Goal: Communication & Community: Answer question/provide support

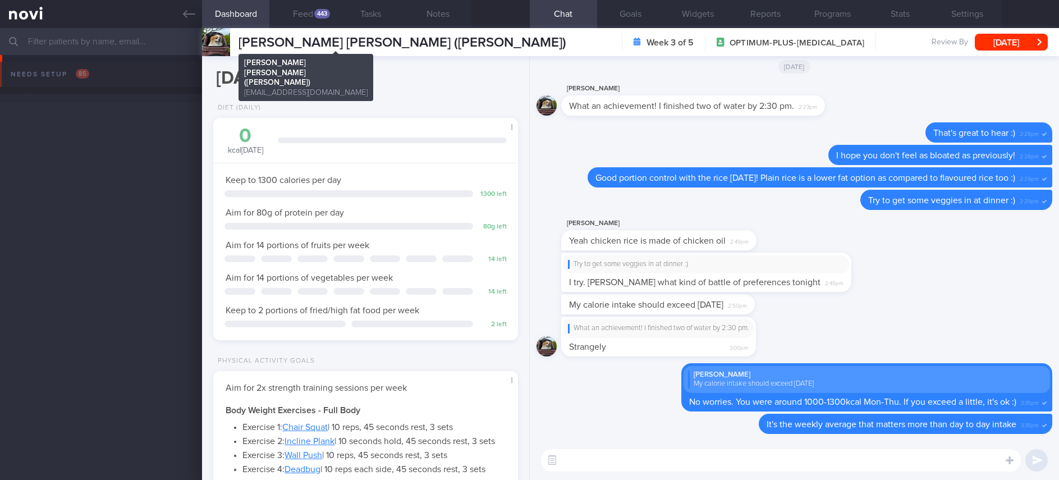
select select "7"
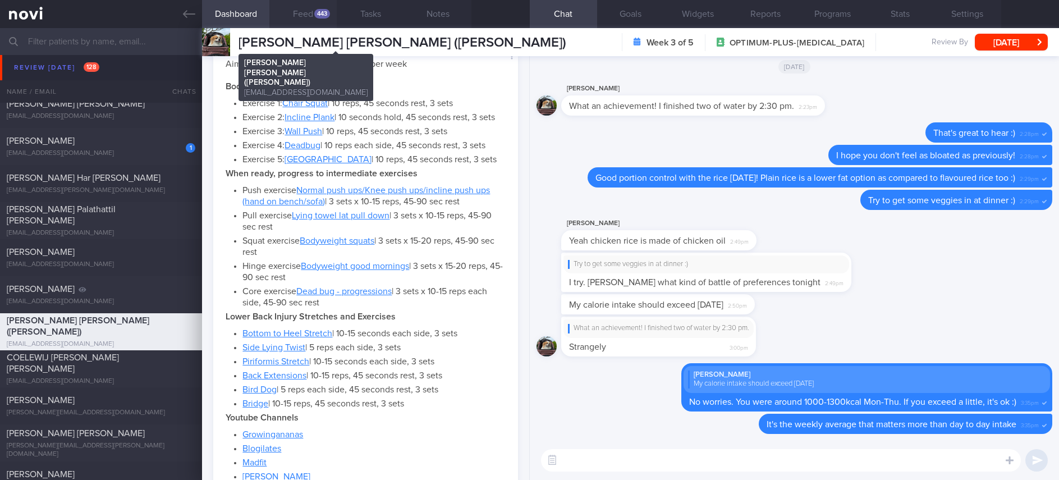
scroll to position [758, 0]
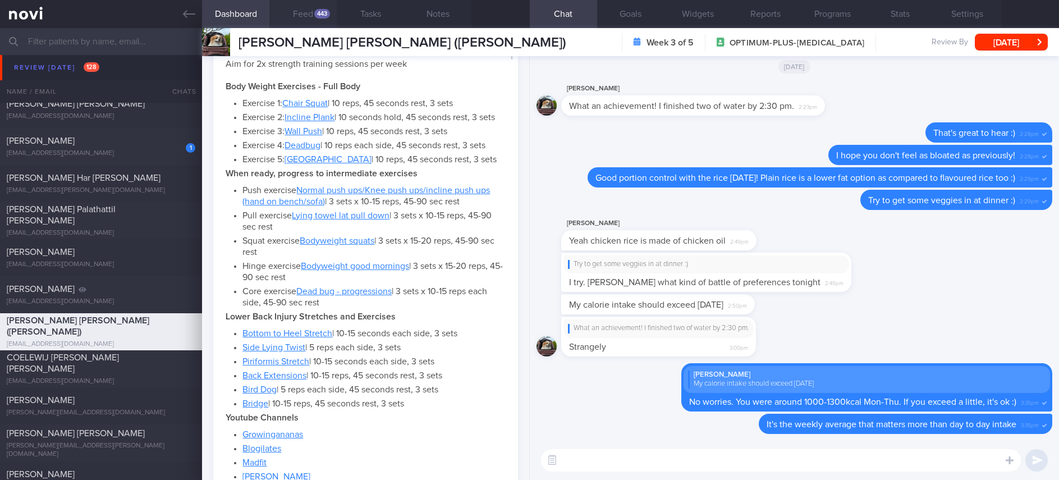
click at [310, 19] on button "Feed 443" at bounding box center [302, 14] width 67 height 28
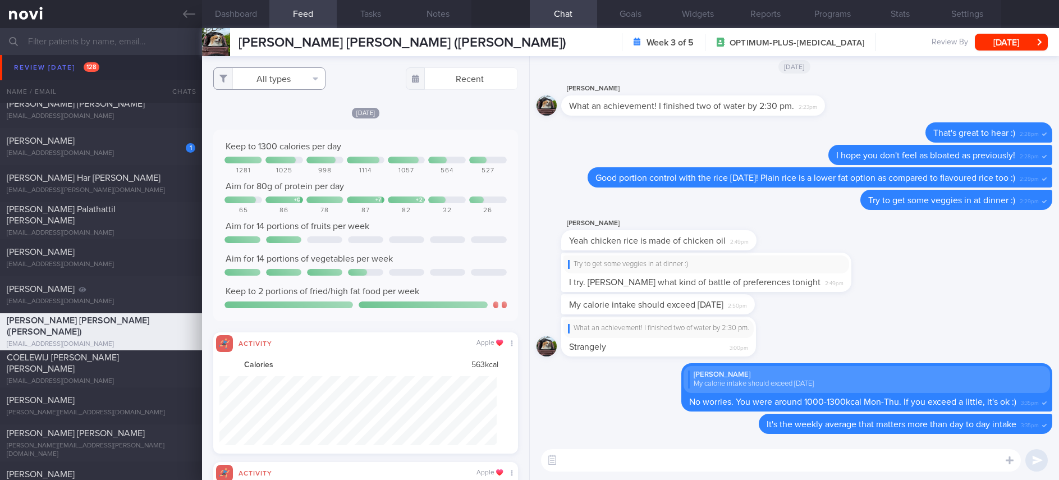
click at [291, 78] on button "All types" at bounding box center [269, 78] width 112 height 22
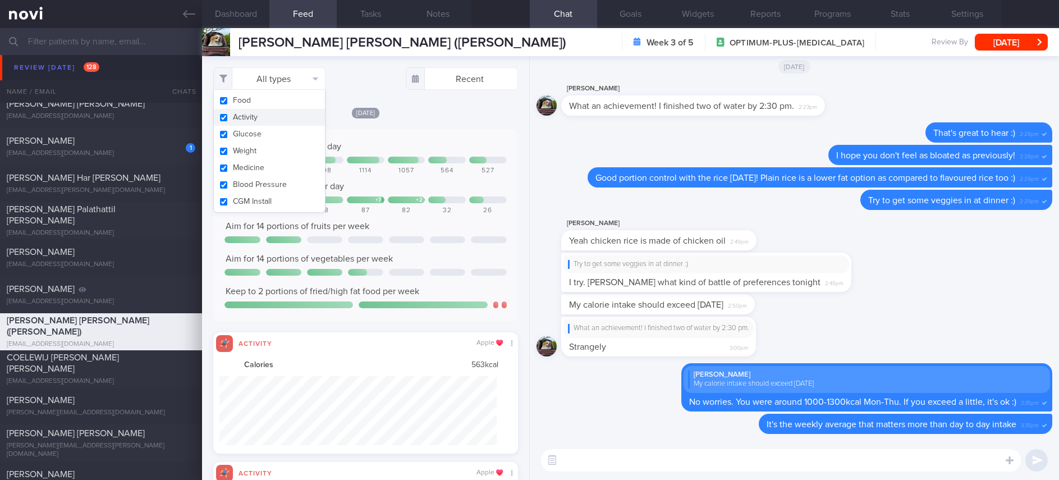
click at [274, 122] on button "Activity" at bounding box center [269, 117] width 111 height 17
checkbox input "false"
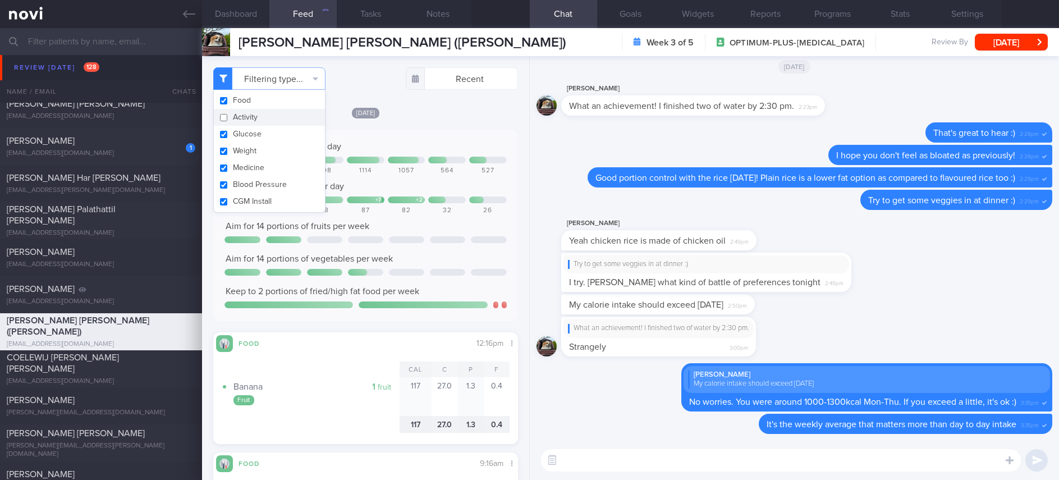
click at [445, 144] on div "Keep to 1300 calories per day" at bounding box center [365, 146] width 282 height 11
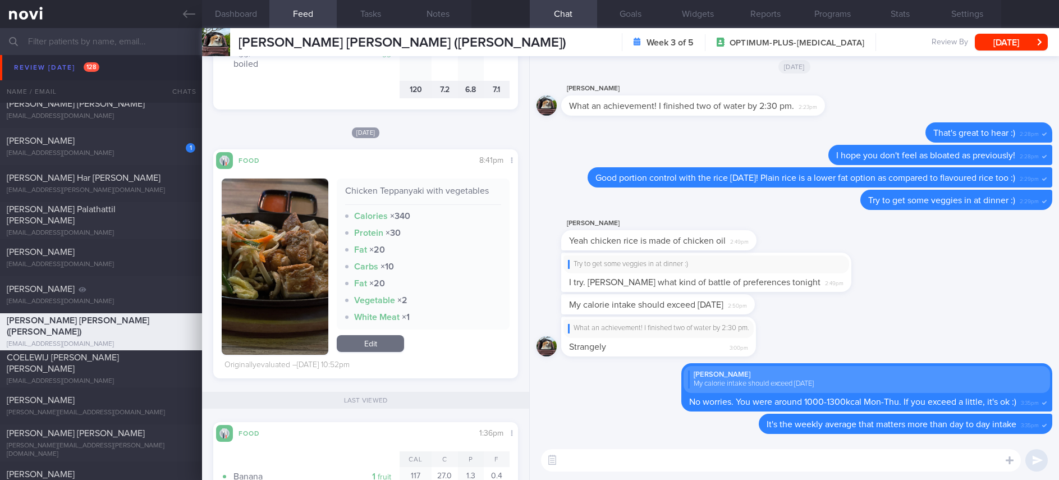
click at [244, 250] on button "button" at bounding box center [275, 266] width 107 height 176
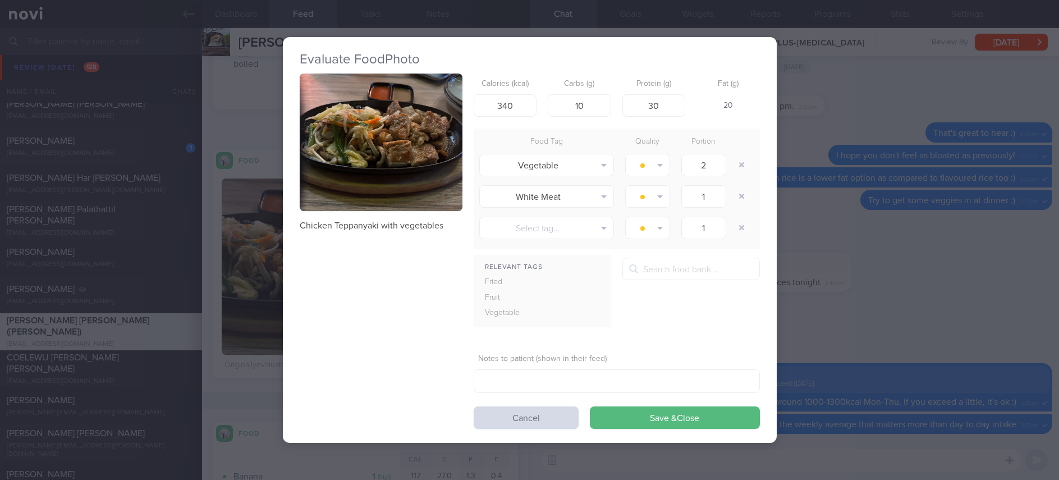
click at [423, 131] on img "button" at bounding box center [381, 143] width 163 height 138
click at [406, 161] on button "button" at bounding box center [381, 143] width 163 height 138
click at [843, 247] on div "Evaluate Food Photo Chicken Teppanyaki with vegetables Calories (kcal) 340 Carb…" at bounding box center [529, 240] width 1059 height 480
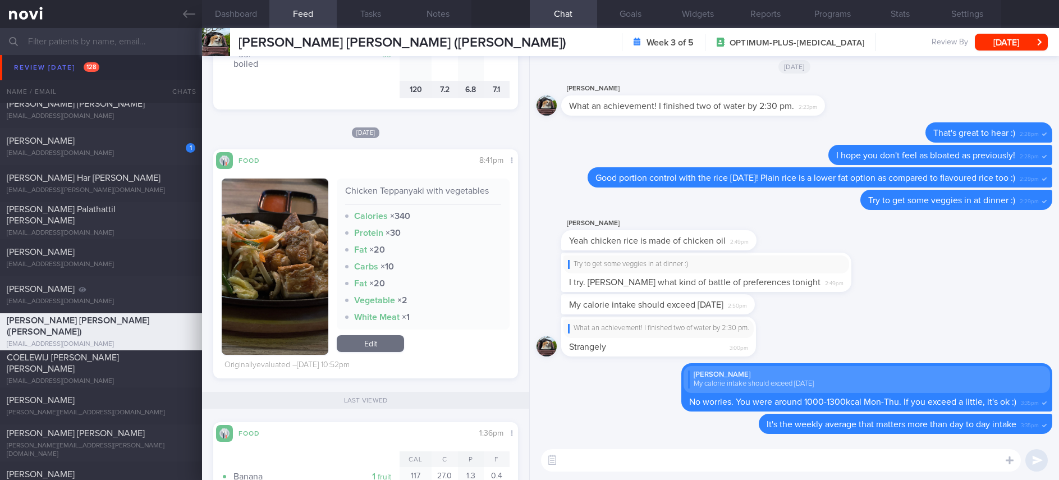
click at [268, 293] on button "button" at bounding box center [275, 266] width 107 height 176
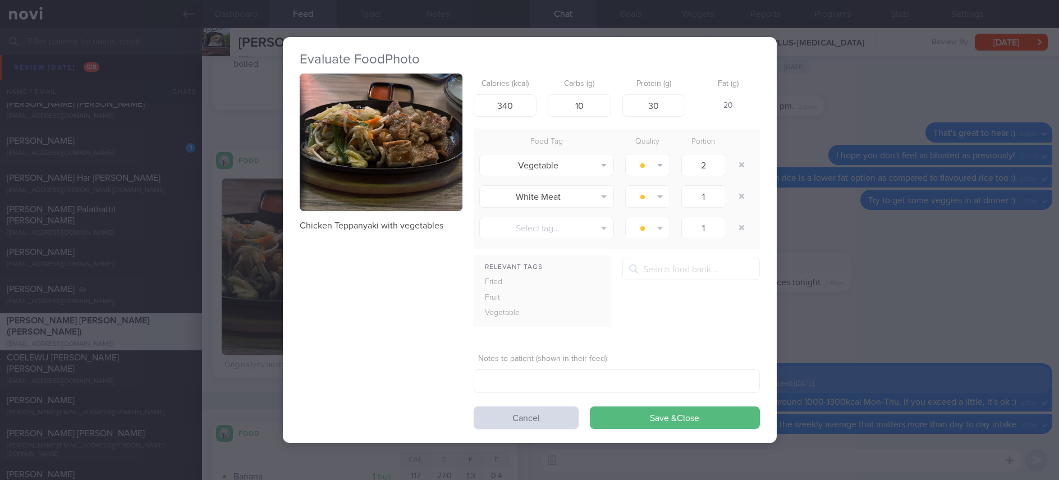
click at [434, 168] on button "button" at bounding box center [381, 143] width 163 height 138
click at [814, 296] on div "Evaluate Food Photo Chicken Teppanyaki with vegetables Calories (kcal) 340 Carb…" at bounding box center [529, 240] width 1059 height 480
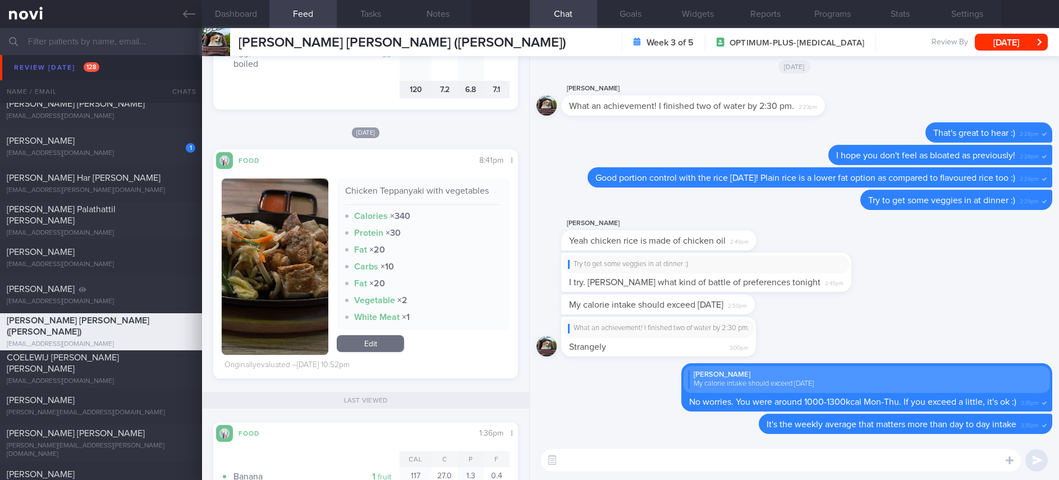
click at [692, 459] on textarea at bounding box center [781, 460] width 480 height 22
type textarea "Good portion control over the weekend, Caroline :)"
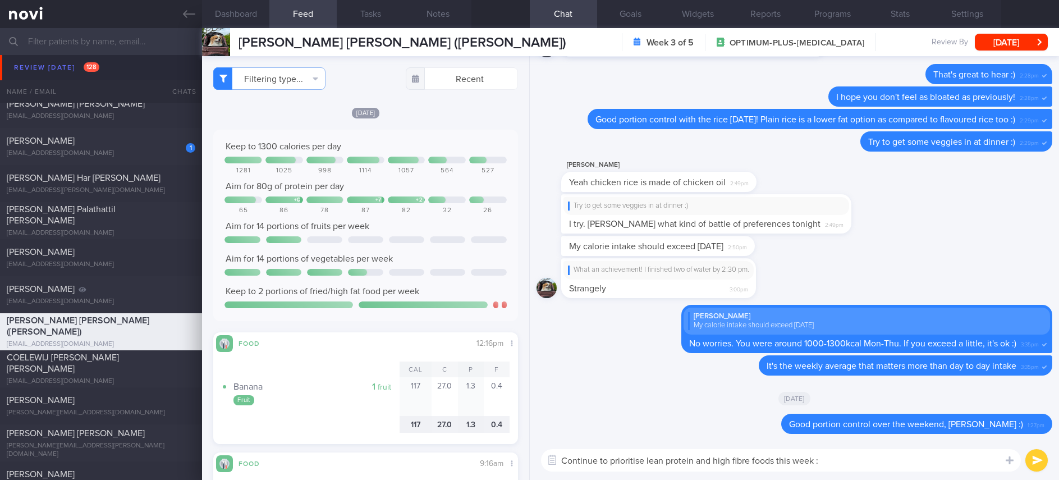
type textarea "Continue to prioritise lean protein and high fibre foods this week :)"
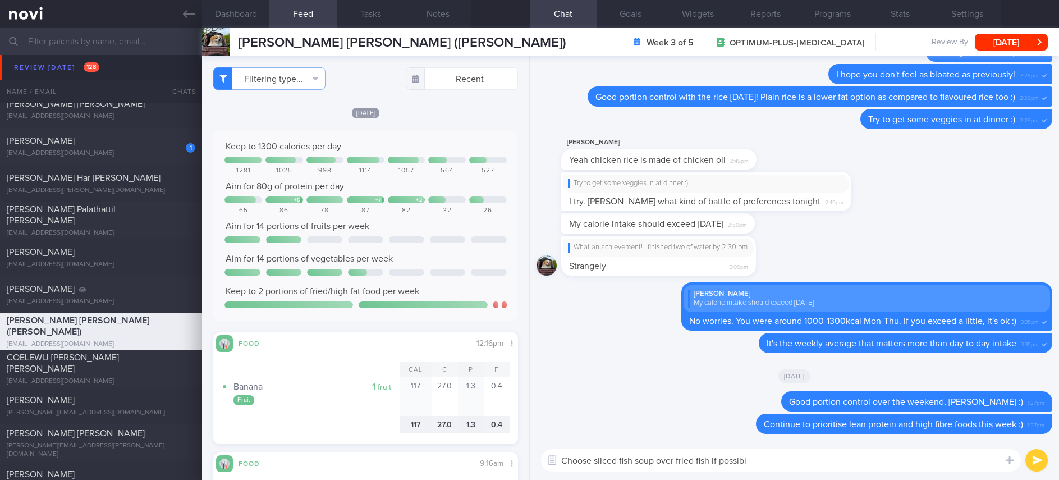
type textarea "Choose sliced fish soup over fried fish if possible"
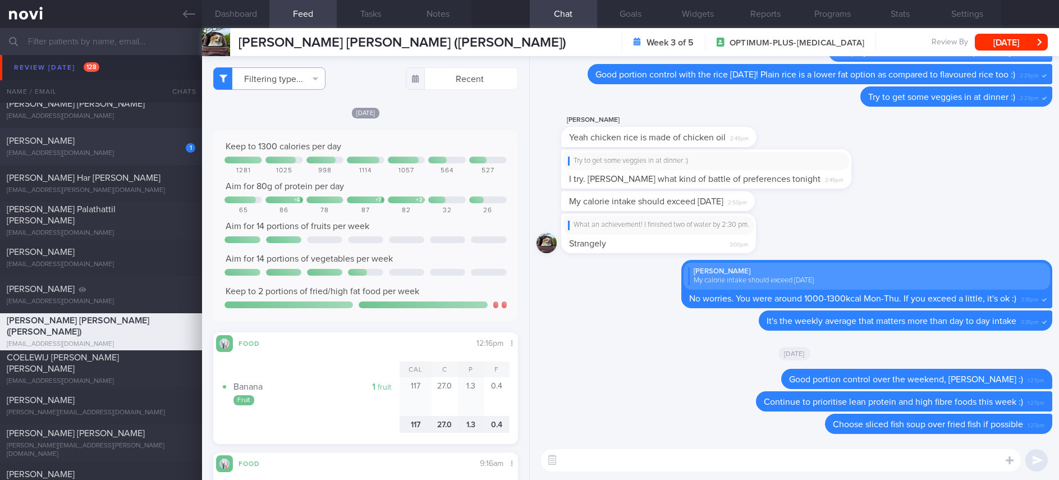
click at [104, 154] on div "[EMAIL_ADDRESS][DOMAIN_NAME]" at bounding box center [101, 153] width 189 height 8
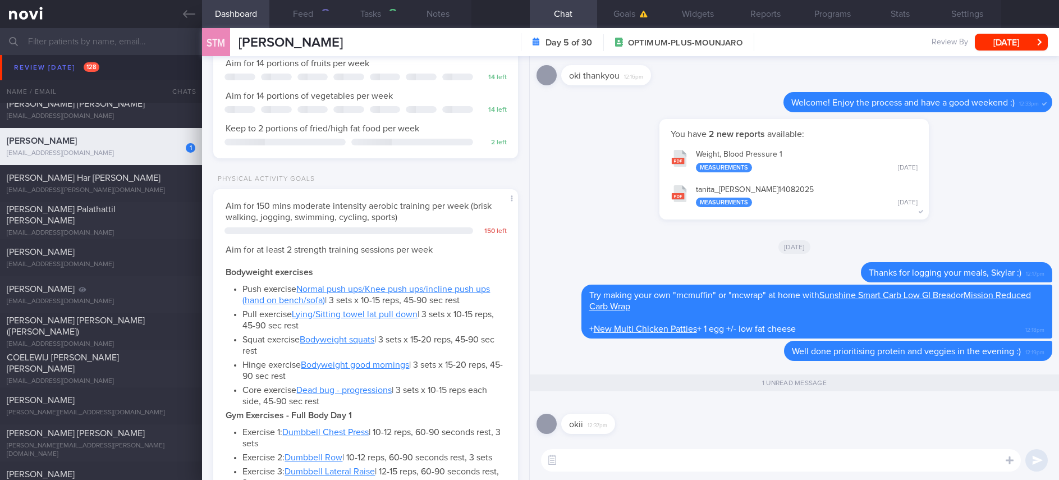
type input "tracked"
type textarea "Mounjaro Condo gym - not using Step count 7-8K/day Apple Watch"
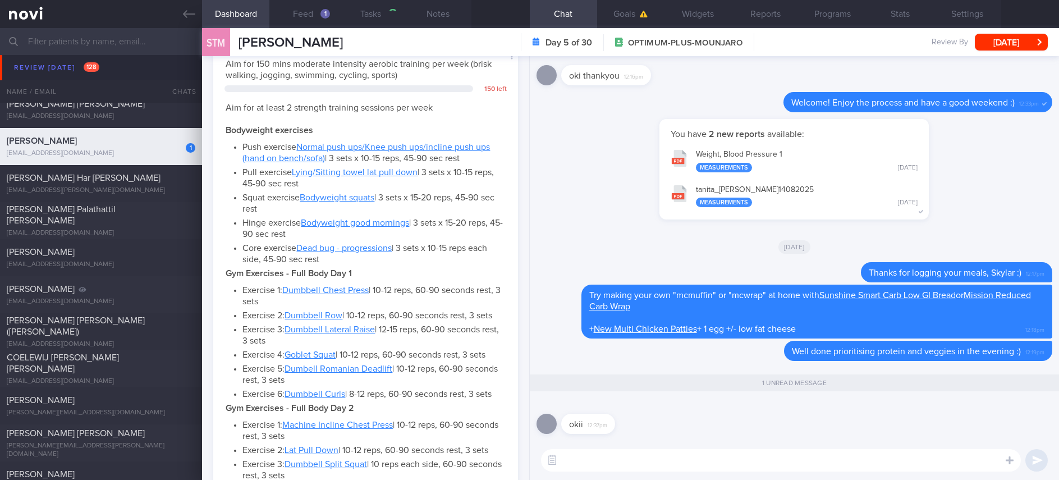
scroll to position [152, 271]
click at [140, 369] on div "COELEWIJ [PERSON_NAME] [PERSON_NAME]" at bounding box center [100, 363] width 186 height 22
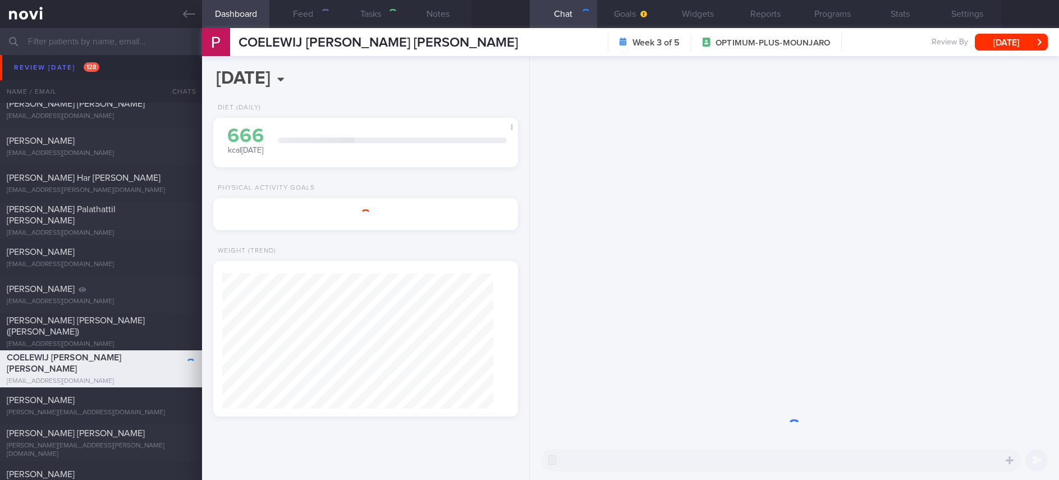
type input "Tracked. Ultimate performance [DATE] diet 1800kcal 160g protein 50g carbs 95g f…"
type textarea "Mr COELEWIJ PETRUS ANTONIUS JOHANNES F2544598T 03 June 2024 14 Aug 1989 coelewi…"
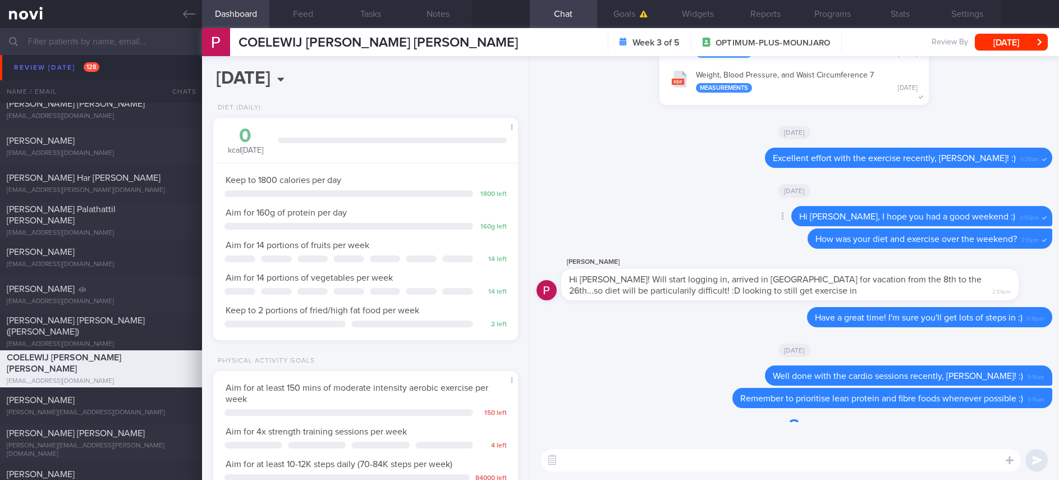
scroll to position [152, 271]
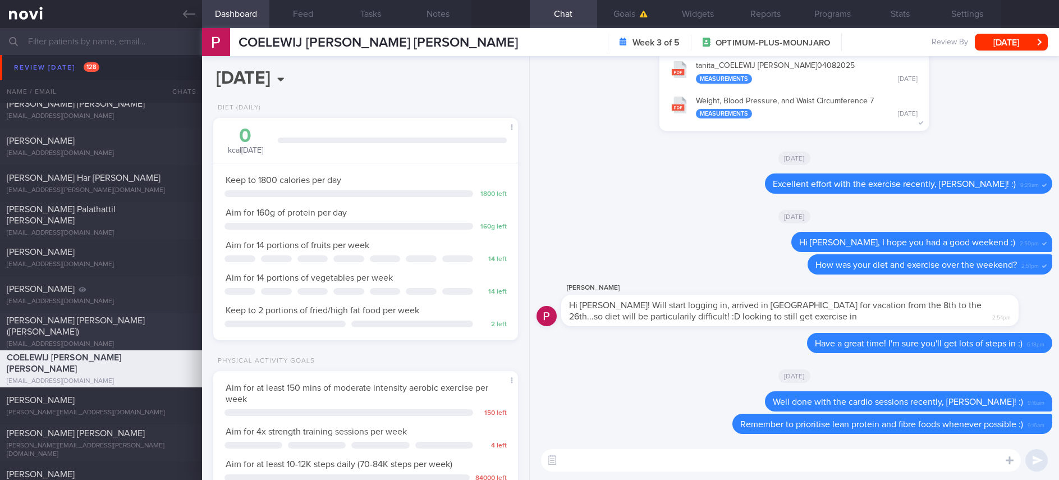
click at [127, 340] on div "[EMAIL_ADDRESS][DOMAIN_NAME]" at bounding box center [101, 344] width 189 height 8
type input "Tracked"
type textarea "Ms LEONG FOONG LIN (CAROLINE) cacabeki@gmail.com +6583283843 NRIC: S7040802C Na…"
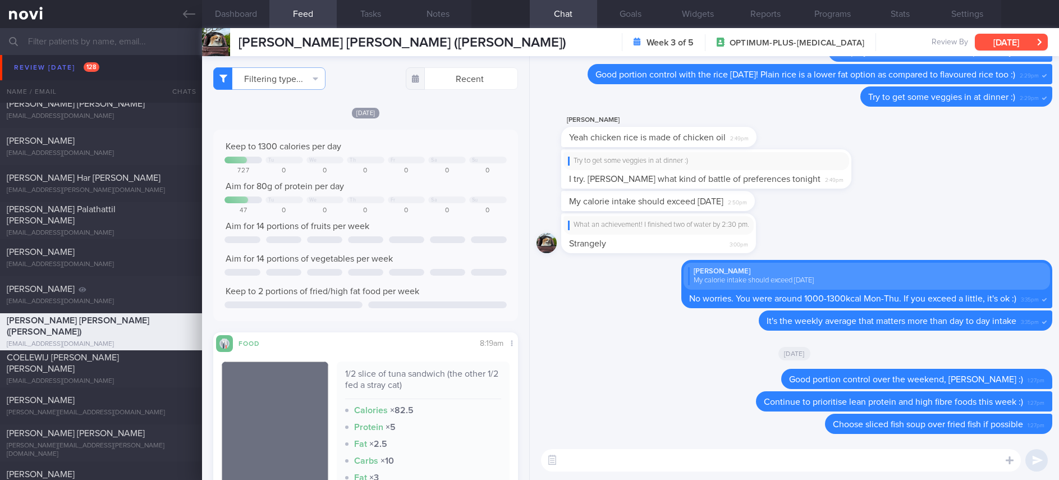
click at [1010, 42] on button "[DATE]" at bounding box center [1011, 42] width 73 height 17
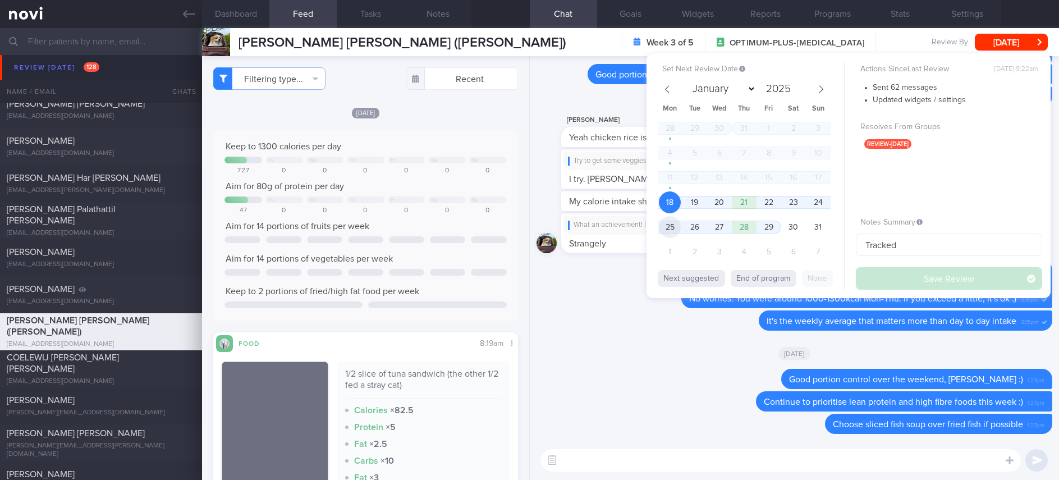
click at [675, 226] on span "25" at bounding box center [670, 227] width 22 height 22
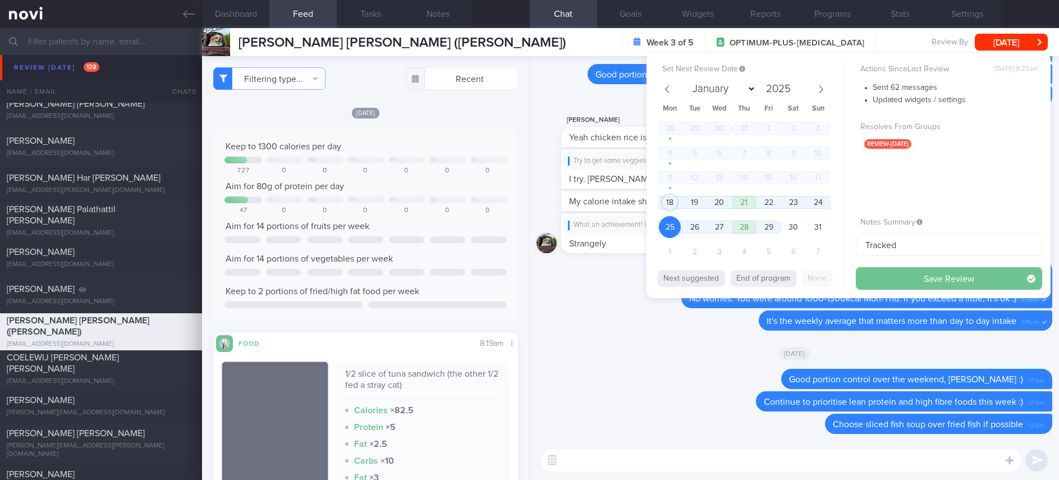
click at [979, 281] on button "Save Review" at bounding box center [949, 278] width 186 height 22
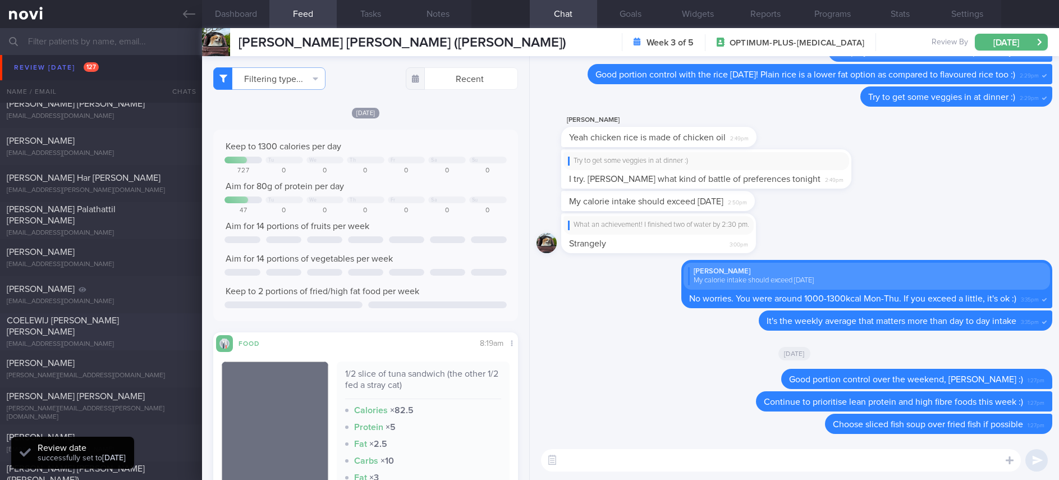
click at [142, 342] on div "[EMAIL_ADDRESS][DOMAIN_NAME]" at bounding box center [101, 344] width 189 height 8
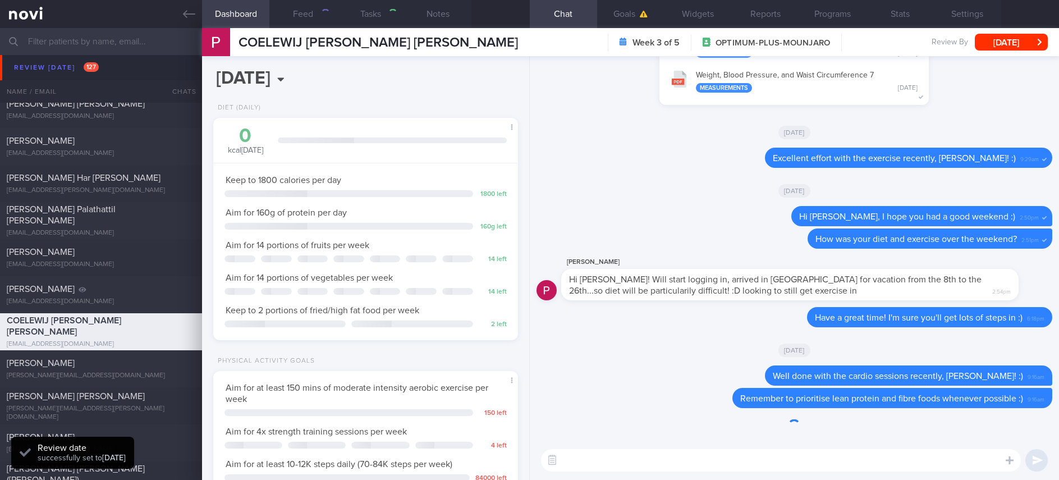
type input "Tracked. Ultimate performance [DATE] diet 1800kcal 160g protein 50g carbs 95g f…"
type textarea "Mr COELEWIJ PETRUS ANTONIUS JOHANNES F2544598T 03 June 2024 14 Aug 1989 coelewi…"
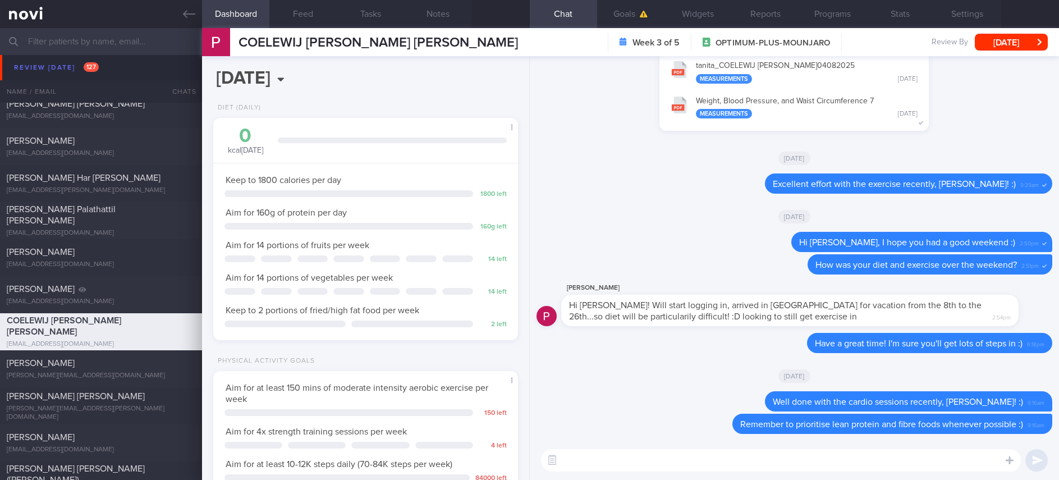
click at [792, 454] on textarea at bounding box center [781, 460] width 480 height 22
drag, startPoint x: 796, startPoint y: 453, endPoint x: 893, endPoint y: 345, distance: 145.9
click at [797, 453] on textarea at bounding box center [781, 460] width 480 height 22
click at [588, 464] on textarea at bounding box center [781, 460] width 480 height 22
click at [315, 25] on button "Feed" at bounding box center [302, 14] width 67 height 28
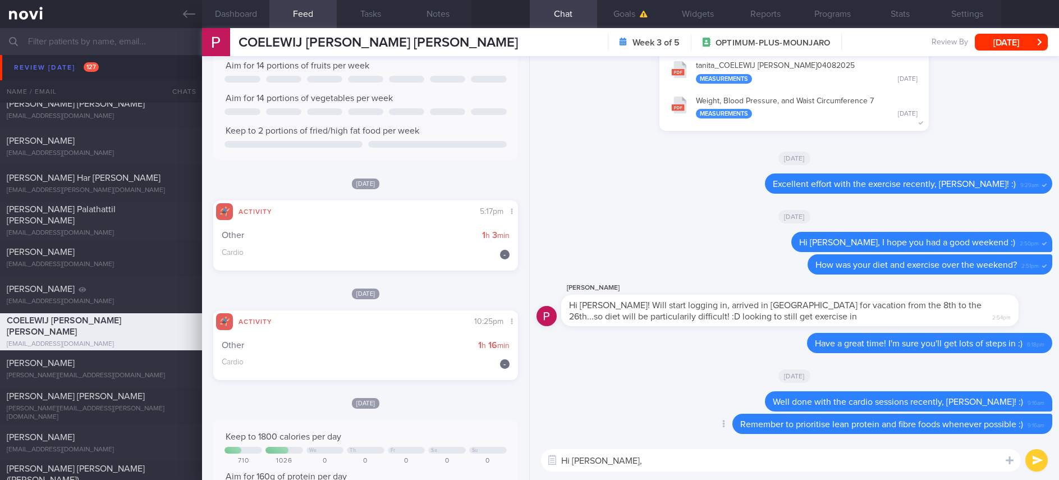
scroll to position [168, 0]
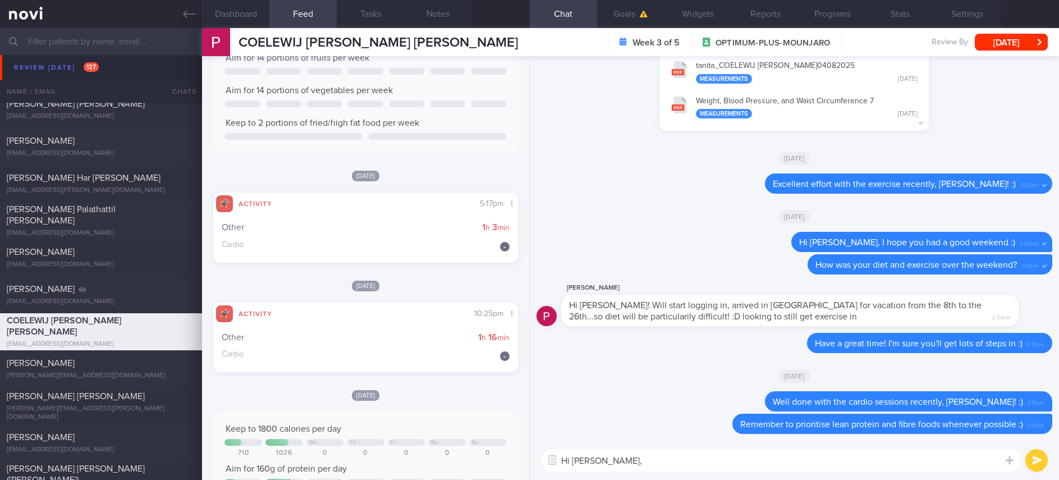
click at [651, 473] on div "Hi Petrus, Hi Petrus, ​ Hi Petrus, ​" at bounding box center [794, 460] width 529 height 39
click at [653, 469] on textarea "Hi Petrus," at bounding box center [781, 460] width 480 height 22
type textarea "Hi Petrus, I hope you're having a great time in Italy :)"
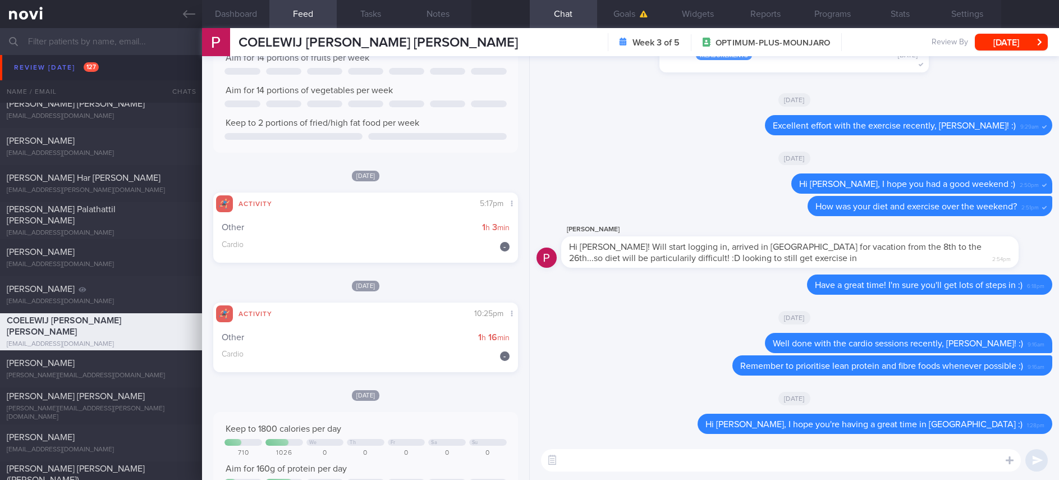
type textarea "B"
type textarea "Eat mindfully and stay active :)"
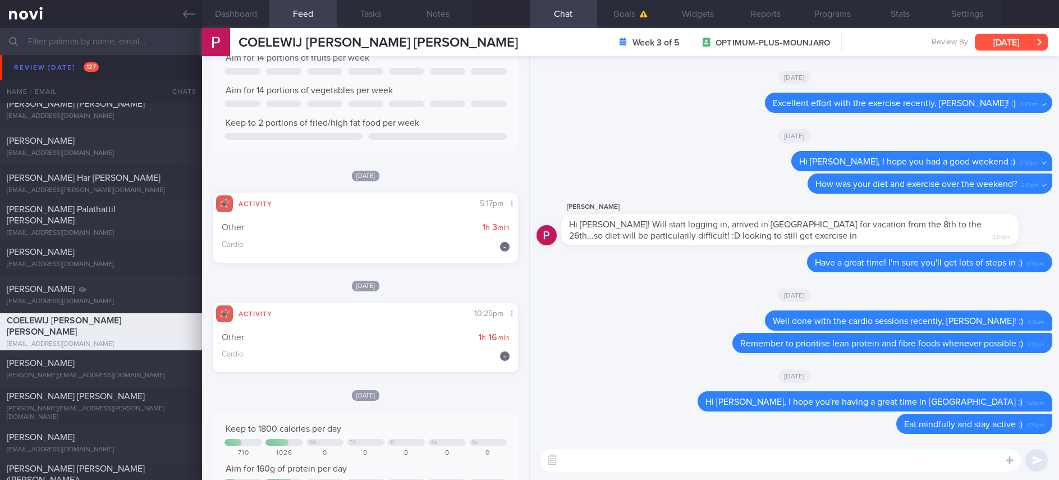
click at [985, 38] on button "[DATE]" at bounding box center [1011, 42] width 73 height 17
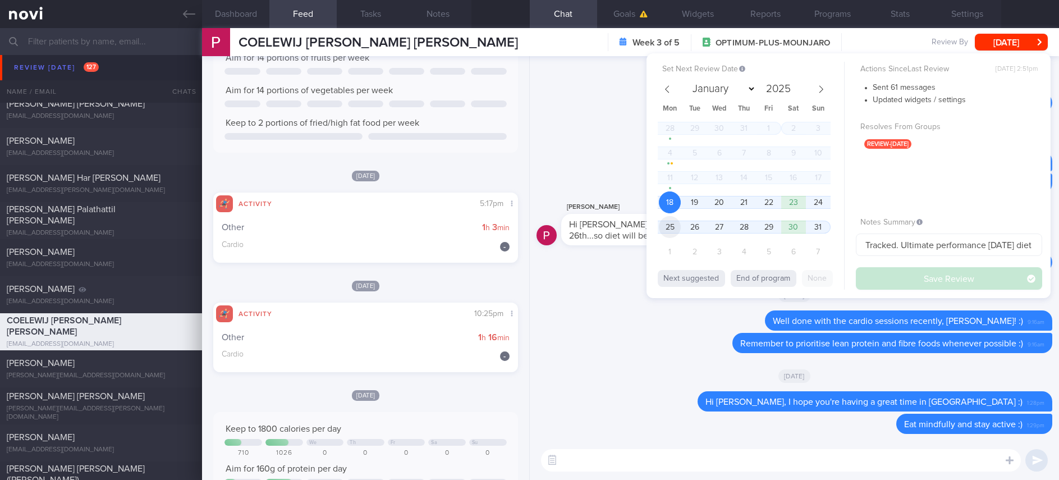
click at [675, 228] on span "25" at bounding box center [670, 227] width 22 height 22
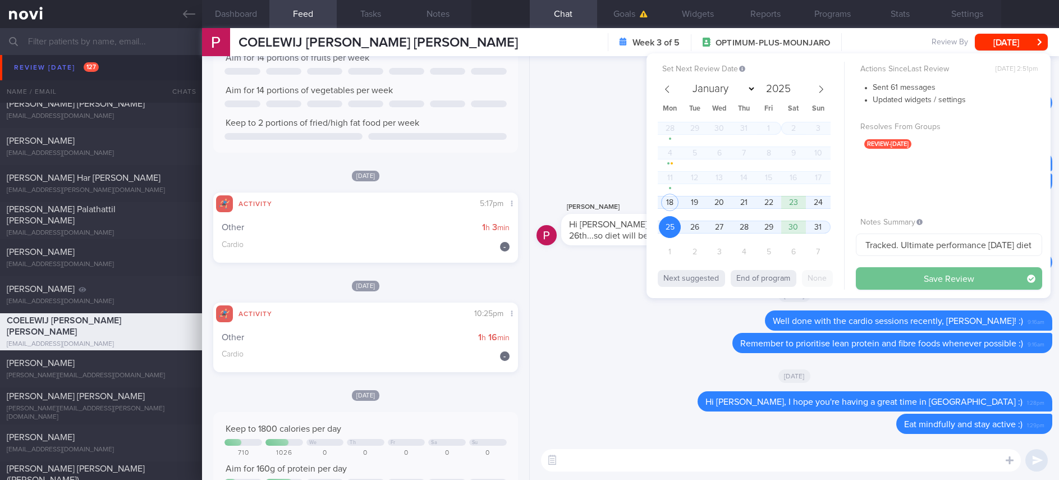
click at [933, 277] on button "Save Review" at bounding box center [949, 278] width 186 height 22
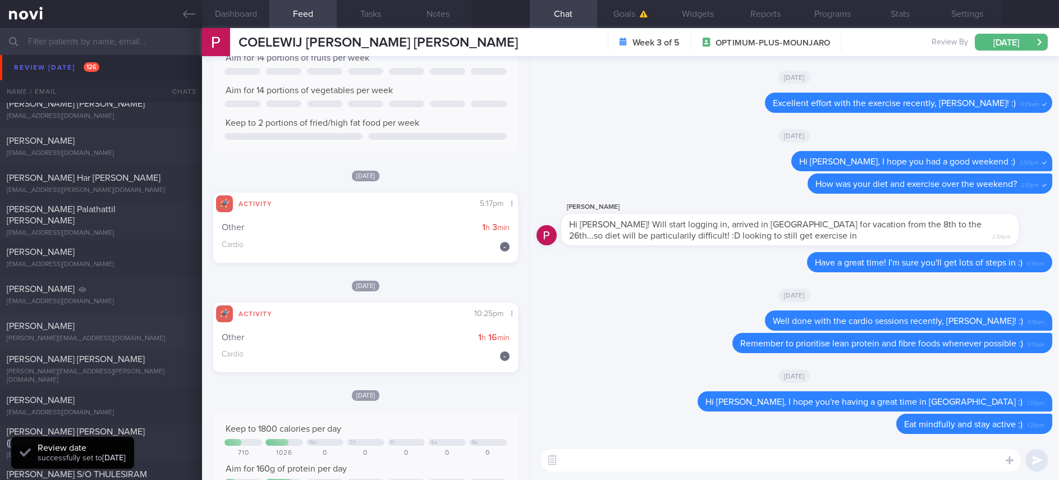
scroll to position [1515, 0]
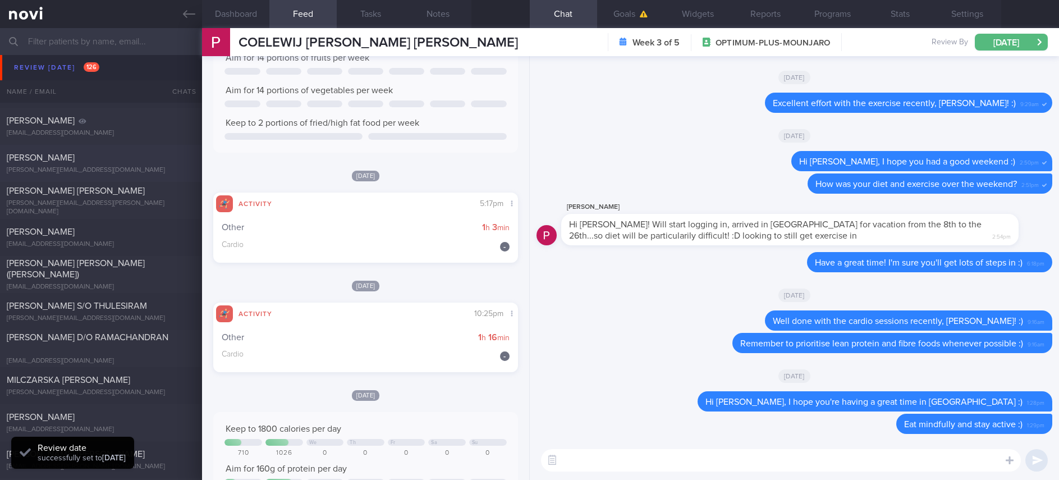
click at [114, 160] on div "[PERSON_NAME]" at bounding box center [100, 157] width 186 height 11
type input "tracked."
type textarea "Miss AMELIA BINTE RASHID T0120059Z 4 Jul 2001 amelia.rashid04@gmail.com +658951…"
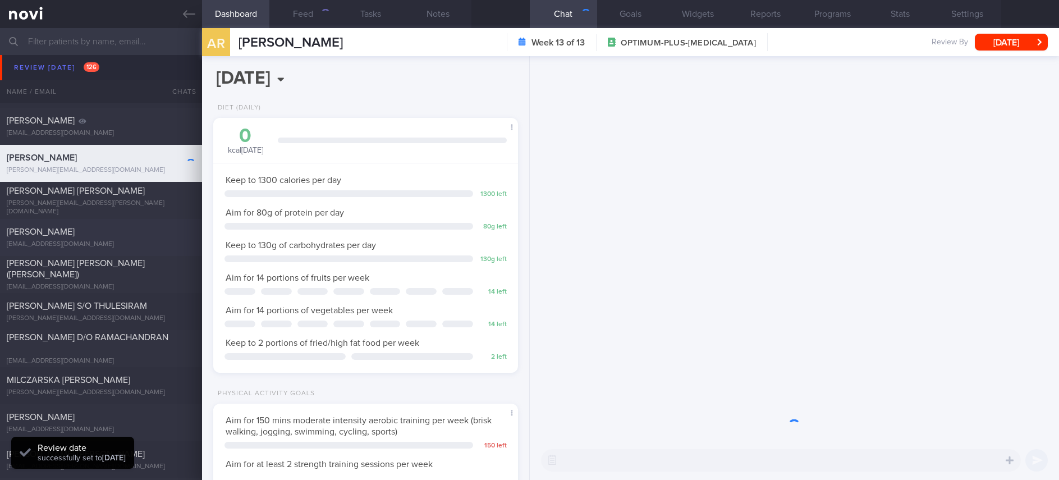
scroll to position [152, 271]
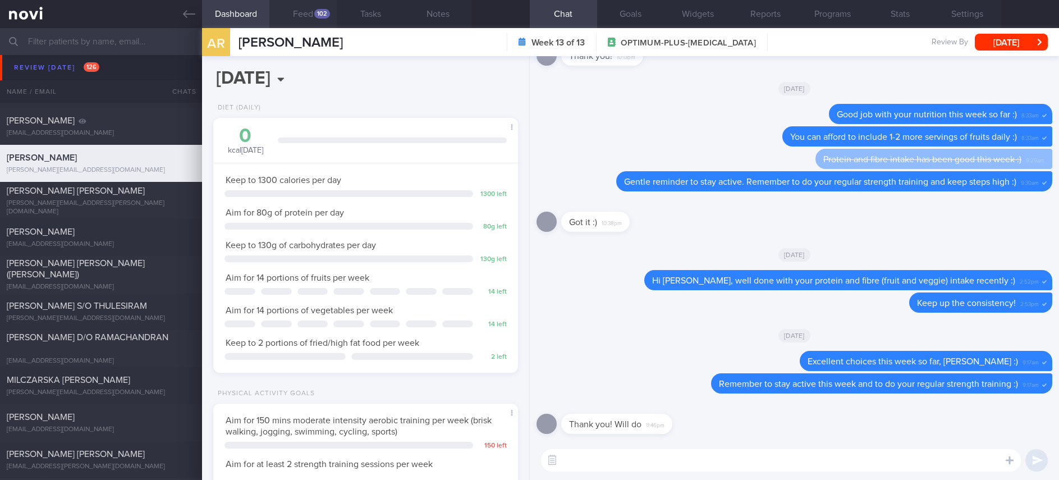
click at [311, 12] on button "Feed 102" at bounding box center [302, 14] width 67 height 28
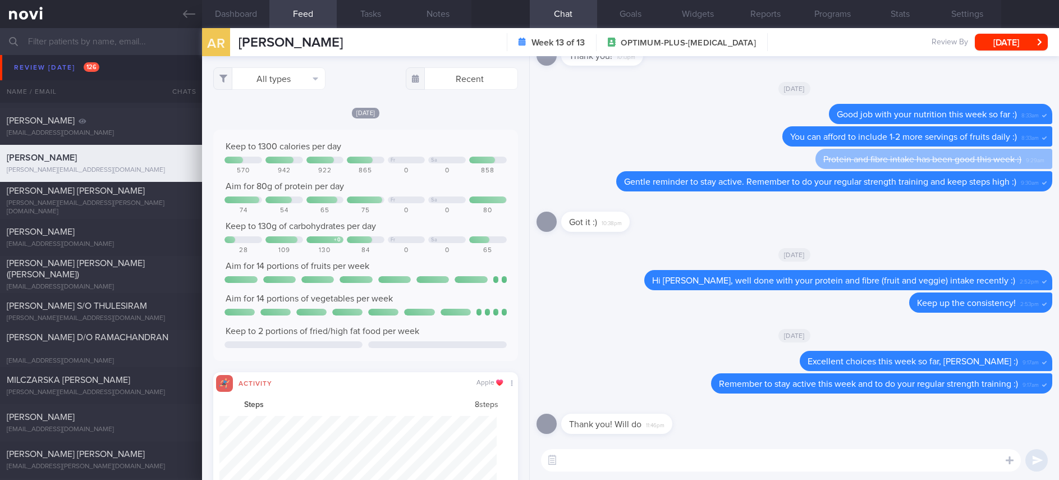
scroll to position [69, 277]
click at [272, 77] on button "All types" at bounding box center [269, 78] width 112 height 22
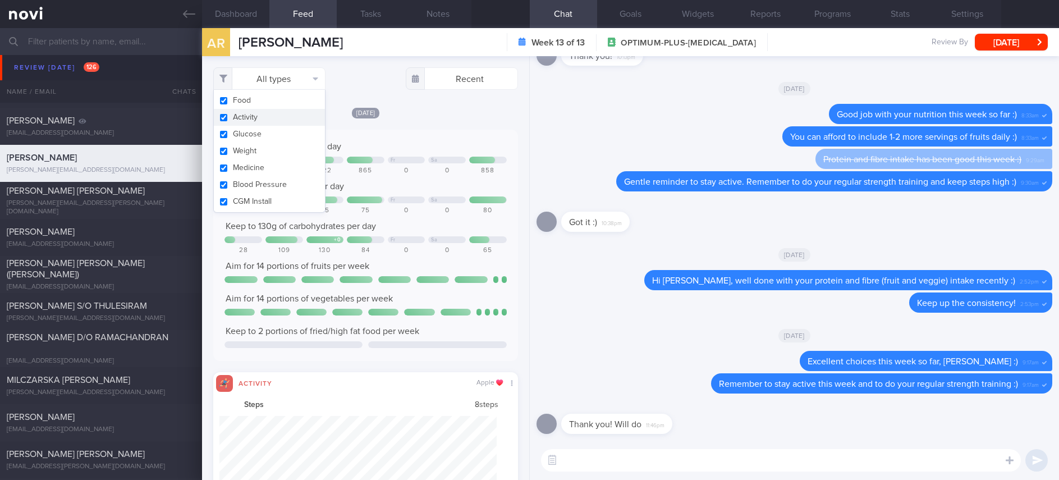
click at [255, 114] on button "Activity" at bounding box center [269, 117] width 111 height 17
checkbox input "false"
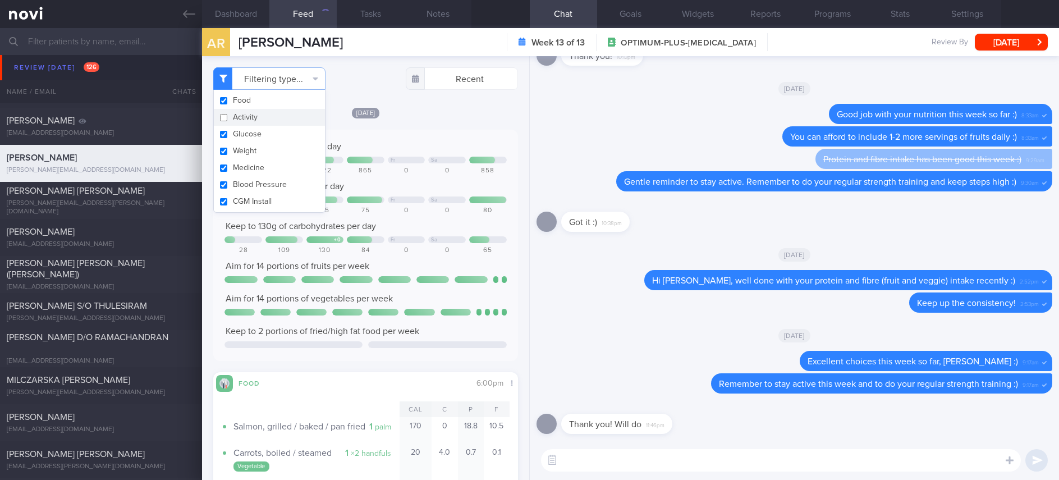
click at [418, 179] on div "Keep to 1300 calories per day Fr Sa 570 942 922 865 0 0 858 Aim for 80g of prot…" at bounding box center [365, 245] width 282 height 209
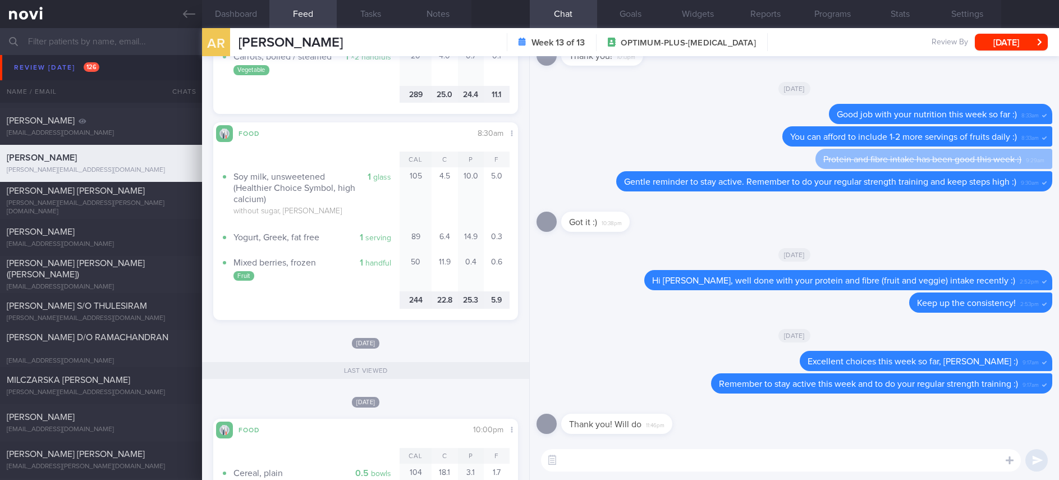
scroll to position [842, 0]
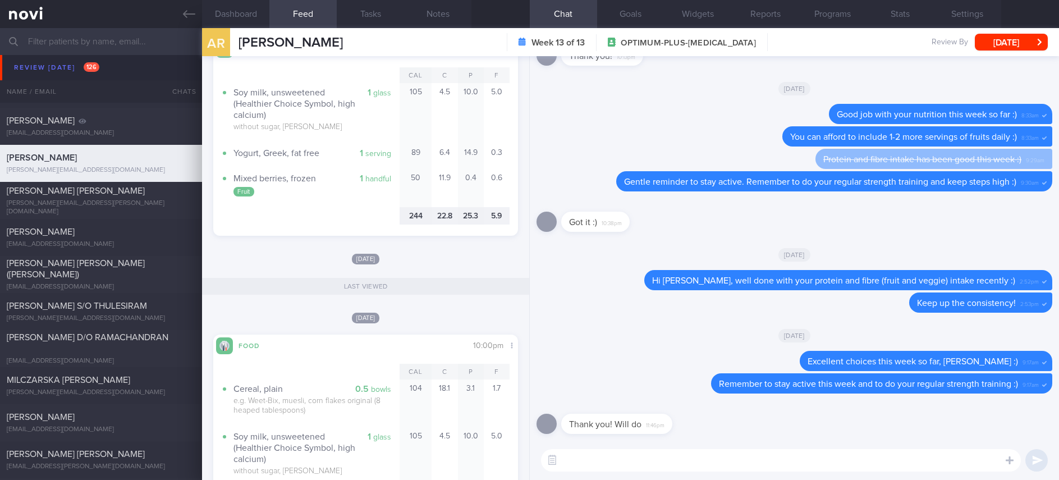
click at [681, 460] on textarea at bounding box center [781, 460] width 480 height 22
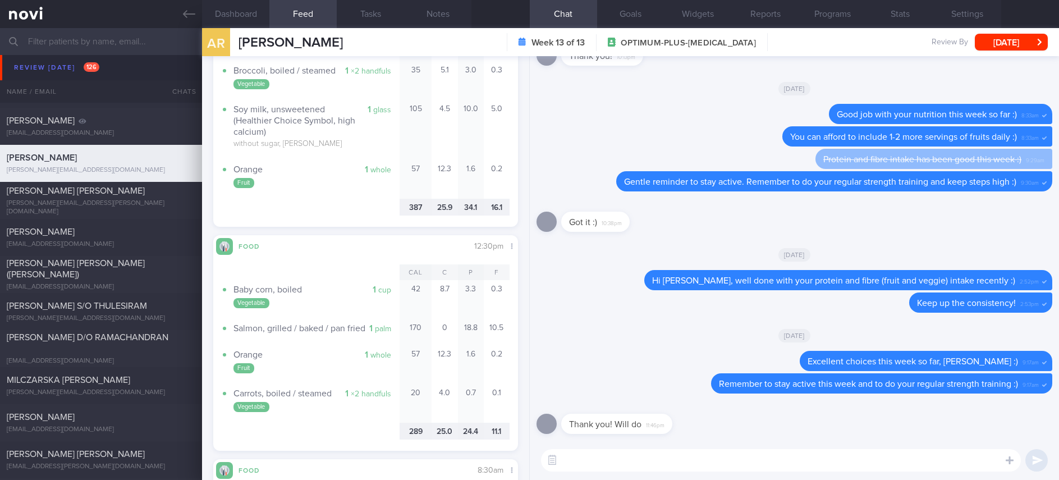
scroll to position [0, 0]
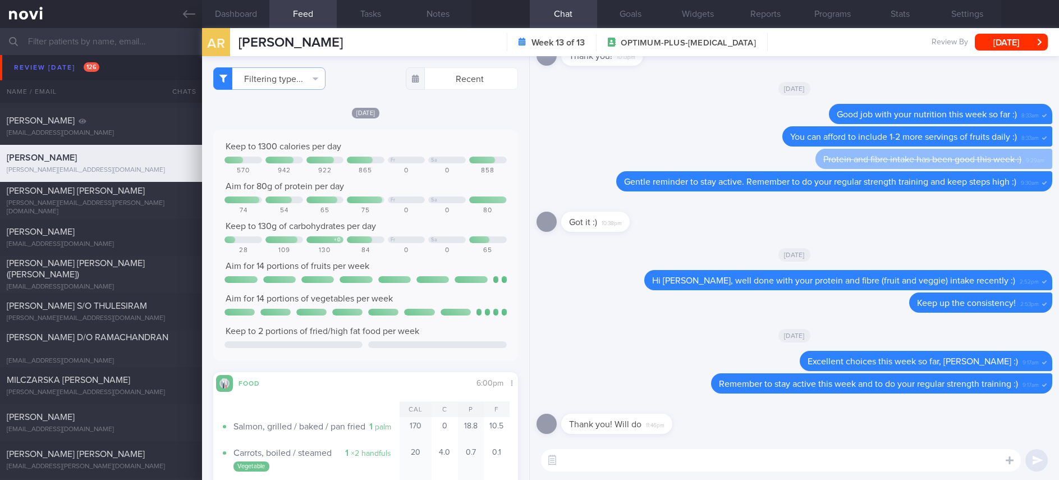
click at [618, 461] on textarea at bounding box center [781, 460] width 480 height 22
type textarea "E"
type textarea "Excellent job with your protein intake yesterday, Amelia :)"
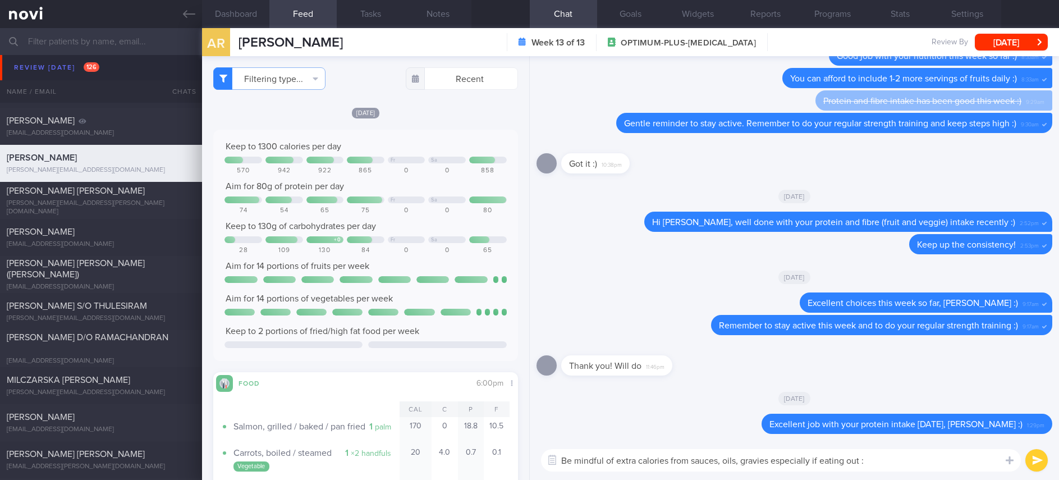
type textarea "Be mindful of extra calories from sauces, oils, gravies especially if eating ou…"
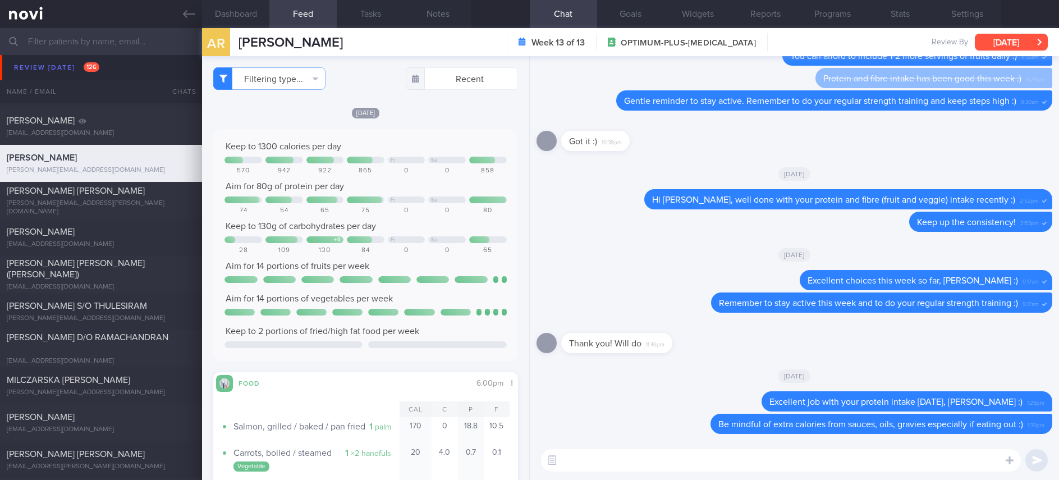
click at [1035, 45] on button "[DATE]" at bounding box center [1011, 42] width 73 height 17
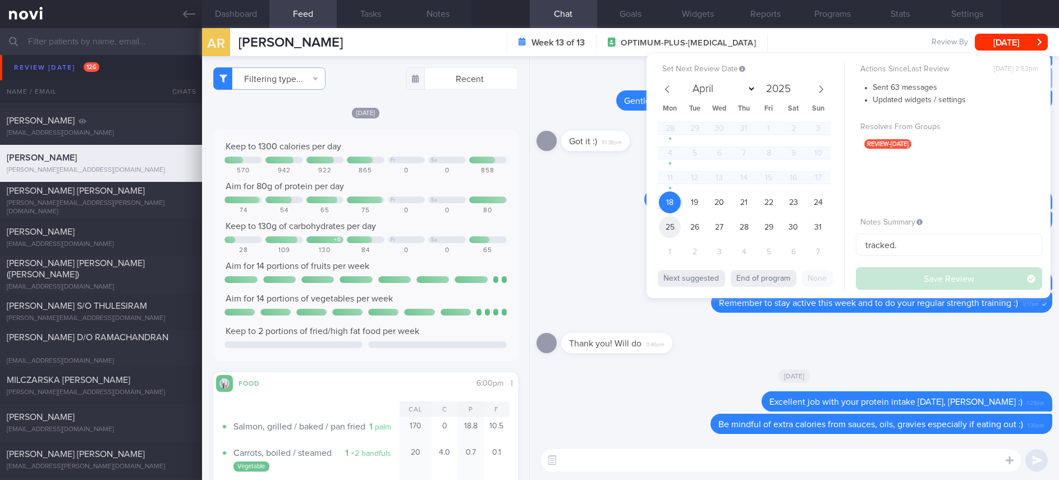
click at [664, 222] on span "25" at bounding box center [670, 227] width 22 height 22
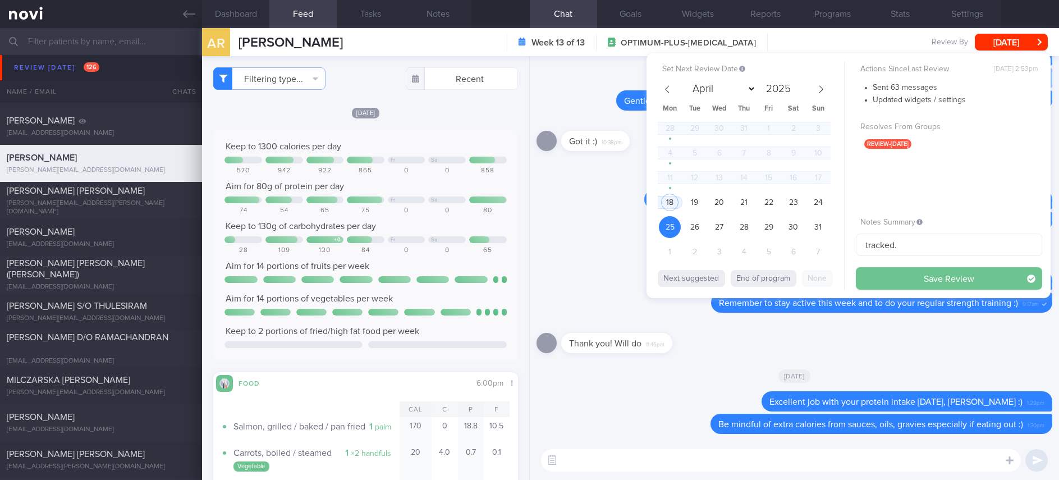
click at [873, 274] on button "Save Review" at bounding box center [949, 278] width 186 height 22
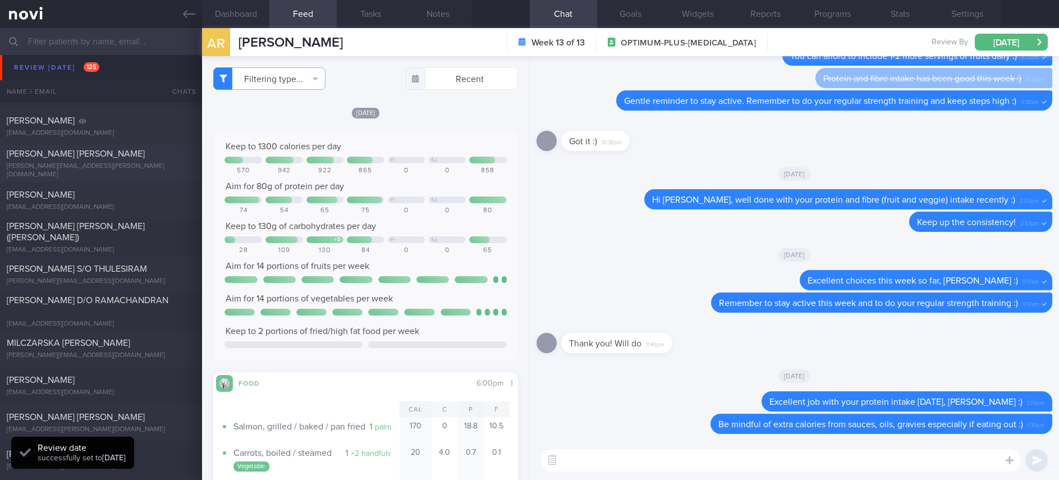
click at [147, 166] on div "[PERSON_NAME][EMAIL_ADDRESS][PERSON_NAME][DOMAIN_NAME]" at bounding box center [101, 170] width 189 height 17
type input "Tracked. Weight maintenance 50kg. [PERSON_NAME]. Now on Buzud"
type textarea "Mdm Leong Kwai Chen S1287999G 21 August 2024 7 Aug 1958 shirley.leong@biocare.c…"
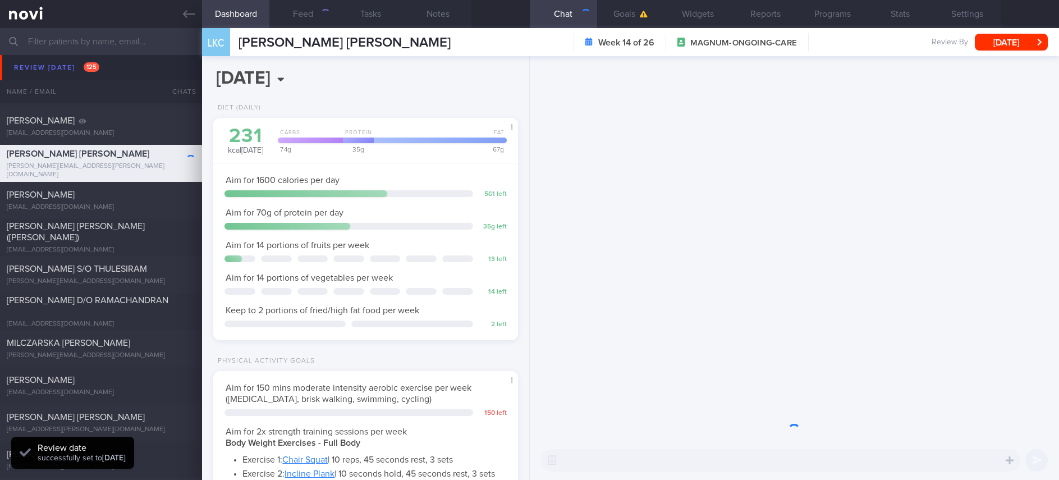
scroll to position [561030, 560910]
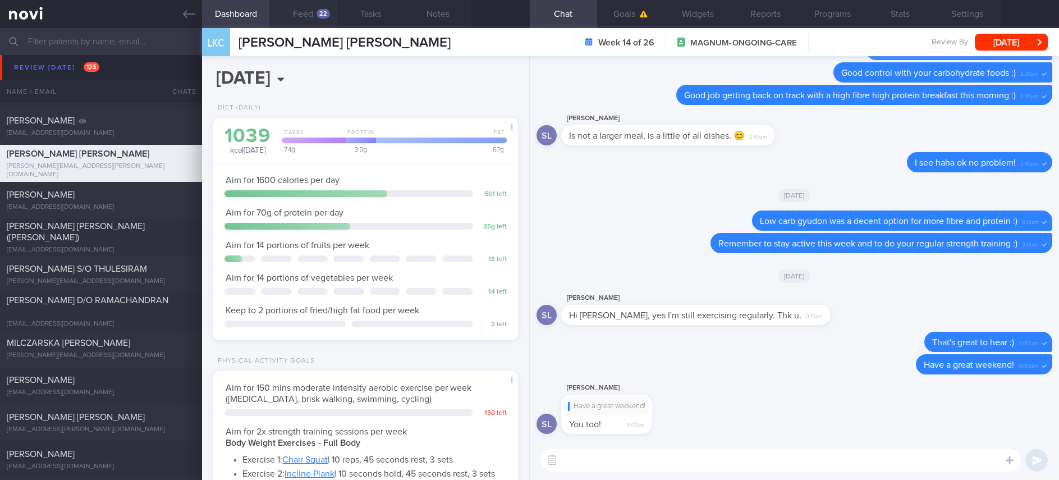
click at [315, 12] on button "Feed 22" at bounding box center [302, 14] width 67 height 28
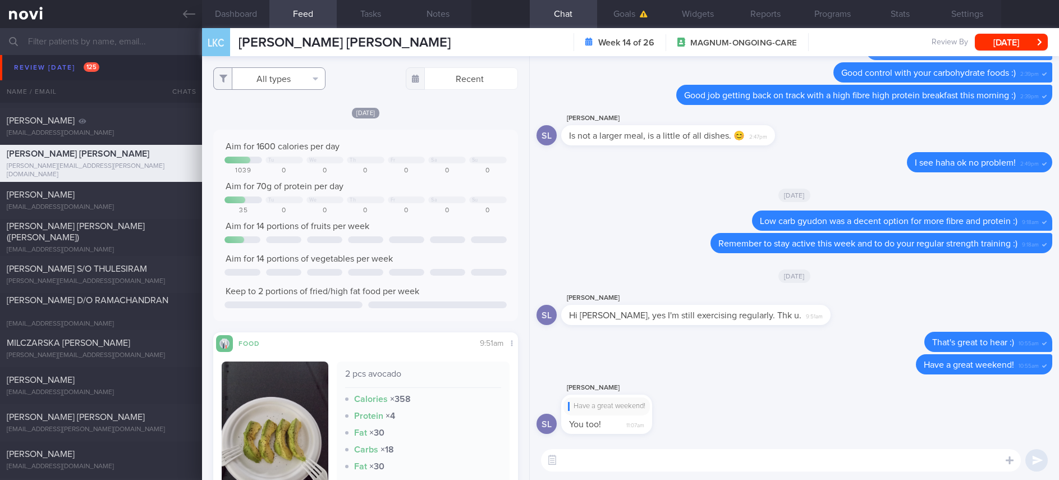
click at [274, 76] on button "All types" at bounding box center [269, 78] width 112 height 22
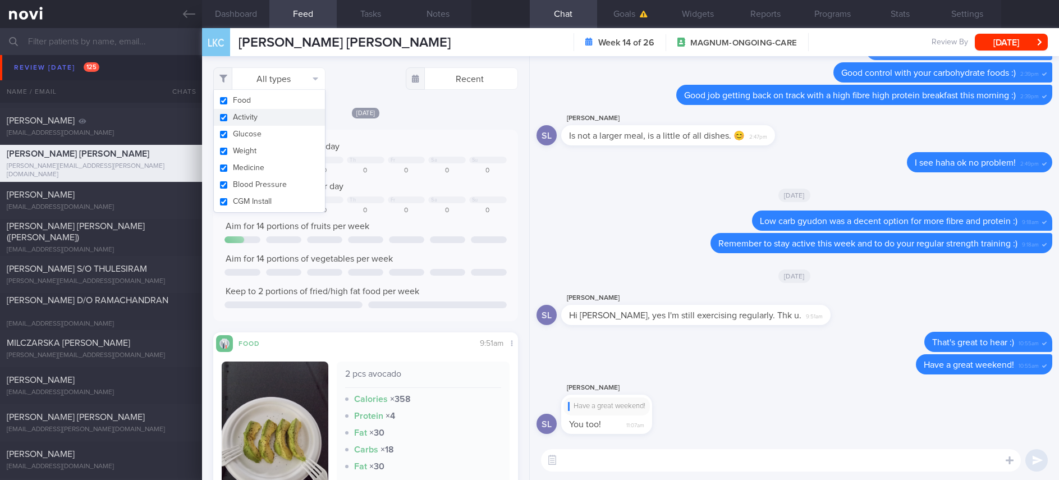
click at [250, 118] on button "Activity" at bounding box center [269, 117] width 111 height 17
checkbox input "false"
click at [419, 152] on div "Aim for 1600 calories per day" at bounding box center [365, 146] width 282 height 11
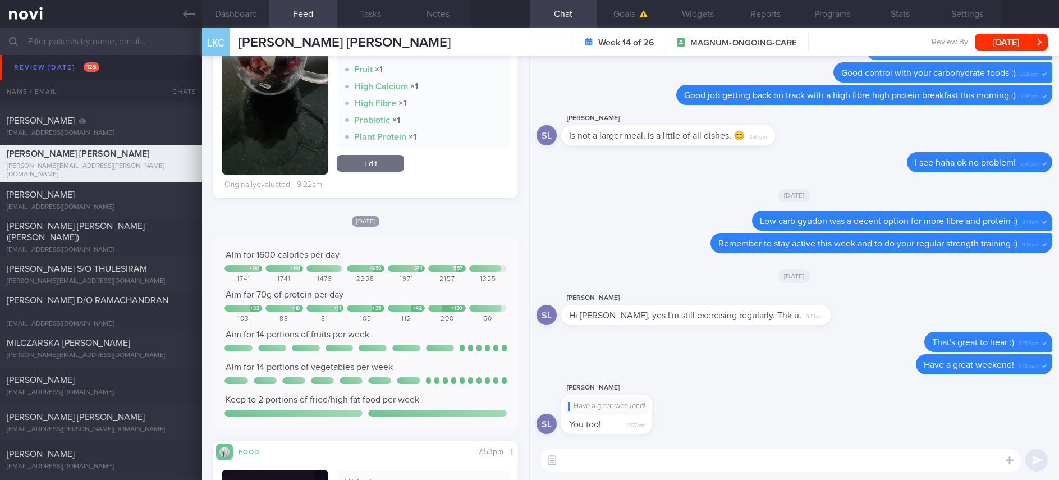
scroll to position [1178, 0]
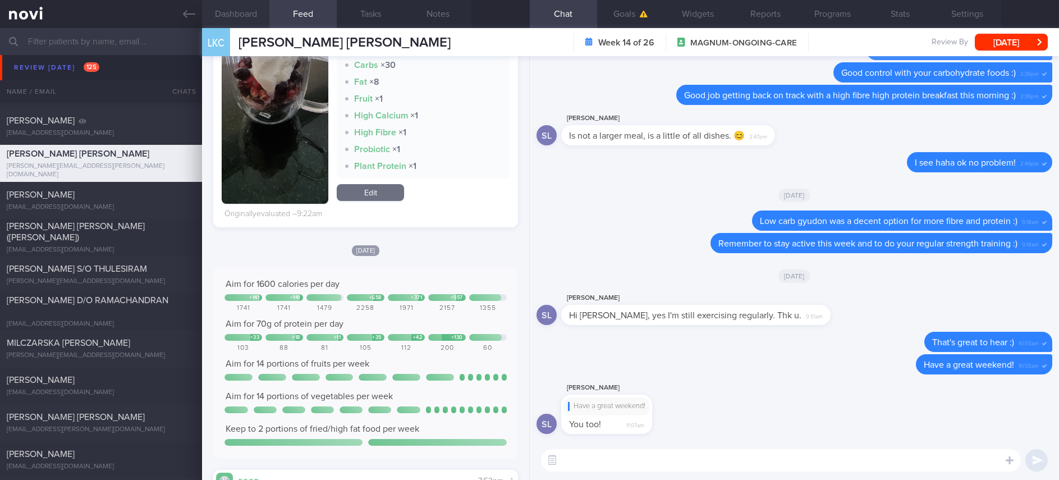
click at [251, 11] on button "Dashboard" at bounding box center [235, 14] width 67 height 28
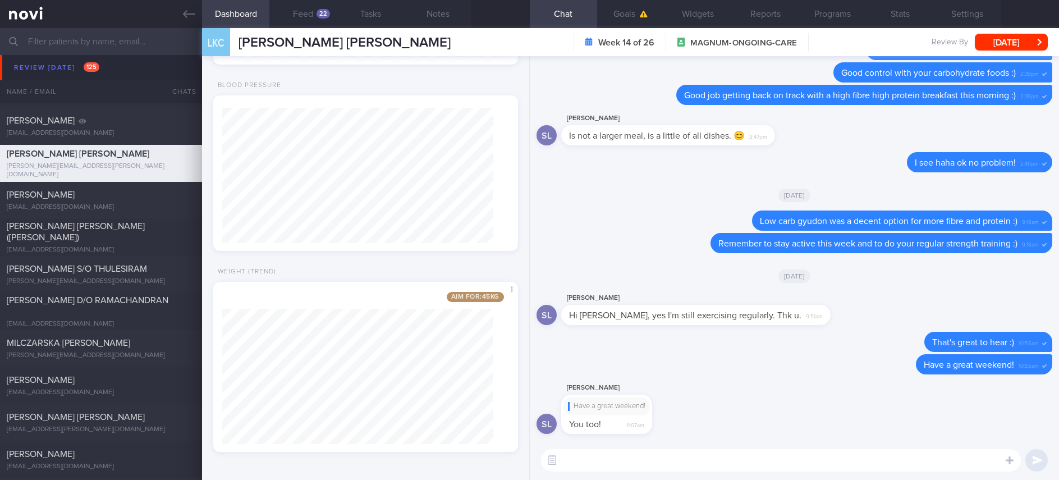
scroll to position [1123, 0]
click at [318, 10] on button "Feed 22" at bounding box center [302, 14] width 67 height 28
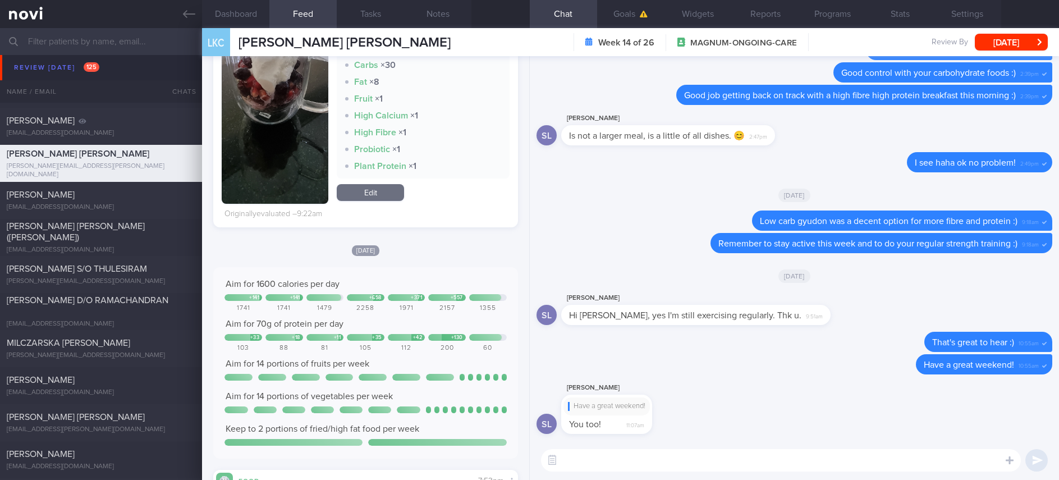
click at [603, 456] on textarea at bounding box center [781, 460] width 480 height 22
click at [608, 454] on textarea at bounding box center [781, 460] width 480 height 22
click at [598, 467] on textarea at bounding box center [781, 460] width 480 height 22
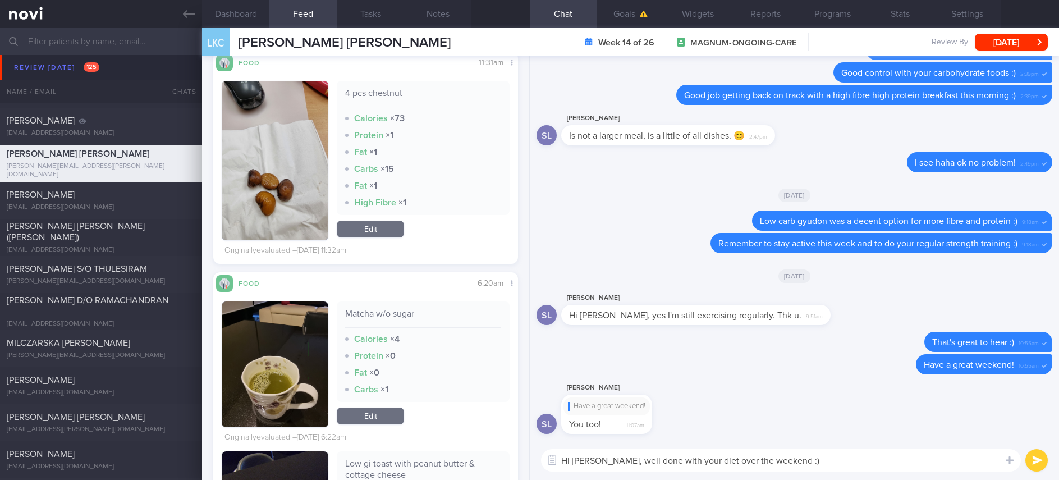
scroll to position [7323, 0]
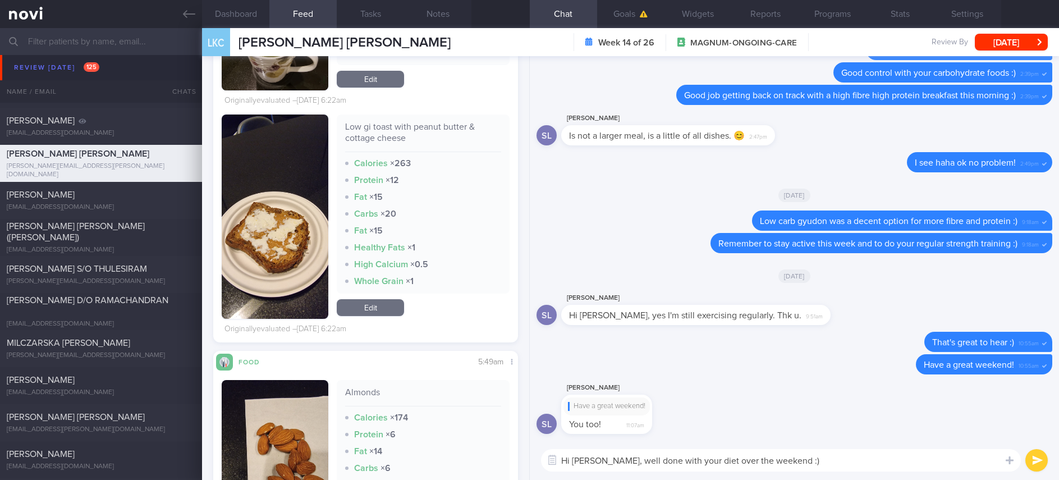
click at [842, 461] on textarea "Hi Shirley, well done with your diet over the weekend :)" at bounding box center [781, 460] width 480 height 22
type textarea "Hi Shirley, well done with your diet over the weekend - good portion control wi…"
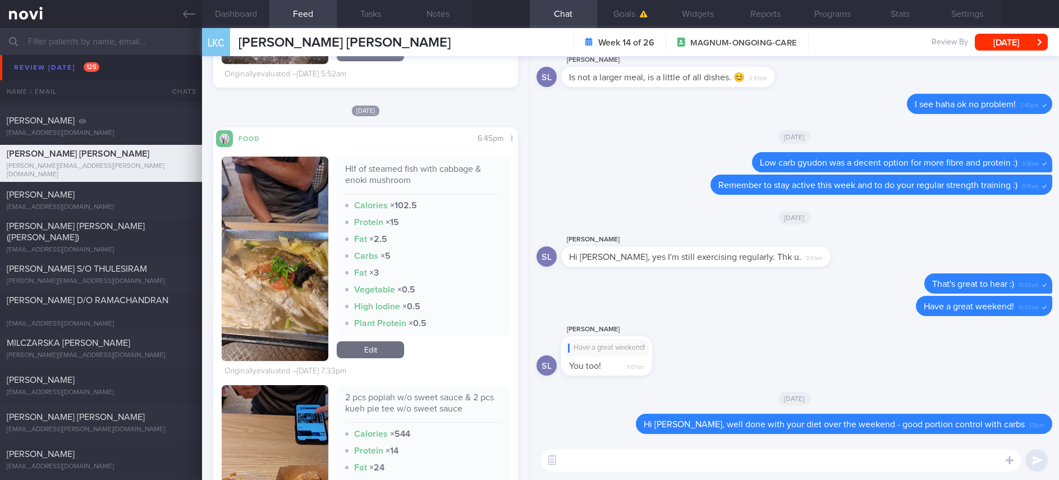
scroll to position [8165, 0]
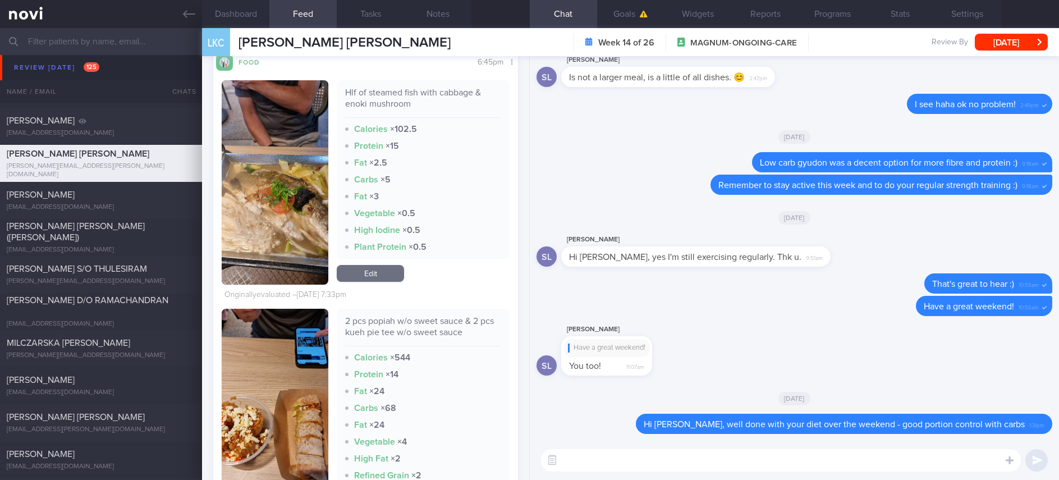
click at [274, 247] on img "button" at bounding box center [275, 182] width 107 height 204
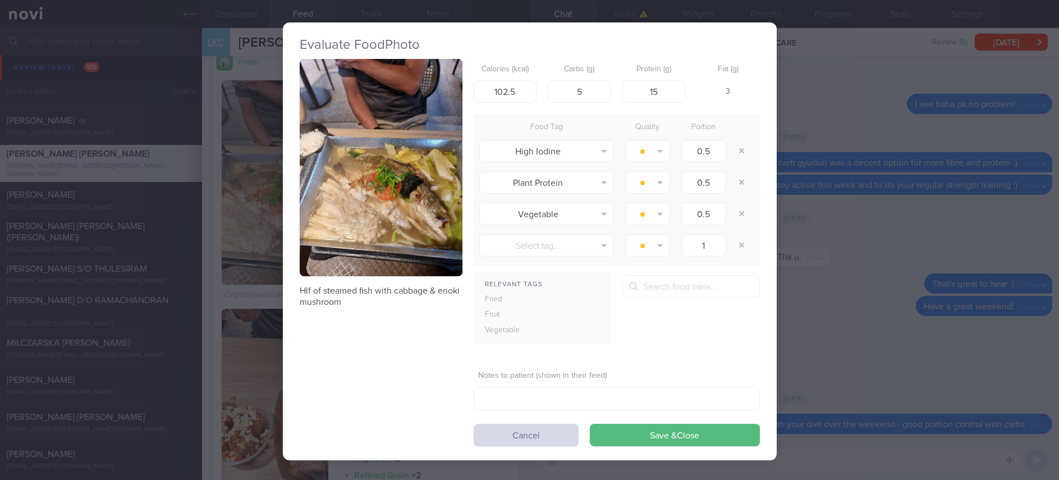
click at [375, 146] on button "button" at bounding box center [381, 167] width 163 height 217
click at [445, 296] on p "Hlf of steamed fish with cabbage & enoki mushroom" at bounding box center [381, 296] width 163 height 22
click at [424, 239] on button "button" at bounding box center [381, 167] width 163 height 217
click at [934, 322] on div "Evaluate Food Photo Hlf of steamed fish with cabbage & enoki mushroom Calories …" at bounding box center [529, 240] width 1059 height 480
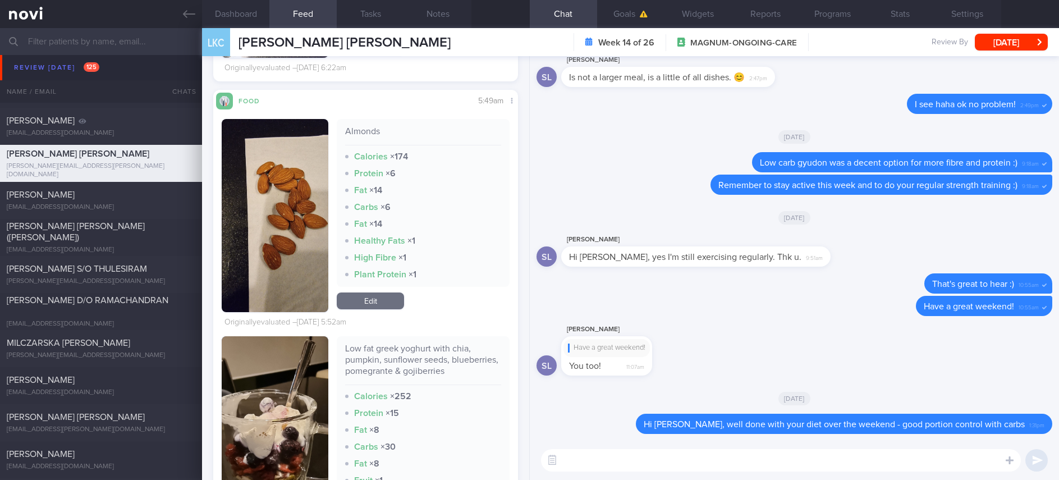
scroll to position [8081, 0]
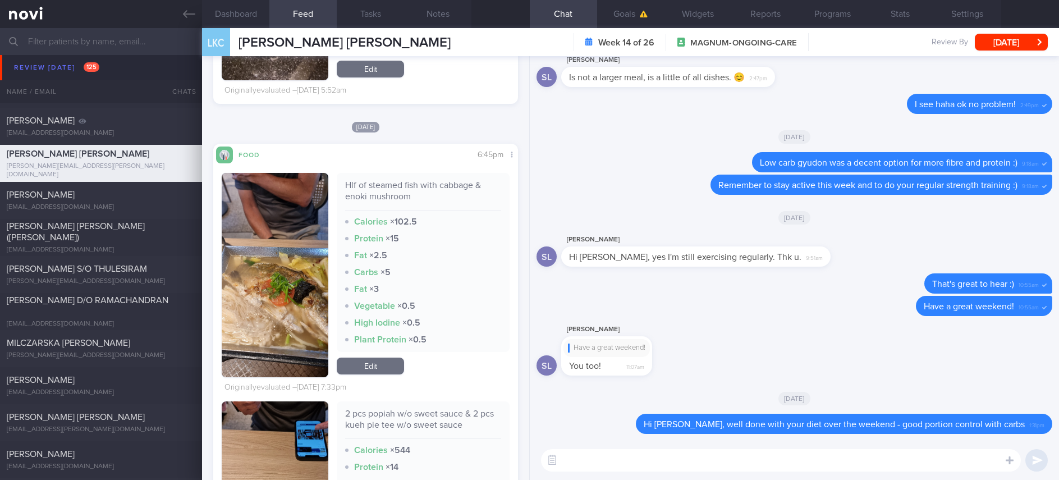
click at [278, 311] on button "button" at bounding box center [275, 275] width 107 height 204
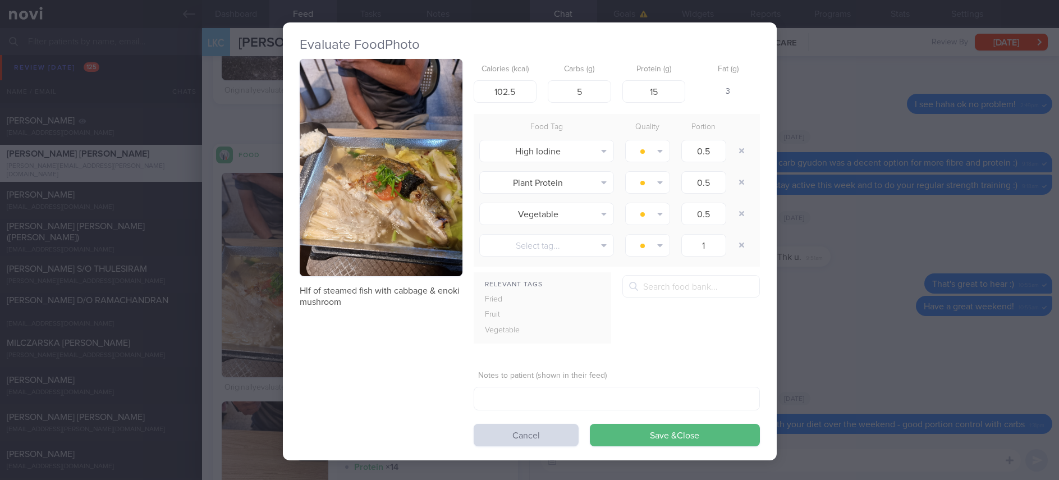
click at [360, 192] on button "button" at bounding box center [381, 167] width 163 height 217
click at [395, 227] on button "button" at bounding box center [381, 167] width 163 height 217
click at [390, 207] on button "button" at bounding box center [381, 167] width 163 height 217
click at [854, 290] on div "Evaluate Food Photo Hlf of steamed fish with cabbage & enoki mushroom Calories …" at bounding box center [529, 240] width 1059 height 480
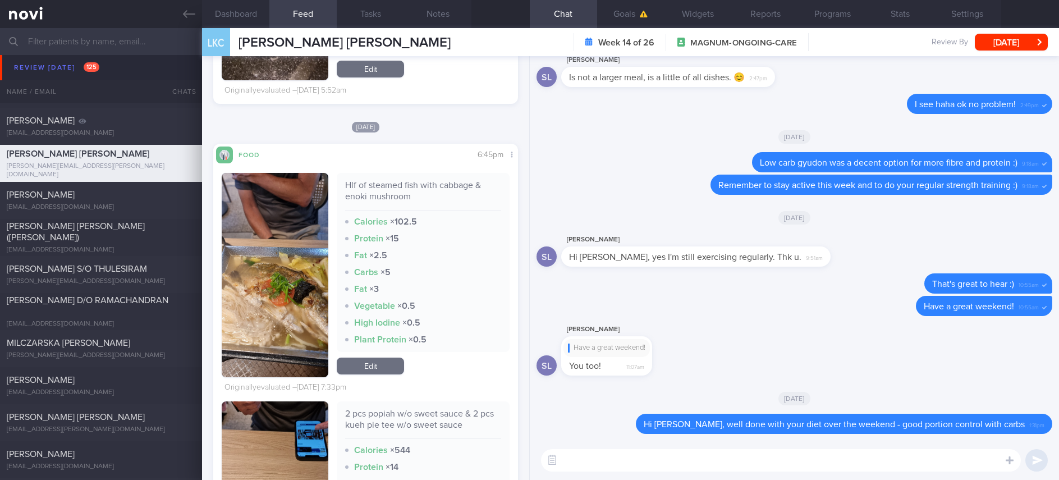
click at [669, 460] on textarea at bounding box center [781, 460] width 480 height 22
type textarea "The steamed fish with veggies was a good meal :)"
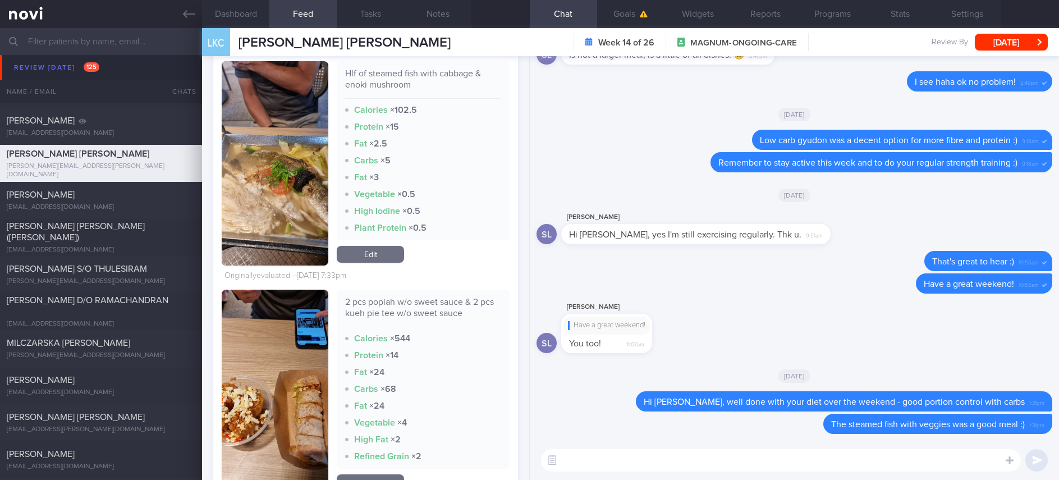
scroll to position [8334, 0]
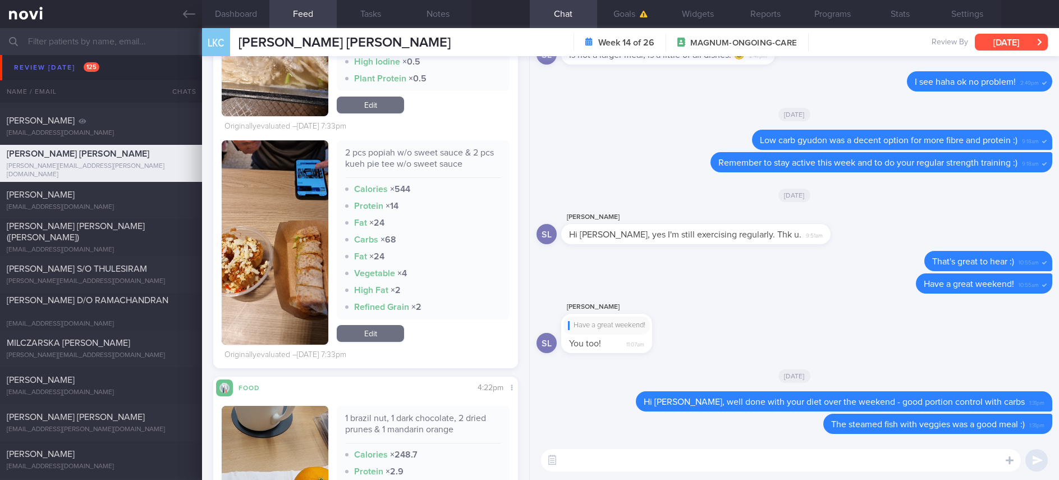
click at [1003, 36] on button "[DATE]" at bounding box center [1011, 42] width 73 height 17
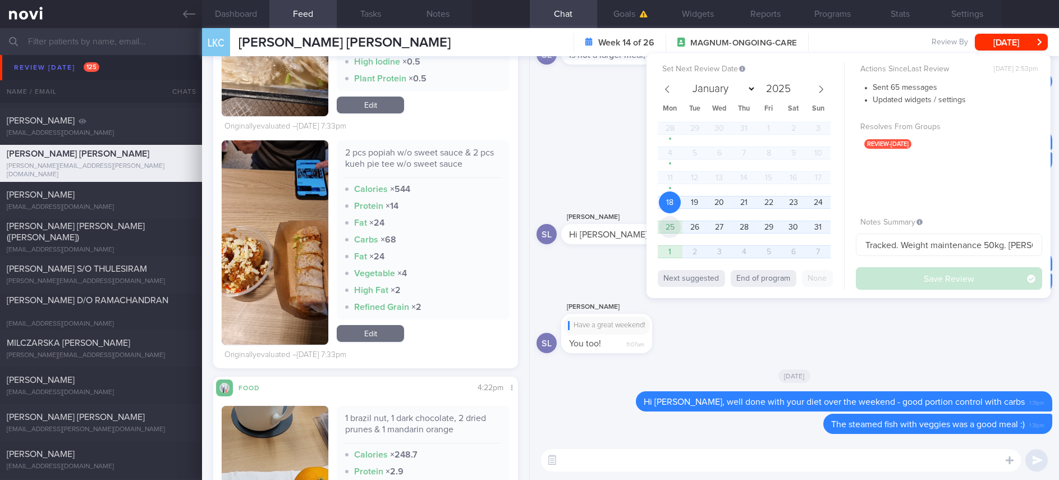
click at [668, 224] on span "25" at bounding box center [670, 227] width 22 height 22
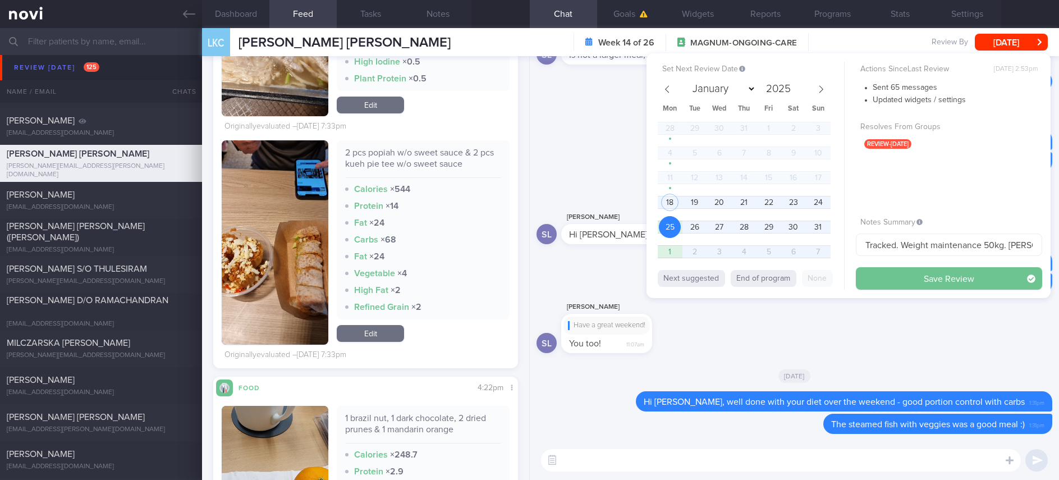
click at [926, 279] on button "Save Review" at bounding box center [949, 278] width 186 height 22
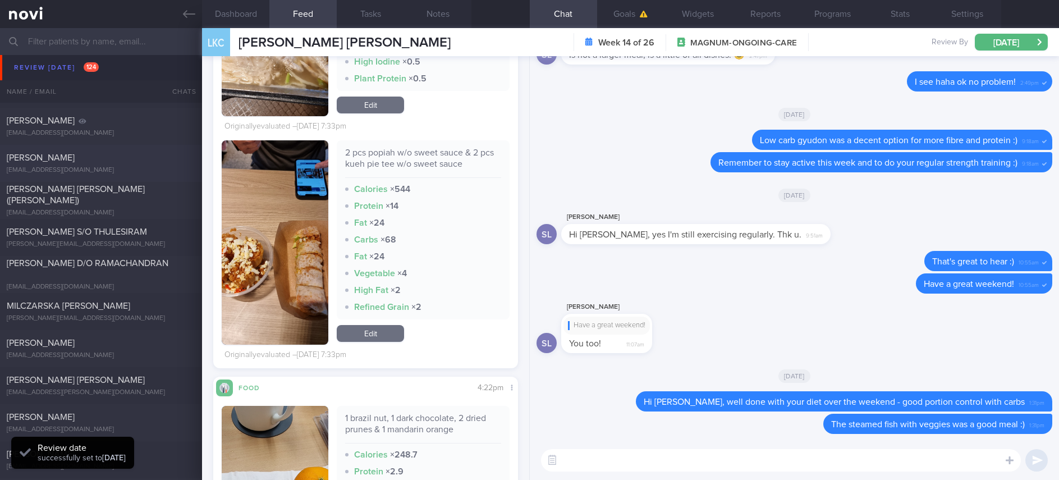
click at [122, 166] on div "[EMAIL_ADDRESS][DOMAIN_NAME]" at bounding box center [101, 170] width 189 height 8
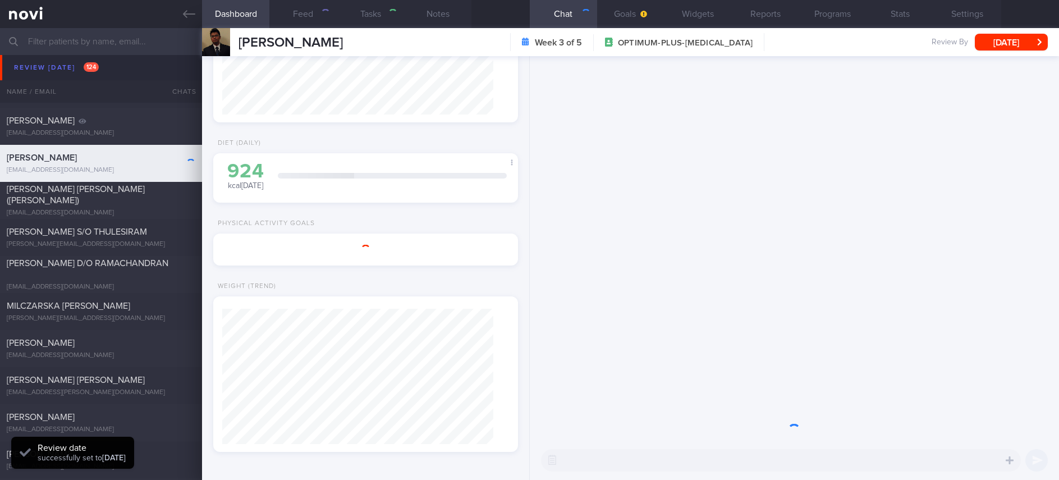
type input "tracked. poor sleep. new DM [MEDICAL_DATA] 11.5 % [DATE]"
type textarea "NRIC: S8914421C Name: R Yuvindran Gender: Male DOB: 25 Apr 1989 Age: 36 yo Seen…"
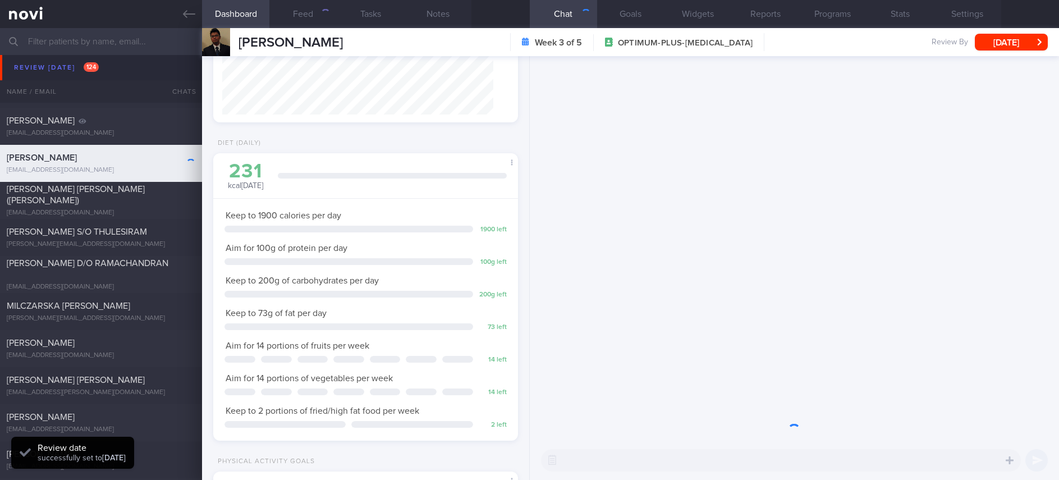
scroll to position [152, 271]
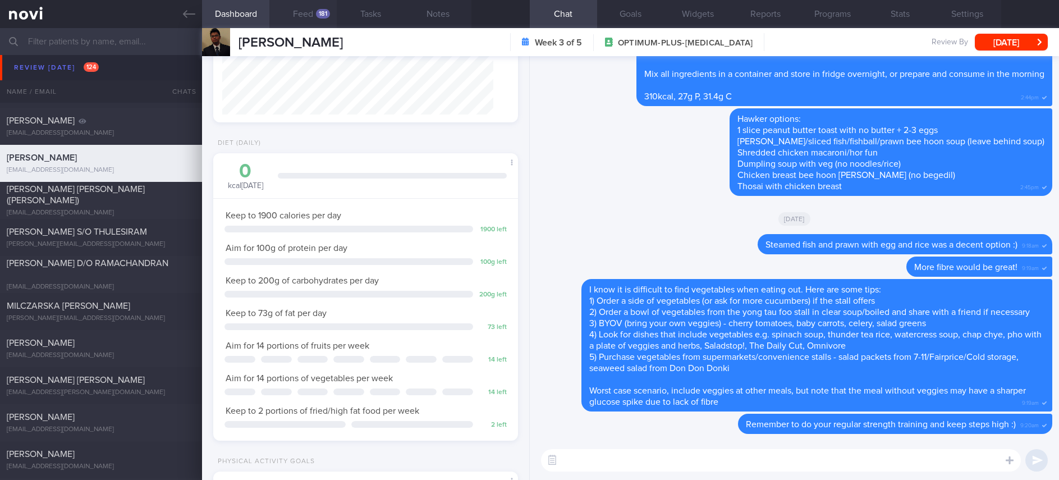
click at [303, 26] on button "Feed 181" at bounding box center [302, 14] width 67 height 28
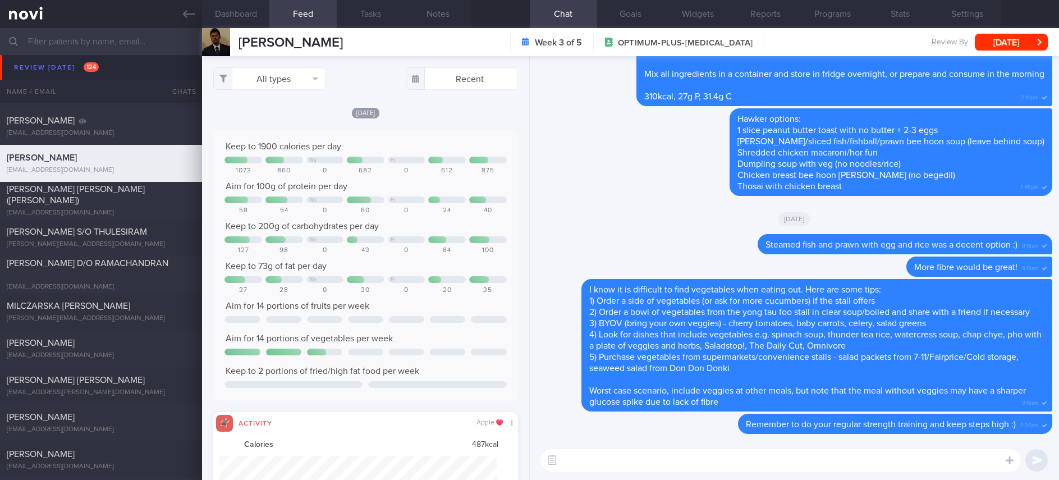
scroll to position [69, 277]
click at [281, 76] on button "All types" at bounding box center [269, 78] width 112 height 22
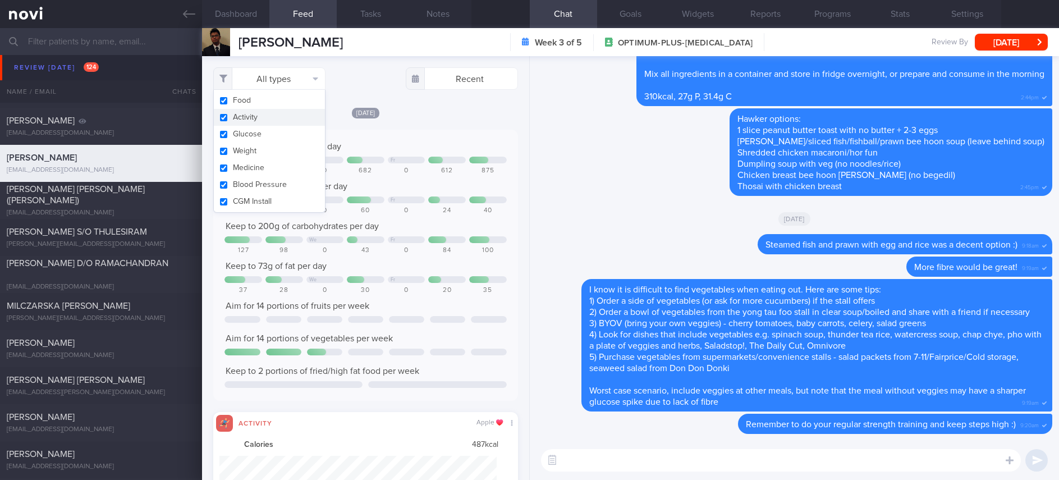
click at [267, 117] on button "Activity" at bounding box center [269, 117] width 111 height 17
checkbox input "false"
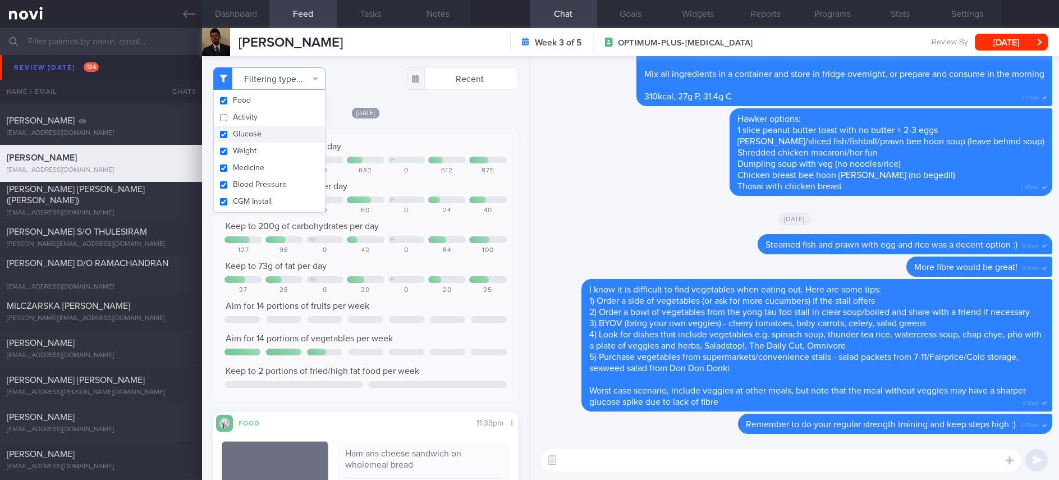
click at [364, 116] on span "[DATE]" at bounding box center [366, 113] width 28 height 11
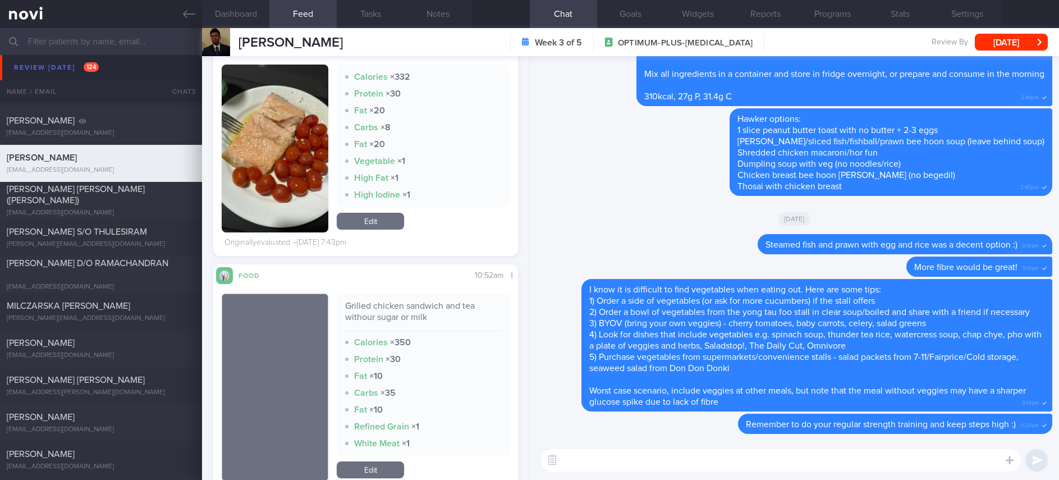
scroll to position [1347, 0]
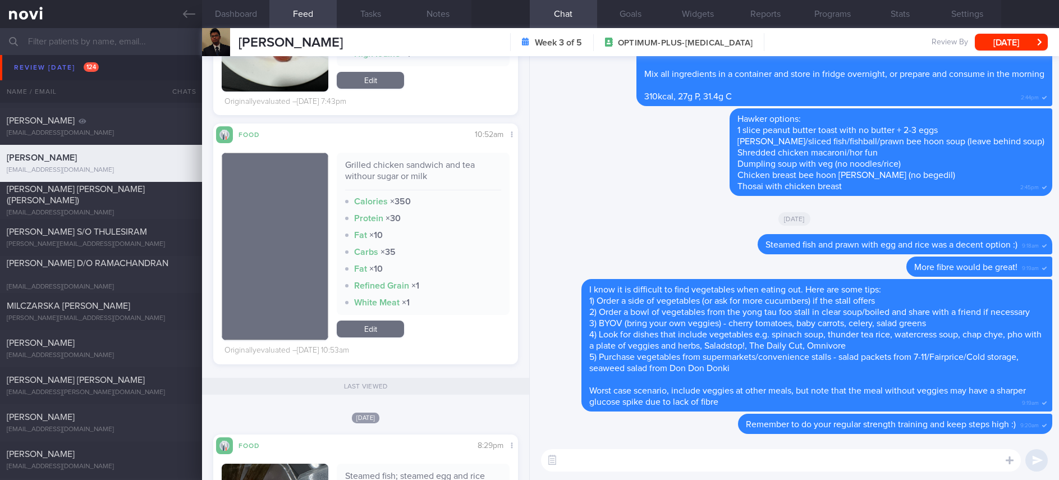
click at [618, 466] on textarea at bounding box center [781, 460] width 480 height 22
click at [614, 461] on textarea at bounding box center [781, 460] width 480 height 22
click at [611, 457] on textarea at bounding box center [781, 460] width 480 height 22
click at [609, 457] on textarea at bounding box center [781, 460] width 480 height 22
type textarea "C"
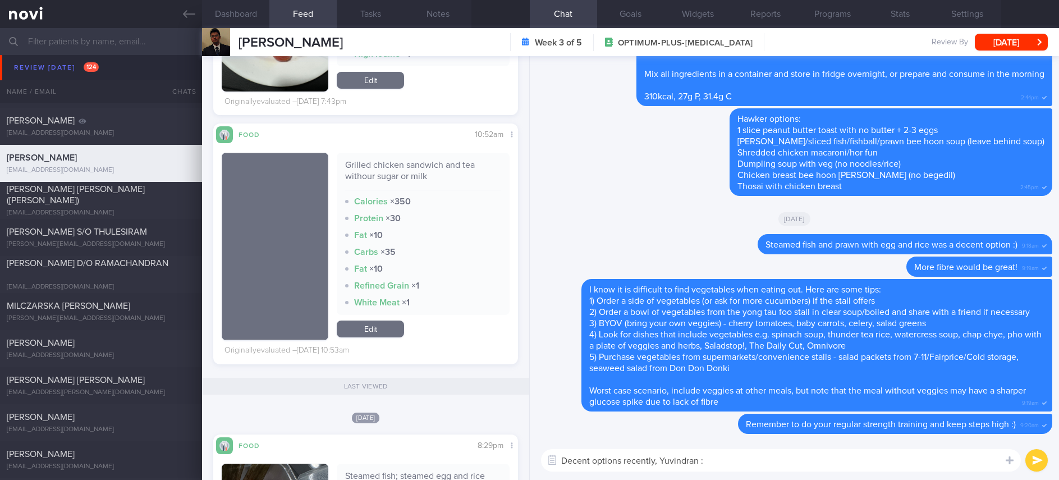
type textarea "Decent options recently, Yuvindran :)"
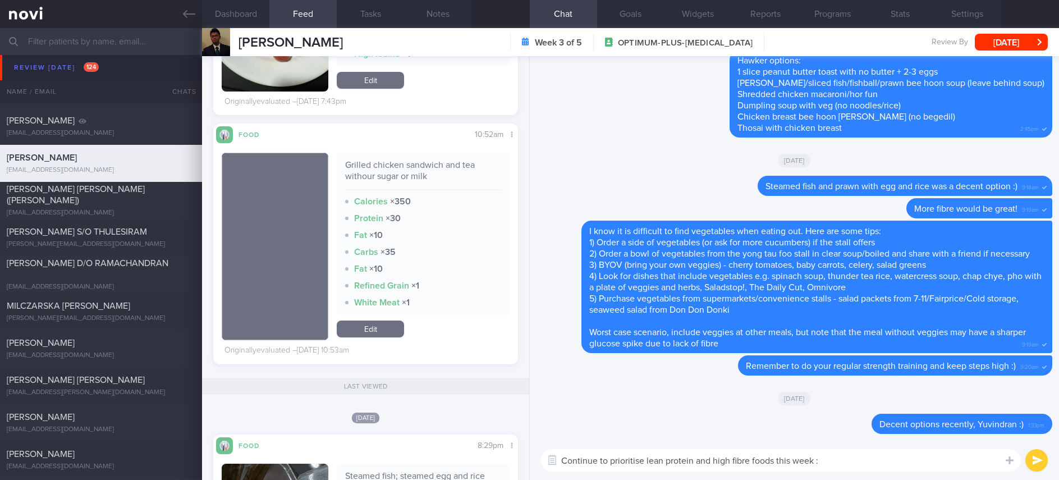
type textarea "Continue to prioritise lean protein and high fibre foods this week :)"
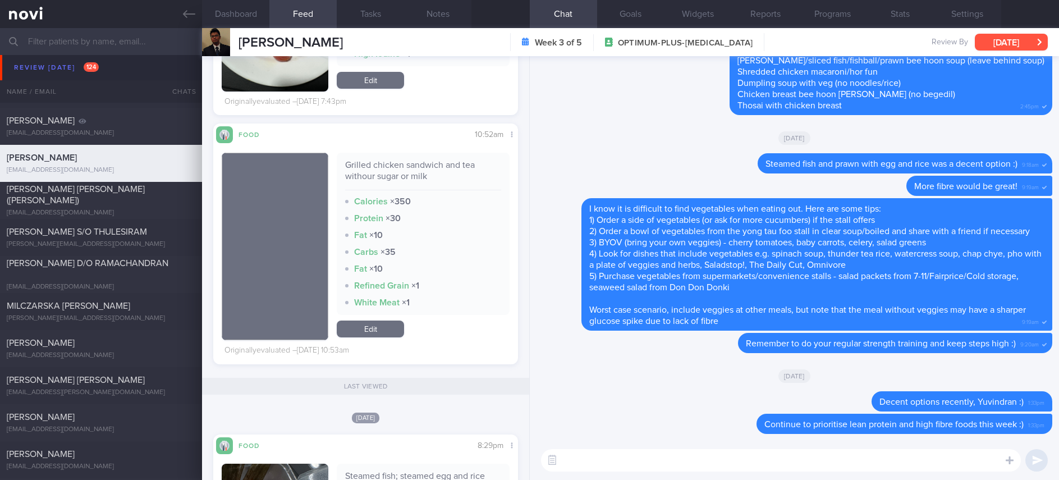
click at [1007, 43] on button "[DATE]" at bounding box center [1011, 42] width 73 height 17
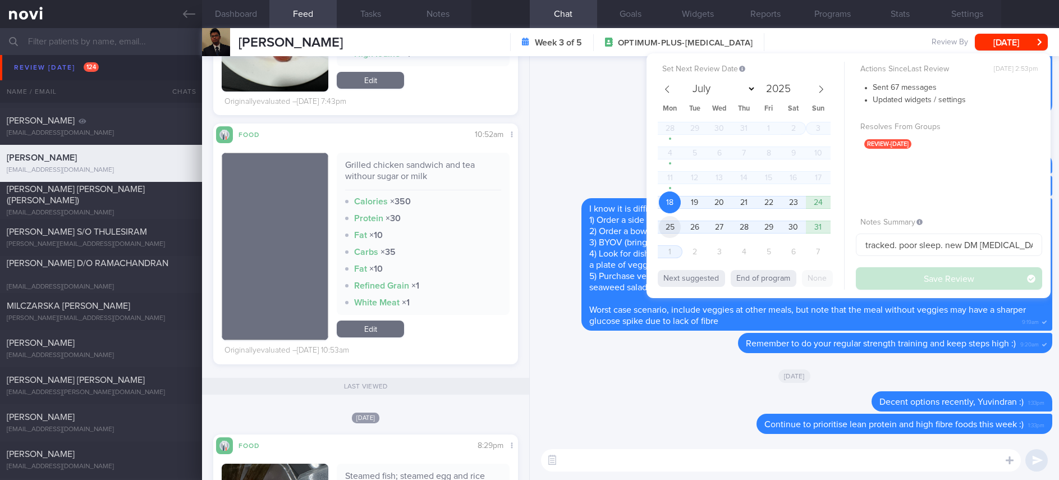
click at [664, 227] on span "25" at bounding box center [670, 227] width 22 height 22
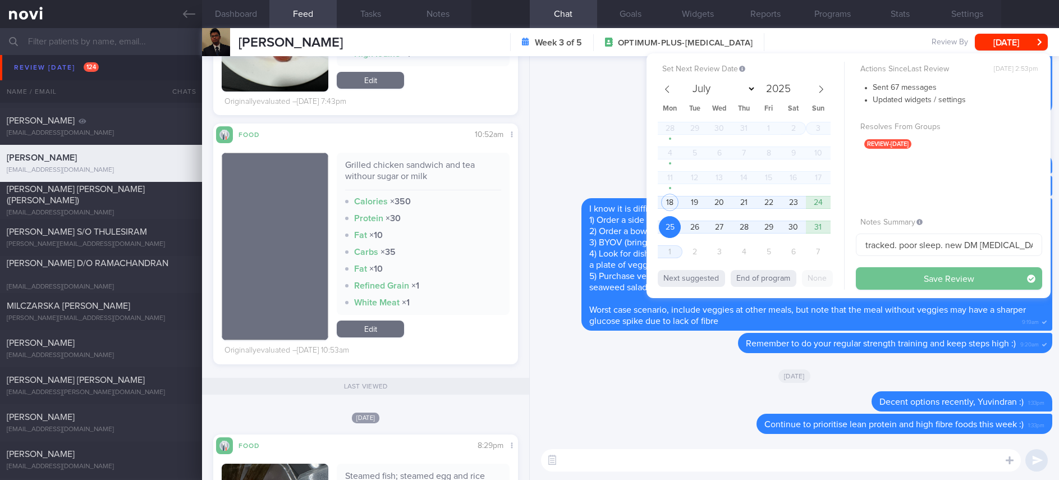
click at [906, 282] on button "Save Review" at bounding box center [949, 278] width 186 height 22
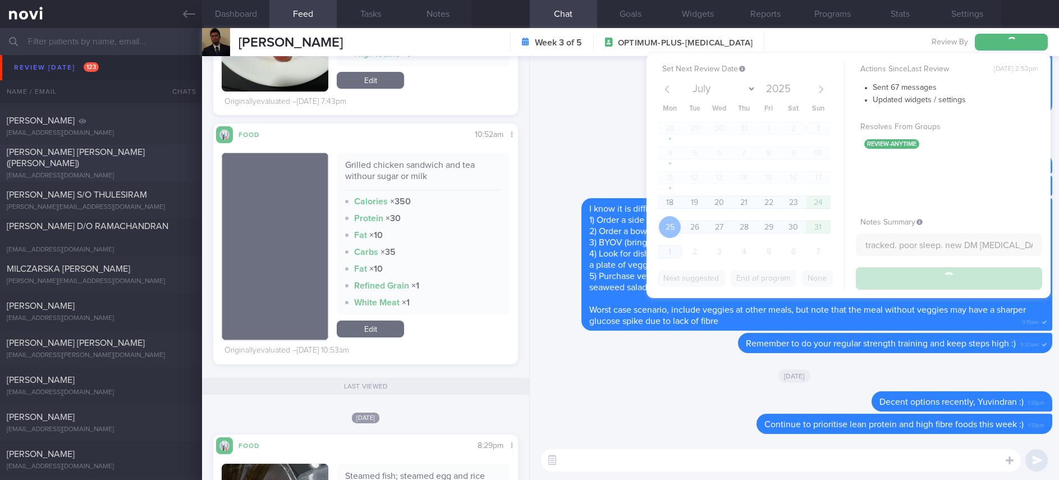
click at [137, 163] on div "[PERSON_NAME] [PERSON_NAME] ([PERSON_NAME])" at bounding box center [100, 157] width 186 height 22
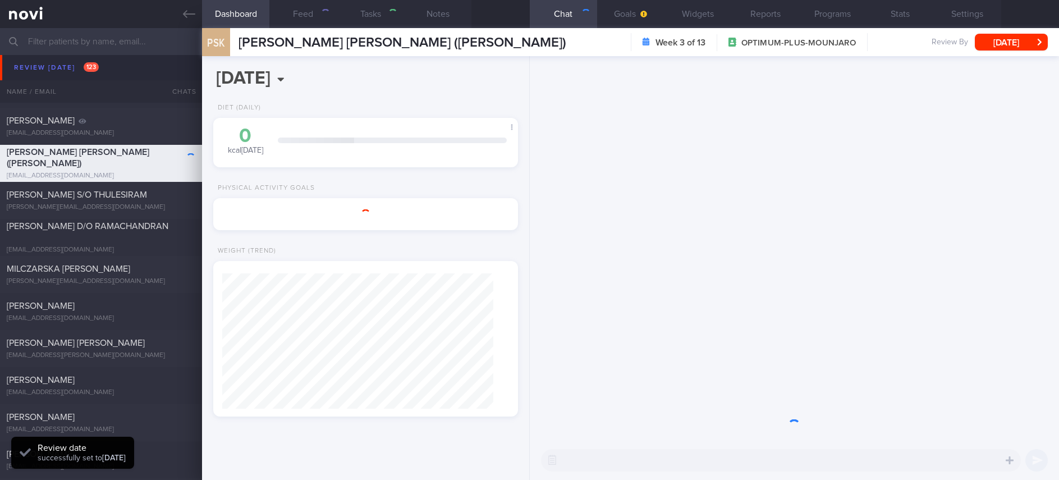
type input "Tracked. ([PERSON_NAME]"
type textarea "42 year old Female (Sandra) (Optimum Plus) Sales WFH Back pain f/up physio and …"
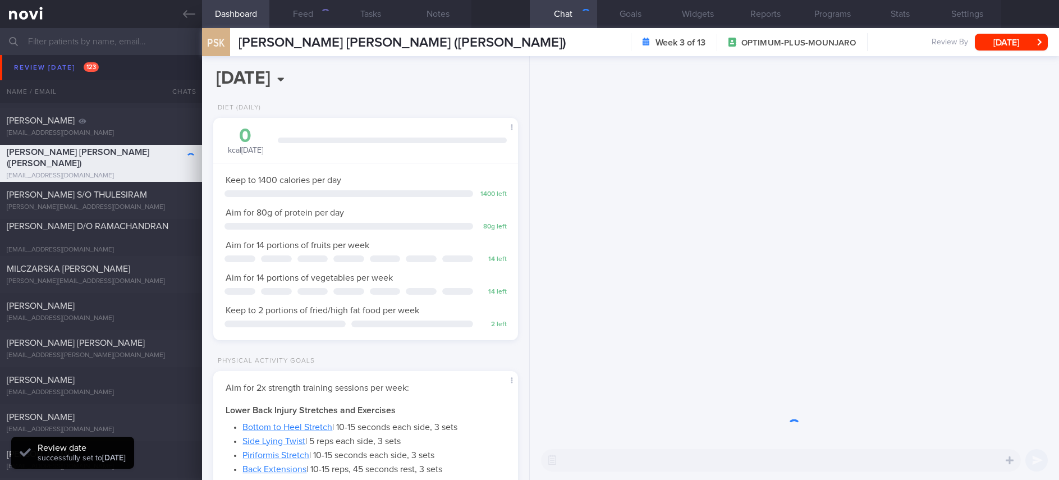
scroll to position [152, 271]
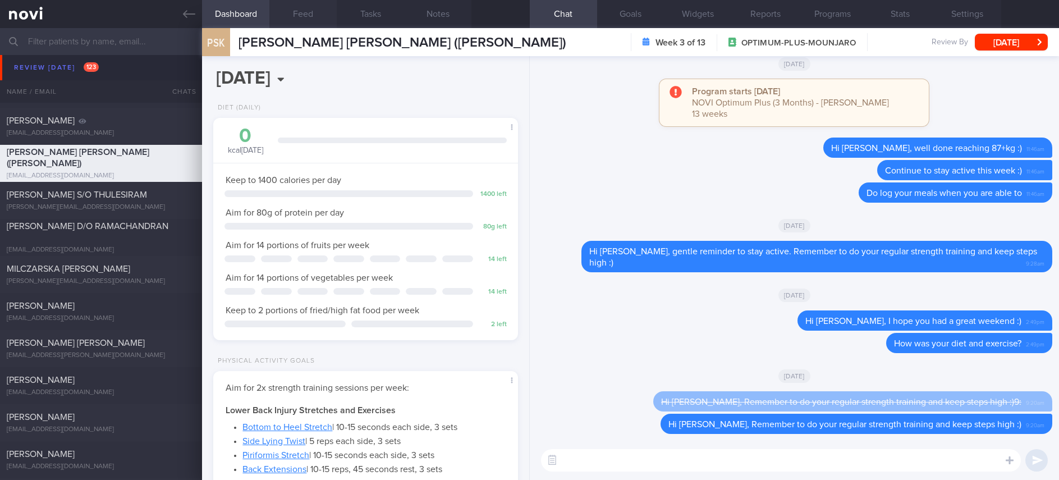
click at [302, 25] on button "Feed" at bounding box center [302, 14] width 67 height 28
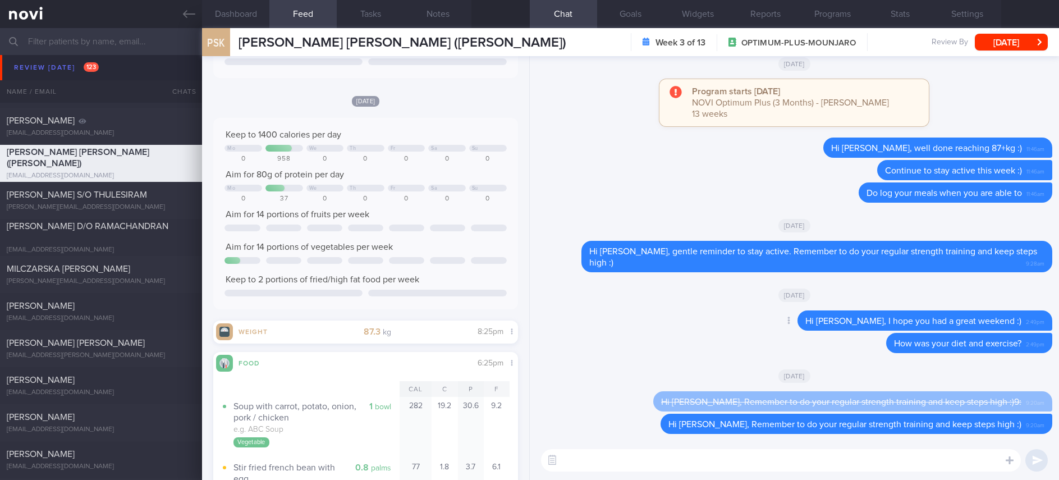
scroll to position [253, 0]
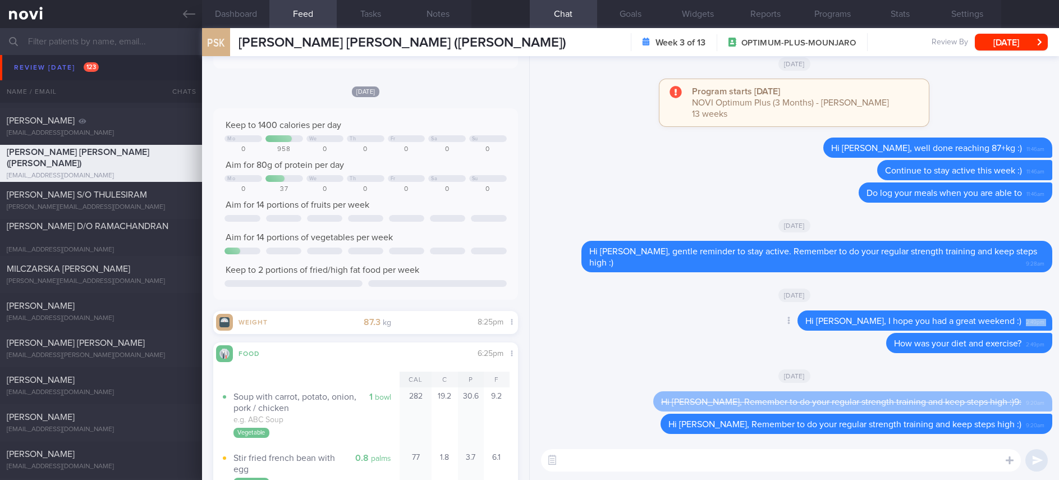
drag, startPoint x: 1011, startPoint y: 324, endPoint x: 783, endPoint y: 320, distance: 227.3
click at [783, 320] on div "Delete Hi Sandra, I hope you had a great weekend :) 2:49pm" at bounding box center [903, 320] width 300 height 20
click at [919, 311] on div "Hi Sandra, I hope you had a great weekend :) 2:49pm" at bounding box center [924, 320] width 255 height 20
click at [746, 457] on textarea at bounding box center [781, 460] width 480 height 22
type textarea "Hi Sandra, how are you doing?"
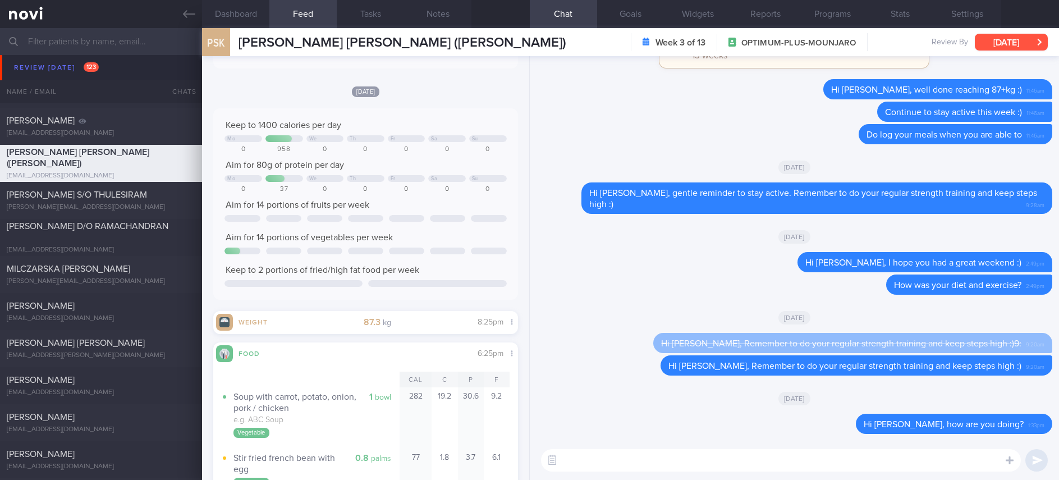
click at [1006, 37] on button "[DATE]" at bounding box center [1011, 42] width 73 height 17
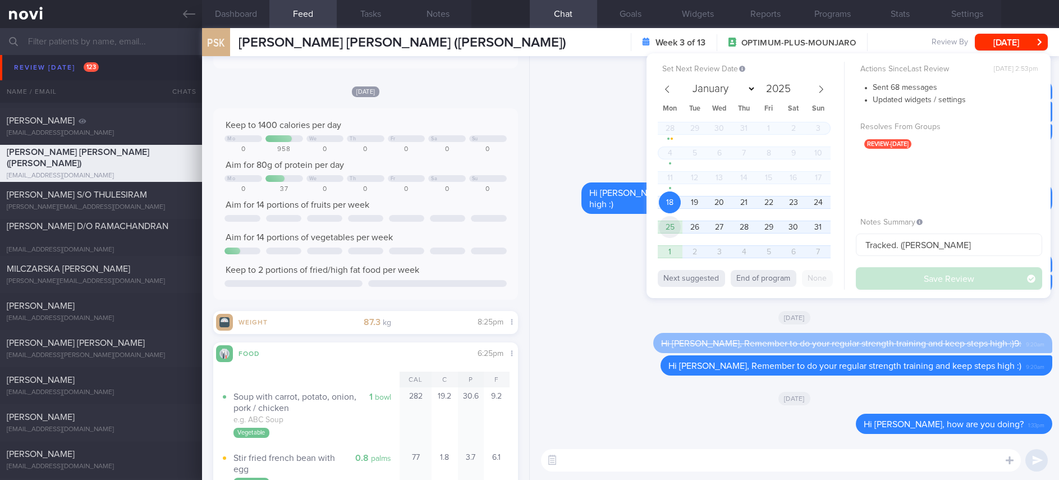
click at [668, 235] on span "25" at bounding box center [670, 227] width 22 height 22
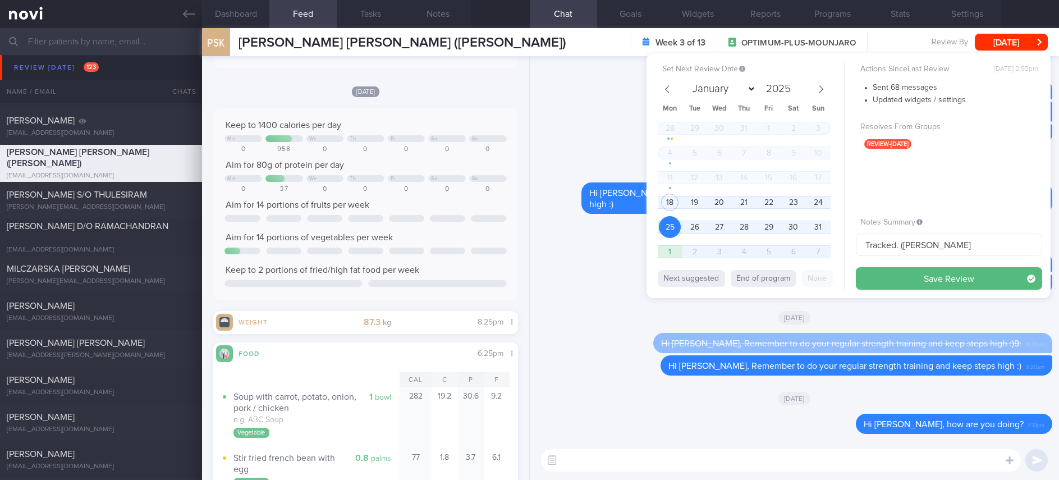
click at [984, 283] on button "Save Review" at bounding box center [949, 278] width 186 height 22
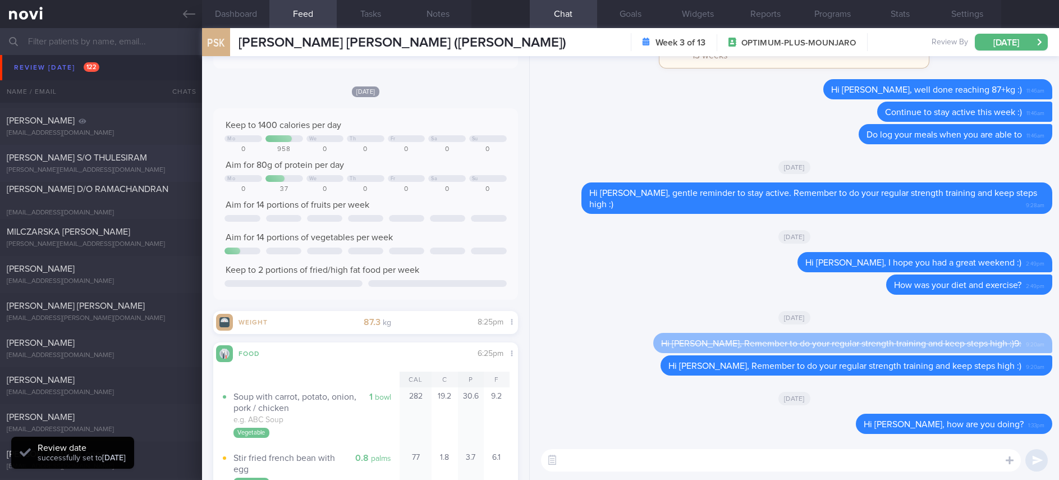
click at [127, 168] on div "[PERSON_NAME][EMAIL_ADDRESS][DOMAIN_NAME]" at bounding box center [101, 170] width 189 height 8
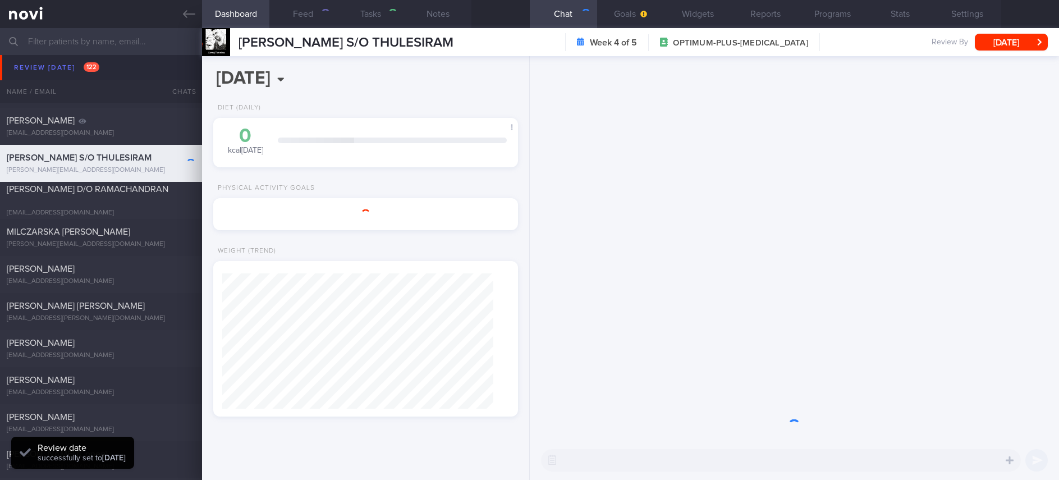
type input "Tracked"
type textarea "NRIC: S8204858H Name: GURURAJ S/O THULESIRAM Gender: Male DOB: 7 Feb 1982 Age: …"
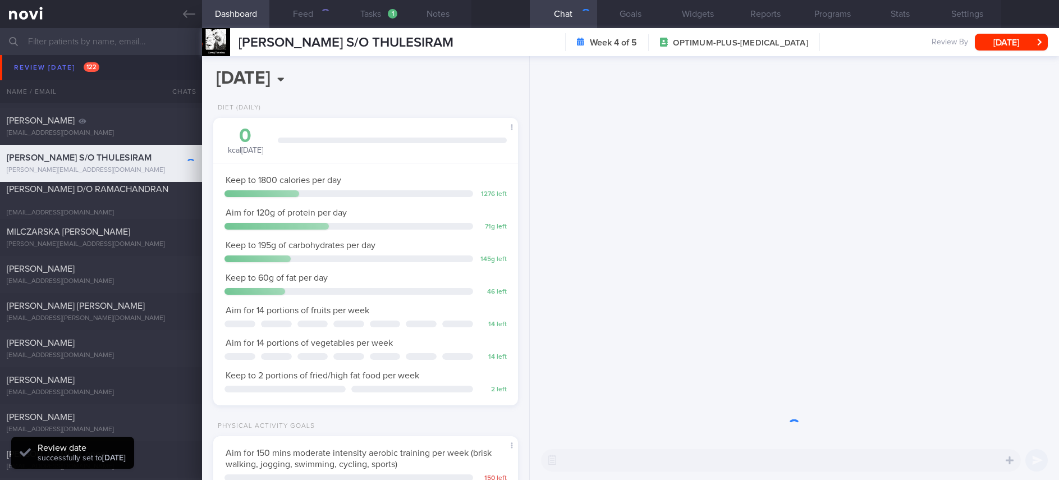
scroll to position [152, 271]
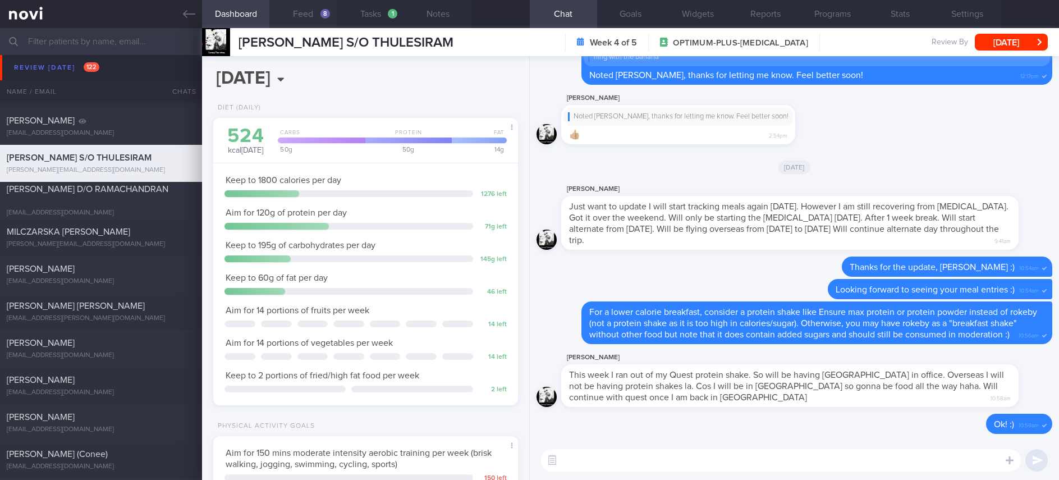
click at [306, 12] on button "Feed 8" at bounding box center [302, 14] width 67 height 28
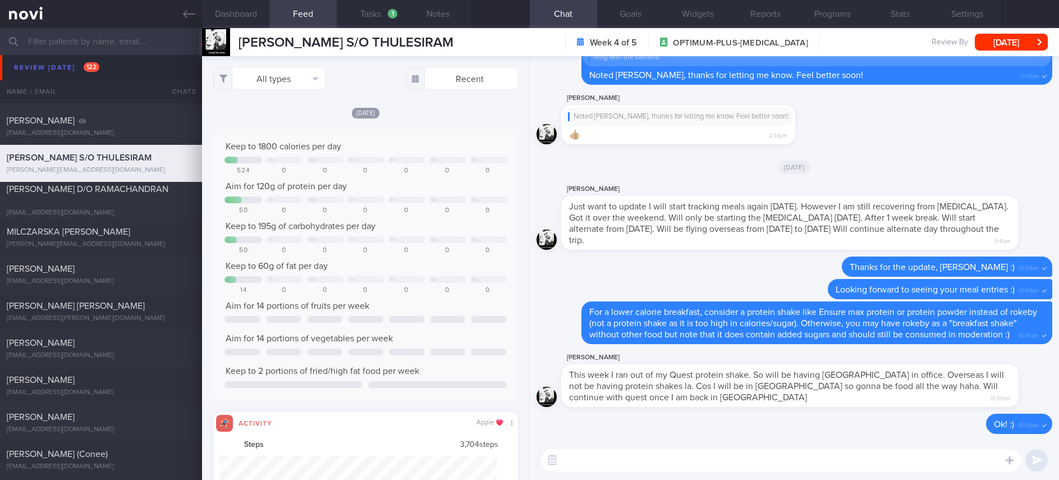
scroll to position [69, 277]
click at [285, 66] on div "All types Food Activity Glucose Weight Medicine Blood Pressure CGM Install Rece…" at bounding box center [365, 268] width 327 height 424
click at [273, 79] on button "All types" at bounding box center [269, 78] width 112 height 22
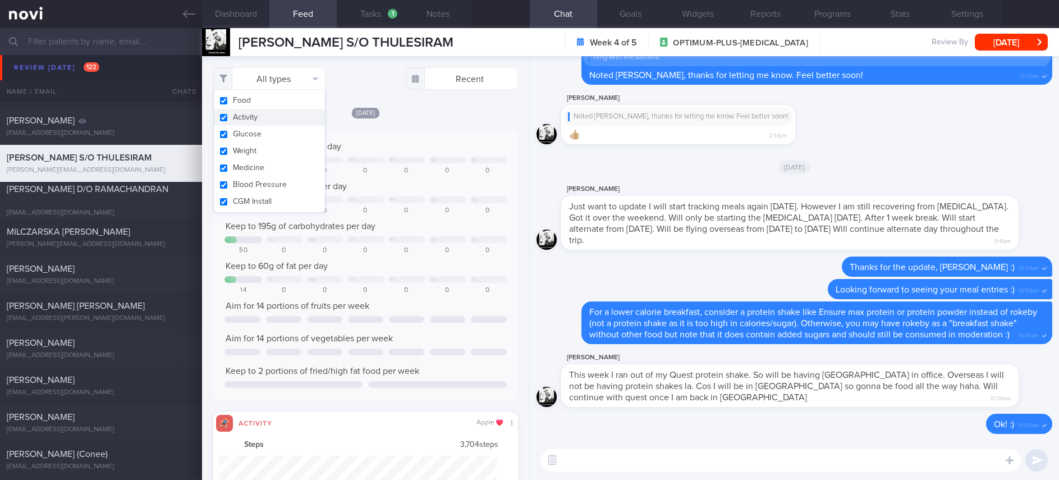
click at [265, 114] on button "Activity" at bounding box center [269, 117] width 111 height 17
checkbox input "false"
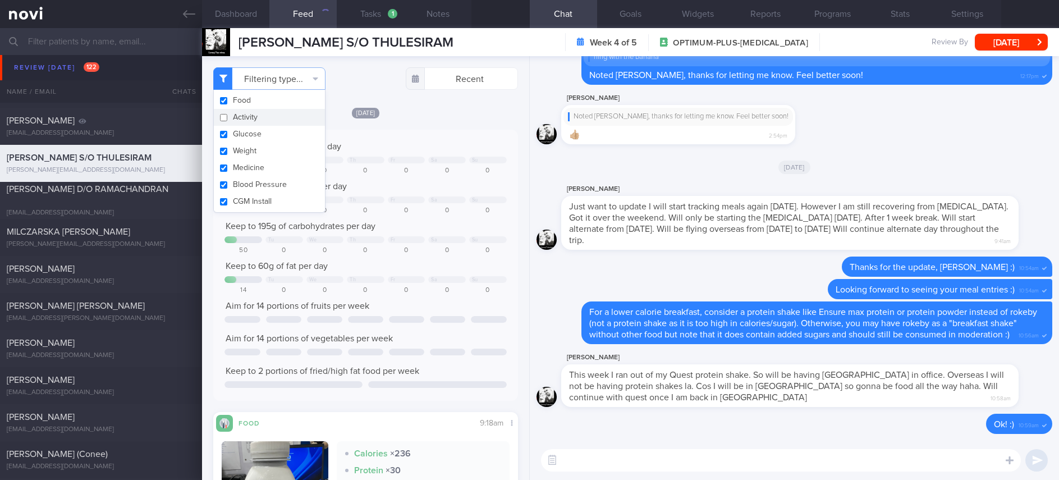
click at [413, 140] on div "Keep to 1800 calories per day Tu We Th Fr Sa Su 524 0 0 0 0 0 0 Aim for 120g of…" at bounding box center [365, 265] width 304 height 271
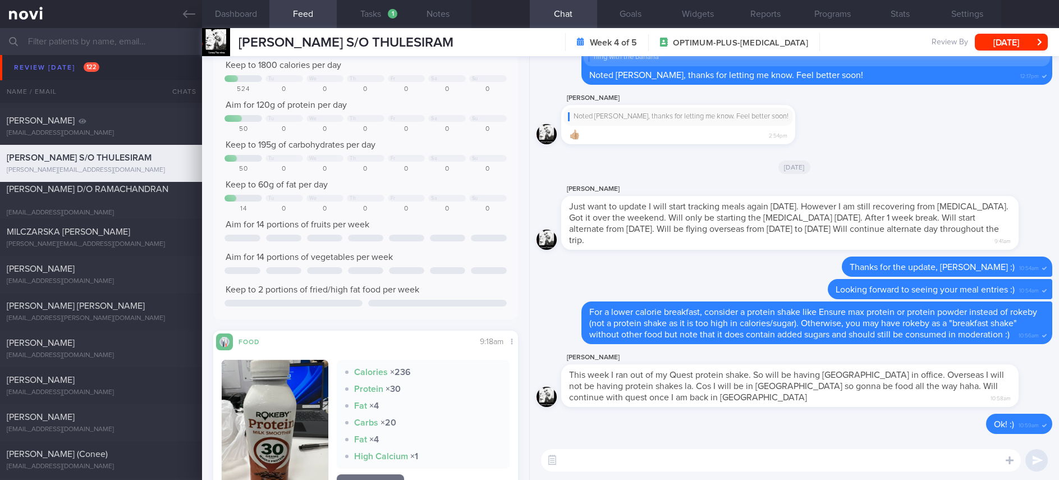
scroll to position [253, 0]
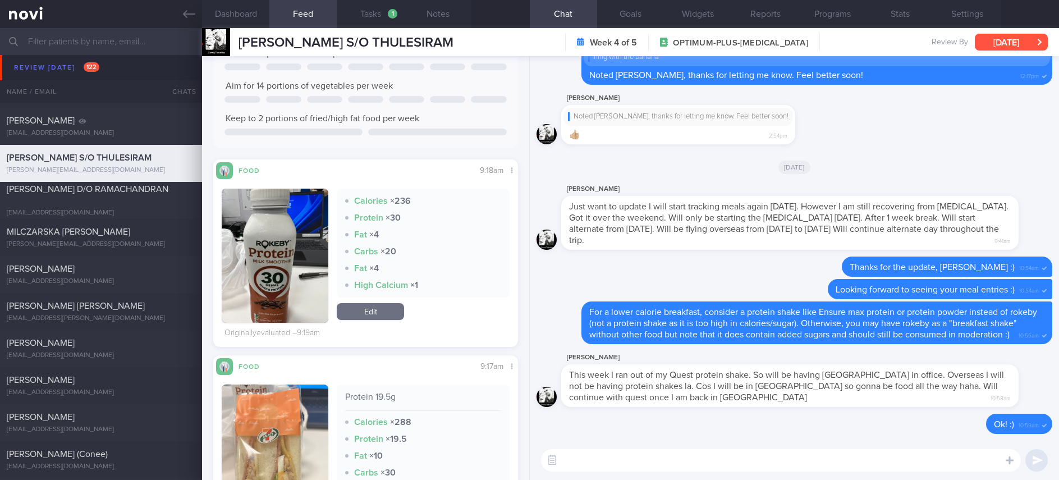
click at [1030, 42] on button "[DATE]" at bounding box center [1011, 42] width 73 height 17
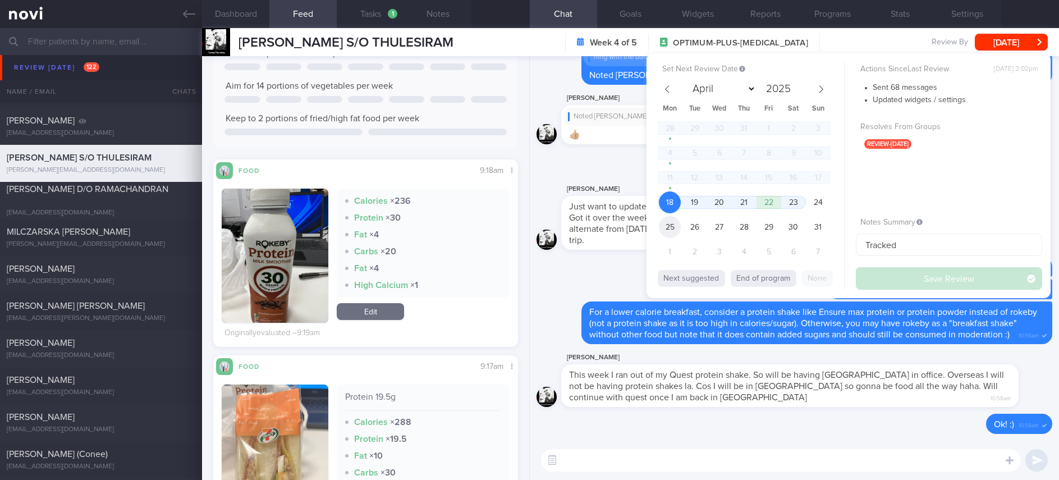
click at [676, 226] on span "25" at bounding box center [670, 227] width 22 height 22
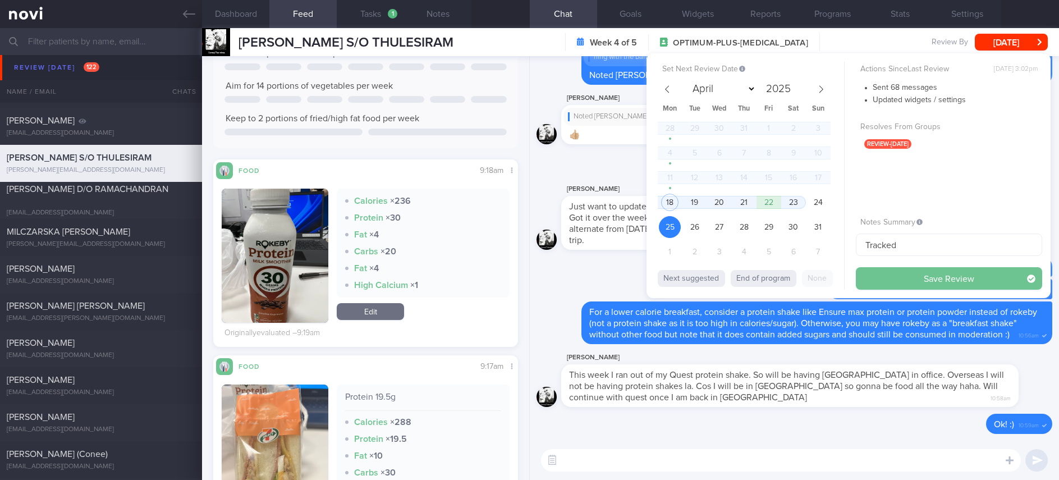
click at [902, 277] on button "Save Review" at bounding box center [949, 278] width 186 height 22
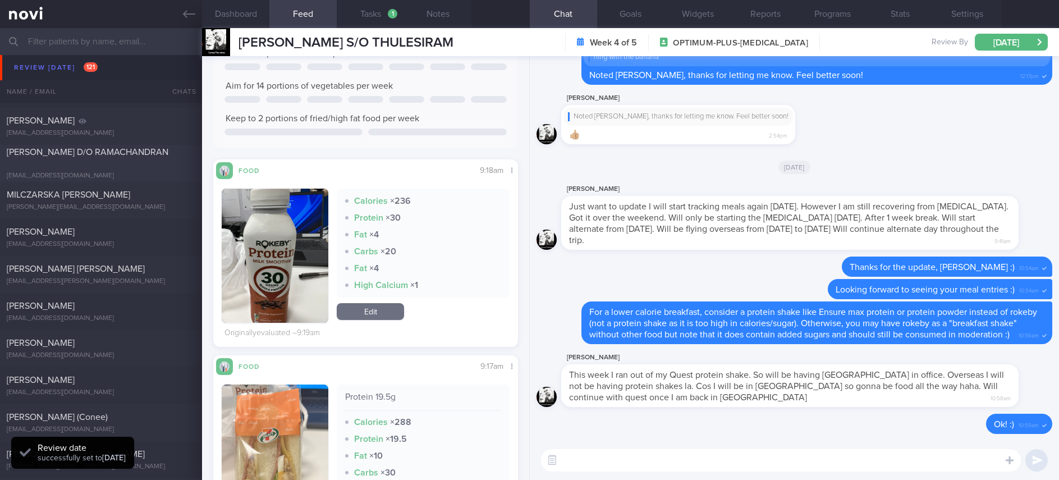
click at [153, 172] on div "thilaga@outlook.sg" at bounding box center [101, 176] width 189 height 8
type input "Tracked. Thilaga"
type textarea "Mrs THILAGAVATHY D/O RAMACHANDRAN S8430350Z 15 May 2024 28 Sep 1984 thilaga@out…"
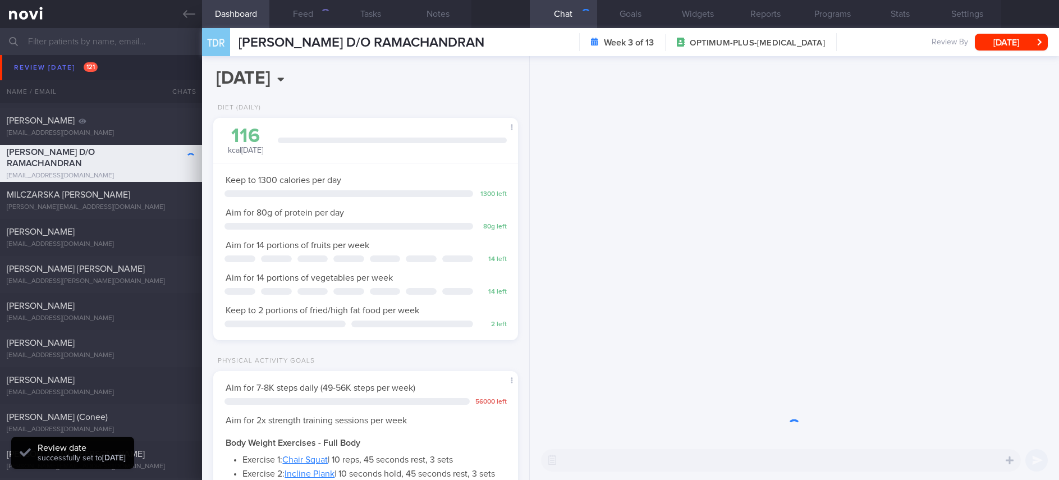
scroll to position [152, 271]
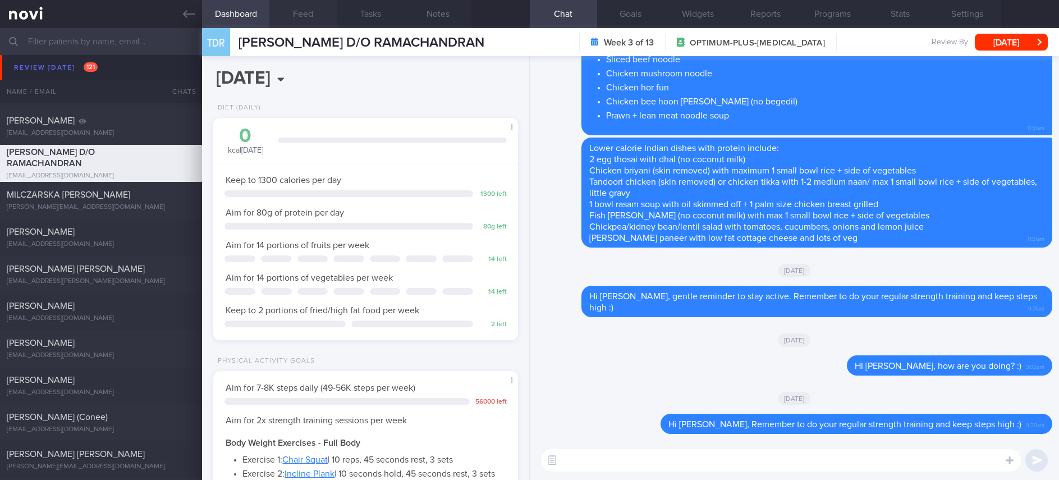
click at [303, 23] on button "Feed" at bounding box center [302, 14] width 67 height 28
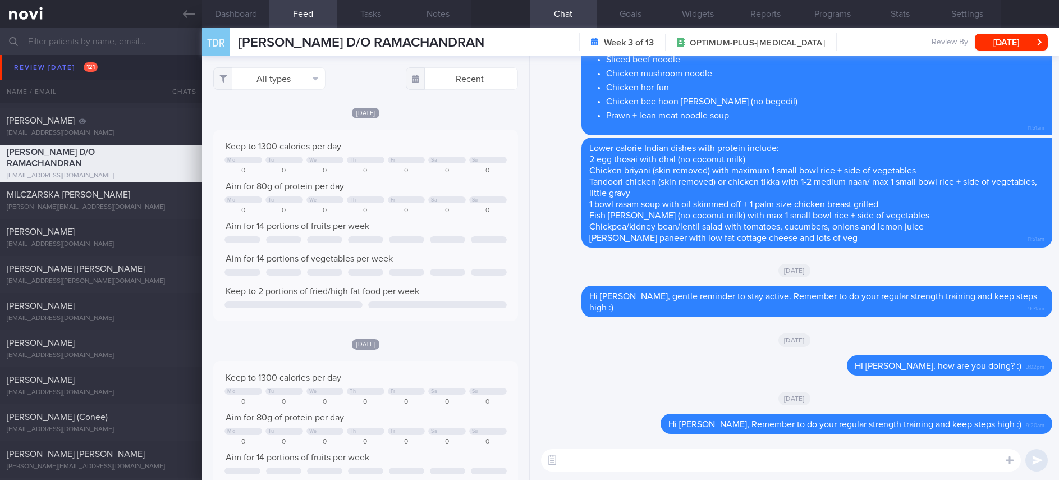
scroll to position [69, 277]
click at [806, 455] on textarea at bounding box center [781, 460] width 480 height 22
click at [1026, 361] on span "3:02pm" at bounding box center [1035, 365] width 19 height 11
drag, startPoint x: 1008, startPoint y: 366, endPoint x: 843, endPoint y: 366, distance: 165.5
click at [843, 366] on div "Delete HI Thilaga, how are you doing? :) 3:02pm" at bounding box center [927, 365] width 250 height 20
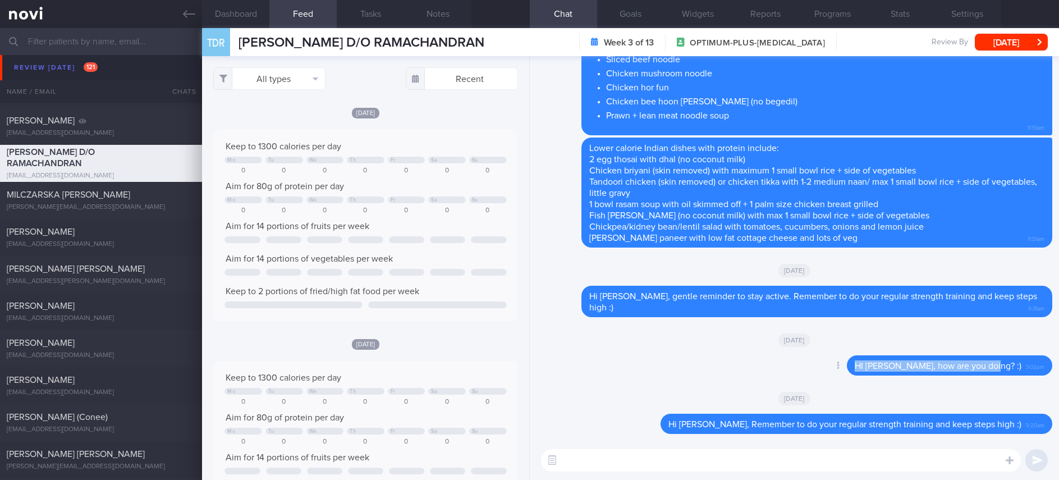
copy span "HI Thilaga, how are you doing? :)"
click at [607, 458] on textarea at bounding box center [781, 460] width 480 height 22
paste textarea "HI Thilaga, how are you doing? :)"
type textarea "HI Thilaga, how are you doing? :)"
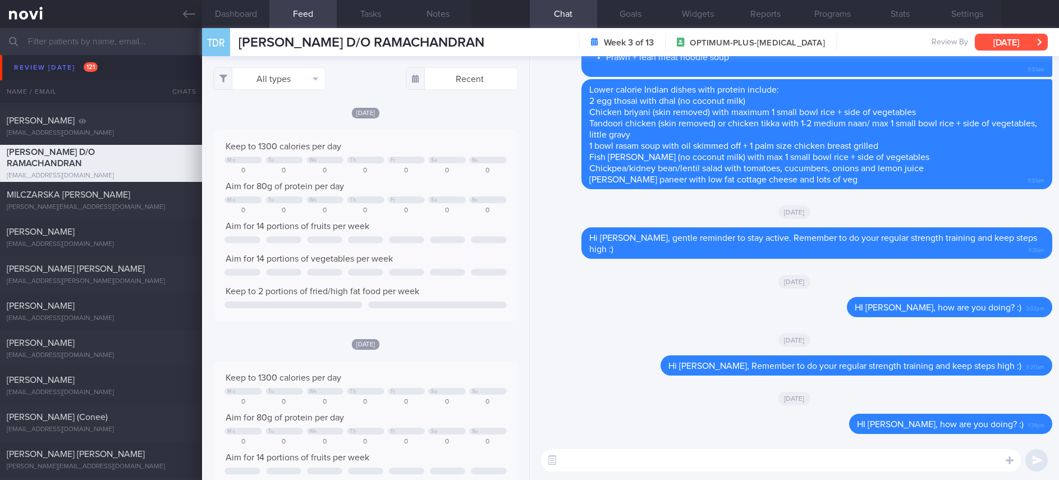
click at [1018, 47] on button "[DATE]" at bounding box center [1011, 42] width 73 height 17
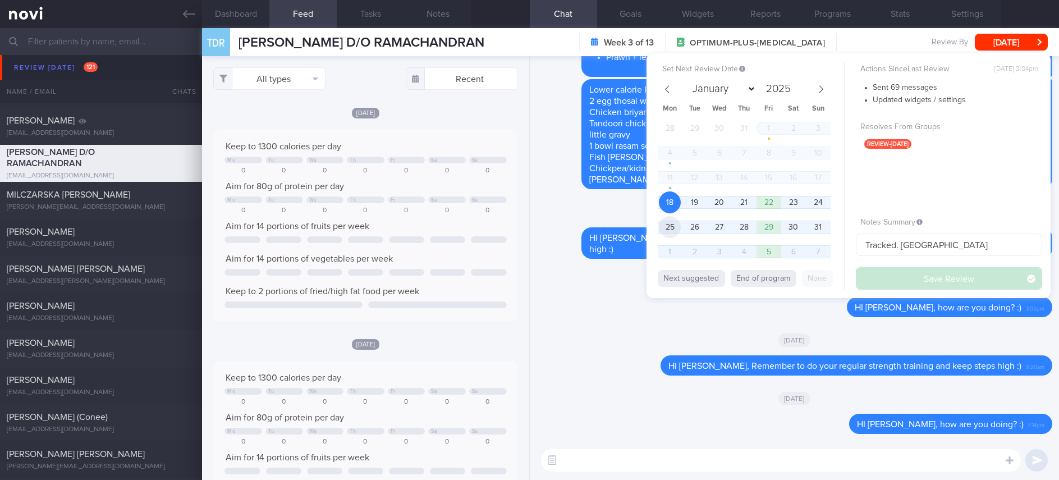
click at [670, 227] on span "25" at bounding box center [670, 227] width 22 height 22
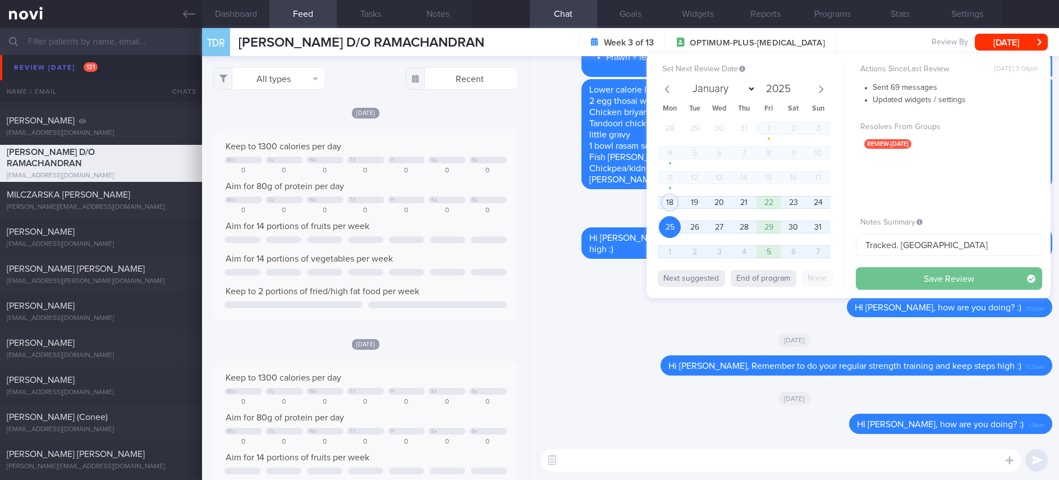
click at [901, 272] on button "Save Review" at bounding box center [949, 278] width 186 height 22
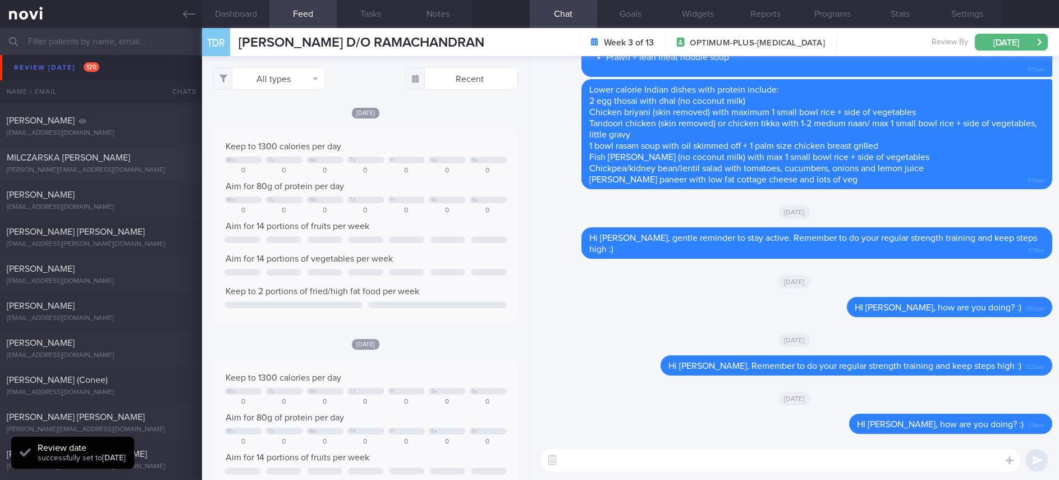
click at [161, 158] on div "MILCZARSKA MAGDALENA MARTA" at bounding box center [100, 157] width 186 height 11
type input "tracked. Magda. using Macrofactor"
type textarea "NKDA NRIC: G3956166U Name: MILCZARSKA MAGDALENA MARTA Gender: Female DOB: 26 No…"
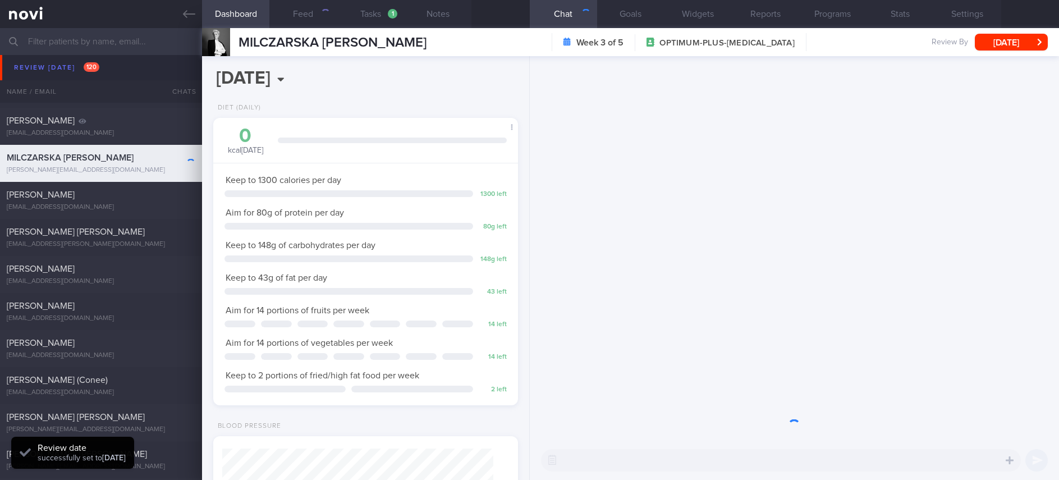
scroll to position [152, 271]
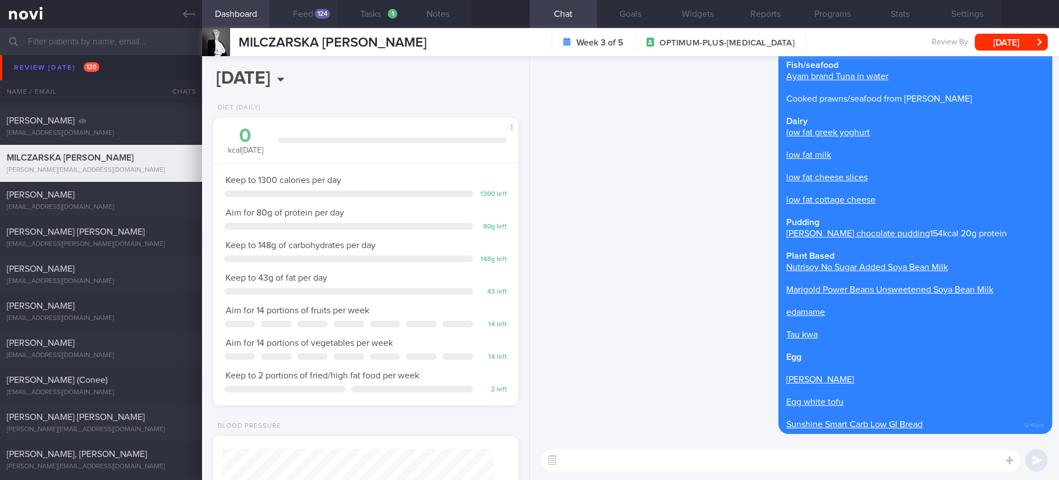
click at [308, 15] on button "Feed 124" at bounding box center [302, 14] width 67 height 28
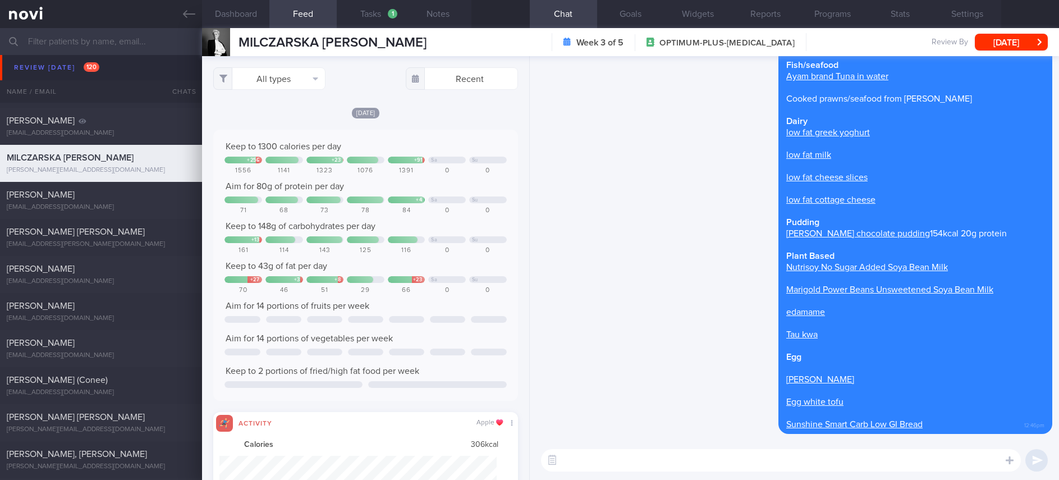
scroll to position [69, 277]
click at [288, 74] on button "All types" at bounding box center [269, 78] width 112 height 22
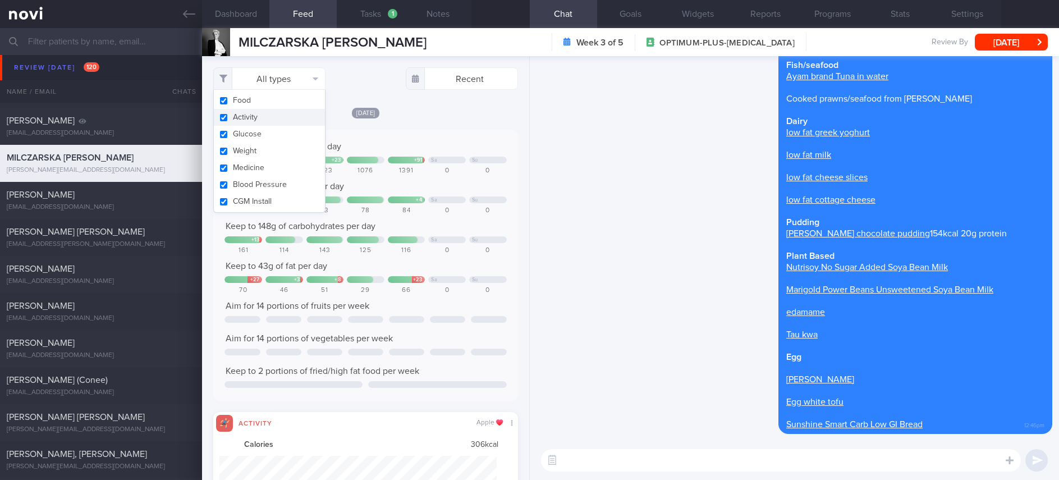
click at [263, 120] on button "Activity" at bounding box center [269, 117] width 111 height 17
checkbox input "false"
click at [426, 153] on div "Keep to 1300 calories per day + 256 + 23 + 91 Sa Su 1556 1141 1323 1076 1391 0 …" at bounding box center [365, 265] width 282 height 249
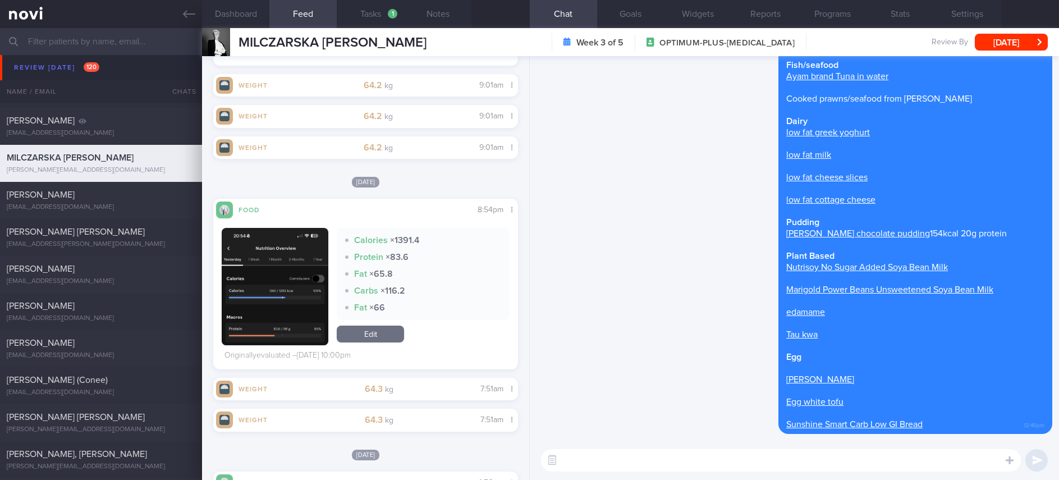
click at [274, 310] on img "button" at bounding box center [275, 343] width 107 height 231
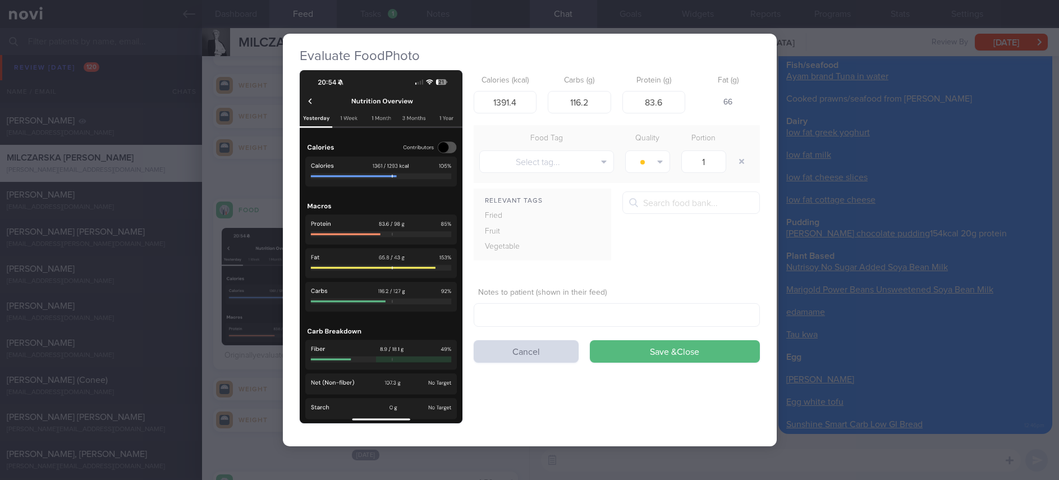
click at [419, 189] on button "button" at bounding box center [381, 247] width 163 height 354
click at [334, 160] on img "button" at bounding box center [381, 247] width 163 height 354
drag, startPoint x: 520, startPoint y: 106, endPoint x: 473, endPoint y: 102, distance: 47.3
click at [474, 102] on input "1391.4" at bounding box center [505, 102] width 63 height 22
type input "1361"
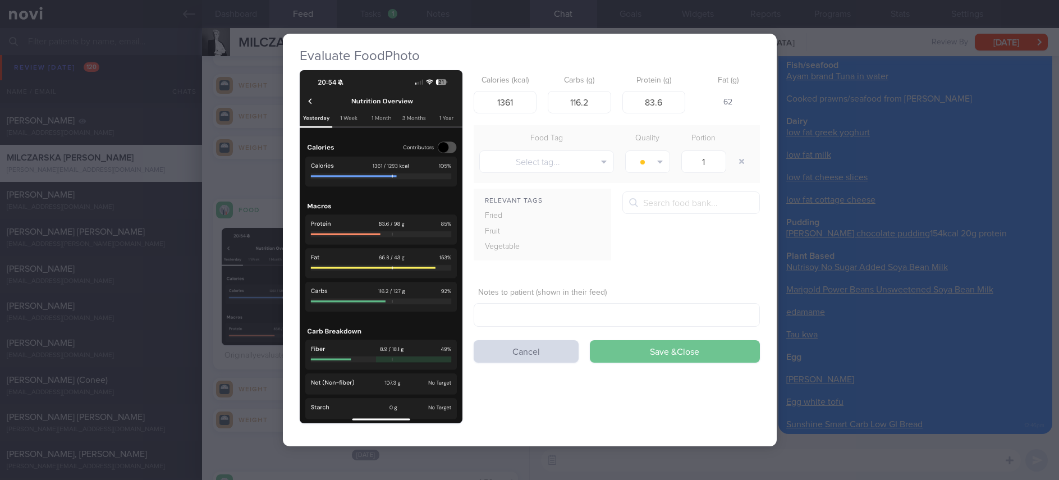
click at [641, 359] on button "Save & Close" at bounding box center [675, 351] width 170 height 22
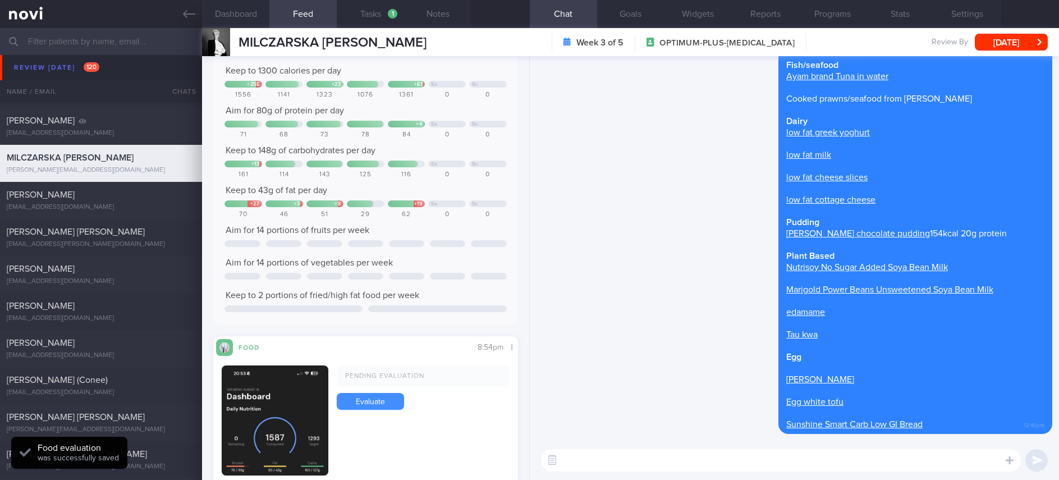
click at [363, 396] on link "Evaluate" at bounding box center [370, 401] width 67 height 17
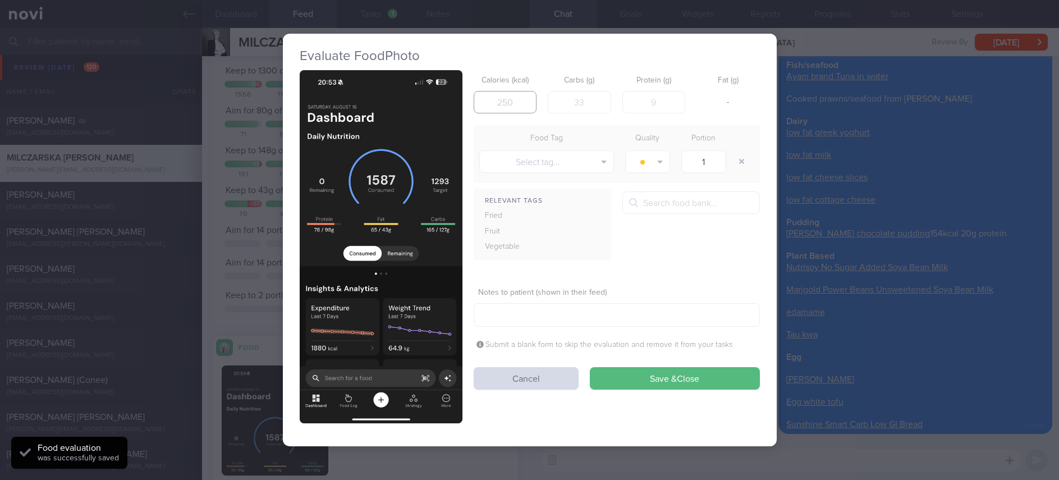
click at [521, 92] on input "number" at bounding box center [505, 102] width 63 height 22
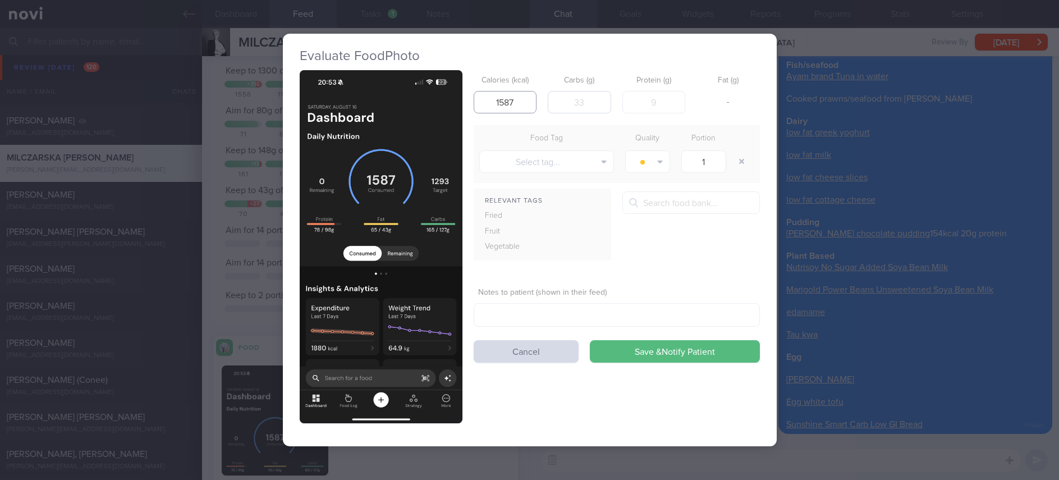
type input "1587"
click at [585, 96] on input "number" at bounding box center [579, 102] width 63 height 22
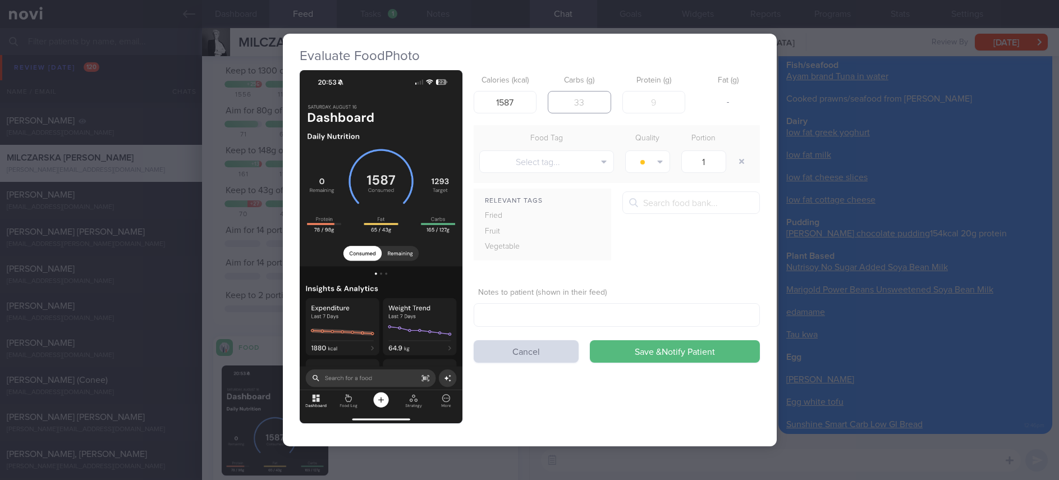
click at [585, 96] on input "number" at bounding box center [579, 102] width 63 height 22
type input "165"
click at [651, 104] on input "number" at bounding box center [653, 102] width 63 height 22
type input "78"
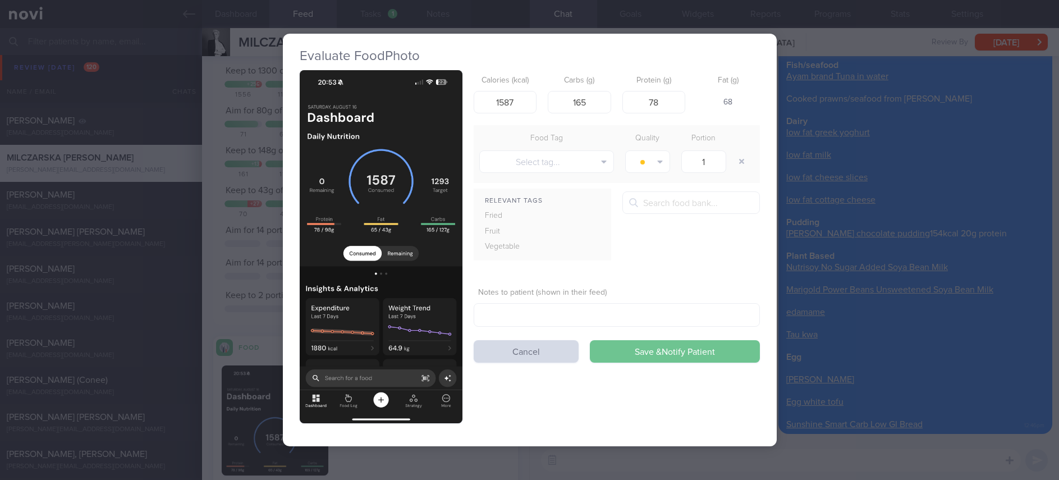
click at [691, 360] on button "Save & Notify Patient" at bounding box center [675, 351] width 170 height 22
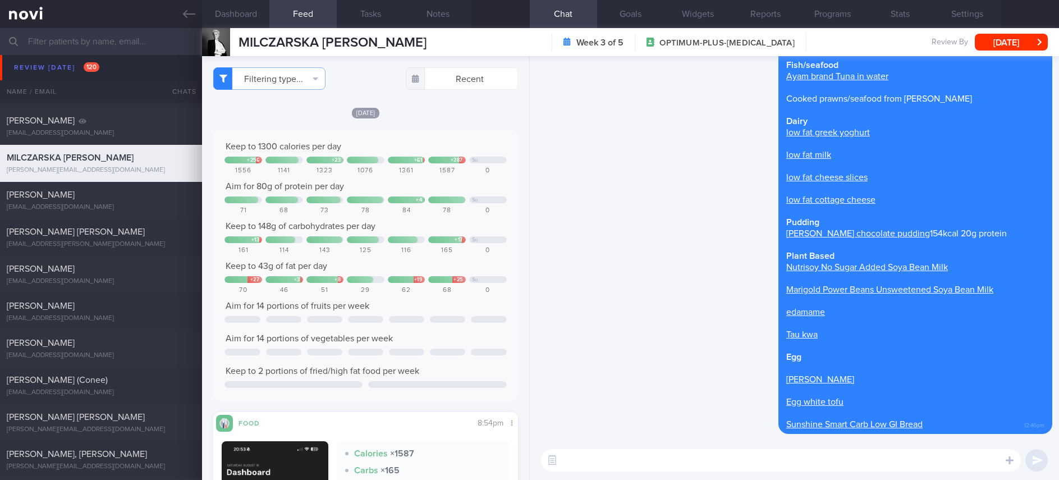
click at [580, 455] on textarea at bounding box center [781, 460] width 480 height 22
click at [584, 457] on textarea at bounding box center [781, 460] width 480 height 22
type textarea "Noted you were slightly over on Saturday. No worries!"
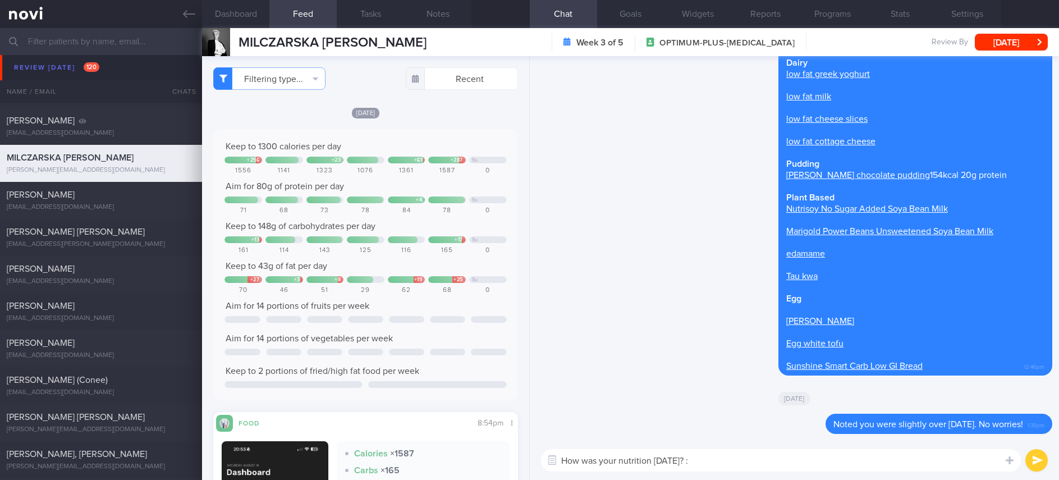
type textarea "How was your nutrition on Sunday? :)"
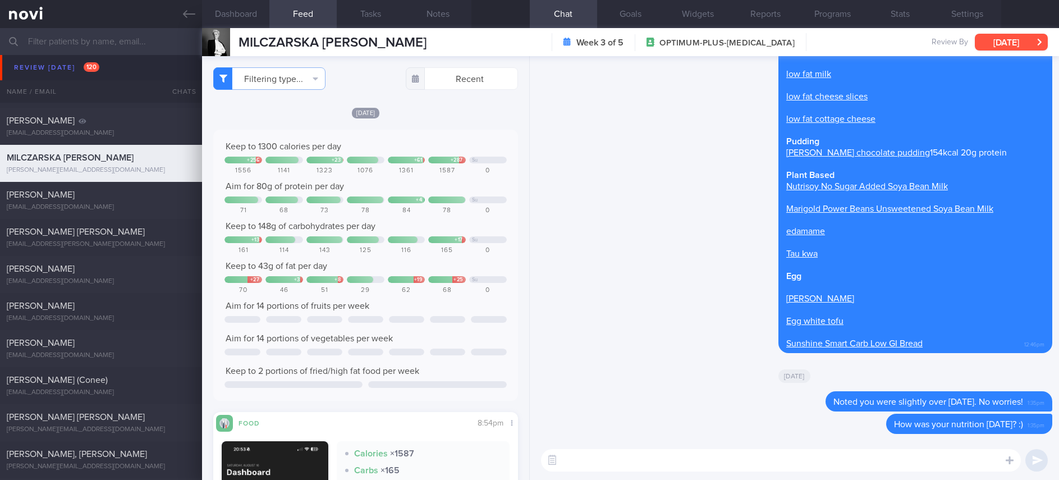
click at [1023, 40] on button "[DATE]" at bounding box center [1011, 42] width 73 height 17
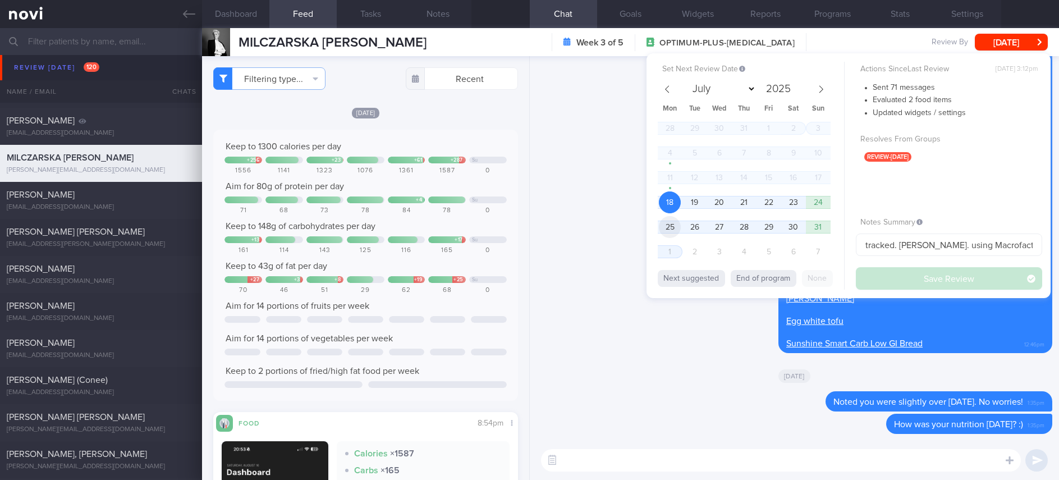
click at [672, 223] on span "25" at bounding box center [670, 227] width 22 height 22
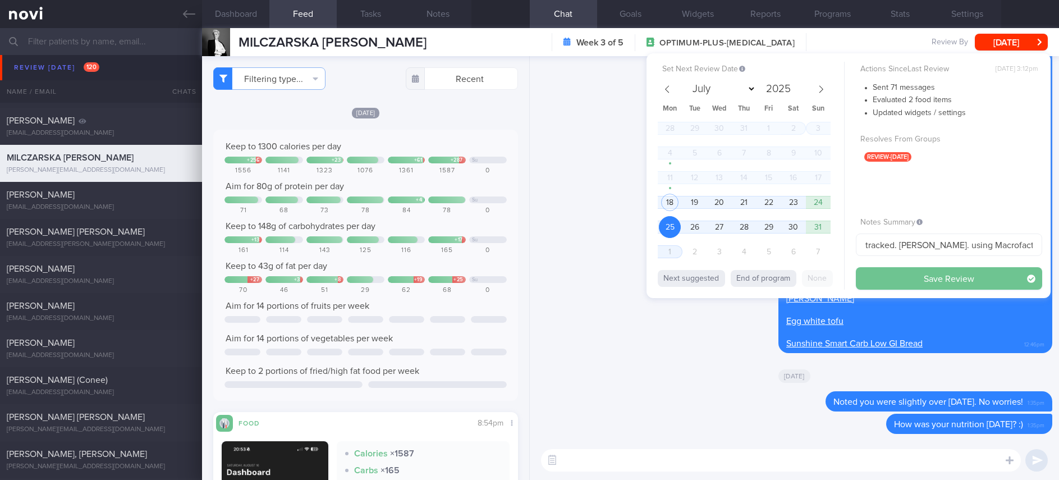
click at [952, 286] on button "Save Review" at bounding box center [949, 278] width 186 height 22
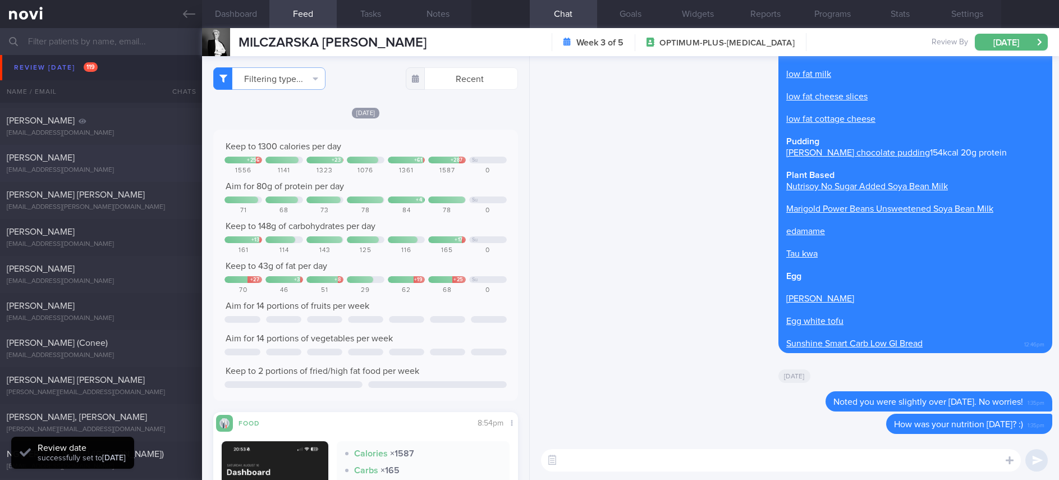
click at [108, 160] on div "[PERSON_NAME]" at bounding box center [100, 157] width 186 height 11
type input "tracked. lacto vegetarian"
type textarea "Mr Kamlesh Kumar S2680581C 04 June 2024 24 Feb 1953 Co-Trimoxazole kk0510mas@gm…"
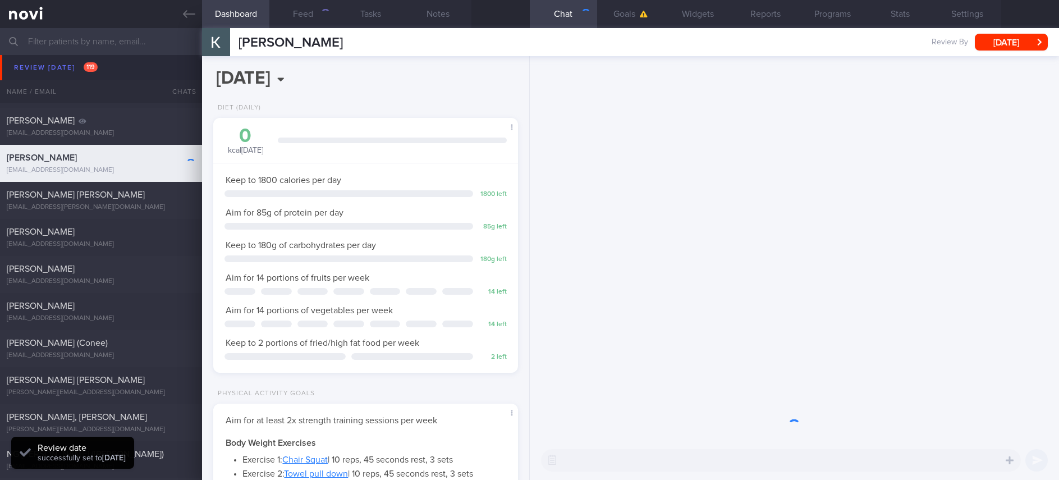
scroll to position [167, 276]
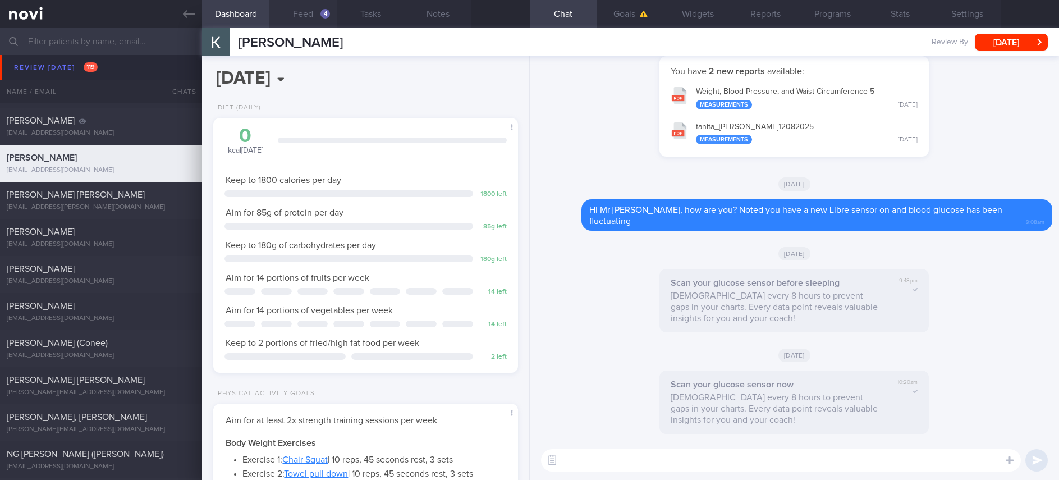
click at [313, 13] on button "Feed 4" at bounding box center [302, 14] width 67 height 28
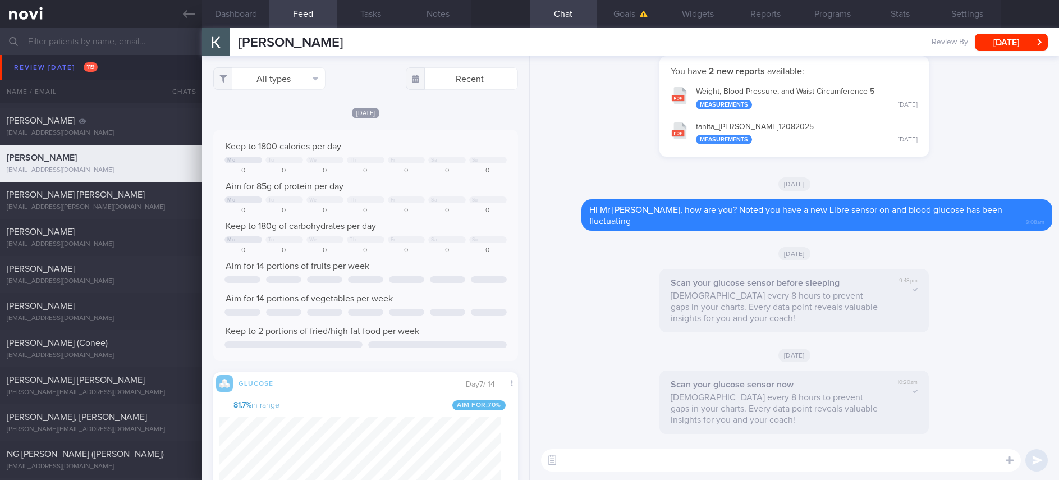
scroll to position [178, 281]
click at [301, 77] on button "All types" at bounding box center [269, 78] width 112 height 22
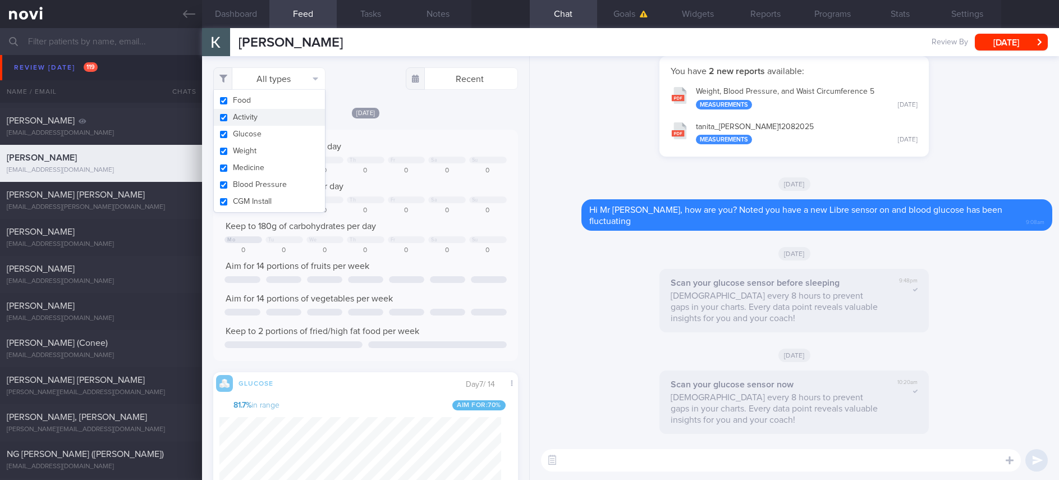
click at [257, 116] on button "Activity" at bounding box center [269, 117] width 111 height 17
checkbox input "false"
click at [402, 146] on div "Keep to 1800 calories per day" at bounding box center [365, 146] width 282 height 11
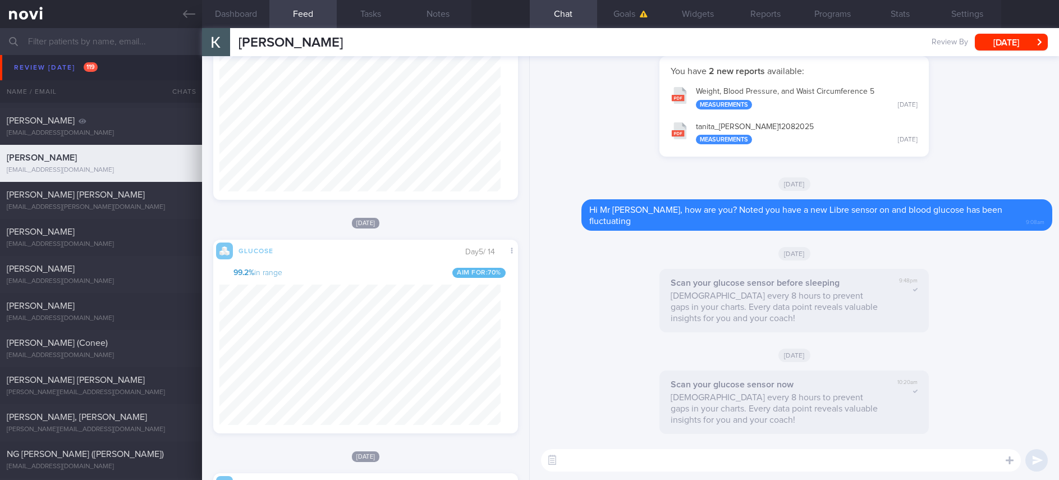
click at [714, 458] on textarea at bounding box center [781, 460] width 480 height 22
type textarea "Hi Mr Kamlesh, your blood glucose has been mostly within range past few days - …"
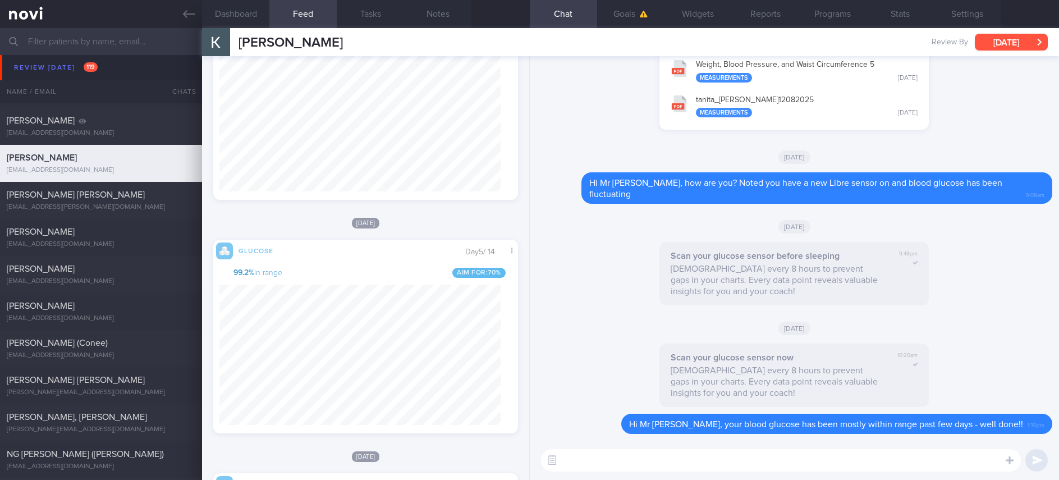
click at [1016, 35] on button "[DATE]" at bounding box center [1011, 42] width 73 height 17
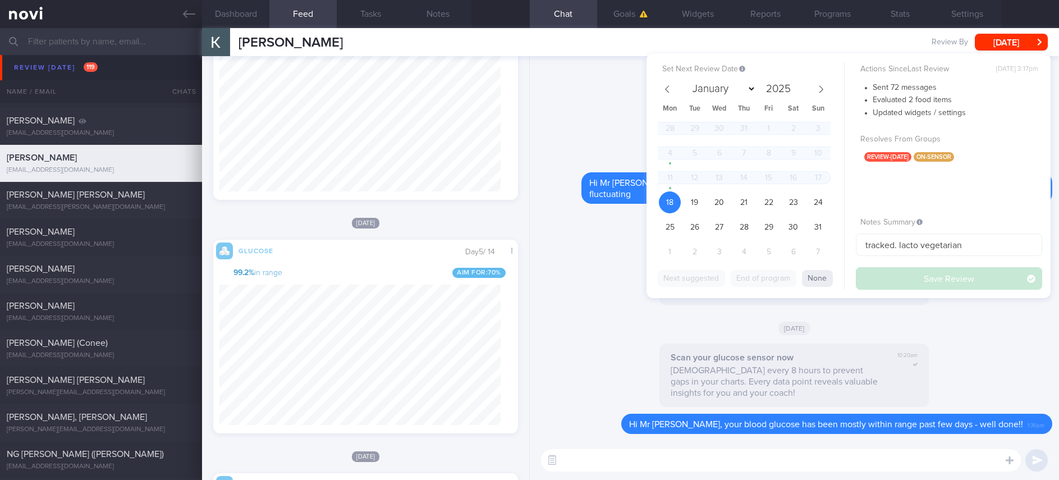
click at [675, 215] on div "28 29 30 31 1 2 3 4 5 6 7 8 9 10 11 12 13 14 15 16 17 18 19 20 21 22 23 24 25 2…" at bounding box center [744, 191] width 173 height 148
click at [671, 215] on div "28 29 30 31 1 2 3 4 5 6 7 8 9 10 11 12 13 14 15 16 17 18 19 20 21 22 23 24 25 2…" at bounding box center [744, 191] width 173 height 148
click at [672, 226] on span "25" at bounding box center [670, 227] width 22 height 22
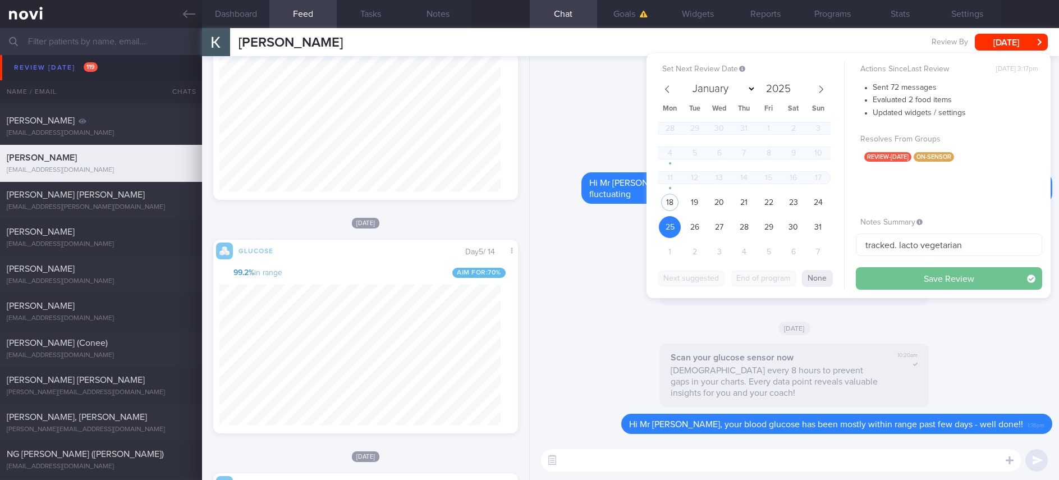
click at [901, 274] on button "Save Review" at bounding box center [949, 278] width 186 height 22
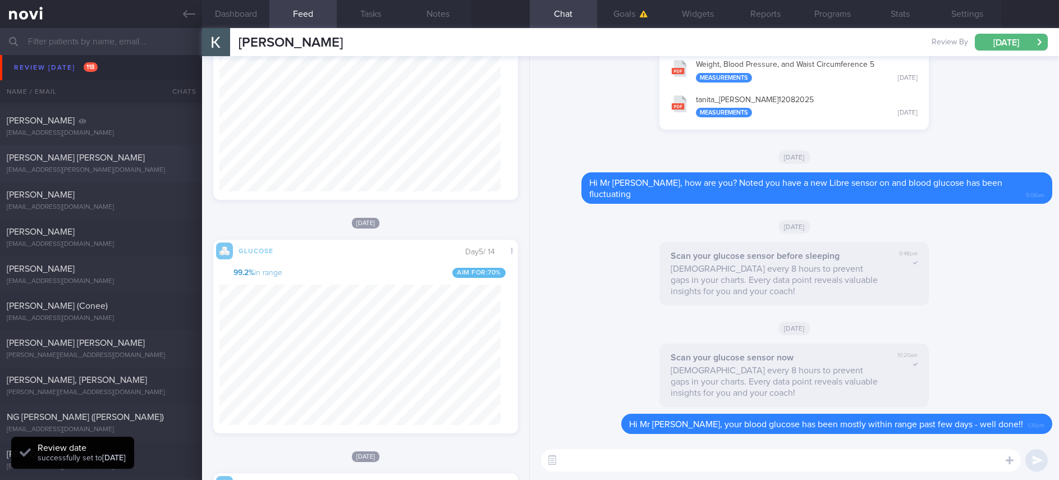
click at [150, 164] on div "HUTCHISON CALLUM ROBERT callum.hutchison@gmail.com" at bounding box center [101, 163] width 202 height 22
type input "Tracked"
type textarea "nil PMH Dog walking 2-3 times per day (20-60min daily) Squash once a week Acces…"
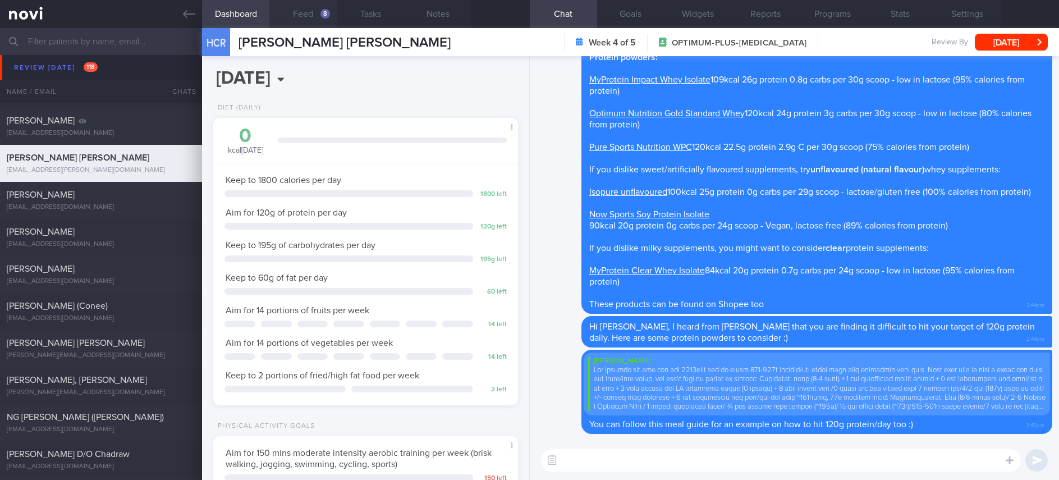
click at [292, 12] on button "Feed 8" at bounding box center [302, 14] width 67 height 28
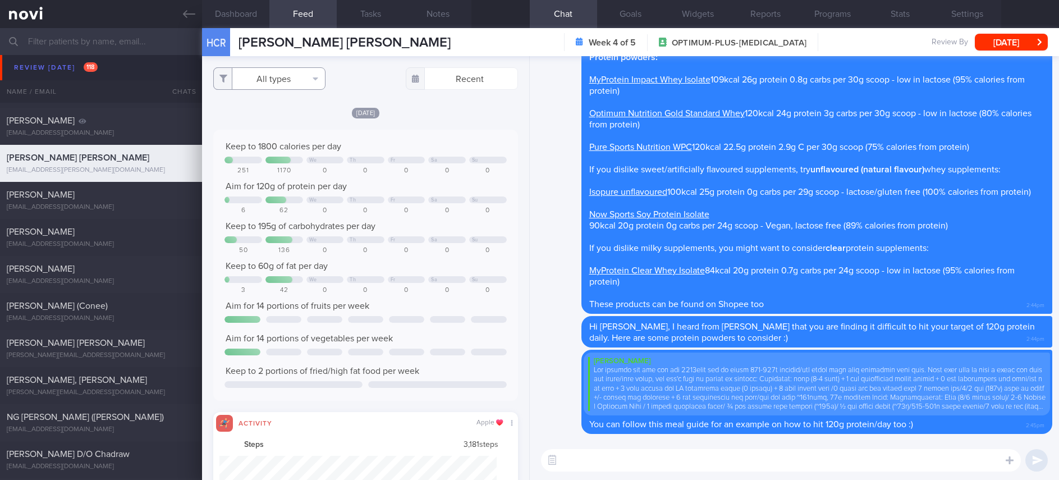
click at [293, 85] on button "All types" at bounding box center [269, 78] width 112 height 22
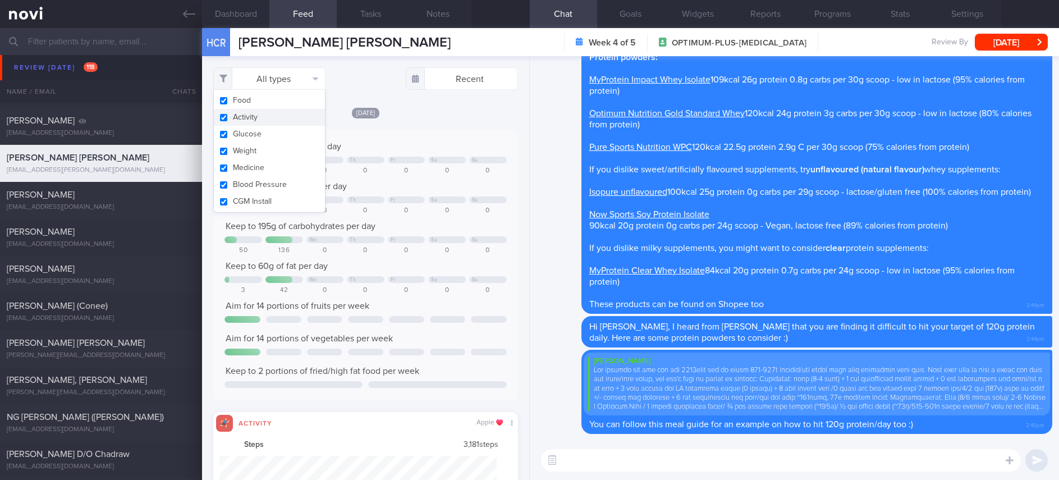
click at [273, 111] on button "Activity" at bounding box center [269, 117] width 111 height 17
checkbox input "false"
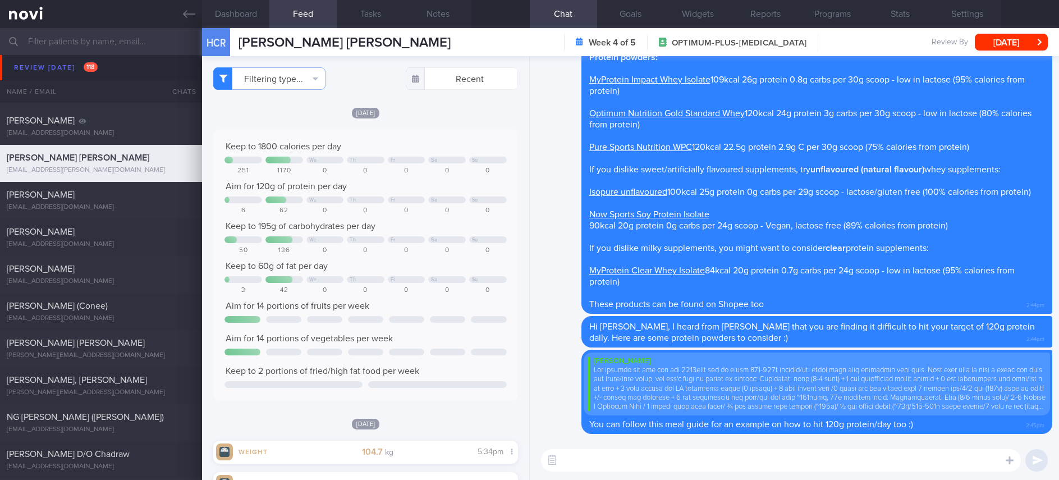
click at [416, 152] on div "Keep to 1800 calories per day" at bounding box center [365, 146] width 282 height 11
click at [646, 466] on textarea at bounding box center [781, 460] width 480 height 22
click at [645, 462] on textarea at bounding box center [781, 460] width 480 height 22
type textarea "Hi Callum, do note my messages above :)"
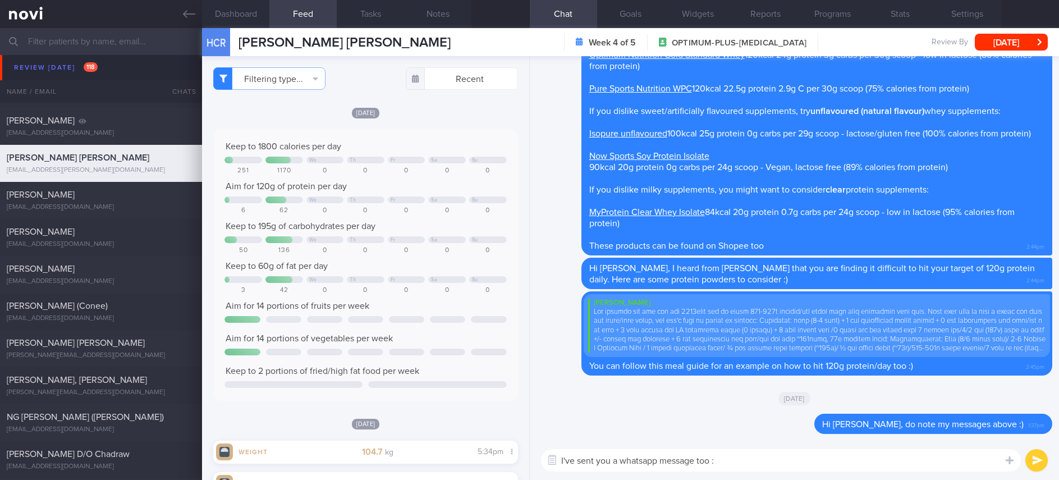
type textarea "I've sent you a whatsapp message too :)"
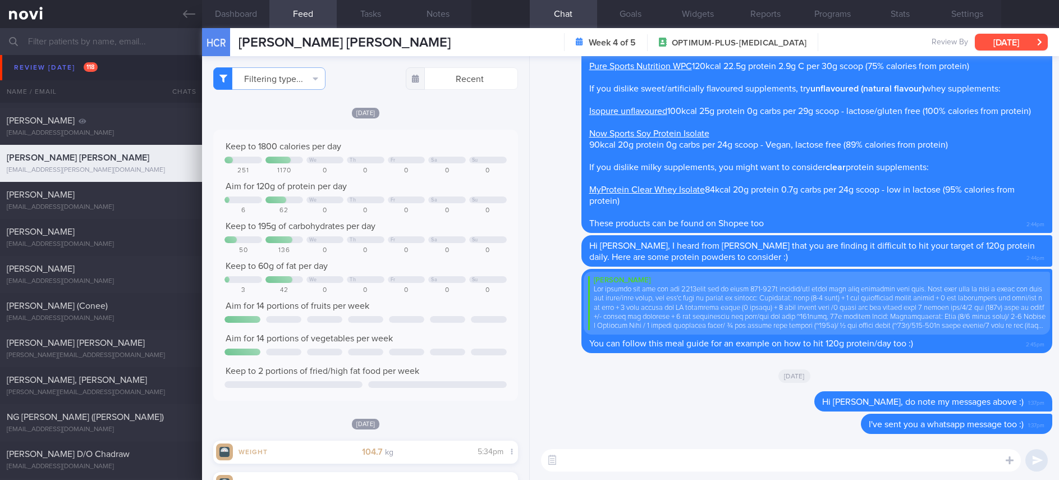
click at [1026, 48] on button "[DATE]" at bounding box center [1011, 42] width 73 height 17
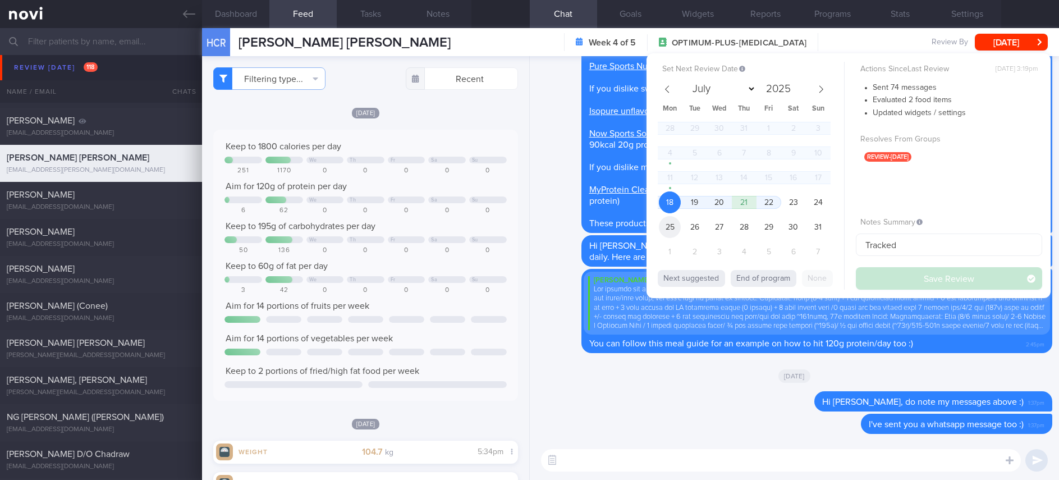
click at [669, 226] on span "25" at bounding box center [670, 227] width 22 height 22
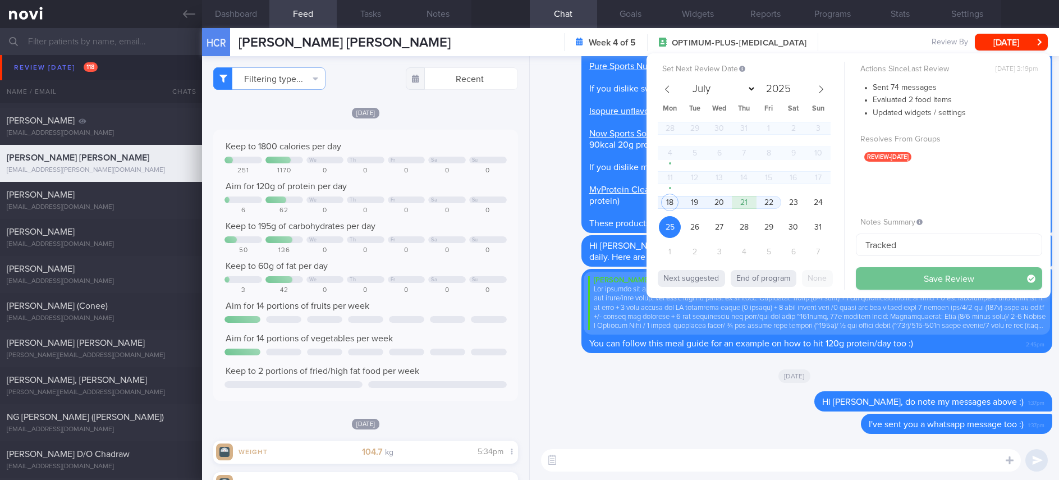
click at [868, 277] on button "Save Review" at bounding box center [949, 278] width 186 height 22
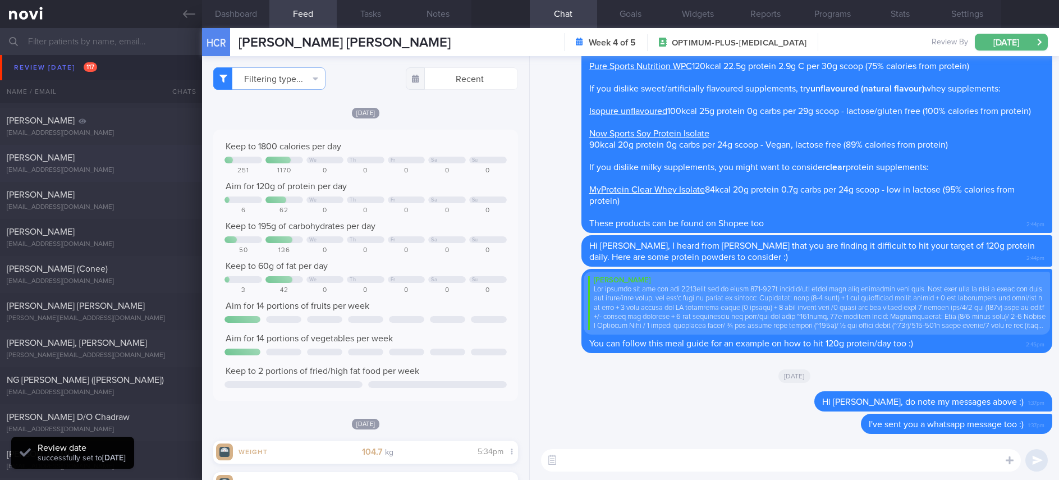
click at [139, 169] on div "mail@ronina.com" at bounding box center [101, 170] width 189 height 8
type input "tracked. Current target: 1000-1200kcal. Keen to try meal replacements"
type textarea "52 year old Female Clinical psychologist - pescetarian - eats eggs - takes dair…"
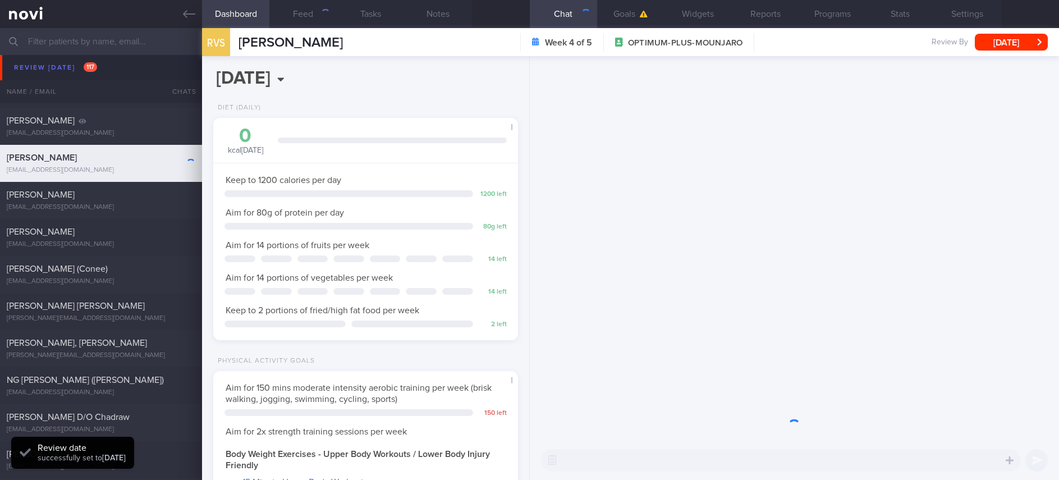
scroll to position [135, 271]
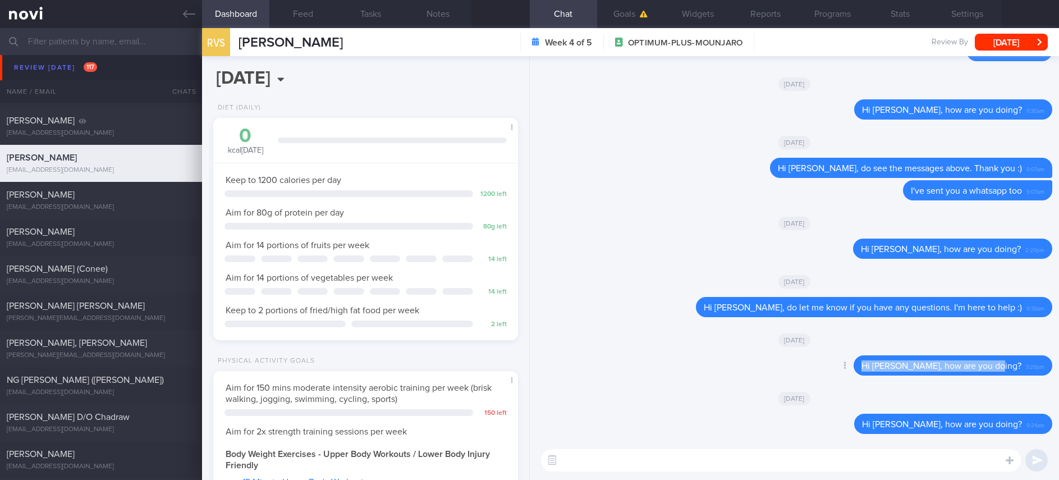
drag, startPoint x: 1009, startPoint y: 361, endPoint x: 847, endPoint y: 363, distance: 161.6
click at [847, 363] on div "Delete Hi Dr Ronina, how are you doing? 3:20pm" at bounding box center [931, 365] width 244 height 20
copy span "Hi Dr Ronina, how are you doing?"
click at [708, 452] on textarea at bounding box center [781, 460] width 480 height 22
paste textarea "Hi Dr Ronina, how are you doing?"
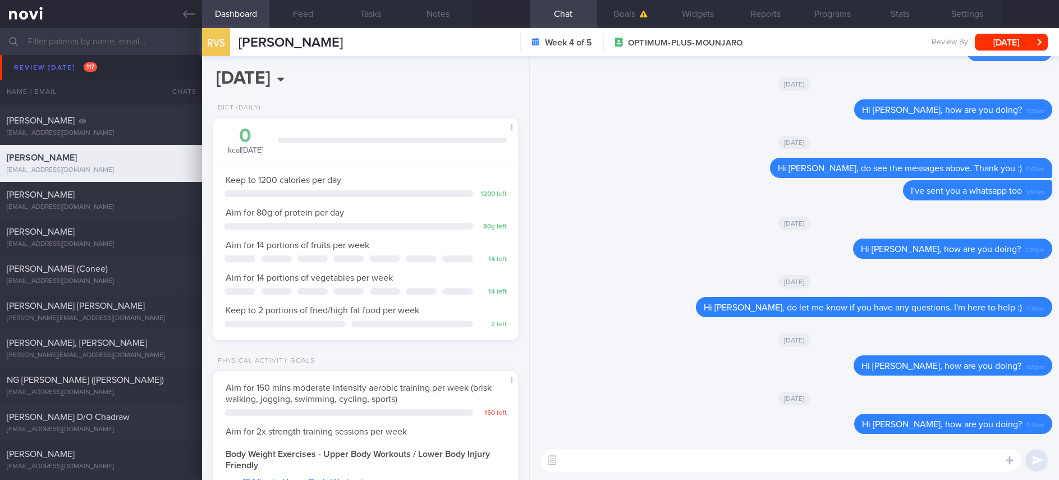
type textarea "Hi Dr Ronina, how are you doing?"
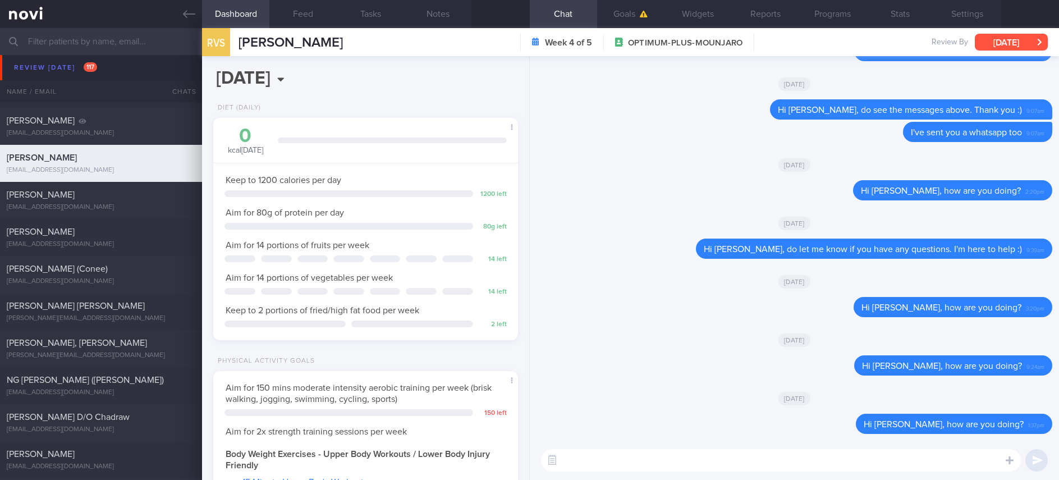
click at [1013, 42] on button "[DATE]" at bounding box center [1011, 42] width 73 height 17
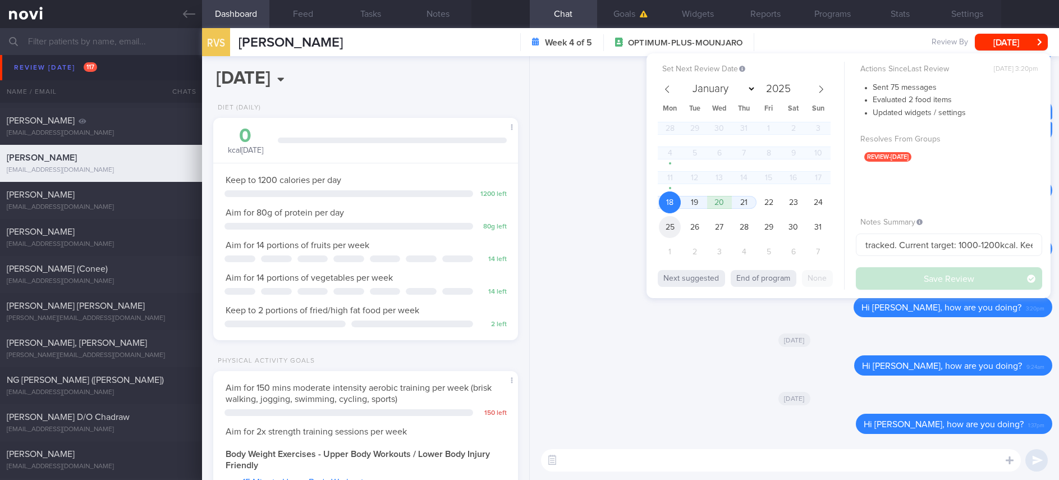
click at [667, 216] on span "25" at bounding box center [670, 227] width 22 height 22
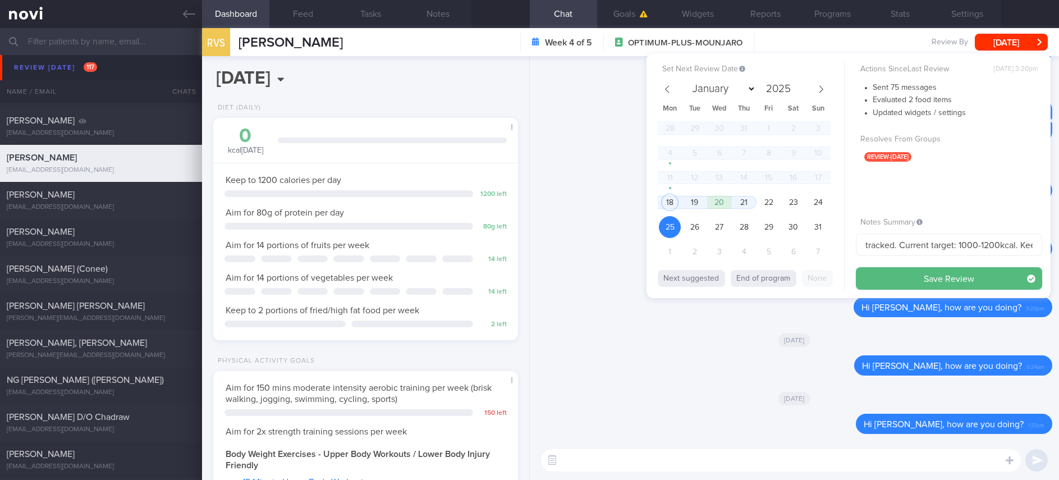
click at [915, 271] on button "Save Review" at bounding box center [949, 278] width 186 height 22
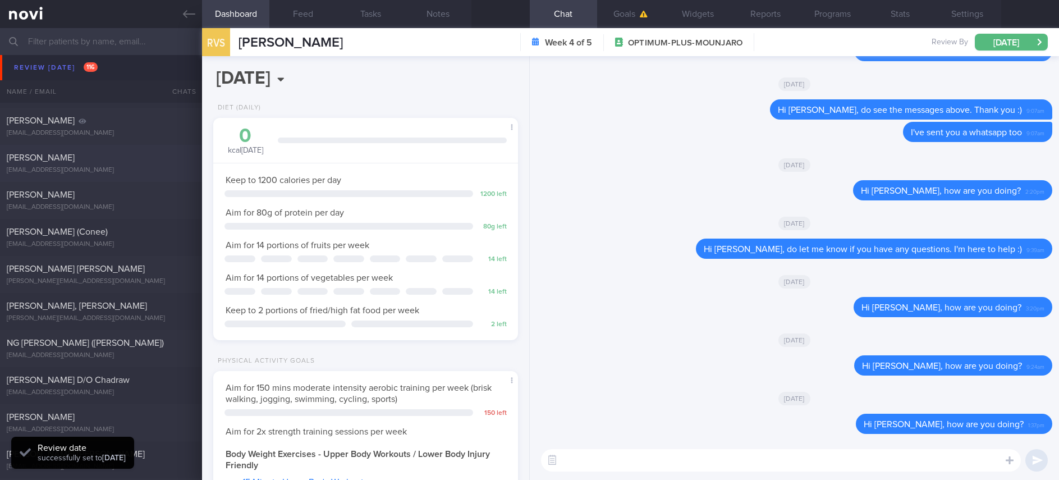
click at [123, 160] on div "LI YU-SIANG" at bounding box center [100, 157] width 186 height 11
type input "Tracked. Gary. Mandarin Speaking"
type textarea "36 year old gentleman Mandarin speaking SG based Seen by Dr JJ 30/4/25- Mounjar…"
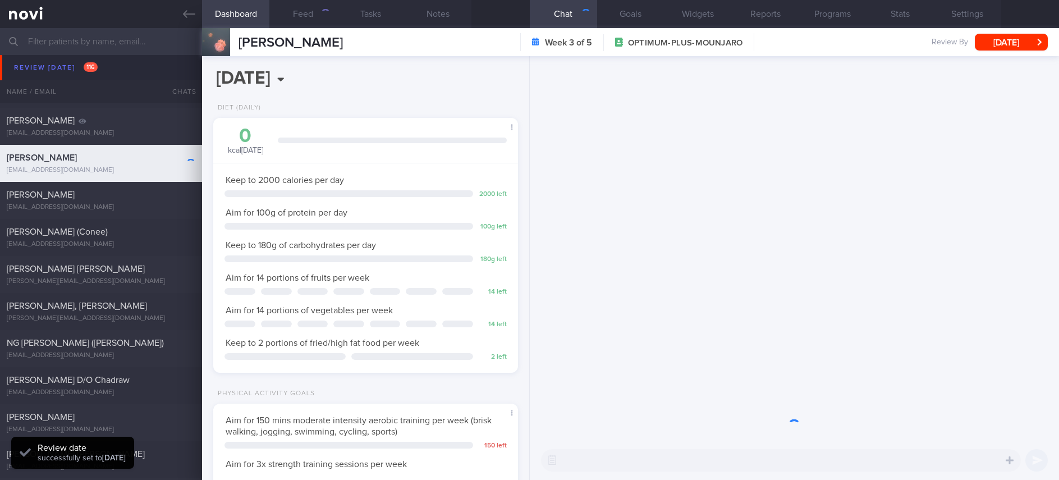
scroll to position [561030, 560910]
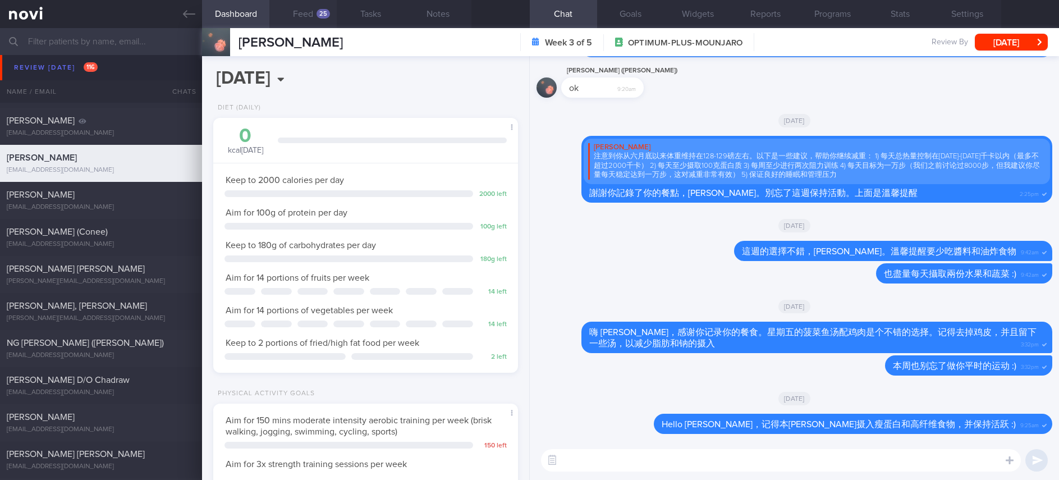
click at [321, 15] on div "25" at bounding box center [323, 14] width 13 height 10
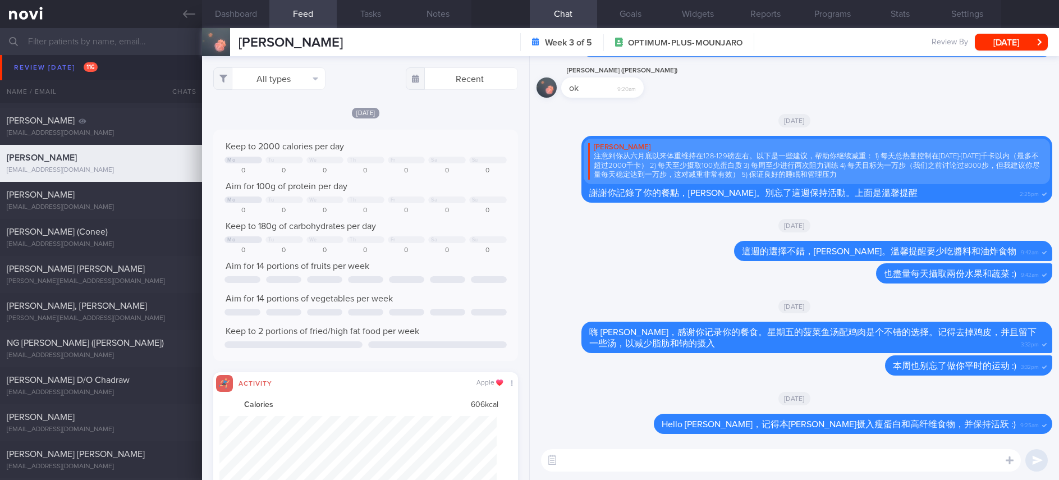
scroll to position [69, 277]
click at [287, 77] on button "All types" at bounding box center [269, 78] width 112 height 22
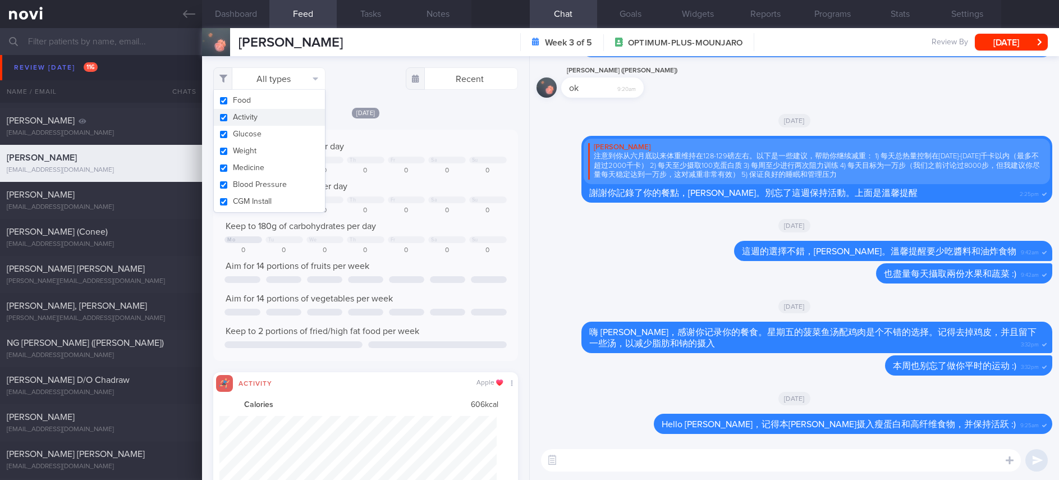
click at [262, 114] on button "Activity" at bounding box center [269, 117] width 111 height 17
checkbox input "false"
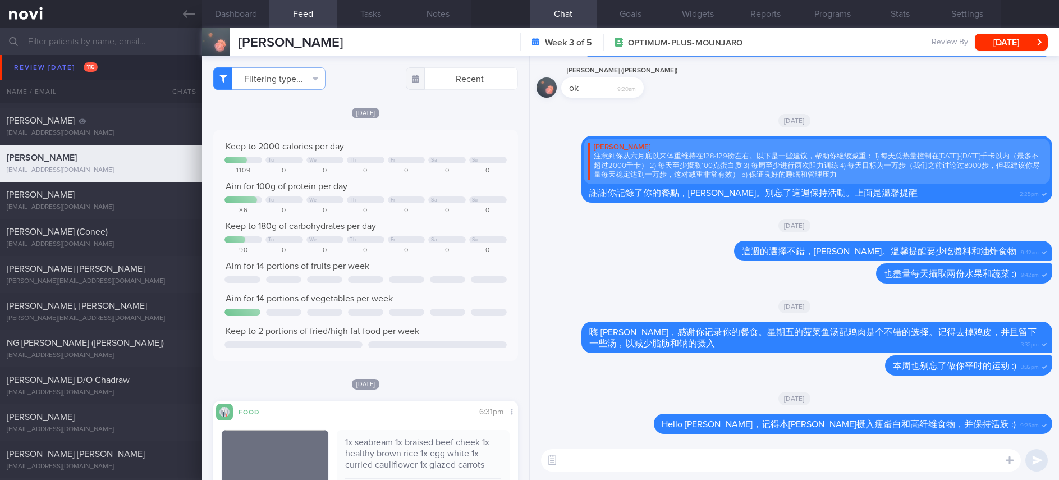
click at [395, 164] on div "Tu We Th Fr Sa Su" at bounding box center [365, 161] width 282 height 8
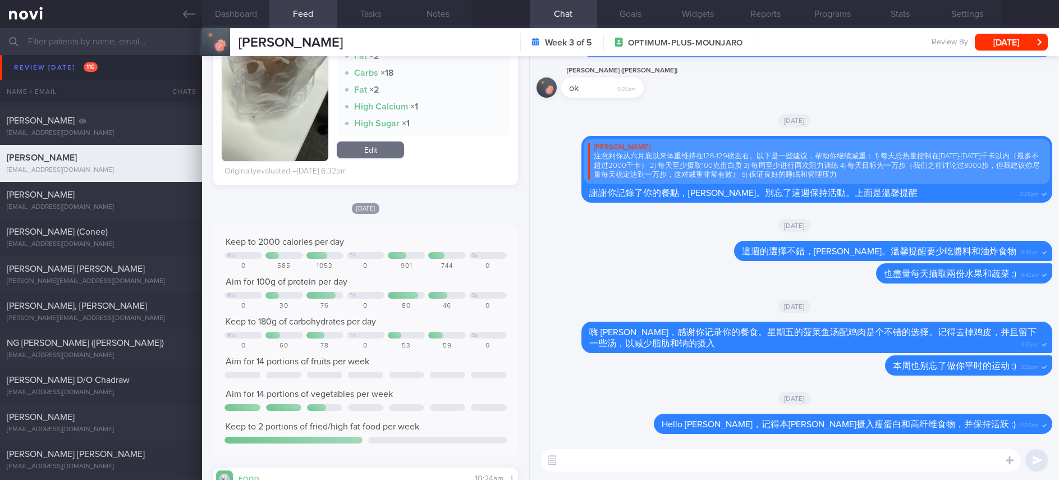
click at [684, 451] on textarea at bounding box center [781, 460] width 480 height 22
click at [675, 459] on textarea at bounding box center [781, 460] width 480 height 22
paste textarea "Gary，最近你的营养做得很好！记得每天要吃 2 份水果和非淀粉类蔬菜。1 份 = 1 个握拳的量。 这周也要继续保持活动量，把每天的步数维持在较高水平哦。"
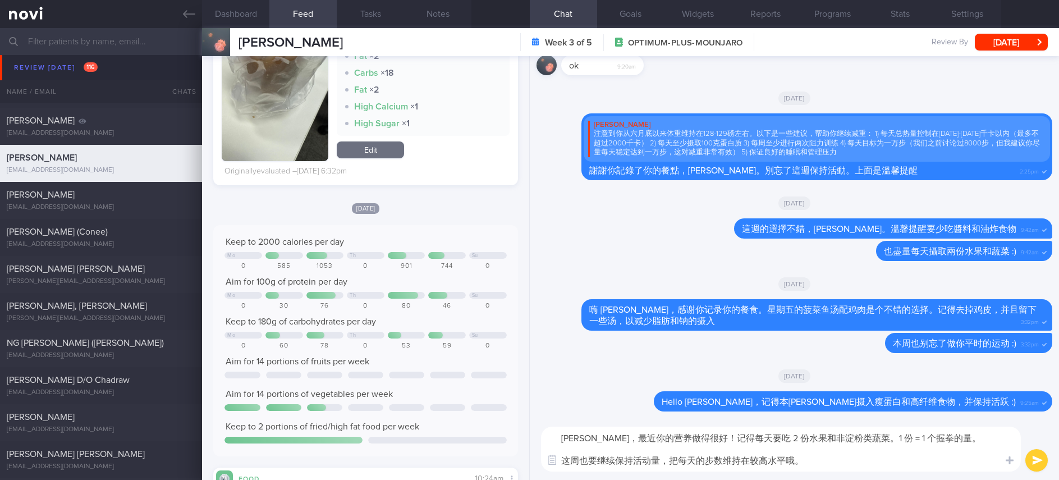
drag, startPoint x: 840, startPoint y: 459, endPoint x: 470, endPoint y: 458, distance: 369.8
click at [470, 458] on div "Dashboard Feed 25 Tasks Notes Chat Goals Widgets Reports Programs Stats Setting…" at bounding box center [630, 254] width 857 height 452
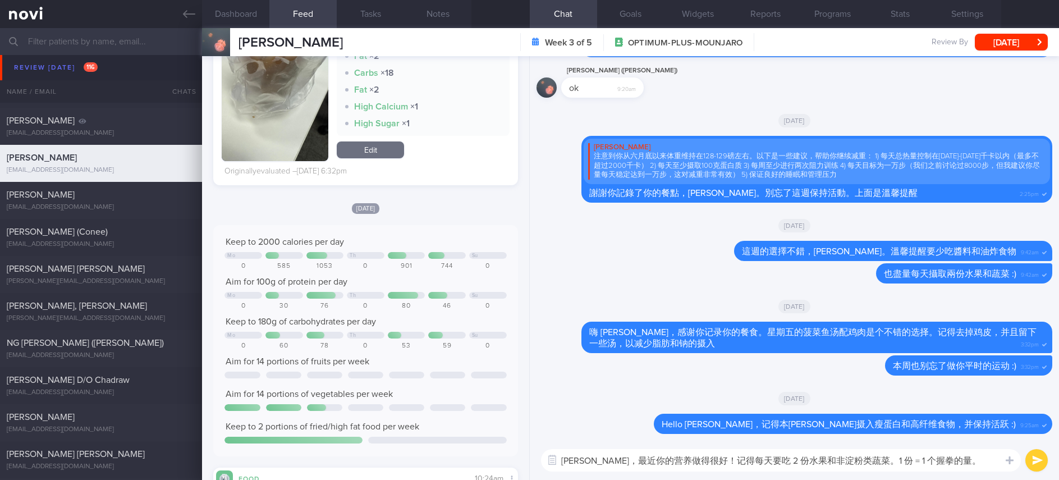
type textarea "Gary，最近你的营养做得很好！记得每天要吃 2 份水果和非淀粉类蔬菜。1 份 = 1 个握拳的量"
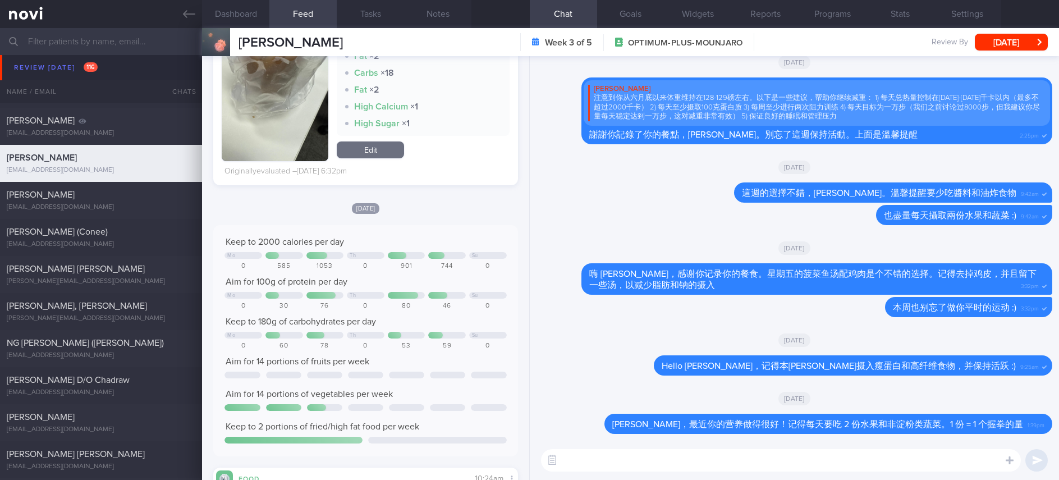
paste textarea "这周也要继续保持活动量，把每天的步数维持在较高水平哦。"
type textarea "这周也要继续保持活动量，把每天的步数维持在较高水平 :)"
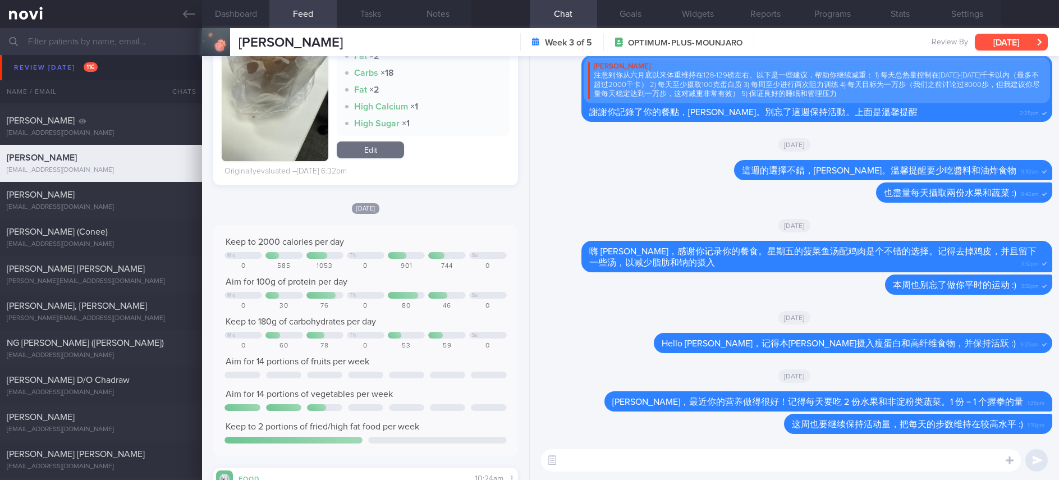
click at [984, 35] on button "[DATE]" at bounding box center [1011, 42] width 73 height 17
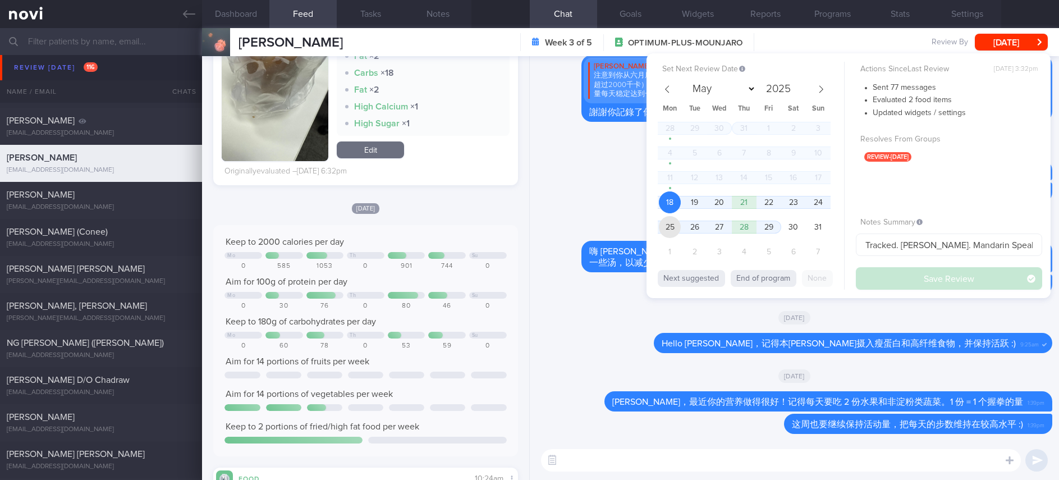
click at [675, 225] on span "25" at bounding box center [670, 227] width 22 height 22
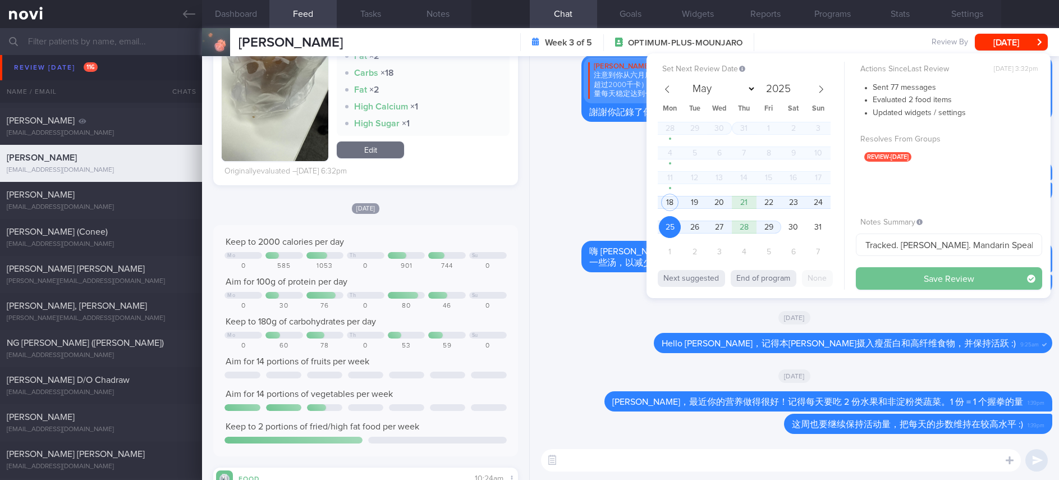
click at [920, 277] on button "Save Review" at bounding box center [949, 278] width 186 height 22
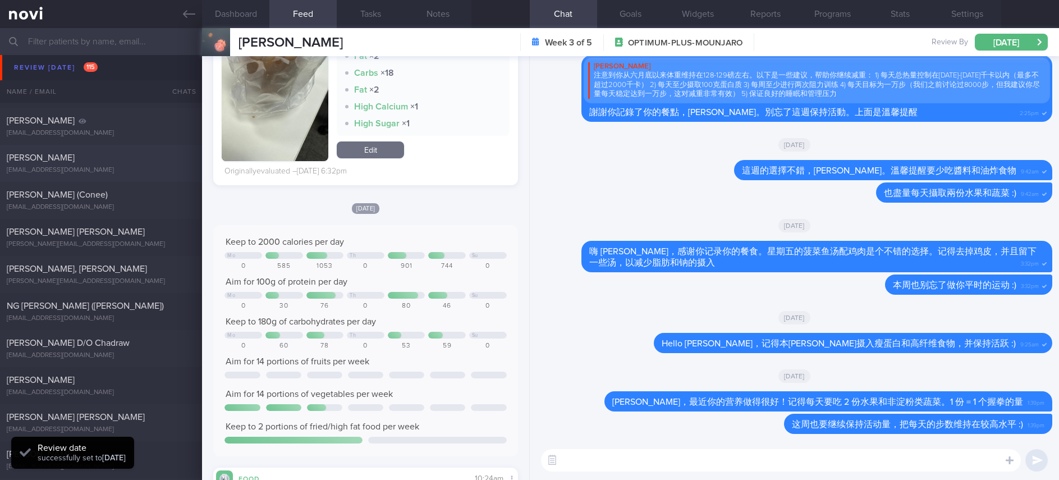
click at [94, 166] on div "rob.ani@outlook.com" at bounding box center [101, 170] width 189 height 8
type input "Tracked"
type textarea "NRIC: S7690046I Name: Noraini Hasi Glidewell Gender: Female DOB: 27 Apr 1976 Ag…"
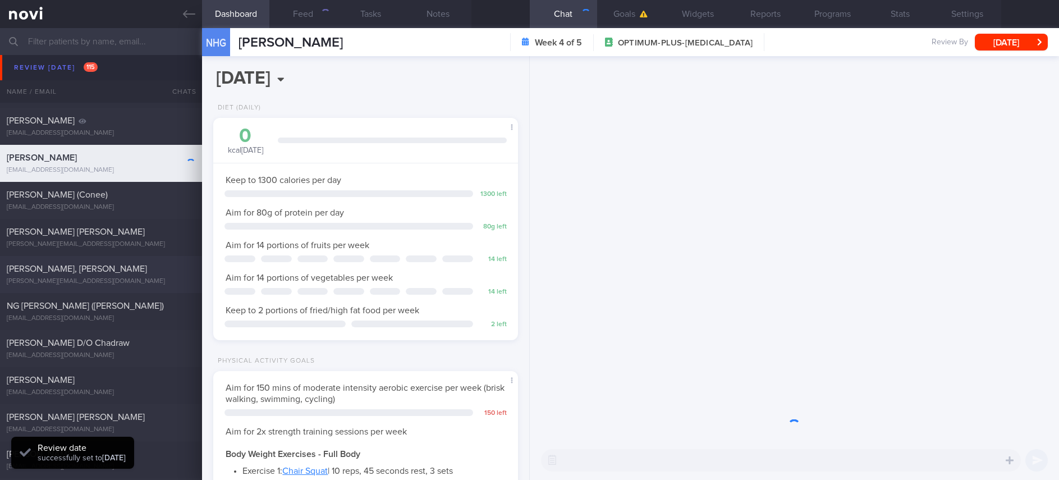
scroll to position [152, 271]
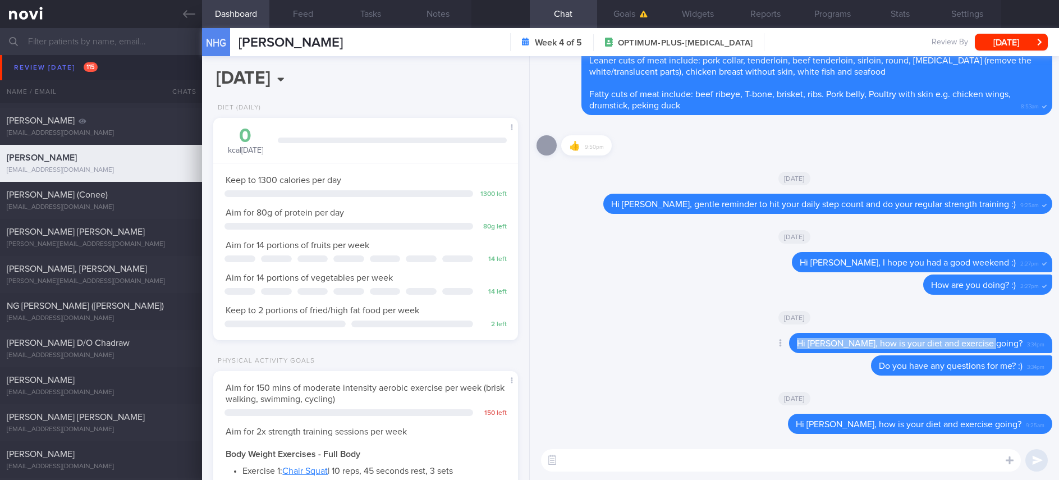
drag, startPoint x: 1009, startPoint y: 341, endPoint x: 782, endPoint y: 351, distance: 227.0
click at [782, 351] on div "Delete Hi Noraini, how is your diet and exercise going? 3:34pm" at bounding box center [898, 343] width 308 height 20
copy span "Hi Noraini, how is your diet and exercise going?"
click at [626, 459] on textarea at bounding box center [781, 460] width 480 height 22
paste textarea "Hi Noraini, how is your diet and exercise going?"
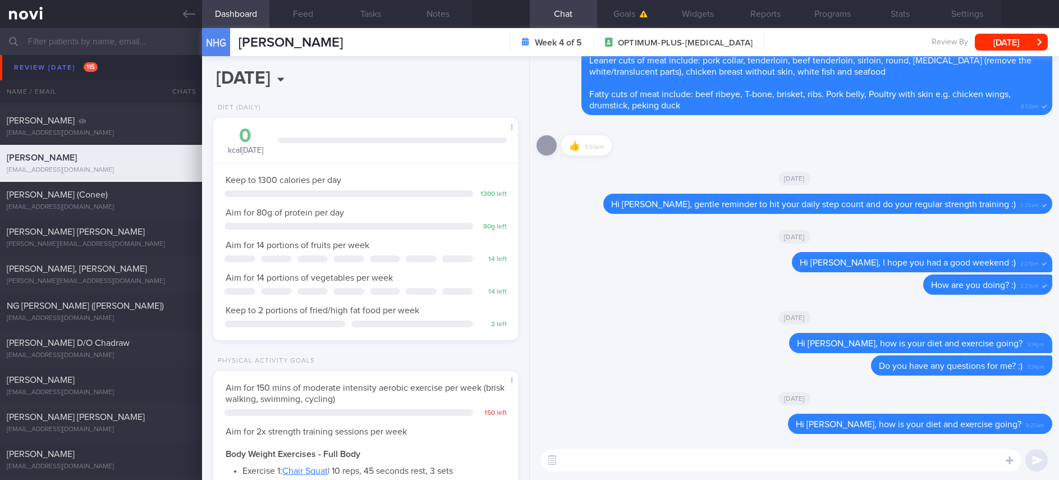
type textarea "Hi Noraini, how is your diet and exercise going?"
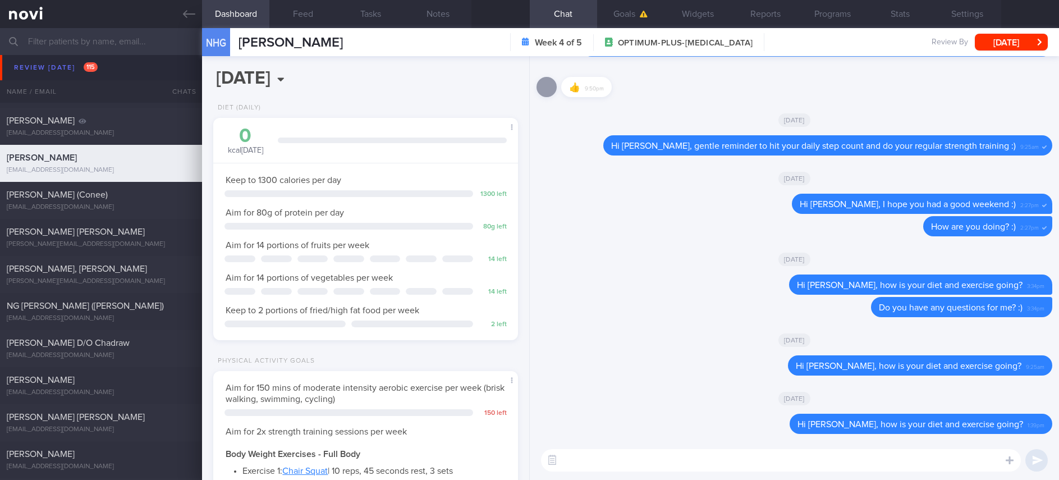
drag, startPoint x: 985, startPoint y: 34, endPoint x: 969, endPoint y: 48, distance: 21.1
click at [985, 35] on button "[DATE]" at bounding box center [1011, 42] width 73 height 17
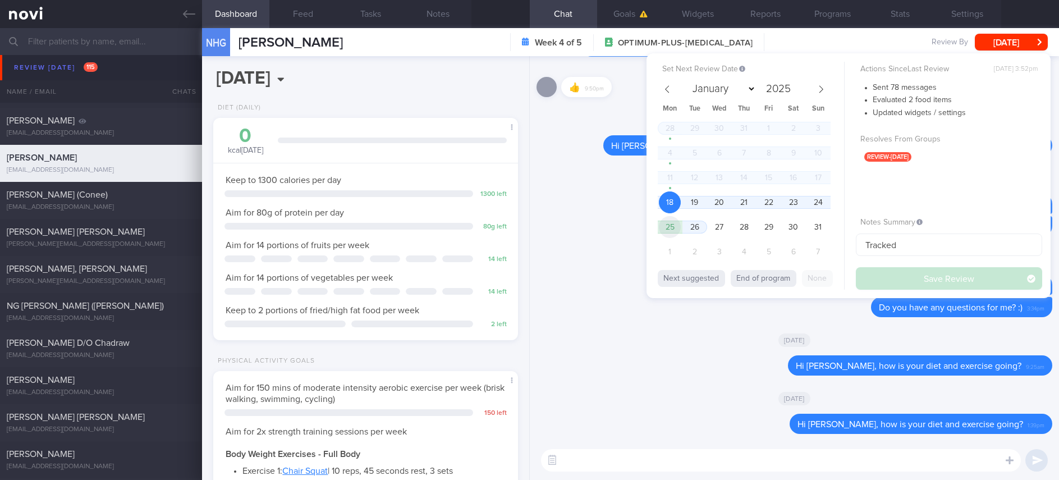
click at [673, 221] on span "25" at bounding box center [670, 227] width 22 height 22
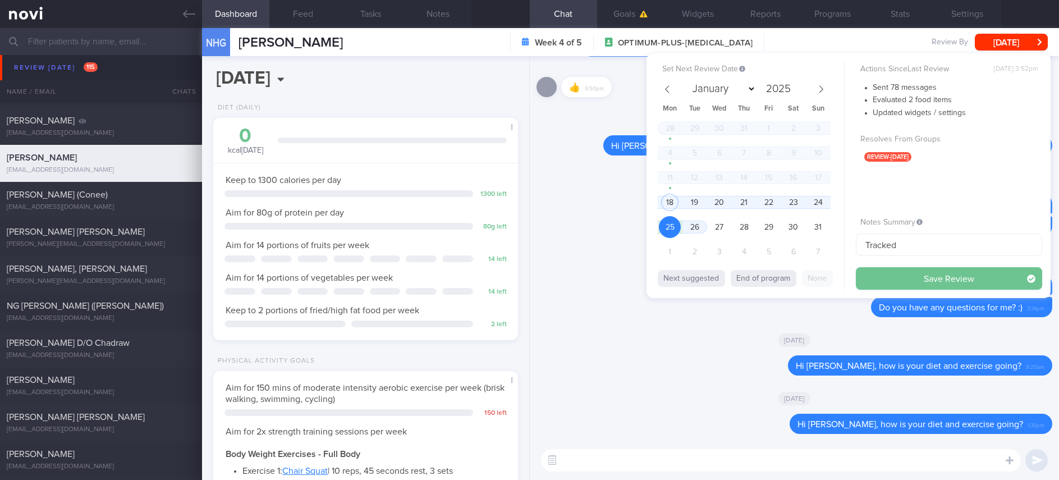
click at [896, 283] on button "Save Review" at bounding box center [949, 278] width 186 height 22
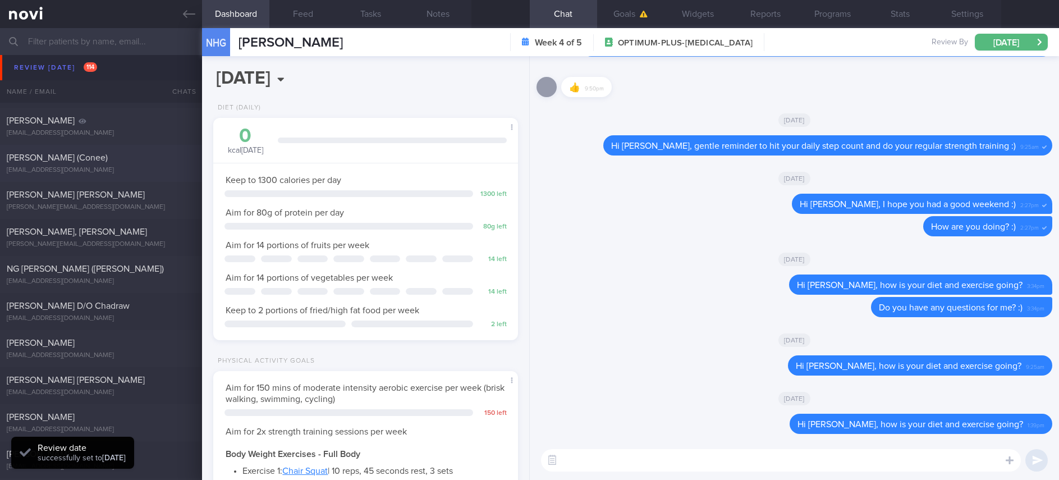
click at [145, 162] on div "HU MINJIE (Conee)" at bounding box center [100, 157] width 186 height 11
type input "tracked"
type textarea "Ms HU MINJIE (Conee) 14 Aug 1986 cnblue_kn@hotmail.com +6591114997 38 year old …"
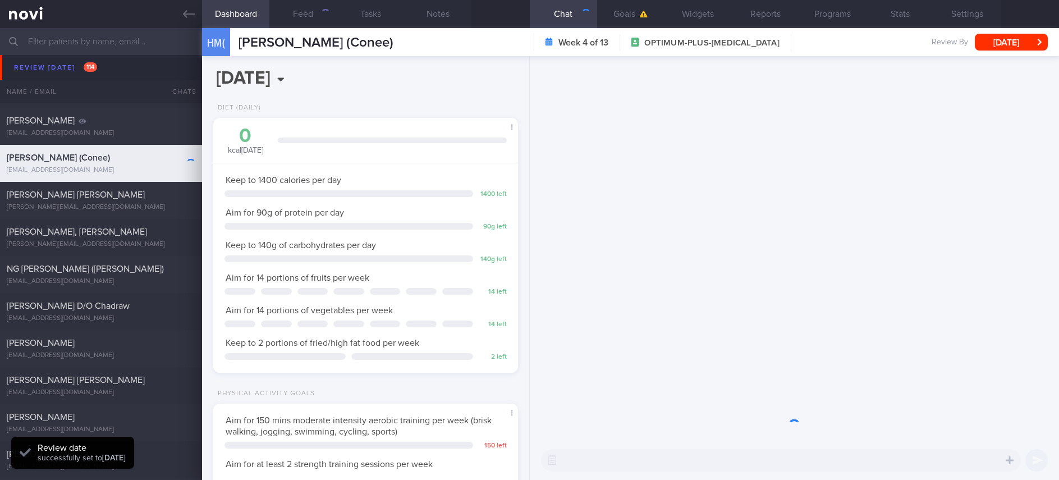
scroll to position [152, 271]
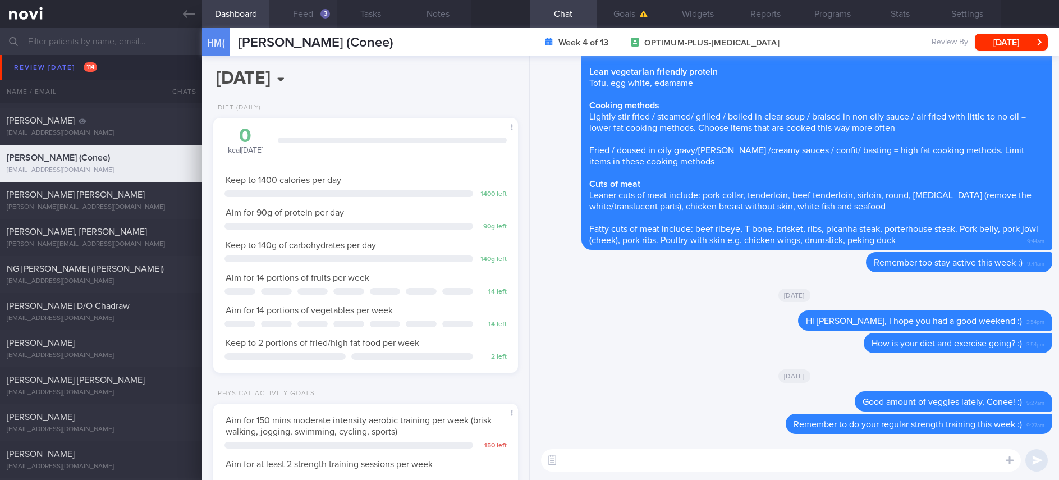
click at [297, 23] on button "Feed 3" at bounding box center [302, 14] width 67 height 28
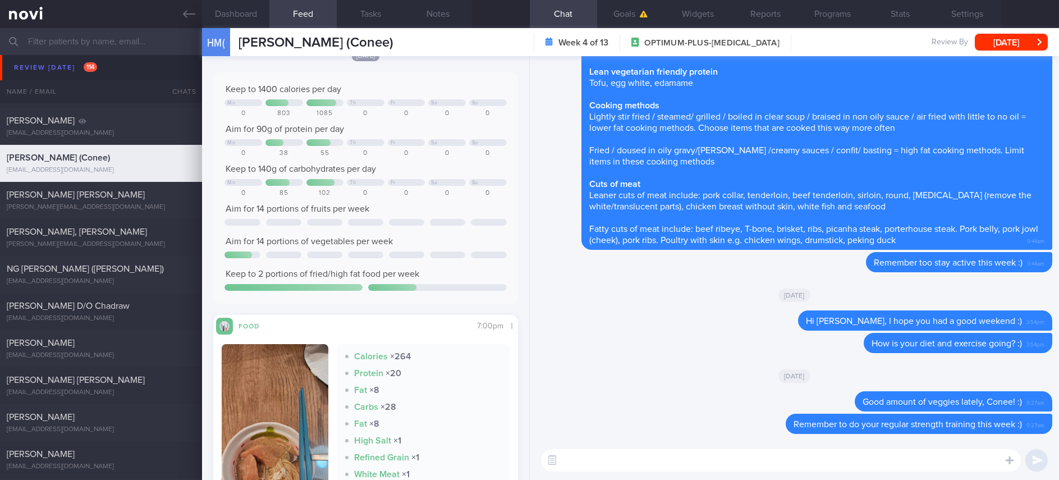
scroll to position [84, 0]
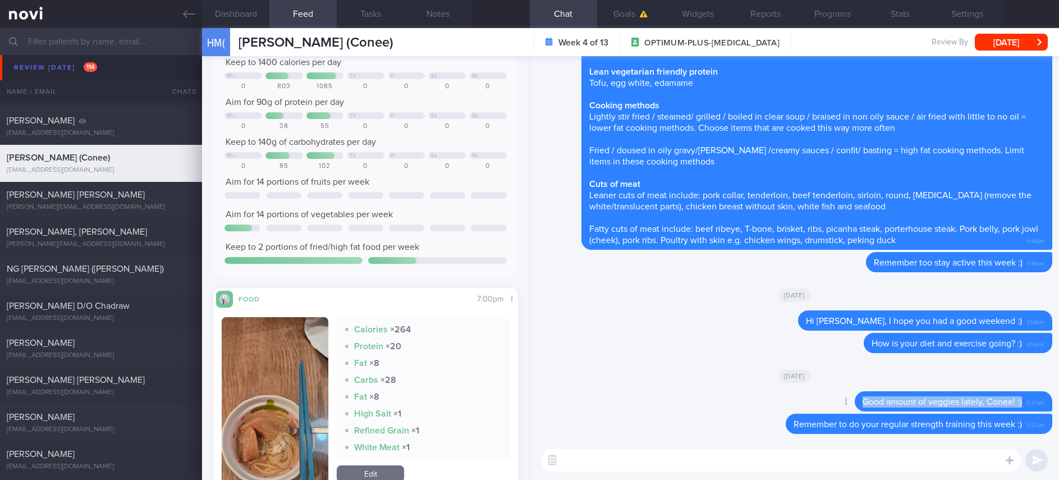
drag, startPoint x: 1014, startPoint y: 402, endPoint x: 768, endPoint y: 398, distance: 245.8
click at [768, 398] on div "Delete Good amount of veggies lately, Conee! :) 9:27am" at bounding box center [794, 402] width 516 height 22
click at [973, 332] on div "Delete Hi Conee, I hope you had a good weekend :) 3:54pm" at bounding box center [794, 321] width 516 height 22
click at [752, 461] on textarea at bounding box center [781, 460] width 480 height 22
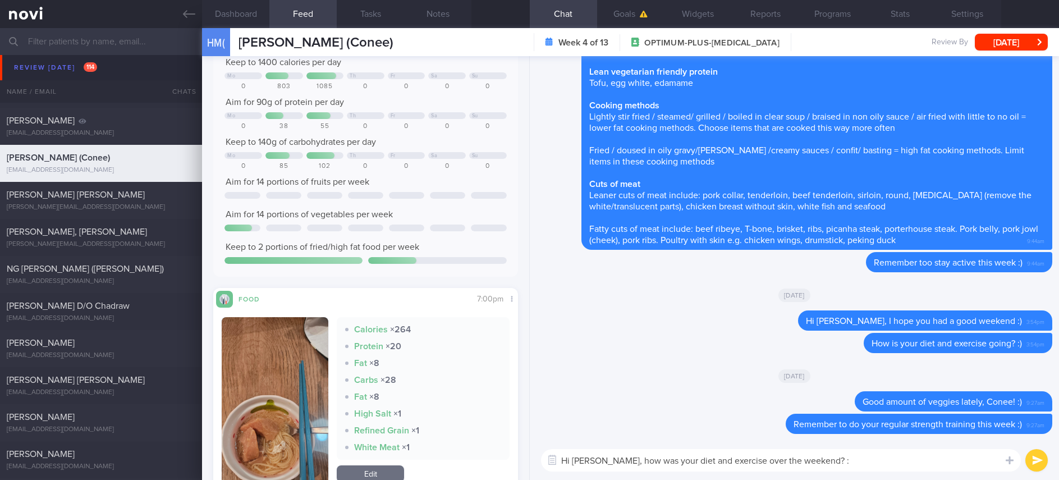
type textarea "Hi Conee, how was your diet and exercise over the weekend? :)"
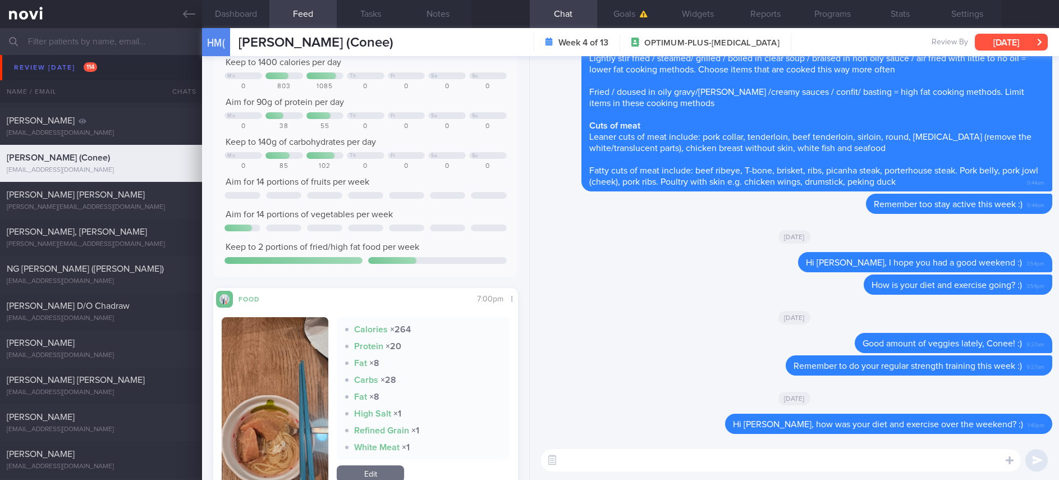
click at [1030, 36] on button "[DATE]" at bounding box center [1011, 42] width 73 height 17
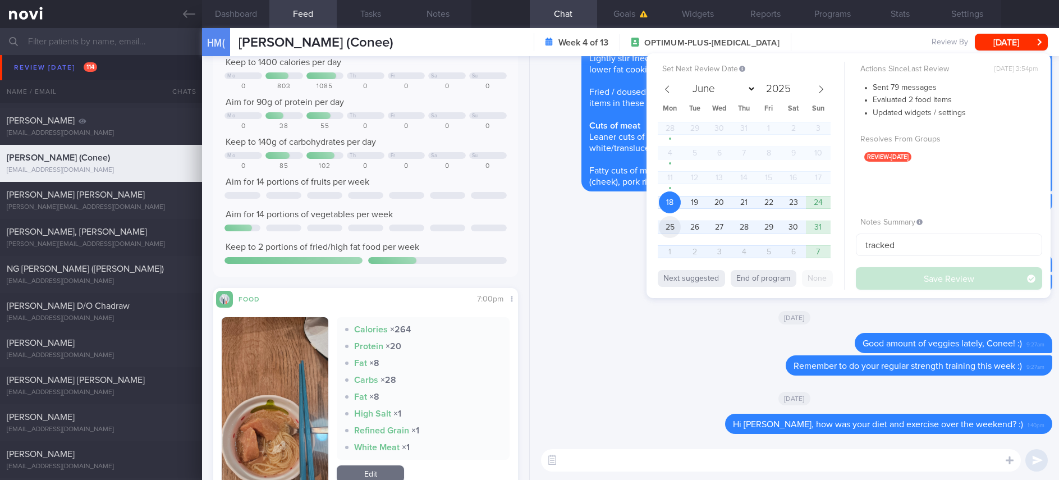
click at [668, 225] on span "25" at bounding box center [670, 227] width 22 height 22
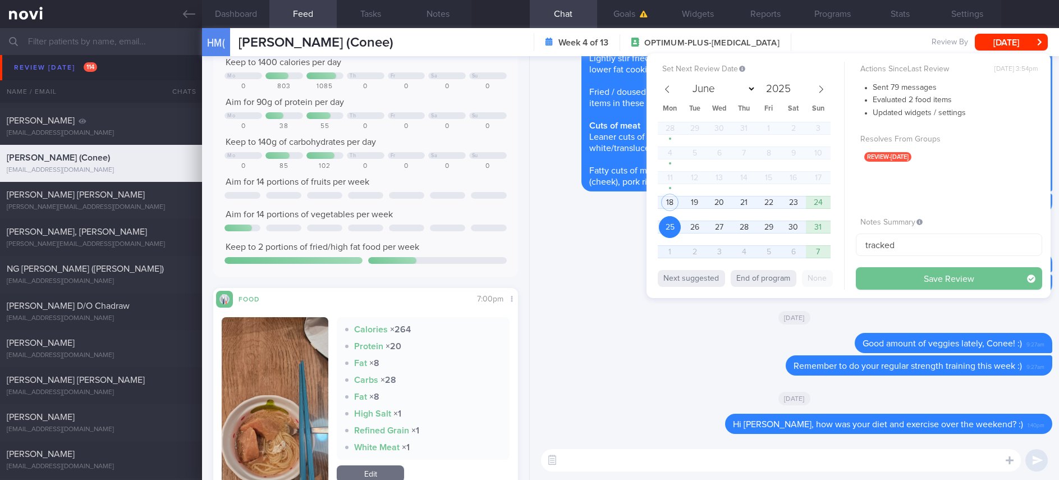
click at [902, 272] on button "Save Review" at bounding box center [949, 278] width 186 height 22
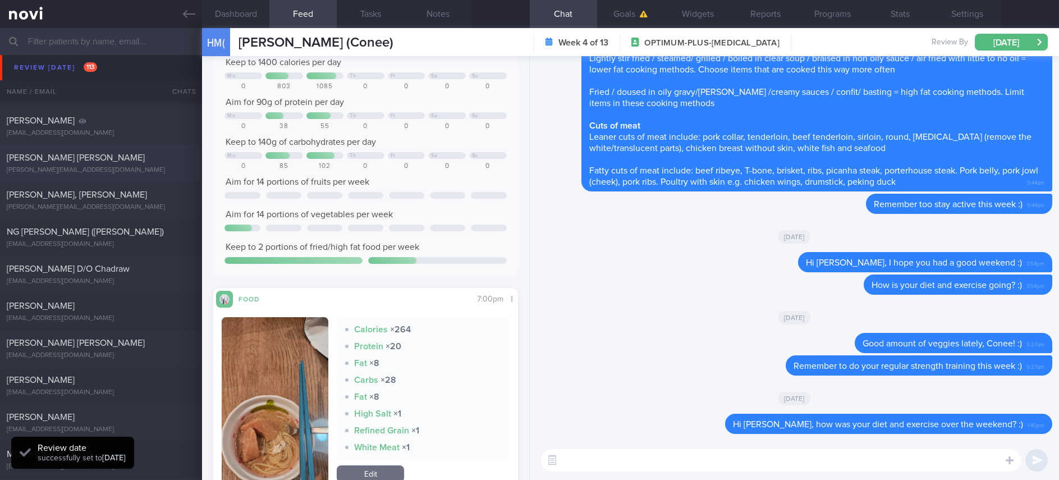
click at [136, 159] on div "Marques Rodriques Da Silva Guilen Nino" at bounding box center [100, 157] width 186 height 11
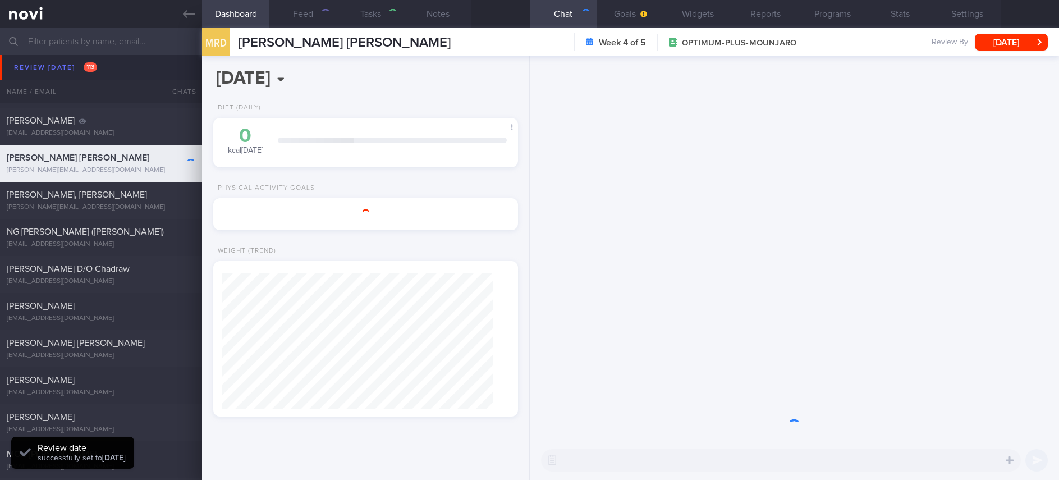
type input "Tracked. Nino"
type textarea "Name: Marques Rodriques Da Silva Guilen Nino NRIC: G3895395N Gender: Male DOB: …"
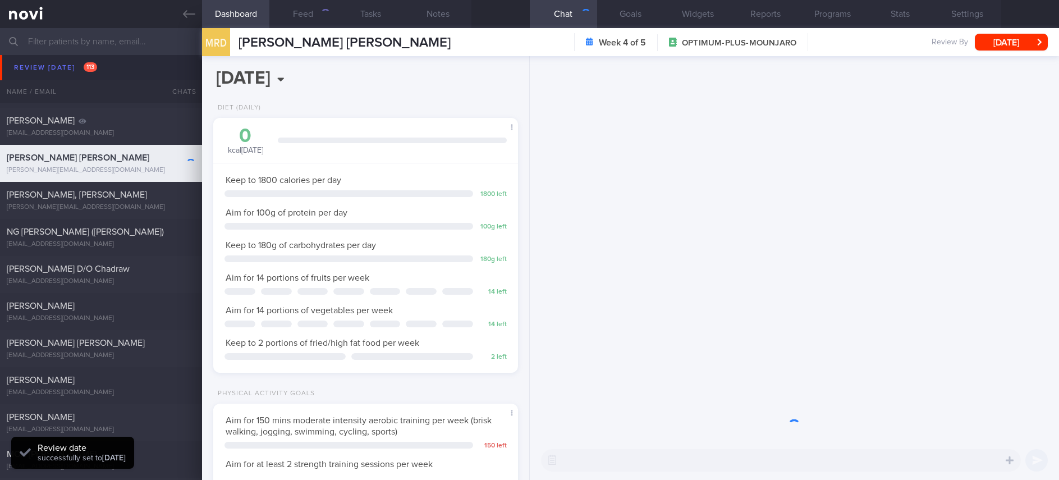
scroll to position [561030, 560910]
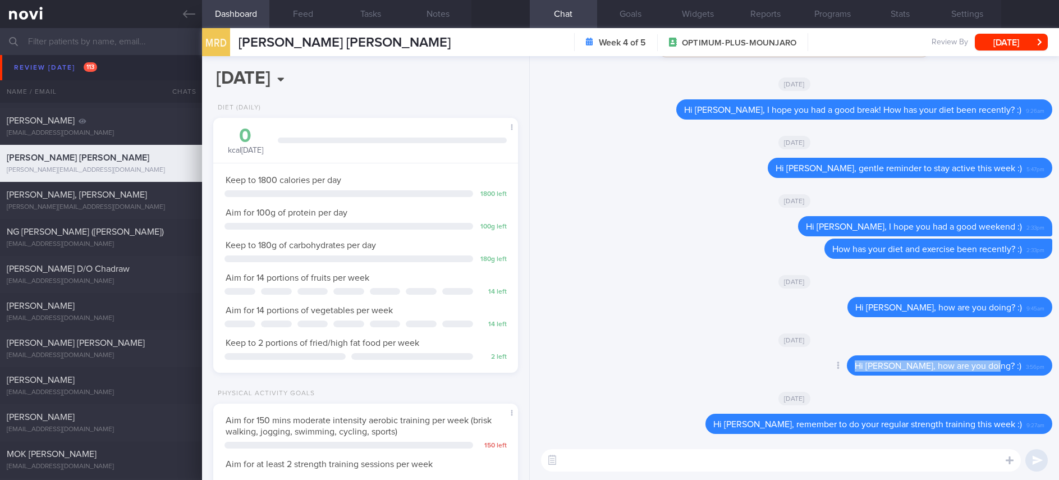
drag, startPoint x: 1012, startPoint y: 374, endPoint x: 805, endPoint y: 371, distance: 206.5
click at [805, 371] on div "Delete Hi Mr Nino, how are you doing? :) 3:56pm" at bounding box center [794, 368] width 516 height 27
copy span "Hi Mr Nino, how are you doing? :)"
click at [711, 460] on textarea at bounding box center [781, 460] width 480 height 22
paste textarea "Hi Mr Nino, how are you doing? :)"
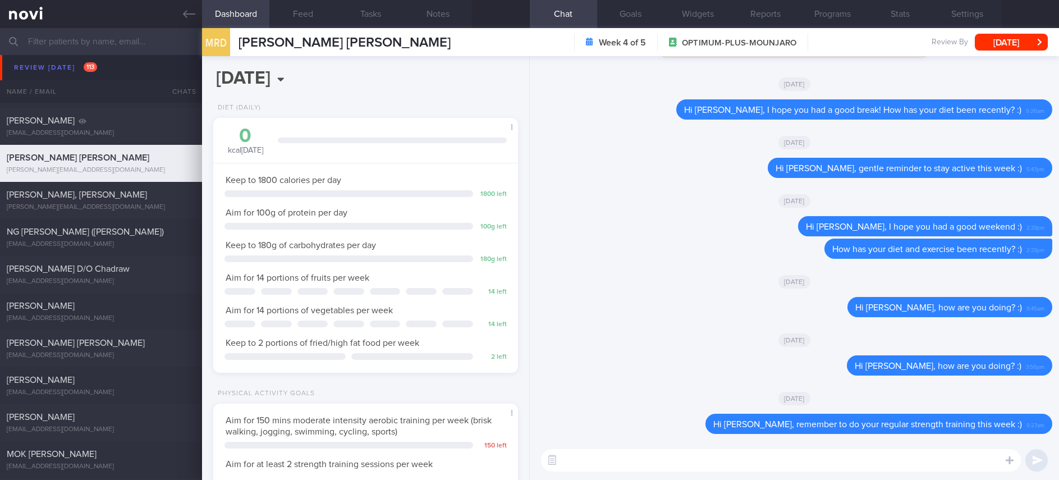
type textarea "Hi Mr Nino, how are you doing? :)"
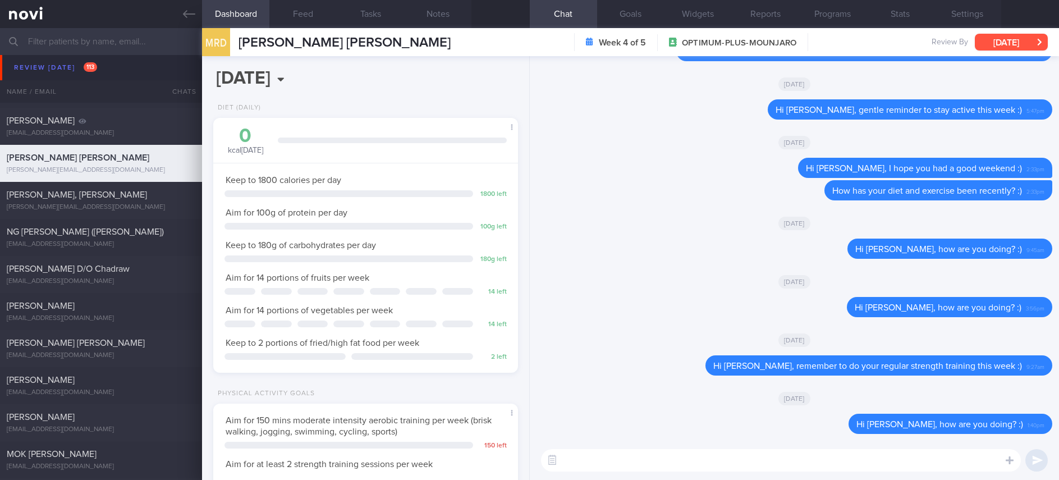
click at [1008, 48] on button "[DATE]" at bounding box center [1011, 42] width 73 height 17
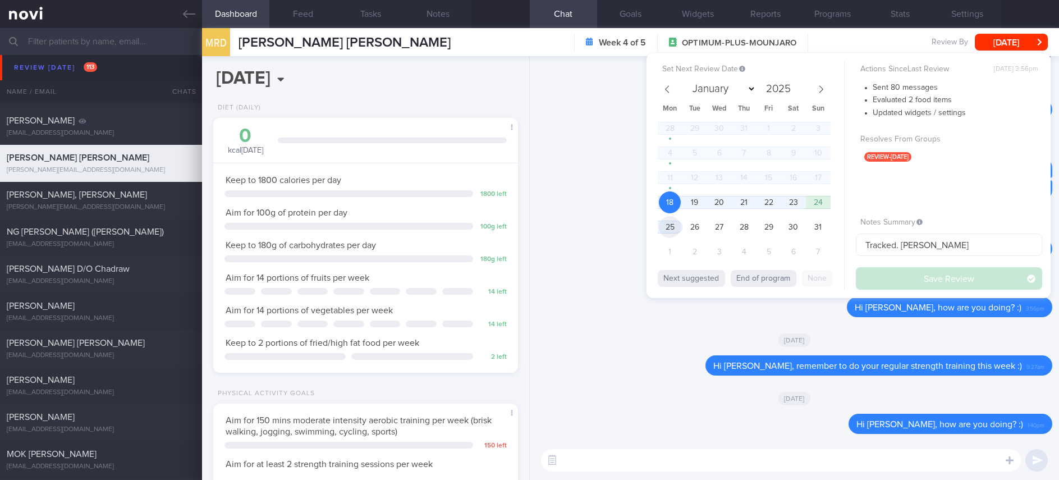
click at [672, 224] on span "25" at bounding box center [670, 227] width 22 height 22
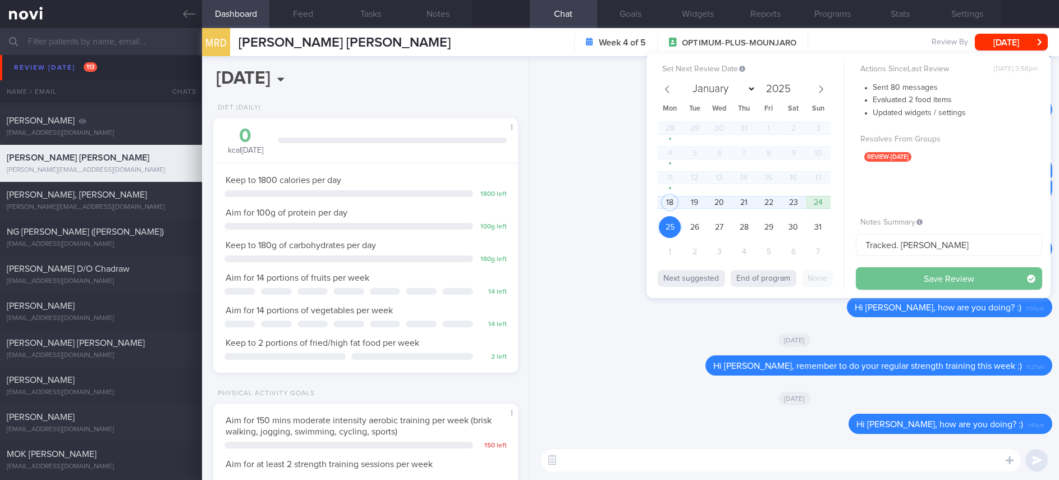
click at [901, 286] on button "Save Review" at bounding box center [949, 278] width 186 height 22
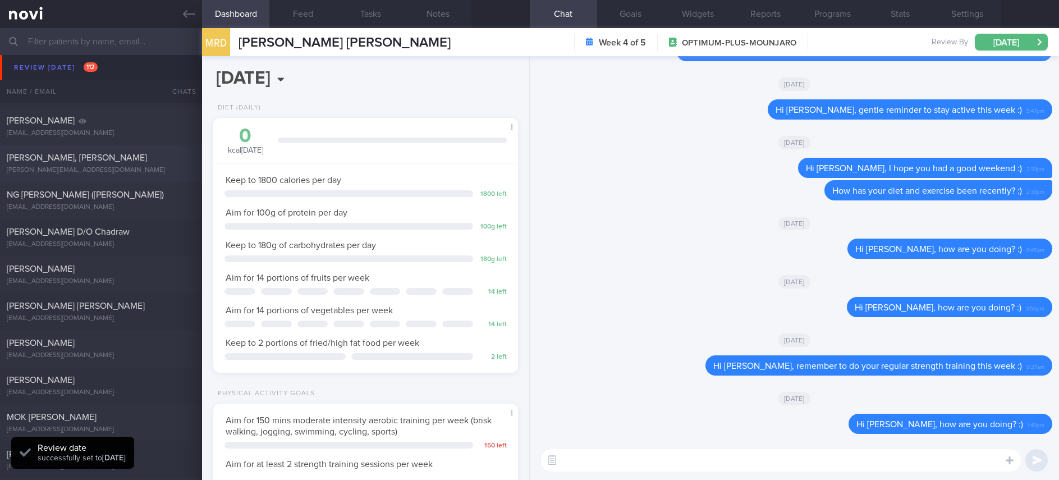
click at [109, 166] on div "belinda.yj85@gmail.com" at bounding box center [101, 170] width 189 height 8
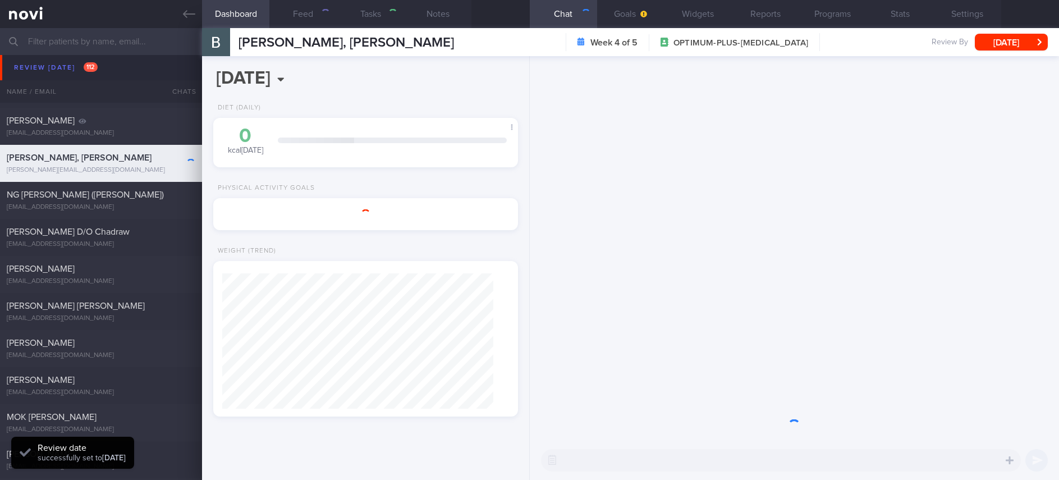
type input "Tracked. lactose intolerant"
type textarea "Ms CHEW YI JUN, BELINDA S8527976I 12 November 2024 6 Sep 1985 belinda.yj85@gmai…"
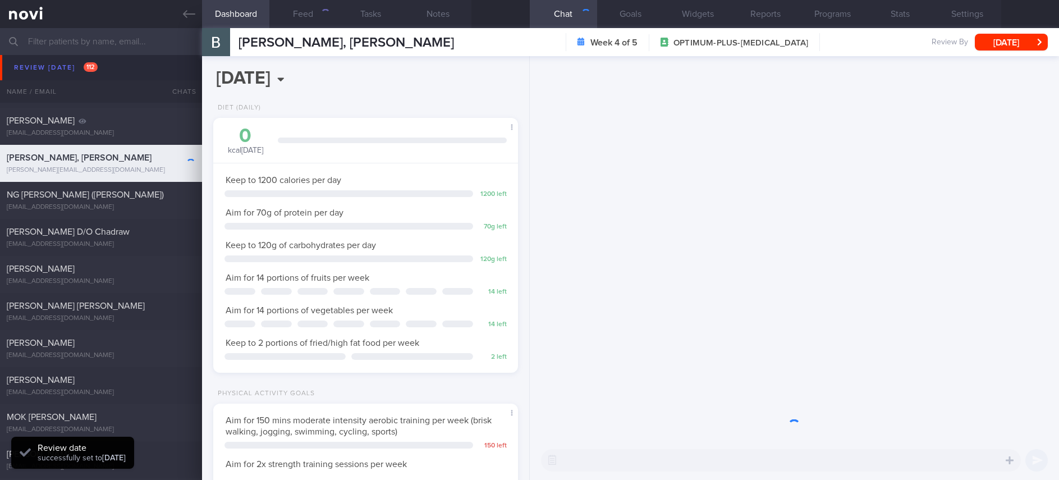
scroll to position [561030, 560910]
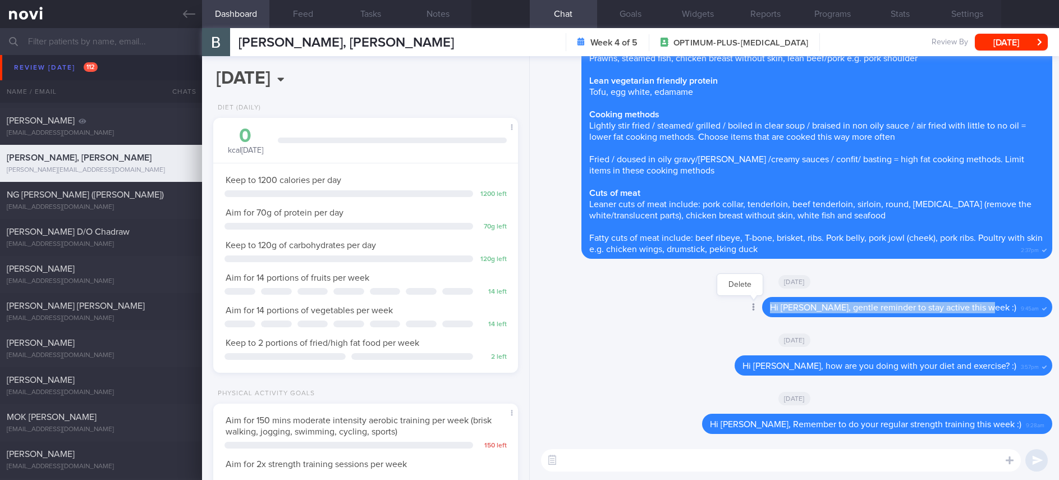
drag, startPoint x: 1007, startPoint y: 309, endPoint x: 786, endPoint y: 311, distance: 220.6
click at [786, 311] on div "Delete Hi Belinda, gentle reminder to stay active this week :) 9:45am" at bounding box center [884, 307] width 335 height 20
copy span "Hi Belinda, gentle reminder to stay active this week :)"
click at [659, 462] on textarea at bounding box center [781, 460] width 480 height 22
paste textarea "Hi Belinda, gentle reminder to stay active this week :)"
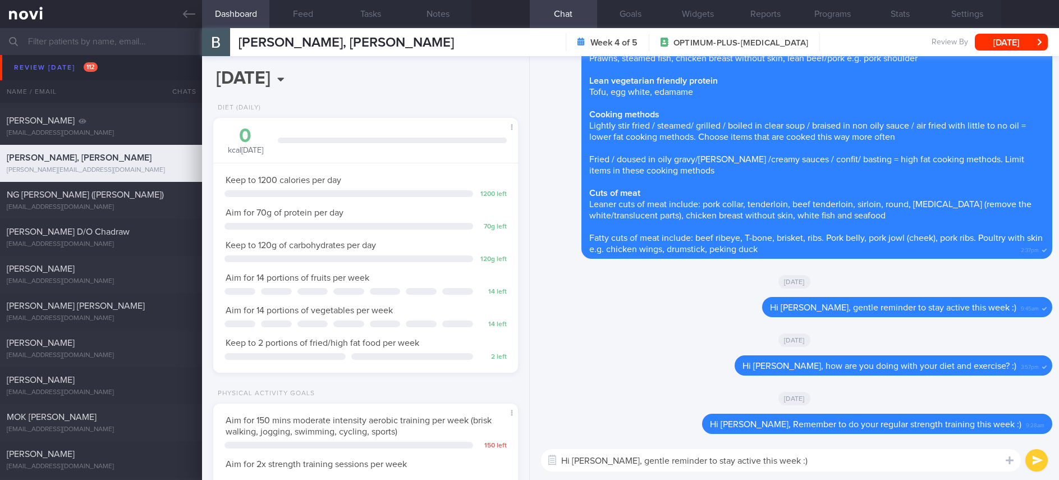
drag, startPoint x: 777, startPoint y: 470, endPoint x: 626, endPoint y: 457, distance: 150.9
click at [628, 457] on div "Hi Belinda, gentle reminder to stay active this week :) Hi Belinda, gentle remi…" at bounding box center [794, 460] width 529 height 39
drag, startPoint x: 602, startPoint y: 464, endPoint x: 828, endPoint y: 467, distance: 226.2
click at [828, 467] on textarea "Hi Belinda, gentle reminder to stay active this week :)" at bounding box center [781, 460] width 480 height 22
type textarea "Hi Belinda, how are you?"
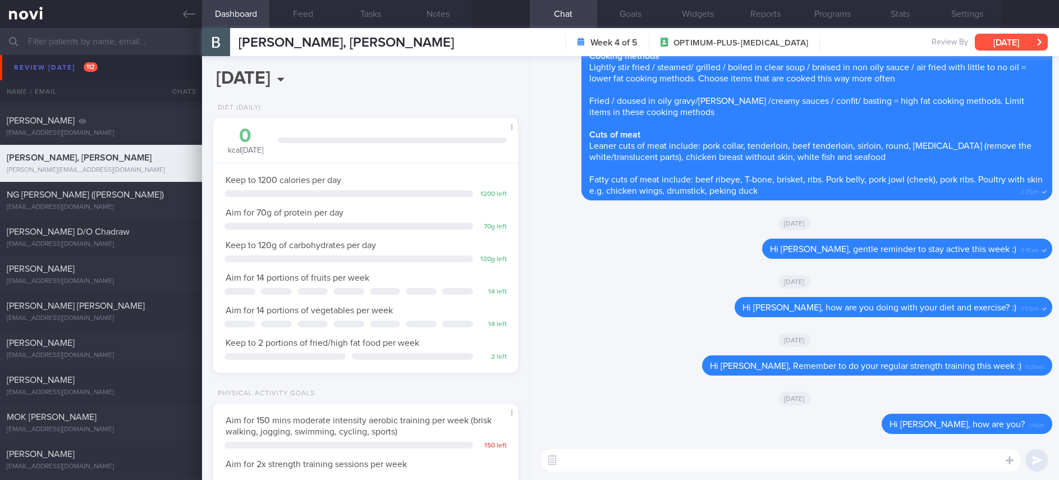
click at [1006, 43] on button "[DATE]" at bounding box center [1011, 42] width 73 height 17
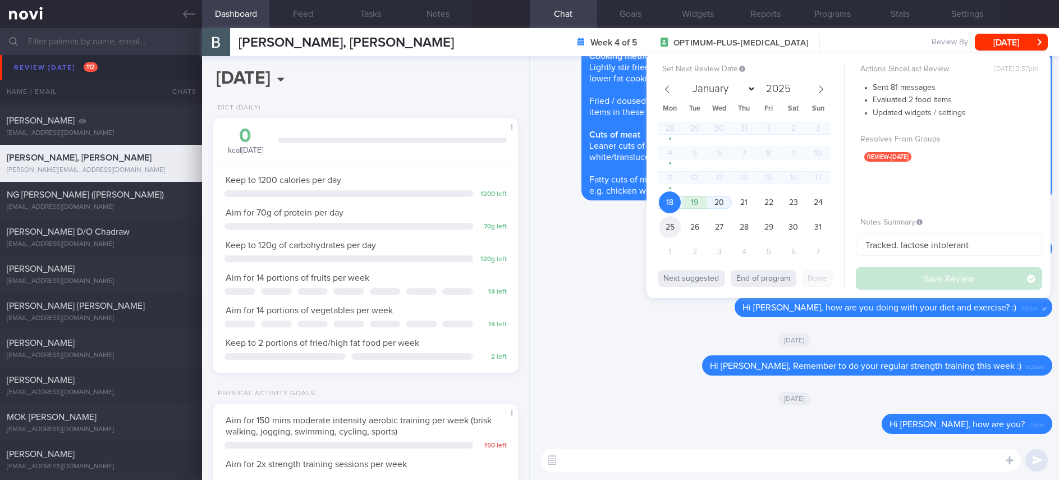
click at [672, 222] on span "25" at bounding box center [670, 227] width 22 height 22
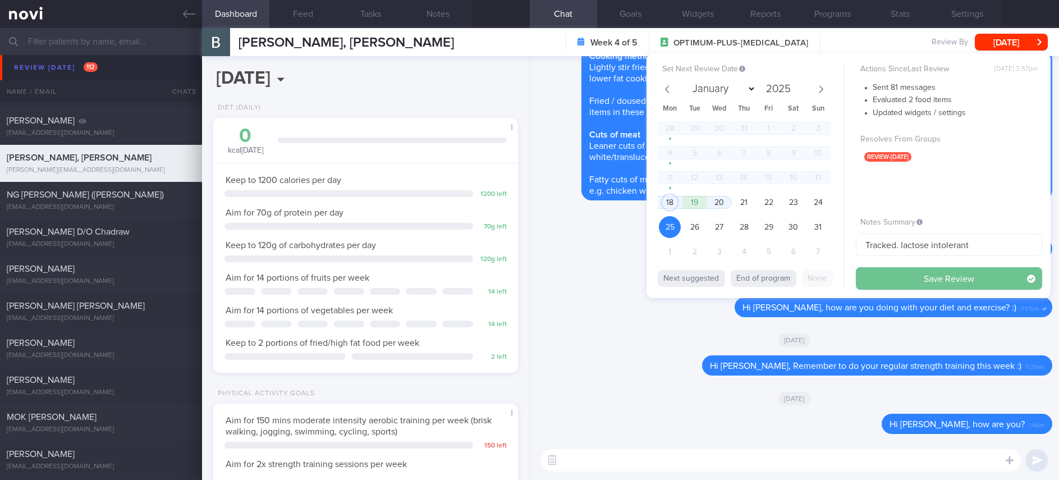
click at [888, 270] on button "Save Review" at bounding box center [949, 278] width 186 height 22
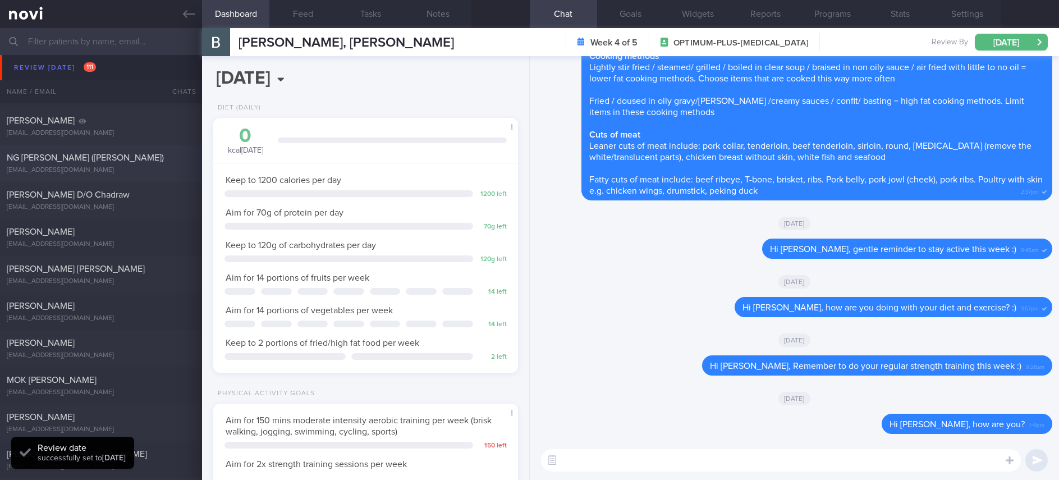
click at [144, 164] on div "NG SEOK HWEE (Crystal) ngseokhwee@gmail.com" at bounding box center [101, 163] width 202 height 22
type input "tracked"
type textarea "Ms NG SEOK HWEE (Crystal) S9033122A 10 Sep 1990 ngseokhwee@gmail.com 6591512761…"
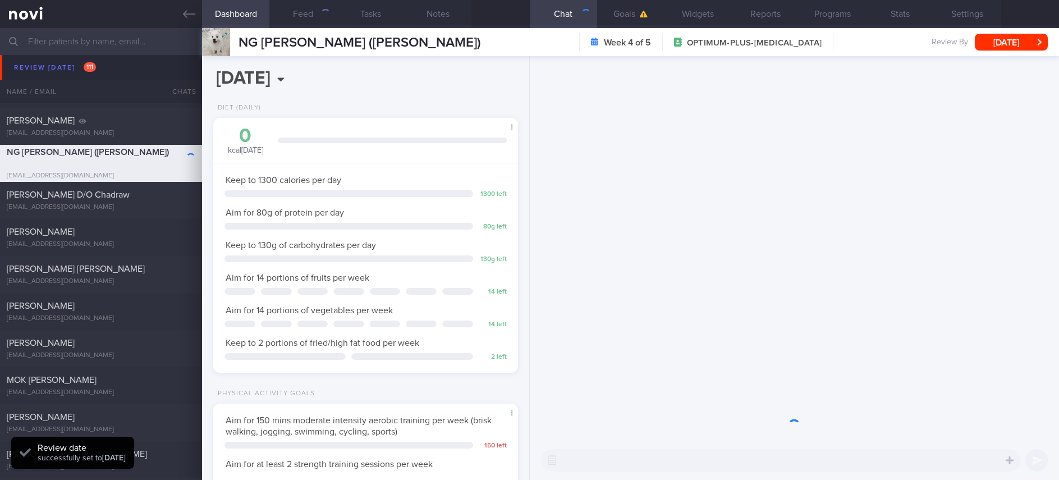
scroll to position [152, 271]
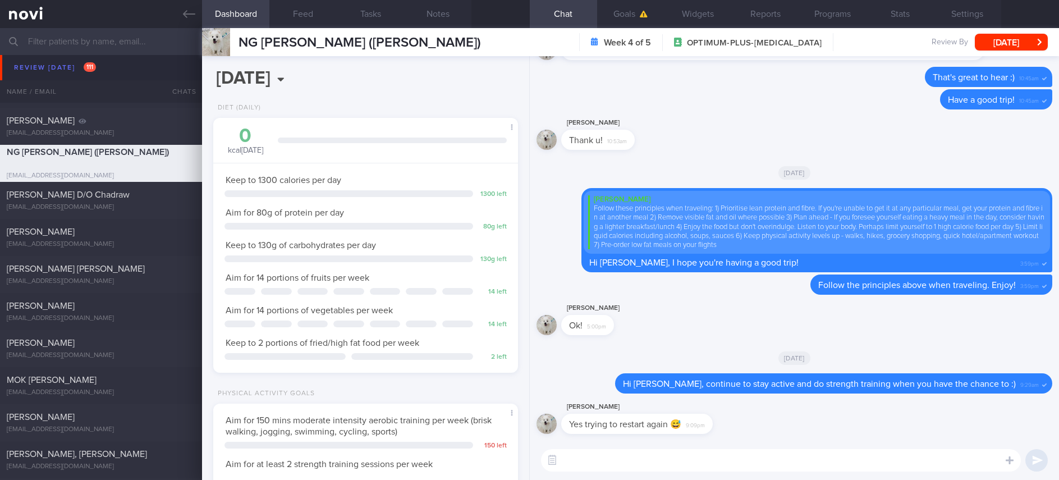
click at [661, 461] on textarea at bounding box center [781, 460] width 480 height 22
type textarea "Hi Crystal, how has your diet and exercise been? :)"
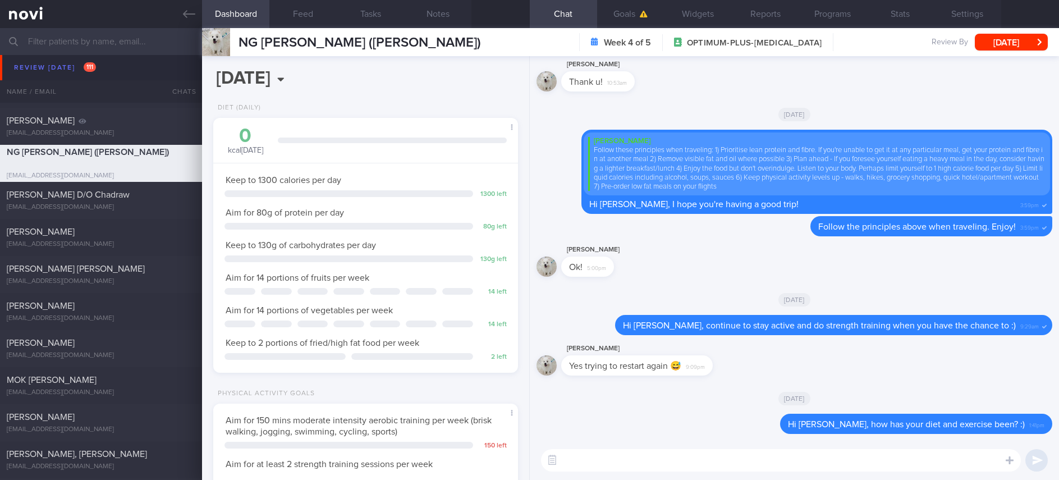
click at [1017, 43] on button "[DATE]" at bounding box center [1011, 42] width 73 height 17
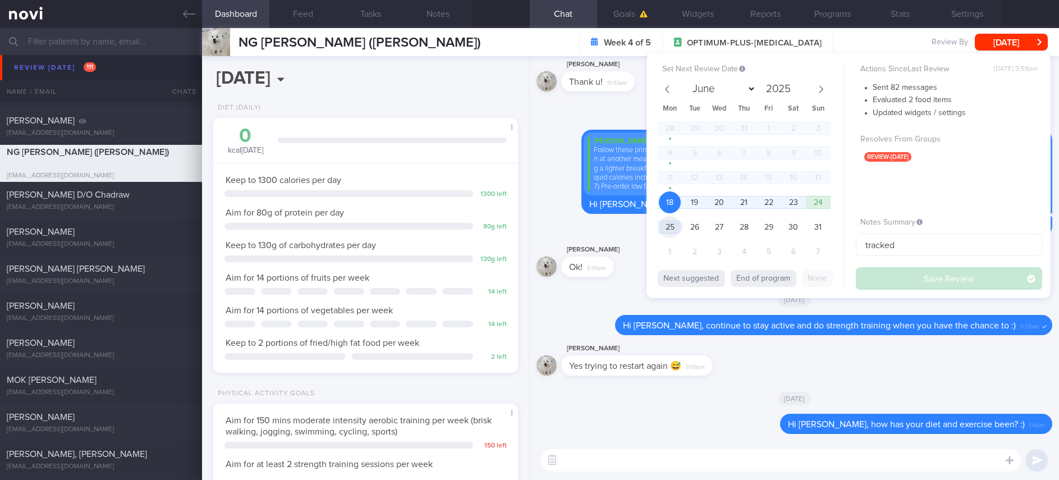
click at [668, 224] on span "25" at bounding box center [670, 227] width 22 height 22
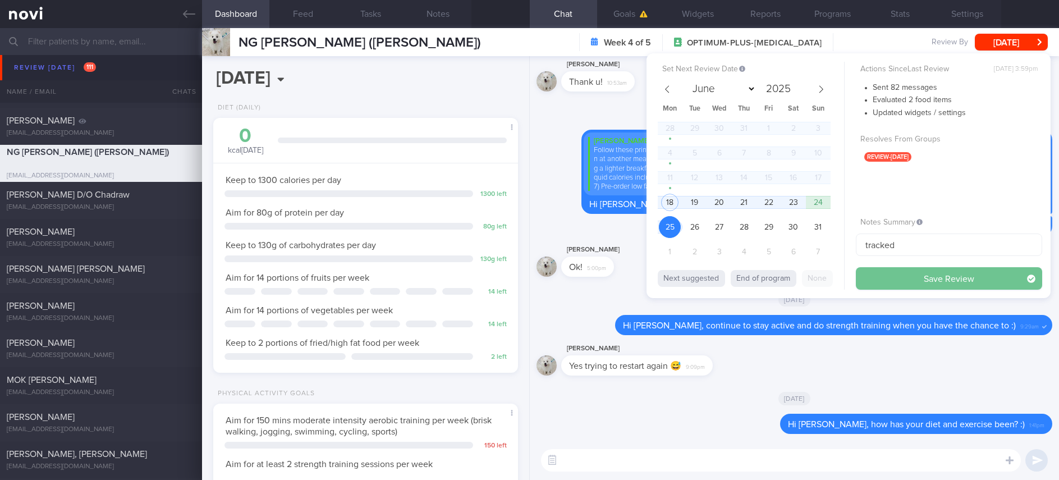
click at [887, 281] on button "Save Review" at bounding box center [949, 278] width 186 height 22
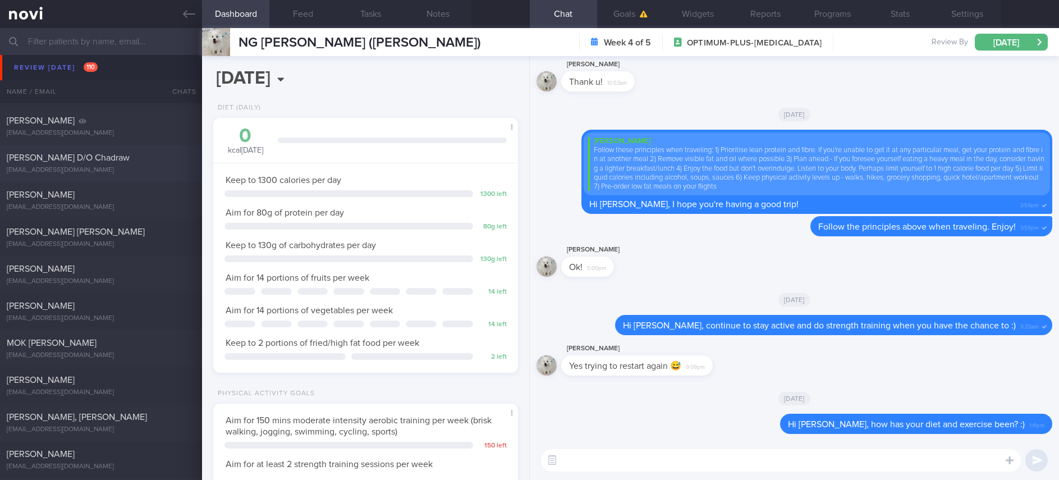
click at [120, 164] on div "Shamini D/O Chadraw shamu.draw@gmail.com" at bounding box center [101, 163] width 202 height 22
type textarea "NRIC: S9107448F Name: Shamini Chadraw Gender: Female DOB: 6 Mar 1991 Age: 34 yo…"
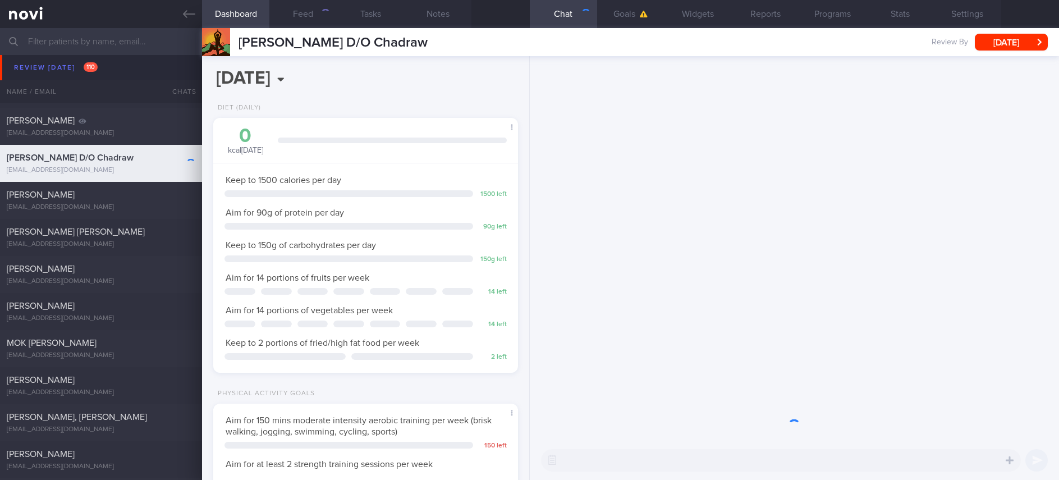
scroll to position [152, 271]
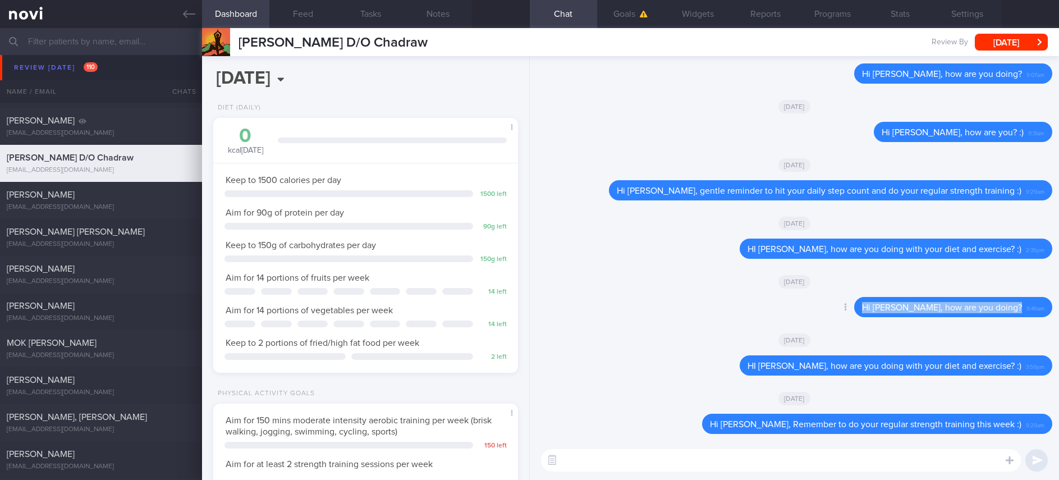
drag, startPoint x: 1015, startPoint y: 311, endPoint x: 822, endPoint y: 304, distance: 192.6
click at [822, 304] on div "Delete Hi Shamini, how are you doing? 9:46am" at bounding box center [794, 310] width 516 height 27
copy div "Hi Shamini, how are you doing?"
click at [699, 462] on textarea at bounding box center [781, 460] width 480 height 22
paste textarea "Hi Shamini, how are you doing?"
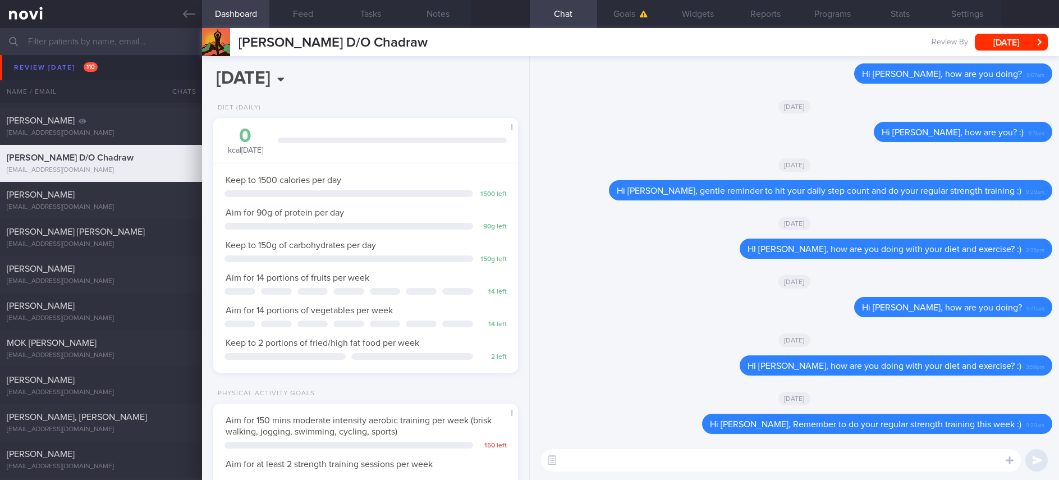
type textarea "Hi Shamini, how are you doing?"
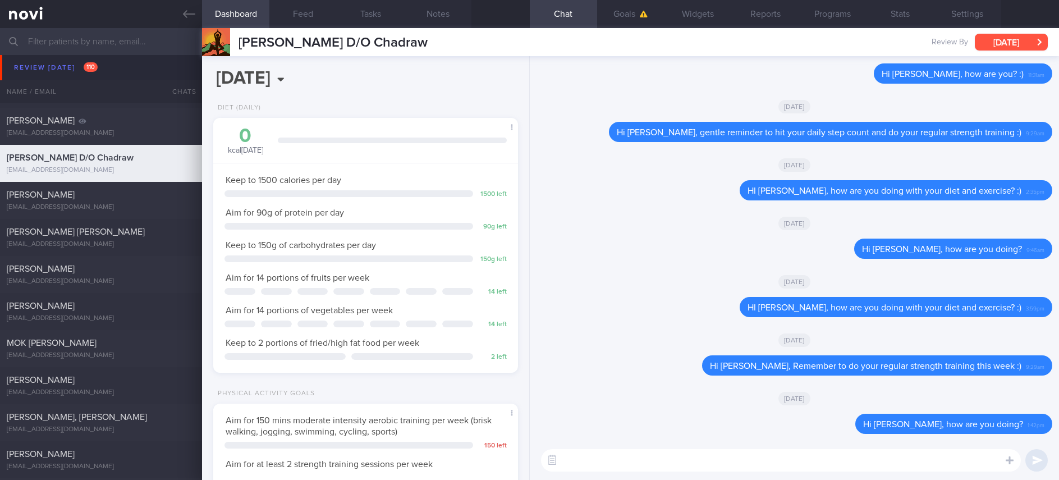
click at [1015, 39] on button "[DATE]" at bounding box center [1011, 42] width 73 height 17
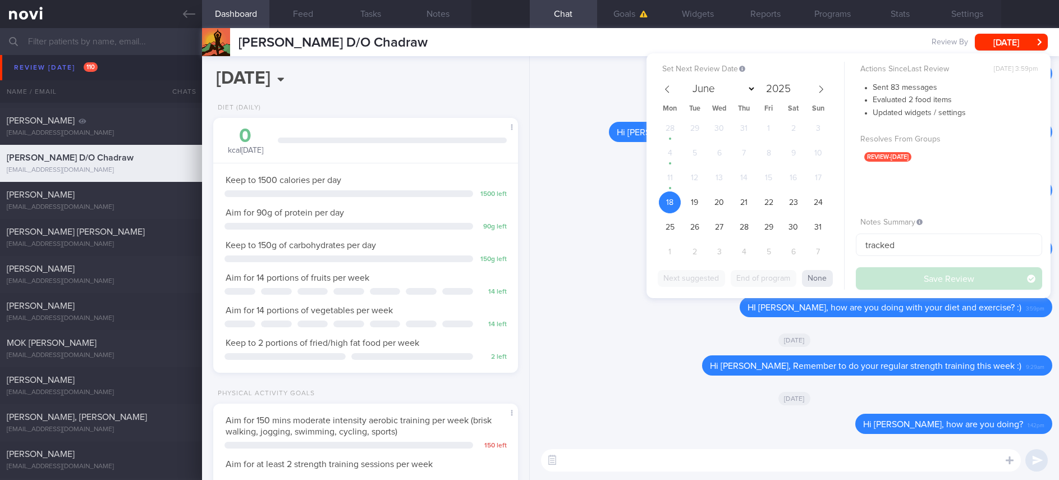
click at [681, 225] on div "28 29 30 31 1 2 3 4 5 6 7 8 9 10 11 12 13 14 15 16 17 18 19 20 21 22 23 24 25 2…" at bounding box center [744, 191] width 173 height 148
click at [672, 230] on span "25" at bounding box center [670, 227] width 22 height 22
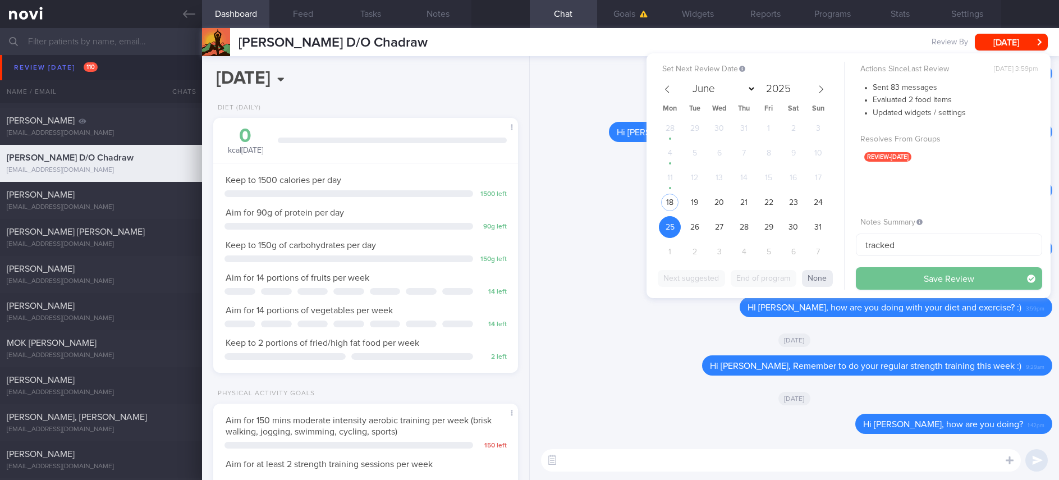
click at [909, 276] on button "Save Review" at bounding box center [949, 278] width 186 height 22
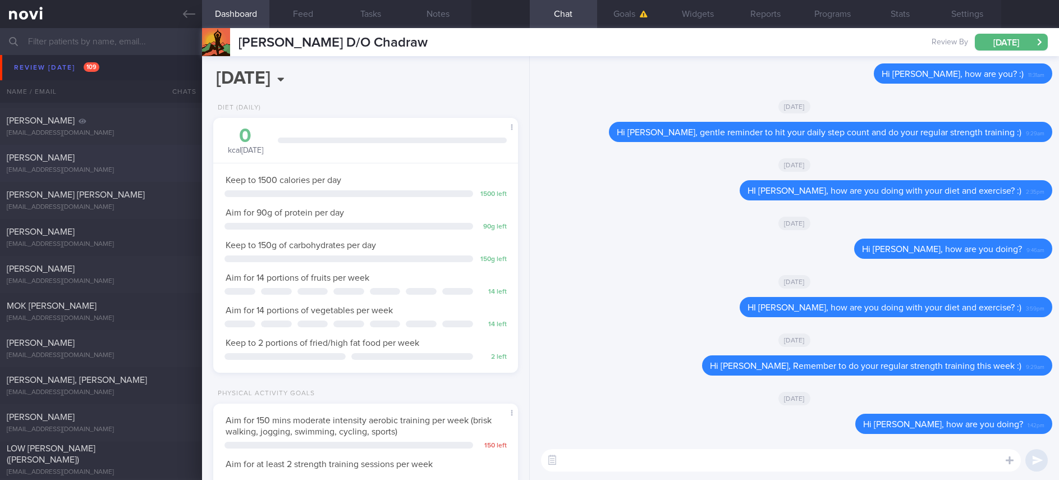
click at [121, 174] on div "yidong1999@gmail.com" at bounding box center [101, 170] width 189 height 8
type input "tracked."
type textarea "Age: 26 yo Seen by Dr JJ 17/6/25 - Continue Metformin 850mg BD Rybelsus 3mg OM …"
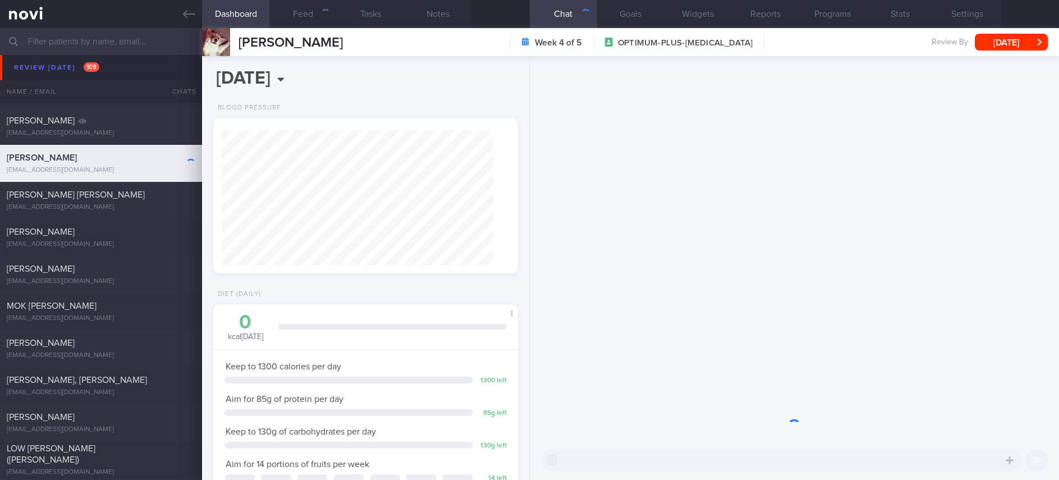
scroll to position [137, 276]
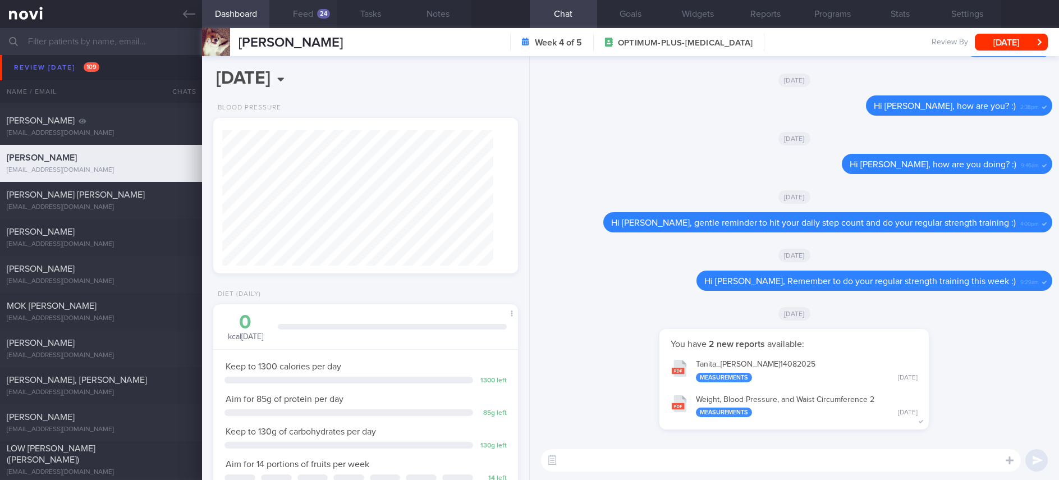
click at [320, 14] on div "24" at bounding box center [323, 14] width 13 height 10
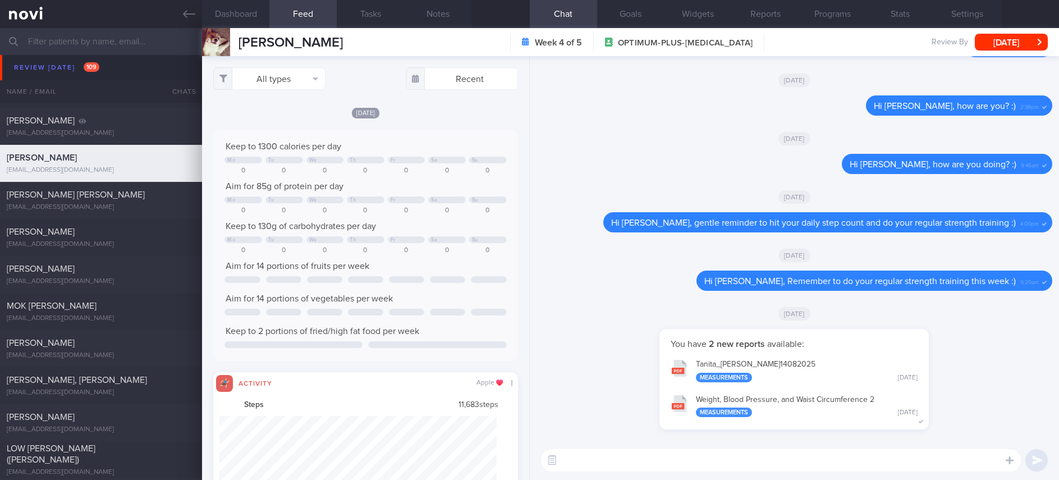
scroll to position [69, 277]
click at [286, 79] on button "All types" at bounding box center [269, 78] width 112 height 22
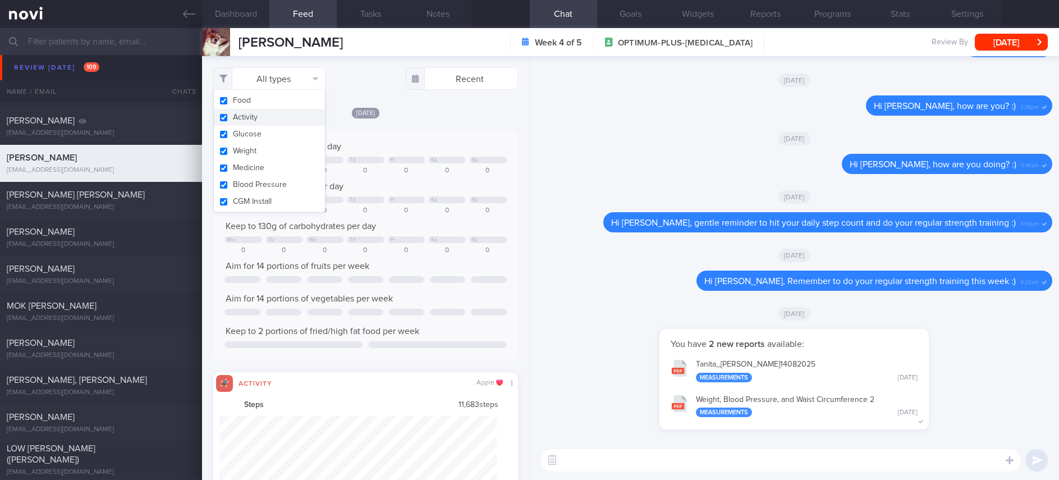
click at [260, 118] on button "Activity" at bounding box center [269, 117] width 111 height 17
checkbox input "false"
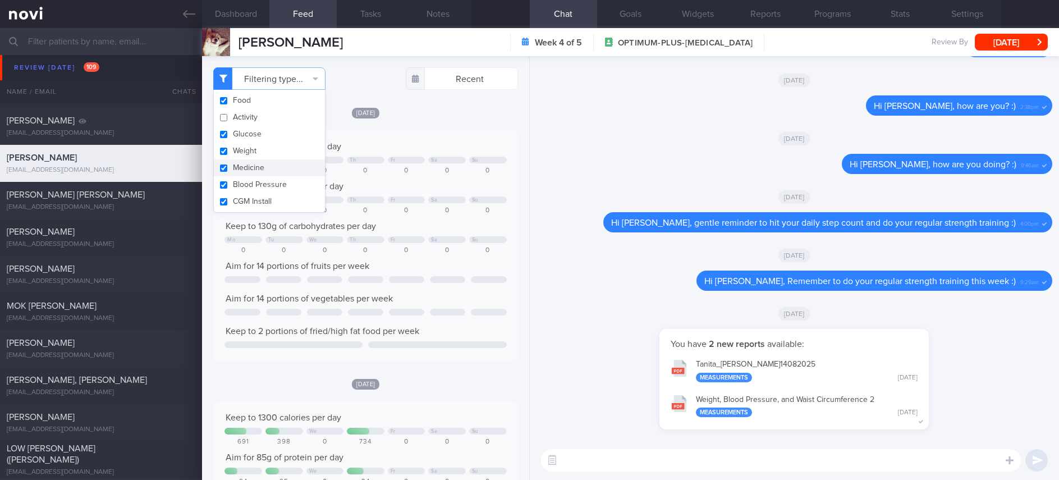
scroll to position [137, 276]
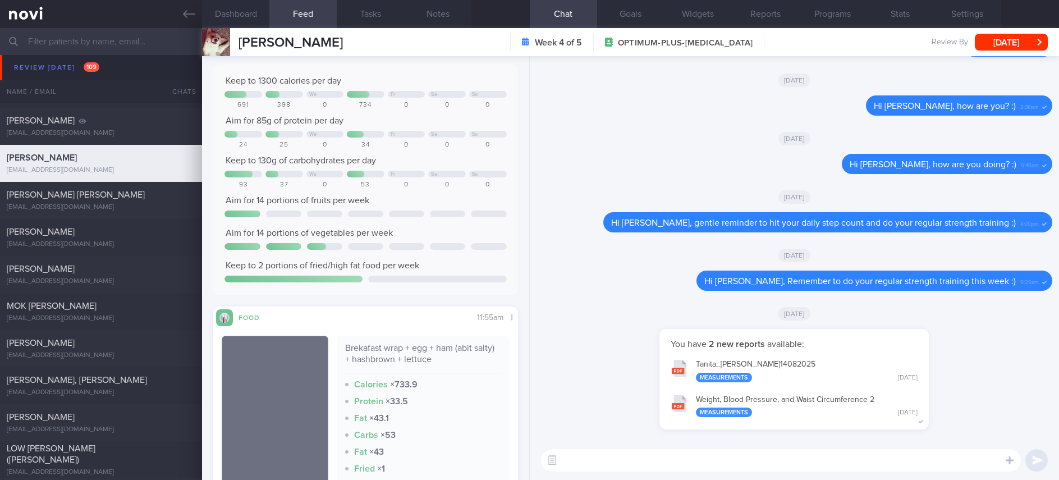
click at [415, 279] on div at bounding box center [437, 279] width 138 height 7
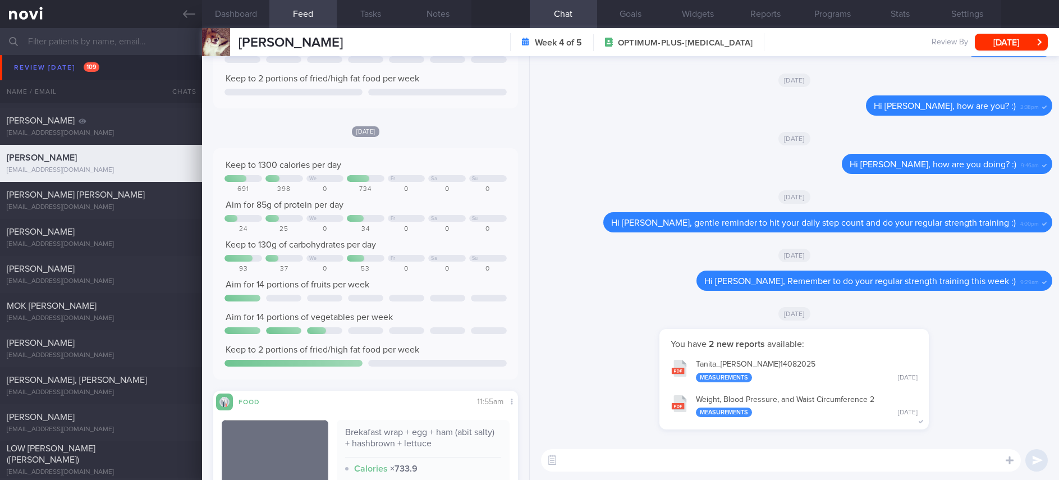
scroll to position [0, 0]
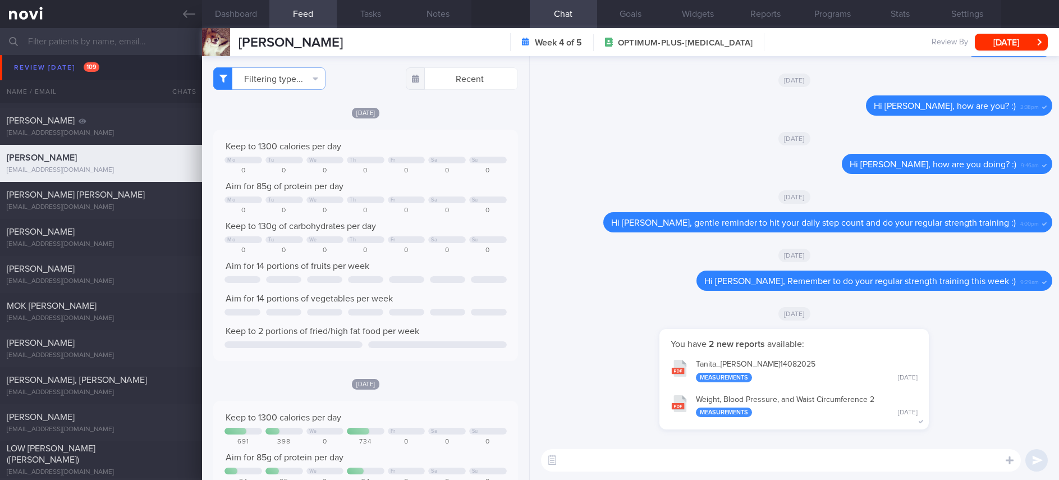
click at [701, 464] on textarea at bounding box center [781, 460] width 480 height 22
type textarea "Hi Yidong, how are you?"
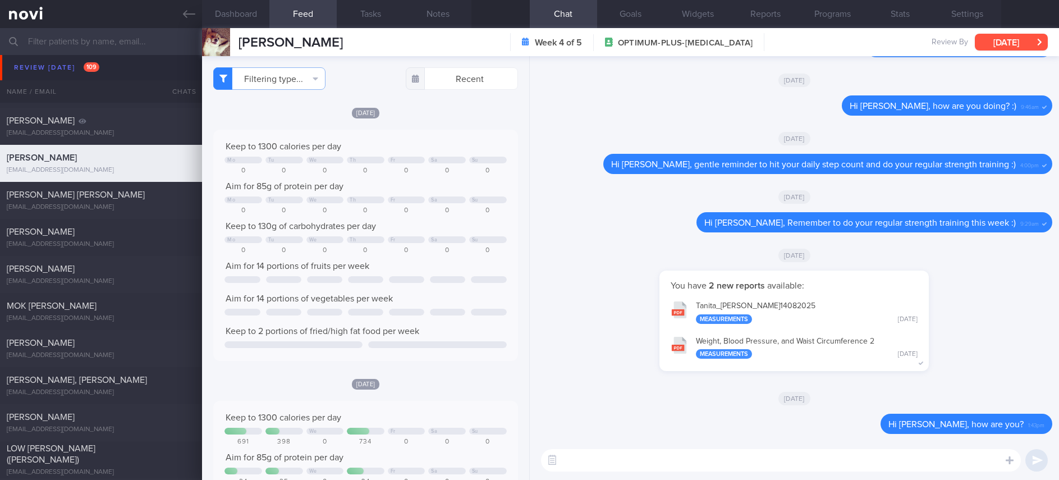
click at [1026, 44] on button "[DATE]" at bounding box center [1011, 42] width 73 height 17
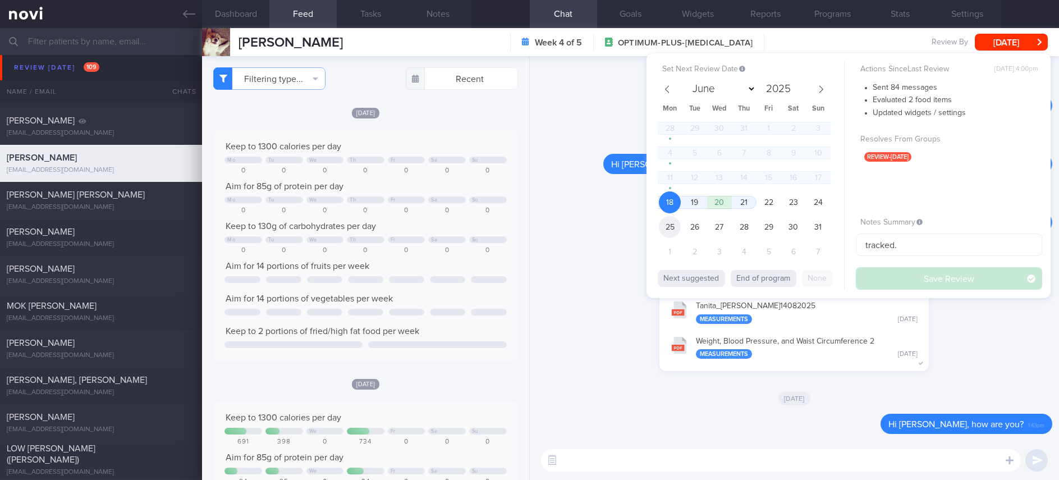
click at [674, 222] on span "25" at bounding box center [670, 227] width 22 height 22
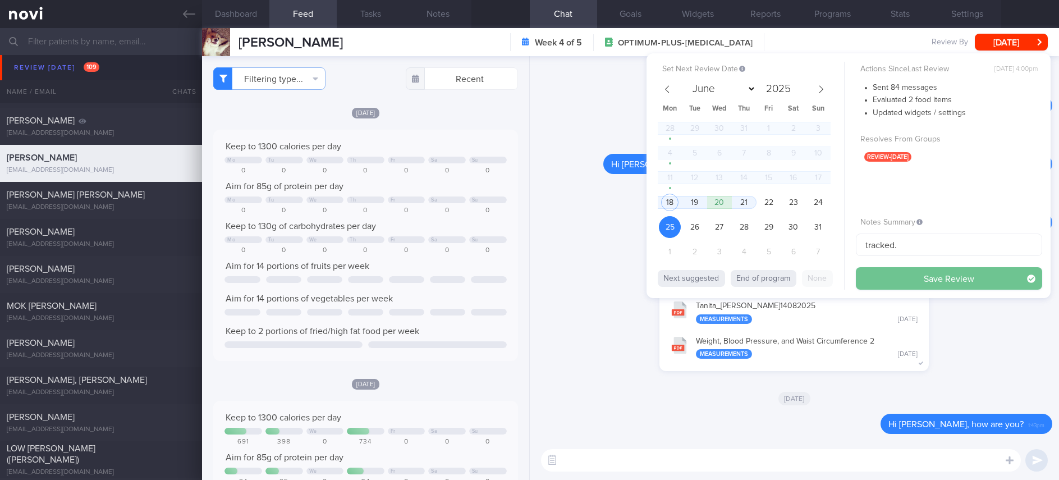
click at [925, 284] on button "Save Review" at bounding box center [949, 278] width 186 height 22
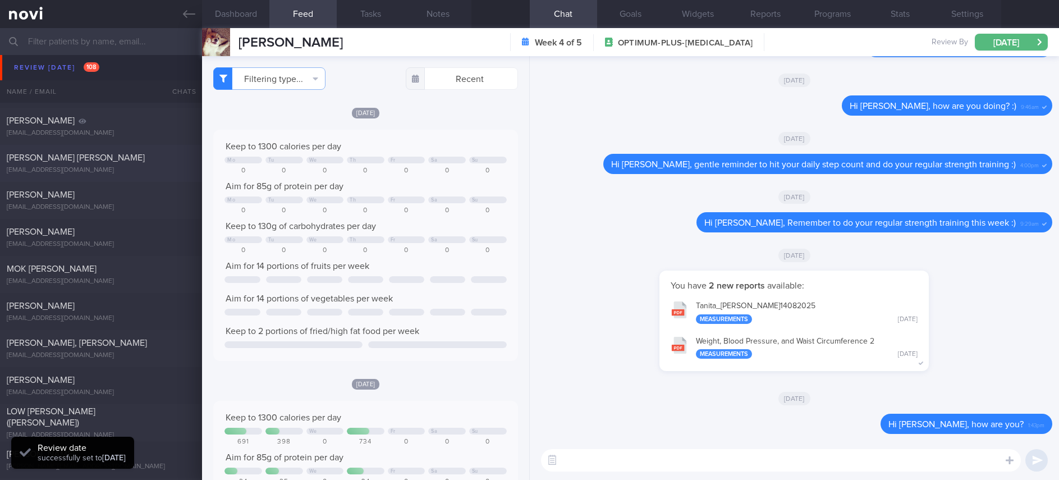
click at [88, 175] on div "Yueh Fang Lee laksaoh@gmail.com Today 8 days ago OPTIMUM-PLUS-RYBELSUS tracked." at bounding box center [529, 163] width 1059 height 37
type textarea "Age: 58 yo Seen by Dr JJ 17/6/25 - Rybelsus 3mg OM x 1/12 Occupation In house c…"
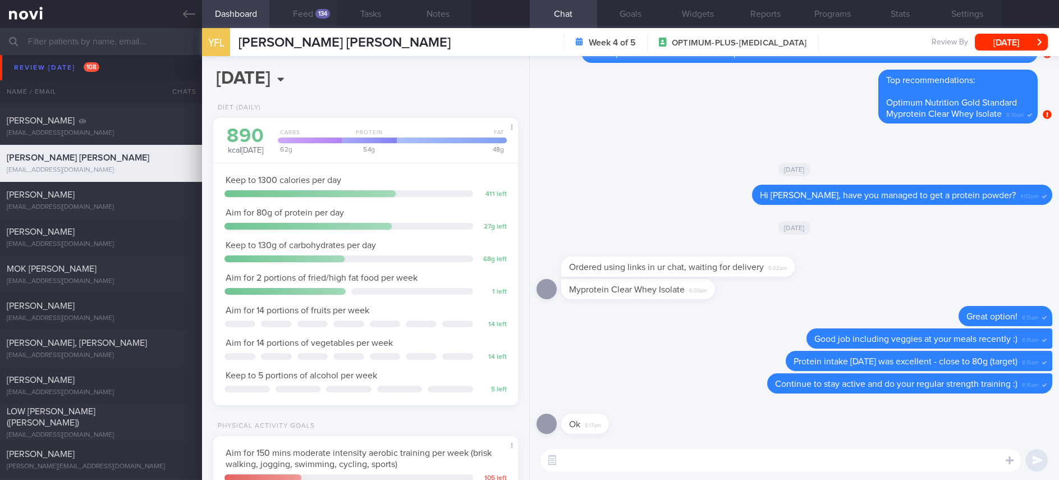
click at [319, 19] on button "Feed 134" at bounding box center [302, 14] width 67 height 28
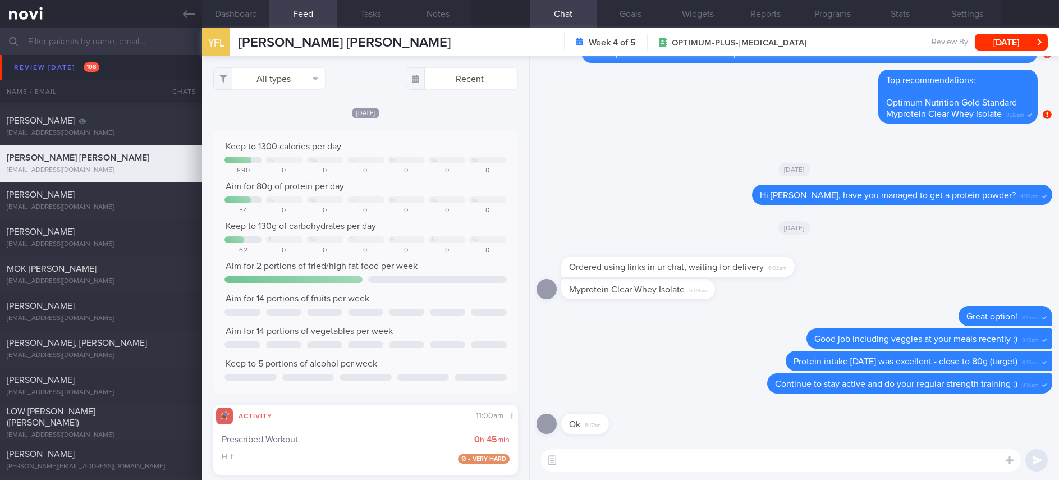
click at [290, 90] on div "All types Food Activity Glucose Weight Medicine Blood Pressure CGM Install Rece…" at bounding box center [365, 268] width 327 height 424
click at [293, 68] on button "All types" at bounding box center [269, 78] width 112 height 22
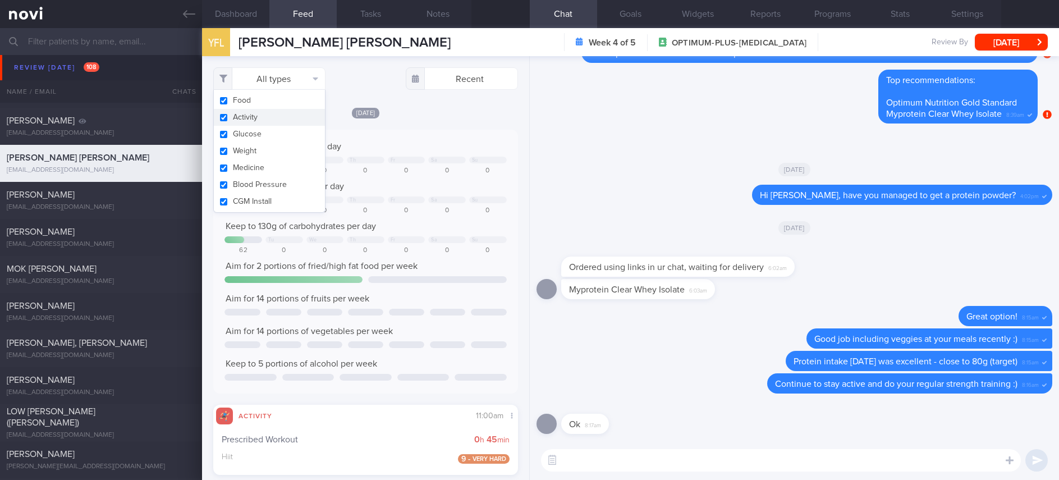
click at [262, 118] on button "Activity" at bounding box center [269, 117] width 111 height 17
checkbox input "false"
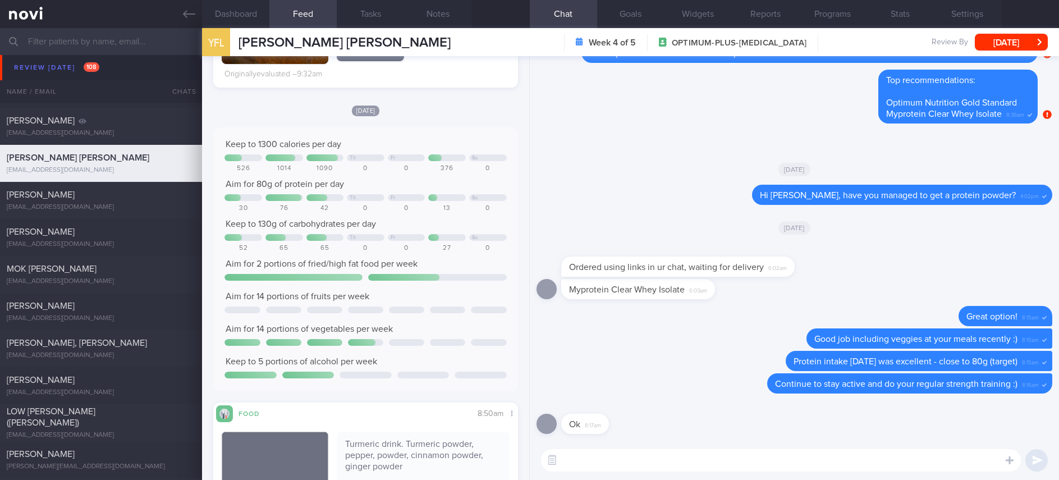
click at [629, 454] on textarea at bounding box center [781, 460] width 480 height 22
type textarea "Hi Yueh Fang, thanks for logging your meals :)"
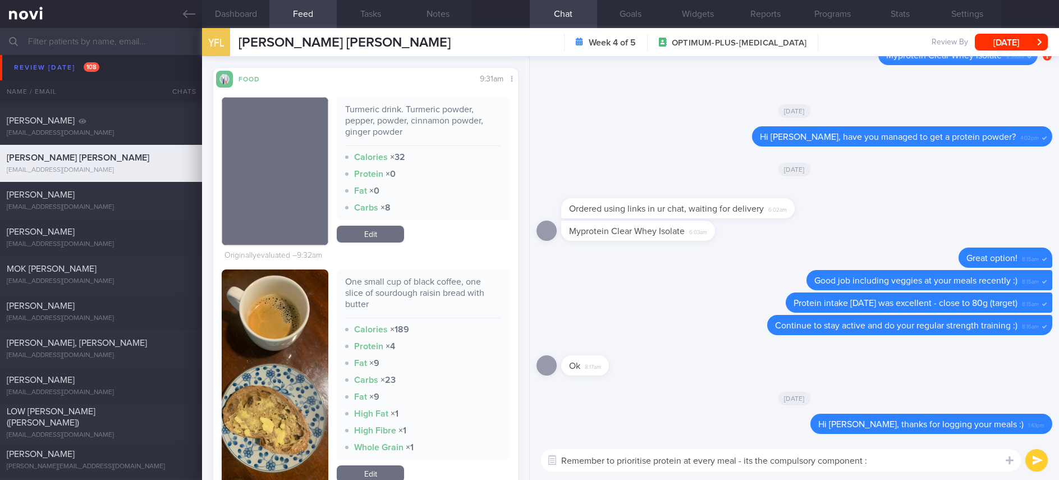
type textarea "Remember to prioritise protein at every meal - its the compulsory component :)"
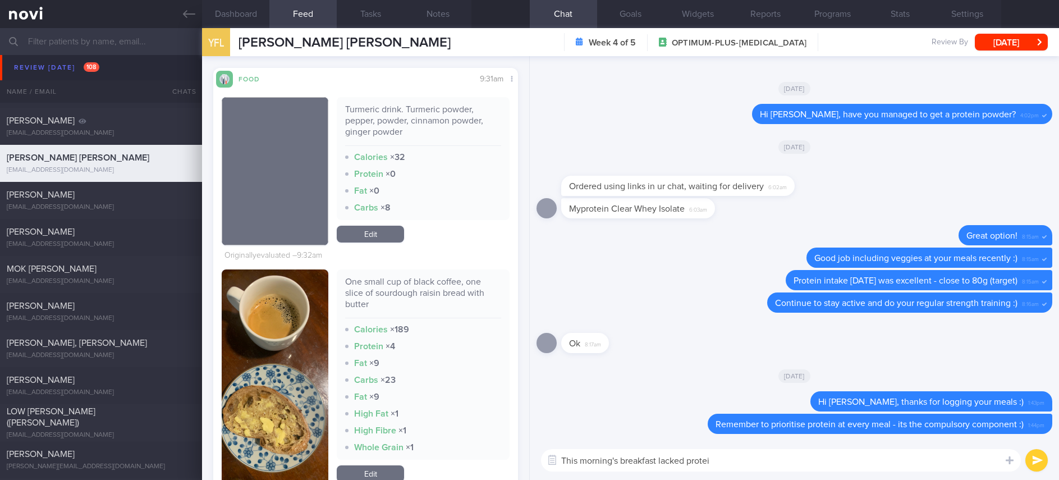
type textarea "This morning's breakfast lacked protein"
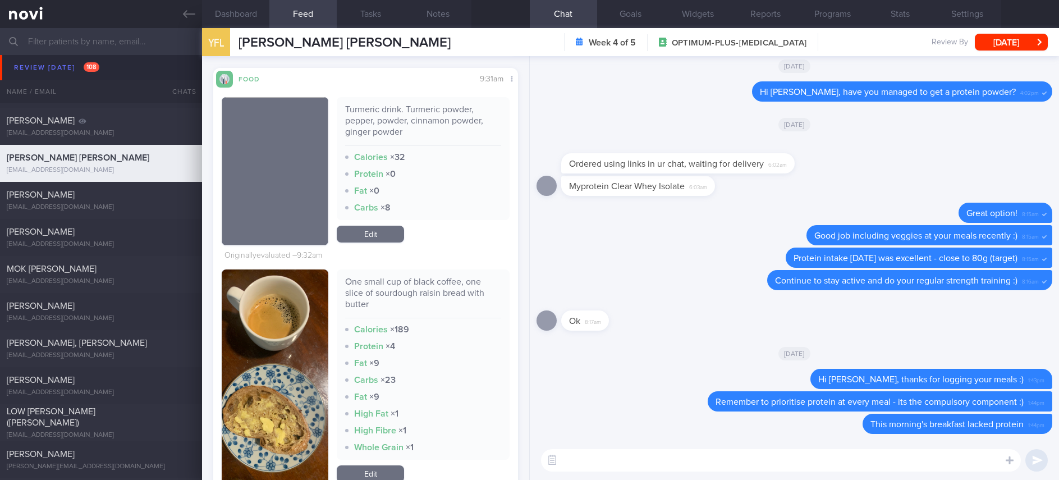
click at [578, 469] on textarea at bounding box center [781, 460] width 480 height 22
click at [1003, 40] on button "[DATE]" at bounding box center [1011, 42] width 73 height 17
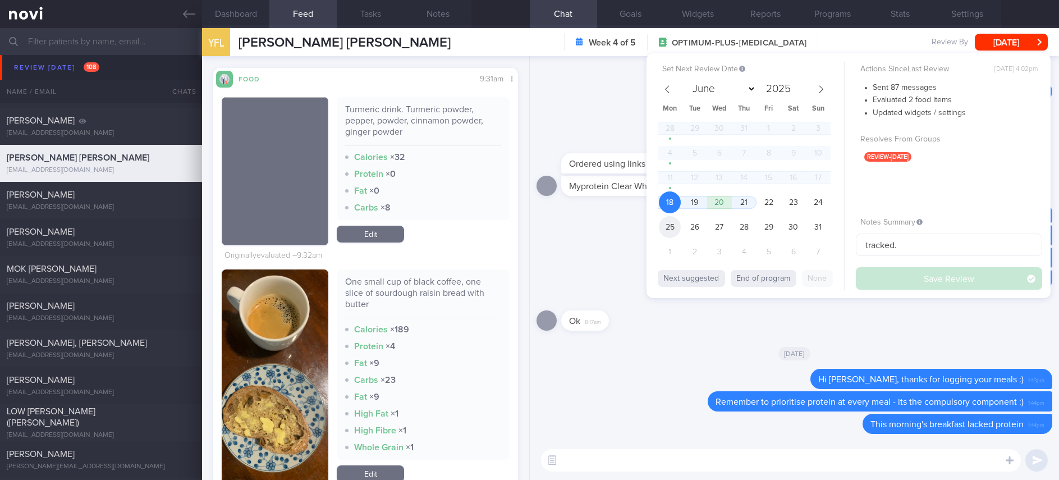
click at [674, 231] on span "25" at bounding box center [670, 227] width 22 height 22
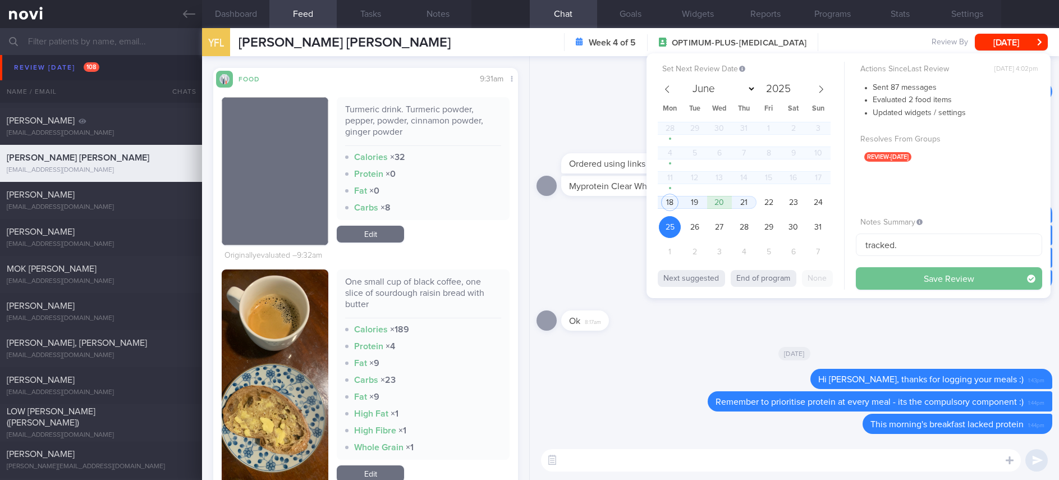
click at [878, 276] on button "Save Review" at bounding box center [949, 278] width 186 height 22
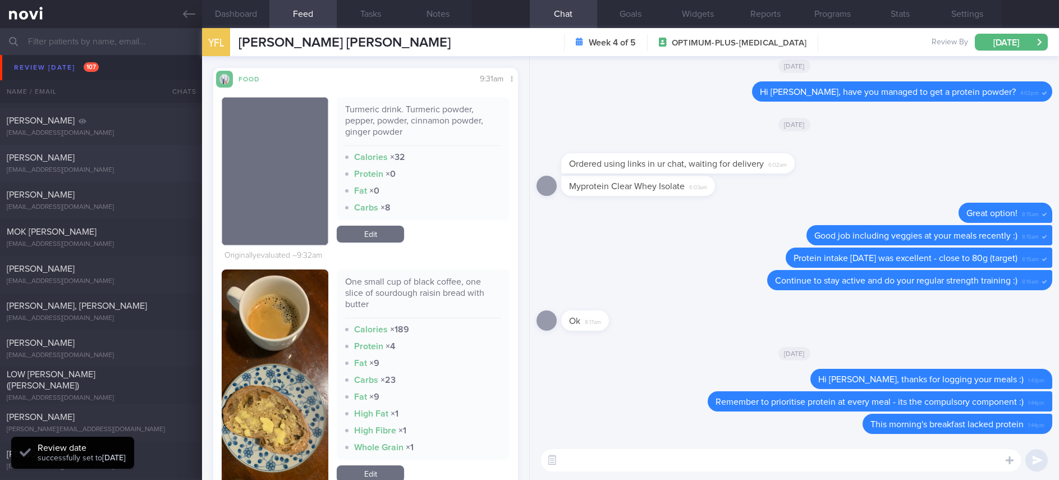
click at [124, 158] on div "[PERSON_NAME]" at bounding box center [100, 157] width 186 height 11
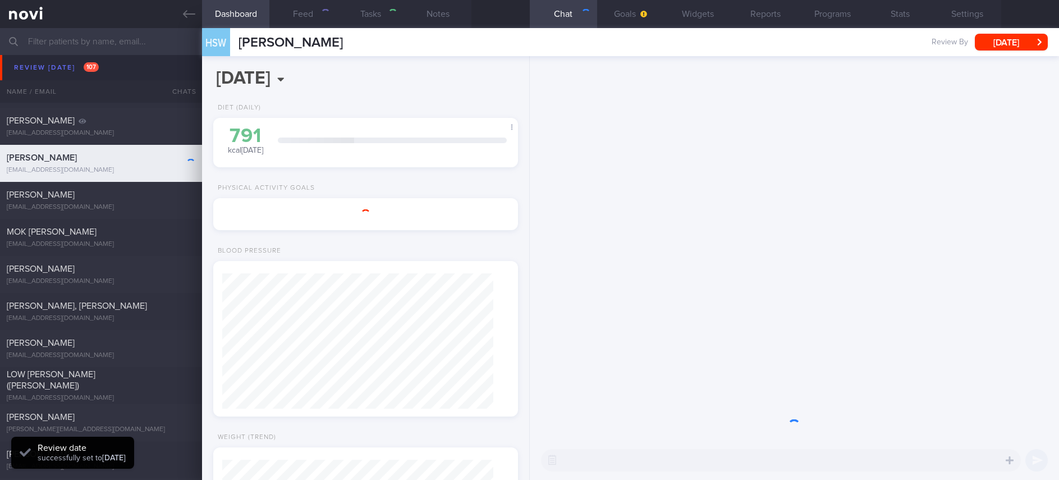
type input "tracked. HTN"
type textarea "42M Ozempic 0.25mg for 2 weeks, then 0.5mg for 3 weeks, and 1mg thereafter Occu…"
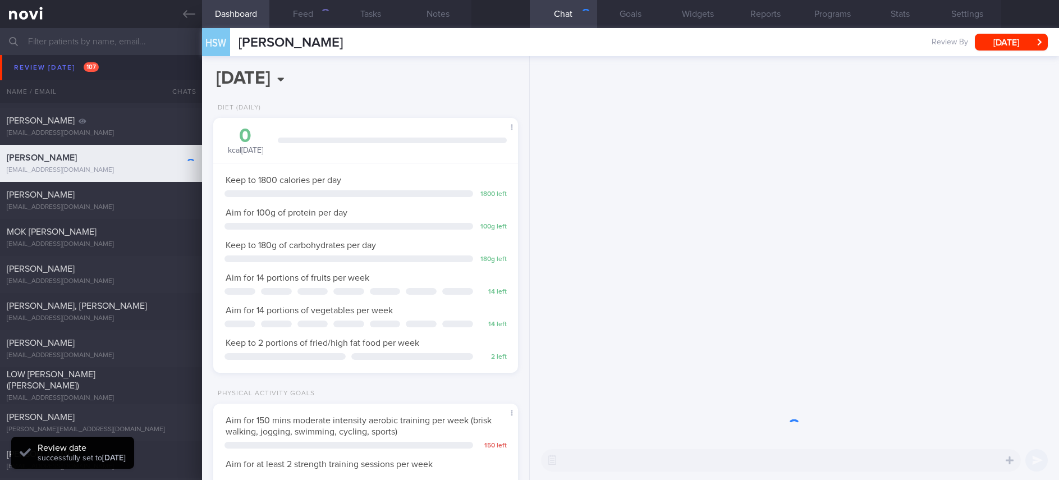
scroll to position [152, 271]
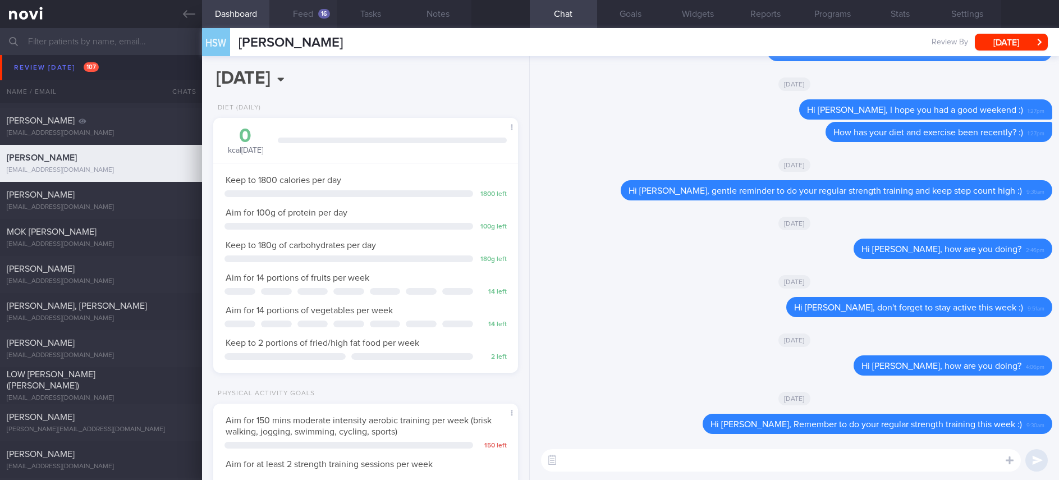
click at [314, 21] on button "Feed 16" at bounding box center [302, 14] width 67 height 28
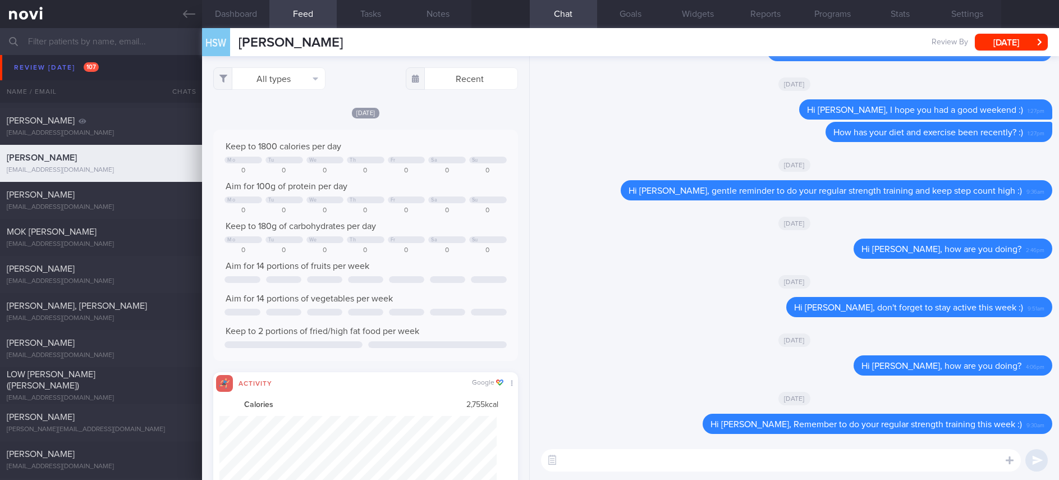
scroll to position [69, 277]
click at [277, 85] on button "All types" at bounding box center [269, 78] width 112 height 22
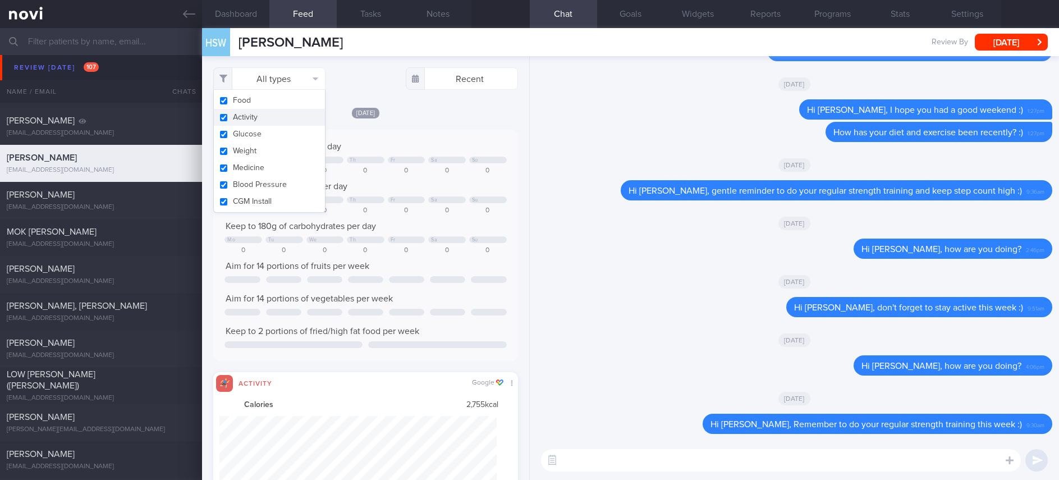
click at [253, 121] on button "Activity" at bounding box center [269, 117] width 111 height 17
checkbox input "false"
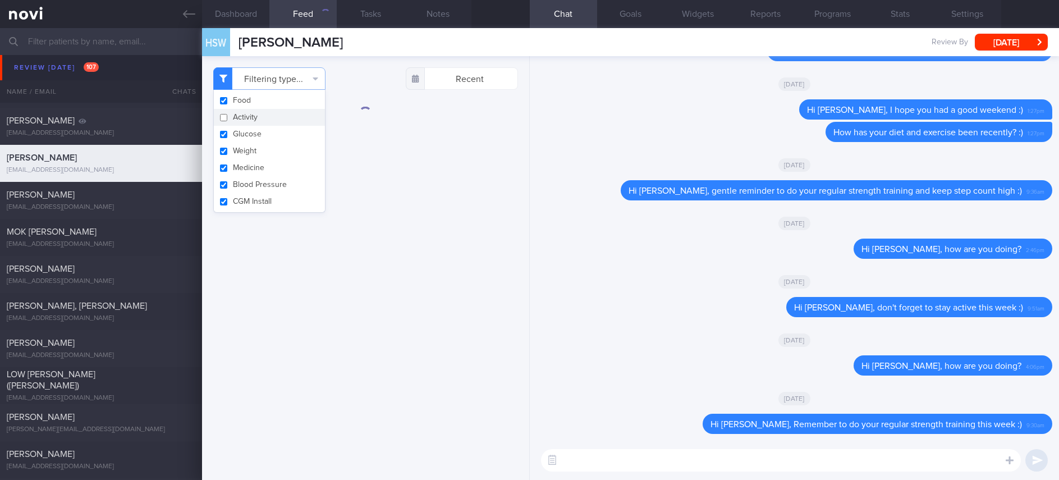
click at [430, 148] on div "Filtering type... Food Activity Glucose Weight Medicine Blood Pressure CGM Inst…" at bounding box center [365, 268] width 327 height 424
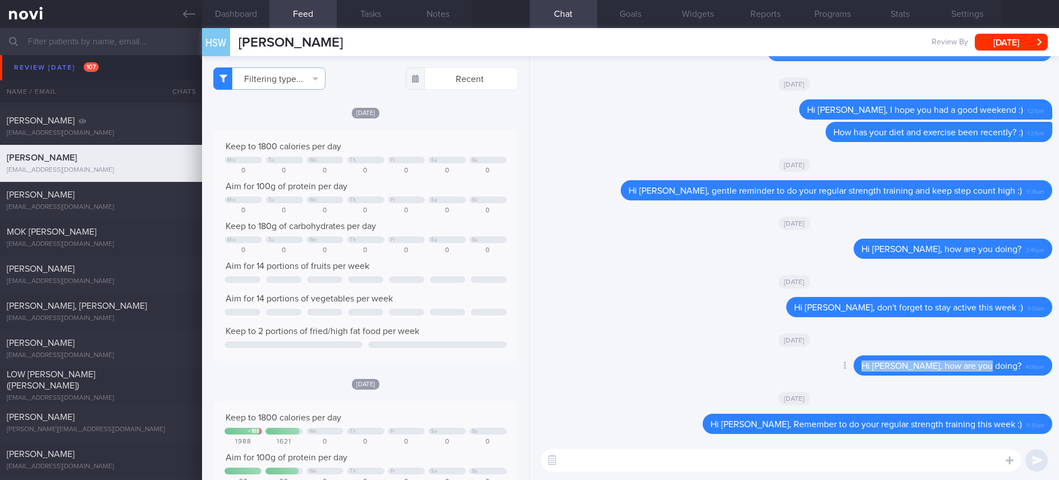
drag, startPoint x: 1008, startPoint y: 365, endPoint x: 788, endPoint y: 357, distance: 220.1
click at [788, 357] on div "Delete Hi Mr Han, how are you doing? 4:06pm" at bounding box center [794, 368] width 516 height 27
copy span "Hi Mr Han, how are you doing?"
click at [675, 460] on textarea at bounding box center [781, 460] width 480 height 22
paste textarea "Hi Mr Han, how are you doing?"
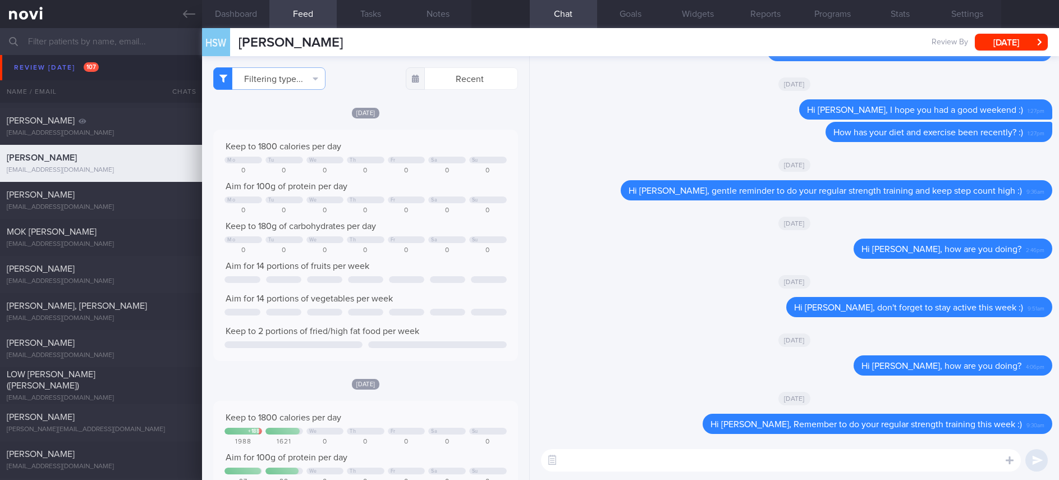
type textarea "Hi Mr Han, how are you doing?"
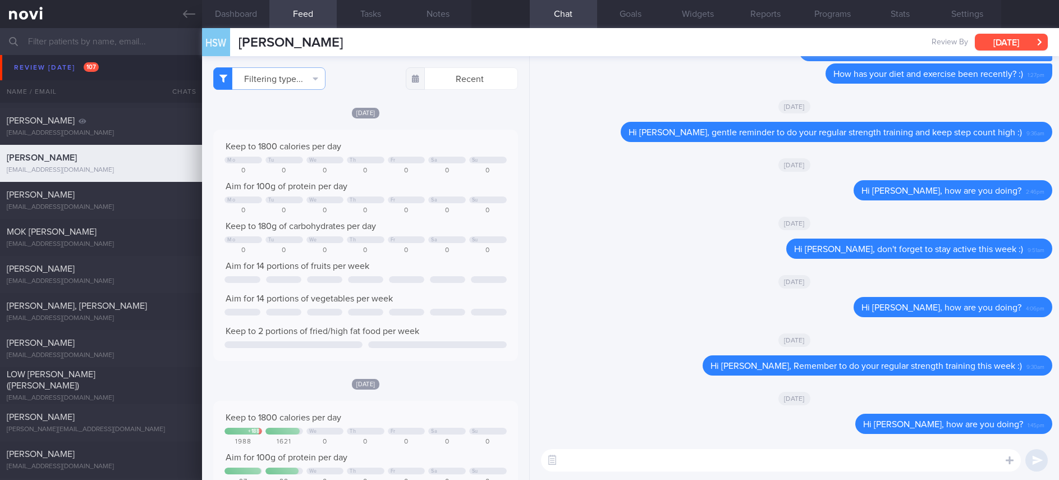
click at [1015, 40] on button "[DATE]" at bounding box center [1011, 42] width 73 height 17
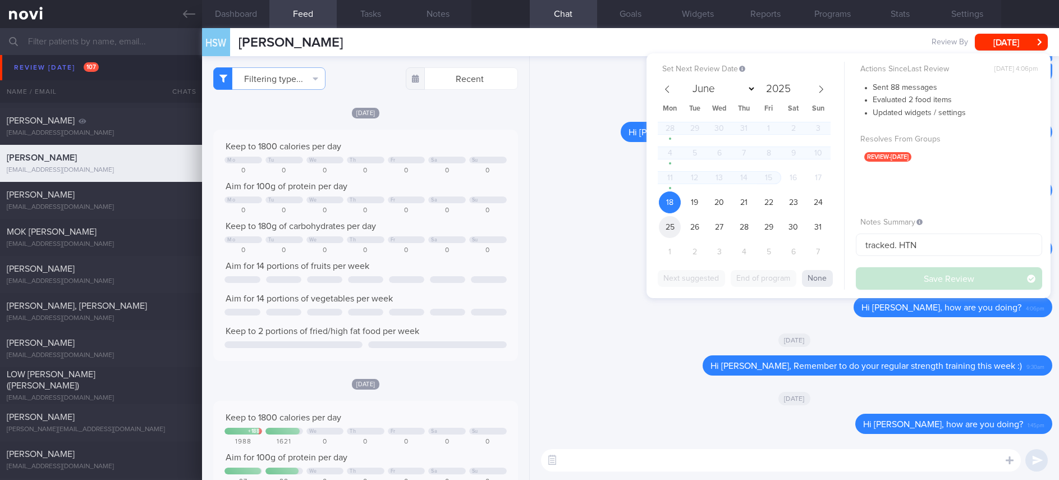
click at [668, 227] on span "25" at bounding box center [670, 227] width 22 height 22
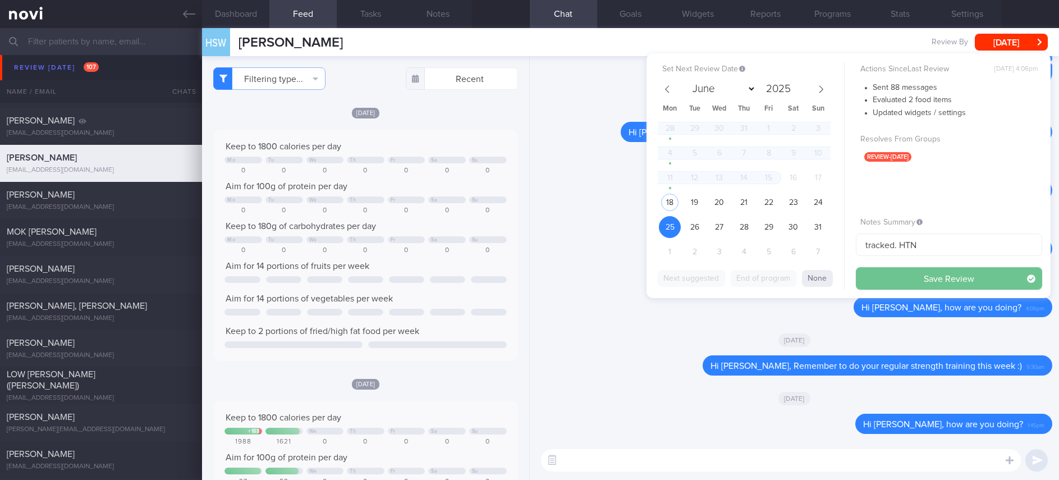
click at [933, 286] on button "Save Review" at bounding box center [949, 278] width 186 height 22
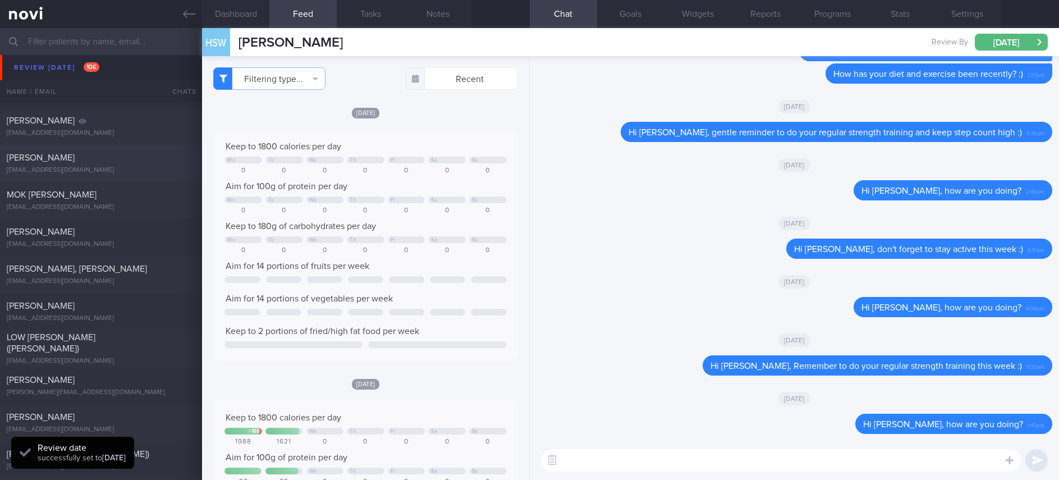
click at [146, 159] on div "[PERSON_NAME]" at bounding box center [100, 157] width 186 height 11
type input "Tracked"
type textarea "NRIC: M4271978U Name: CHENG LEE CHIUN Gender: Female DOB: 17 May 1978 Age: 46 y…"
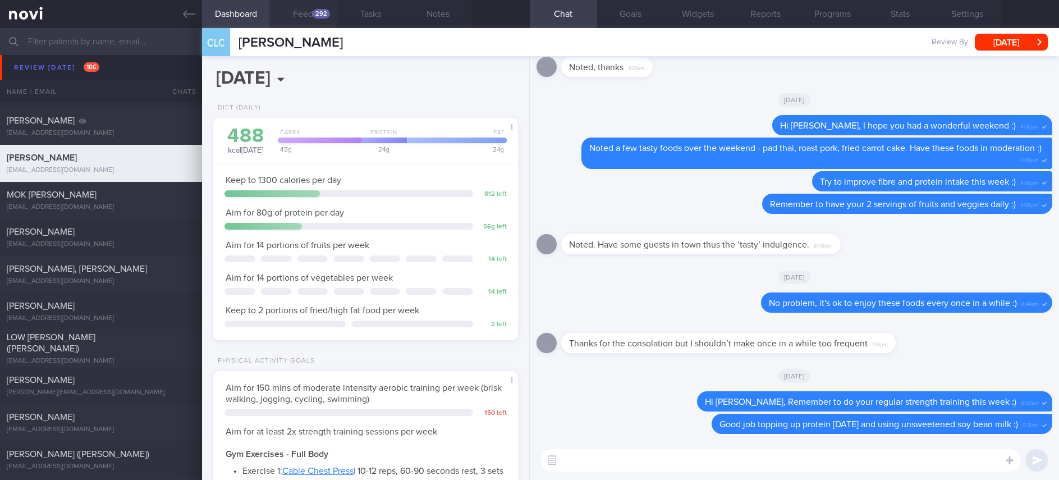
click at [317, 15] on div "292" at bounding box center [321, 14] width 17 height 10
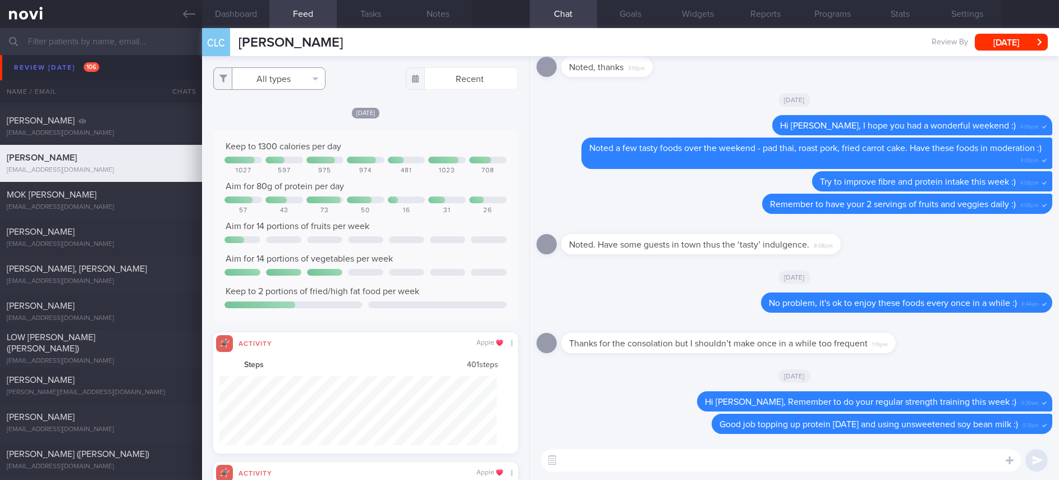
click at [273, 70] on button "All types" at bounding box center [269, 78] width 112 height 22
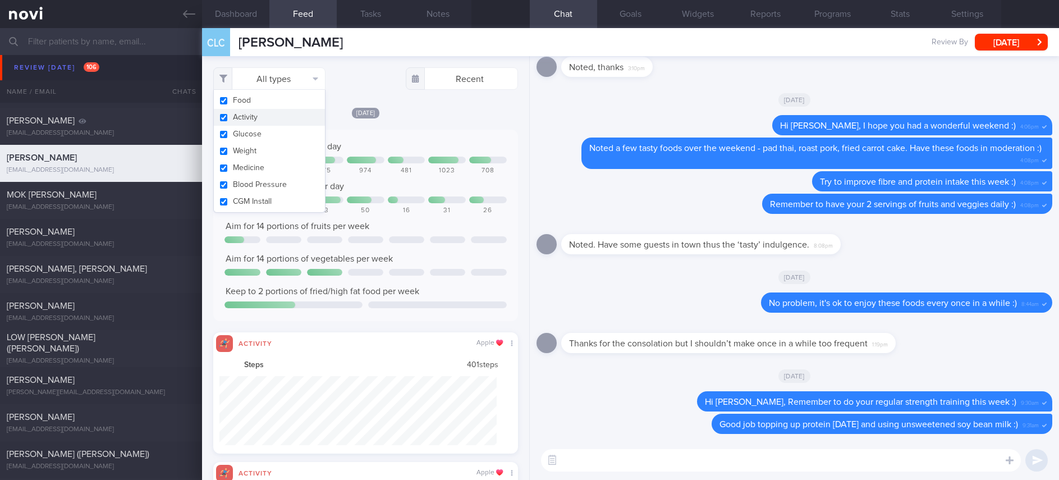
click at [270, 116] on button "Activity" at bounding box center [269, 117] width 111 height 17
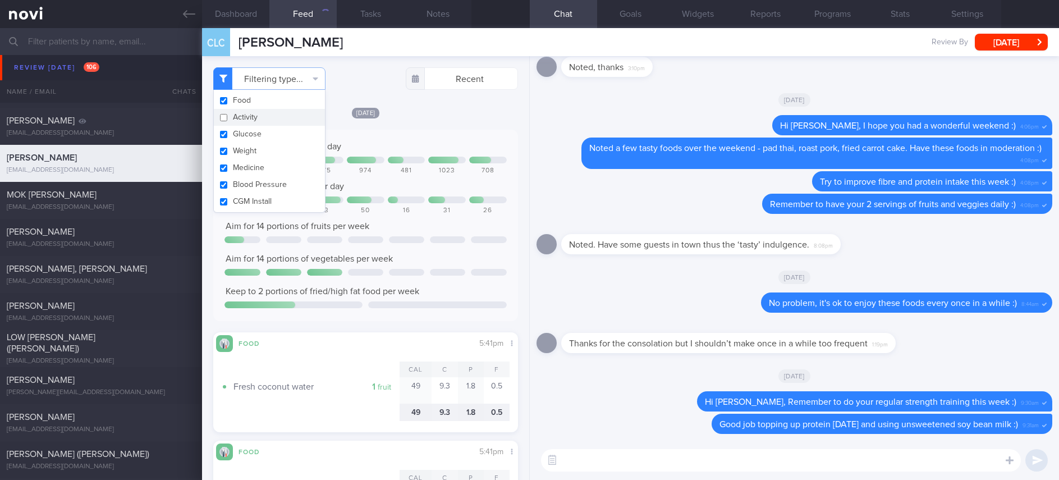
checkbox input "false"
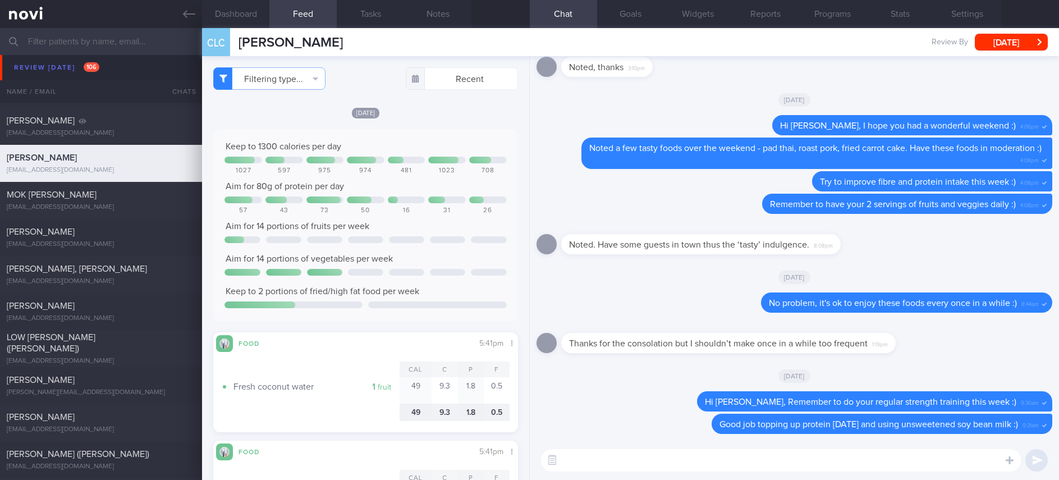
click at [392, 282] on div "Keep to 1300 calories per day 1027 597 975 974 481 1023 708 Aim for 80g of prot…" at bounding box center [365, 225] width 282 height 169
click at [742, 454] on textarea at bounding box center [781, 460] width 480 height 22
drag, startPoint x: 835, startPoint y: 464, endPoint x: 618, endPoint y: 465, distance: 217.2
click at [618, 465] on textarea "Hi Ms Cheng, noted your next appt with Dr Yeo is on 12th September" at bounding box center [781, 460] width 480 height 22
drag, startPoint x: 810, startPoint y: 462, endPoint x: 900, endPoint y: 434, distance: 94.1
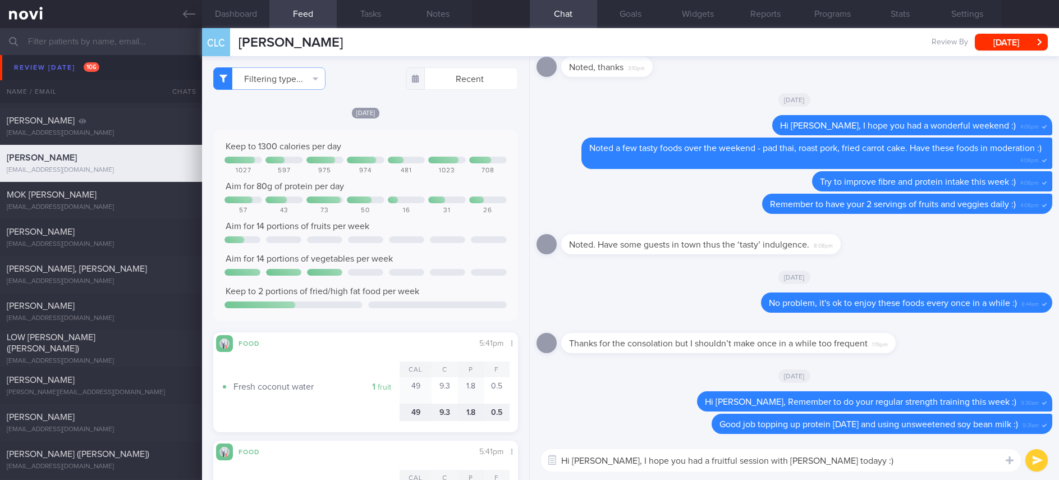
click at [811, 461] on textarea "Hi Ms Cheng, I hope you had a fruitful session with Dr Yeo todayy :)" at bounding box center [781, 460] width 480 height 22
type textarea "Hi Ms Cheng, I hope you had a fruitful session with Dr Yeo today :)"
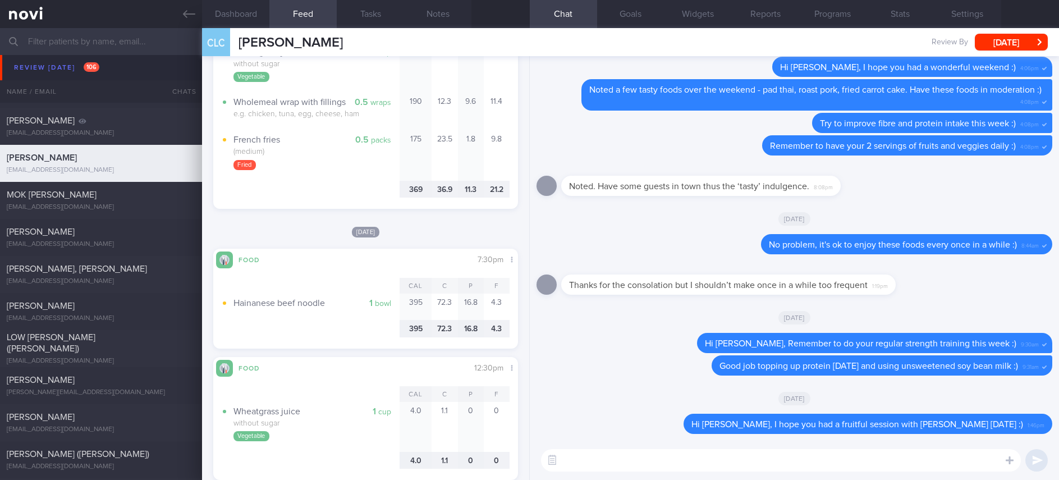
scroll to position [926, 0]
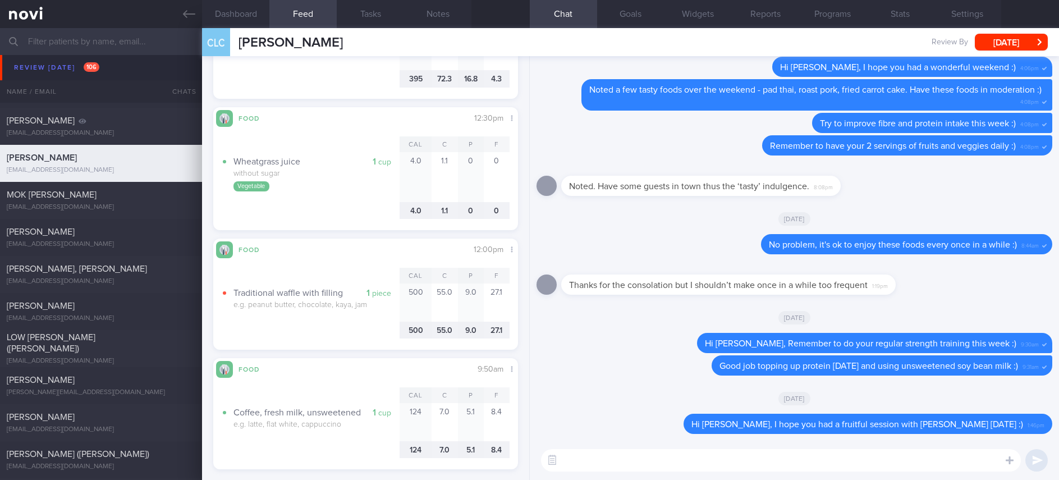
drag, startPoint x: 336, startPoint y: 45, endPoint x: 212, endPoint y: 49, distance: 124.1
click at [212, 49] on div "CLC CHENG LEE CHIUN CHENG LEE CHIUN lccheng@rocketmail.com Review By Mon, 18 Au…" at bounding box center [630, 42] width 857 height 28
click at [343, 40] on span "[PERSON_NAME]" at bounding box center [291, 42] width 104 height 13
drag, startPoint x: 364, startPoint y: 41, endPoint x: 178, endPoint y: 4, distance: 188.7
click at [222, 46] on div "CLC CHENG LEE CHIUN CHENG LEE CHIUN lccheng@rocketmail.com Review By Mon, 18 Au…" at bounding box center [630, 42] width 857 height 28
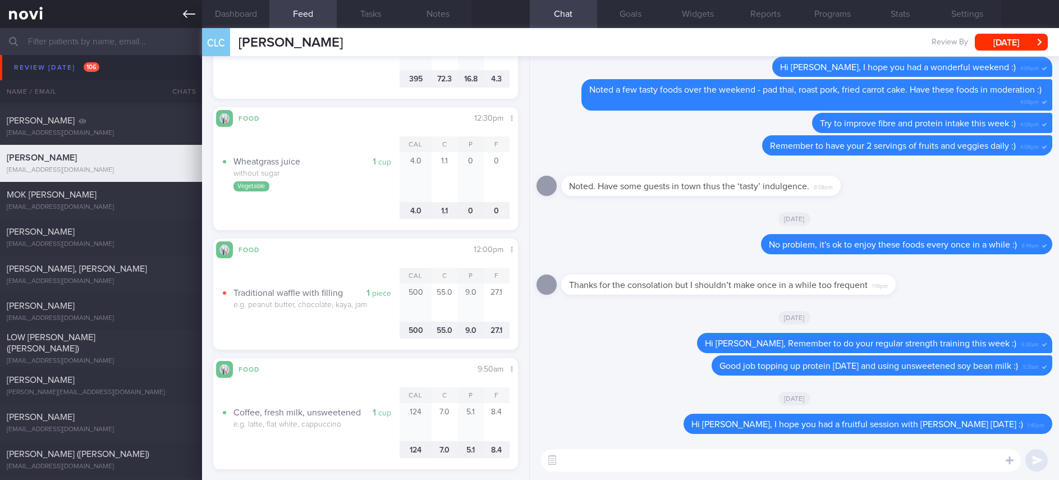
copy div "[PERSON_NAME]"
click at [724, 456] on textarea at bounding box center [781, 460] width 480 height 22
click at [699, 458] on textarea at bounding box center [781, 460] width 480 height 22
click at [247, 20] on button "Dashboard" at bounding box center [235, 14] width 67 height 28
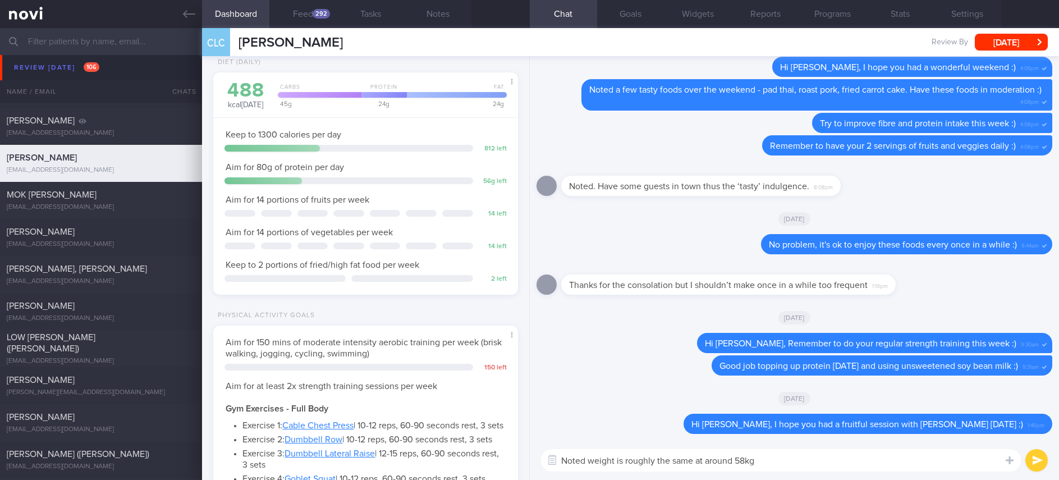
scroll to position [557, 0]
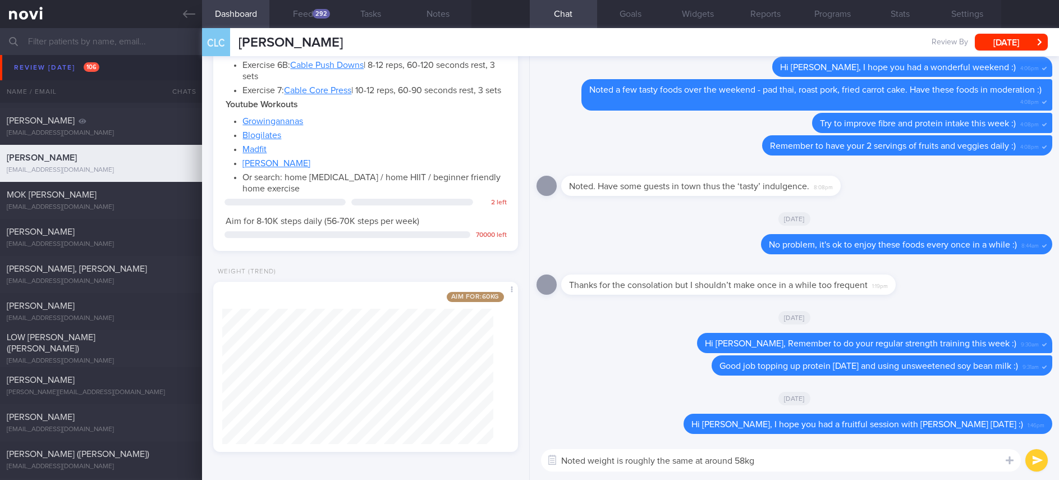
click at [792, 466] on textarea "Noted weight is roughly the same at around 58kg" at bounding box center [781, 460] width 480 height 22
click at [942, 464] on textarea "Noted weight is roughly the same at around 58kg, but muscle mass is maintained …" at bounding box center [781, 460] width 480 height 22
click at [763, 461] on textarea "Noted weight is roughly the same at around 58kg, but muscle mass is maintained …" at bounding box center [781, 460] width 480 height 22
click at [778, 461] on textarea "Noted weight is roughly the same at around 58kg, but muscle mass is maintained …" at bounding box center [781, 460] width 480 height 22
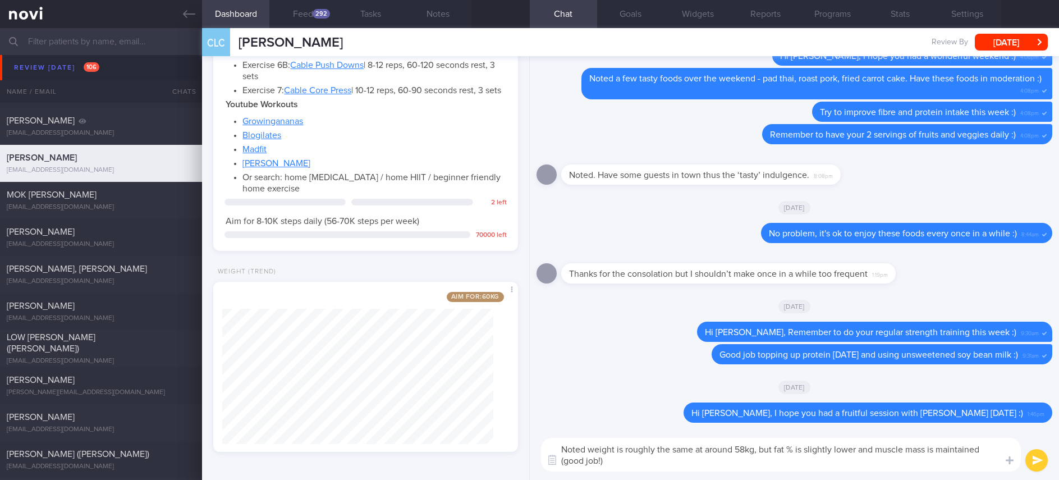
click at [873, 440] on textarea "Noted weight is roughly the same at around 58kg, but fat % is slightly lower an…" at bounding box center [781, 455] width 480 height 34
type textarea "Noted weight is roughly the same at around 58kg, but fat % is slightly lower an…"
click at [850, 473] on div "Noted weight is roughly the same at around 58kg, but fat % is slightly lower an…" at bounding box center [794, 454] width 529 height 51
click at [849, 461] on textarea "Noted weight is roughly the same at around 58kg, but fat % is slightly lower an…" at bounding box center [781, 455] width 480 height 34
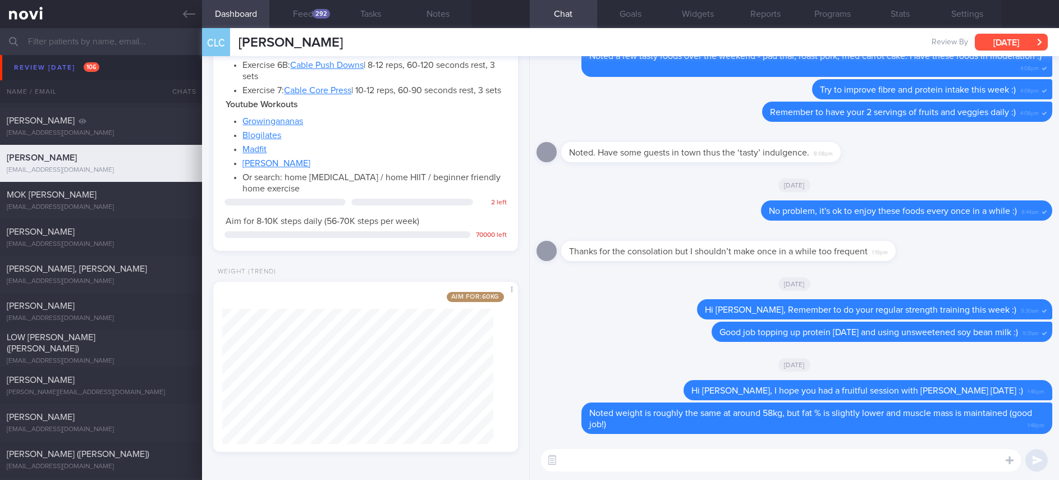
click at [995, 44] on button "[DATE]" at bounding box center [1011, 42] width 73 height 17
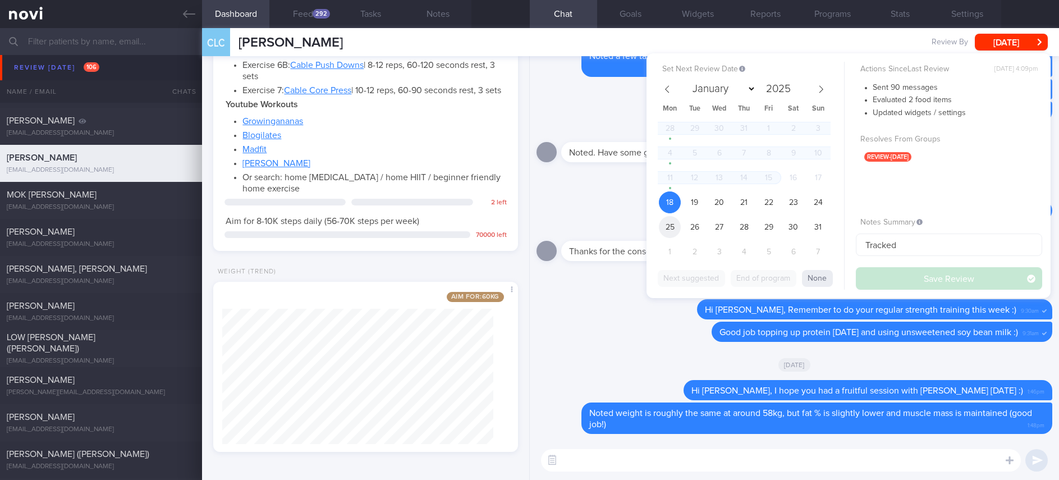
click at [674, 224] on span "25" at bounding box center [670, 227] width 22 height 22
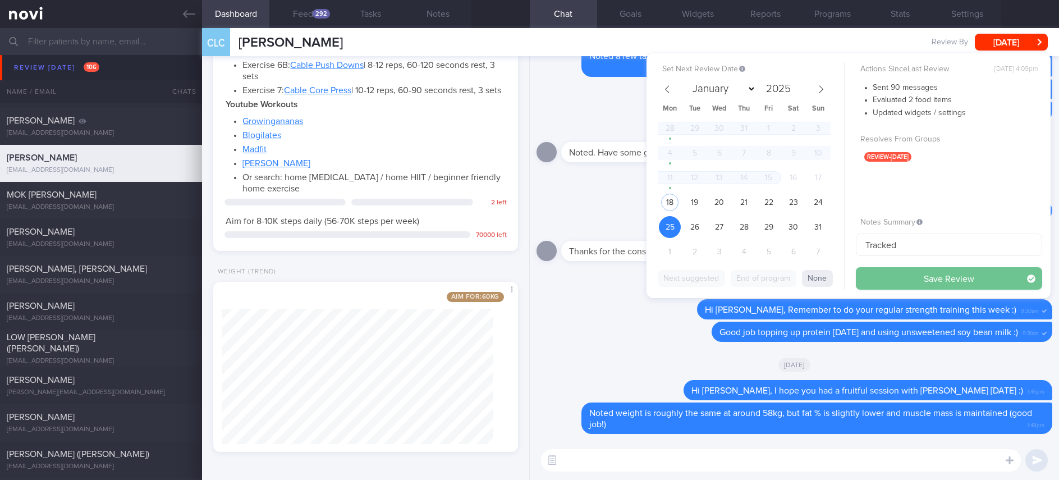
click at [899, 274] on button "Save Review" at bounding box center [949, 278] width 186 height 22
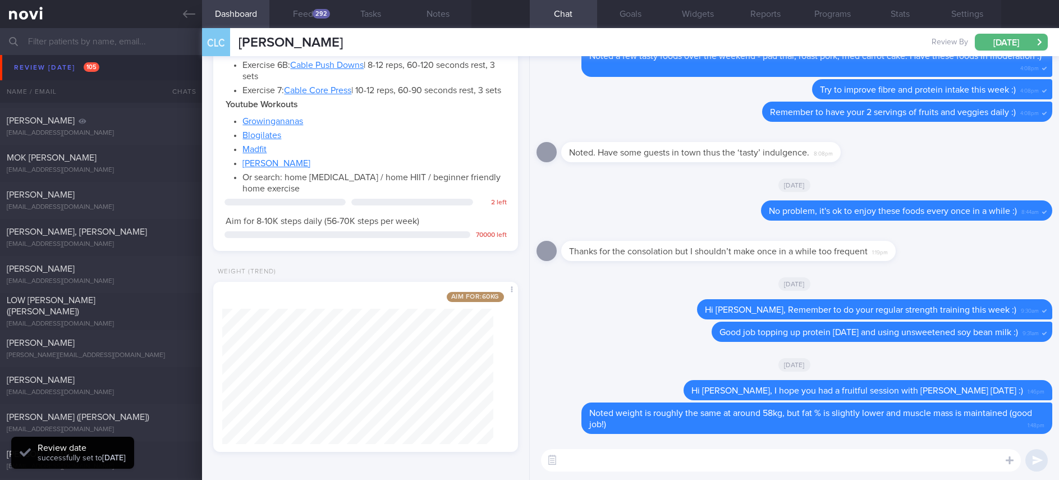
click at [599, 467] on textarea at bounding box center [781, 460] width 480 height 22
click at [600, 466] on textarea at bounding box center [781, 460] width 480 height 22
click at [599, 466] on textarea at bounding box center [781, 460] width 480 height 22
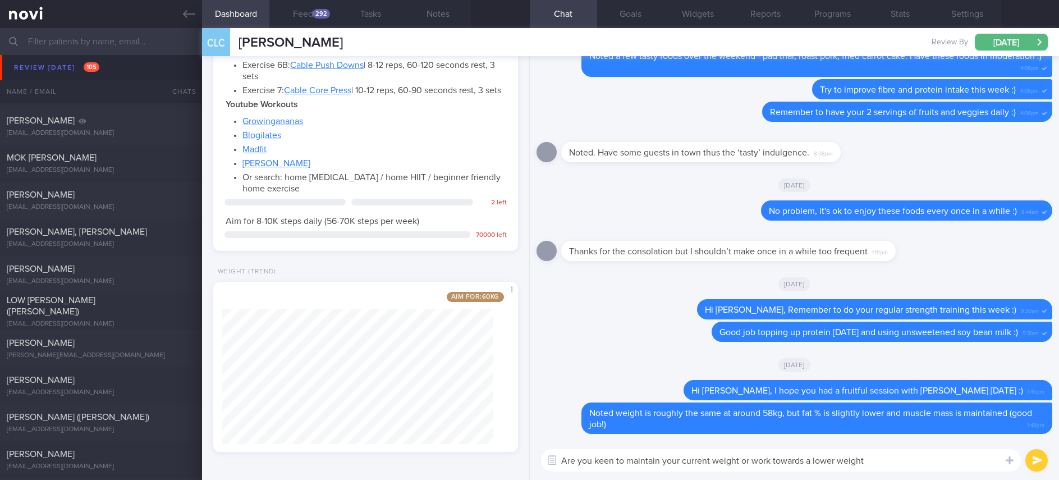
type textarea "Are you keen to maintain your current weight or work towards a lower weight"
click at [895, 464] on textarea "Are you keen to maintain your current weight or work towards a lower weight" at bounding box center [781, 460] width 480 height 22
drag, startPoint x: 902, startPoint y: 460, endPoint x: 474, endPoint y: 457, distance: 427.6
click at [474, 457] on div "Dashboard Feed 292 Tasks Notes Chat Goals Widgets Reports Programs Stats Settin…" at bounding box center [630, 254] width 857 height 452
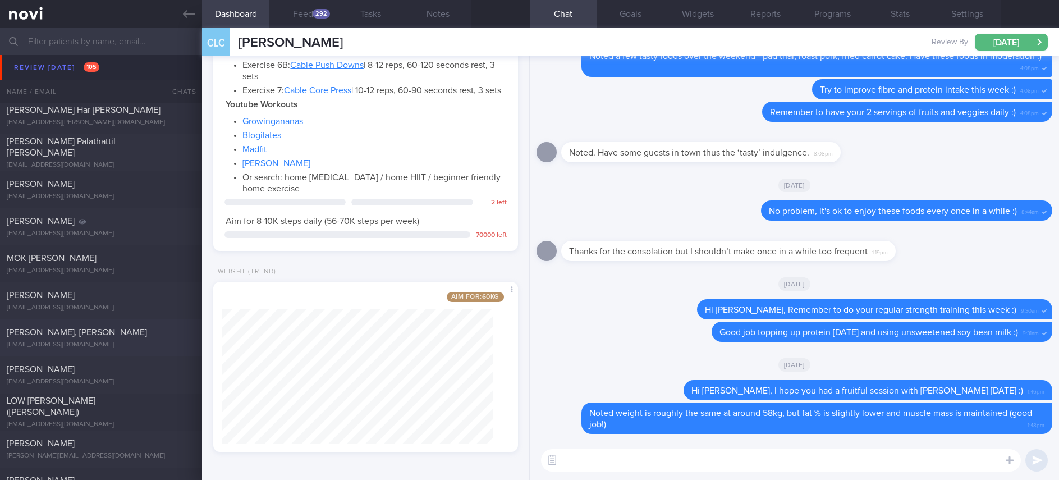
scroll to position [1431, 0]
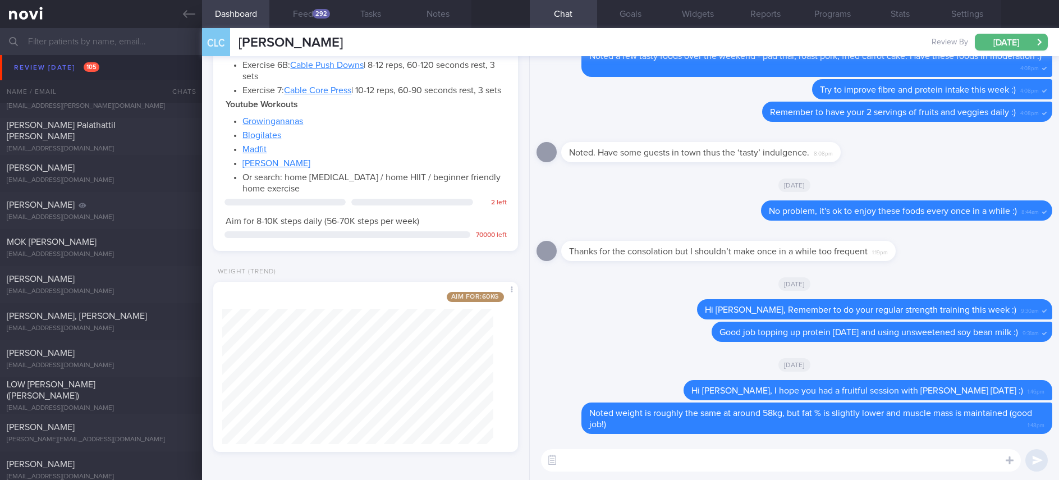
click at [891, 464] on textarea at bounding box center [781, 460] width 480 height 22
click at [889, 460] on textarea at bounding box center [781, 460] width 480 height 22
type textarea "Are you happy with your current weight?"
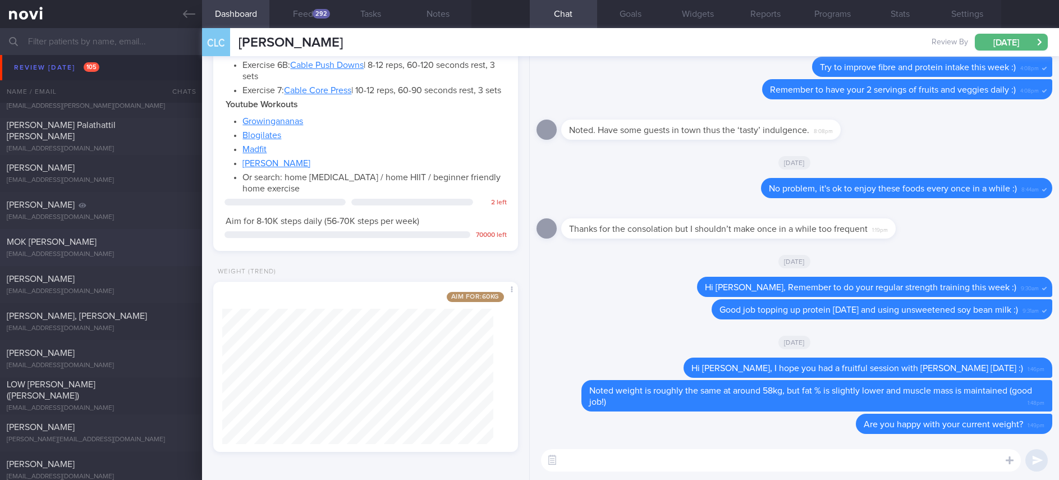
click at [150, 246] on div "MOK [PERSON_NAME]" at bounding box center [100, 241] width 186 height 11
type input "Tracked. Lactose and gluten intolerant, dislikes yoghurt"
type textarea "Dr MOK YEE HUI S7618735E 13 March 2025 28 Jun 1976 Aspirin mokyeehui@gmail.com …"
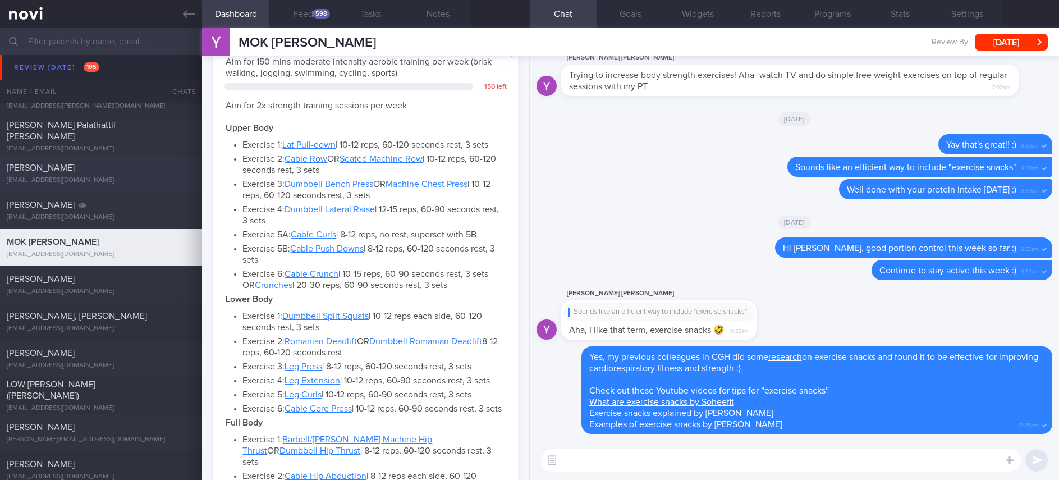
scroll to position [137, 276]
click at [304, 15] on button "Feed 598" at bounding box center [302, 14] width 67 height 28
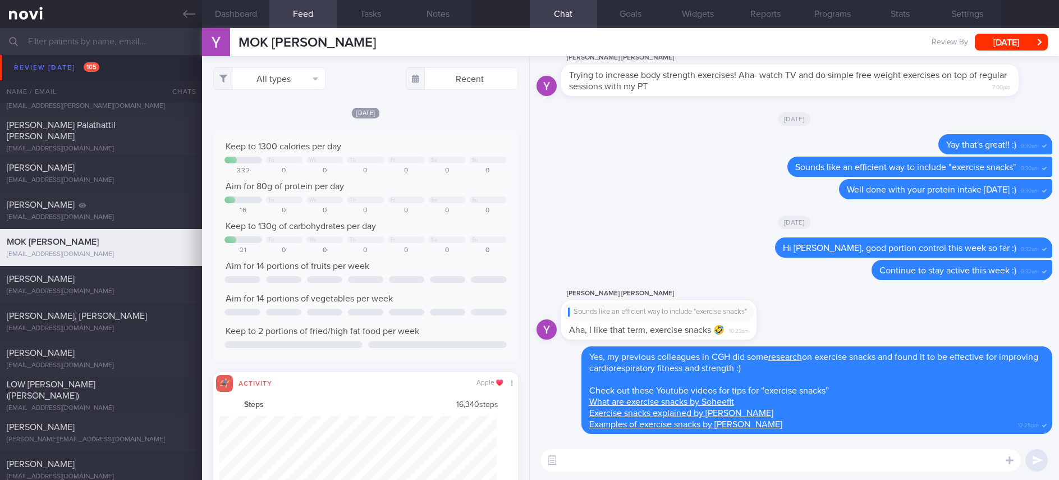
scroll to position [69, 277]
click at [309, 15] on button "Feed 598" at bounding box center [302, 14] width 67 height 28
click at [262, 75] on button "All types" at bounding box center [269, 78] width 112 height 22
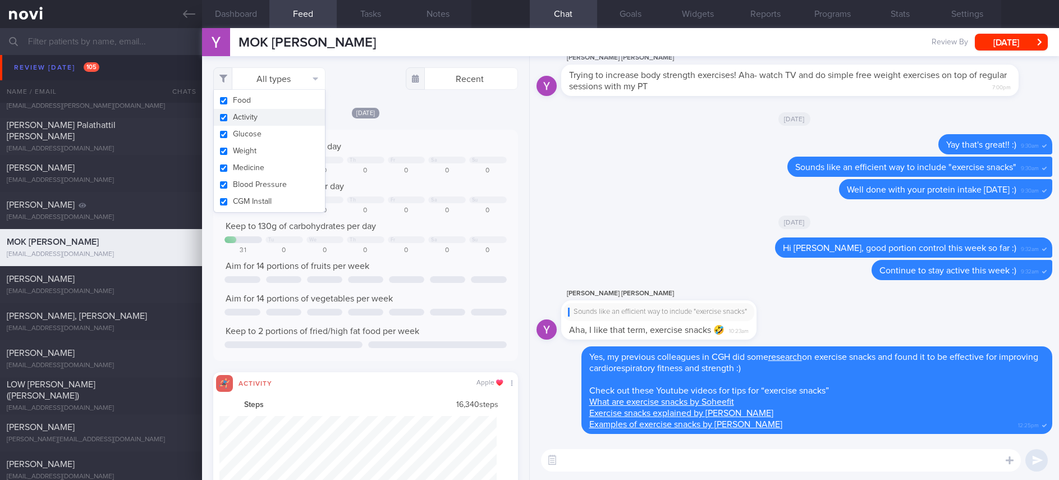
click at [246, 119] on button "Activity" at bounding box center [269, 117] width 111 height 17
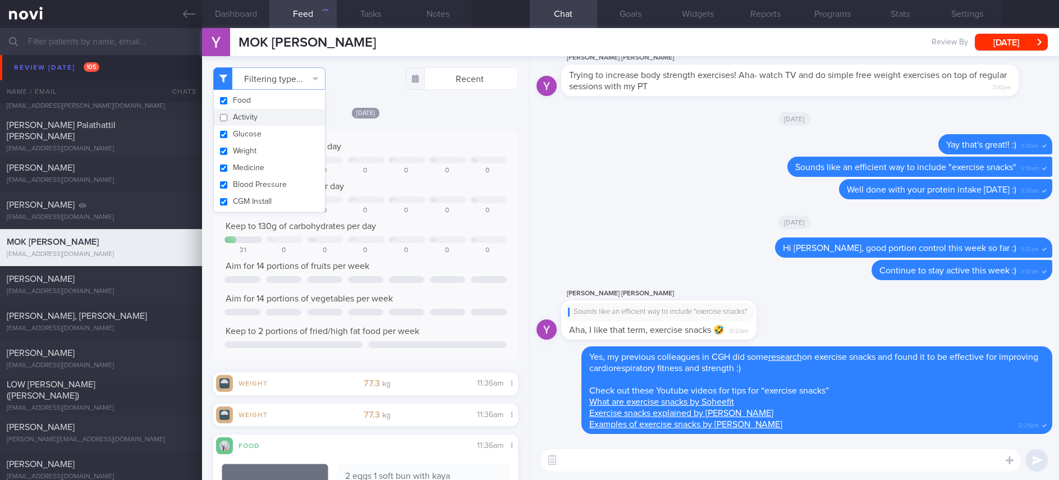
checkbox input "false"
click at [416, 153] on div "Keep to 1300 calories per day Tu We Th Fr Sa Su 332 0 0 0 0 0 0 Aim for 80g of …" at bounding box center [365, 245] width 282 height 209
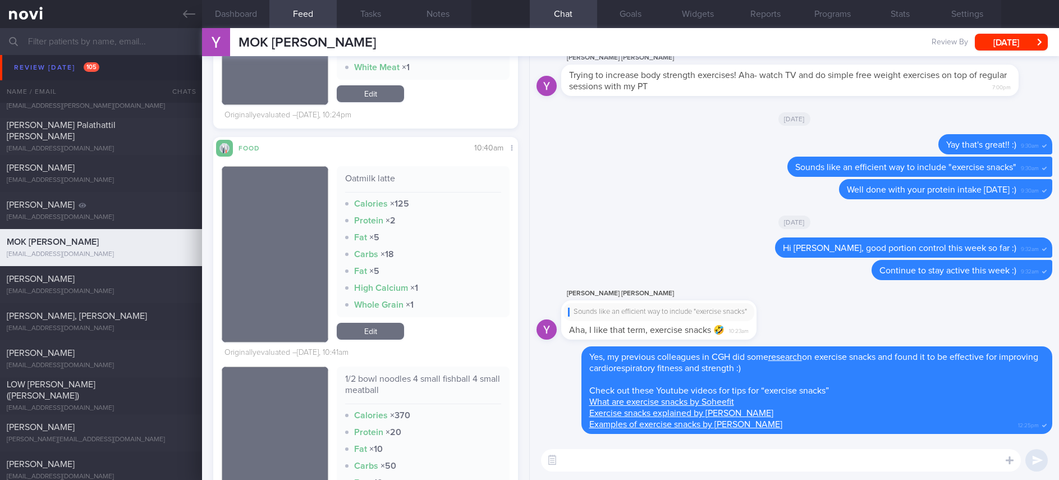
click at [622, 456] on textarea at bounding box center [781, 460] width 480 height 22
type textarea "Good portion control recently, Dr Mok :)"
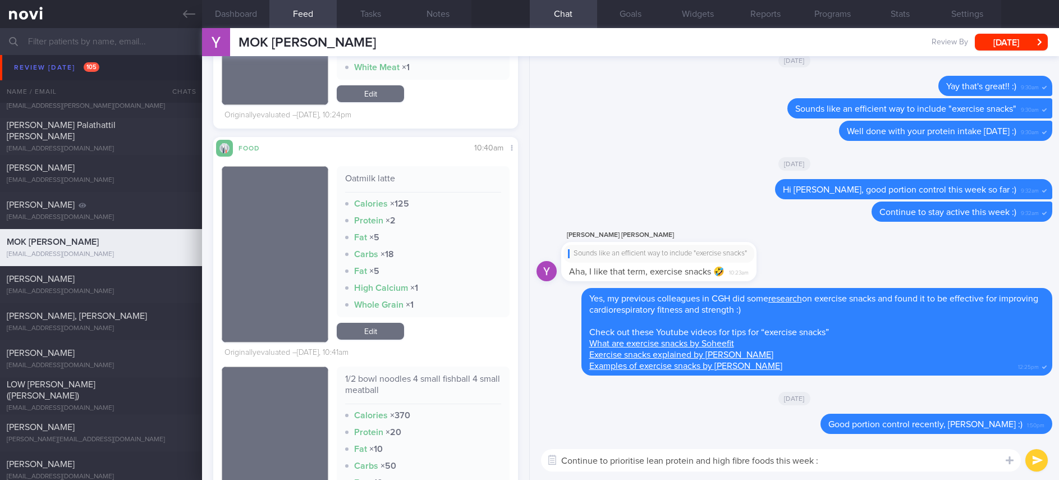
type textarea "Continue to prioritise lean protein and high fibre foods this week :)"
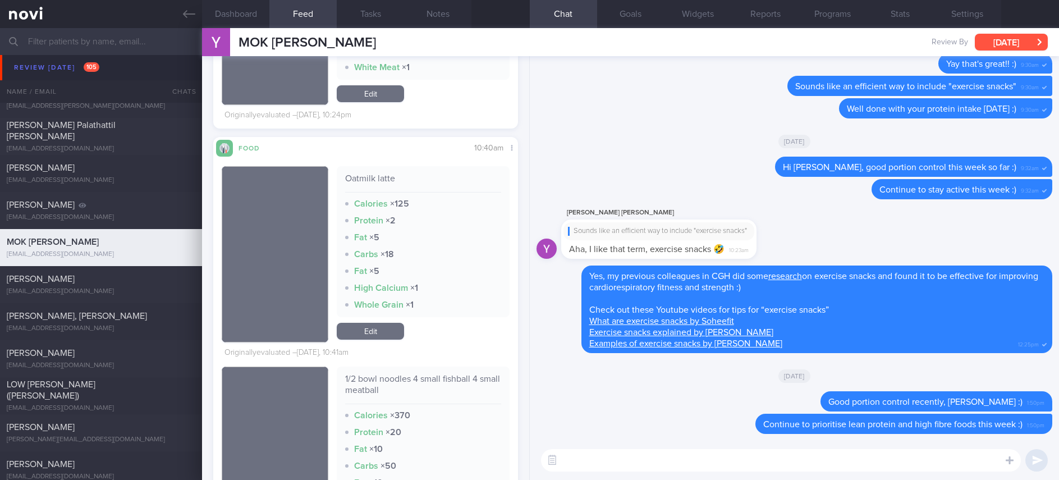
click at [1002, 40] on button "[DATE]" at bounding box center [1011, 42] width 73 height 17
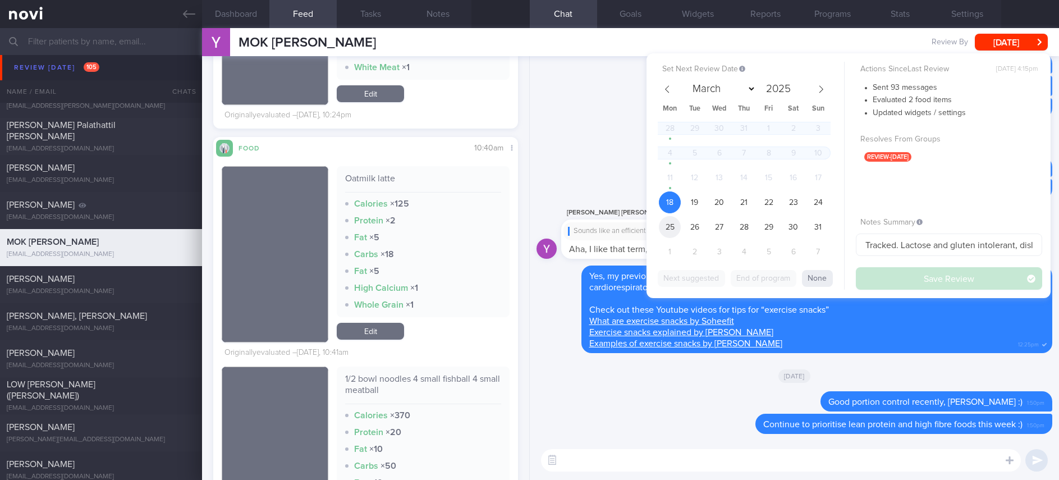
click at [666, 227] on span "25" at bounding box center [670, 227] width 22 height 22
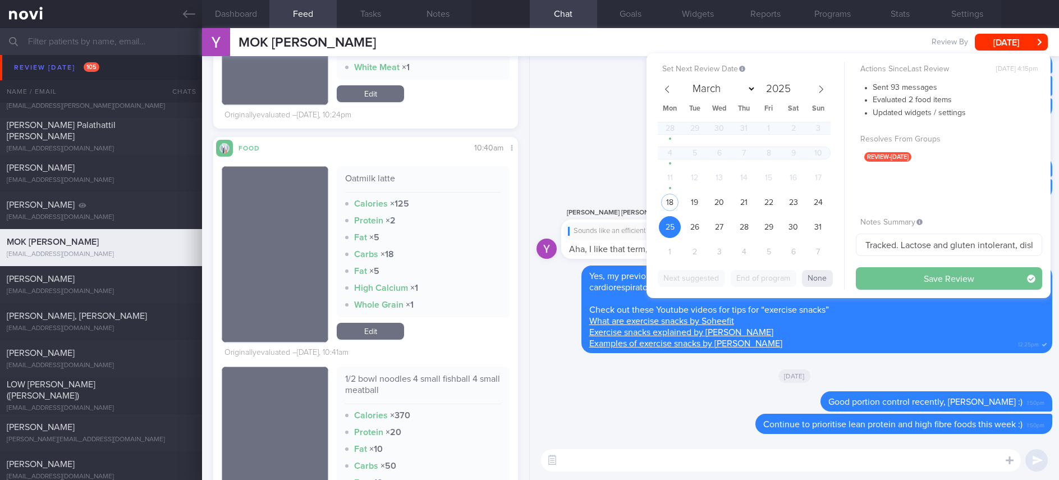
click at [921, 272] on button "Save Review" at bounding box center [949, 278] width 186 height 22
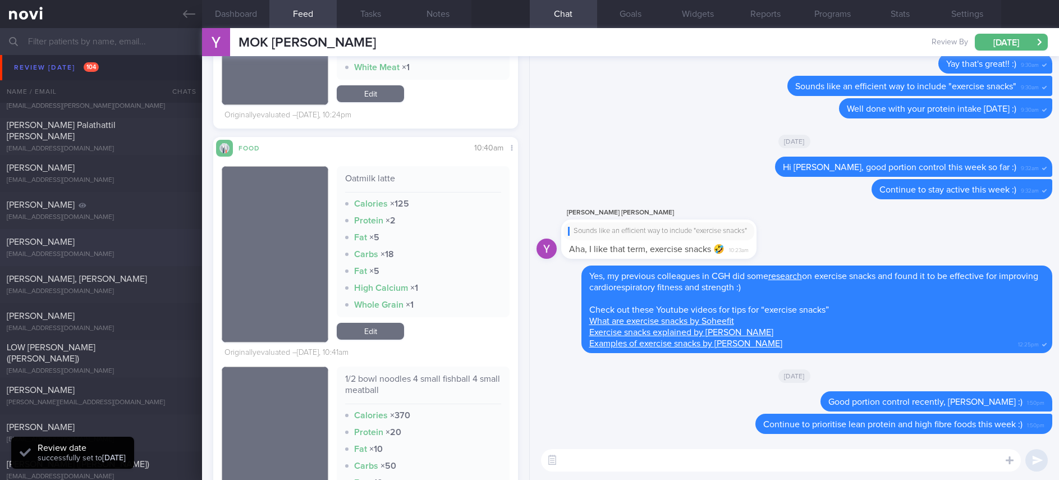
click at [118, 247] on div "Theresa Ong theresaongsl@gmail.com" at bounding box center [101, 247] width 202 height 22
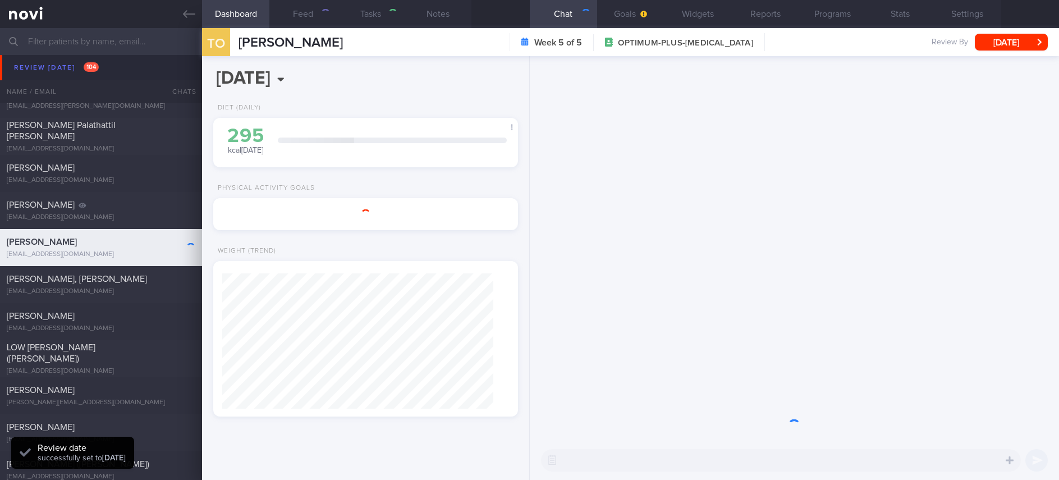
type input "Tracked."
type textarea "Miss ONG SWEE LIN THERESA S7735561H 21 Dec 1977 theresaongsl@gmail.com +6597356…"
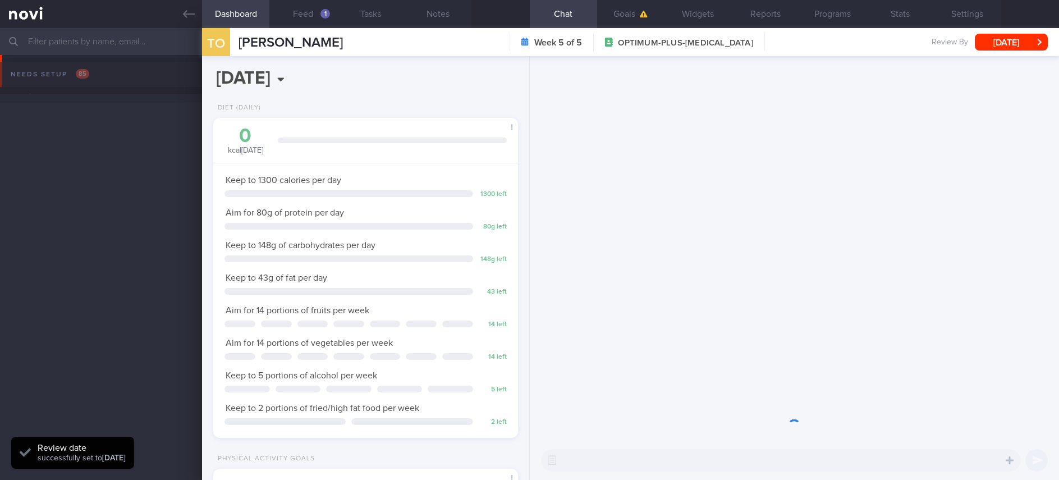
select select "7"
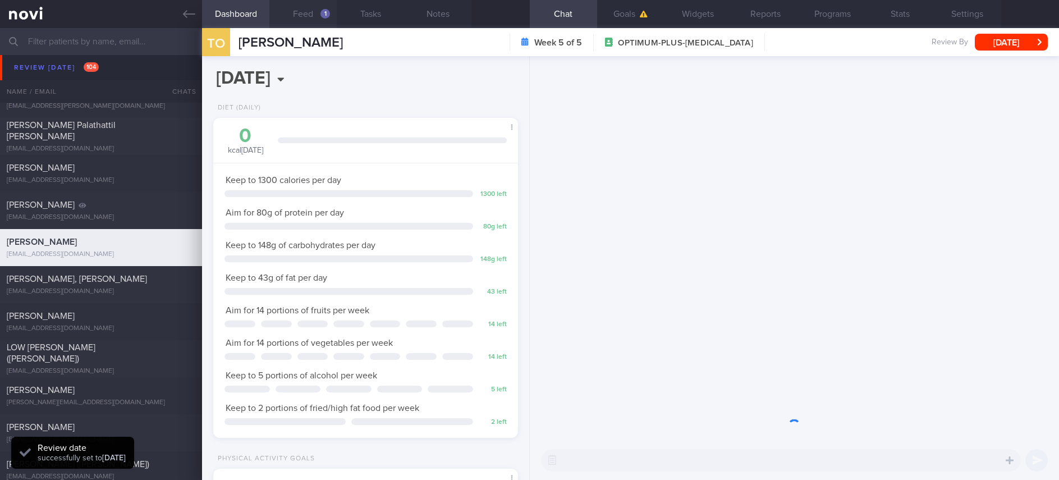
click at [323, 17] on div "1" at bounding box center [325, 14] width 10 height 10
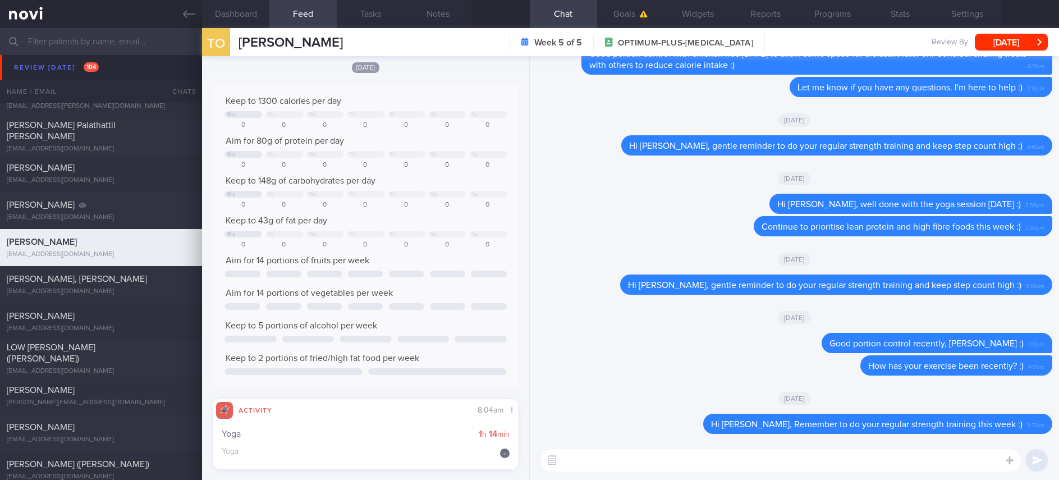
scroll to position [253, 0]
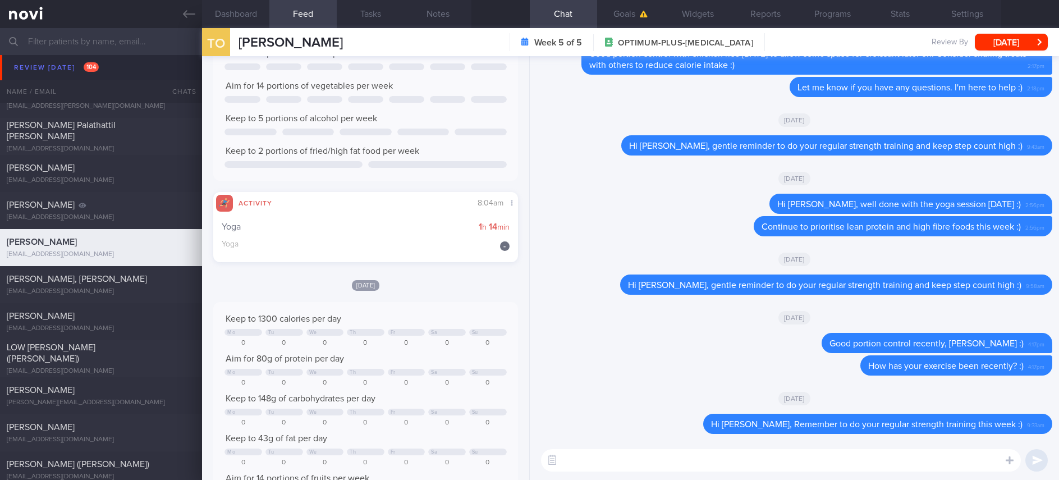
click at [913, 463] on textarea at bounding box center [781, 460] width 480 height 22
click at [810, 466] on textarea at bounding box center [781, 460] width 480 height 22
click at [809, 465] on textarea at bounding box center [781, 460] width 480 height 22
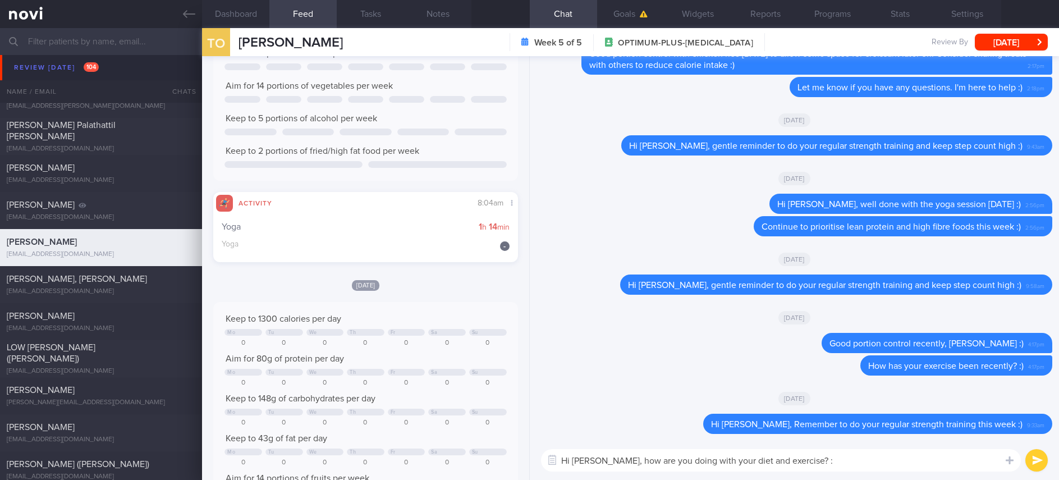
type textarea "Hi Theresa, how are you doing with your diet and exercise? :)"
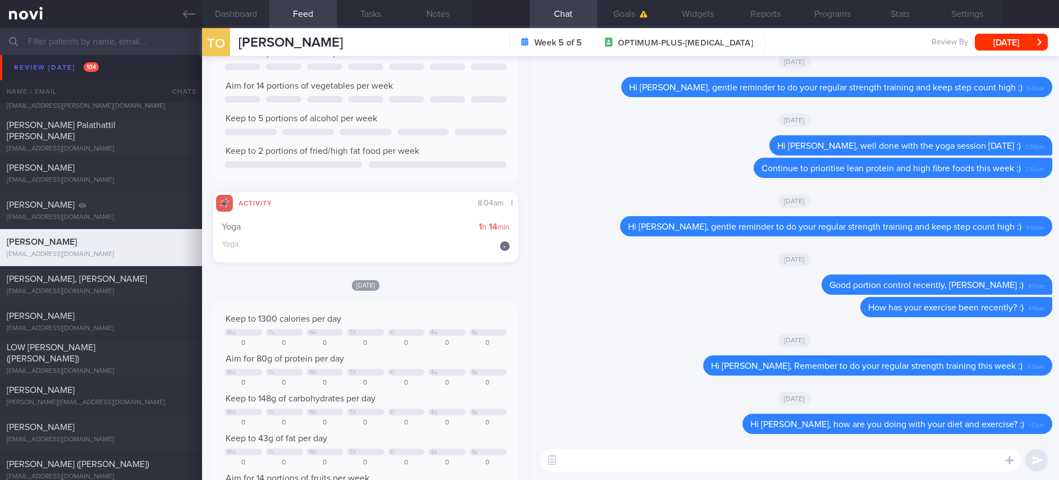
drag, startPoint x: 1012, startPoint y: 42, endPoint x: 973, endPoint y: 77, distance: 52.8
click at [1012, 41] on button "[DATE]" at bounding box center [1011, 42] width 73 height 17
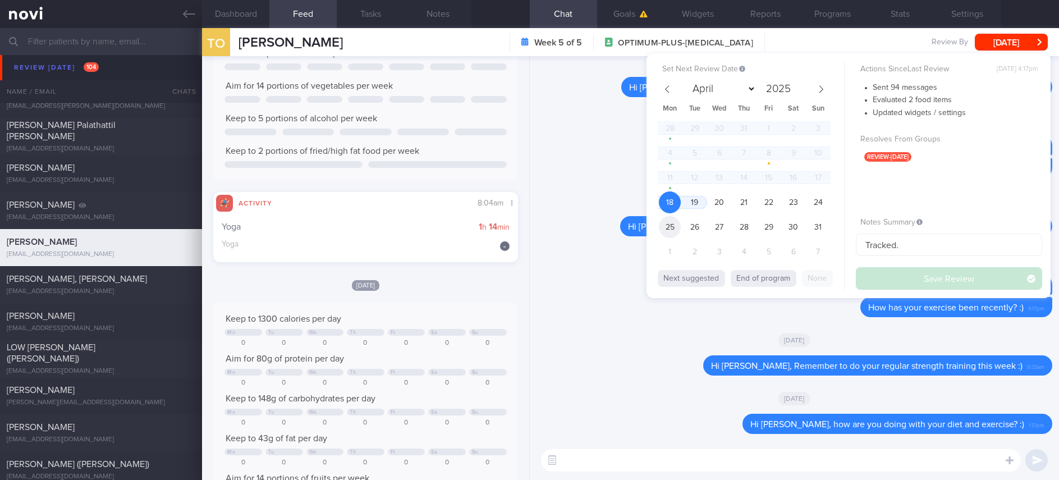
click at [676, 222] on span "25" at bounding box center [670, 227] width 22 height 22
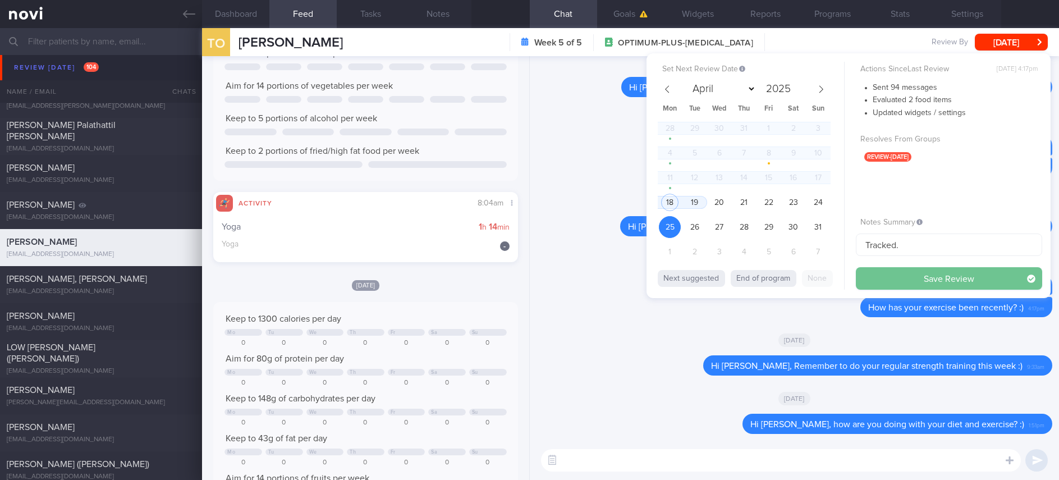
click at [891, 275] on button "Save Review" at bounding box center [949, 278] width 186 height 22
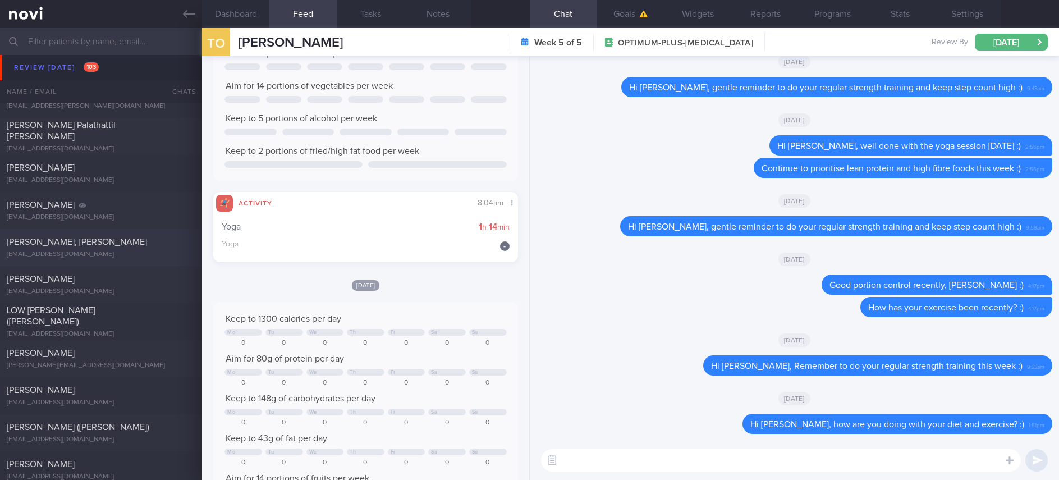
click at [98, 246] on div "Lai Khim, Amanda Ong" at bounding box center [100, 241] width 186 height 11
type input "Tracked. Pre-Dm"
type textarea "Mdm ONG LAI KHIM, AMANDA olka00@yahoo.com.sg +6592960353 49 year old Woman Occu…"
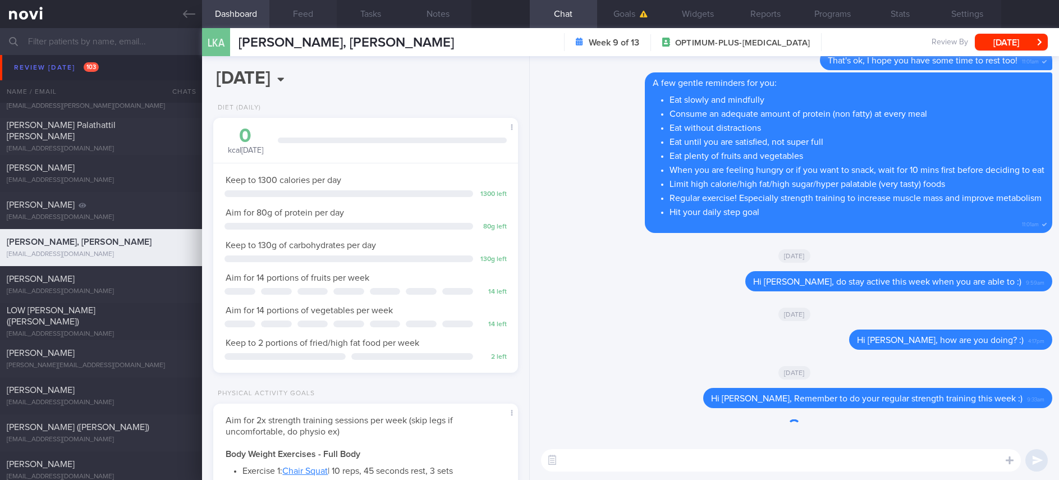
scroll to position [137, 276]
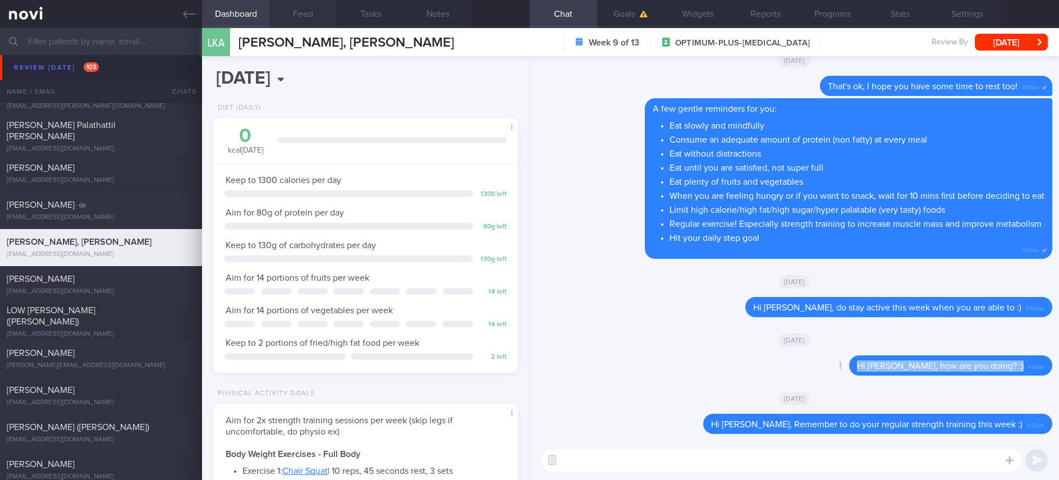
drag, startPoint x: 1015, startPoint y: 369, endPoint x: 850, endPoint y: 361, distance: 165.1
click at [850, 361] on div "Delete Hi Amanda, how are you doing? :) 4:17pm" at bounding box center [928, 365] width 248 height 20
copy div "Hi Amanda, how are you doing? :)"
click at [594, 455] on textarea at bounding box center [781, 460] width 480 height 22
paste textarea "Hi Amanda, how are you doing? :)"
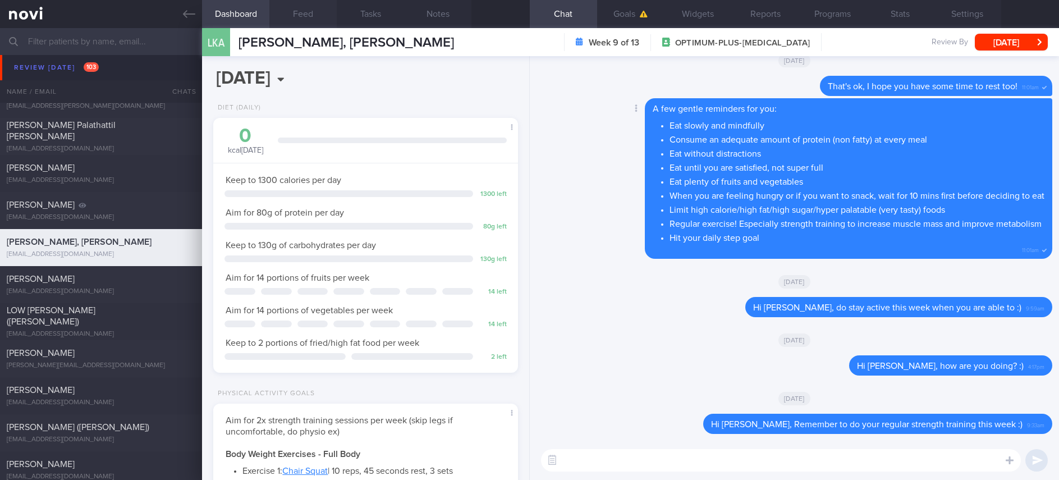
type textarea "Hi Amanda, how are you doing? :)"
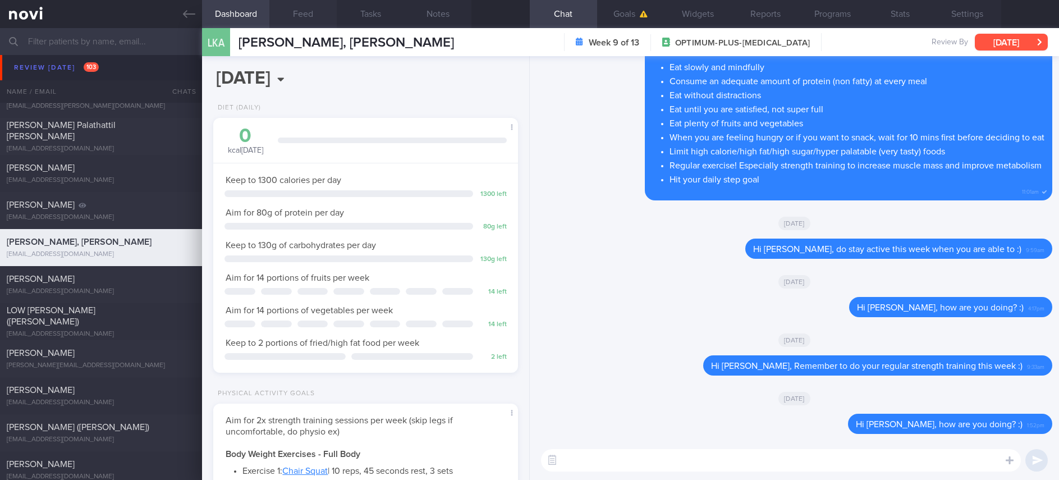
click at [986, 47] on button "[DATE]" at bounding box center [1011, 42] width 73 height 17
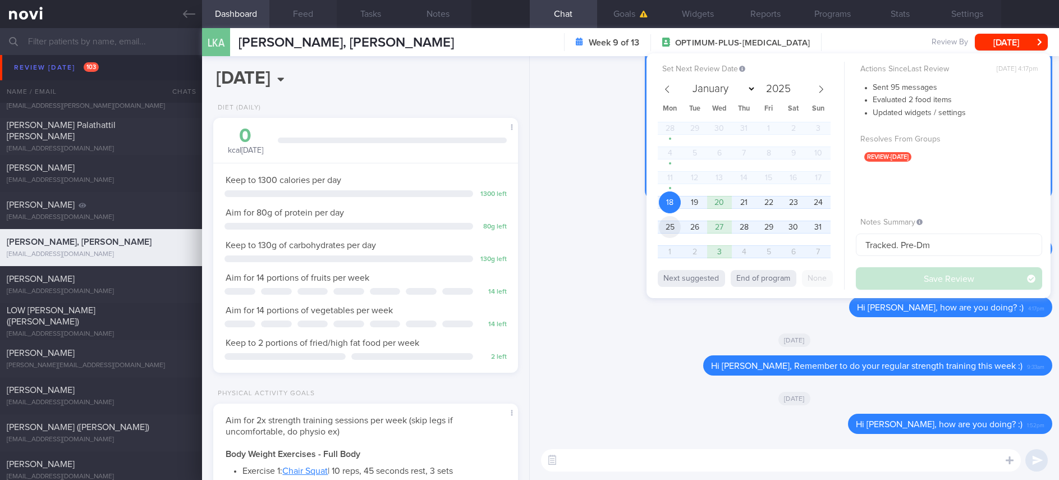
click at [666, 231] on span "25" at bounding box center [670, 227] width 22 height 22
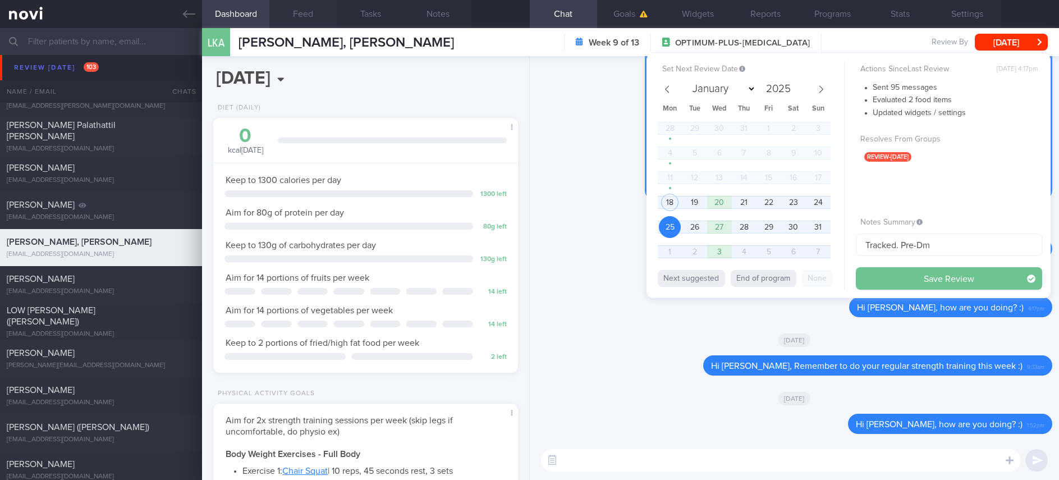
click at [908, 274] on button "Save Review" at bounding box center [949, 278] width 186 height 22
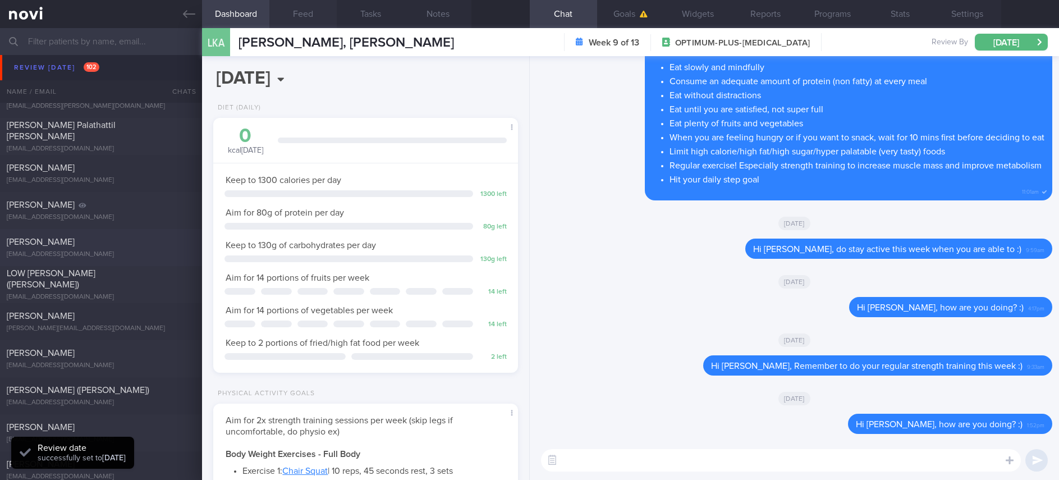
click at [140, 255] on div "huihuihong68@gmail.com" at bounding box center [101, 254] width 189 height 8
type input "tracked. On Buzud. poor diet understanding"
type textarea "16 Mar 1981 huihuihong68@gmail.com 6588923852 44 year old Seen by Dr Kyle 27/5/…"
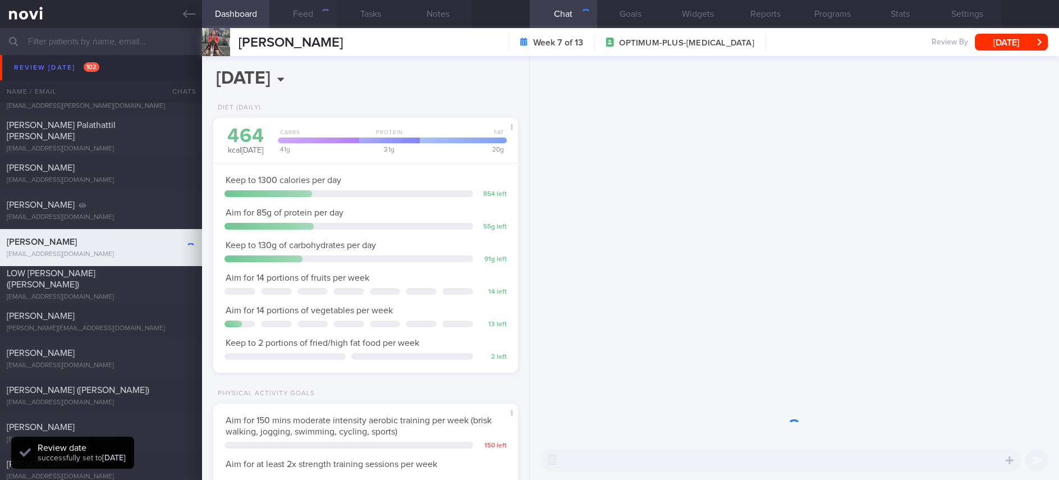
scroll to position [137, 276]
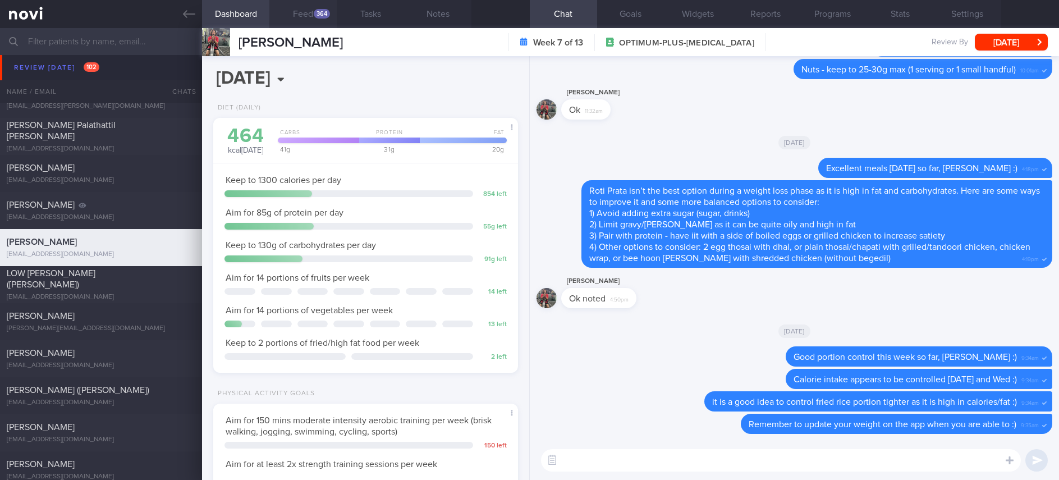
click at [320, 17] on div "364" at bounding box center [322, 14] width 16 height 10
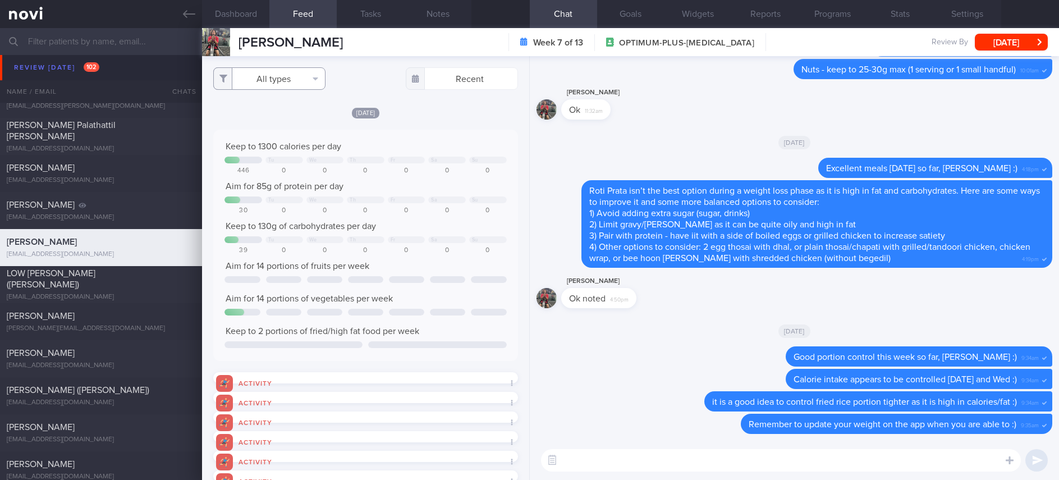
click at [279, 78] on button "All types" at bounding box center [269, 78] width 112 height 22
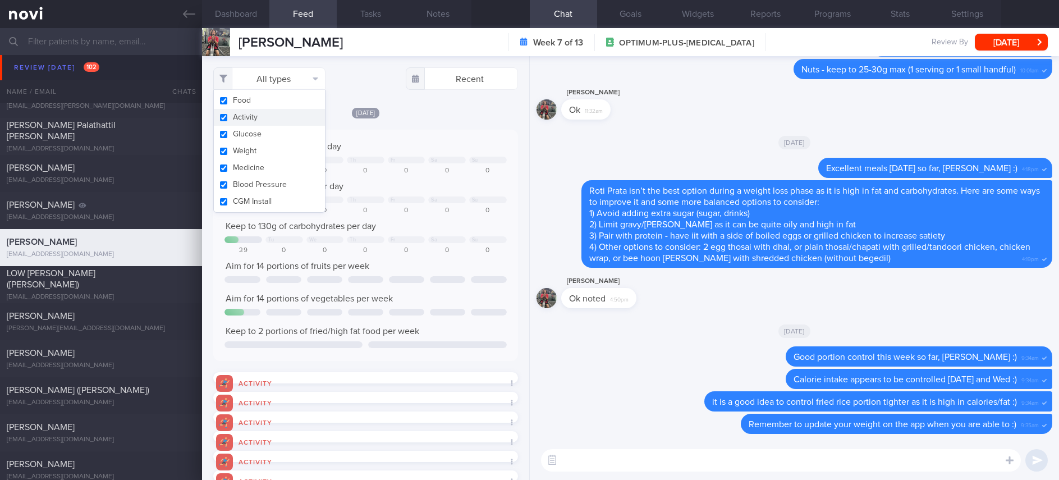
click at [261, 117] on button "Activity" at bounding box center [269, 117] width 111 height 17
checkbox input "false"
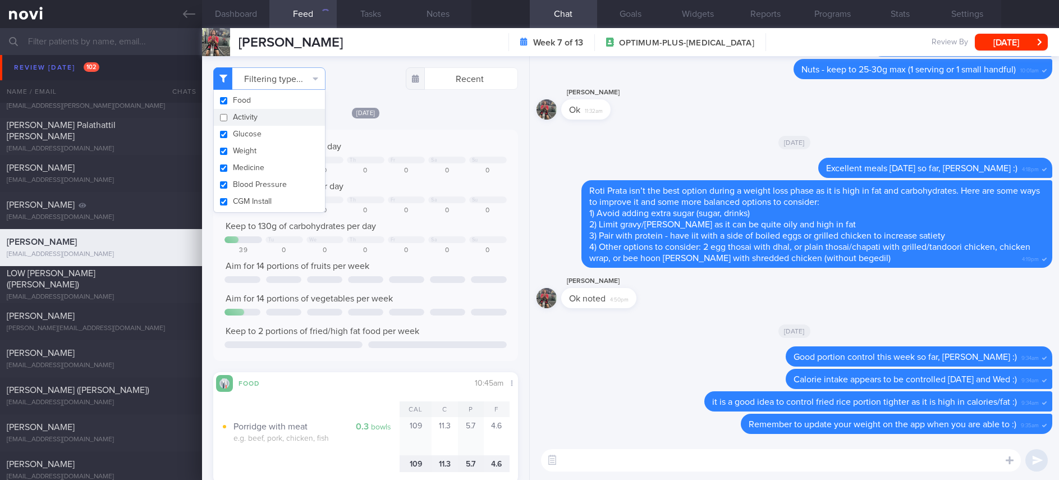
click at [393, 158] on div at bounding box center [407, 160] width 38 height 7
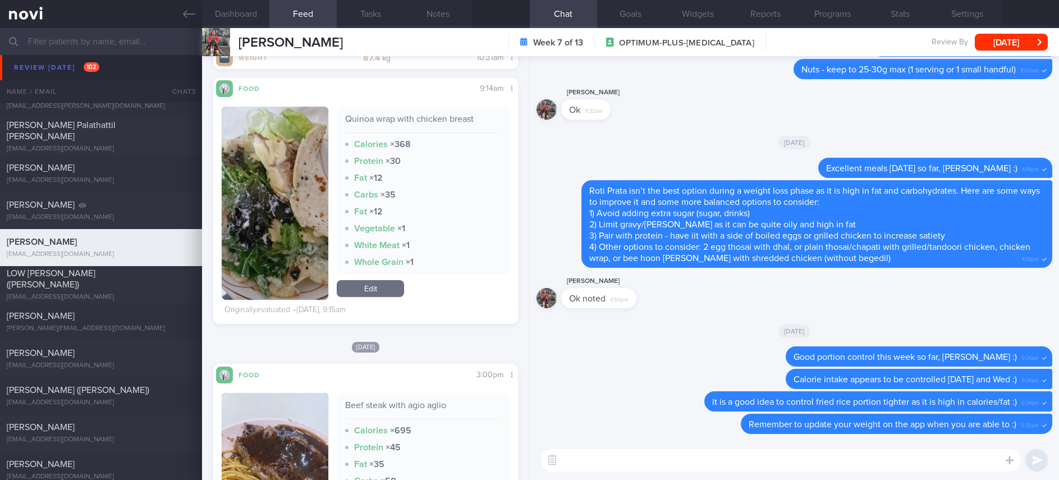
scroll to position [1591, 0]
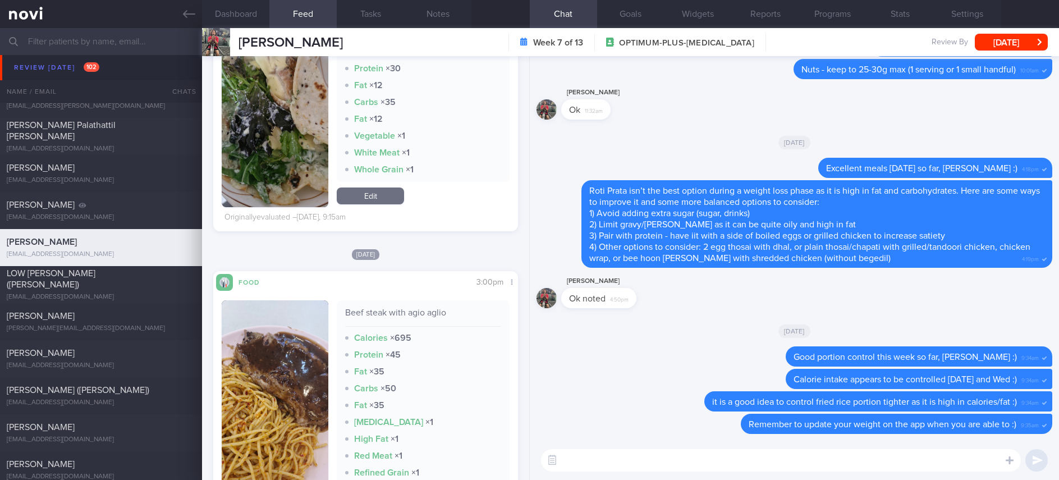
click at [643, 461] on textarea at bounding box center [781, 460] width 480 height 22
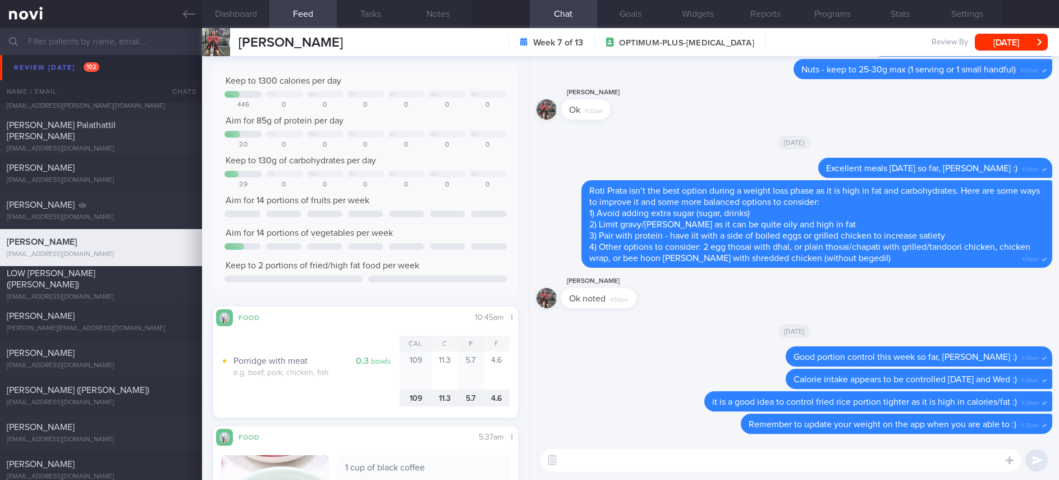
scroll to position [0, 0]
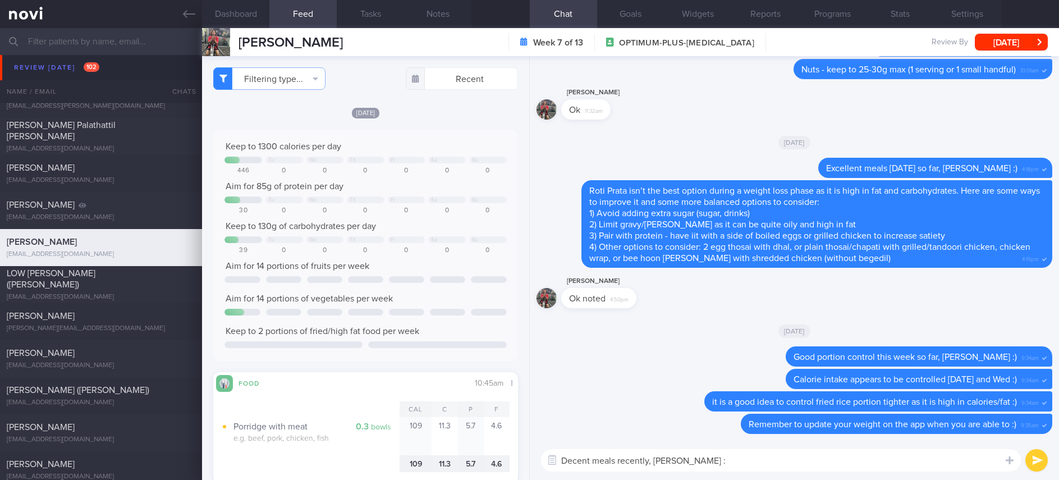
type textarea "Decent meals recently, Vivian :)"
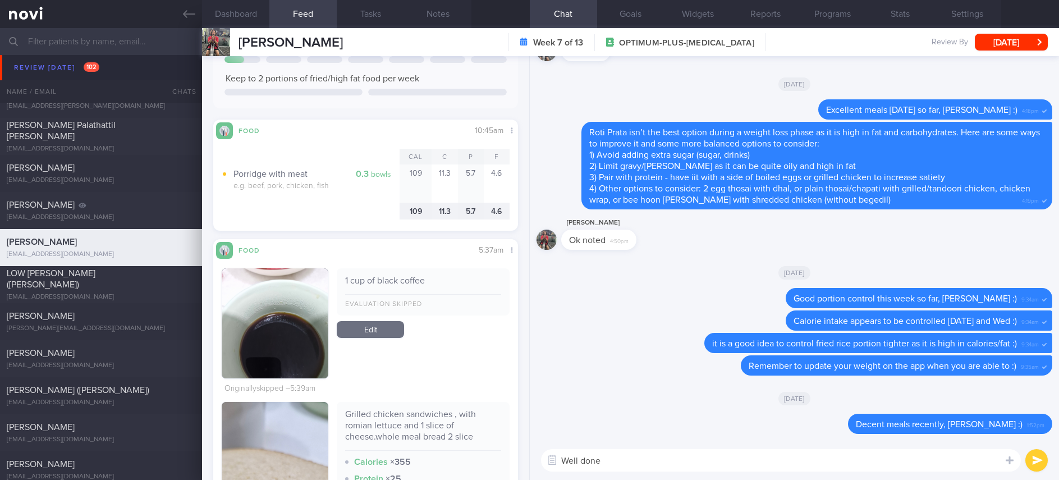
scroll to position [673, 0]
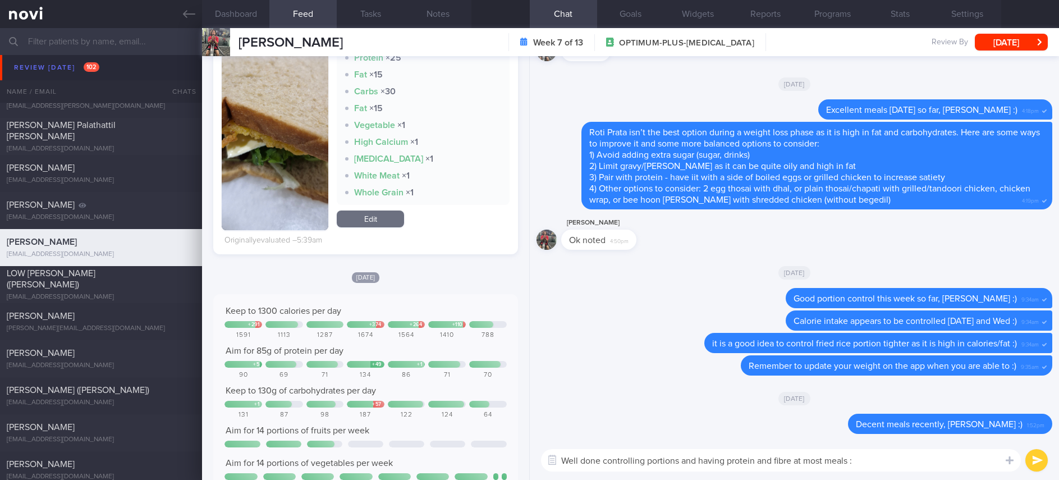
type textarea "Well done controlling portions and having protein and fibre at most meals :)"
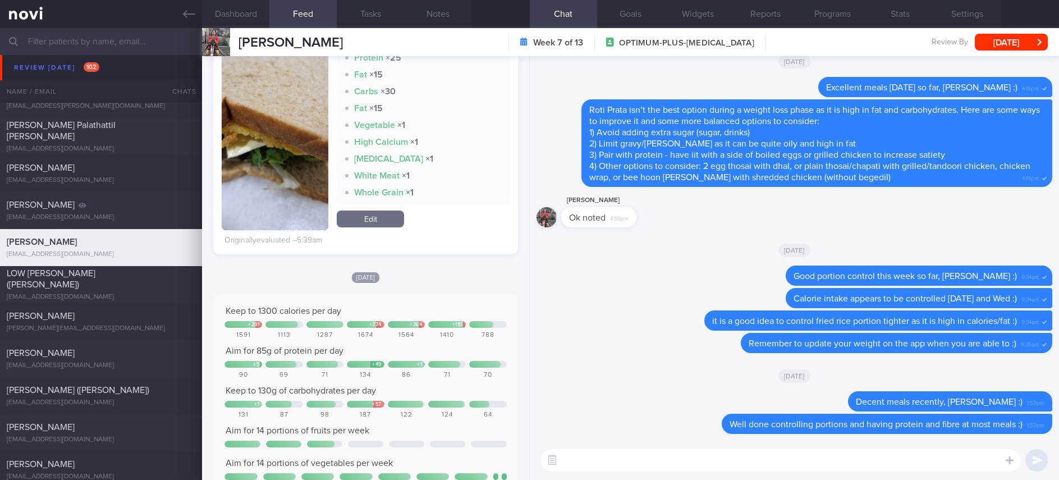
click at [1017, 43] on button "[DATE]" at bounding box center [1011, 42] width 73 height 17
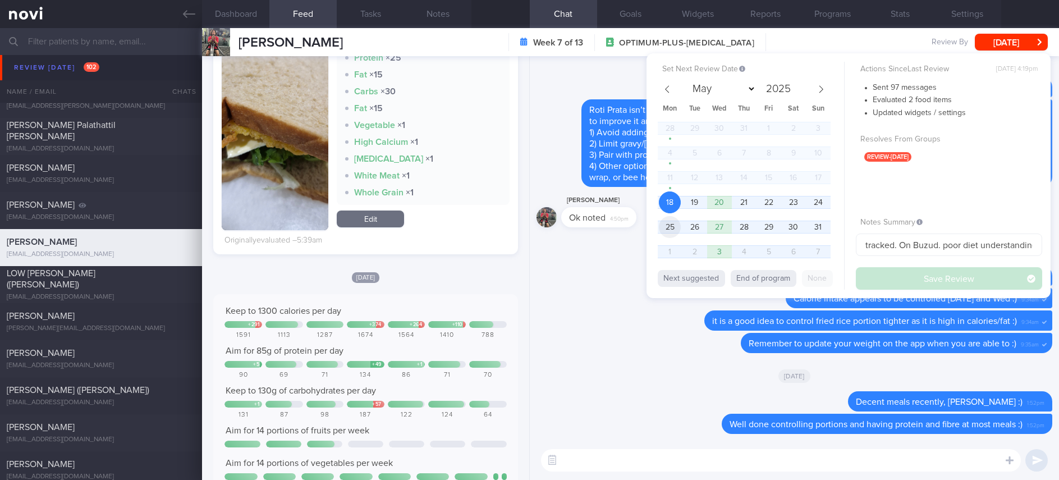
click at [668, 231] on span "25" at bounding box center [670, 227] width 22 height 22
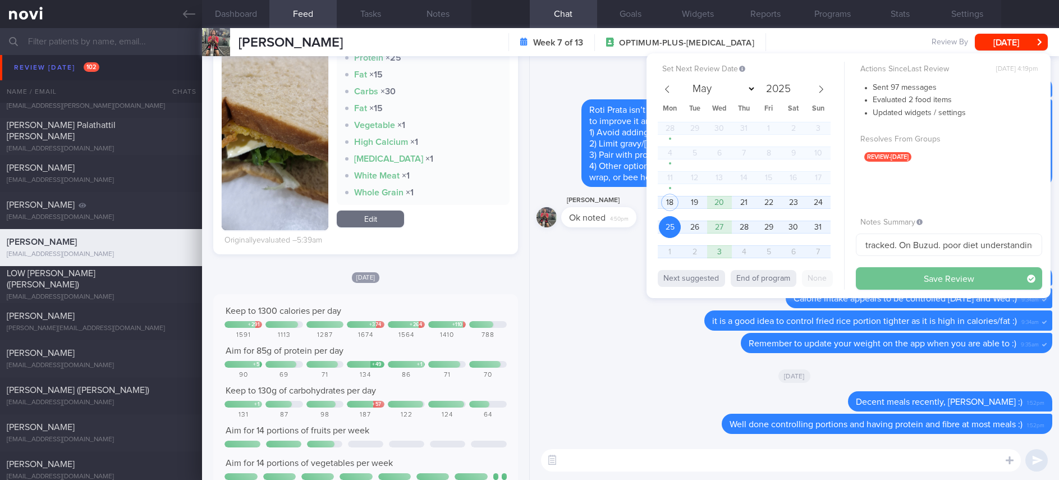
click at [896, 272] on button "Save Review" at bounding box center [949, 278] width 186 height 22
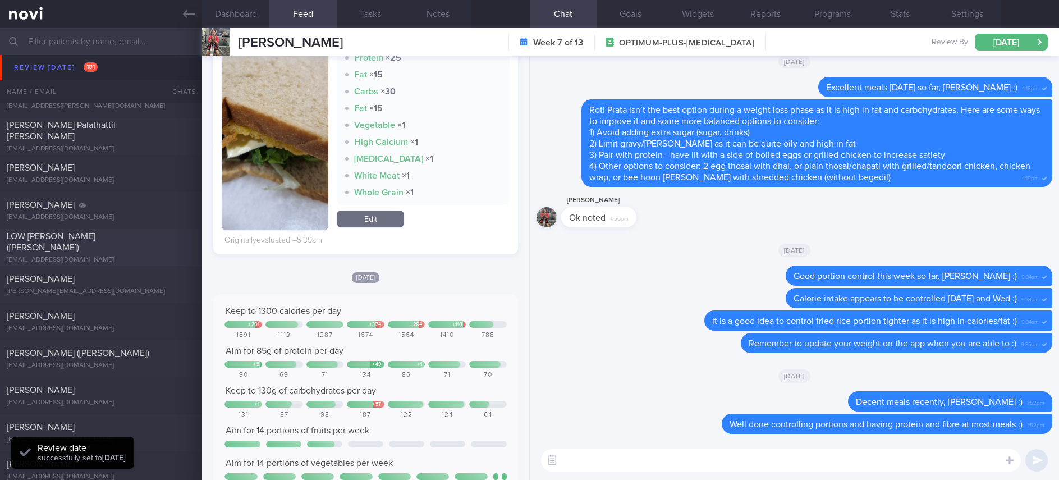
scroll to position [137, 276]
click at [132, 256] on div "[EMAIL_ADDRESS][DOMAIN_NAME]" at bounding box center [101, 260] width 189 height 8
type input "tracked"
type textarea "Ms LOW LEE AII (Adeline) S1223497Z 28 May 2025 6 Jan 1957 hong.springside@gmail…"
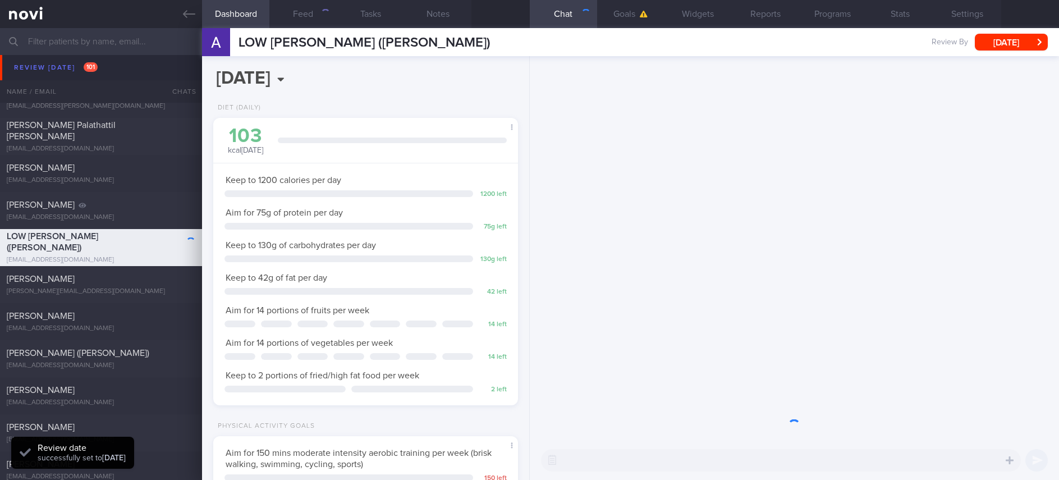
scroll to position [152, 271]
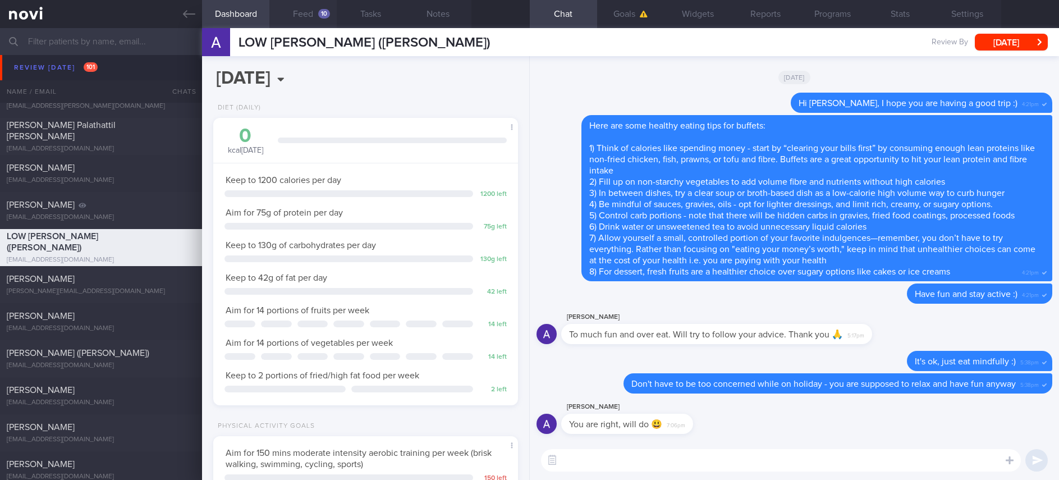
click at [304, 10] on button "Feed 10" at bounding box center [302, 14] width 67 height 28
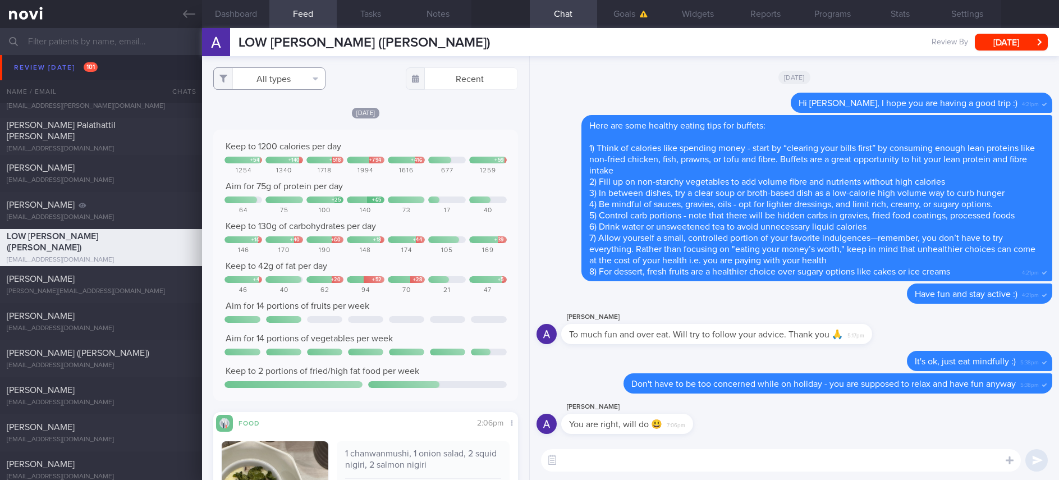
click at [290, 77] on button "All types" at bounding box center [269, 78] width 112 height 22
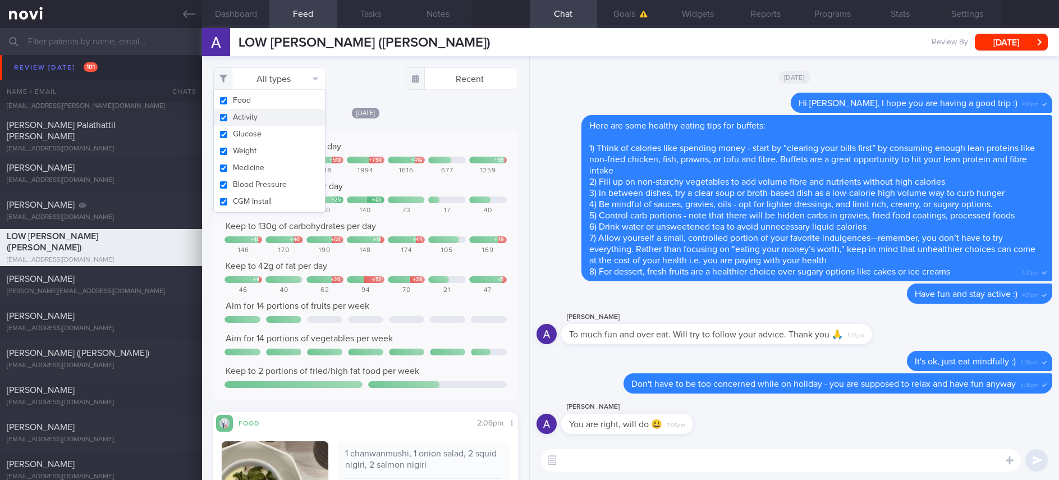
click at [252, 120] on button "Activity" at bounding box center [269, 117] width 111 height 17
checkbox input "false"
click at [410, 127] on div "Yesterday Keep to 1200 calories per day + 54 + 140 + 518 + 794 + 416 + 59 1254 …" at bounding box center [365, 388] width 304 height 563
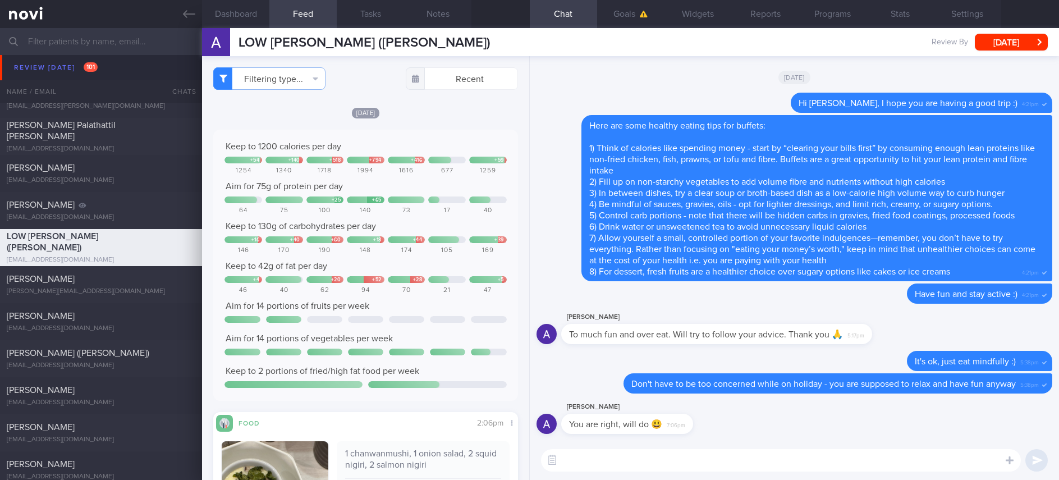
click at [430, 113] on div "[DATE]" at bounding box center [365, 113] width 304 height 12
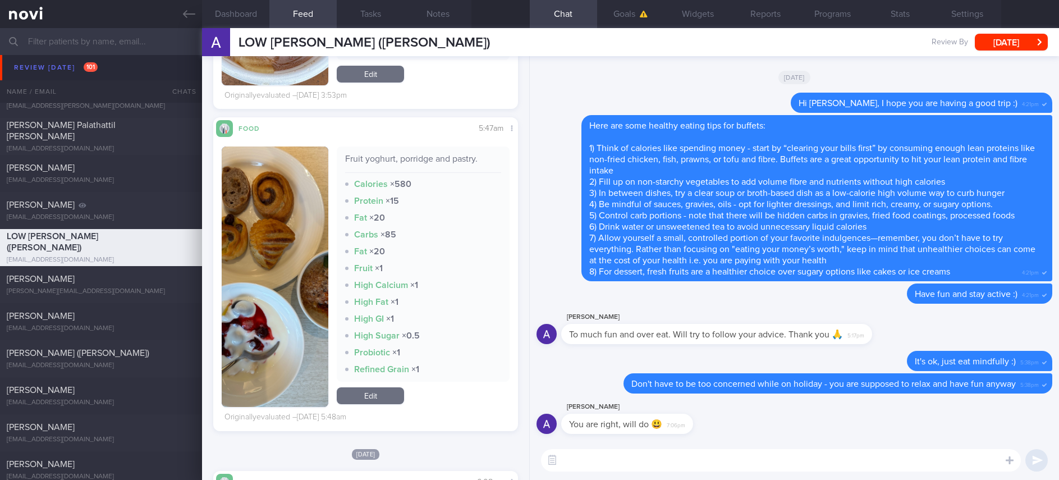
scroll to position [1010, 0]
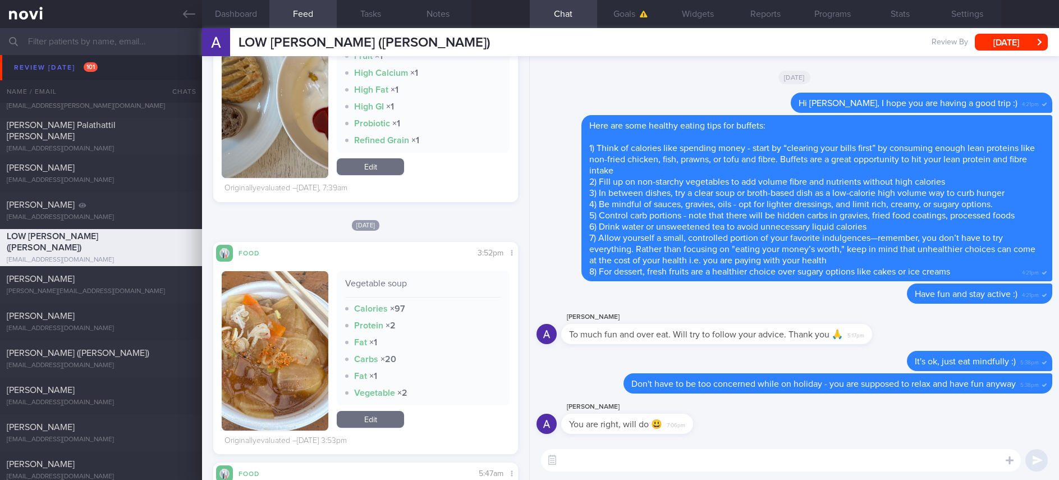
click at [281, 328] on button "button" at bounding box center [275, 350] width 107 height 159
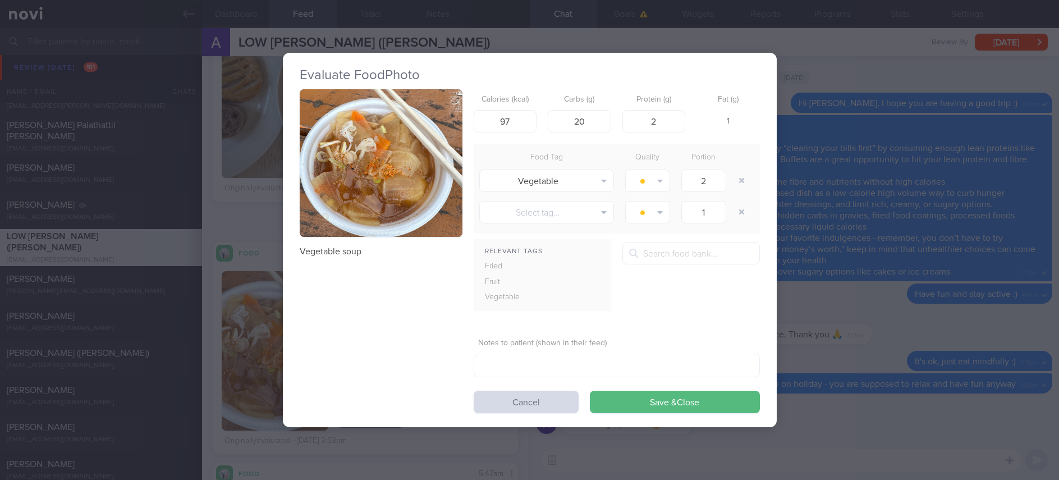
click at [360, 255] on p "Vegetable soup" at bounding box center [381, 251] width 163 height 11
click at [395, 197] on button "button" at bounding box center [381, 163] width 163 height 148
click at [414, 177] on button "button" at bounding box center [381, 163] width 163 height 148
click at [358, 165] on button "button" at bounding box center [381, 163] width 163 height 148
click at [375, 180] on button "button" at bounding box center [381, 163] width 163 height 148
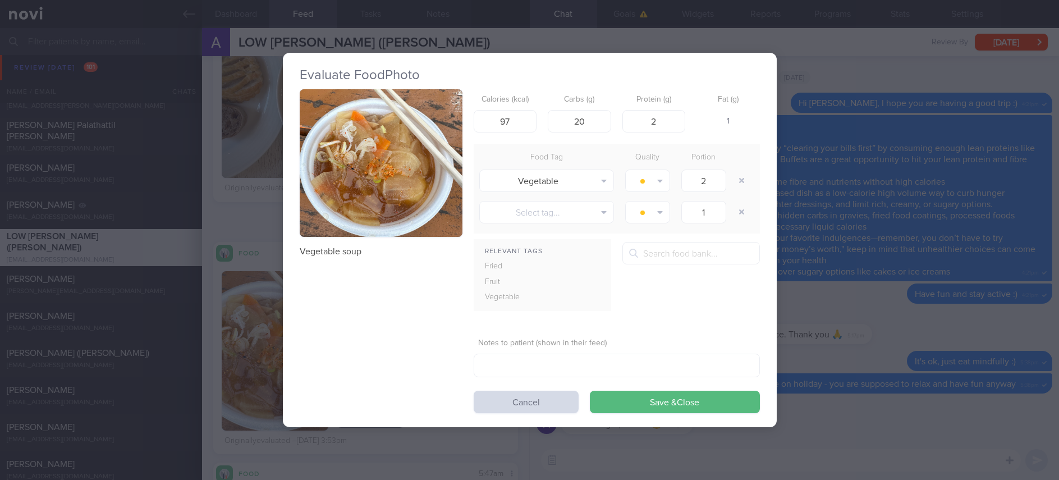
click at [390, 183] on button "button" at bounding box center [381, 163] width 163 height 148
click at [391, 177] on button "button" at bounding box center [381, 163] width 163 height 148
click at [832, 310] on div "Evaluate Food Photo Vegetable soup Calories (kcal) 97 Carbs (g) 20 Protein (g) …" at bounding box center [529, 240] width 1059 height 480
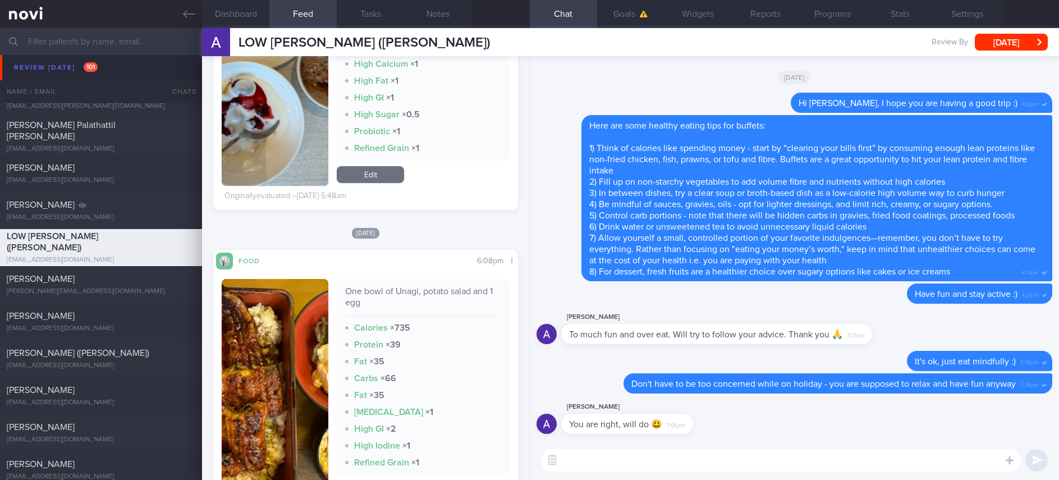
scroll to position [1347, 0]
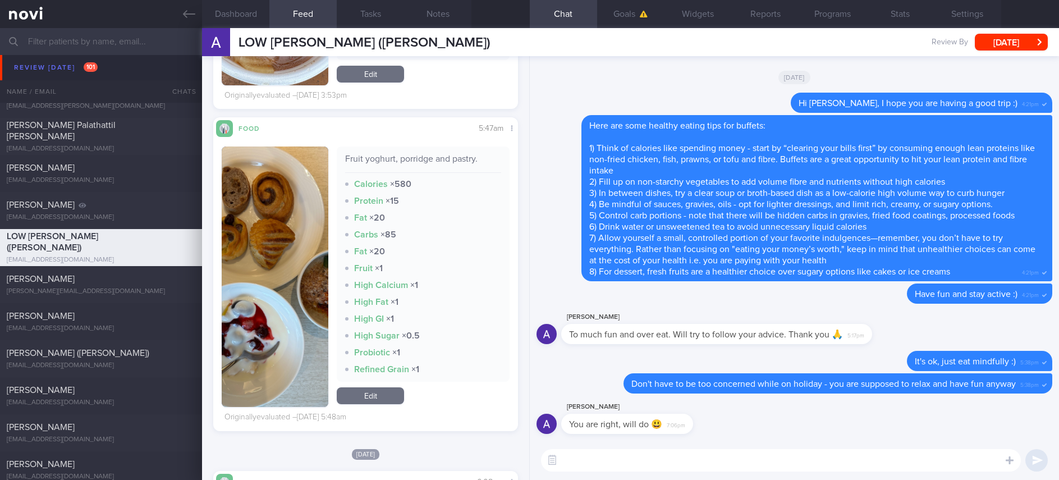
click at [290, 253] on button "button" at bounding box center [275, 276] width 107 height 260
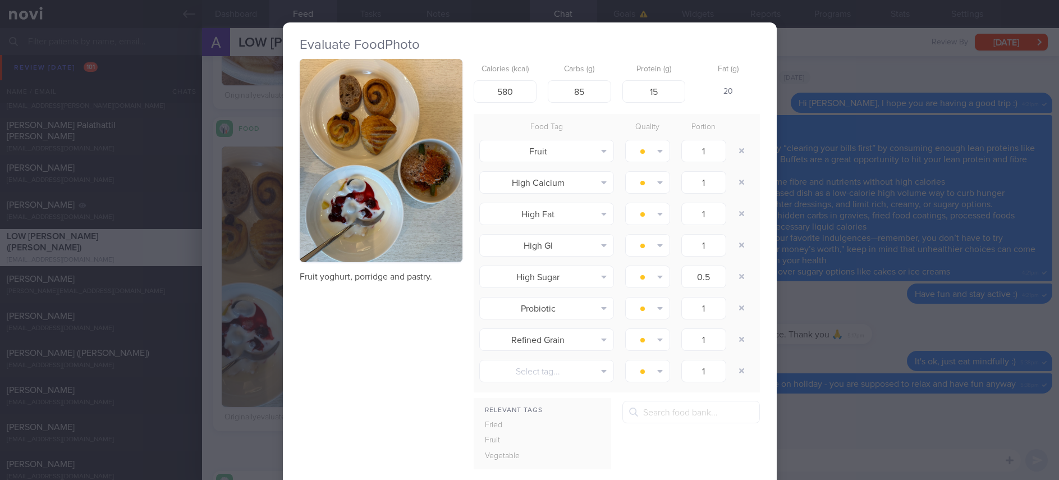
click at [820, 178] on div "Evaluate Food Photo Fruit yoghurt, porridge and pastry. Calories (kcal) 580 Car…" at bounding box center [529, 240] width 1059 height 480
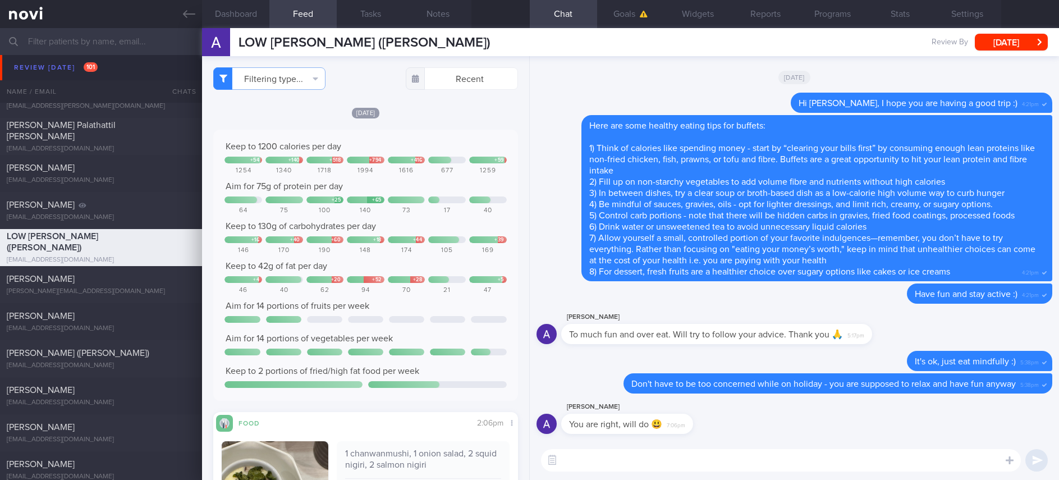
click at [654, 439] on div "Adeline Low You are right, will do 😃 7:06pm" at bounding box center [794, 420] width 516 height 40
click at [636, 457] on textarea at bounding box center [781, 460] width 480 height 22
type textarea "Hi Adeline, I hope you are having a wonderful time :)"
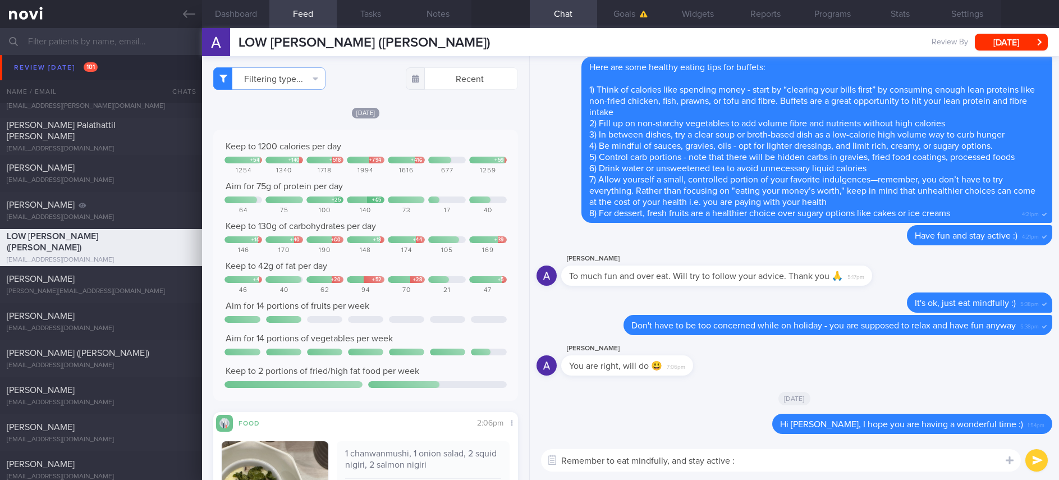
type textarea "Remember to eat mindfully, and stay active :)"
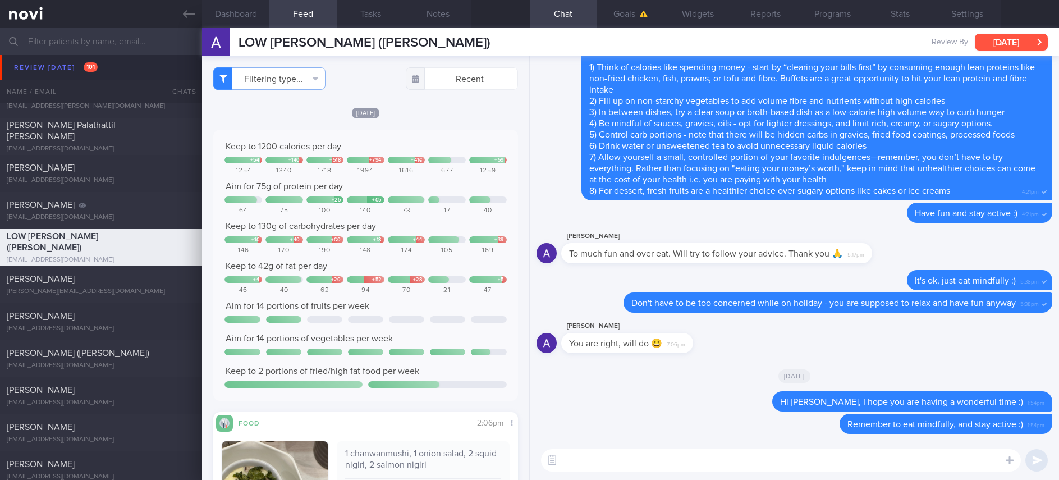
click at [1016, 34] on button "[DATE]" at bounding box center [1011, 42] width 73 height 17
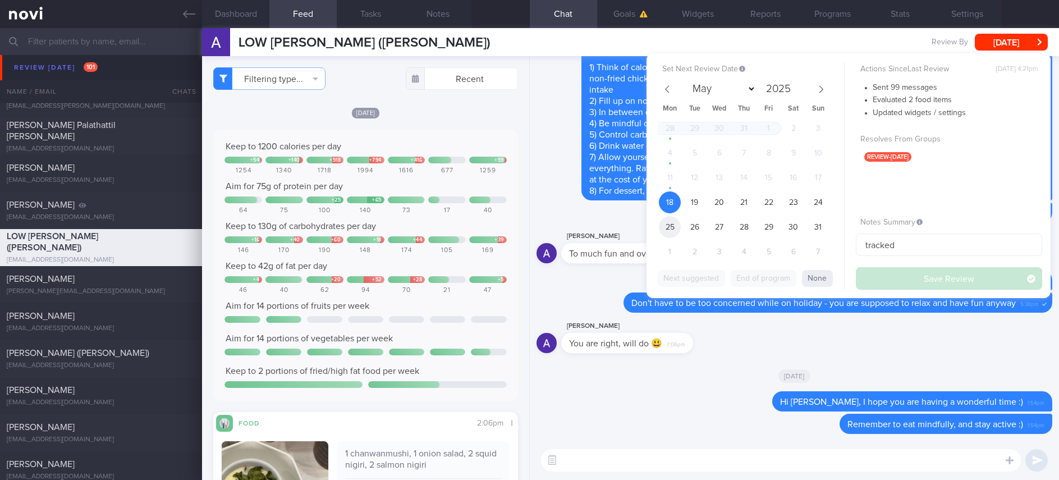
click at [670, 227] on span "25" at bounding box center [670, 227] width 22 height 22
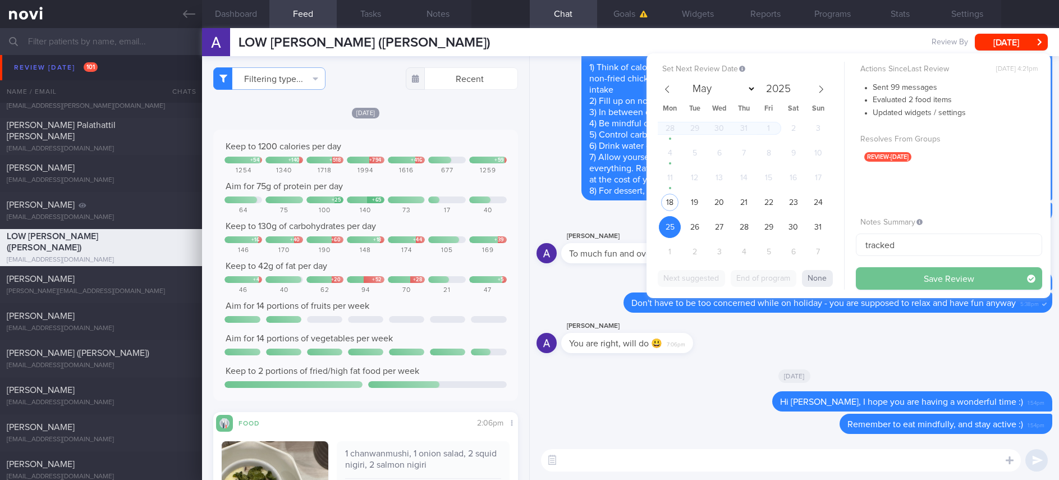
click at [931, 278] on button "Save Review" at bounding box center [949, 278] width 186 height 22
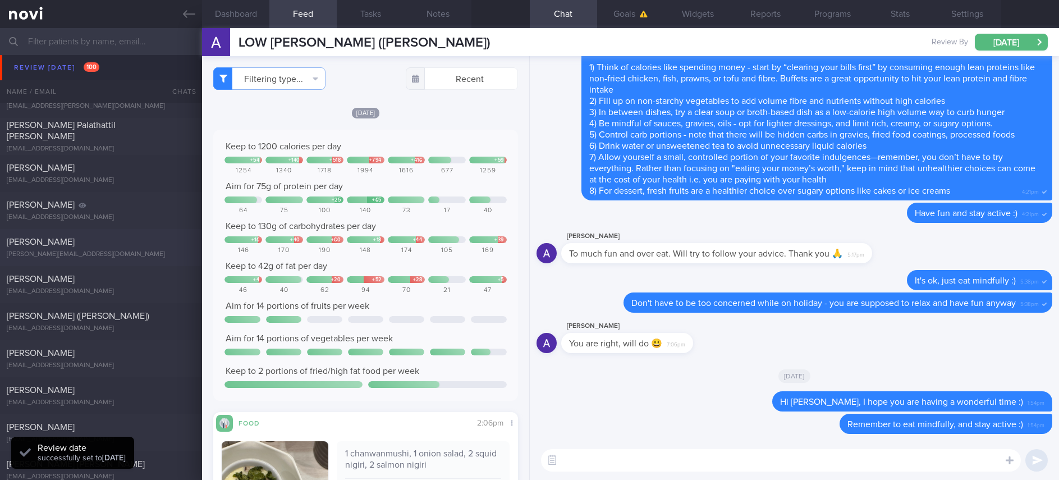
click at [107, 242] on div "Dragu Camelia" at bounding box center [100, 241] width 186 height 11
type input "Tracked"
type textarea "NRIC: S7061193G Name: Dragu Camelia (Romanian) Gender: Female DOB: 10 Oct 1970 …"
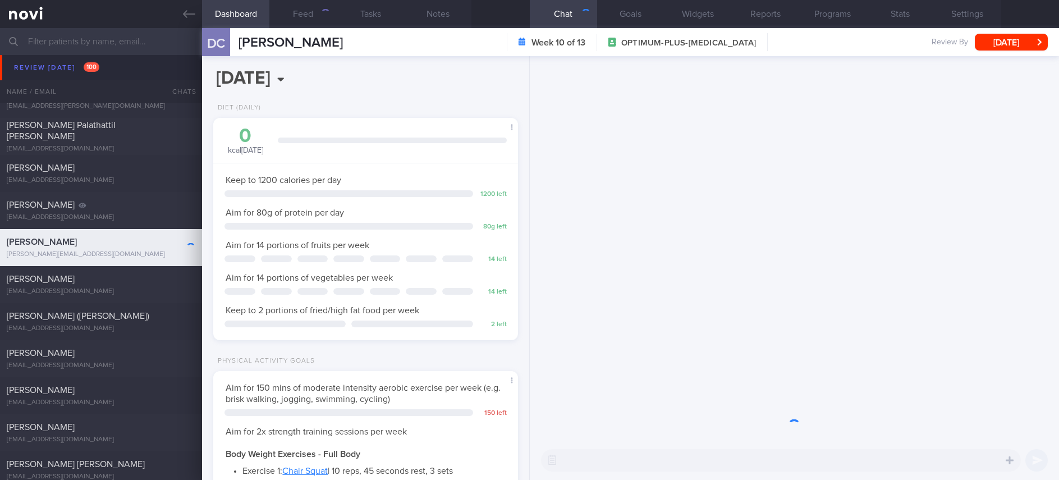
scroll to position [152, 271]
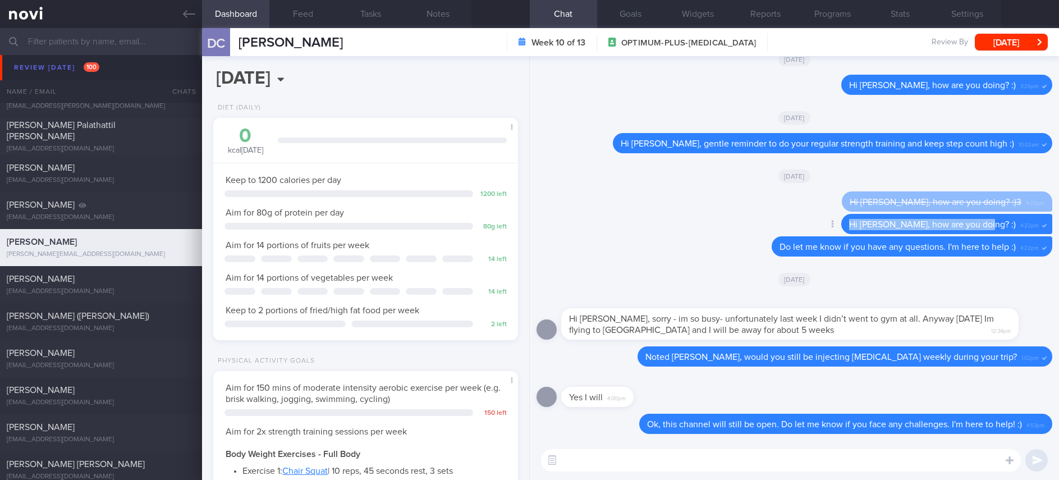
drag, startPoint x: 1006, startPoint y: 226, endPoint x: 870, endPoint y: 221, distance: 135.9
click at [870, 221] on div "Hi Camelia, how are you doing? :) 4:22pm" at bounding box center [946, 224] width 211 height 20
copy span "Hi Camelia, how are you doing? :)"
click at [804, 466] on textarea at bounding box center [781, 460] width 480 height 22
paste textarea "Hi Camelia, how are you doing? :)"
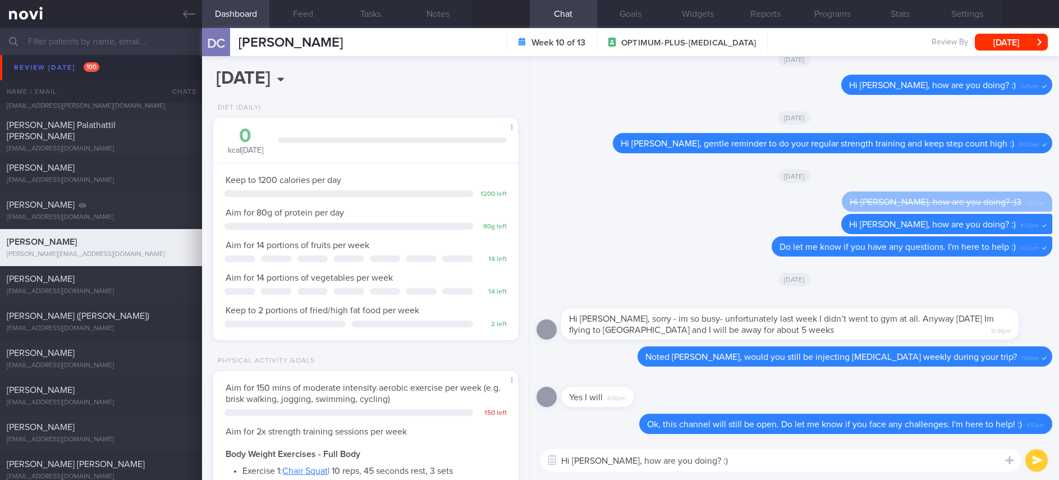
drag, startPoint x: 742, startPoint y: 453, endPoint x: 608, endPoint y: 464, distance: 134.6
click at [608, 464] on textarea "Hi Camelia, how are you doing? :)" at bounding box center [781, 460] width 480 height 22
type textarea "Hi Camelia, I hope you are having a great time in Europe :)"
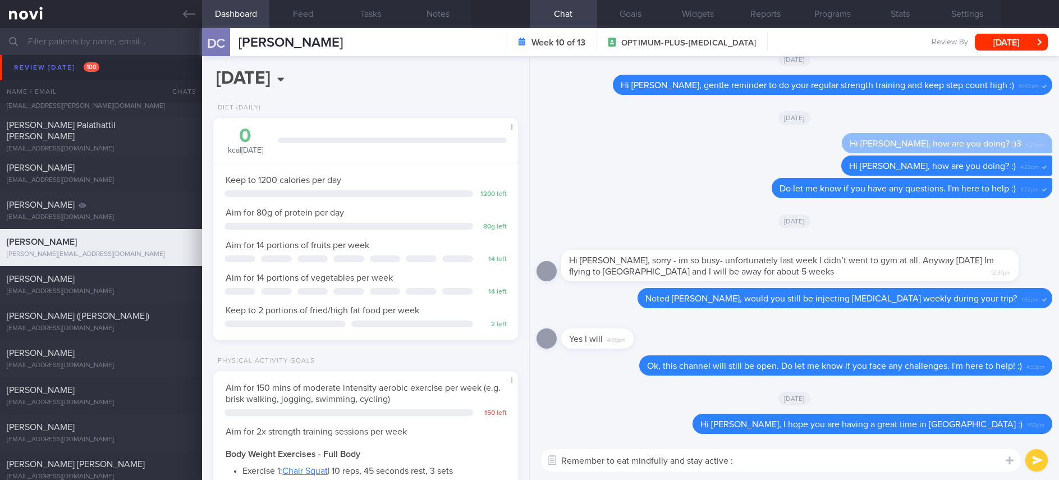
type textarea "Remember to eat mindfully and stay active :)"
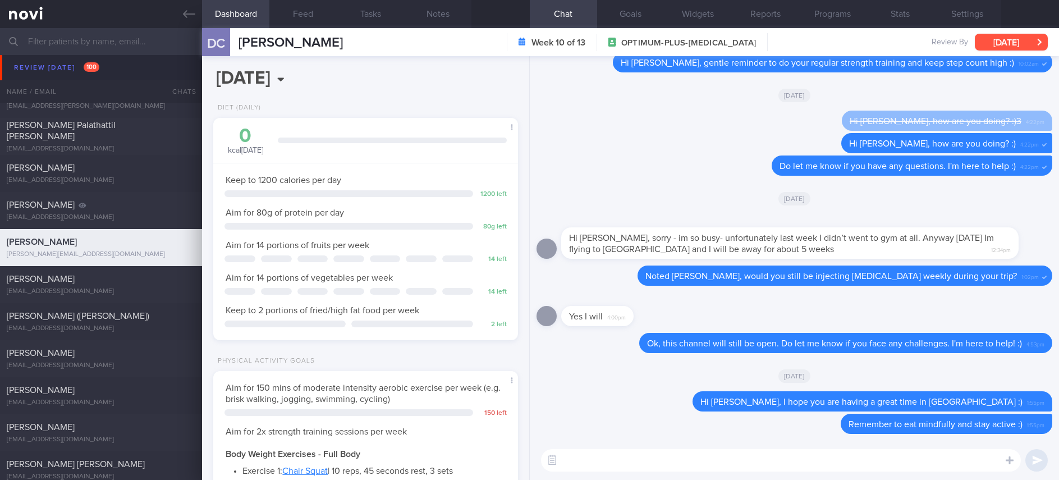
click at [1014, 48] on button "[DATE]" at bounding box center [1011, 42] width 73 height 17
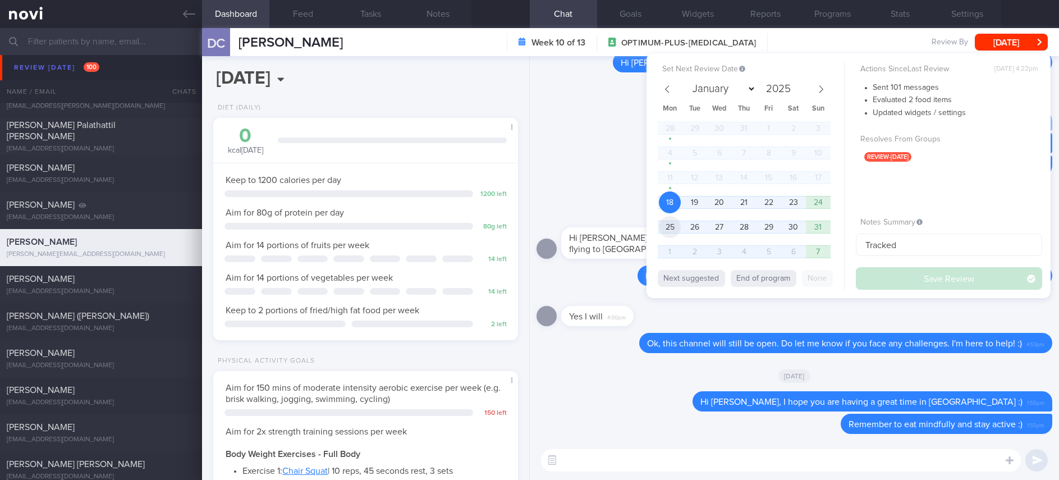
click at [671, 228] on span "25" at bounding box center [670, 227] width 22 height 22
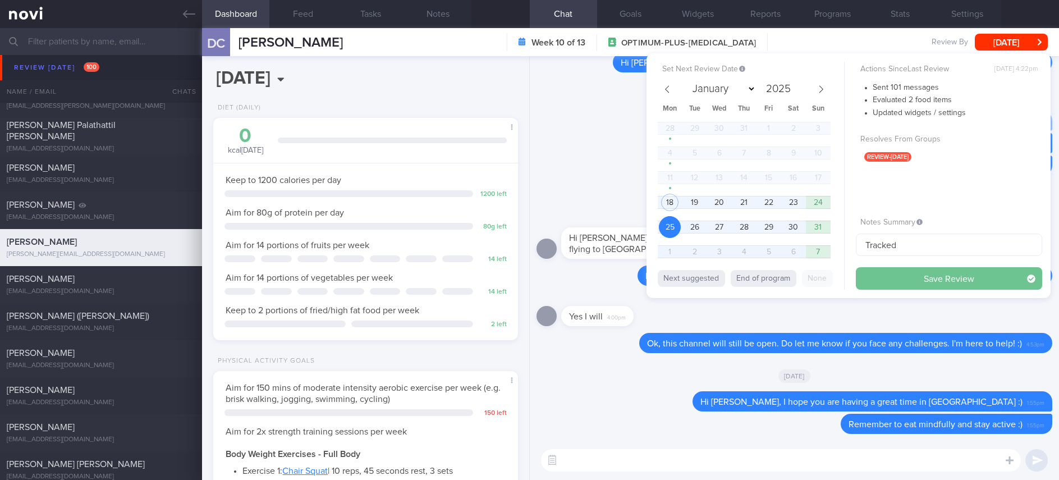
click at [905, 274] on button "Save Review" at bounding box center [949, 278] width 186 height 22
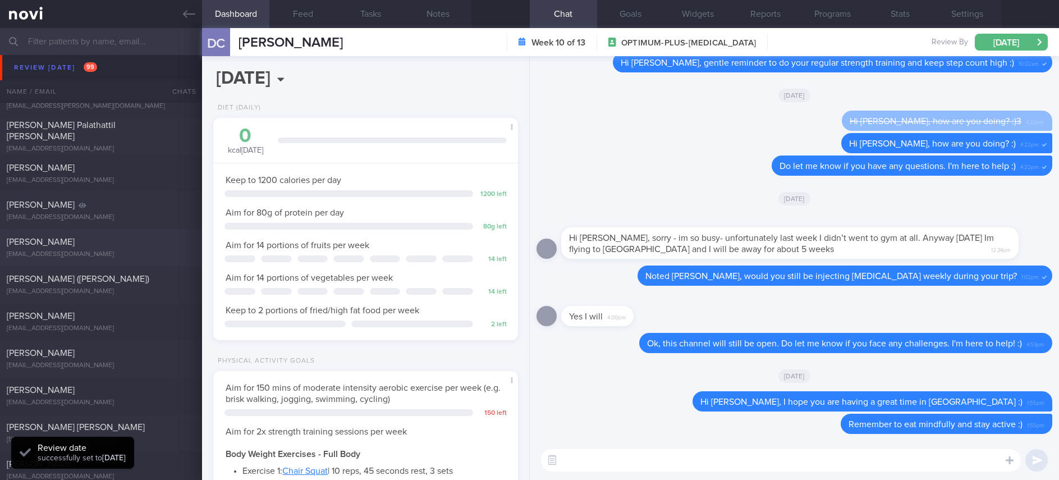
click at [131, 249] on div "Ayuni Ng ayuning@u.nus.edu" at bounding box center [101, 247] width 202 height 22
type textarea "Ng Mui Leng (Huang Meiling) S7228223Z 23 May 2024 3 Aug 1972 ayuning@u.nus.edu …"
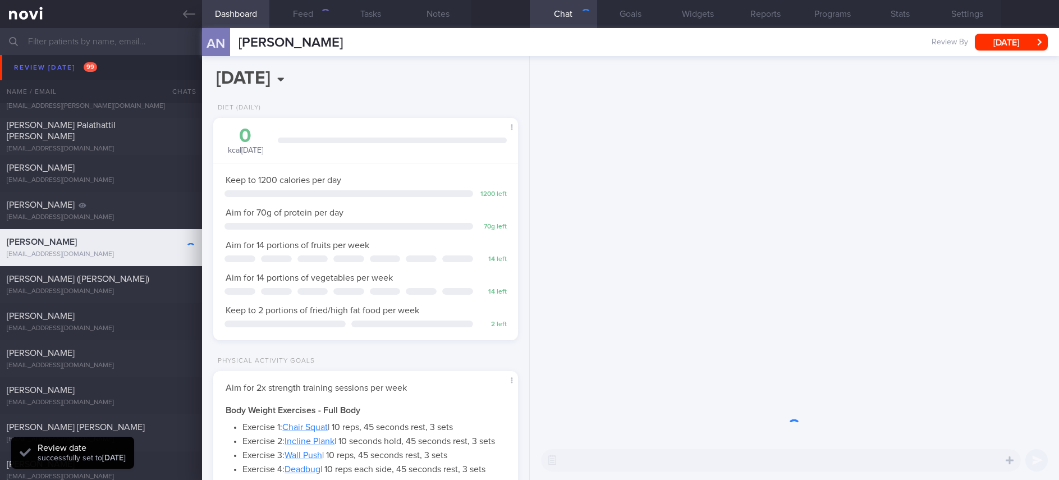
scroll to position [152, 271]
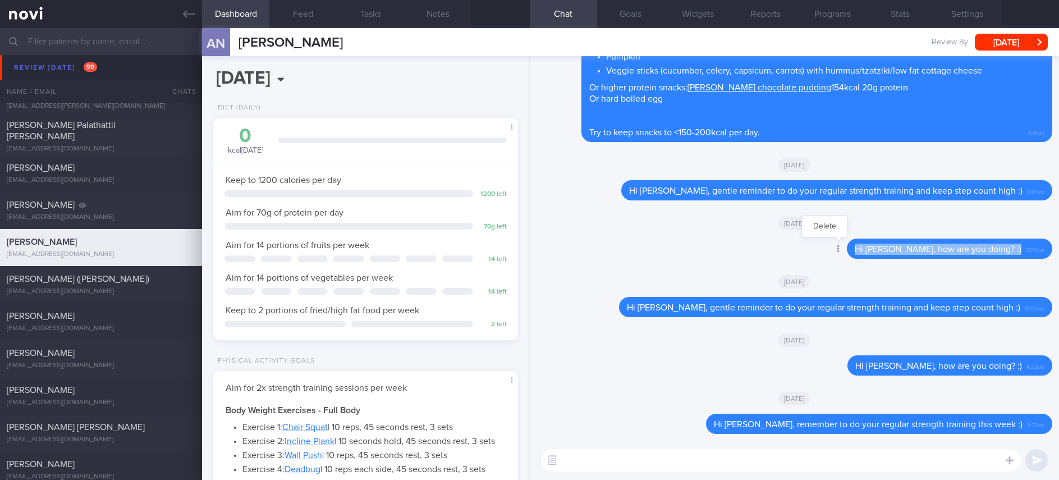
drag, startPoint x: 1014, startPoint y: 250, endPoint x: 868, endPoint y: 249, distance: 146.5
click at [868, 249] on div "Delete Hi Ayuni, how are you doing? :) 3:29pm" at bounding box center [927, 249] width 250 height 20
copy div "Hi Ayuni, how are you doing? :)"
click at [620, 451] on textarea at bounding box center [781, 460] width 480 height 22
click at [607, 462] on textarea at bounding box center [781, 460] width 480 height 22
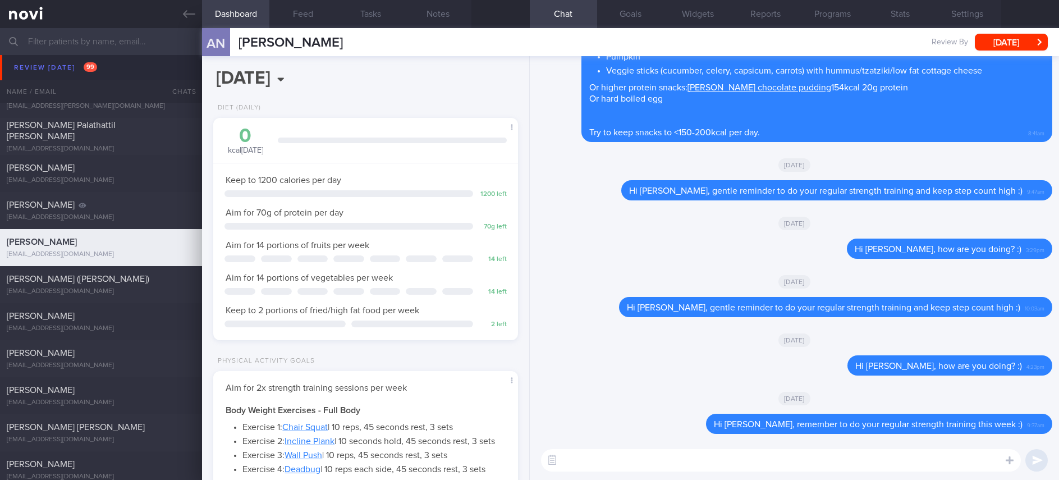
paste textarea "Hi Ayuni, how are you doing? :)"
type textarea "Hi Ayuni, how are you doing? :)"
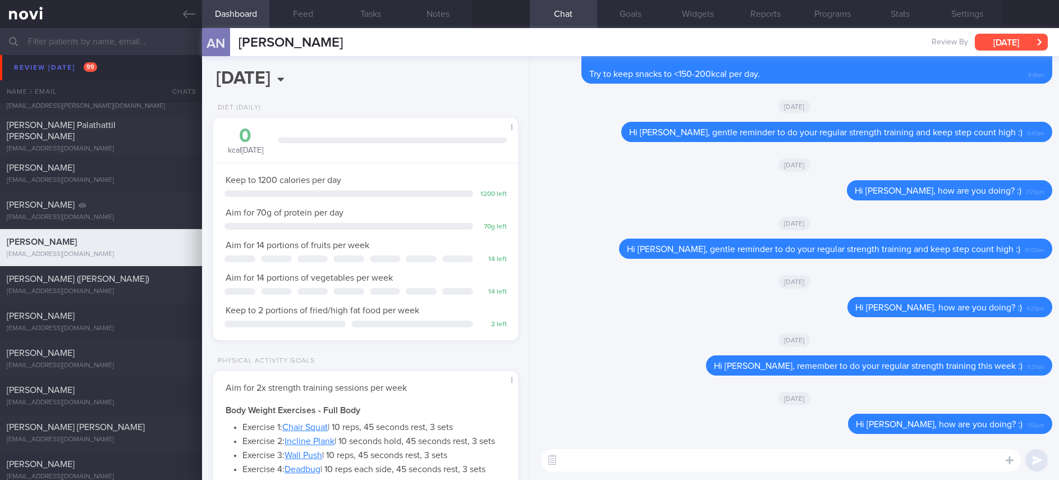
click at [993, 49] on button "[DATE]" at bounding box center [1011, 42] width 73 height 17
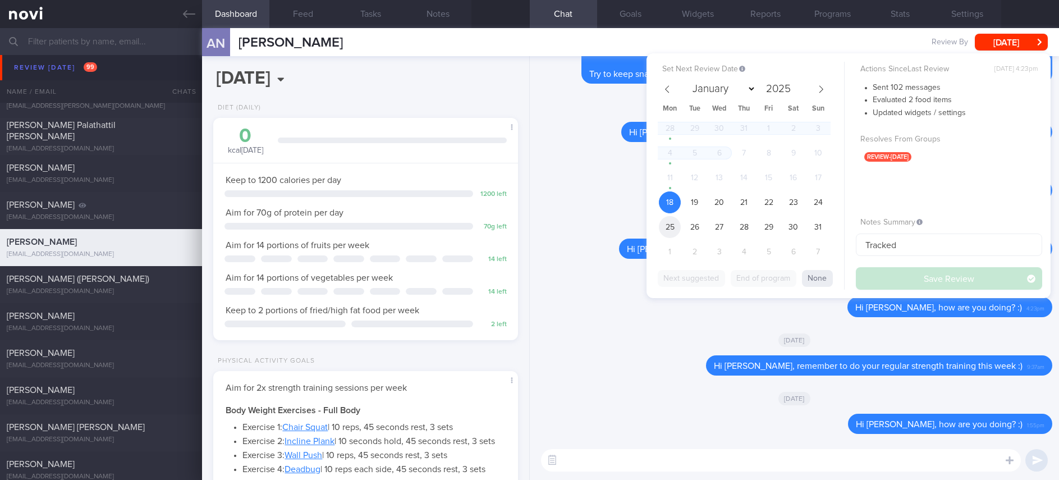
click at [664, 228] on span "25" at bounding box center [670, 227] width 22 height 22
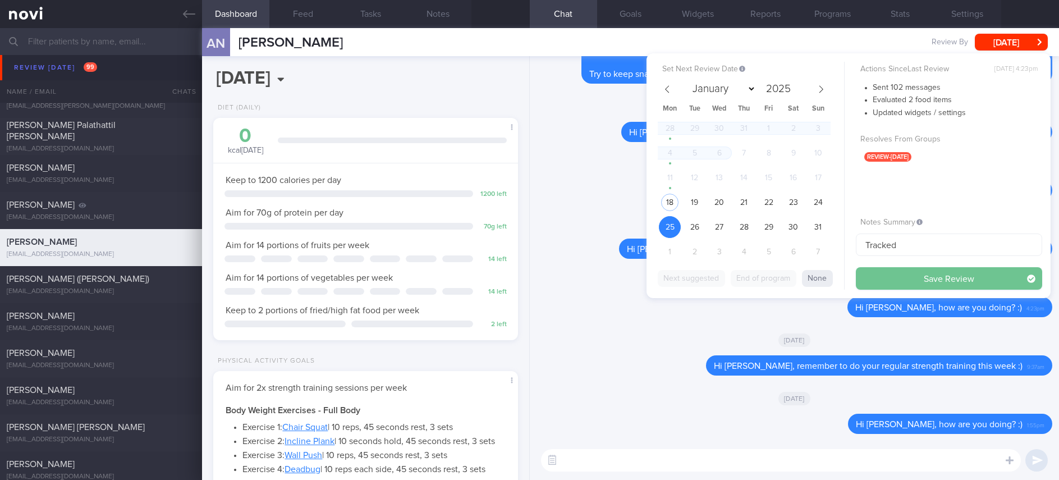
click at [916, 282] on button "Save Review" at bounding box center [949, 278] width 186 height 22
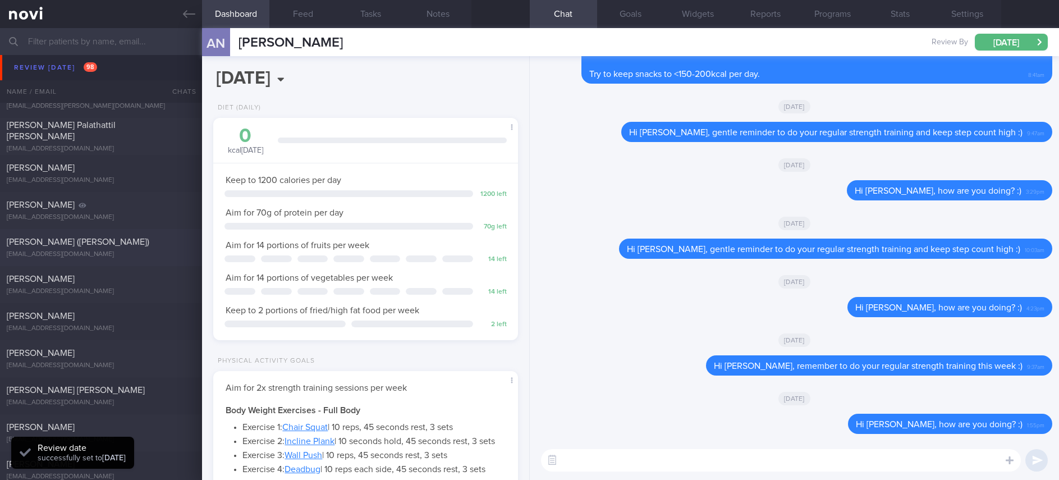
click at [120, 247] on div "HAN BUMHEE (GABRIEL) rokmarine1986@gmail.com" at bounding box center [101, 247] width 202 height 22
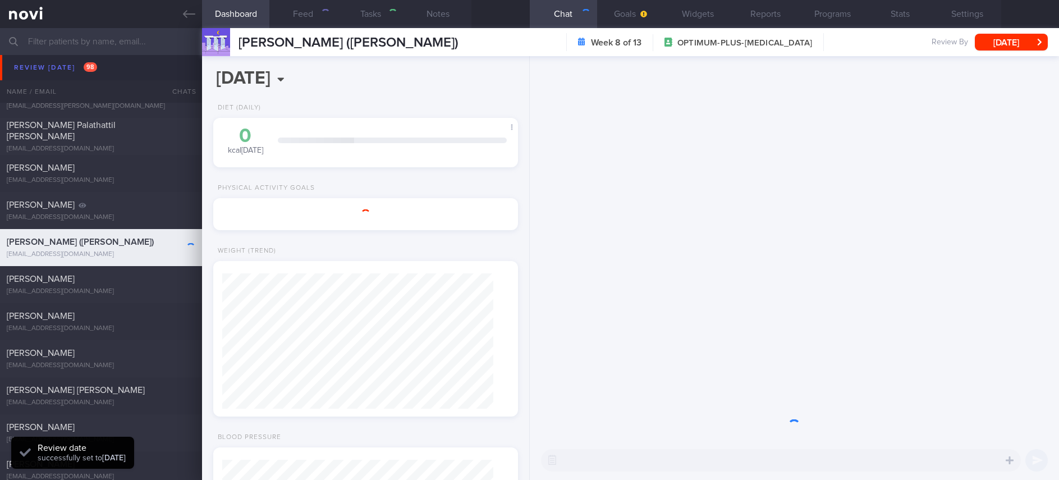
type input "Tracked. OP+ HLD. Non compliant"
type textarea "NRIC: M0039255X (Korean) Name: HAN BUM HEE GABRIEL Gender: Male DOB: 10 Dec 198…"
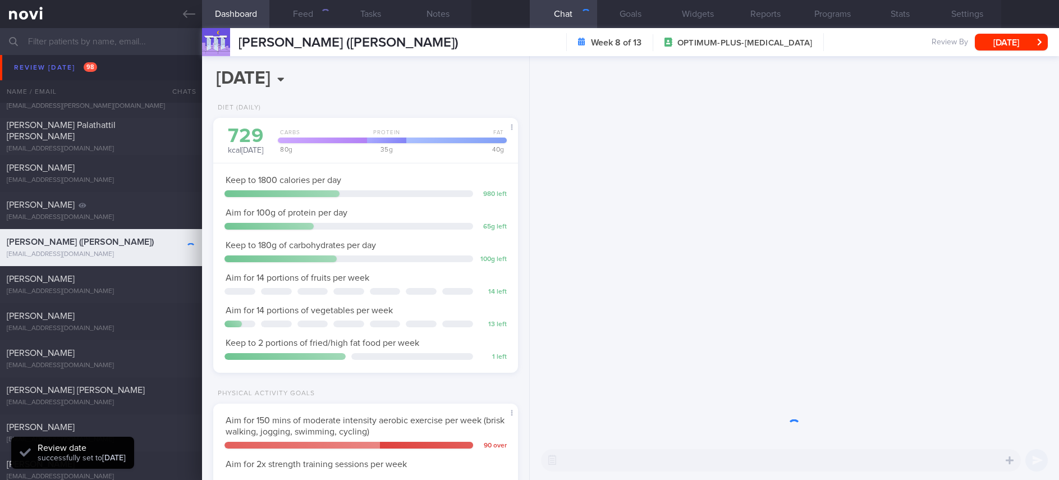
scroll to position [152, 271]
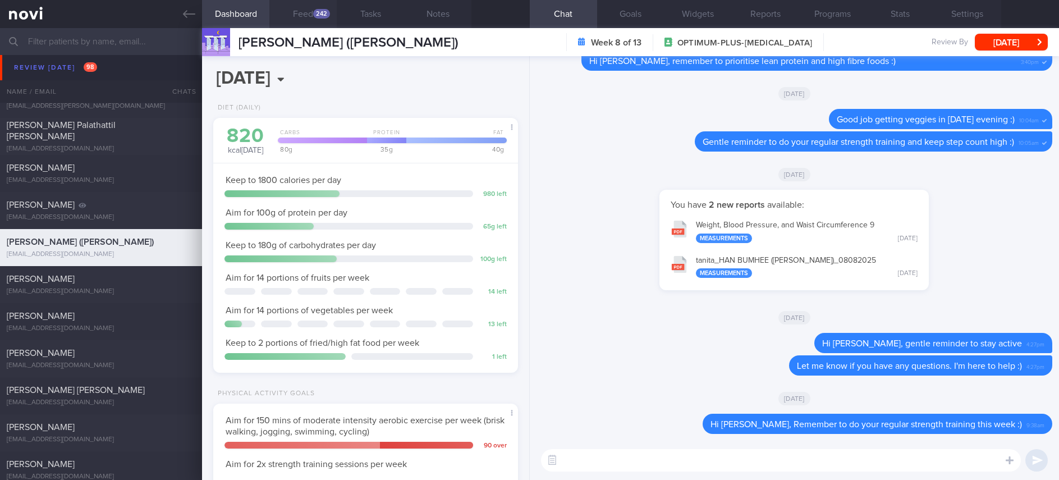
click at [318, 18] on div "242" at bounding box center [321, 14] width 17 height 10
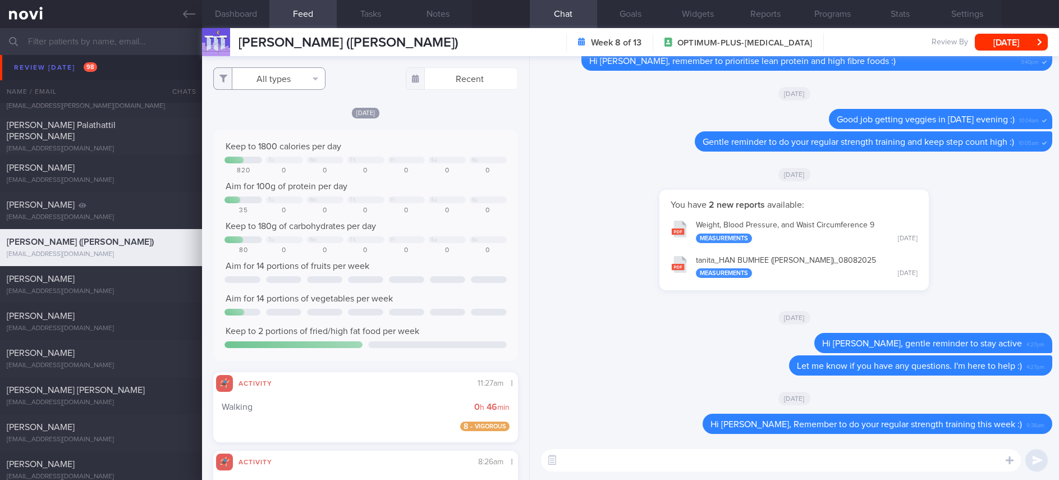
click at [292, 76] on button "All types" at bounding box center [269, 78] width 112 height 22
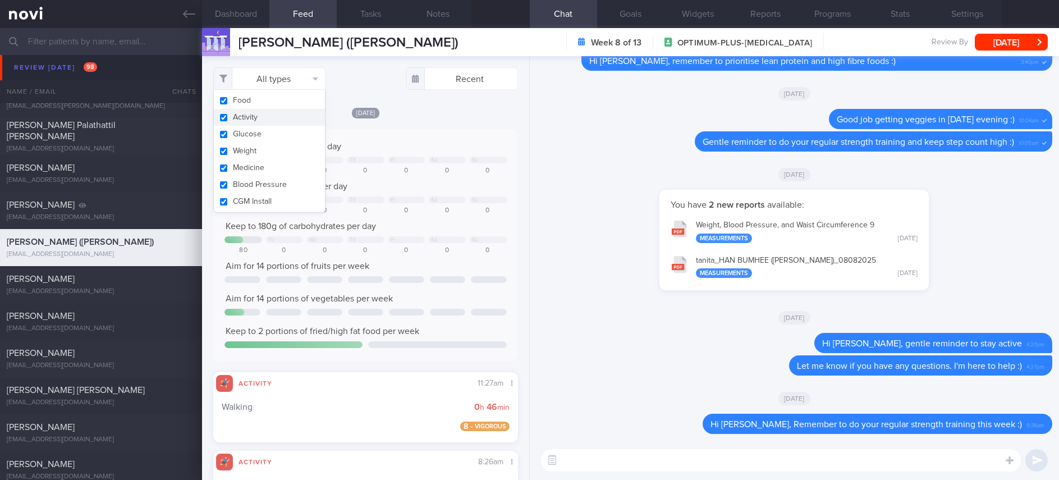
click at [257, 112] on button "Activity" at bounding box center [269, 117] width 111 height 17
checkbox input "false"
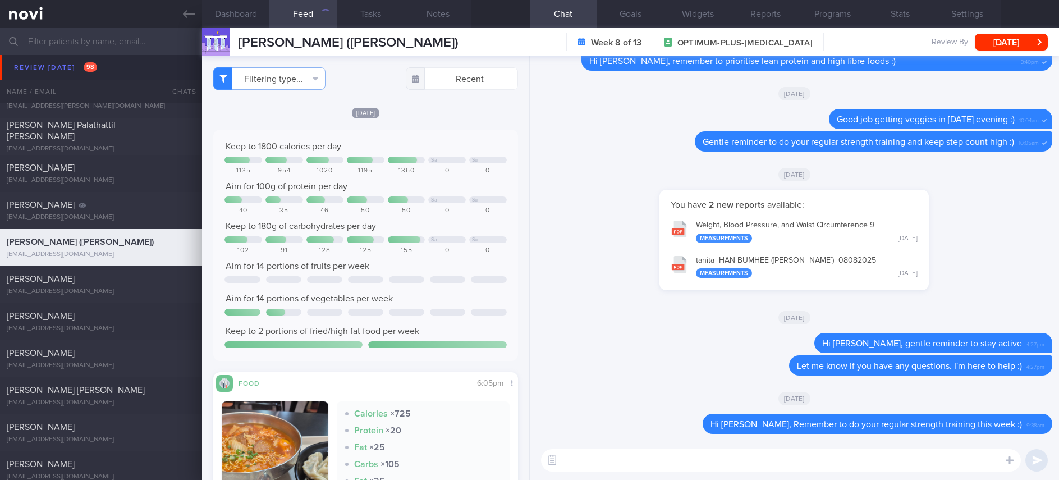
click at [396, 143] on div "Keep to 1800 calories per day" at bounding box center [365, 146] width 282 height 11
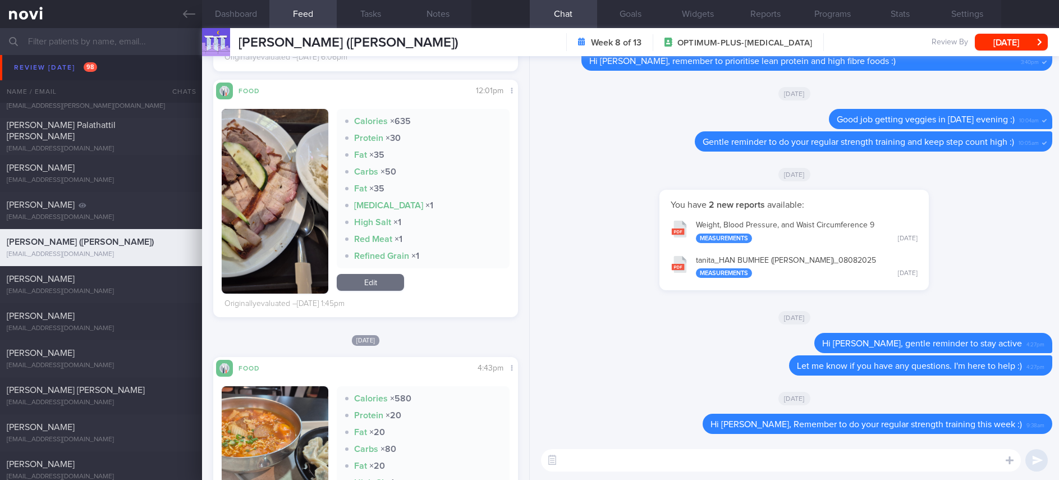
scroll to position [842, 0]
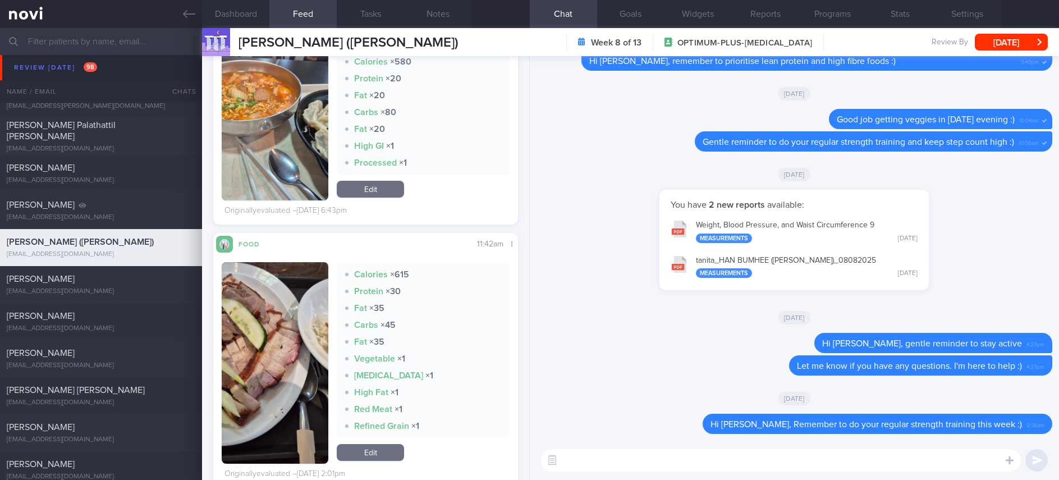
click at [251, 332] on button "button" at bounding box center [275, 362] width 107 height 201
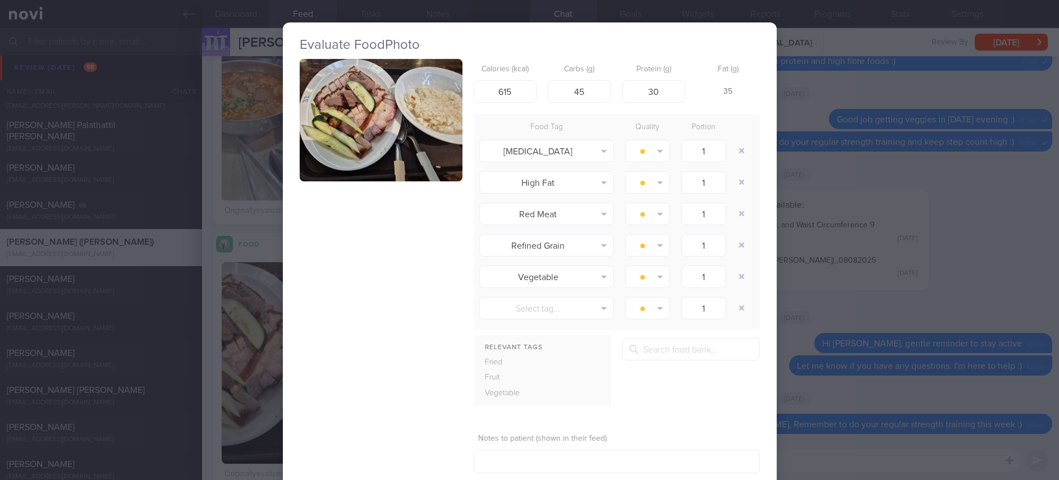
click at [396, 112] on button "button" at bounding box center [381, 120] width 163 height 122
click at [828, 231] on div "Evaluate Food Photo Calories (kcal) 615 Carbs (g) 45 Protein (g) 30 Fat (g) 35 …" at bounding box center [529, 240] width 1059 height 480
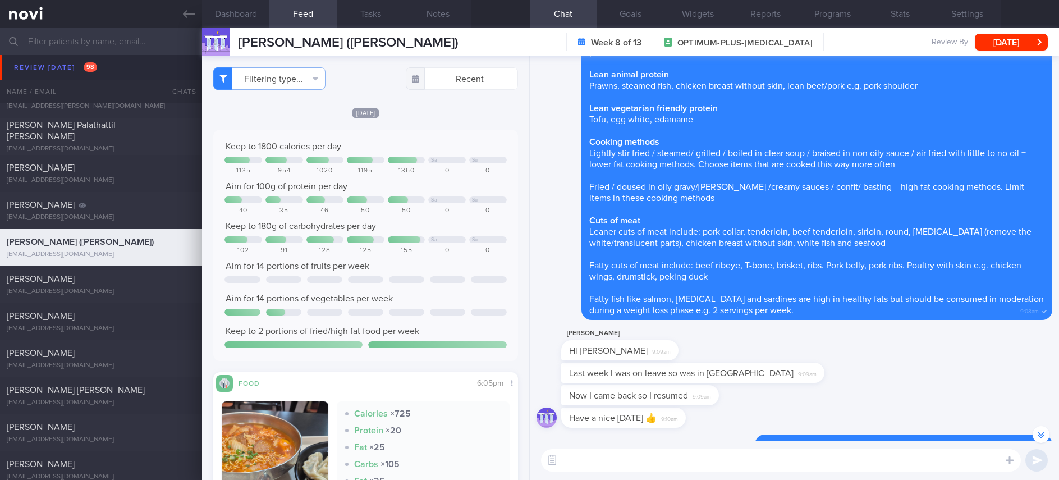
scroll to position [-1515, 0]
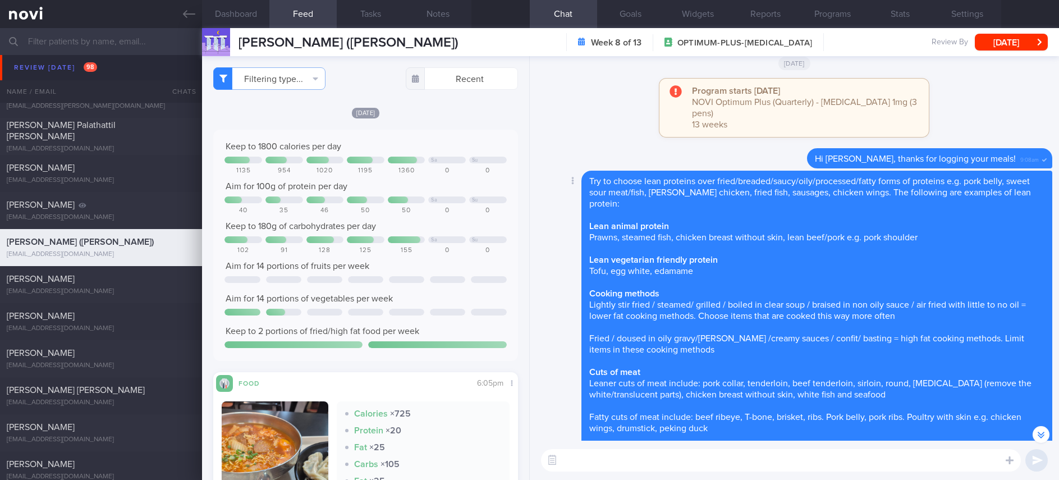
click at [718, 242] on span "Prawns, steamed fish, chicken breast without skin, lean beef/pork e.g. pork sho…" at bounding box center [753, 237] width 328 height 9
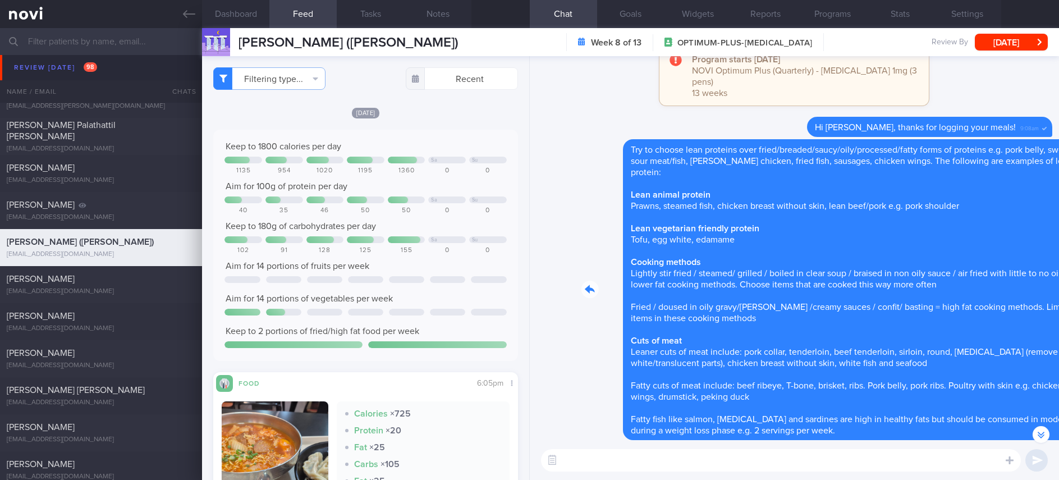
drag, startPoint x: 672, startPoint y: 235, endPoint x: 971, endPoint y: 241, distance: 299.2
click at [971, 241] on div "Delete Try to choose lean proteins over fried/breaded/saucy/oily/processed/fatt…" at bounding box center [794, 289] width 516 height 301
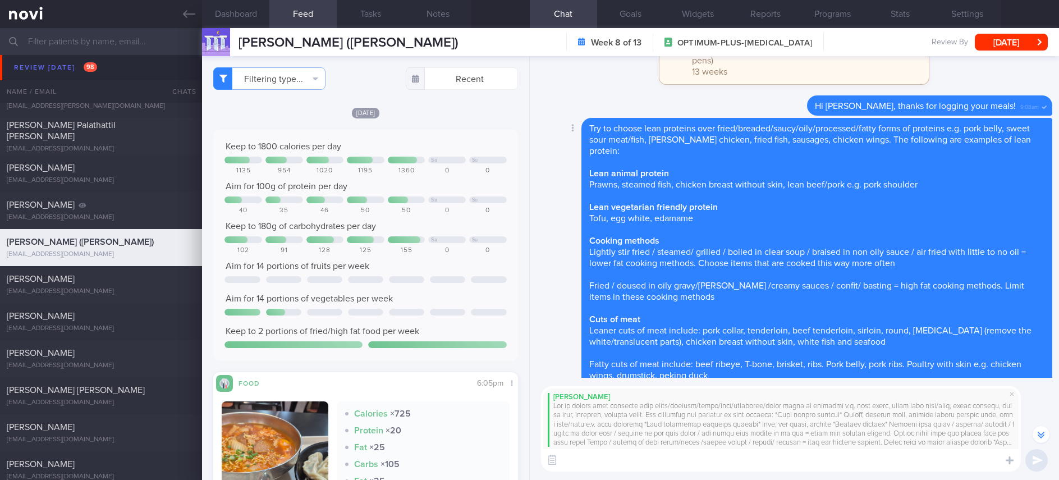
scroll to position [-1577, 0]
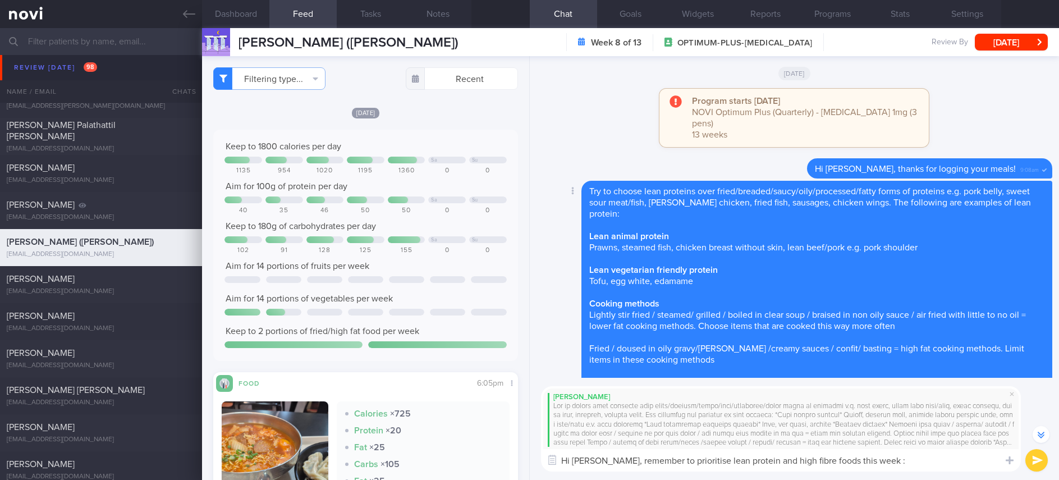
type textarea "Hi Gabriel, remember to prioritise lean protein and high fibre foods this week …"
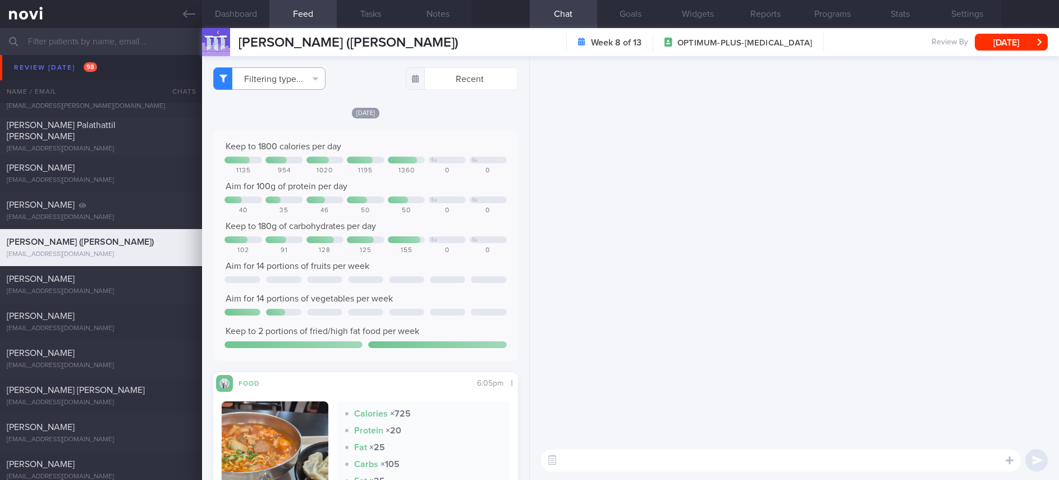
scroll to position [0, 0]
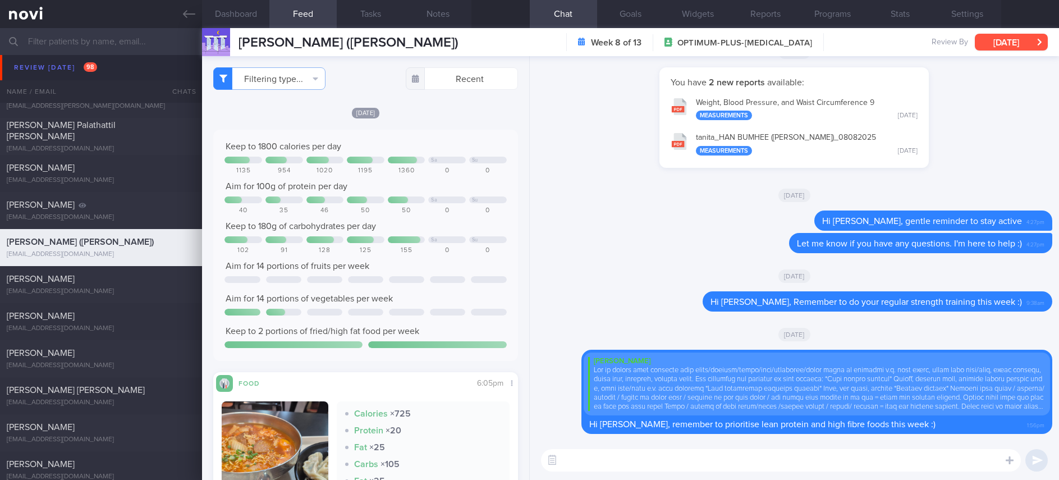
click at [1005, 47] on button "[DATE]" at bounding box center [1011, 42] width 73 height 17
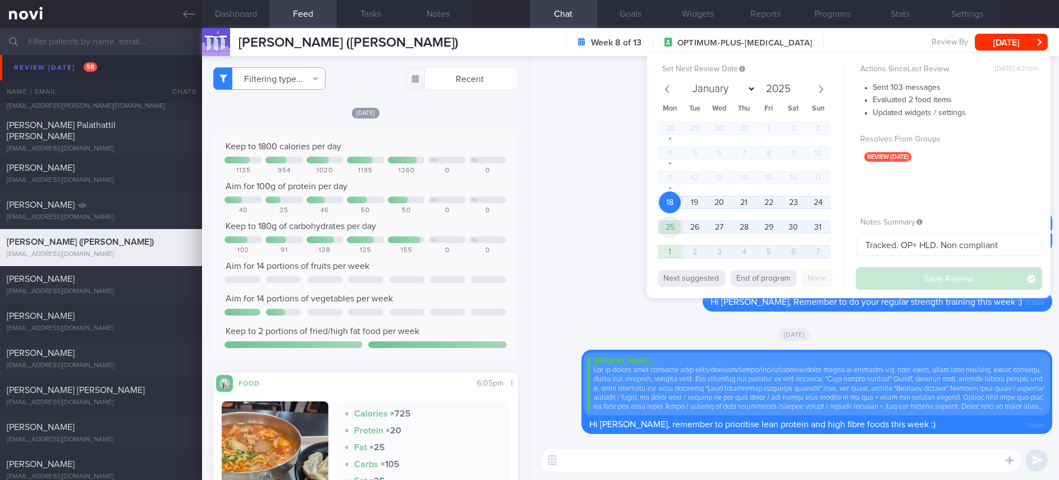
click at [671, 224] on span "25" at bounding box center [670, 227] width 22 height 22
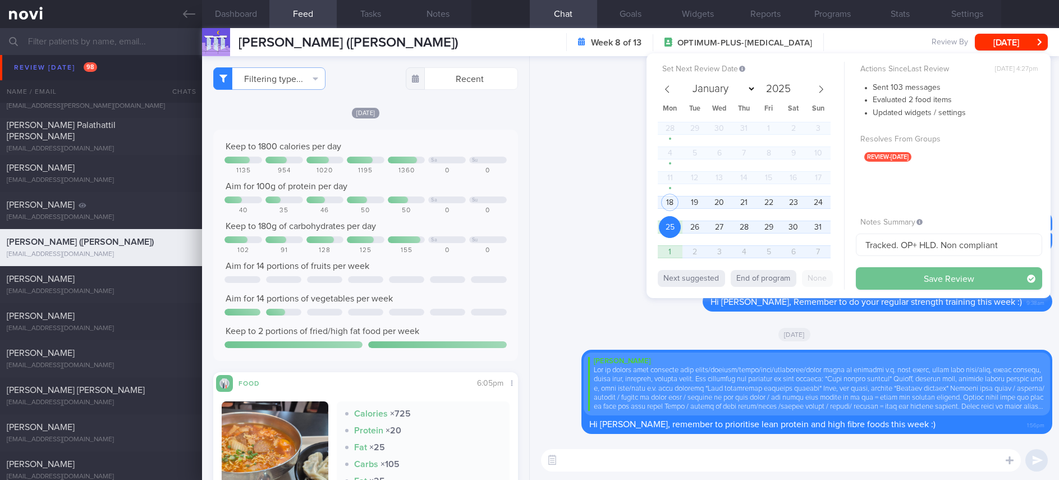
click at [921, 277] on button "Save Review" at bounding box center [949, 278] width 186 height 22
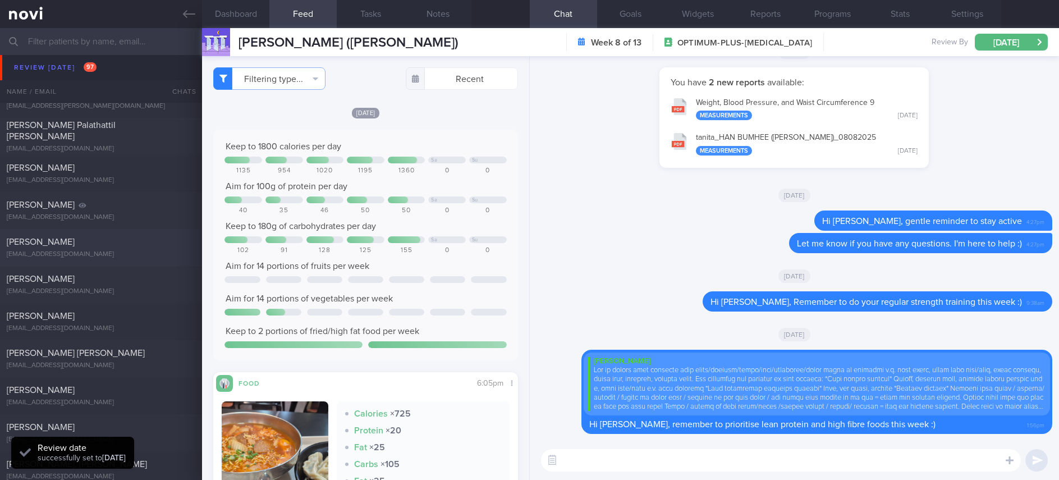
click at [114, 249] on div "LIM JOO YEON dlawndus04@gmail.com" at bounding box center [101, 247] width 202 height 22
type input "Tracked"
type textarea "Ms LIM JOO YEON G3476303N 02 July 2024 13 Apr 1992 dlawndus04@gmail.com +658533…"
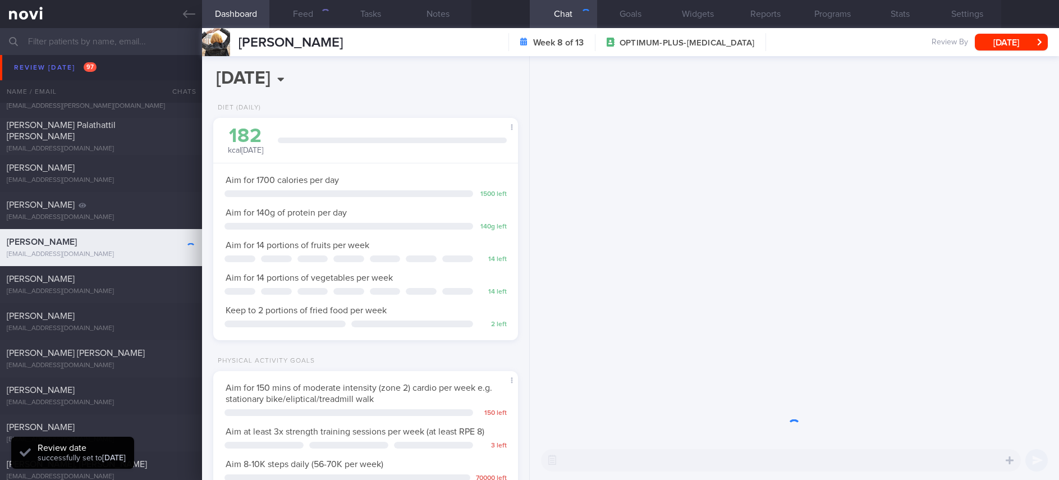
scroll to position [152, 271]
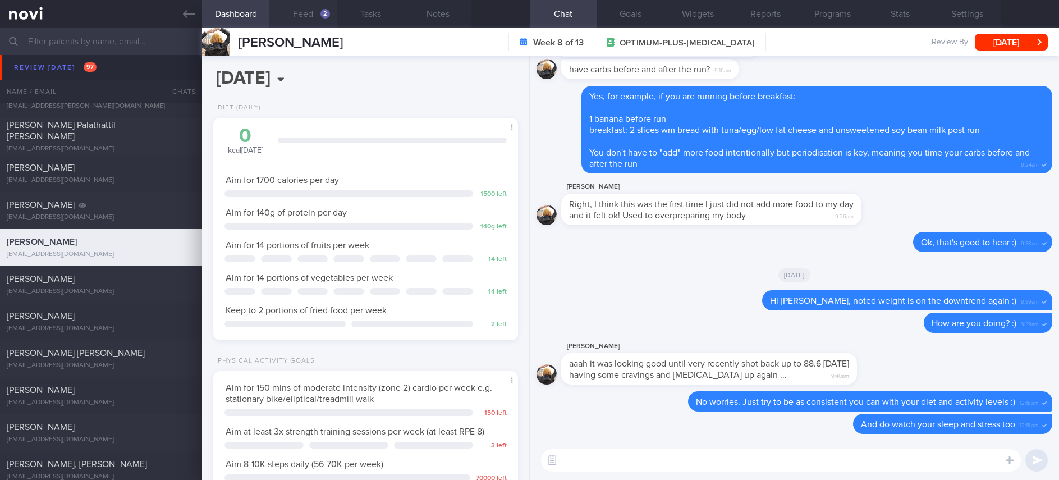
click at [317, 15] on button "Feed 2" at bounding box center [302, 14] width 67 height 28
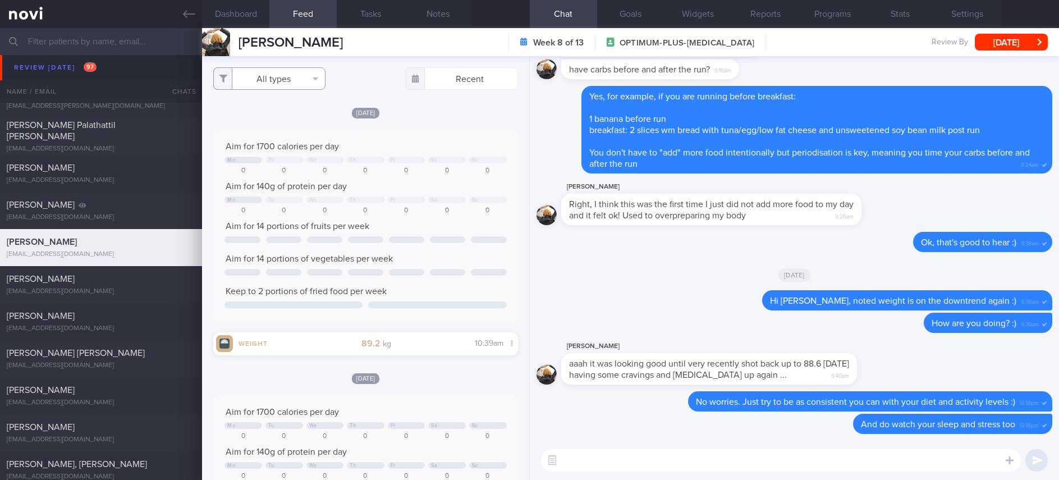
click at [259, 77] on button "All types" at bounding box center [269, 78] width 112 height 22
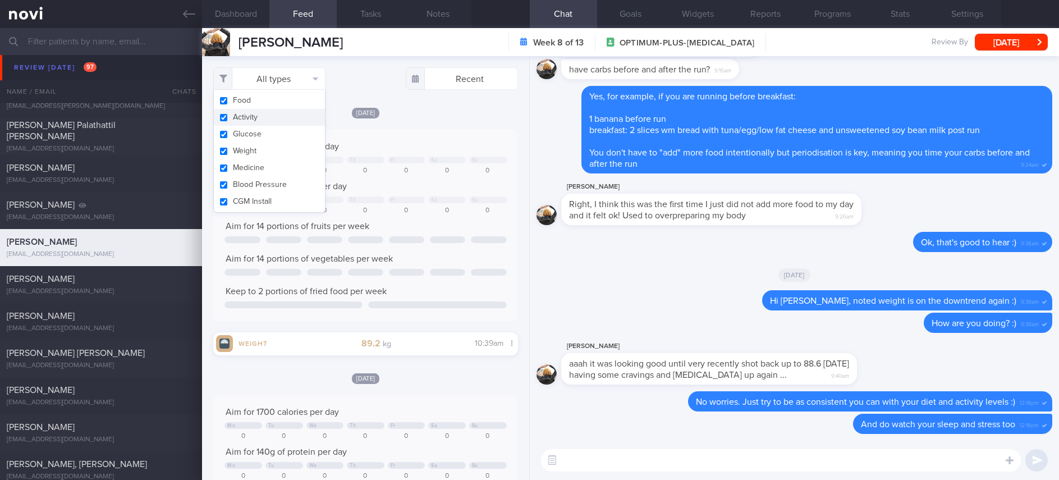
click at [268, 118] on button "Activity" at bounding box center [269, 117] width 111 height 17
checkbox input "false"
click at [452, 131] on div "Aim for 1700 calories per day Mo Tu We Th Fr Sa Su 0 0 0 0 0 0 0 Aim for 140g o…" at bounding box center [365, 225] width 304 height 191
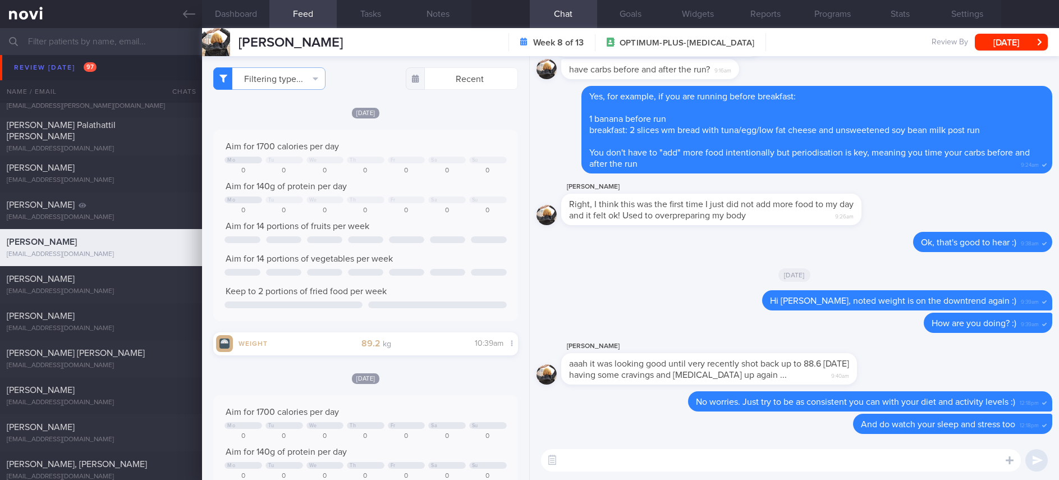
click at [430, 236] on div at bounding box center [447, 239] width 35 height 7
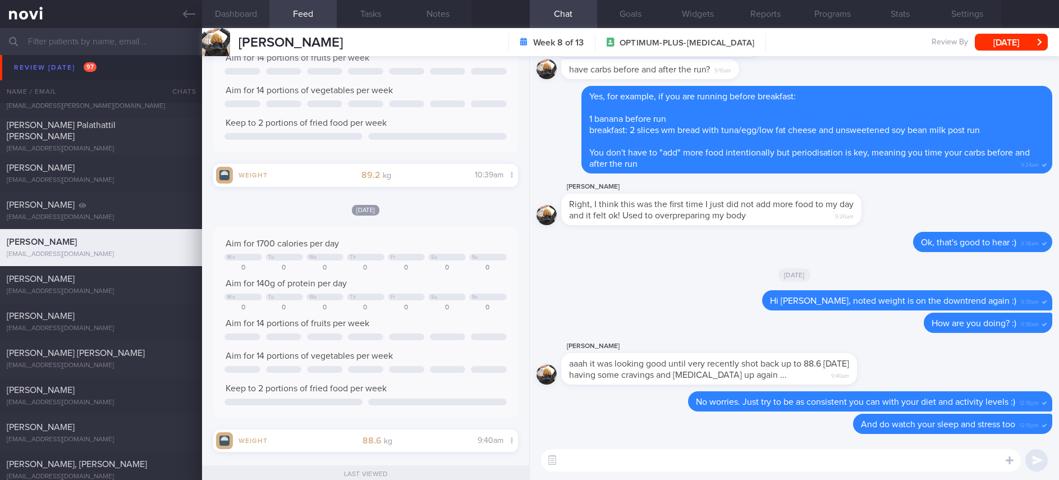
click at [240, 17] on button "Dashboard" at bounding box center [235, 14] width 67 height 28
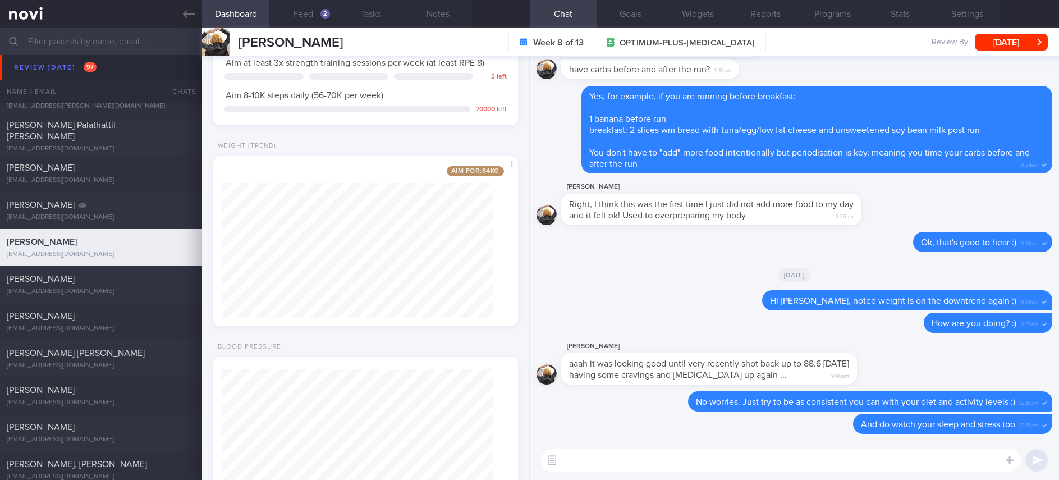
scroll to position [429, 0]
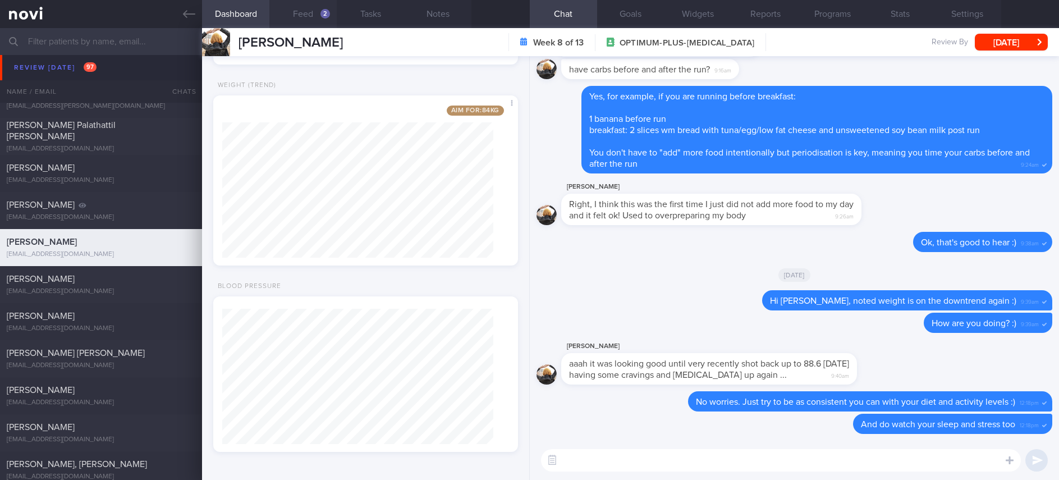
click at [328, 17] on button "Feed 2" at bounding box center [302, 14] width 67 height 28
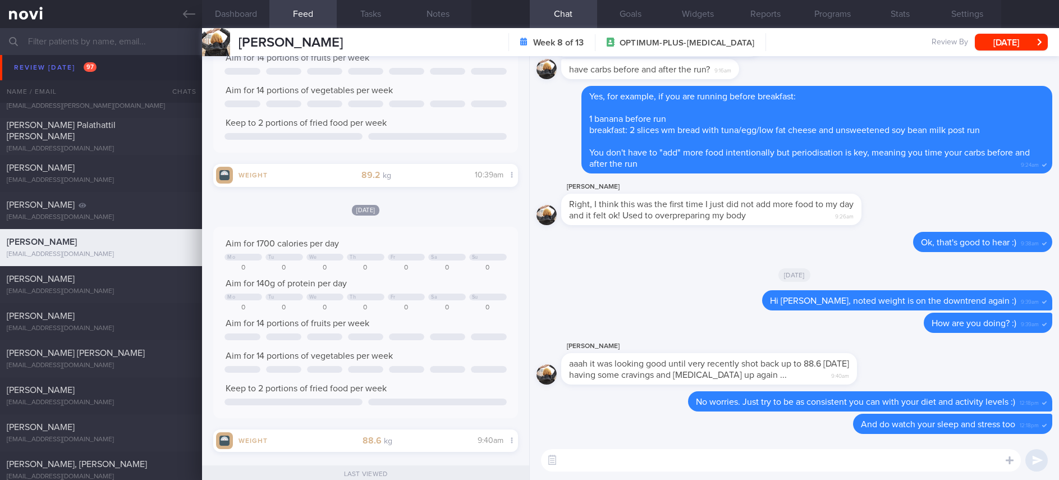
click at [689, 464] on textarea at bounding box center [781, 460] width 480 height 22
click at [260, 17] on button "Dashboard" at bounding box center [235, 14] width 67 height 28
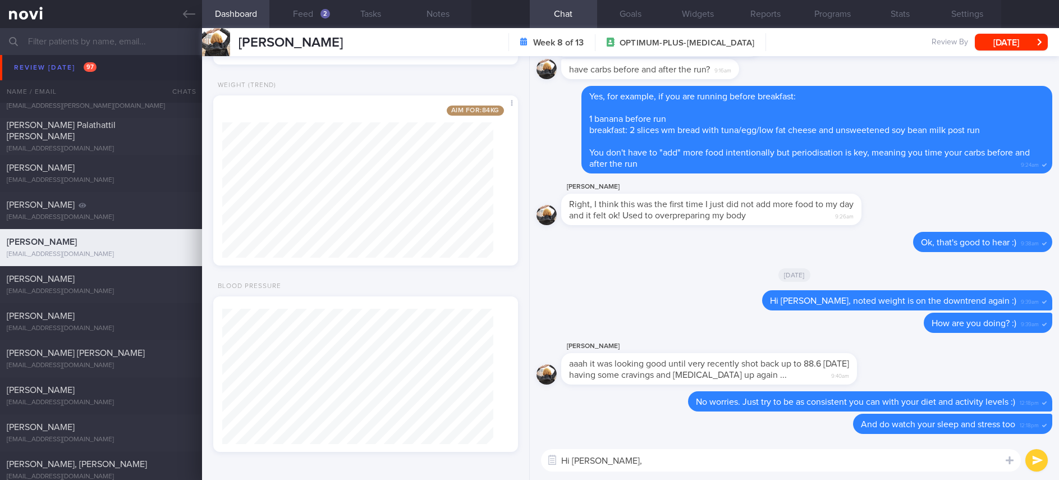
click at [614, 469] on textarea "Hi Joo Yeon," at bounding box center [781, 460] width 480 height 22
click at [624, 464] on textarea "Hi Joo Yeon," at bounding box center [781, 460] width 480 height 22
type textarea "Hi Joo Yeon, how is everything? :)"
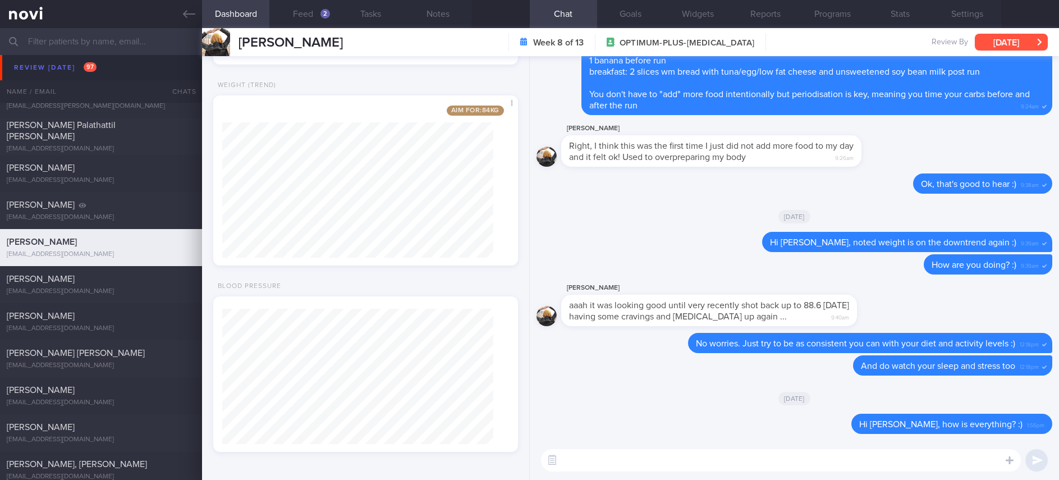
click at [1037, 40] on icon "button" at bounding box center [1039, 42] width 5 height 8
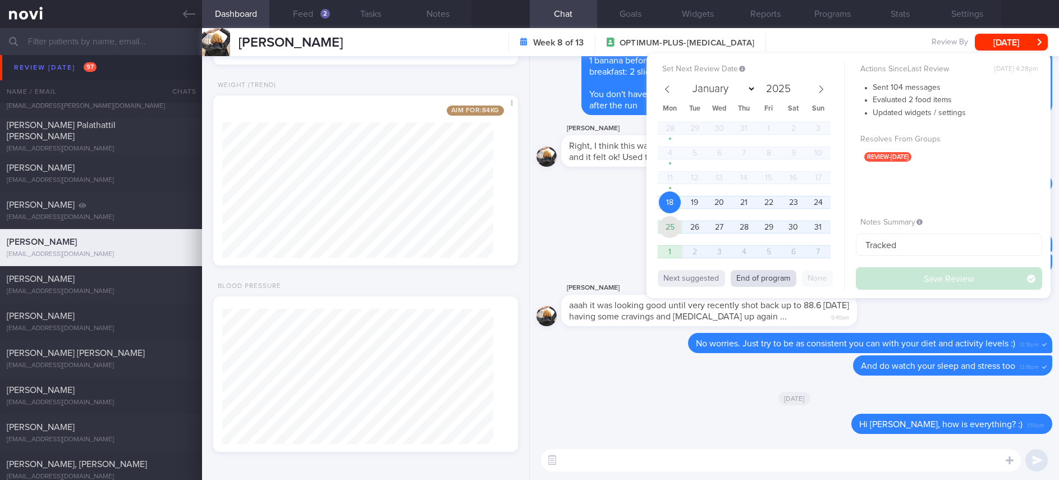
drag, startPoint x: 668, startPoint y: 216, endPoint x: 791, endPoint y: 283, distance: 139.4
click at [669, 216] on span "25" at bounding box center [670, 227] width 22 height 22
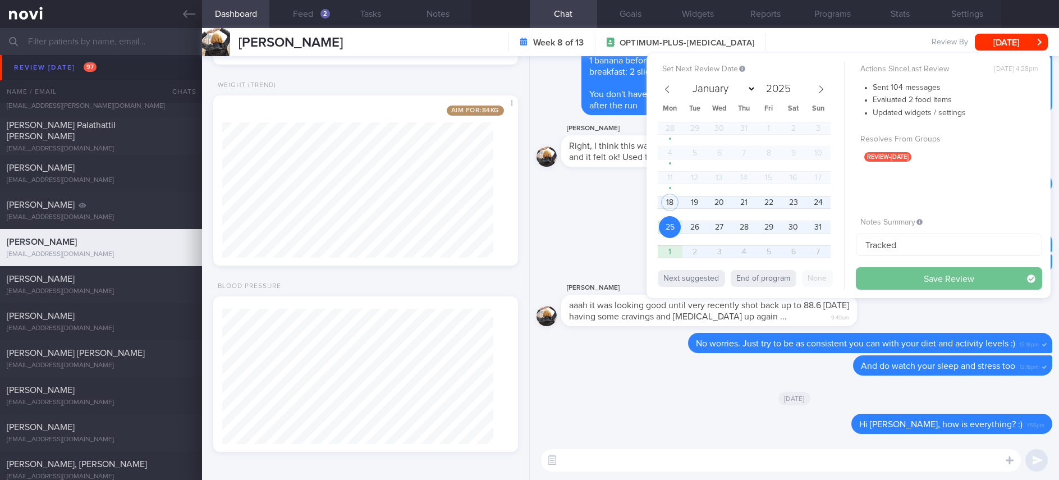
click at [892, 277] on button "Save Review" at bounding box center [949, 278] width 186 height 22
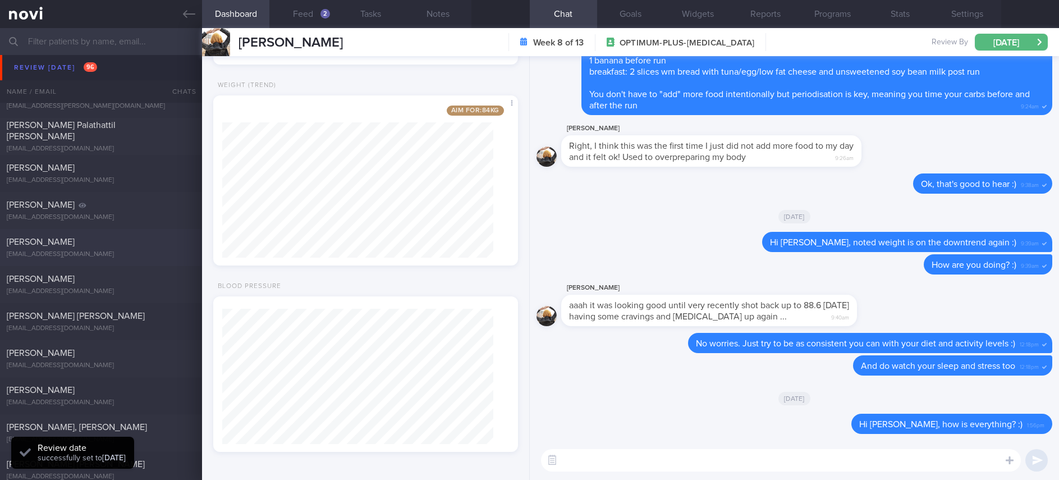
click at [108, 254] on div "ruthnauli@hotmail.com" at bounding box center [101, 254] width 189 height 8
type textarea "Ms CHOI HYUN JUNG S9476298G 17 March 2025 2 Jul 1994 ruthnauli@hotmail.com +659…"
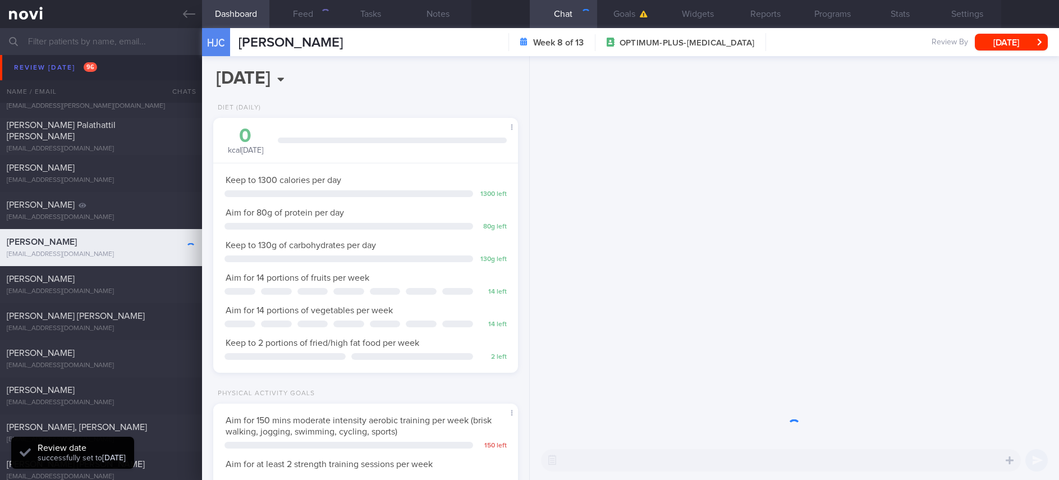
scroll to position [561030, 560910]
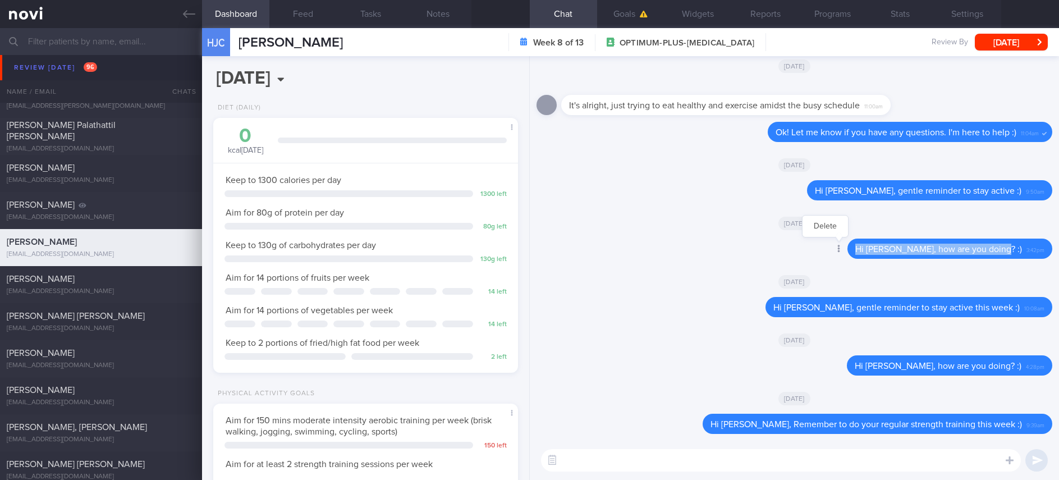
drag, startPoint x: 1012, startPoint y: 251, endPoint x: 840, endPoint y: 249, distance: 172.3
click at [840, 249] on div "Delete Hi Hyun Jung, how are you doing? :) 3:42pm" at bounding box center [927, 249] width 250 height 20
copy span "Hi Hyun Jung, how are you doing? :)"
click at [774, 456] on textarea at bounding box center [781, 460] width 480 height 22
paste textarea "Hi Hyun Jung, how are you doing? :)"
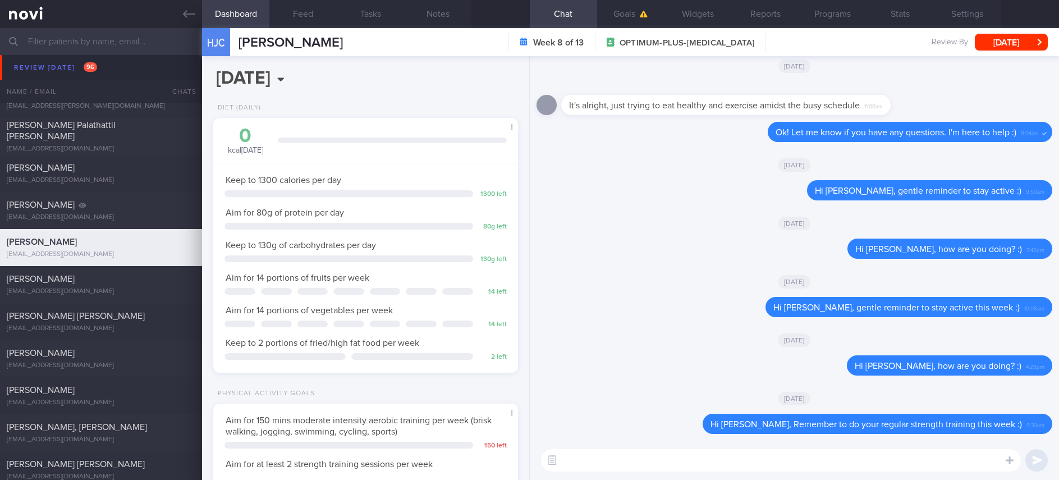
type textarea "Hi Hyun Jung, how are you doing? :)"
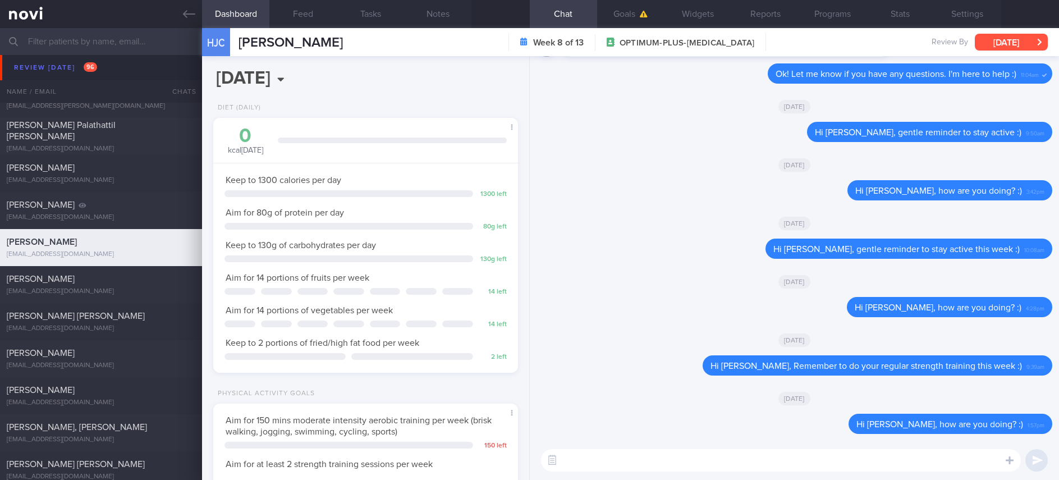
click at [1016, 40] on button "[DATE]" at bounding box center [1011, 42] width 73 height 17
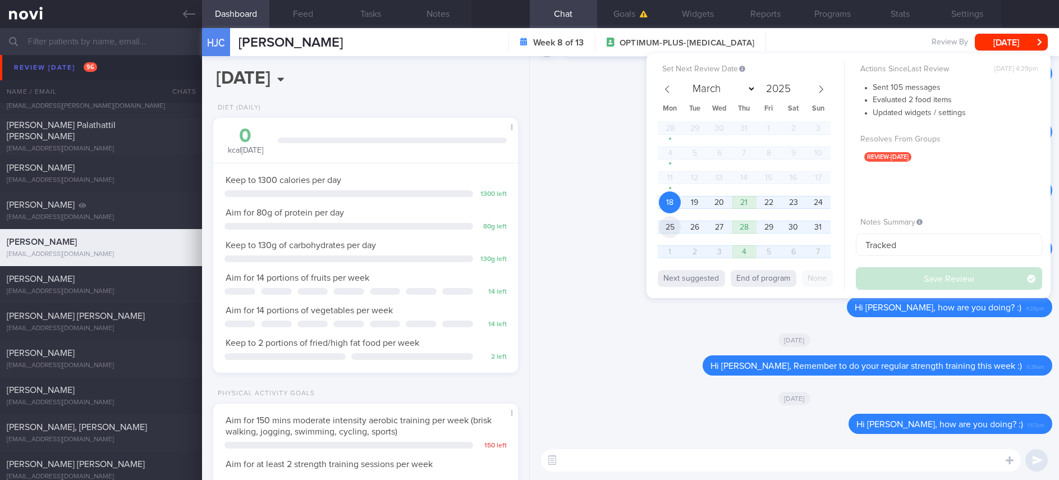
click at [675, 227] on span "25" at bounding box center [670, 227] width 22 height 22
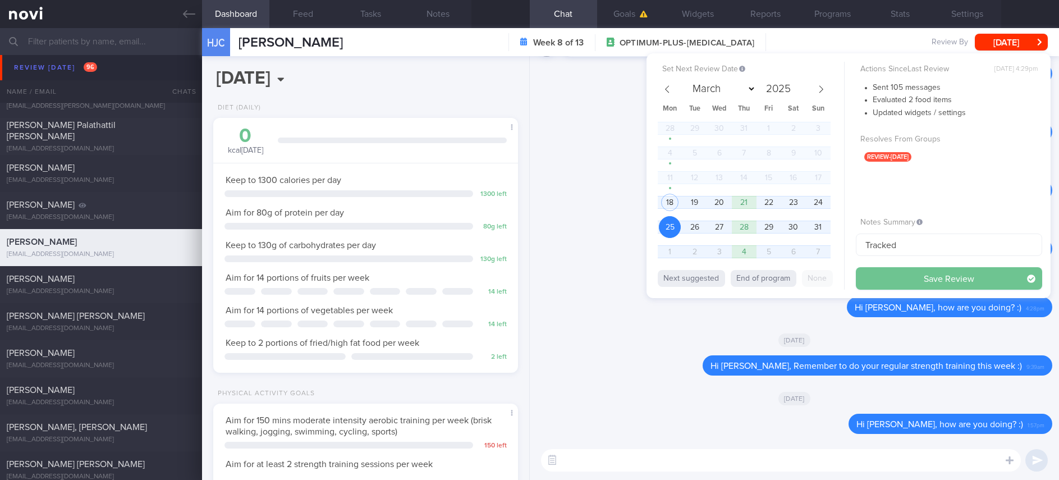
click at [928, 270] on button "Save Review" at bounding box center [949, 278] width 186 height 22
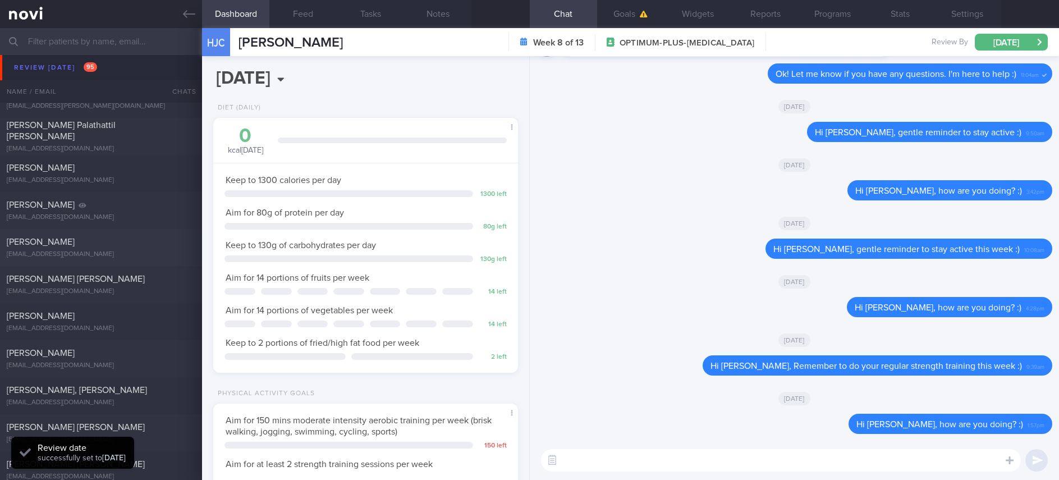
click at [134, 249] on div "ADELINE KRISTIANTO ad3lin3wong81@gmail.com" at bounding box center [101, 247] width 202 height 22
type input "tracked"
type textarea "Ms ADELINE KRISTIANTO E4121683 10 October 2024 2 Apr 1981 ad3lin3wong81@gmail.c…"
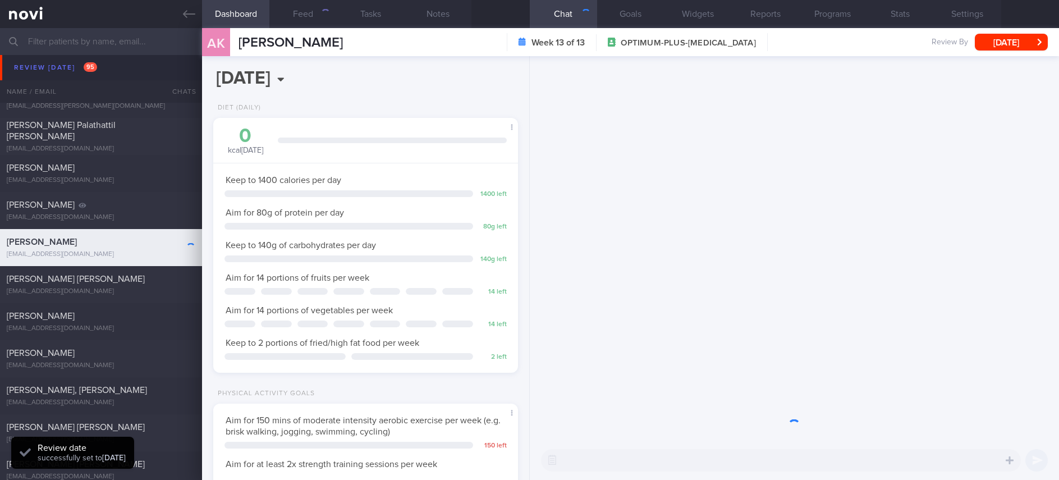
scroll to position [152, 271]
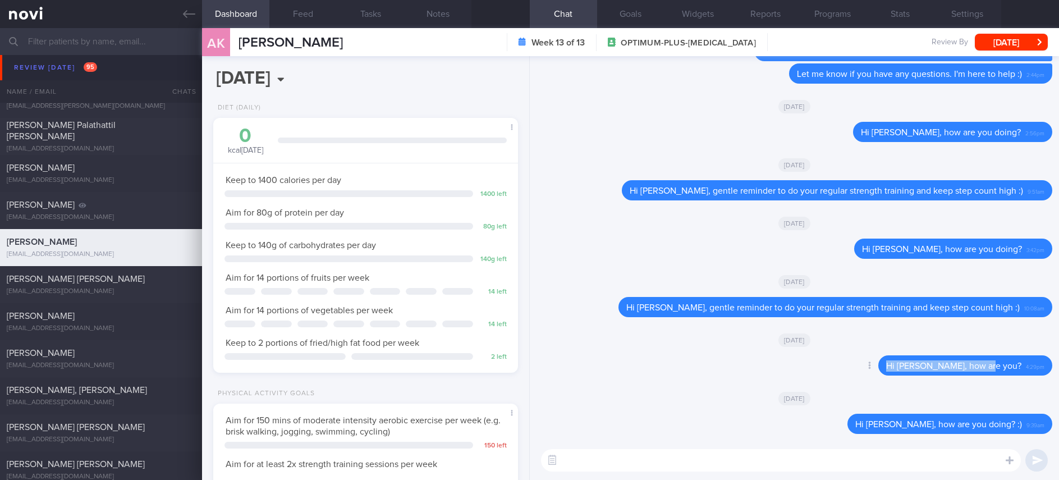
drag, startPoint x: 1011, startPoint y: 363, endPoint x: 873, endPoint y: 364, distance: 138.6
click at [873, 364] on div "Delete Hi Adeline, how are you? 4:29pm" at bounding box center [942, 365] width 219 height 20
copy span "Hi Adeline, how are you?"
click at [737, 462] on textarea at bounding box center [781, 460] width 480 height 22
paste textarea "Hi Adeline, how are you?"
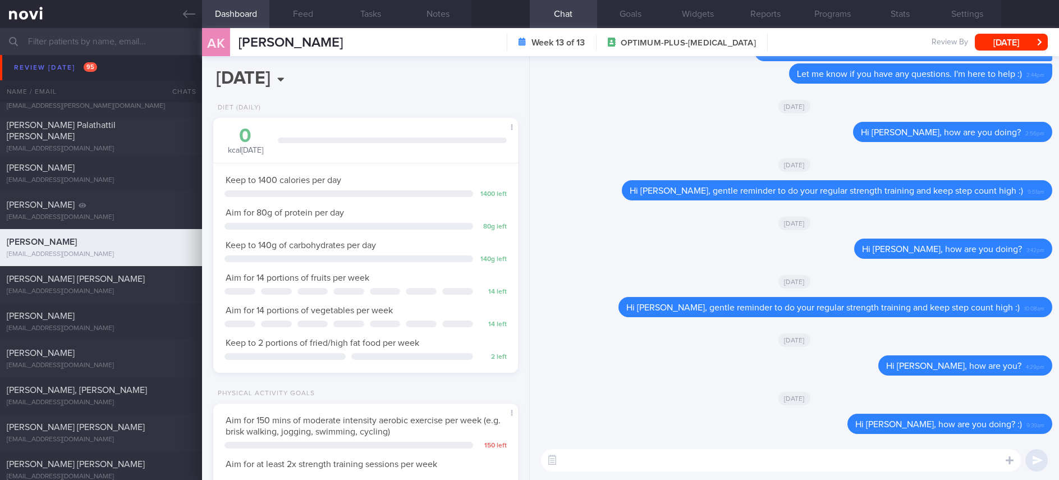
type textarea "Hi Adeline, how are you?"
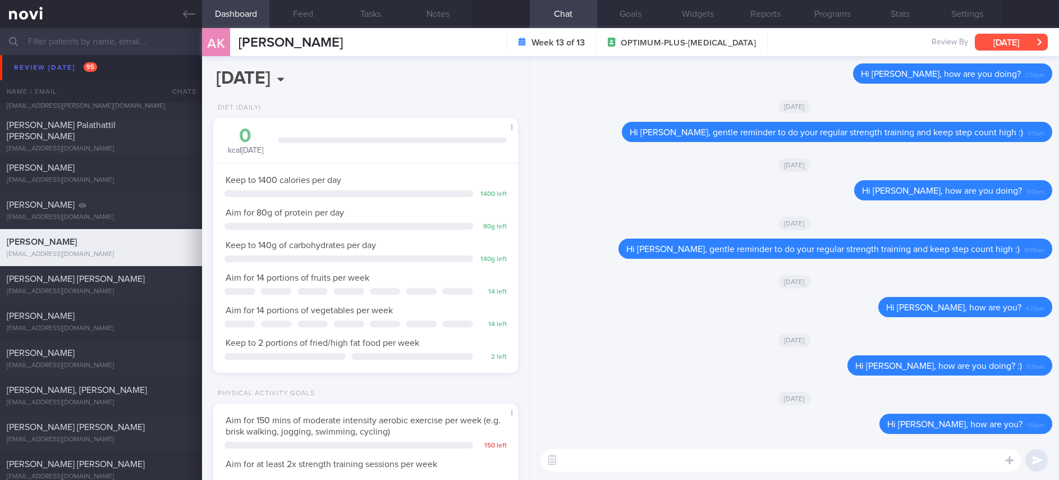
click at [993, 39] on button "[DATE]" at bounding box center [1011, 42] width 73 height 17
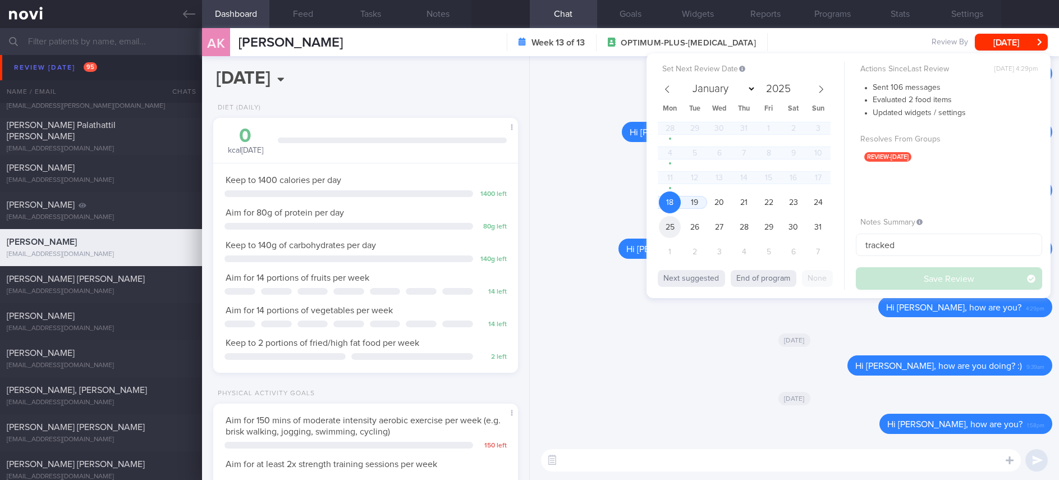
click at [672, 226] on span "25" at bounding box center [670, 227] width 22 height 22
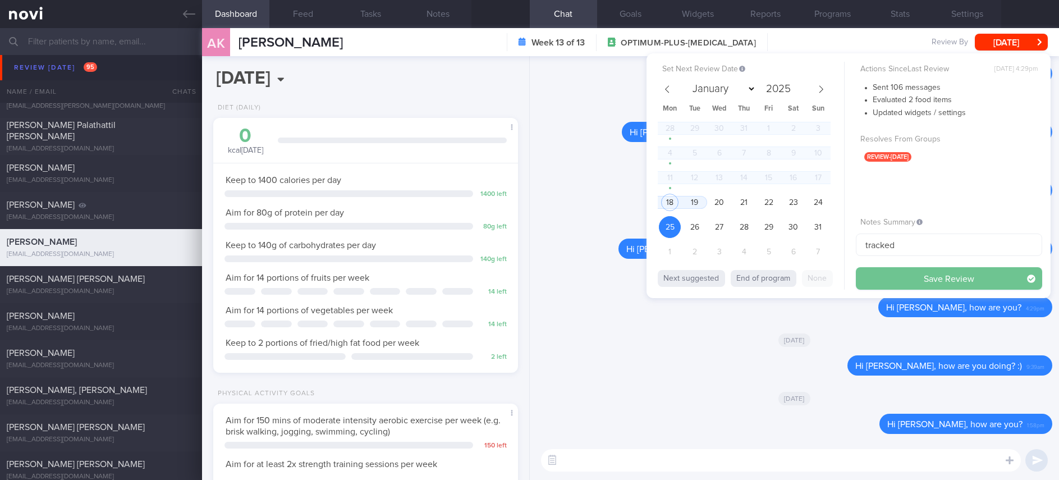
click at [929, 283] on button "Save Review" at bounding box center [949, 278] width 186 height 22
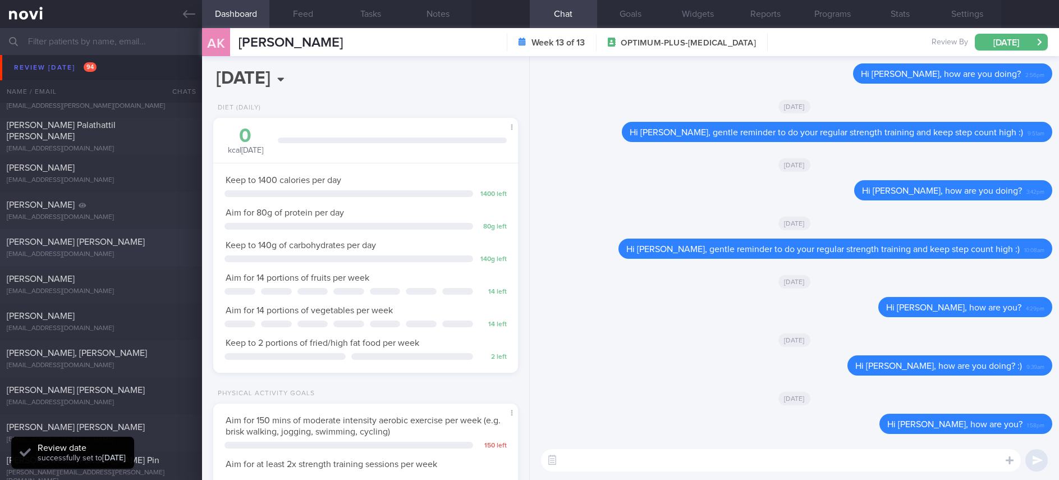
click at [111, 245] on span "ZUNIGA MEJIA JAIME EDUARDO" at bounding box center [76, 241] width 138 height 9
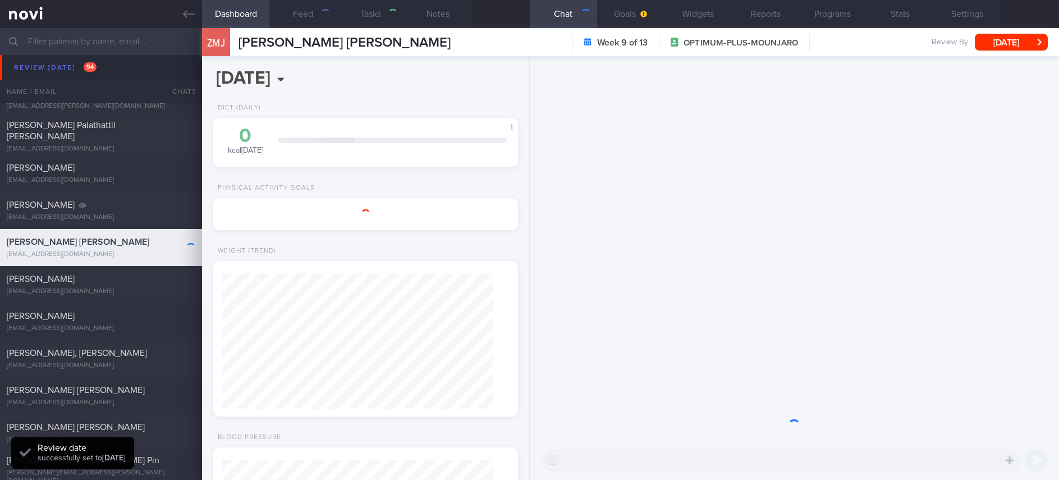
type input "Tracked. Jaime"
type textarea "Mr ZUNIGA MEJIA JAIME EDUARDO G4030155R 6 Aug 1982 jaimezunigamejia@gmail.com 8…"
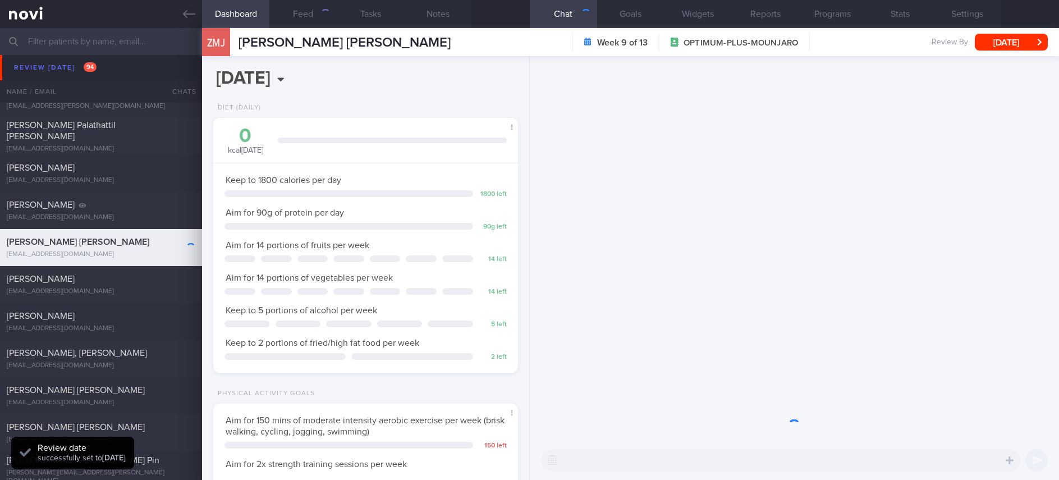
scroll to position [135, 271]
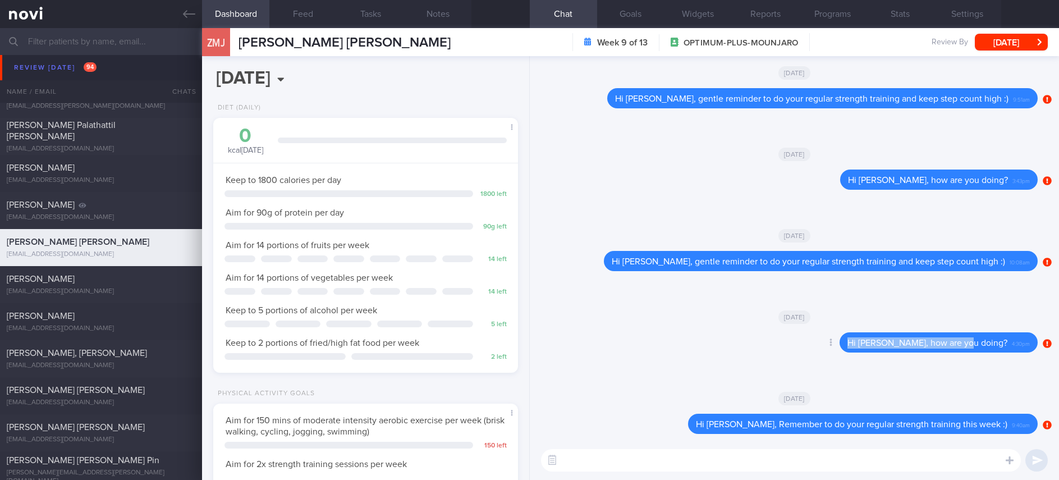
drag, startPoint x: 994, startPoint y: 342, endPoint x: 794, endPoint y: 339, distance: 199.8
click at [794, 339] on div "Delete Hi Jaime, how are you doing? 4:30pm" at bounding box center [786, 345] width 501 height 27
copy span "Hi Jaime, how are you doing?"
click at [750, 459] on textarea at bounding box center [781, 460] width 480 height 22
paste textarea "Hi Jaime, how are you doing?"
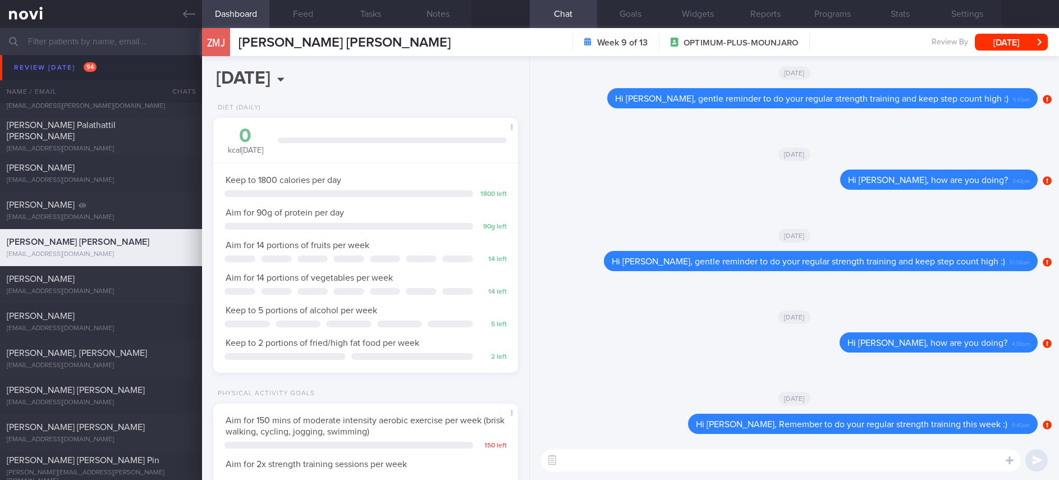
type textarea "Hi Jaime, how are you doing?"
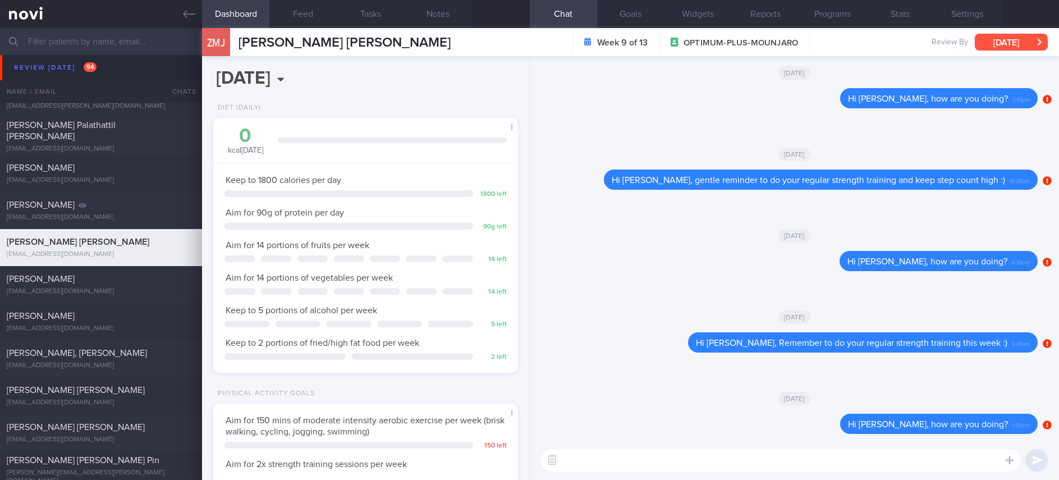
click at [988, 40] on button "[DATE]" at bounding box center [1011, 42] width 73 height 17
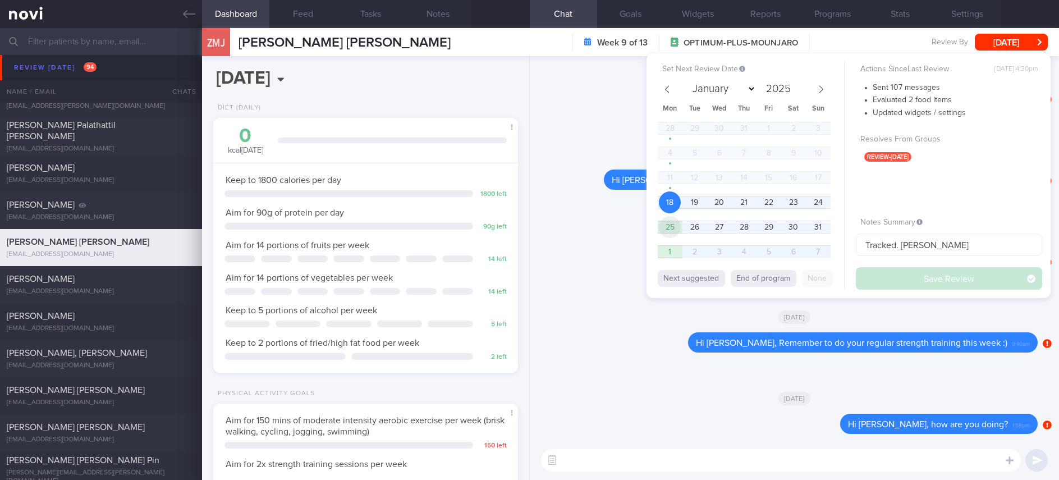
click at [659, 230] on span "25" at bounding box center [670, 227] width 22 height 22
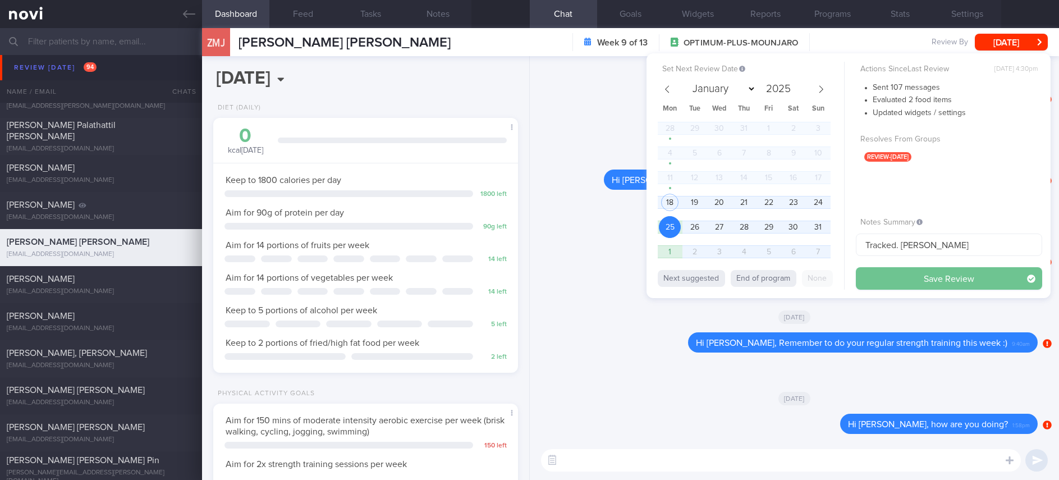
click at [950, 278] on button "Save Review" at bounding box center [949, 278] width 186 height 22
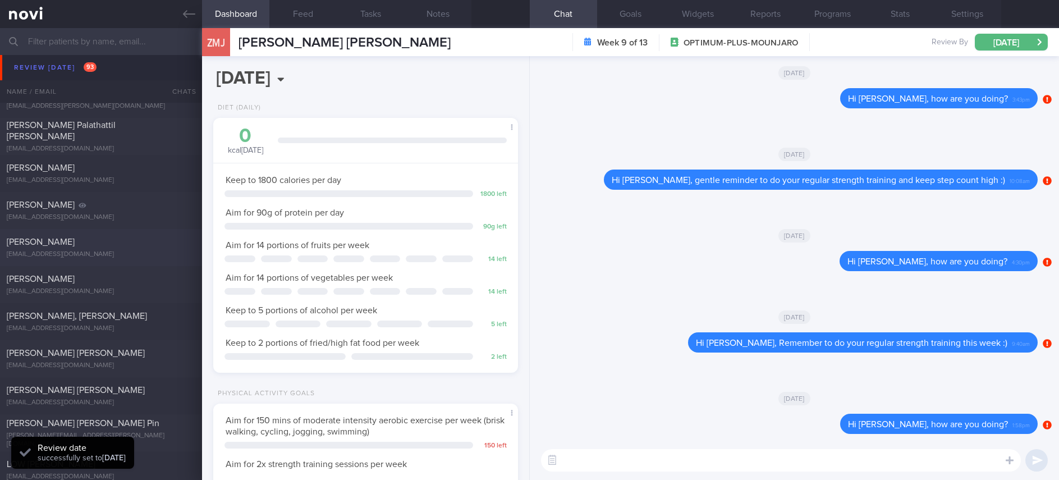
click at [152, 248] on div "Mahfudz Bin Mohd Yasin mahfudzyasin@gmail.com" at bounding box center [101, 247] width 202 height 22
type input "Tracked. Not compliant to diet. [MEDICAL_DATA] 500mg BD"
type textarea "39 year old Gentleman (Magnum 3 months Premier) Ops WFO Metformin 500mg BD HbA1…"
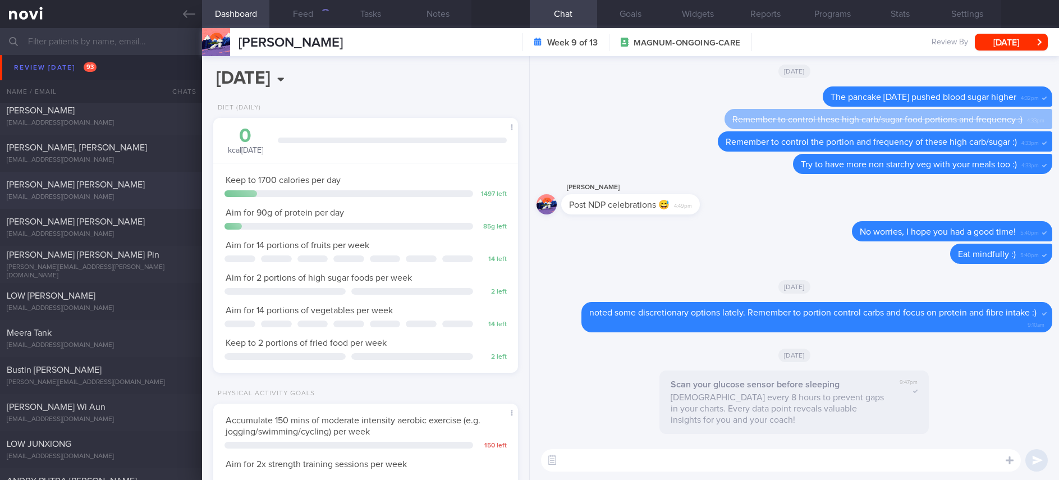
scroll to position [1515, 0]
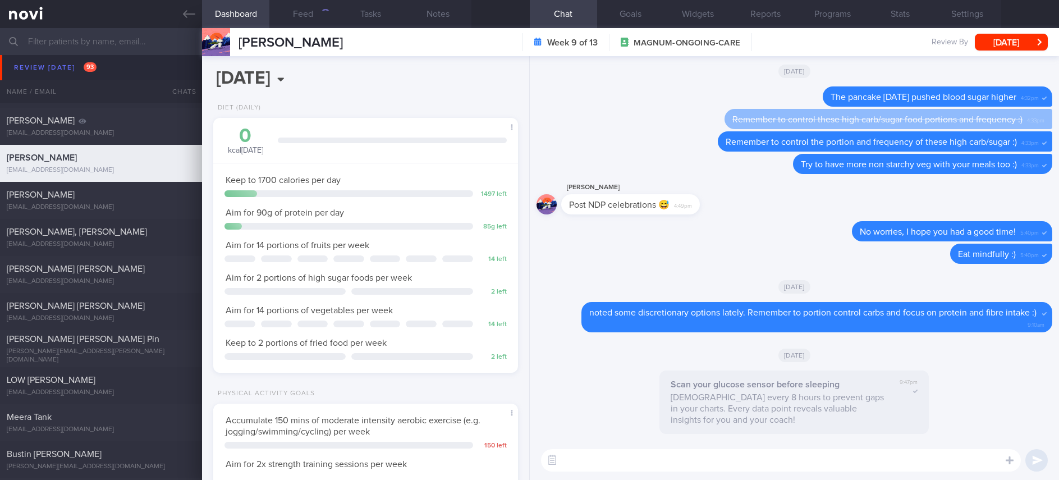
click at [599, 466] on textarea at bounding box center [781, 460] width 480 height 22
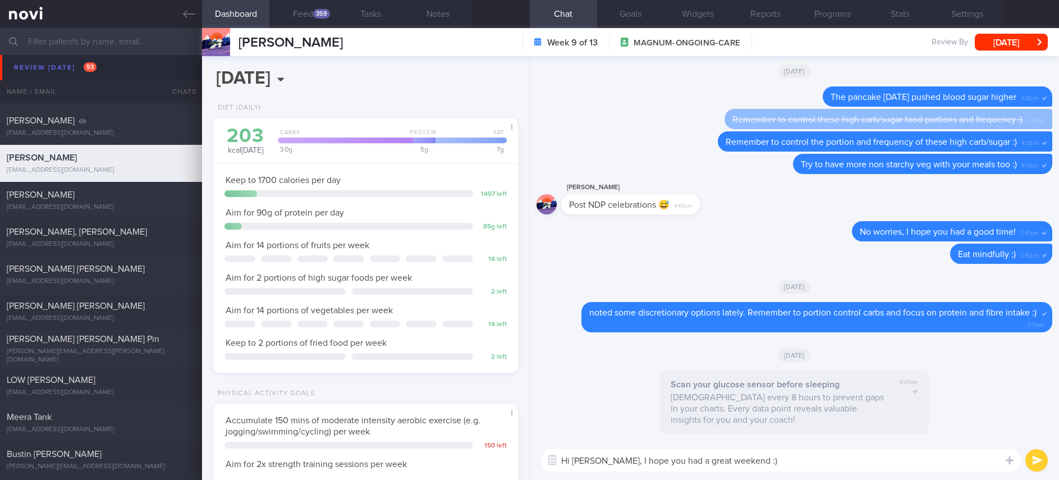
scroll to position [167, 276]
type textarea "Hi Mahfudz, I hope you had a great weekend :)"
click at [316, 16] on div "359" at bounding box center [321, 14] width 17 height 10
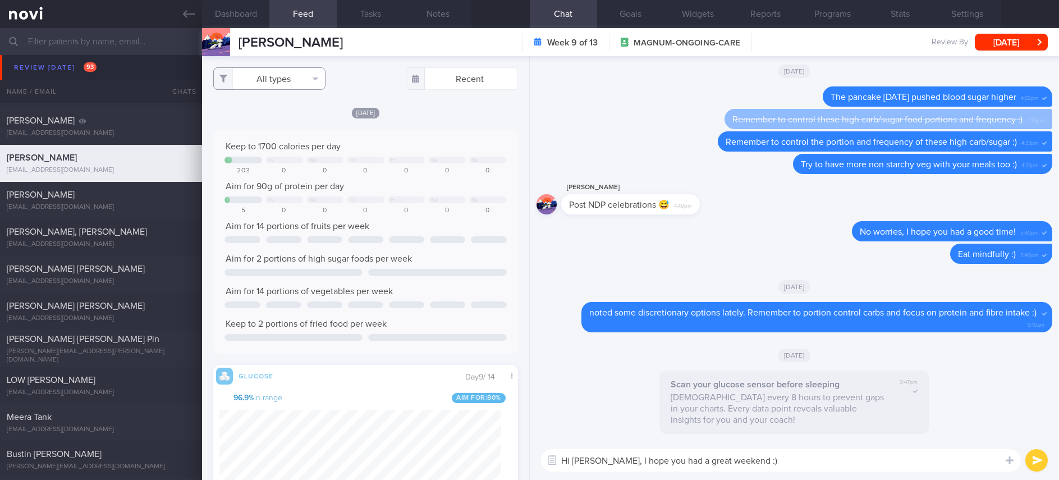
click at [287, 76] on button "All types" at bounding box center [269, 78] width 112 height 22
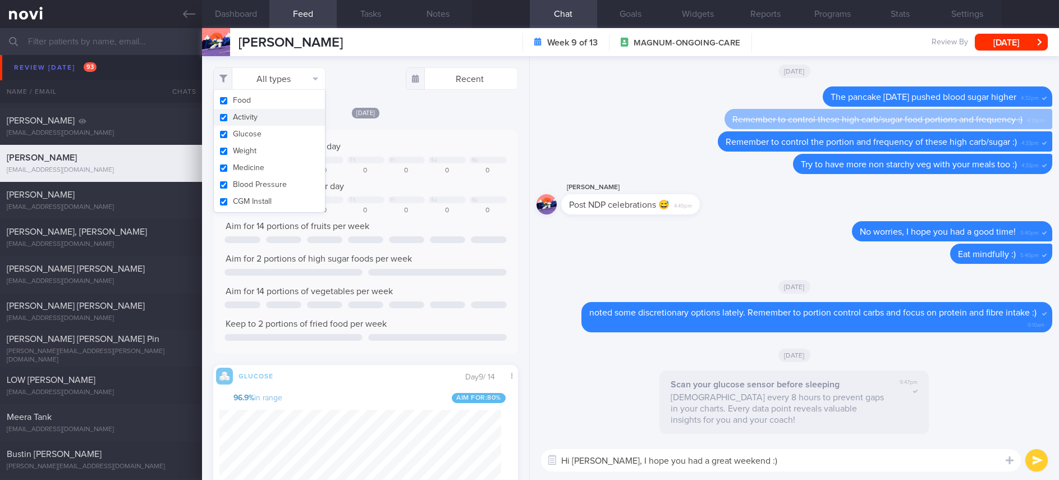
click at [259, 116] on button "Activity" at bounding box center [269, 117] width 111 height 17
click at [373, 157] on div at bounding box center [366, 160] width 38 height 7
checkbox input "false"
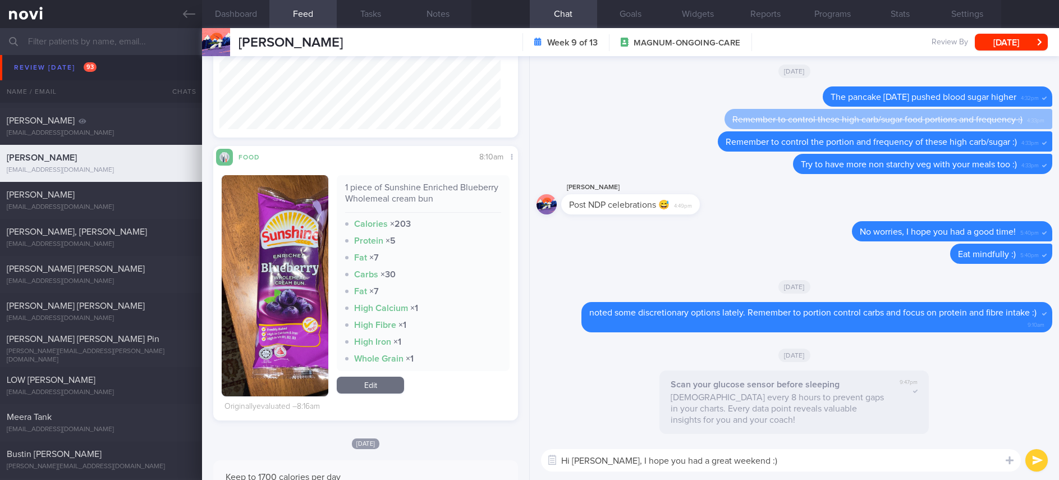
click at [781, 470] on textarea "Hi Mahfudz, I hope you had a great weekend :)" at bounding box center [781, 460] width 480 height 22
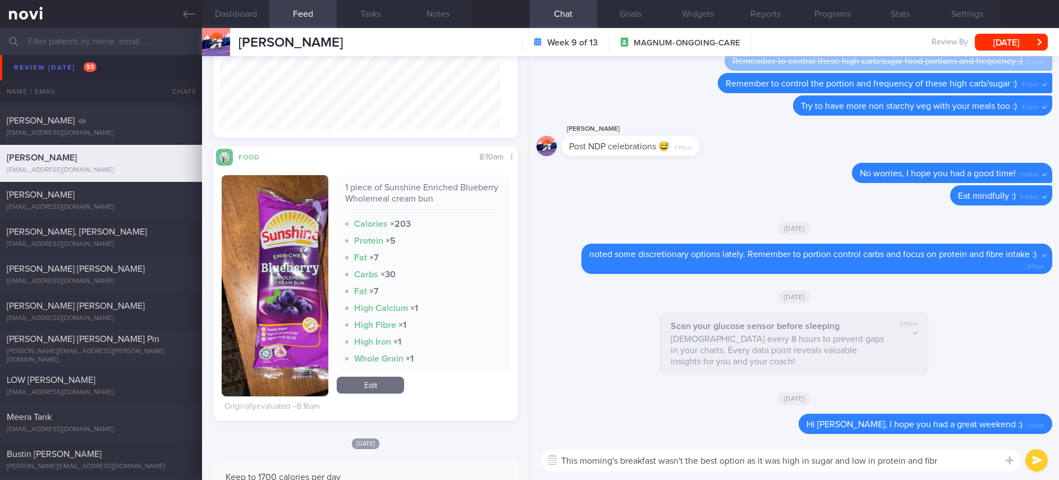
type textarea "This morning's breakfast wasn't the best option as it was high in sugar and low…"
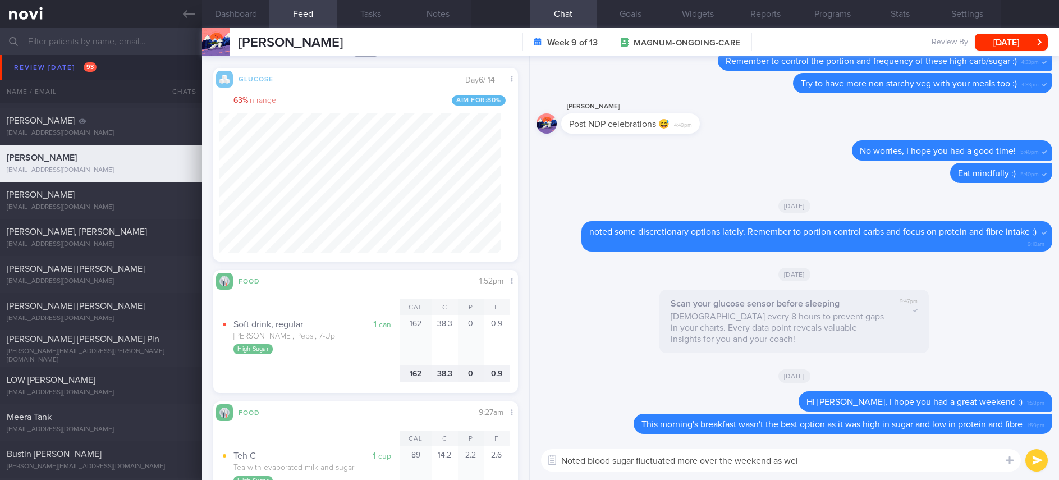
type textarea "Noted blood sugar fluctuated more over the weekend as well"
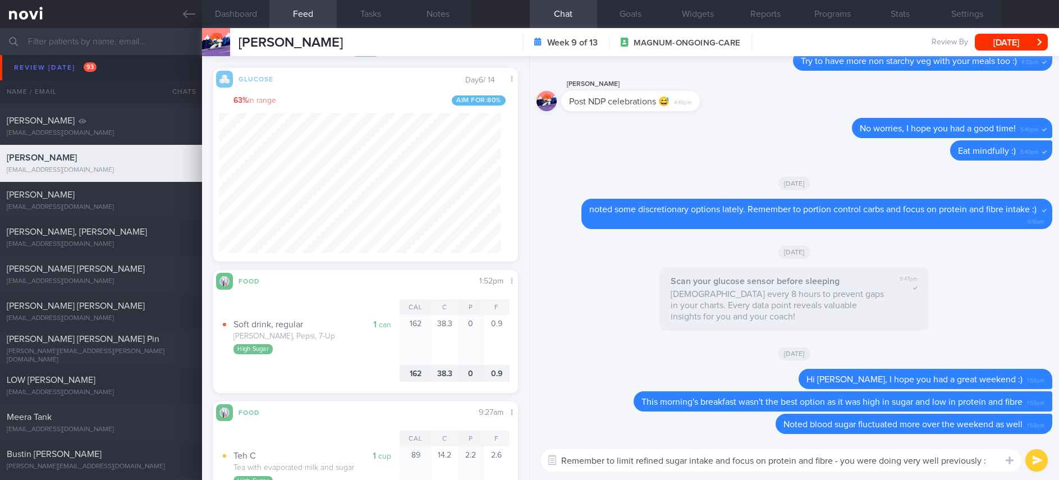
type textarea "Remember to limit refined sugar intake and focus on protein and fibre - you wer…"
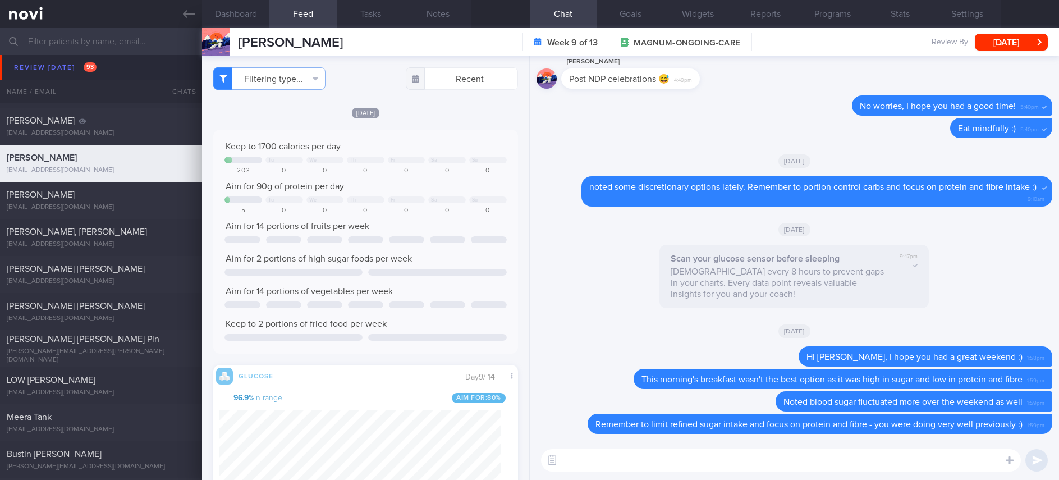
click at [697, 458] on textarea at bounding box center [781, 460] width 480 height 22
paste textarea "*Breakfast:* *“Egg Mayo” Sandwich* 2 slices [Smart carb low GI bread](https://w…"
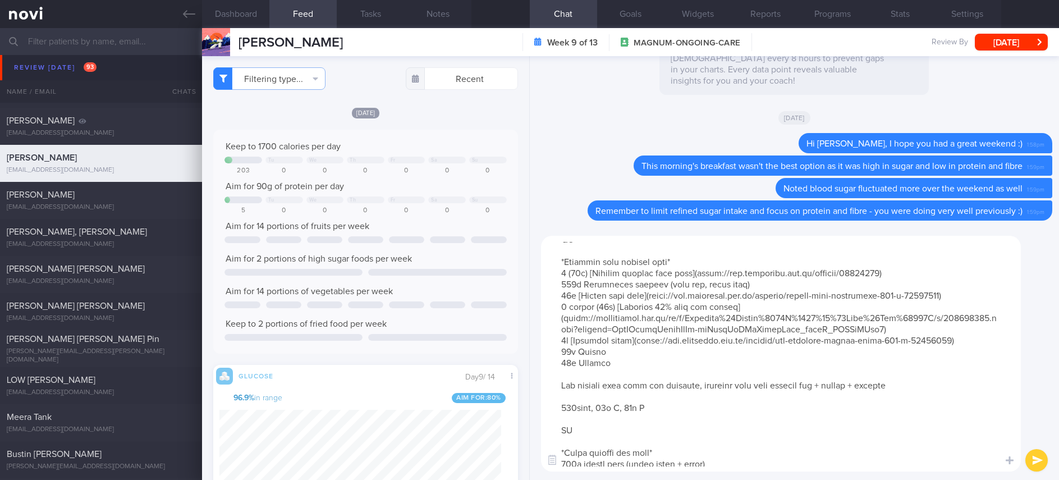
scroll to position [454, 0]
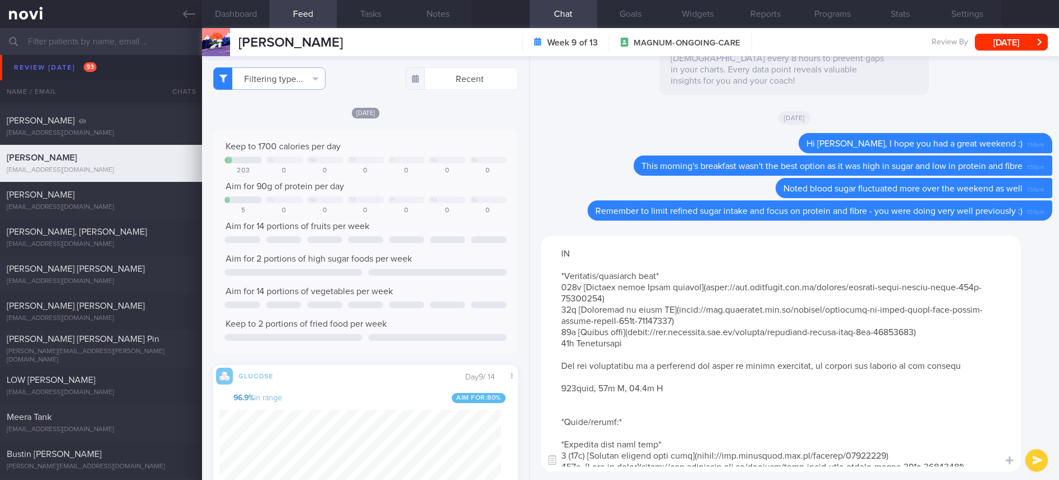
drag, startPoint x: 621, startPoint y: 234, endPoint x: 543, endPoint y: 414, distance: 196.3
click at [543, 414] on textarea at bounding box center [781, 354] width 480 height 236
type textarea "*Breakfast:* *“Egg Mayo” Sandwich* 2 slices [Smart carb low GI bread](https://w…"
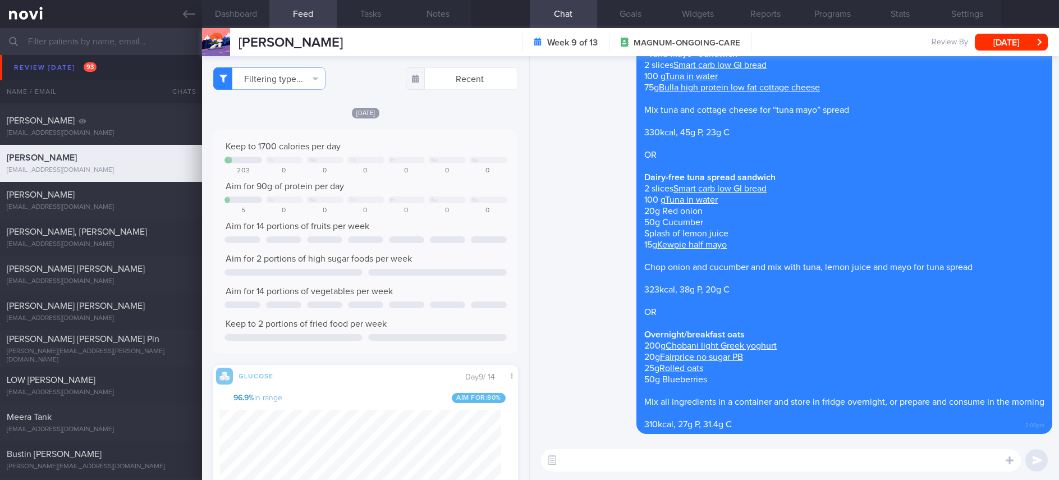
scroll to position [0, 0]
paste textarea "*Lunch/dinner:* *Sriracha mayo tuna wrap* 2 (90g) [Mission reduced carb wrap](h…"
type textarea "*Lunch/dinner:* *Sriracha mayo tuna wrap* 2 (90g) [Mission reduced carb wrap](h…"
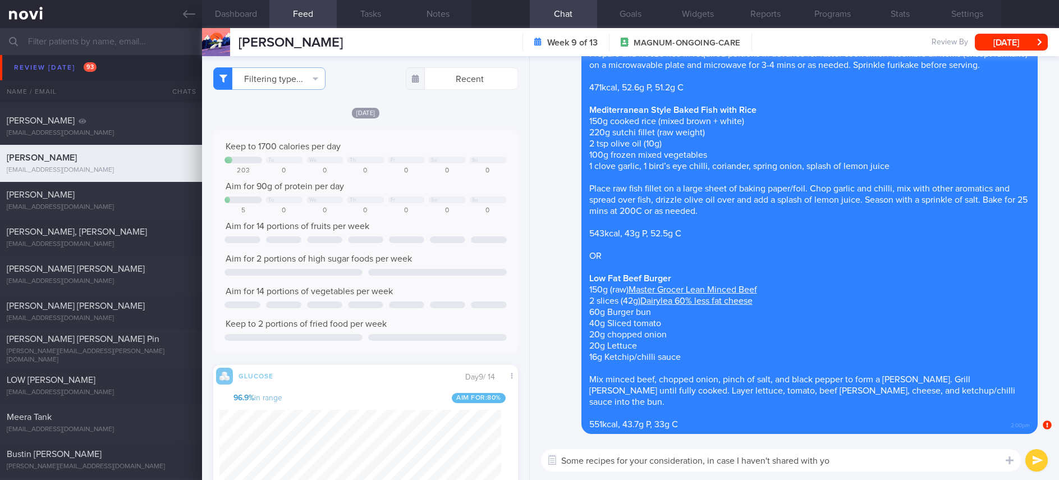
type textarea "Some recipes for your consideration, in case I haven't shared with you"
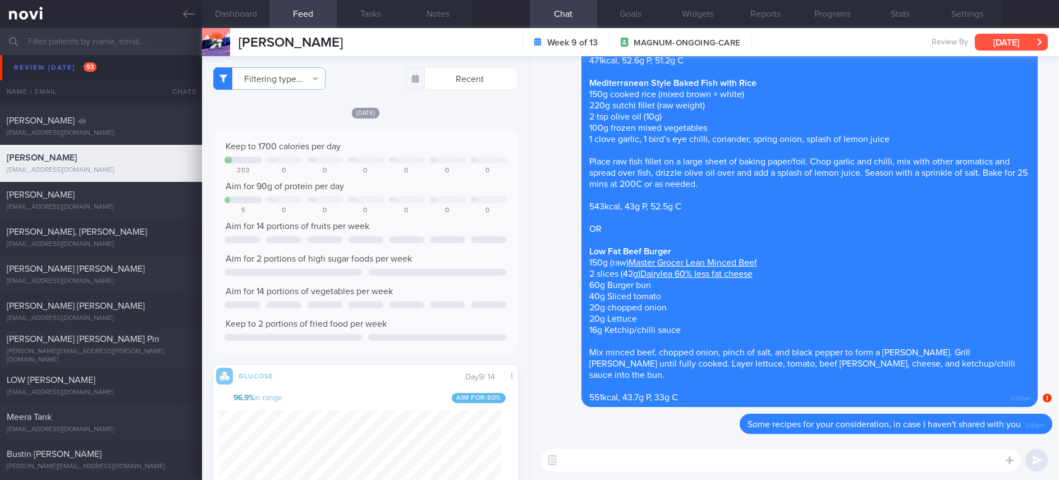
click at [1001, 42] on button "[DATE]" at bounding box center [1011, 42] width 73 height 17
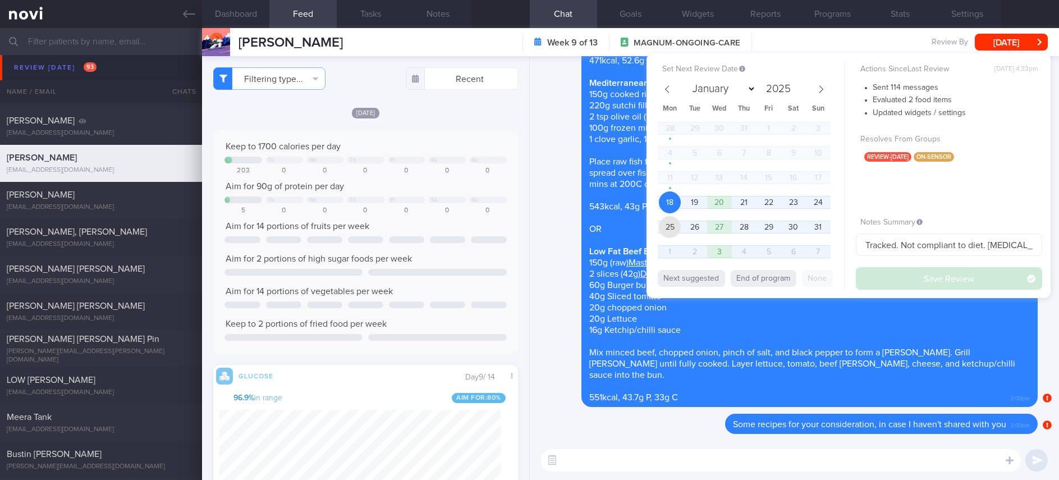
click at [667, 230] on span "25" at bounding box center [670, 227] width 22 height 22
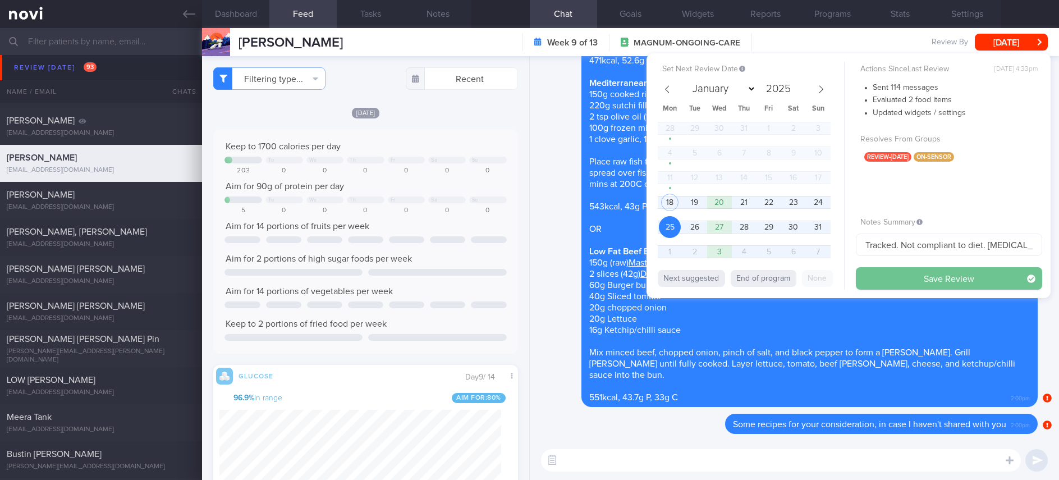
click at [892, 281] on button "Save Review" at bounding box center [949, 278] width 186 height 22
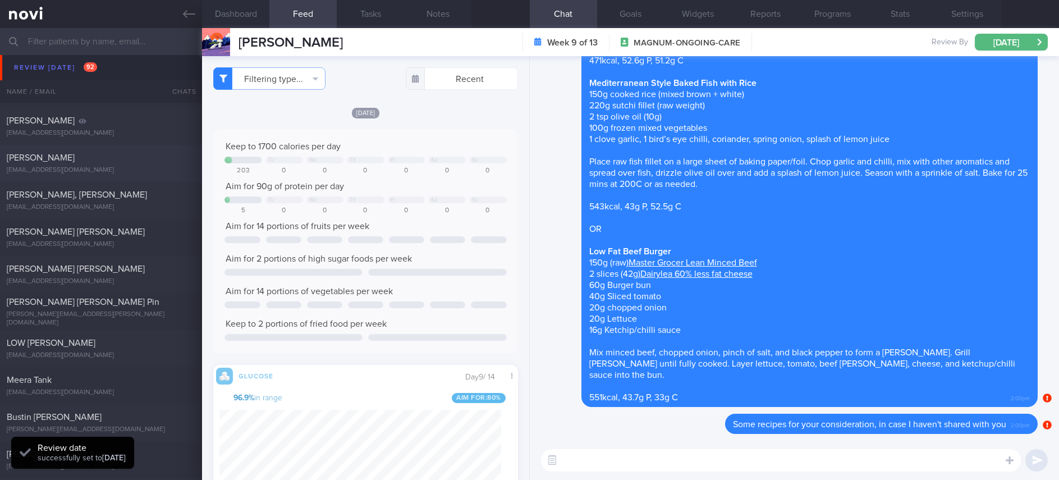
click at [120, 164] on div "Rebecca Goh rebeccagsw@hotmail.com" at bounding box center [101, 163] width 202 height 22
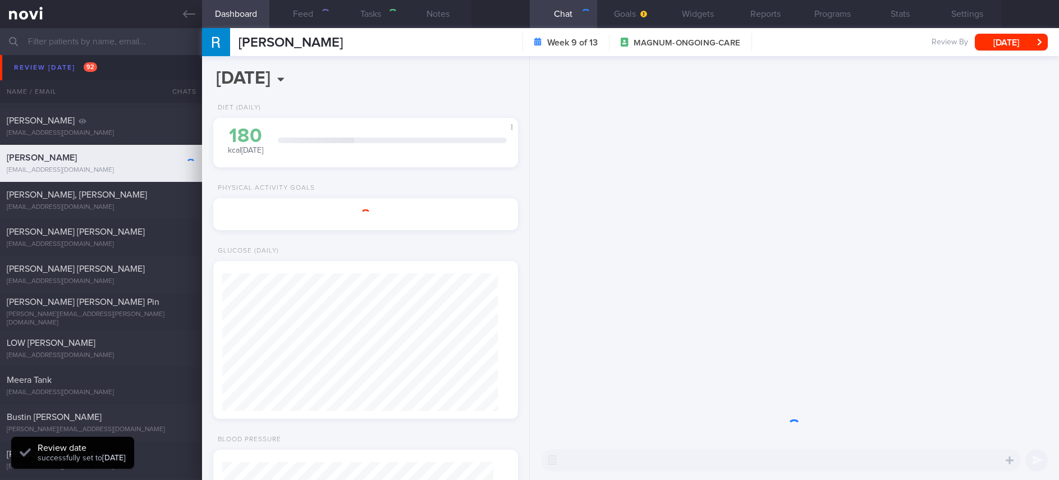
type input "tracked. Lives in UK. Freestyle Libre Version 2 - not linked"
type textarea "62 year old Woman Lives in UK Special arrangement - Freestyle libre is unable t…"
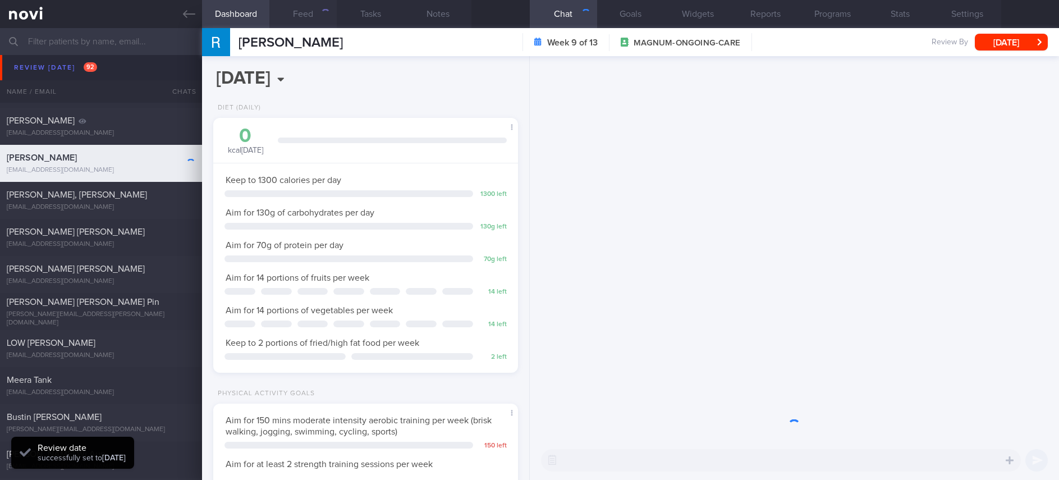
scroll to position [137, 276]
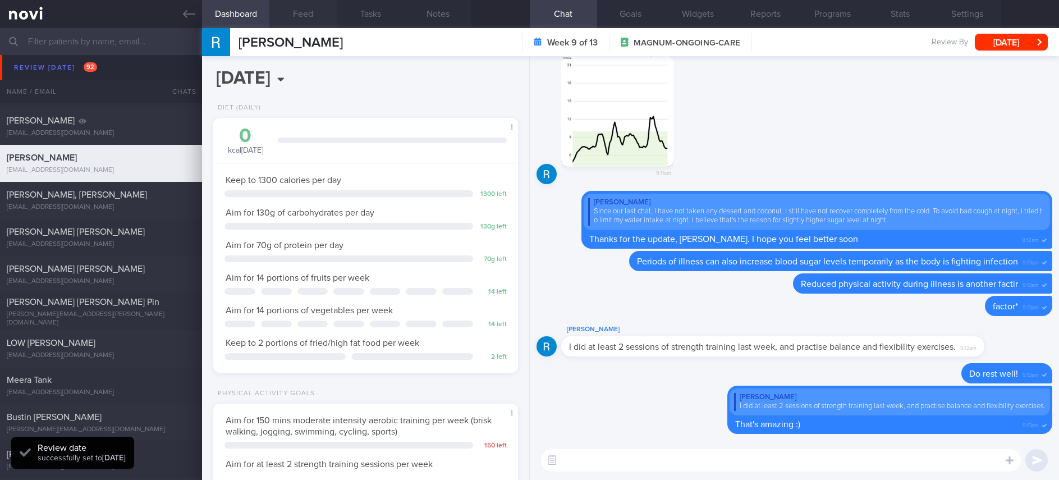
click at [317, 20] on button "Feed" at bounding box center [302, 14] width 67 height 28
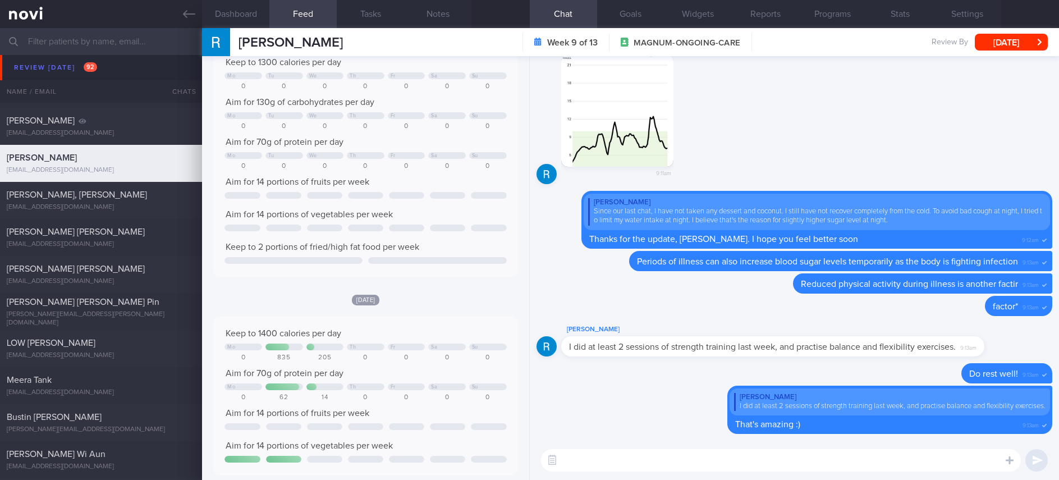
drag, startPoint x: 1043, startPoint y: 38, endPoint x: 1024, endPoint y: 51, distance: 22.6
click at [1042, 38] on button "[DATE]" at bounding box center [1011, 42] width 73 height 17
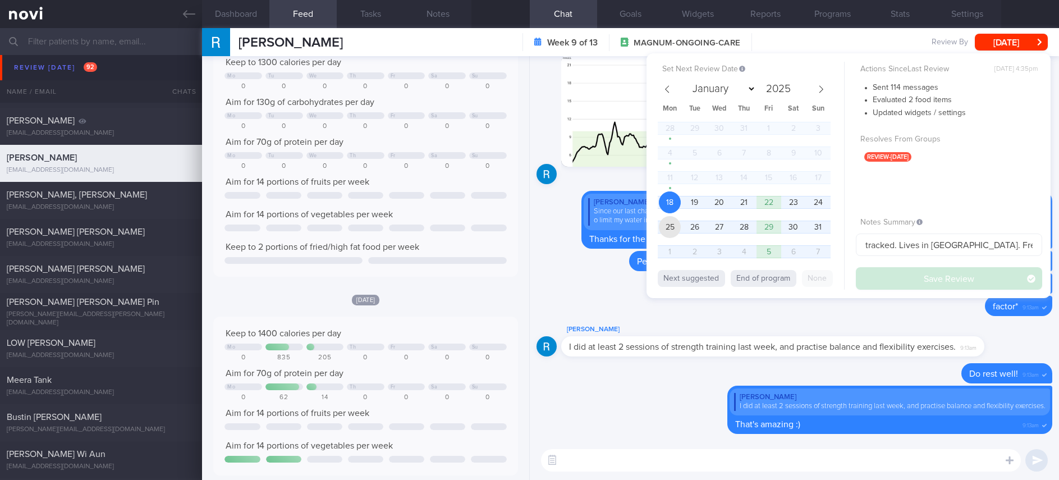
click at [666, 224] on span "25" at bounding box center [670, 227] width 22 height 22
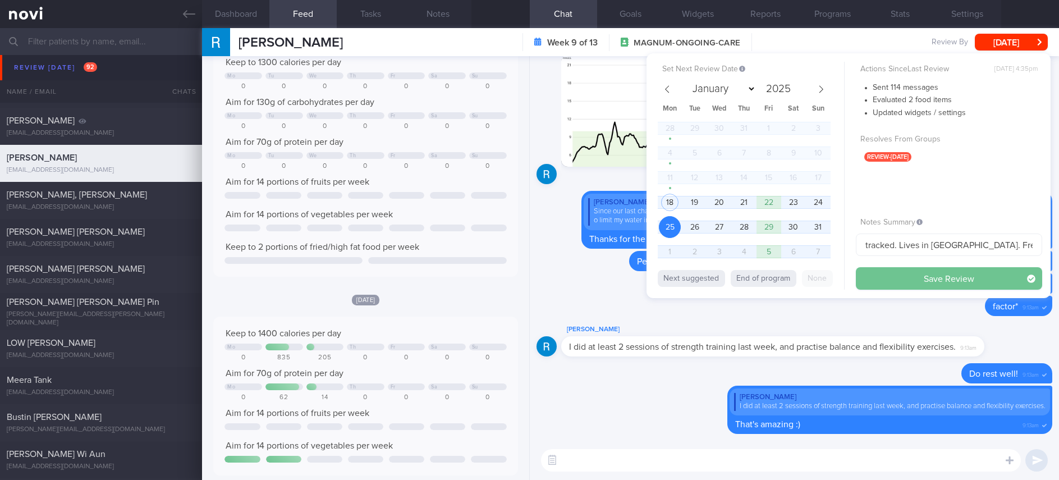
click at [898, 275] on button "Save Review" at bounding box center [949, 278] width 186 height 22
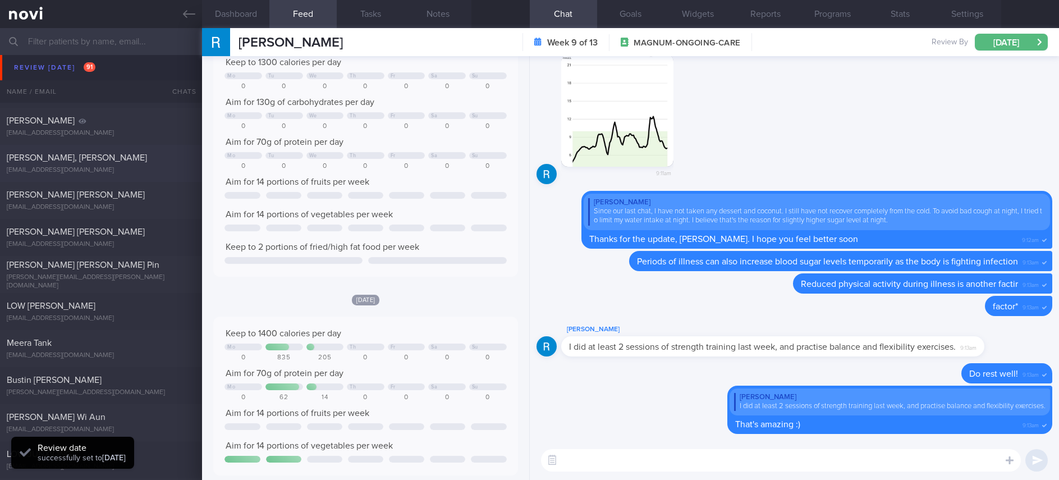
click at [129, 163] on div "ZHENG SIHAO, LAWRENCE lawtee@gmail.com" at bounding box center [101, 163] width 202 height 22
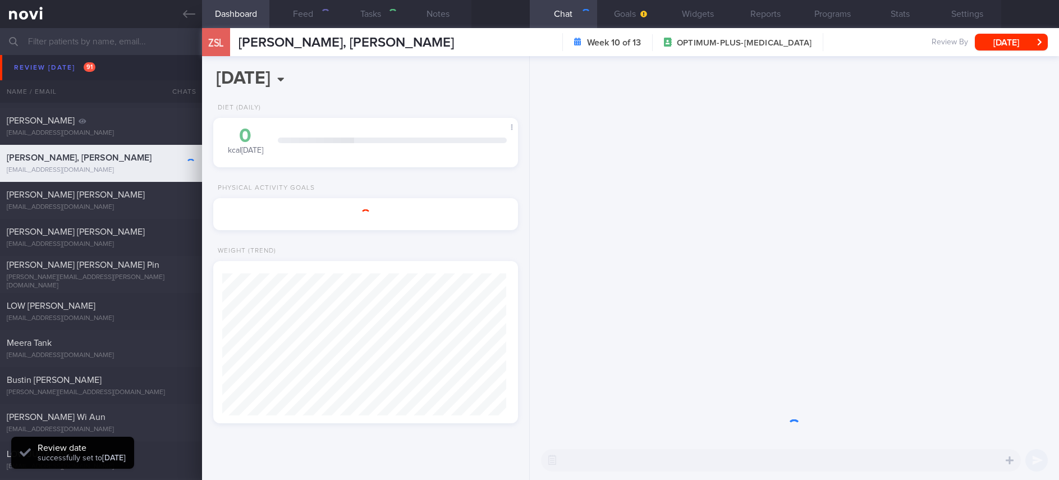
type input "Tracked"
type textarea "NRIC: S8125766C Name: ZHENG SIHAO, LAWRENCE Gender: Male DOB: 6 Aug 1981 Age: 4…"
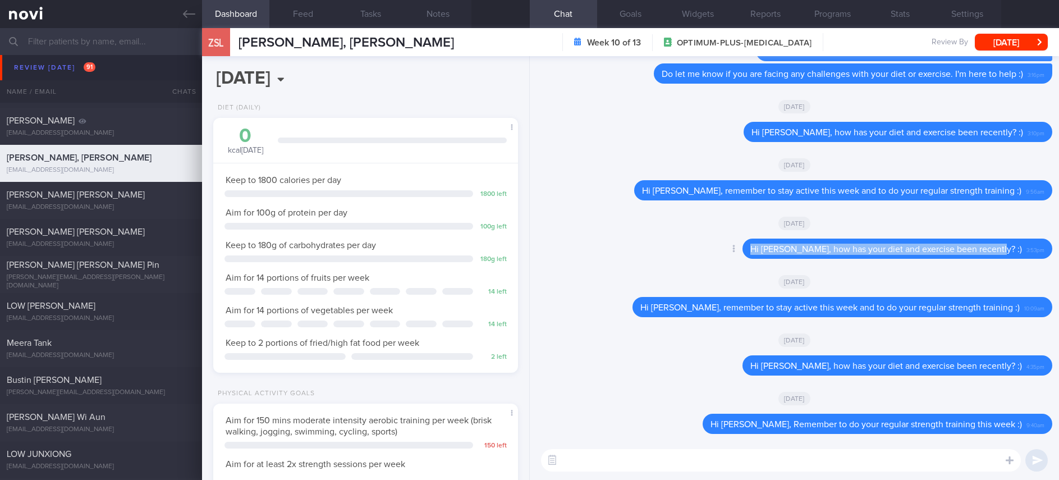
drag, startPoint x: 1012, startPoint y: 247, endPoint x: 637, endPoint y: 248, distance: 374.9
click at [637, 248] on div "Delete Hi Lawrence, how has your diet and exercise been recently? :) 3:53pm" at bounding box center [794, 252] width 516 height 27
copy span "Hi Lawrence, how has your diet and exercise been recently? :)"
click at [733, 455] on textarea at bounding box center [781, 460] width 480 height 22
paste textarea "Hi Lawrence, how has your diet and exercise been recently? :)"
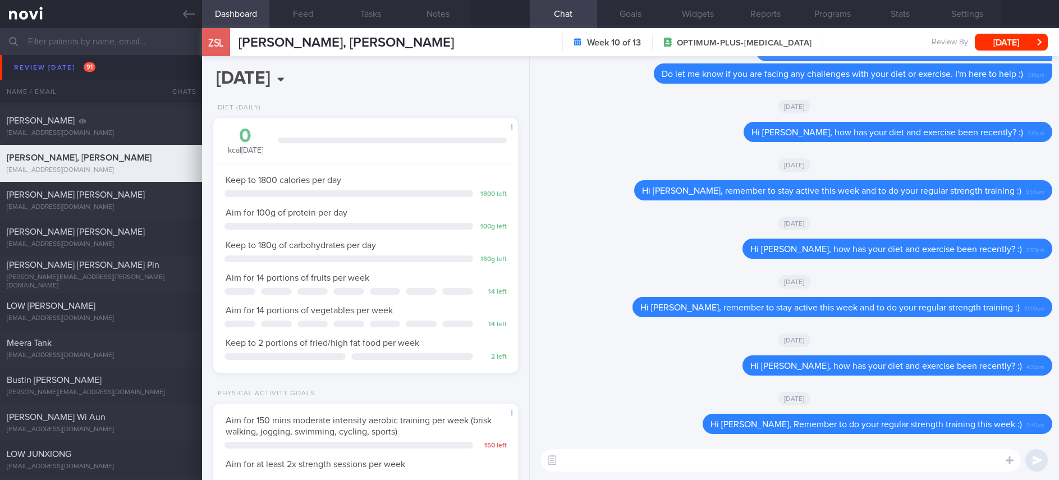
type textarea "Hi Lawrence, how has your diet and exercise been recently? :)"
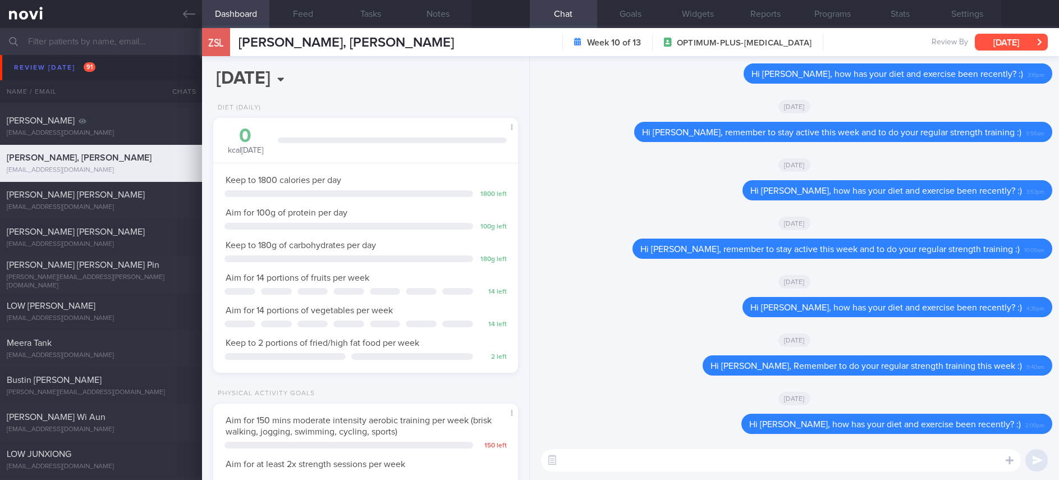
click at [996, 49] on button "[DATE]" at bounding box center [1011, 42] width 73 height 17
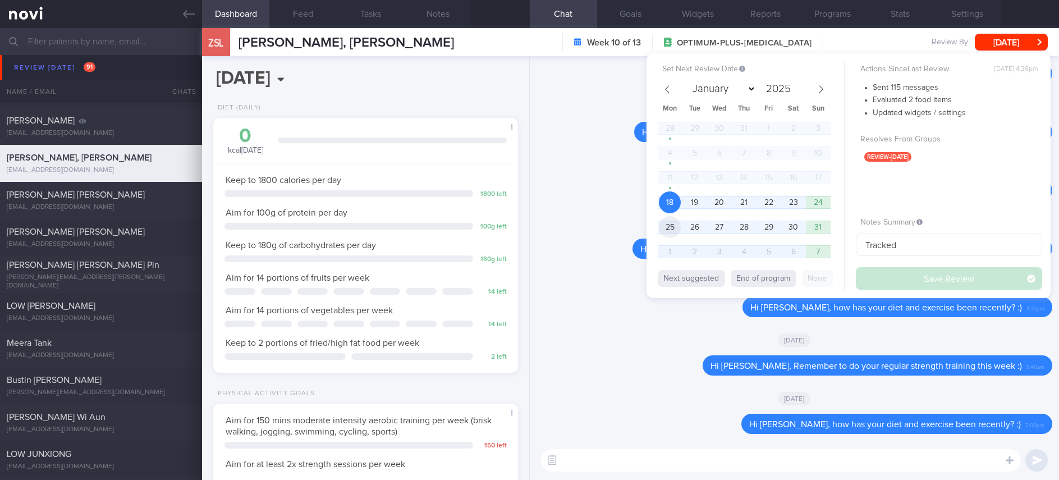
click at [664, 223] on span "25" at bounding box center [670, 227] width 22 height 22
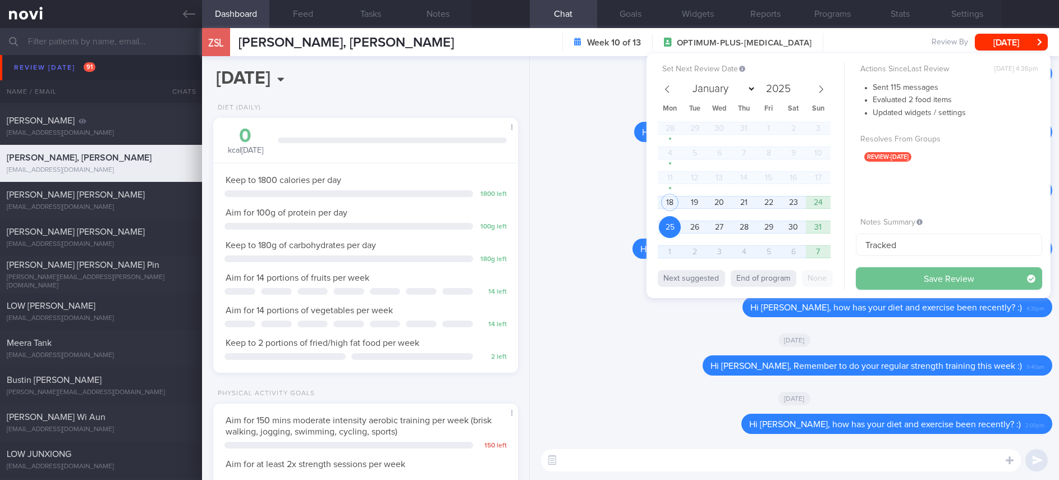
click at [912, 272] on button "Save Review" at bounding box center [949, 278] width 186 height 22
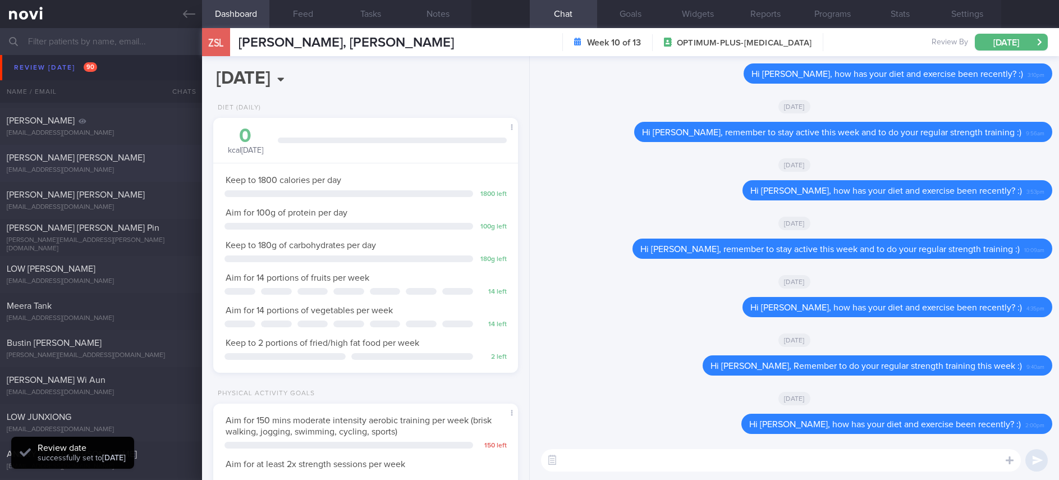
click at [138, 166] on div "maemaqz80@gmail.com" at bounding box center [101, 170] width 189 height 8
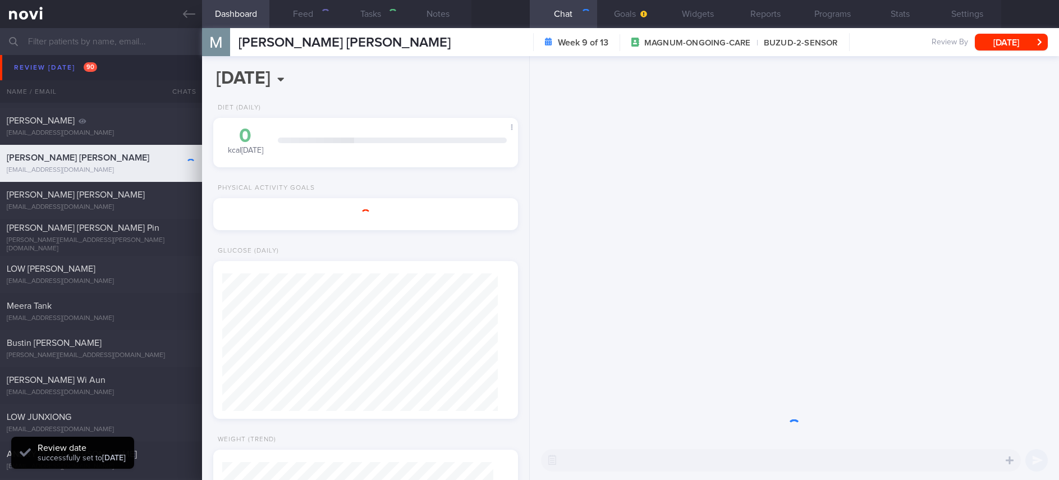
type input "Tracked. Mae"
type textarea "Ms Maquilan Rosemae Ann Calvo G6181250X 27 August 2024 11 Dec 1980 maemaqz80@gm…"
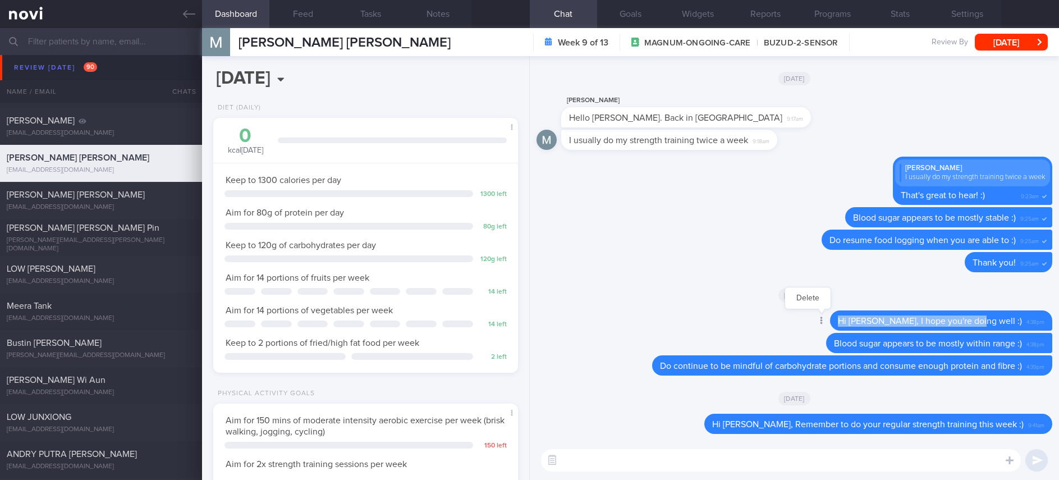
drag, startPoint x: 1009, startPoint y: 325, endPoint x: 892, endPoint y: 409, distance: 143.9
click at [868, 324] on div "Delete Hi Mae, I hope you're doing well :) 4:38pm" at bounding box center [918, 320] width 267 height 20
copy span "Hi Mae, I hope you're doing well :)"
click at [813, 461] on textarea at bounding box center [781, 460] width 480 height 22
paste textarea "Hi Mae, I hope you're doing well :)"
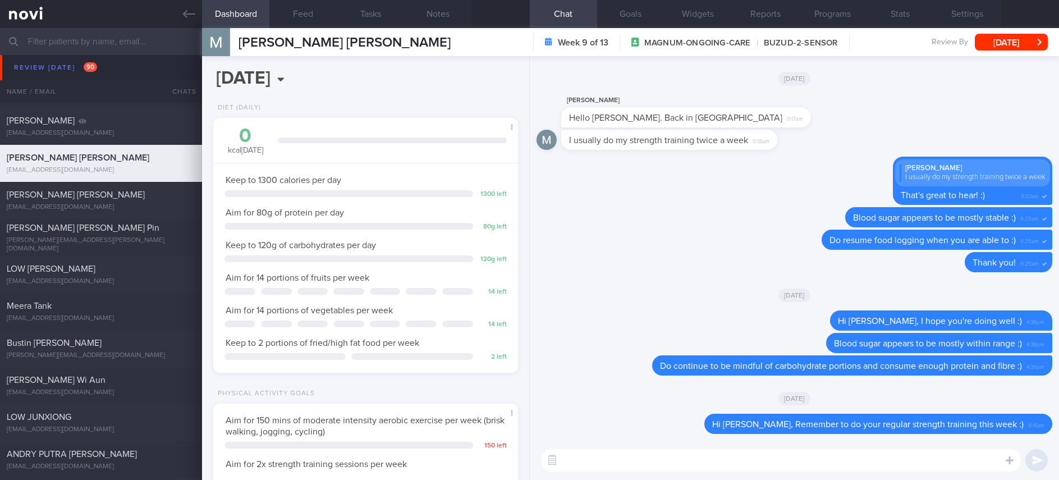
type textarea "Hi Mae, I hope you're doing well :)"
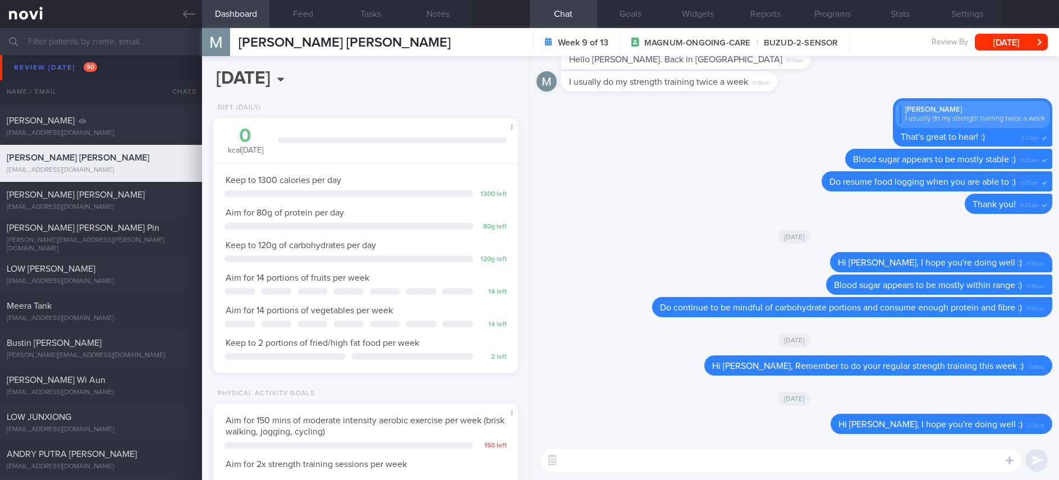
click at [1013, 36] on button "[DATE]" at bounding box center [1011, 42] width 73 height 17
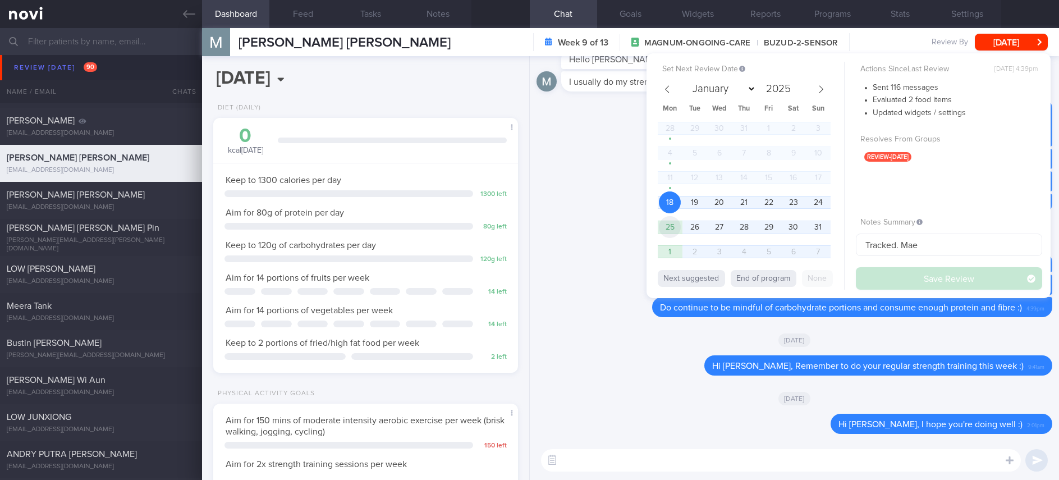
click at [673, 221] on span "25" at bounding box center [670, 227] width 22 height 22
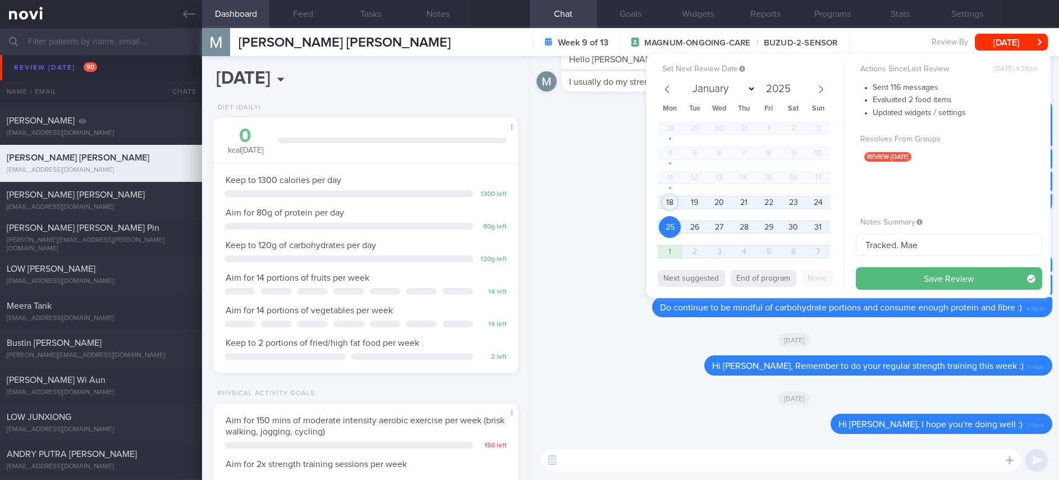
drag, startPoint x: 878, startPoint y: 277, endPoint x: 418, endPoint y: 292, distance: 461.0
click at [878, 278] on button "Save Review" at bounding box center [949, 278] width 186 height 22
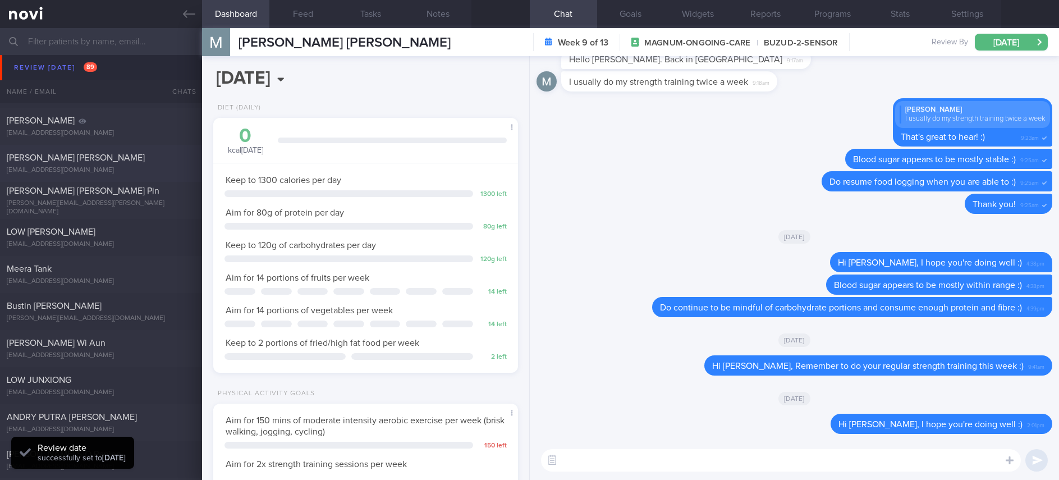
click at [150, 163] on div "MOHAMED SALEEM MOHAMED AMANULLAH" at bounding box center [100, 157] width 186 height 11
type input "Tracked. (Aman) Rybelsus"
type textarea "47 year old Male (Optimum Plus 26/1/24) sedentary, no shift work PMH HTN Hyperl…"
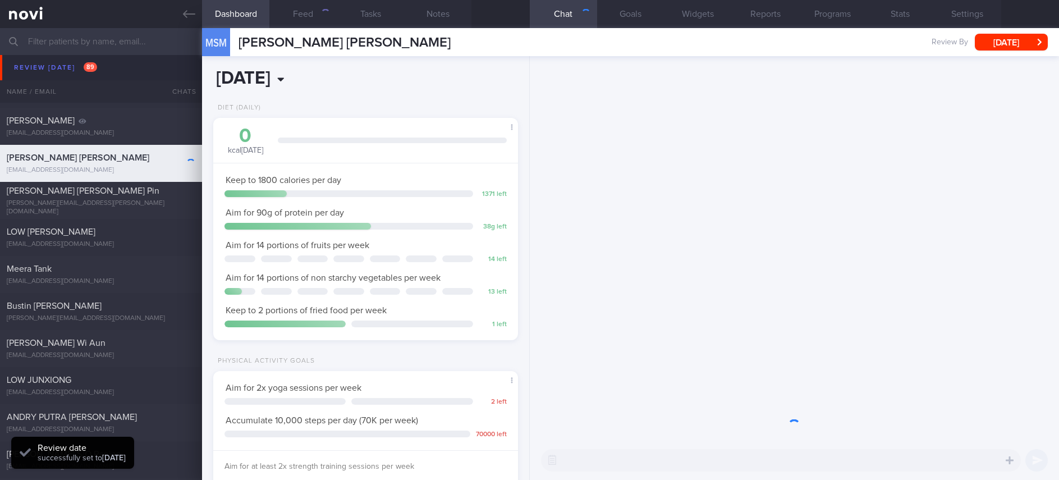
scroll to position [561030, 560910]
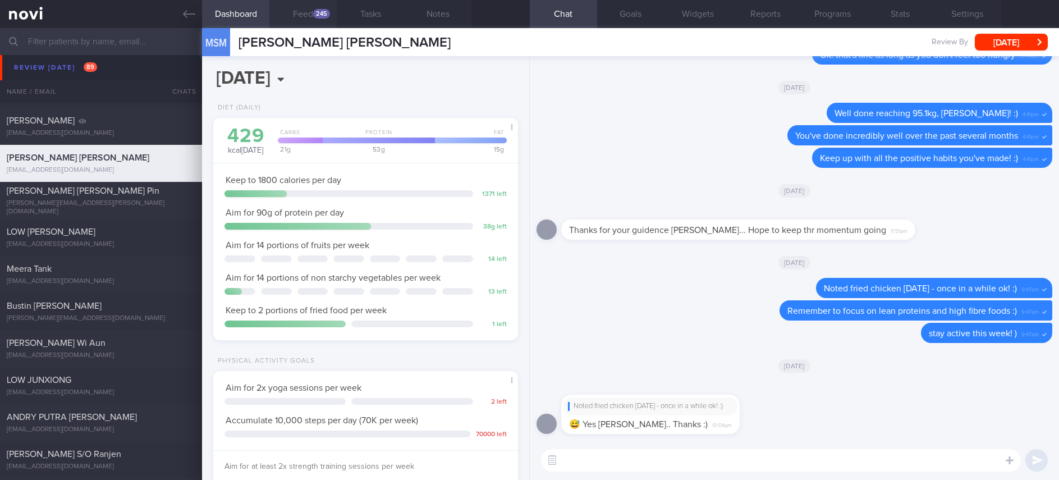
click at [319, 20] on button "Feed 245" at bounding box center [302, 14] width 67 height 28
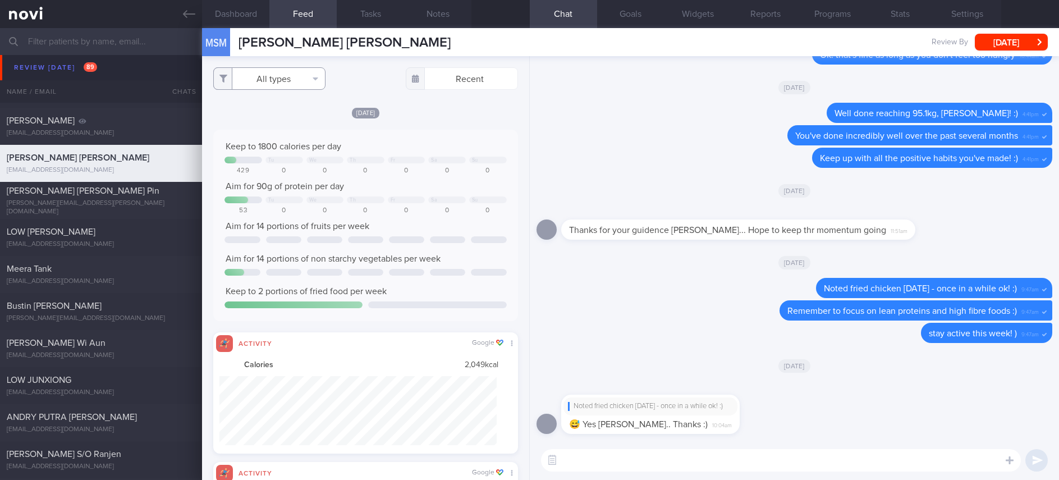
click at [291, 82] on button "All types" at bounding box center [269, 78] width 112 height 22
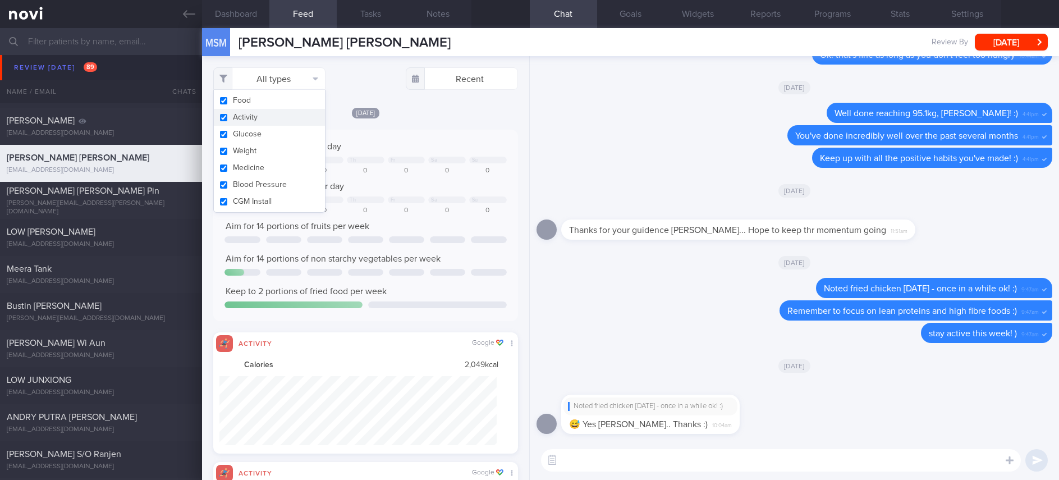
click at [252, 122] on button "Activity" at bounding box center [269, 117] width 111 height 17
click at [390, 142] on div "Keep to 1800 calories per day" at bounding box center [365, 146] width 282 height 11
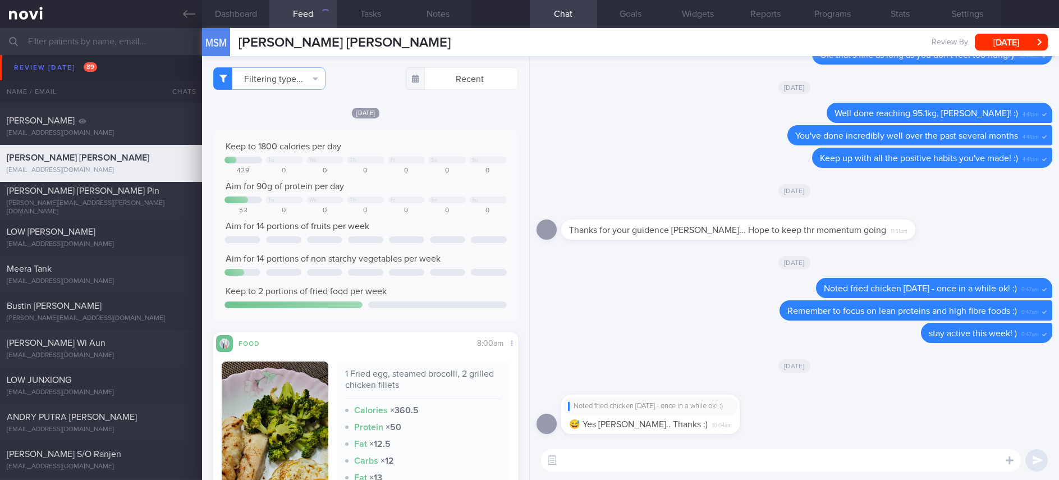
checkbox input "false"
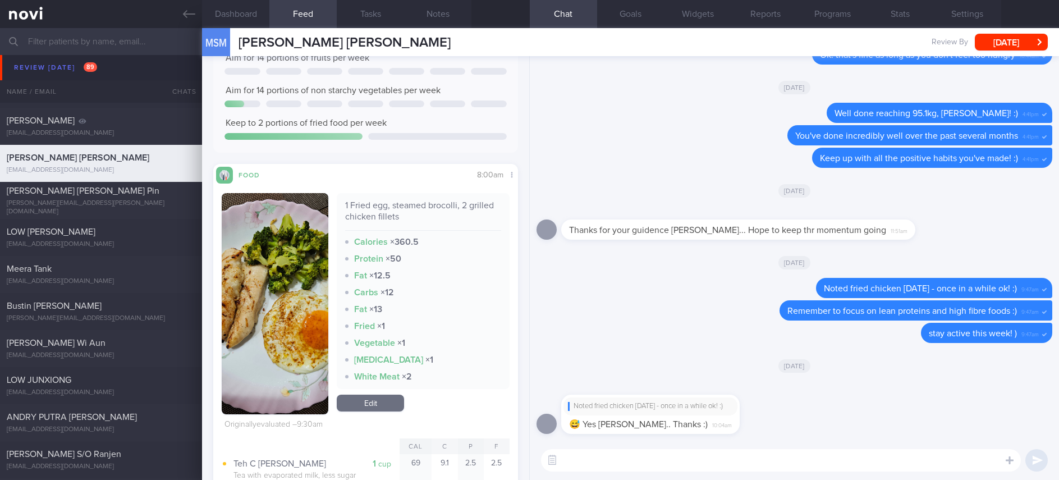
click at [613, 447] on div "​ ​" at bounding box center [794, 460] width 529 height 39
click at [607, 450] on textarea at bounding box center [781, 460] width 480 height 22
click at [606, 459] on textarea at bounding box center [781, 460] width 480 height 22
type textarea "Excellent breakfast this morning, Aman :)"
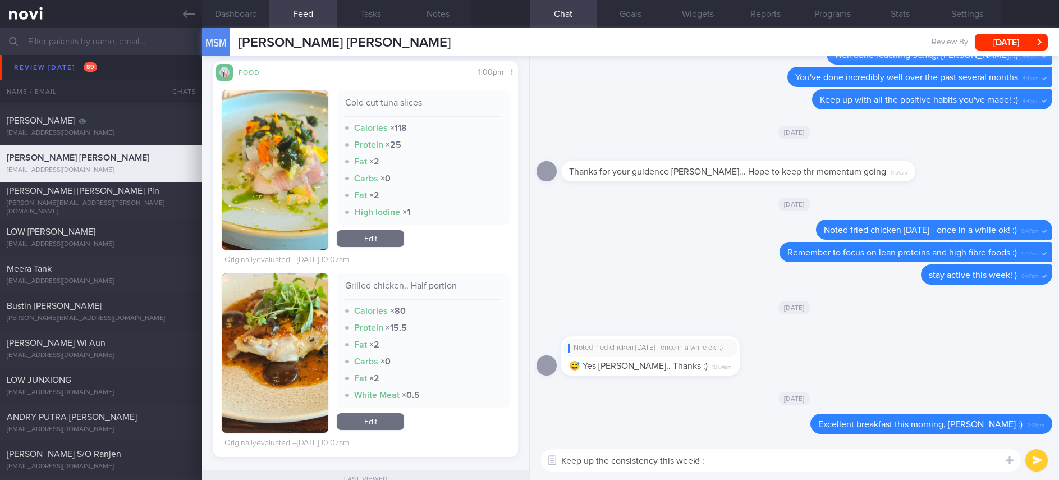
type textarea "Keep up the consistency this week! :)"
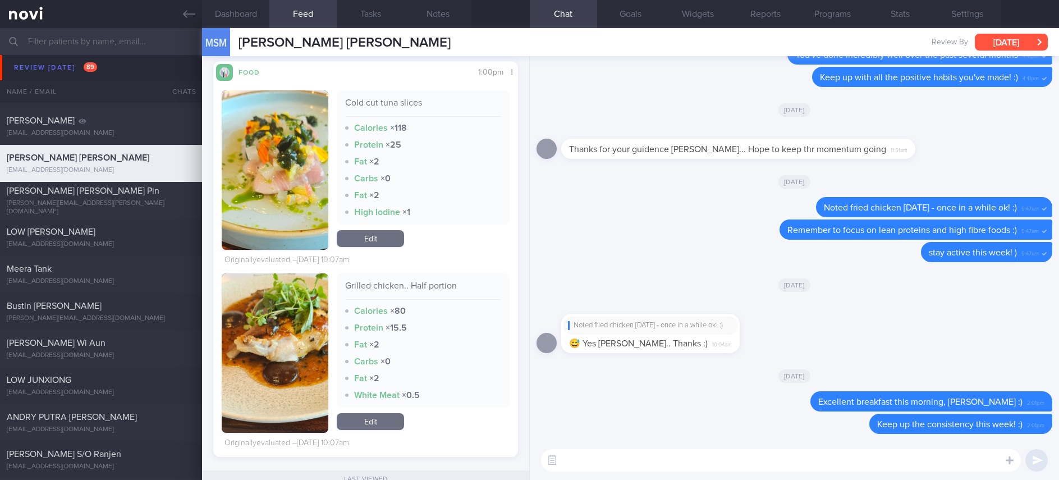
click at [990, 38] on button "[DATE]" at bounding box center [1011, 42] width 73 height 17
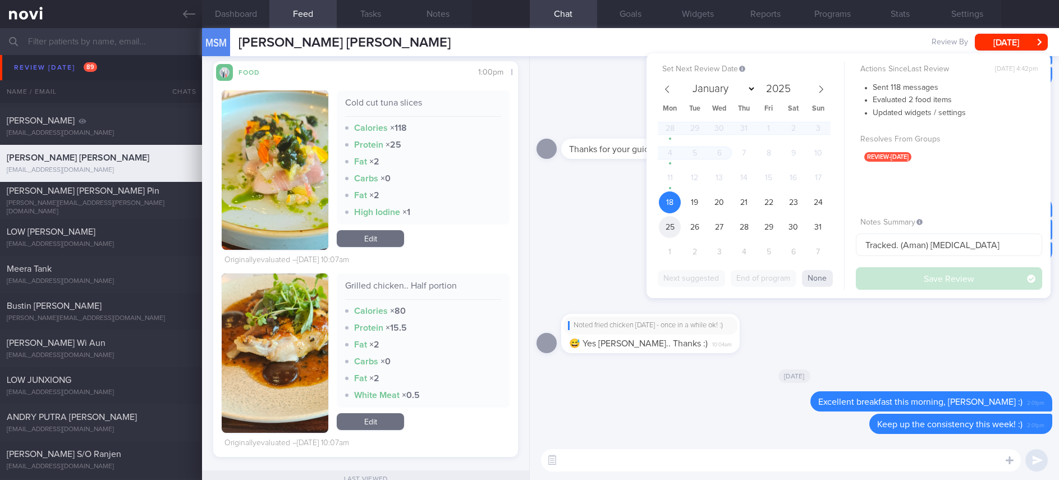
click at [675, 224] on span "25" at bounding box center [670, 227] width 22 height 22
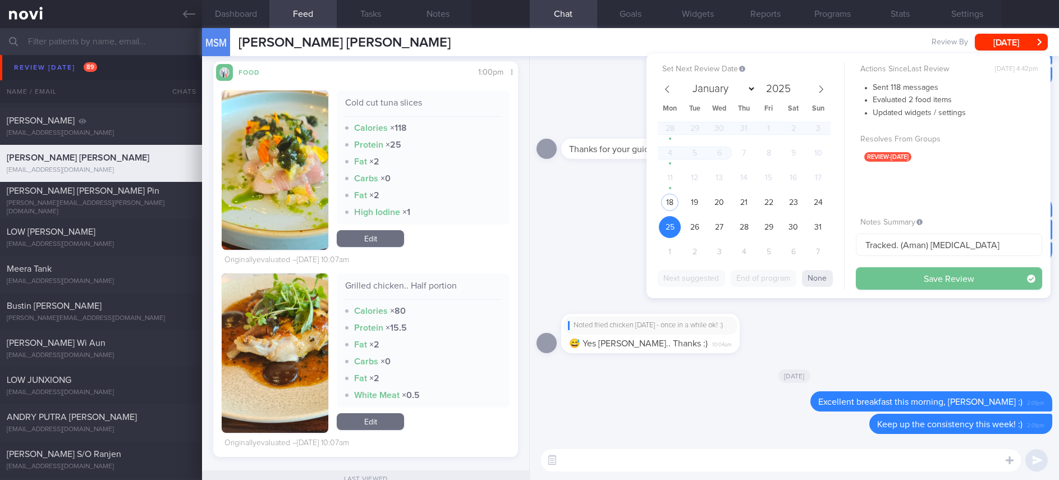
click at [952, 283] on button "Save Review" at bounding box center [949, 278] width 186 height 22
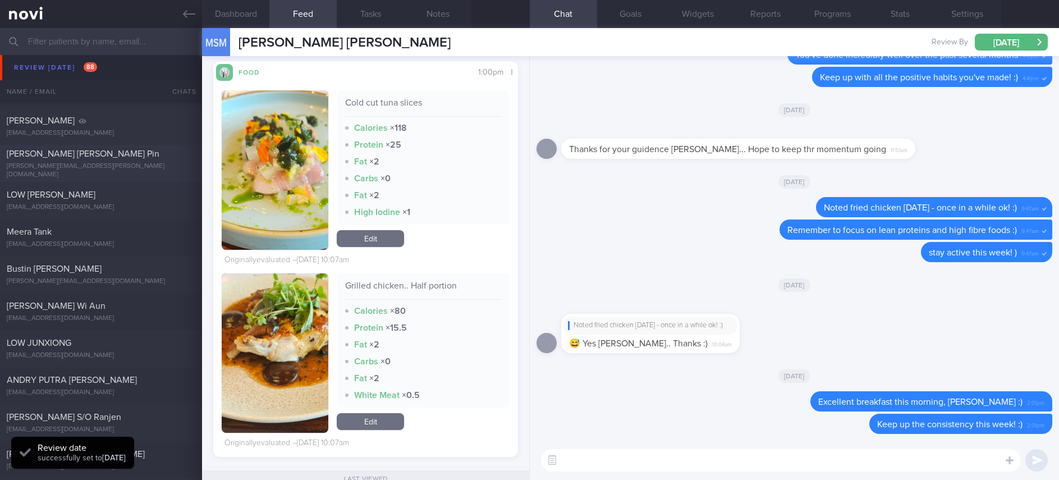
click at [129, 168] on div "tim.webster@awesomehotel.com" at bounding box center [101, 170] width 189 height 17
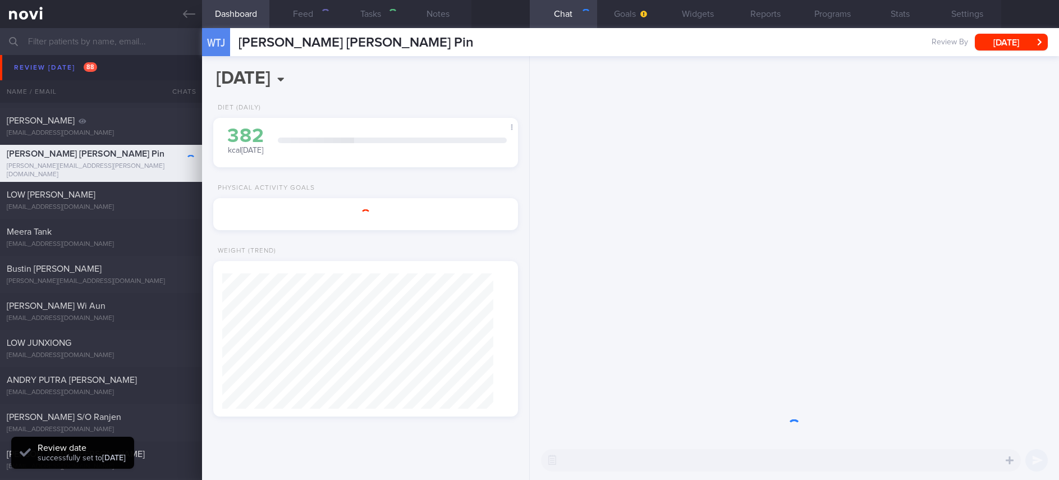
type input "Tracked"
type textarea "NRIC: T0420689J Name: Webster Timothy James Wei Pin Gender: Male DOB: 10 Aug 20…"
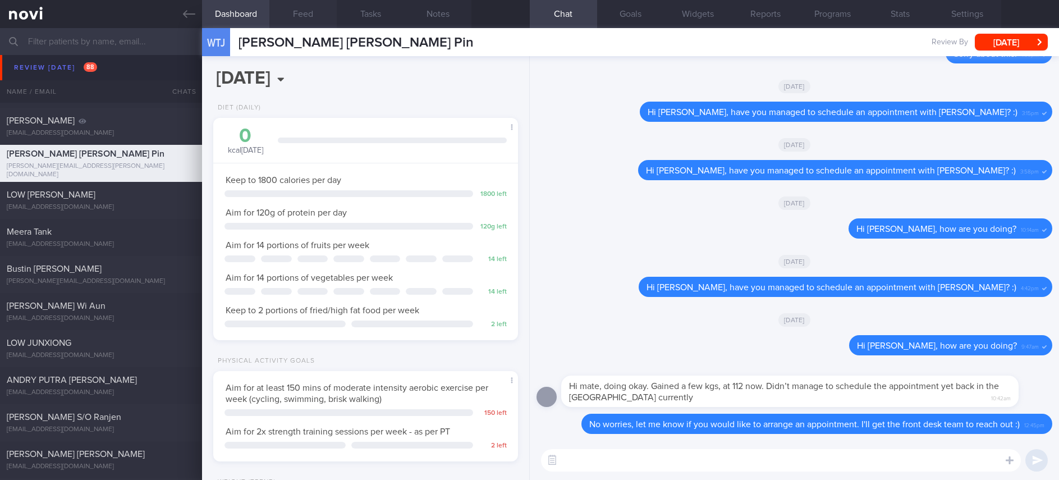
click at [311, 19] on button "Feed" at bounding box center [302, 14] width 67 height 28
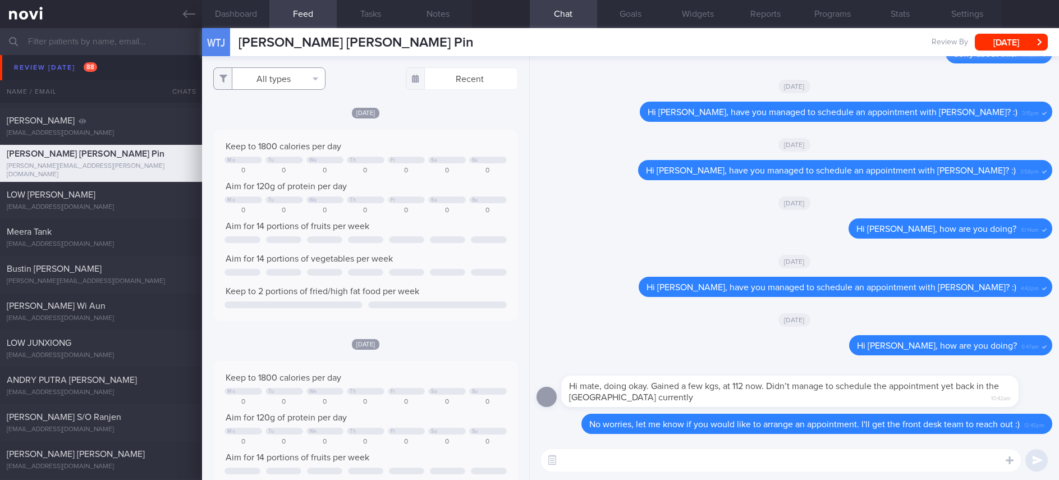
click at [286, 80] on button "All types" at bounding box center [269, 78] width 112 height 22
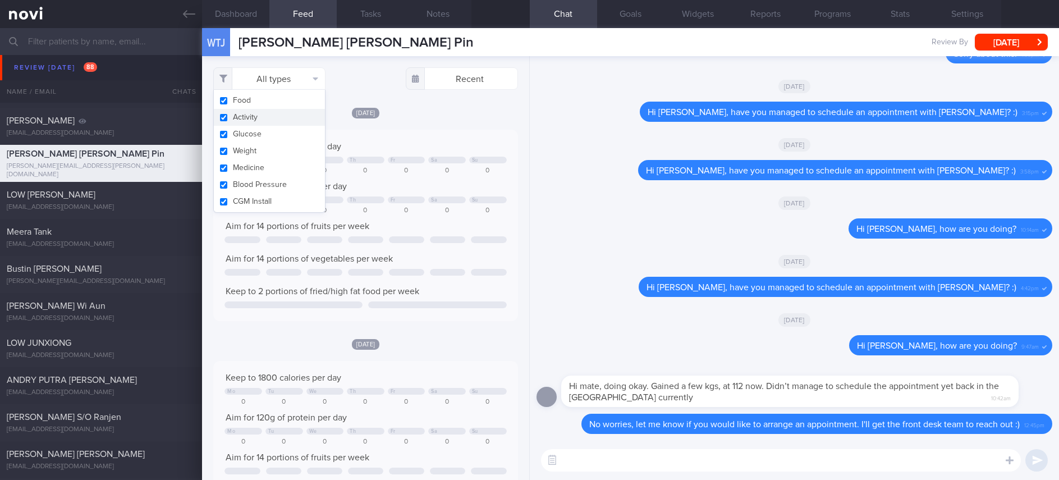
click at [260, 118] on button "Activity" at bounding box center [269, 117] width 111 height 17
checkbox input "false"
click at [446, 154] on div "Keep to 1800 calories per day Mo Tu We Th Fr Sa Su 0 0 0 0 0 0 0 Aim for 120g o…" at bounding box center [365, 225] width 282 height 169
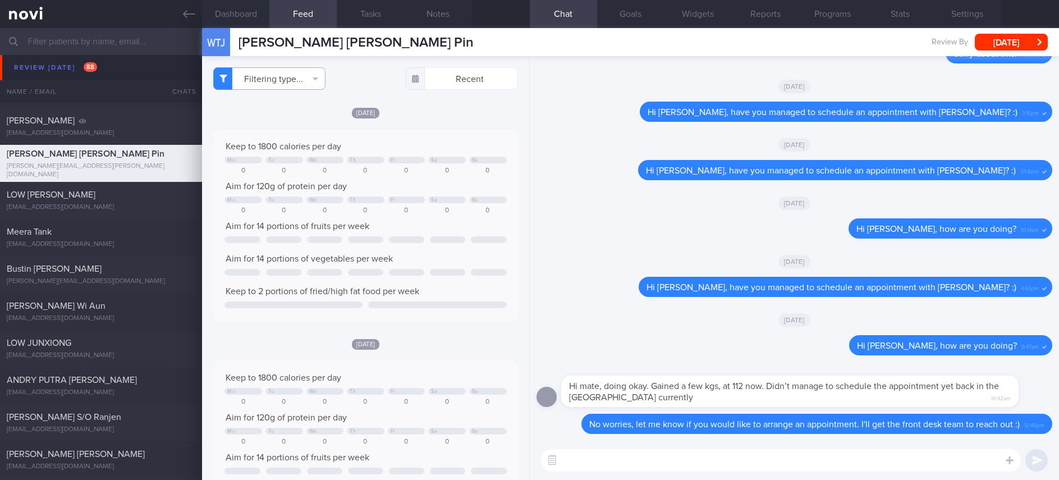
click at [685, 459] on textarea at bounding box center [781, 460] width 480 height 22
type textarea "H"
click at [1010, 43] on button "[DATE]" at bounding box center [1011, 42] width 73 height 17
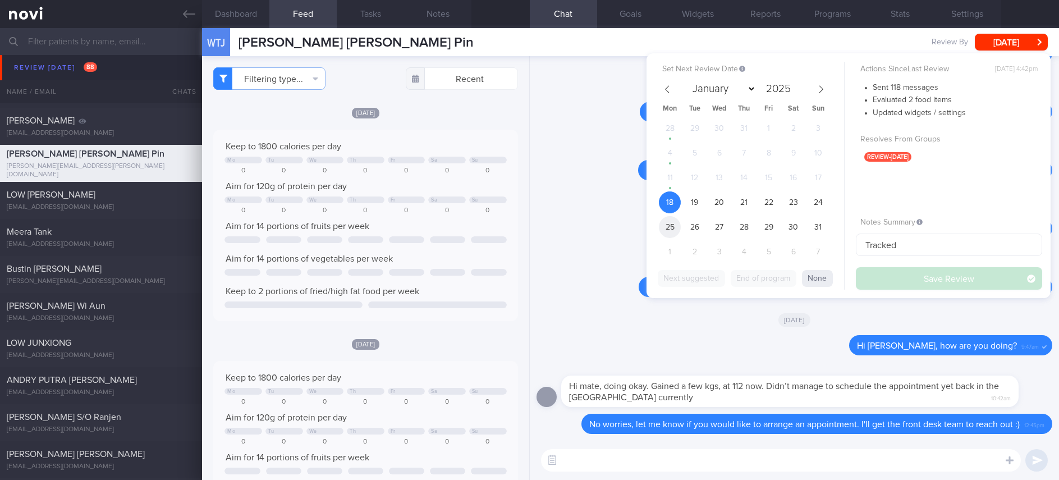
click at [673, 224] on span "25" at bounding box center [670, 227] width 22 height 22
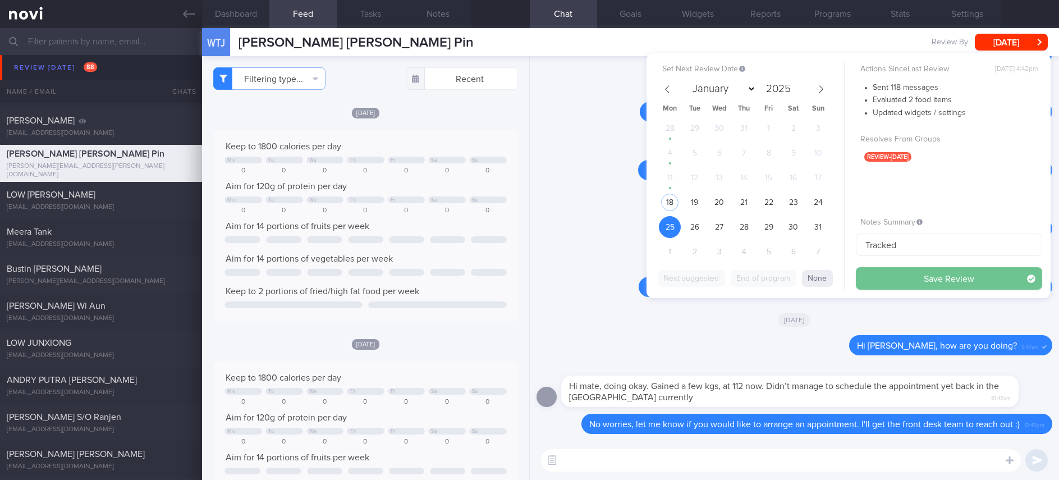
click at [935, 274] on button "Save Review" at bounding box center [949, 278] width 186 height 22
click at [939, 375] on div "Hi mate, doing okay. Gained a few kgs, at 112 now. Didn’t manage to schedule th…" at bounding box center [789, 390] width 457 height 31
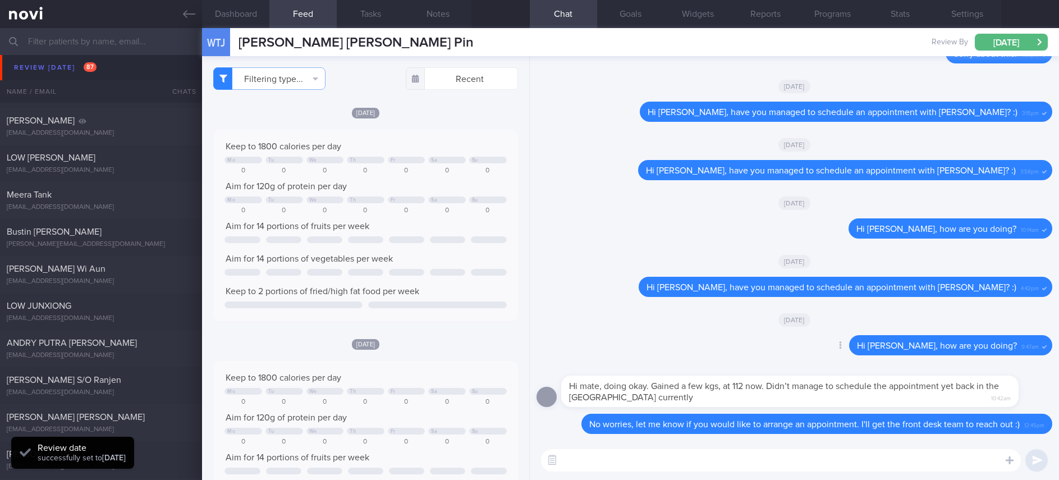
click at [889, 335] on div "Hi Timothy, how are you doing? 9:47am" at bounding box center [950, 345] width 203 height 20
click at [934, 451] on textarea at bounding box center [781, 460] width 480 height 22
click at [850, 467] on textarea at bounding box center [781, 460] width 480 height 22
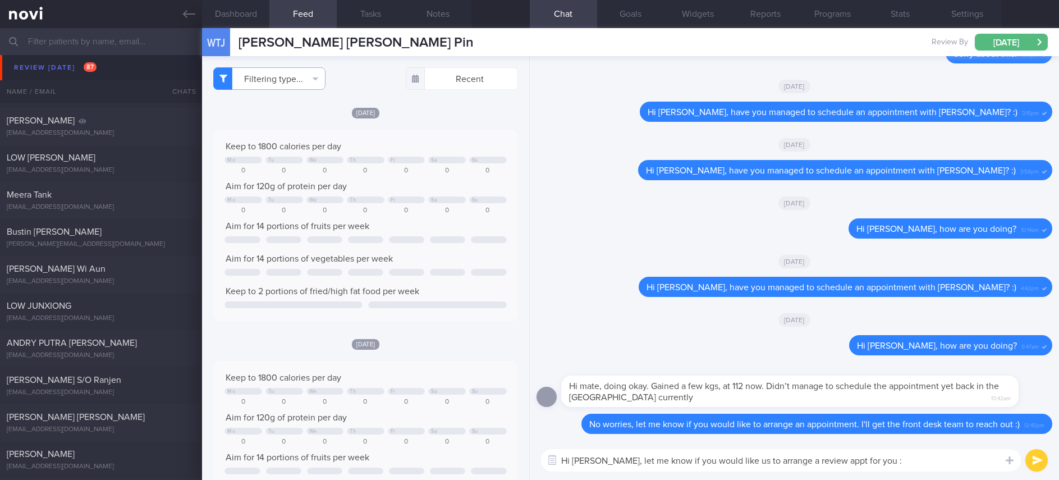
type textarea "Hi Timothy, let me know if you would like us to arrange a review appt for you :)"
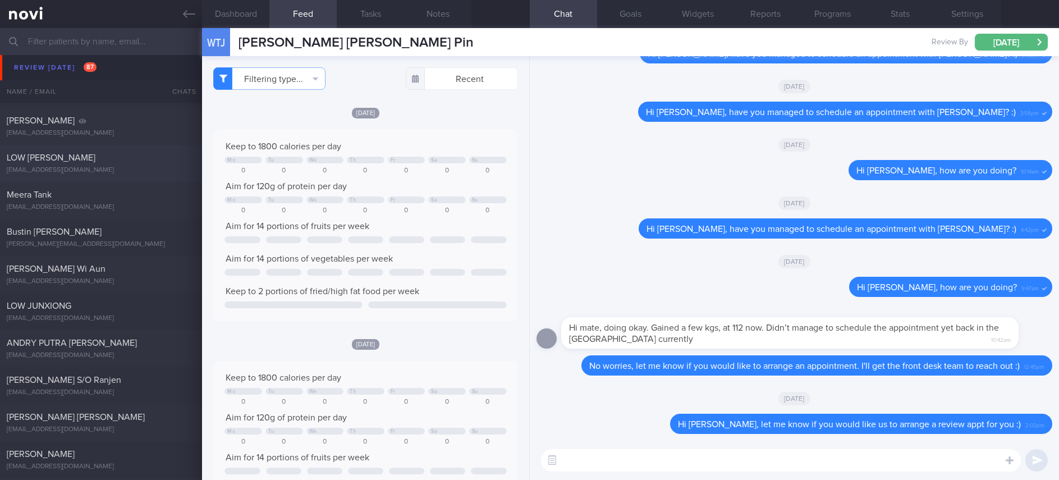
click at [144, 159] on div "LOW [PERSON_NAME]" at bounding box center [100, 157] width 186 height 11
type input "Tracked. KS"
type textarea "NKDA NRIC: S7730354E Name: LOW KIM SONG Gender: Male DOB: 29 Oct 1977 Age: 47 y…"
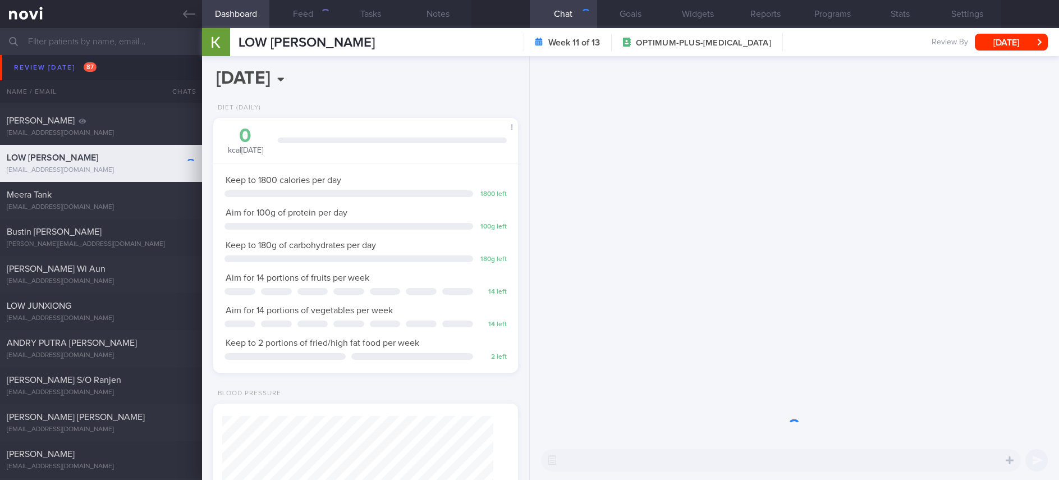
scroll to position [152, 271]
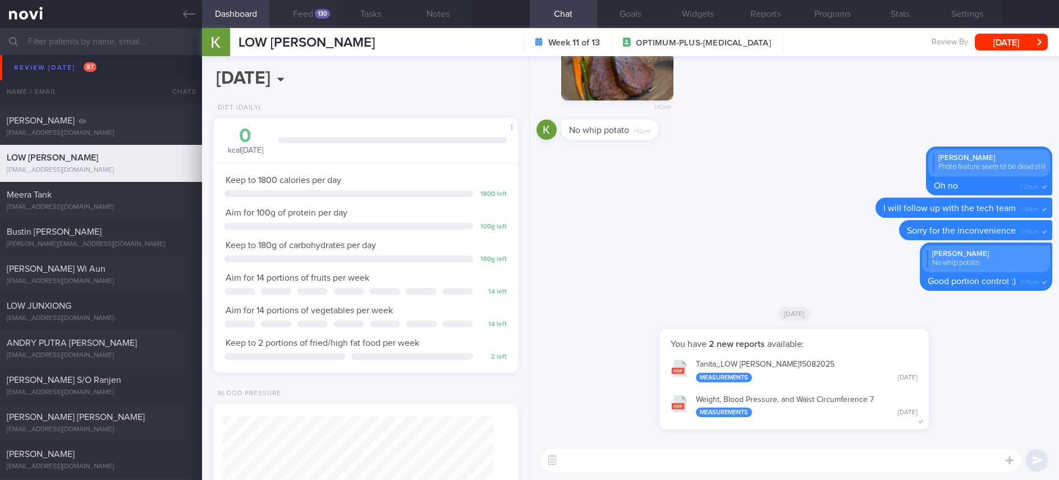
click at [324, 11] on div "130" at bounding box center [322, 14] width 15 height 10
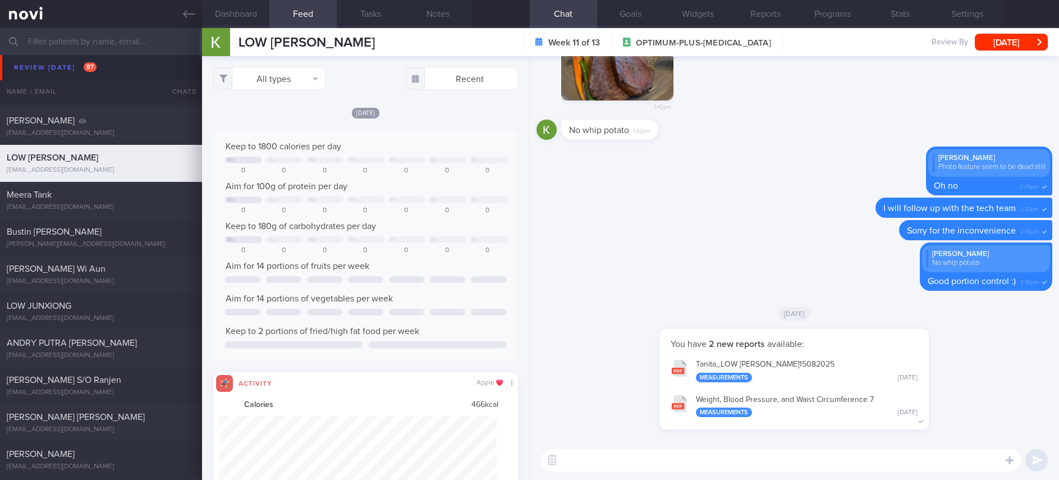
scroll to position [69, 277]
click at [269, 76] on button "All types" at bounding box center [269, 78] width 112 height 22
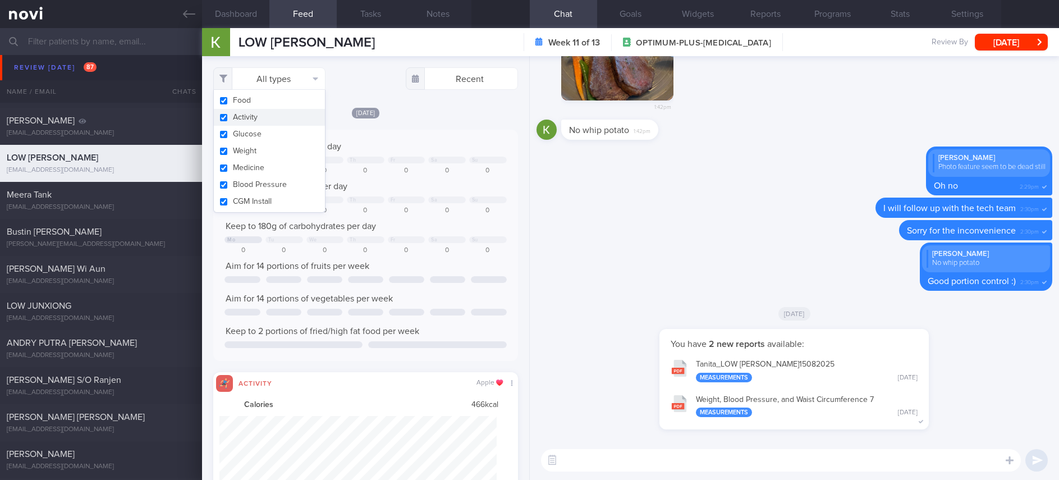
click at [268, 113] on button "Activity" at bounding box center [269, 117] width 111 height 17
checkbox input "false"
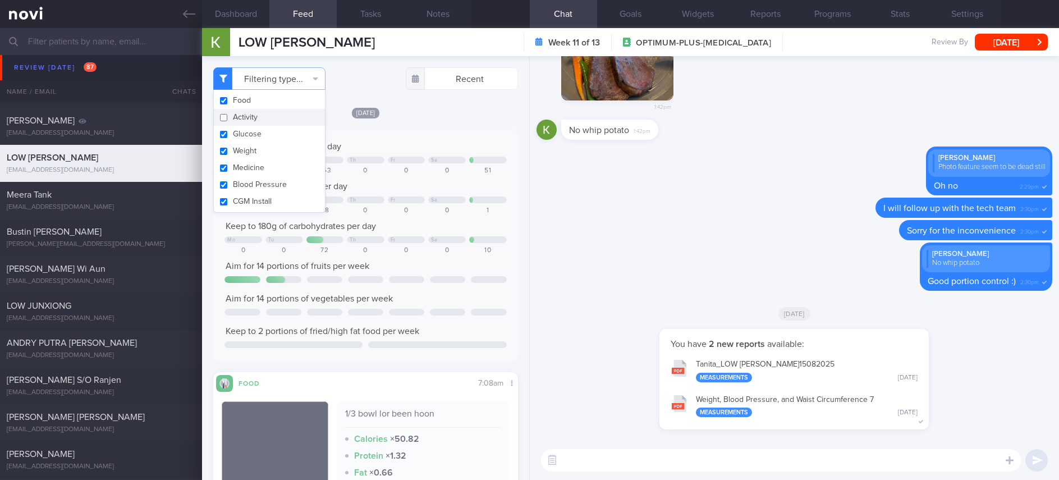
click at [398, 226] on div "Keep to 180g of carbohydrates per day" at bounding box center [365, 226] width 282 height 11
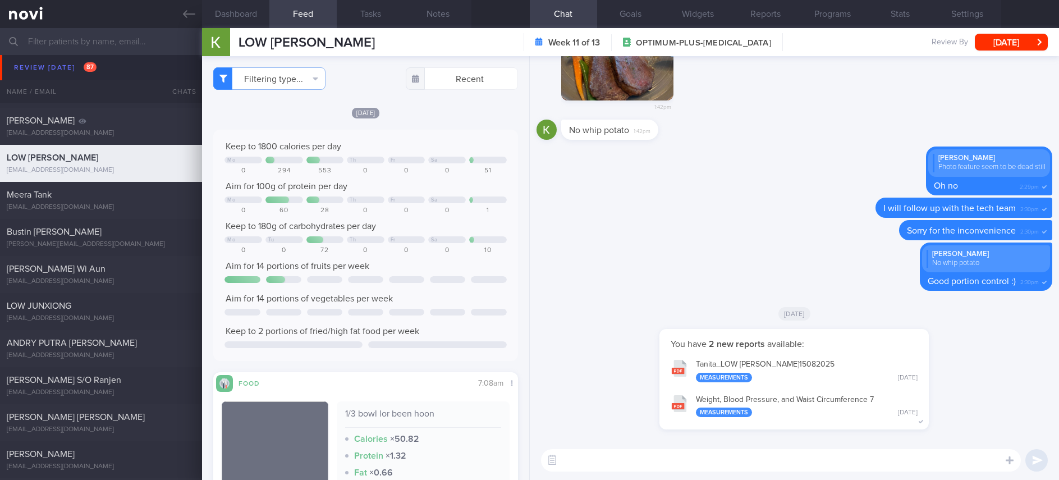
click at [591, 454] on textarea at bounding box center [781, 460] width 480 height 22
click at [654, 458] on textarea at bounding box center [781, 460] width 480 height 22
click at [653, 457] on textarea at bounding box center [781, 460] width 480 height 22
click at [651, 455] on textarea at bounding box center [781, 460] width 480 height 22
click at [650, 455] on textarea at bounding box center [781, 460] width 480 height 22
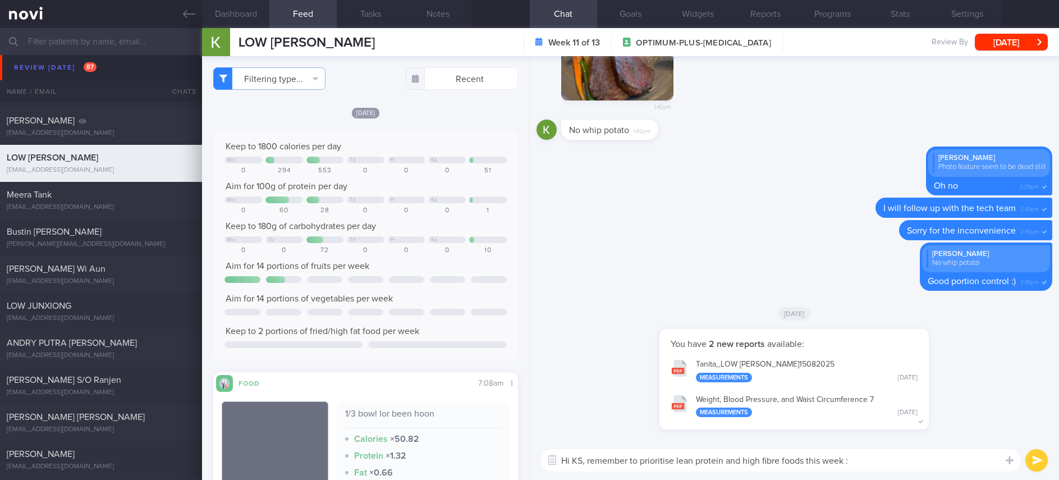
type textarea "Hi KS, remember to prioritise lean protein and high fibre foods this week :)"
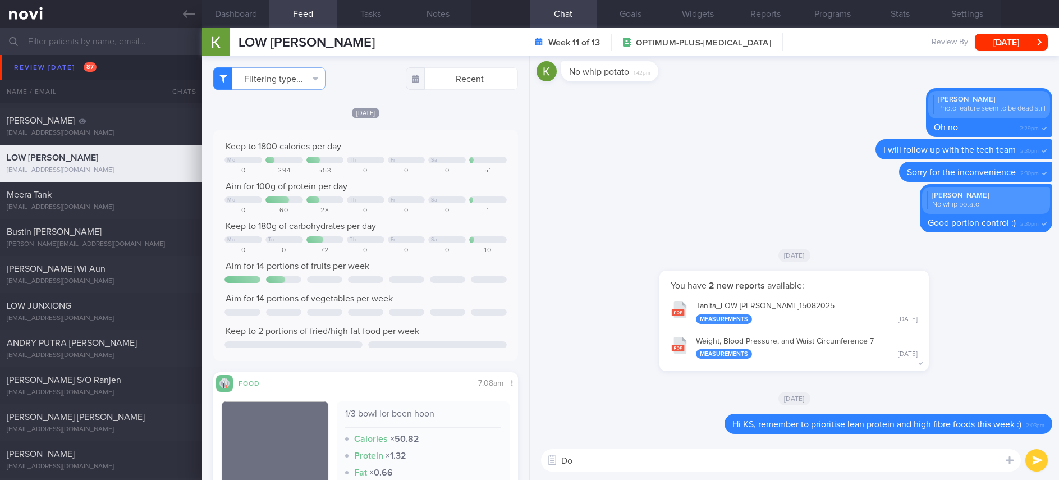
type textarea "D"
type textarea "Be mindful of sauces, gravies, oils when eating out :)"
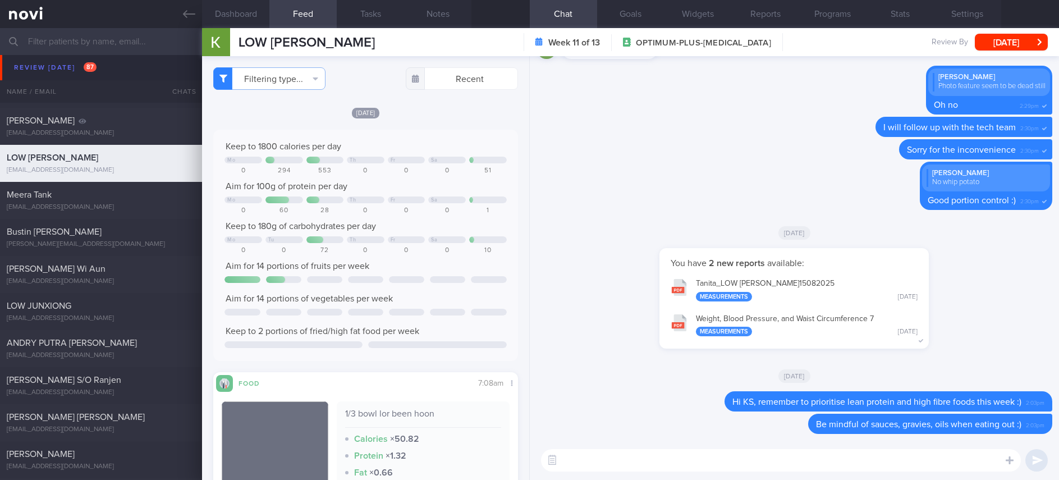
paste textarea "Here are some real life examples of how to hit your protein intake when eating …"
type textarea "Here are some real life examples of how to hit your protein intake when eating …"
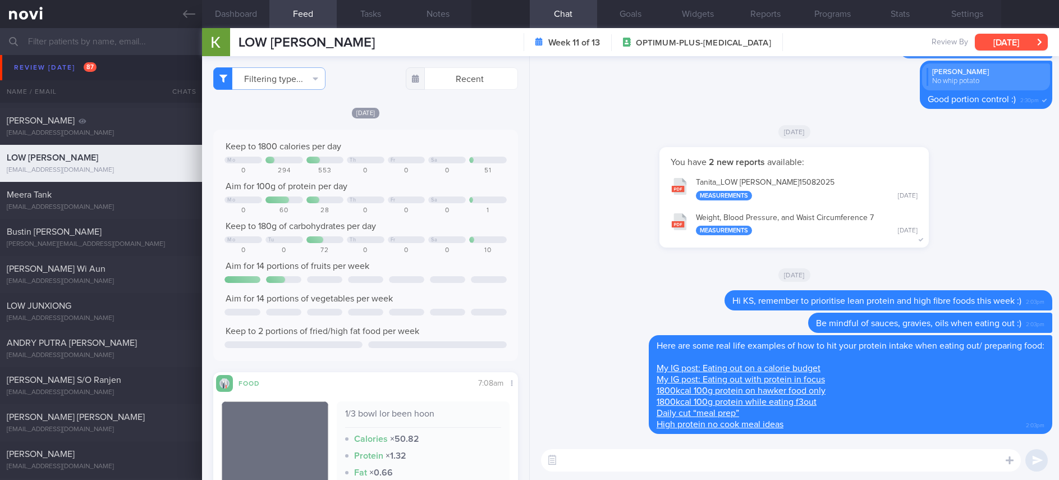
click at [1012, 43] on button "[DATE]" at bounding box center [1011, 42] width 73 height 17
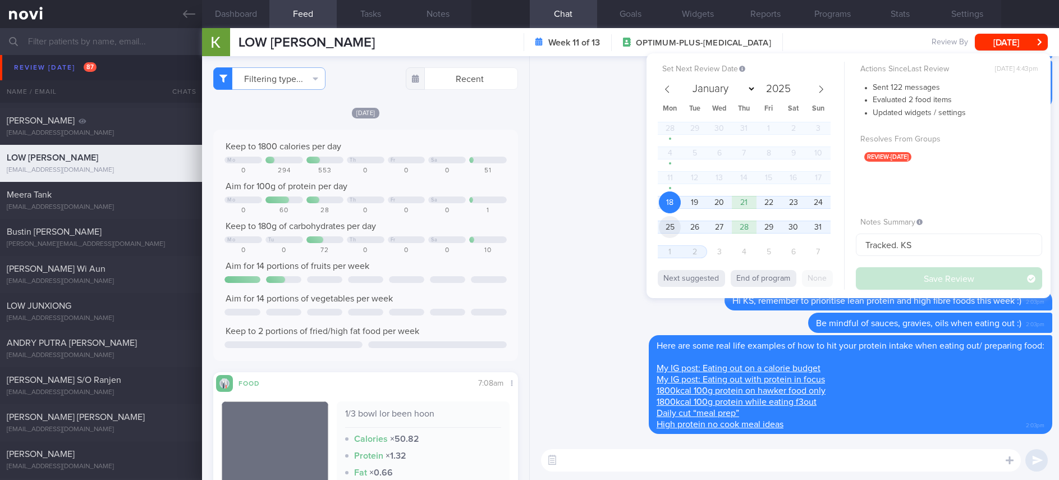
click at [673, 223] on span "25" at bounding box center [670, 227] width 22 height 22
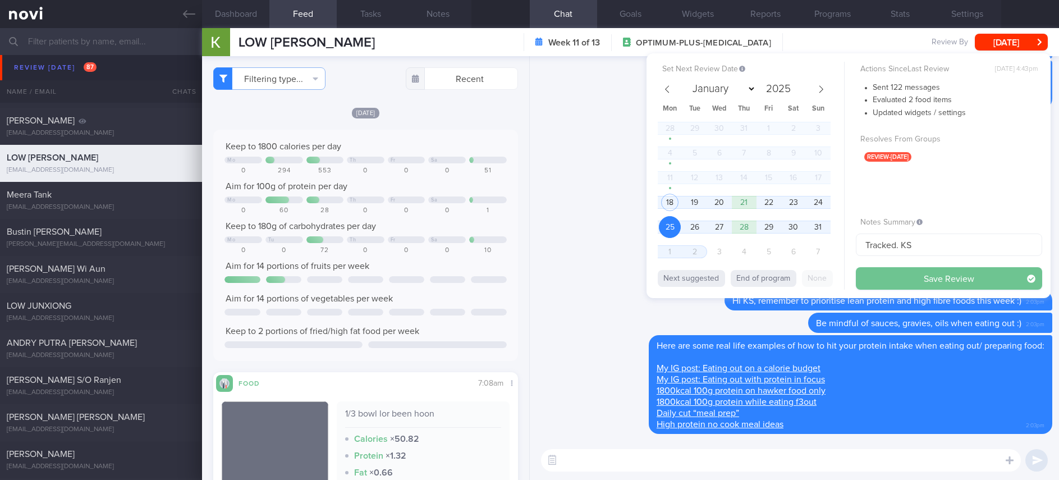
click at [932, 277] on button "Save Review" at bounding box center [949, 278] width 186 height 22
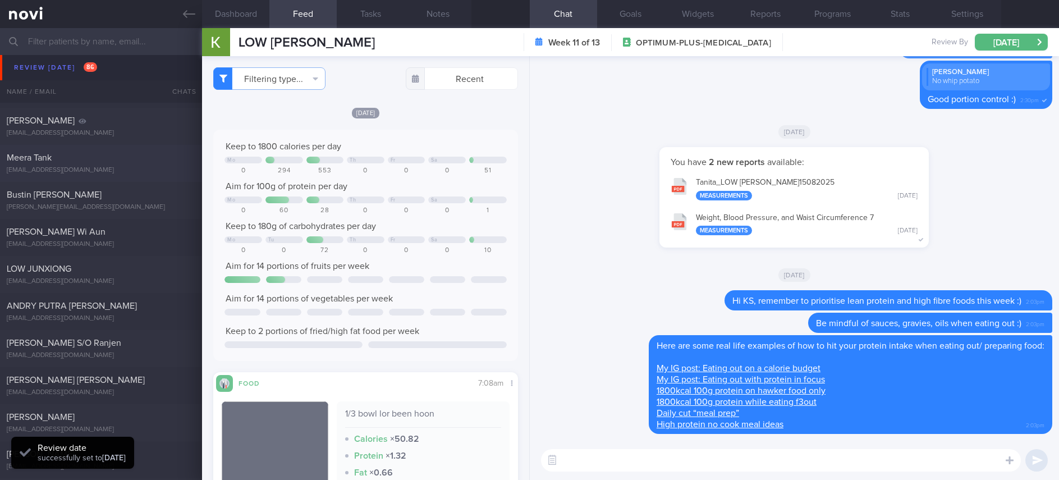
click at [146, 162] on div "Meera Tank" at bounding box center [100, 157] width 186 height 11
type input "Tracked. no beef"
type textarea "Ms TANK MEERA G3422123K 04 March 2025 25 Sep 1981 Meera.tank@outlook.com +65832…"
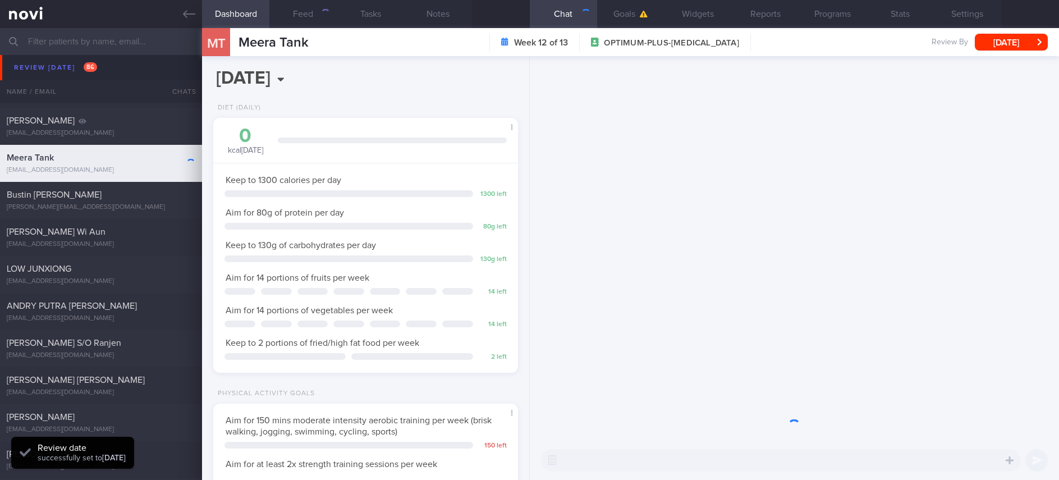
scroll to position [152, 271]
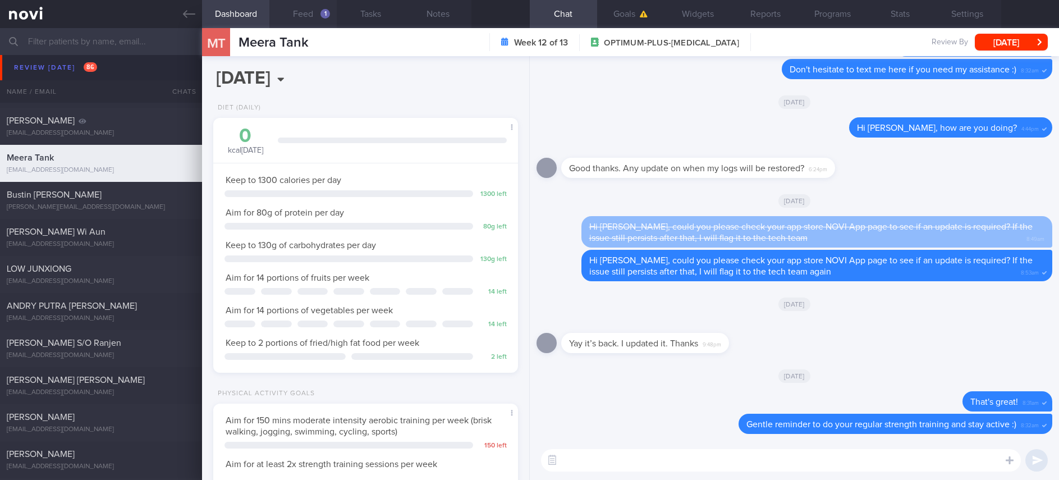
click at [321, 10] on button "Feed 1" at bounding box center [302, 14] width 67 height 28
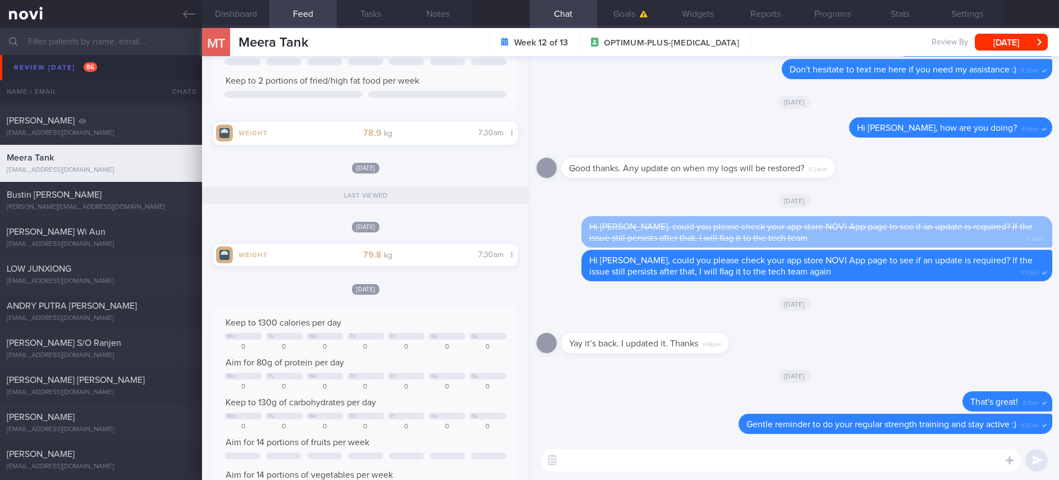
scroll to position [253, 0]
click at [246, 19] on button "Dashboard" at bounding box center [235, 14] width 67 height 28
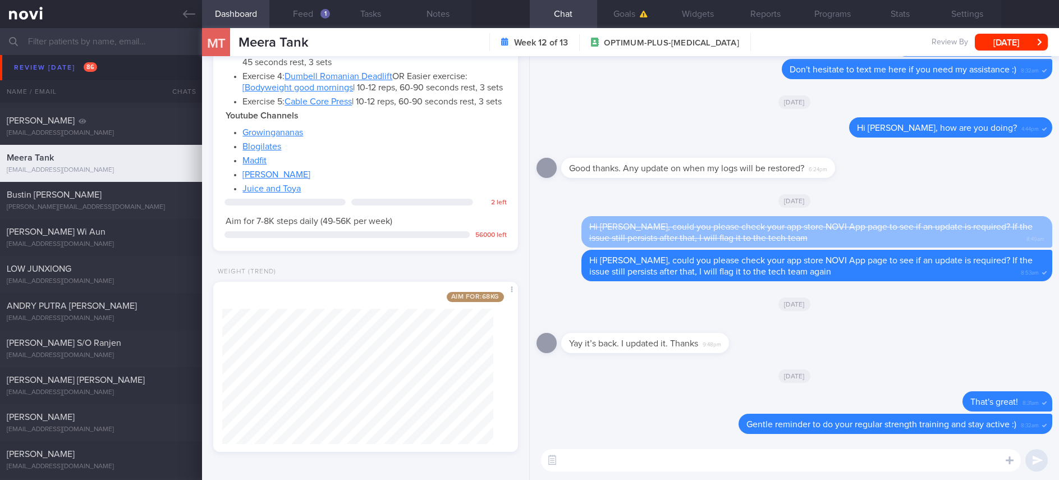
scroll to position [789, 0]
click at [695, 470] on textarea at bounding box center [781, 460] width 480 height 22
click at [694, 469] on textarea at bounding box center [781, 460] width 480 height 22
click at [694, 467] on textarea at bounding box center [781, 460] width 480 height 22
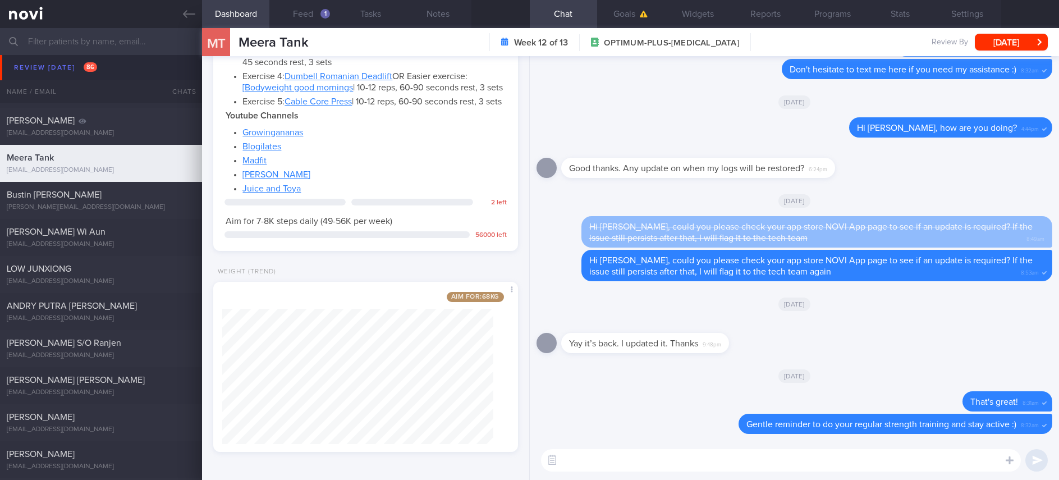
click at [694, 466] on textarea at bounding box center [781, 460] width 480 height 22
click at [694, 465] on textarea at bounding box center [781, 460] width 480 height 22
type textarea "Hi Meera, gentle reminder to prioritise lean protein and high fibre foods this …"
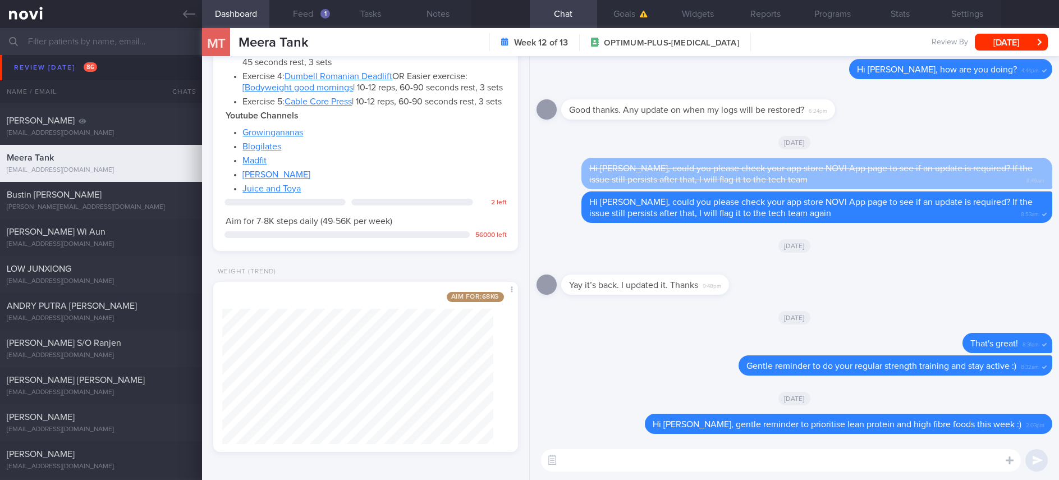
paste textarea "Here are some real life examples of how to hit your protein intake when eating …"
type textarea "Here are some real life examples of how to hit your protein intake when eating …"
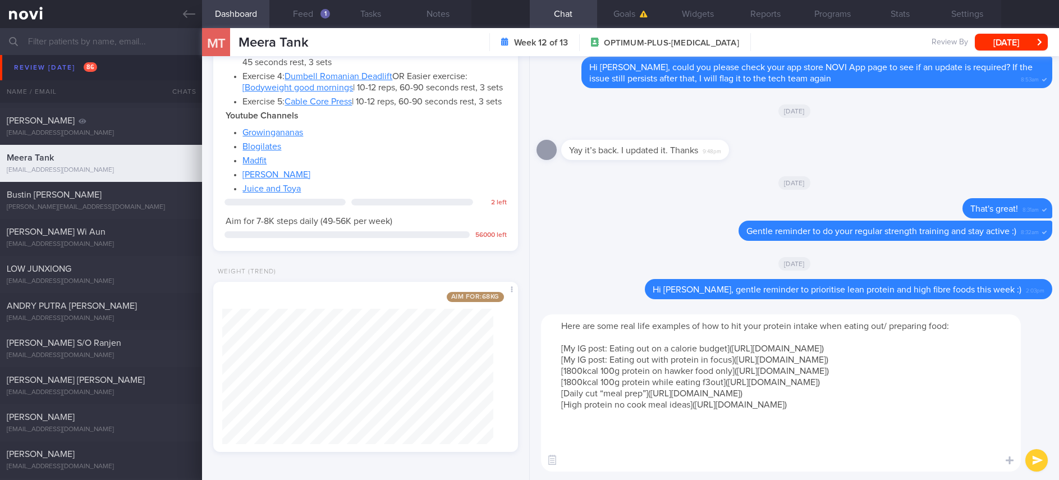
scroll to position [0, 0]
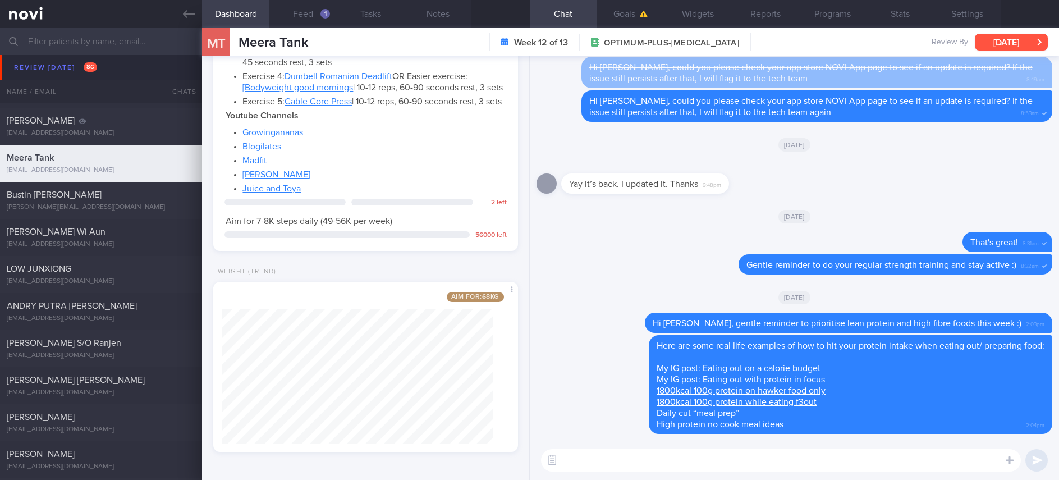
click at [1015, 43] on button "[DATE]" at bounding box center [1011, 42] width 73 height 17
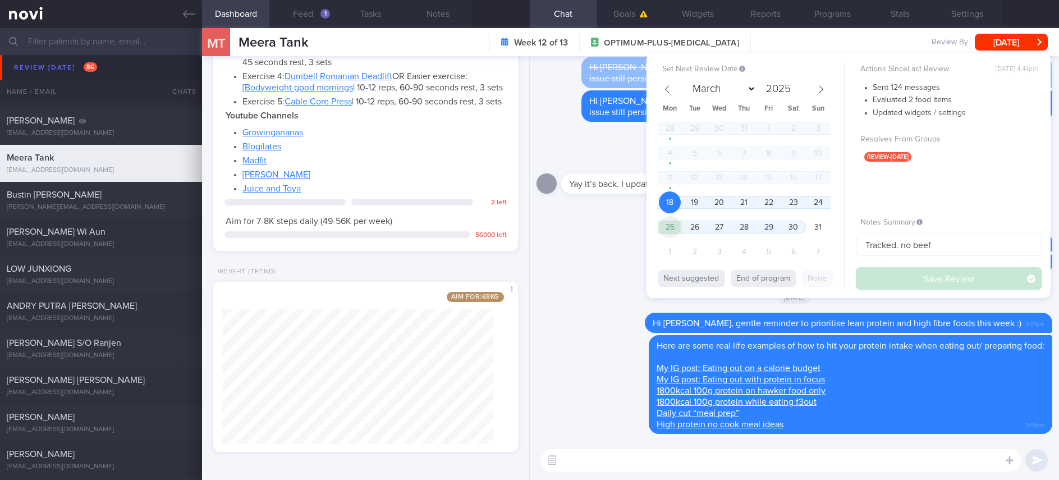
click at [665, 219] on span "25" at bounding box center [670, 227] width 22 height 22
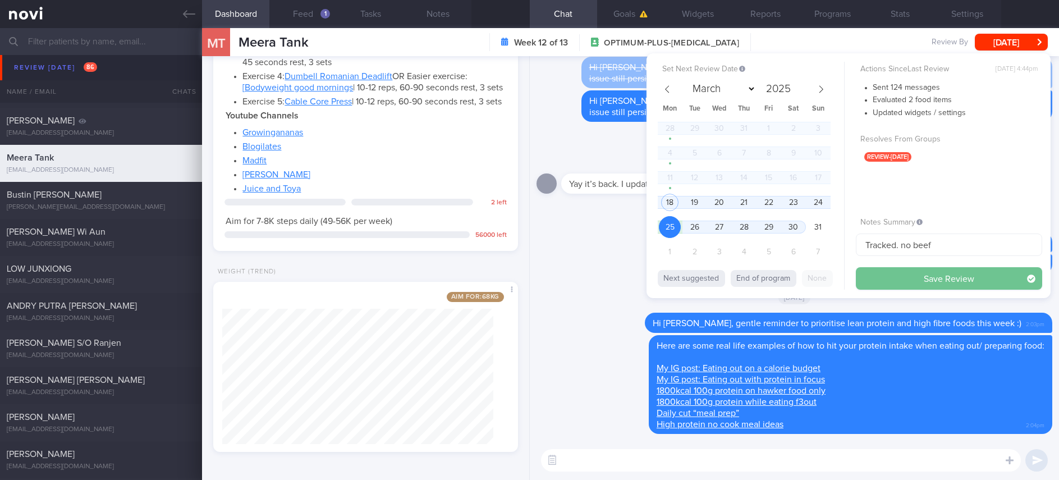
click at [916, 276] on button "Save Review" at bounding box center [949, 278] width 186 height 22
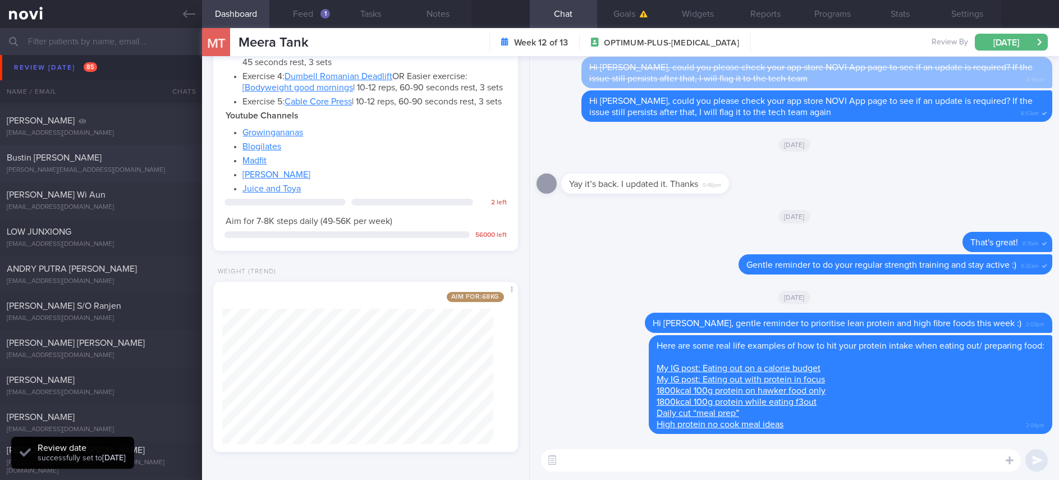
click at [119, 164] on div "Bustin Kay Marie kay@gailkennyrecruitment.com" at bounding box center [101, 163] width 202 height 22
type input "Tracked. [PERSON_NAME]"
type textarea "NRIC: G3871997T Name: BUSTIN KAY MARIE Gender: Female DOB: 19 Apr 1981 Age: 43 …"
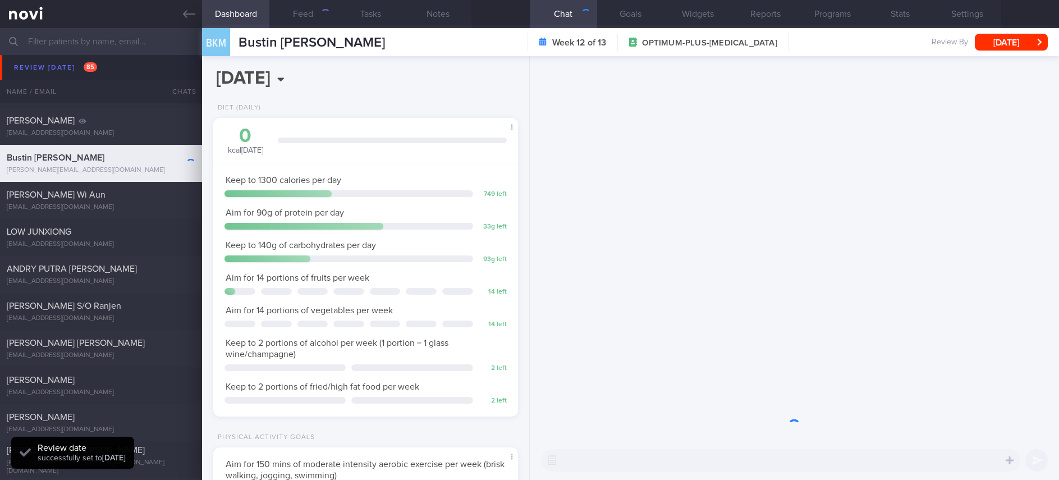
scroll to position [152, 271]
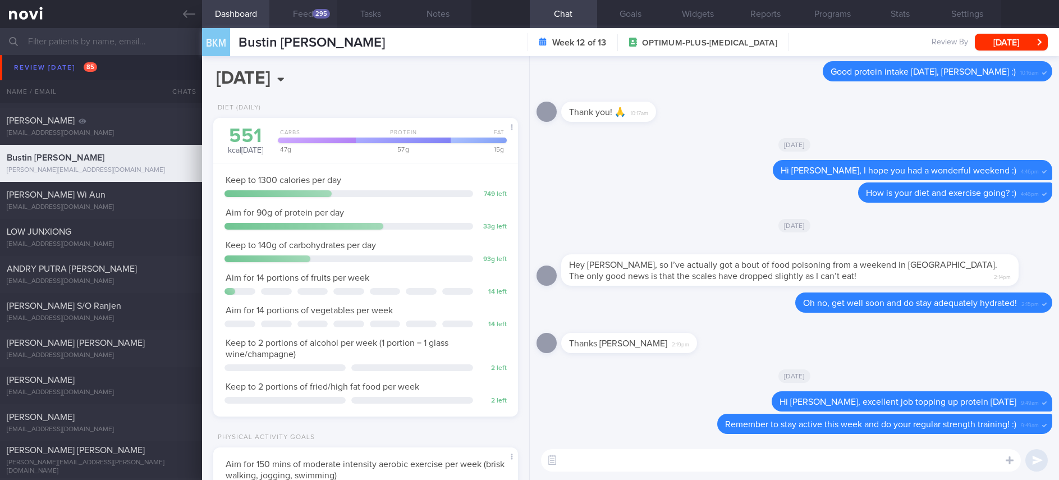
click at [287, 13] on button "Feed 295" at bounding box center [302, 14] width 67 height 28
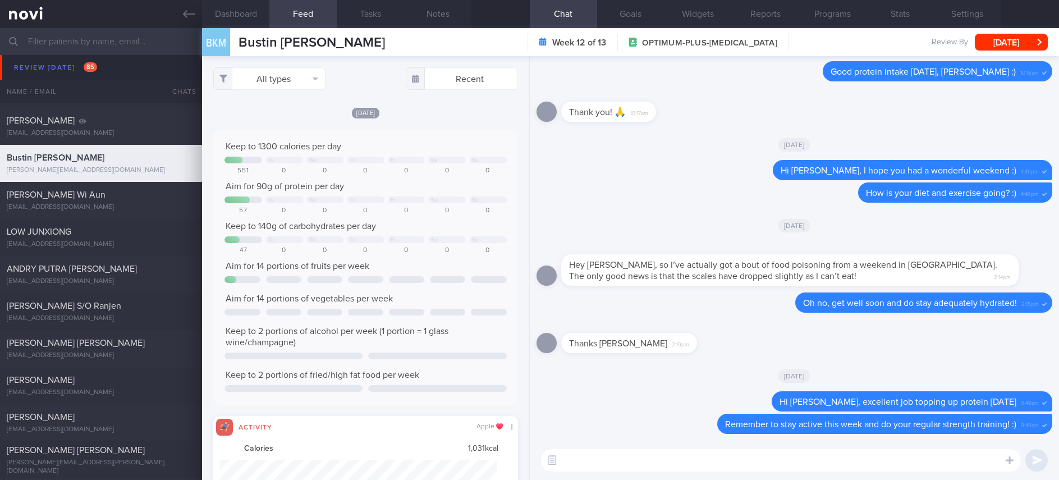
scroll to position [69, 277]
click at [307, 73] on button "All types" at bounding box center [269, 78] width 112 height 22
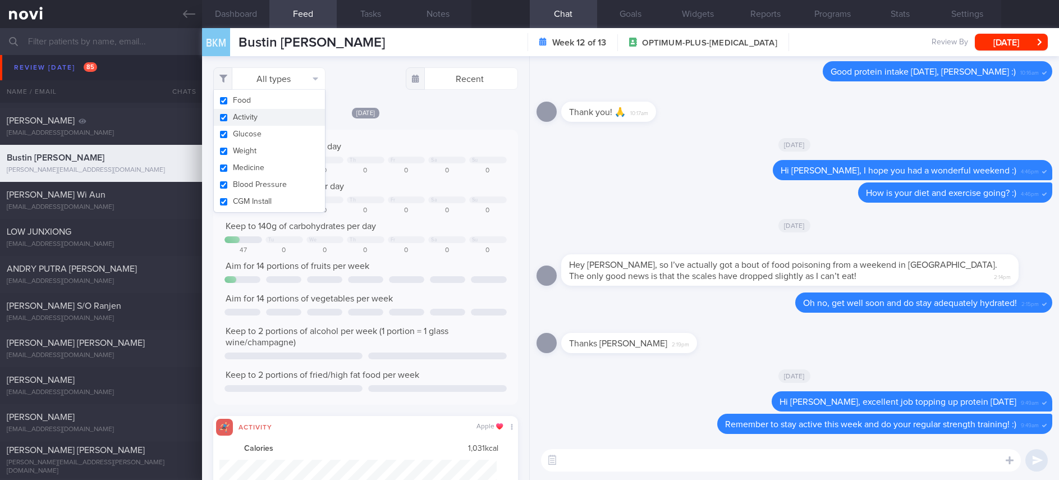
click at [262, 120] on button "Activity" at bounding box center [269, 117] width 111 height 17
click at [395, 172] on div "0" at bounding box center [407, 171] width 38 height 8
checkbox input "false"
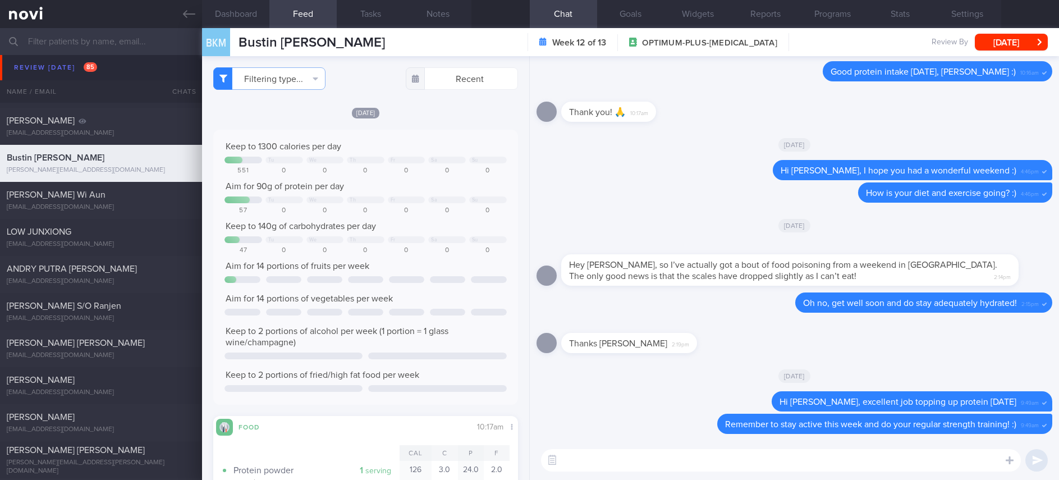
scroll to position [337, 0]
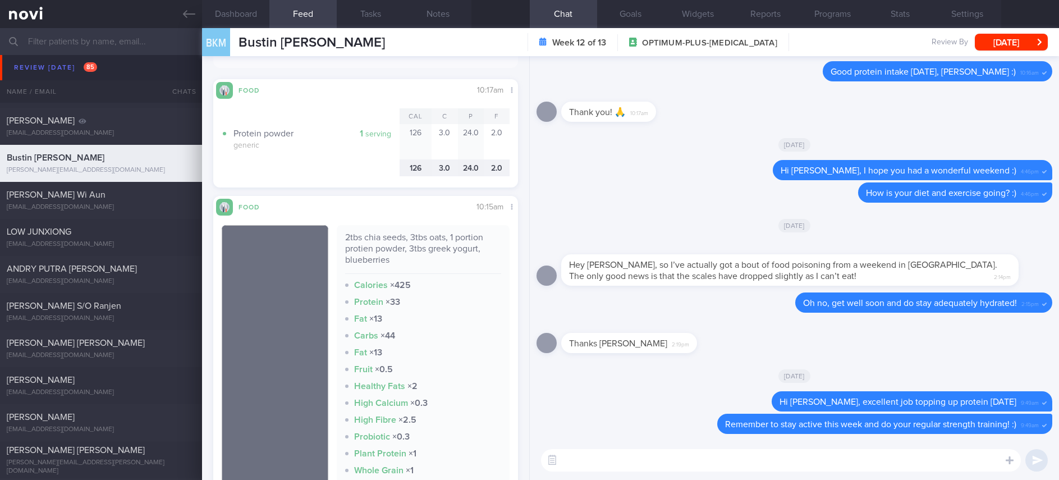
click at [600, 469] on textarea at bounding box center [781, 460] width 480 height 22
click at [600, 468] on textarea at bounding box center [781, 460] width 480 height 22
type textarea "D"
type textarea "E"
type textarea "Decent breakfast this morning, Kay :)"
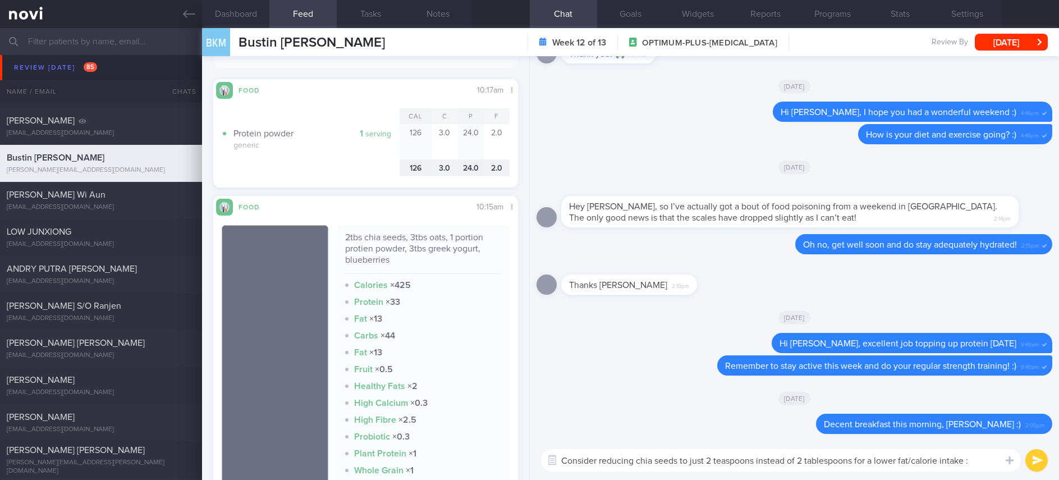
type textarea "Consider reducing chia seeds to just 2 teaspoons instead of 2 tablespoons for a…"
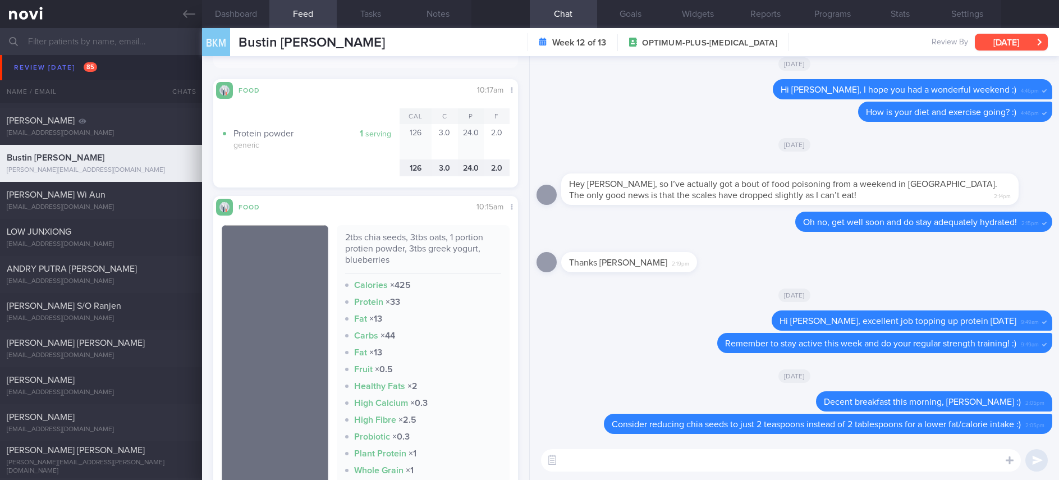
click at [1028, 38] on button "[DATE]" at bounding box center [1011, 42] width 73 height 17
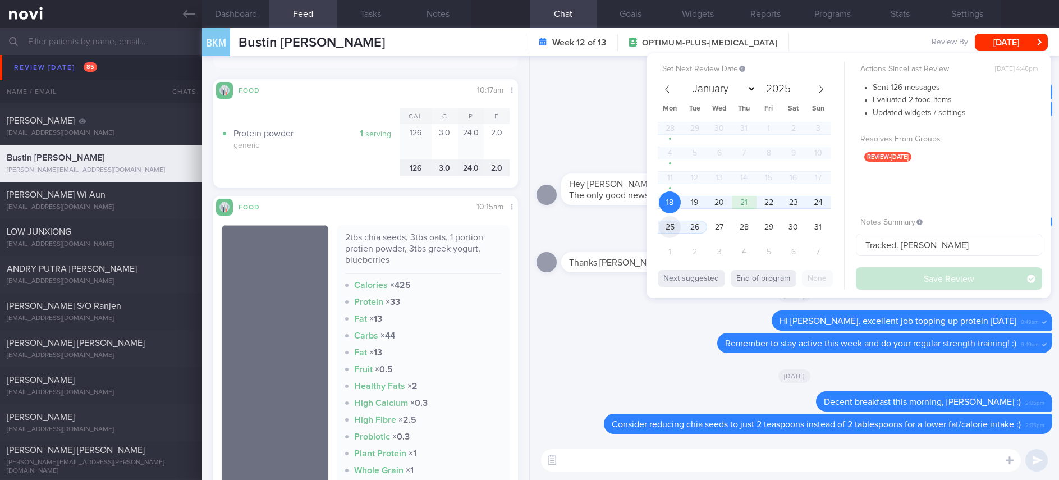
click at [669, 223] on span "25" at bounding box center [670, 227] width 22 height 22
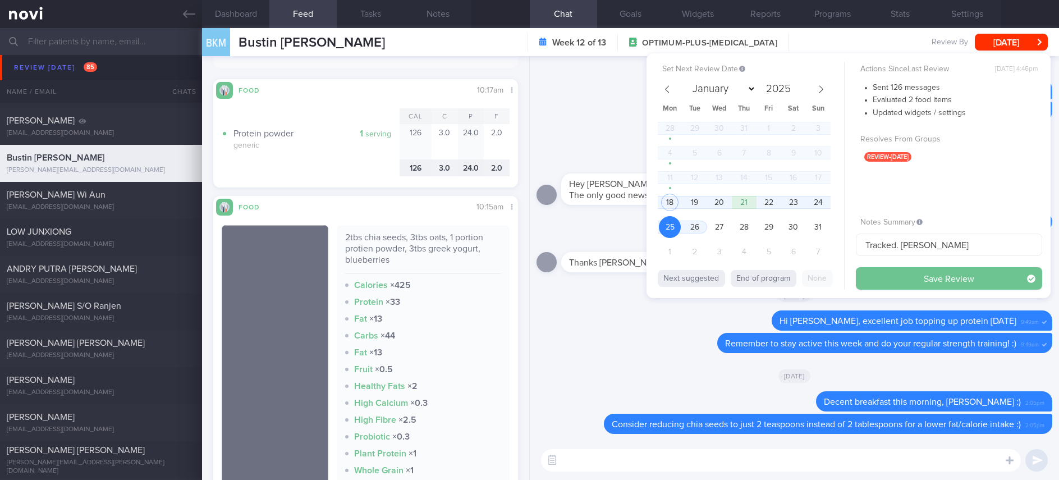
click at [995, 279] on button "Save Review" at bounding box center [949, 278] width 186 height 22
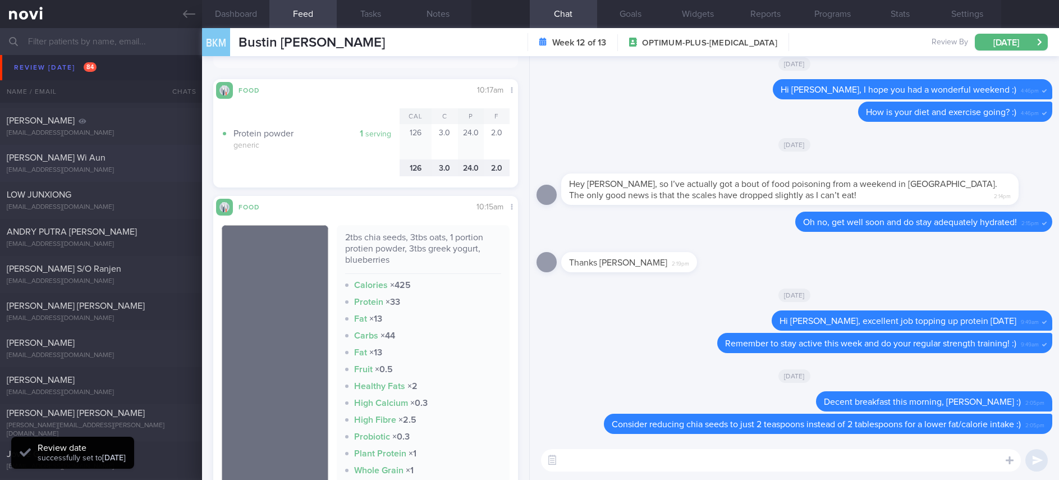
click at [144, 169] on div "ivanlimwiaun@gmail.com" at bounding box center [101, 170] width 189 height 8
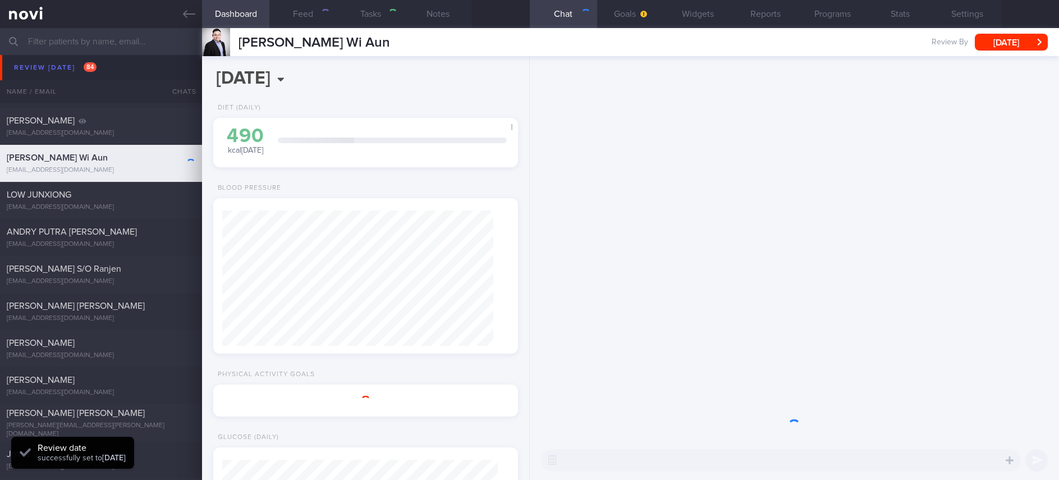
type input "Tracked. Ozempic. DM HbA1c 10%"
type textarea "Mr IVAN LIM WI AUN ivanlimwiaun@gmail.com +6597737848 50 year old Gentleman non…"
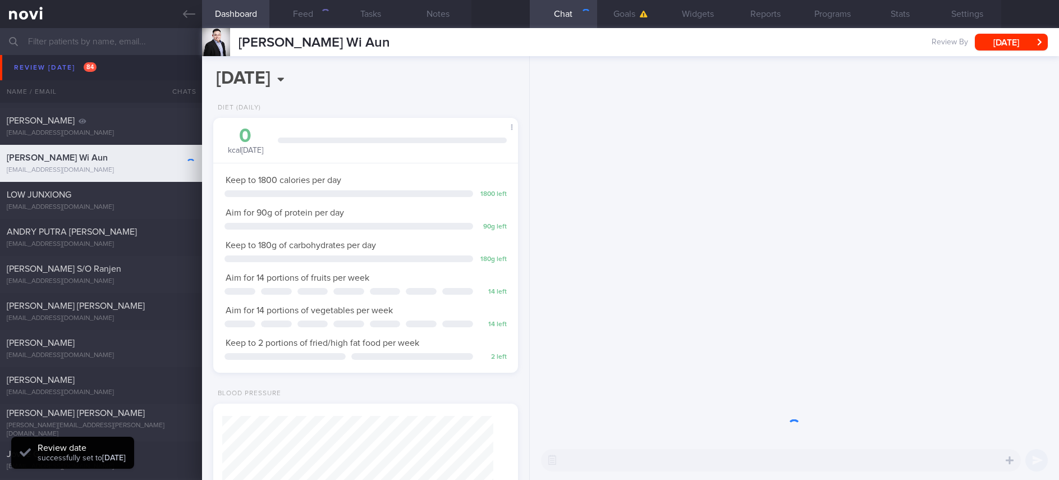
scroll to position [167, 276]
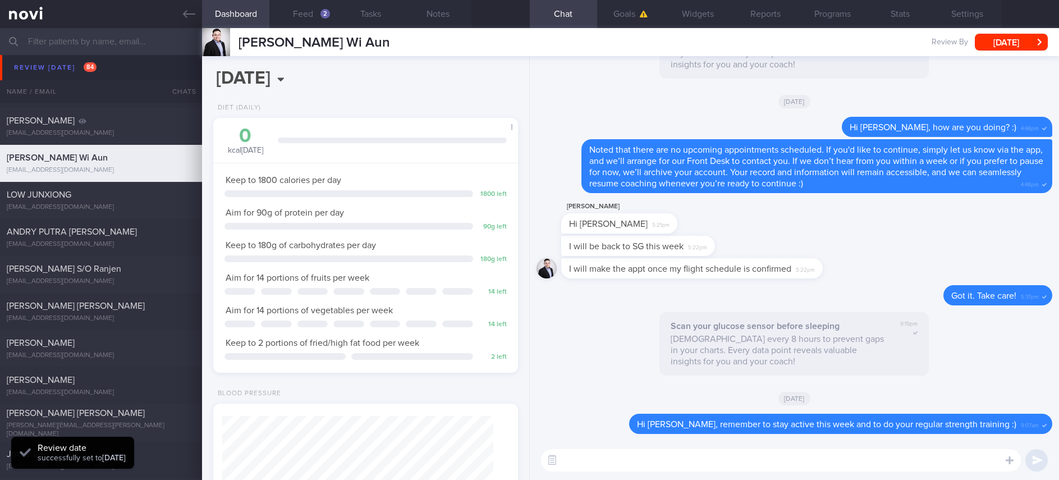
drag, startPoint x: 317, startPoint y: 13, endPoint x: 326, endPoint y: 44, distance: 31.6
click at [317, 13] on button "Feed 2" at bounding box center [302, 14] width 67 height 28
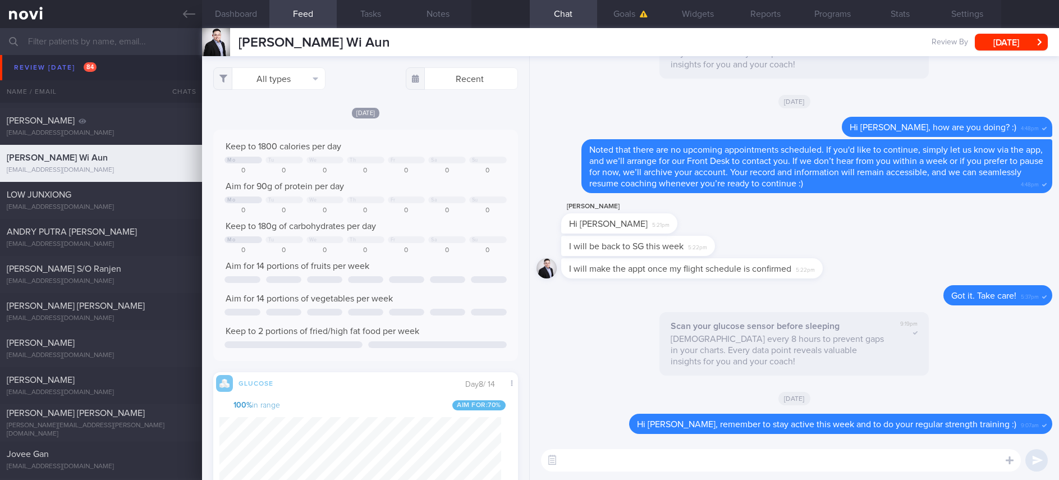
click at [877, 464] on textarea at bounding box center [781, 460] width 480 height 22
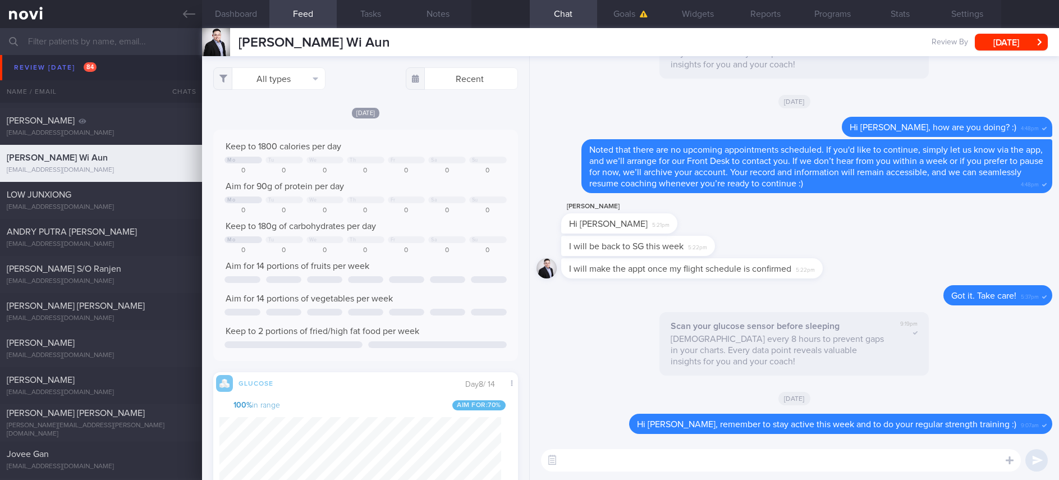
click at [877, 464] on textarea at bounding box center [781, 460] width 480 height 22
click at [876, 464] on textarea at bounding box center [781, 460] width 480 height 22
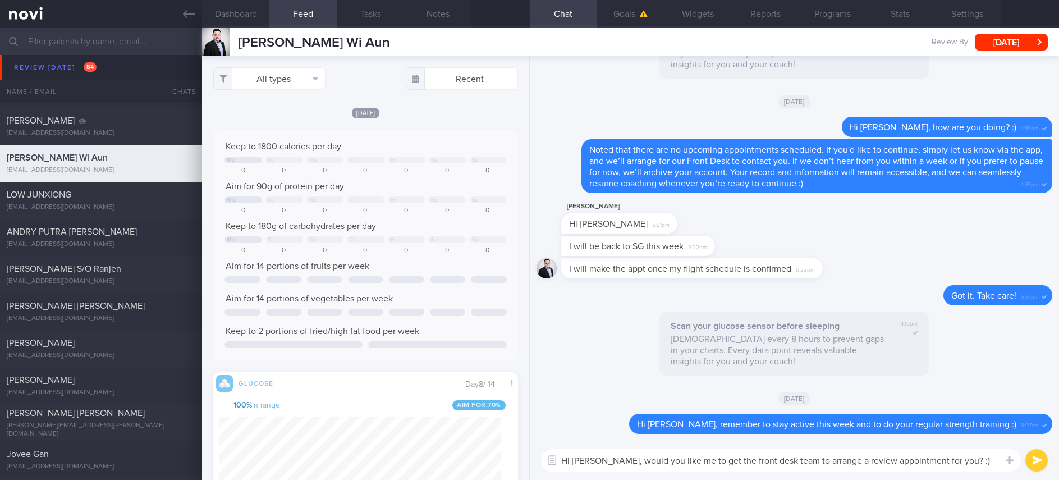
click at [854, 458] on textarea "Hi Ivan, would you like me to get the front desk team to arrange a review appoi…" at bounding box center [781, 460] width 480 height 22
click at [851, 458] on textarea "Hi Ivan, would you like me to get the front desk team to arrange a review appoi…" at bounding box center [781, 460] width 480 height 22
type textarea "Hi Ivan, would you like me to get the front desk team to arrange a review docto…"
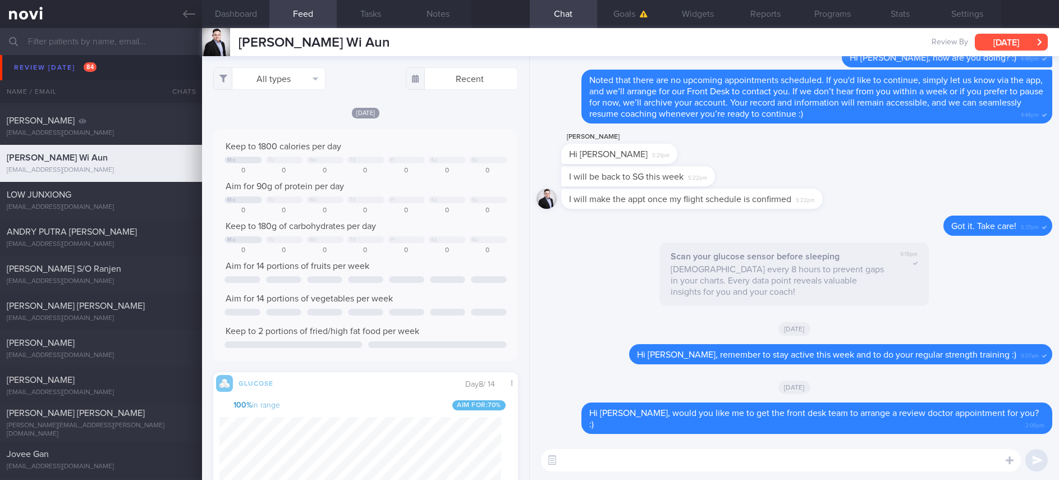
click at [1023, 38] on button "[DATE]" at bounding box center [1011, 42] width 73 height 17
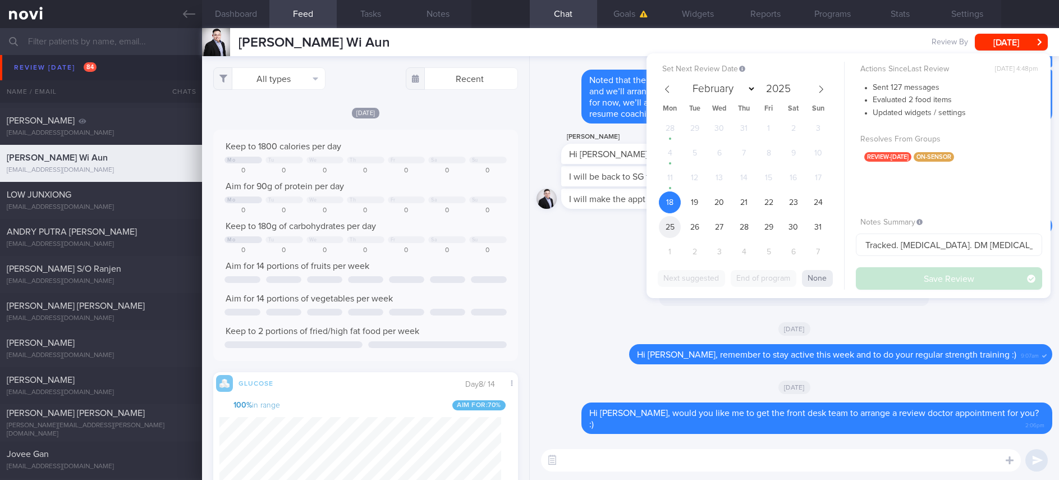
click at [674, 222] on span "25" at bounding box center [670, 227] width 22 height 22
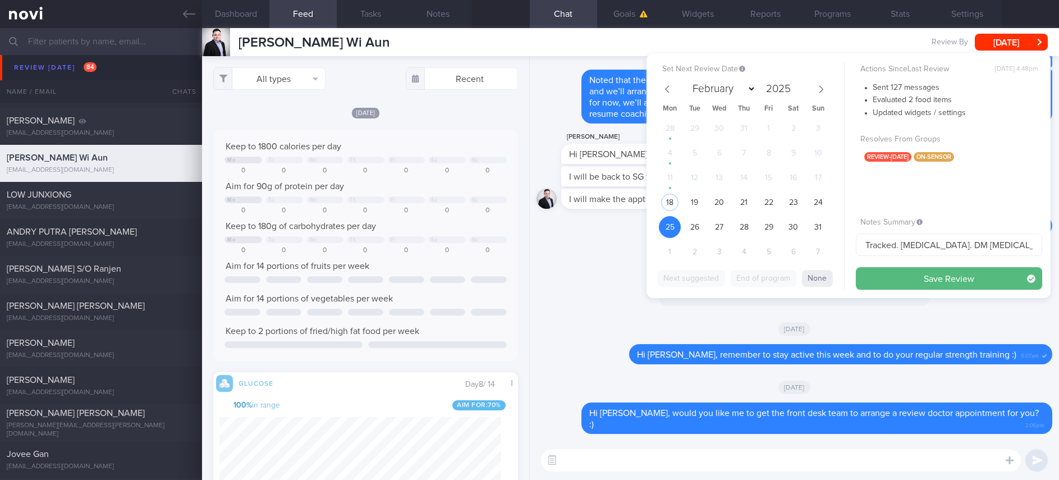
click at [866, 285] on button "Save Review" at bounding box center [949, 278] width 186 height 22
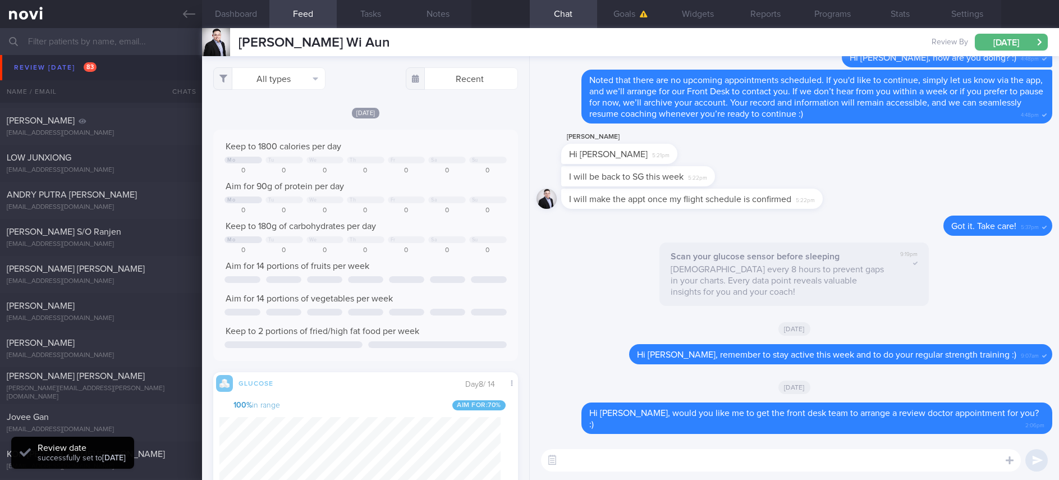
scroll to position [178, 281]
click at [116, 183] on div "ANDRY PUTRA WIJAYA contact@andrypw.com Today 8 days ago OPTIMUM-PLUS-RYBELSUS T…" at bounding box center [529, 200] width 1059 height 37
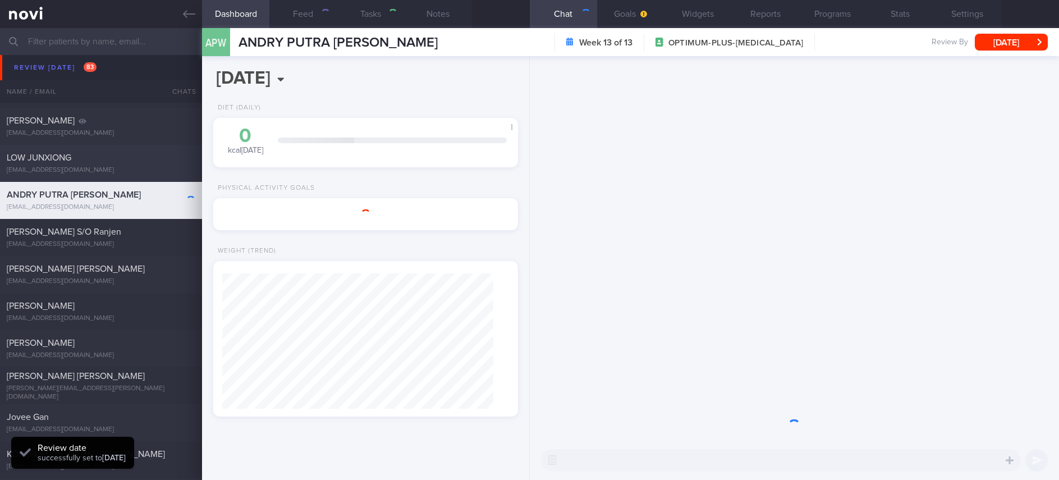
type input "Tracked."
type textarea "NRIC: S8760807G Name: ANDRY PUTRA WIJAYA Gender: Male DOB: 29 Apr 1987 Age: 37 …"
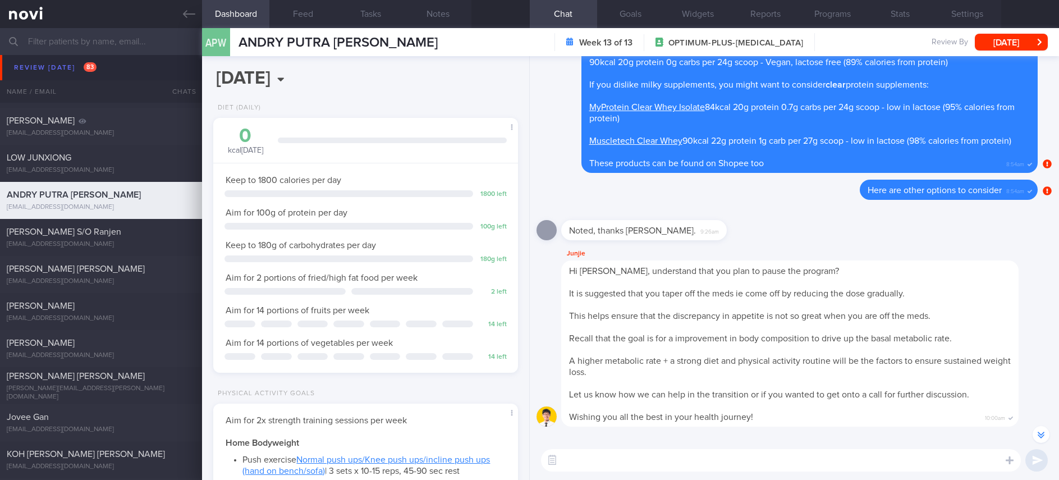
scroll to position [-169, 0]
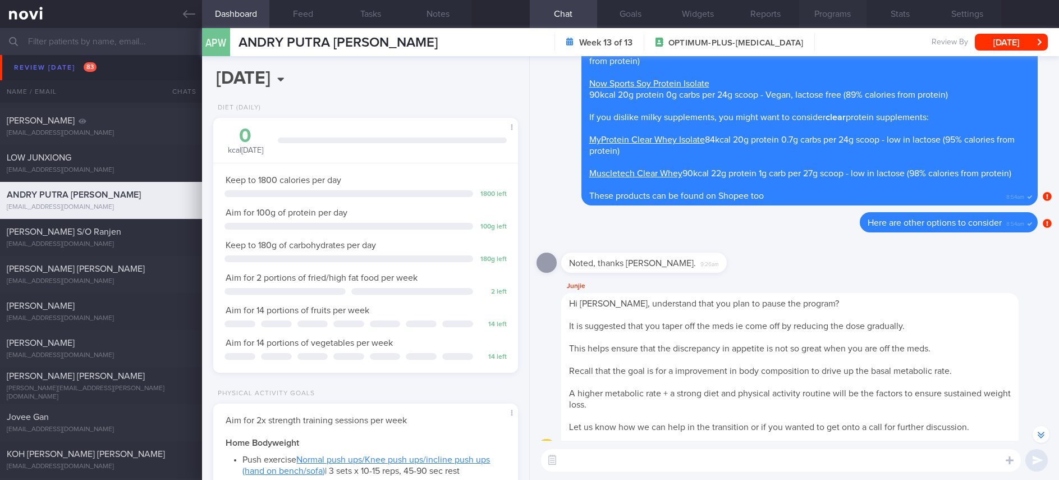
click at [836, 22] on button "Programs" at bounding box center [832, 14] width 67 height 28
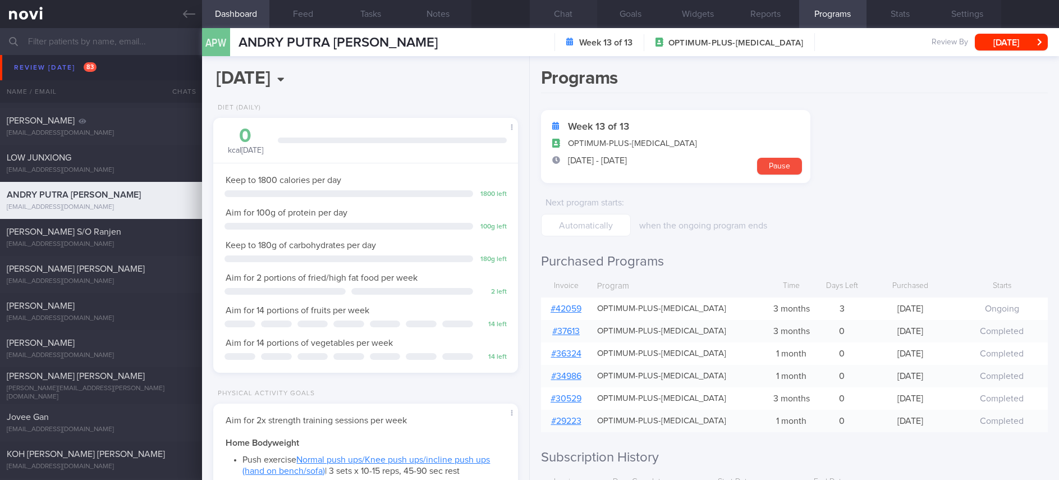
click at [576, 15] on button "Chat" at bounding box center [563, 14] width 67 height 28
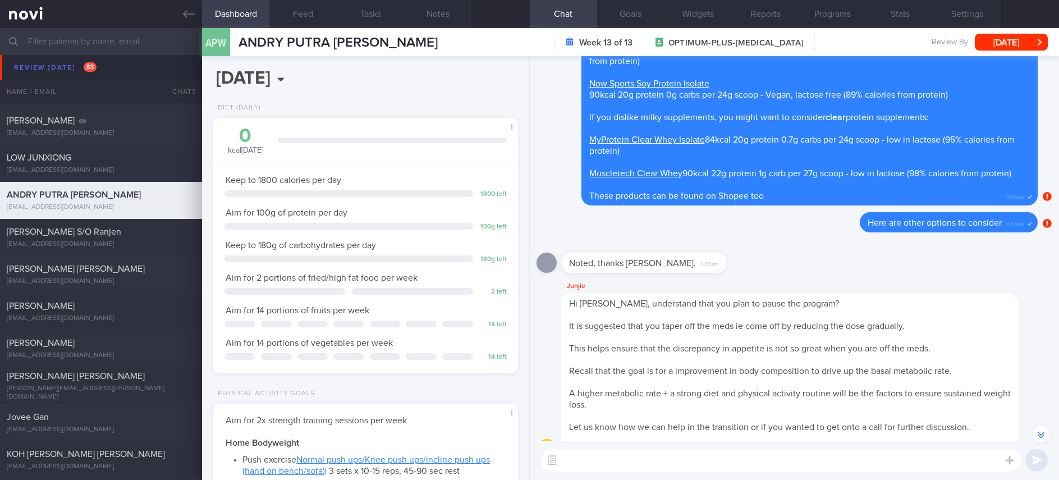
click at [669, 460] on textarea at bounding box center [781, 460] width 480 height 22
type textarea "Hi Andry, your program is coming to an end. Do you have any questions you would…"
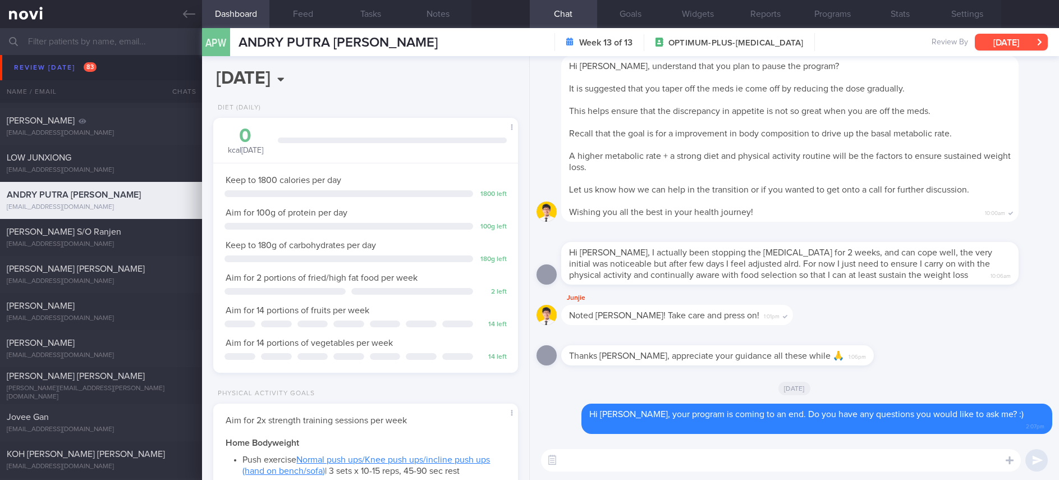
click at [979, 35] on button "[DATE]" at bounding box center [1011, 42] width 73 height 17
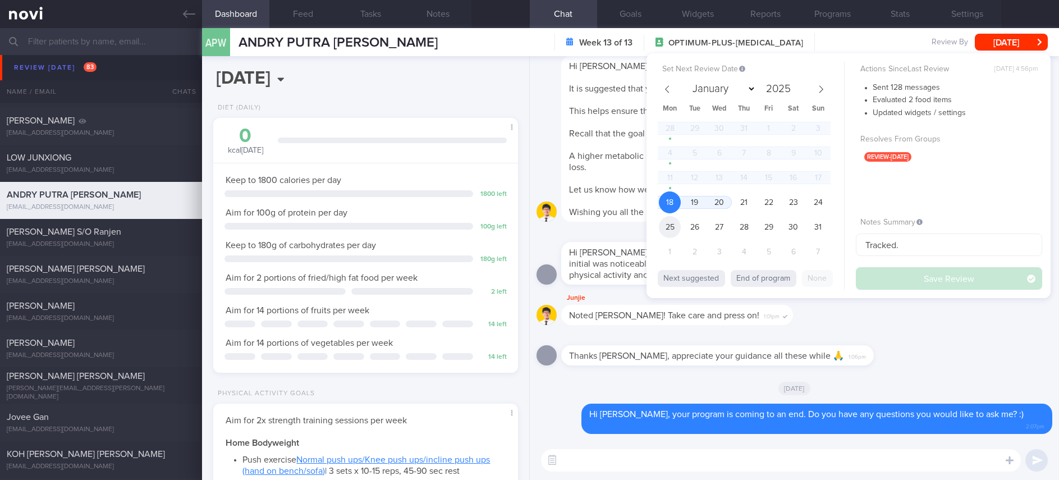
click at [672, 232] on span "25" at bounding box center [670, 227] width 22 height 22
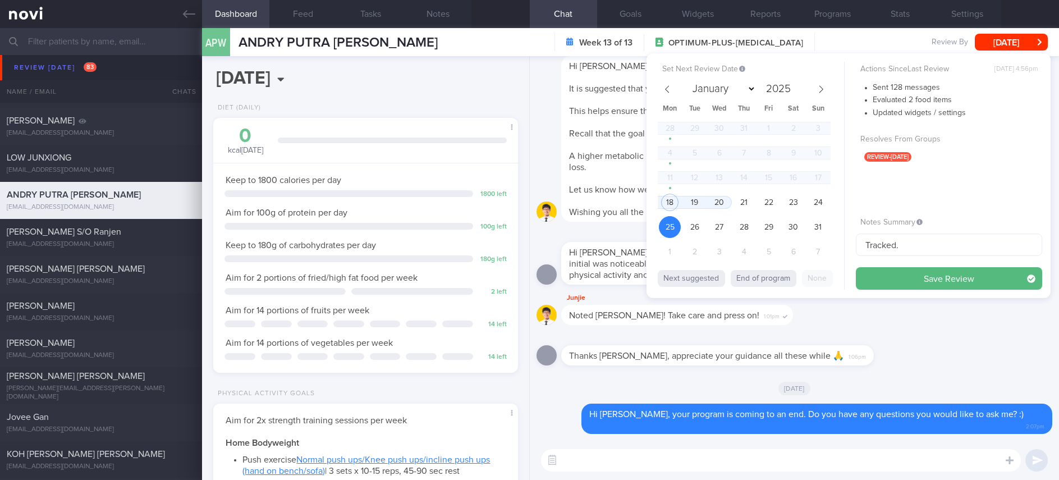
click at [932, 292] on div "Set Next Review Date 25 Aug 2025 January February March April May June July Aug…" at bounding box center [848, 175] width 404 height 245
click at [935, 283] on button "Save Review" at bounding box center [949, 278] width 186 height 22
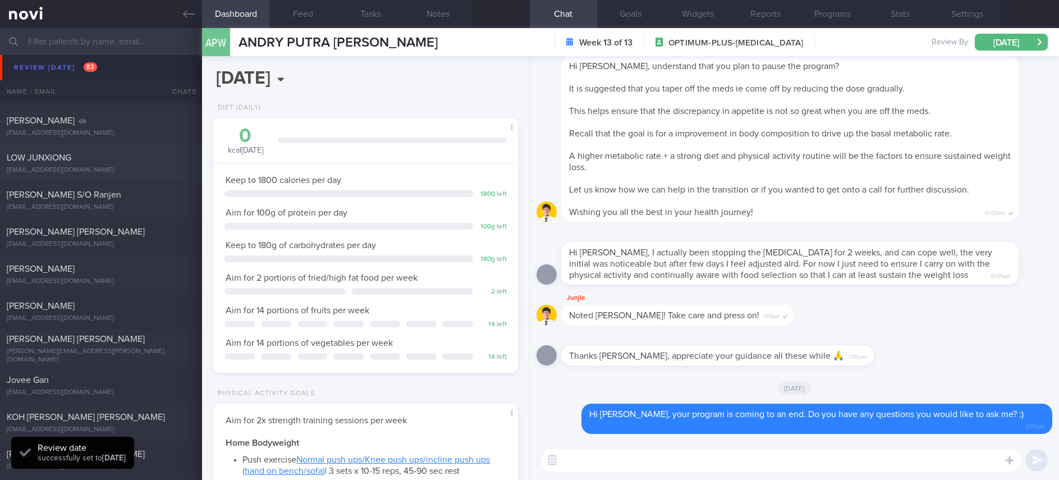
click at [143, 156] on div "LOW JUNXIONG" at bounding box center [100, 157] width 186 height 11
type input "Tracked. Libre"
type textarea "Diabetes (10 years) HbA1c 8% -- has been in control for past few years, only we…"
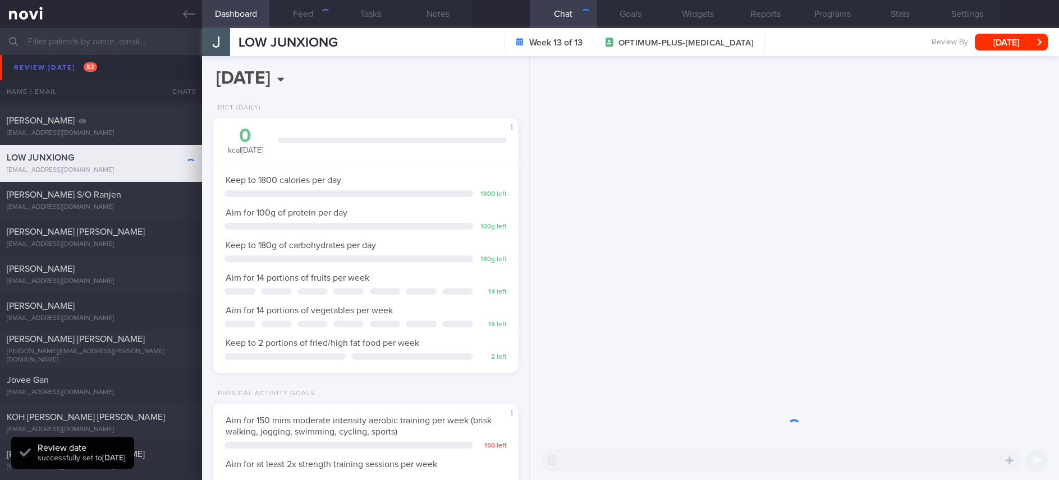
scroll to position [137, 276]
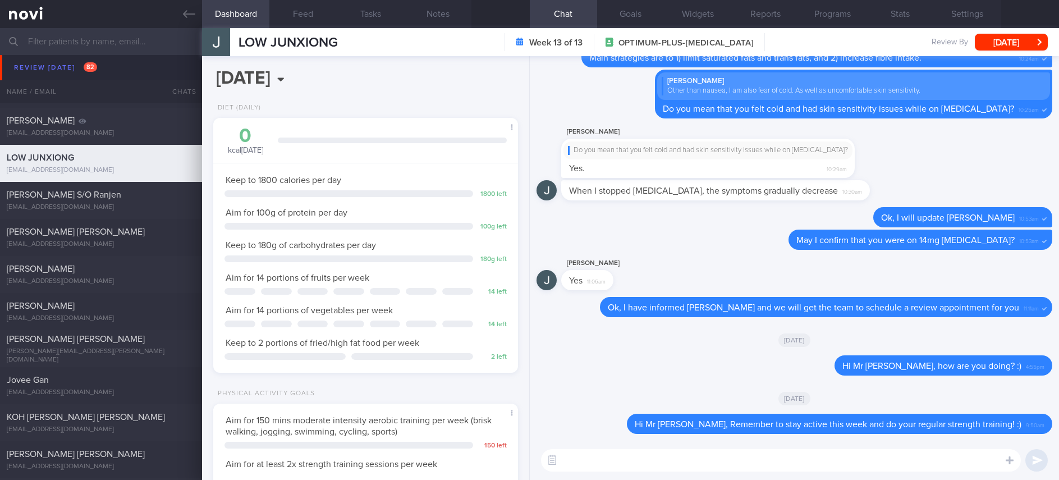
drag, startPoint x: 1017, startPoint y: 365, endPoint x: 818, endPoint y: 385, distance: 200.2
click at [632, 461] on textarea at bounding box center [781, 460] width 480 height 22
paste textarea "Hi Mr Low, how are you doing? :)4:"
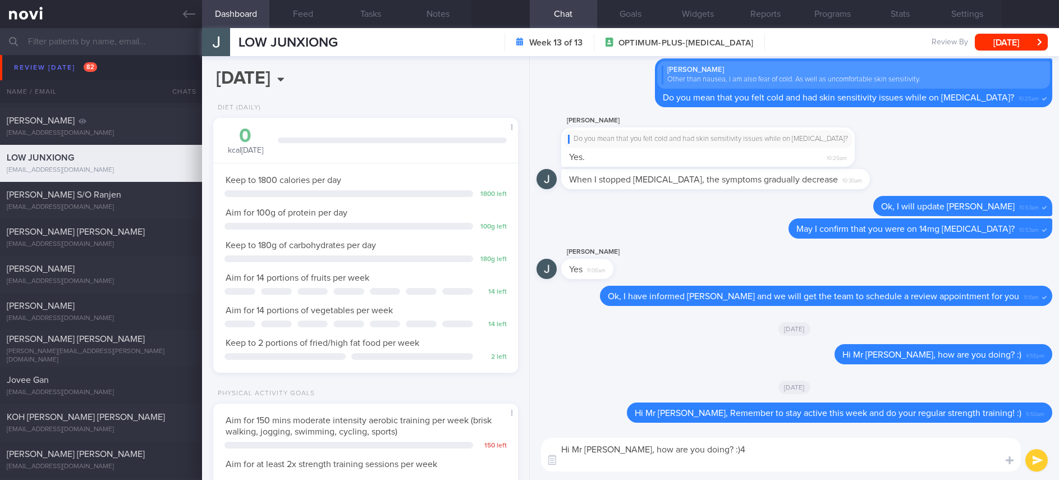
type textarea "Hi Mr Low, how are you doing? :)"
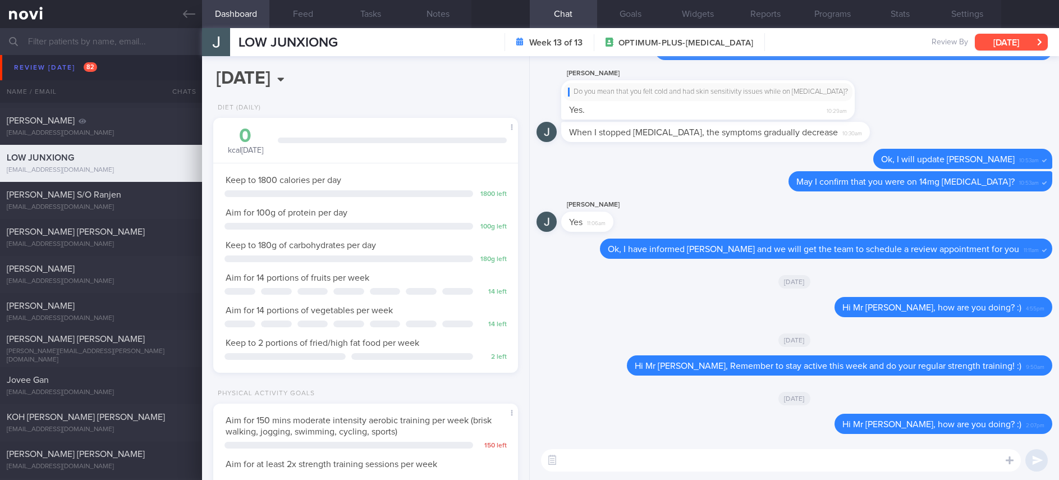
click at [1006, 40] on button "[DATE]" at bounding box center [1011, 42] width 73 height 17
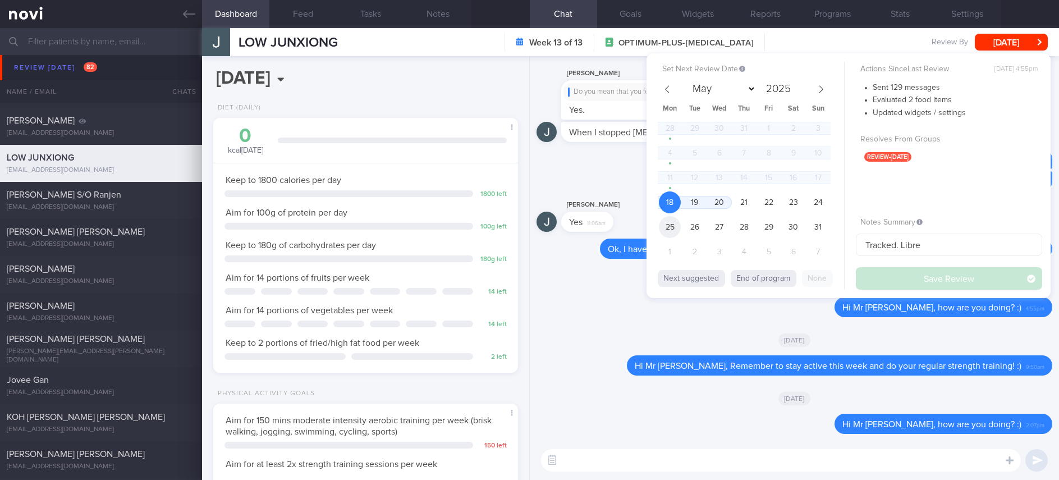
click at [673, 231] on span "25" at bounding box center [670, 227] width 22 height 22
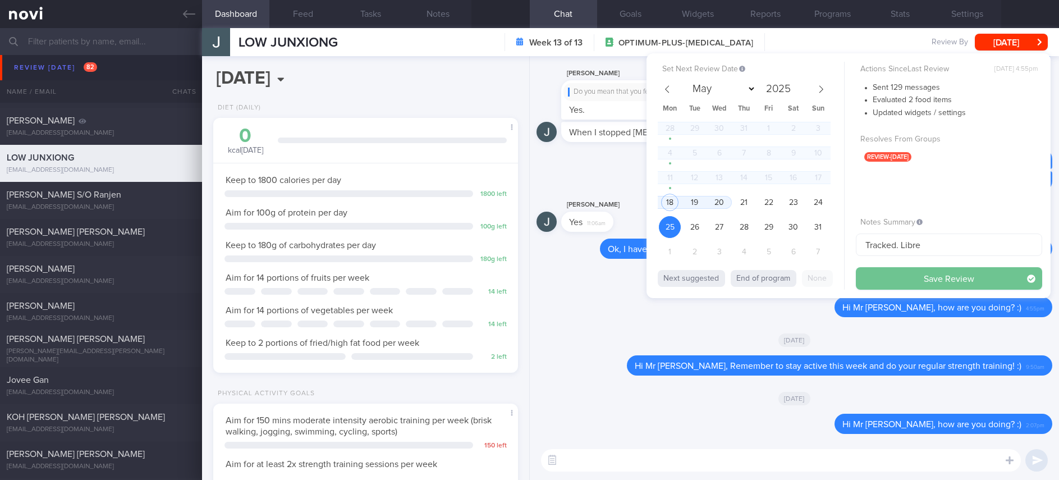
click at [955, 276] on button "Save Review" at bounding box center [949, 278] width 186 height 22
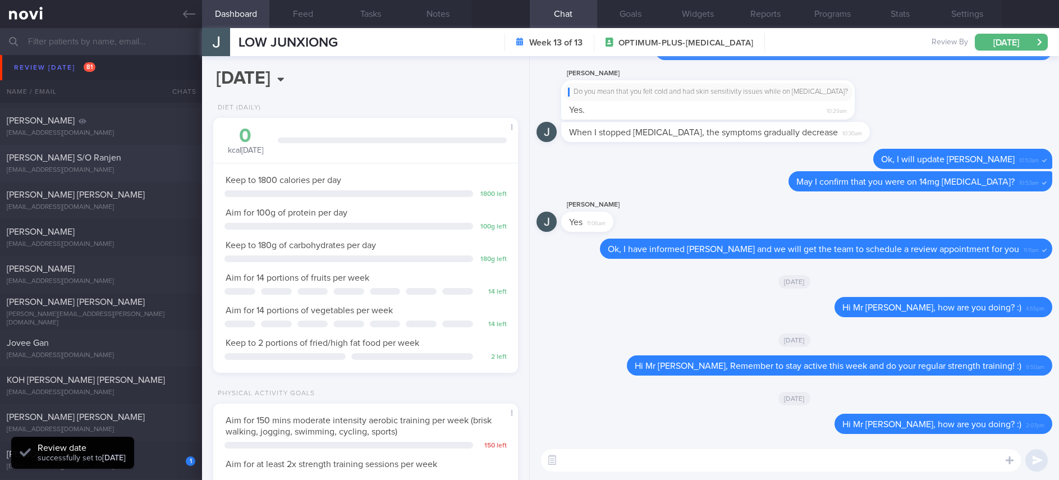
scroll to position [137, 276]
click at [110, 159] on div "Yogeswaran S/O Ranjen" at bounding box center [100, 157] width 186 height 11
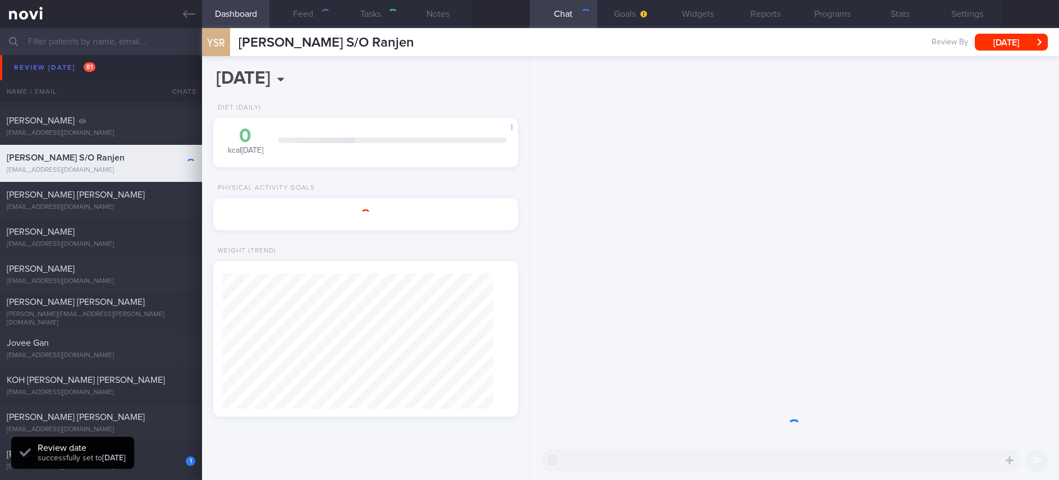
type input "Tracked."
type textarea "Mr Yogeswaran S/O Ranjen S8214645H 11 May 1982 yogesroja@yahoo.com.sg +65844414…"
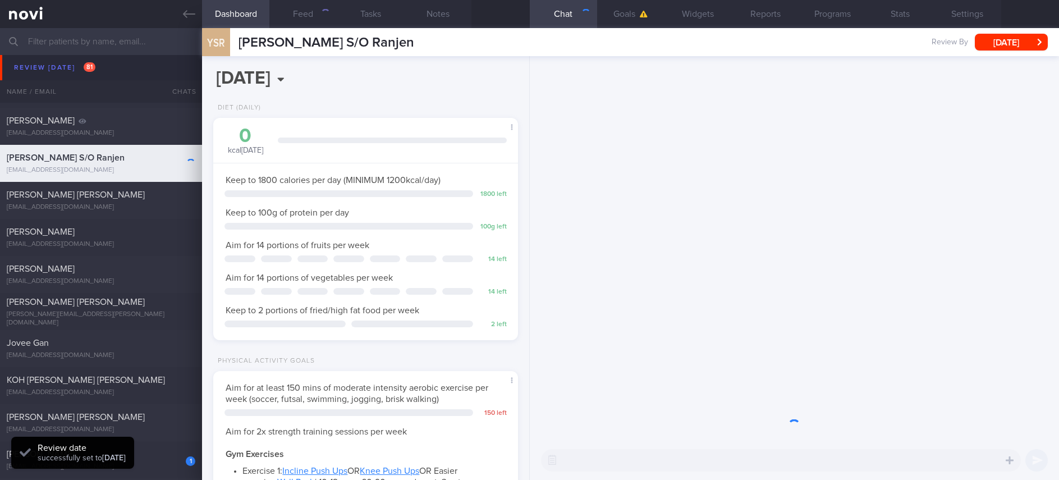
scroll to position [561030, 560910]
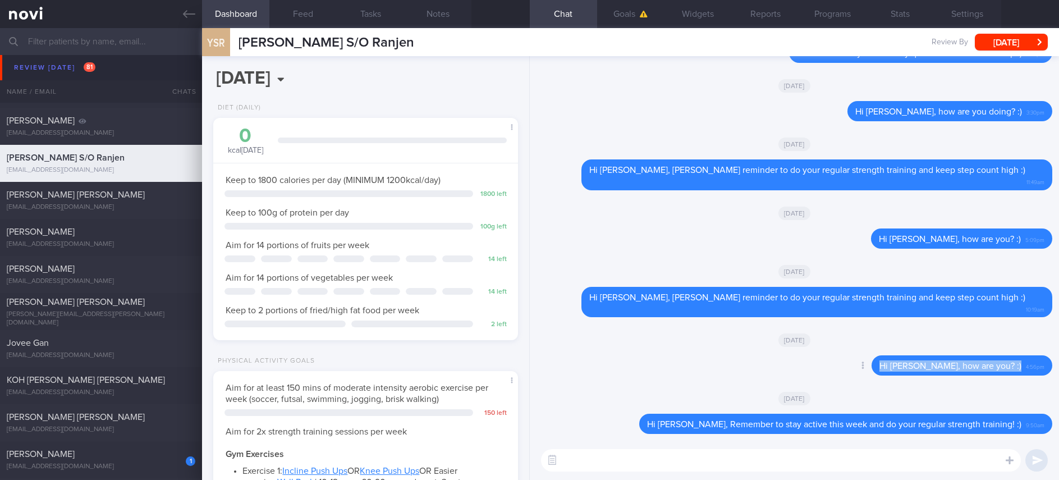
drag, startPoint x: 974, startPoint y: 365, endPoint x: 790, endPoint y: 362, distance: 184.7
click at [790, 362] on div "Delete Hi Yogeswaran, how are you? :) 4:56pm" at bounding box center [794, 368] width 516 height 27
click at [653, 465] on textarea at bounding box center [781, 460] width 480 height 22
paste textarea "Hi Yogeswaran, how are you? :)"
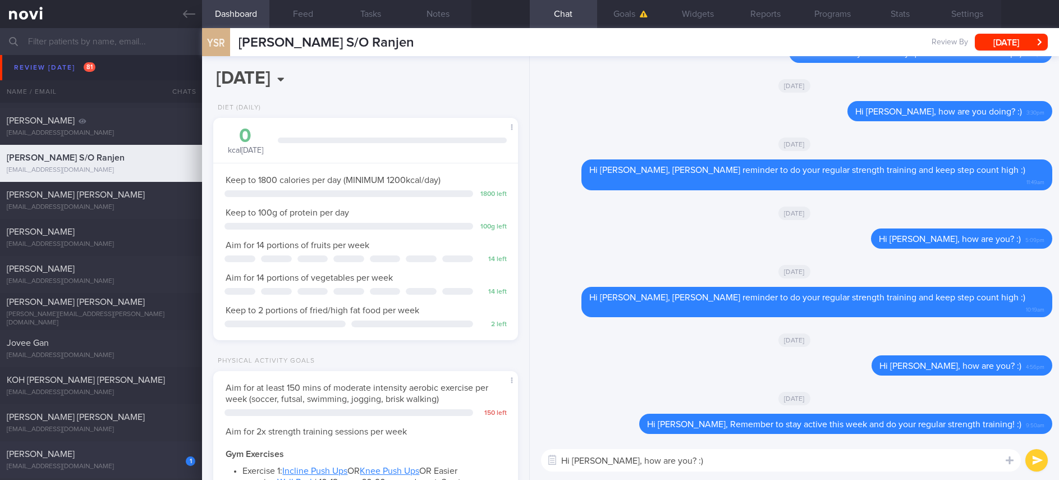
type textarea "Hi Yogeswaran, how are you? :)"
click at [783, 446] on div "Hi Yogeswaran, how are you? :) Hi Yogeswaran, how are you? :) ​ Hi Yogeswaran, …" at bounding box center [794, 460] width 529 height 39
click at [776, 449] on textarea "Hi Yogeswaran, how are you? :)" at bounding box center [781, 460] width 480 height 22
click at [757, 461] on textarea "Hi Yogeswaran, how are you? :)" at bounding box center [781, 460] width 480 height 22
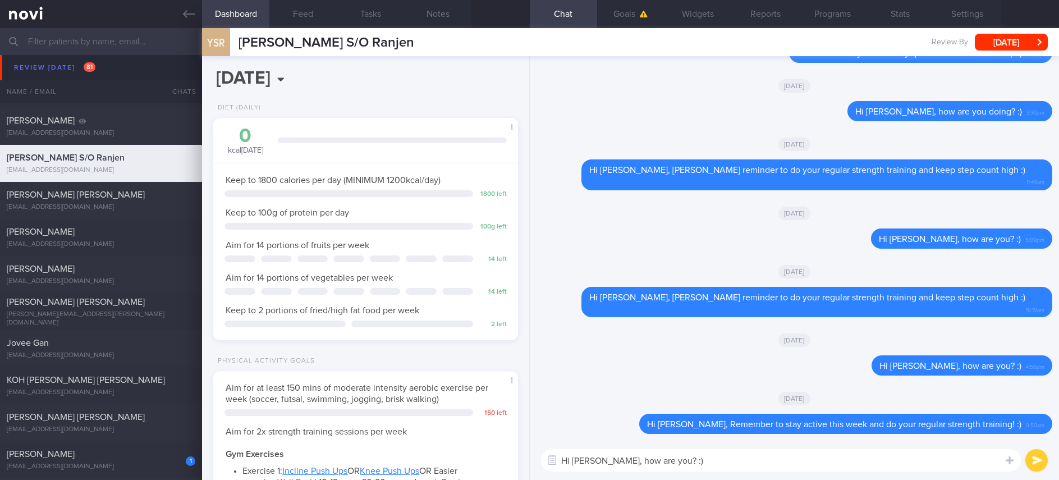
click at [757, 461] on textarea "Hi Yogeswaran, how are you? :)" at bounding box center [781, 460] width 480 height 22
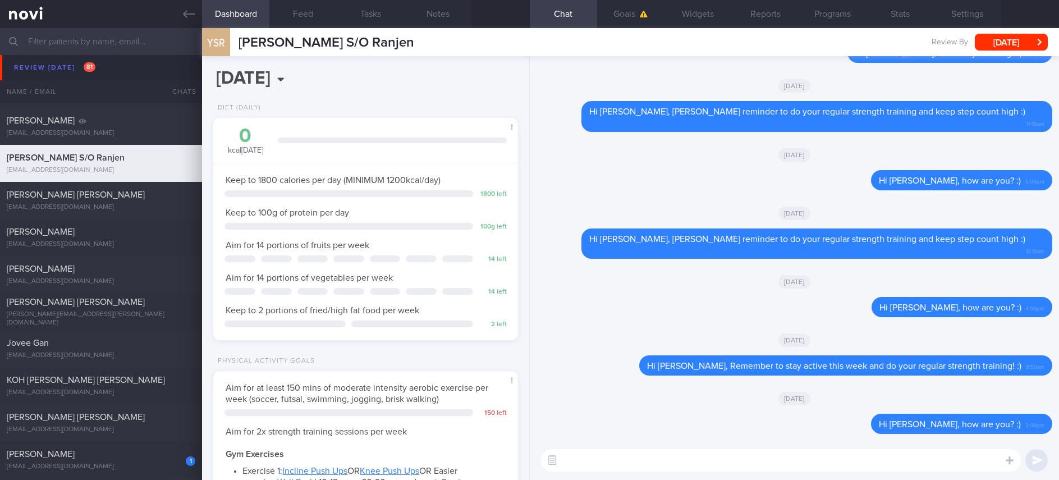
type textarea "N"
click at [669, 460] on textarea at bounding box center [781, 460] width 480 height 22
paste textarea "we noticed your program has ended, and there are no upcoming appointments sched…"
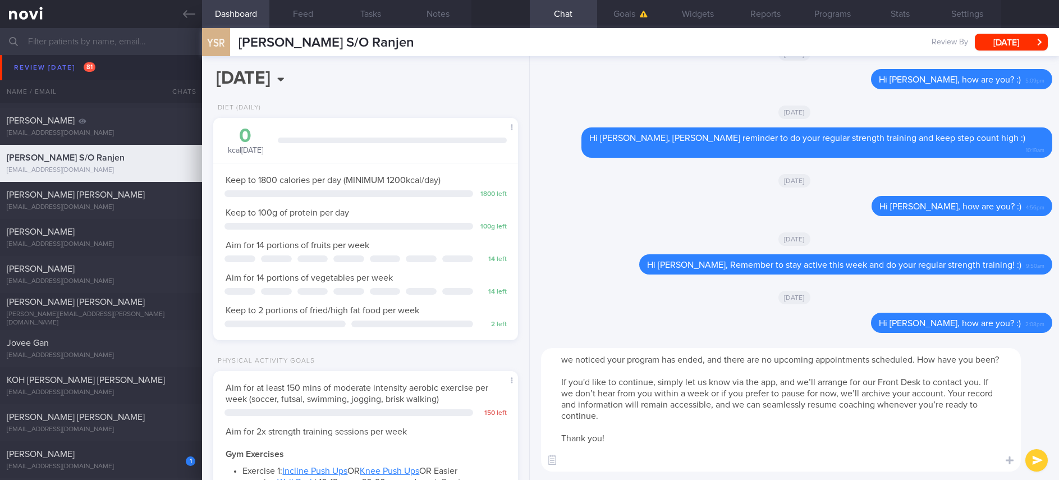
click at [786, 461] on textarea "we noticed your program has ended, and there are no upcoming appointments sched…" at bounding box center [781, 409] width 480 height 123
click at [754, 458] on textarea "we noticed your program has ended, and there are no upcoming appointments sched…" at bounding box center [781, 409] width 480 height 123
drag, startPoint x: 570, startPoint y: 355, endPoint x: 536, endPoint y: 354, distance: 33.2
click at [534, 354] on div "we noticed your program has ended, and there are no upcoming appointments sched…" at bounding box center [794, 410] width 529 height 140
type textarea "We noticed your program has ended, and there are no upcoming appointments sched…"
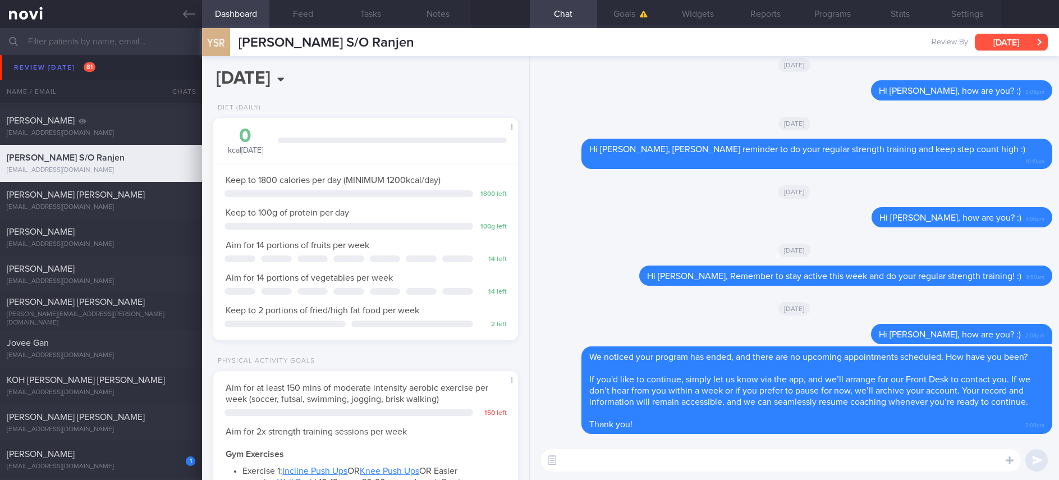
click at [1019, 35] on button "[DATE]" at bounding box center [1011, 42] width 73 height 17
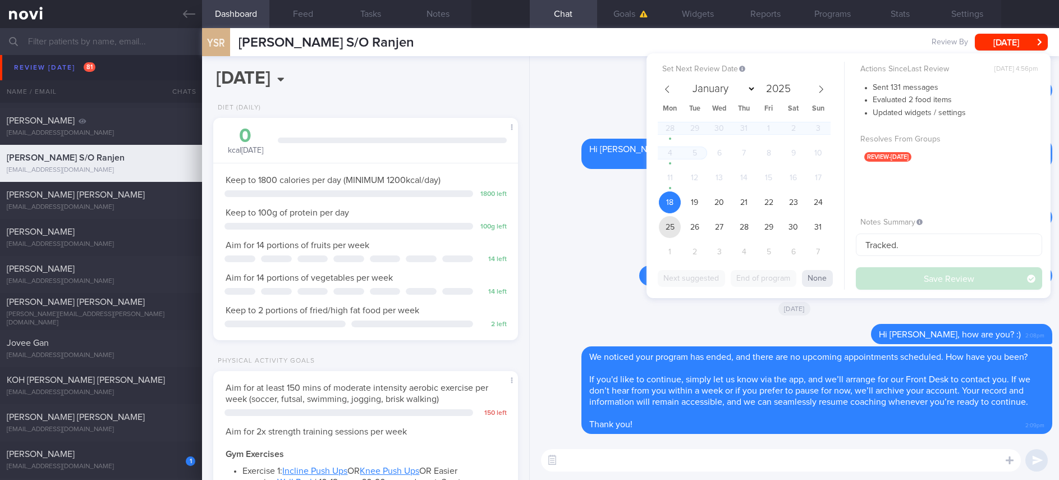
click at [669, 226] on span "25" at bounding box center [670, 227] width 22 height 22
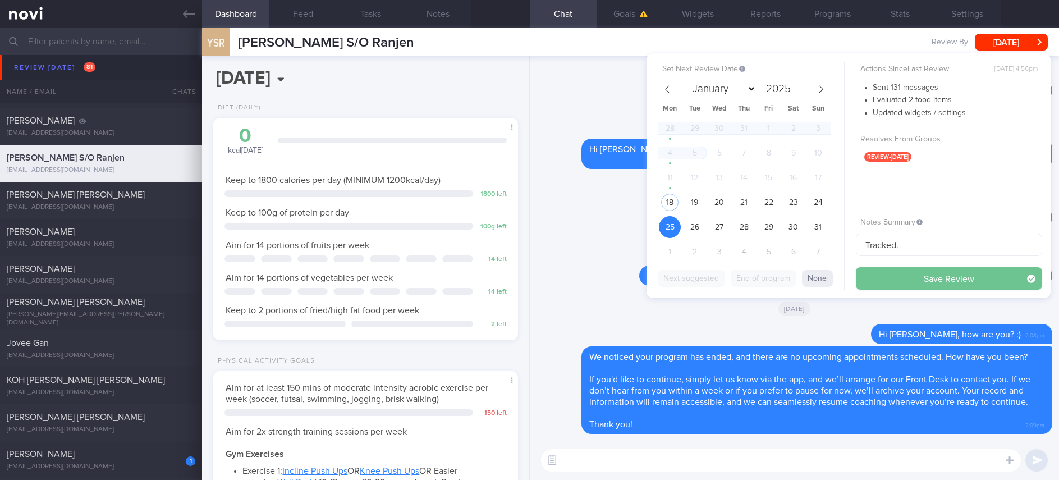
click at [896, 277] on button "Save Review" at bounding box center [949, 278] width 186 height 22
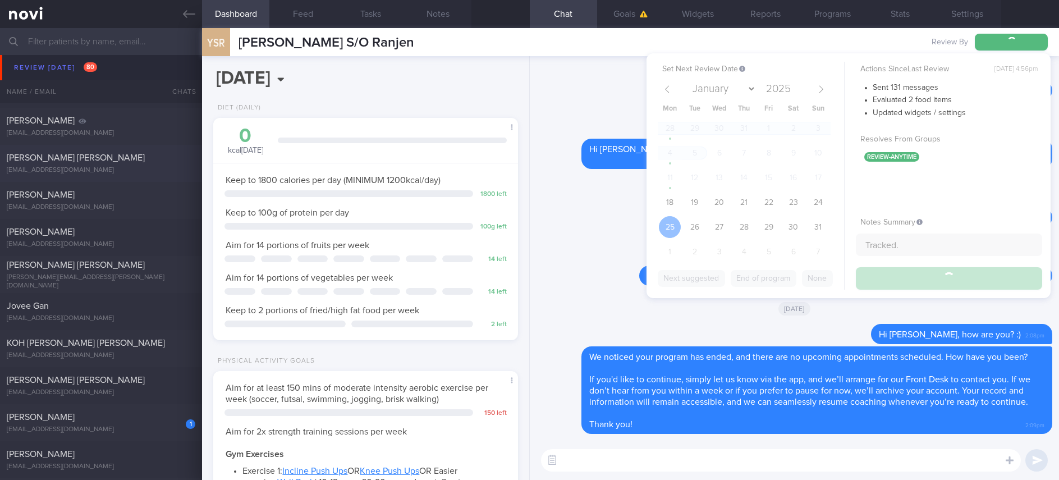
click at [123, 162] on div "Garcia Ruiz Aniceto" at bounding box center [100, 157] width 186 height 11
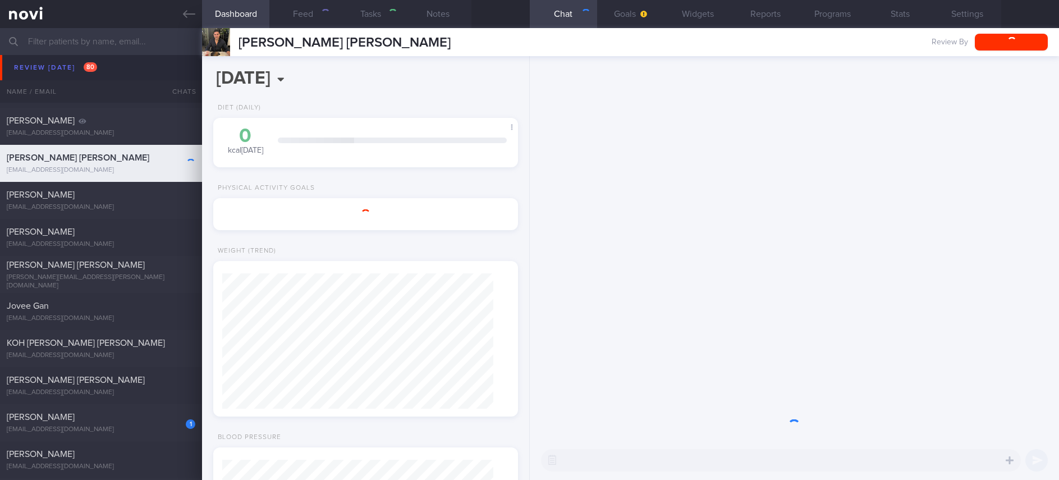
type input "Tracked"
type textarea "Mr Garcia Ruiz Aniceto anicetog@gmail.com +6583887958 NRIC: S7756246Z Name: Gar…"
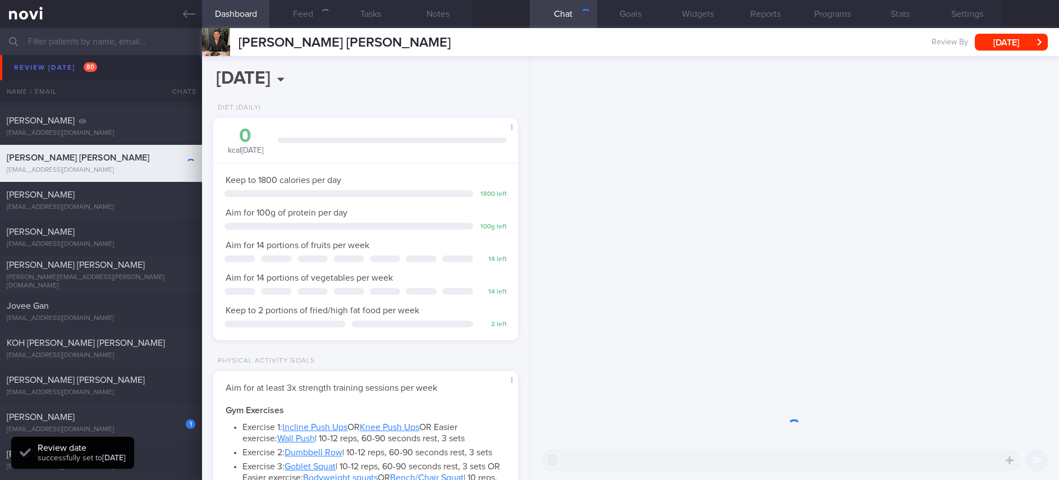
scroll to position [152, 271]
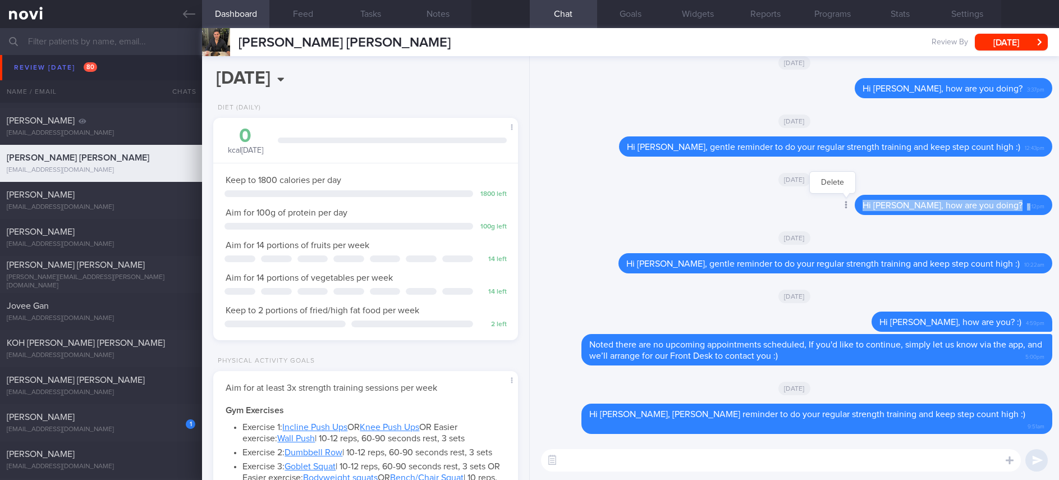
drag, startPoint x: 1016, startPoint y: 214, endPoint x: 863, endPoint y: 214, distance: 153.2
click at [863, 214] on div "Delete Hi Mr Garcia, how are you doing? 5:12pm" at bounding box center [931, 205] width 242 height 20
click at [668, 460] on textarea at bounding box center [781, 460] width 480 height 22
paste textarea "Hi Mr Garcia, how are you doing?5"
type textarea "Hi Mr Garcia, how are you doing?"
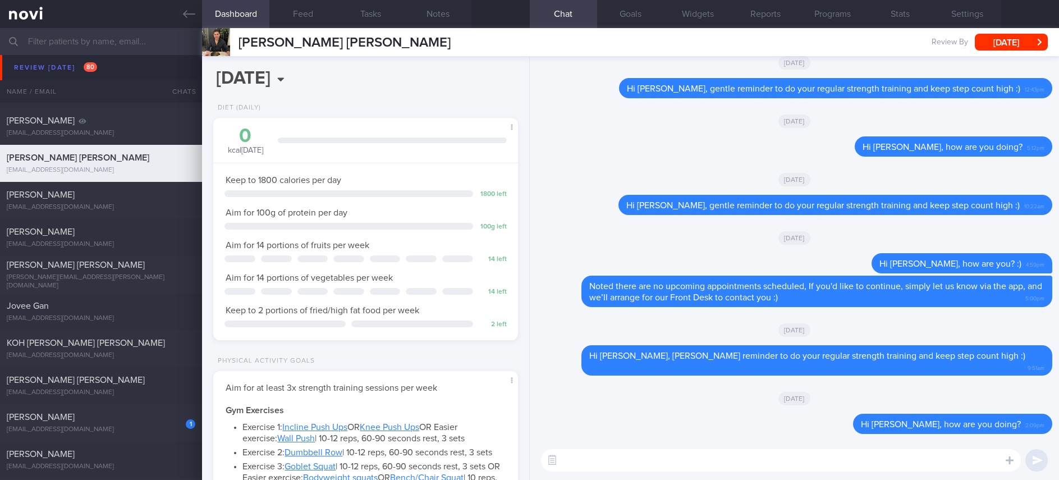
click at [678, 467] on textarea at bounding box center [781, 460] width 480 height 22
click at [682, 456] on textarea at bounding box center [781, 460] width 480 height 22
click at [690, 453] on textarea at bounding box center [781, 460] width 480 height 22
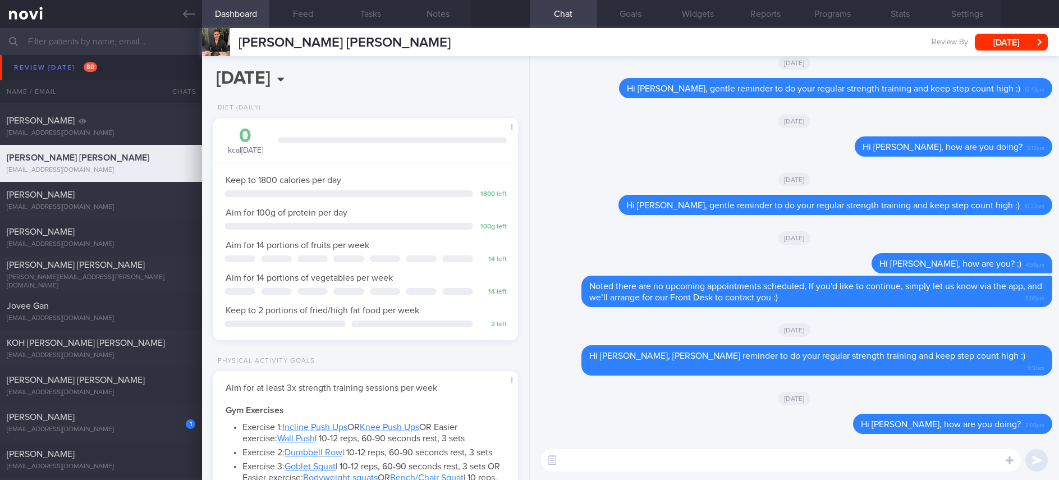
click at [690, 453] on textarea at bounding box center [781, 460] width 480 height 22
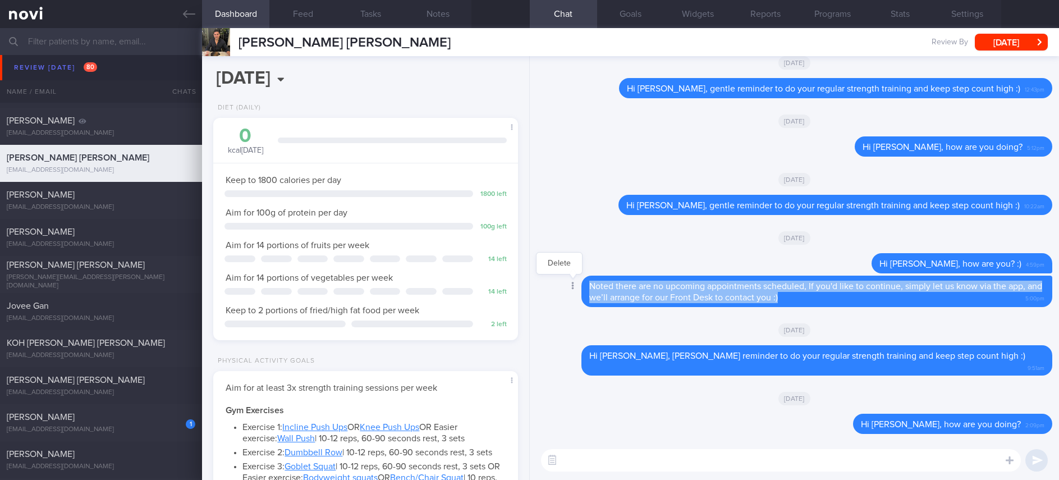
drag, startPoint x: 771, startPoint y: 309, endPoint x: 574, endPoint y: 291, distance: 197.2
click at [574, 291] on div "Delete Noted there are no upcoming appointments scheduled, If you'd like to con…" at bounding box center [794, 291] width 516 height 31
copy span "Noted there are no upcoming appointments scheduled, If you'd like to continue, …"
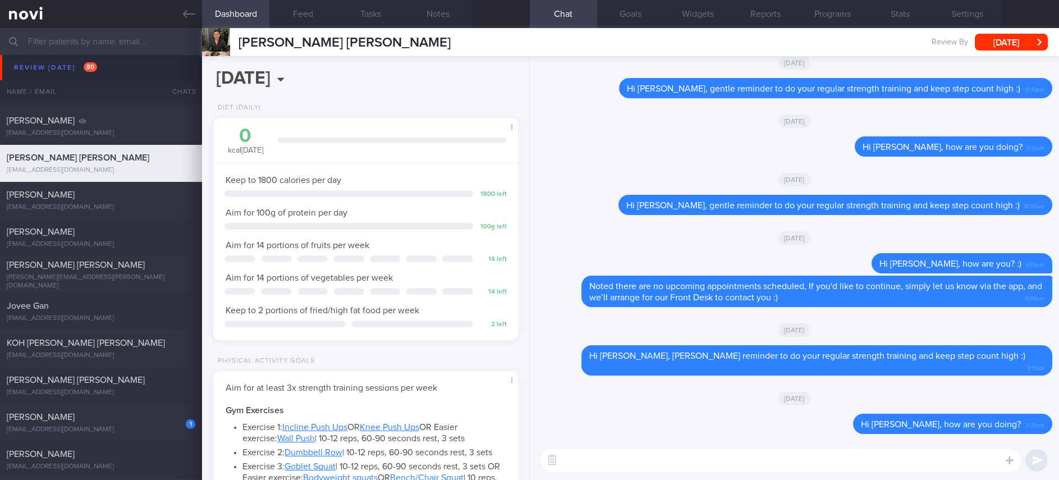
click at [648, 462] on textarea at bounding box center [781, 460] width 480 height 22
type textarea "H"
paste textarea "Noted there are no upcoming appointments scheduled, If you'd like to continue, …"
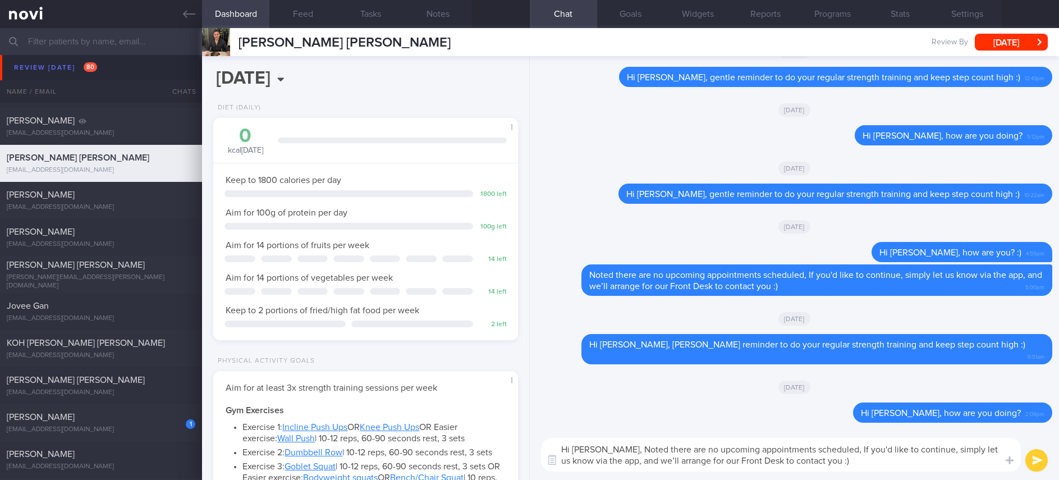
drag, startPoint x: 848, startPoint y: 466, endPoint x: 615, endPoint y: 446, distance: 233.8
click at [615, 446] on textarea "Hi Mr Garcia, Noted there are no upcoming appointments scheduled, If you'd like…" at bounding box center [781, 455] width 480 height 34
paste textarea "we noticed your program has ended, and there are no upcoming appointments sched…"
type textarea "Hi Mr Garcia, we noticed your program has ended, and there are no upcoming appo…"
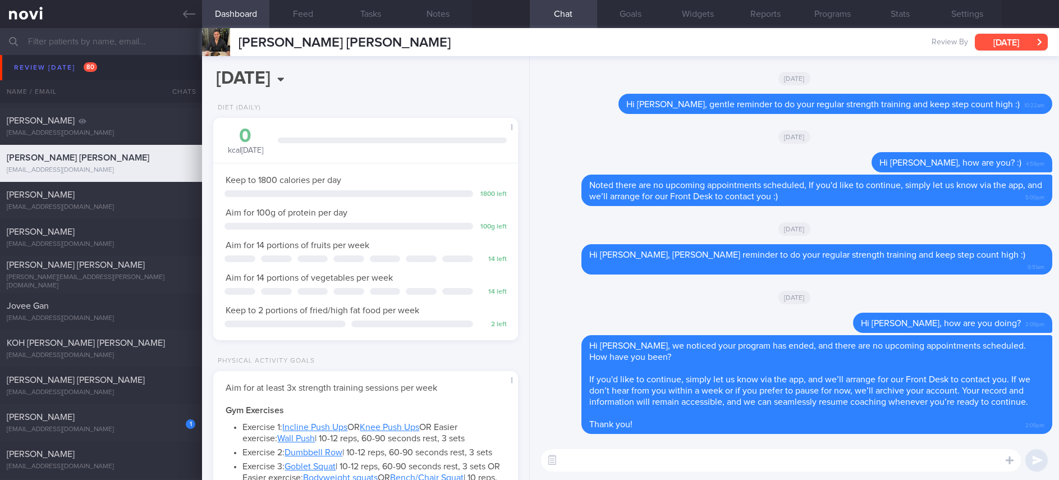
click at [1002, 47] on button "[DATE]" at bounding box center [1011, 42] width 73 height 17
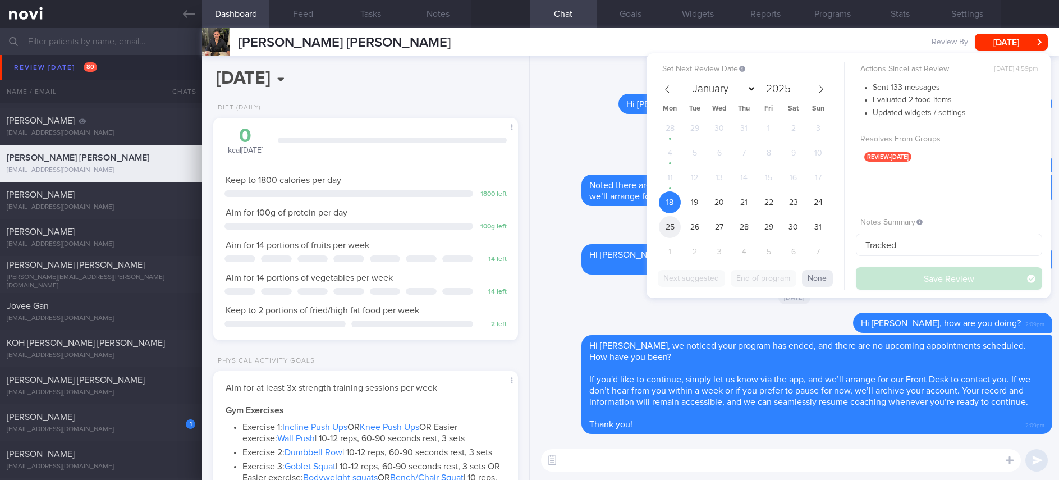
click at [671, 220] on span "25" at bounding box center [670, 227] width 22 height 22
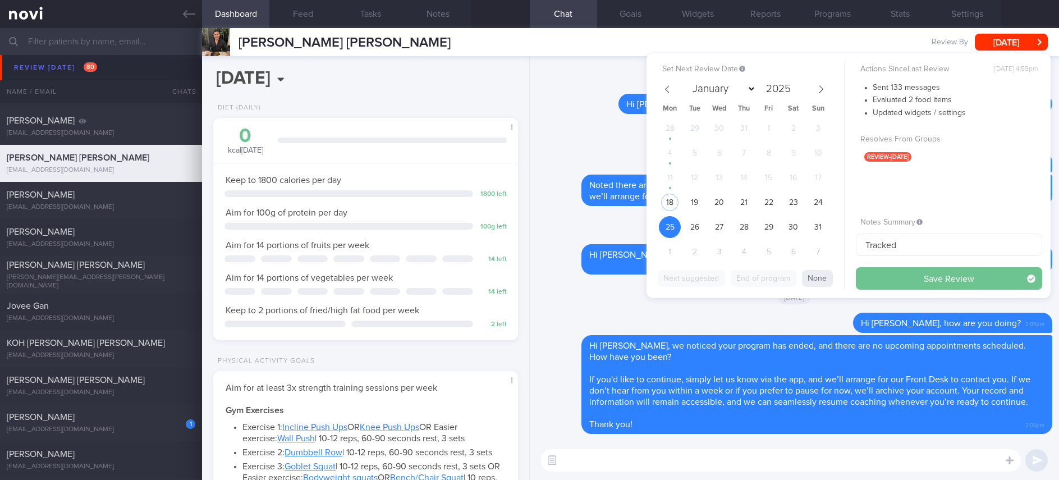
click at [887, 271] on button "Save Review" at bounding box center [949, 278] width 186 height 22
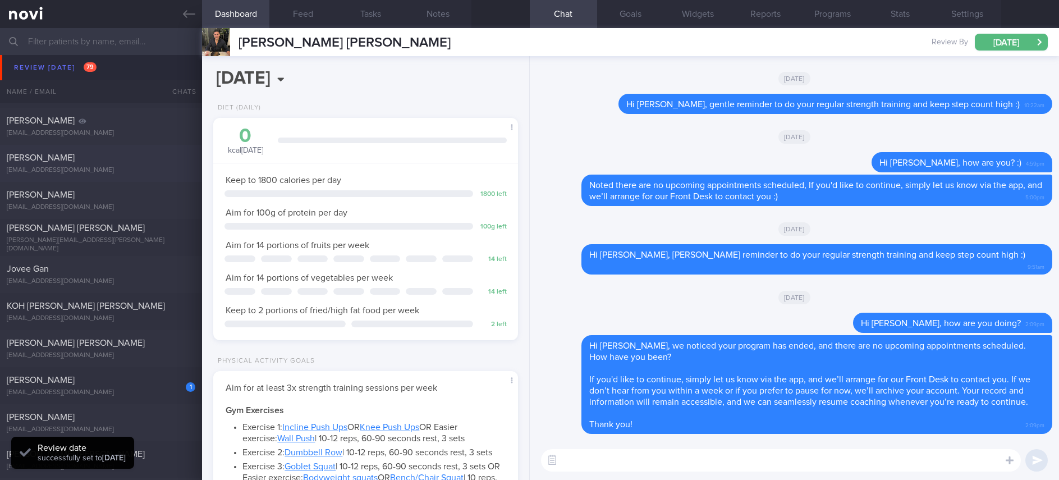
click at [131, 164] on div "Ivy Edwin Lim ivyedwinlim@gmail.com" at bounding box center [101, 163] width 202 height 22
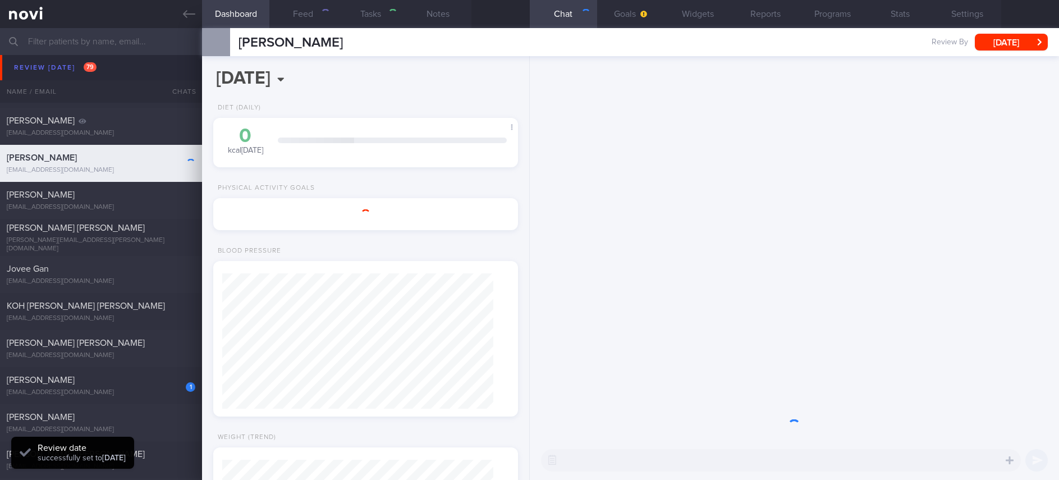
type input "Tracked. transgender"
type textarea "35 year old Woman seen by DrJJ 22/4/24 - Ryblesus 3mg for 1 month, then 7mg for…"
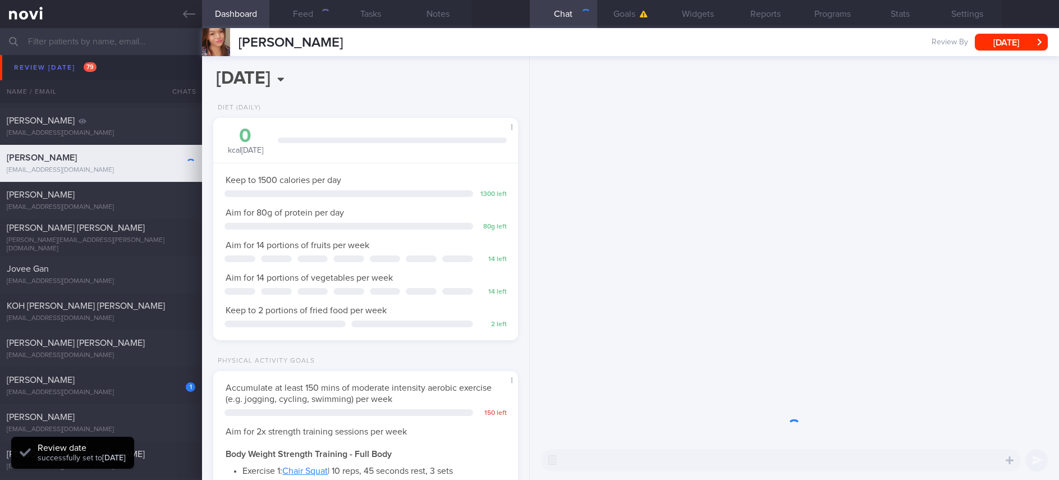
scroll to position [152, 271]
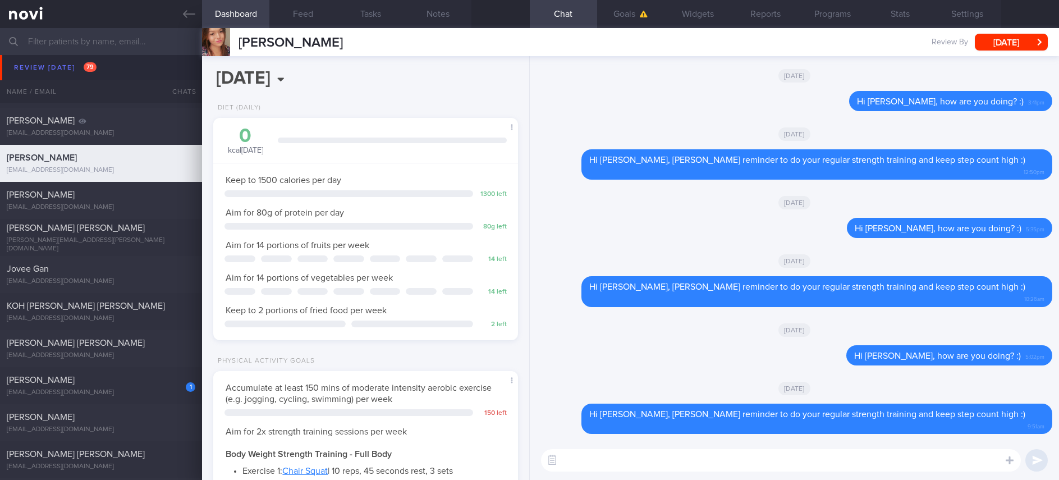
click at [887, 461] on textarea at bounding box center [781, 460] width 480 height 22
click at [705, 464] on textarea at bounding box center [781, 460] width 480 height 22
paste textarea "we noticed your program has ended, and there are no upcoming appointments sched…"
type textarea "Hi Ivy, we noticed your program has ended, and there are no upcoming appointmen…"
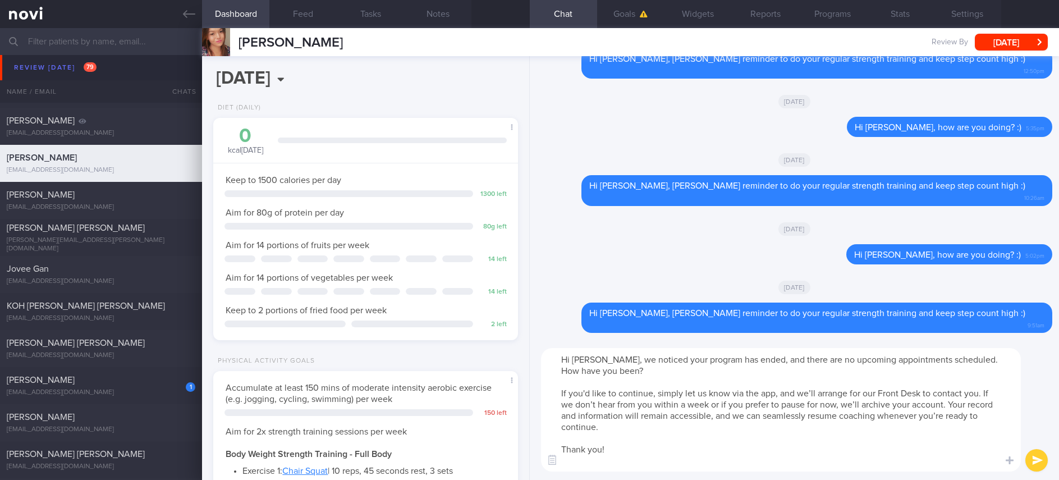
scroll to position [0, 0]
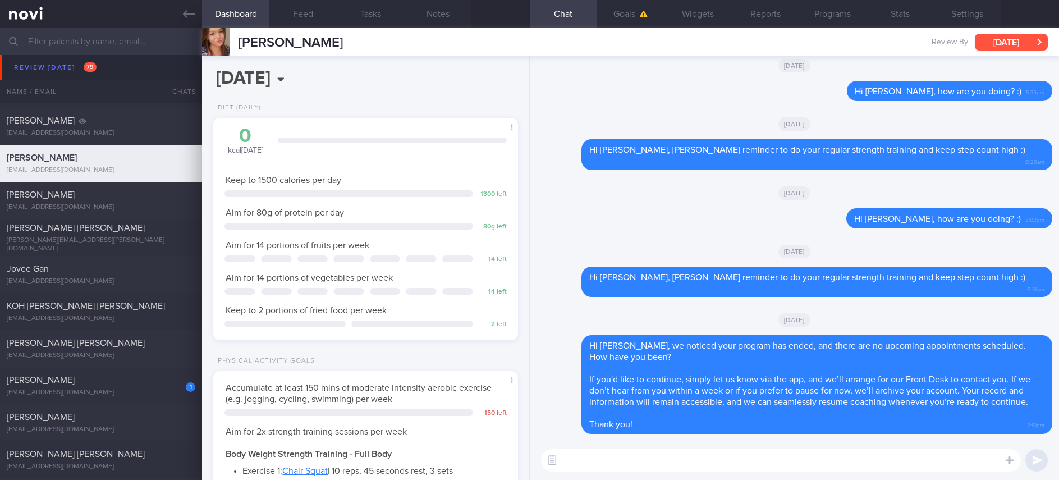
click at [1003, 43] on button "[DATE]" at bounding box center [1011, 42] width 73 height 17
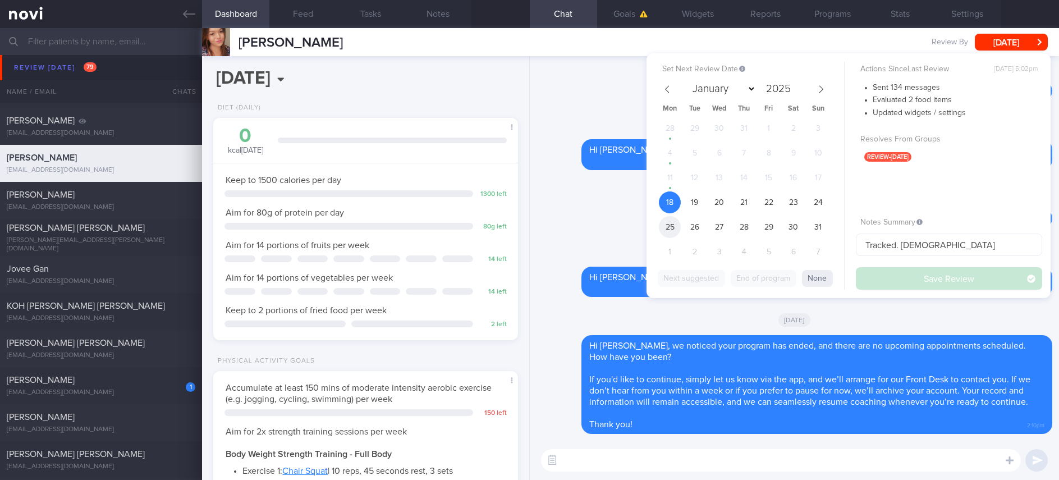
click at [676, 229] on span "25" at bounding box center [670, 227] width 22 height 22
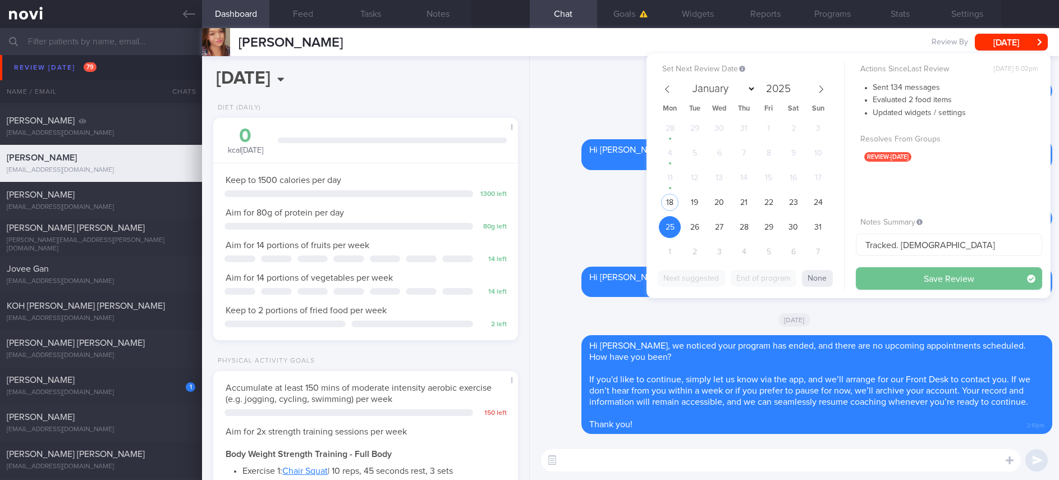
click at [878, 278] on button "Save Review" at bounding box center [949, 278] width 186 height 22
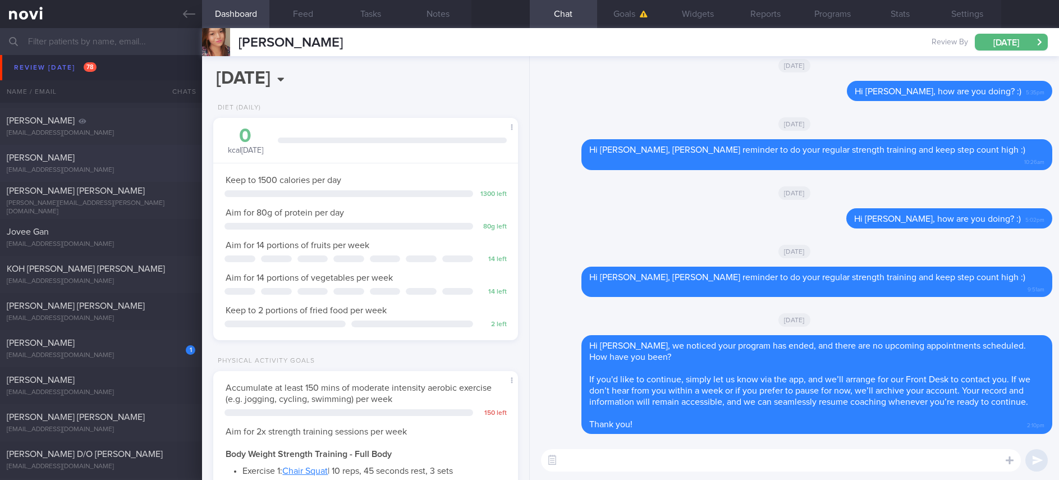
click at [142, 166] on div "m_celenk@yahoo.com" at bounding box center [101, 170] width 189 height 8
type input "Tracked, Ozempic. poor knowledge, non compliant"
type textarea "42 year old Male Occupation: Regional role, travels frequently nil PMH Seen by …"
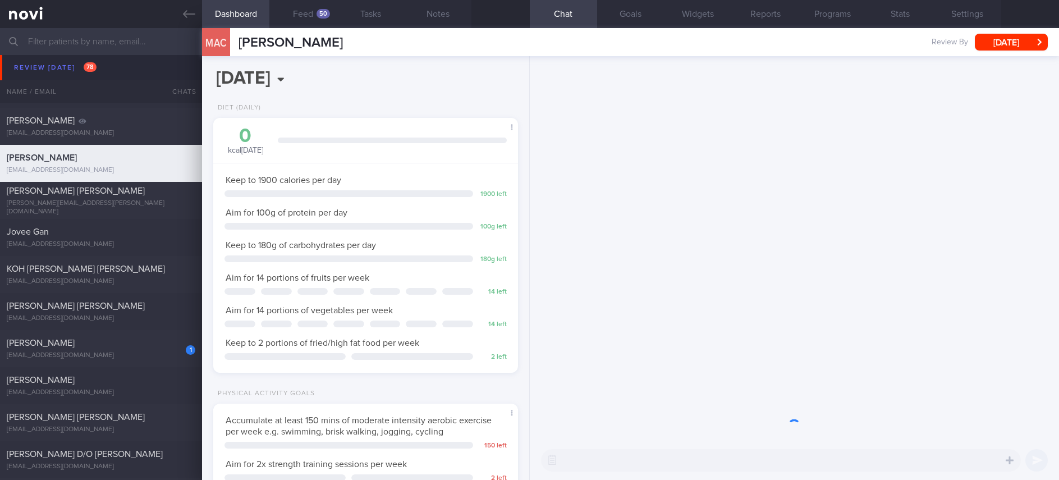
scroll to position [152, 271]
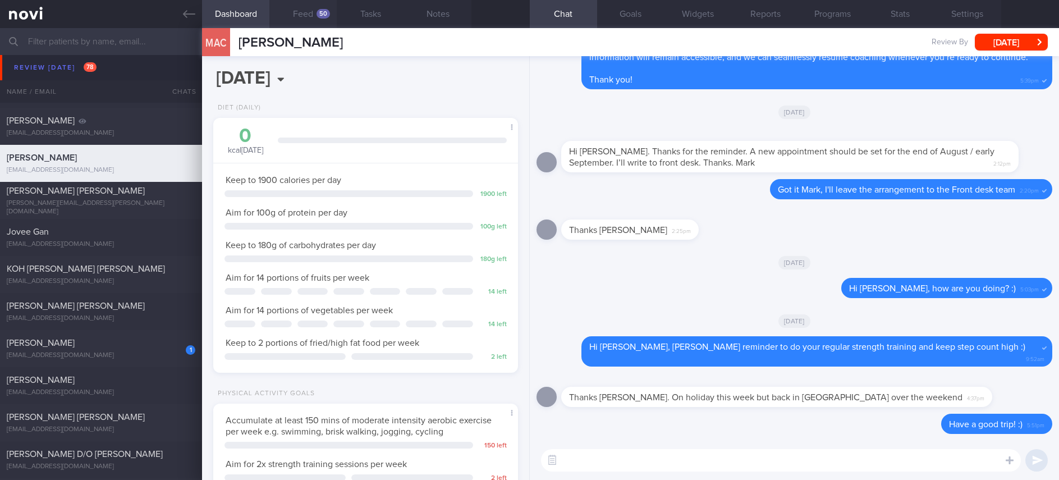
click at [322, 16] on div "50" at bounding box center [323, 14] width 13 height 10
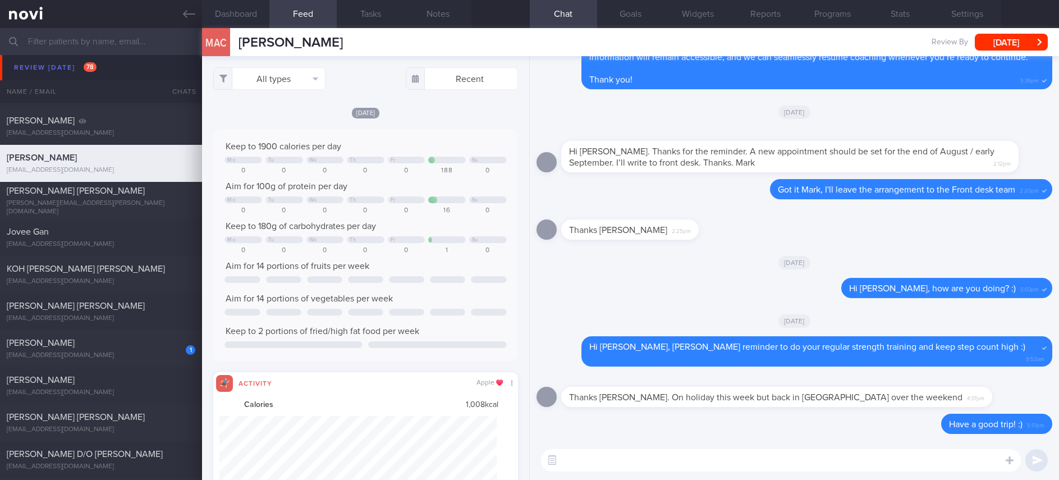
scroll to position [69, 277]
click at [288, 78] on button "All types" at bounding box center [269, 78] width 112 height 22
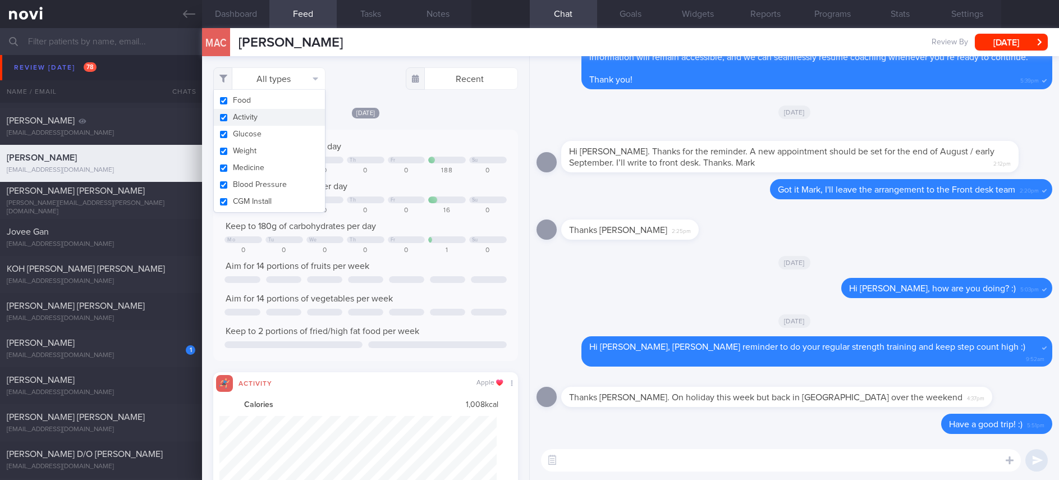
click at [270, 117] on button "Activity" at bounding box center [269, 117] width 111 height 17
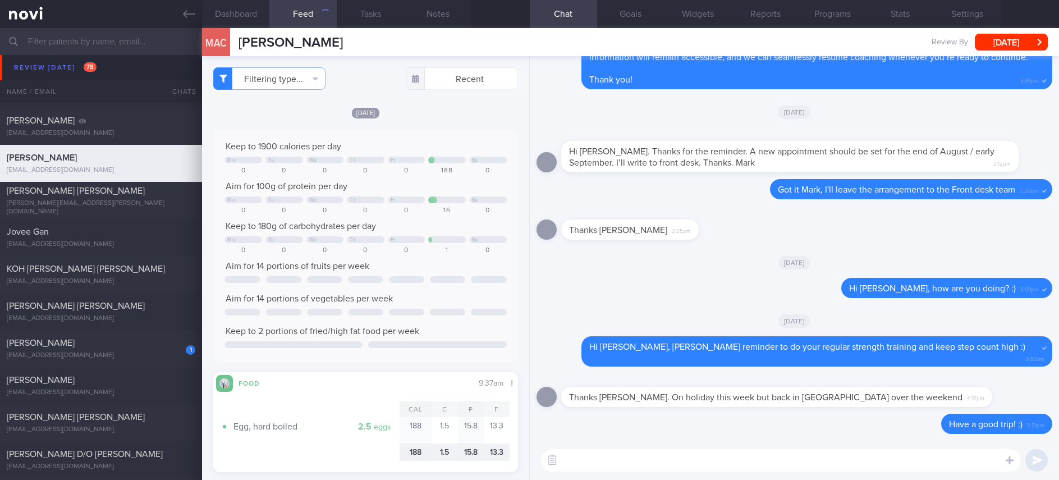
checkbox input "false"
click at [435, 152] on div "Keep to 1900 calories per day" at bounding box center [365, 146] width 282 height 11
click at [635, 463] on textarea at bounding box center [781, 460] width 480 height 22
type textarea "Hi Mark, remember to prioritise lean protein and high fibre foods this week :)"
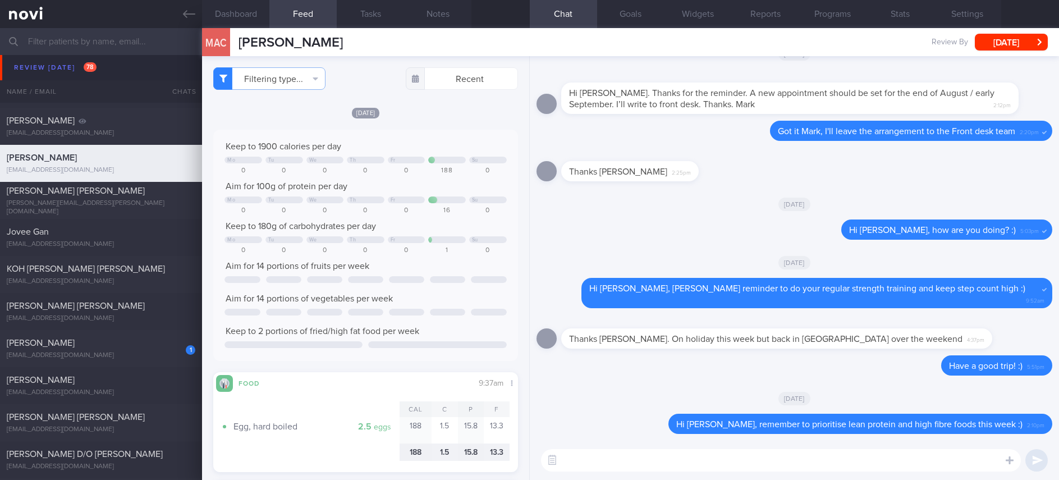
click at [805, 458] on textarea at bounding box center [781, 460] width 480 height 22
click at [805, 457] on textarea at bounding box center [781, 460] width 480 height 22
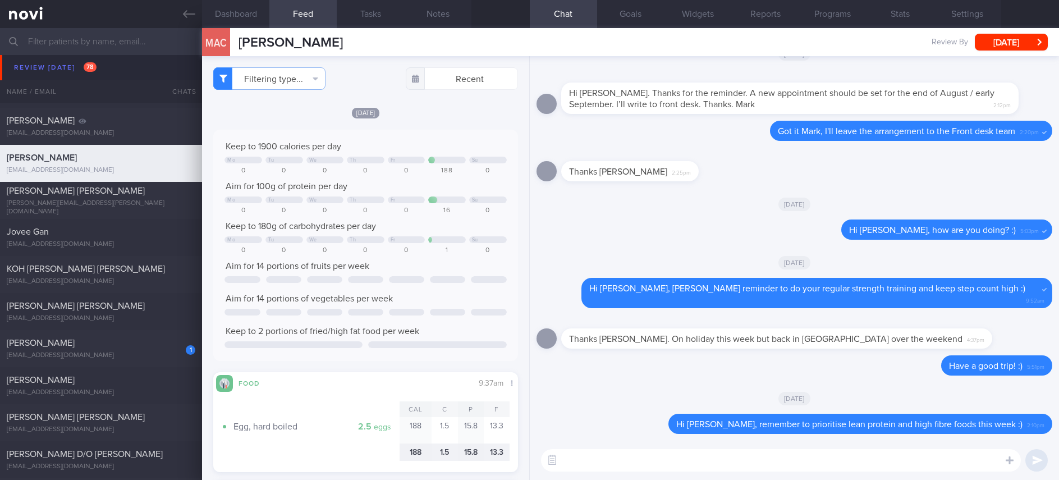
click at [645, 449] on textarea at bounding box center [781, 460] width 480 height 22
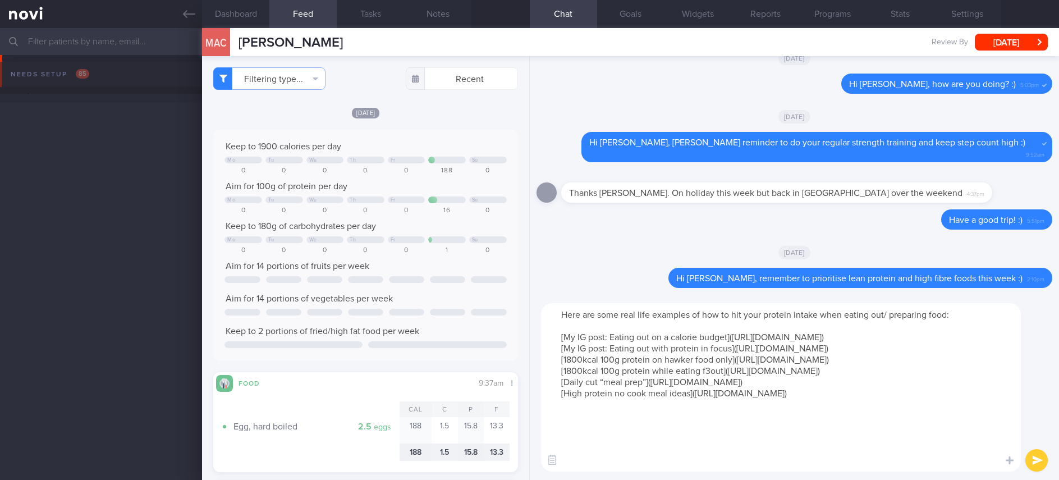
select select "7"
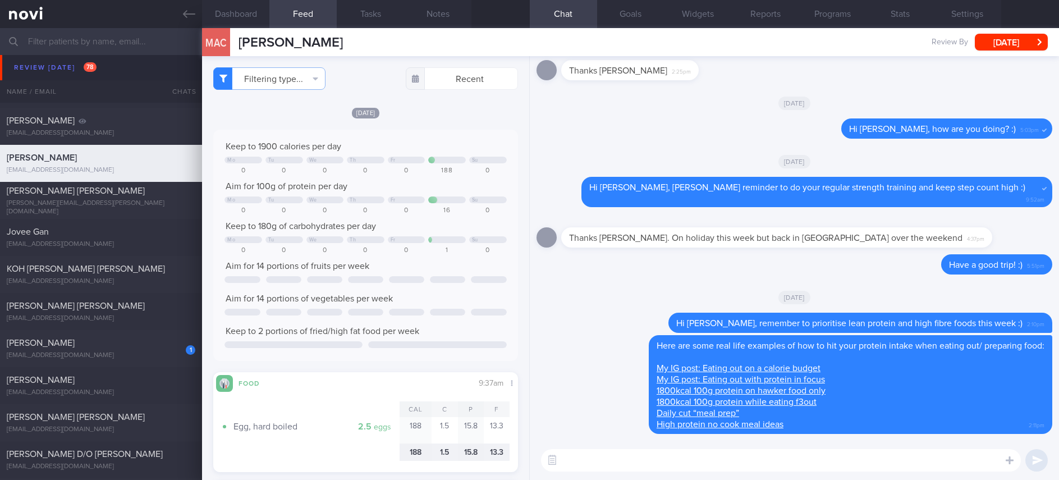
drag, startPoint x: 1029, startPoint y: 38, endPoint x: 894, endPoint y: 103, distance: 150.1
click at [1028, 36] on button "[DATE]" at bounding box center [1011, 42] width 73 height 17
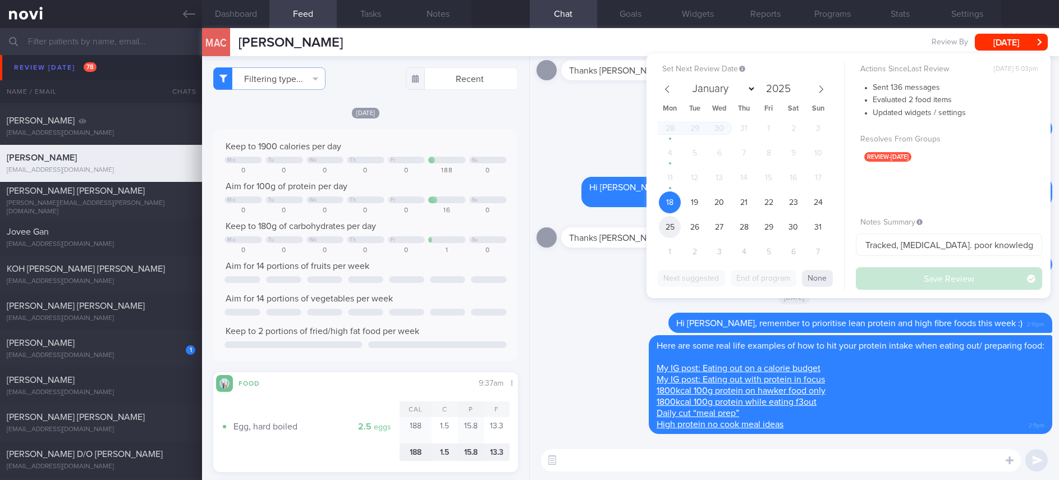
click at [662, 220] on span "25" at bounding box center [670, 227] width 22 height 22
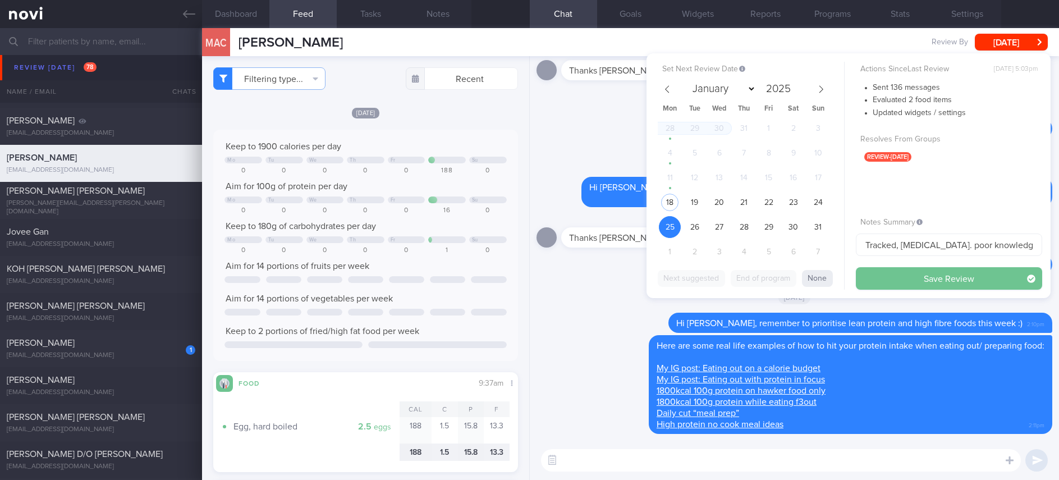
click at [905, 281] on button "Save Review" at bounding box center [949, 278] width 186 height 22
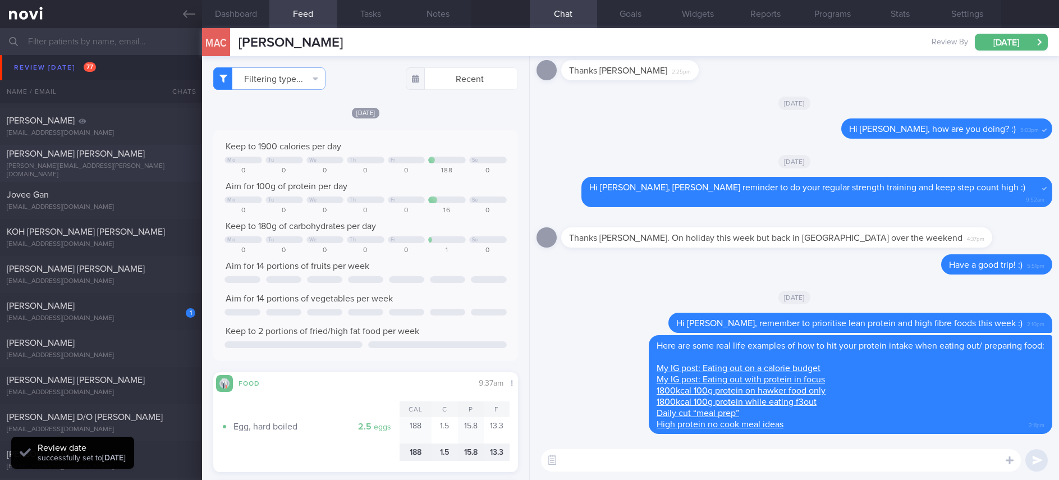
click at [143, 167] on div "marie.eber@gmail.com" at bounding box center [101, 170] width 189 height 17
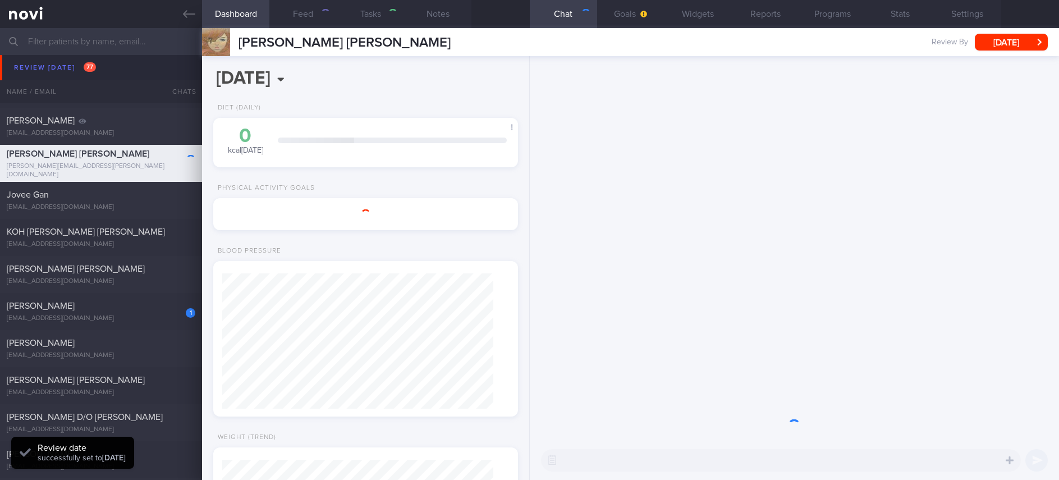
type input "Tracked"
type textarea "Marie Eber 1 Apr 1976 marie.eber@gmail.com +6596770999 48 year old Seen by Dr K…"
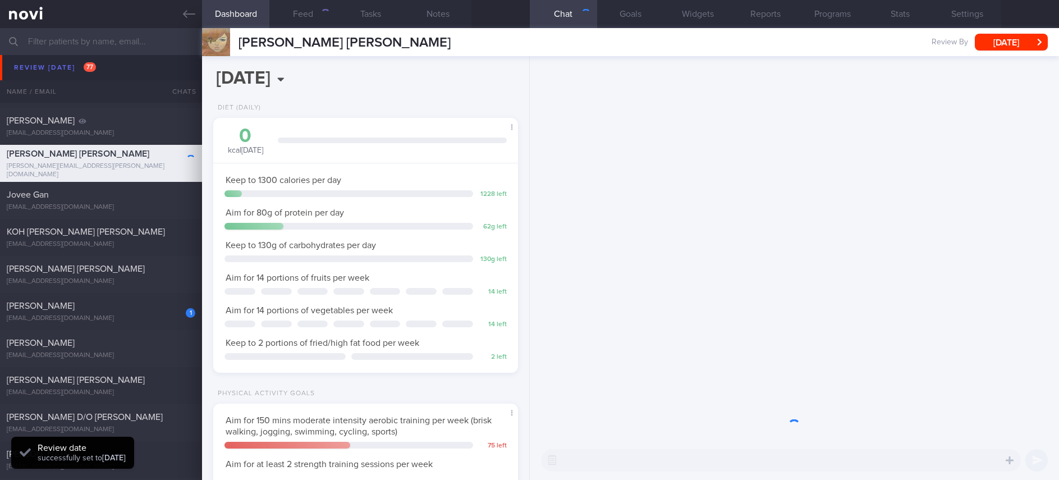
scroll to position [135, 271]
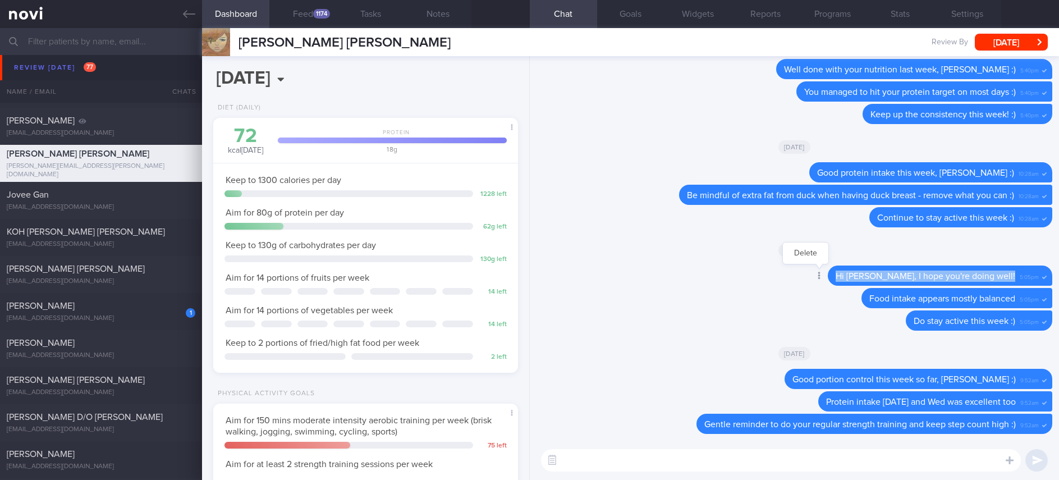
drag, startPoint x: 1008, startPoint y: 281, endPoint x: 849, endPoint y: 272, distance: 159.6
click at [849, 272] on div "Delete Hi Marie, I hope you're doing well! 5:05pm" at bounding box center [917, 275] width 269 height 20
copy div "Hi Marie, I hope you're doing well!"
click at [727, 452] on textarea at bounding box center [781, 460] width 480 height 22
paste textarea "Hi Marie, I hope you're doing well!"
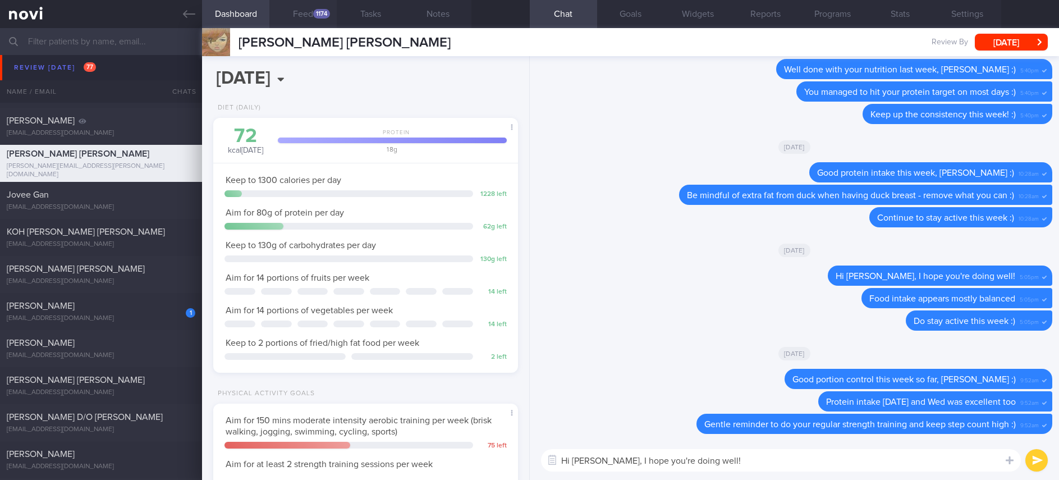
type textarea "Hi Marie, I hope you're doing well!"
click at [315, 10] on div "1174" at bounding box center [321, 14] width 17 height 10
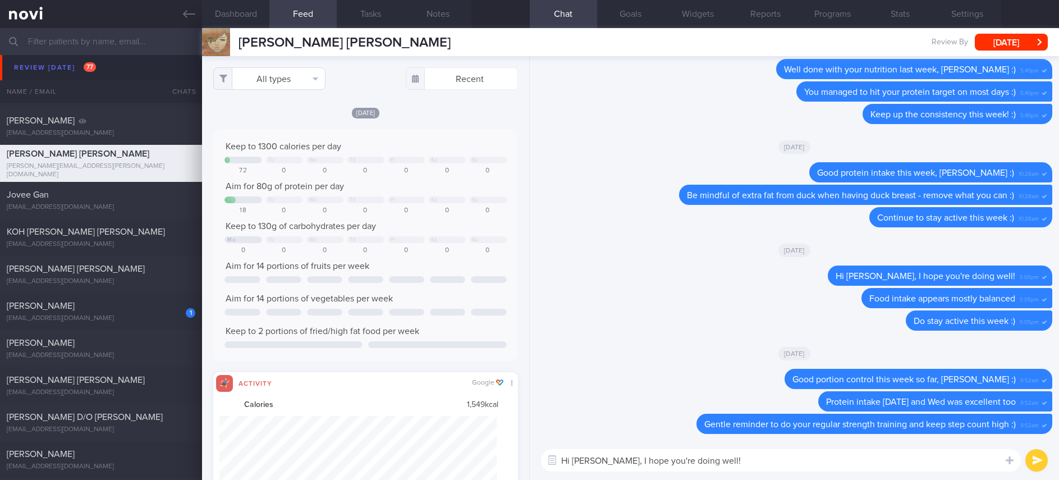
scroll to position [69, 277]
click at [263, 76] on button "All types" at bounding box center [269, 78] width 112 height 22
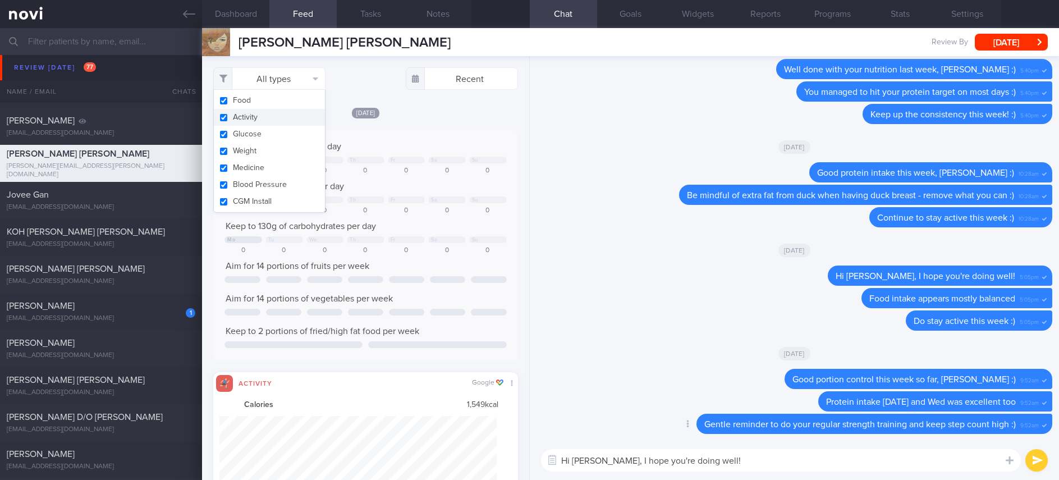
click at [263, 117] on button "Activity" at bounding box center [269, 117] width 111 height 17
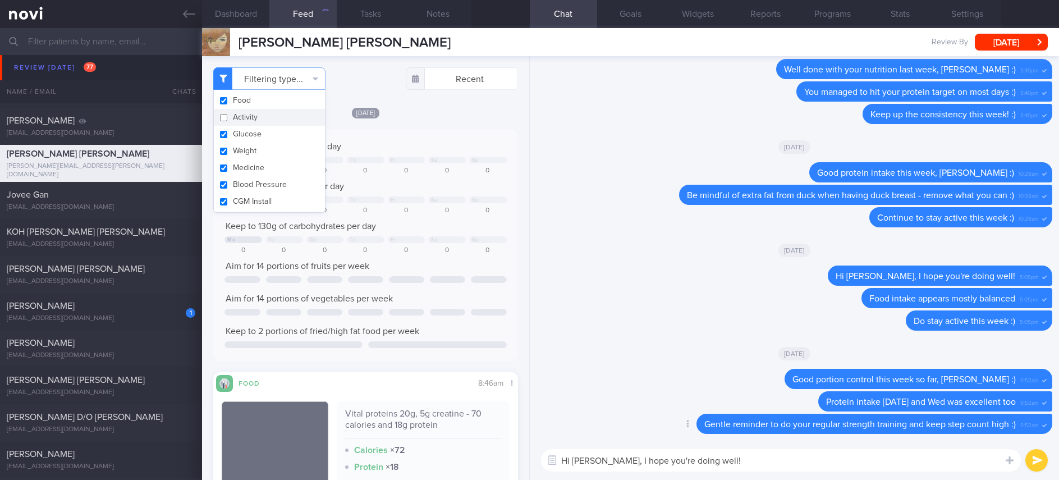
checkbox input "false"
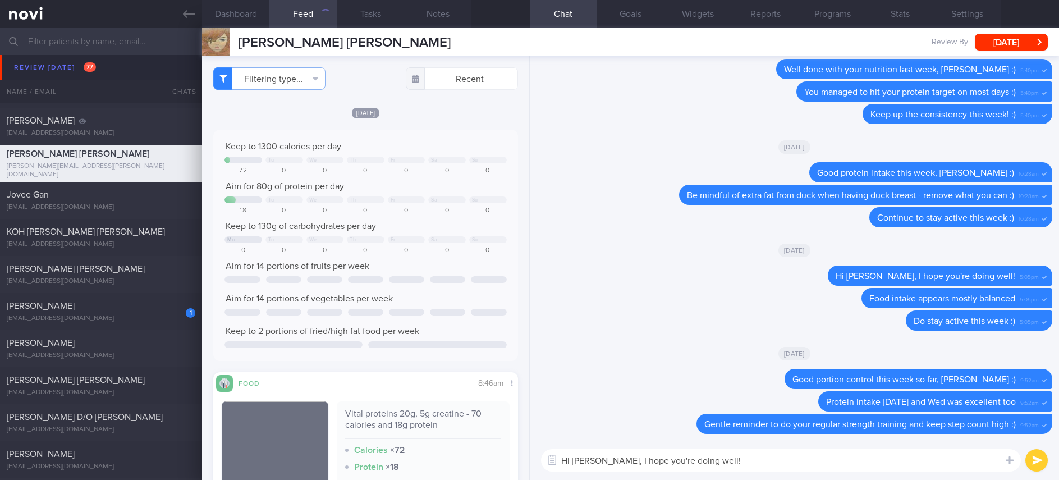
click at [728, 470] on textarea "Hi Marie, I hope you're doing well!" at bounding box center [781, 460] width 480 height 22
type textarea "Hi Marie, I hope you're doing well :)"
click at [430, 279] on div at bounding box center [447, 279] width 35 height 7
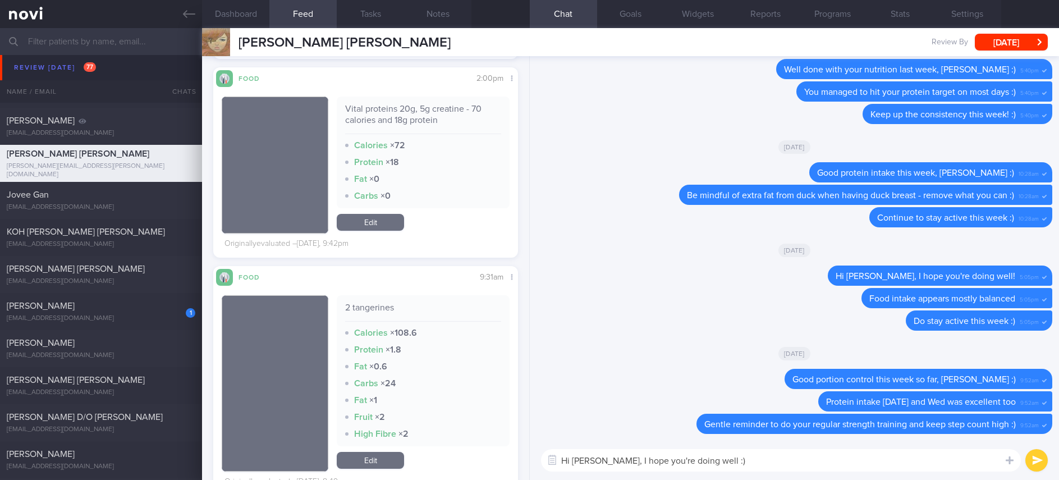
scroll to position [1684, 0]
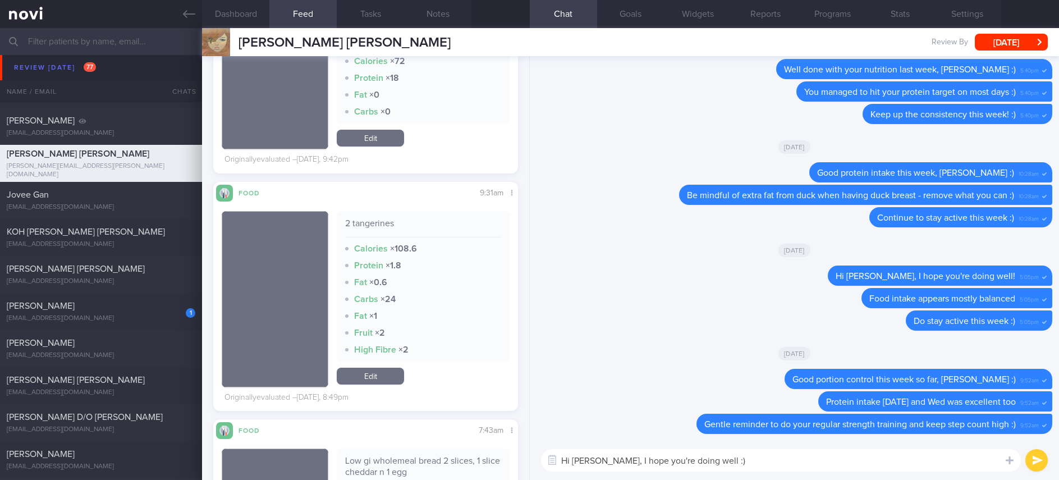
click at [692, 468] on textarea "Hi Marie, I hope you're doing well :)" at bounding box center [781, 460] width 480 height 22
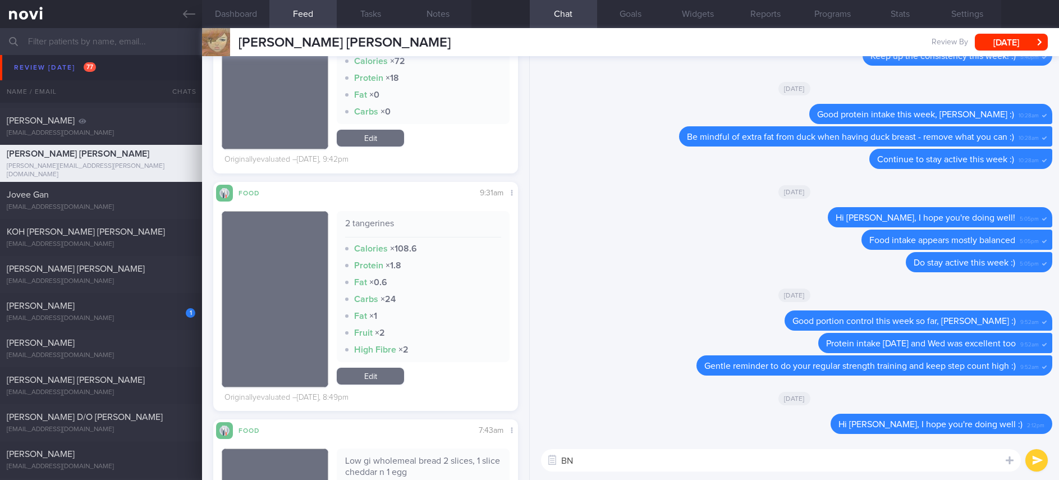
type textarea "B"
type textarea "Beef pho is a decent choice :)"
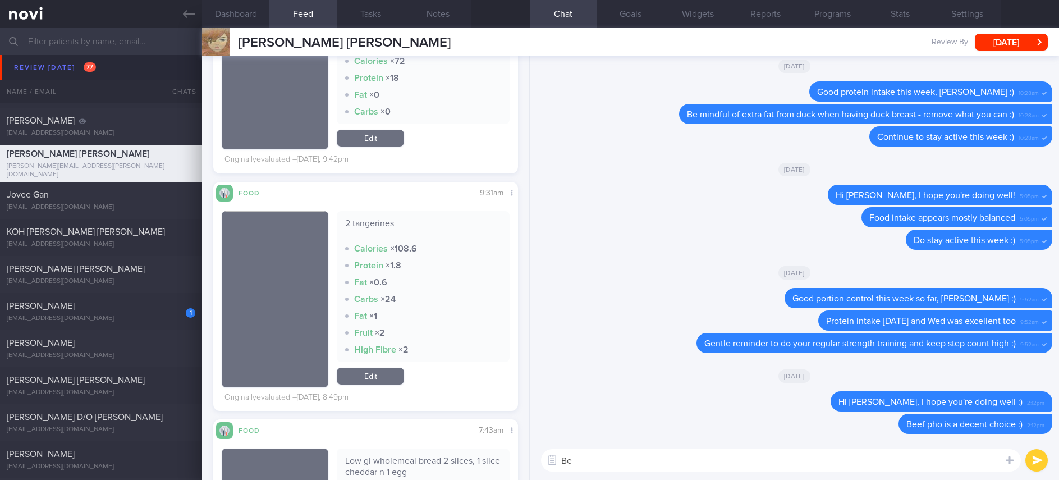
type textarea "B"
type textarea "Try to leave behind some soup, gravy, sauces when eating out"
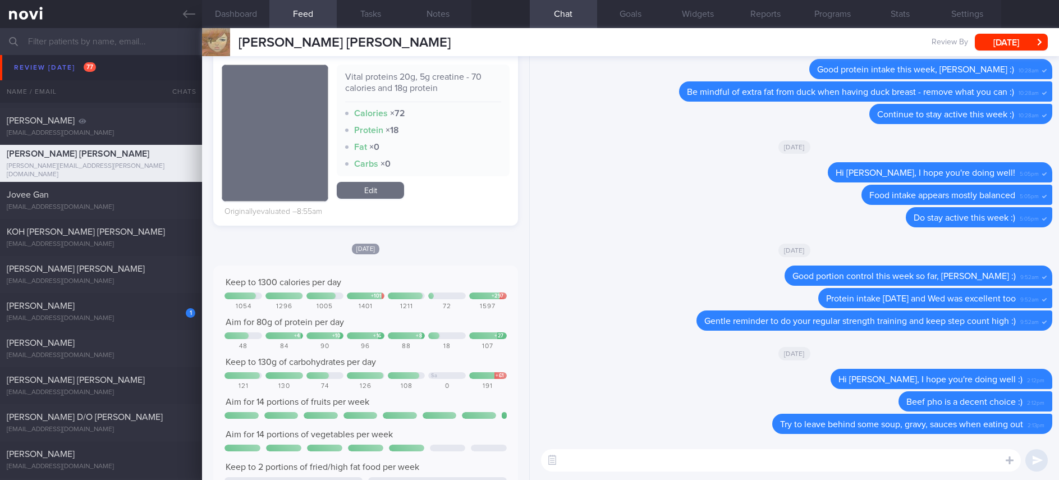
scroll to position [0, 0]
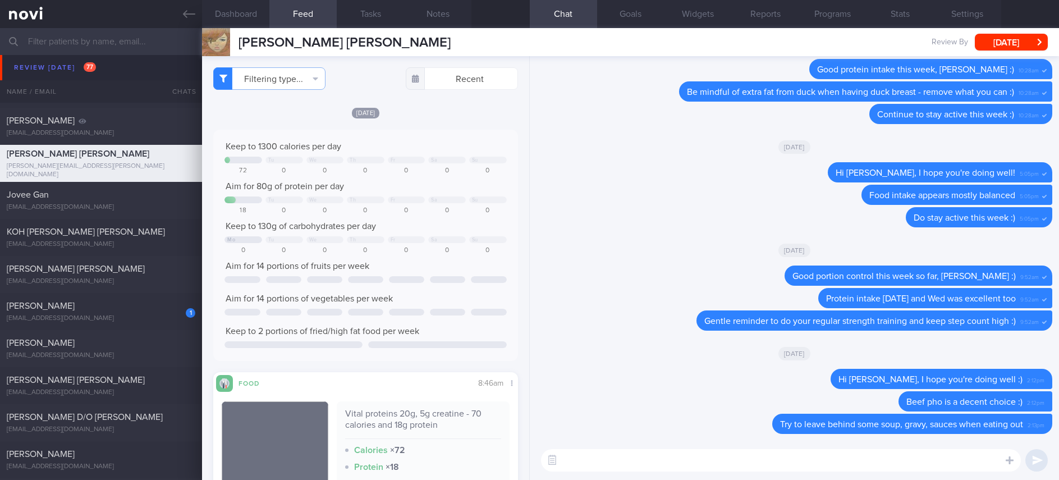
click at [794, 452] on textarea at bounding box center [781, 460] width 480 height 22
click at [793, 455] on textarea at bounding box center [781, 460] width 480 height 22
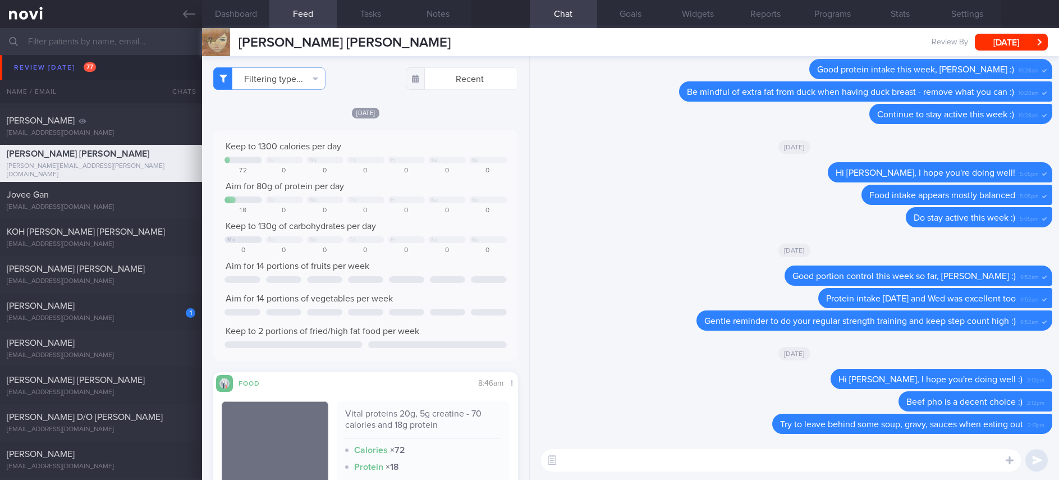
click at [793, 455] on textarea at bounding box center [781, 460] width 480 height 22
type textarea "Noted your next appt with Dr Kyle is 25th August. I will keep this channel open…"
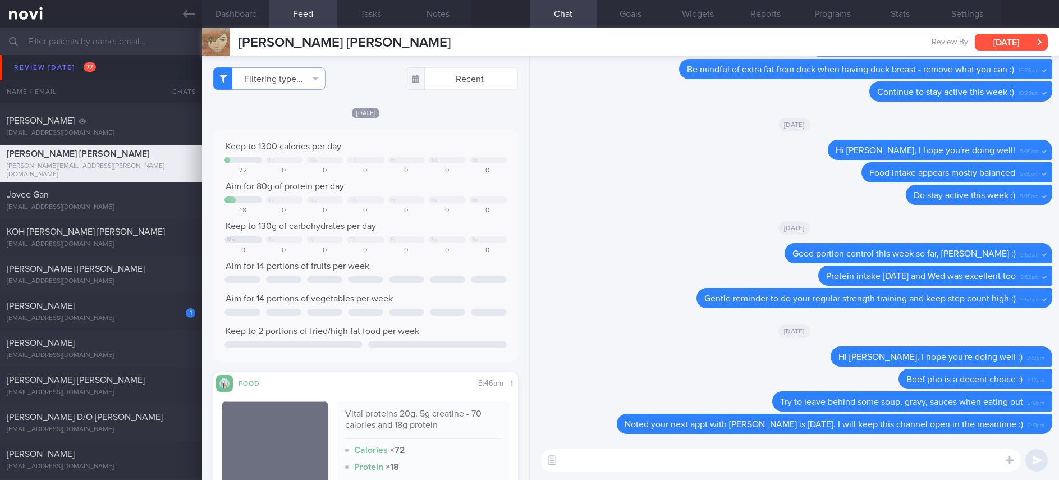
click at [1021, 43] on button "[DATE]" at bounding box center [1011, 42] width 73 height 17
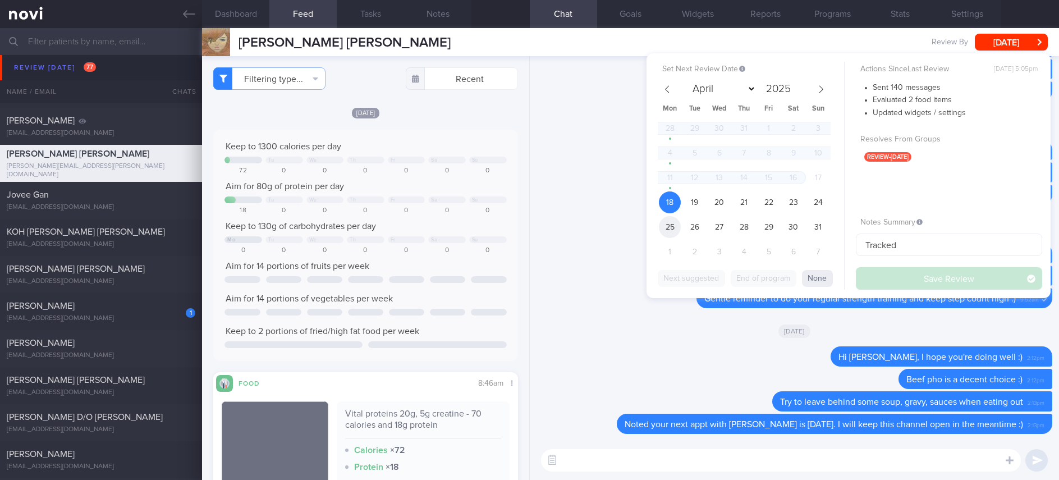
click at [666, 226] on span "25" at bounding box center [670, 227] width 22 height 22
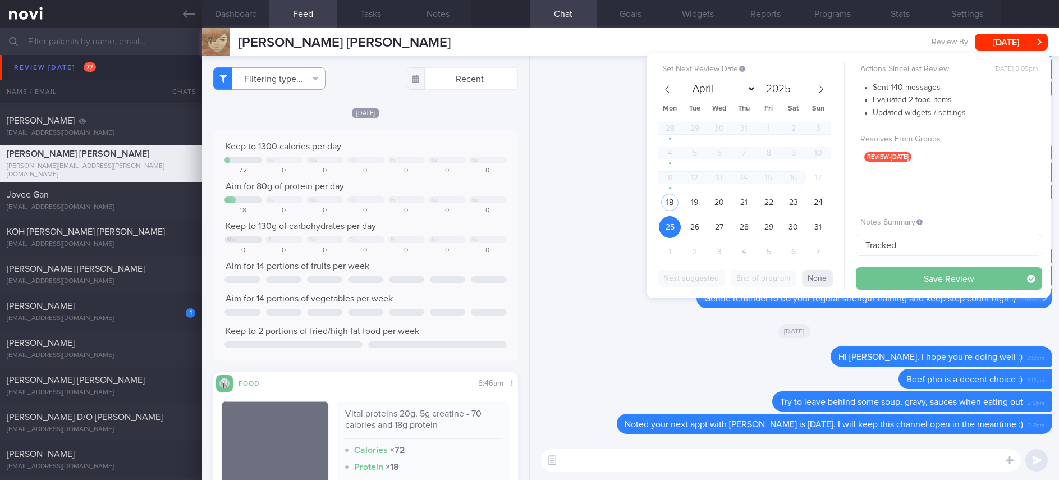
click at [924, 277] on button "Save Review" at bounding box center [949, 278] width 186 height 22
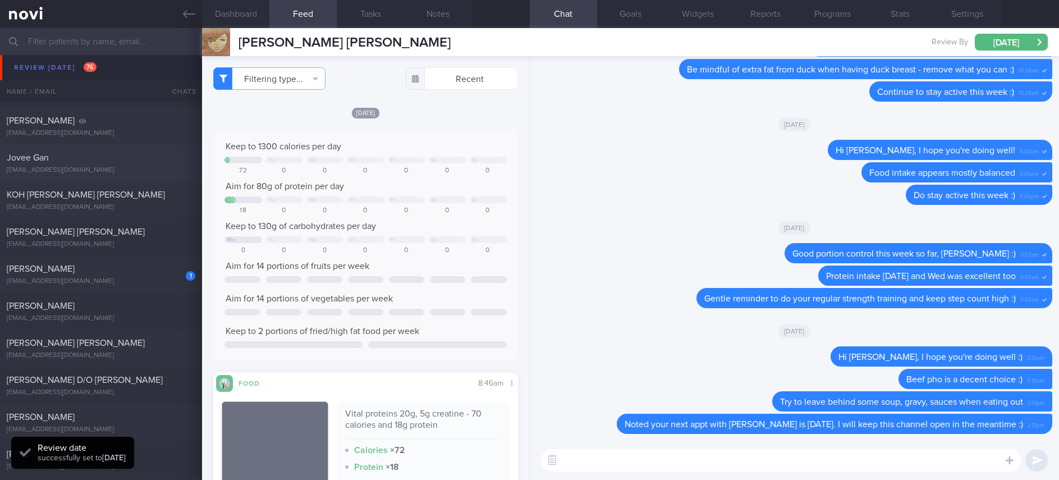
click at [143, 177] on div "Jovee Gan jovee.gan@gmail.com Today 8 days ago OPTIMUM-PLUS-RYBELSUS tracked" at bounding box center [529, 163] width 1059 height 37
type input "tracked"
type textarea "Ms JOVEE GAN HWEE MIN S9346937B 7 Dec 1993 jovee.gan@gmail.com +6592221247 31 y…"
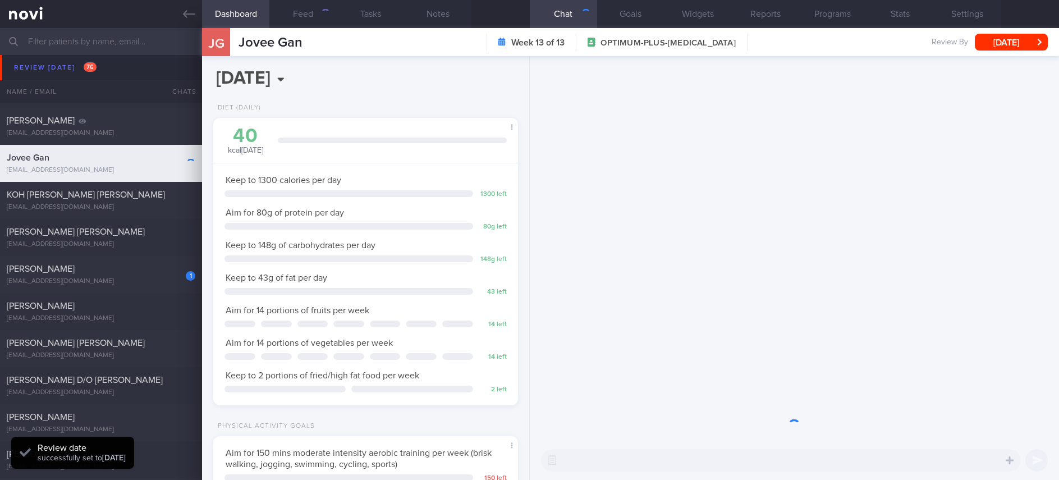
scroll to position [561030, 560910]
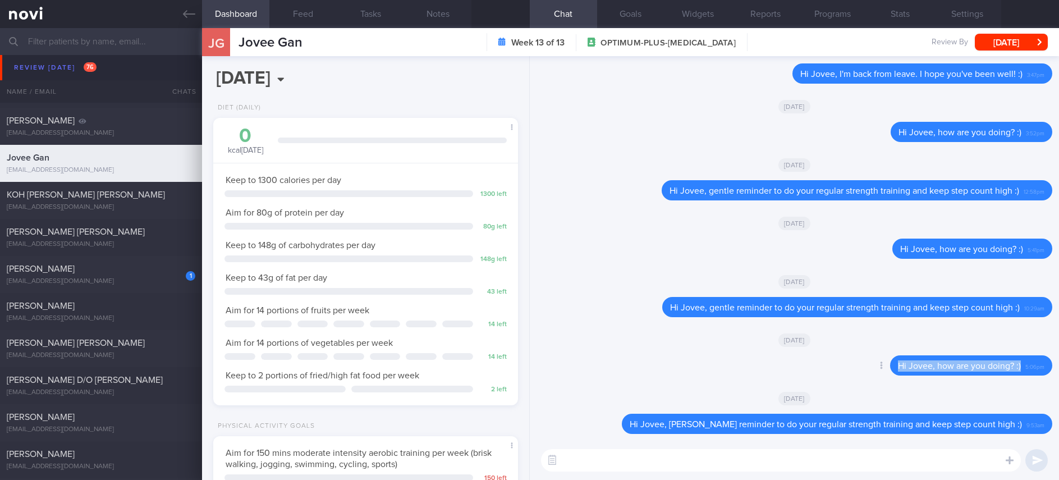
drag, startPoint x: 1010, startPoint y: 369, endPoint x: 855, endPoint y: 366, distance: 155.5
click at [855, 366] on div "Delete Hi Jovee, how are you doing? :) 5:06pm" at bounding box center [948, 365] width 207 height 20
copy span "Hi Jovee, how are you doing? :)"
click at [604, 453] on textarea at bounding box center [781, 460] width 480 height 22
paste textarea "Hi Jovee, how are you doing? :)"
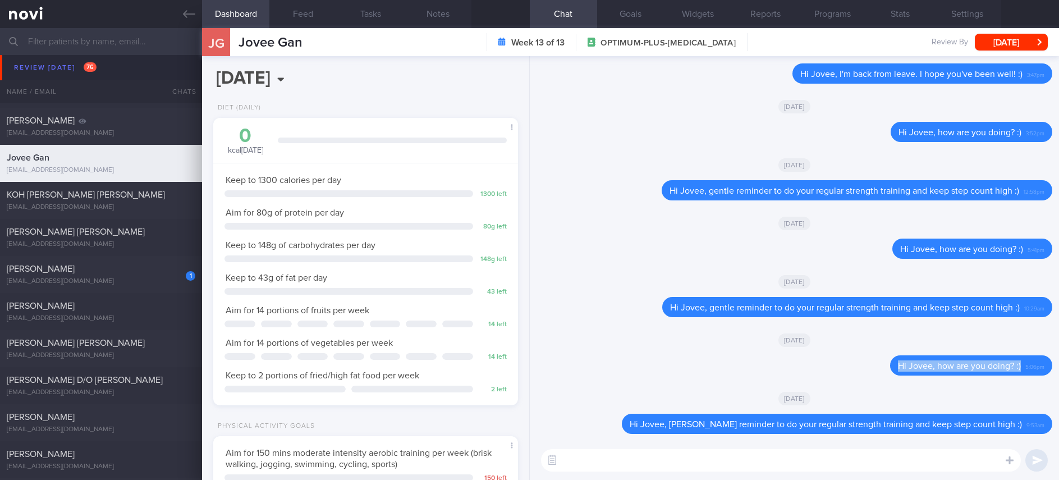
type textarea "Hi Jovee, how are you doing? :)"
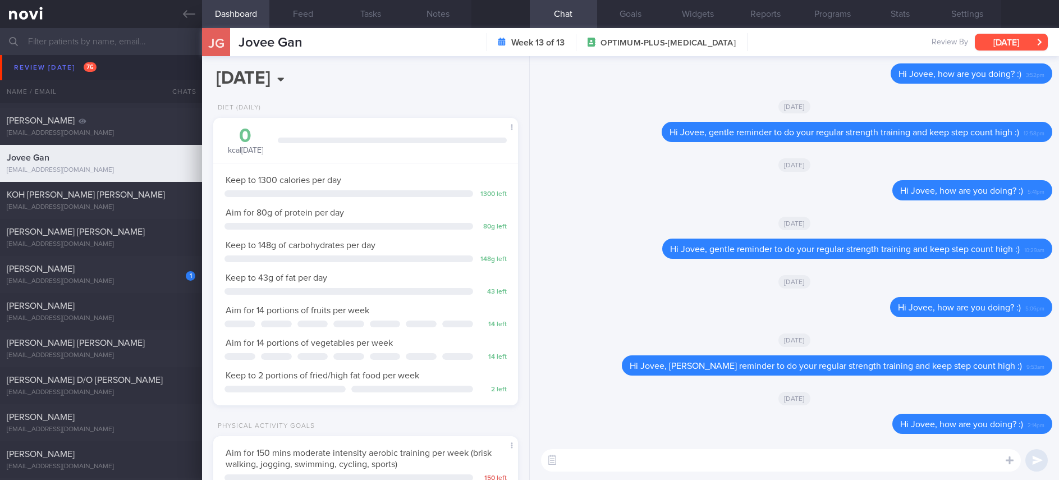
click at [990, 42] on button "[DATE]" at bounding box center [1011, 42] width 73 height 17
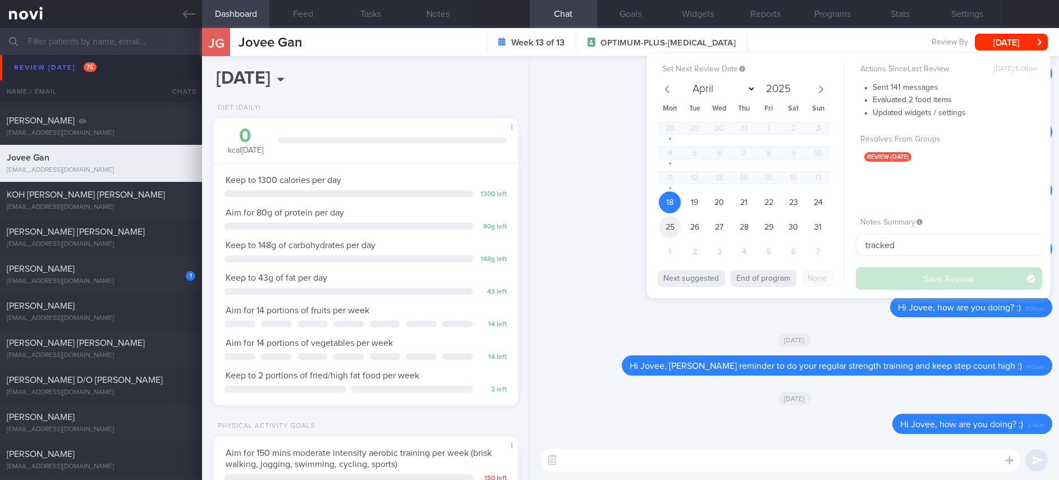
click at [673, 228] on span "25" at bounding box center [670, 227] width 22 height 22
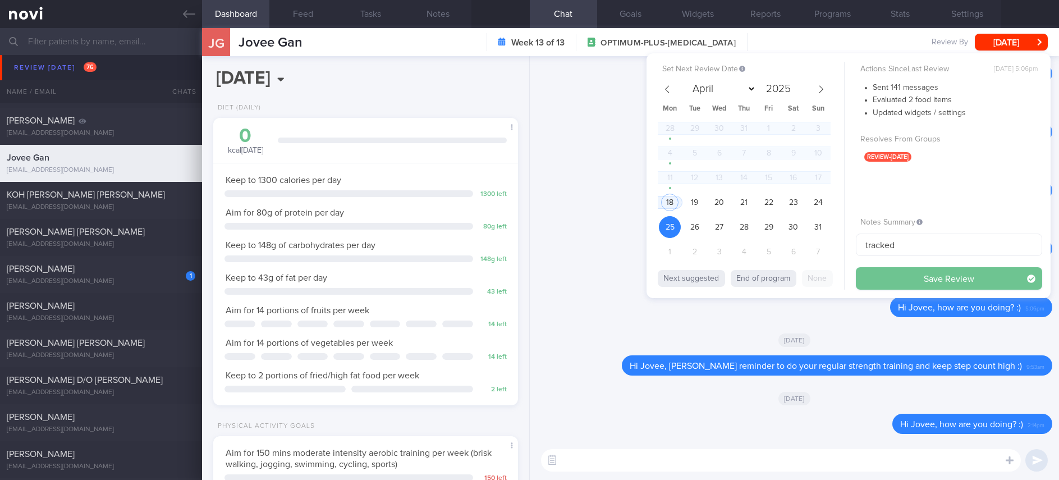
click at [904, 279] on button "Save Review" at bounding box center [949, 278] width 186 height 22
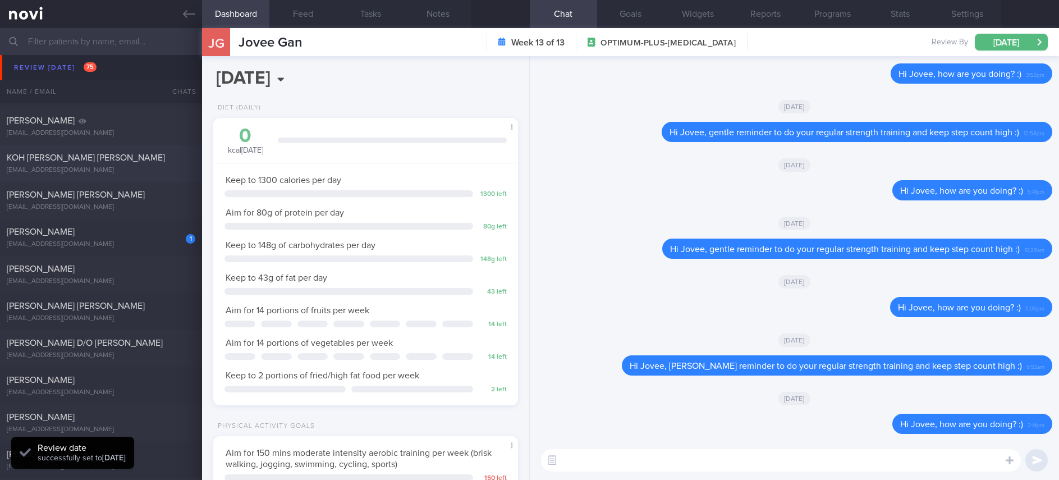
click at [150, 168] on div "veronkoh@outlook.com" at bounding box center [101, 170] width 189 height 8
type input "Tracked. certain days vegetarian diet (not fixed). not compliant to exercise"
type textarea "NRIC: S7507339I Name: KOH CHIN SHIM VERON Gender: Female DOB: 3 Mar 1975 Age: 4…"
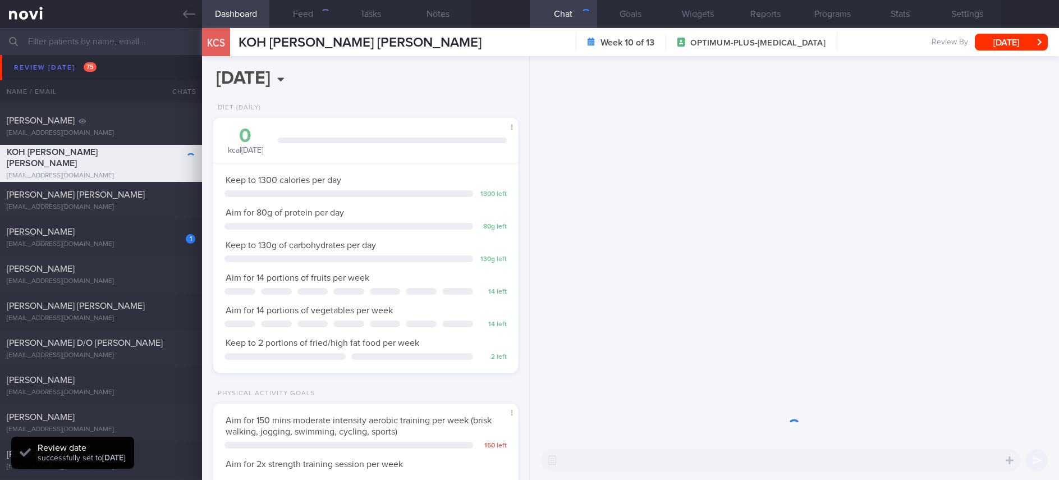
scroll to position [152, 271]
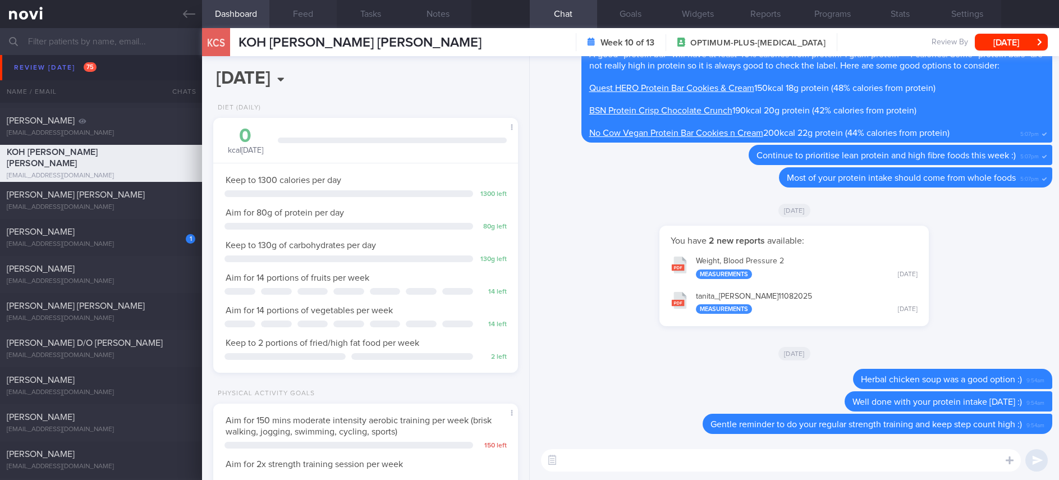
click at [305, 12] on button "Feed" at bounding box center [302, 14] width 67 height 28
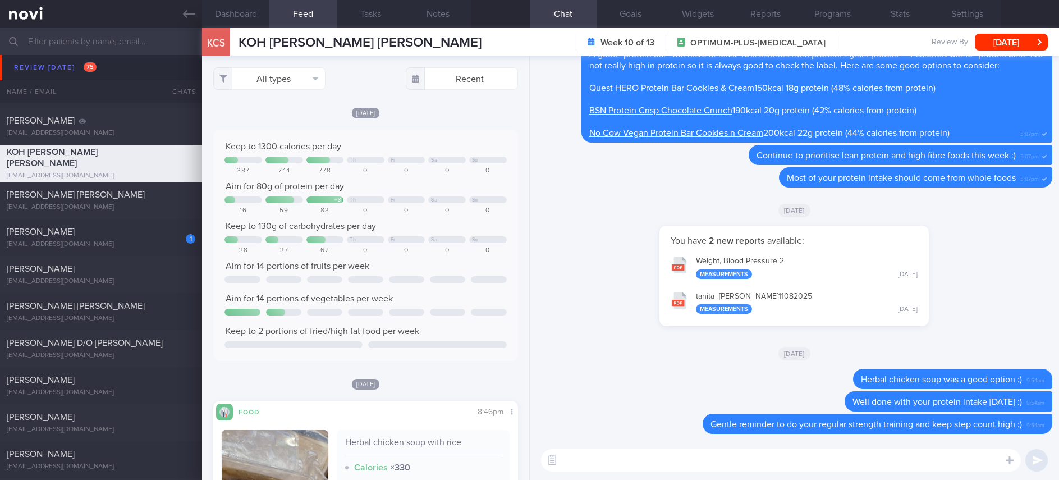
scroll to position [69, 277]
click at [612, 463] on textarea at bounding box center [781, 460] width 480 height 22
type textarea "Hi Veron, how are you doing? :)"
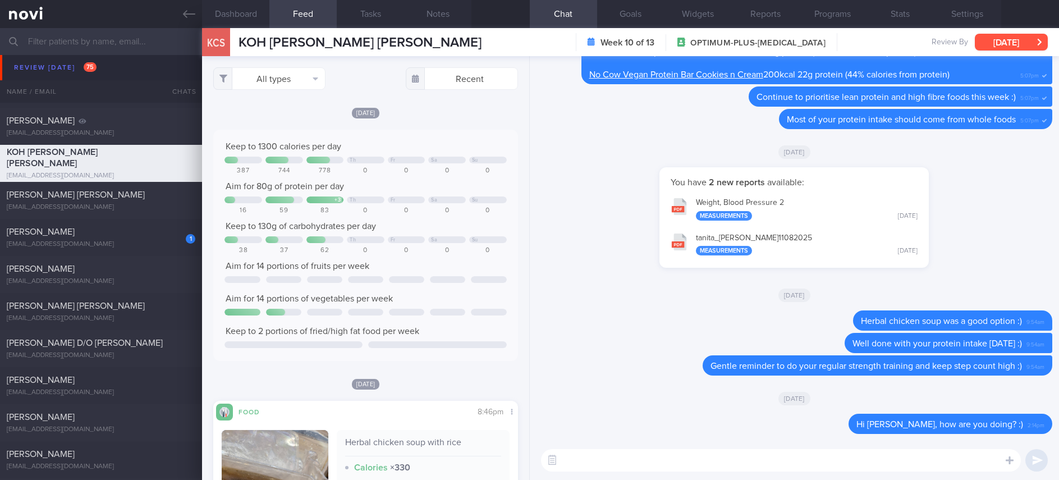
click at [1007, 43] on button "[DATE]" at bounding box center [1011, 42] width 73 height 17
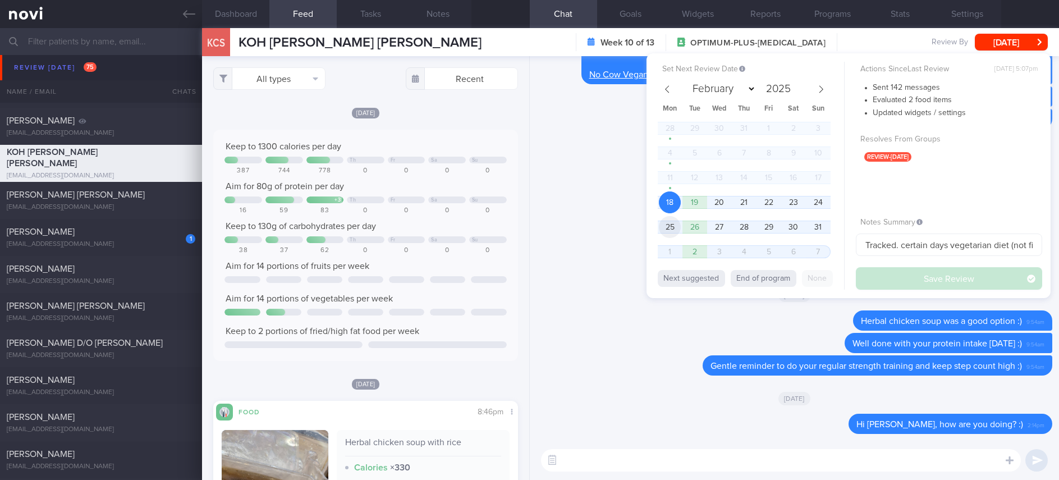
click at [673, 228] on span "25" at bounding box center [670, 227] width 22 height 22
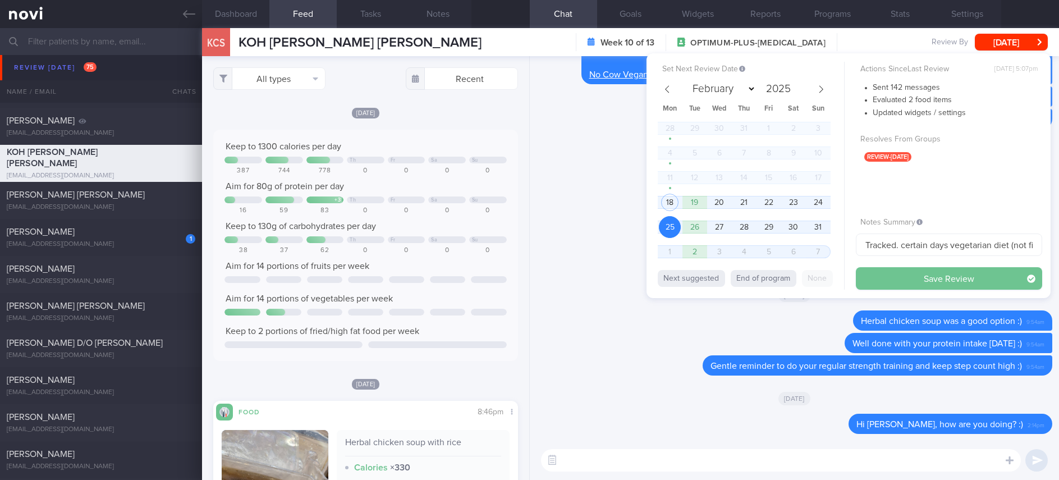
click at [913, 275] on button "Save Review" at bounding box center [949, 278] width 186 height 22
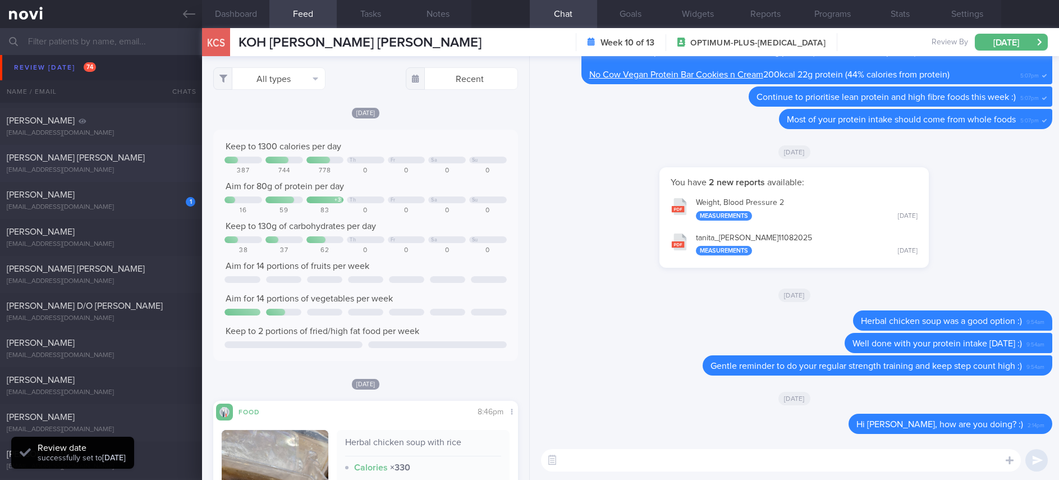
click at [146, 166] on div "sachincmathew@gmail.com" at bounding box center [101, 170] width 189 height 8
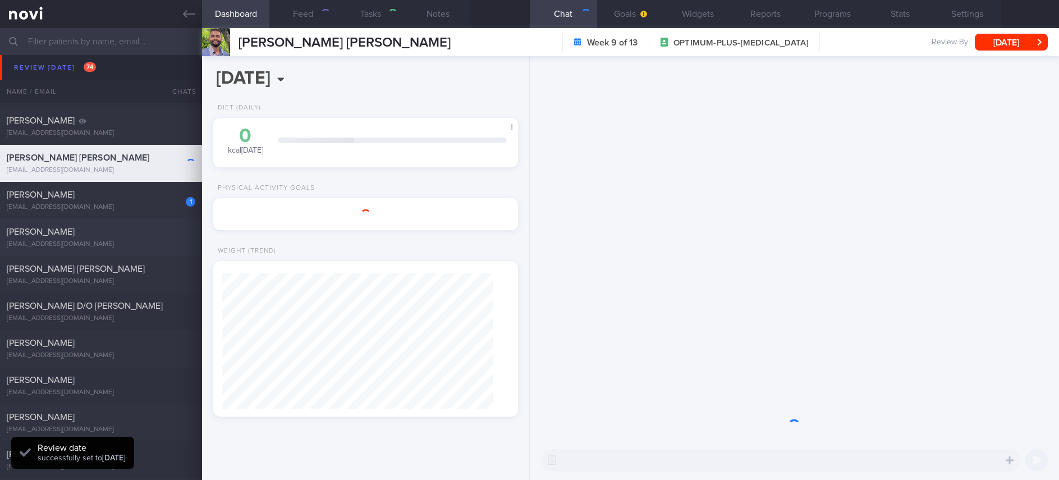
type input "Tracked"
type textarea "NRIC: S8986337F Name: MATHEW SACHIN CHERIAN Gender: Male DOB: 7 Mar 1989 Age: 3…"
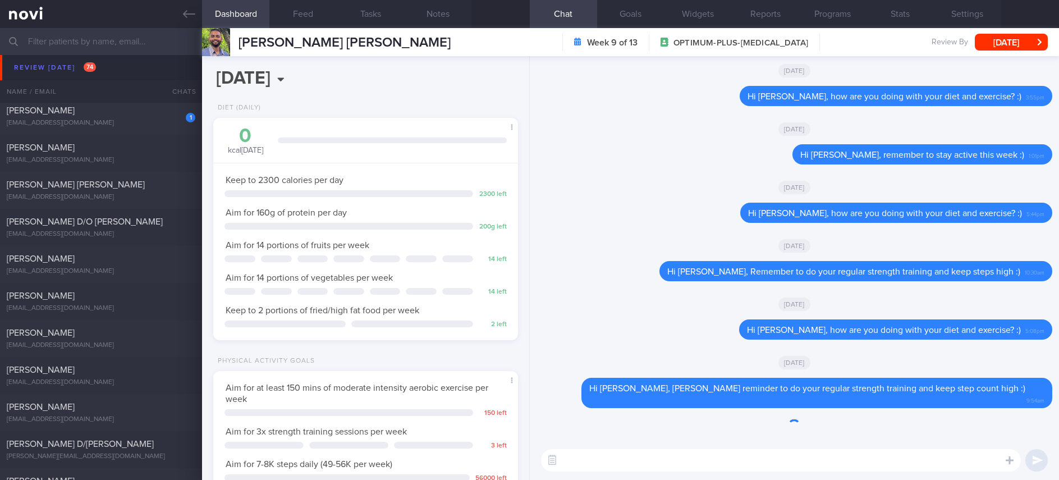
scroll to position [1431, 0]
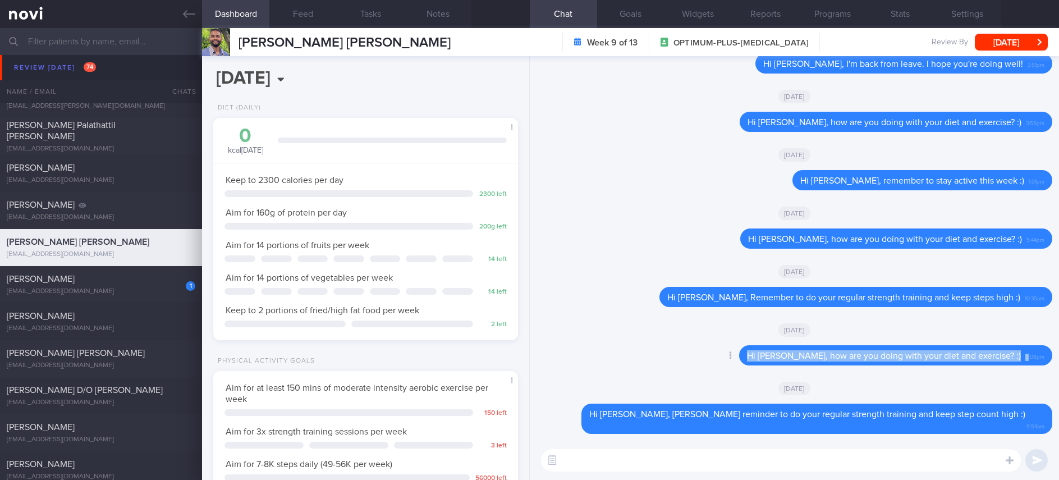
drag, startPoint x: 1015, startPoint y: 365, endPoint x: 701, endPoint y: 365, distance: 313.7
click at [701, 365] on div "Delete Hi Sachin, how are you doing with your diet and exercise? :) 5:08pm" at bounding box center [794, 358] width 516 height 27
copy div "Hi Sachin, how are you doing with your diet and exercise? :) 5"
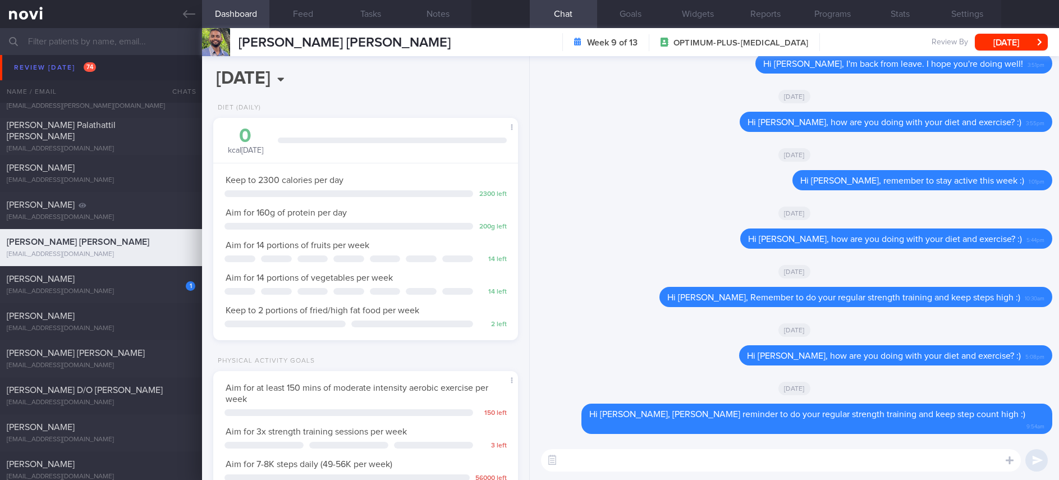
click at [703, 467] on textarea at bounding box center [781, 460] width 480 height 22
paste textarea "Hi Sachin, how are you doing with your diet and exercise? :)5"
type textarea "Hi Sachin, how are you doing with your diet and exercise? :)"
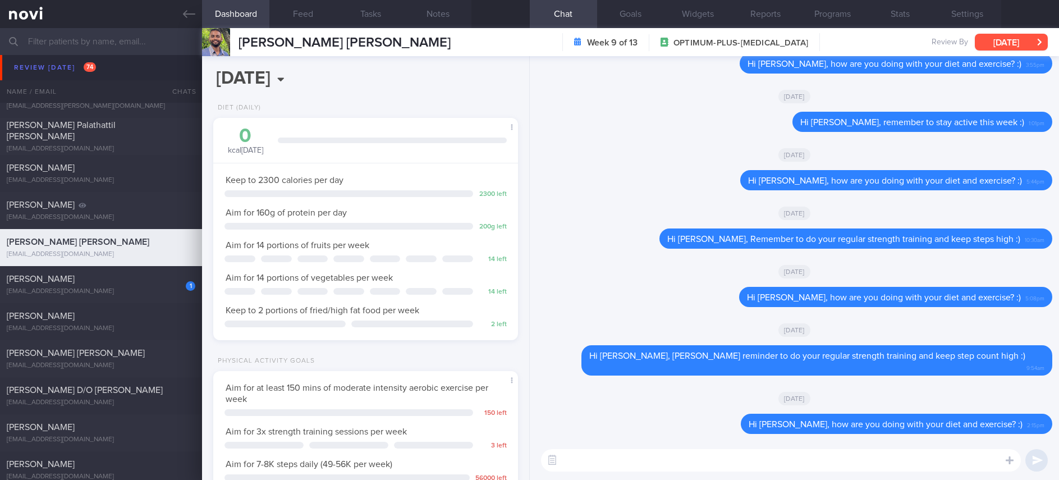
click at [1020, 45] on button "[DATE]" at bounding box center [1011, 42] width 73 height 17
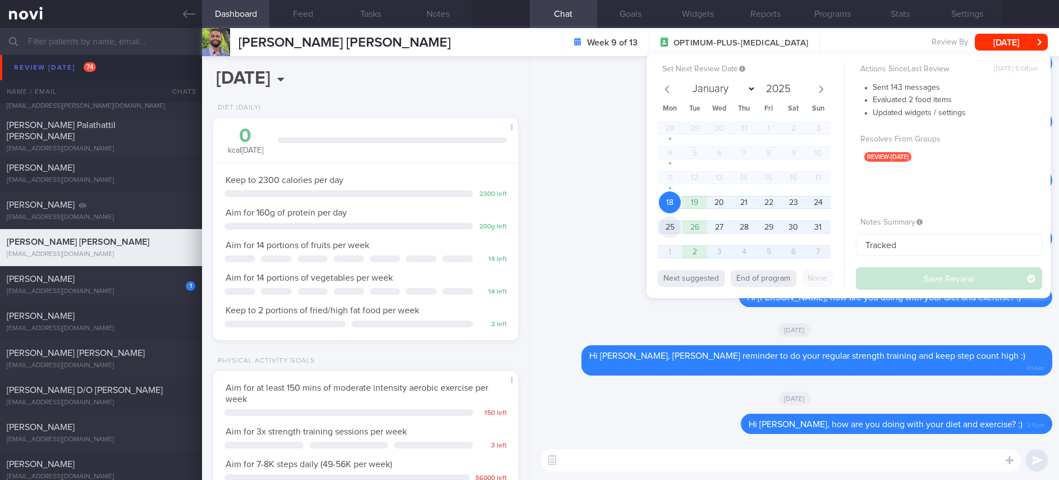
click at [673, 230] on span "25" at bounding box center [670, 227] width 22 height 22
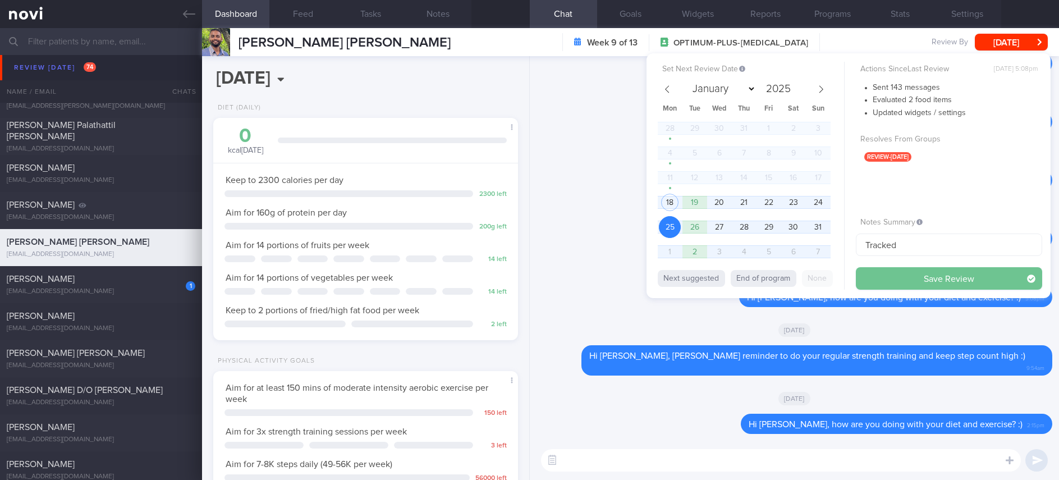
click at [876, 287] on button "Save Review" at bounding box center [949, 278] width 186 height 22
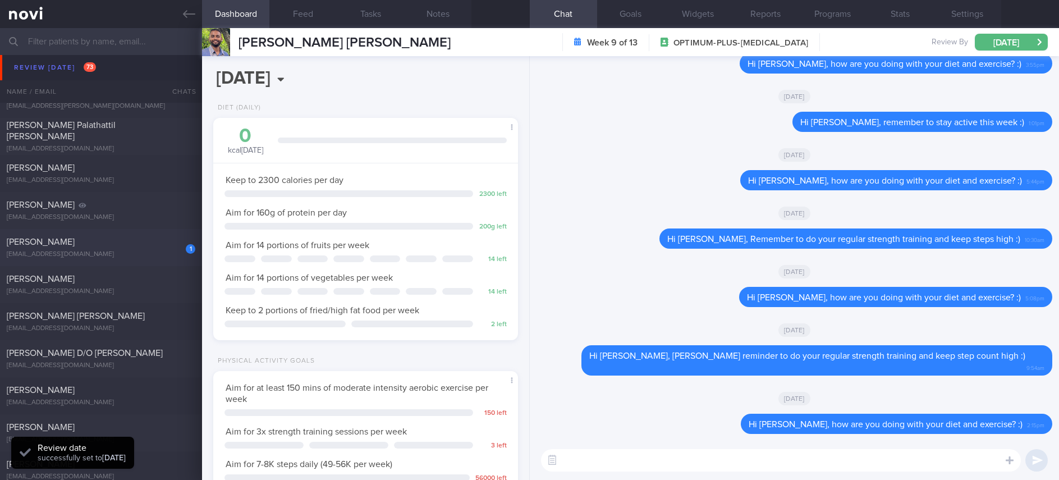
click at [152, 248] on div "1 TIWARI SUJATA intl_coordination@yahoo.com" at bounding box center [101, 247] width 202 height 22
type input "Tracked. Has many diet misconceptions. TLC"
type textarea "Ms TIWARI SUJATA G6367983L 02 September 2024 19 Feb 1961 intl_coordination@yaho…"
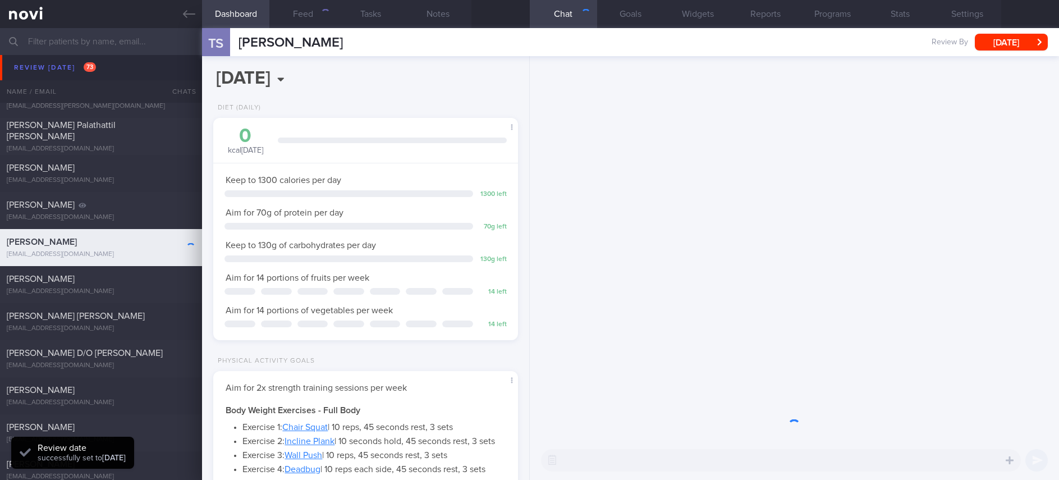
scroll to position [137, 276]
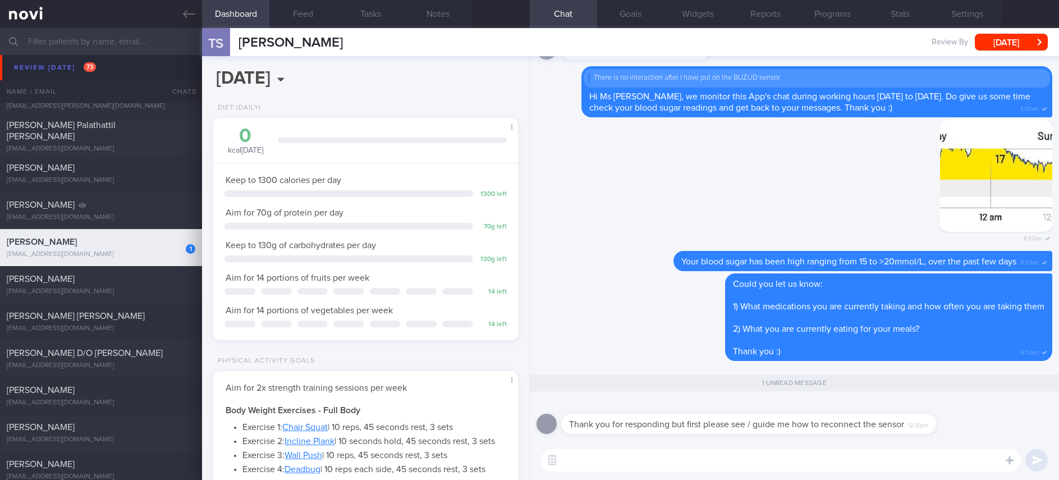
click at [721, 457] on textarea at bounding box center [781, 460] width 480 height 22
click at [990, 421] on label at bounding box center [994, 426] width 22 height 22
click at [0, 0] on input "file" at bounding box center [0, 0] width 0 height 0
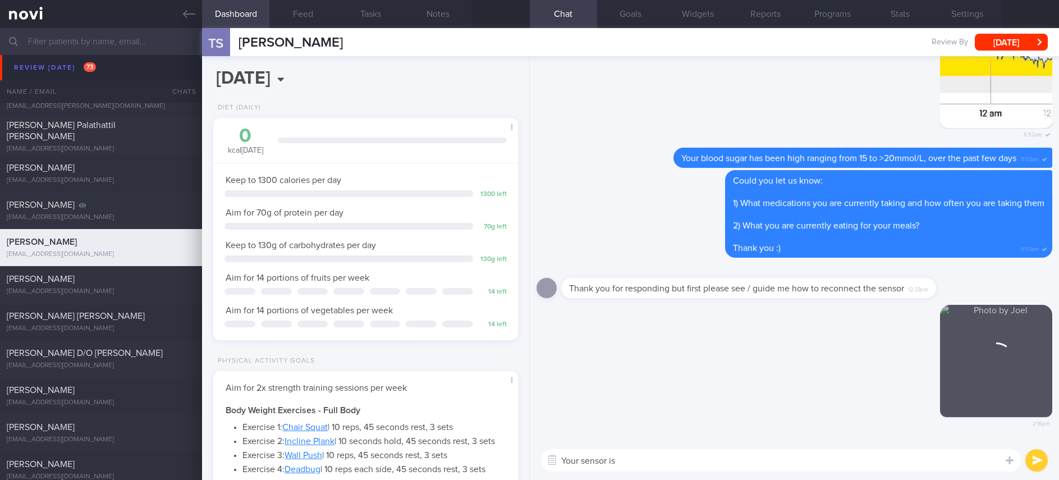
click at [644, 463] on textarea "Your sensor is" at bounding box center [781, 460] width 480 height 22
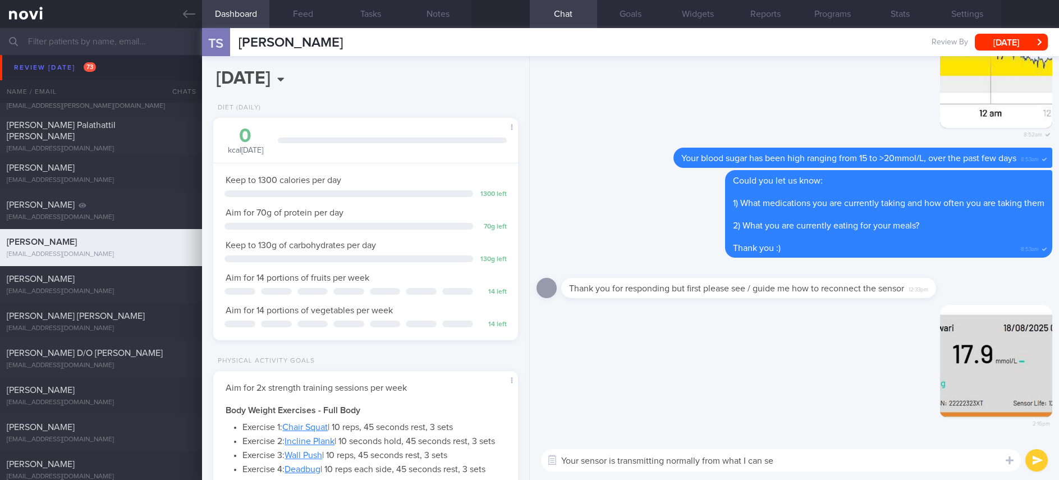
type textarea "Your sensor is transmitting normally from what I can see"
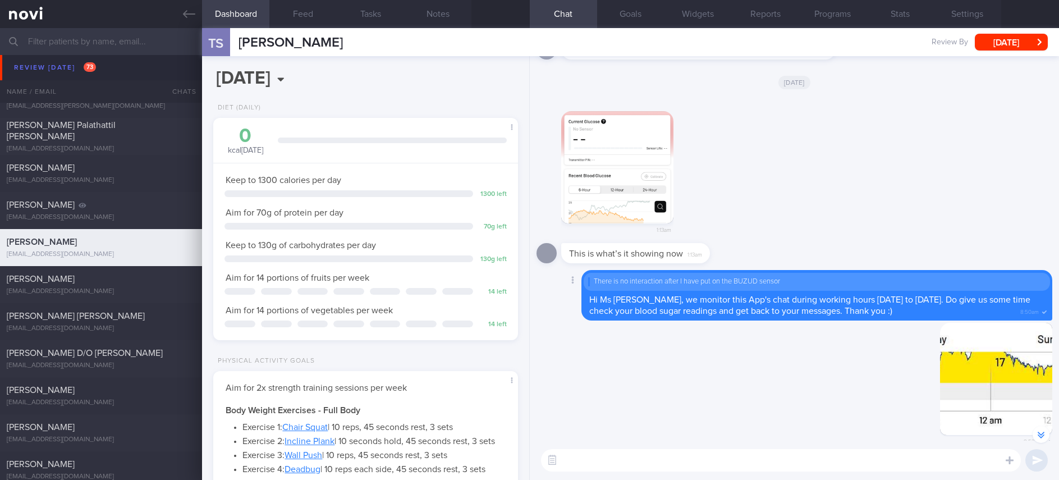
scroll to position [-337, 0]
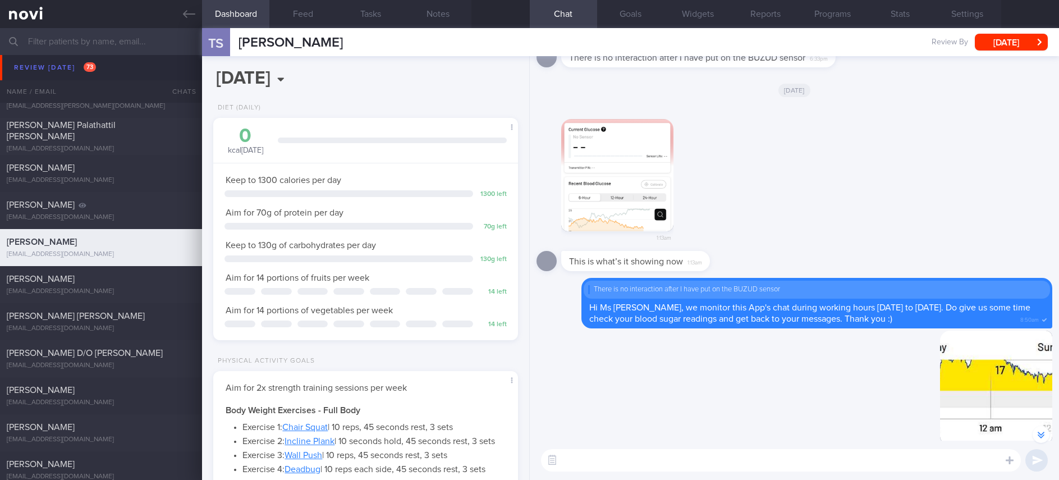
click at [640, 187] on img "button" at bounding box center [617, 175] width 112 height 112
click at [605, 184] on button "button" at bounding box center [617, 175] width 112 height 112
click at [606, 198] on button "button" at bounding box center [617, 175] width 112 height 112
click at [589, 171] on button "button" at bounding box center [617, 175] width 112 height 112
click at [630, 197] on button "button" at bounding box center [617, 175] width 112 height 112
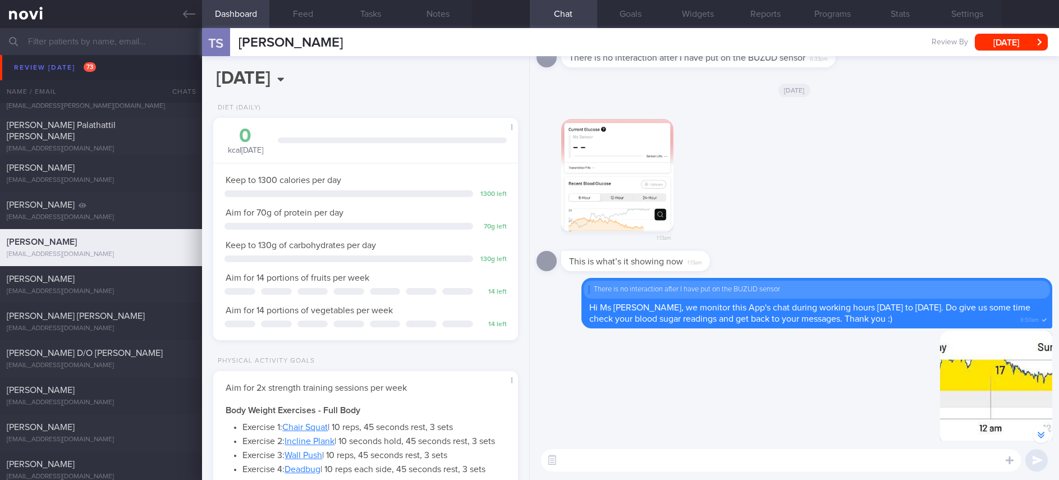
click at [703, 462] on textarea at bounding box center [781, 460] width 480 height 22
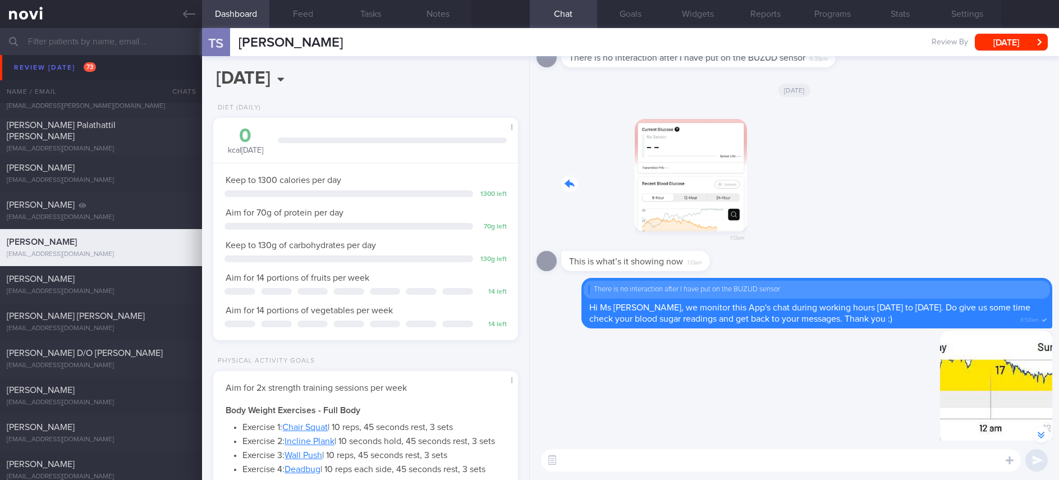
drag, startPoint x: 607, startPoint y: 168, endPoint x: 840, endPoint y: 175, distance: 233.0
click at [840, 175] on div "1:13am" at bounding box center [794, 178] width 516 height 145
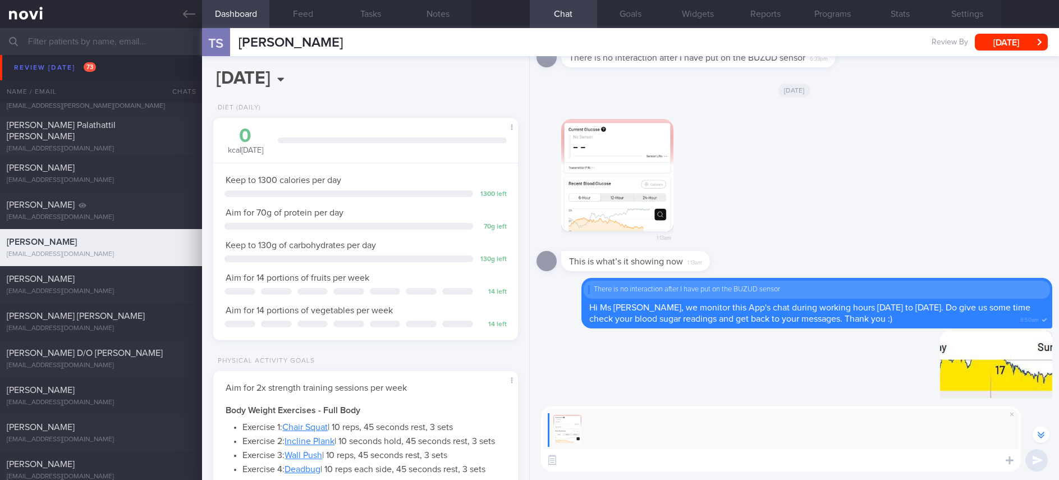
click at [636, 471] on div "​ ​" at bounding box center [794, 439] width 529 height 82
click at [636, 459] on textarea at bounding box center [781, 460] width 480 height 22
click at [618, 204] on button "button" at bounding box center [617, 175] width 112 height 112
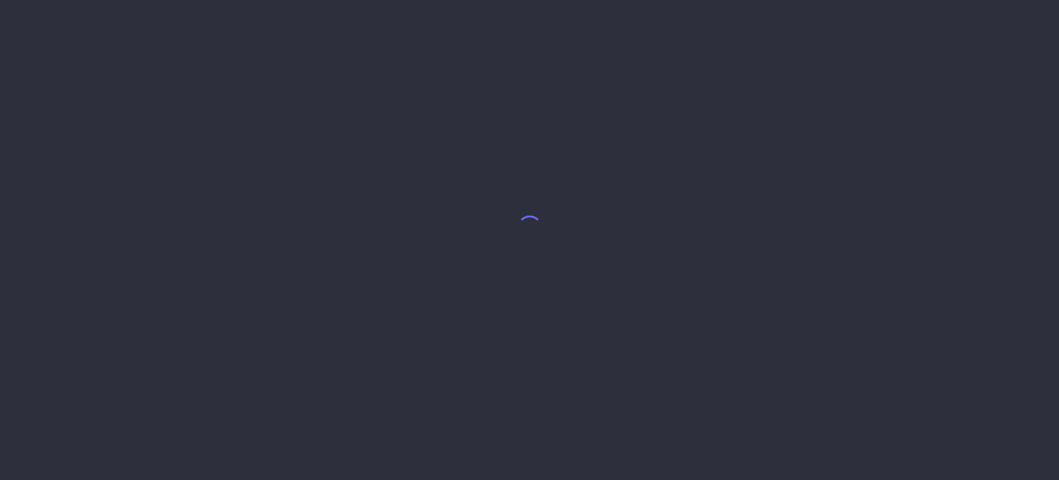
select select "7"
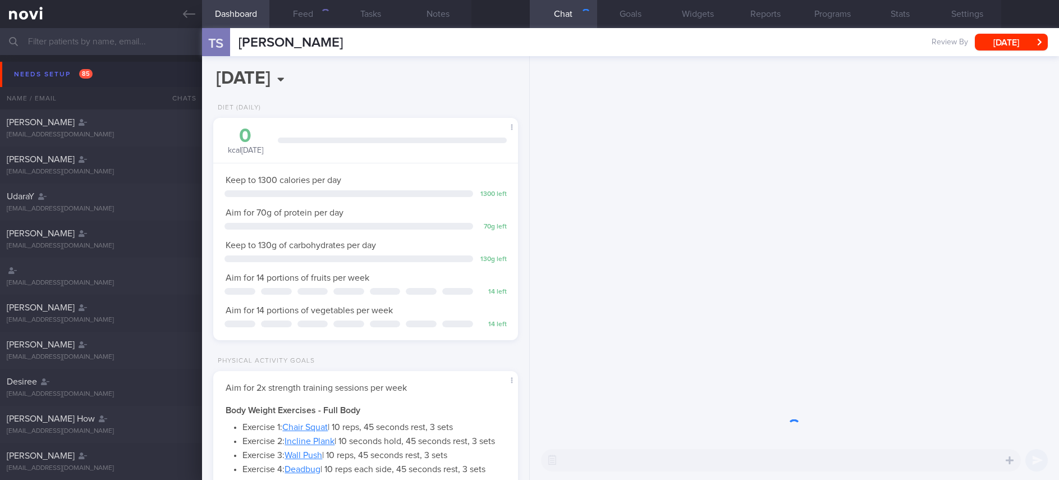
scroll to position [137, 276]
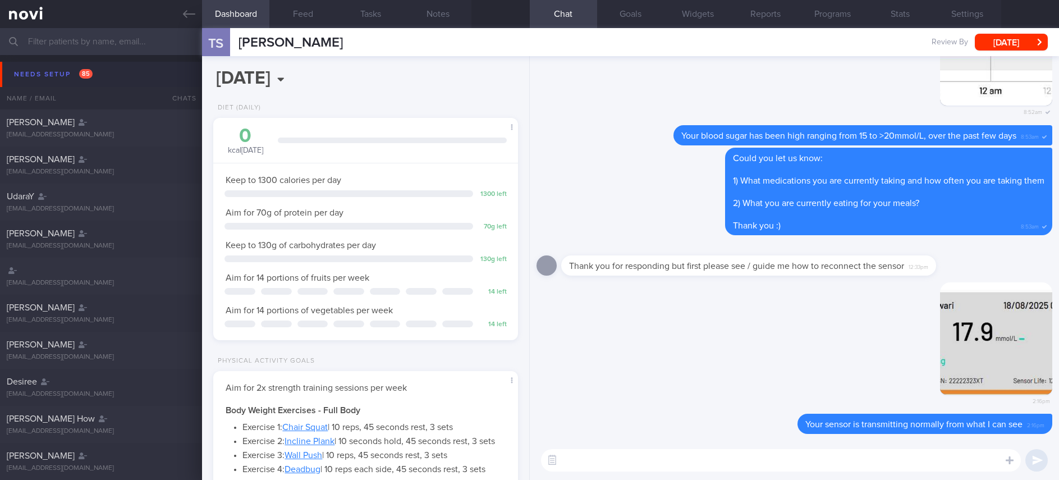
click at [121, 80] on button "Needs setup 85" at bounding box center [531, 74] width 1062 height 25
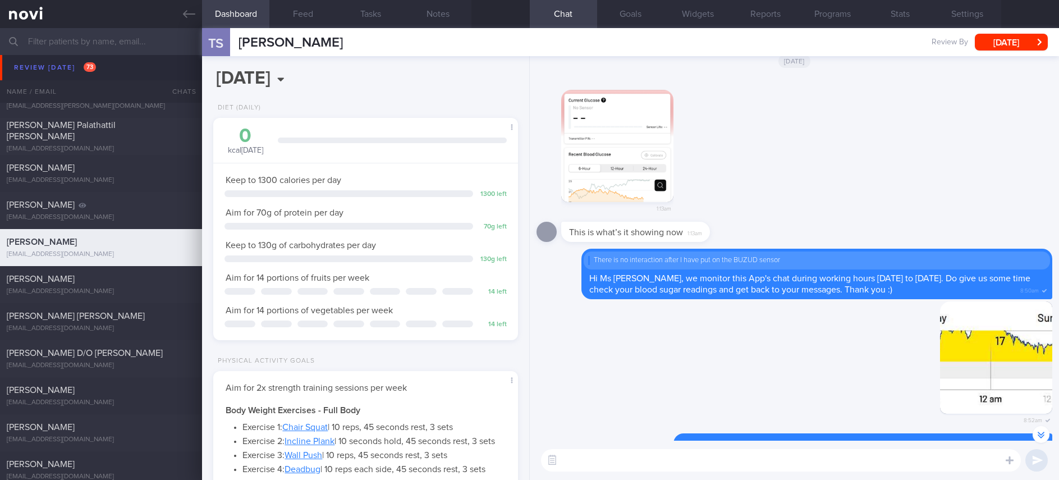
scroll to position [-421, 0]
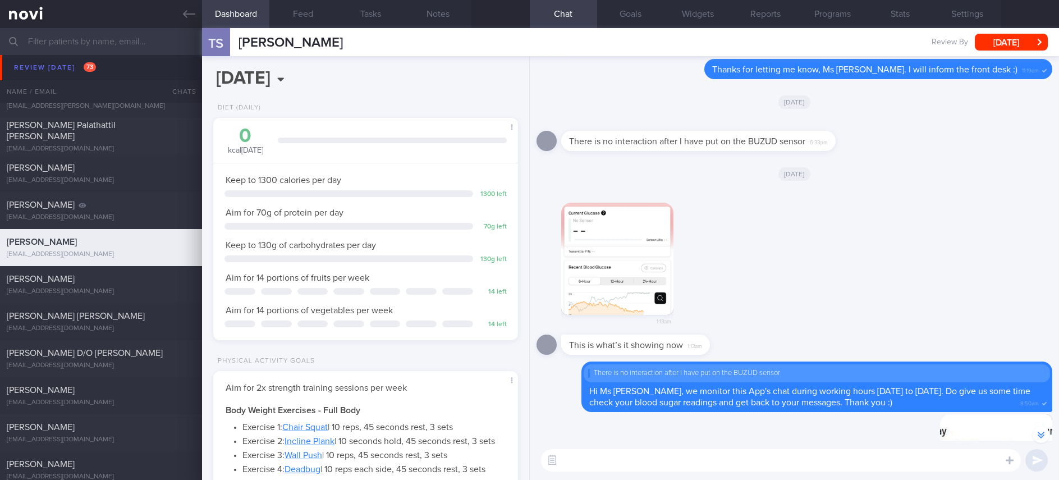
click at [612, 269] on button "button" at bounding box center [617, 259] width 112 height 112
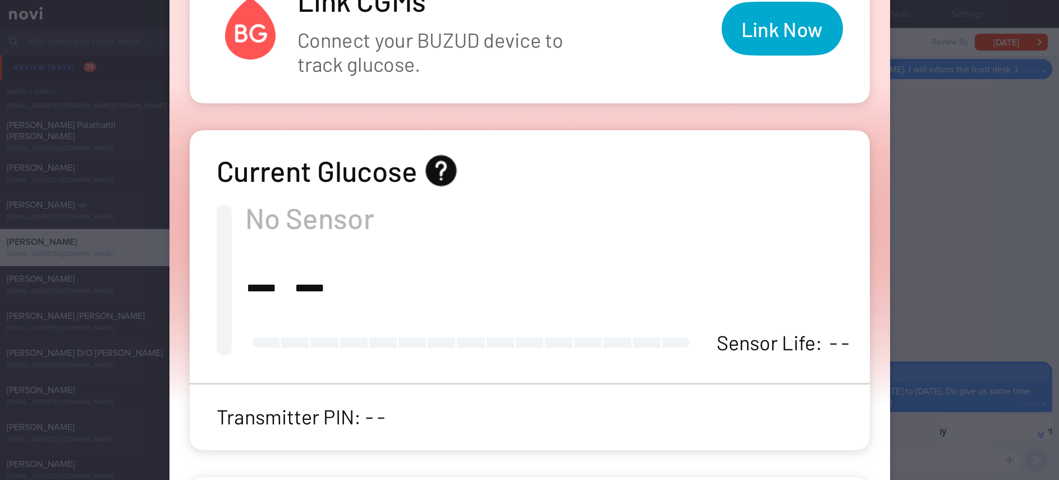
scroll to position [243, 0]
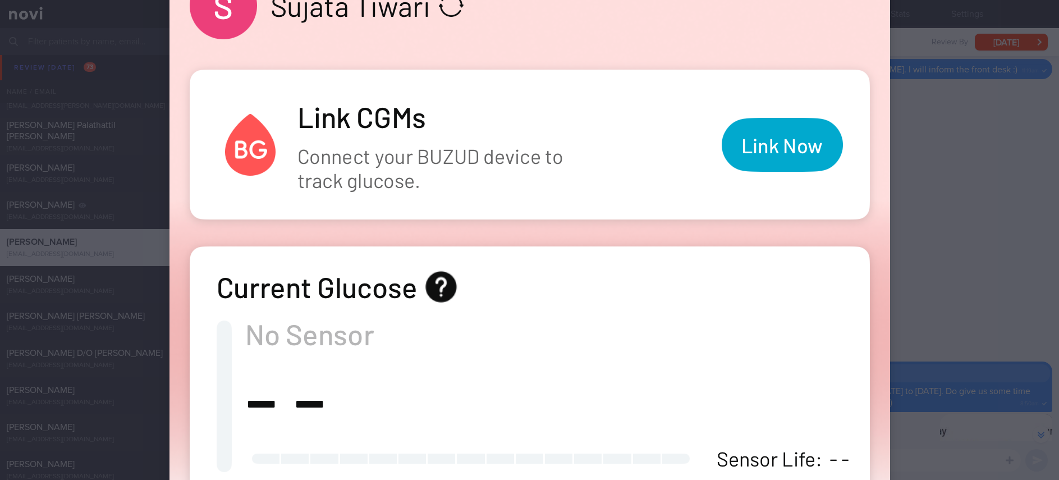
click at [950, 173] on div at bounding box center [529, 240] width 1059 height 480
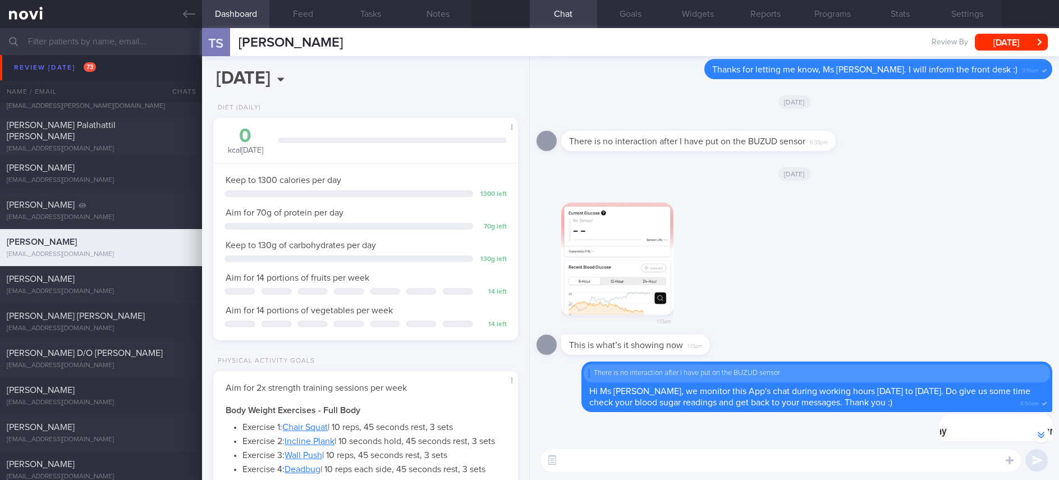
click at [753, 472] on div "​ ​" at bounding box center [794, 460] width 529 height 39
click at [753, 464] on textarea at bounding box center [781, 460] width 480 height 22
click at [650, 274] on button "button" at bounding box center [617, 259] width 112 height 112
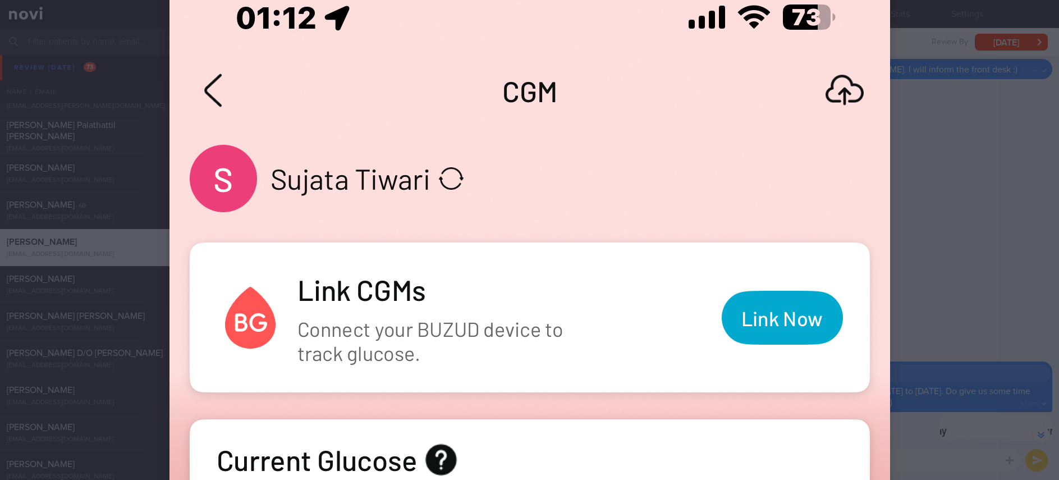
scroll to position [168, 0]
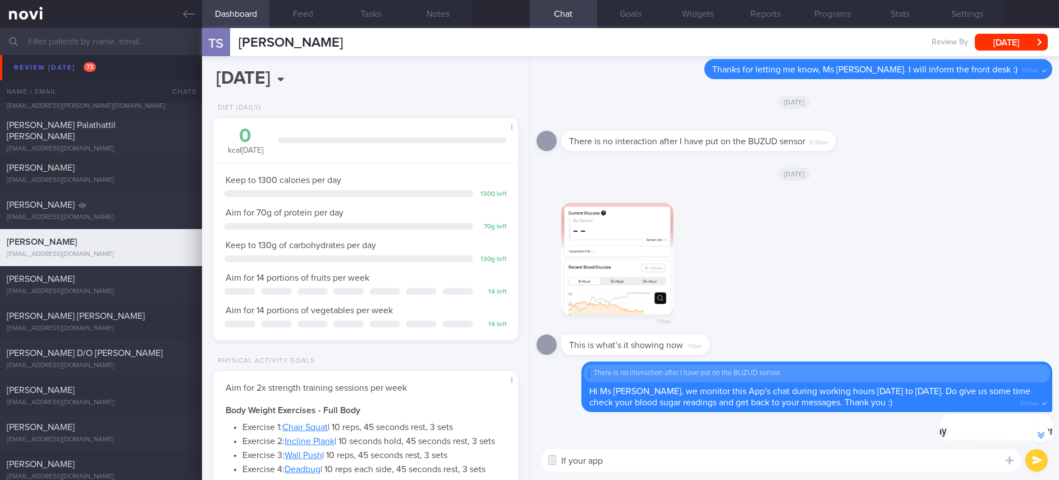
click at [676, 461] on textarea "If your app" at bounding box center [781, 460] width 480 height 22
click at [631, 304] on img "button" at bounding box center [617, 259] width 112 height 112
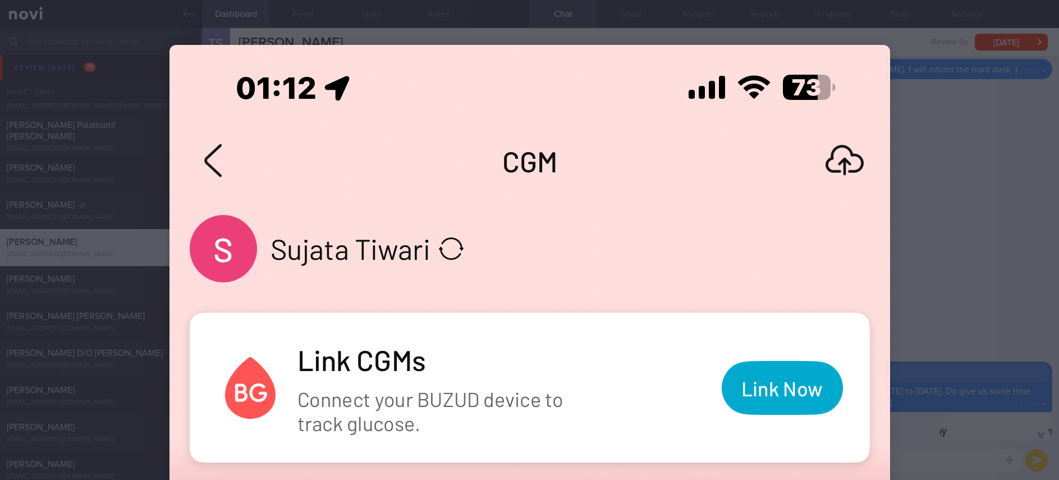
drag, startPoint x: 912, startPoint y: 242, endPoint x: 791, endPoint y: 338, distance: 154.6
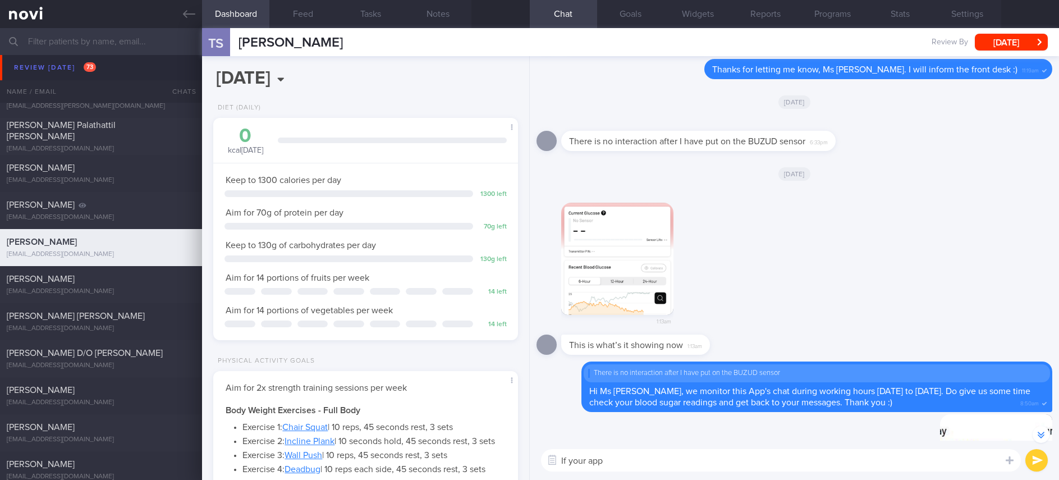
drag, startPoint x: 629, startPoint y: 456, endPoint x: 513, endPoint y: 410, distance: 124.2
click at [513, 410] on div "Dashboard Feed Tasks Notes Chat Goals Widgets Reports Programs Stats Settings T…" at bounding box center [630, 254] width 857 height 452
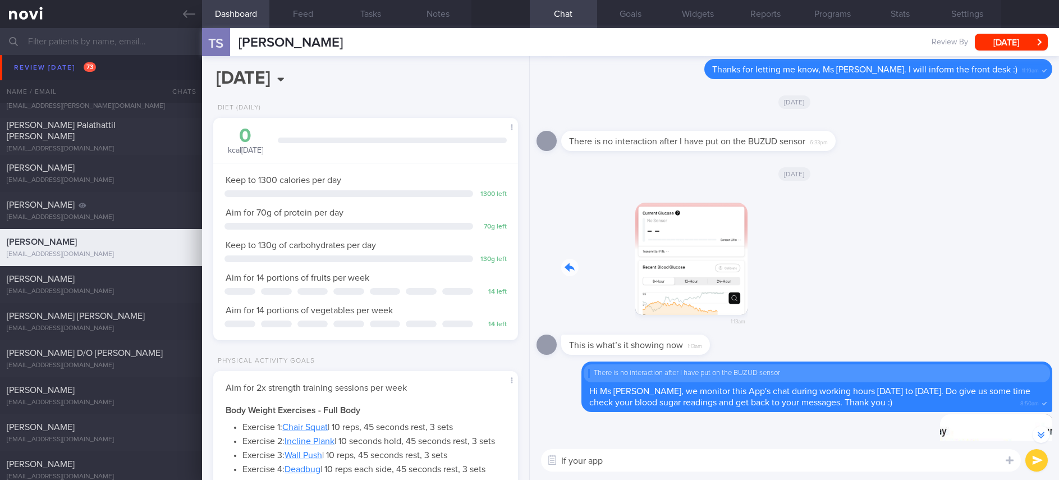
drag, startPoint x: 606, startPoint y: 258, endPoint x: 927, endPoint y: 259, distance: 321.0
click at [927, 259] on div "1:13am" at bounding box center [794, 261] width 516 height 145
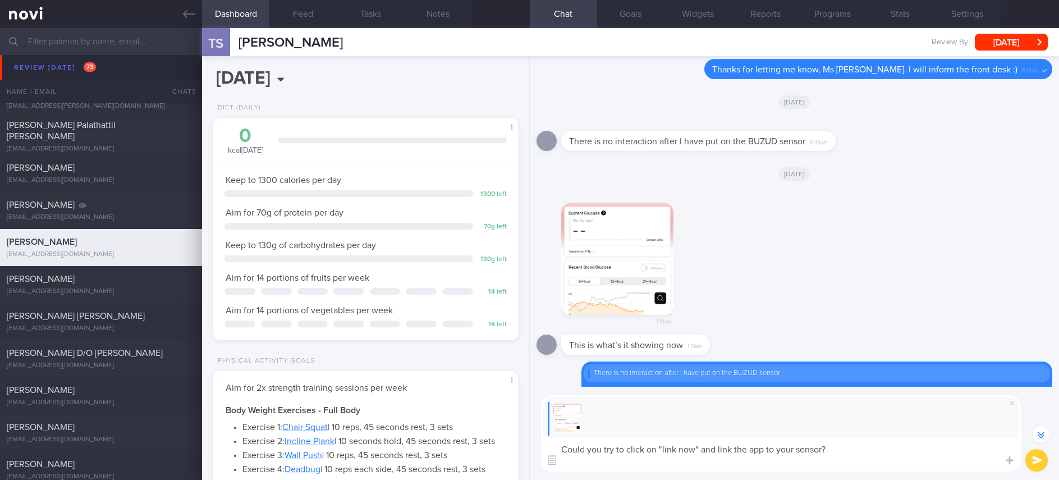
scroll to position [-486, 0]
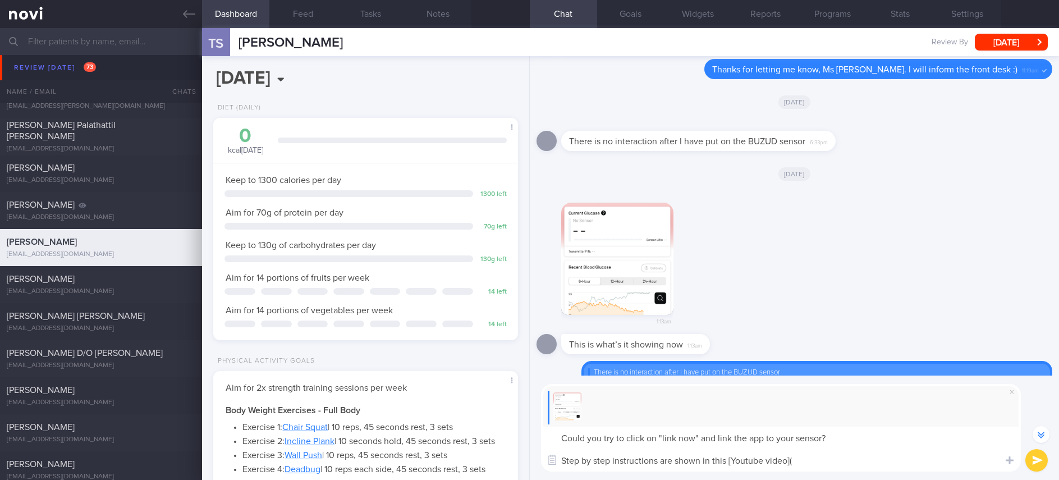
paste textarea "[URL][DOMAIN_NAME]"
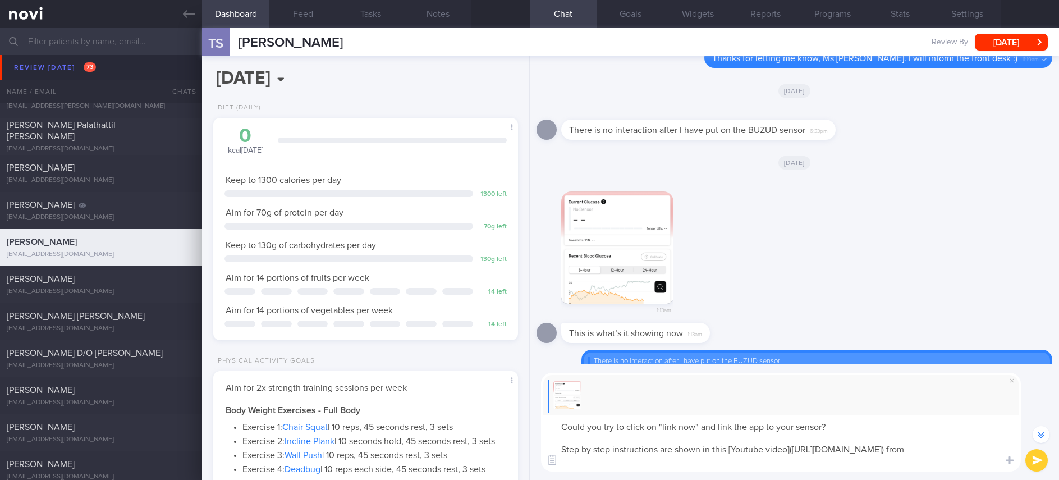
scroll to position [-497, 0]
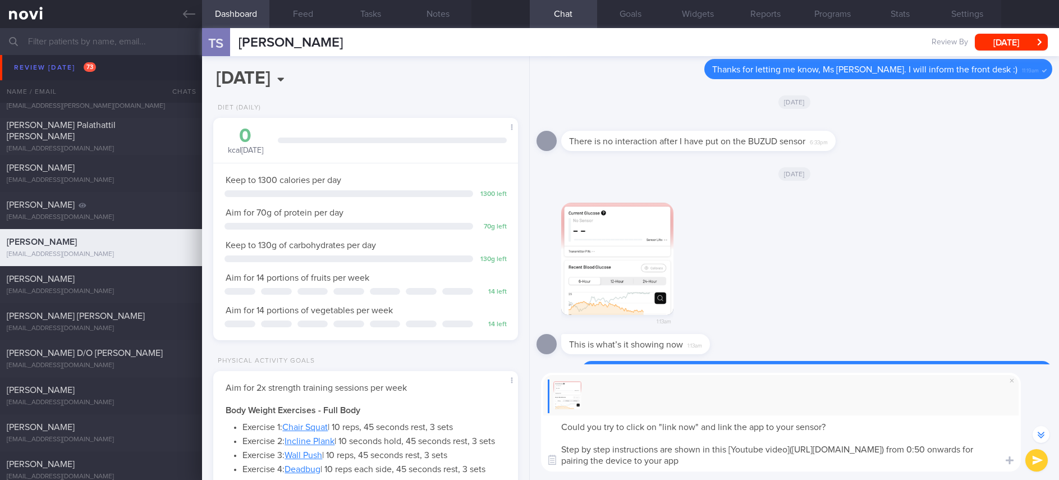
drag, startPoint x: 809, startPoint y: 466, endPoint x: 572, endPoint y: 441, distance: 238.2
click at [572, 441] on textarea "Could you try to click on "link now" and link the app to your sensor? Step by s…" at bounding box center [781, 443] width 480 height 56
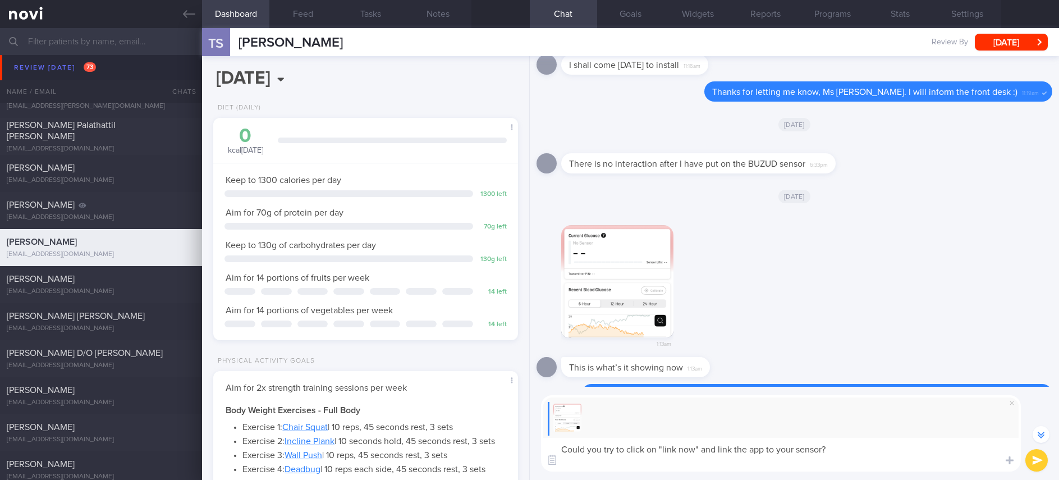
type textarea "Could you try to click on "link now" and link the app to your sensor?"
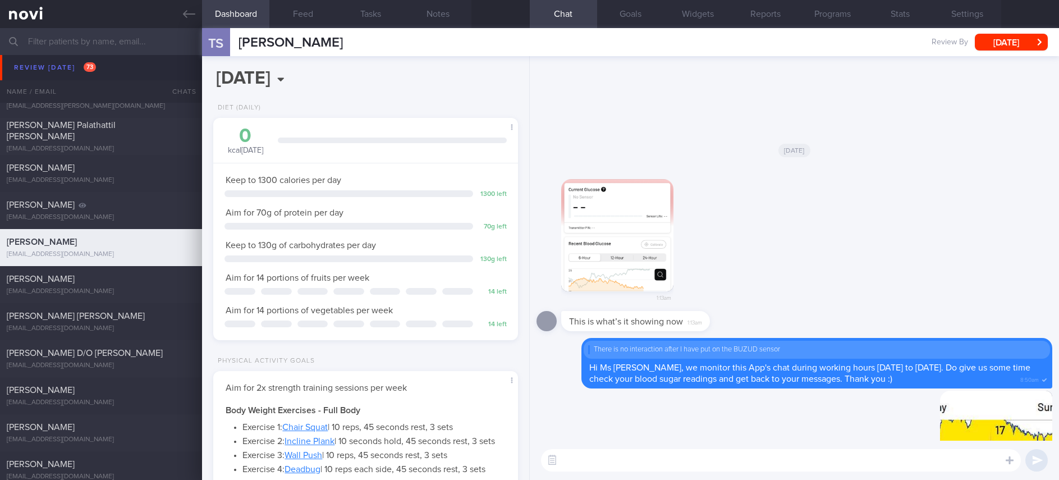
scroll to position [0, 0]
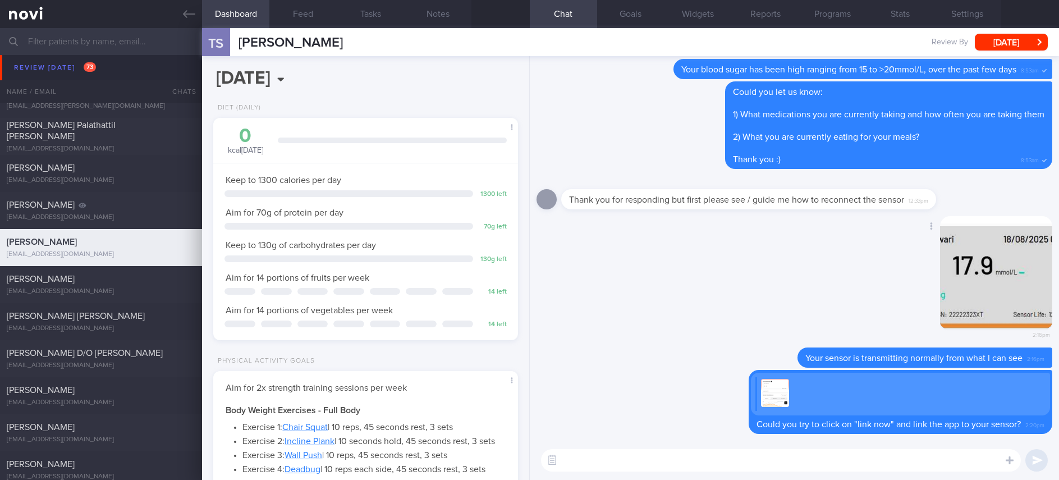
click at [612, 329] on div "Delete 2:16pm" at bounding box center [794, 282] width 516 height 132
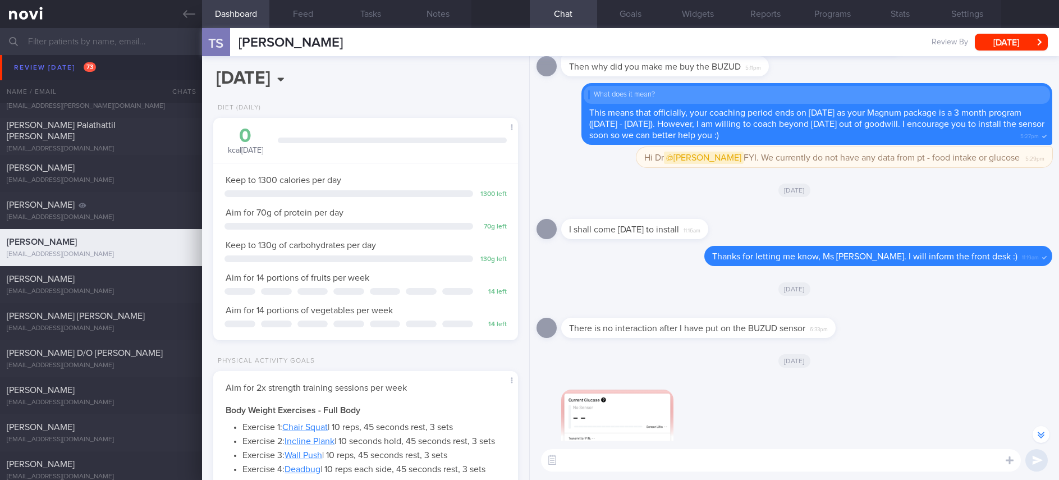
scroll to position [-506, 0]
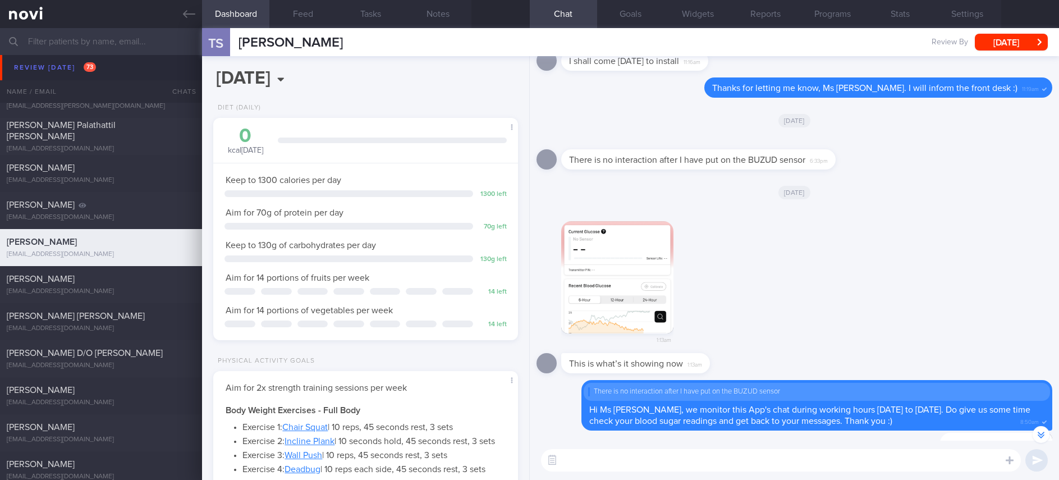
click at [616, 246] on button "button" at bounding box center [617, 277] width 112 height 112
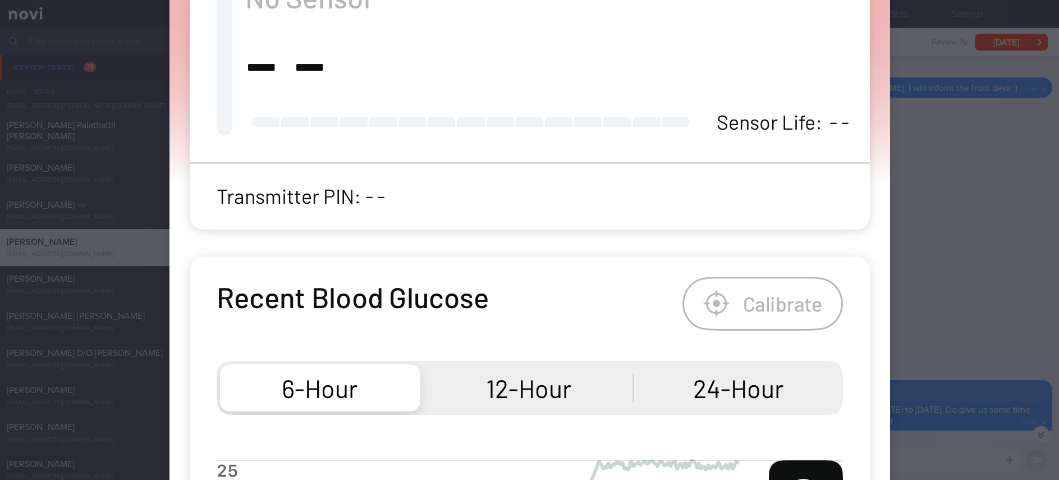
scroll to position [1001, 0]
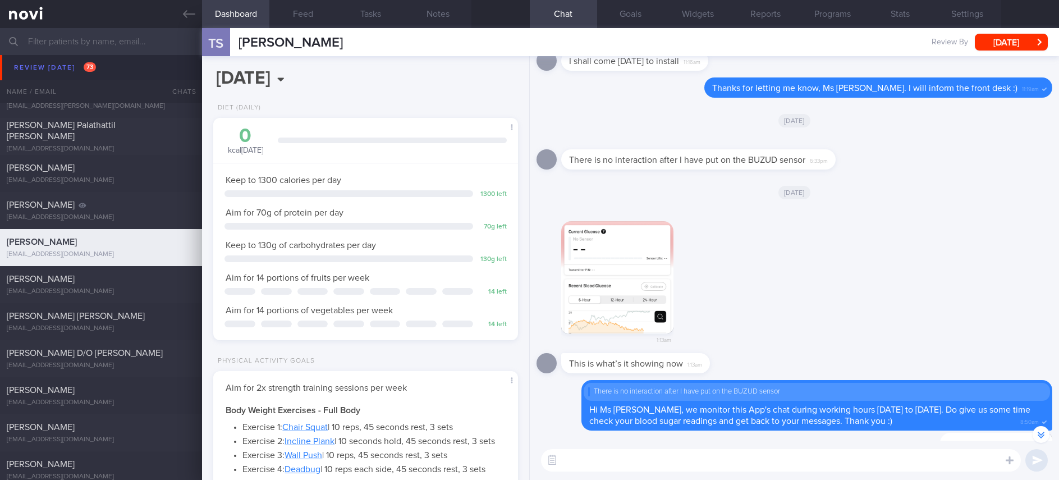
click at [642, 286] on button "button" at bounding box center [617, 277] width 112 height 112
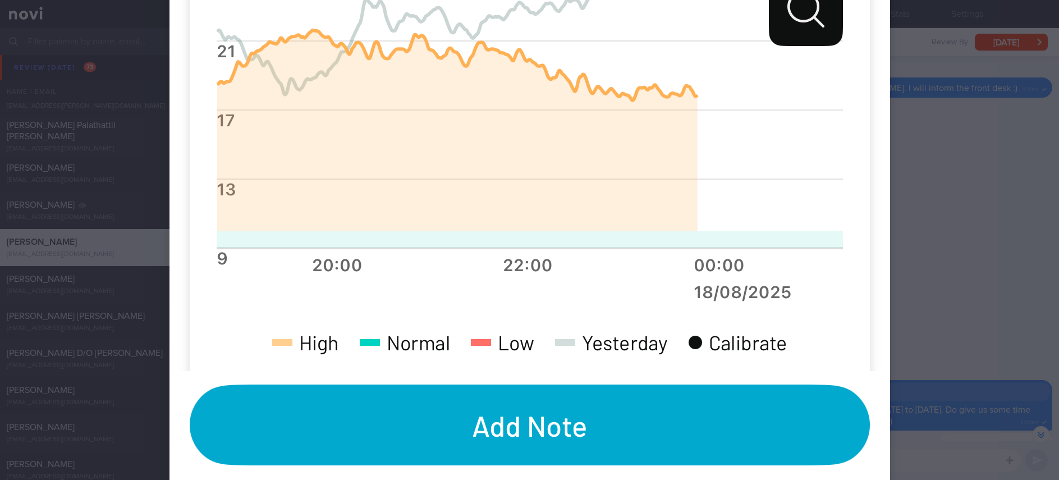
scroll to position [1094, 0]
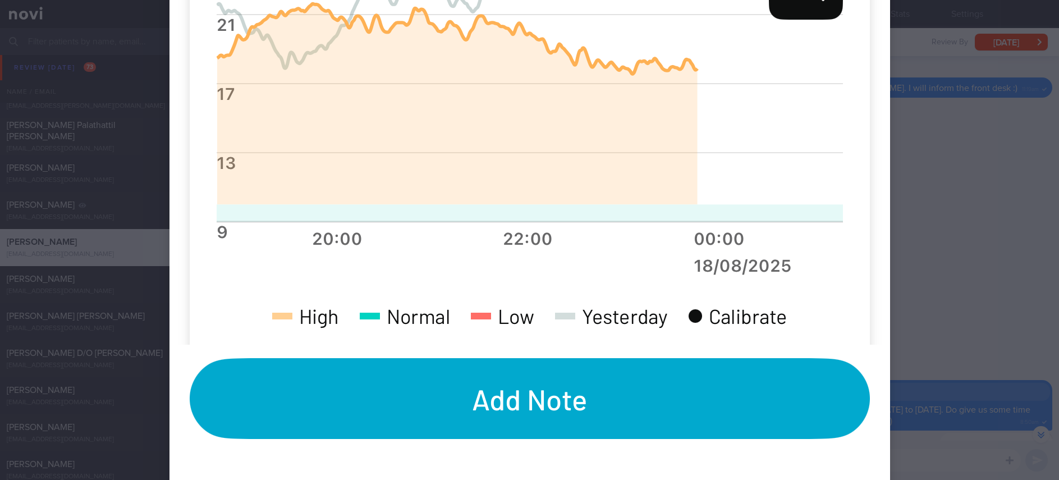
click at [978, 250] on div at bounding box center [529, 240] width 1059 height 480
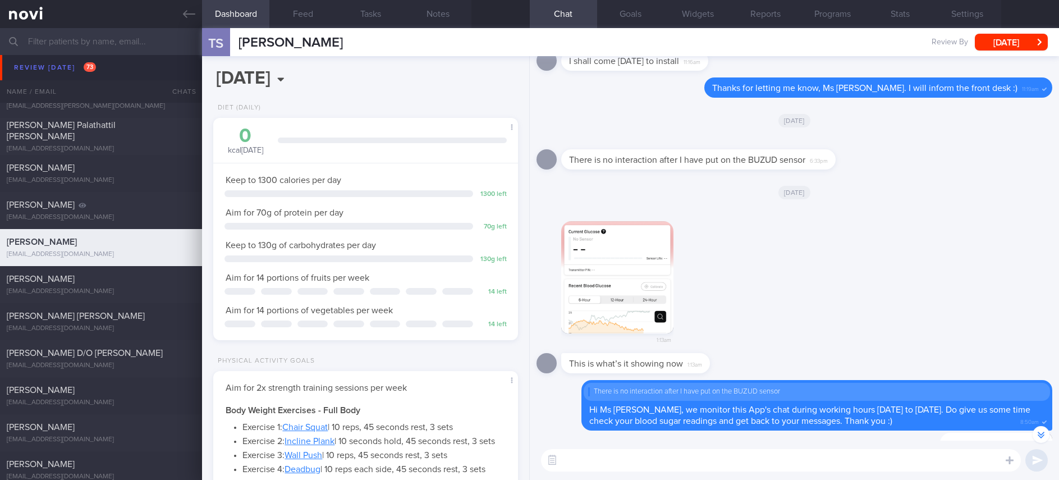
click at [725, 455] on textarea at bounding box center [781, 460] width 480 height 22
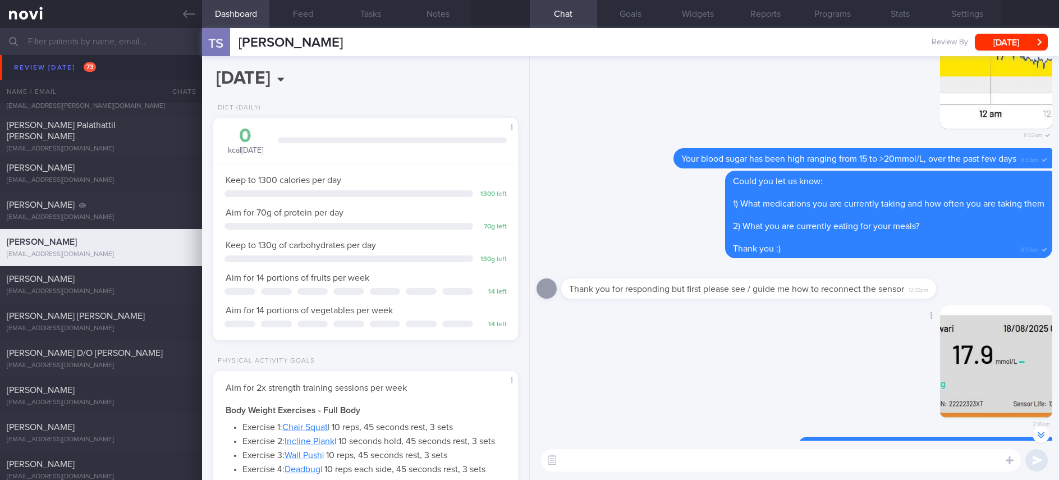
scroll to position [1, 0]
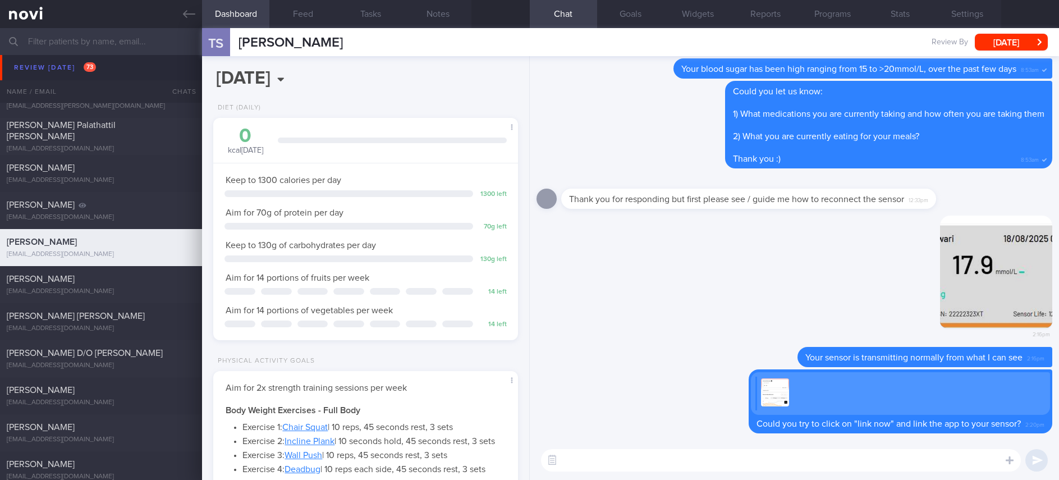
click at [786, 457] on textarea at bounding box center [781, 460] width 480 height 22
click at [785, 455] on textarea at bounding box center [781, 460] width 480 height 22
click at [783, 456] on textarea at bounding box center [781, 460] width 480 height 22
type textarea "I have also reached out to the Buzud team to check if there is are any instruct…"
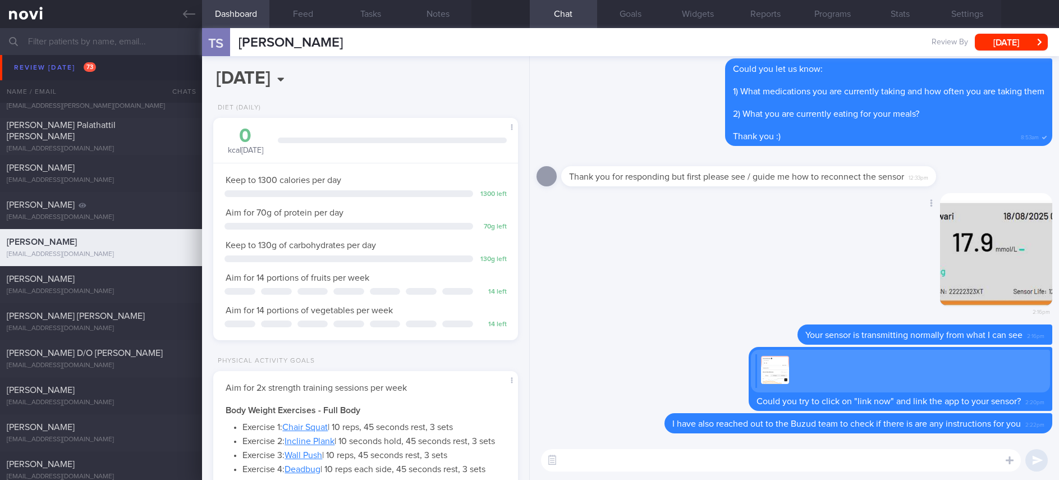
scroll to position [0, 0]
click at [139, 285] on div "[PERSON_NAME] [EMAIL_ADDRESS][DOMAIN_NAME]" at bounding box center [101, 284] width 202 height 22
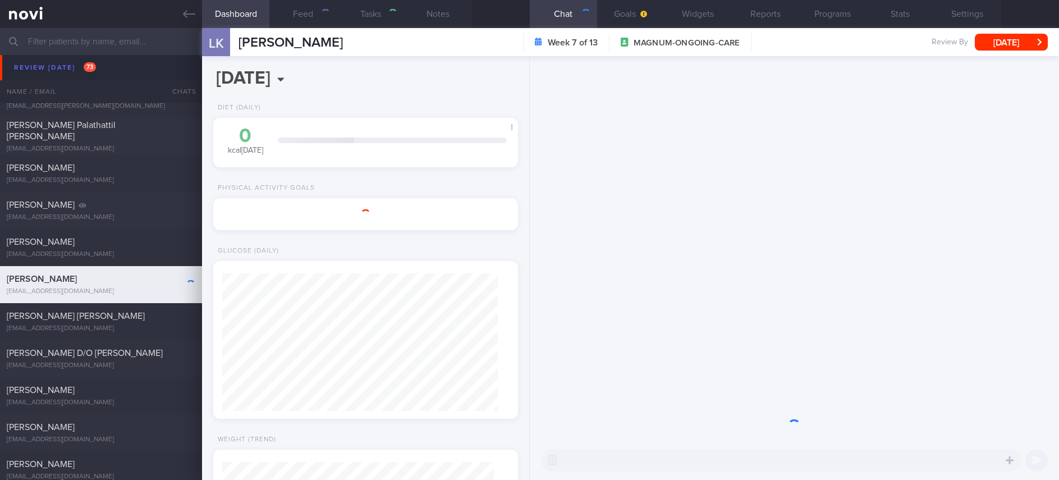
type input "Tracked. [MEDICAL_DATA]. [MEDICAL_DATA]. Anxious+++."
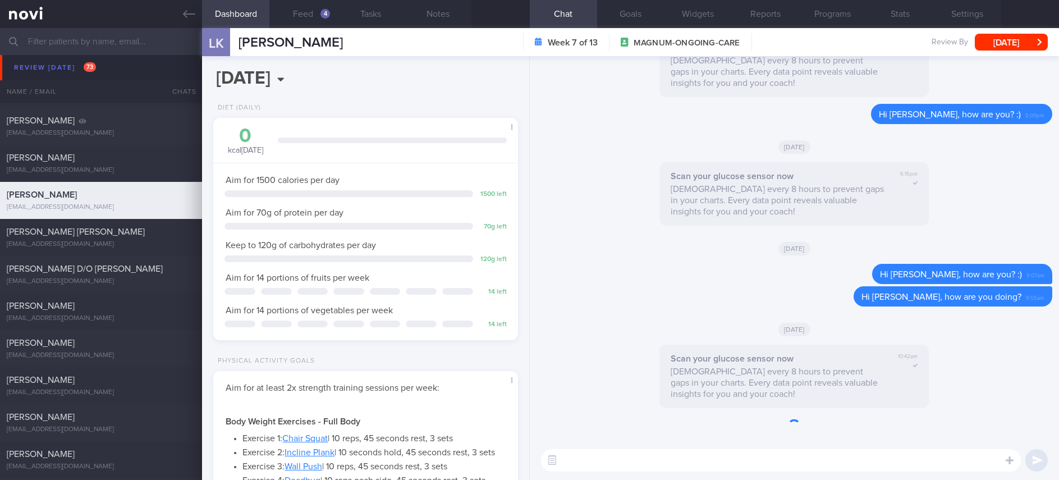
scroll to position [167, 276]
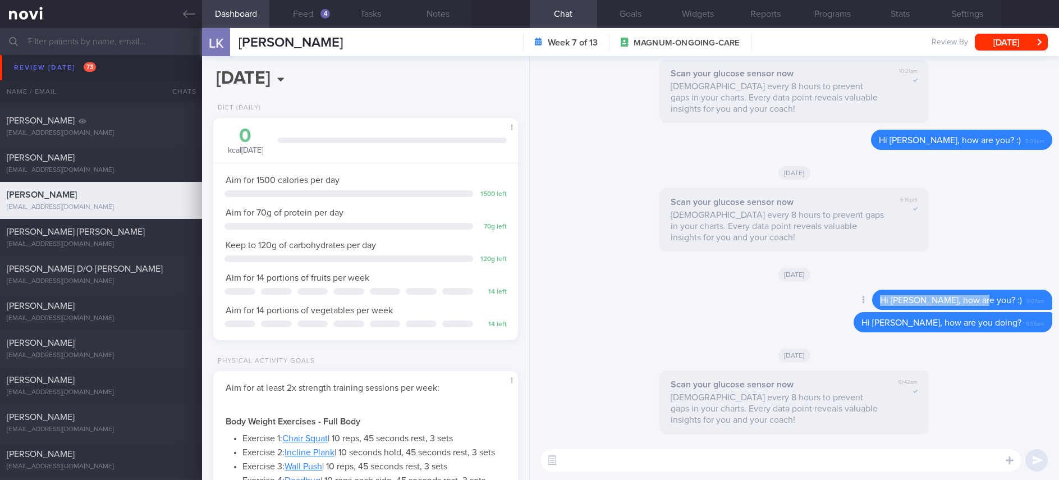
drag, startPoint x: 1010, startPoint y: 302, endPoint x: 883, endPoint y: 298, distance: 127.5
click at [883, 298] on div "Delete Hi [PERSON_NAME], how are you? :) 9:07am" at bounding box center [939, 300] width 225 height 20
copy div "9:07am"
click at [850, 458] on textarea at bounding box center [781, 460] width 480 height 22
paste textarea "9:07am"
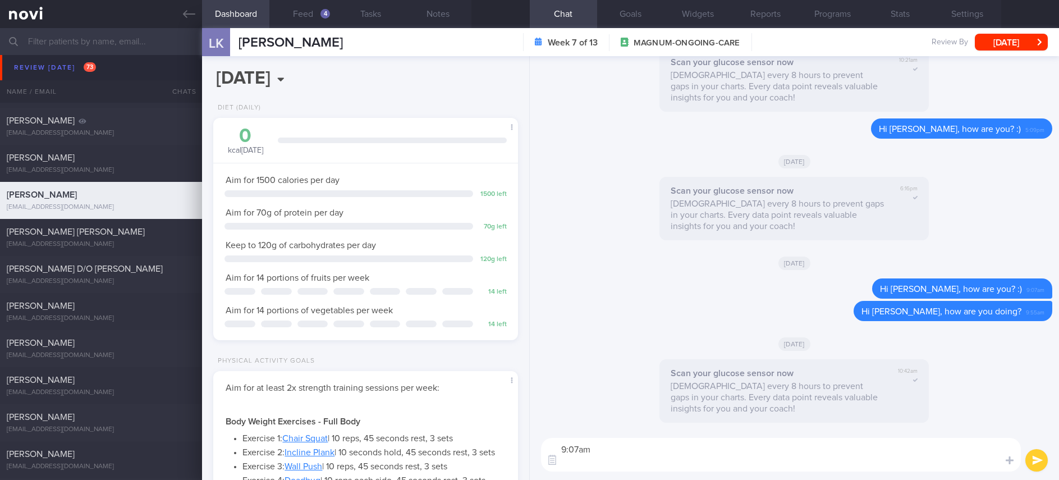
scroll to position [0, 0]
drag, startPoint x: 1012, startPoint y: 290, endPoint x: 869, endPoint y: 285, distance: 143.8
click at [869, 285] on div "Delete Hi [PERSON_NAME], how are you? :) 9:07am" at bounding box center [794, 289] width 516 height 22
copy span "Hi [PERSON_NAME], how are you? :)"
drag, startPoint x: 534, startPoint y: 452, endPoint x: 472, endPoint y: 450, distance: 62.4
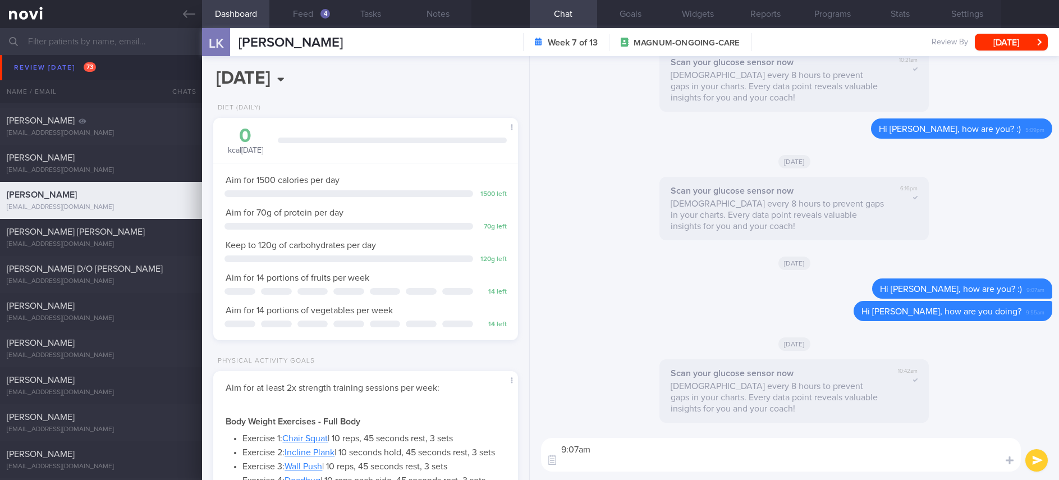
click at [472, 450] on div "Dashboard Feed 4 Tasks Notes Chat Goals Widgets Reports Programs Stats Settings…" at bounding box center [630, 254] width 857 height 452
paste textarea "Hi [PERSON_NAME], how are you? :)"
type textarea "Hi [PERSON_NAME], how are you? :)"
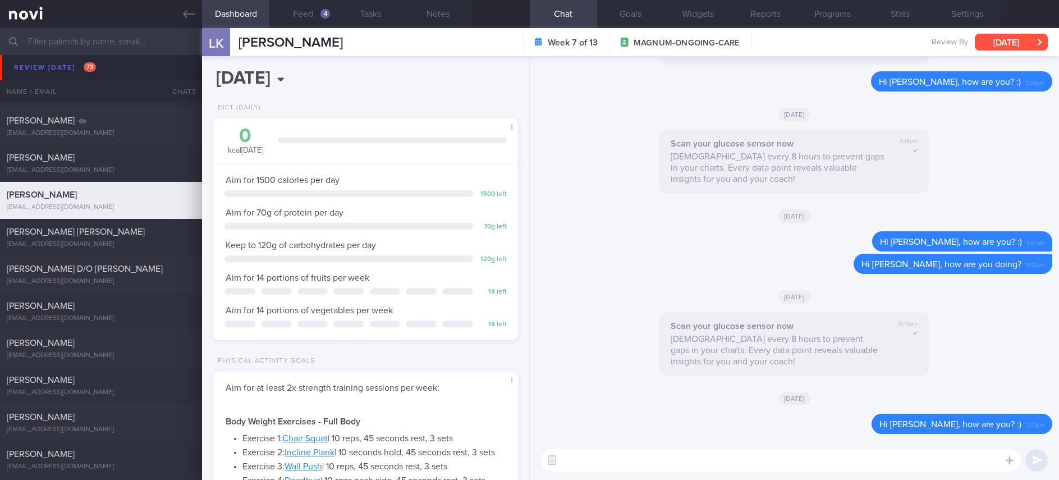
click at [1017, 35] on button "[DATE]" at bounding box center [1011, 42] width 73 height 17
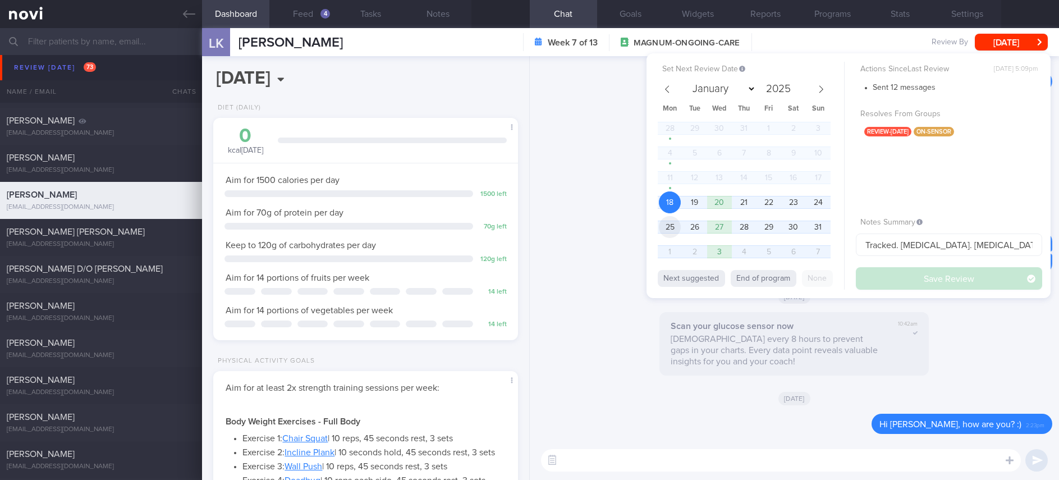
click at [670, 223] on span "25" at bounding box center [670, 227] width 22 height 22
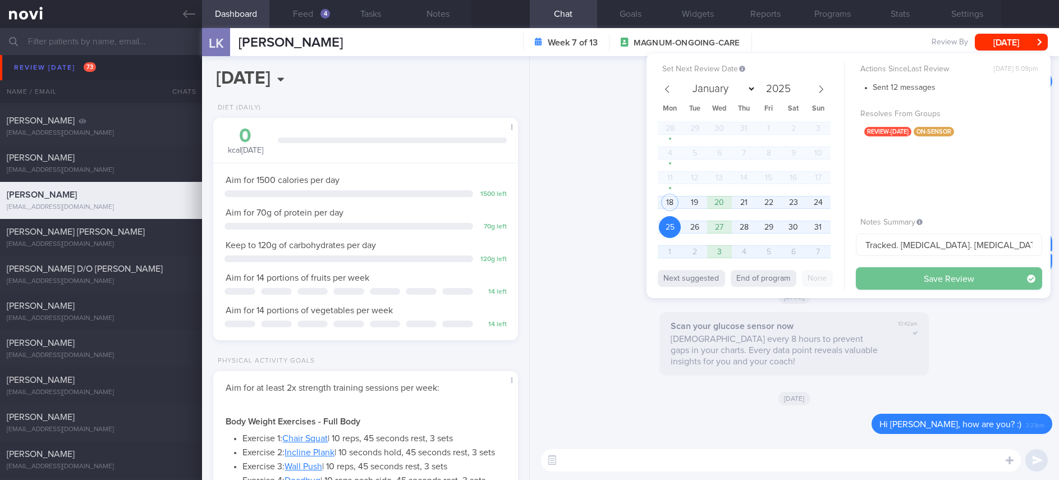
click at [919, 285] on button "Save Review" at bounding box center [949, 278] width 186 height 22
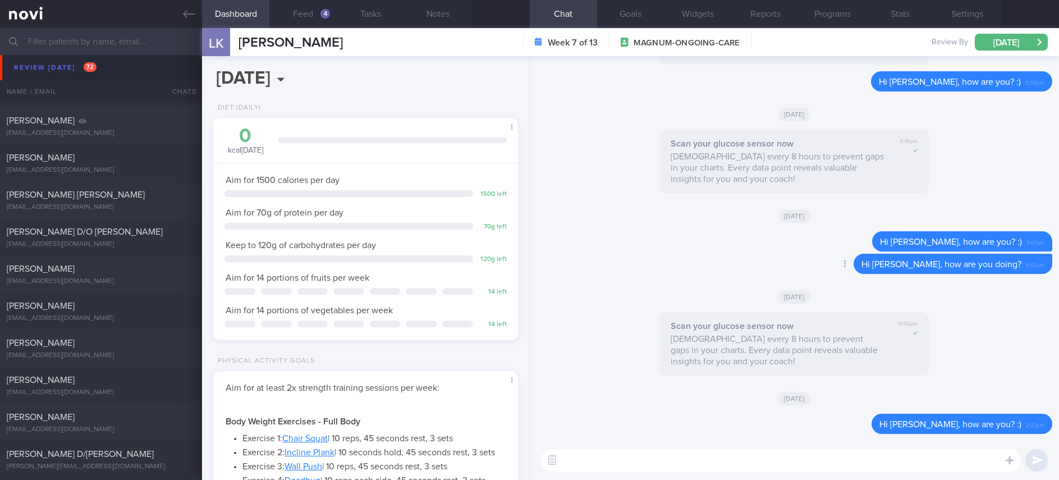
scroll to position [167, 276]
click at [124, 204] on div "[EMAIL_ADDRESS][DOMAIN_NAME]" at bounding box center [101, 207] width 189 height 8
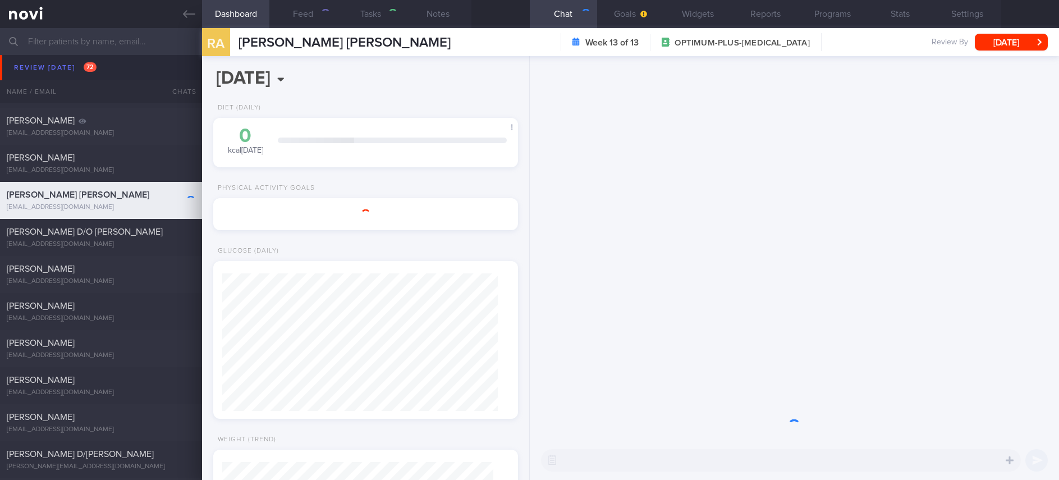
type input "Tracked. (Akshay) ([MEDICAL_DATA] 7mg)"
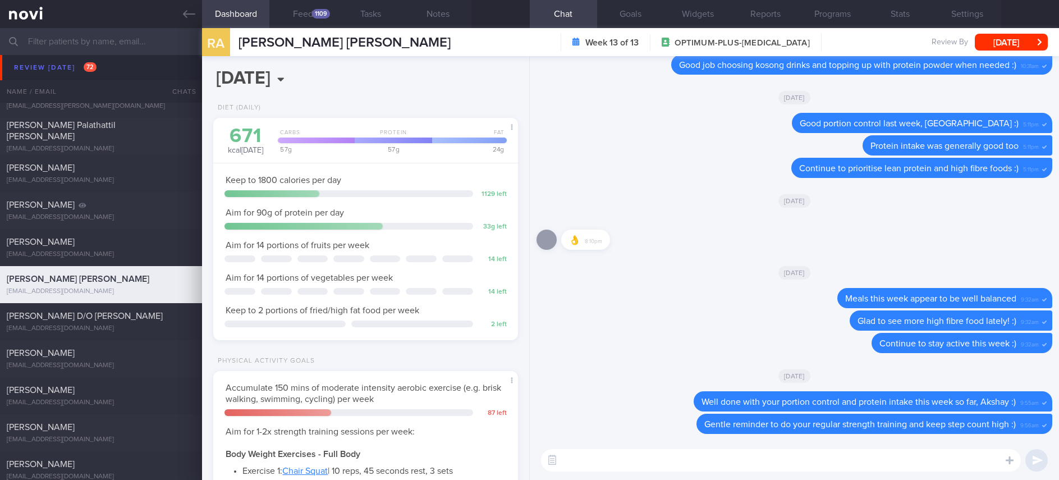
scroll to position [137, 276]
click at [313, 20] on button "Feed 1109" at bounding box center [302, 14] width 67 height 28
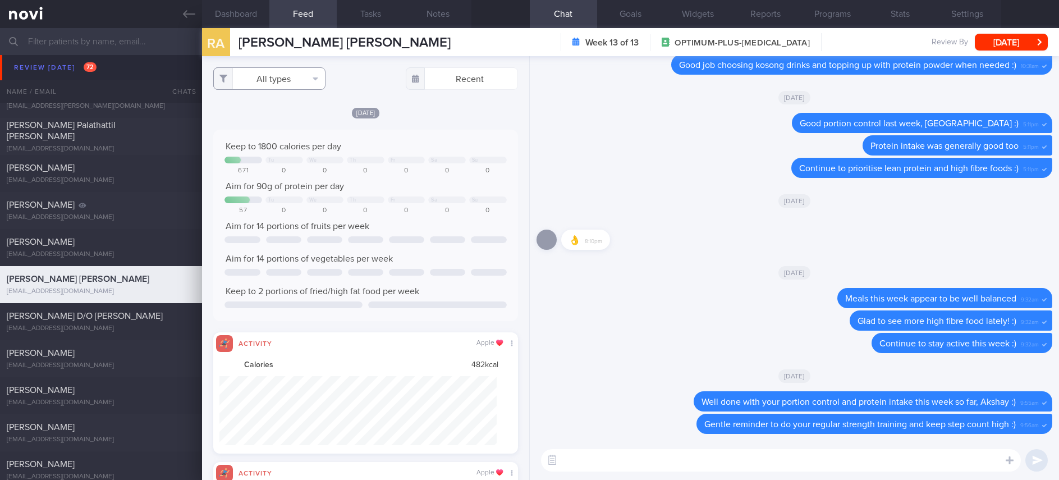
click at [283, 75] on button "All types" at bounding box center [269, 78] width 112 height 22
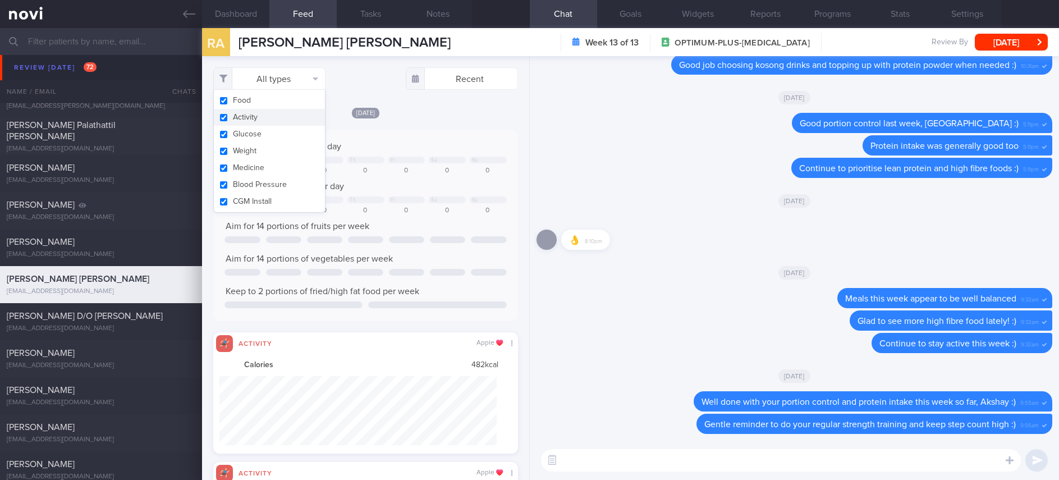
click at [276, 122] on button "Activity" at bounding box center [269, 117] width 111 height 17
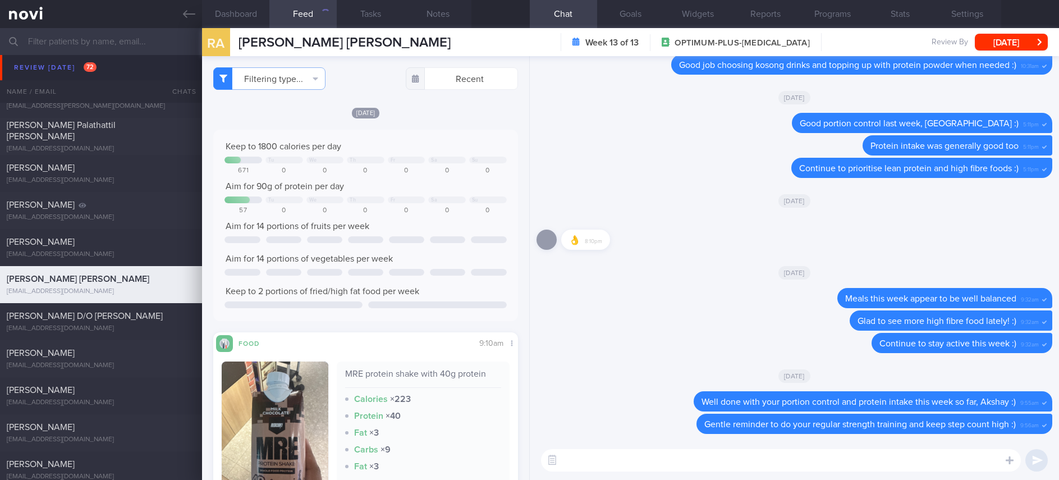
checkbox input "false"
click at [428, 207] on div "0" at bounding box center [447, 211] width 38 height 8
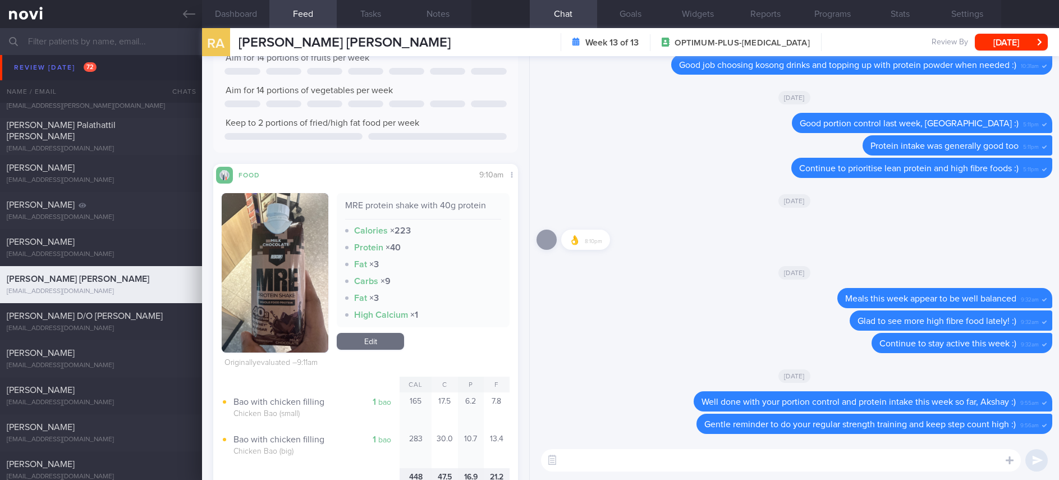
click at [289, 291] on button "button" at bounding box center [275, 272] width 107 height 159
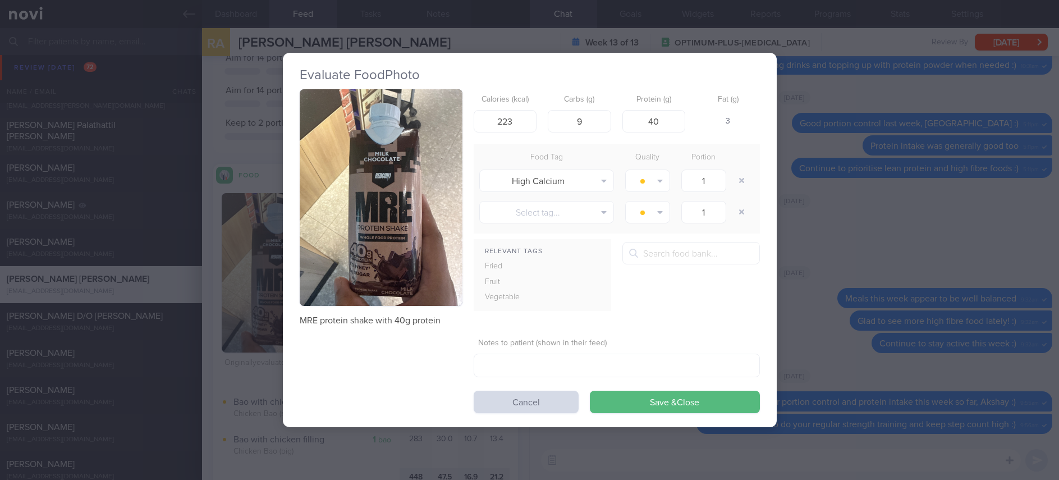
drag, startPoint x: 381, startPoint y: 214, endPoint x: 411, endPoint y: 274, distance: 67.5
click at [382, 214] on button "button" at bounding box center [381, 197] width 163 height 217
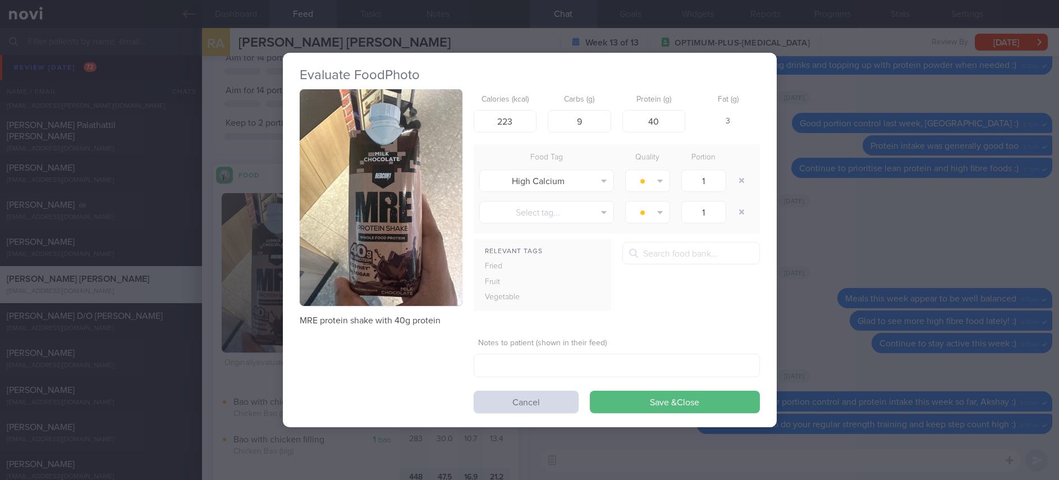
drag, startPoint x: 855, startPoint y: 391, endPoint x: 800, endPoint y: 423, distance: 64.1
click at [856, 392] on div "Evaluate Food Photo MRE protein shake with 40g protein Calories (kcal) 223 Carb…" at bounding box center [529, 240] width 1059 height 480
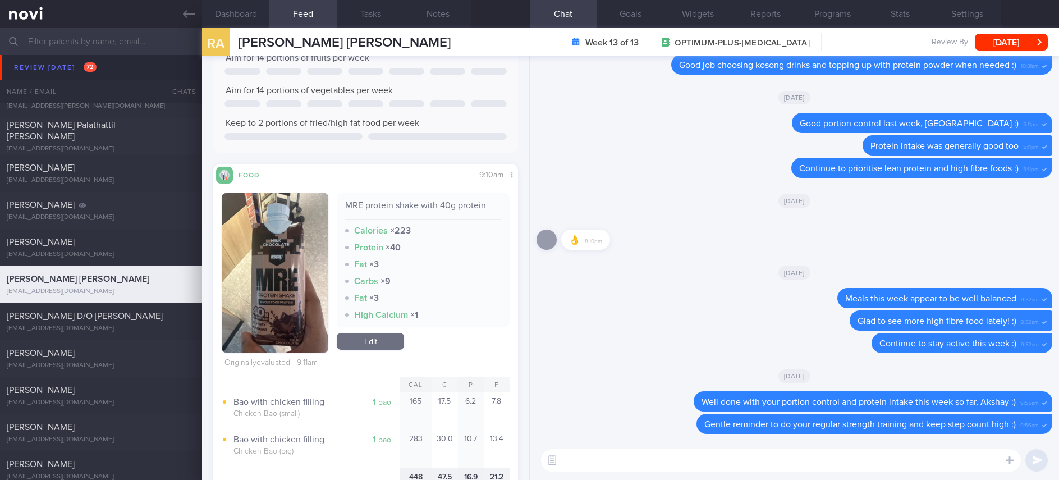
click at [653, 461] on textarea at bounding box center [781, 460] width 480 height 22
type textarea "Thanks for logging your meals, Akshay :)"
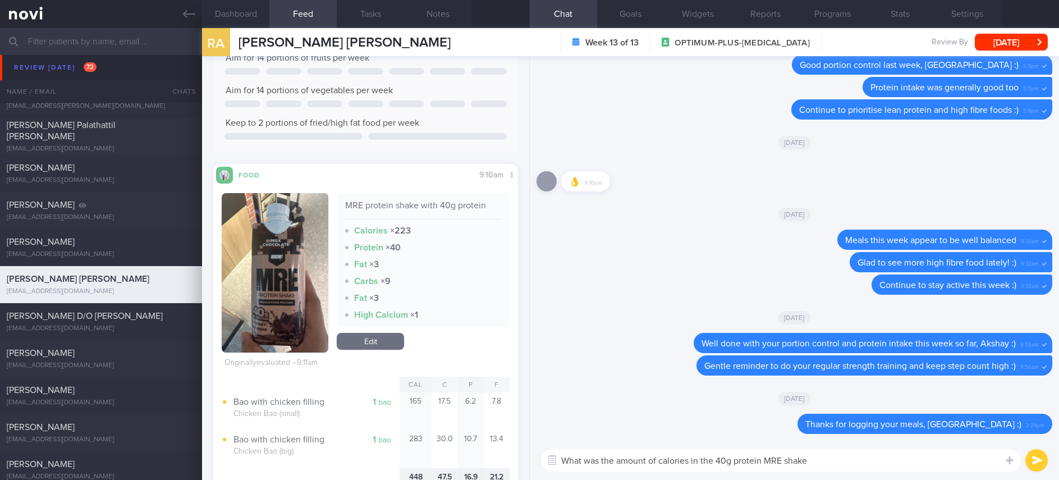
type textarea "What was the amount of calories in the 40g protein MRE shake?"
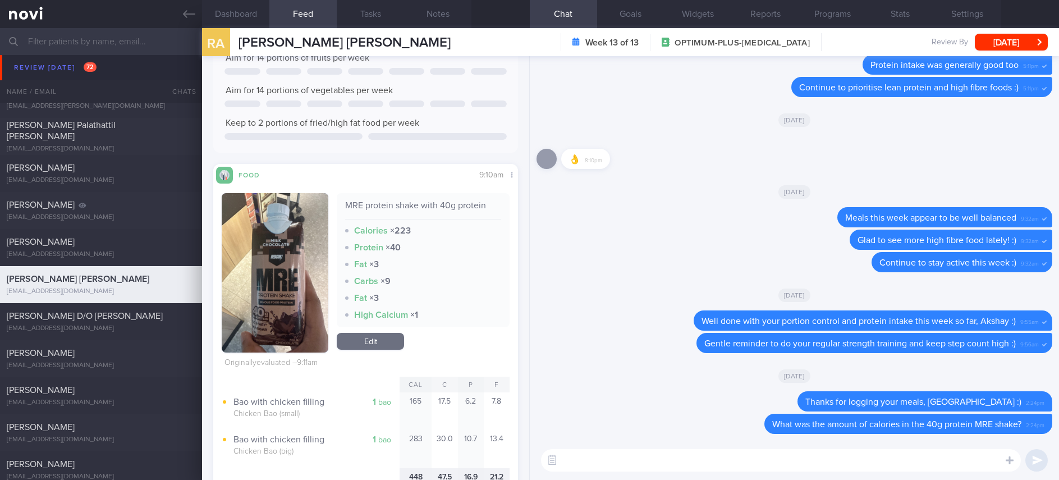
click at [914, 460] on textarea at bounding box center [781, 460] width 480 height 22
click at [724, 462] on textarea "Ah it's ok I found it online: 230kcal 40g P 6g C - this is a good option :)" at bounding box center [781, 460] width 480 height 22
click at [743, 465] on textarea "Ah it's ok I found it online: 230kcal 40g P 6g C - this is a good option :)" at bounding box center [781, 460] width 480 height 22
type textarea "Ah it's ok I found it online: 230kcal 40g P 6g C (70% calories from protein) - …"
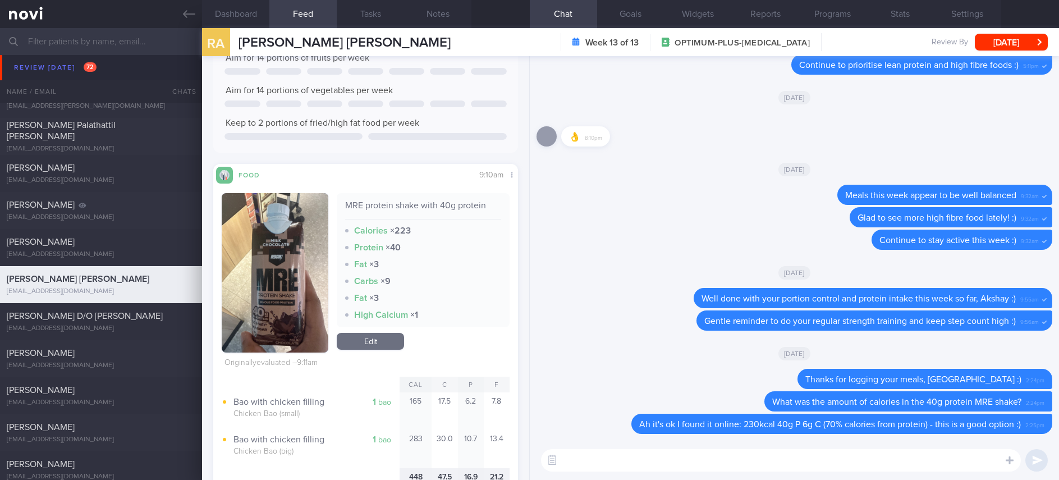
click at [369, 348] on link "Edit" at bounding box center [370, 341] width 67 height 17
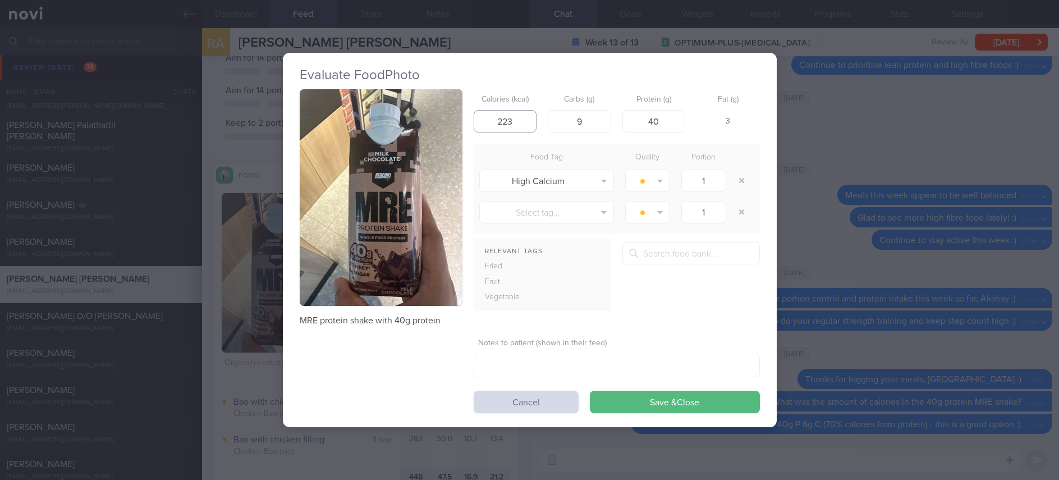
drag, startPoint x: 523, startPoint y: 117, endPoint x: 470, endPoint y: 117, distance: 52.8
click at [470, 117] on div "MRE protein shake with 40g protein Calories (kcal) 223 Carbs (g) 9 Protein (g) …" at bounding box center [530, 251] width 460 height 324
type input "230"
drag, startPoint x: 595, startPoint y: 120, endPoint x: 503, endPoint y: 114, distance: 91.6
click at [503, 114] on div "Calories (kcal) 230 Carbs (g) 9 Protein (g) 40 Fat (g) 4" at bounding box center [617, 111] width 286 height 44
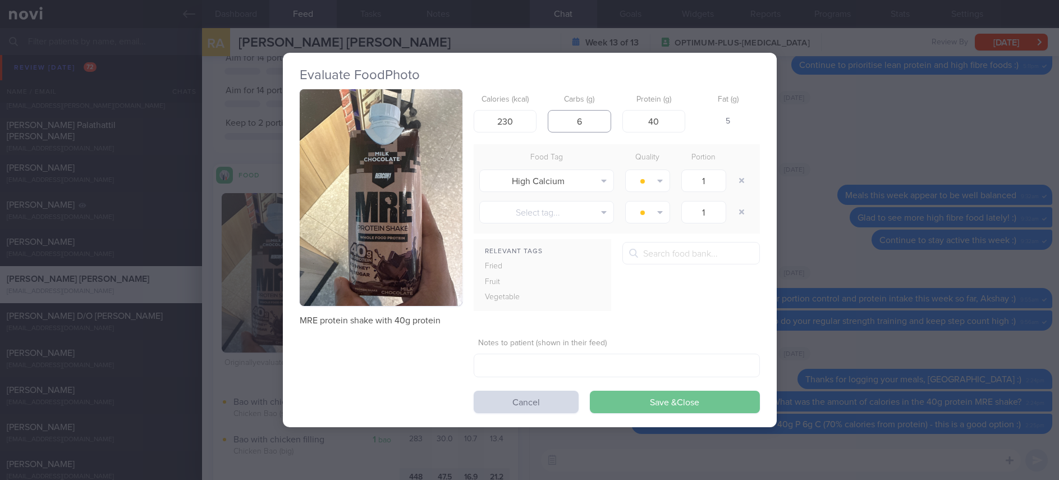
type input "6"
click at [688, 405] on button "Save & Close" at bounding box center [675, 402] width 170 height 22
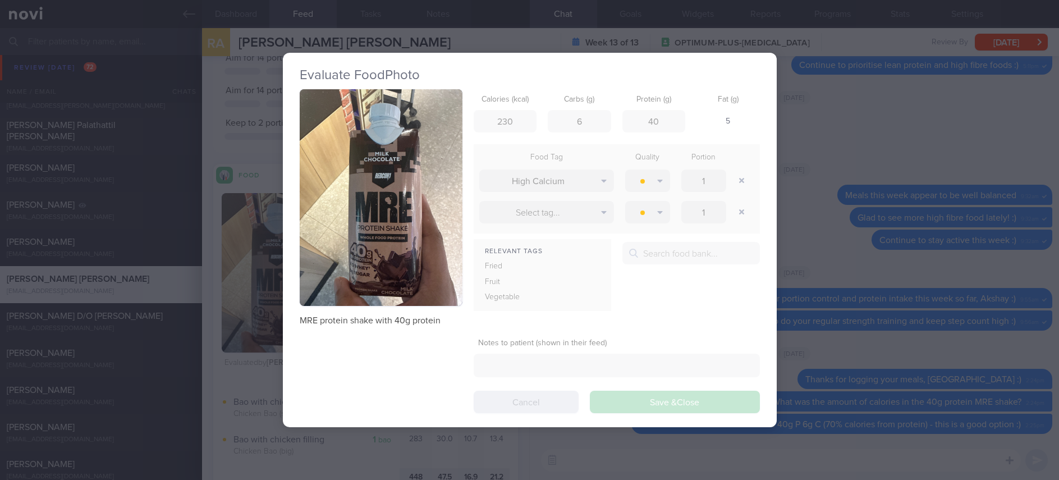
scroll to position [137, 276]
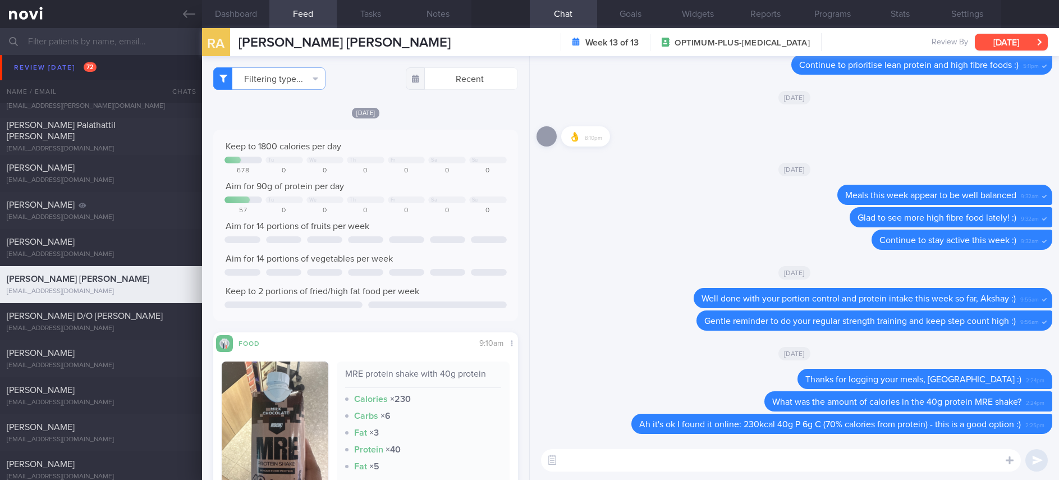
click at [1022, 48] on button "[DATE]" at bounding box center [1011, 42] width 73 height 17
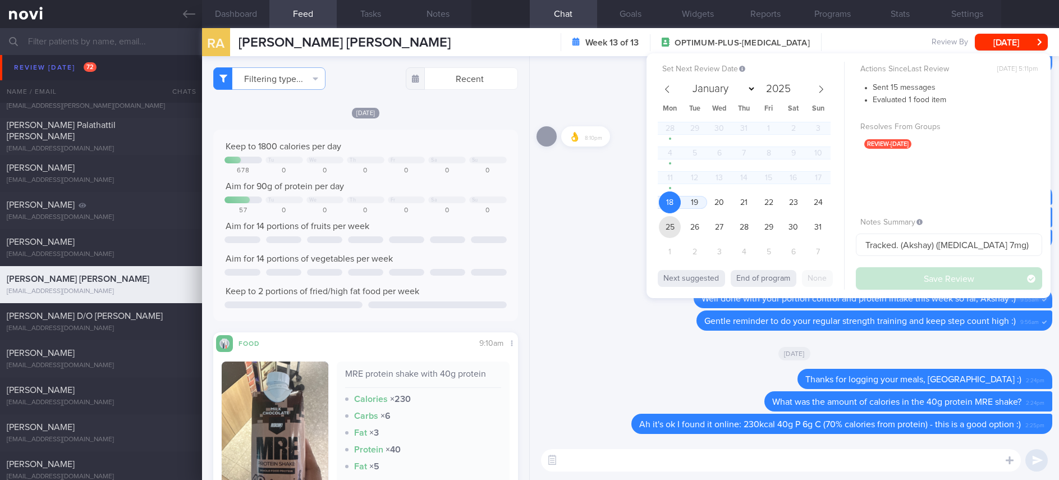
drag, startPoint x: 668, startPoint y: 225, endPoint x: 854, endPoint y: 267, distance: 189.8
click at [669, 225] on span "25" at bounding box center [670, 227] width 22 height 22
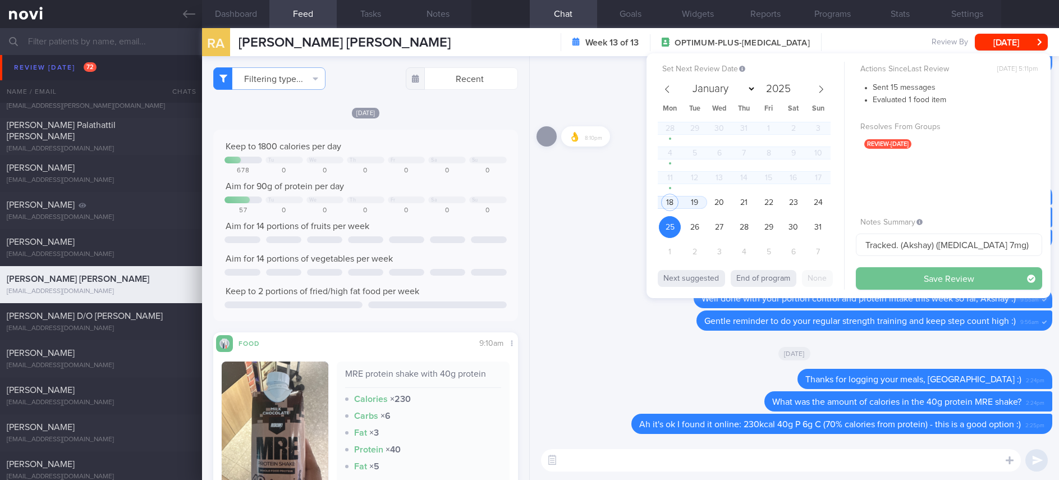
click at [952, 275] on button "Save Review" at bounding box center [949, 278] width 186 height 22
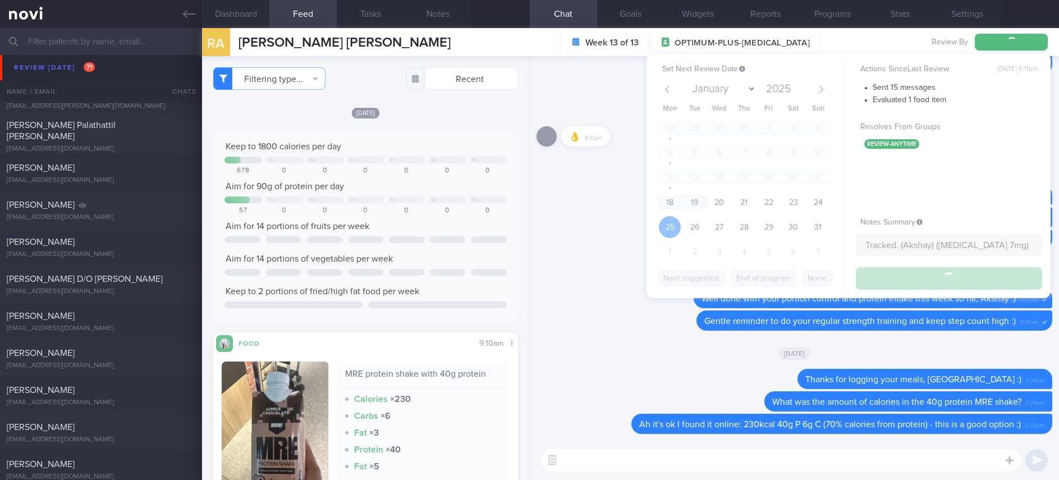
click at [728, 464] on textarea at bounding box center [781, 460] width 480 height 22
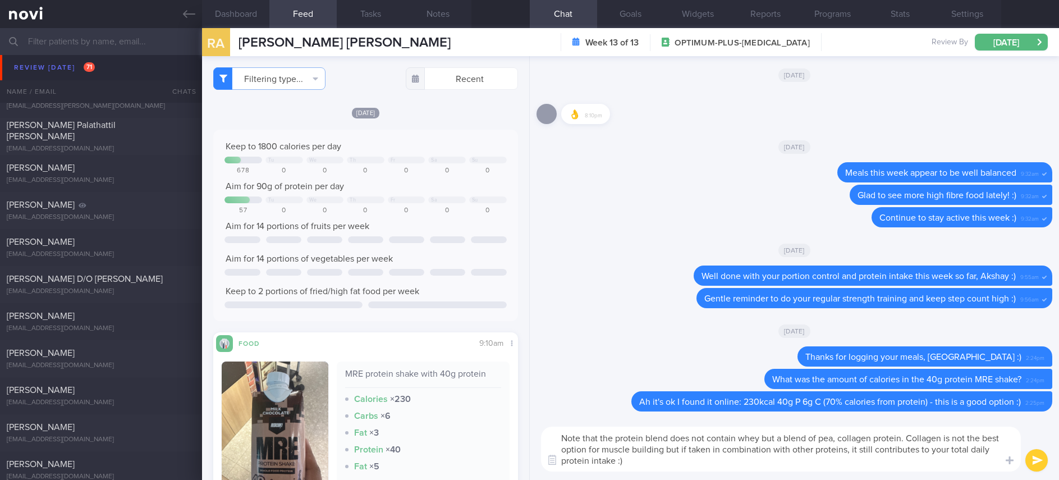
drag, startPoint x: 727, startPoint y: 463, endPoint x: 410, endPoint y: 375, distance: 329.6
click at [410, 375] on div "Dashboard Feed 1109 Tasks Notes Chat Goals Widgets Reports Programs Stats Setti…" at bounding box center [630, 254] width 857 height 452
paste textarea "is protein blend does not contain whey, but a mix of pea protein and collagen. …"
drag, startPoint x: 622, startPoint y: 457, endPoint x: 773, endPoint y: 459, distance: 151.5
click at [773, 459] on textarea "Note that this protein blend does not contain whey, but a mix of pea protein an…" at bounding box center [781, 448] width 480 height 45
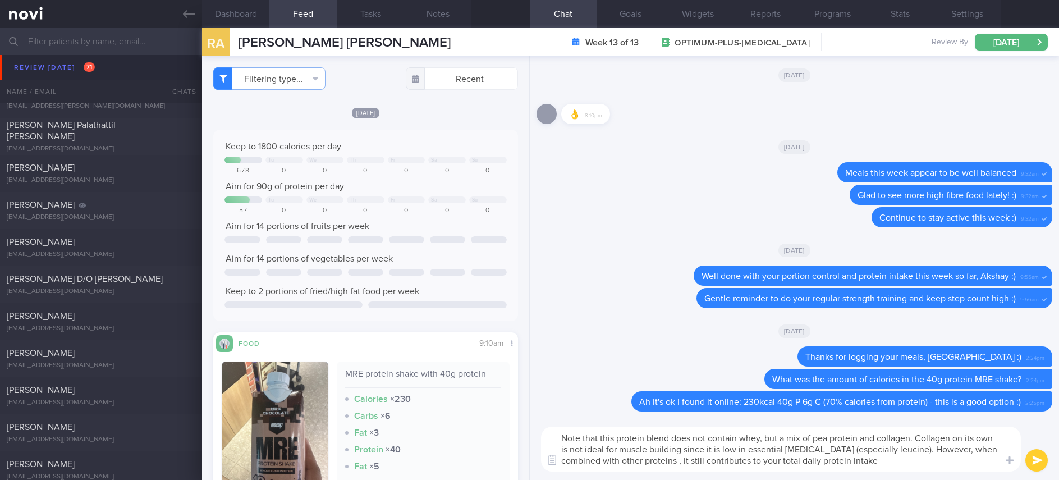
type textarea "Note that this protein blend does not contain whey, but a mix of pea protein an…"
click at [887, 457] on textarea "Note that this protein blend does not contain whey, but a mix of pea protein an…" at bounding box center [781, 448] width 480 height 45
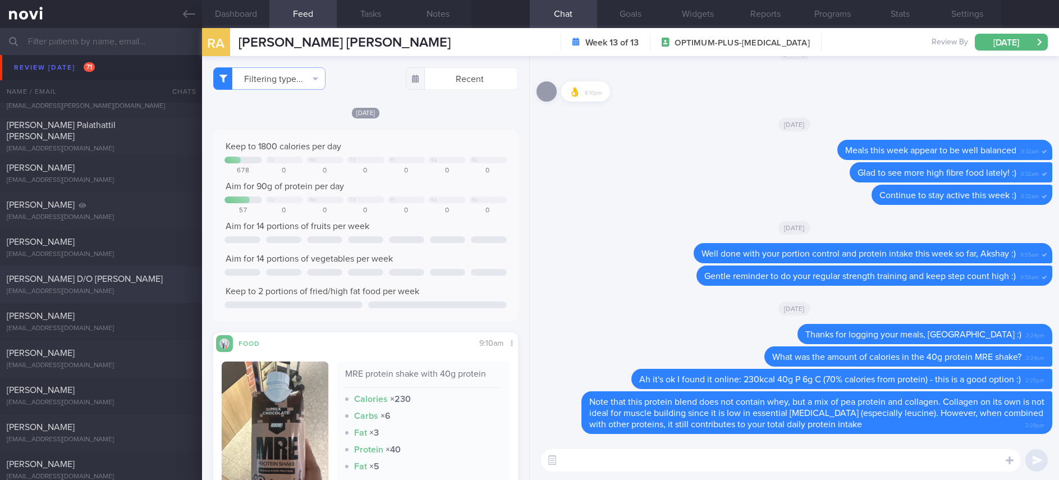
drag, startPoint x: 136, startPoint y: 280, endPoint x: 209, endPoint y: 0, distance: 289.2
click at [136, 281] on div "PARAKKAL SHEELA D/O KOCHUKRISHNAN" at bounding box center [100, 278] width 186 height 11
type input "tracked"
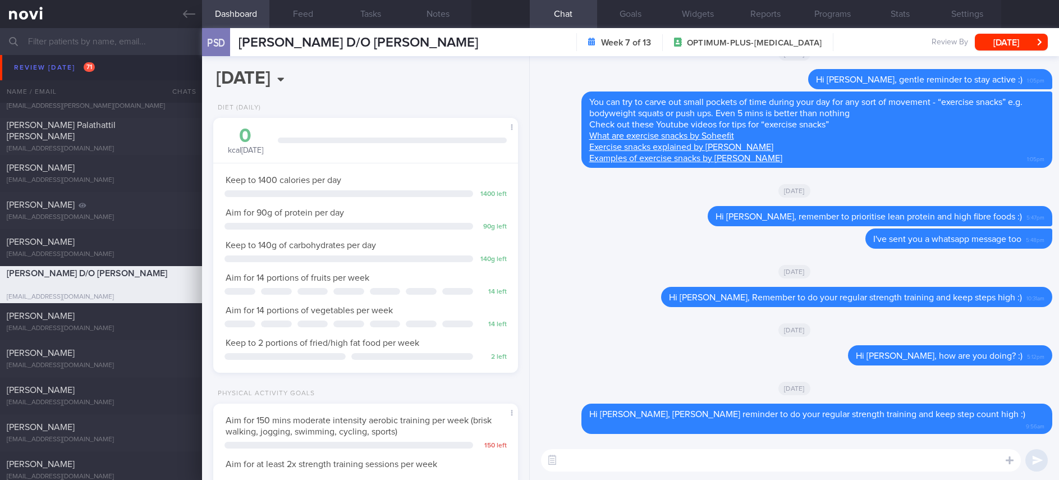
scroll to position [152, 271]
drag, startPoint x: 1009, startPoint y: 368, endPoint x: 824, endPoint y: 364, distance: 185.2
click at [824, 364] on div "Delete Hi Sheela, how are you doing? :) 5:12pm" at bounding box center [794, 358] width 516 height 27
copy span "Hi Sheela, how are you doing? :)"
click at [835, 451] on textarea at bounding box center [781, 460] width 480 height 22
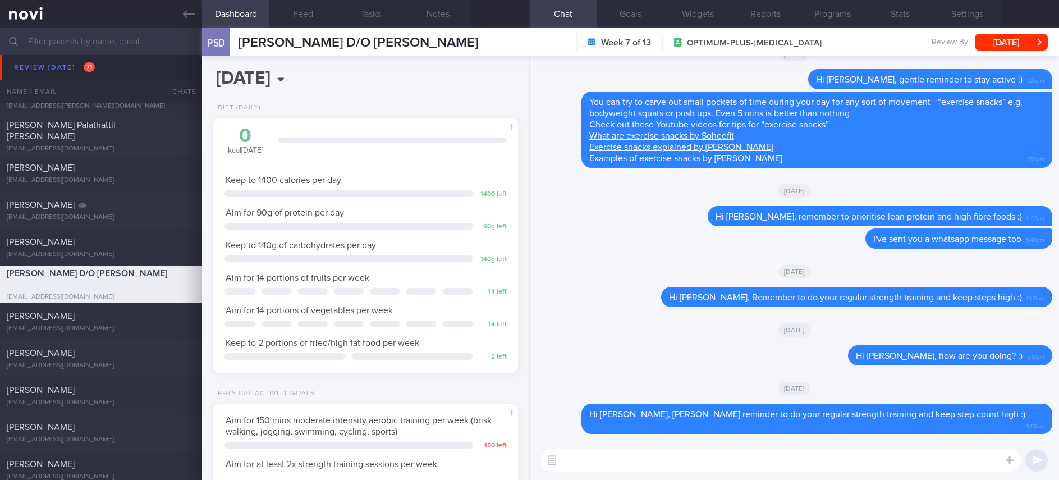
paste textarea "Hi Sheela, how are you doing? :)"
type textarea "Hi Sheela, how are you doing? :)"
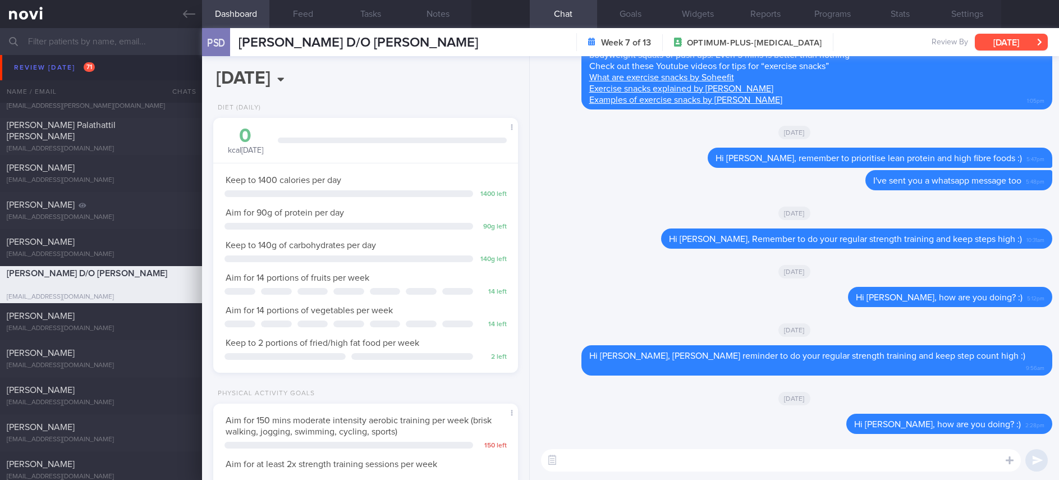
click at [988, 44] on button "[DATE]" at bounding box center [1011, 42] width 73 height 17
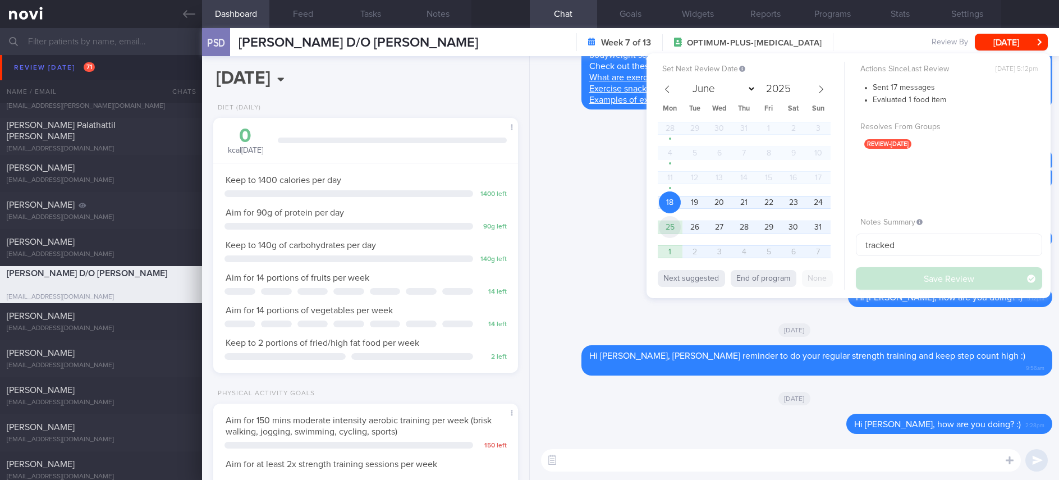
click at [667, 224] on span "25" at bounding box center [670, 227] width 22 height 22
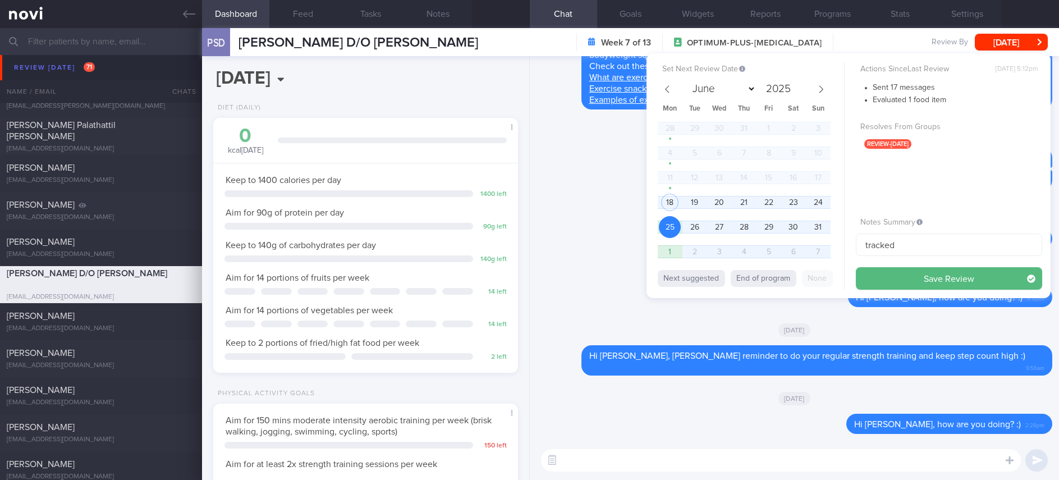
click at [956, 281] on button "Save Review" at bounding box center [949, 278] width 186 height 22
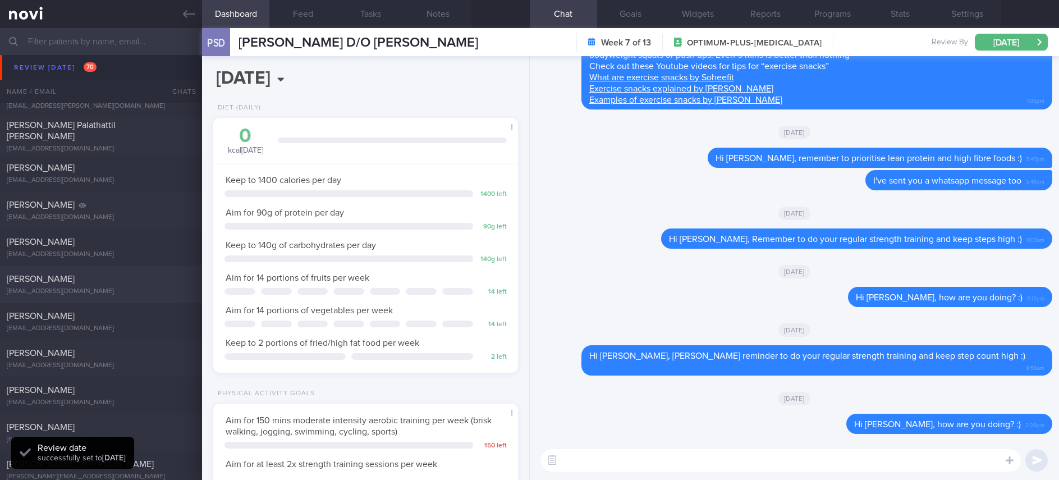
click at [126, 281] on div "SOMSUBHRO MUKHERJEE" at bounding box center [100, 278] width 186 height 11
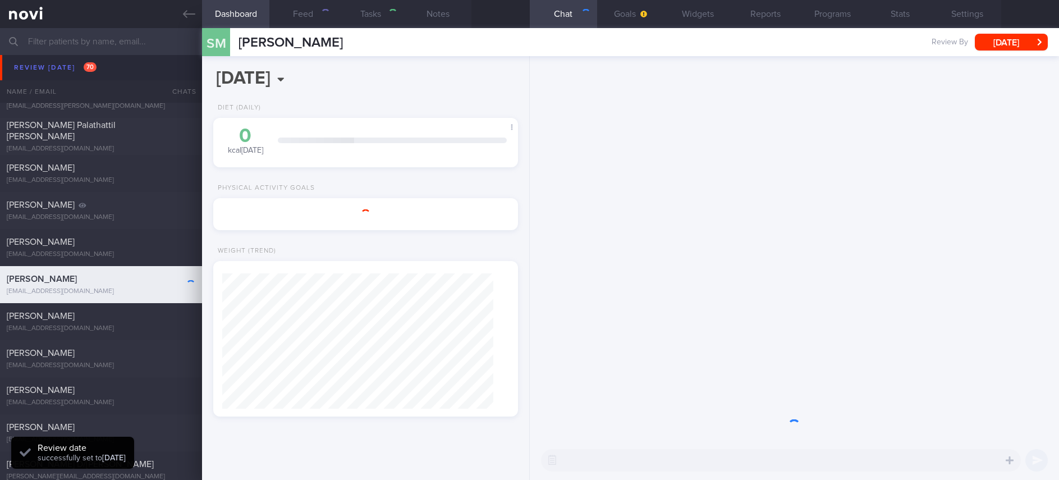
type input "Tracked. Som"
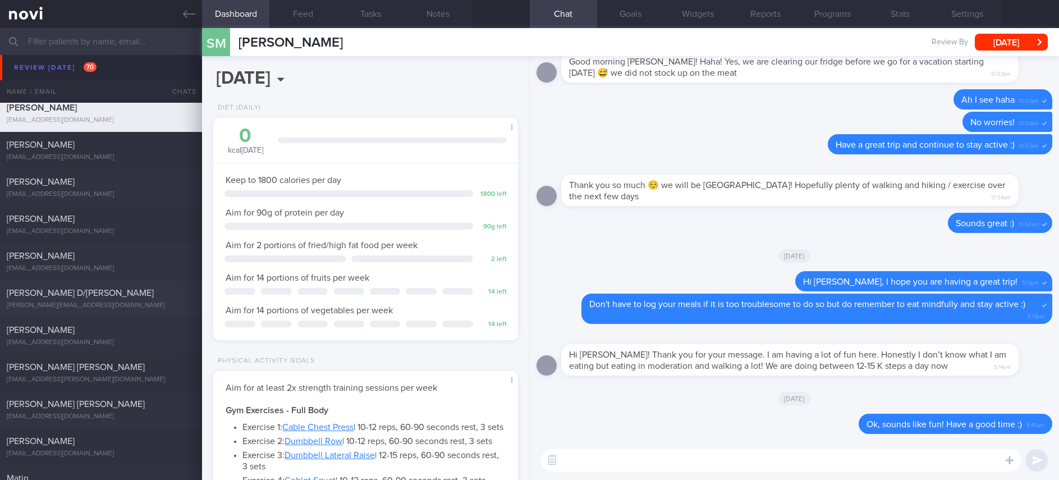
scroll to position [1599, 0]
click at [319, 11] on button "Feed" at bounding box center [302, 14] width 67 height 28
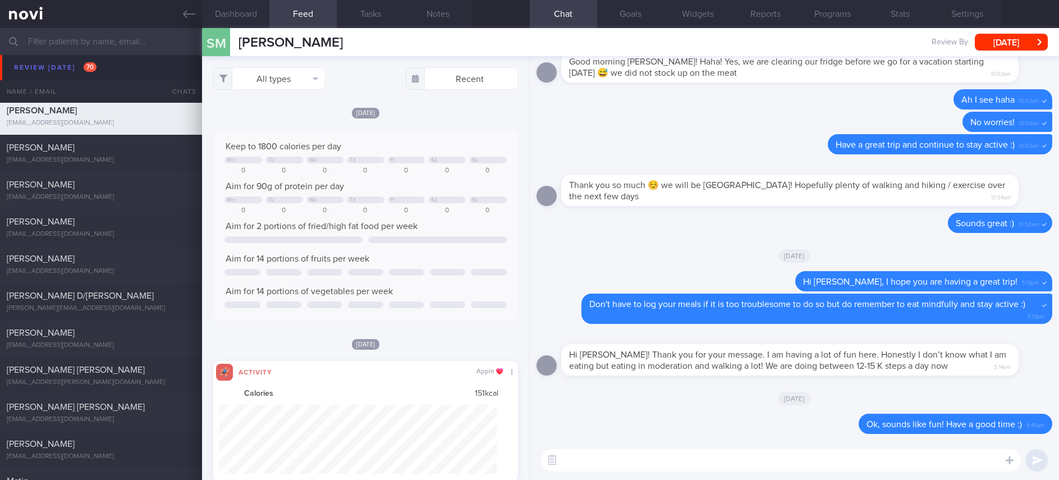
scroll to position [69, 277]
click at [824, 447] on div "​ ​" at bounding box center [794, 460] width 529 height 39
click at [744, 439] on div "Delete Ok, sounds like fun! Have a good time :) 8:45am" at bounding box center [794, 427] width 516 height 27
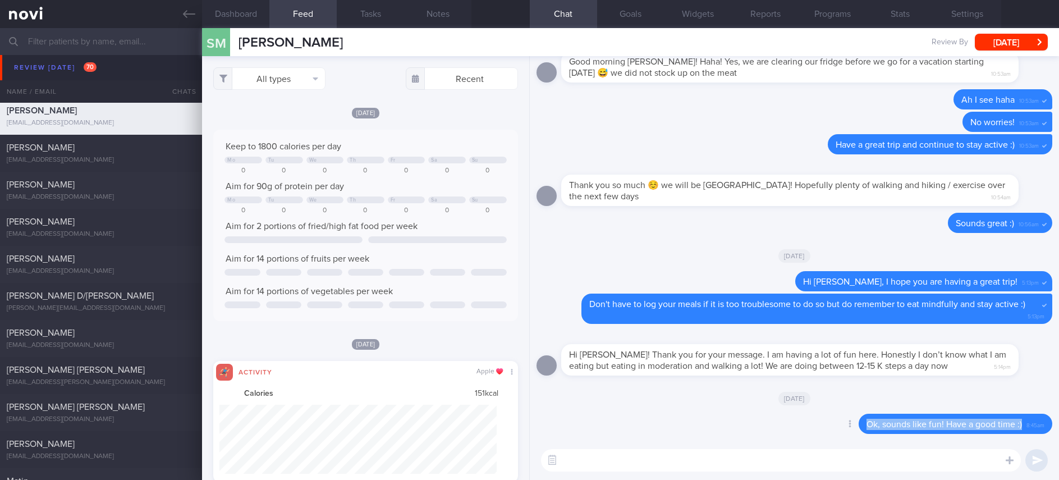
click at [744, 438] on div "Delete Ok, sounds like fun! Have a good time :) 8:45am" at bounding box center [794, 427] width 516 height 27
drag, startPoint x: 744, startPoint y: 438, endPoint x: 737, endPoint y: 441, distance: 6.8
click at [742, 437] on div "Delete Ok, sounds like fun! Have a good time :) 8:45am" at bounding box center [794, 427] width 516 height 27
click at [707, 466] on textarea "Ok, sounds like fun! Have a good time :)" at bounding box center [781, 460] width 480 height 22
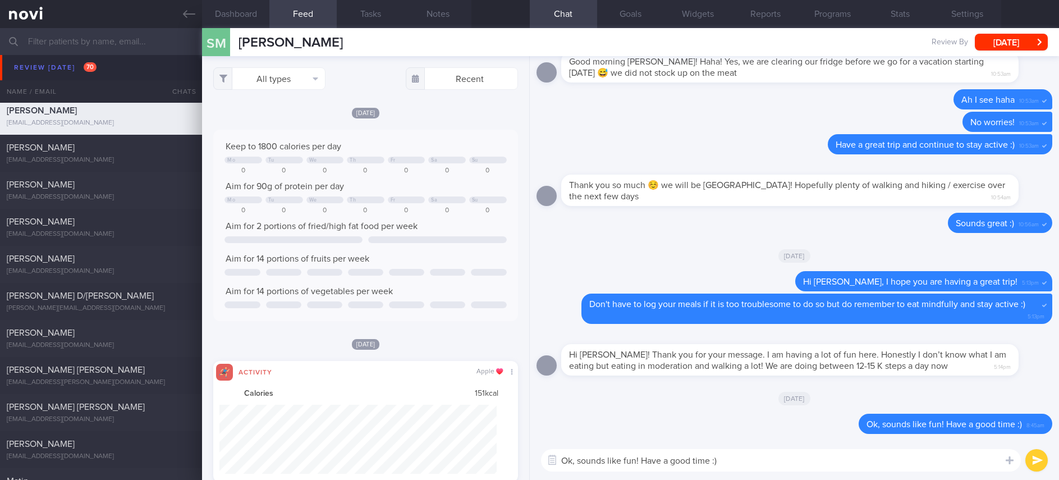
click at [707, 466] on textarea "Ok, sounds like fun! Have a good time :)" at bounding box center [781, 460] width 480 height 22
drag, startPoint x: 707, startPoint y: 466, endPoint x: 708, endPoint y: 460, distance: 6.4
click at [707, 464] on textarea "Ok, sounds like fun! Have a good time :)" at bounding box center [781, 460] width 480 height 22
click at [707, 462] on textarea "Ok, sounds like fun! Have a good time :)" at bounding box center [781, 460] width 480 height 22
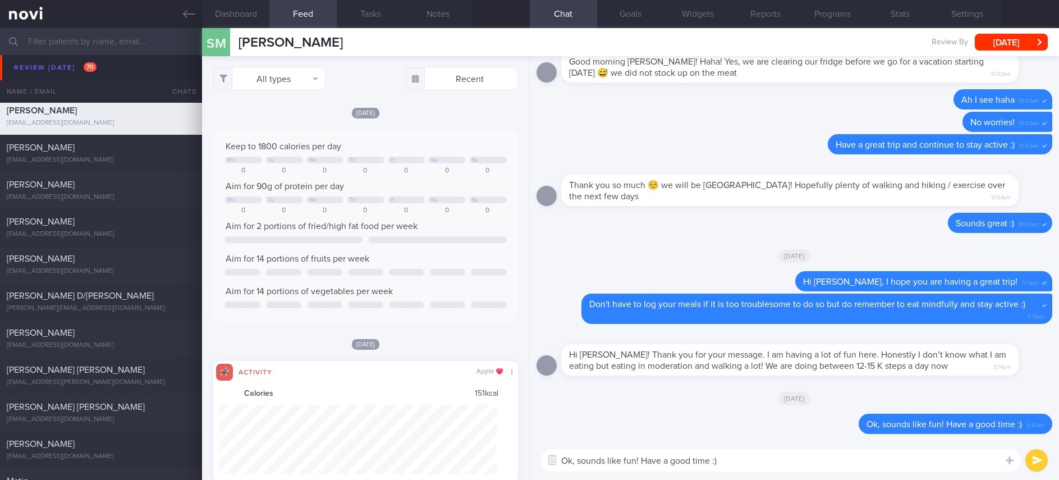
click at [737, 457] on textarea "Ok, sounds like fun! Have a good time :)" at bounding box center [781, 460] width 480 height 22
click at [476, 450] on div "Dashboard Feed Tasks Notes Chat Goals Widgets Reports Programs Stats Settings S…" at bounding box center [630, 254] width 857 height 452
type textarea "Hi Som, I hope you are doing well!"
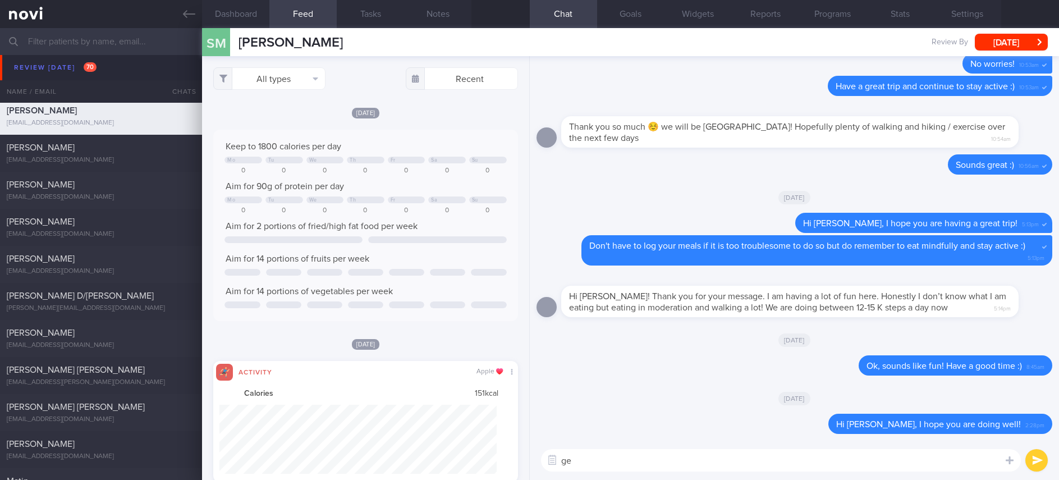
type textarea "g"
type textarea "Gentle reminder to eat mindfully and stay active :)"
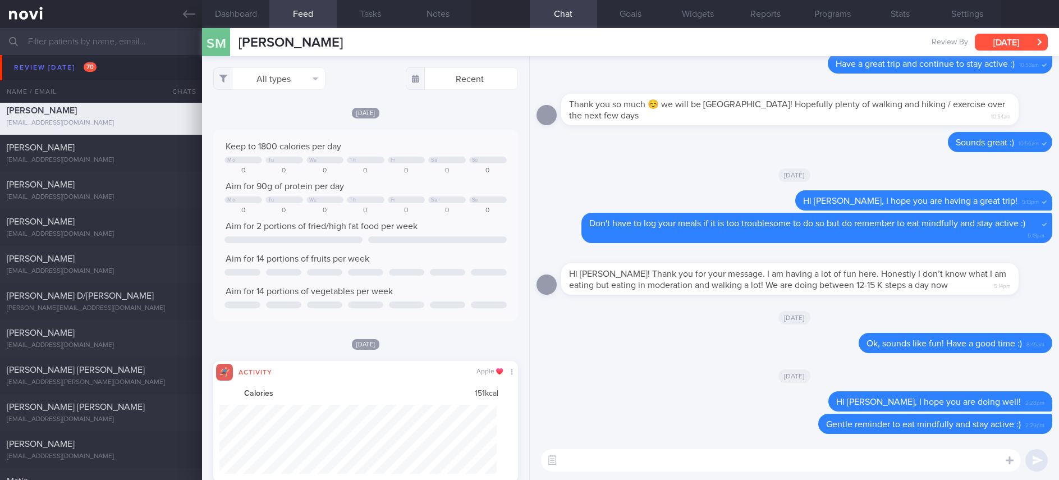
click at [1004, 35] on button "[DATE]" at bounding box center [1011, 42] width 73 height 17
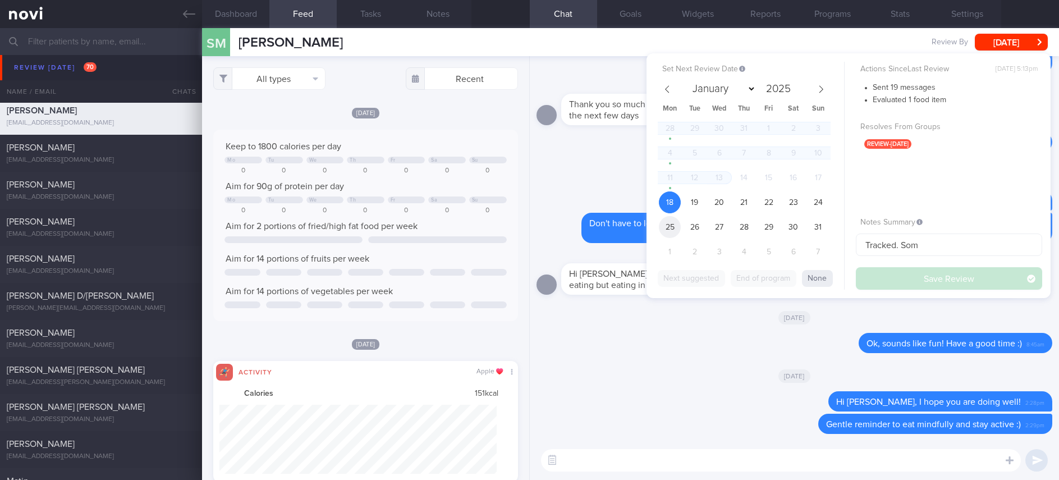
click at [680, 224] on span "25" at bounding box center [670, 227] width 22 height 22
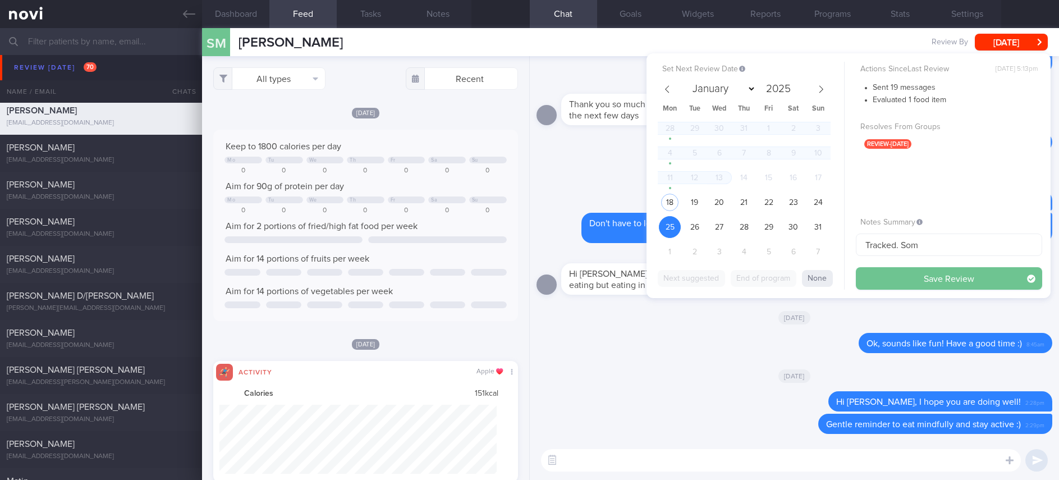
click at [924, 270] on button "Save Review" at bounding box center [949, 278] width 186 height 22
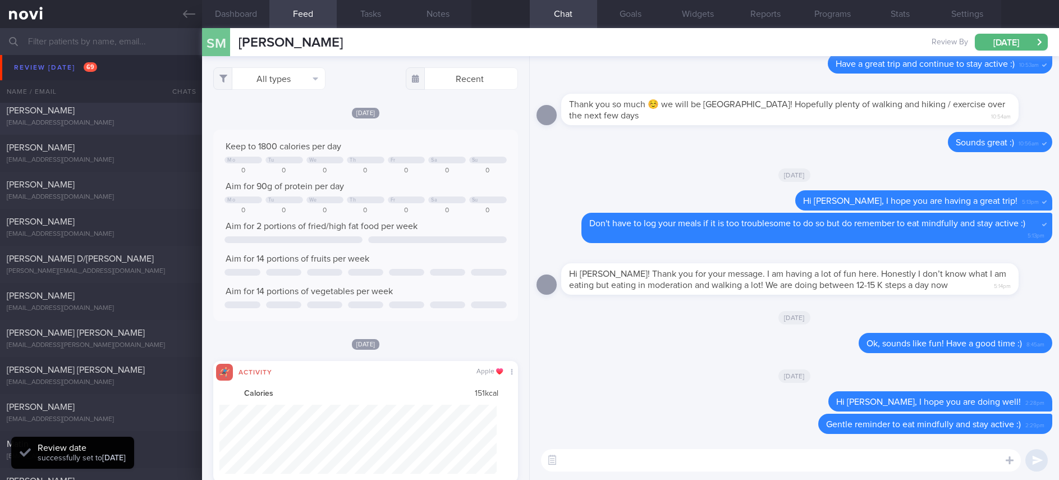
click at [147, 120] on div "goodnfine000@gmail.com" at bounding box center [101, 123] width 189 height 8
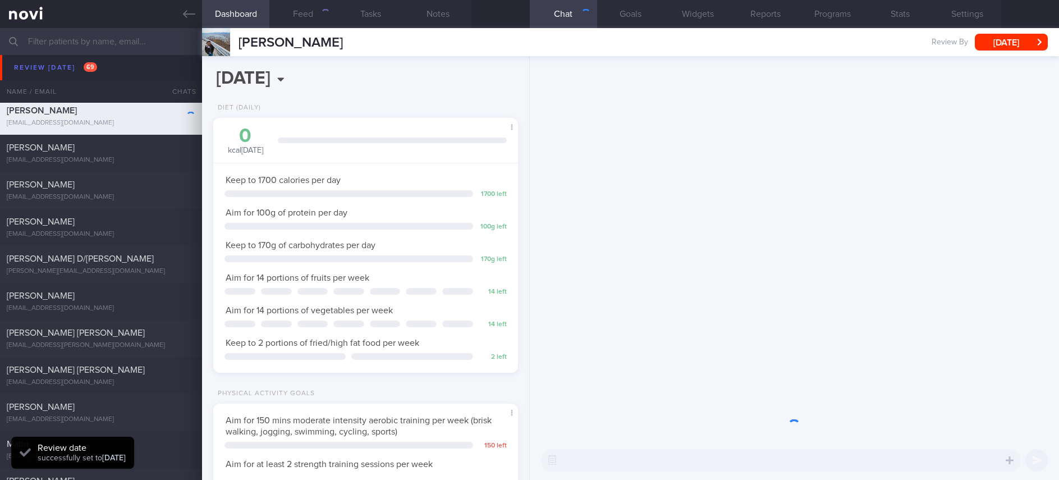
scroll to position [561030, 560910]
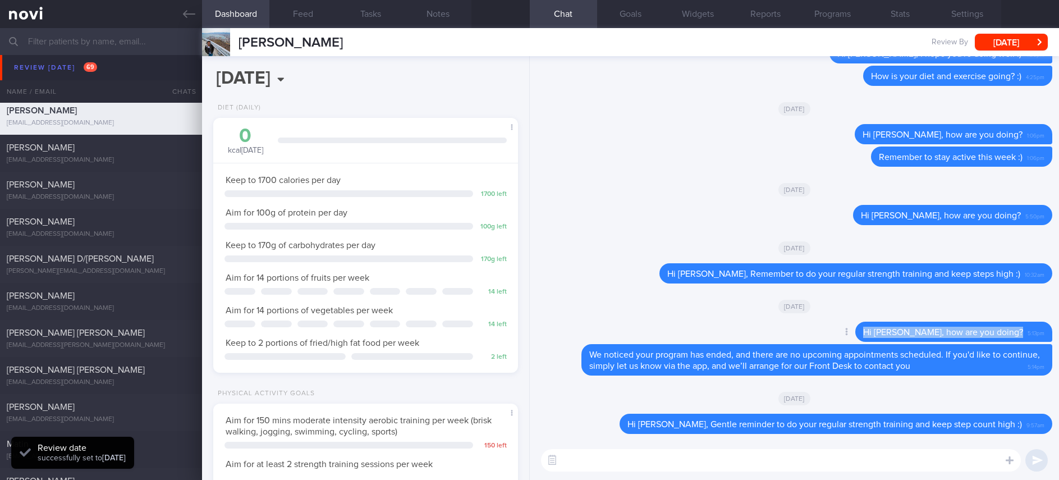
drag, startPoint x: 1008, startPoint y: 334, endPoint x: 851, endPoint y: 334, distance: 156.6
click at [851, 333] on div "Delete Hi Vinod, how are you doing? 5:13pm" at bounding box center [931, 332] width 242 height 20
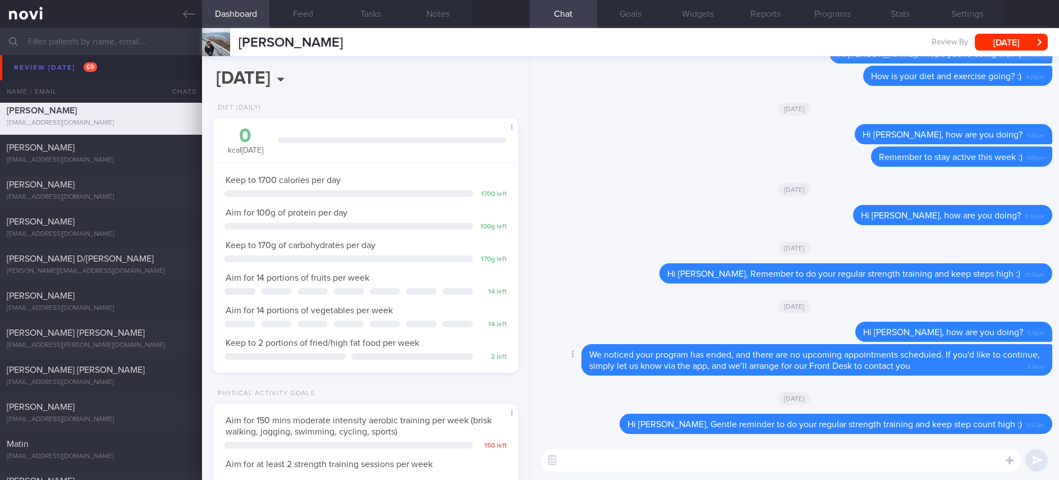
click at [930, 345] on div "We noticed your program has ended, and there are no upcoming appointments sched…" at bounding box center [816, 359] width 471 height 31
drag, startPoint x: 980, startPoint y: 332, endPoint x: 855, endPoint y: 331, distance: 125.2
click at [855, 331] on div "Delete Hi Vinod, how are you doing? 5:13pm" at bounding box center [931, 332] width 242 height 20
copy div "Hi Vinod, how are you doing?"
click at [754, 468] on textarea at bounding box center [781, 460] width 480 height 22
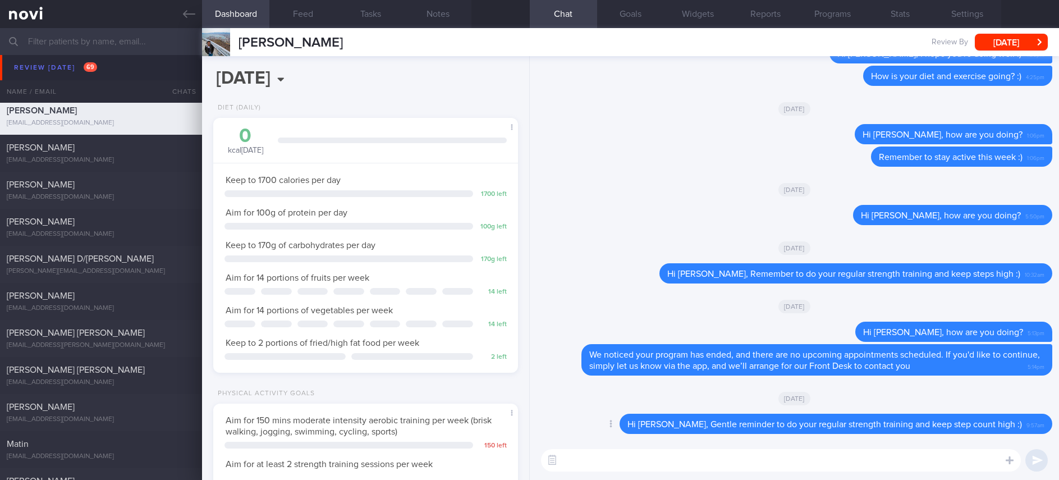
paste textarea "Hi Vinod, how are you doing?"
type textarea "Hi Vinod, how are you doing?"
click at [1045, 457] on button "submit" at bounding box center [1036, 460] width 22 height 22
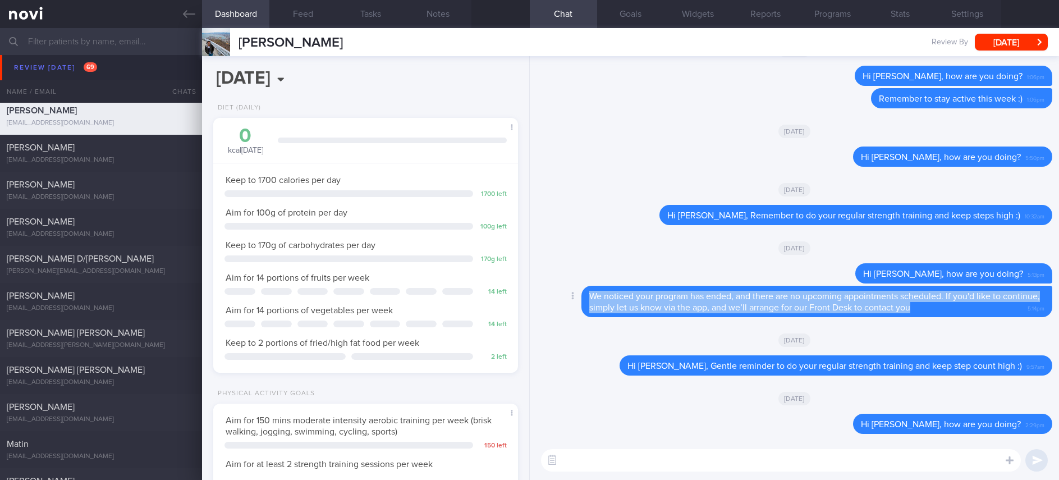
drag, startPoint x: 965, startPoint y: 308, endPoint x: 588, endPoint y: 296, distance: 377.9
click at [588, 296] on div "We noticed your program has ended, and there are no upcoming appointments sched…" at bounding box center [816, 301] width 471 height 31
copy span "We noticed your program has ended, and there are no upcoming appointments sched…"
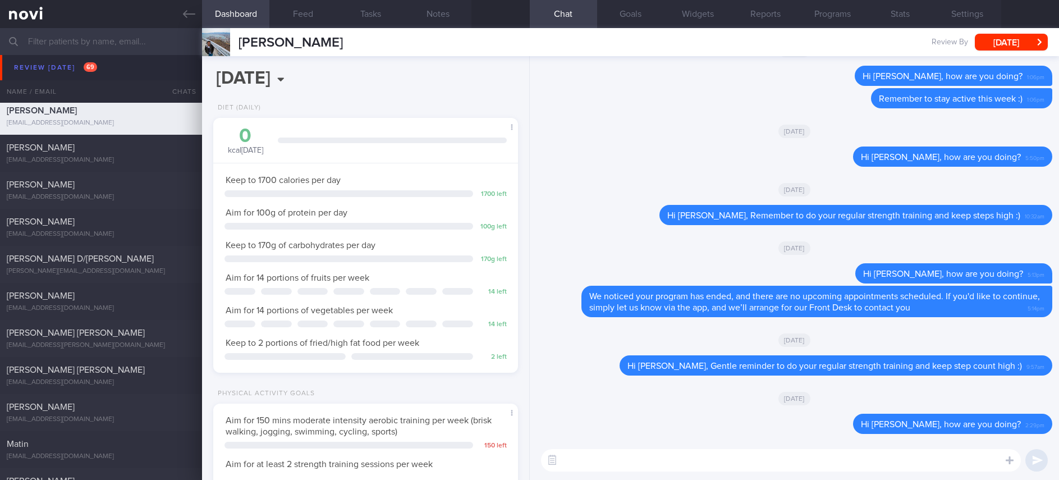
click at [674, 468] on textarea at bounding box center [781, 460] width 480 height 22
paste textarea "We noticed your program has ended, and there are no upcoming appointments sched…"
type textarea "We noticed your program has ended, and there are no upcoming appointments sched…"
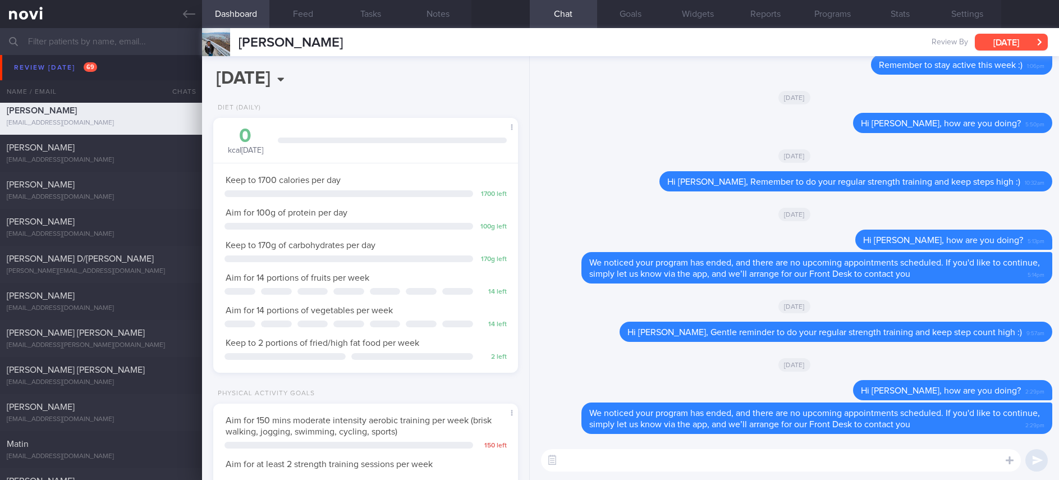
click at [1000, 40] on button "[DATE]" at bounding box center [1011, 42] width 73 height 17
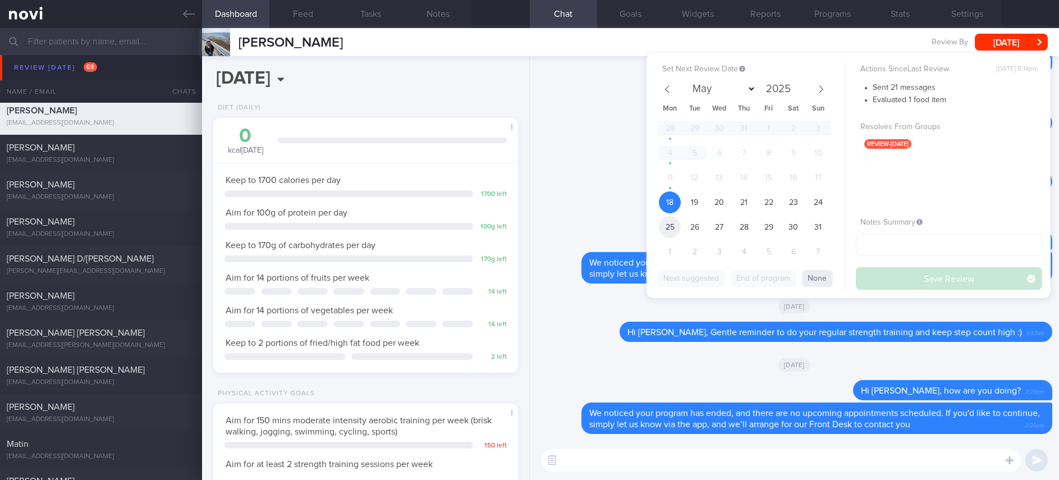
click at [673, 233] on span "25" at bounding box center [670, 227] width 22 height 22
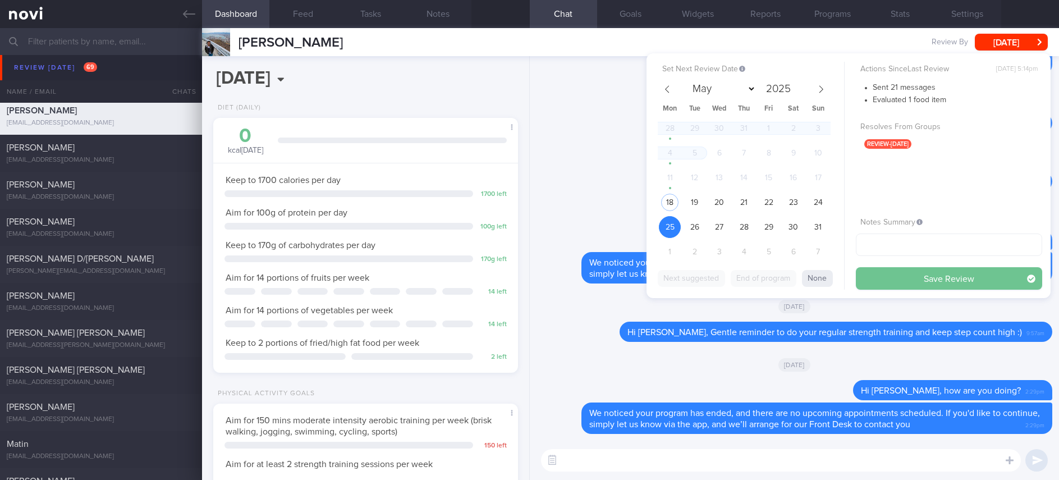
click at [907, 275] on button "Save Review" at bounding box center [949, 278] width 186 height 22
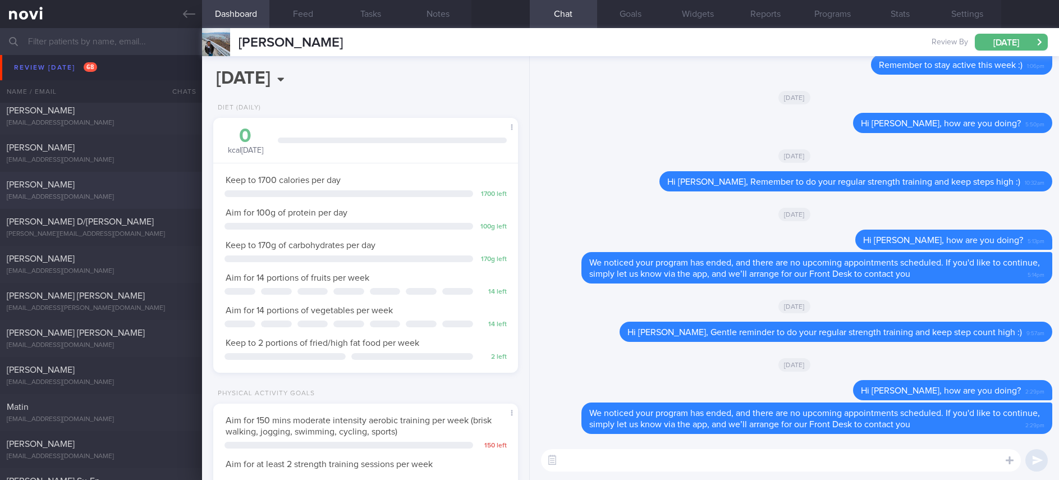
click at [113, 185] on div "Yan Ming Jiao" at bounding box center [100, 184] width 186 height 11
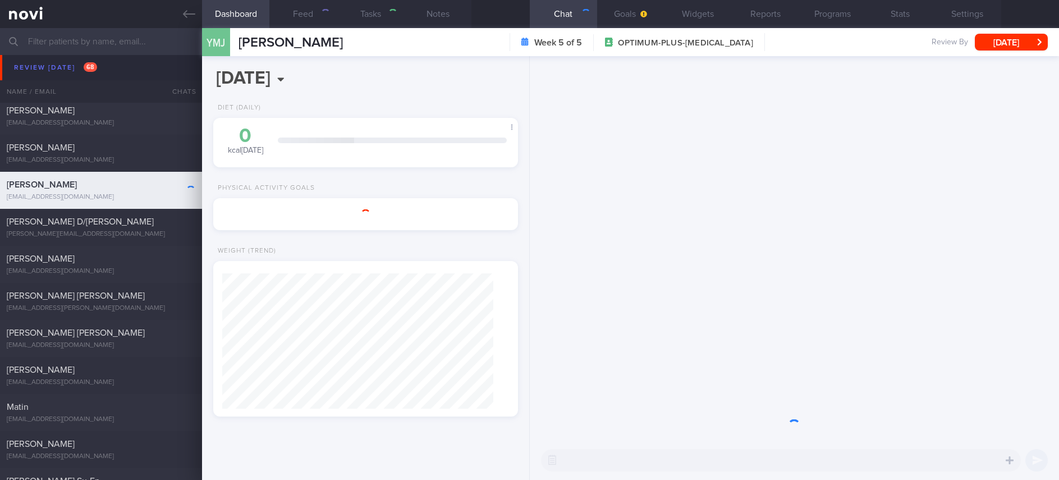
type input "Tracked. Ming"
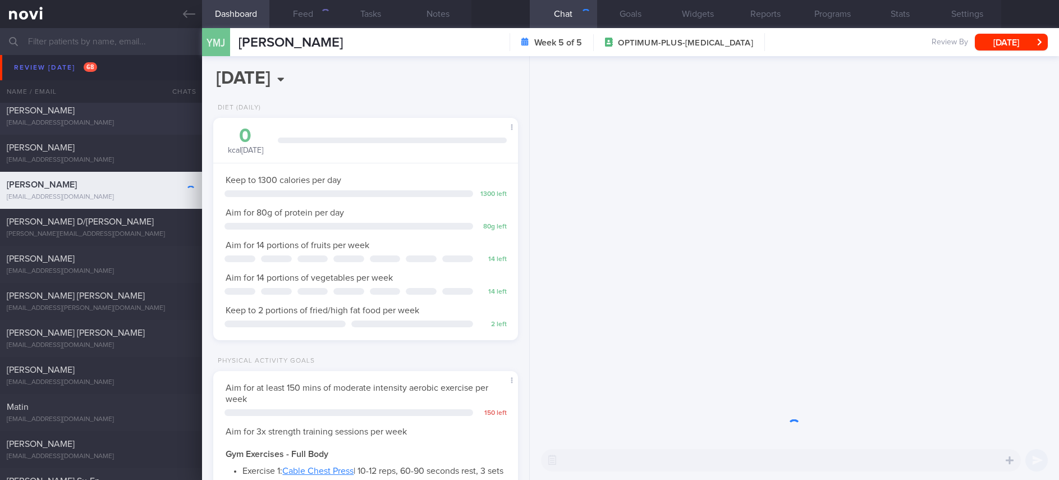
scroll to position [152, 271]
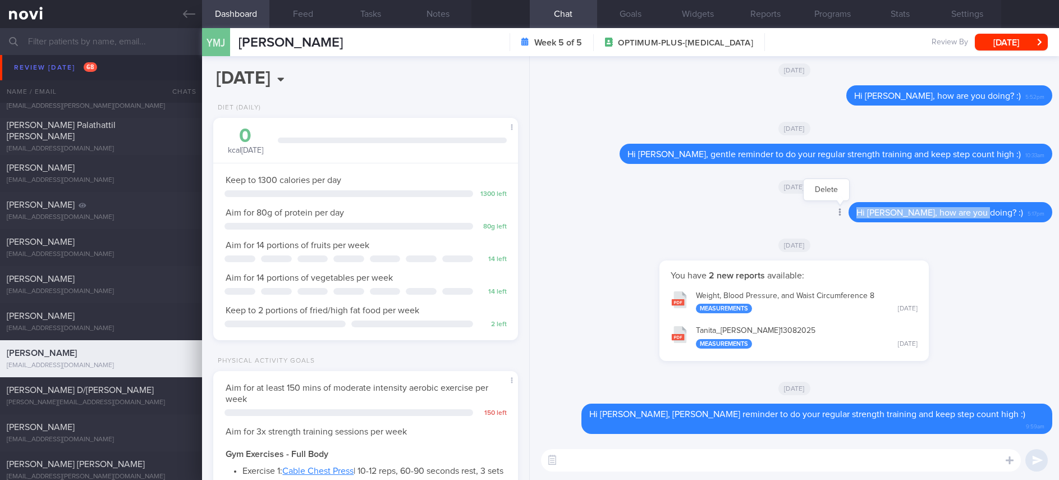
drag, startPoint x: 1011, startPoint y: 224, endPoint x: 870, endPoint y: 226, distance: 141.4
click at [870, 222] on div "Delete Hi Ming, how are you doing? :) 5:17pm" at bounding box center [928, 212] width 249 height 20
copy span "Hi Ming, how are you doing? :)"
click at [796, 471] on textarea at bounding box center [781, 460] width 480 height 22
click at [791, 466] on textarea at bounding box center [781, 460] width 480 height 22
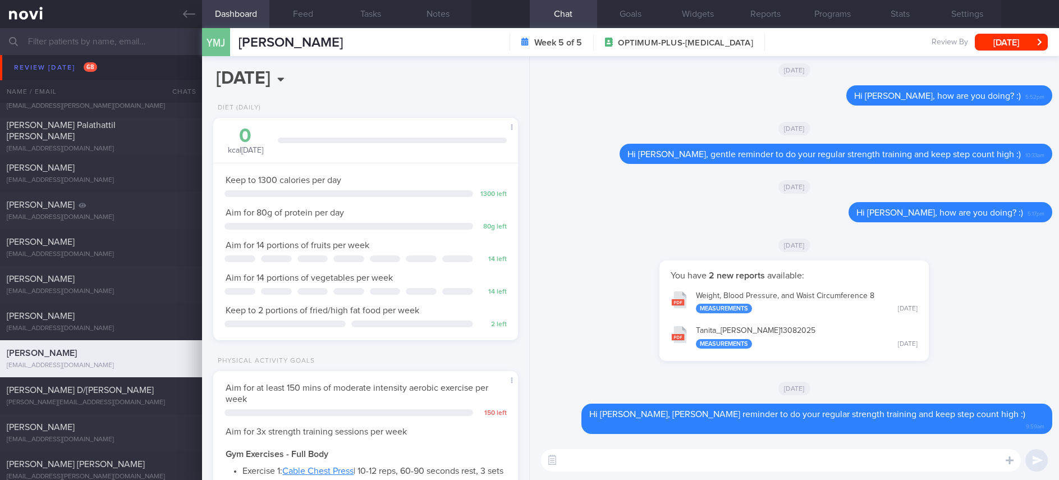
paste textarea "Hi Ming, how are you doing? :)"
type textarea "Hi Ming, how are you doing? :)"
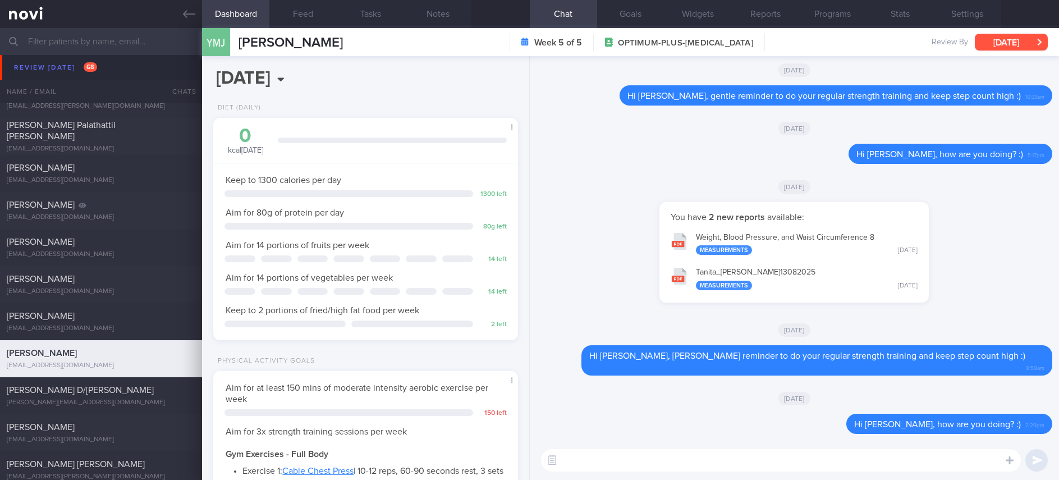
click at [1040, 45] on button "[DATE]" at bounding box center [1011, 42] width 73 height 17
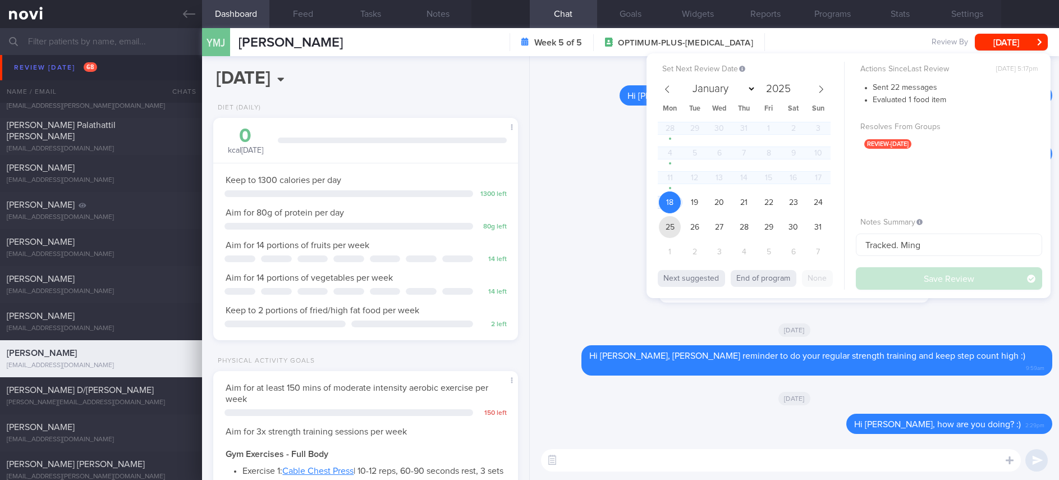
click at [669, 225] on span "25" at bounding box center [670, 227] width 22 height 22
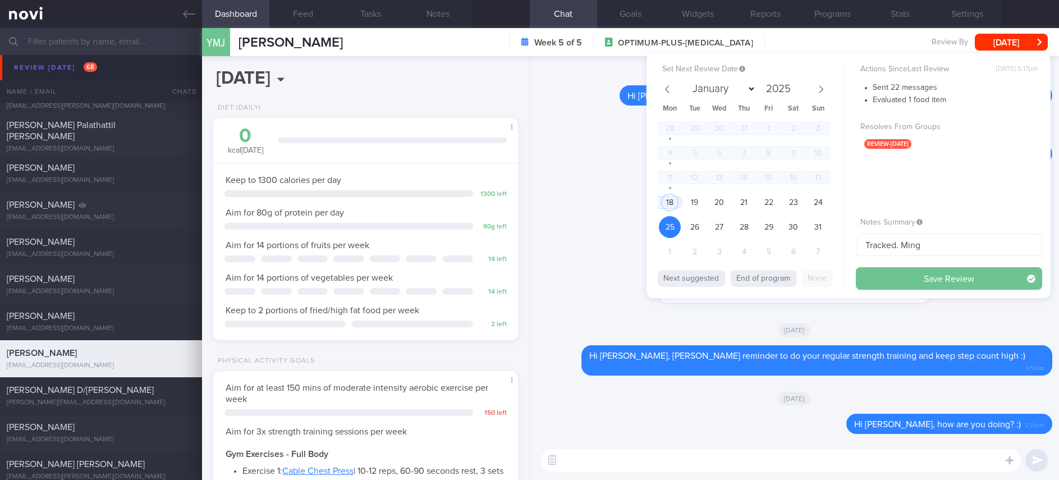
click at [897, 281] on button "Save Review" at bounding box center [949, 278] width 186 height 22
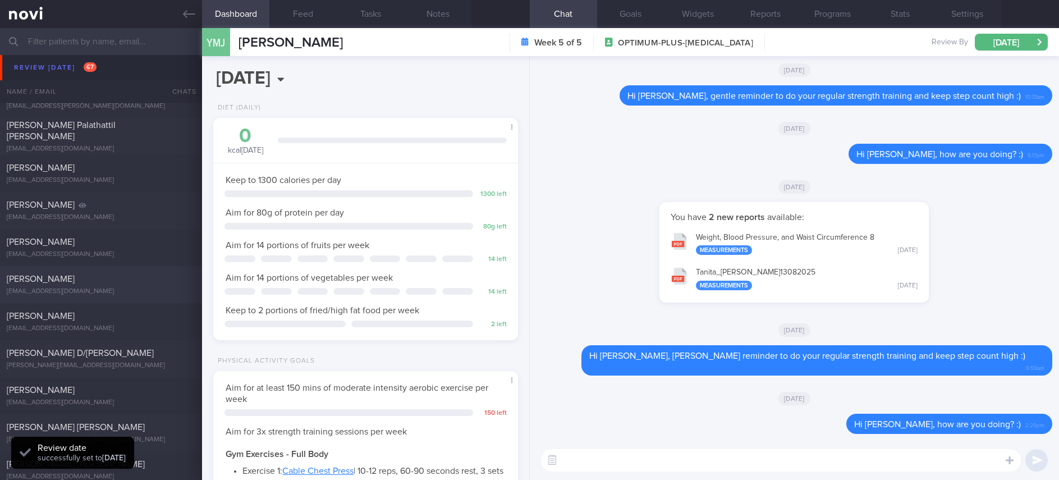
click at [131, 288] on div "grethebez@me.com" at bounding box center [101, 291] width 189 height 8
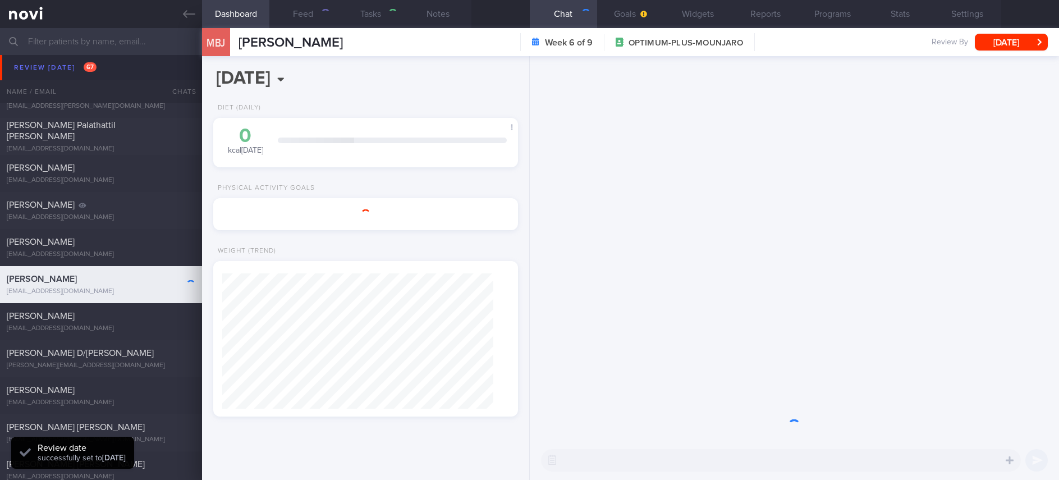
type input "Tracked. Grethe"
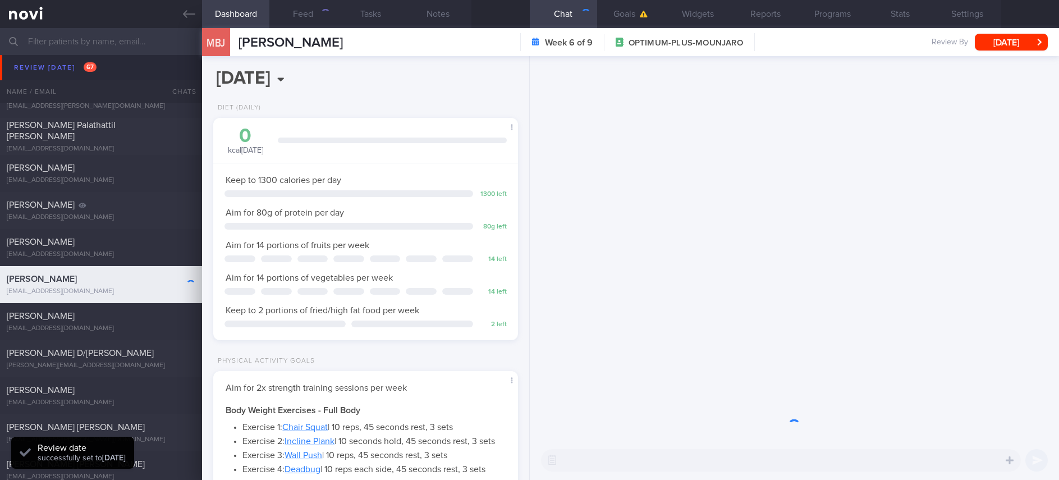
scroll to position [152, 271]
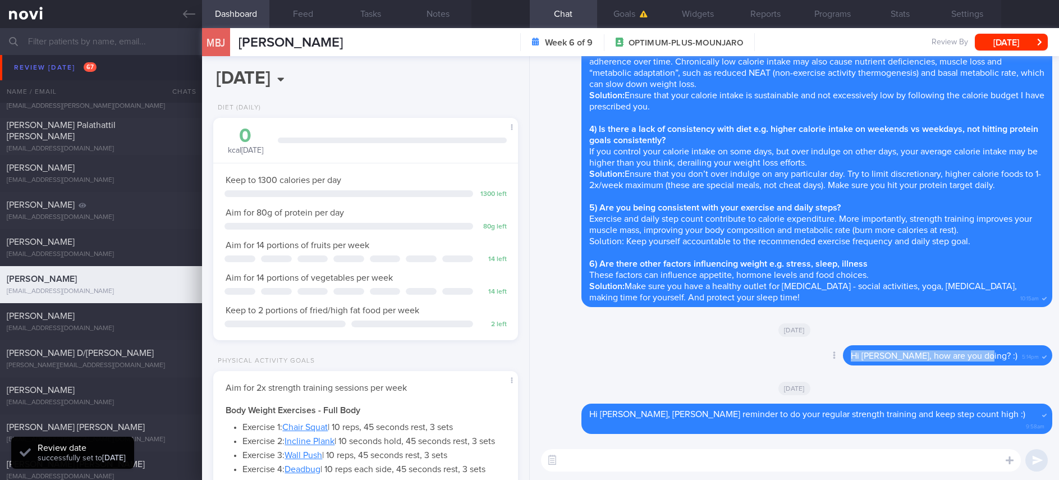
drag, startPoint x: 1007, startPoint y: 369, endPoint x: 806, endPoint y: 375, distance: 201.6
click at [806, 372] on div "Delete Hi Grethe, how are you doing? :) 5:14pm" at bounding box center [794, 358] width 516 height 27
copy span "Hi Grethe, how are you doing? :)"
click at [830, 473] on div "​ ​" at bounding box center [794, 460] width 529 height 39
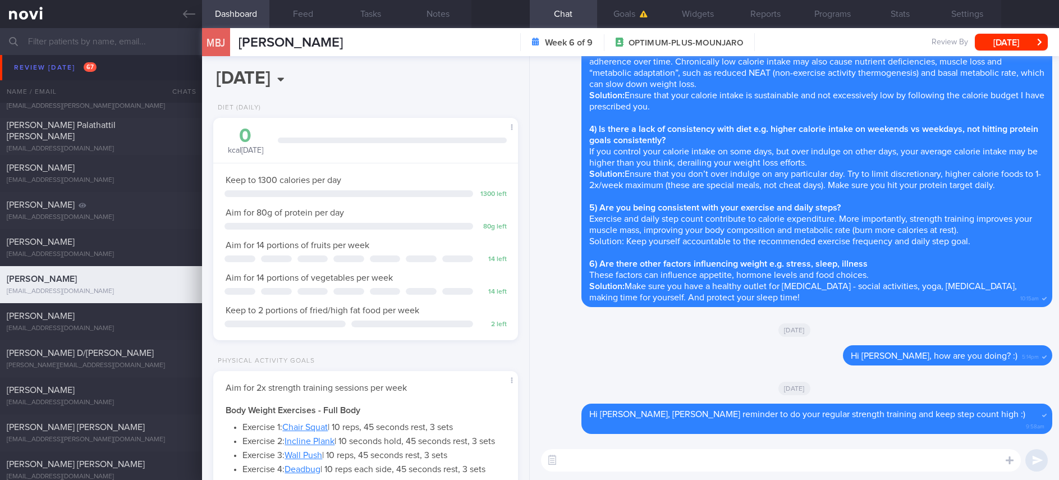
click at [831, 467] on textarea at bounding box center [781, 460] width 480 height 22
paste textarea "Hi Grethe, how are you doing? :)"
type textarea "Hi Grethe, how are you doing? :)"
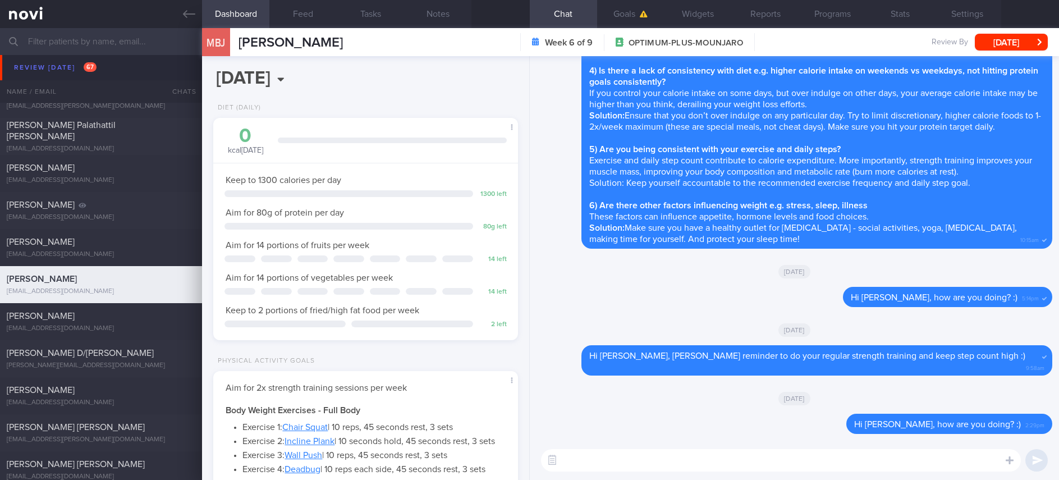
drag, startPoint x: 1035, startPoint y: 44, endPoint x: 1005, endPoint y: 57, distance: 32.4
click at [1035, 43] on button "[DATE]" at bounding box center [1011, 42] width 73 height 17
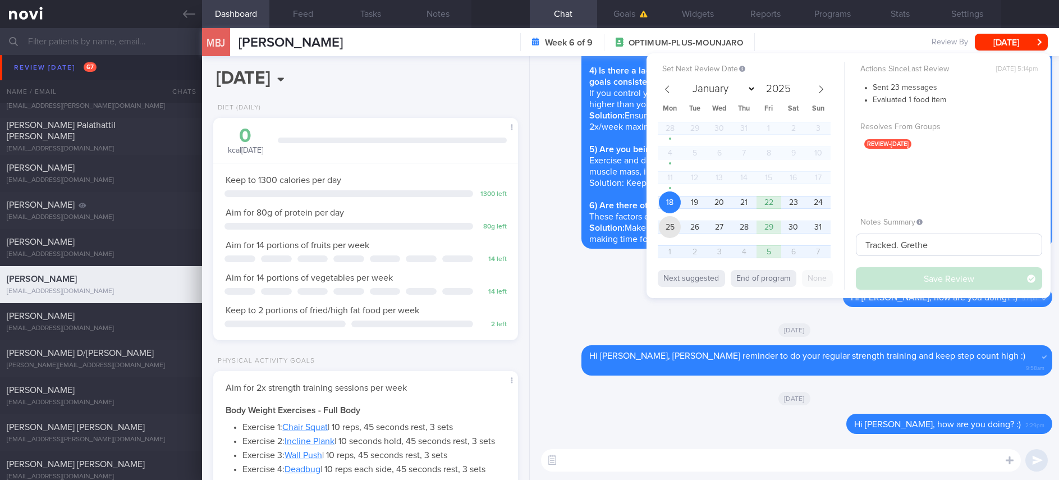
drag, startPoint x: 666, startPoint y: 224, endPoint x: 860, endPoint y: 247, distance: 195.5
click at [666, 226] on span "25" at bounding box center [670, 227] width 22 height 22
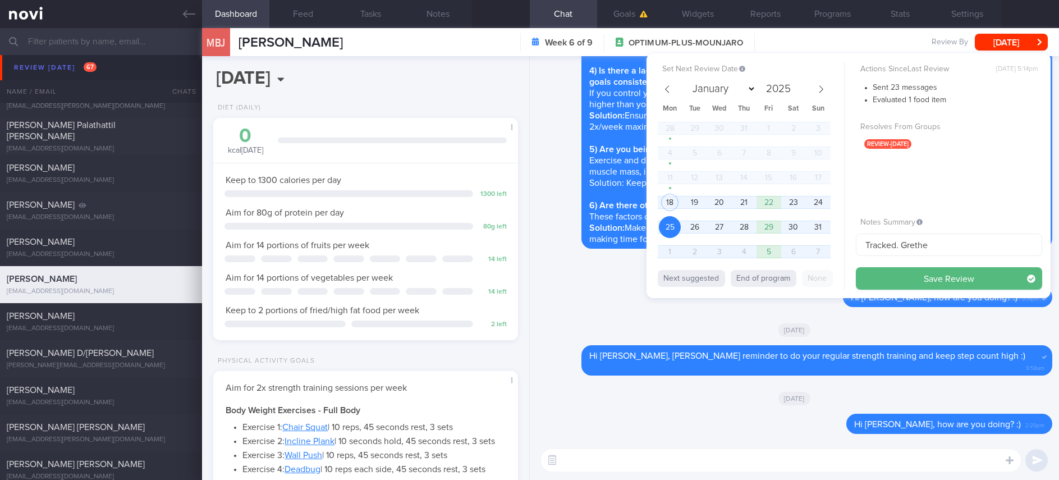
click at [957, 271] on button "Save Review" at bounding box center [949, 278] width 186 height 22
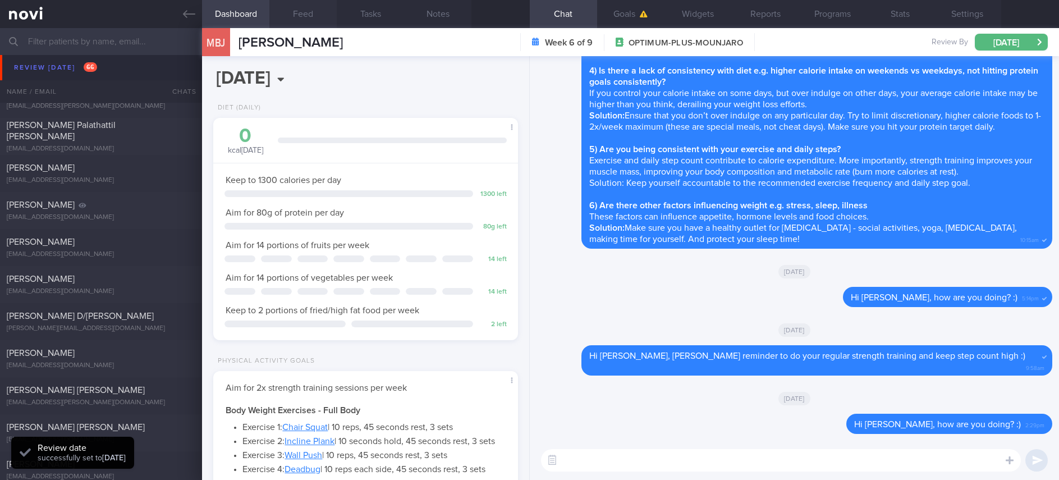
click at [309, 24] on button "Feed" at bounding box center [302, 14] width 67 height 28
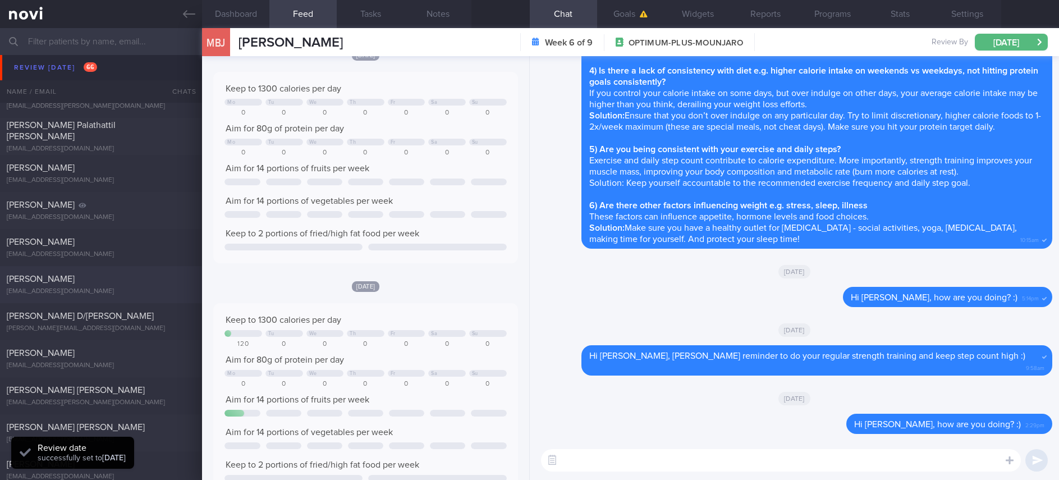
scroll to position [84, 0]
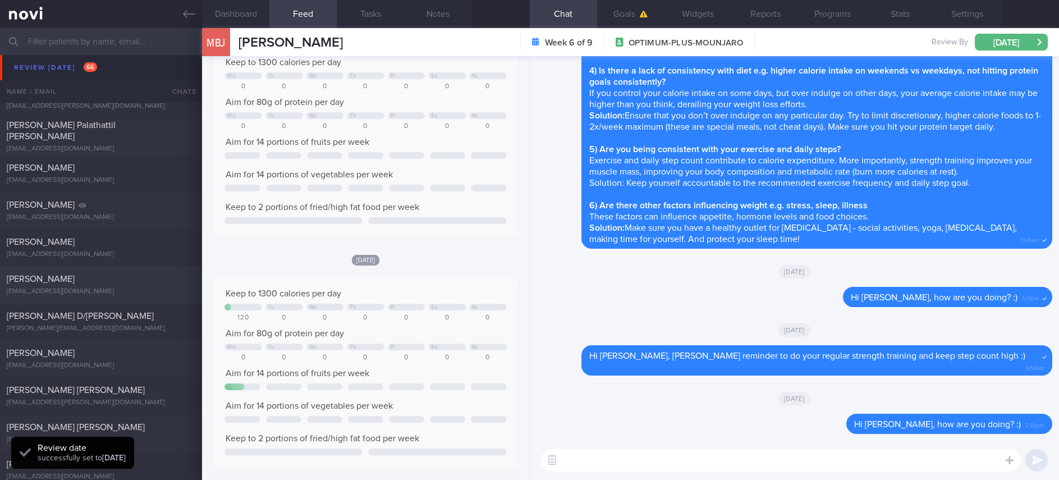
click at [112, 299] on div "VAHUL SUNDAR vahulsundars@gmail.com Today 8 days ago Tracked. Dietary restricti…" at bounding box center [529, 284] width 1059 height 37
type input "Tracked. Dietary restrictions: family eats vegetarian at home, but omnivore die…"
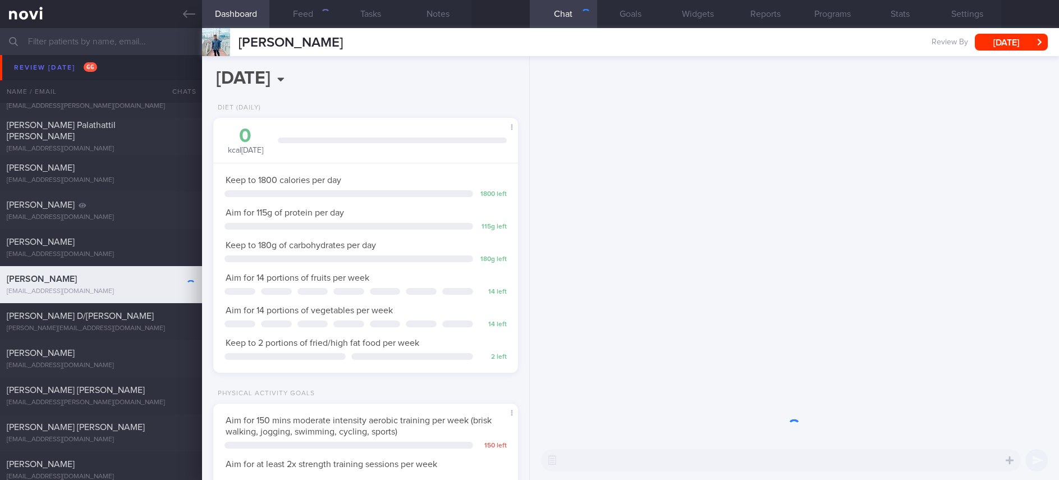
scroll to position [152, 271]
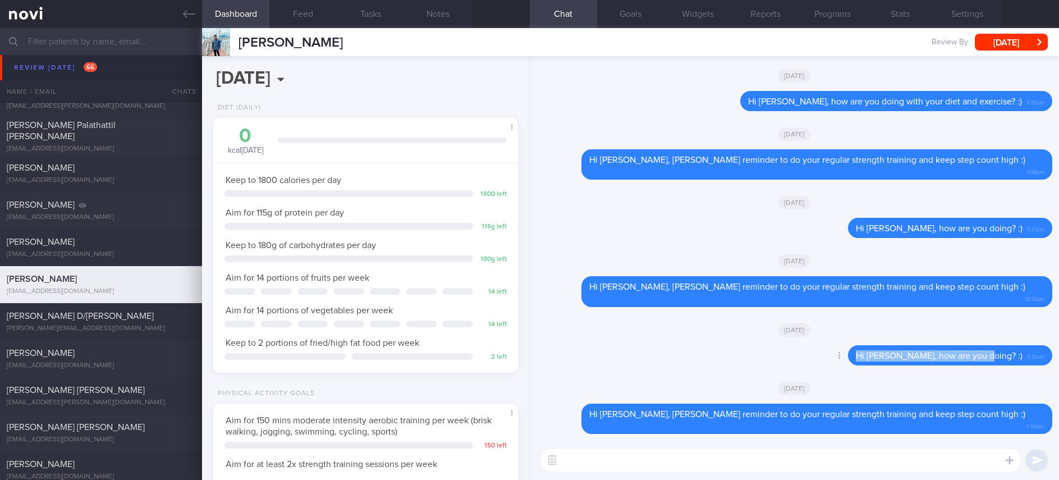
drag, startPoint x: 1011, startPoint y: 366, endPoint x: 825, endPoint y: 364, distance: 185.8
click at [825, 364] on div "Delete Hi Vahul, how are you doing? :) 5:15pm" at bounding box center [794, 358] width 516 height 27
copy span "Hi Vahul, how are you doing? :)"
click at [787, 447] on div "​ ​" at bounding box center [794, 460] width 529 height 39
click at [769, 462] on textarea at bounding box center [781, 460] width 480 height 22
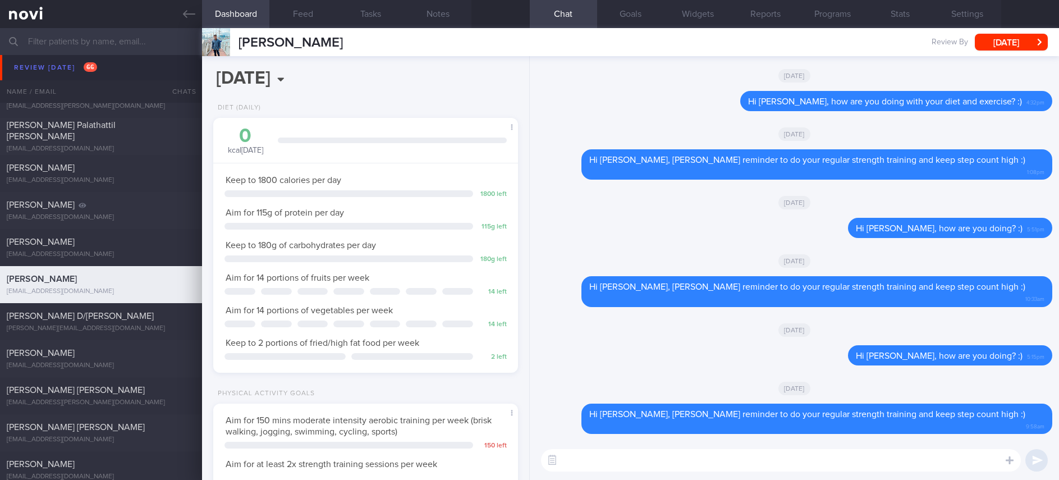
paste textarea "Hi Vahul, how are you doing? :)"
type textarea "Hi Vahul, how are you doing? :)"
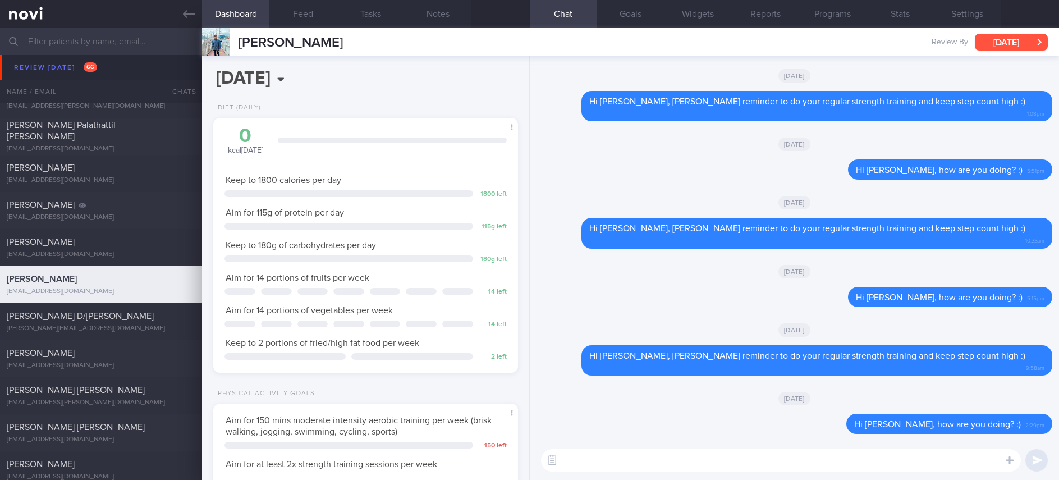
click at [1021, 38] on button "[DATE]" at bounding box center [1011, 42] width 73 height 17
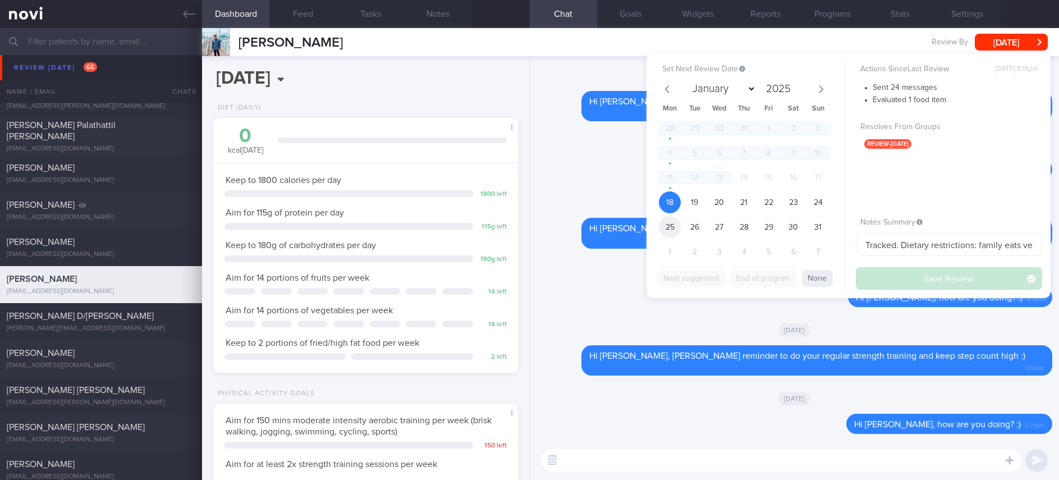
click at [672, 230] on span "25" at bounding box center [670, 227] width 22 height 22
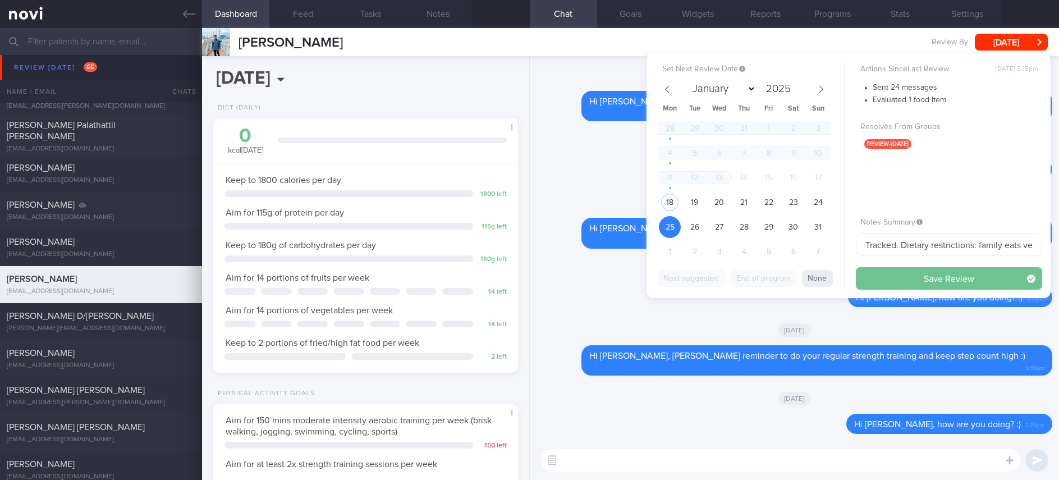
click at [878, 268] on button "Save Review" at bounding box center [949, 278] width 186 height 22
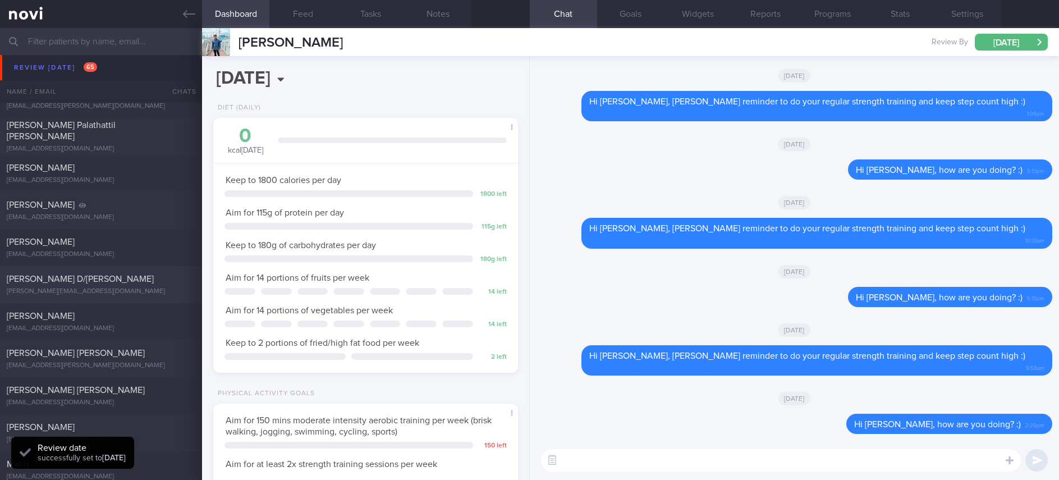
click at [135, 293] on div "kasturi.guna45@gmail.com" at bounding box center [101, 291] width 189 height 8
type input "Tracked"
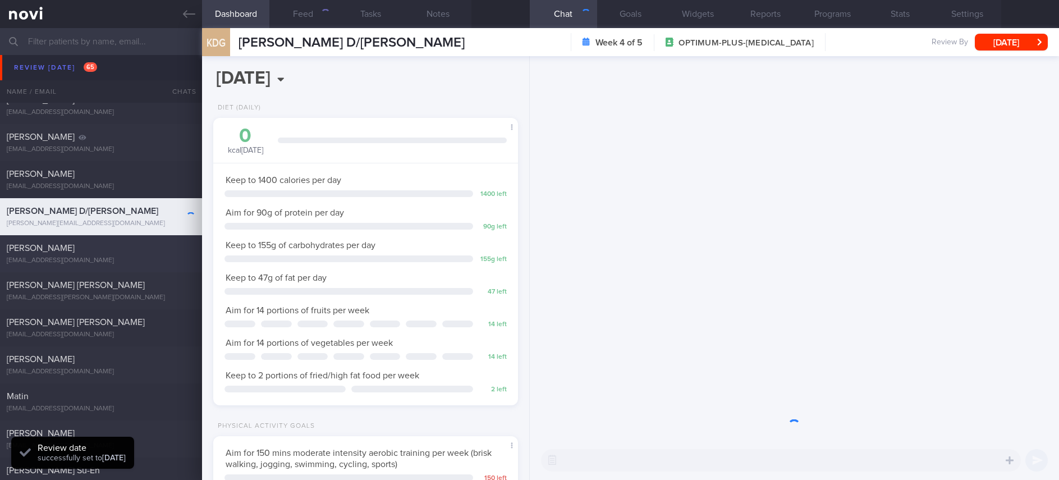
scroll to position [1515, 0]
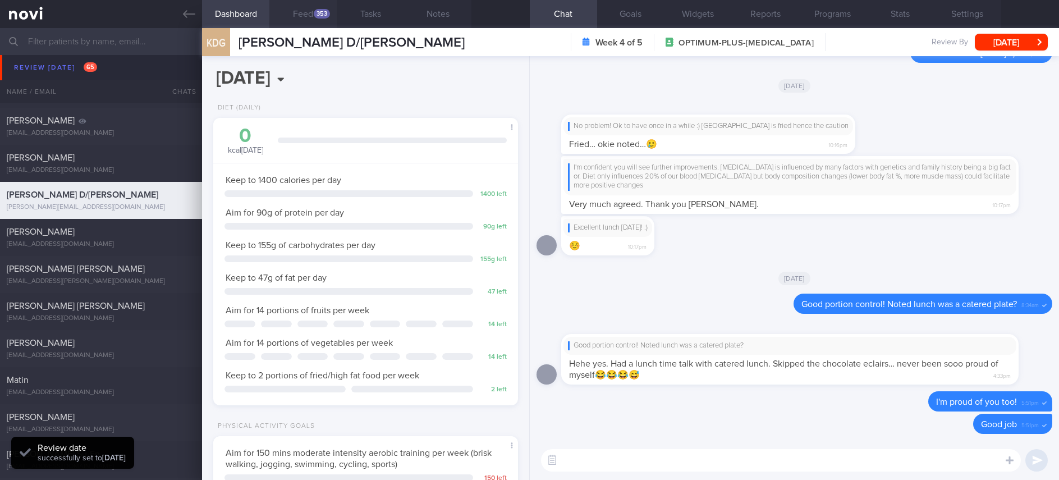
click at [318, 17] on div "353" at bounding box center [322, 14] width 16 height 10
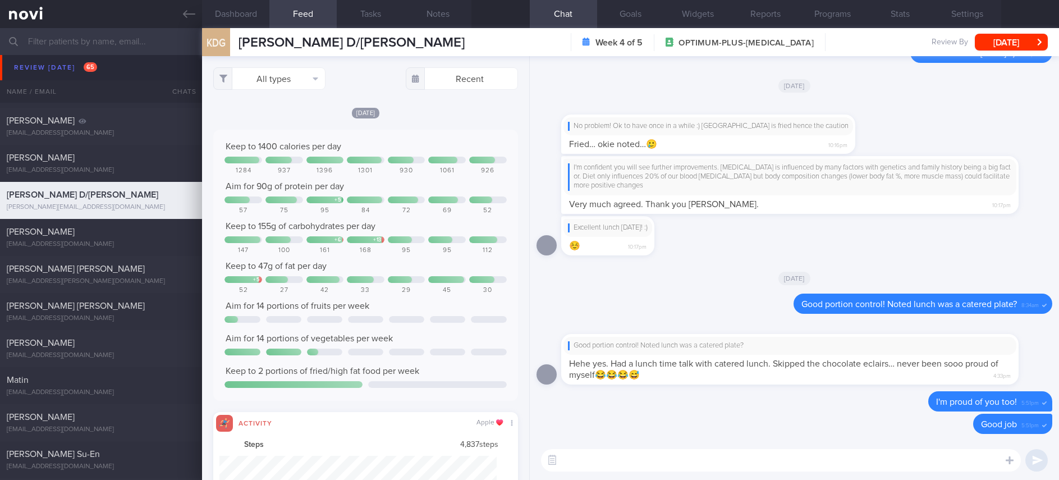
scroll to position [69, 277]
click at [287, 89] on button "All types" at bounding box center [269, 78] width 112 height 22
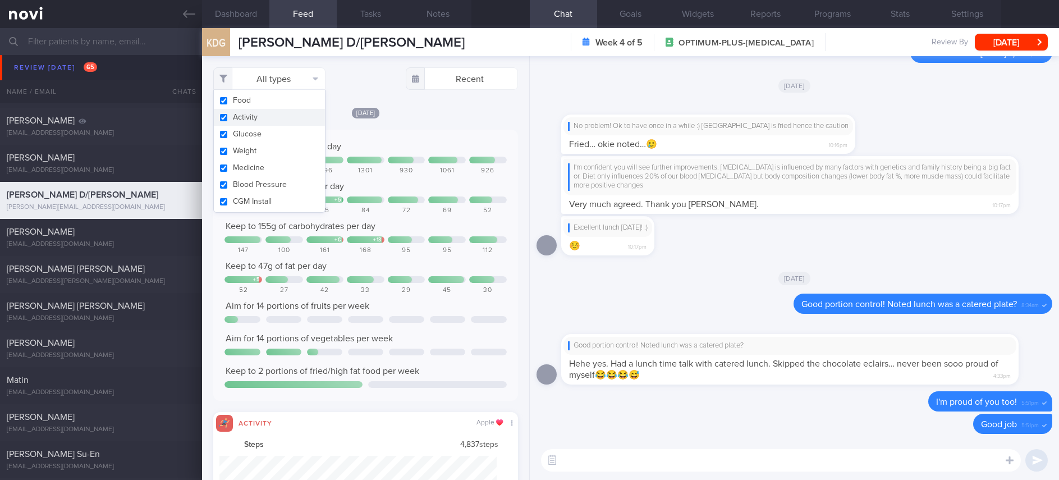
click at [268, 120] on button "Activity" at bounding box center [269, 117] width 111 height 17
checkbox input "false"
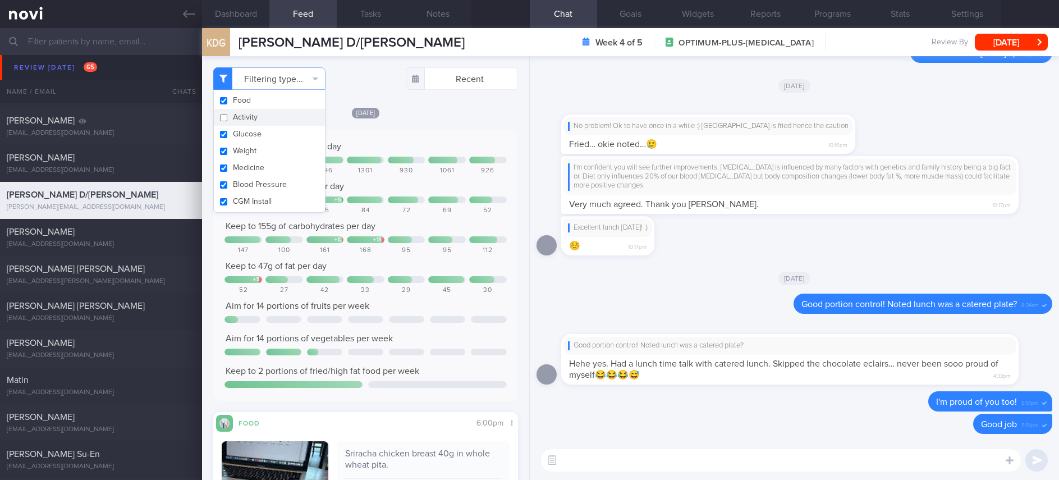
click at [389, 203] on div at bounding box center [401, 199] width 34 height 7
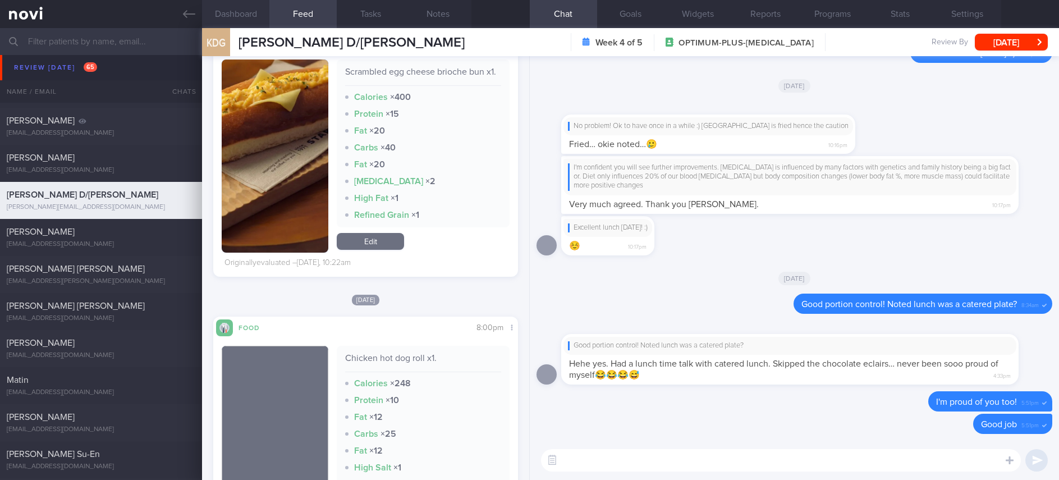
click at [263, 22] on button "Dashboard" at bounding box center [235, 14] width 67 height 28
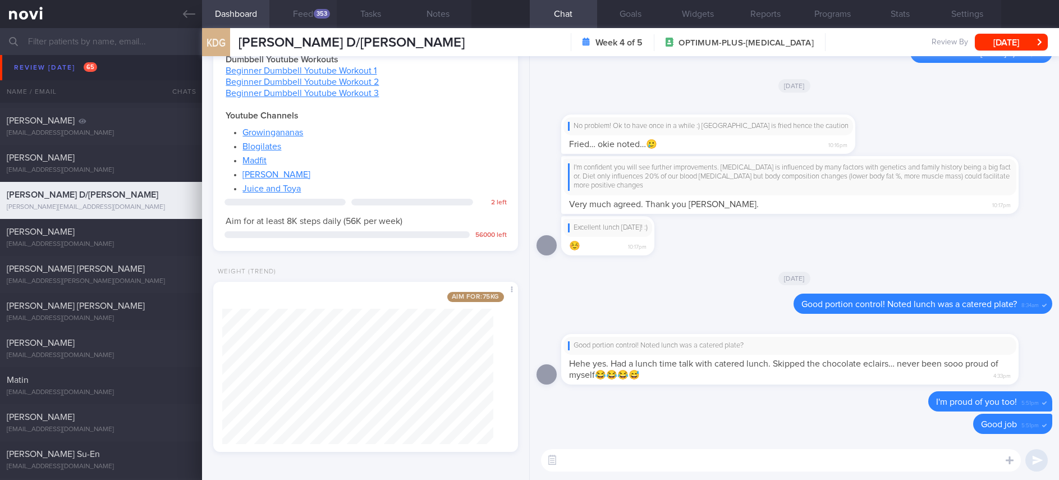
click at [332, 20] on button "Feed 353" at bounding box center [302, 14] width 67 height 28
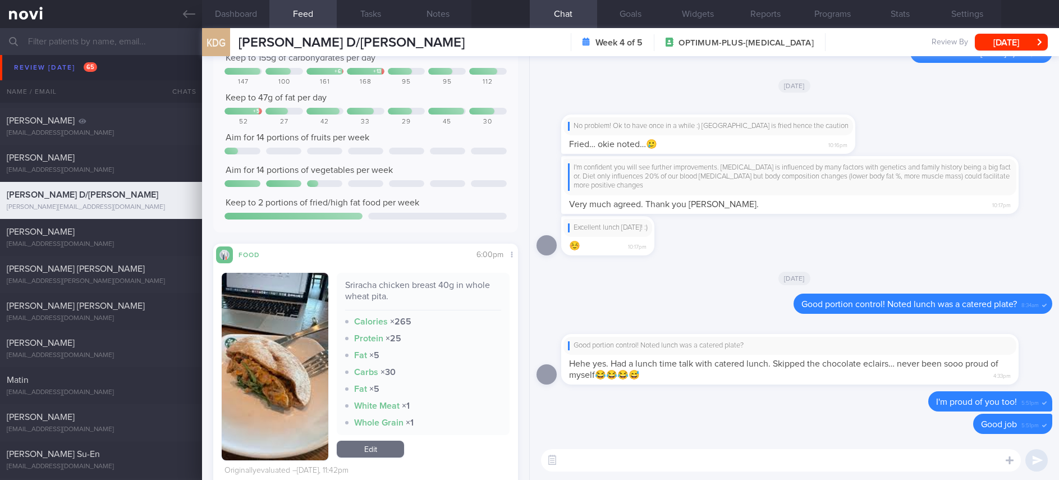
click at [625, 463] on textarea at bounding box center [781, 460] width 480 height 22
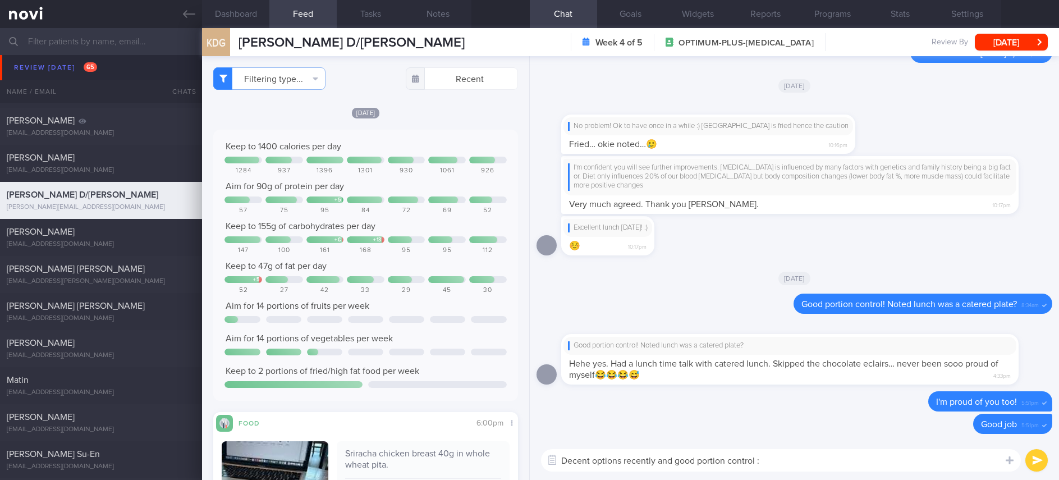
type textarea "Decent options recently and good portion control :)"
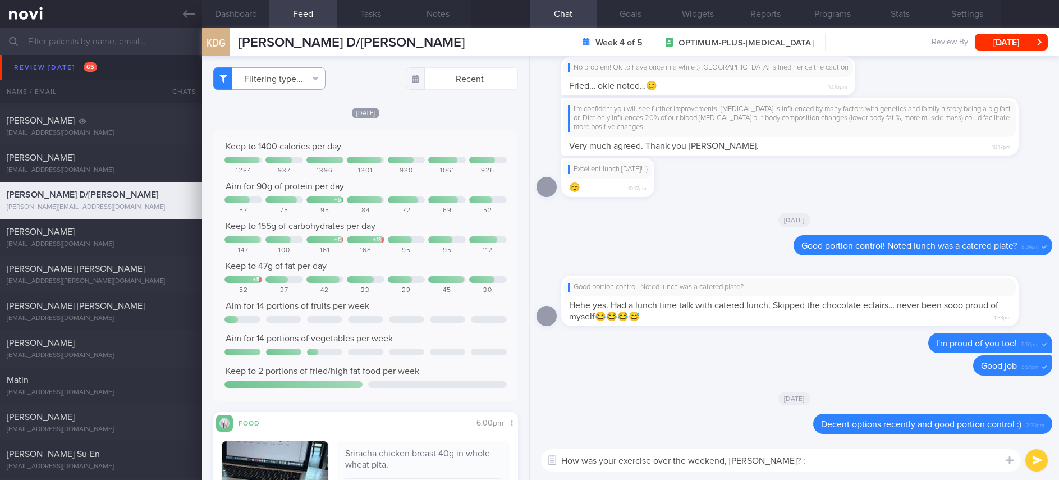
type textarea "How was your exercise over the weekend, Kasturi? :)"
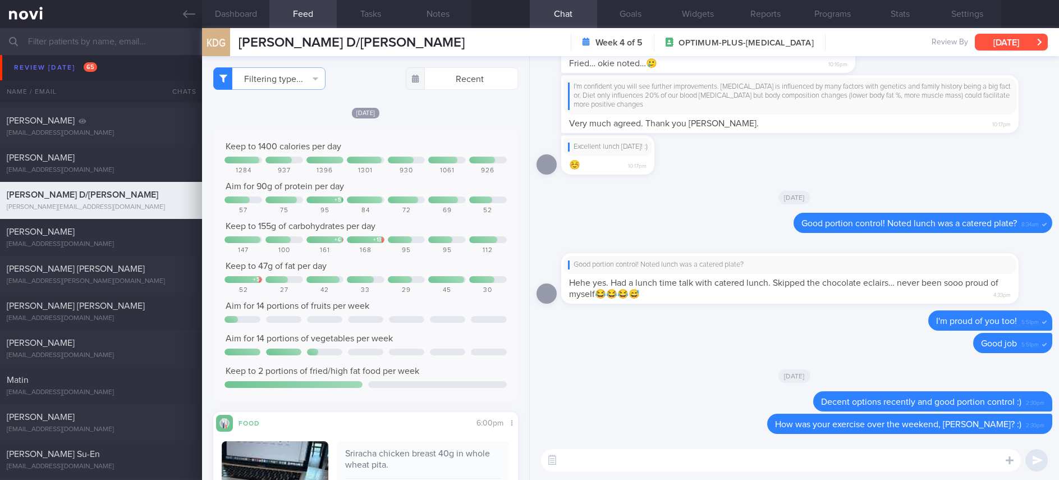
click at [1012, 43] on button "[DATE]" at bounding box center [1011, 42] width 73 height 17
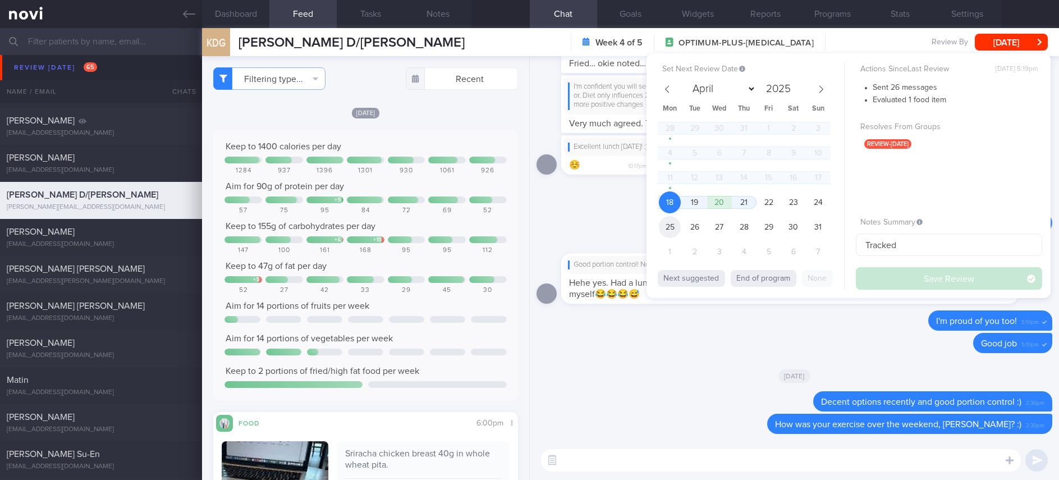
click at [680, 222] on span "25" at bounding box center [670, 227] width 22 height 22
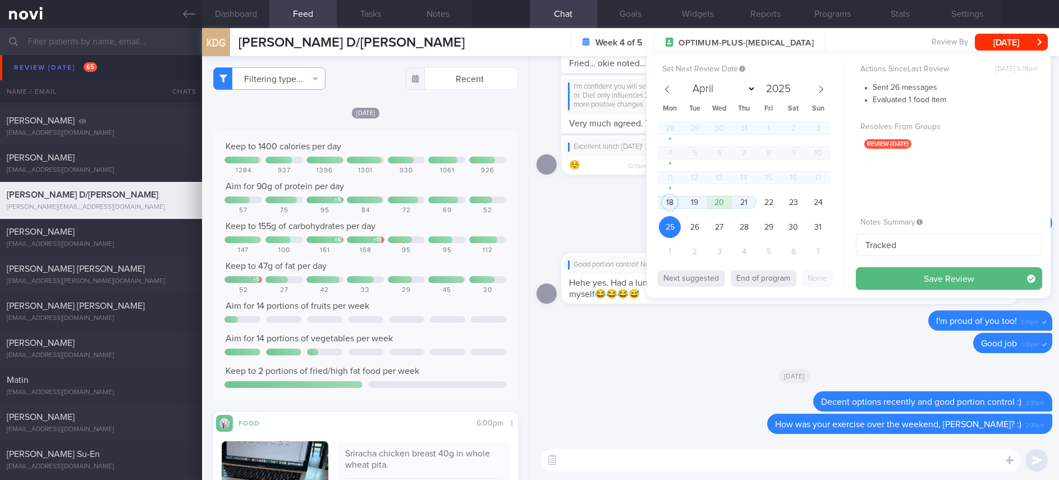
click at [943, 272] on button "Save Review" at bounding box center [949, 278] width 186 height 22
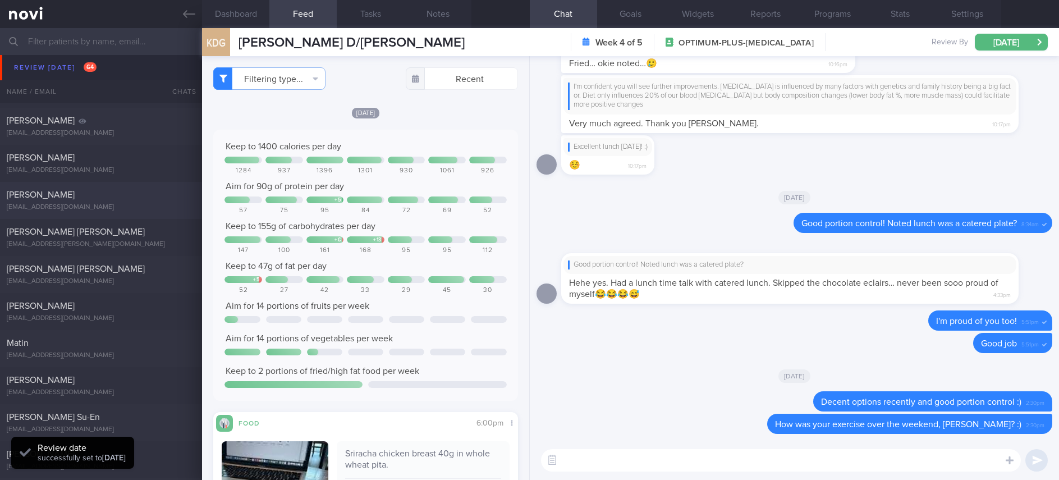
click at [122, 201] on div "Michaela-Ann Dalgleish m.dalgleish9@gmail.com" at bounding box center [101, 200] width 202 height 22
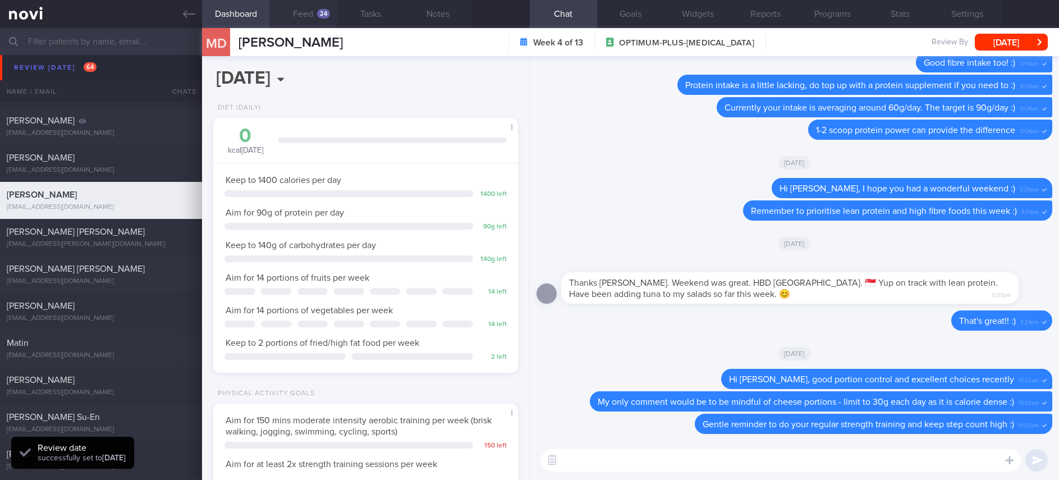
click at [310, 20] on button "Feed 24" at bounding box center [302, 14] width 67 height 28
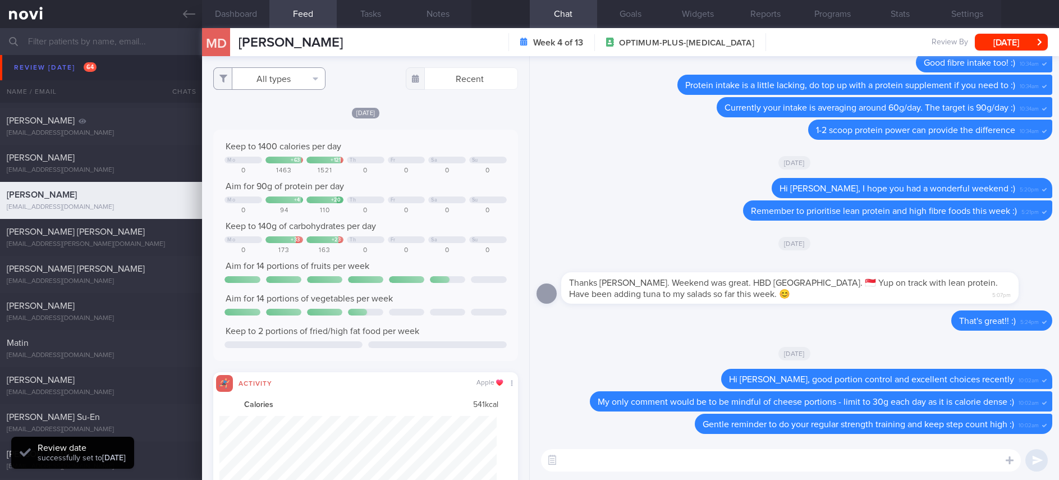
click at [296, 79] on button "All types" at bounding box center [269, 78] width 112 height 22
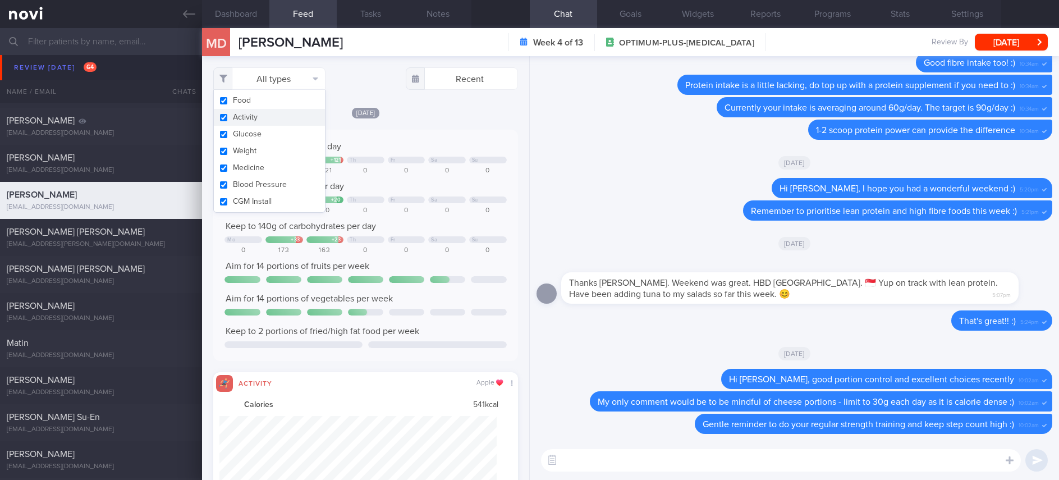
click at [276, 122] on button "Activity" at bounding box center [269, 117] width 111 height 17
click at [432, 167] on div "0" at bounding box center [447, 171] width 38 height 8
checkbox input "false"
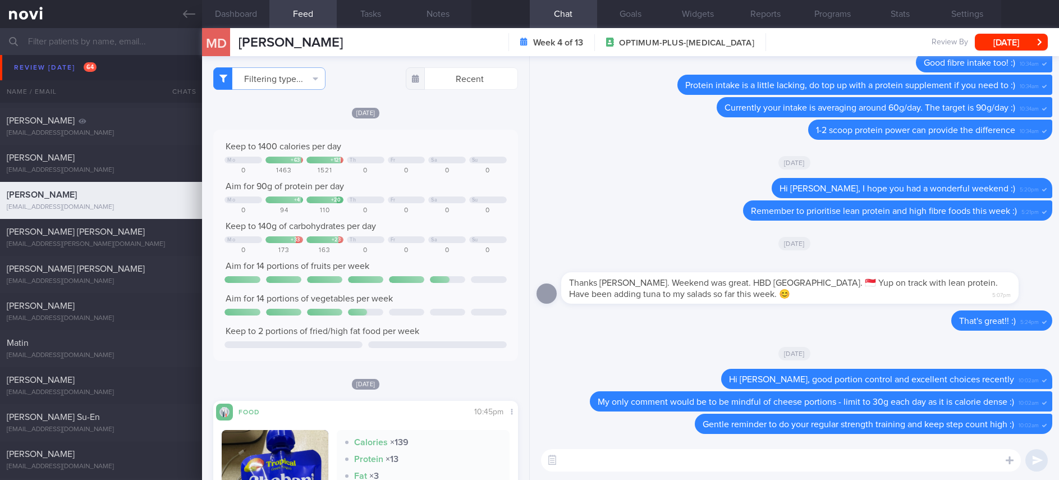
click at [670, 453] on textarea at bounding box center [781, 460] width 480 height 22
click at [662, 462] on textarea at bounding box center [781, 460] width 480 height 22
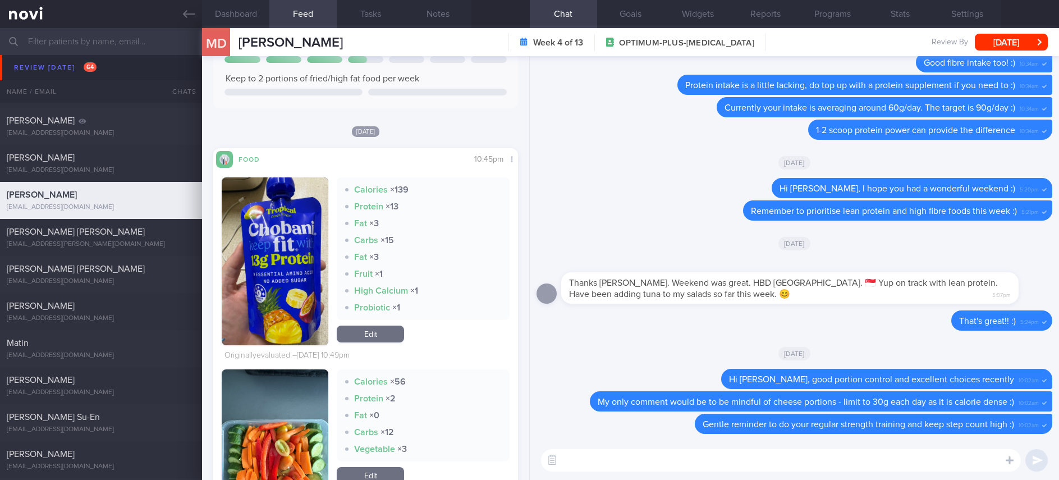
click at [790, 473] on div "​ ​" at bounding box center [794, 460] width 529 height 39
click at [789, 473] on div "​ ​" at bounding box center [794, 460] width 529 height 39
click at [785, 469] on textarea at bounding box center [781, 460] width 480 height 22
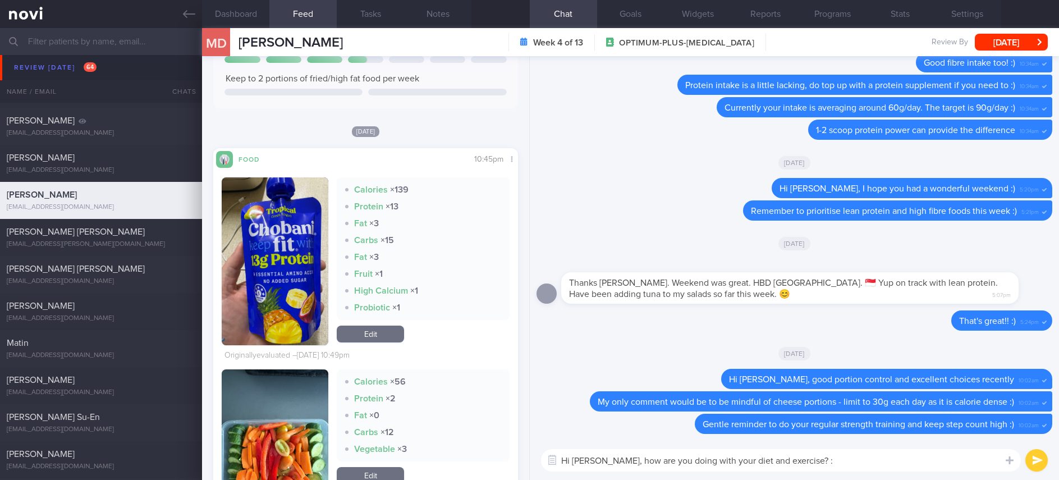
type textarea "Hi Michaela, how are you doing with your diet and exercise? :)"
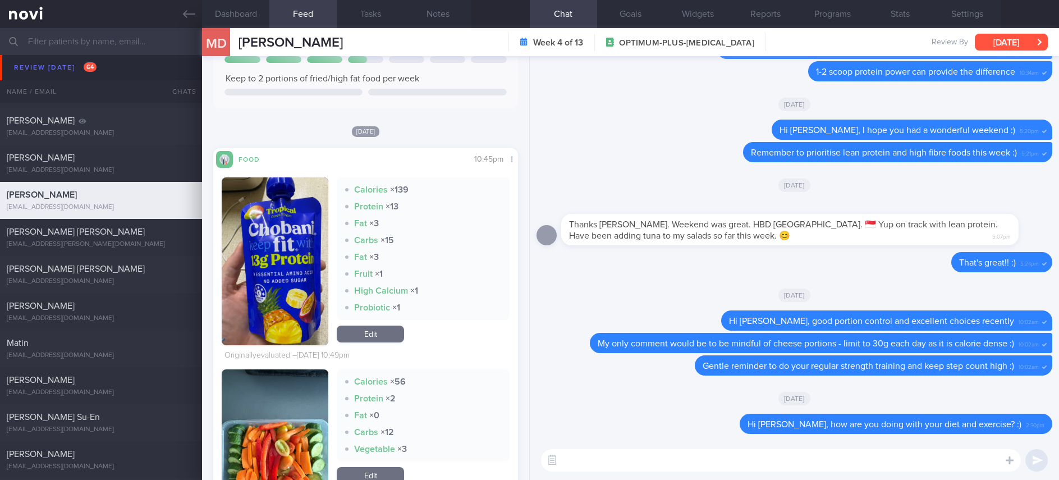
click at [987, 34] on button "[DATE]" at bounding box center [1011, 42] width 73 height 17
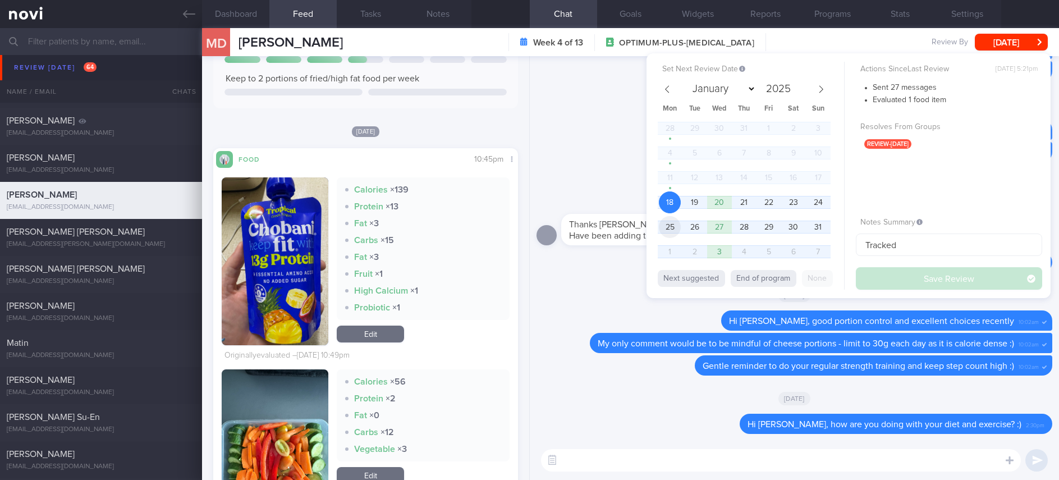
click at [674, 223] on span "25" at bounding box center [670, 227] width 22 height 22
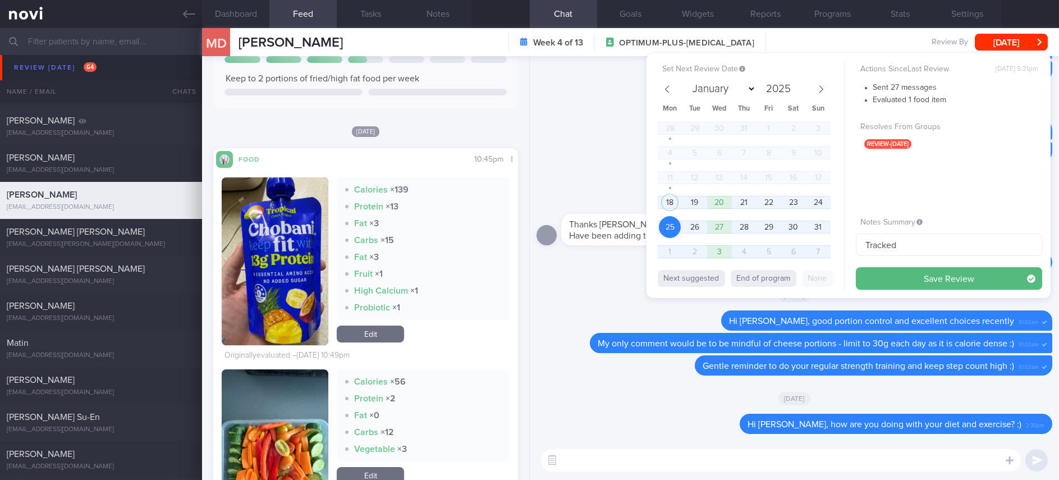
drag, startPoint x: 909, startPoint y: 273, endPoint x: 552, endPoint y: 293, distance: 357.5
click at [910, 274] on button "Save Review" at bounding box center [949, 278] width 186 height 22
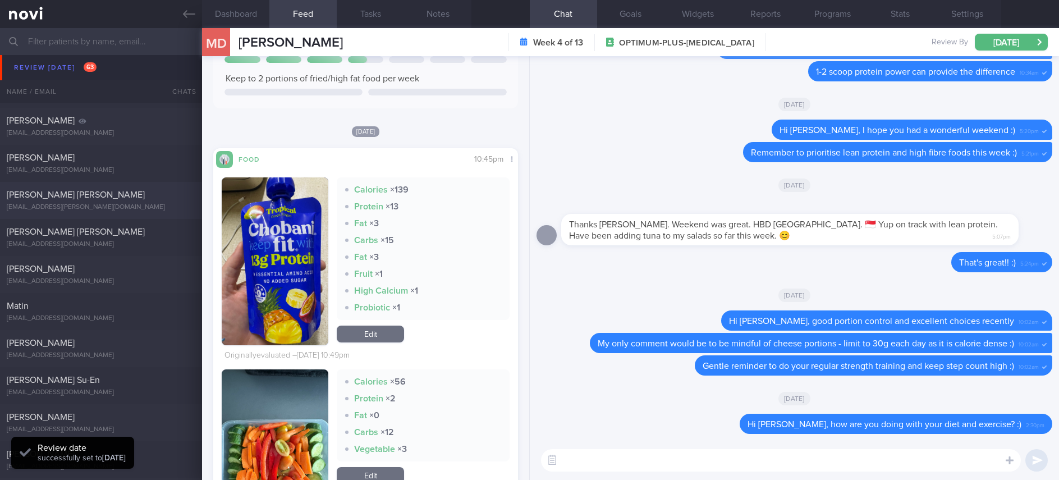
click at [113, 205] on div "donmarco.a.francis@gmail.com" at bounding box center [101, 207] width 189 height 8
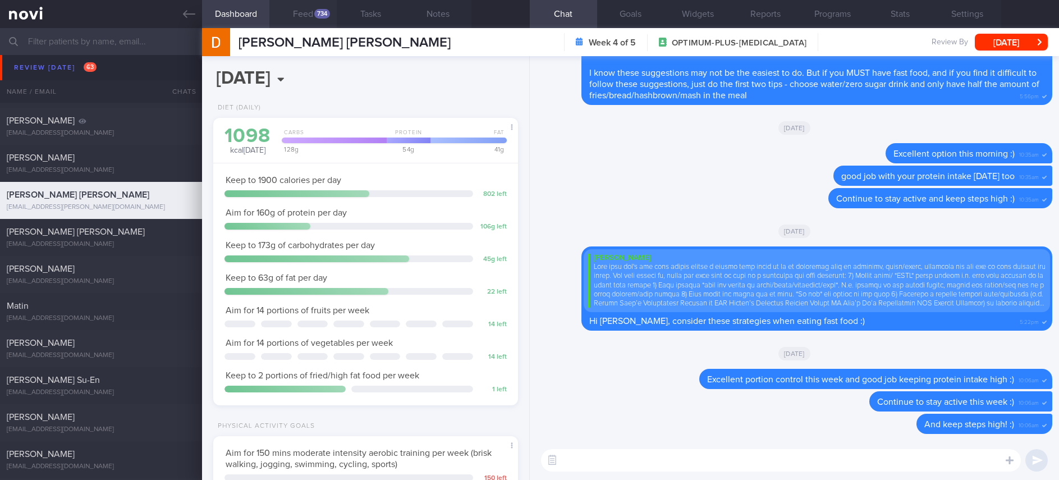
click at [313, 17] on button "Feed 734" at bounding box center [302, 14] width 67 height 28
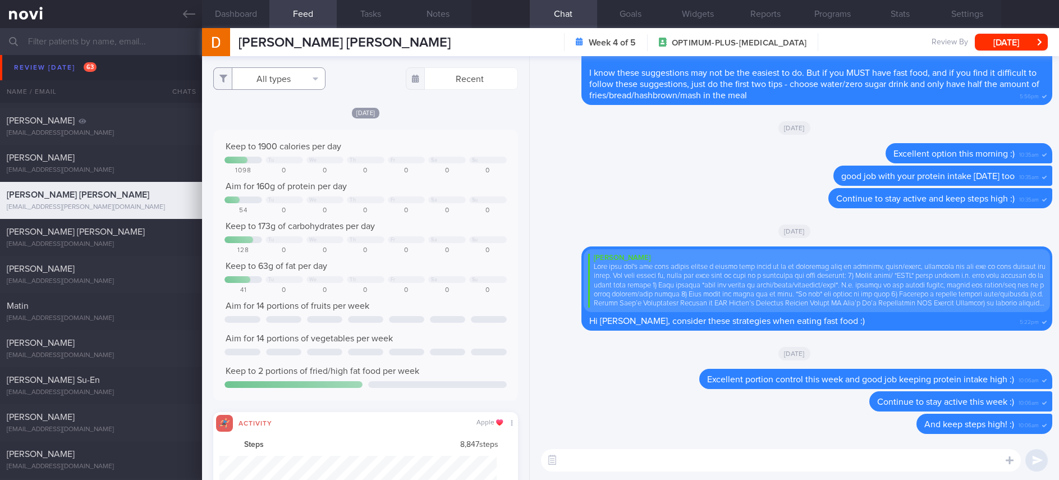
click at [281, 74] on button "All types" at bounding box center [269, 78] width 112 height 22
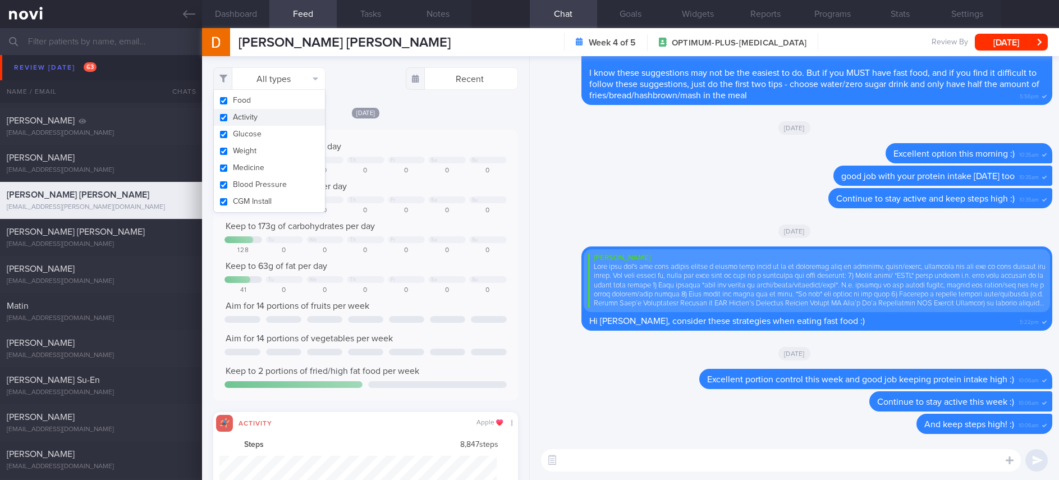
click at [258, 116] on button "Activity" at bounding box center [269, 117] width 111 height 17
checkbox input "false"
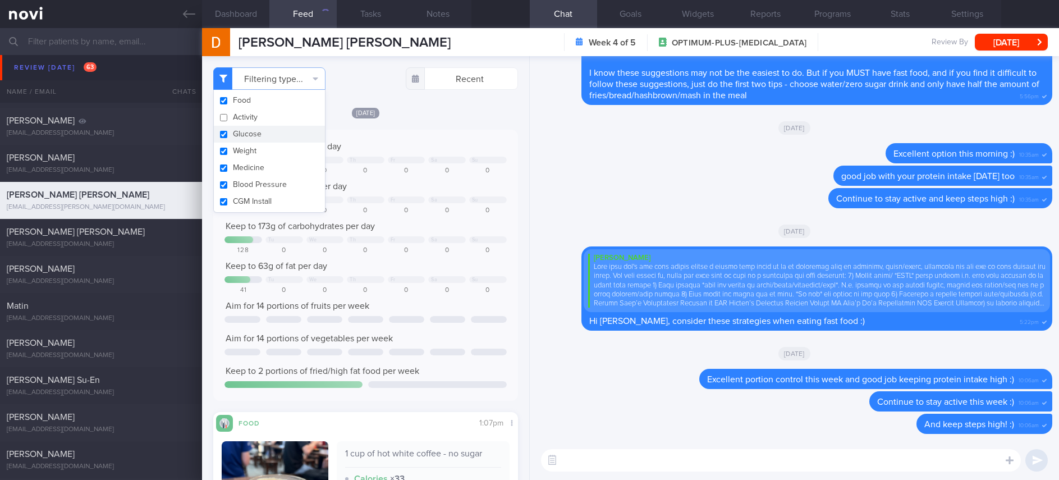
click at [367, 173] on div "0" at bounding box center [366, 171] width 38 height 8
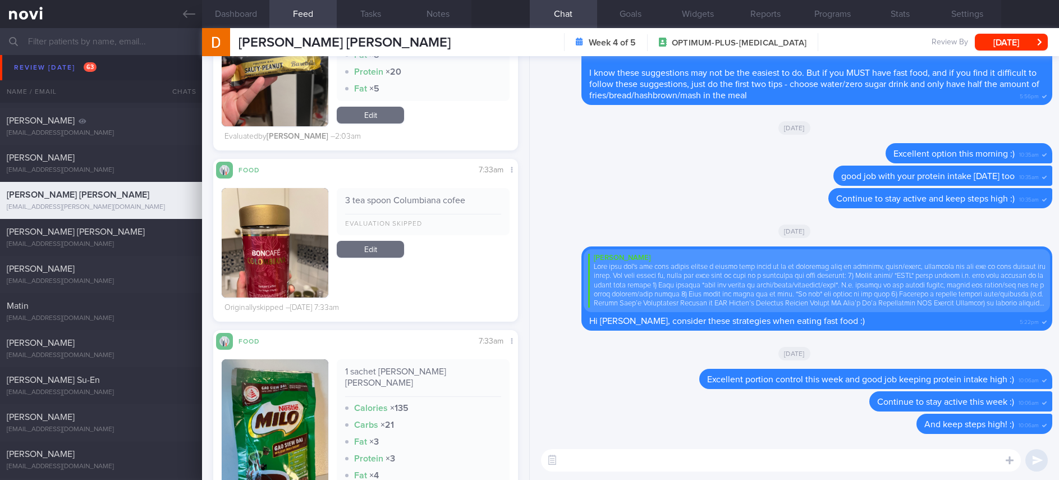
click at [697, 464] on textarea at bounding box center [781, 460] width 480 height 22
paste textarea "When eating Din [PERSON_NAME]/Chinese restaurants, here are some ways to contro…"
type textarea "When eating Din [PERSON_NAME]/Chinese restaurants, here are some ways to contro…"
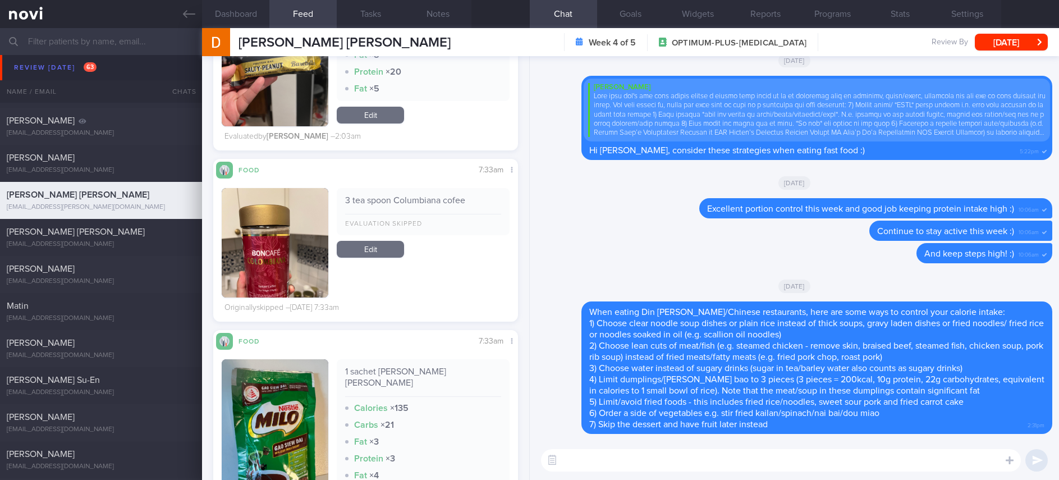
type textarea "D"
type textarea "Continue to prioritise lean protein and high fibre foods this week :)"
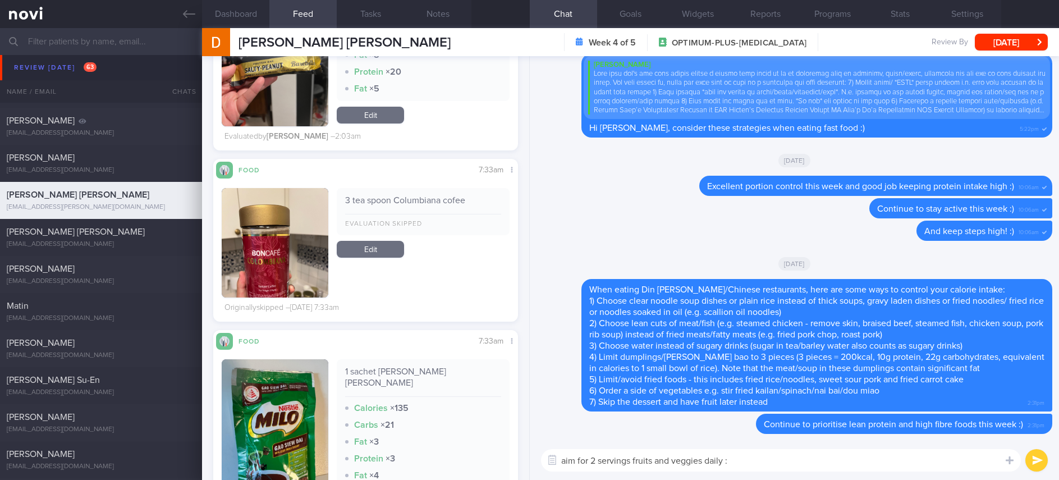
type textarea "aim for 2 servings fruits and veggies daily :)"
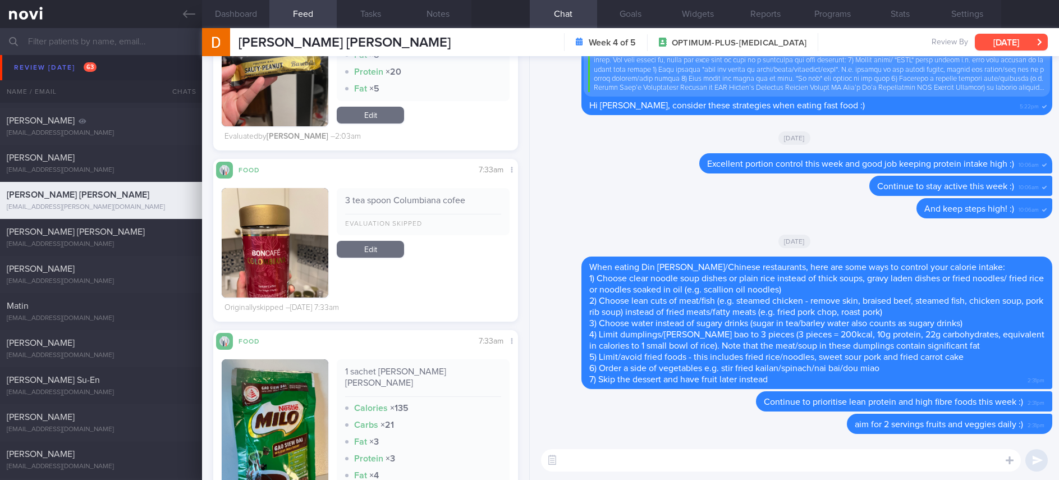
click at [1029, 43] on button "[DATE]" at bounding box center [1011, 42] width 73 height 17
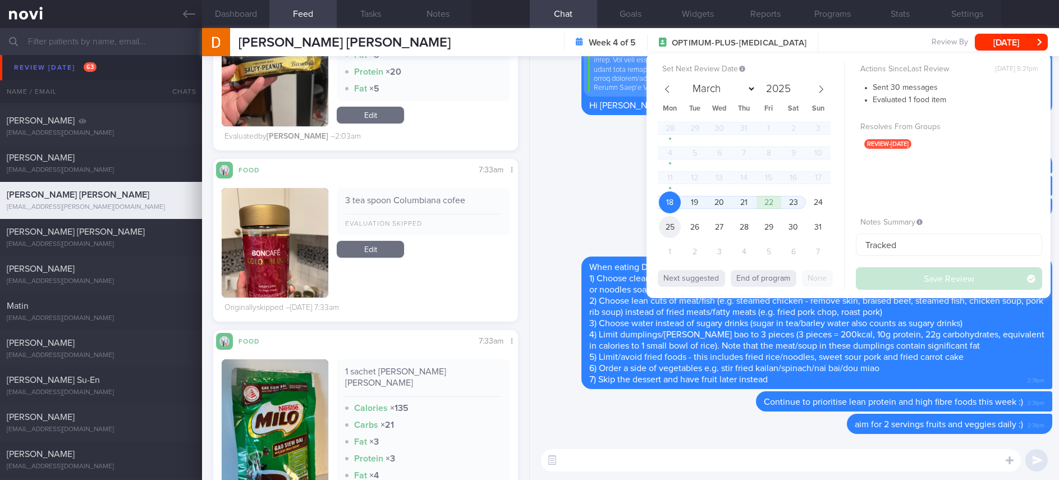
click at [677, 231] on span "25" at bounding box center [670, 227] width 22 height 22
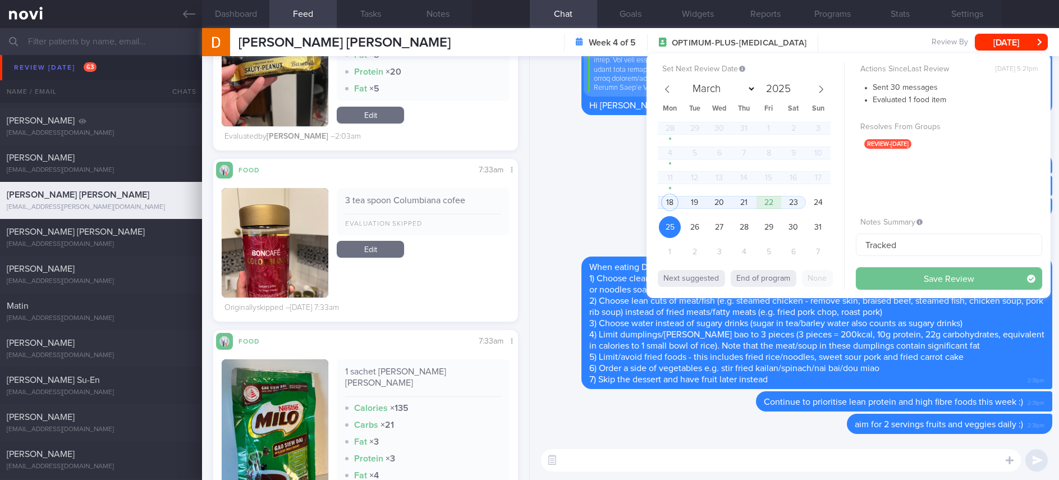
click at [930, 278] on button "Save Review" at bounding box center [949, 278] width 186 height 22
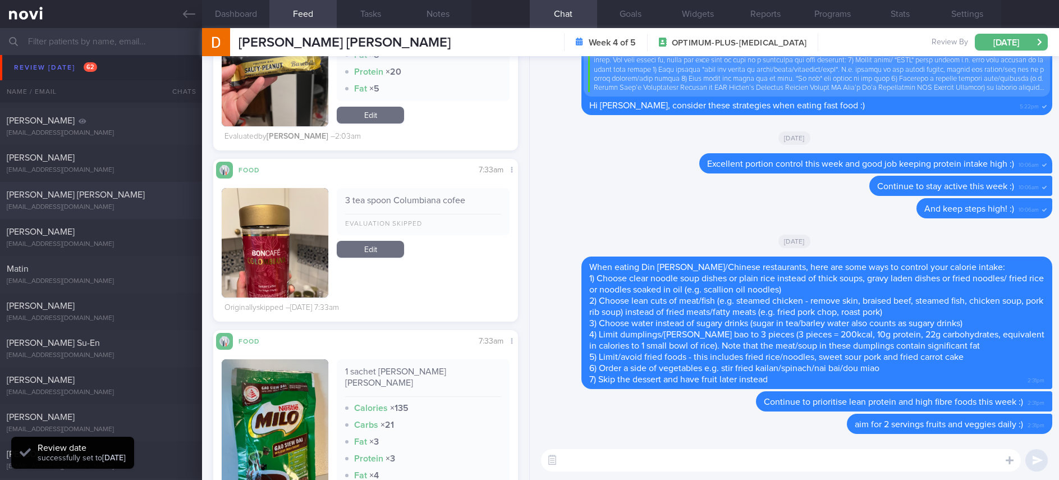
click at [139, 200] on div "Gunathilake Gamaathiralalage Nipuna Lakshitha" at bounding box center [100, 194] width 186 height 11
type input "Tracked."
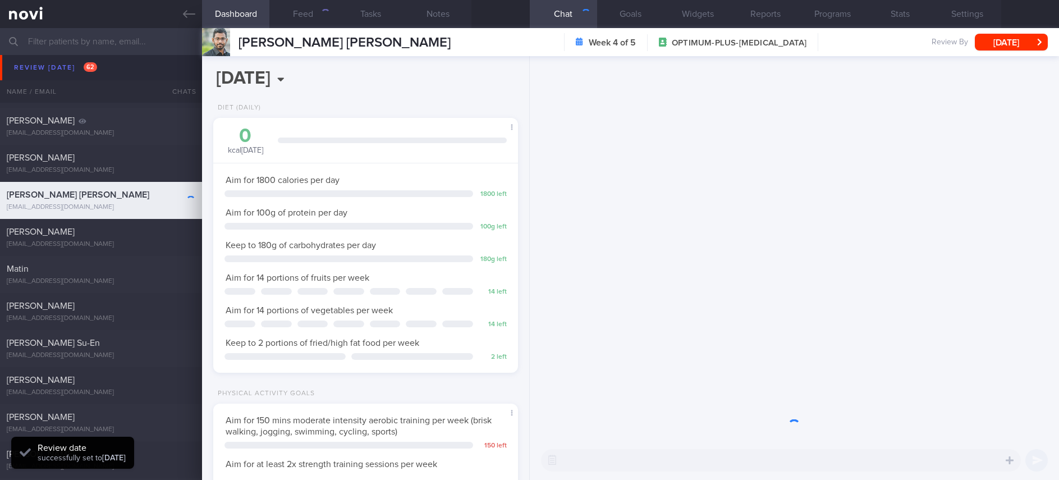
scroll to position [152, 271]
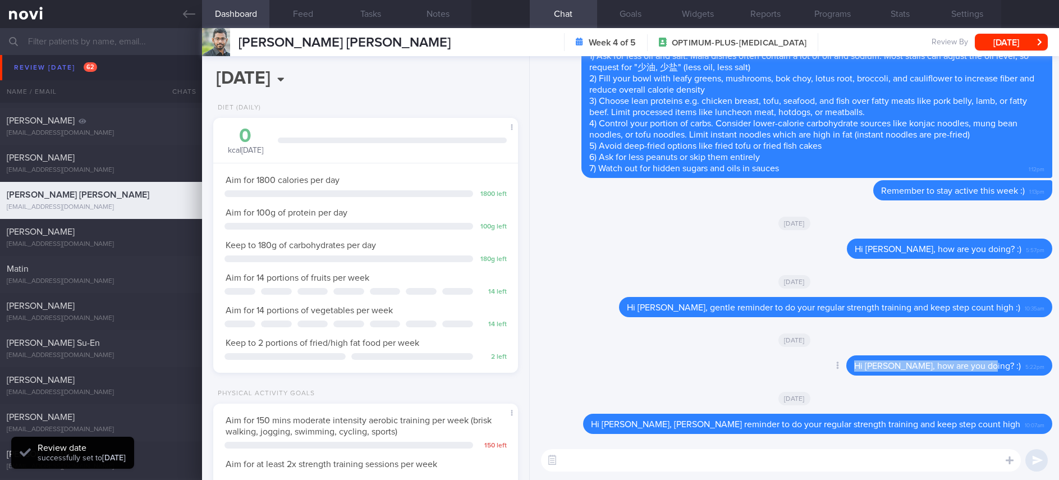
drag, startPoint x: 1010, startPoint y: 365, endPoint x: 772, endPoint y: 377, distance: 238.8
click at [773, 367] on div "Delete Hi Nipuna, how are you doing? :) 5:22pm" at bounding box center [794, 368] width 516 height 27
copy span "Hi Nipuna, how are you doing? :)"
click at [831, 459] on textarea at bounding box center [781, 460] width 480 height 22
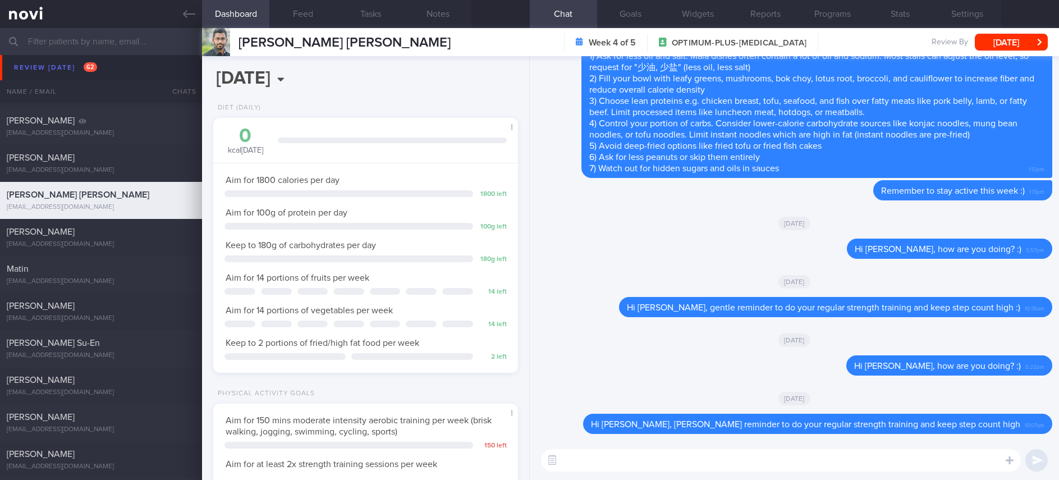
paste textarea "Hi Nipuna, how are you doing? :)"
type textarea "Hi Nipuna, how are you doing? :)"
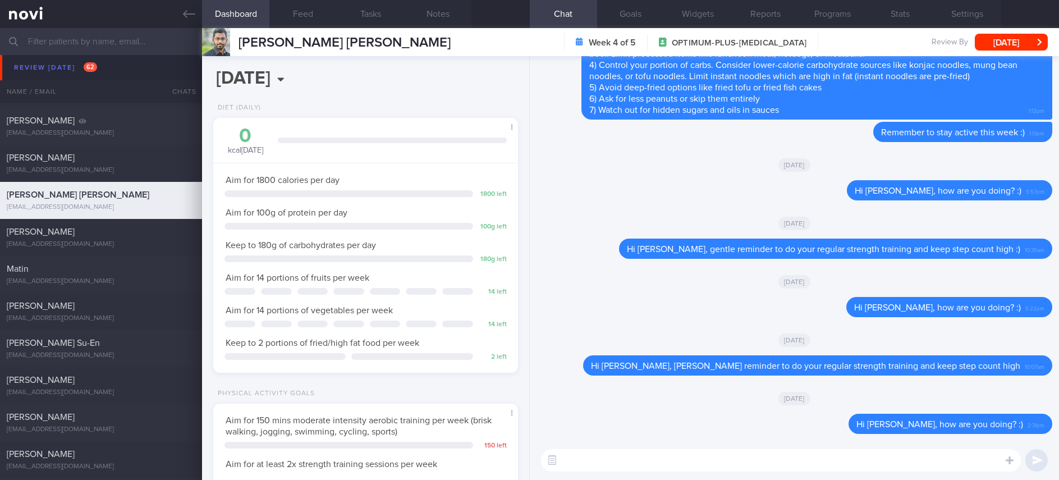
click at [1029, 42] on button "[DATE]" at bounding box center [1011, 42] width 73 height 17
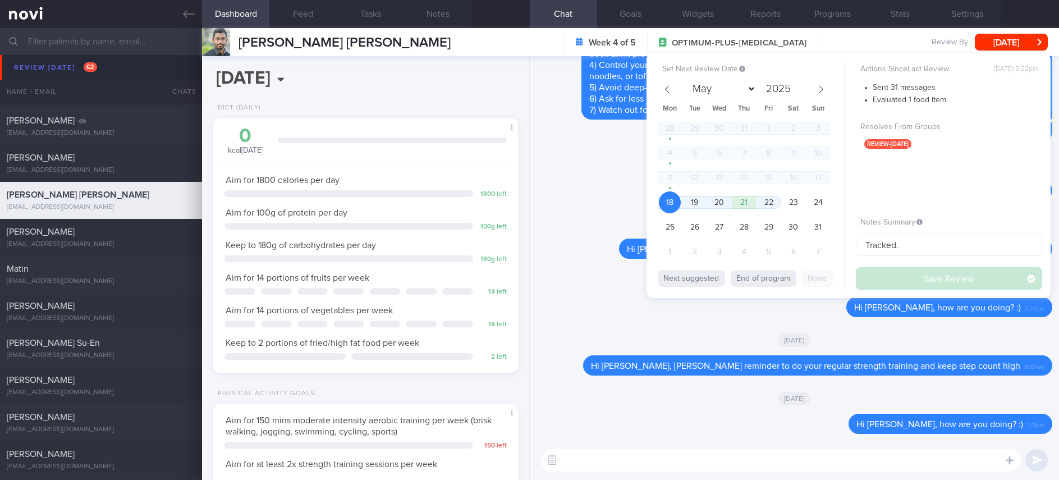
click at [647, 228] on div "Set Next Review Date 18 Aug 2025 May June July August September October Novembe…" at bounding box center [848, 175] width 404 height 245
click at [669, 226] on span "25" at bounding box center [670, 227] width 22 height 22
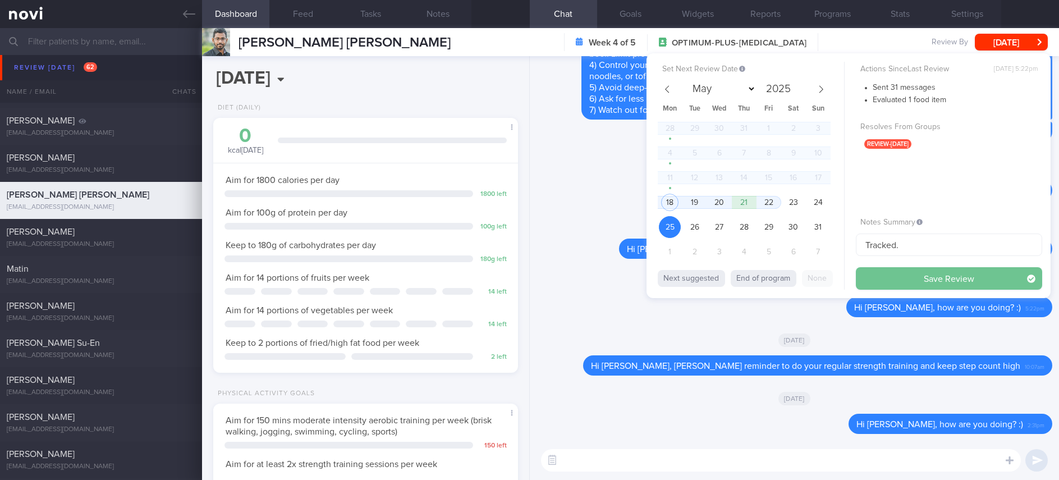
click at [913, 279] on button "Save Review" at bounding box center [949, 278] width 186 height 22
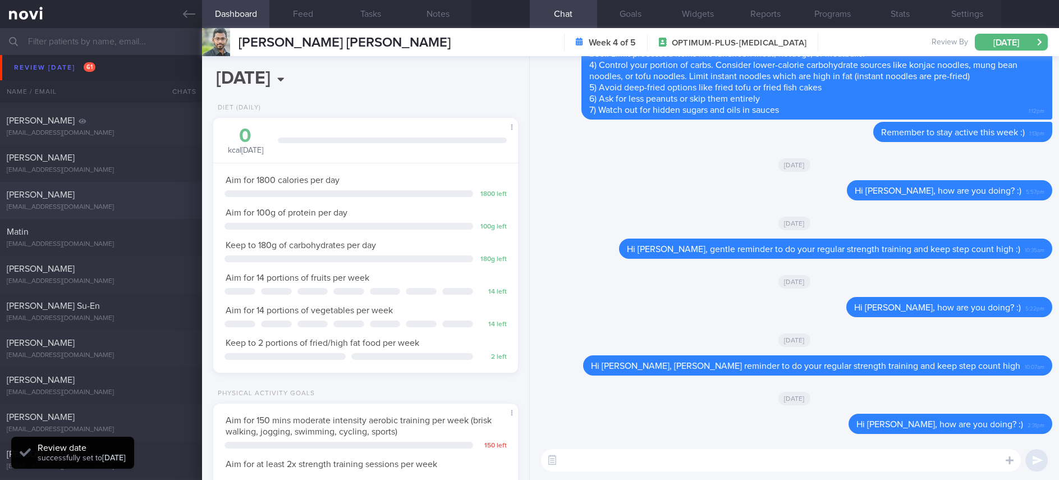
click at [140, 199] on div "Pimjay Kaur" at bounding box center [100, 194] width 186 height 11
type input "tracked"
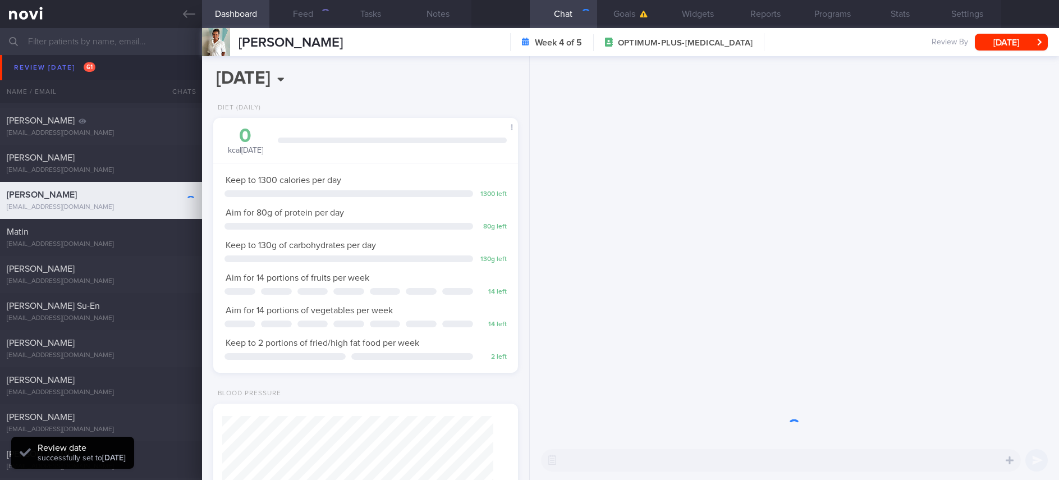
scroll to position [135, 271]
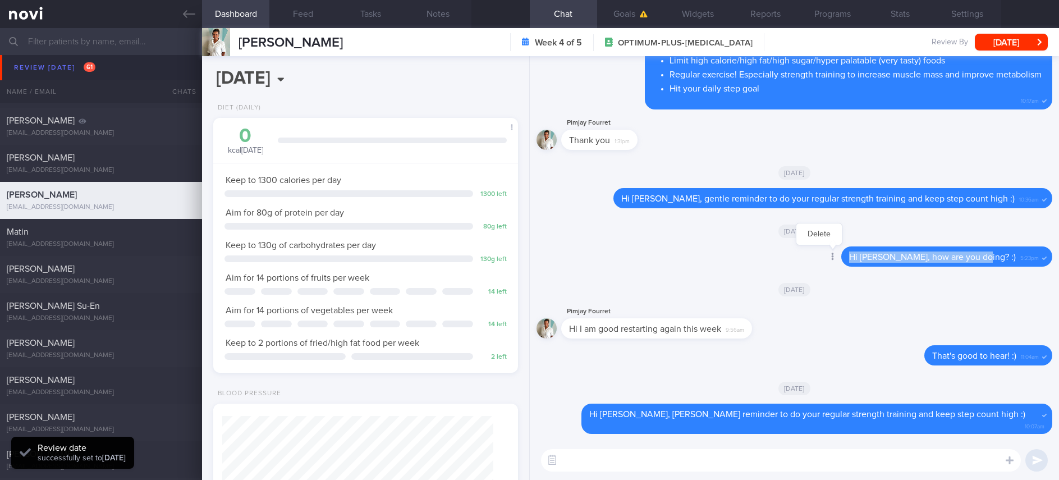
drag, startPoint x: 1007, startPoint y: 262, endPoint x: 860, endPoint y: 267, distance: 147.1
click at [860, 267] on div "Delete Hi Pimjay, how are you doing? :) 5:23pm" at bounding box center [924, 256] width 256 height 20
copy span "Hi Pimjay, how are you doing? :)"
click at [846, 462] on textarea at bounding box center [781, 460] width 480 height 22
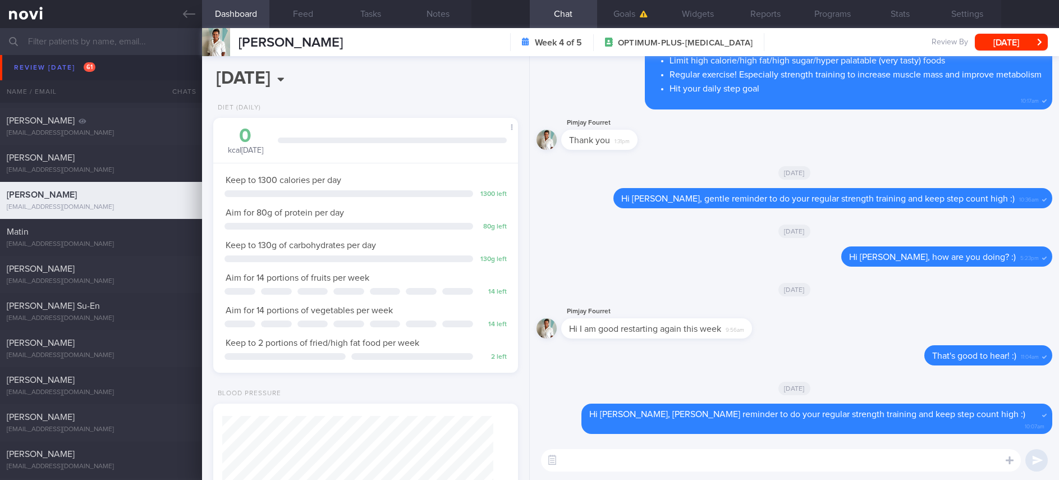
paste textarea "Hi Pimjay, how are you doing? :)"
type textarea "Hi Pimjay, how are you doing? :)"
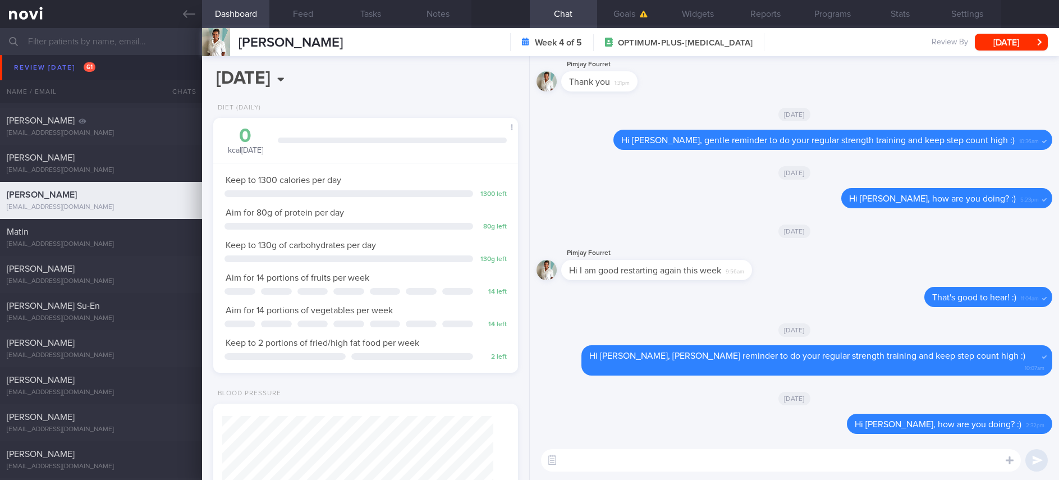
click at [994, 29] on div "Pimjay Kaur Pimjay Kaur kaurjay13@gmail.com Week 4 of 5 OPTIMUM-PLUS-WEGOVY Rev…" at bounding box center [630, 42] width 857 height 28
click at [995, 36] on button "[DATE]" at bounding box center [1011, 42] width 73 height 17
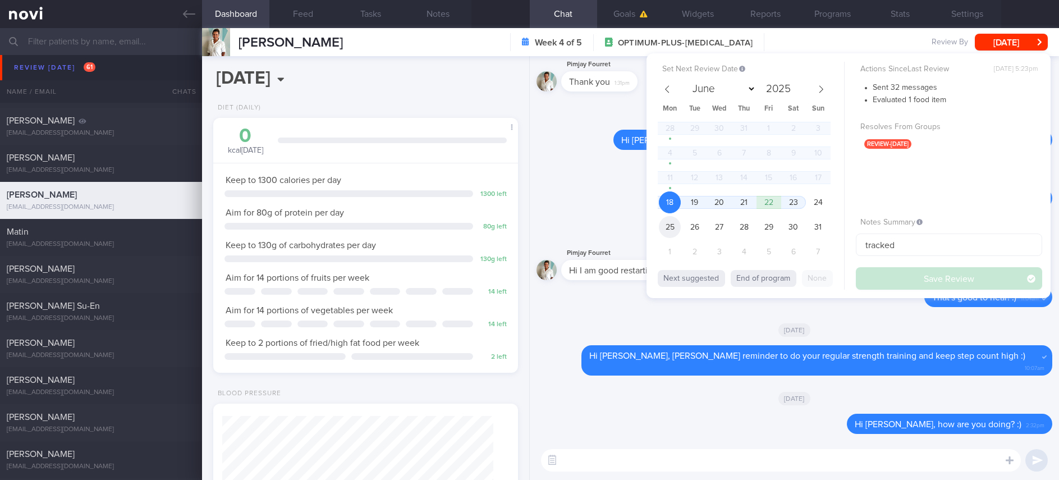
click at [669, 224] on span "25" at bounding box center [670, 227] width 22 height 22
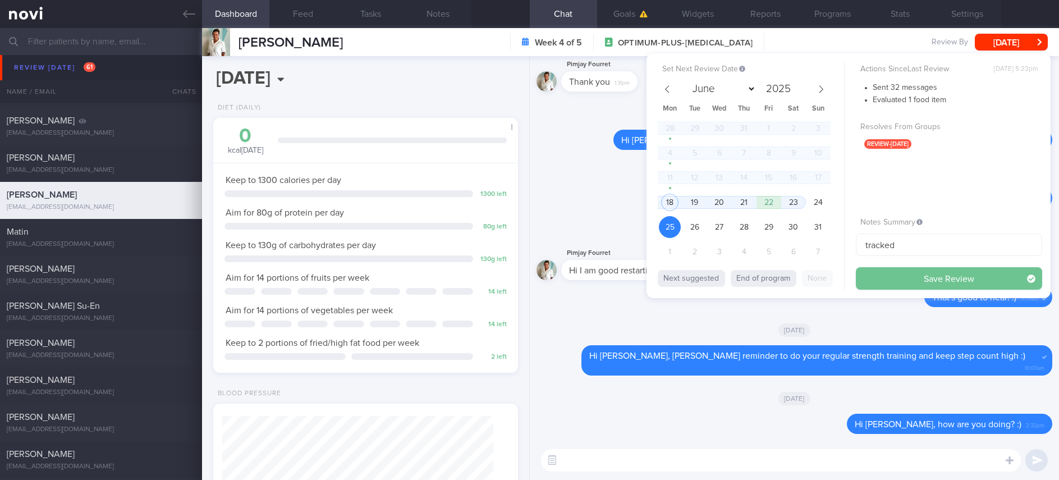
click at [881, 274] on button "Save Review" at bounding box center [949, 278] width 186 height 22
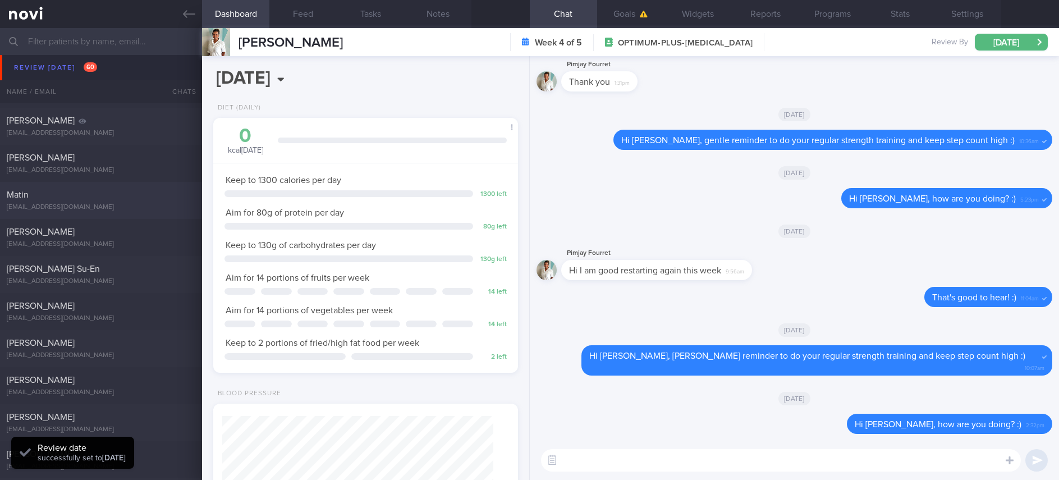
click at [116, 201] on div "Matin matinlee3zero@gmail.com" at bounding box center [101, 200] width 202 height 22
type input "Tracked. Matin. eGFR 66 ([DATE]), history of high creatinine"
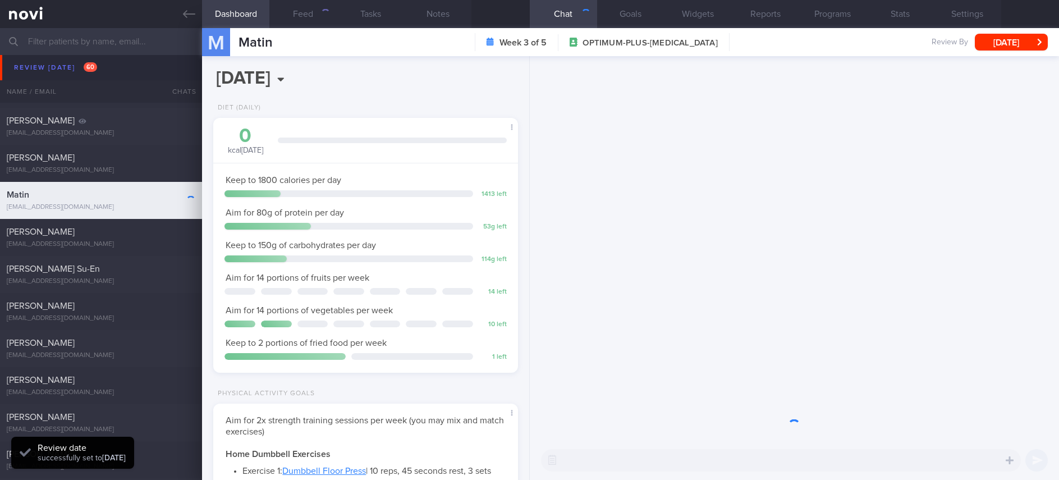
scroll to position [135, 271]
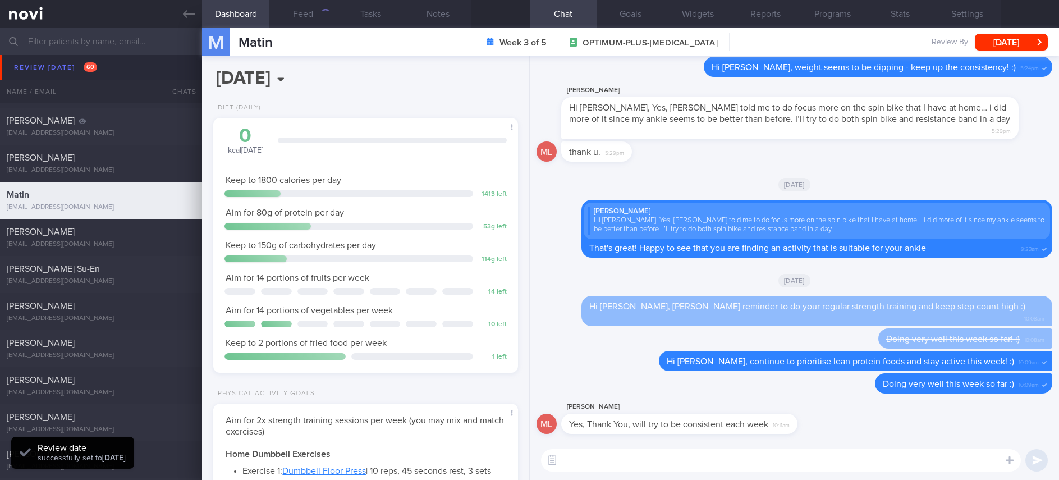
click at [628, 465] on textarea at bounding box center [781, 460] width 480 height 22
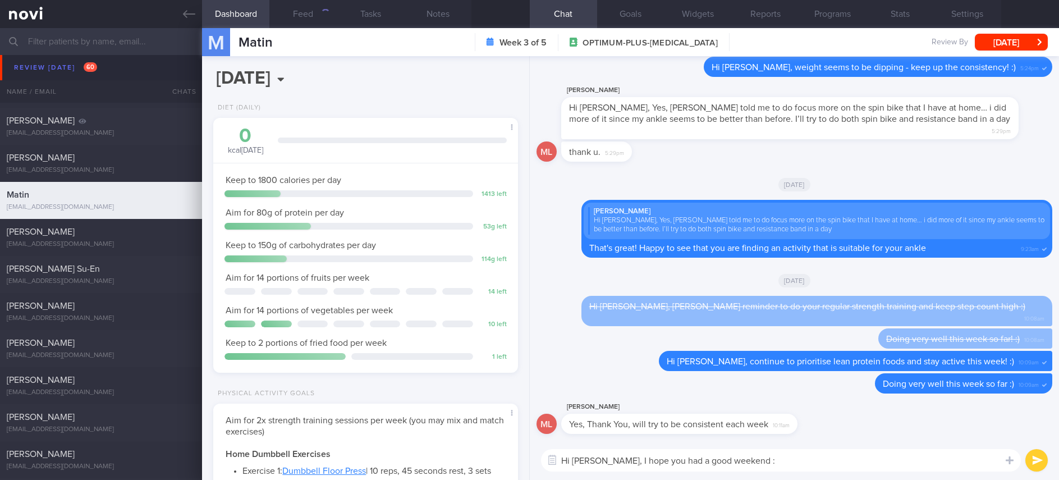
type textarea "Hi Matin, I hope you had a good weekend :)"
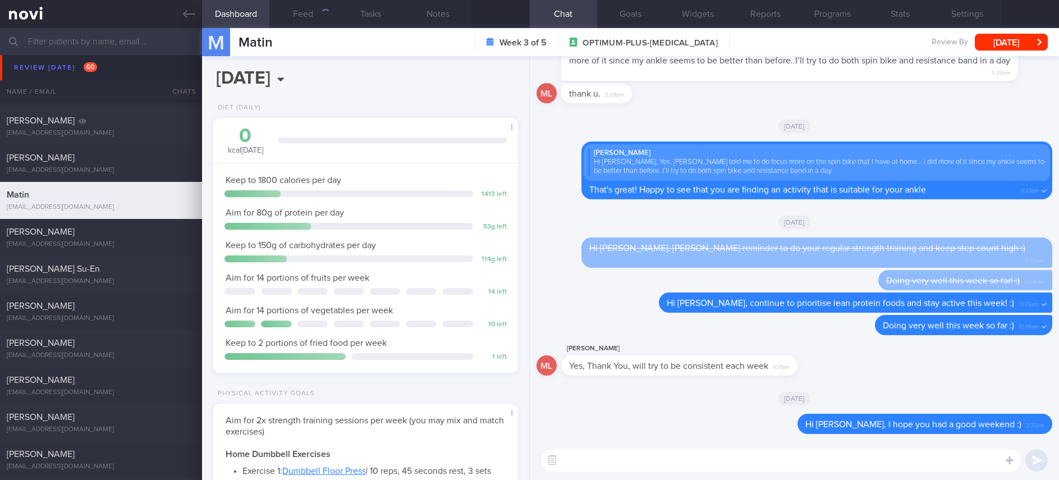
click at [637, 464] on textarea at bounding box center [781, 460] width 480 height 22
drag, startPoint x: 517, startPoint y: 176, endPoint x: 454, endPoint y: 104, distance: 95.4
click at [456, 106] on div "Diet (Daily)" at bounding box center [365, 111] width 304 height 14
click at [317, 17] on div "2095" at bounding box center [319, 14] width 21 height 10
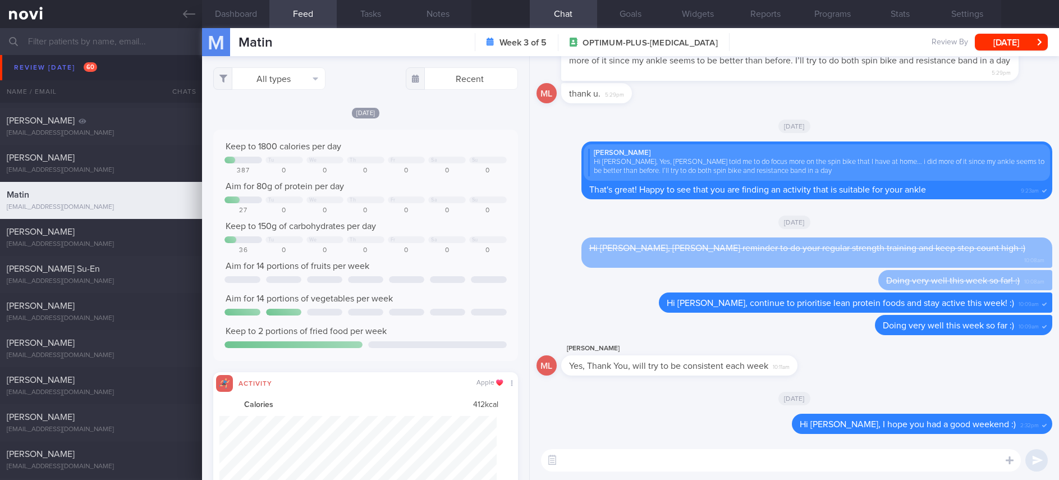
scroll to position [69, 277]
drag, startPoint x: 253, startPoint y: 86, endPoint x: 264, endPoint y: 88, distance: 11.9
click at [253, 86] on button "All types" at bounding box center [269, 78] width 112 height 22
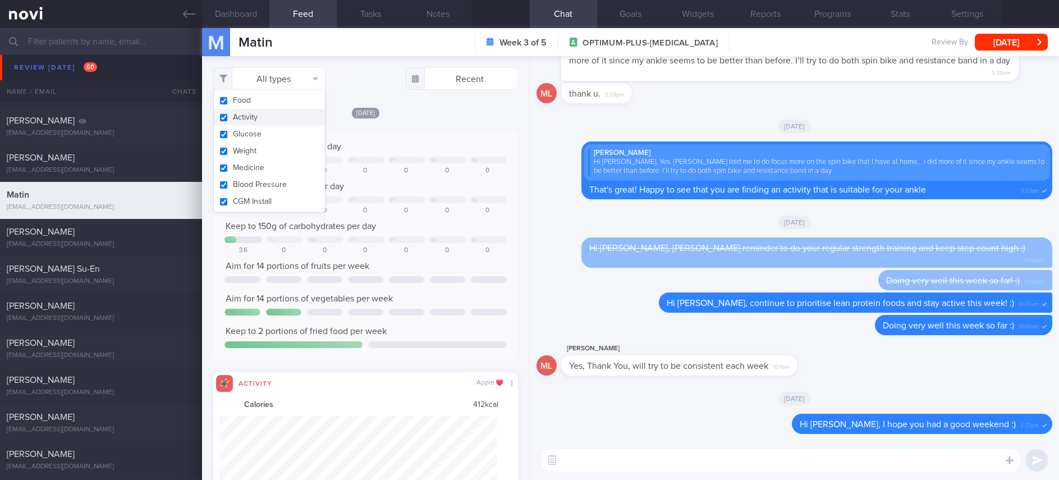
click at [273, 113] on button "Activity" at bounding box center [269, 117] width 111 height 17
click at [407, 163] on div at bounding box center [407, 160] width 38 height 7
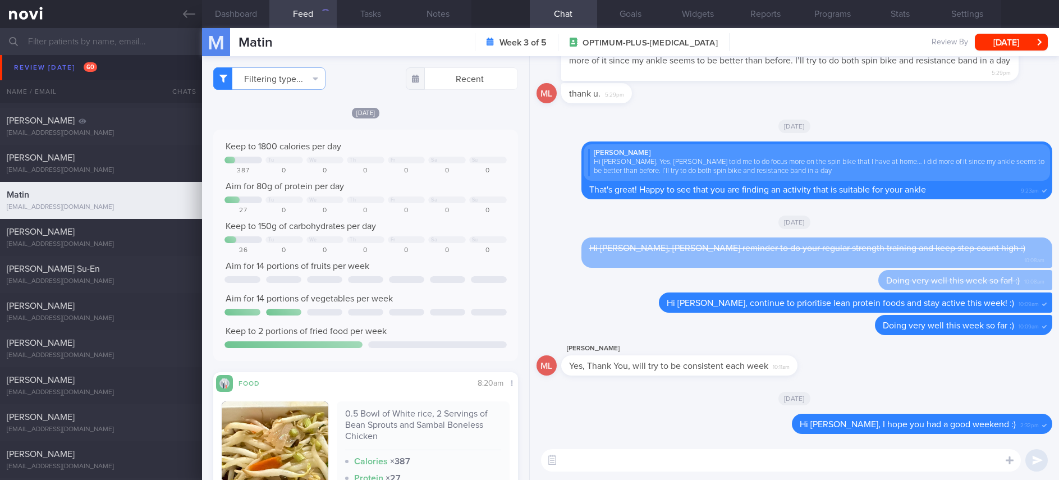
checkbox input "false"
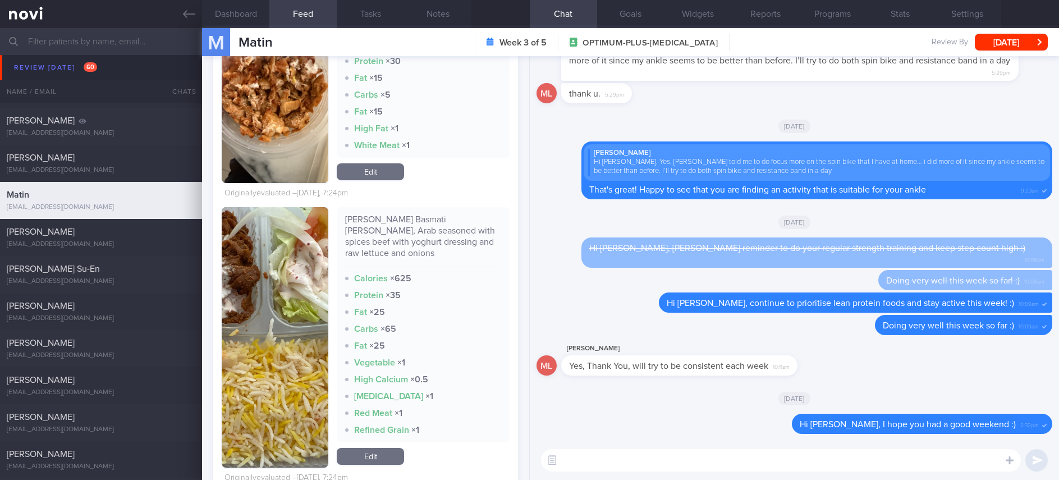
click at [276, 342] on button "button" at bounding box center [275, 337] width 107 height 260
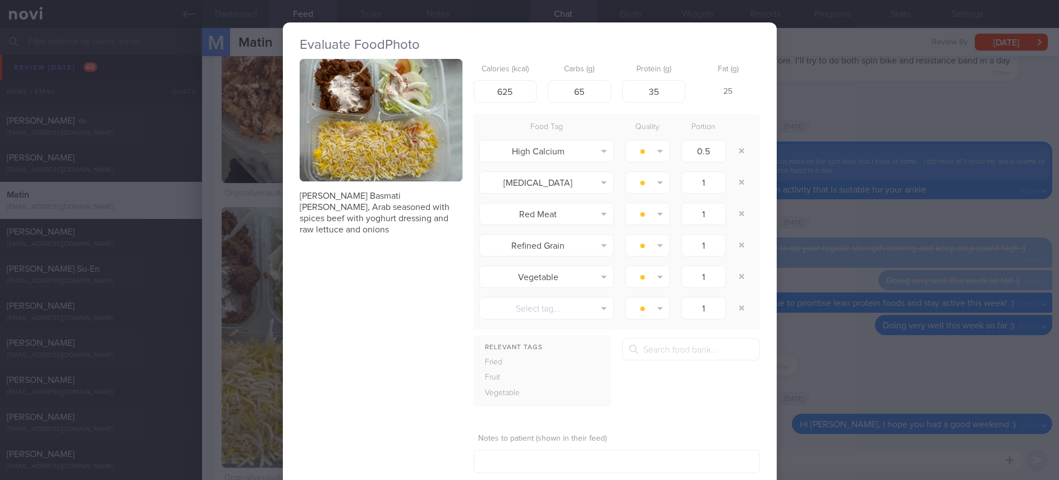
click at [847, 176] on div "Evaluate Food Photo Mandi Basmati Rice, Arab seasoned with spices beef with yog…" at bounding box center [529, 240] width 1059 height 480
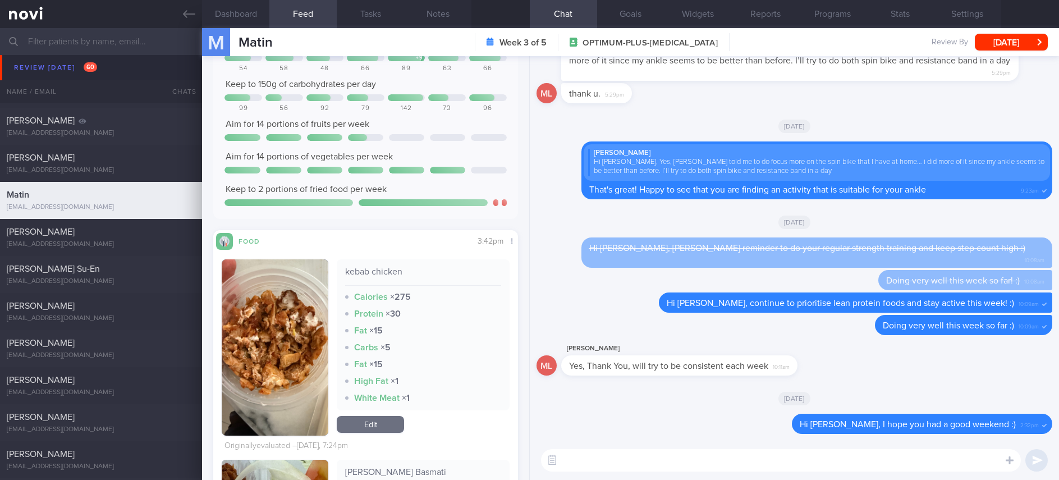
click at [615, 454] on textarea at bounding box center [781, 460] width 480 height 22
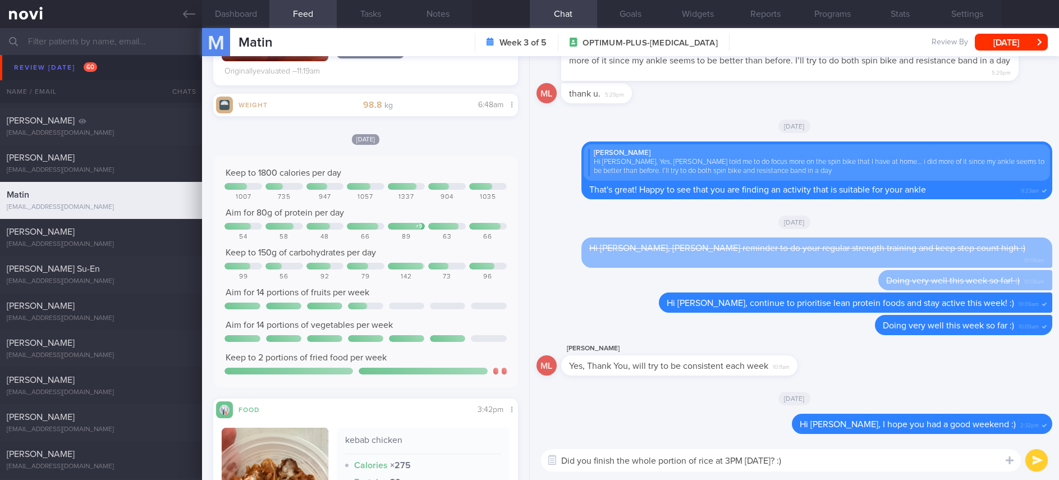
click at [641, 463] on textarea "Did you finish the whole portion of rice at 3PM yesterday? :)" at bounding box center [781, 460] width 480 height 22
click at [667, 460] on textarea "Did you finish the whole portion of rice at 3PM yesterday? :)" at bounding box center [781, 460] width 480 height 22
click at [700, 458] on textarea "Did you finish the whole portion of rice at 3PM yesterday? :)" at bounding box center [781, 460] width 480 height 22
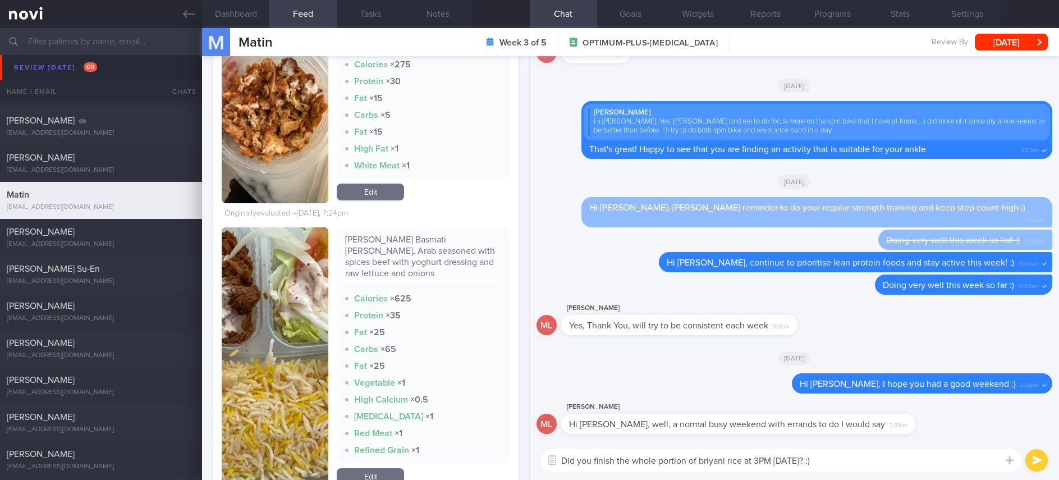
scroll to position [1094, 0]
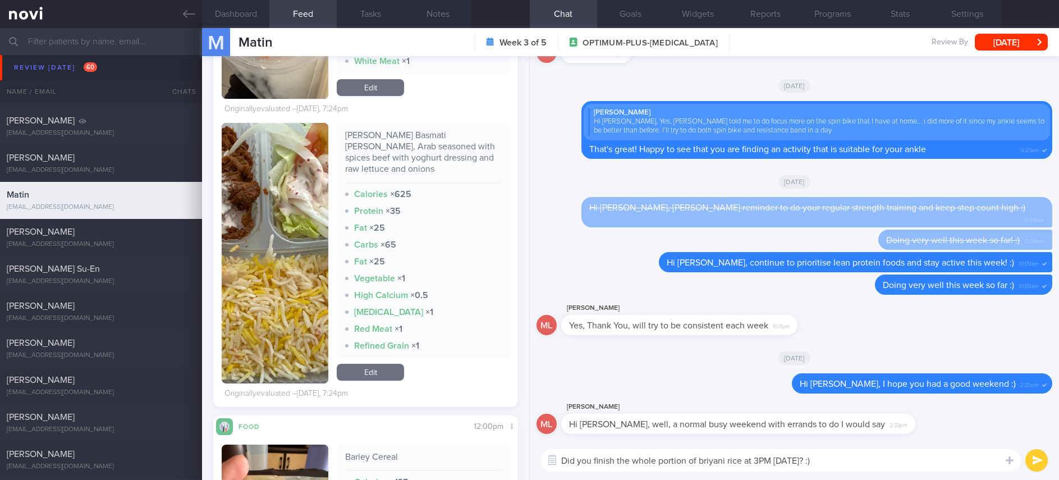
click at [671, 460] on textarea "Did you finish the whole portion of briyani rice at 3PM yesterday? :)" at bounding box center [781, 460] width 480 height 22
drag, startPoint x: 698, startPoint y: 464, endPoint x: 630, endPoint y: 458, distance: 68.7
click at [630, 458] on textarea "Did you finish the whole portion of briyani rice at 3PM yesterday? :)" at bounding box center [781, 460] width 480 height 22
click at [646, 457] on textarea "Did you finish the briyani rice at 3PM yesterday? :)" at bounding box center [781, 460] width 480 height 22
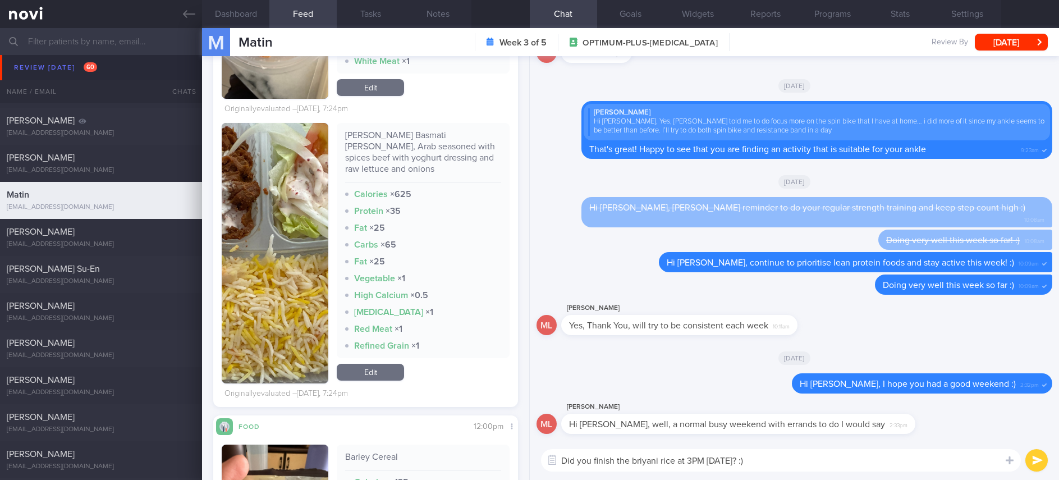
click at [646, 457] on textarea "Did you finish the briyani rice at 3PM yesterday? :)" at bounding box center [781, 460] width 480 height 22
type textarea "Did you finish the basmati rice at 3PM yesterday? :)"
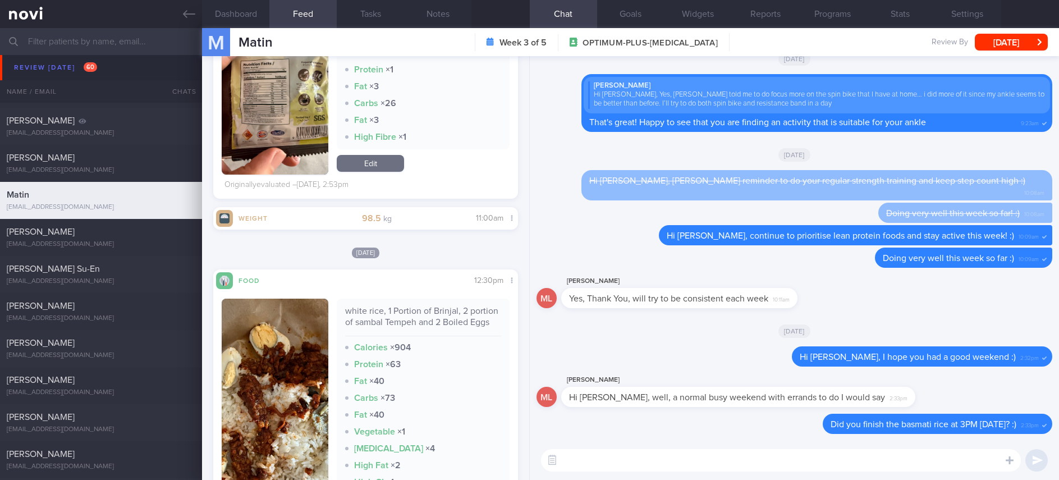
scroll to position [1347, 0]
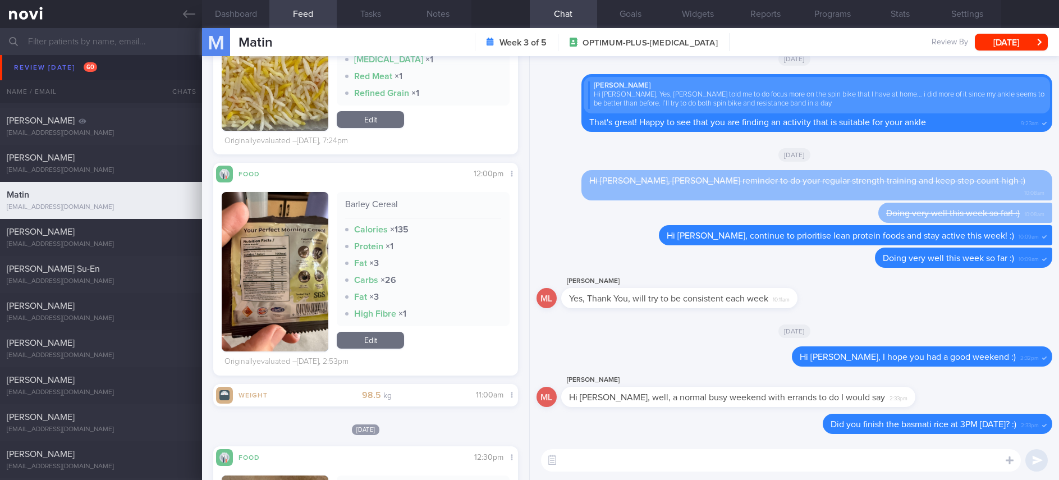
click at [296, 253] on button "button" at bounding box center [275, 271] width 107 height 159
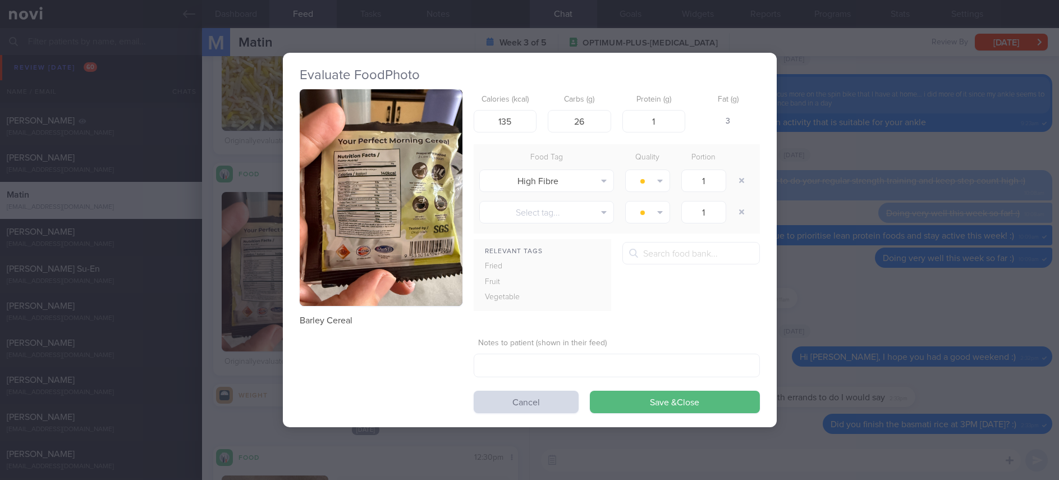
click at [354, 165] on button "button" at bounding box center [381, 197] width 163 height 217
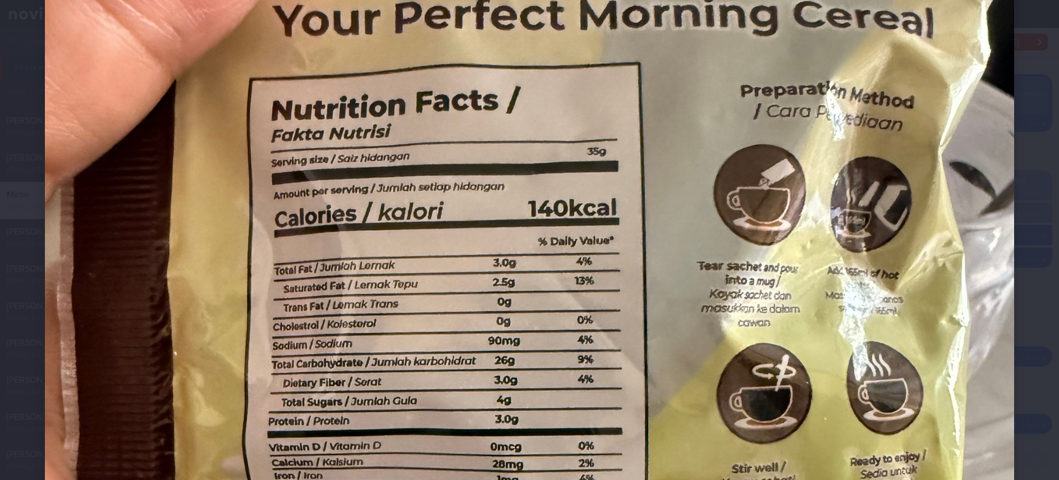
click at [966, 353] on img at bounding box center [529, 354] width 969 height 1292
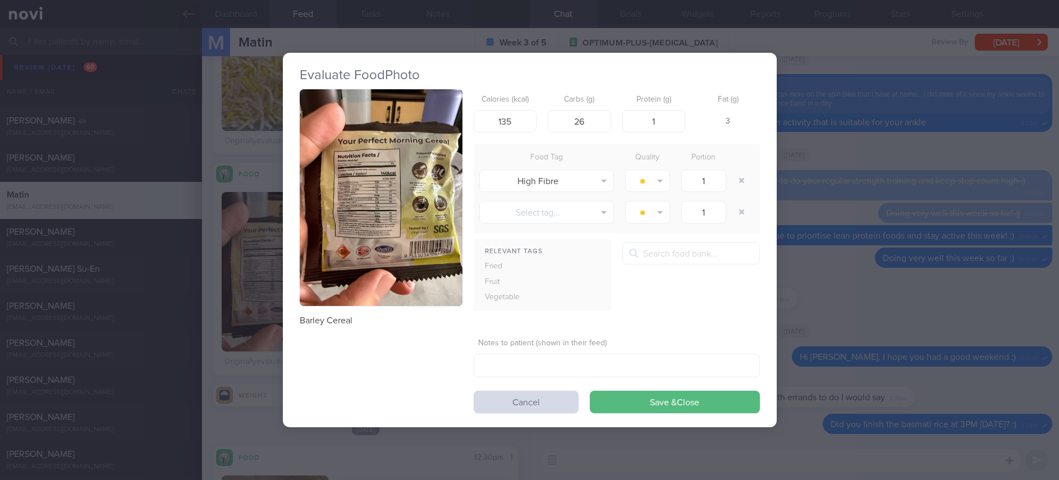
click at [843, 447] on div "Evaluate Food Photo Barley Cereal Calories (kcal) 135 Carbs (g) 26 Protein (g) …" at bounding box center [529, 240] width 1059 height 480
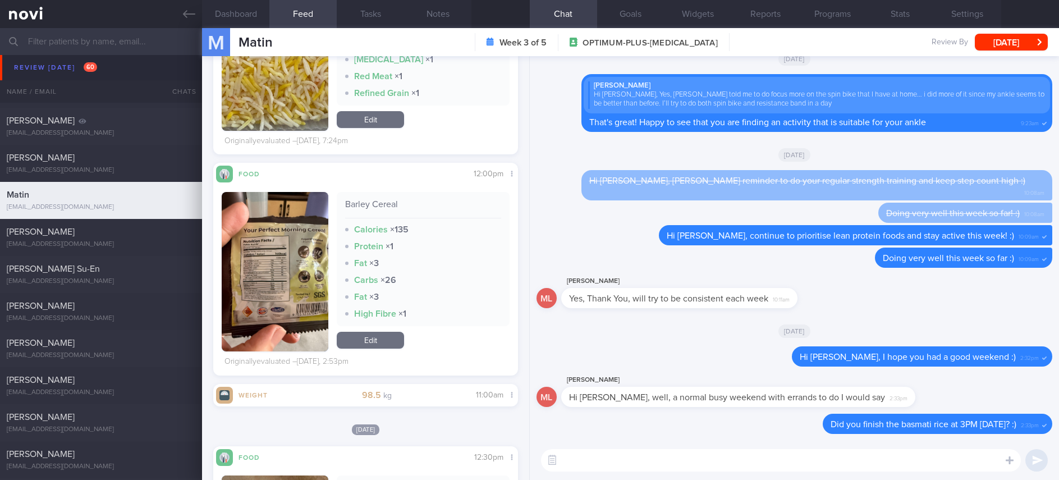
click at [779, 466] on textarea at bounding box center [781, 460] width 480 height 22
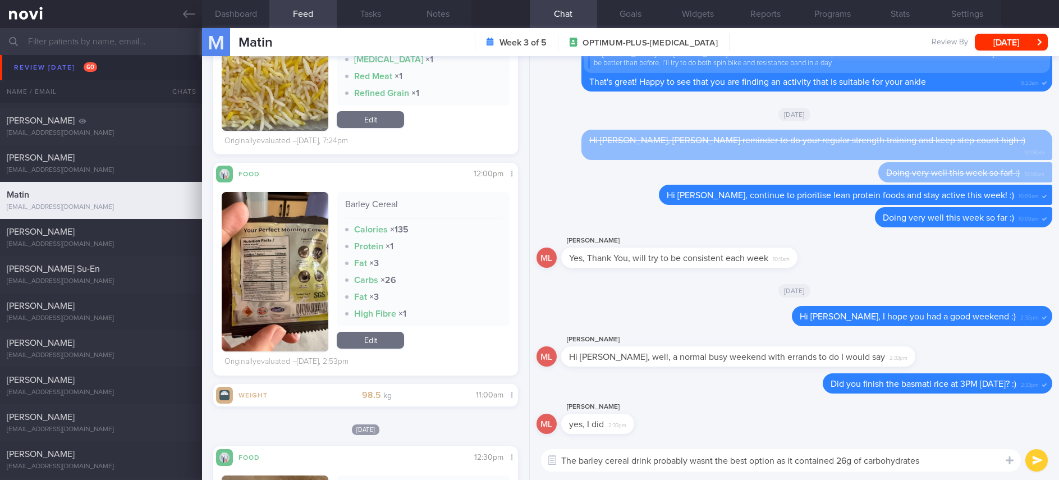
click at [271, 274] on button "button" at bounding box center [275, 271] width 107 height 159
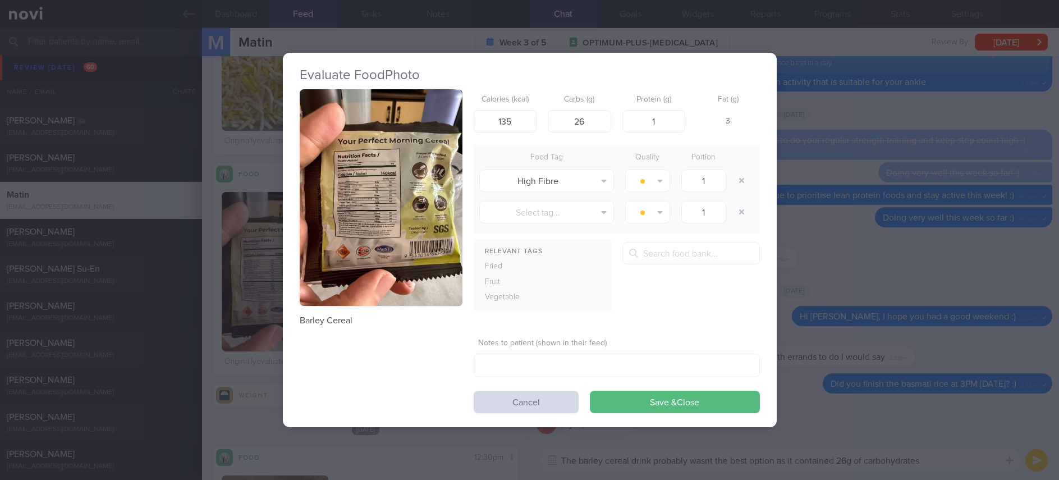
click at [394, 177] on button "button" at bounding box center [381, 197] width 163 height 217
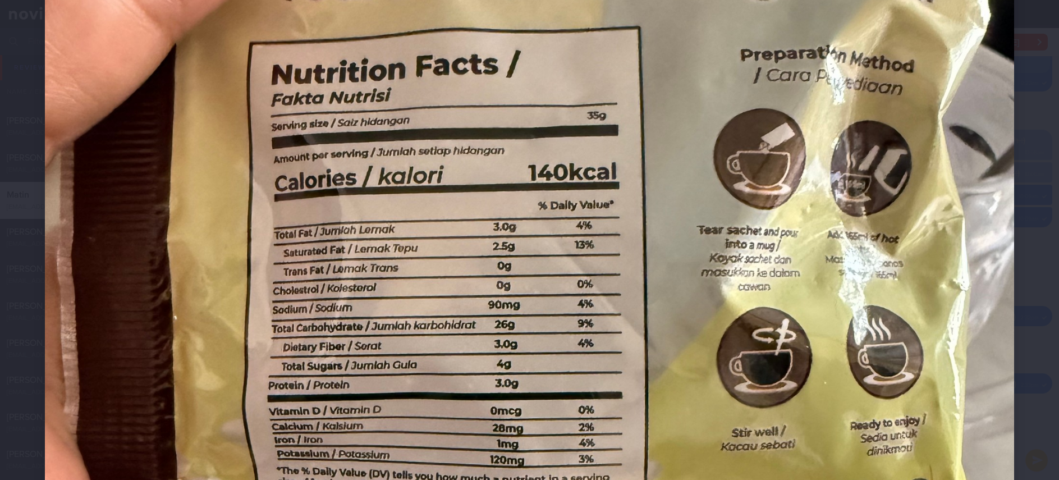
scroll to position [253, 0]
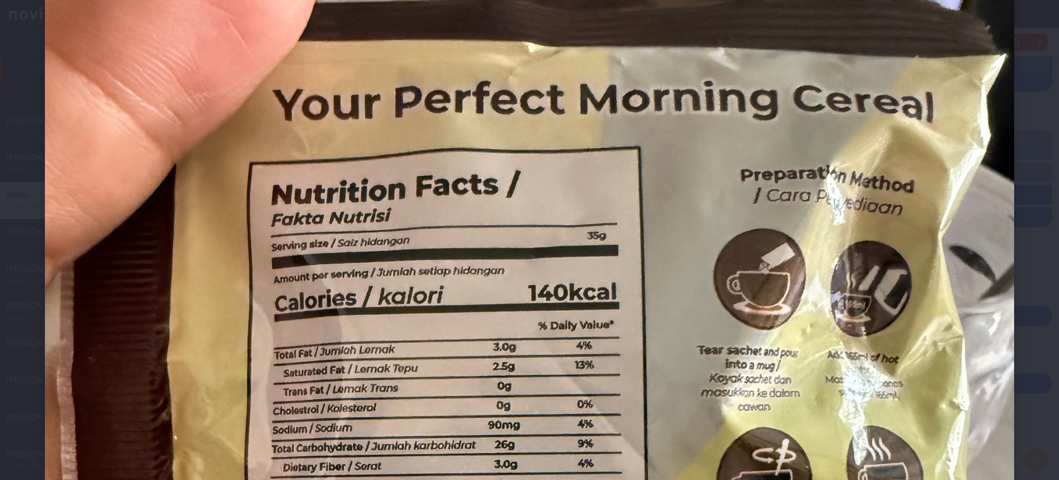
click at [991, 309] on img at bounding box center [529, 438] width 969 height 1292
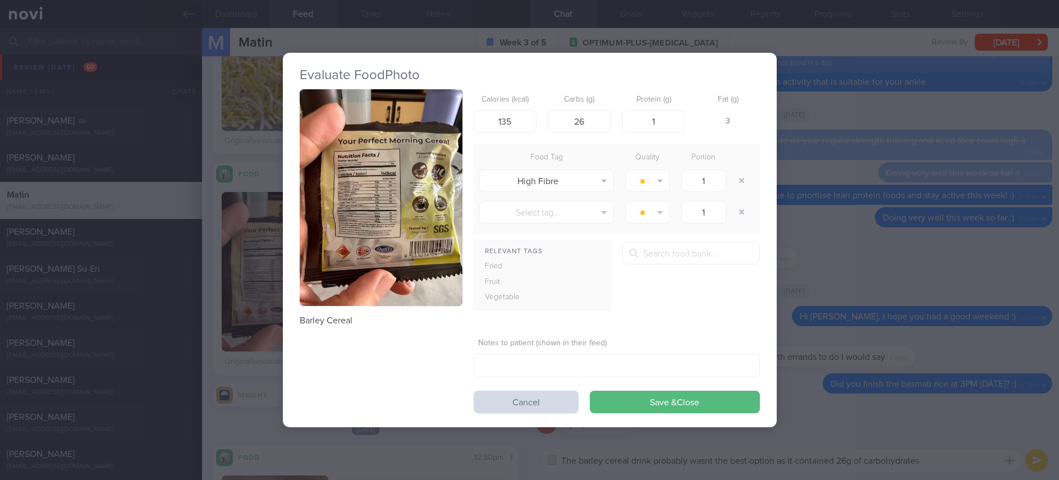
click at [982, 375] on div "Evaluate Food Photo Barley Cereal Calories (kcal) 135 Carbs (g) 26 Protein (g) …" at bounding box center [529, 240] width 1059 height 480
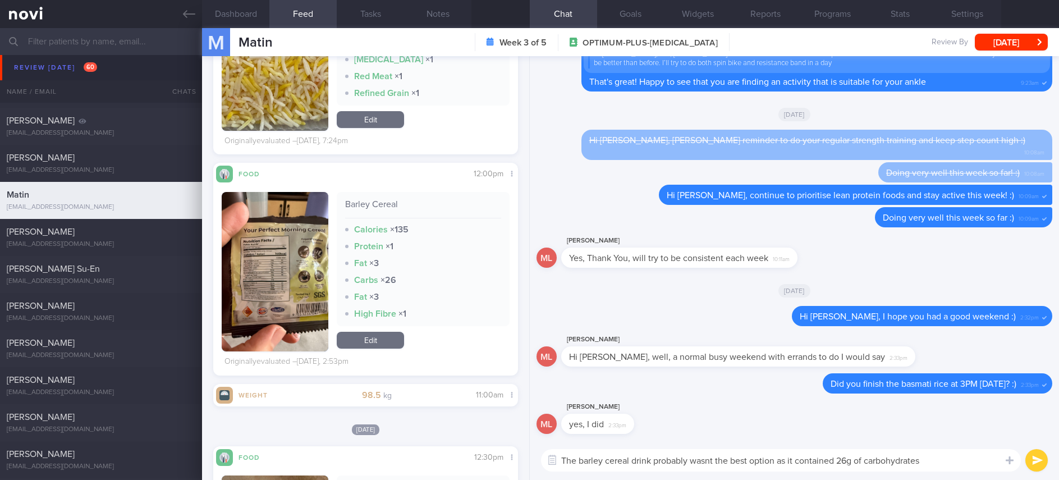
click at [939, 457] on textarea "The barley cereal drink probably wasnt the best option as it contained 26g of c…" at bounding box center [781, 460] width 480 height 22
click at [247, 296] on button "button" at bounding box center [275, 271] width 107 height 159
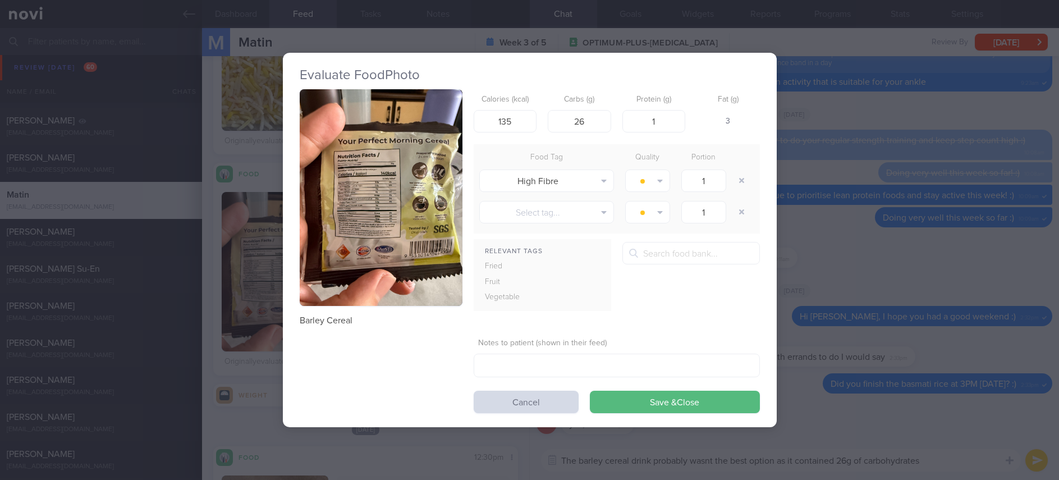
click at [350, 163] on img "button" at bounding box center [381, 197] width 163 height 217
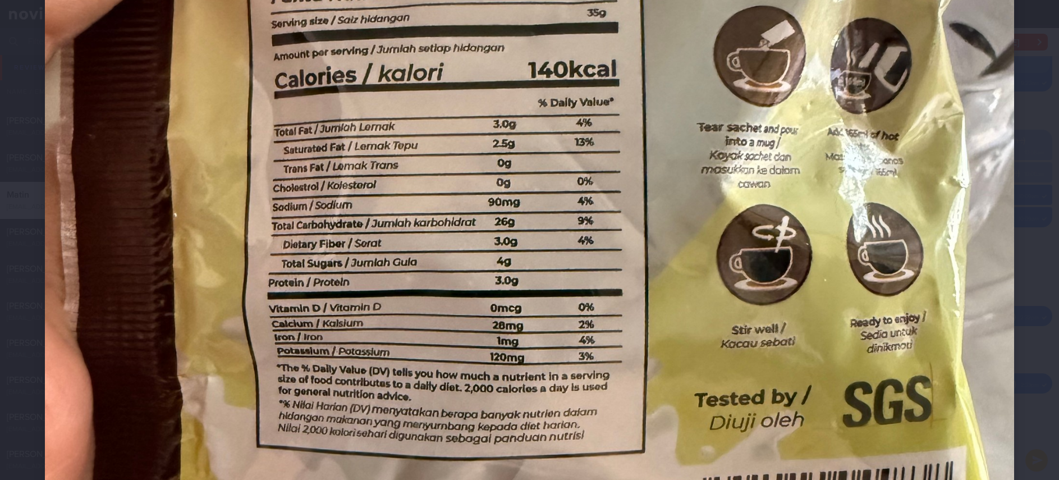
scroll to position [421, 0]
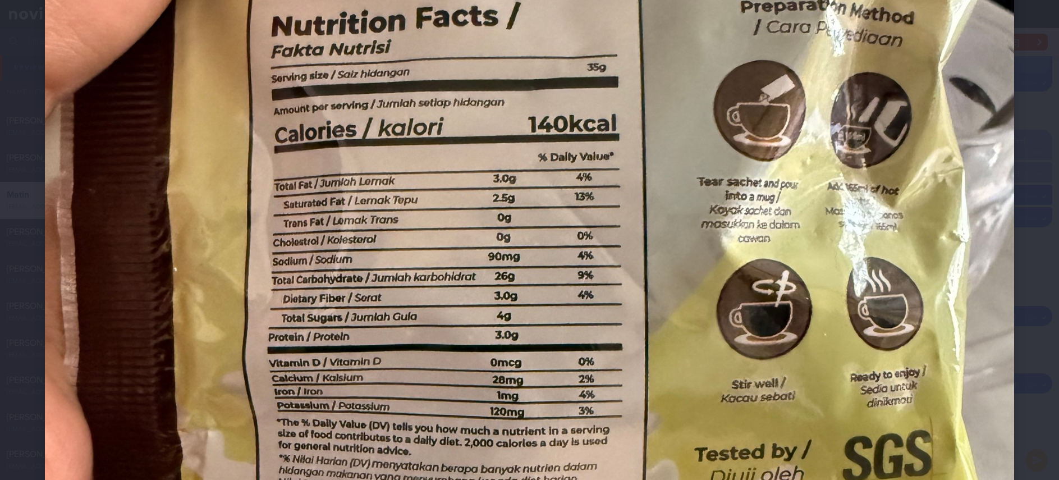
click at [804, 336] on img at bounding box center [529, 270] width 969 height 1292
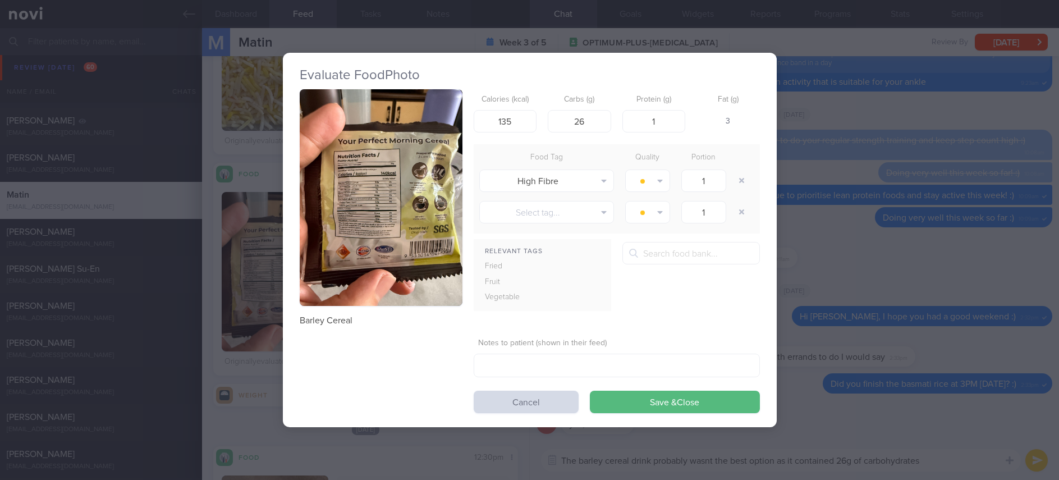
click at [970, 401] on div "Evaluate Food Photo Barley Cereal Calories (kcal) 135 Carbs (g) 26 Protein (g) …" at bounding box center [529, 240] width 1059 height 480
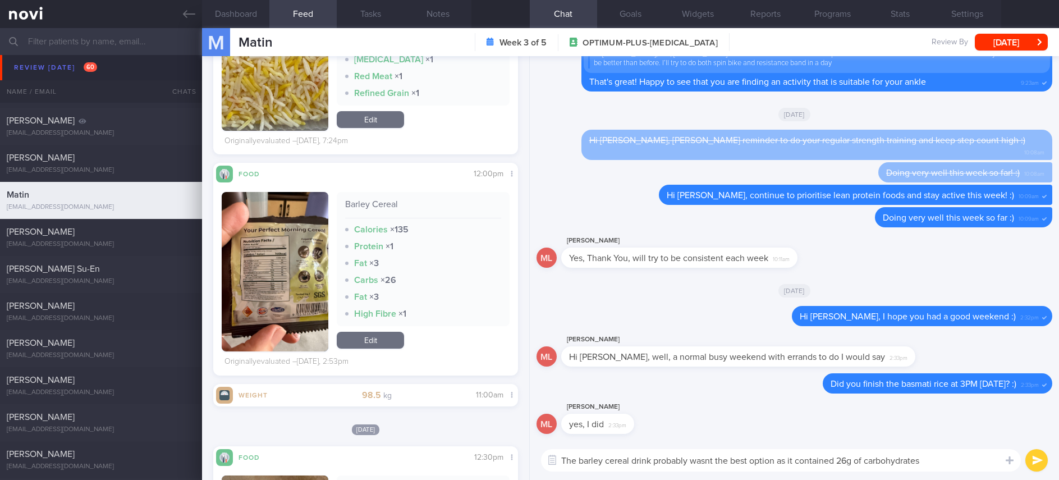
click at [950, 475] on div "The barley cereal drink probably wasnt the best option as it contained 26g of c…" at bounding box center [794, 460] width 529 height 39
click at [955, 466] on textarea "The barley cereal drink probably wasnt the best option as it contained 26g of c…" at bounding box center [781, 460] width 480 height 22
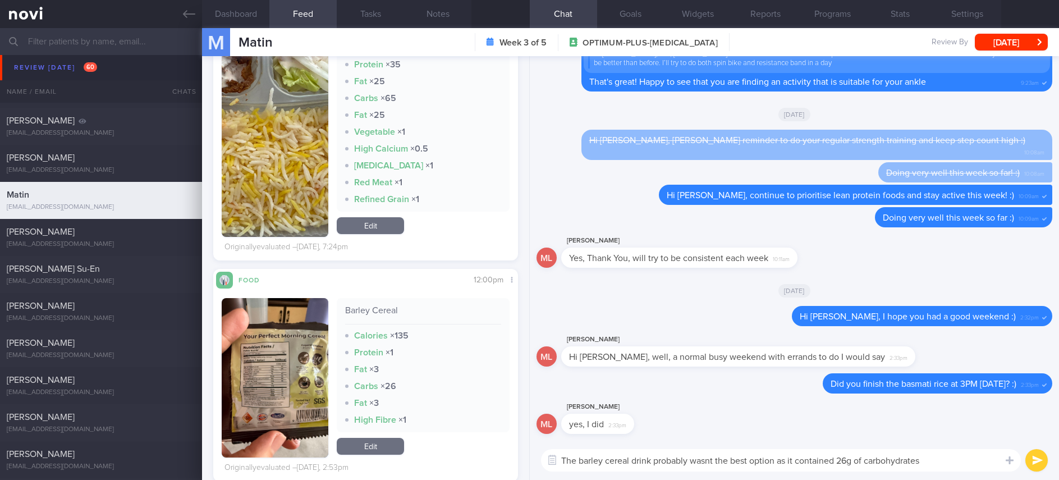
scroll to position [1178, 0]
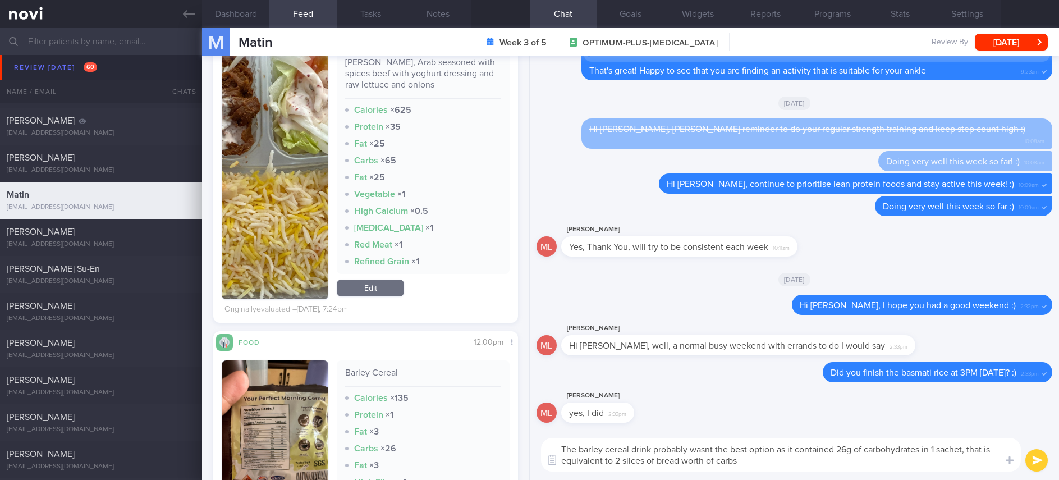
type textarea "The barley cereal drink probably wasnt the best option as it contained 26g of c…"
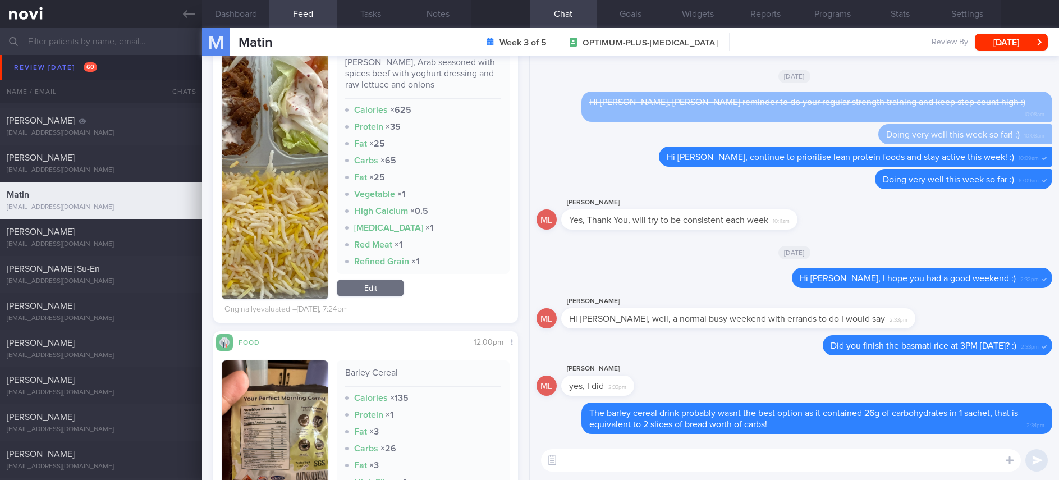
type textarea "D"
type textarea "B"
drag, startPoint x: 586, startPoint y: 378, endPoint x: 707, endPoint y: 364, distance: 121.5
click at [708, 372] on div "ML Matin Lee yes, I did 2:33pm" at bounding box center [794, 382] width 516 height 40
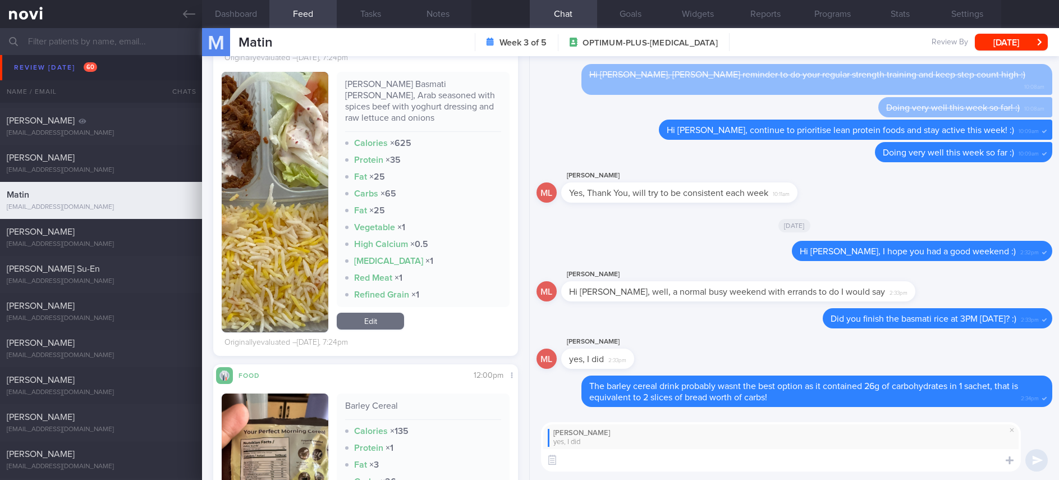
scroll to position [1094, 0]
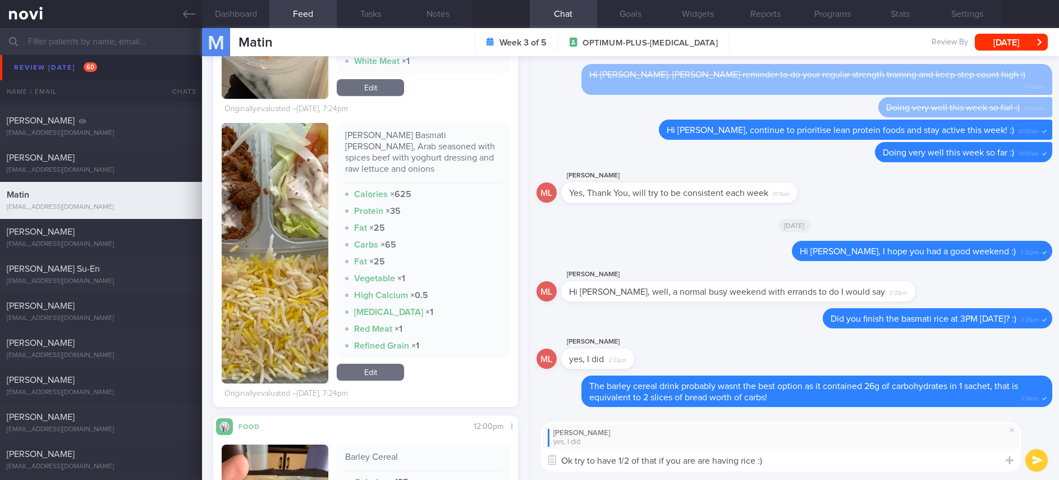
click at [659, 460] on textarea "Ok try to have 1/2 of that if you are are having rice :)" at bounding box center [781, 460] width 480 height 22
type textarea "Ok try to have 1/2 of that portion if you are are having rice :)"
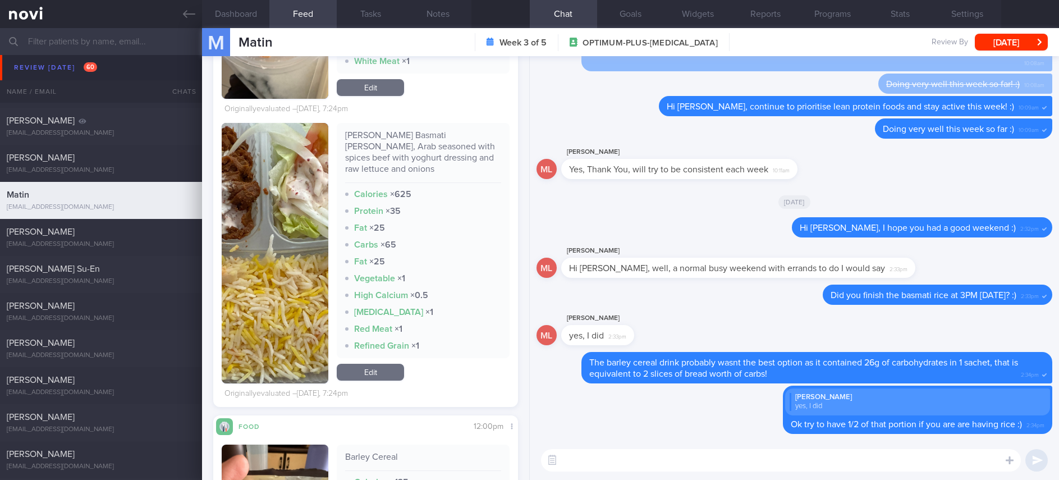
click at [315, 247] on img "button" at bounding box center [275, 253] width 107 height 260
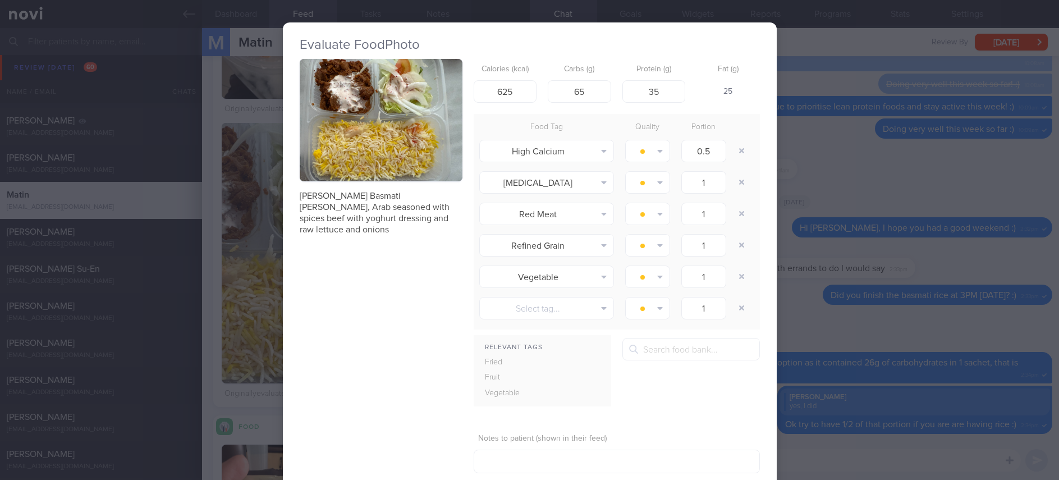
click at [408, 128] on button "button" at bounding box center [381, 120] width 163 height 122
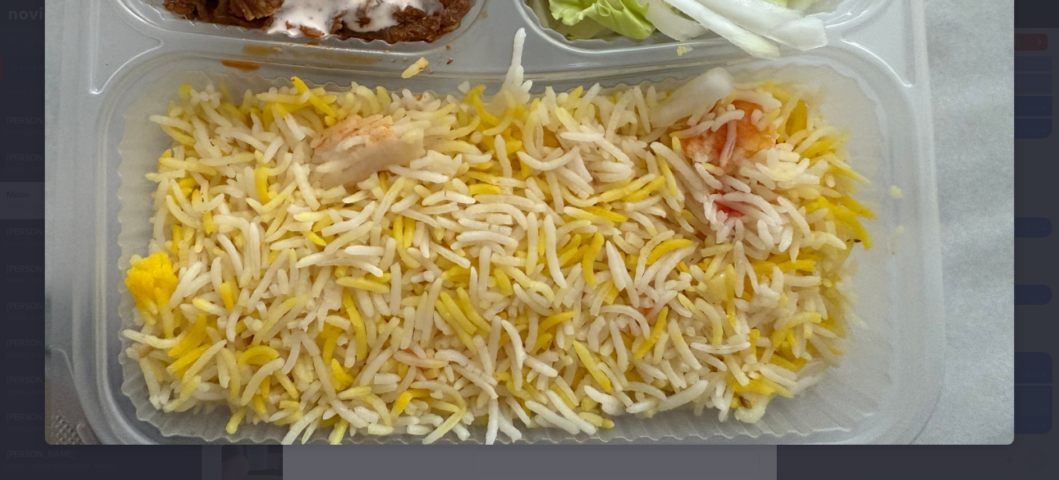
scroll to position [159, 0]
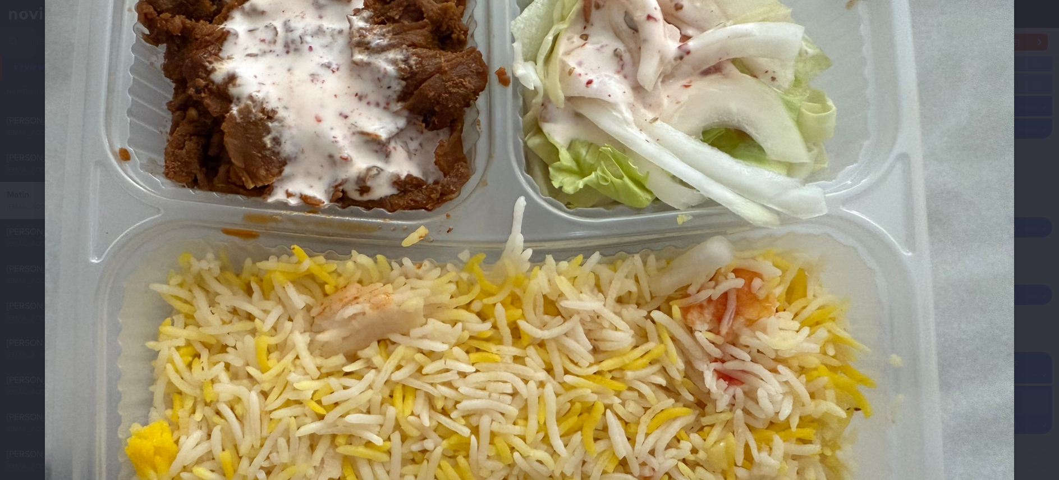
click at [895, 269] on img at bounding box center [529, 249] width 969 height 727
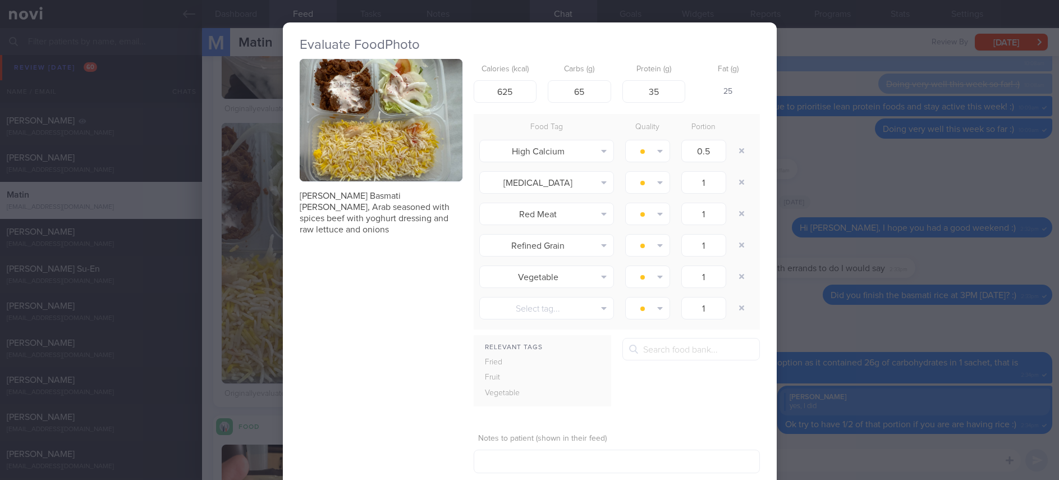
click at [907, 278] on div "Evaluate Food Photo Mandi Basmati Rice, Arab seasoned with spices beef with yog…" at bounding box center [529, 240] width 1059 height 480
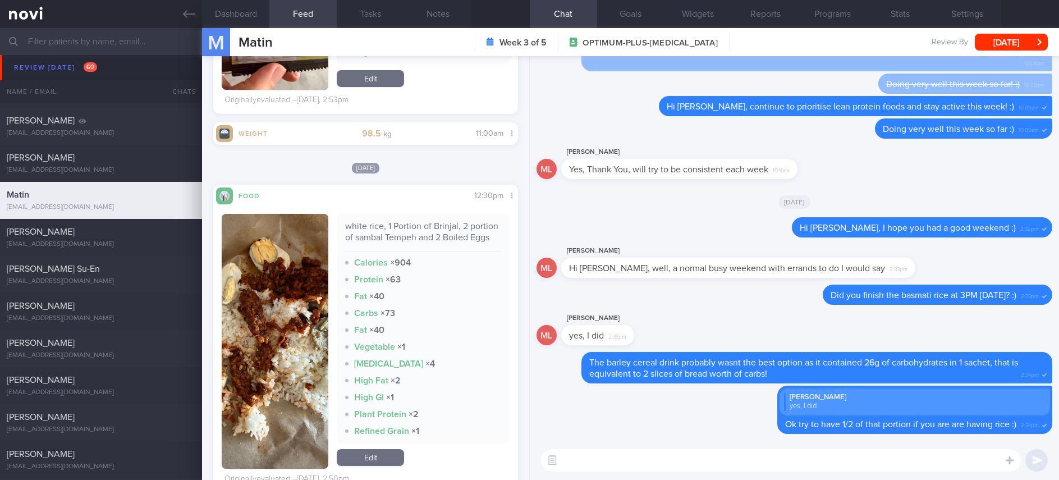
scroll to position [1684, 0]
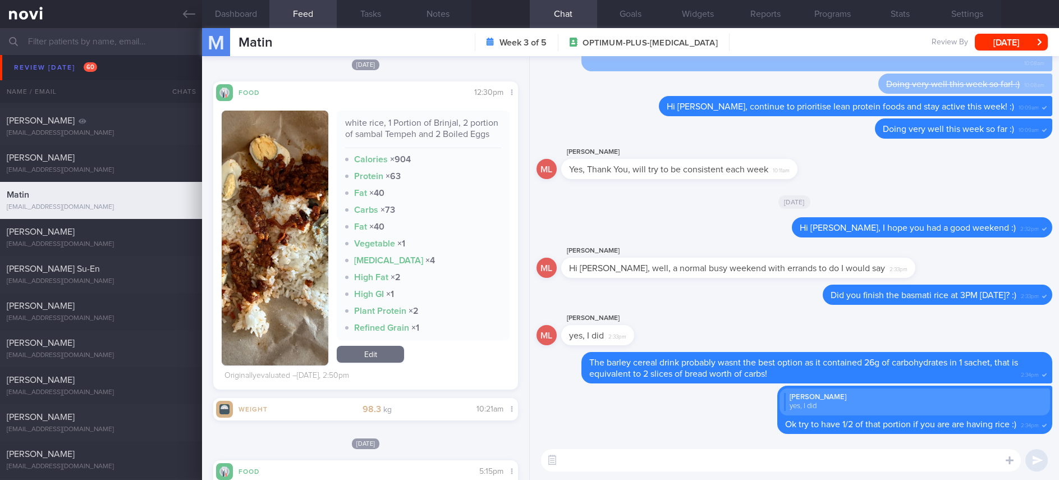
click at [293, 269] on button "button" at bounding box center [275, 238] width 107 height 255
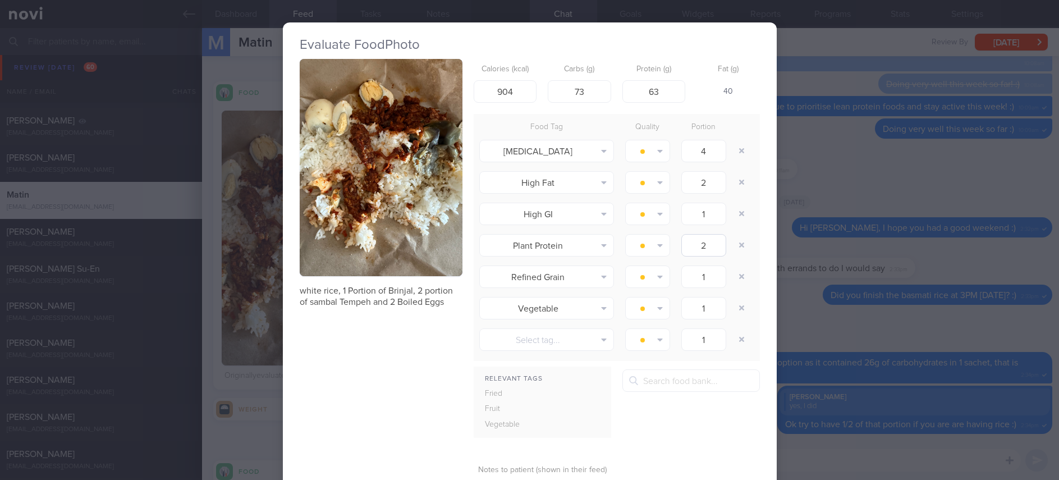
click at [803, 250] on div "Evaluate Food Photo white rice, 1 Portion of Brinjal, 2 portion of sambal Tempe…" at bounding box center [529, 240] width 1059 height 480
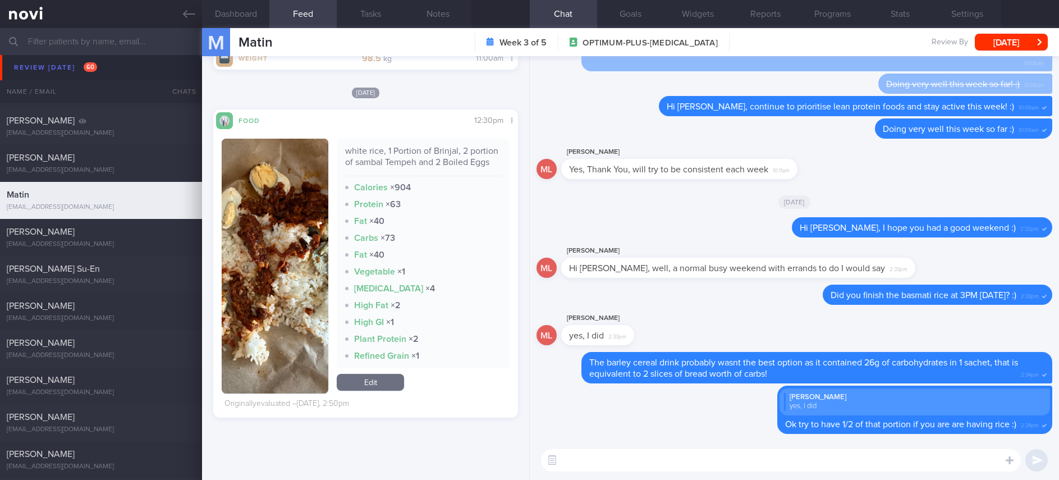
scroll to position [682, 0]
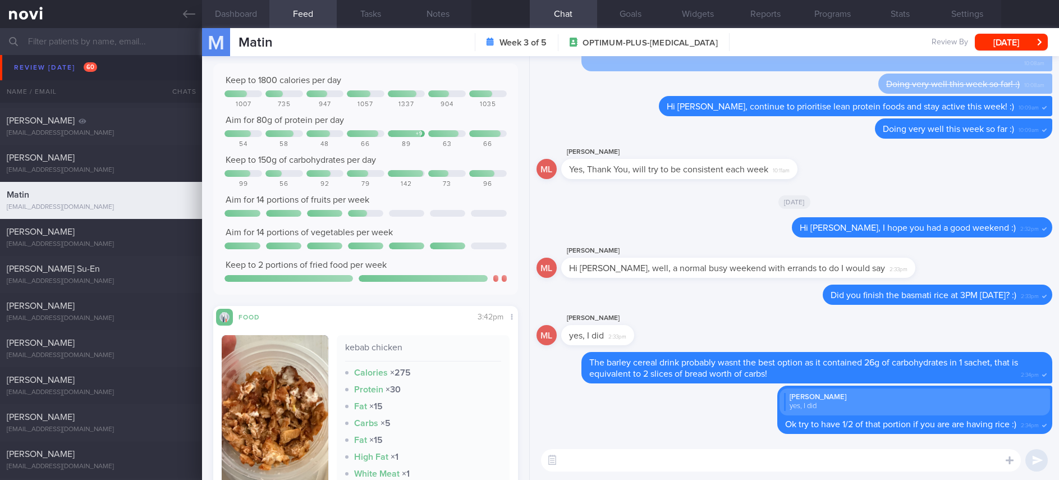
click at [247, 10] on button "Dashboard" at bounding box center [235, 14] width 67 height 28
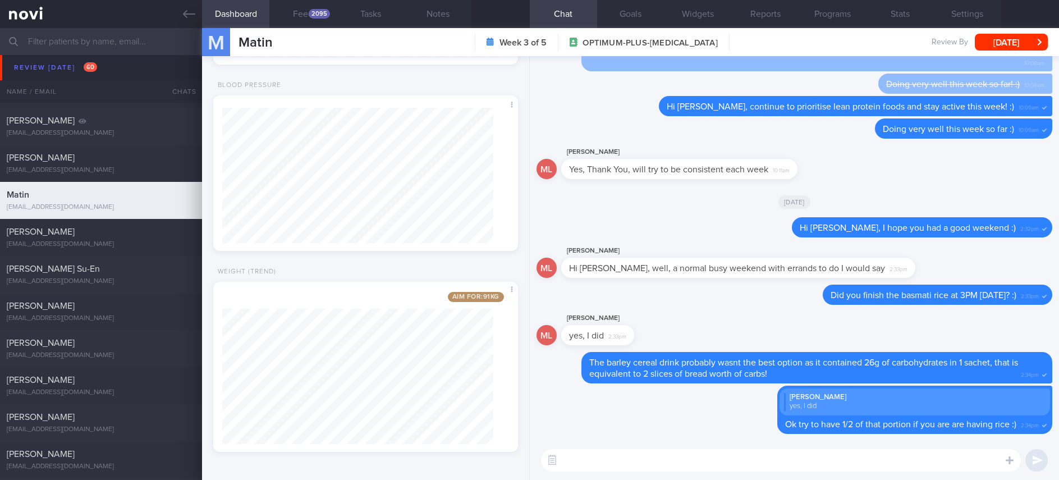
scroll to position [1129, 0]
click at [1006, 42] on button "[DATE]" at bounding box center [1011, 42] width 73 height 17
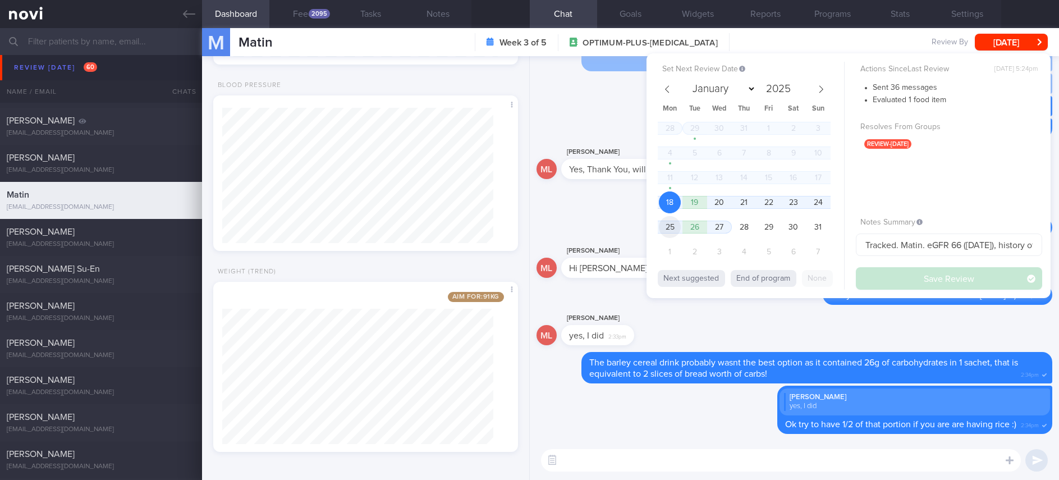
click at [666, 221] on span "25" at bounding box center [670, 227] width 22 height 22
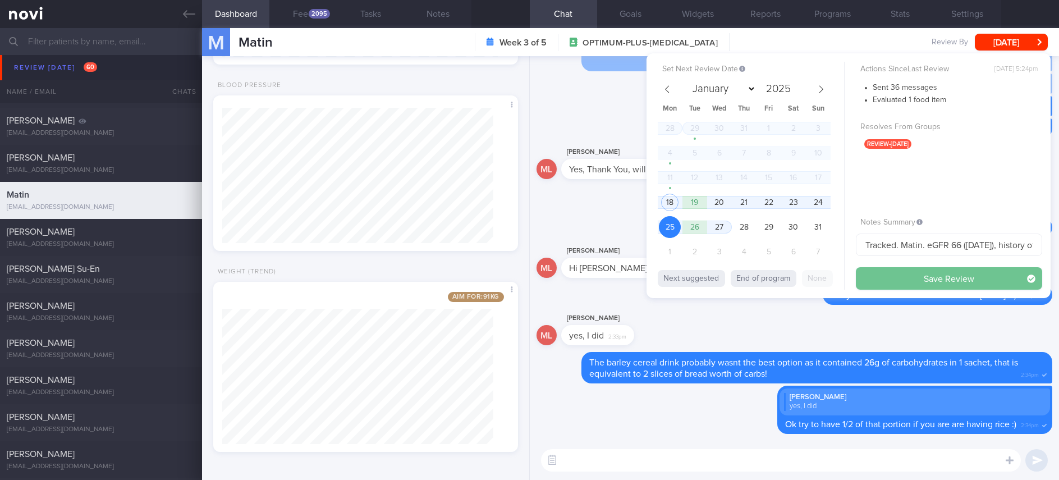
click at [904, 277] on button "Save Review" at bounding box center [949, 278] width 186 height 22
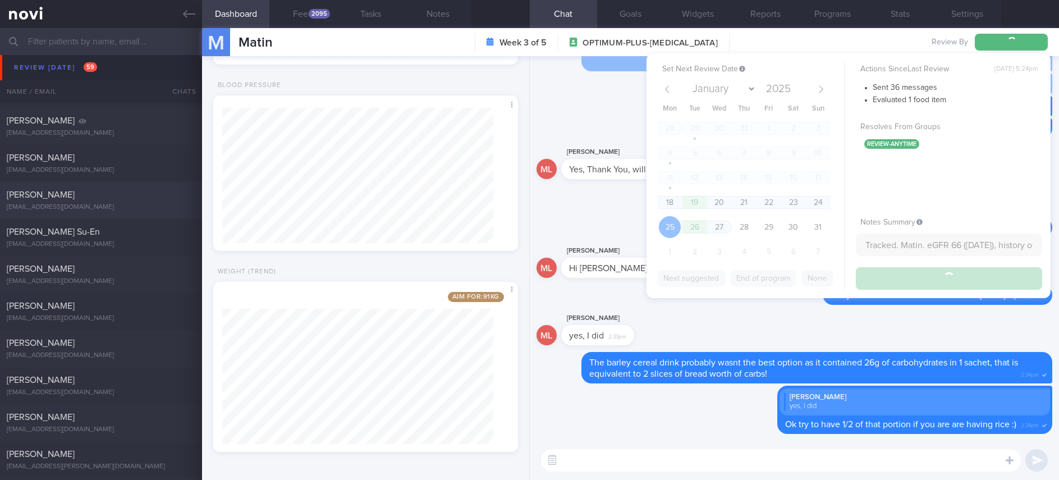
click at [163, 205] on div "shenandodiaocaprio@gmail.com" at bounding box center [101, 207] width 189 height 8
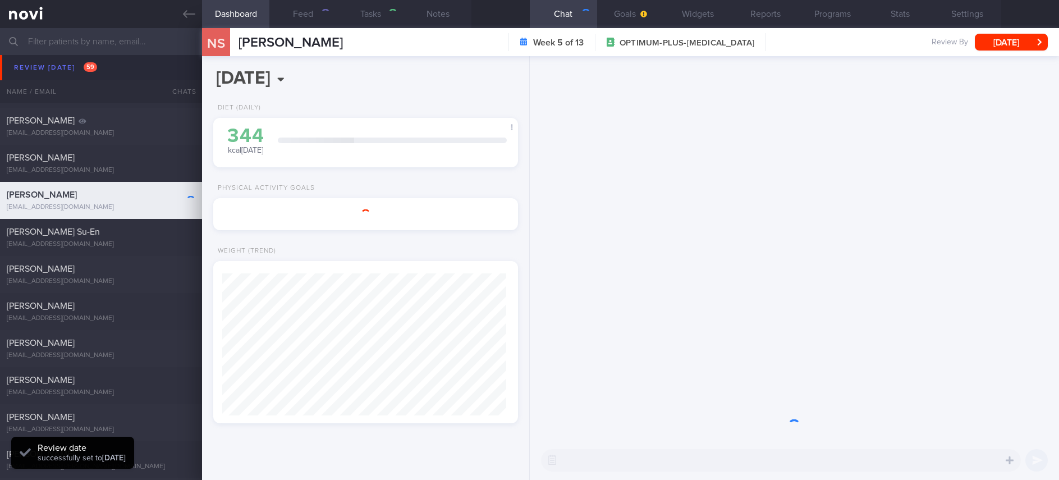
type input "Tracked. non compliant. gout trigger: peanuts. poor nutrition knowledge"
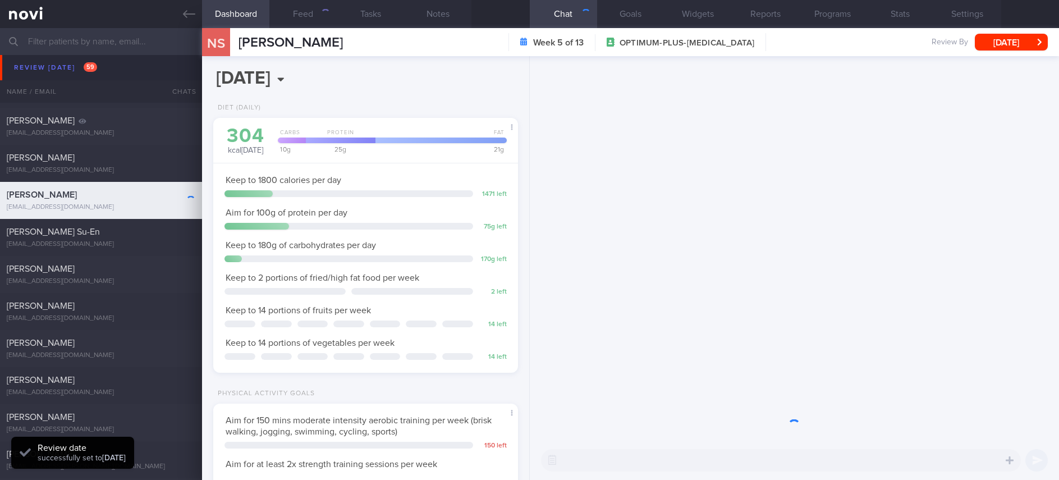
scroll to position [152, 271]
click at [325, 19] on button "Feed 8" at bounding box center [302, 14] width 67 height 28
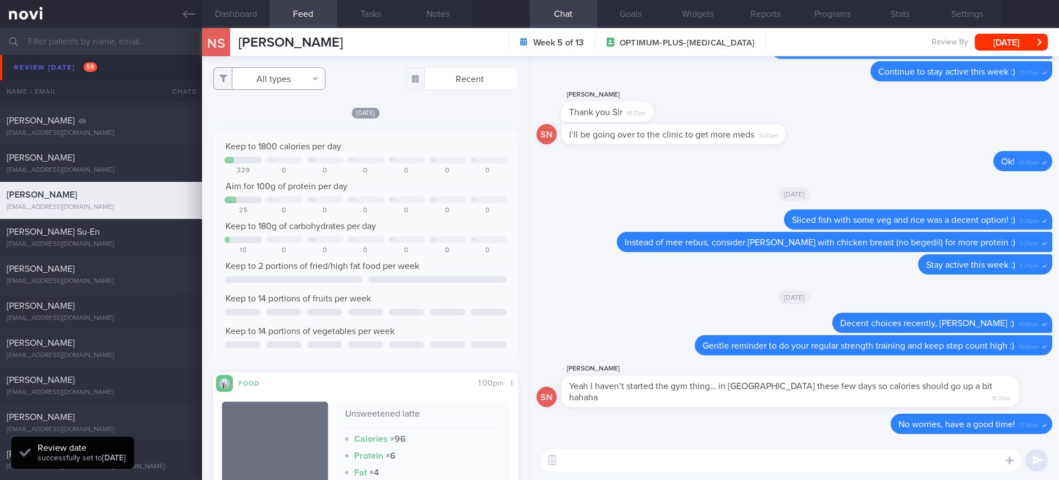
click at [308, 77] on button "All types" at bounding box center [269, 78] width 112 height 22
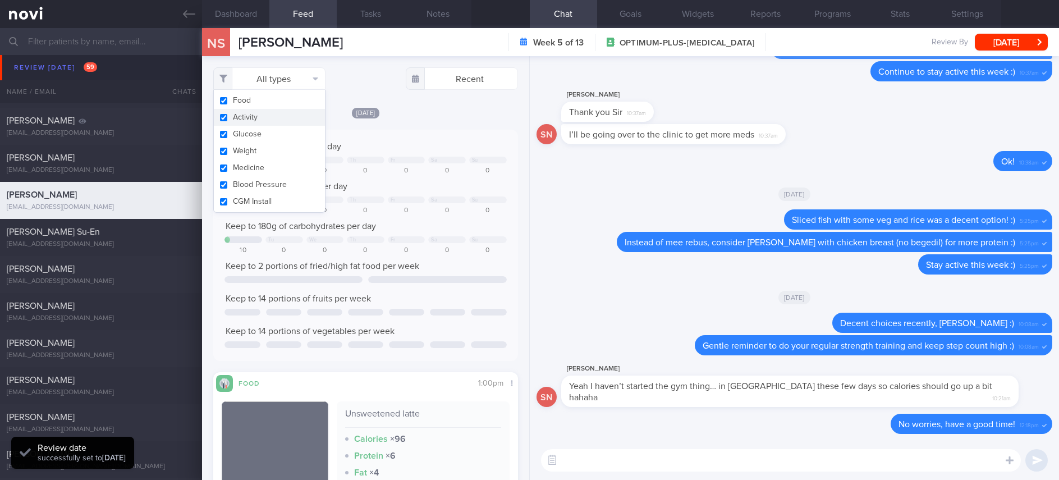
click at [268, 122] on button "Activity" at bounding box center [269, 117] width 111 height 17
checkbox input "false"
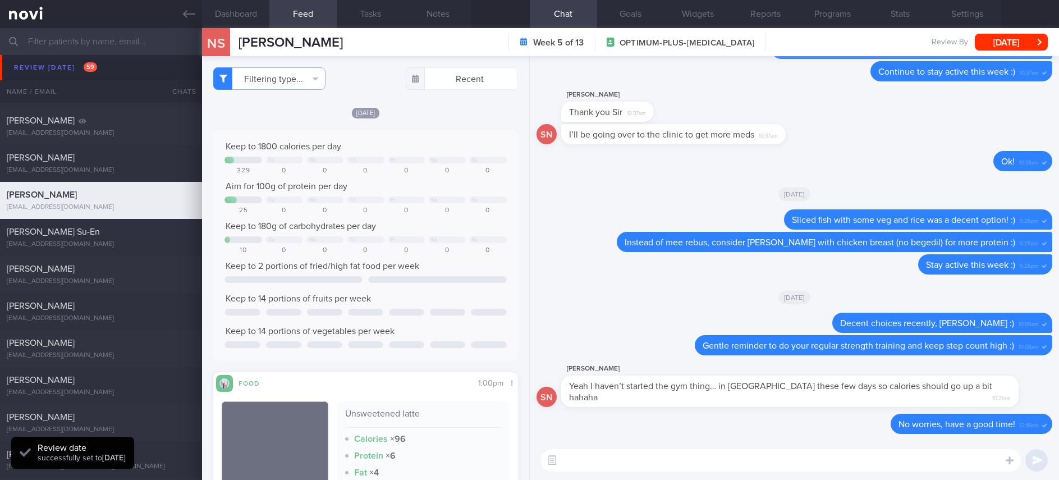
click at [432, 164] on div "Tu We Th Fr Sa Su" at bounding box center [365, 161] width 282 height 8
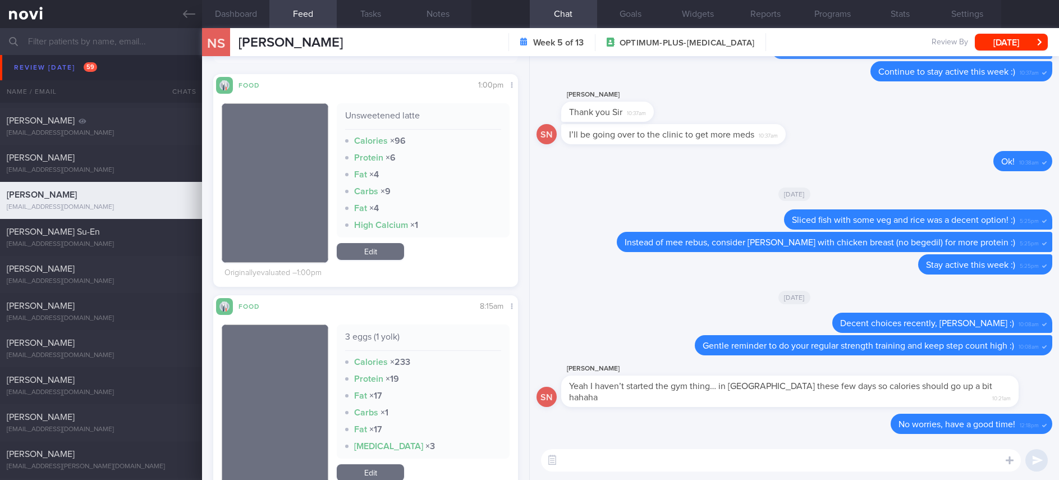
scroll to position [337, 0]
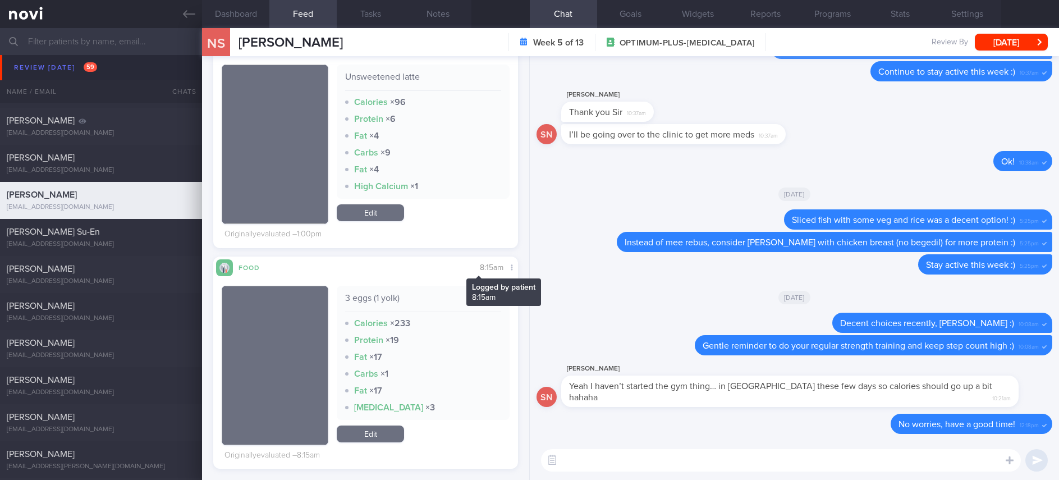
click at [480, 267] on span "8:15am" at bounding box center [492, 268] width 24 height 8
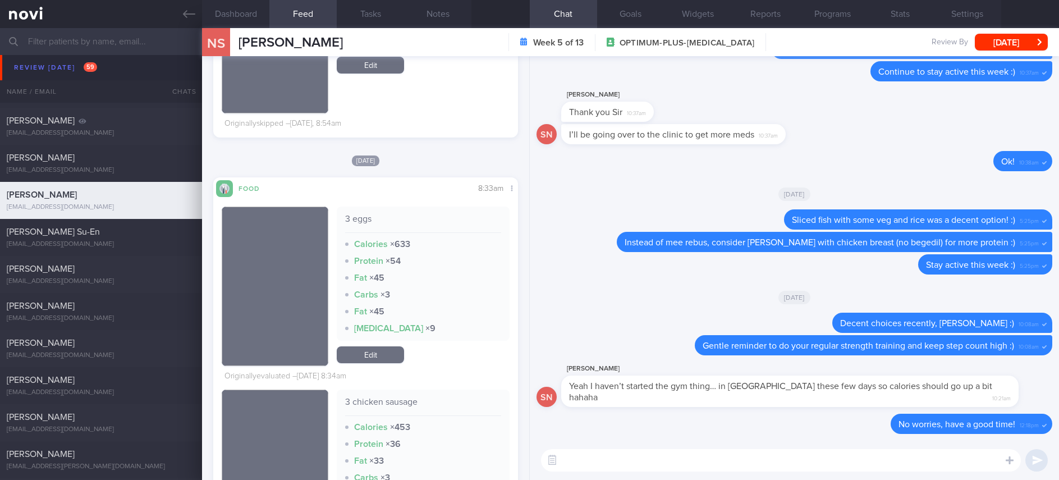
scroll to position [1094, 0]
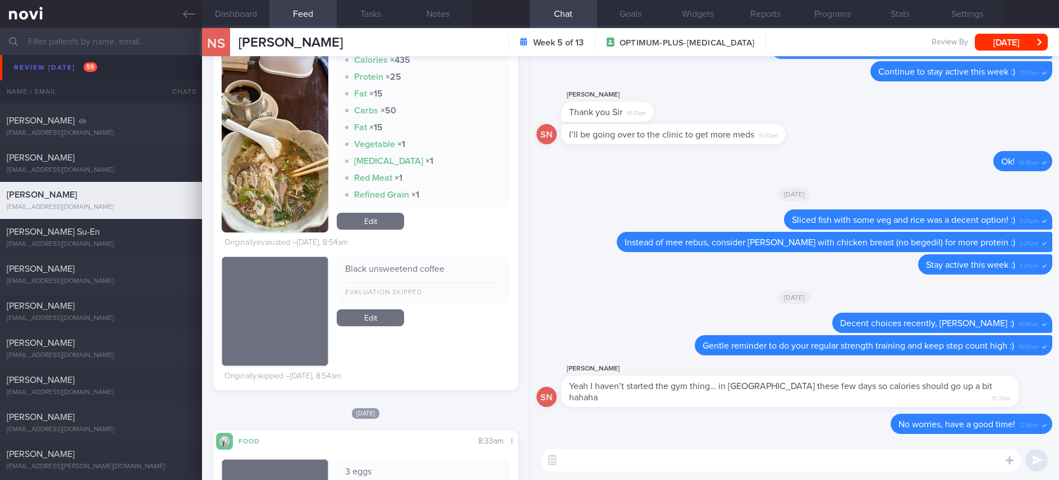
click at [281, 179] on img "button" at bounding box center [275, 127] width 107 height 210
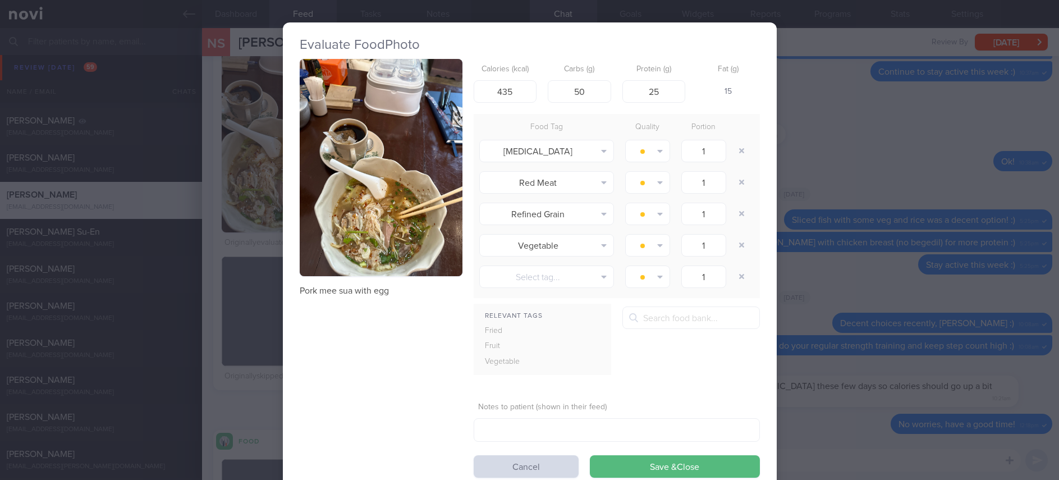
click at [380, 139] on button "button" at bounding box center [381, 167] width 163 height 217
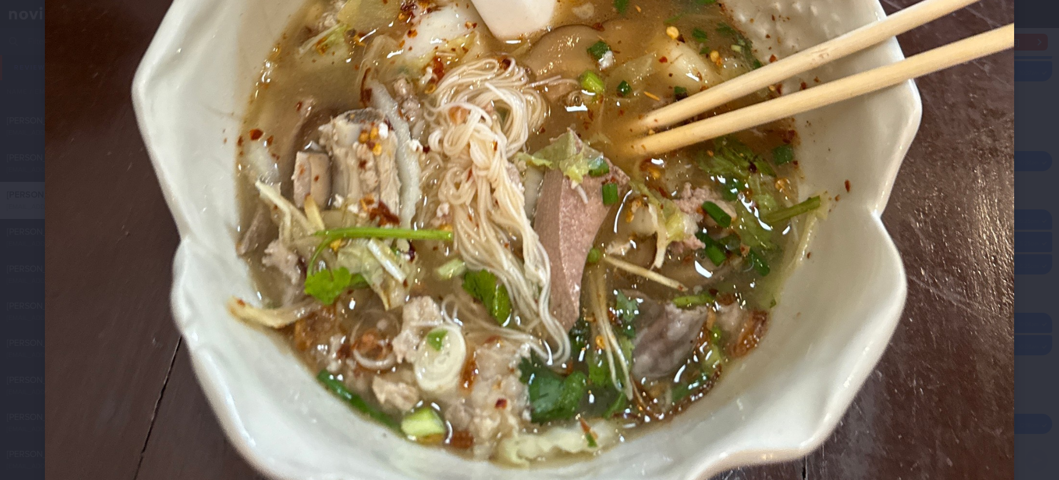
scroll to position [842, 0]
drag, startPoint x: 778, startPoint y: 373, endPoint x: 764, endPoint y: 417, distance: 46.0
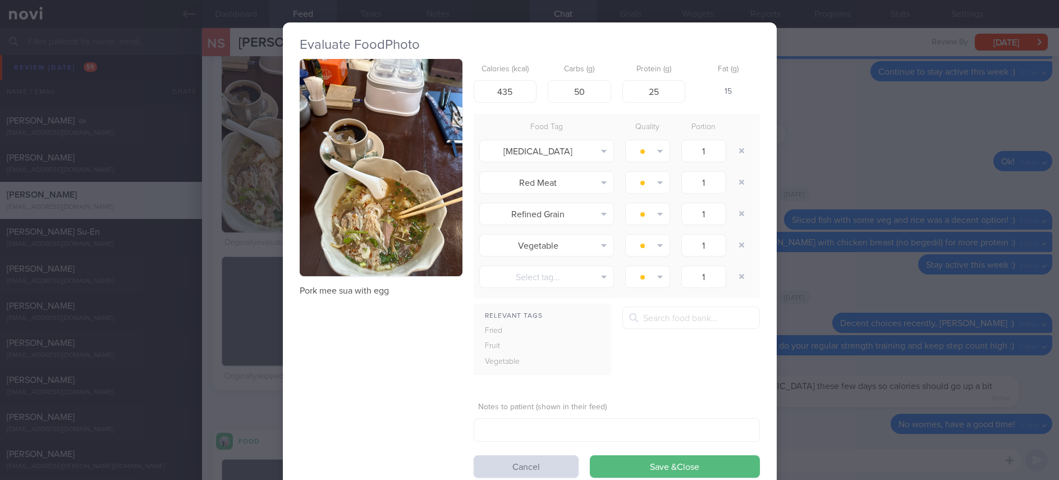
drag, startPoint x: 808, startPoint y: 409, endPoint x: 815, endPoint y: 443, distance: 35.5
click at [809, 409] on div "Evaluate Food Photo Pork mee sua with egg Calories (kcal) 435 Carbs (g) 50 Prot…" at bounding box center [529, 240] width 1059 height 480
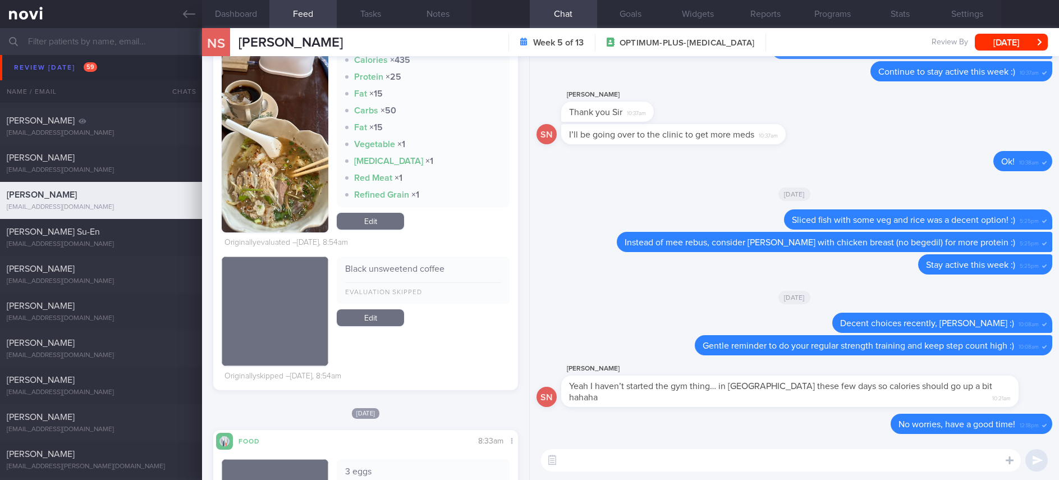
click at [802, 459] on textarea at bounding box center [781, 460] width 480 height 22
type textarea "Pork mee sua with egg was a decent option :)"
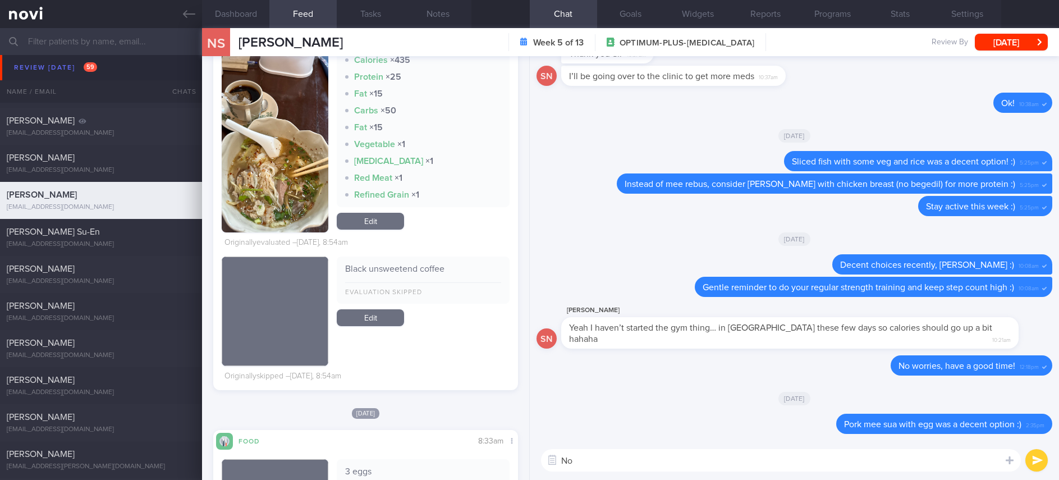
type textarea "N"
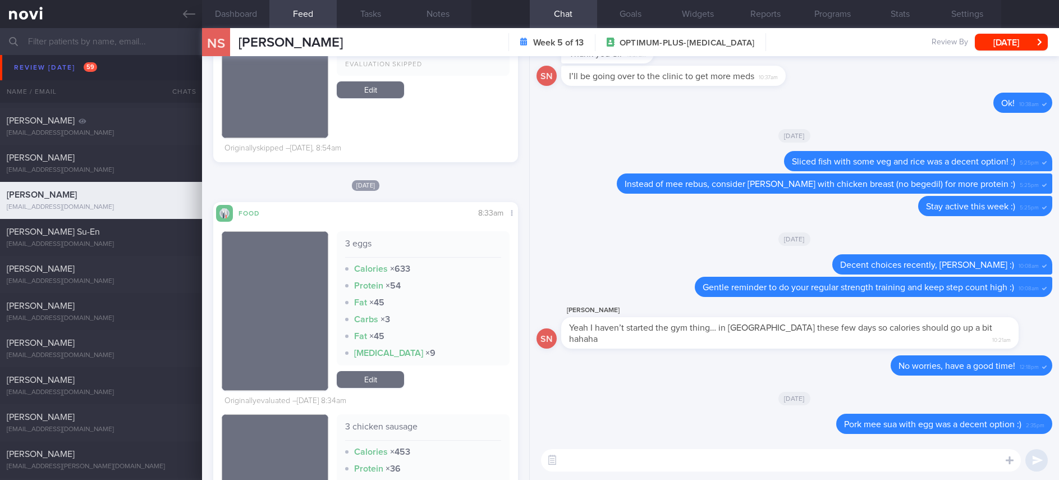
scroll to position [1515, 0]
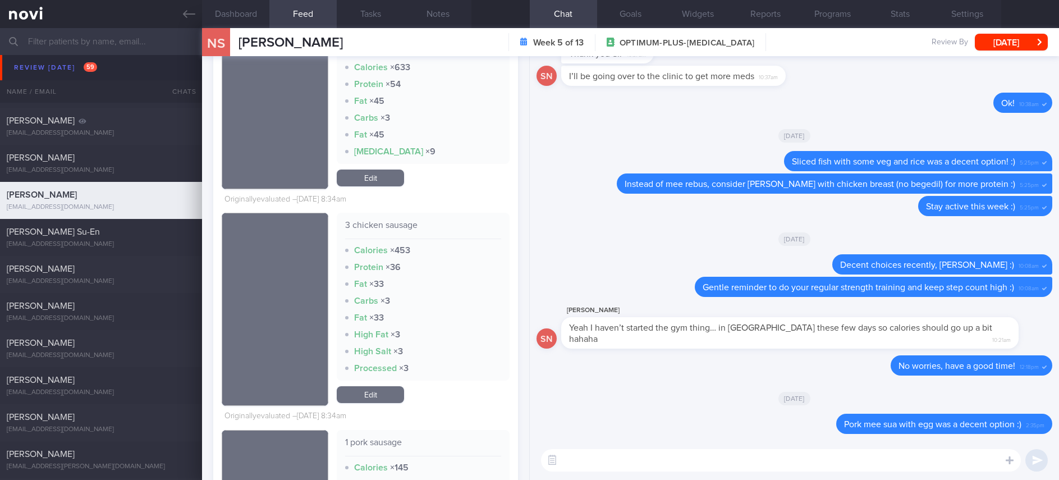
click at [658, 460] on textarea at bounding box center [781, 460] width 480 height 22
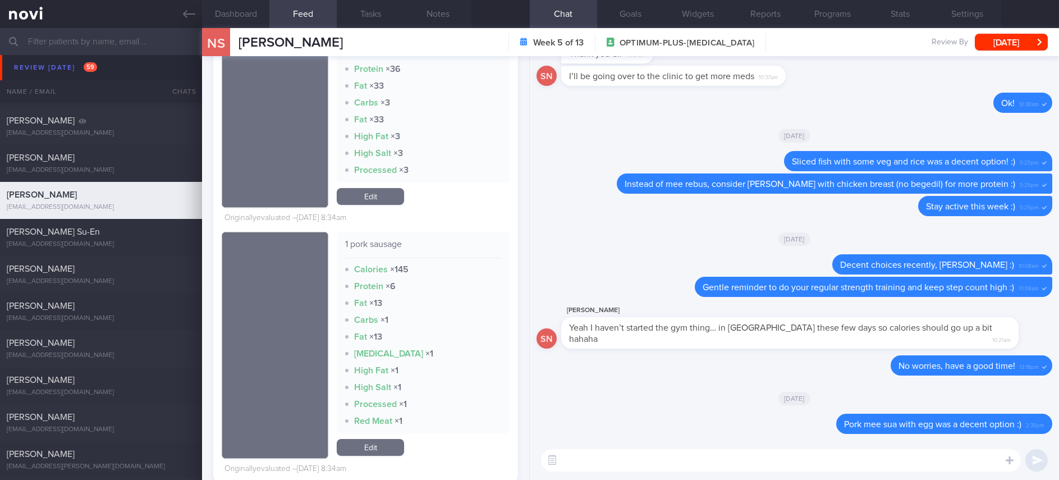
scroll to position [1852, 0]
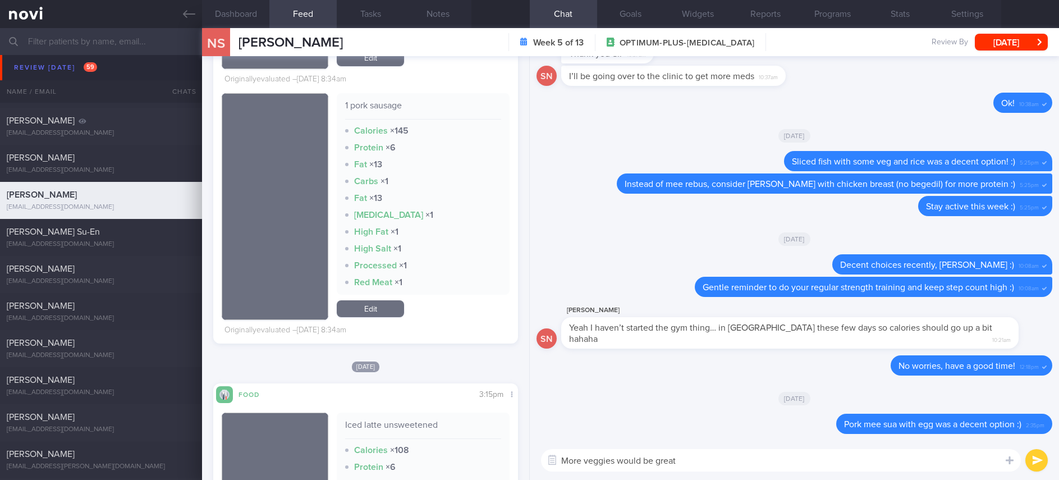
type textarea "More veggies would be great"
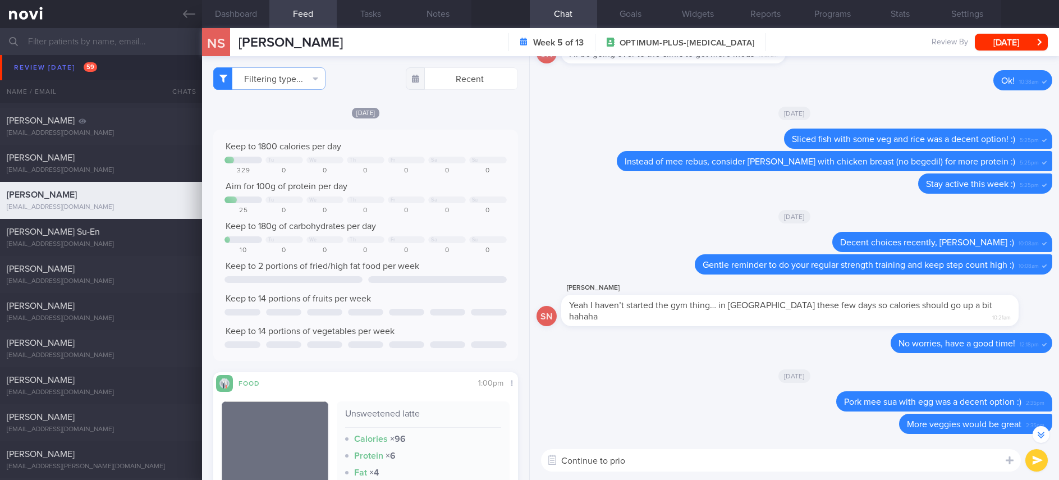
scroll to position [-337, 0]
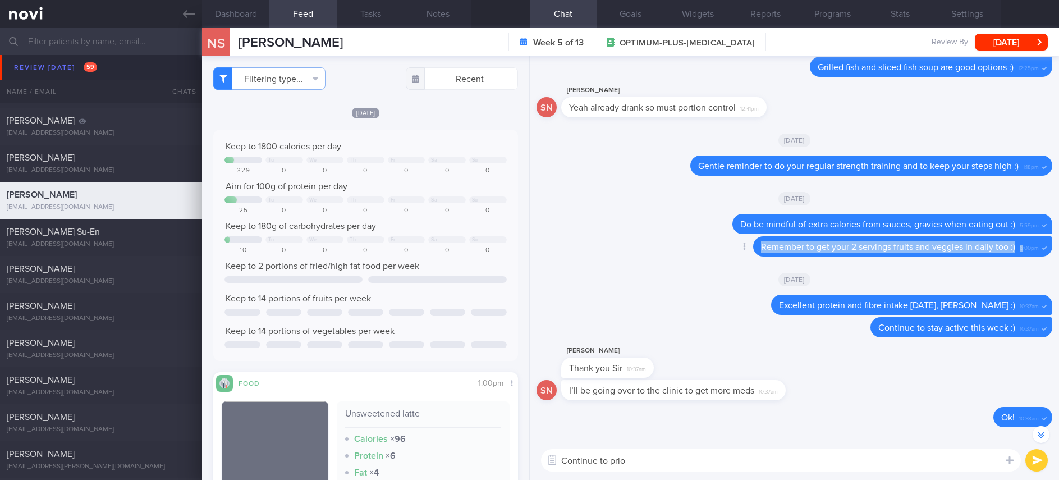
drag, startPoint x: 1010, startPoint y: 256, endPoint x: 643, endPoint y: 258, distance: 367.0
click at [616, 248] on div "Delete Remember to get your 2 servings fruits and veggies in daily too :) 6:00pm" at bounding box center [794, 249] width 516 height 27
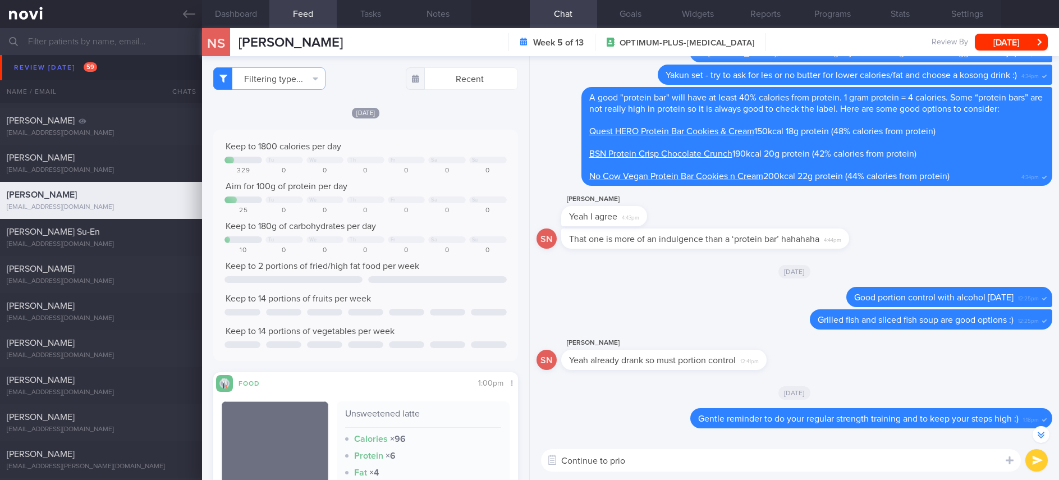
scroll to position [0, 0]
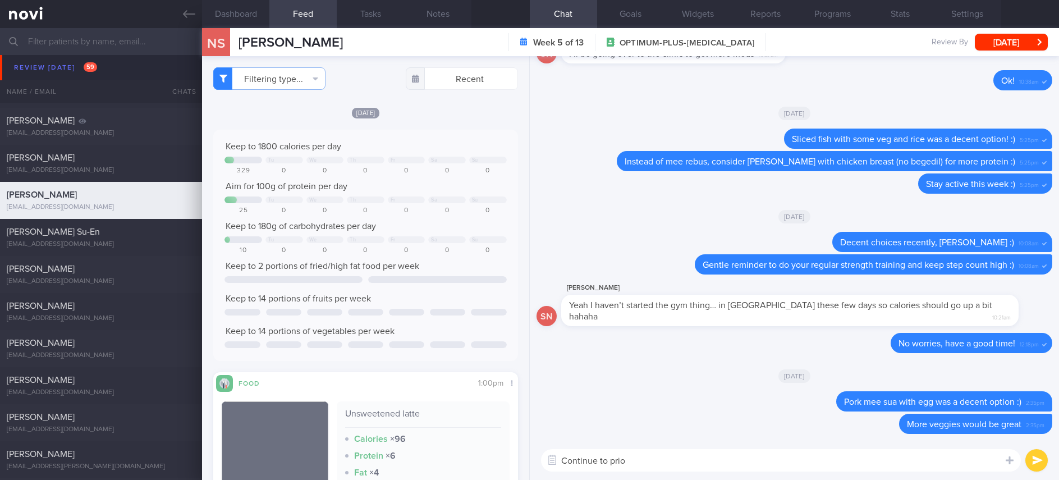
click at [649, 462] on textarea "Continue to prio" at bounding box center [781, 460] width 480 height 22
type textarea "Continue to prioritise lean protein and high fibre foods this week :)"
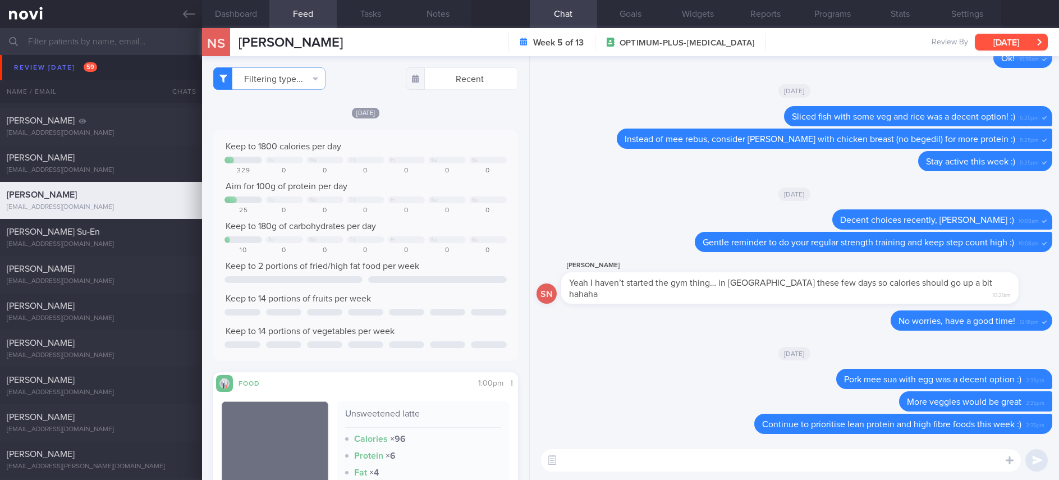
click at [1002, 44] on button "[DATE]" at bounding box center [1011, 42] width 73 height 17
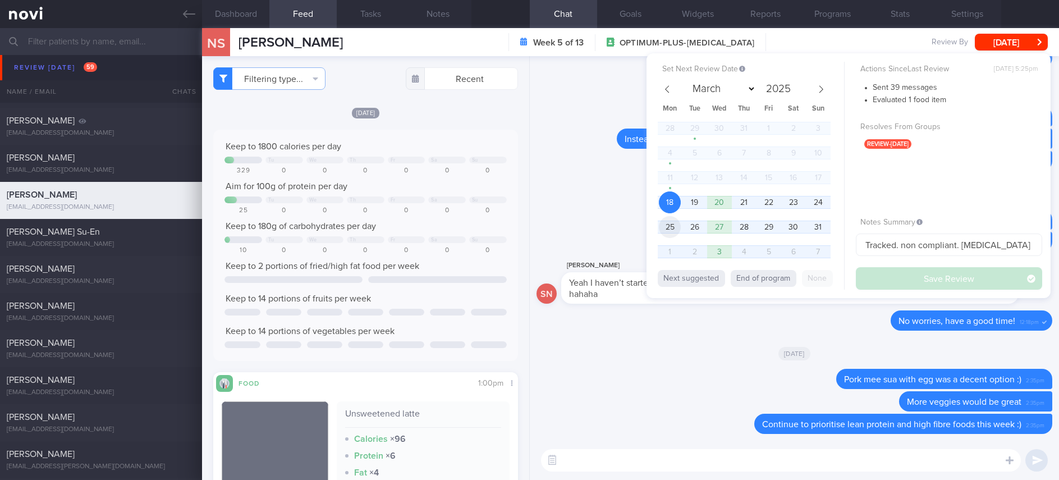
click at [680, 222] on span "25" at bounding box center [670, 227] width 22 height 22
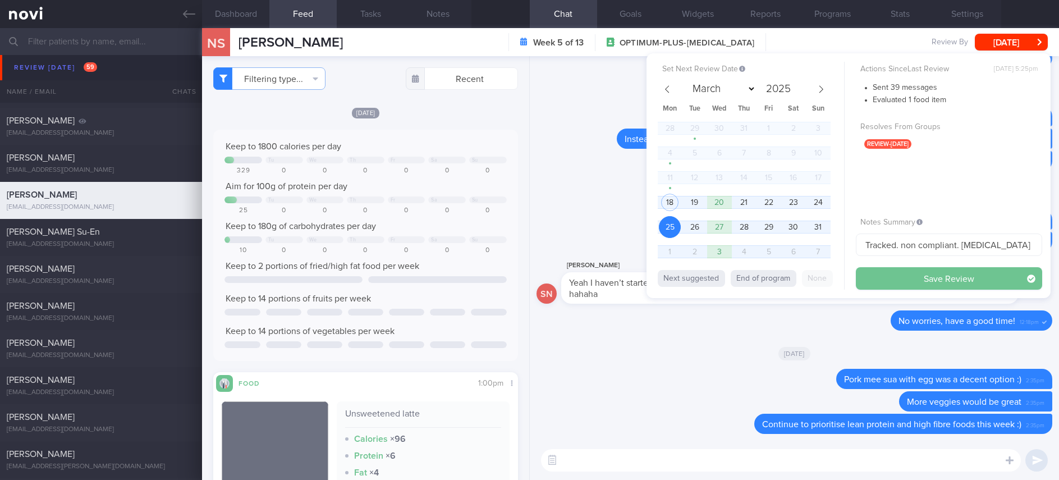
click at [902, 272] on button "Save Review" at bounding box center [949, 278] width 186 height 22
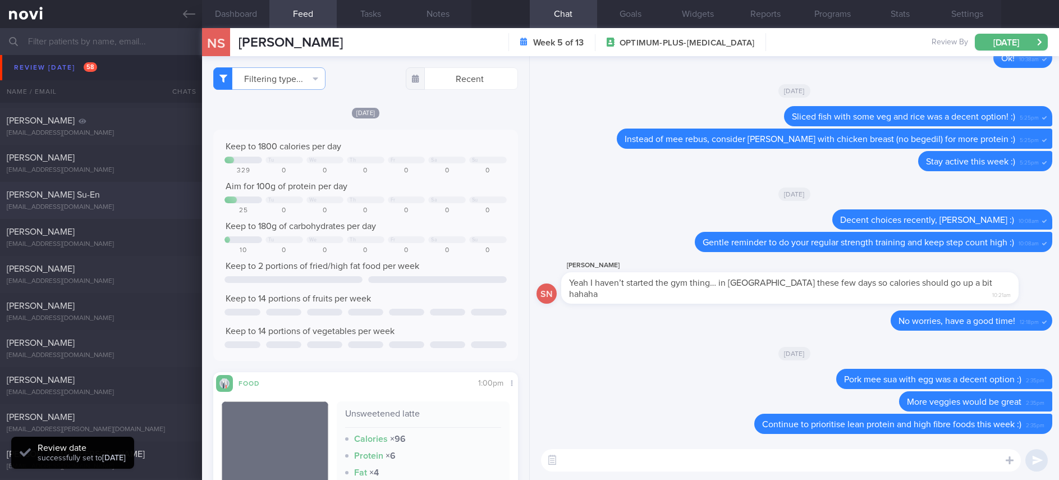
click at [120, 210] on div "kristiannongse@gmail.com" at bounding box center [101, 207] width 189 height 8
type input "Tracked. Weight 63.5kg (BMI 24.5), aiming for 55kg"
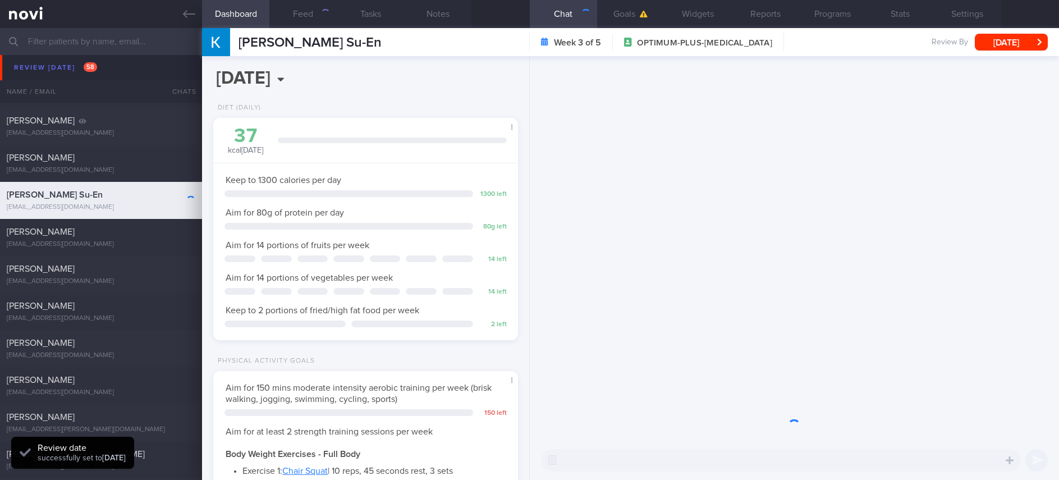
scroll to position [152, 271]
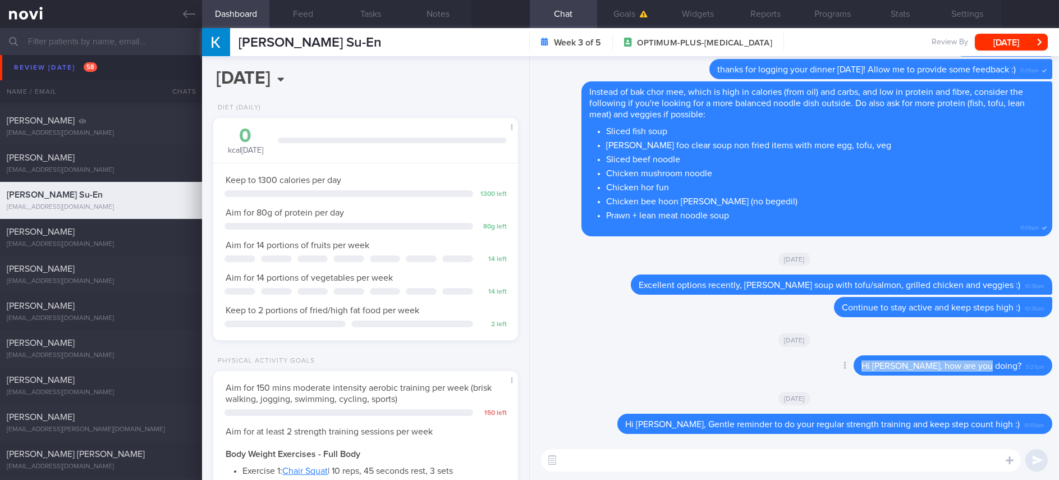
drag, startPoint x: 1008, startPoint y: 364, endPoint x: 760, endPoint y: 366, distance: 248.6
click at [752, 364] on div "Delete Hi Kristi, how are you doing? 5:27pm" at bounding box center [794, 368] width 516 height 27
click at [908, 469] on textarea at bounding box center [781, 460] width 480 height 22
paste textarea "Hi Kristi, how are you doing?"
type textarea "Hi Kristi, how are you doing?"
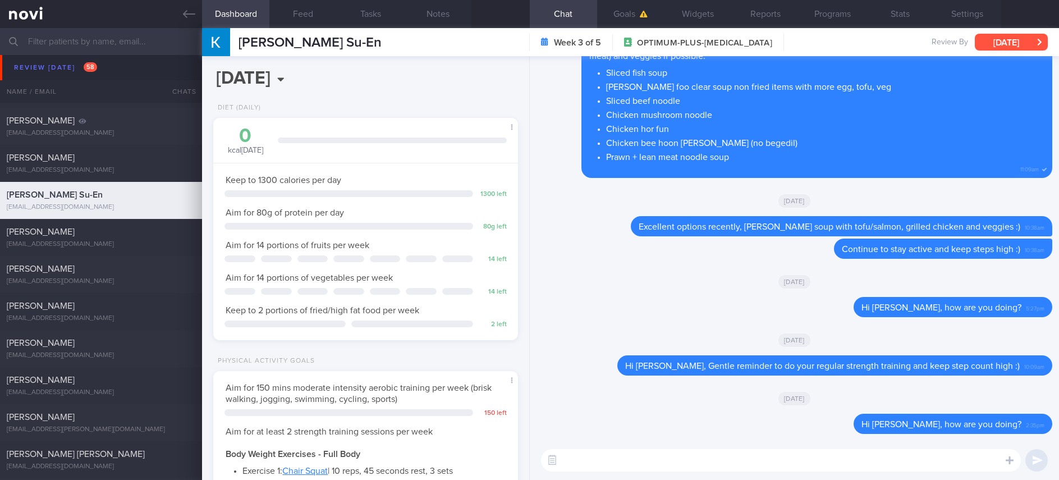
click at [1037, 38] on icon "button" at bounding box center [1039, 42] width 5 height 8
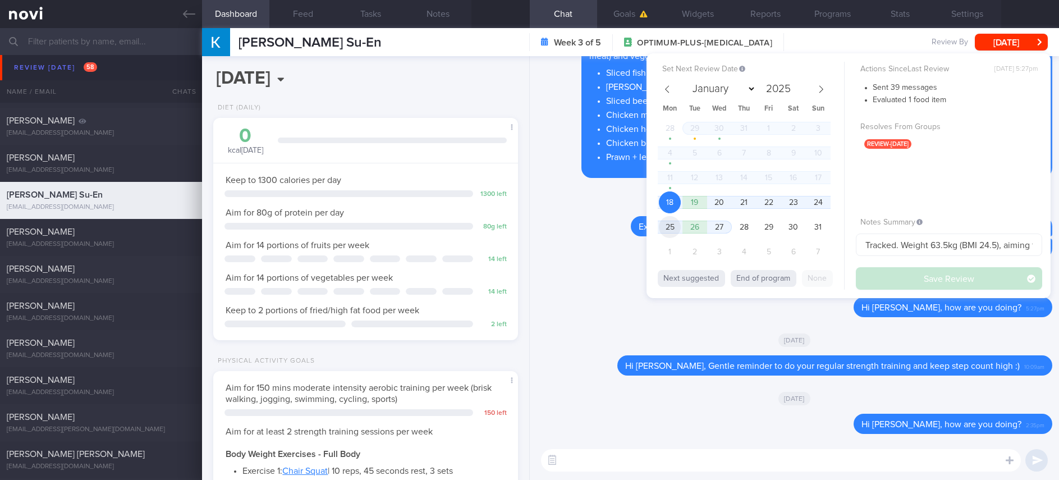
click at [681, 226] on span "25" at bounding box center [670, 227] width 22 height 22
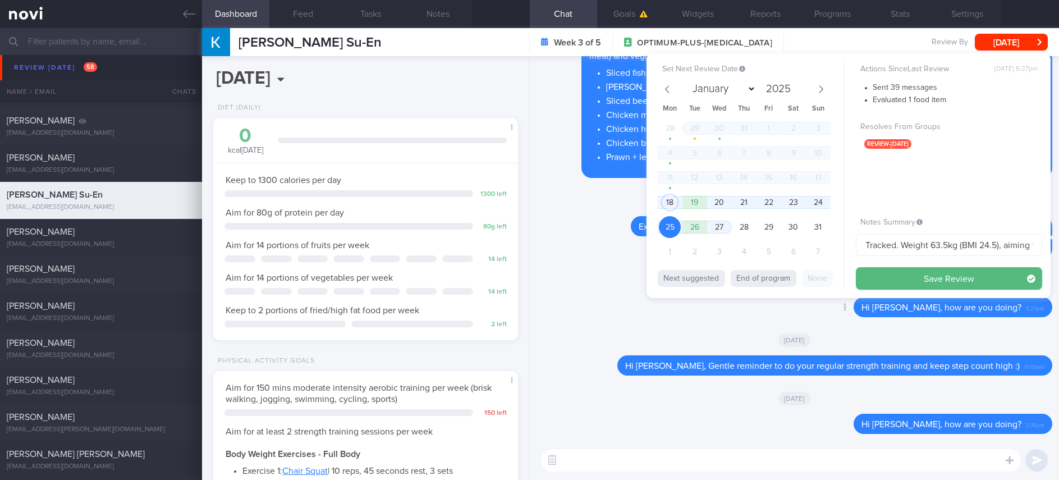
click at [916, 279] on button "Save Review" at bounding box center [949, 278] width 186 height 22
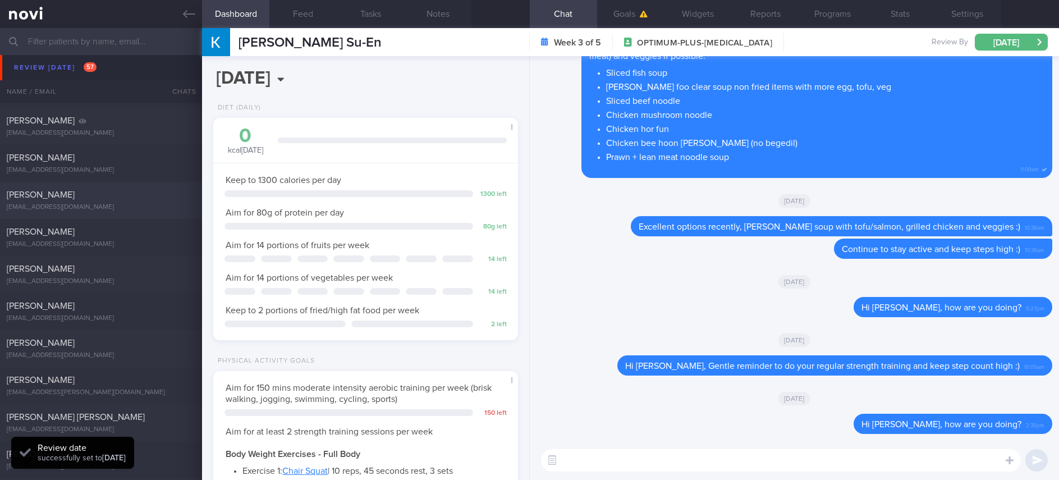
click at [128, 203] on div "samleechoonchin@gmail.com" at bounding box center [101, 207] width 189 height 8
type input "Tracked. Sam. Libre, on Yolofoods for dinner"
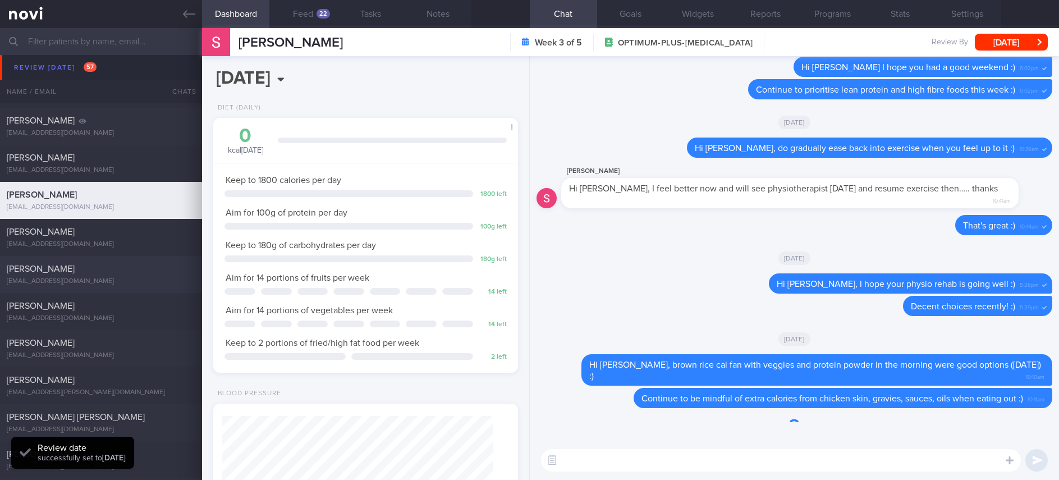
scroll to position [152, 271]
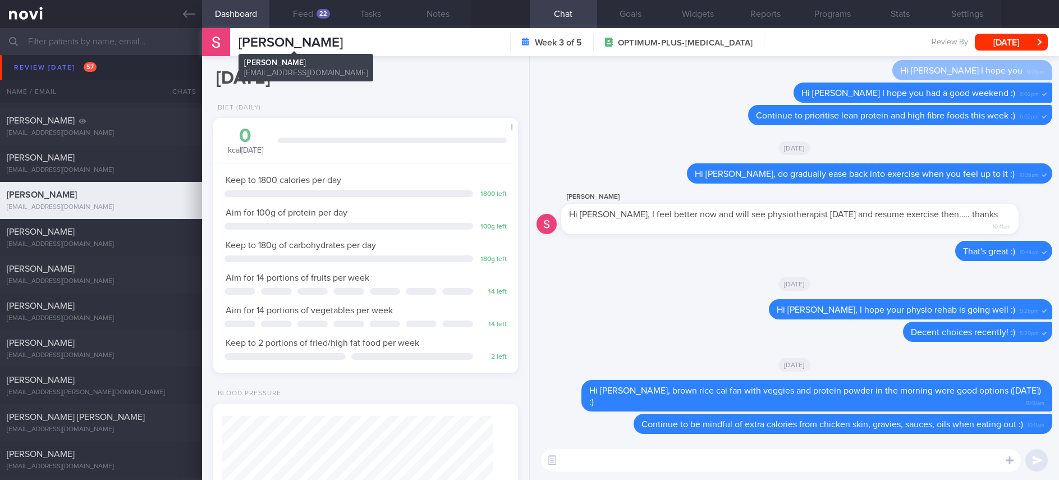
click at [314, 18] on button "Feed 22" at bounding box center [302, 14] width 67 height 28
click at [654, 450] on textarea at bounding box center [781, 460] width 480 height 22
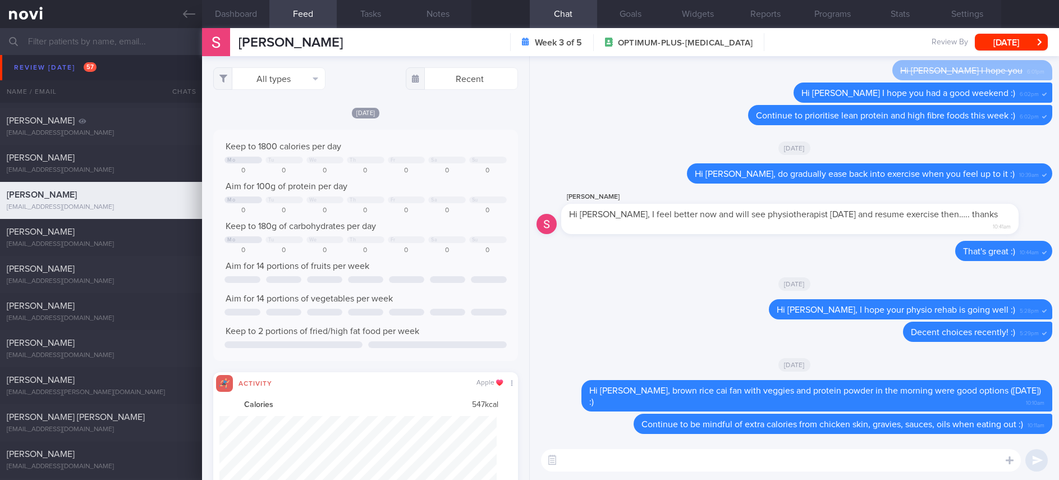
scroll to position [561112, 560905]
click at [731, 452] on textarea at bounding box center [781, 460] width 480 height 22
click at [713, 470] on textarea at bounding box center [781, 460] width 480 height 22
type textarea "Hi Sam,"
click at [292, 81] on button "All types" at bounding box center [269, 78] width 112 height 22
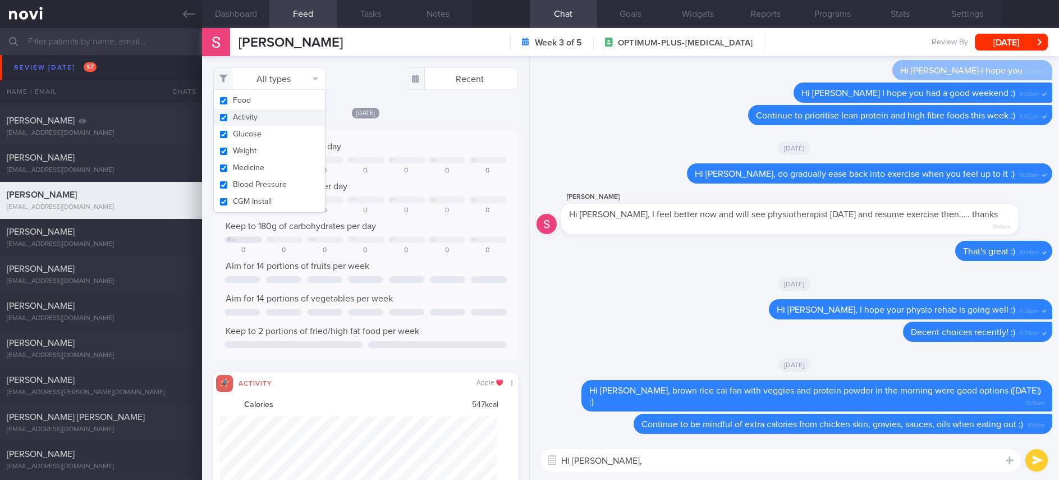
click at [260, 118] on button "Activity" at bounding box center [269, 117] width 111 height 17
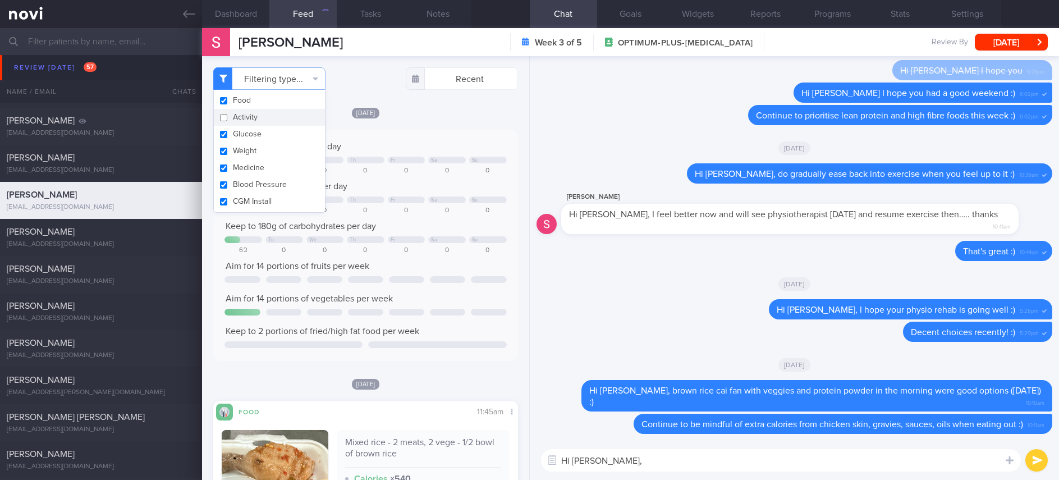
checkbox input "false"
click at [613, 458] on textarea "Hi Sam," at bounding box center [781, 460] width 480 height 22
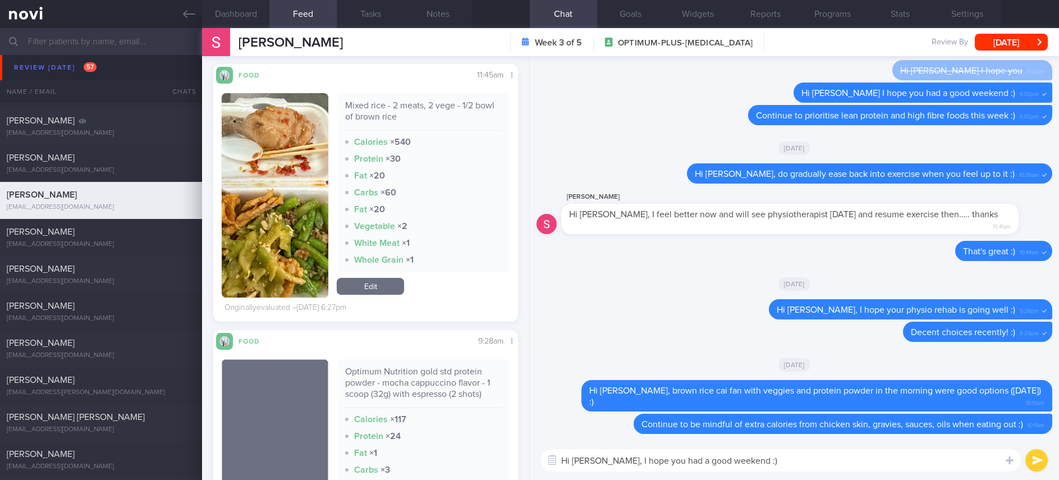
type textarea "Hi Sam, I hope you had a good weekend :)"
click at [286, 233] on img "button" at bounding box center [275, 195] width 107 height 204
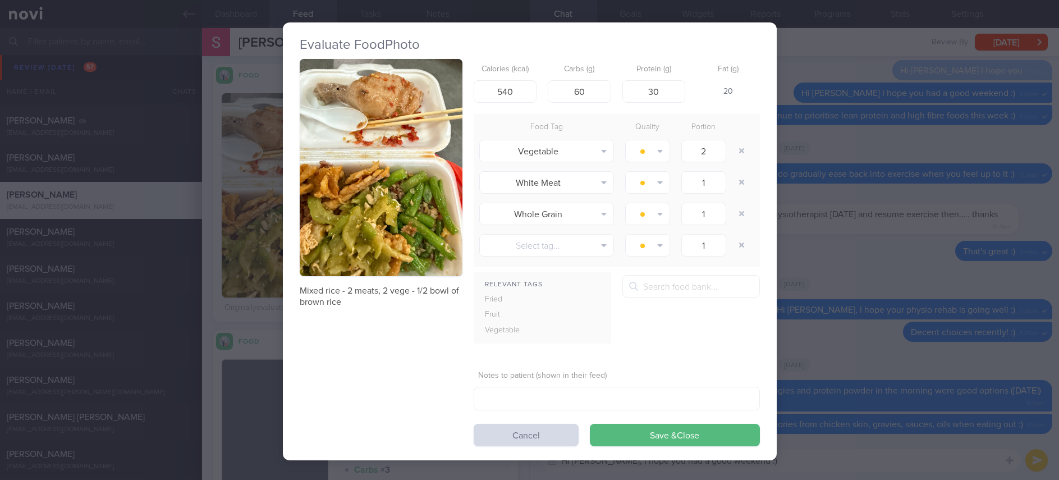
click at [388, 79] on img "button" at bounding box center [381, 167] width 163 height 217
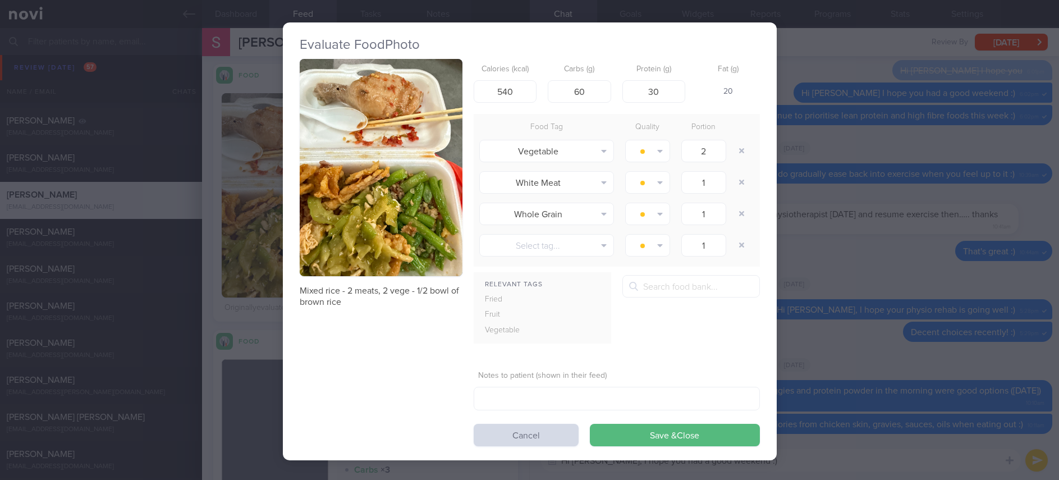
drag, startPoint x: 767, startPoint y: 374, endPoint x: 623, endPoint y: 360, distance: 144.9
click at [766, 374] on div "Evaluate Food Photo Mixed rice - 2 meats, 2 vege - 1/2 bowl of brown rice Calor…" at bounding box center [530, 241] width 494 height 438
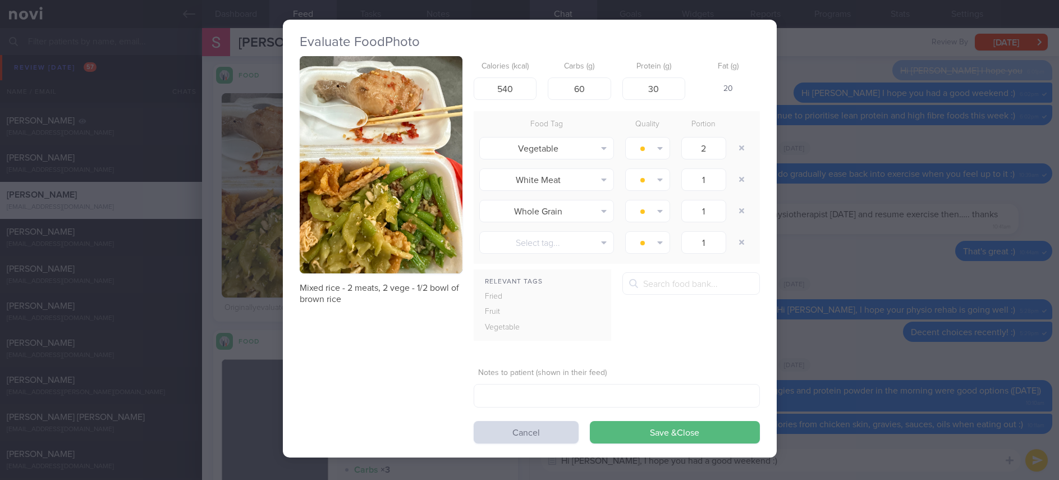
click at [905, 243] on div "Evaluate Food Photo Mixed rice - 2 meats, 2 vege - 1/2 bowl of brown rice Calor…" at bounding box center [529, 240] width 1059 height 480
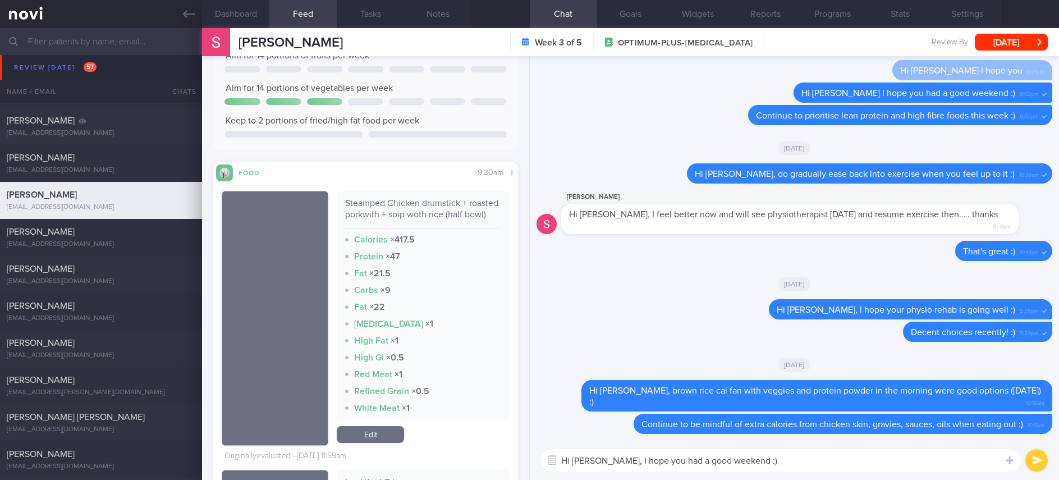
click at [732, 465] on textarea "Hi Sam, I hope you had a good weekend :)" at bounding box center [781, 460] width 480 height 22
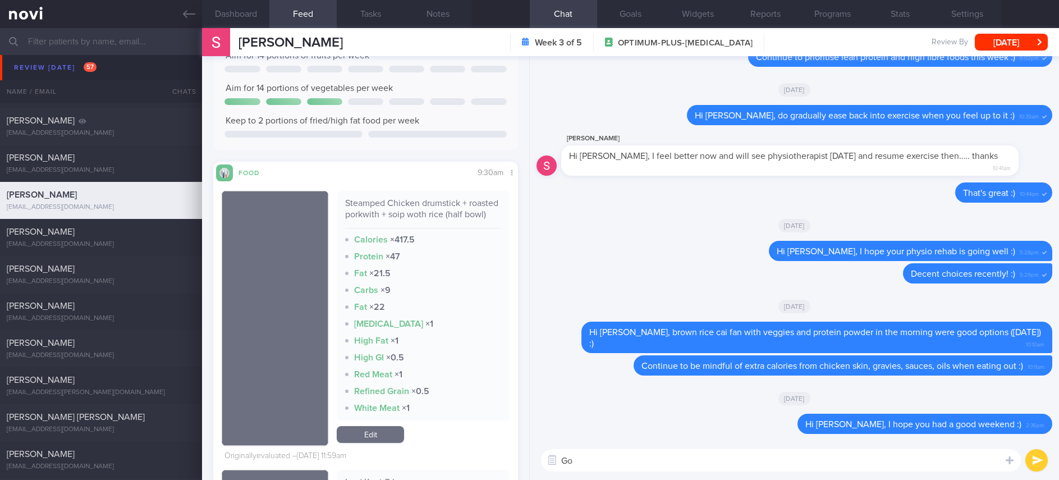
type textarea "G"
type textarea "Decent options lately :)"
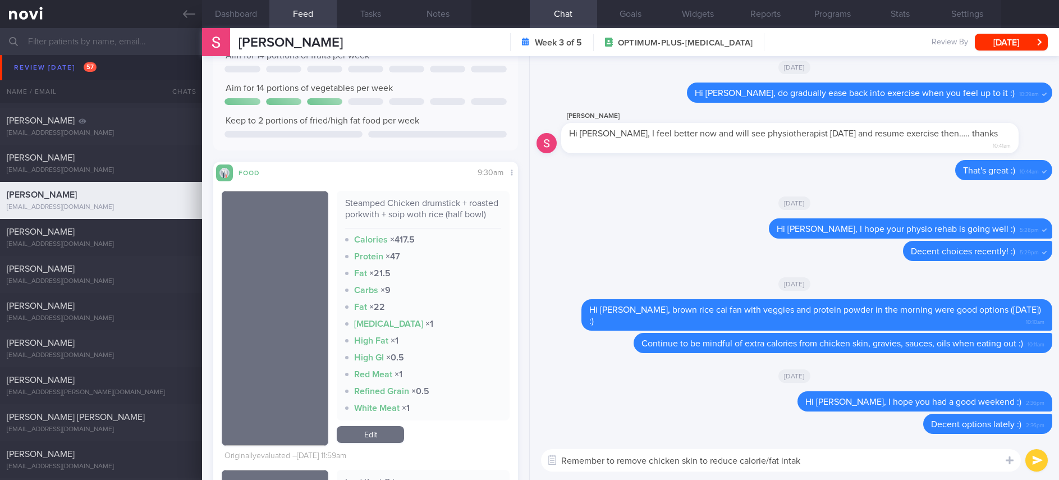
type textarea "Remember to remove chicken skin to reduce calorie/fat intake"
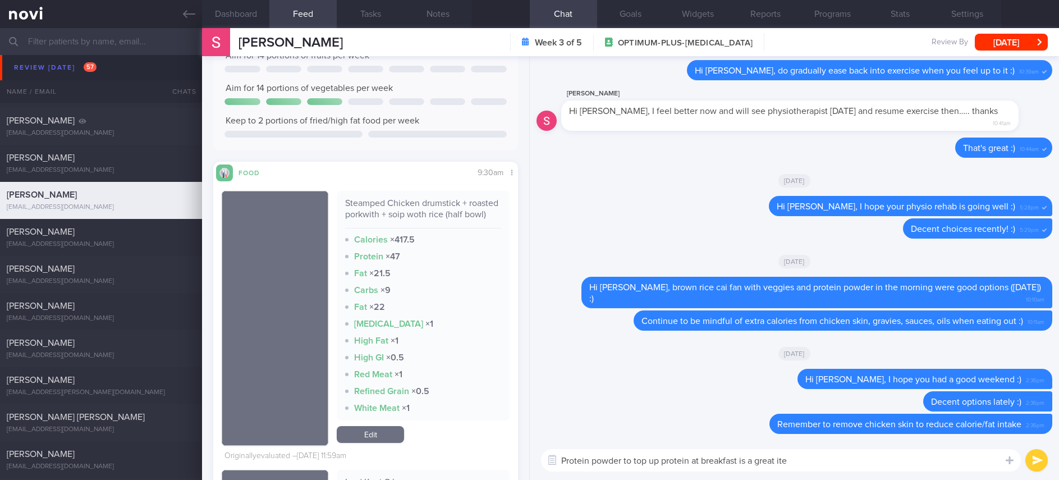
type textarea "Protein powder to top up protein at breakfast is a great itea"
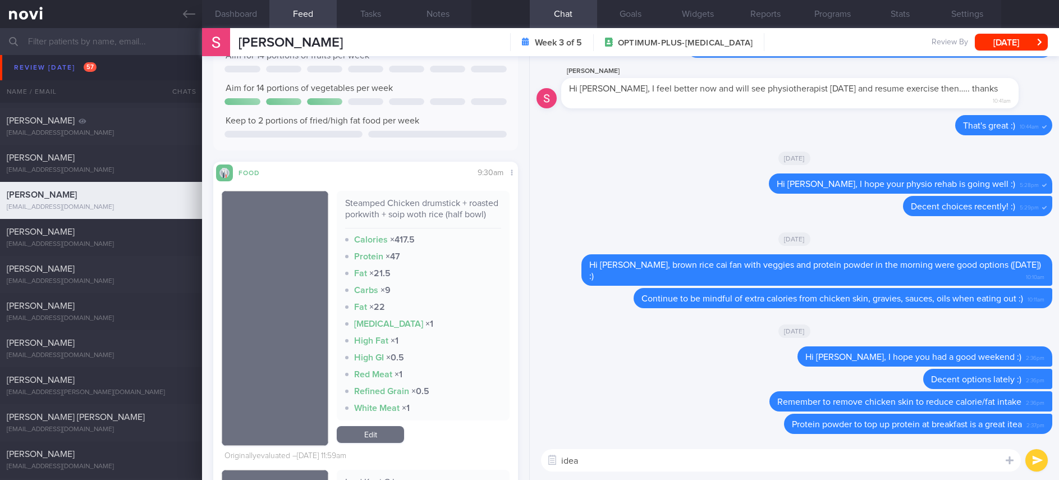
type textarea "idea*"
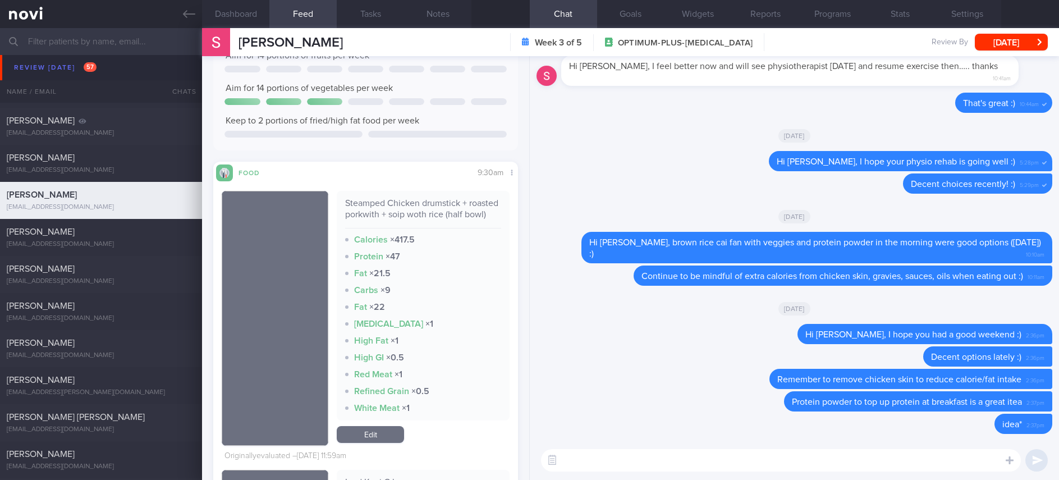
click at [1022, 32] on div "CHOON CHIN LEE CHOON CHIN LEE samleechoonchin@gmail.com Week 3 of 5 OPTIMUM-PLU…" at bounding box center [630, 42] width 857 height 28
click at [997, 41] on button "[DATE]" at bounding box center [1011, 42] width 73 height 17
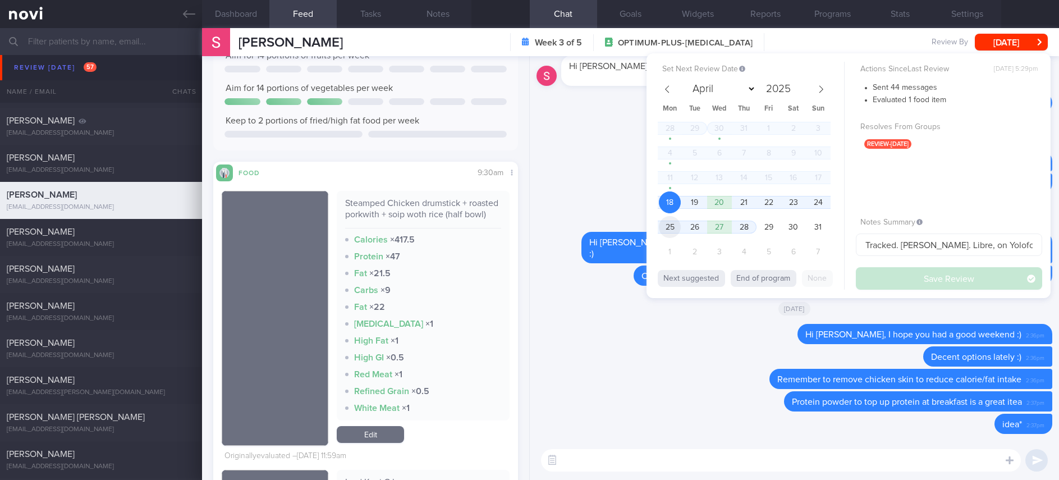
click at [664, 221] on span "25" at bounding box center [670, 227] width 22 height 22
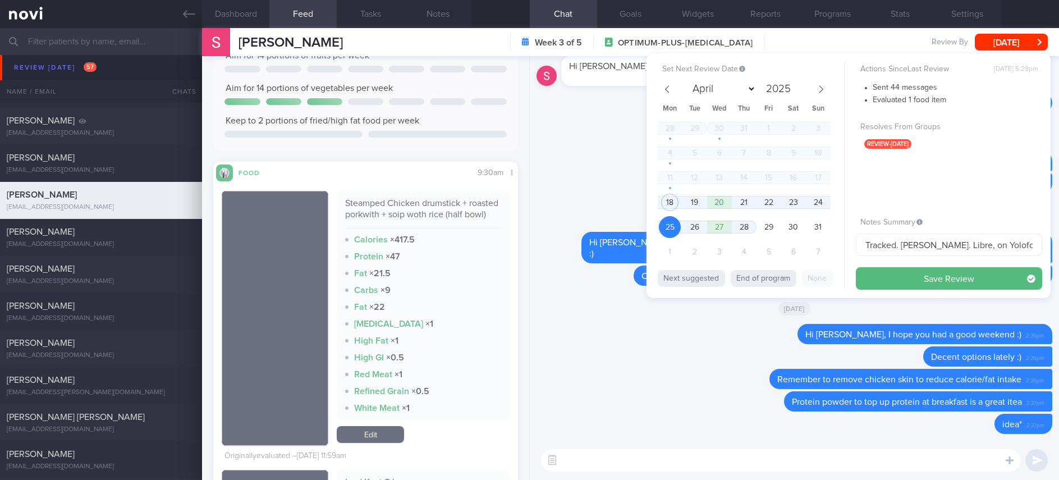
click at [889, 273] on button "Save Review" at bounding box center [949, 278] width 186 height 22
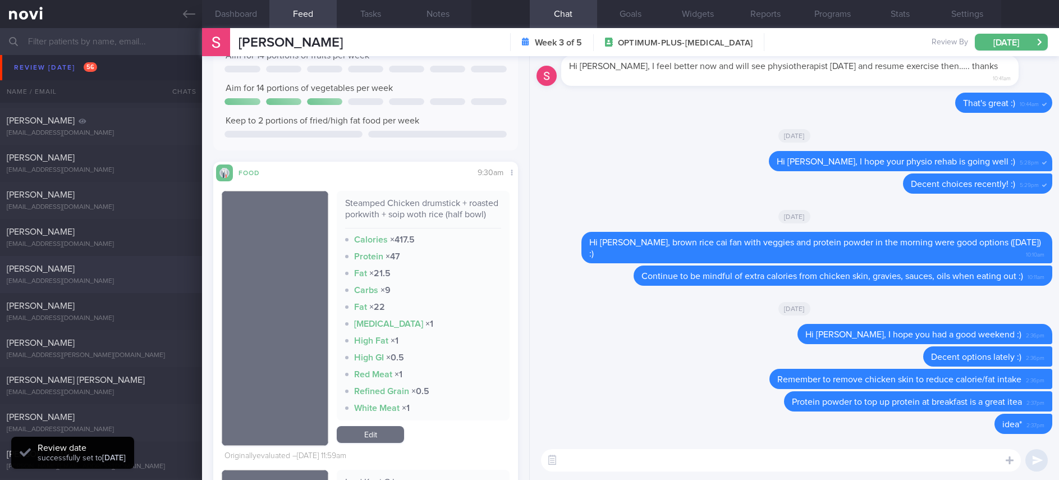
click at [75, 192] on span "MUHAMMAD SABRI BIN SUKRI" at bounding box center [41, 194] width 68 height 9
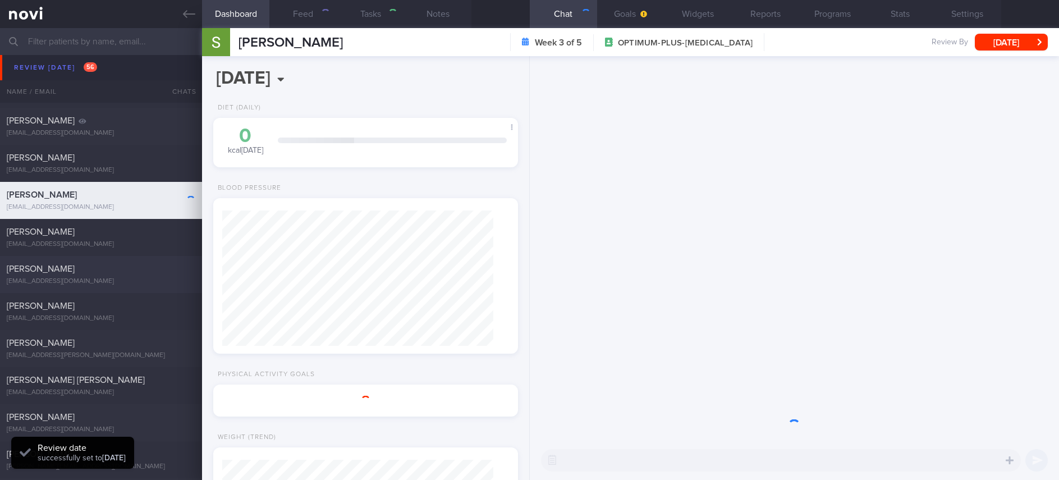
type input "CKD, gout"
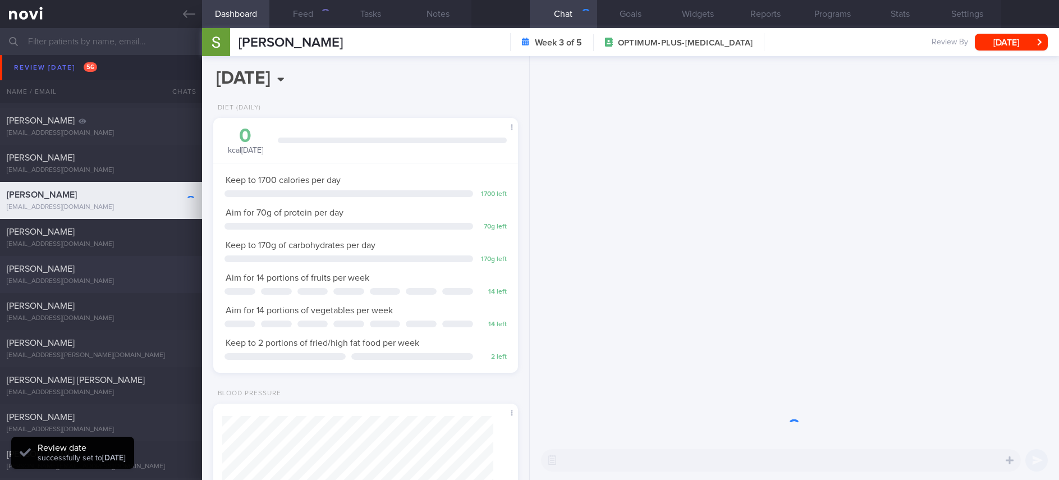
scroll to position [135, 271]
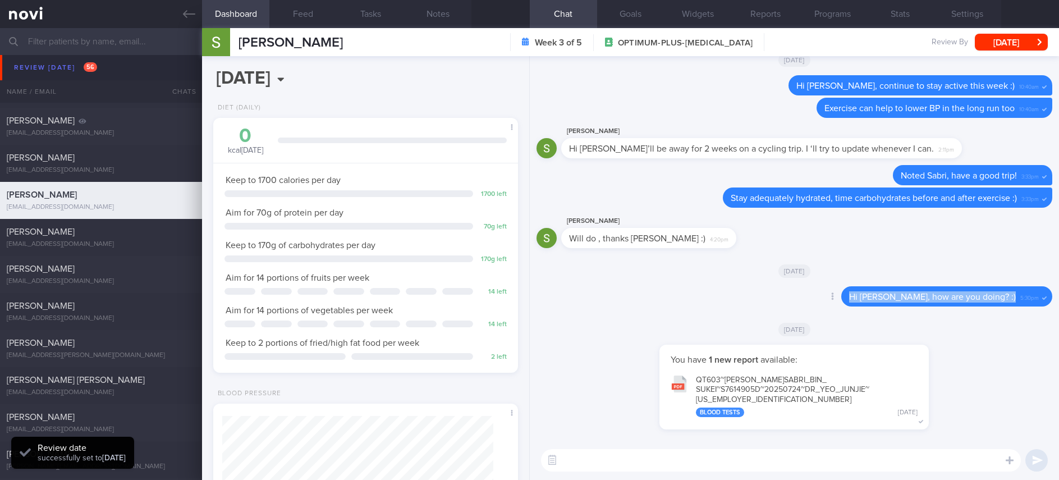
drag, startPoint x: 1007, startPoint y: 308, endPoint x: 736, endPoint y: 313, distance: 270.5
click at [736, 313] on div "Delete Hi Sabri, how are you doing? :) 5:30pm" at bounding box center [794, 299] width 516 height 27
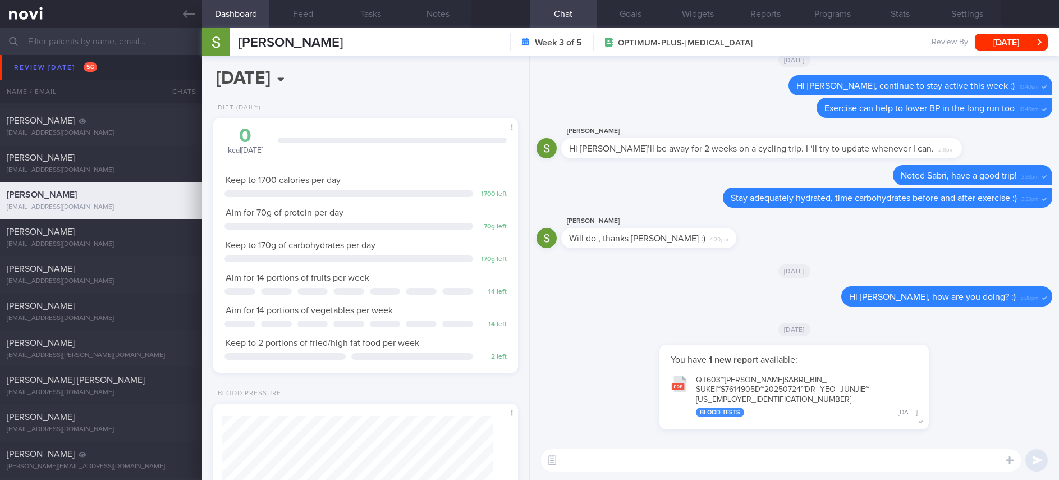
click at [833, 453] on textarea at bounding box center [781, 460] width 480 height 22
paste textarea "Hi Sabri, how are you doing? :)"
type textarea "Hi Sabri, how are you doing with your diet and exercise? :)"
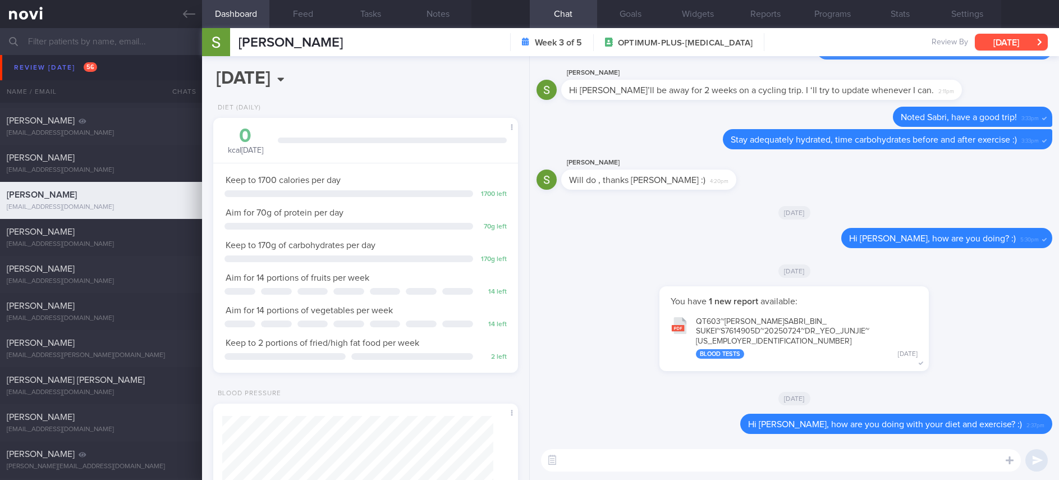
click at [1021, 47] on button "[DATE]" at bounding box center [1011, 42] width 73 height 17
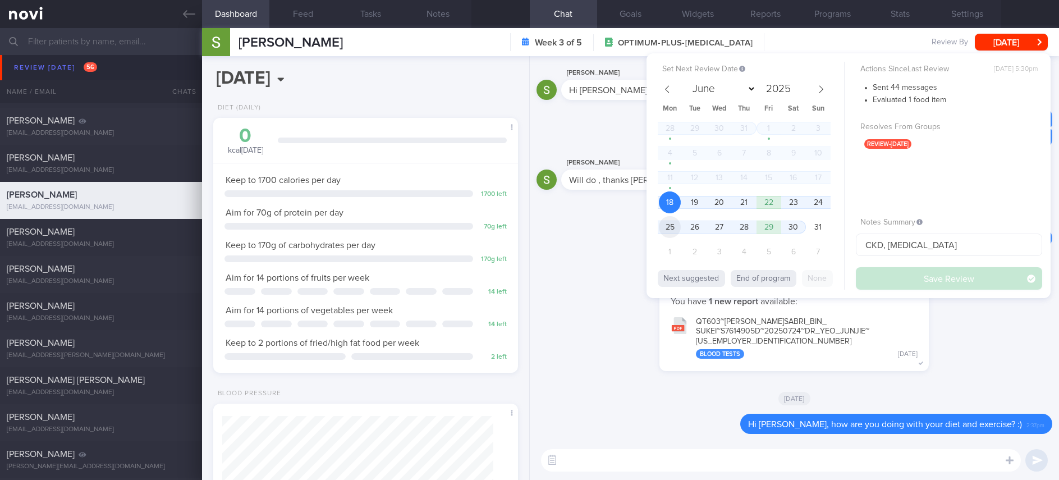
click at [670, 230] on span "25" at bounding box center [670, 227] width 22 height 22
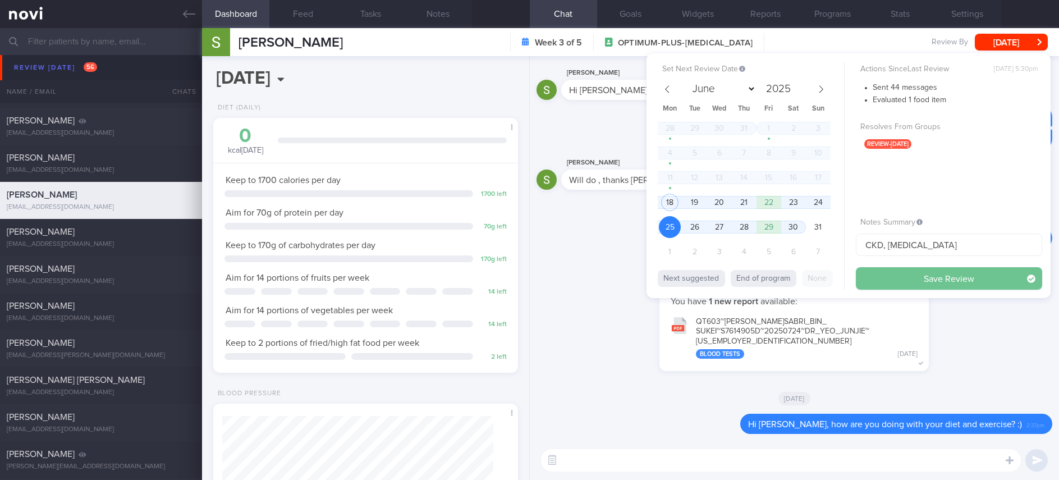
click at [902, 266] on div "Actions Since Last Review Mon, 11 Aug, 5:30pm Sent 44 messages Evaluated 1 food…" at bounding box center [949, 176] width 186 height 228
click at [900, 277] on button "Save Review" at bounding box center [949, 278] width 186 height 22
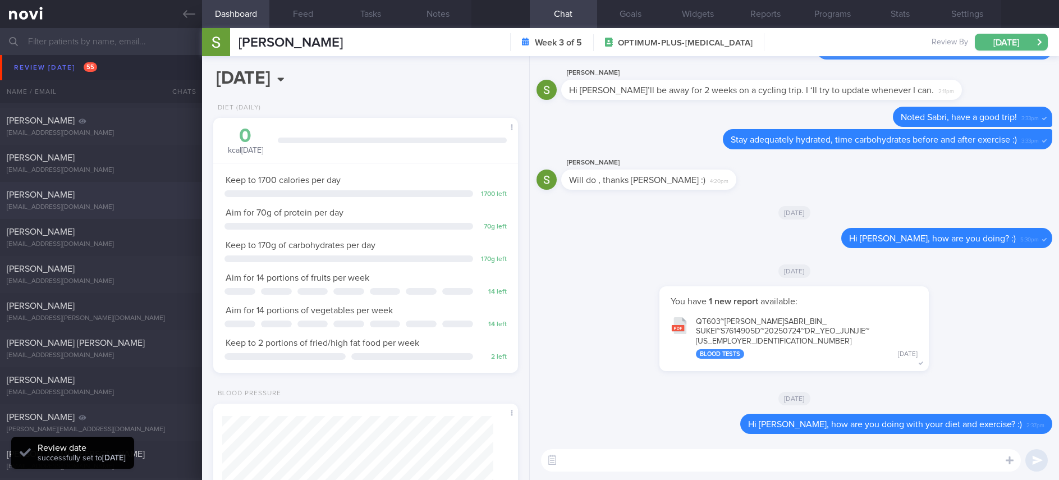
click at [127, 205] on div "jfbsolis@gmail.com" at bounding box center [101, 207] width 189 height 8
type input "tracked"
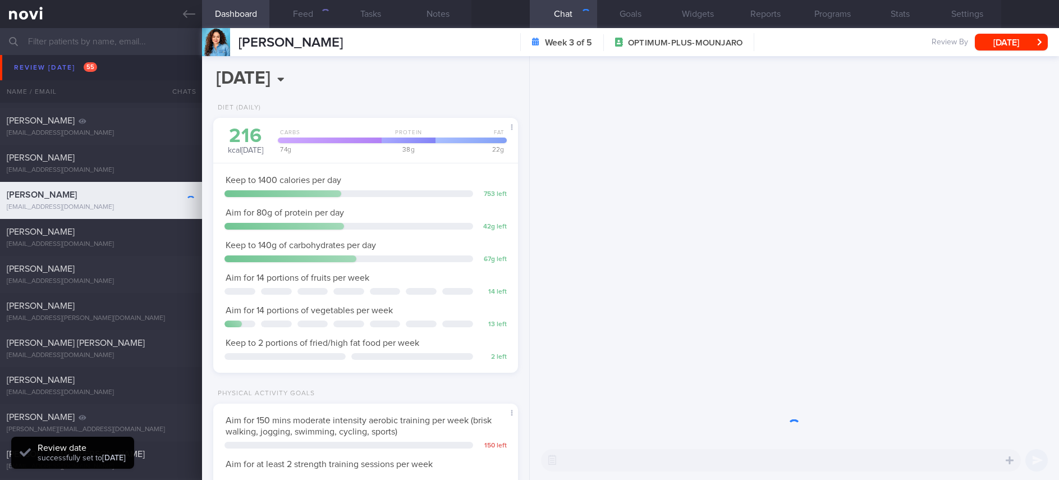
scroll to position [152, 271]
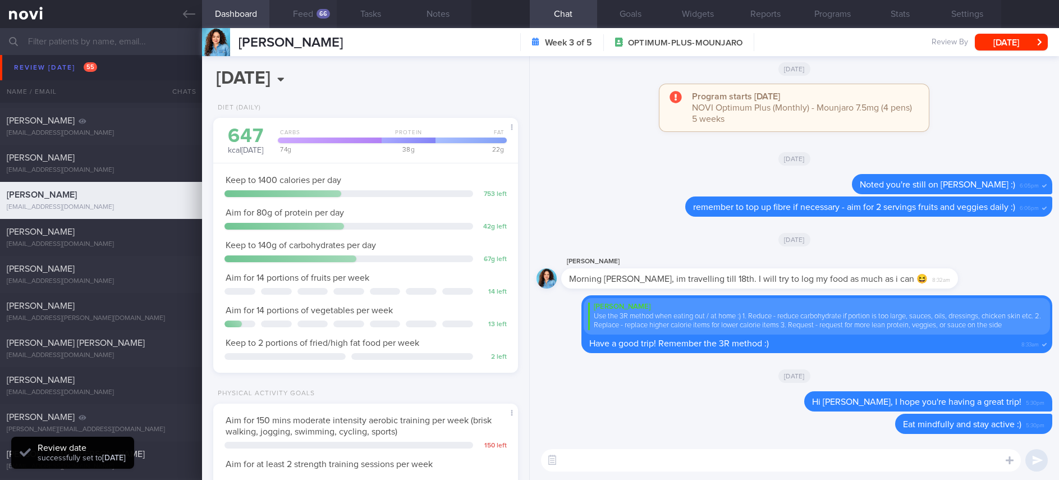
click at [314, 20] on button "Feed 66" at bounding box center [302, 14] width 67 height 28
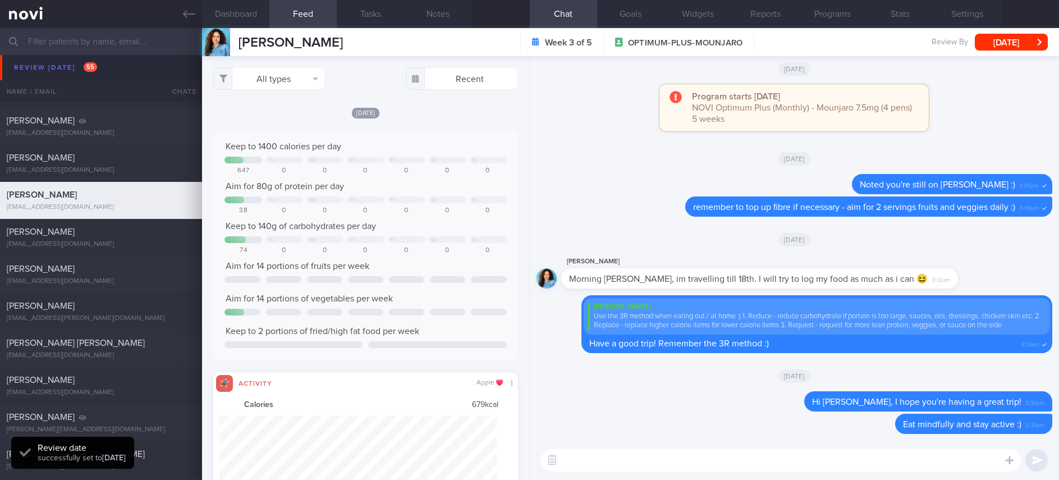
scroll to position [69, 277]
click at [278, 75] on button "All types" at bounding box center [269, 78] width 112 height 22
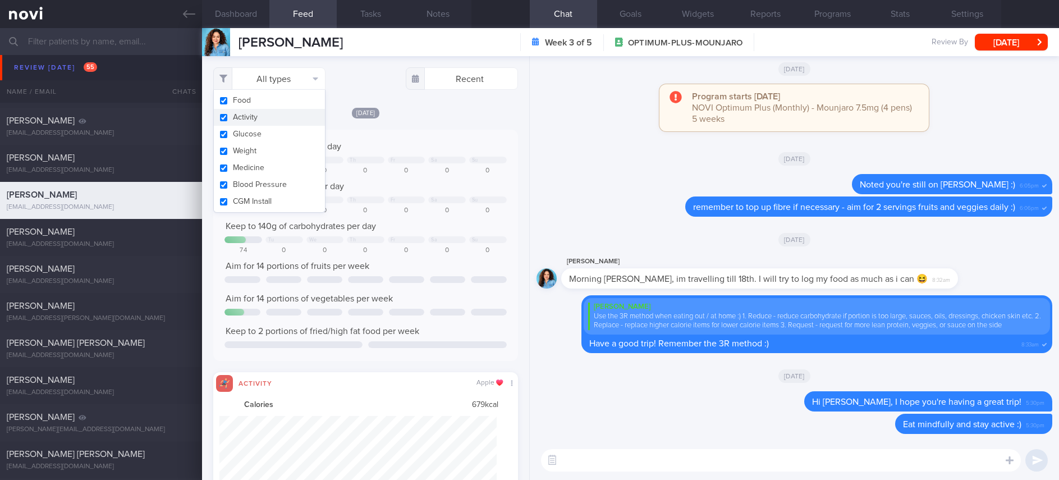
click at [247, 116] on button "Activity" at bounding box center [269, 117] width 111 height 17
click at [397, 175] on div "Keep to 1400 calories per day Tu We Th Fr Sa Su 647 0 0 0 0 0 0 Aim for 80g of …" at bounding box center [365, 245] width 282 height 209
checkbox input "false"
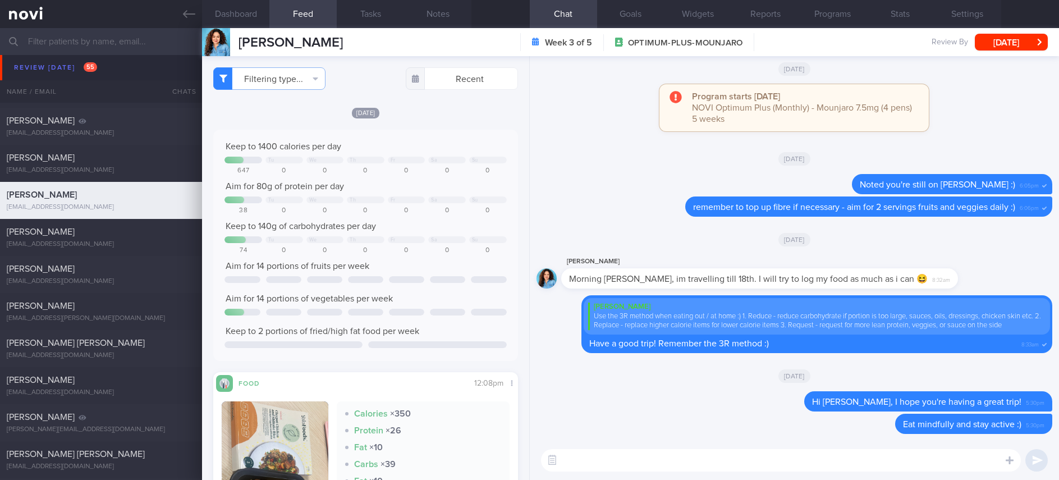
click at [646, 476] on div "​ ​" at bounding box center [794, 460] width 529 height 39
click at [575, 453] on textarea at bounding box center [781, 460] width 480 height 22
type textarea "Hi Joanne, welcome back! :)"
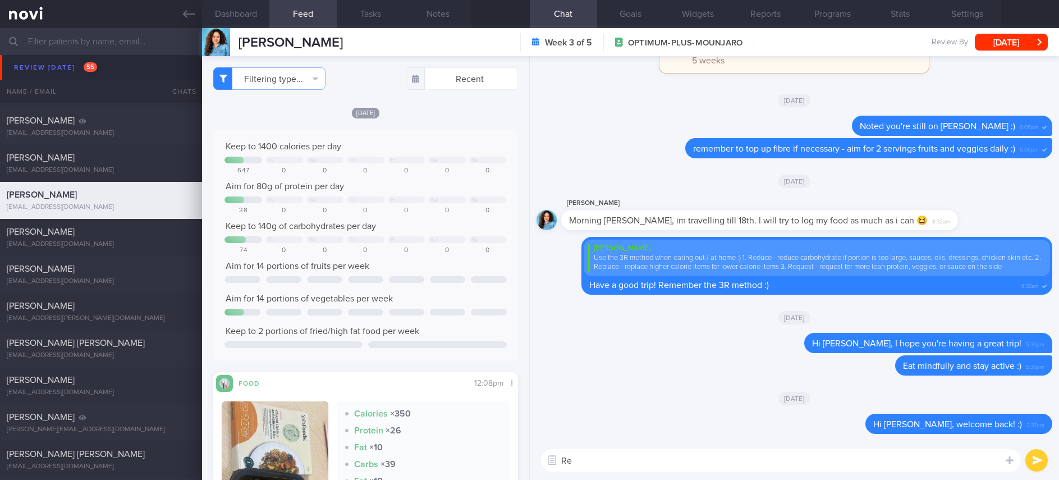
type textarea "R"
type textarea "Continue to prioritise lean protein and high fibre foods :)"
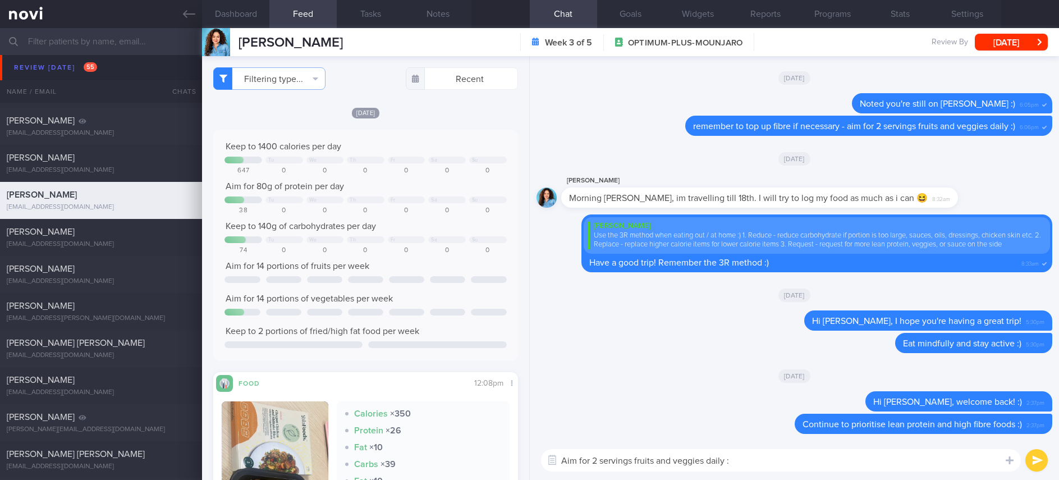
type textarea "Aim for 2 servings fruits and veggies daily :)"
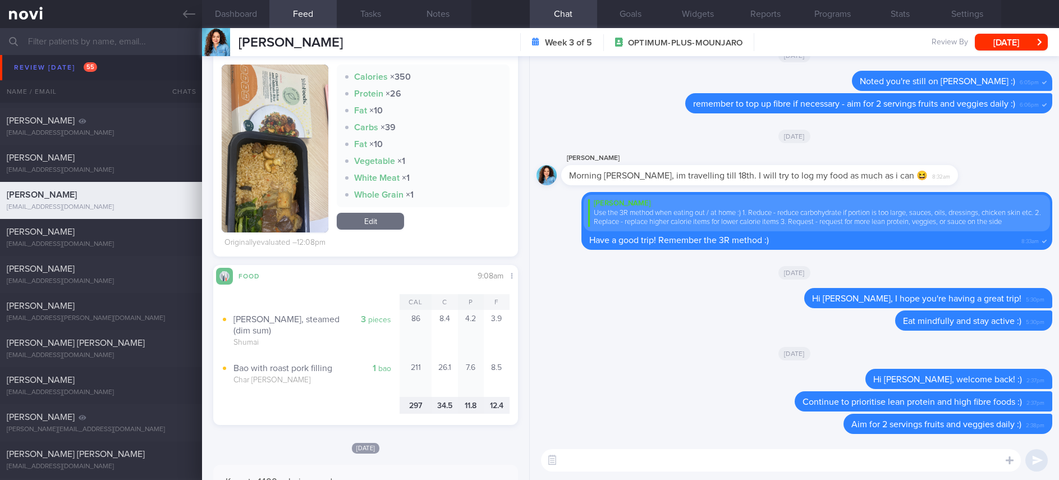
click at [701, 456] on textarea at bounding box center [781, 460] width 480 height 22
paste textarea "*Breakfast:* *“Egg mayo” Sandwich* 1 slice [Smart carb low GI bread](https://ww…"
type textarea "*Breakfast:* *“Egg mayo” Sandwich* 1 slice [Smart carb low GI bread](https://ww…"
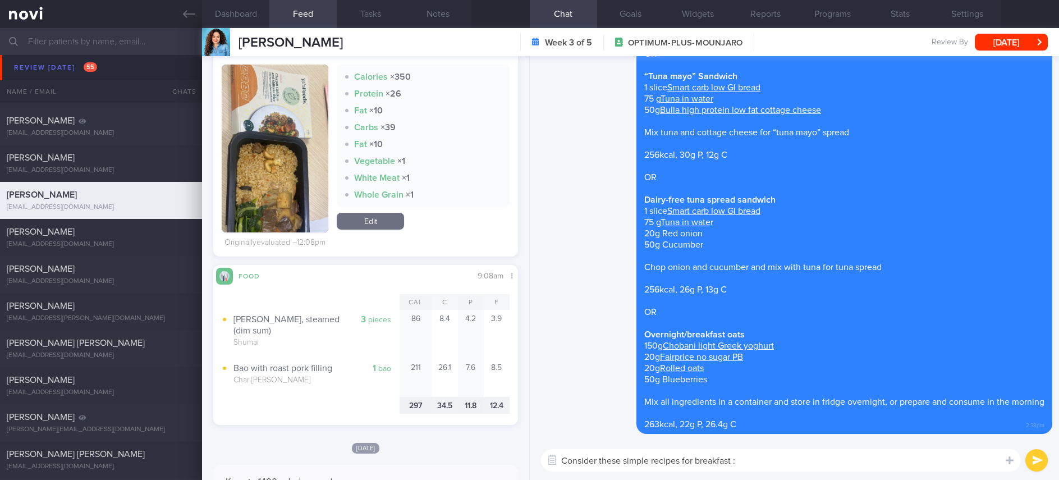
type textarea "Consider these simple recipes for breakfast :)"
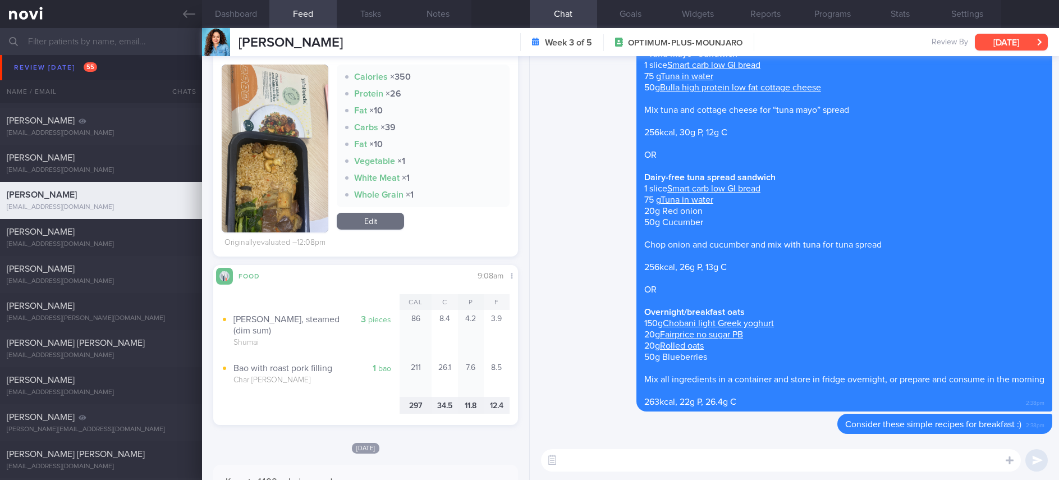
click at [1031, 39] on button "[DATE]" at bounding box center [1011, 42] width 73 height 17
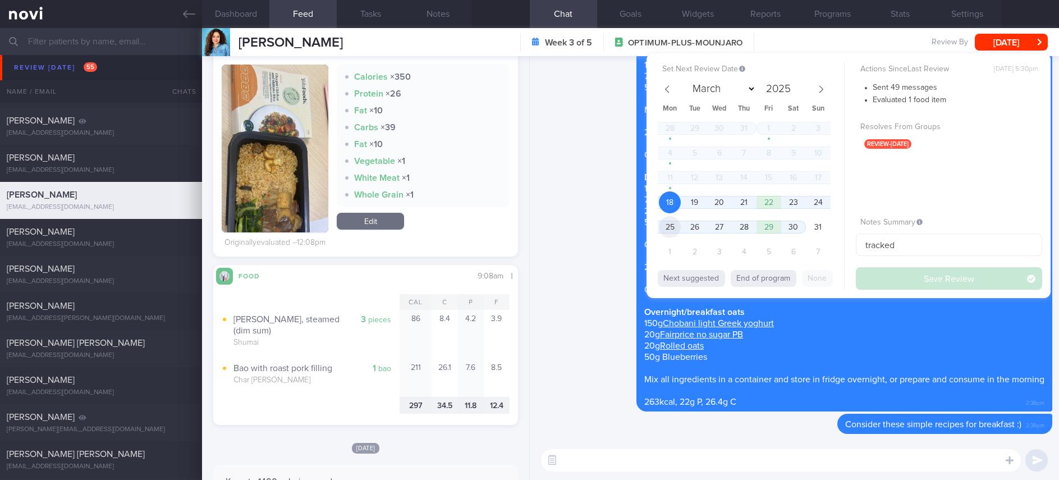
click at [672, 223] on span "25" at bounding box center [670, 227] width 22 height 22
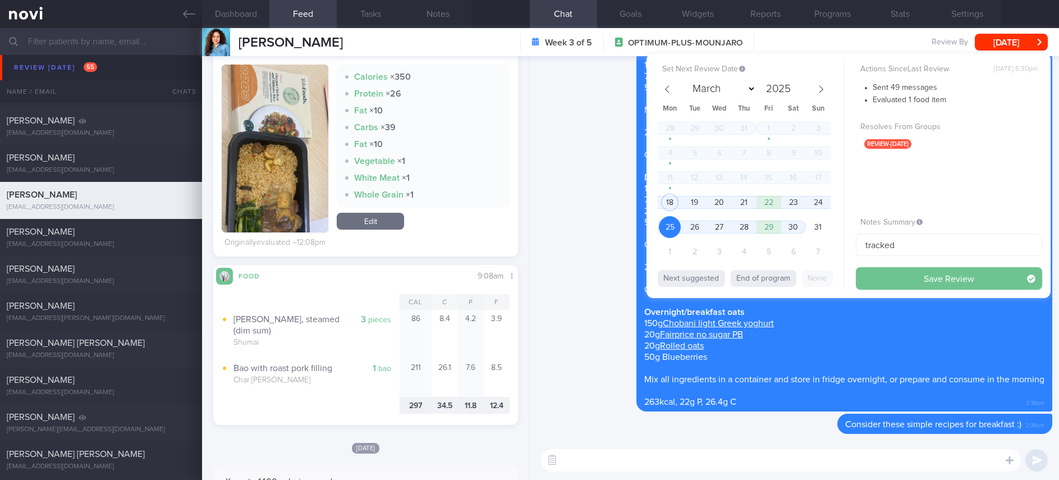
click at [929, 288] on button "Save Review" at bounding box center [949, 278] width 186 height 22
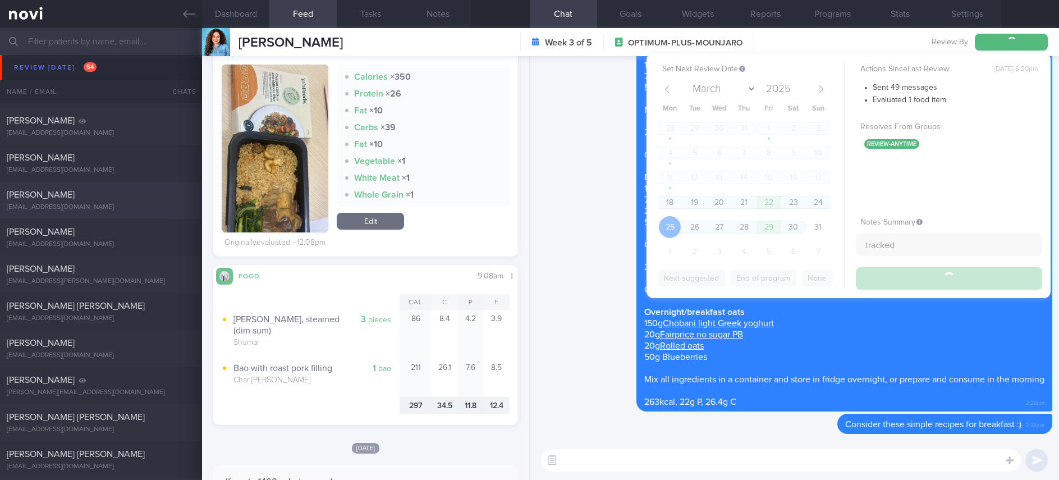
click at [147, 209] on div "jiangyanlong@gmail.com" at bounding box center [101, 207] width 189 height 8
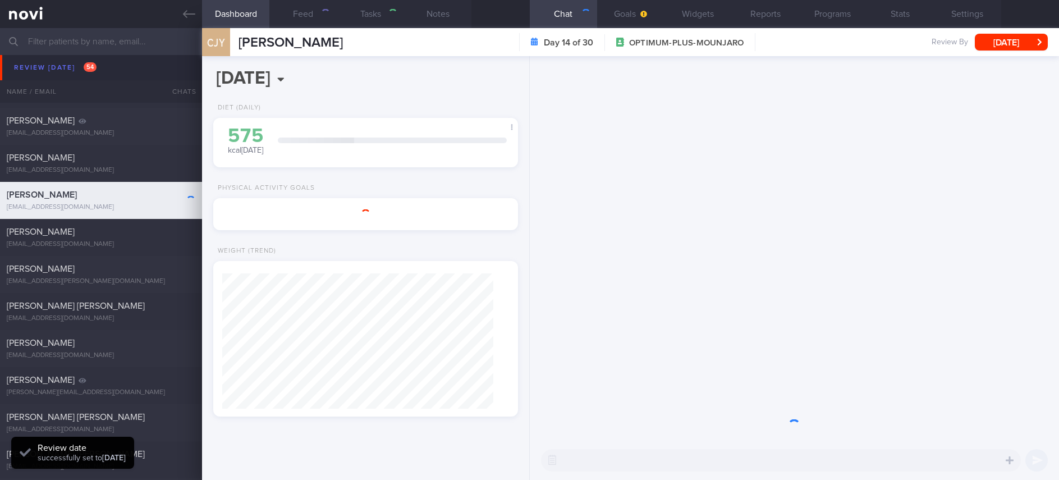
type input "tracked. Gout, eGFR 69."
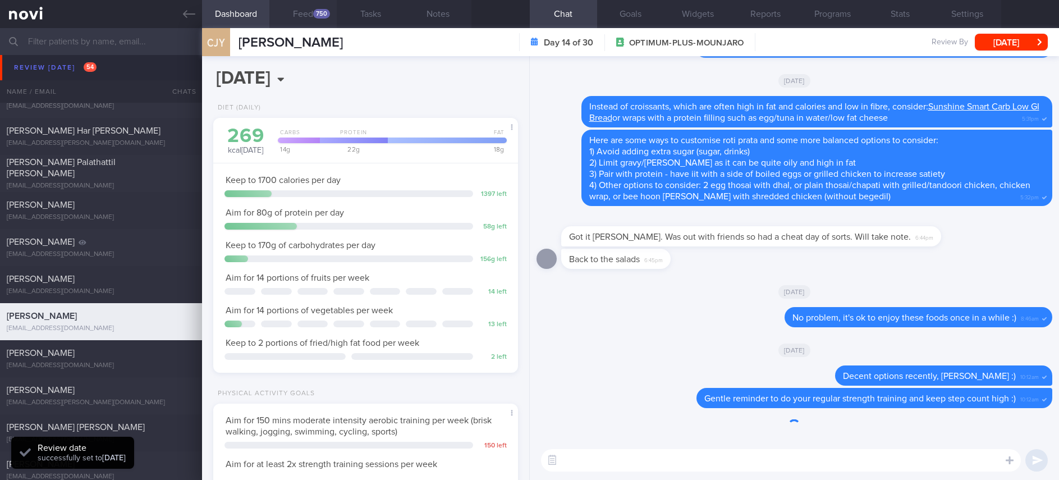
scroll to position [1478, 0]
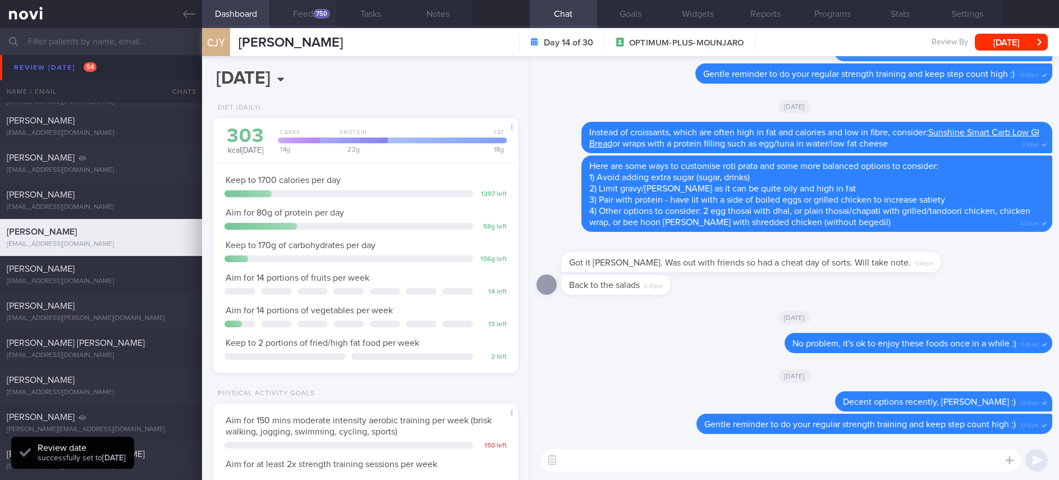
click at [306, 16] on button "Feed 750" at bounding box center [302, 14] width 67 height 28
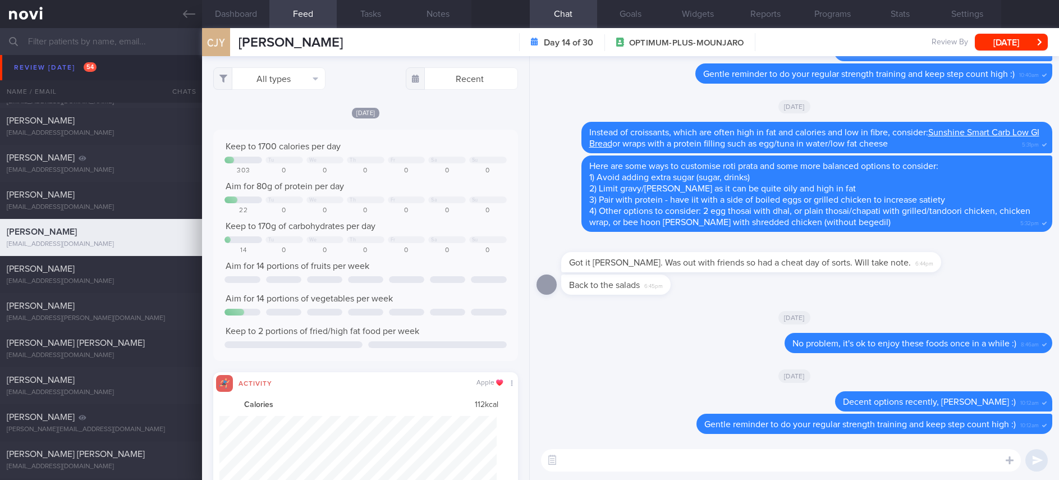
scroll to position [561112, 560905]
click at [266, 72] on button "All types" at bounding box center [269, 78] width 112 height 22
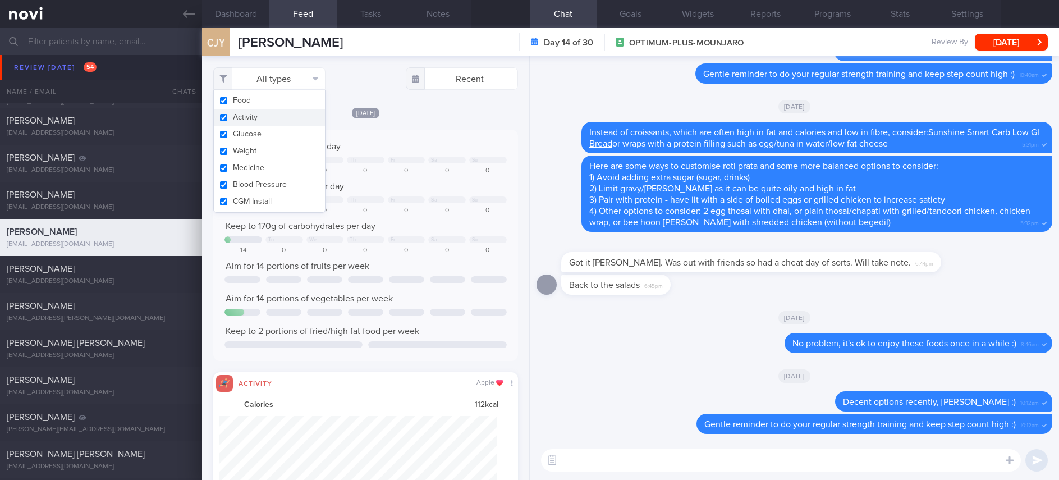
click at [268, 117] on button "Activity" at bounding box center [269, 117] width 111 height 17
checkbox input "false"
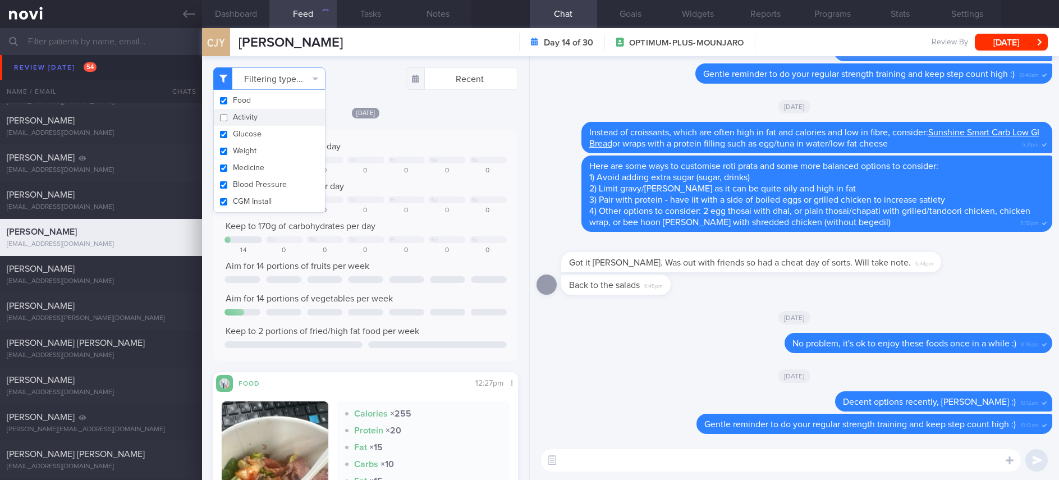
click at [449, 167] on div "0" at bounding box center [447, 171] width 38 height 8
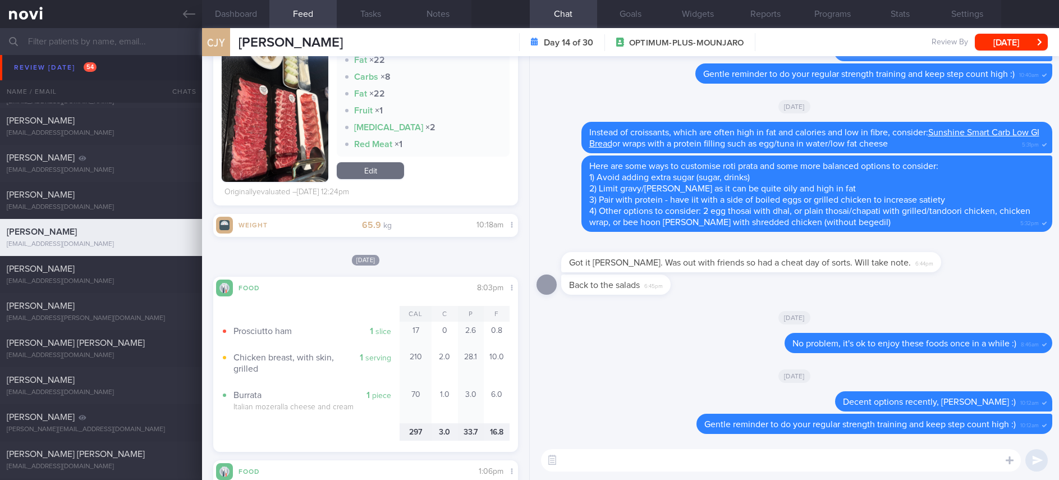
scroll to position [1852, 0]
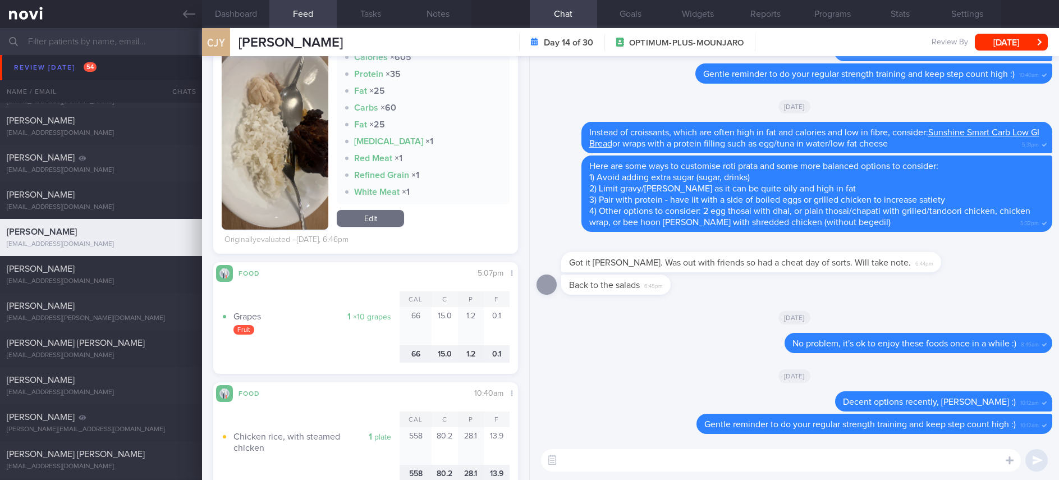
click at [637, 472] on div "​ ​" at bounding box center [794, 460] width 529 height 39
click at [628, 466] on textarea at bounding box center [781, 460] width 480 height 22
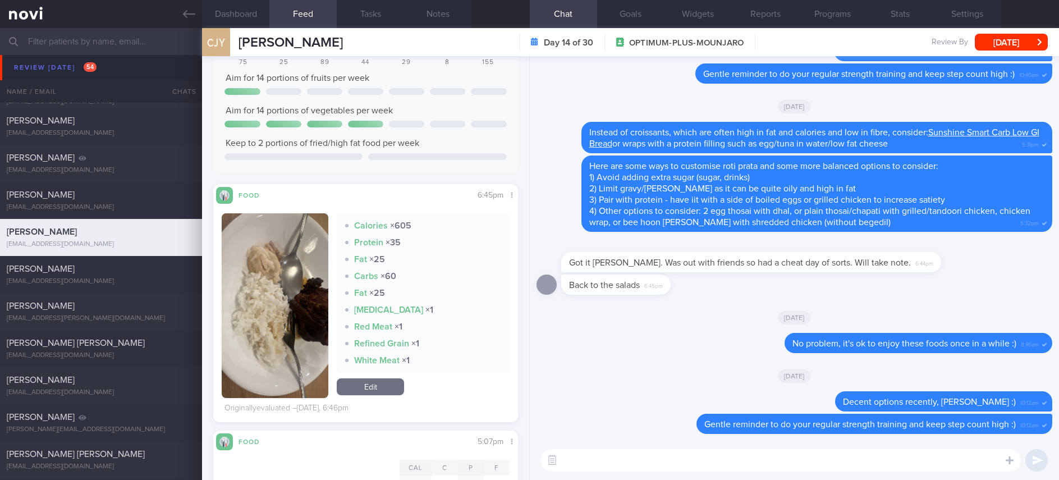
click at [247, 288] on button "button" at bounding box center [275, 305] width 107 height 185
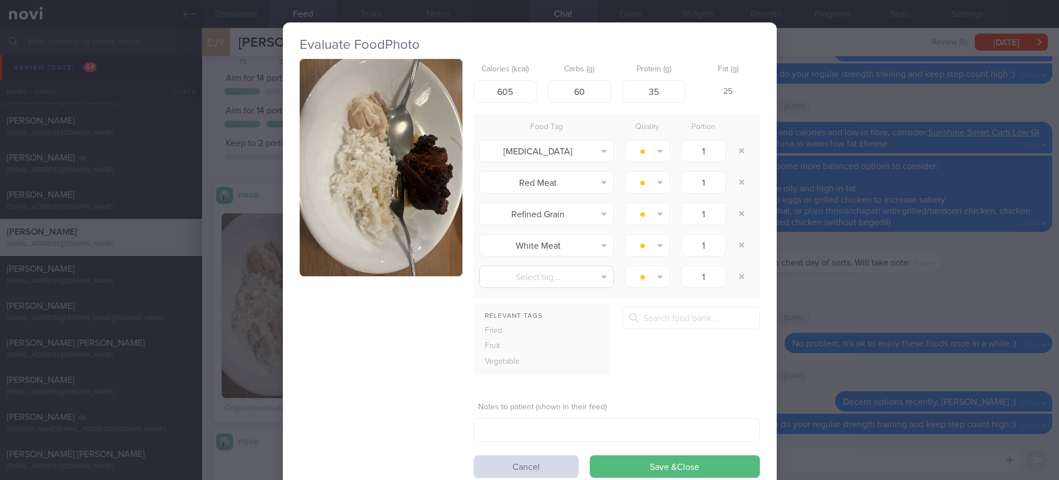
click at [416, 164] on button "button" at bounding box center [381, 167] width 163 height 217
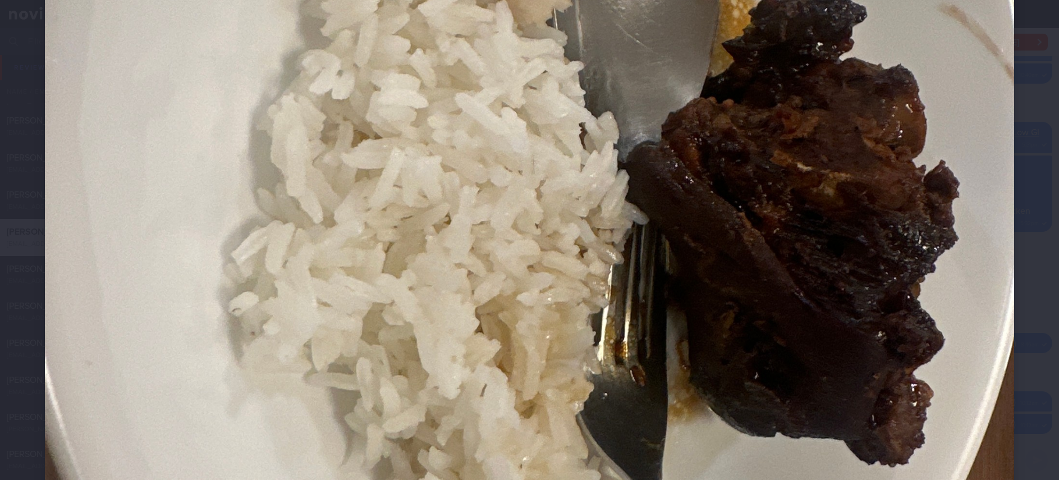
click at [869, 387] on img at bounding box center [529, 186] width 969 height 1292
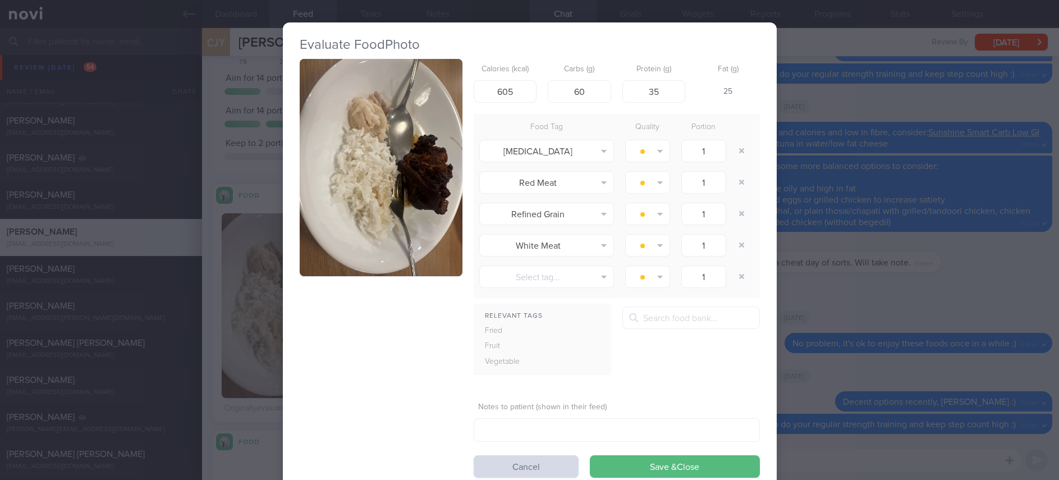
drag, startPoint x: 905, startPoint y: 395, endPoint x: 827, endPoint y: 447, distance: 93.7
click at [905, 398] on div "Evaluate Food Photo Calories (kcal) 605 Carbs (g) 60 Protein (g) 35 Fat (g) 25 …" at bounding box center [529, 240] width 1059 height 480
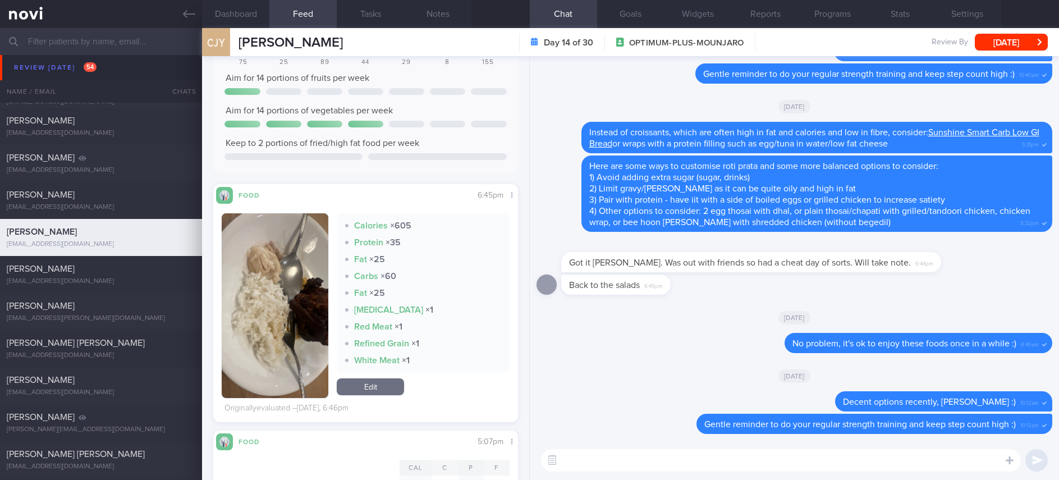
click at [790, 472] on div "​ ​" at bounding box center [794, 460] width 529 height 39
click at [780, 464] on textarea at bounding box center [781, 460] width 480 height 22
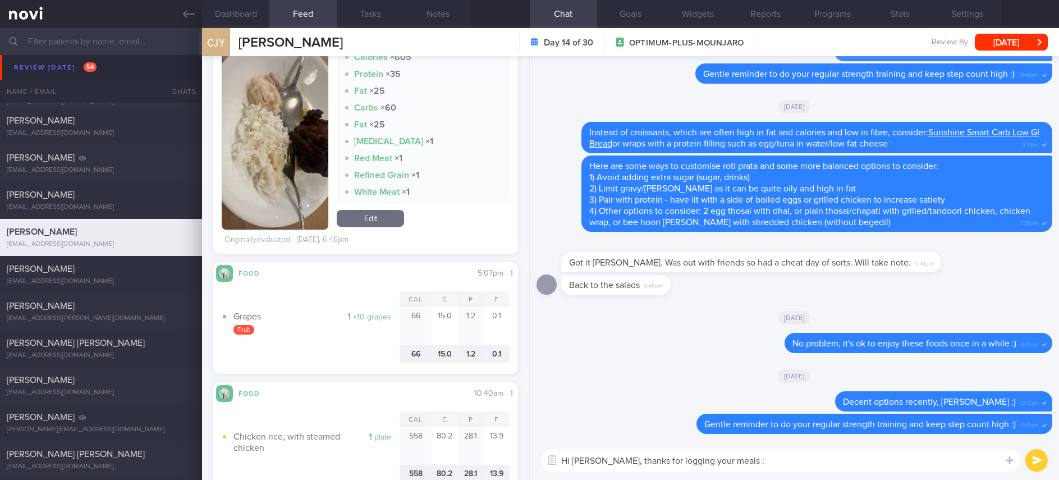
type textarea "Hi Colin, thanks for logging your meals :)"
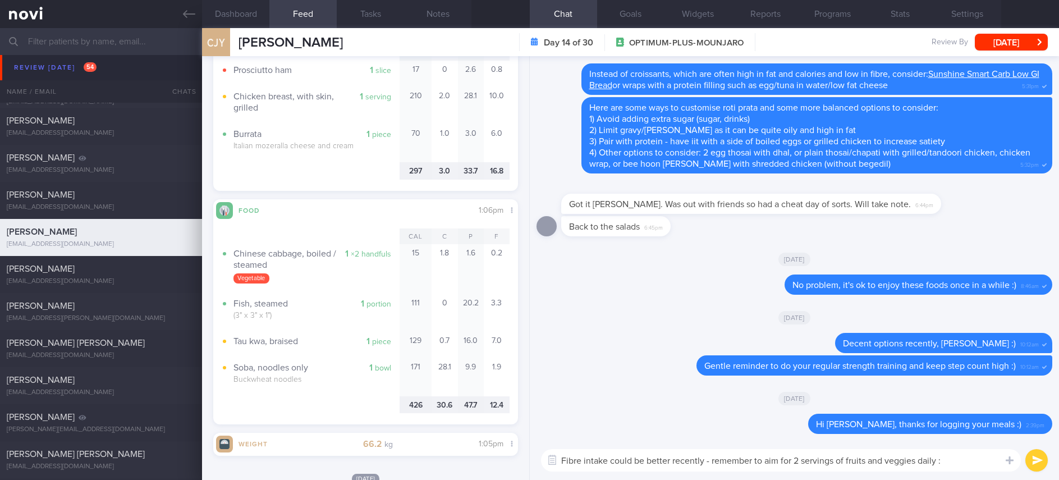
type textarea "Fibre intake could be better recently - remember to aim for 2 servings of fruit…"
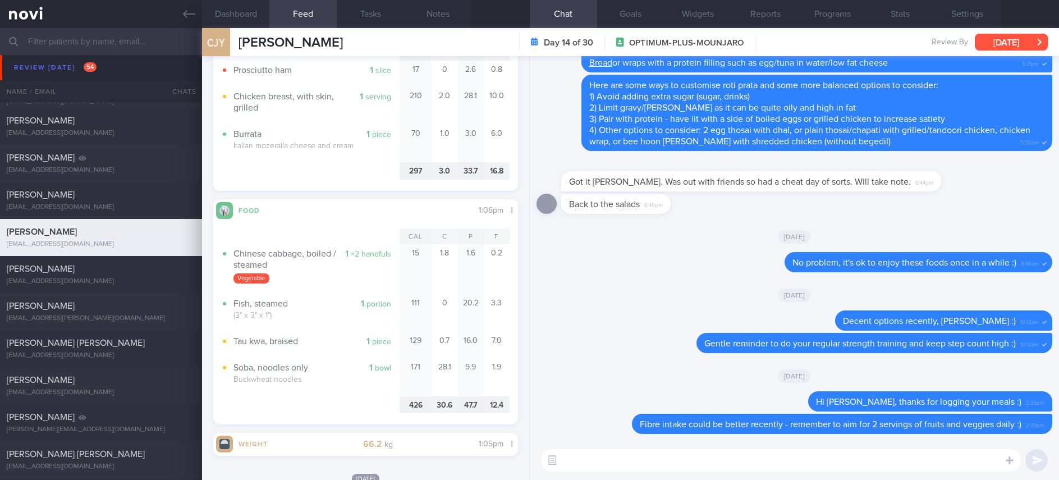
click at [1030, 40] on button "[DATE]" at bounding box center [1011, 42] width 73 height 17
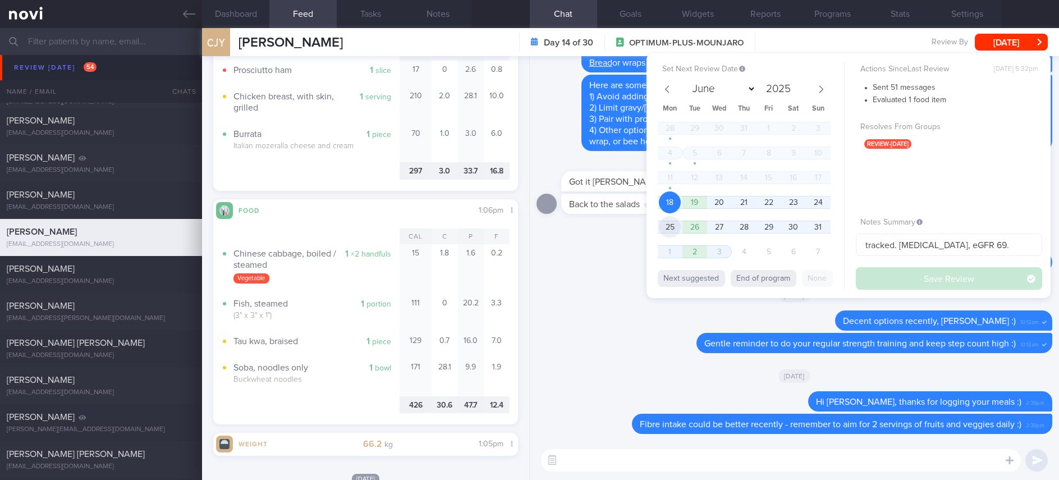
click at [671, 227] on span "25" at bounding box center [670, 227] width 22 height 22
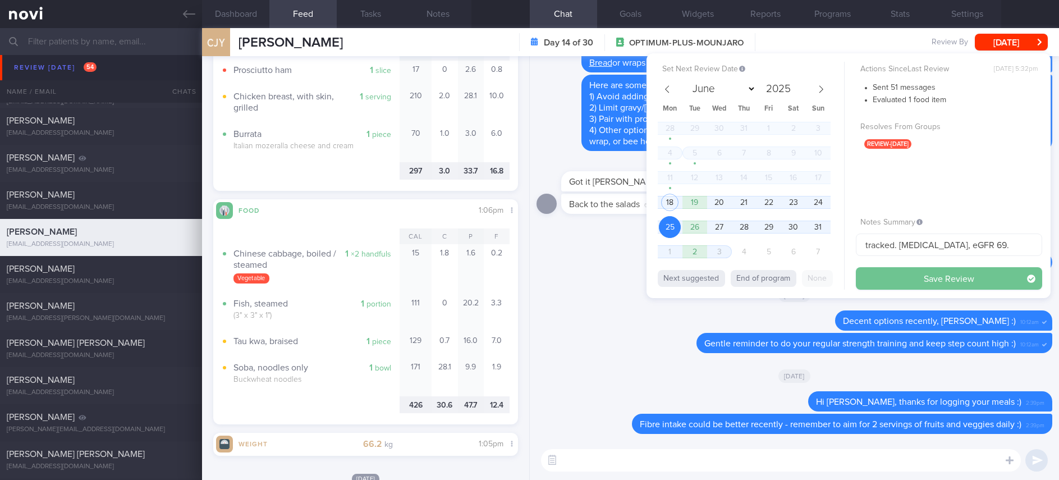
click at [884, 273] on button "Save Review" at bounding box center [949, 278] width 186 height 22
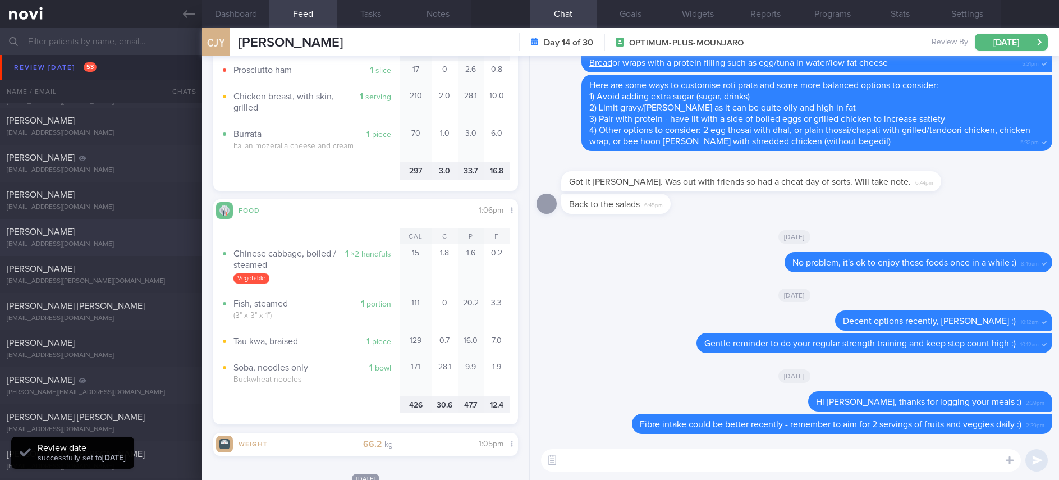
click at [122, 239] on div "FELIX LEE JUN JIE waverly875@gmail.com" at bounding box center [101, 237] width 202 height 22
type input "Tracked. non compliant"
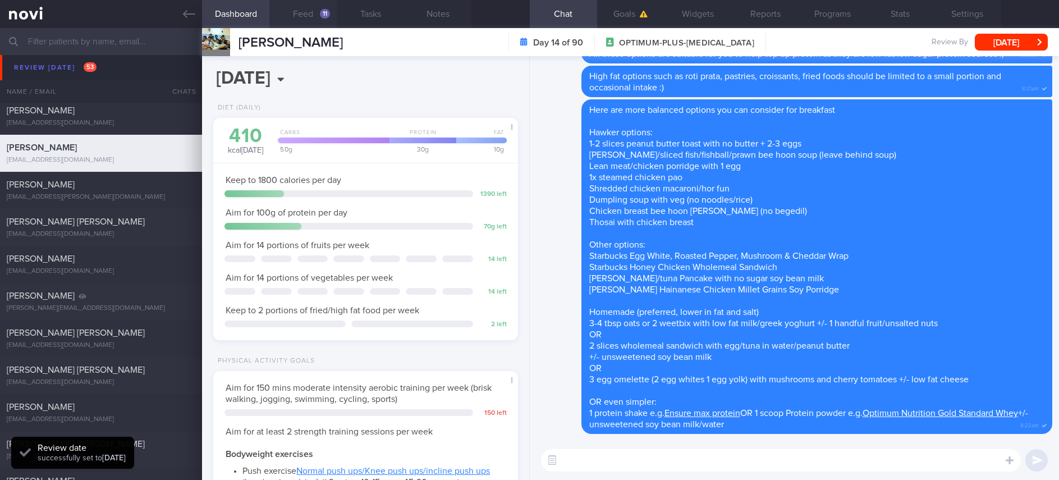
click at [311, 4] on button "Feed 11" at bounding box center [302, 14] width 67 height 28
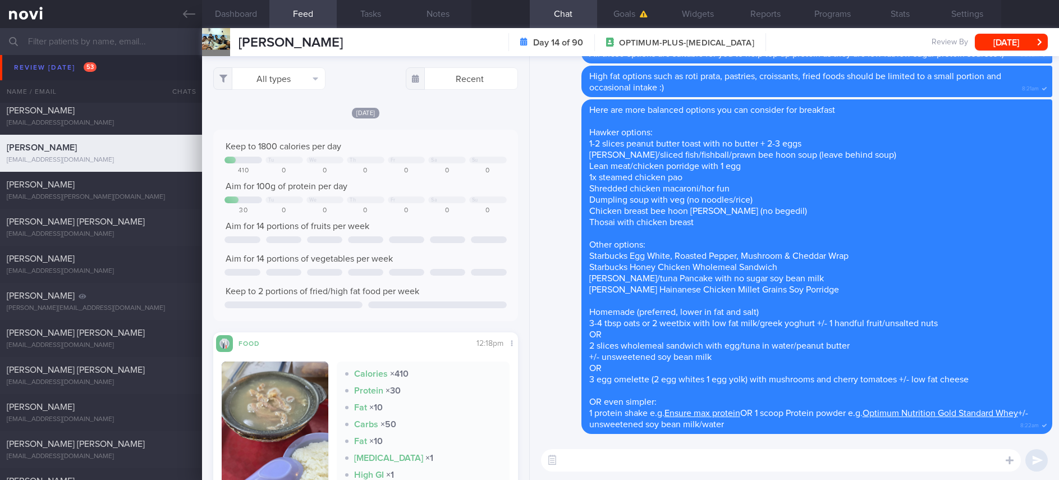
click at [605, 479] on div "​ ​" at bounding box center [794, 460] width 529 height 39
click at [607, 470] on textarea at bounding box center [781, 460] width 480 height 22
click at [606, 467] on textarea at bounding box center [781, 460] width 480 height 22
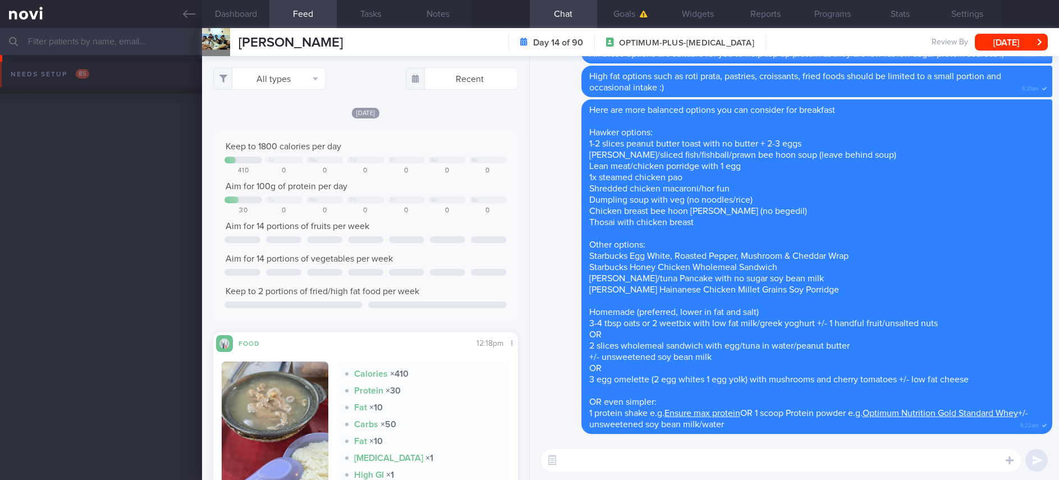
select select "7"
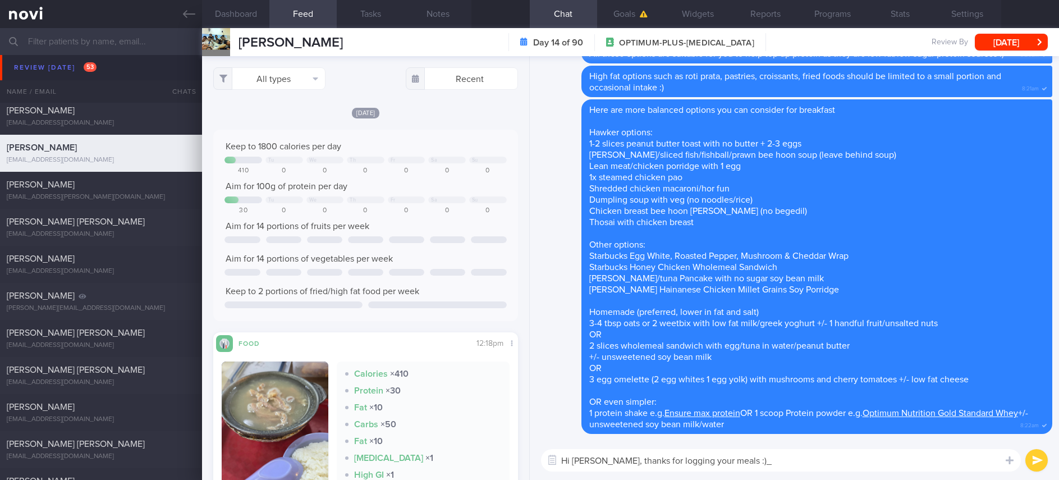
type textarea "Hi [PERSON_NAME], thanks for logging your meals :)"
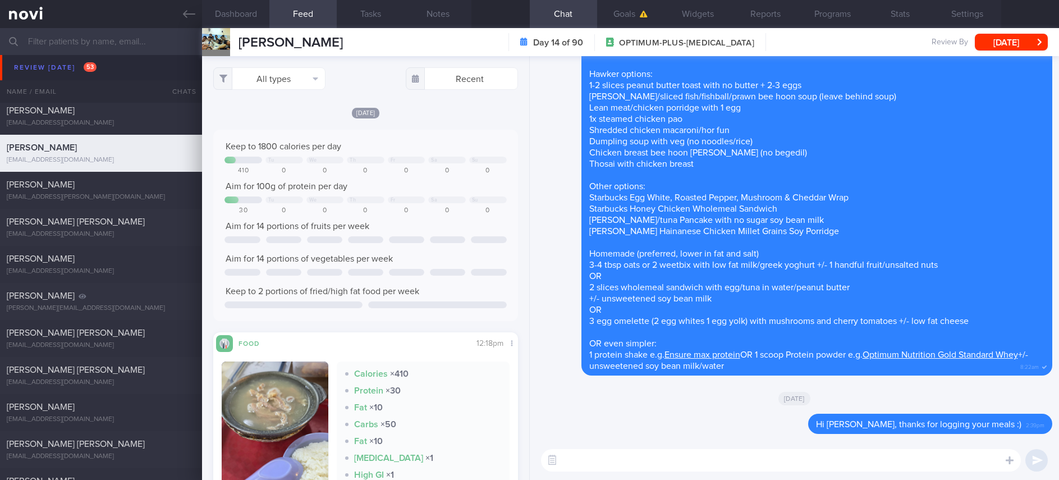
scroll to position [168, 0]
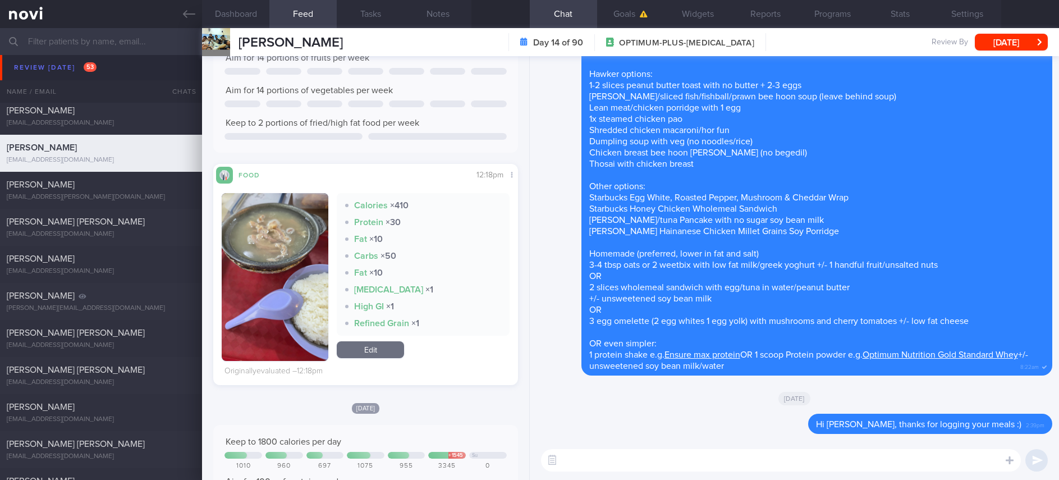
click at [331, 283] on div "Calories × 410 Protein × 30 Fat × 10 Carbs × 50 Fat × 10 [MEDICAL_DATA] × 1 Hig…" at bounding box center [365, 277] width 287 height 168
click at [305, 284] on button "button" at bounding box center [275, 277] width 107 height 168
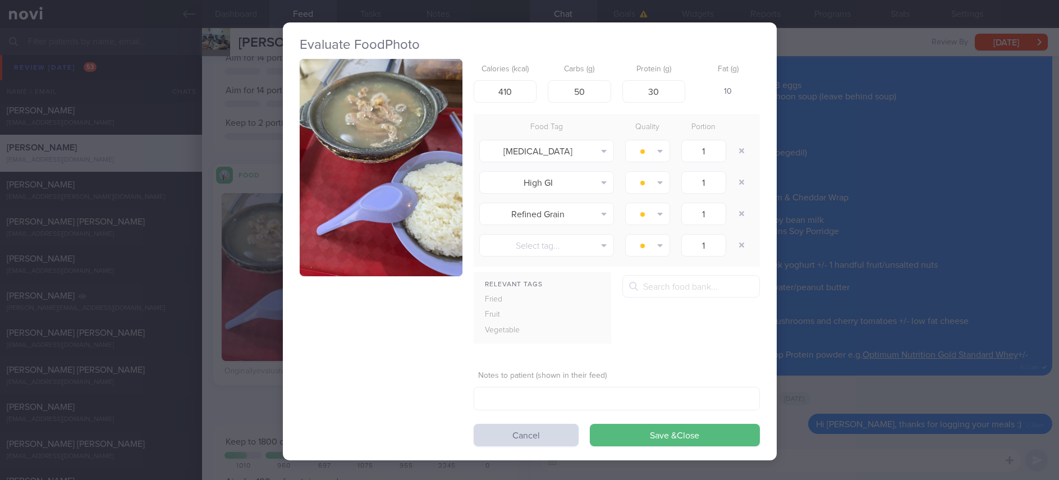
click at [352, 136] on button "button" at bounding box center [381, 167] width 163 height 217
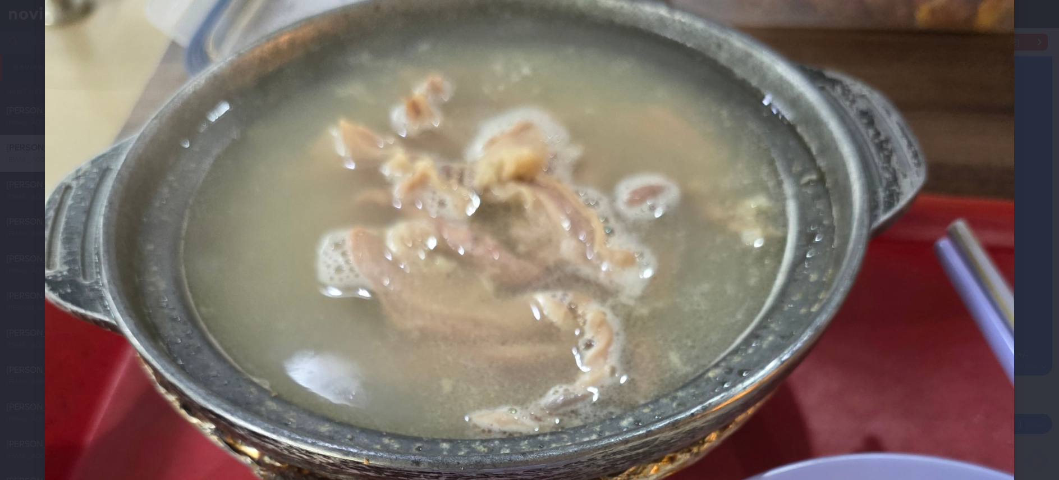
scroll to position [84, 0]
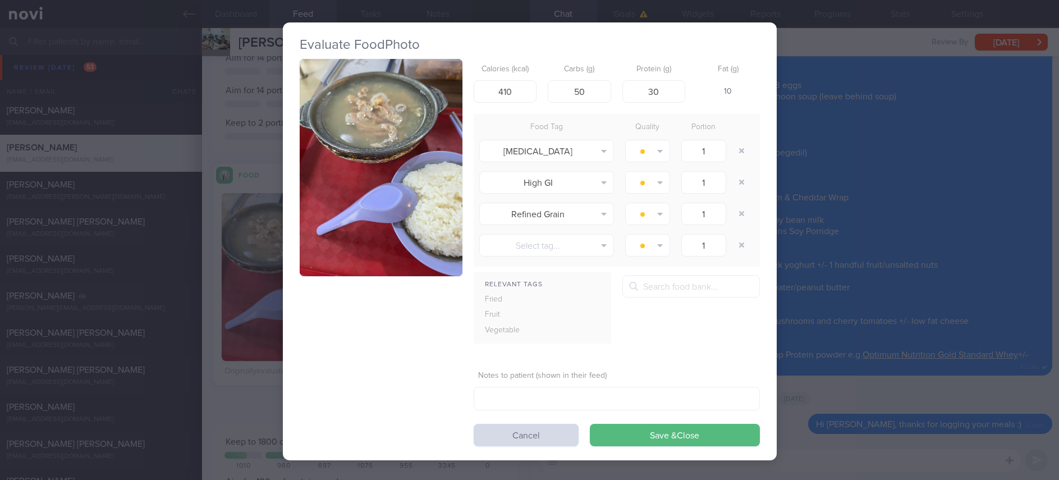
click at [886, 311] on div "Evaluate Food Photo Calories (kcal) 410 Carbs (g) 50 Protein (g) 30 Fat (g) 10 …" at bounding box center [529, 240] width 1059 height 480
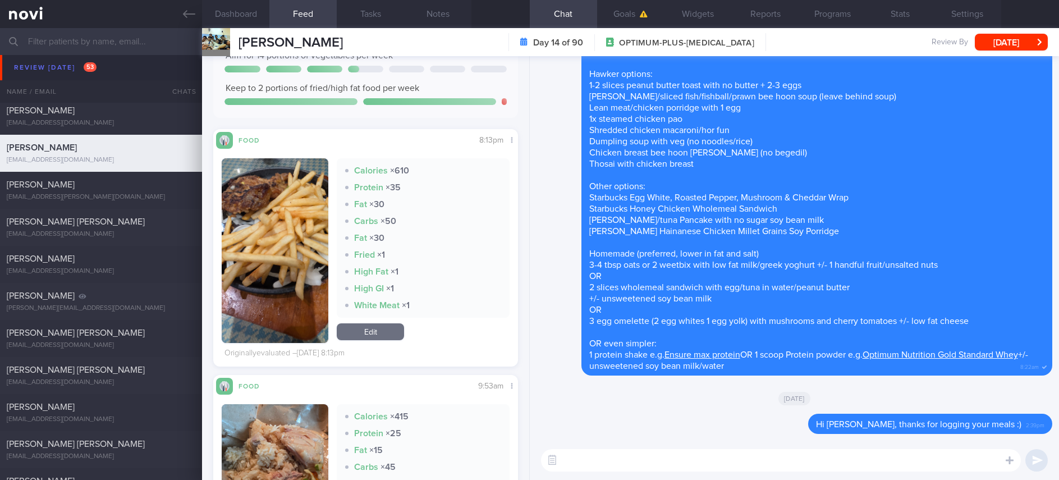
scroll to position [673, 0]
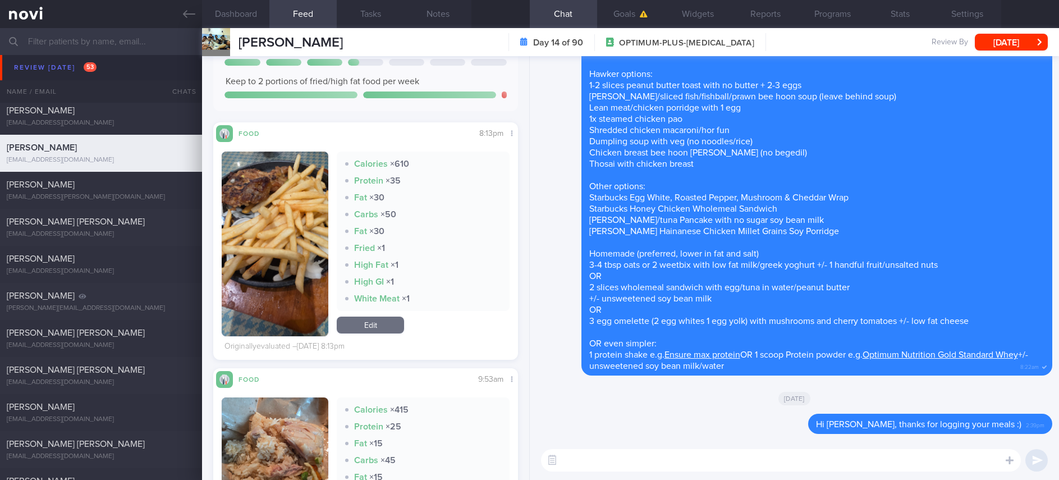
click at [311, 286] on img "button" at bounding box center [275, 244] width 107 height 185
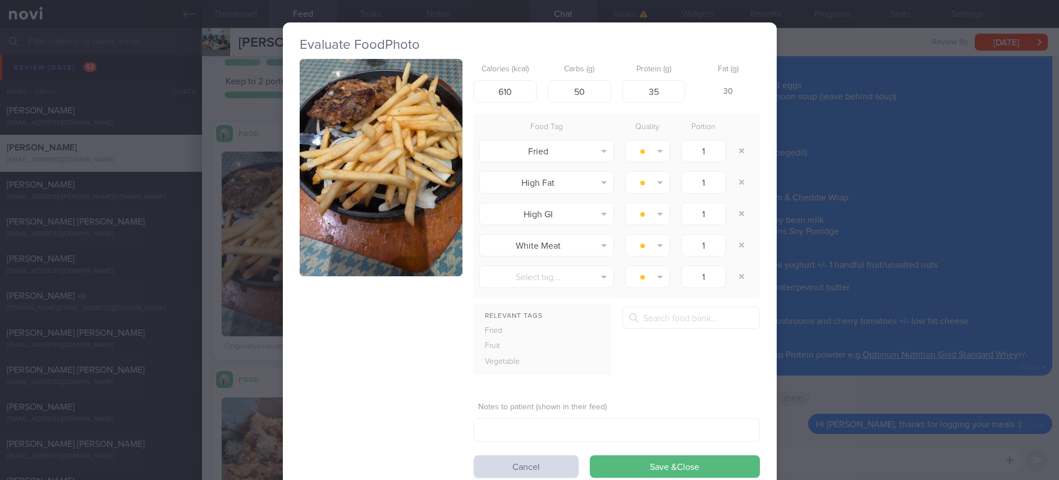
click at [380, 126] on button "button" at bounding box center [381, 167] width 163 height 217
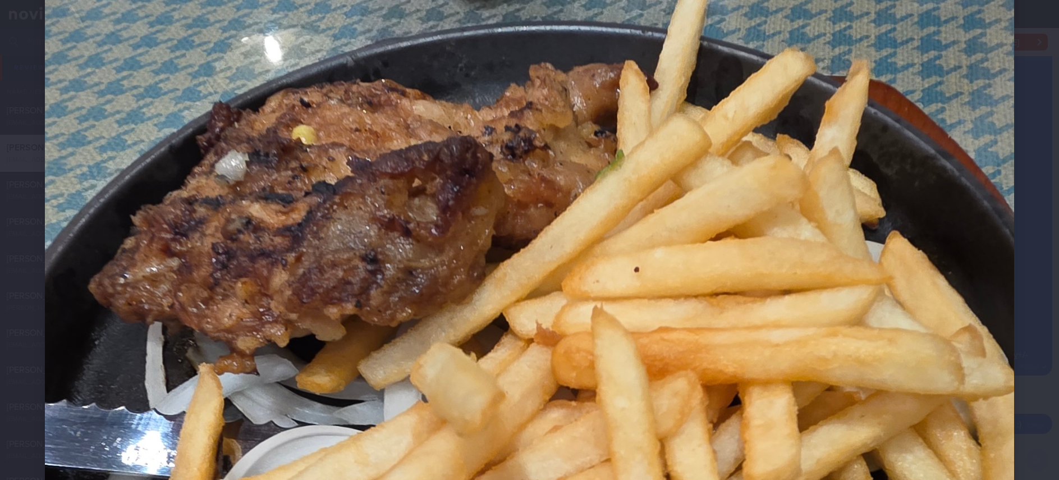
scroll to position [421, 0]
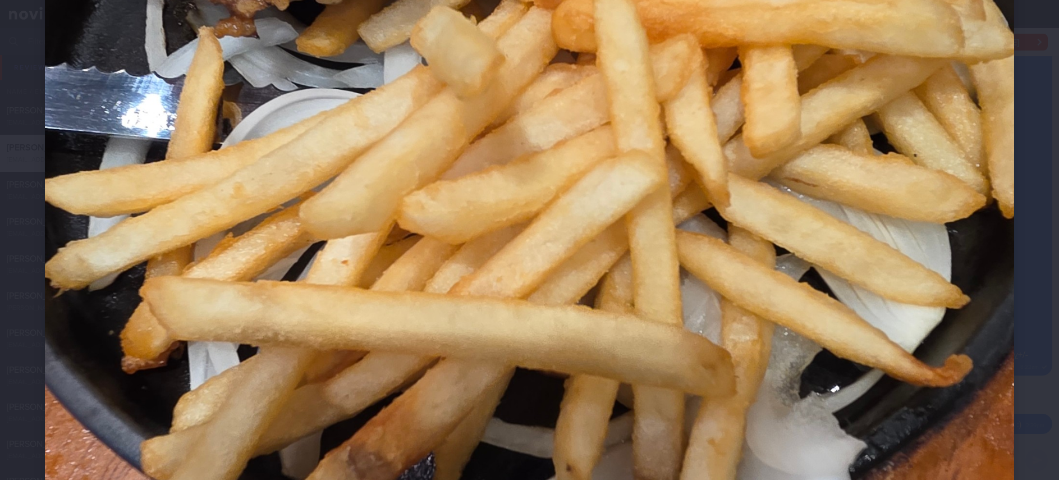
click at [808, 375] on img at bounding box center [529, 270] width 969 height 1292
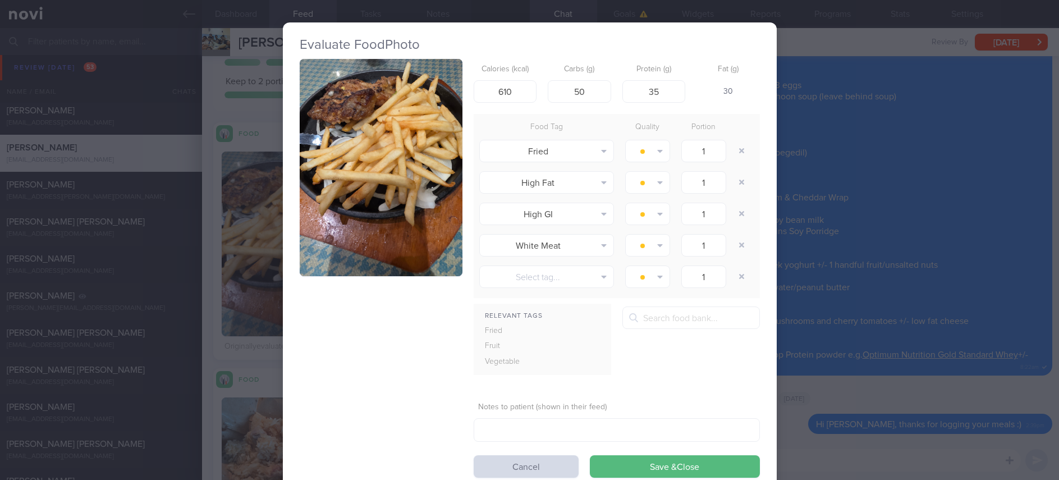
click at [866, 402] on div "Evaluate Food Photo Calories (kcal) 610 Carbs (g) 50 Protein (g) 35 Fat (g) 30 …" at bounding box center [529, 240] width 1059 height 480
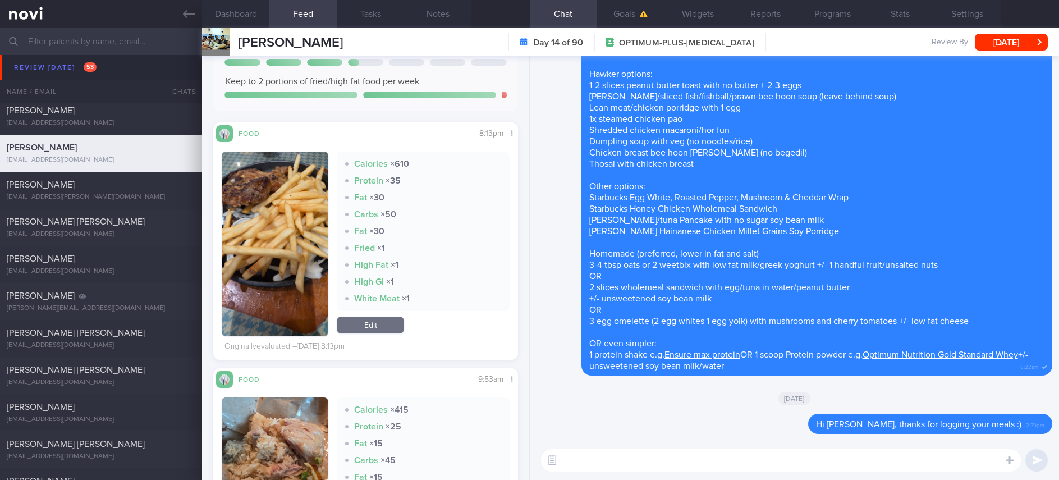
click at [810, 458] on textarea at bounding box center [781, 460] width 480 height 22
click at [776, 459] on textarea at bounding box center [781, 460] width 480 height 22
type textarea "Consider baked/mashed potato with less sauce/no toppings for a lower calorie si…"
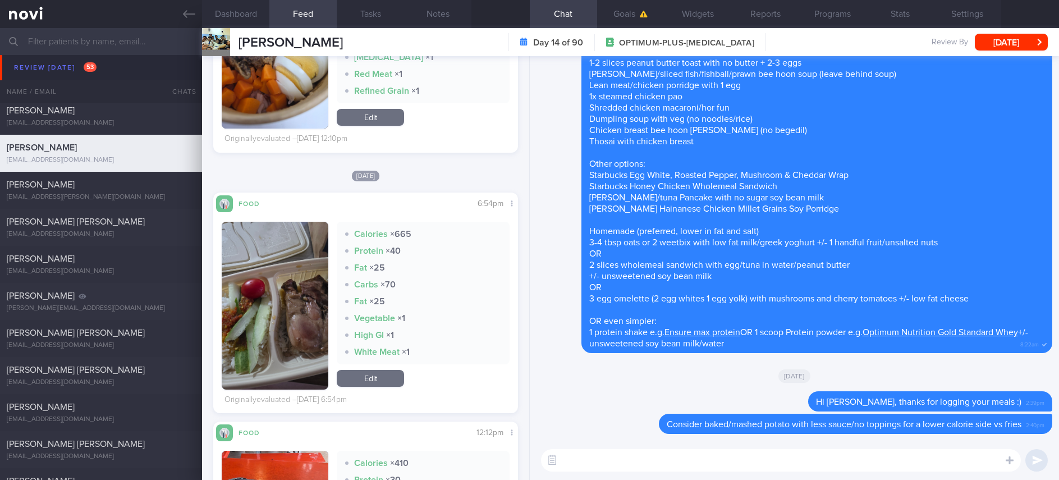
scroll to position [2778, 0]
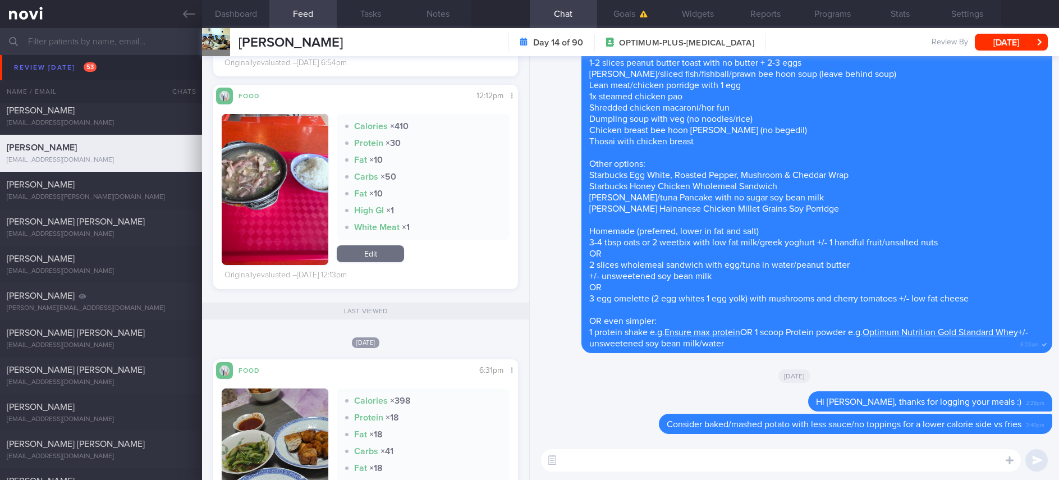
click at [208, 185] on div "All types Food Activity Glucose Weight Medicine Blood Pressure [MEDICAL_DATA] I…" at bounding box center [365, 268] width 327 height 424
click at [301, 223] on button "button" at bounding box center [275, 189] width 107 height 151
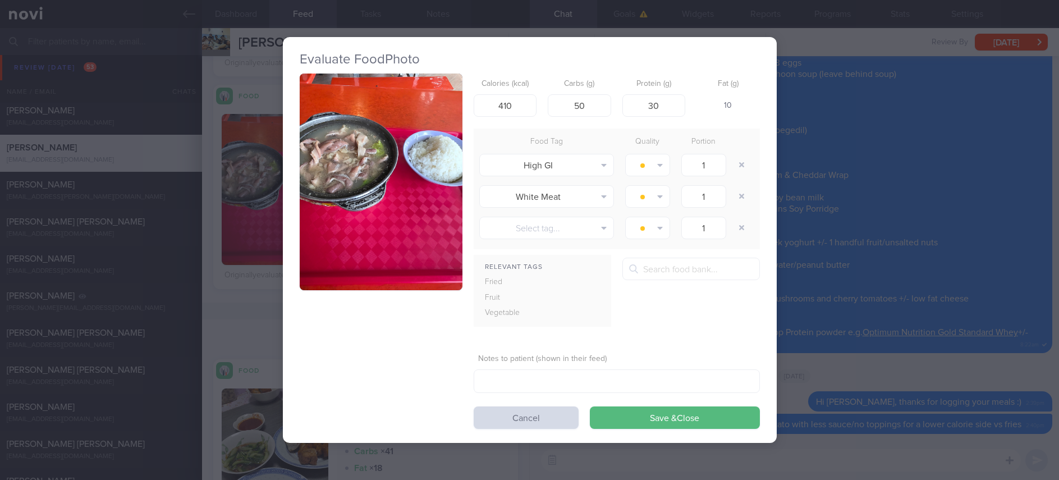
click at [325, 143] on button "button" at bounding box center [381, 182] width 163 height 217
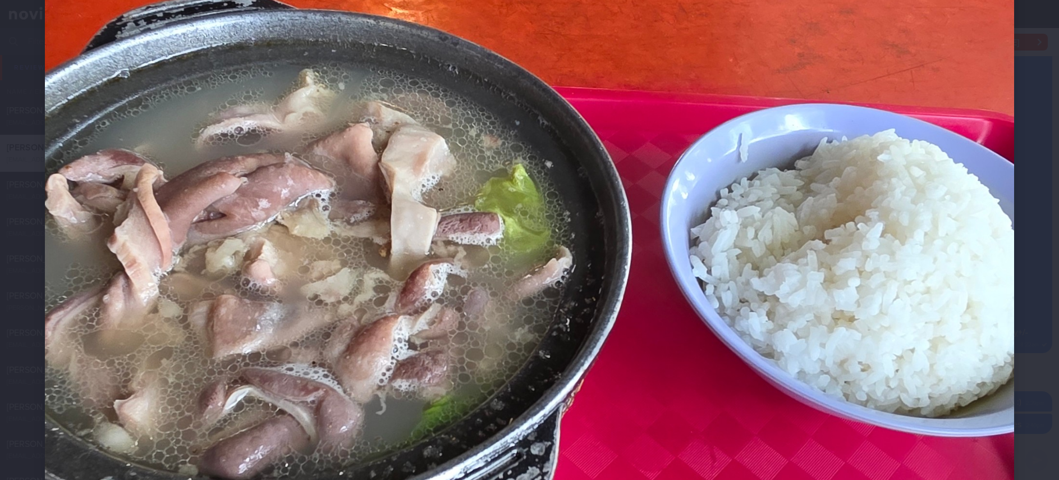
scroll to position [337, 0]
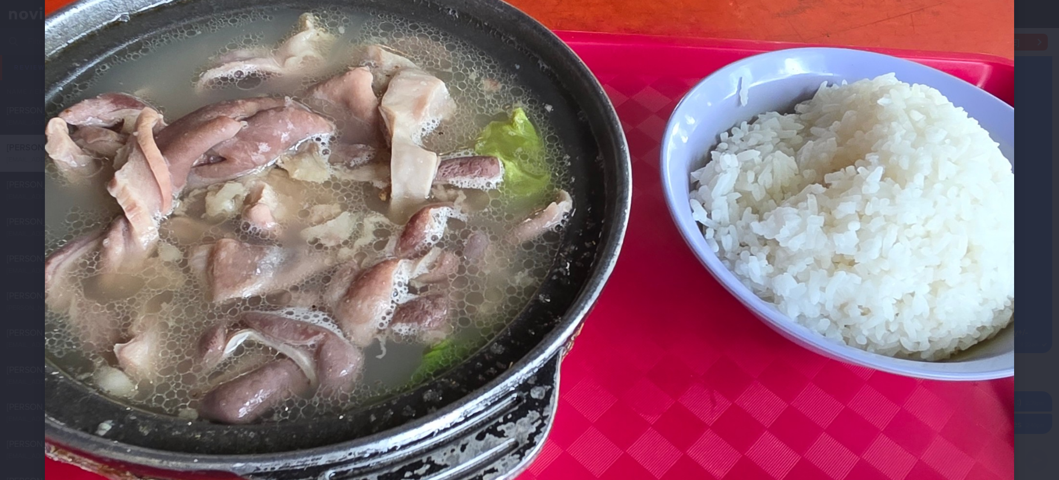
click at [892, 371] on img at bounding box center [529, 354] width 969 height 1292
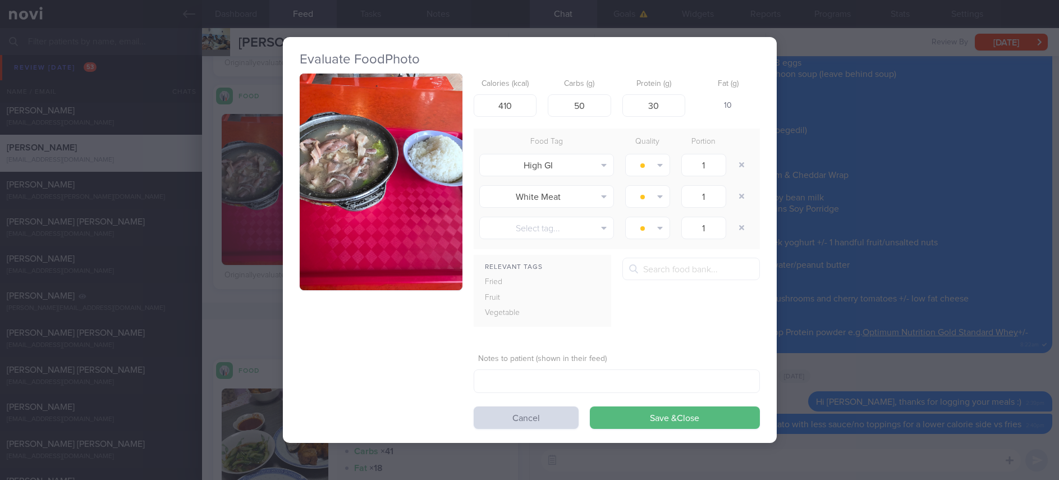
click at [828, 337] on div "Evaluate Food Photo Calories (kcal) 410 Carbs (g) 50 Protein (g) 30 Fat (g) 10 …" at bounding box center [529, 240] width 1059 height 480
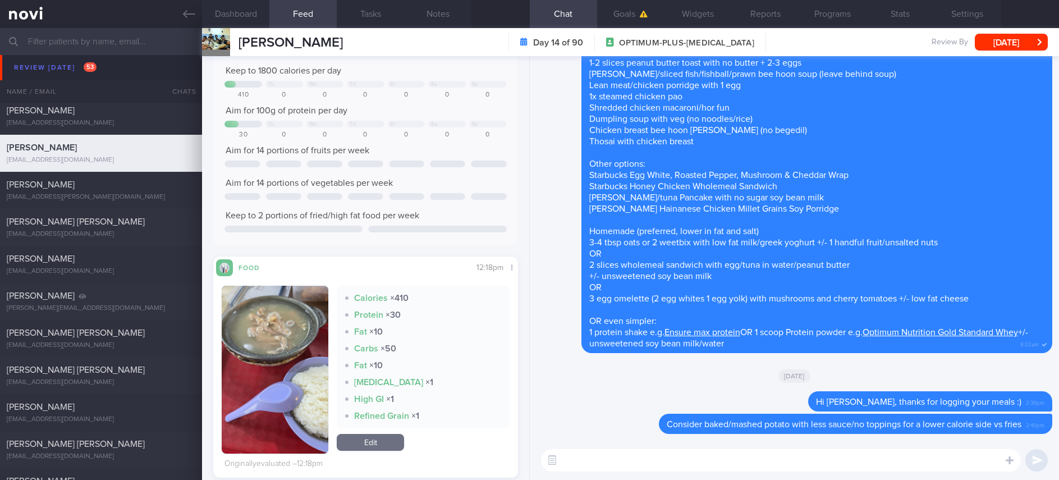
scroll to position [168, 0]
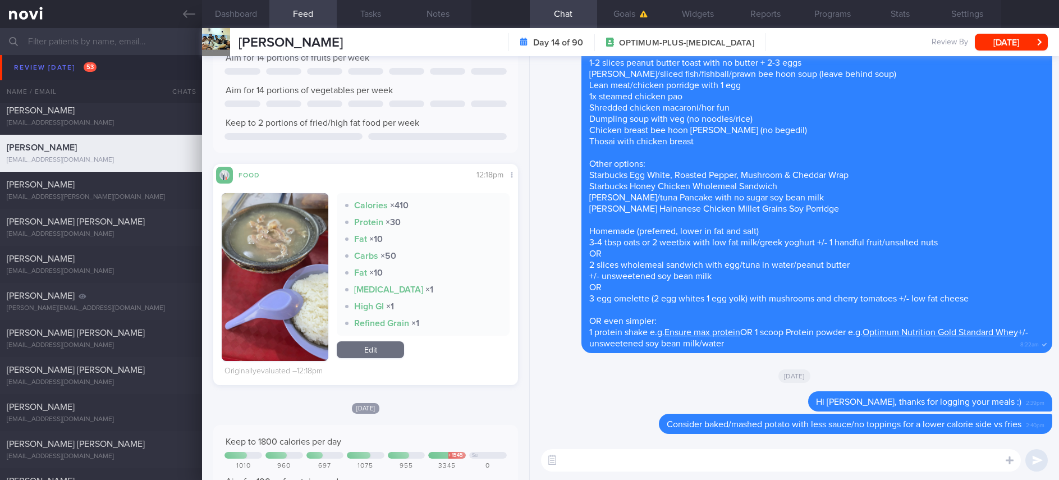
click at [610, 458] on textarea at bounding box center [781, 460] width 480 height 22
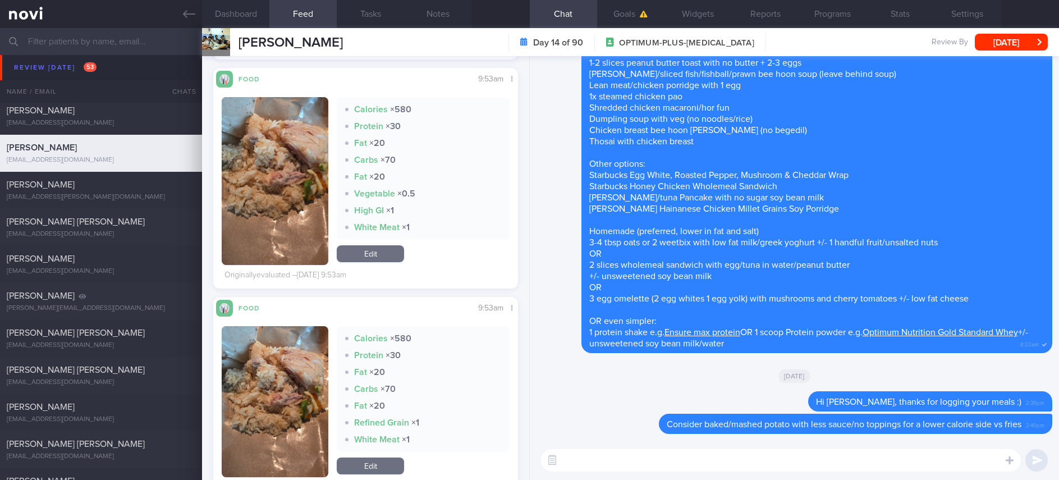
scroll to position [1347, 0]
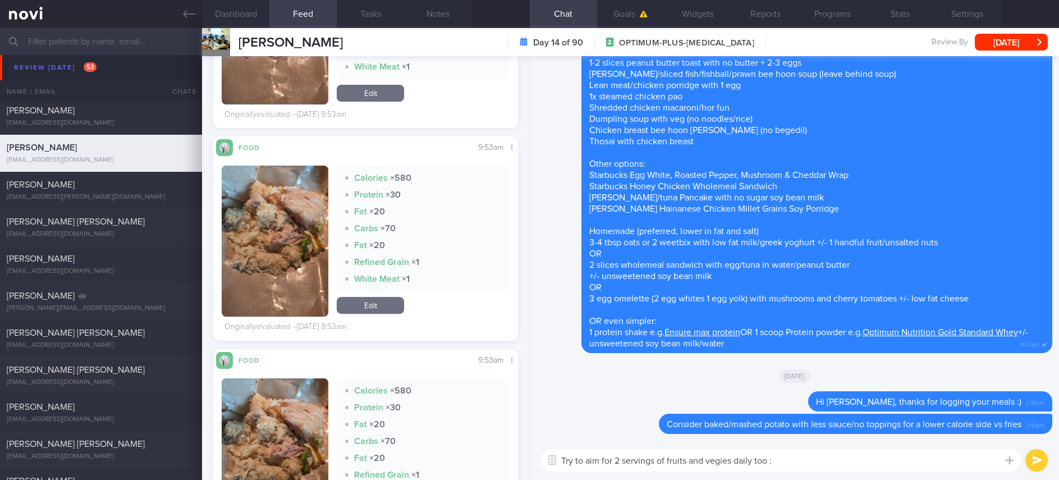
type textarea "Try to aim for 2 servings of fruits and vegies daily too :)"
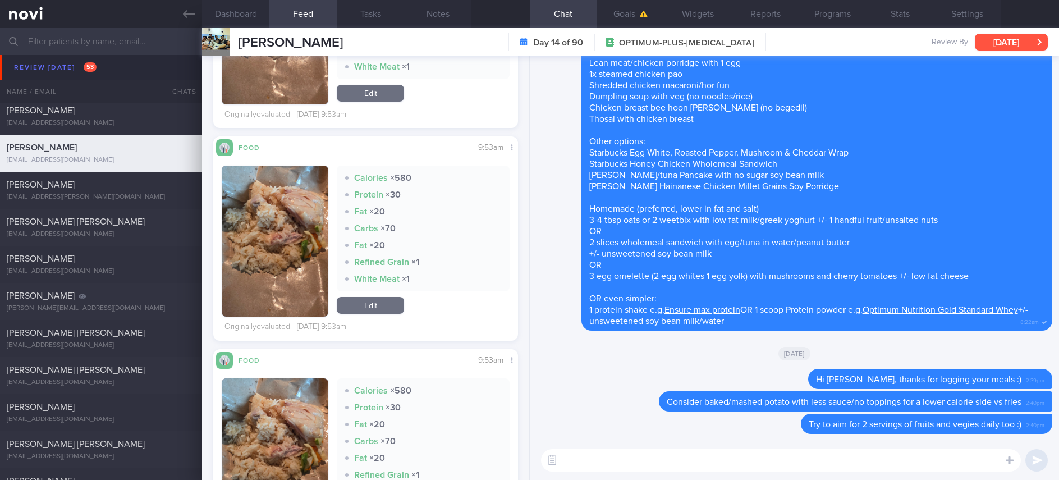
click at [1011, 39] on button "[DATE]" at bounding box center [1011, 42] width 73 height 17
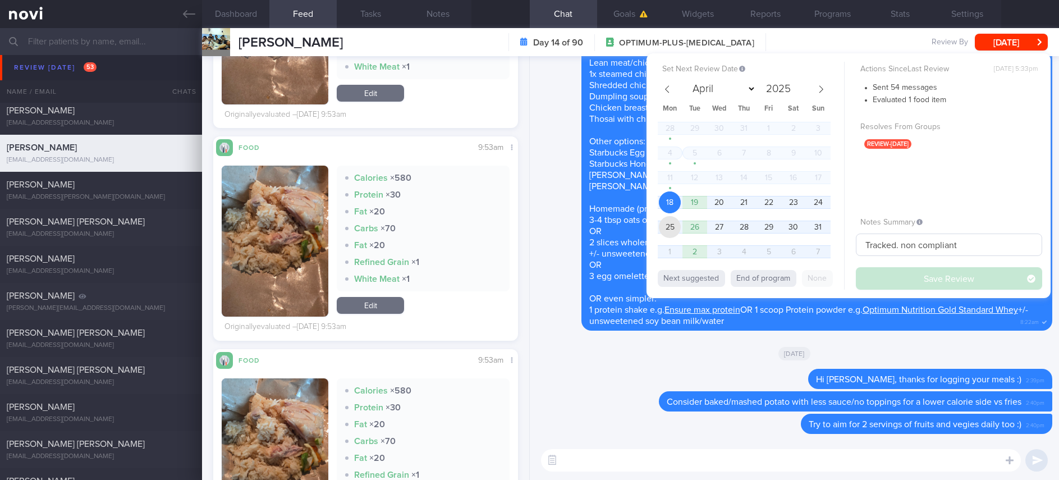
click at [668, 226] on span "25" at bounding box center [670, 227] width 22 height 22
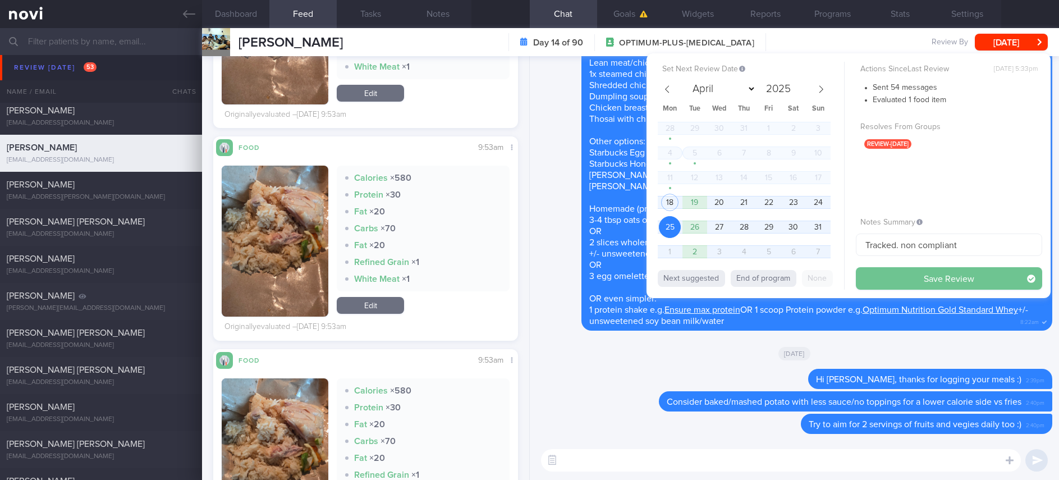
click at [910, 280] on button "Save Review" at bounding box center [949, 278] width 186 height 22
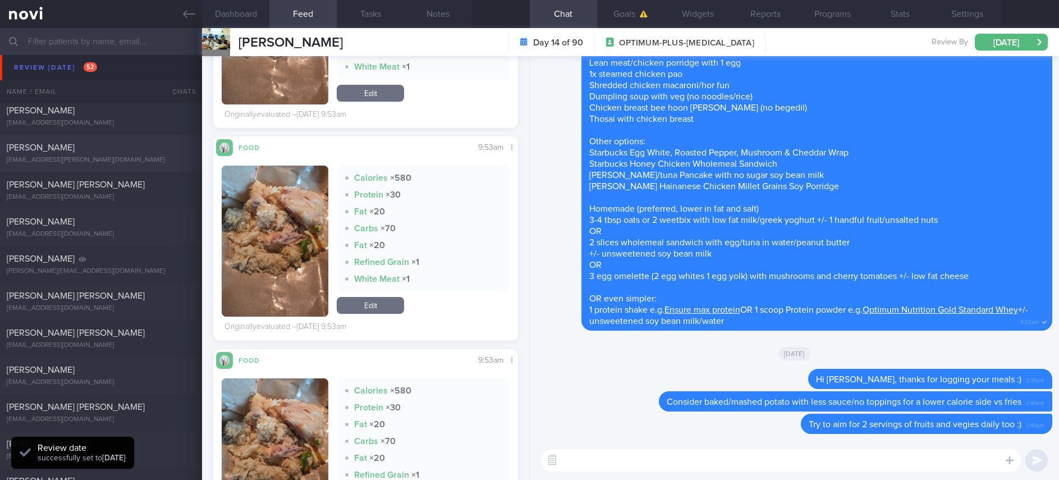
click at [148, 168] on div "[PERSON_NAME] [EMAIL_ADDRESS][PERSON_NAME][DOMAIN_NAME] [DATE] [DATE] OPTIMUM-P…" at bounding box center [529, 153] width 1059 height 37
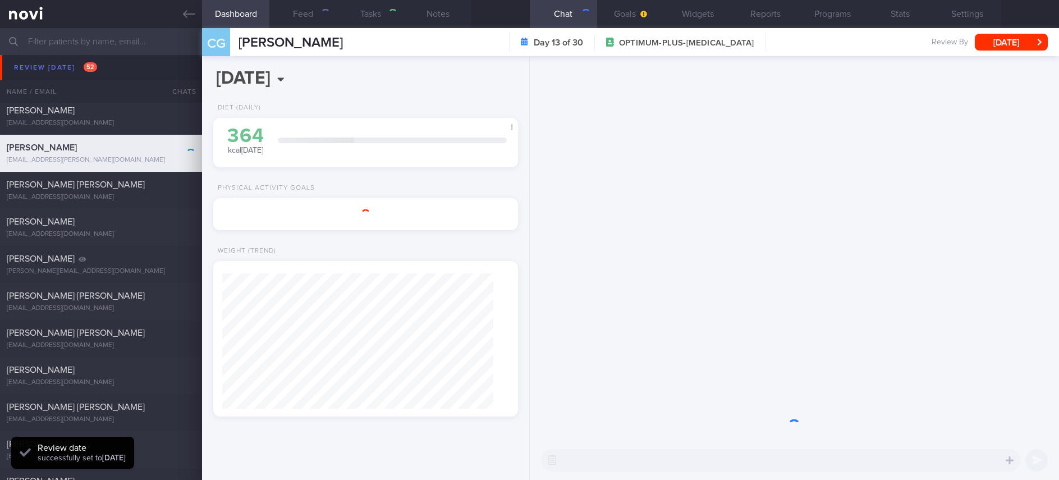
type input "Tracked. allergic to peanuts, ? slight [MEDICAL_DATA] and dairy intolerance"
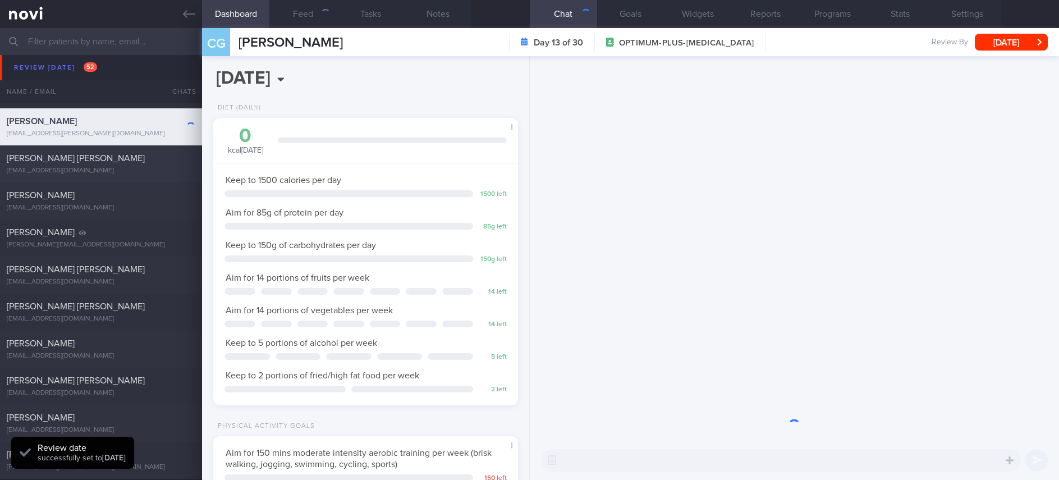
scroll to position [1562, 0]
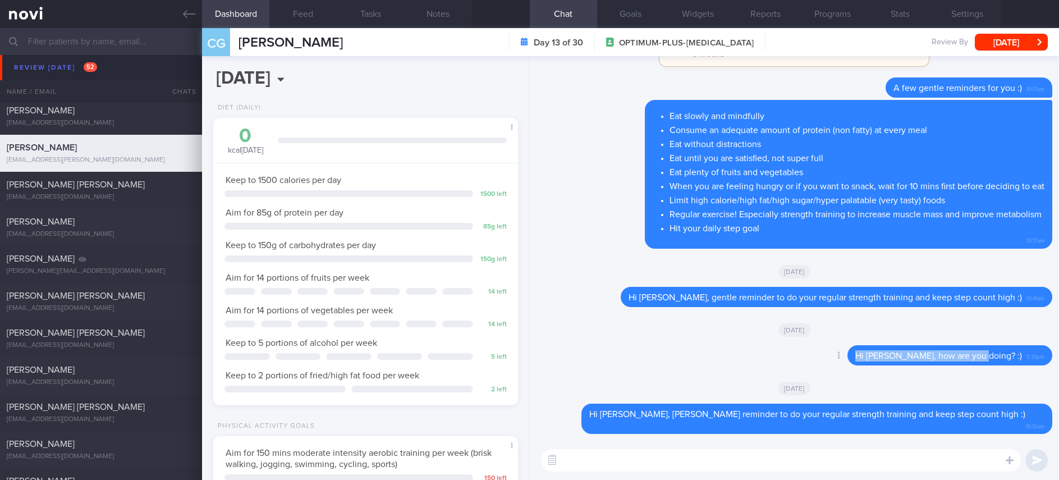
drag, startPoint x: 1003, startPoint y: 370, endPoint x: 916, endPoint y: 373, distance: 87.6
click at [785, 372] on div "Delete Hi [PERSON_NAME], how are you doing? :) 5:33pm" at bounding box center [794, 358] width 516 height 27
click at [842, 456] on textarea at bounding box center [781, 460] width 480 height 22
paste textarea "Hi [PERSON_NAME], how are you doing?"
type textarea "Hi [PERSON_NAME], how are you doing?"
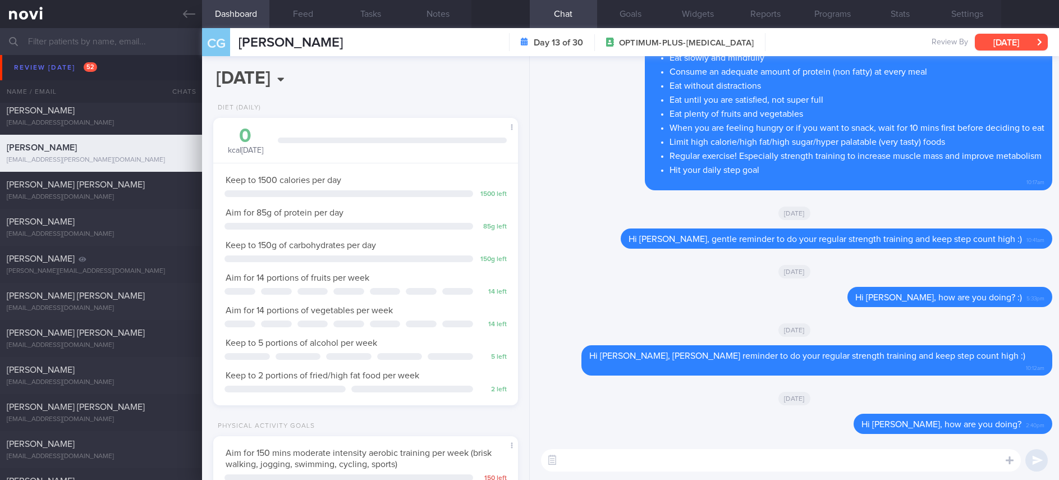
click at [991, 39] on button "[DATE]" at bounding box center [1011, 42] width 73 height 17
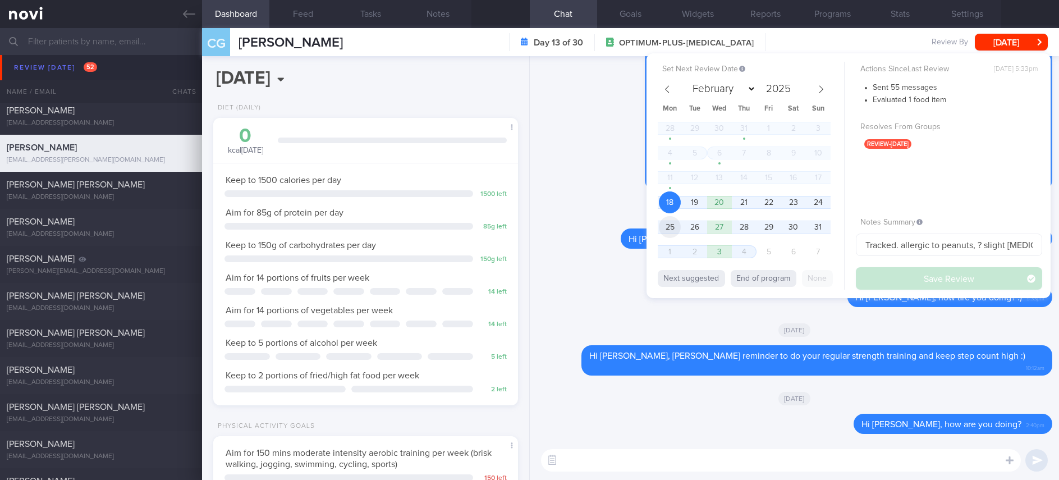
click at [659, 224] on span "25" at bounding box center [670, 227] width 22 height 22
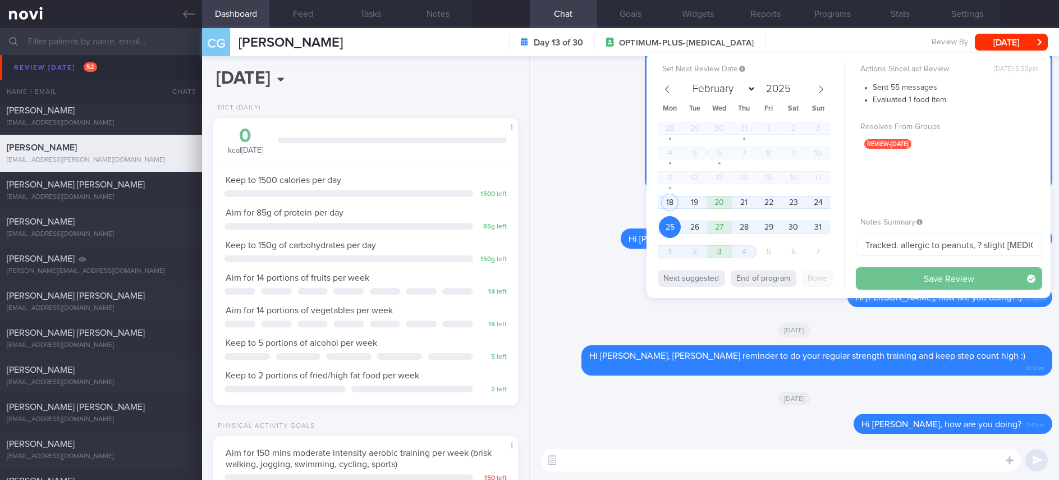
click at [902, 276] on button "Save Review" at bounding box center [949, 278] width 186 height 22
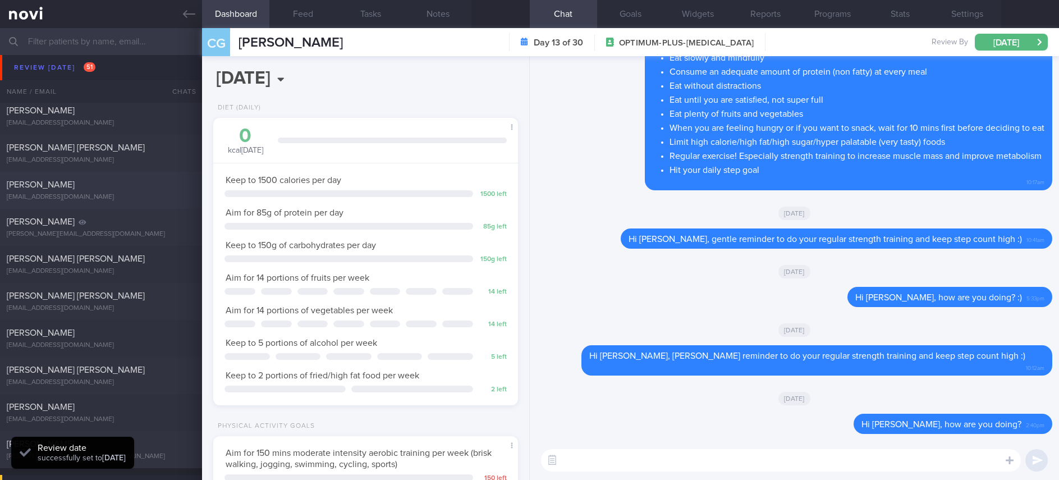
click at [136, 189] on div "[PERSON_NAME]" at bounding box center [100, 184] width 186 height 11
type input "tracked"
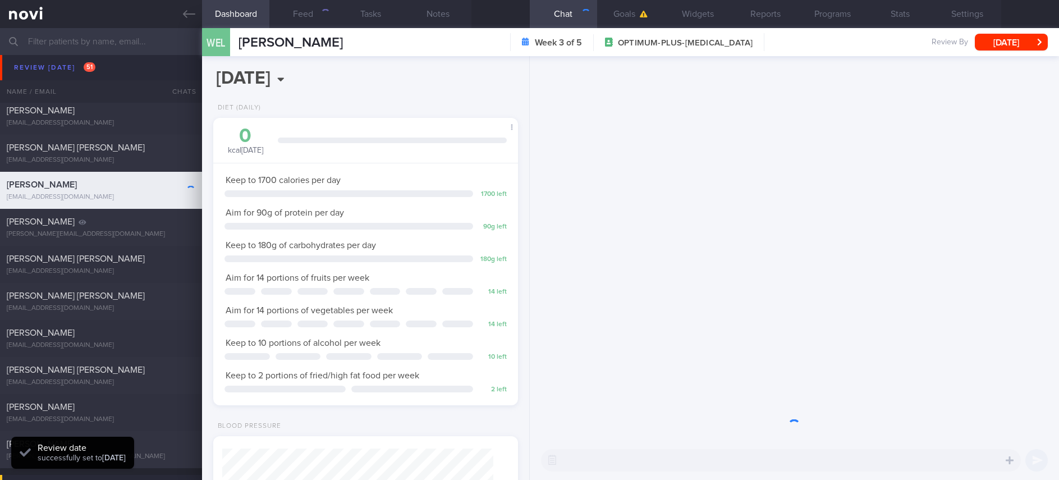
scroll to position [152, 271]
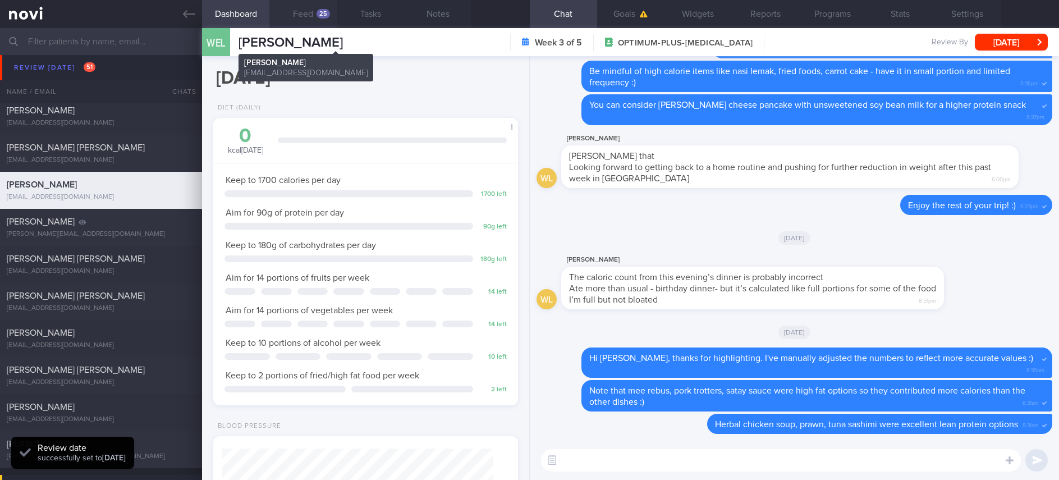
click at [311, 22] on button "Feed 25" at bounding box center [302, 14] width 67 height 28
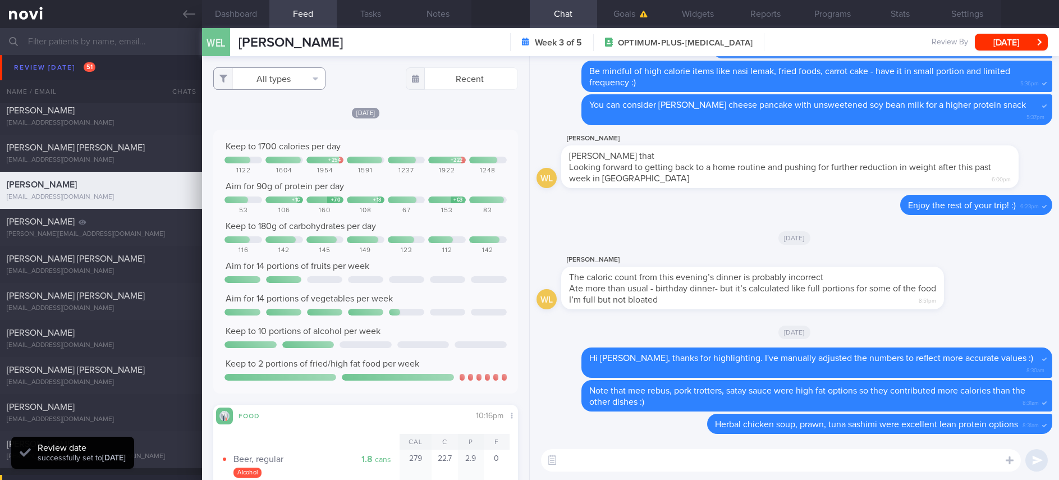
click at [290, 73] on button "All types" at bounding box center [269, 78] width 112 height 22
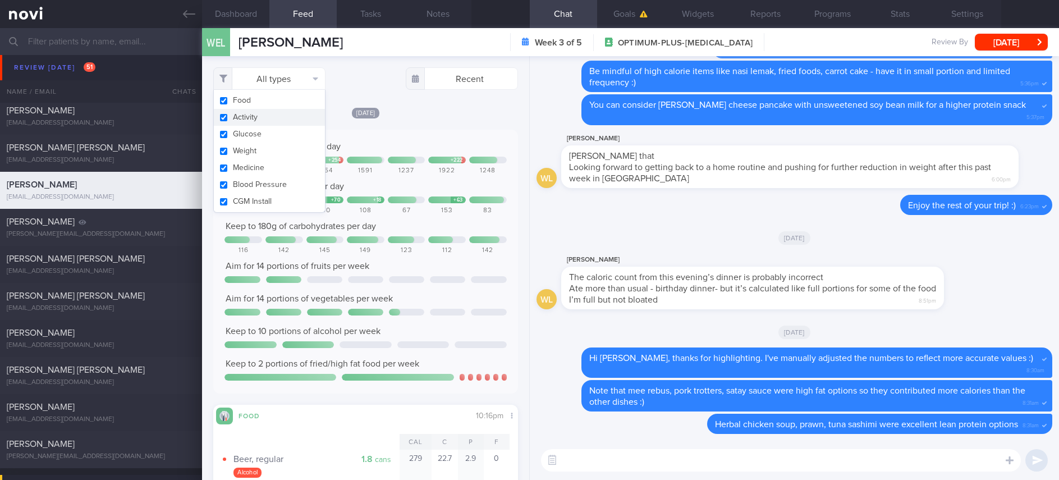
click at [272, 112] on button "Activity" at bounding box center [269, 117] width 111 height 17
checkbox input "false"
click at [413, 194] on div "Keep to 1700 calories per day + 254 + 222 1122 1604 1954 1591 1237 1922 1248 Ai…" at bounding box center [365, 261] width 282 height 241
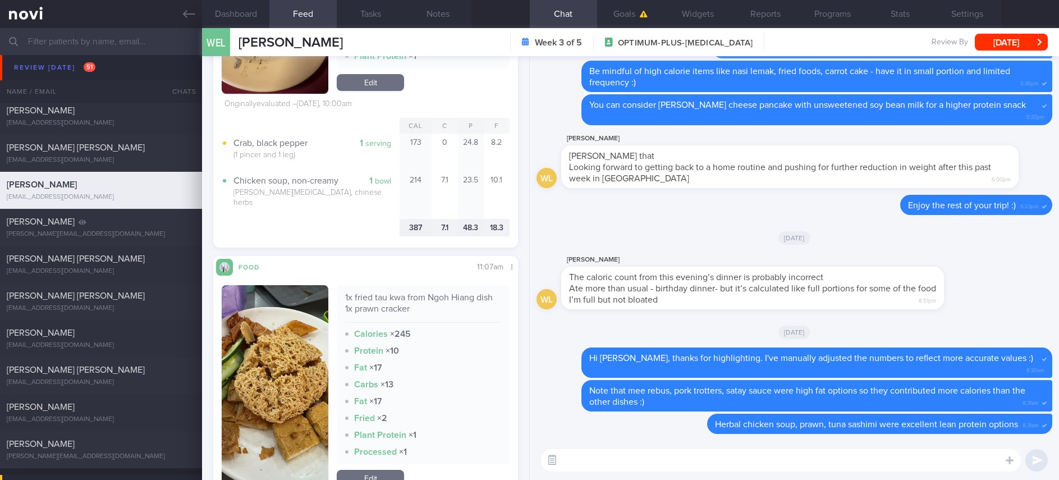
scroll to position [2189, 0]
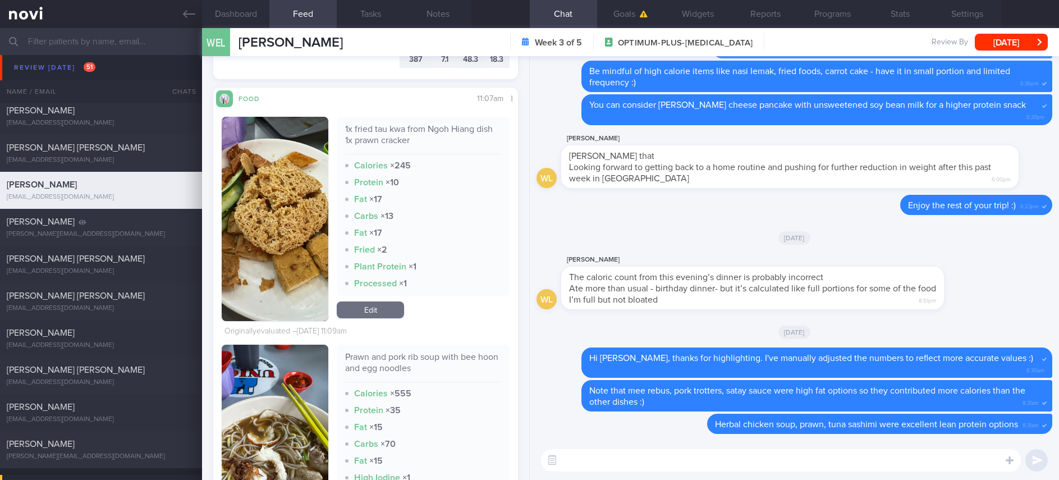
click at [585, 469] on textarea at bounding box center [781, 460] width 480 height 22
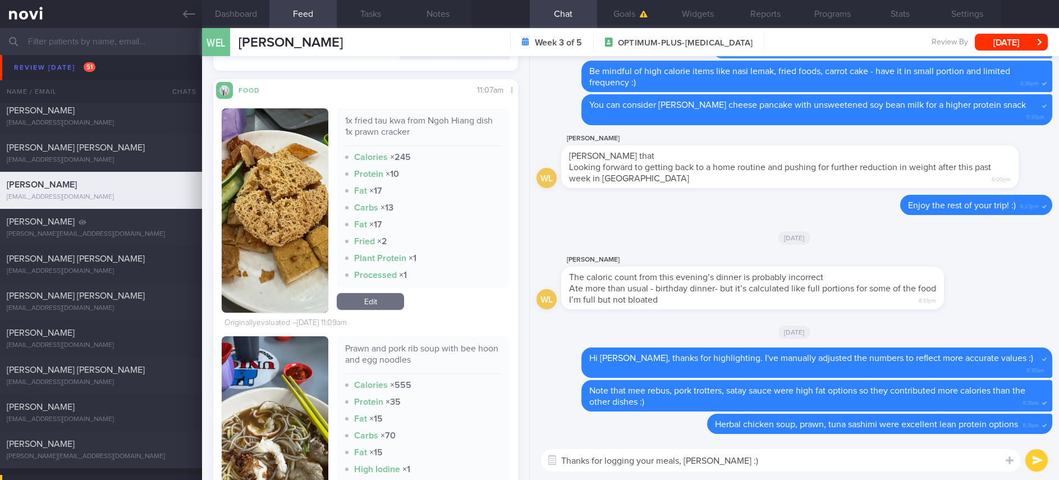
scroll to position [2441, 0]
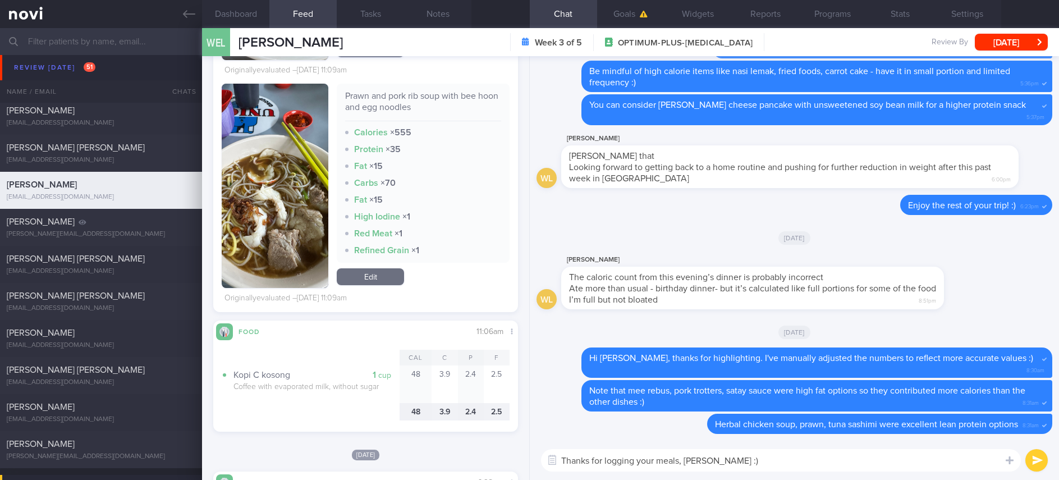
type textarea "Thanks for logging your meals, [PERSON_NAME] :)"
click at [306, 231] on img "button" at bounding box center [275, 186] width 107 height 204
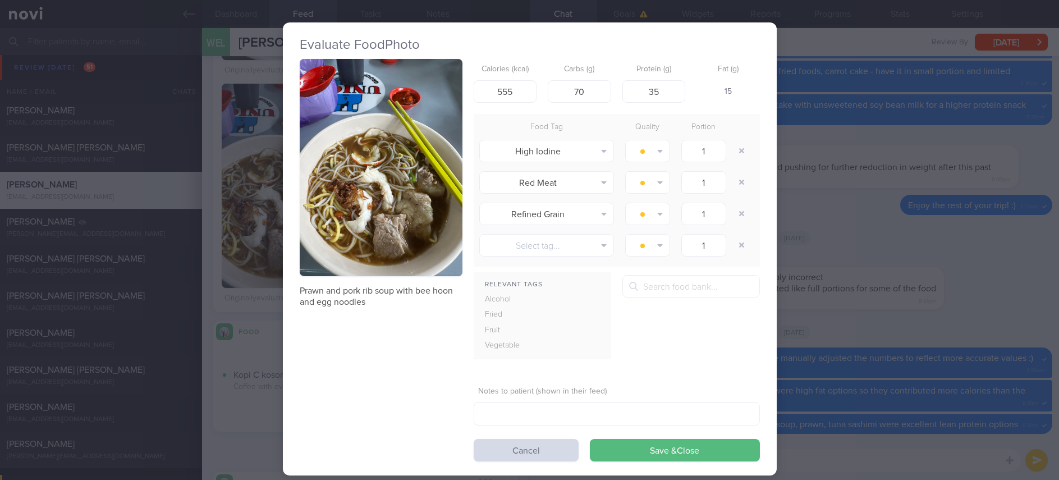
click at [367, 164] on button "button" at bounding box center [381, 167] width 163 height 217
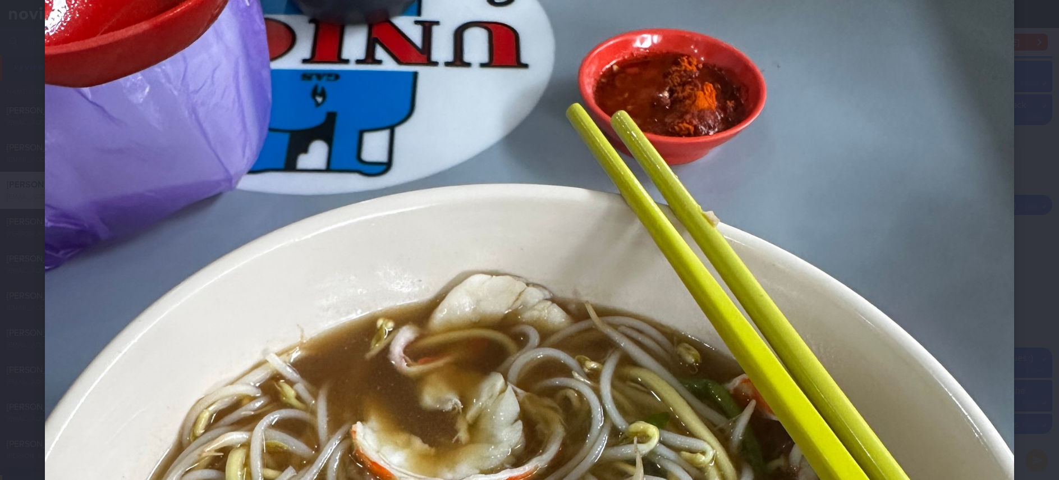
scroll to position [505, 0]
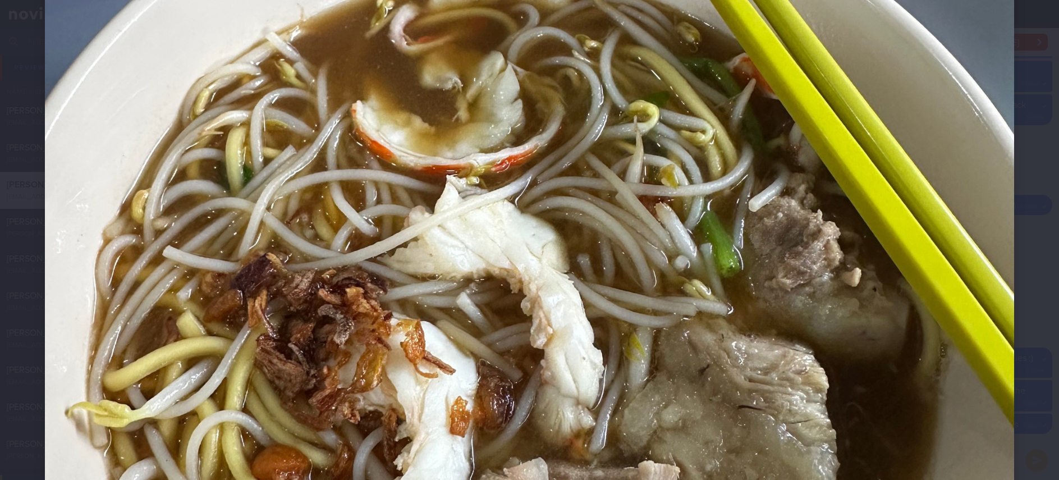
click at [832, 351] on img at bounding box center [529, 186] width 969 height 1292
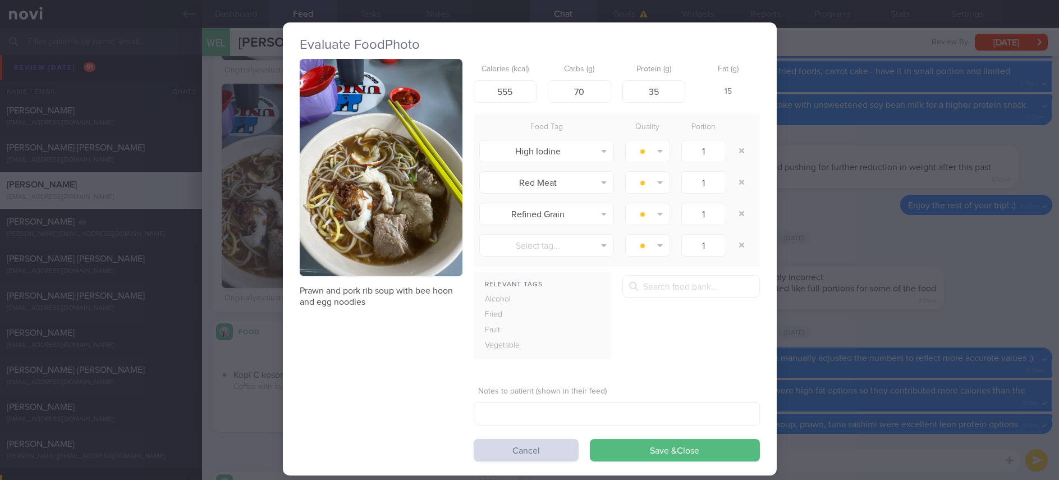
click at [846, 422] on div "Evaluate Food Photo Prawn and pork rib soup with bee hoon and egg noodles Calor…" at bounding box center [529, 240] width 1059 height 480
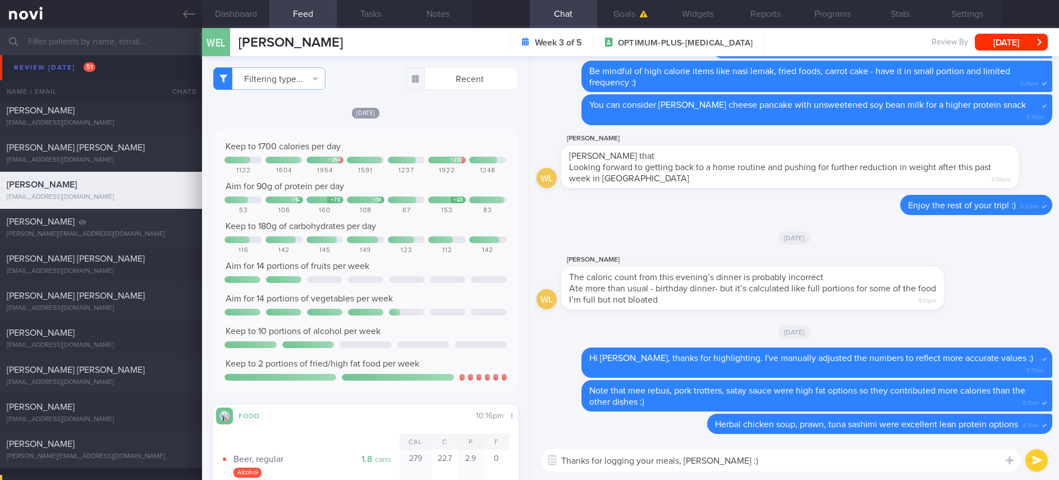
click at [744, 458] on textarea "Thanks for logging your meals, [PERSON_NAME] :)" at bounding box center [781, 460] width 480 height 22
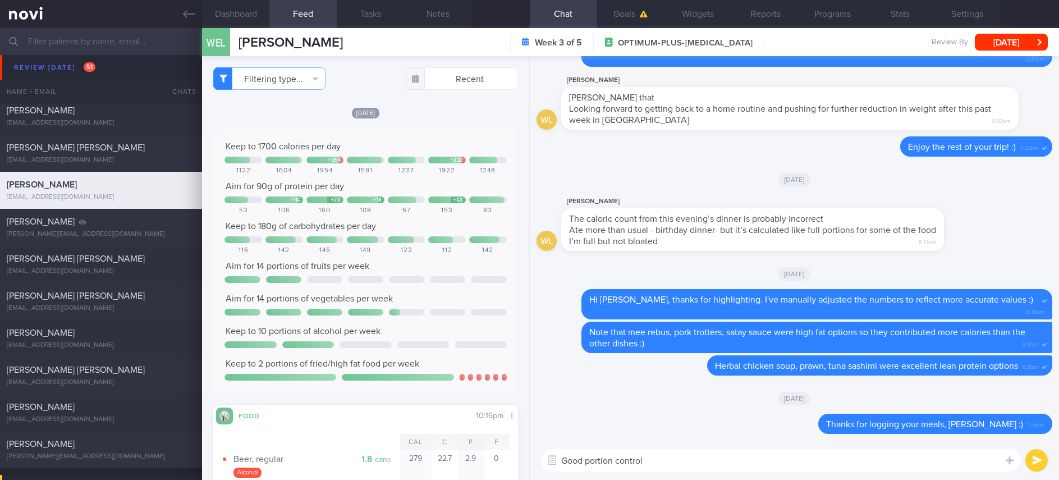
type textarea "Good portion control!"
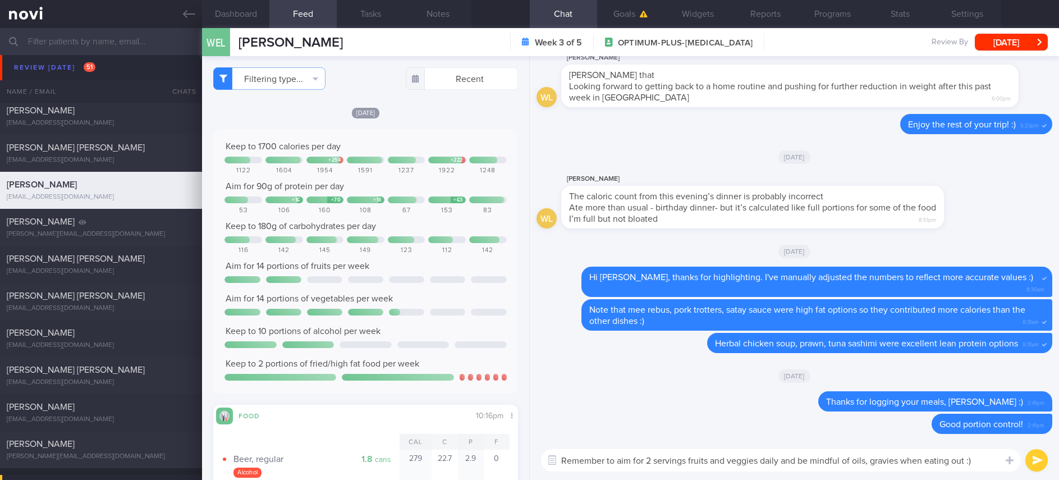
click at [903, 458] on textarea "Remember to aim for 2 servings fruits and veggies daily and be mindful of oils,…" at bounding box center [781, 460] width 480 height 22
type textarea "Remember to aim for 2 servings fruits and veggies daily and be mindful of oils,…"
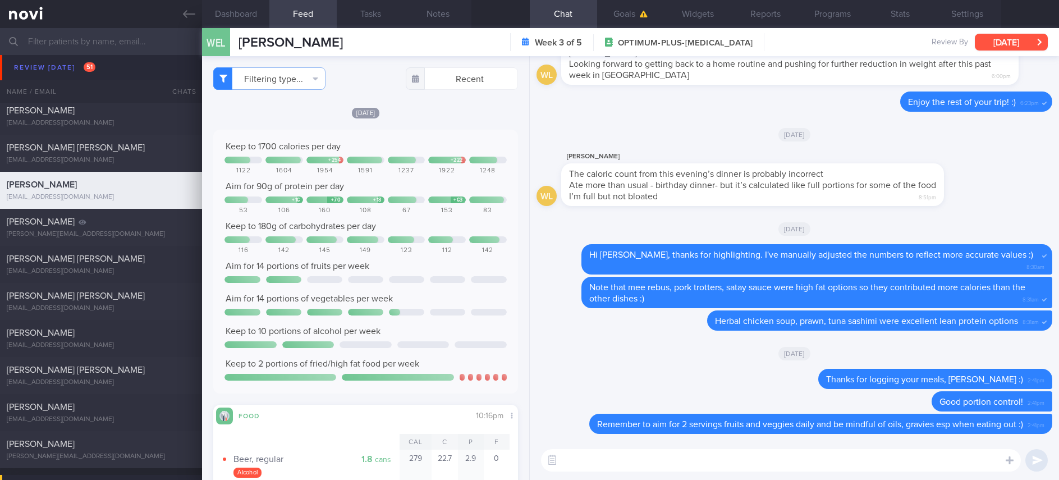
click at [1019, 38] on button "[DATE]" at bounding box center [1011, 42] width 73 height 17
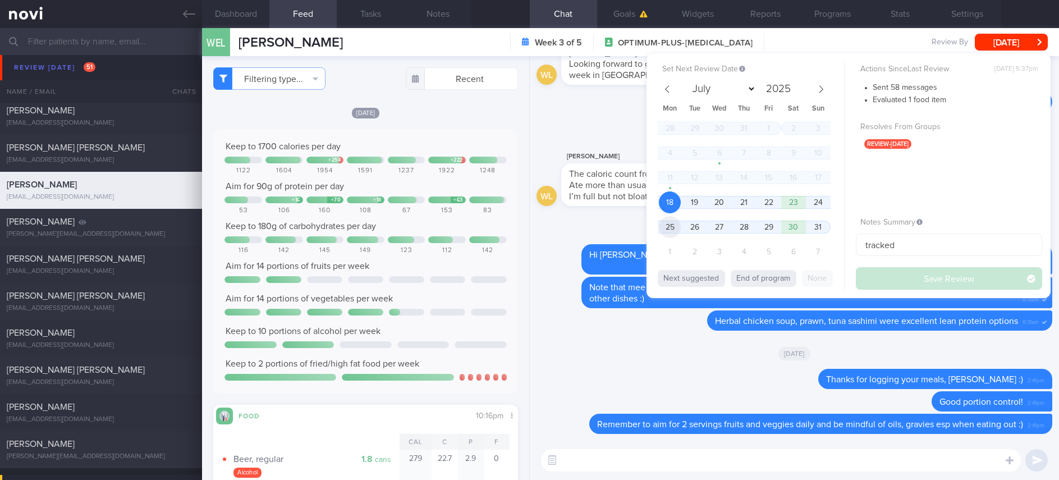
click at [669, 228] on span "25" at bounding box center [670, 227] width 22 height 22
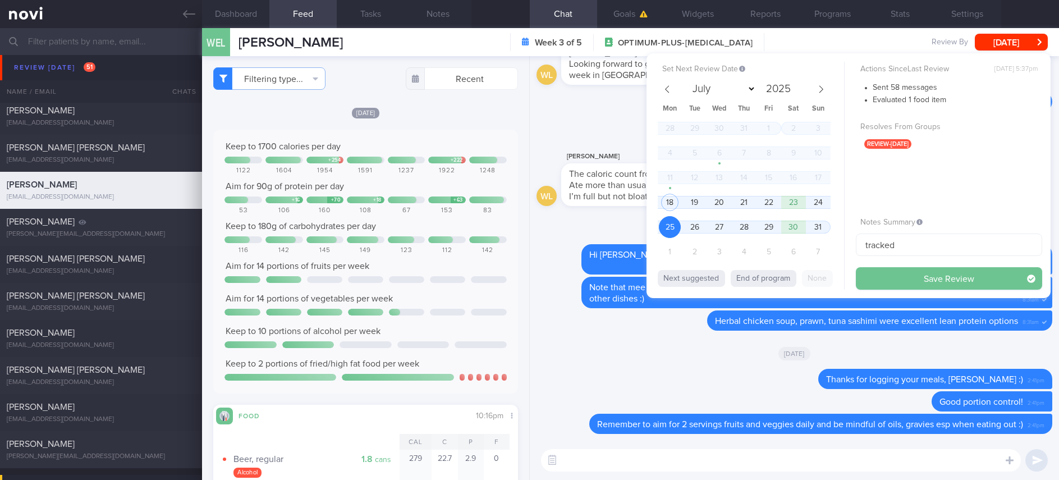
click at [919, 276] on button "Save Review" at bounding box center [949, 278] width 186 height 22
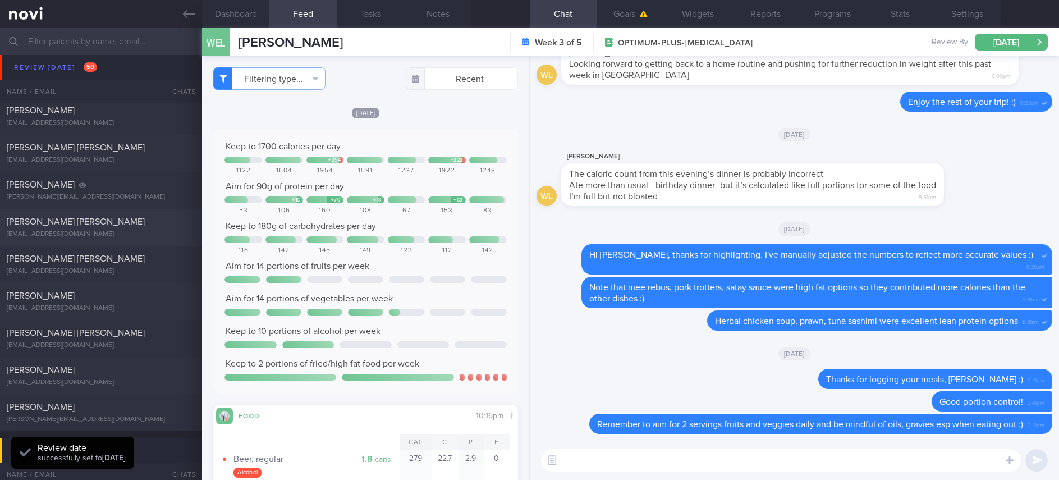
click at [136, 229] on div "[PERSON_NAME] [PERSON_NAME] [EMAIL_ADDRESS][DOMAIN_NAME]" at bounding box center [101, 227] width 202 height 22
type input "Tracked. [MEDICAL_DATA]. [MEDICAL_DATA]"
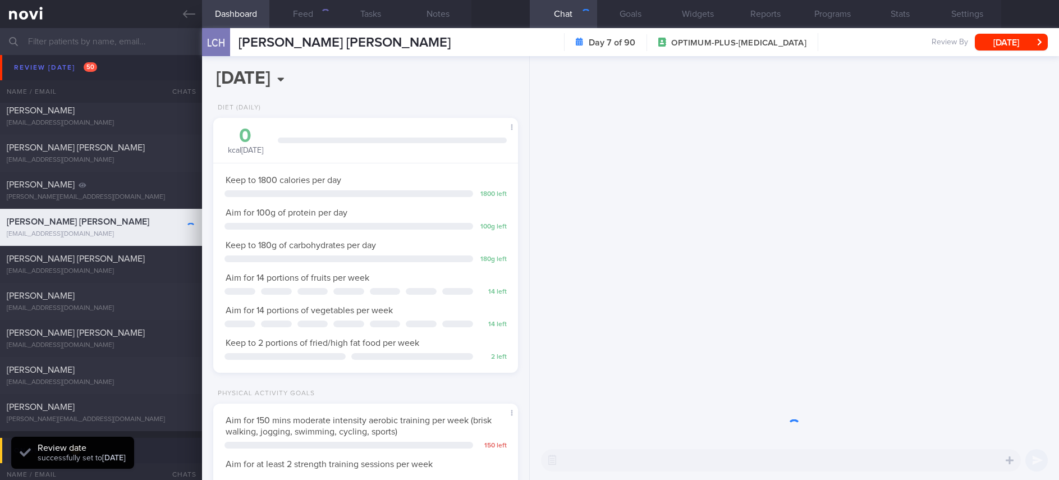
scroll to position [561030, 560910]
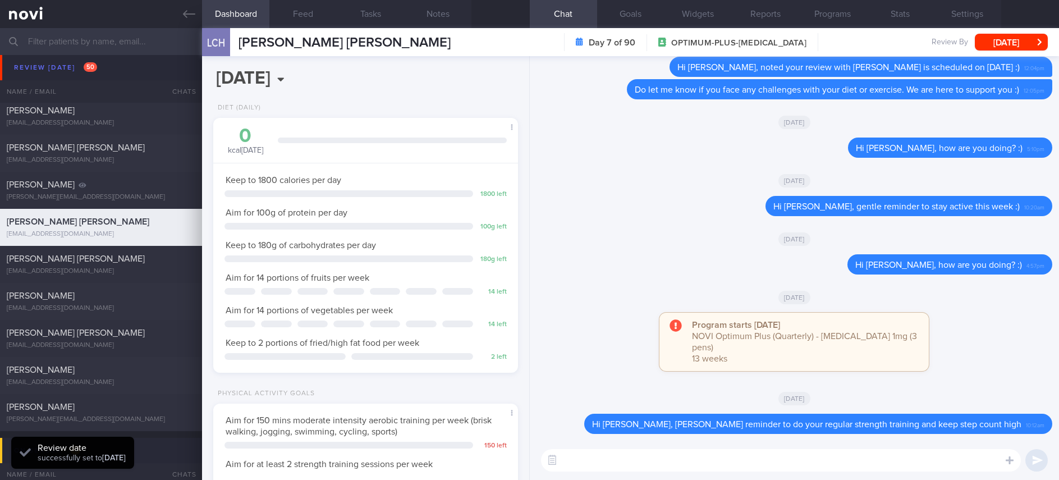
click at [742, 469] on textarea at bounding box center [781, 460] width 480 height 22
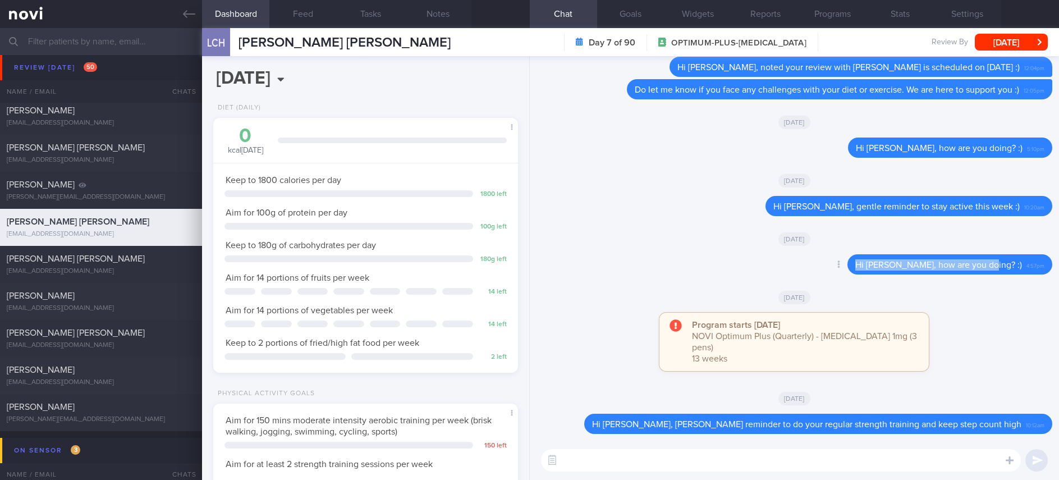
drag, startPoint x: 1013, startPoint y: 281, endPoint x: 789, endPoint y: 283, distance: 223.9
click at [789, 281] on div "Delete Hi [PERSON_NAME], how are you doing? :) 4:57pm" at bounding box center [794, 267] width 516 height 27
click at [837, 469] on textarea at bounding box center [781, 460] width 480 height 22
paste textarea "Hi [PERSON_NAME], how are you doing? :)"
type textarea "Hi [PERSON_NAME], how are you doing? :)"
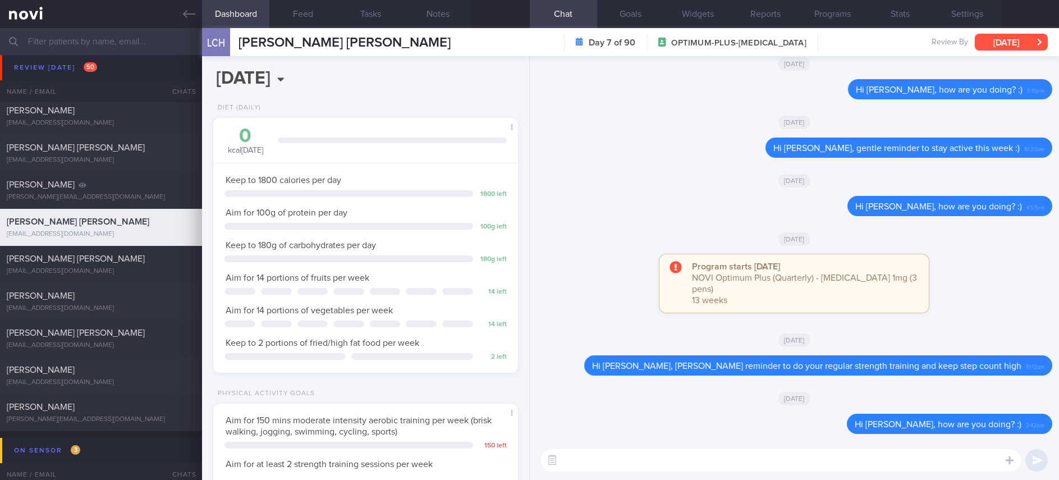
click at [996, 48] on button "[DATE]" at bounding box center [1011, 42] width 73 height 17
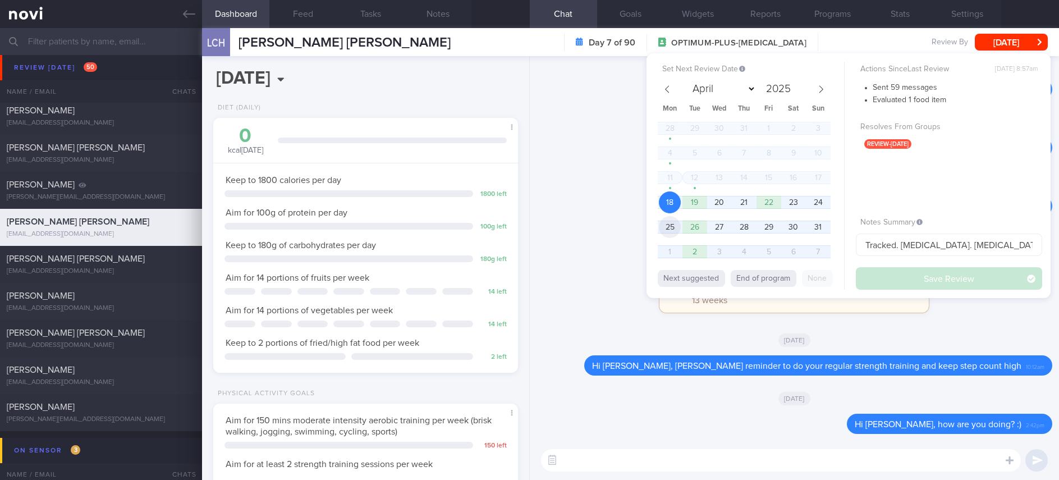
click at [661, 222] on span "25" at bounding box center [670, 227] width 22 height 22
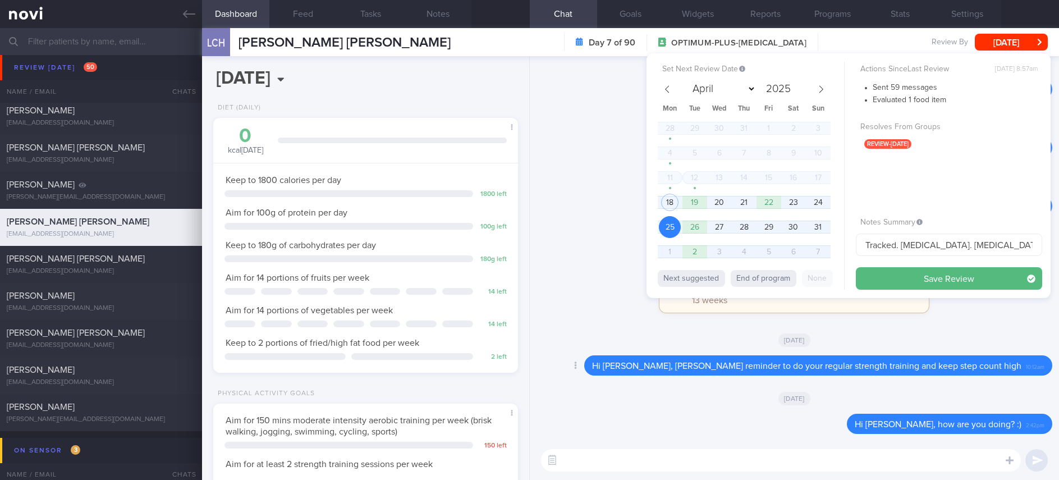
click at [923, 268] on button "Save Review" at bounding box center [949, 278] width 186 height 22
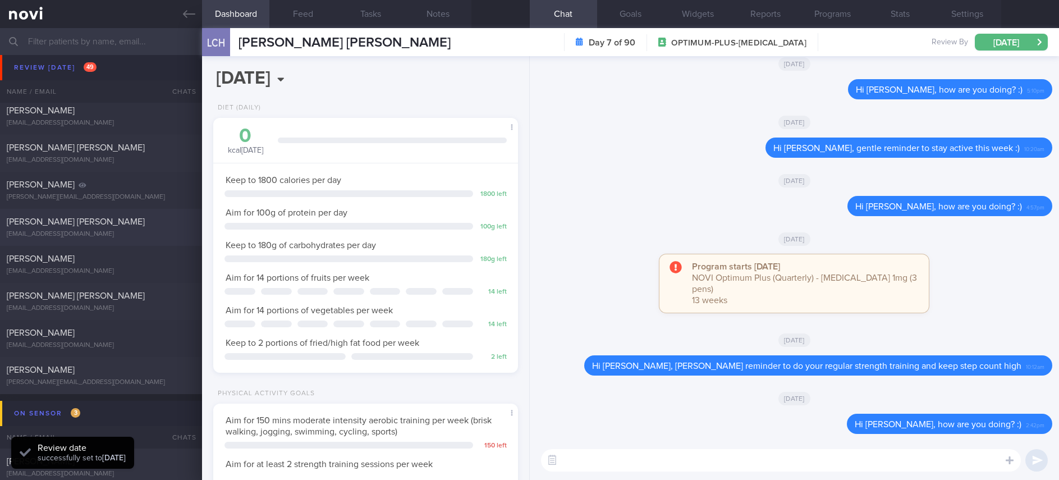
click at [146, 231] on div "[EMAIL_ADDRESS][DOMAIN_NAME]" at bounding box center [101, 234] width 189 height 8
type input "Tracked"
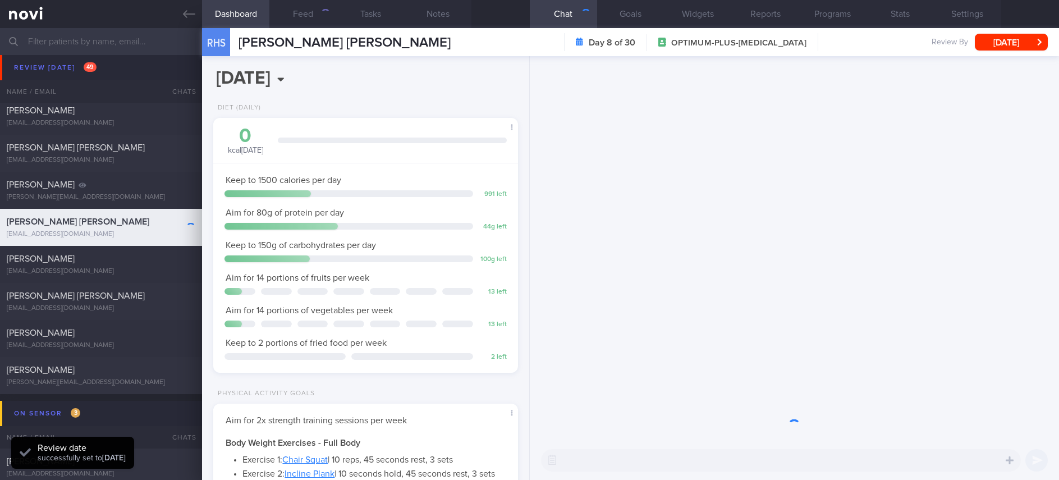
scroll to position [152, 271]
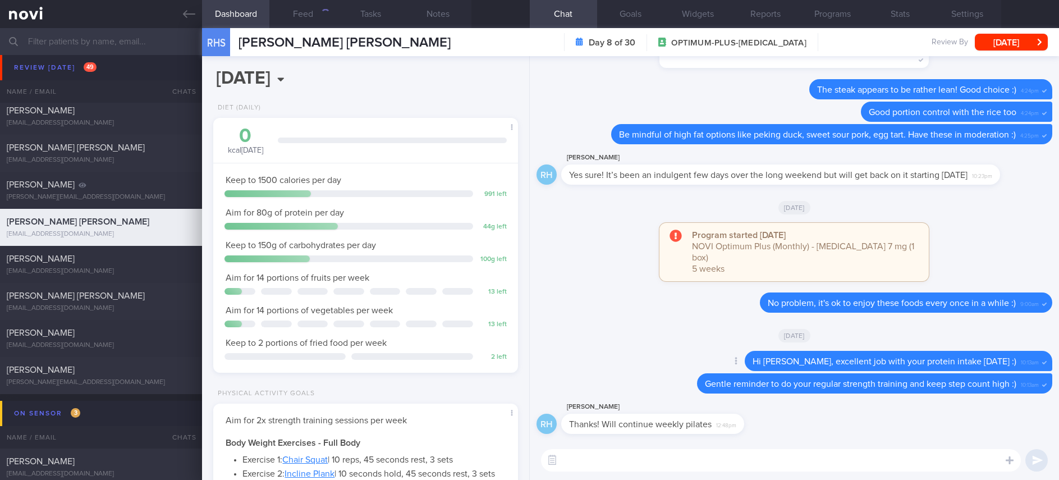
click at [330, 12] on button "Feed" at bounding box center [302, 14] width 67 height 28
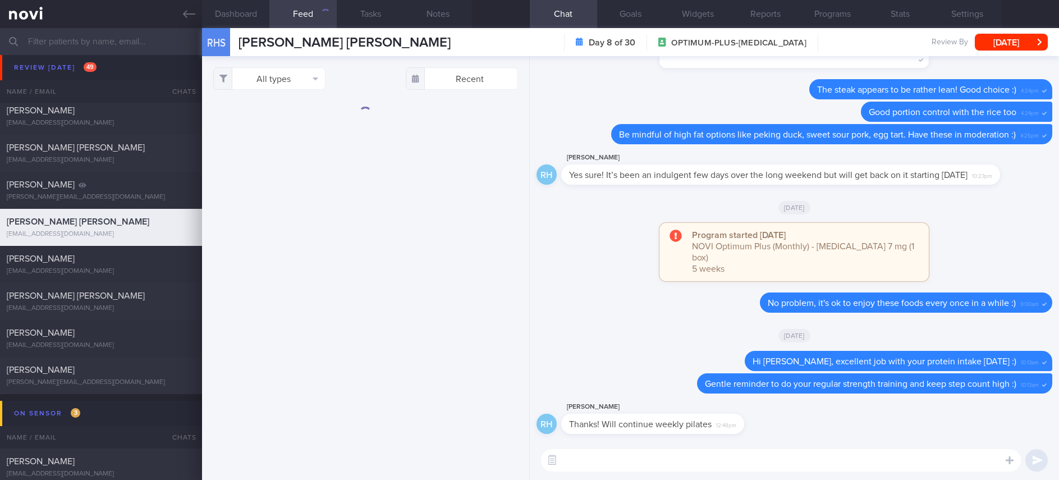
click at [639, 460] on textarea at bounding box center [781, 460] width 480 height 22
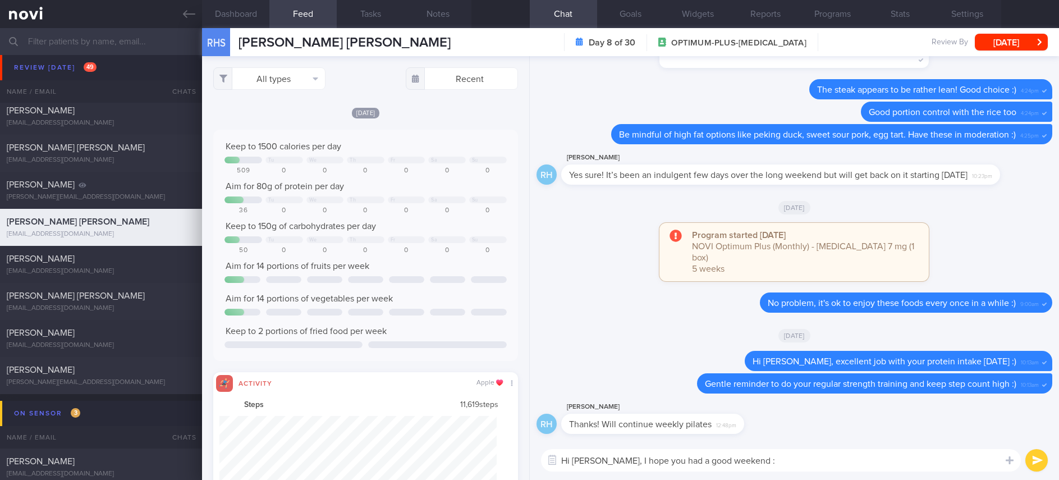
type textarea "Hi [PERSON_NAME], I hope you had a good weekend :)"
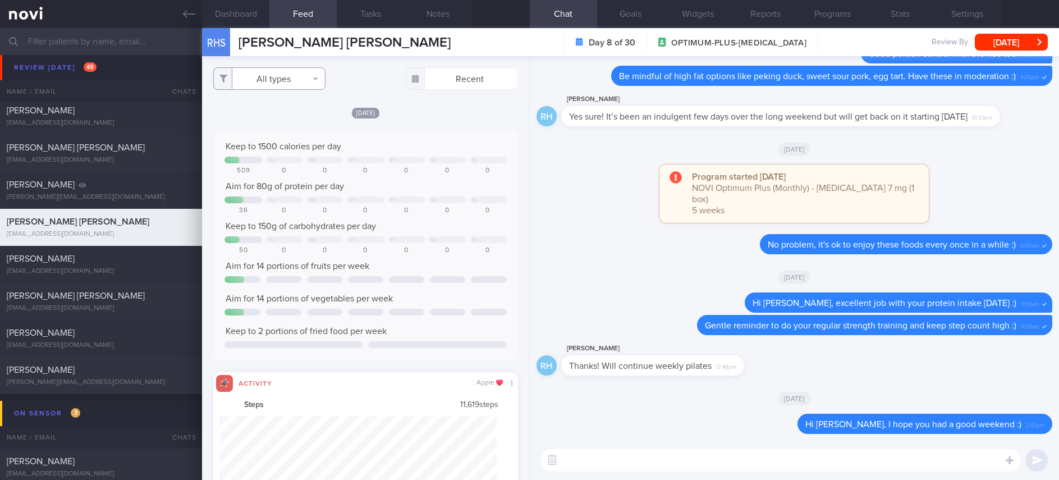
click at [295, 79] on button "All types" at bounding box center [269, 78] width 112 height 22
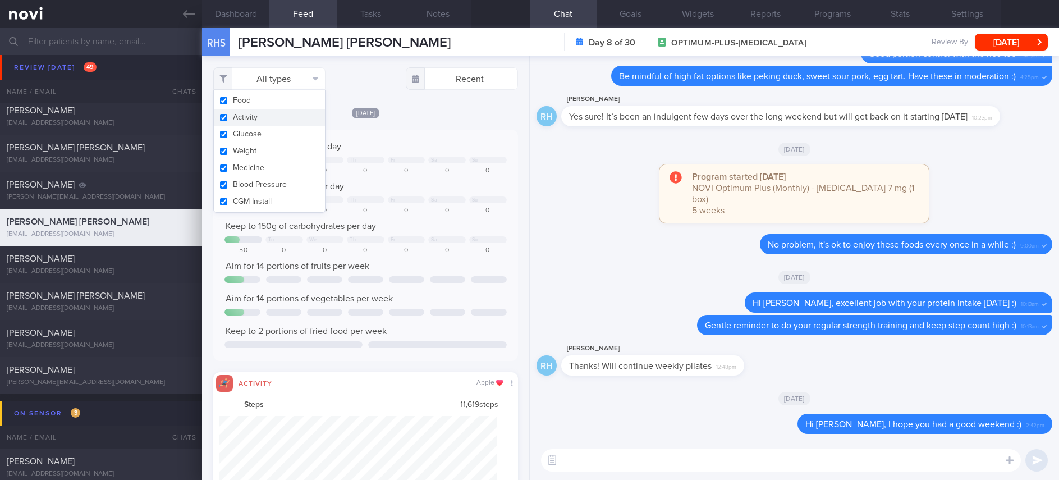
click at [274, 113] on button "Activity" at bounding box center [269, 117] width 111 height 17
click at [429, 139] on div "Keep to 1500 calories per day Tu We Th Fr Sa Su 509 0 0 0 0 0 0 Aim for 80g of …" at bounding box center [365, 245] width 304 height 231
checkbox input "false"
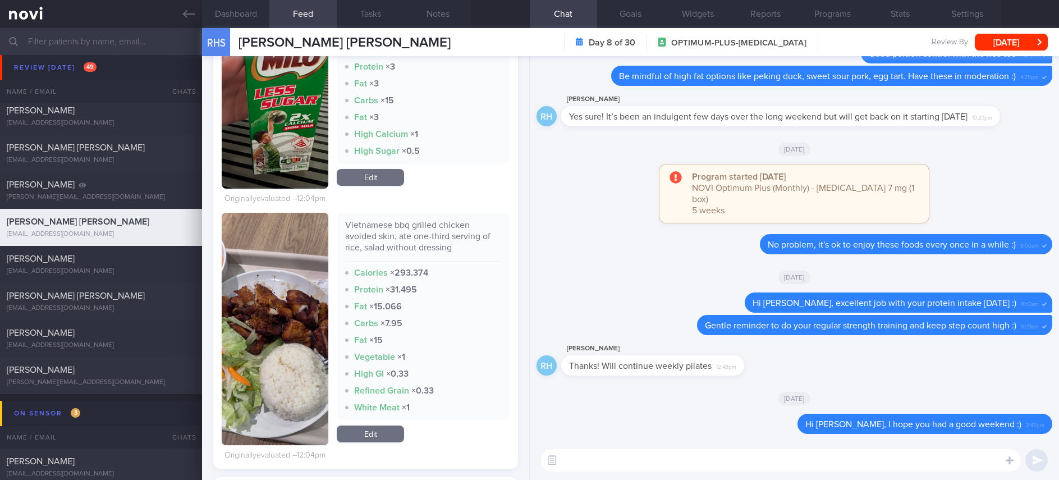
scroll to position [505, 0]
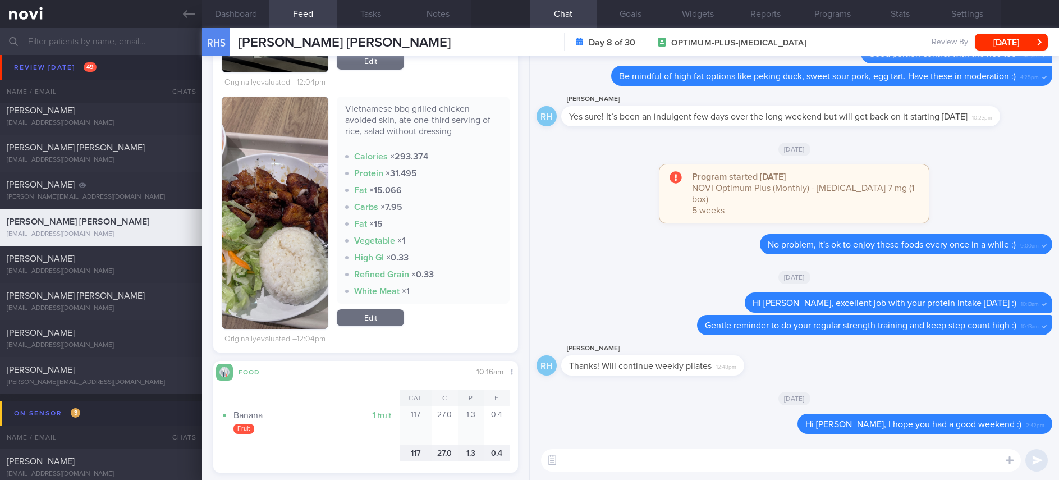
click at [240, 211] on button "button" at bounding box center [275, 213] width 107 height 232
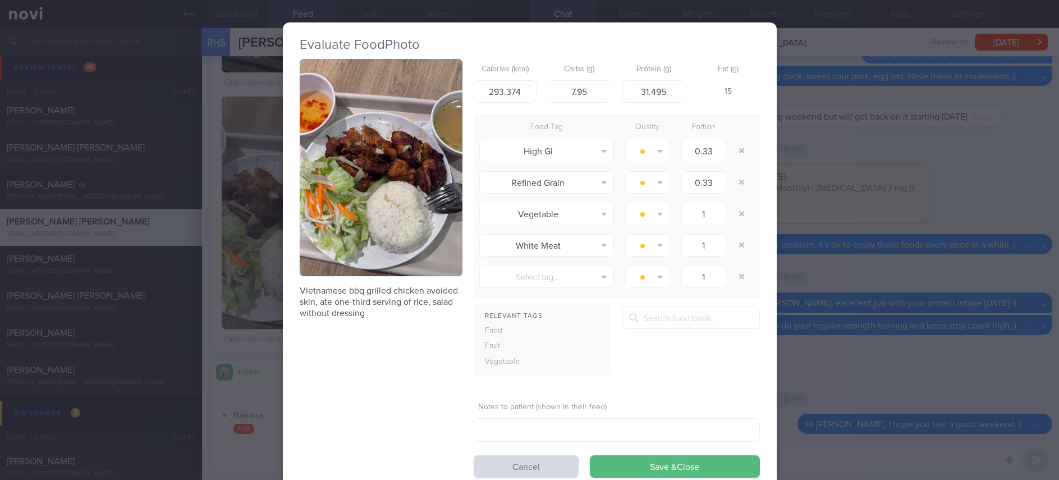
click at [357, 155] on button "button" at bounding box center [381, 167] width 163 height 217
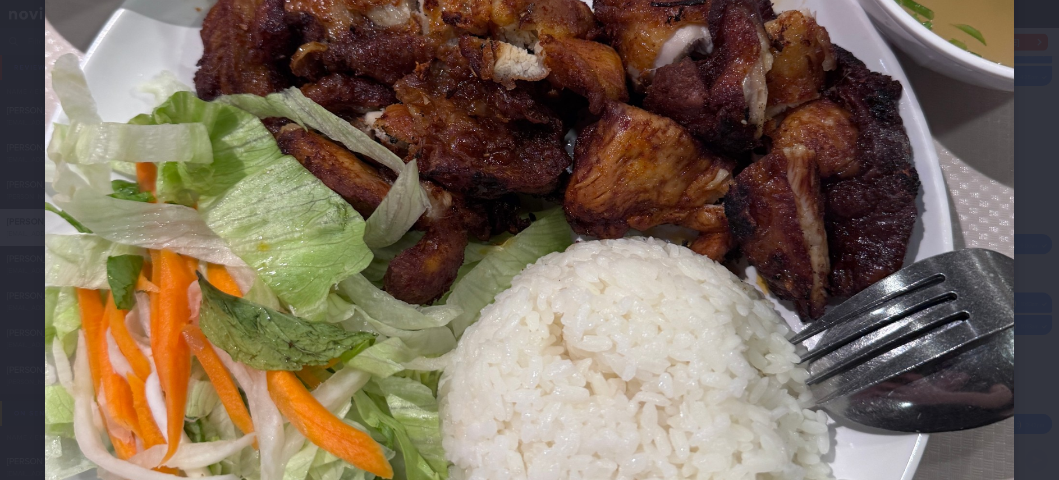
scroll to position [673, 0]
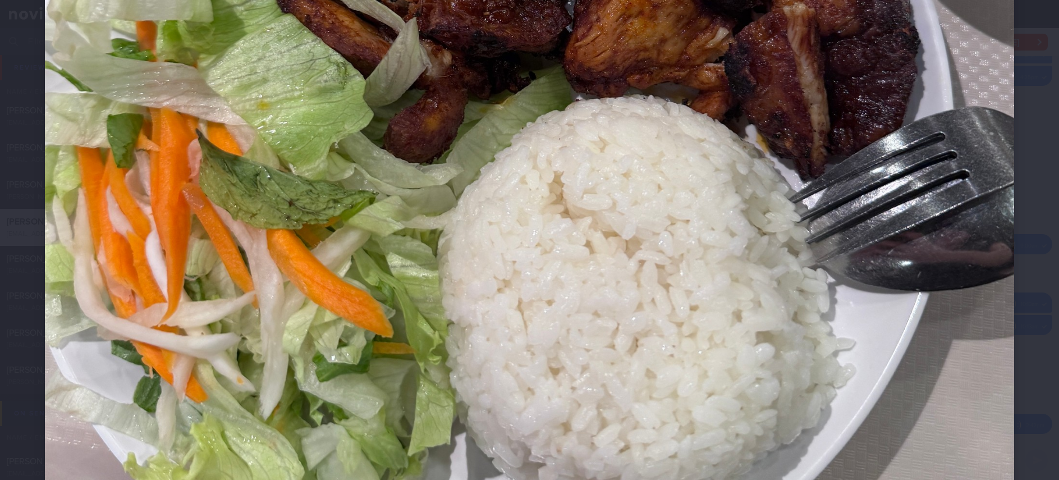
drag, startPoint x: 900, startPoint y: 388, endPoint x: 902, endPoint y: 407, distance: 19.3
click at [901, 389] on img at bounding box center [529, 17] width 969 height 1292
click at [900, 410] on div "Evaluate Food Photo Vietnamese bbq grilled chicken avoided skin, ate one-third …" at bounding box center [529, 240] width 1059 height 480
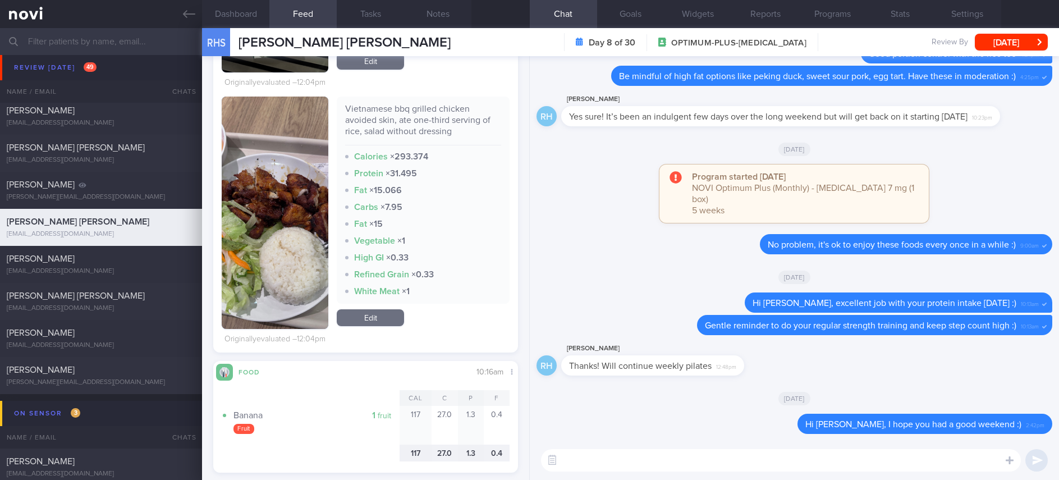
click at [614, 465] on textarea at bounding box center [781, 460] width 480 height 22
click at [610, 458] on textarea at bounding box center [781, 460] width 480 height 22
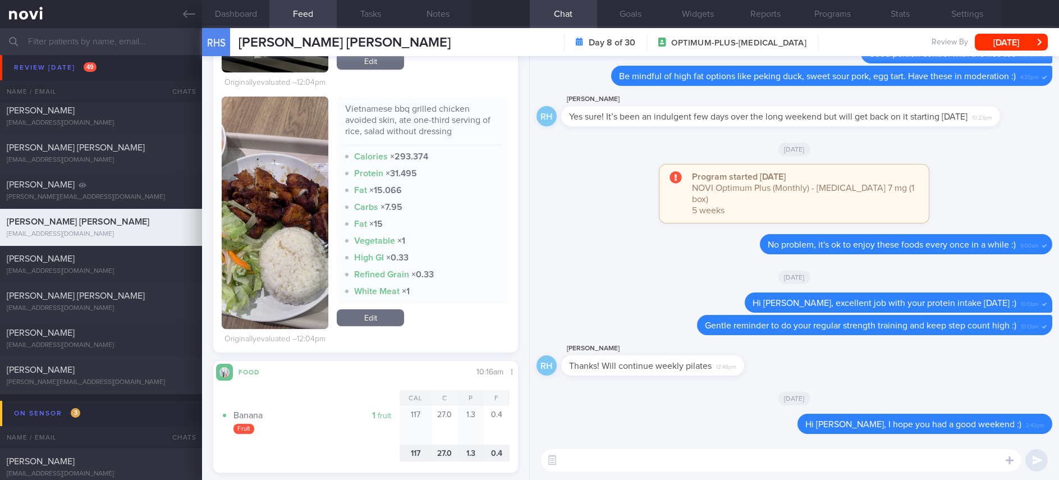
click at [610, 458] on textarea at bounding box center [781, 460] width 480 height 22
type textarea "Good job removing skin at lunch [DATE]. Decent option!"
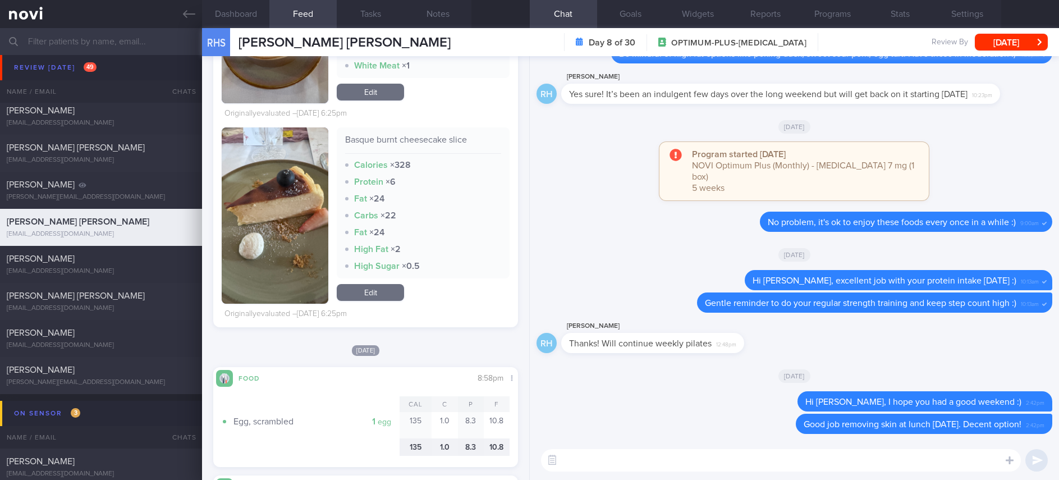
click at [648, 452] on textarea at bounding box center [781, 460] width 480 height 22
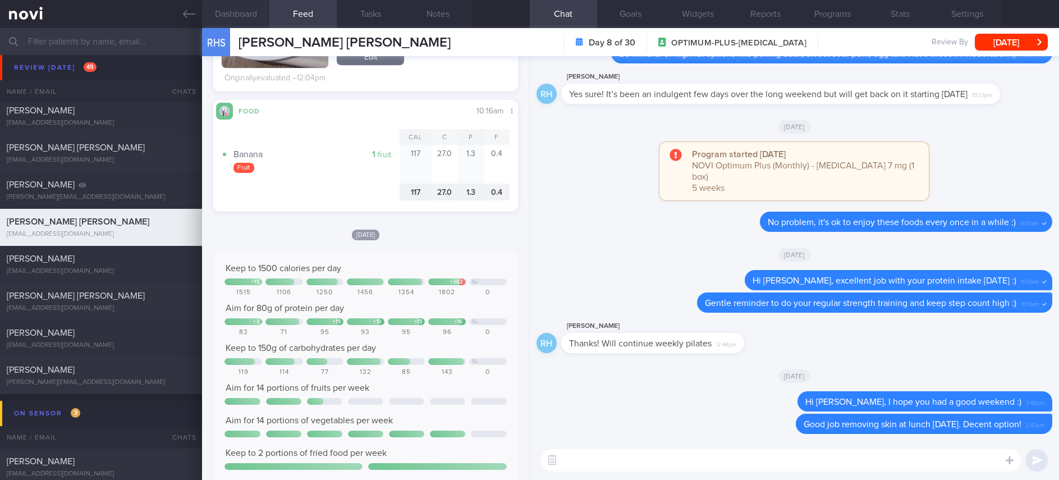
click at [233, 2] on button "Dashboard" at bounding box center [235, 14] width 67 height 28
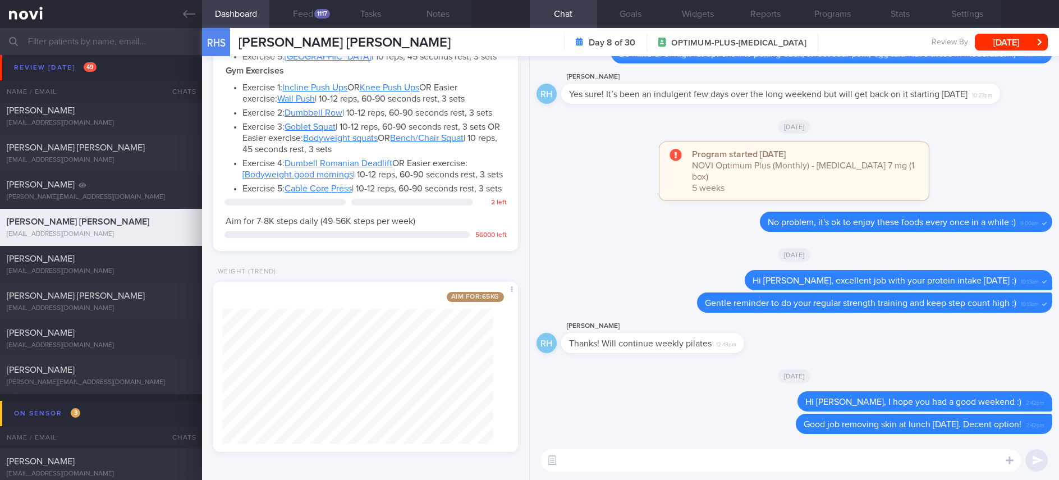
scroll to position [515, 0]
click at [628, 471] on textarea at bounding box center [781, 460] width 480 height 22
type textarea "Continue to eat mindfully and stay active :)"
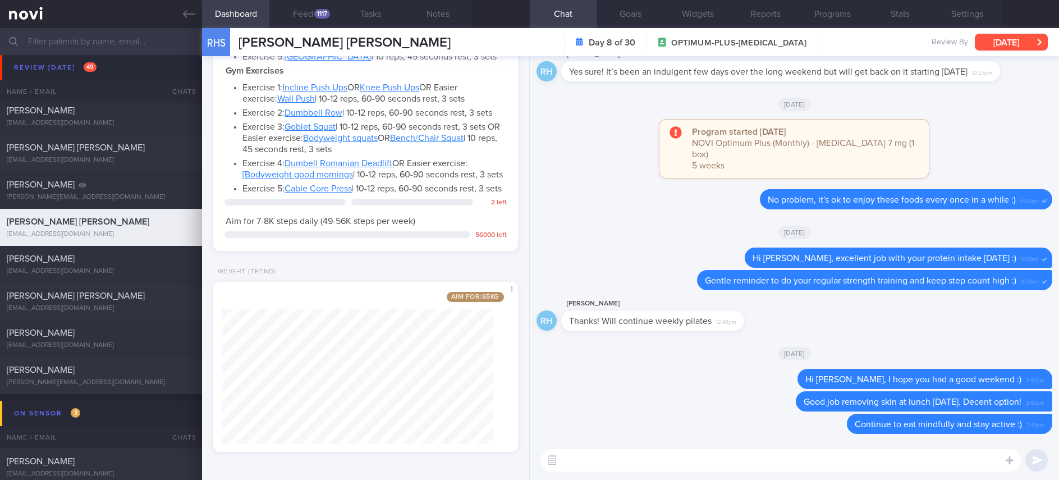
click at [1007, 35] on button "[DATE]" at bounding box center [1011, 42] width 73 height 17
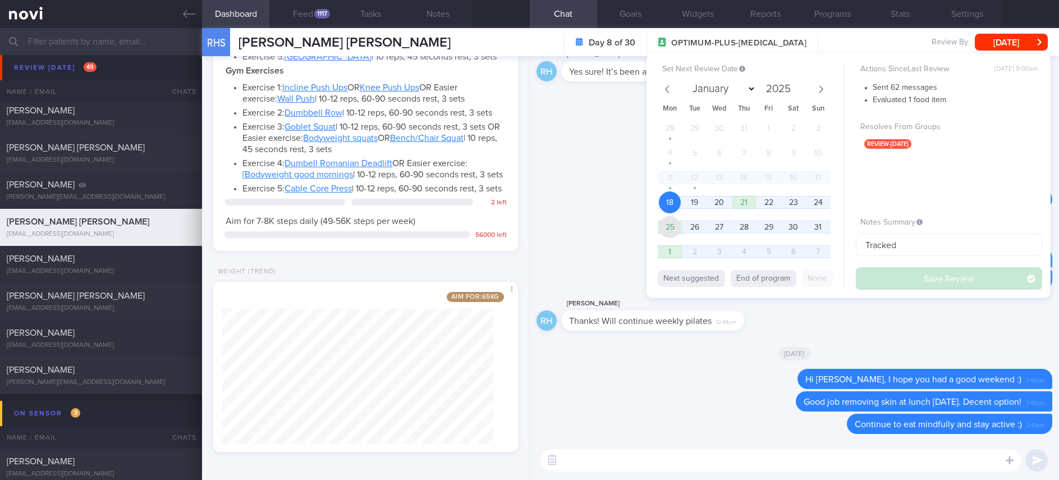
click at [666, 222] on span "25" at bounding box center [670, 227] width 22 height 22
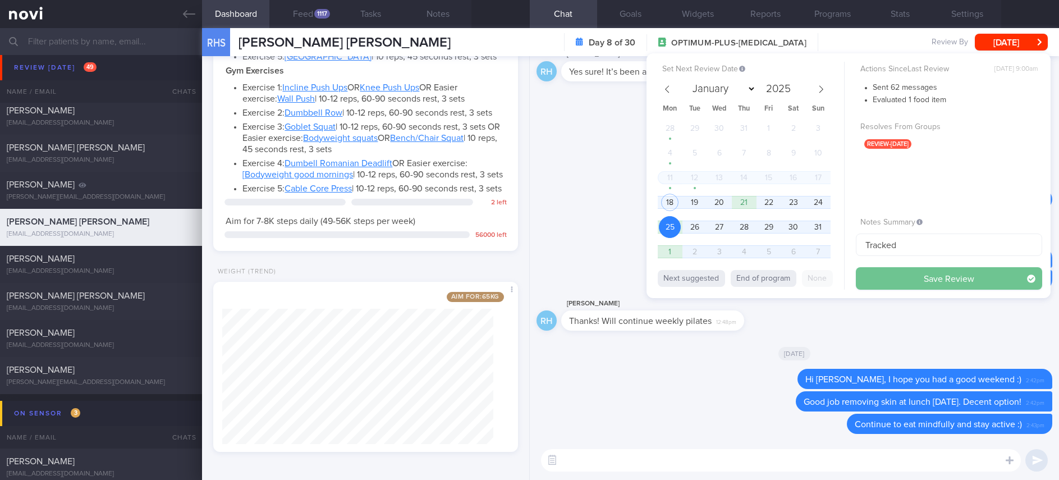
click at [895, 274] on button "Save Review" at bounding box center [949, 278] width 186 height 22
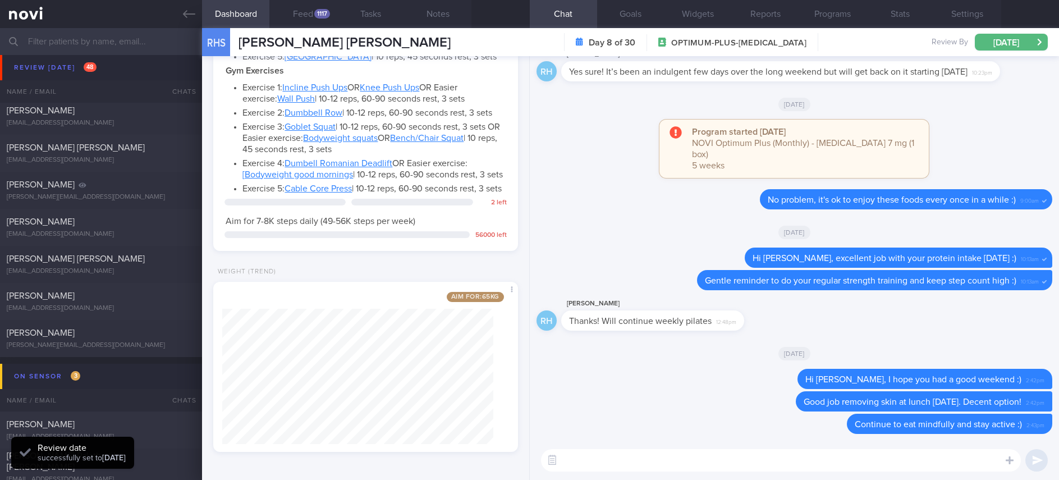
click at [635, 461] on textarea at bounding box center [781, 460] width 480 height 22
click at [663, 461] on textarea at bounding box center [781, 460] width 480 height 22
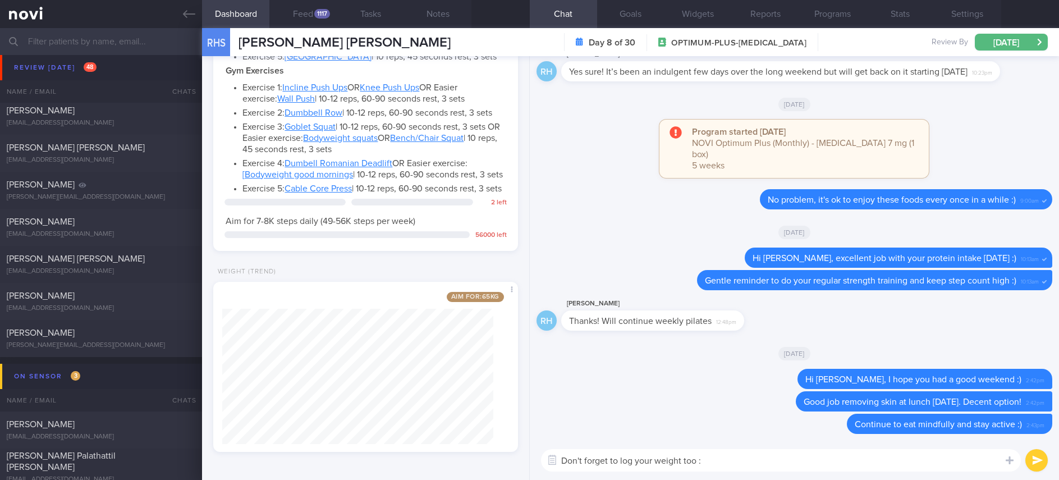
type textarea "Don't forget to log your weight too :)"
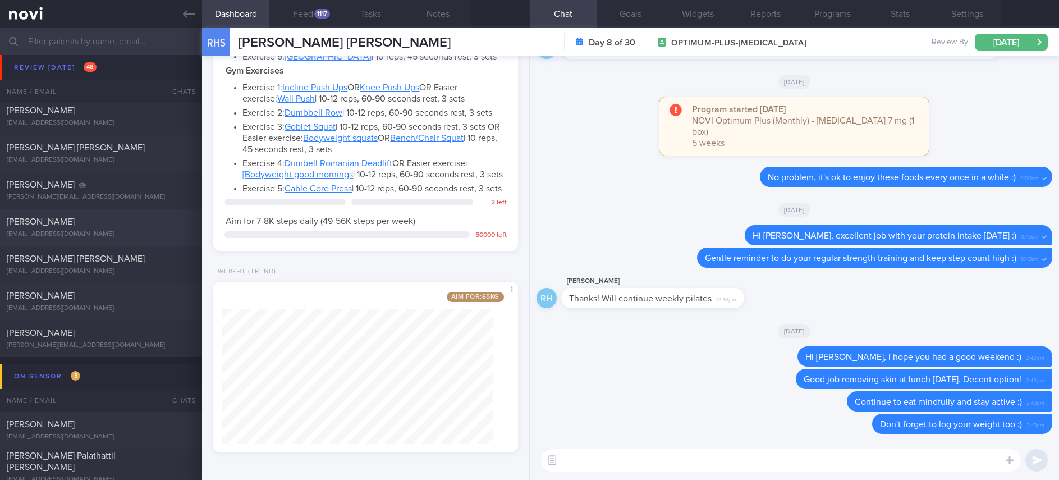
click at [157, 242] on div "Etienne Weizhe Liebenberg etienneliebenbergwz@gmail.com Today 6 days ago OPTIMU…" at bounding box center [529, 227] width 1059 height 37
type input "Tracked."
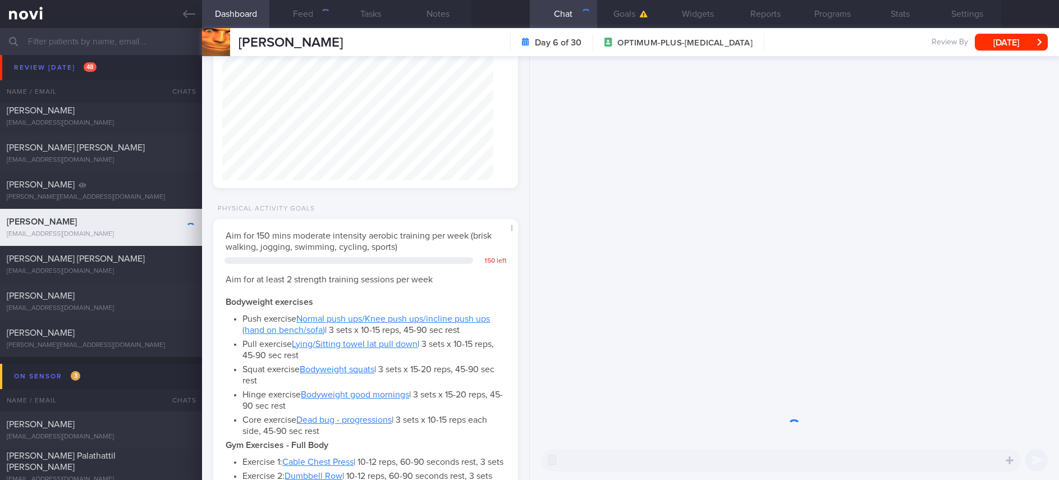
scroll to position [135, 271]
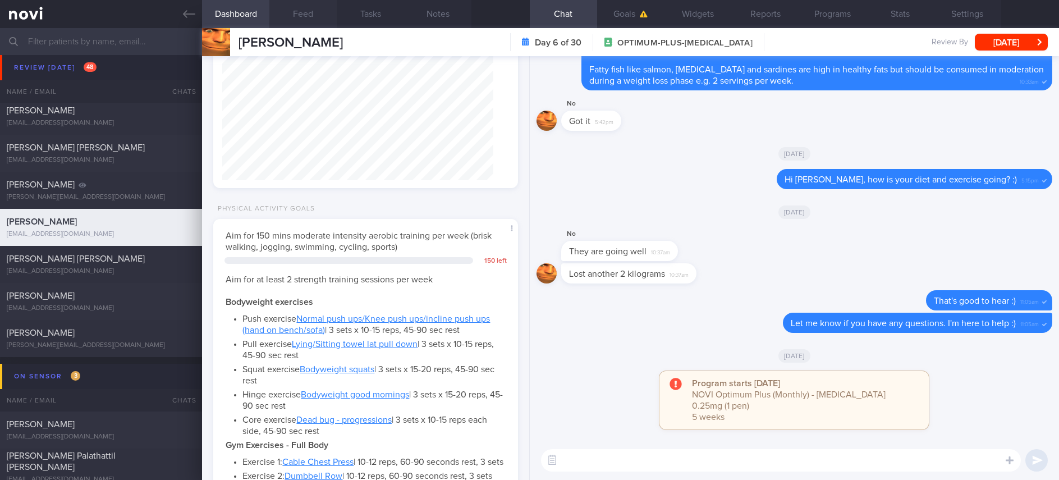
click at [308, 19] on button "Feed" at bounding box center [302, 14] width 67 height 28
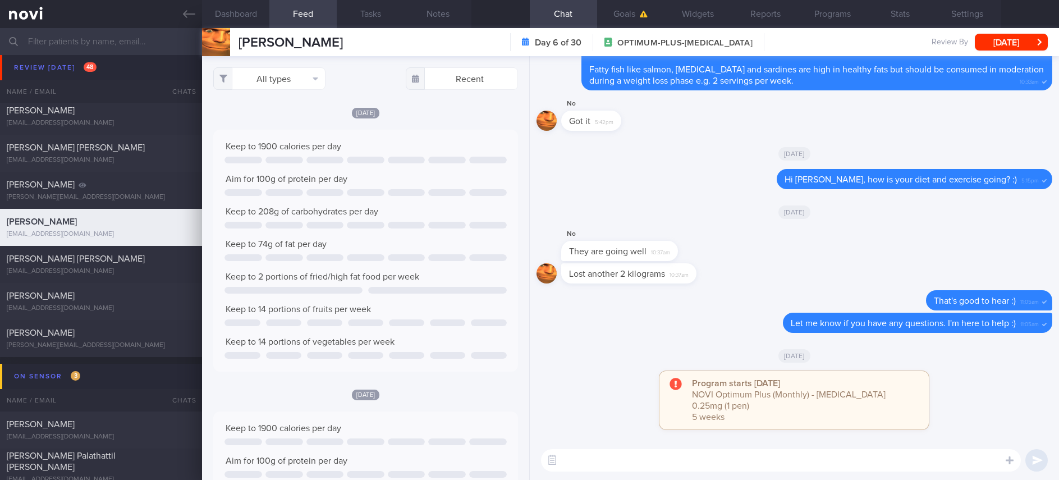
click at [814, 456] on textarea at bounding box center [781, 460] width 480 height 22
click at [794, 456] on textarea at bounding box center [781, 460] width 480 height 22
type textarea "Hi Etienne, how is your diet and exercise? :)"
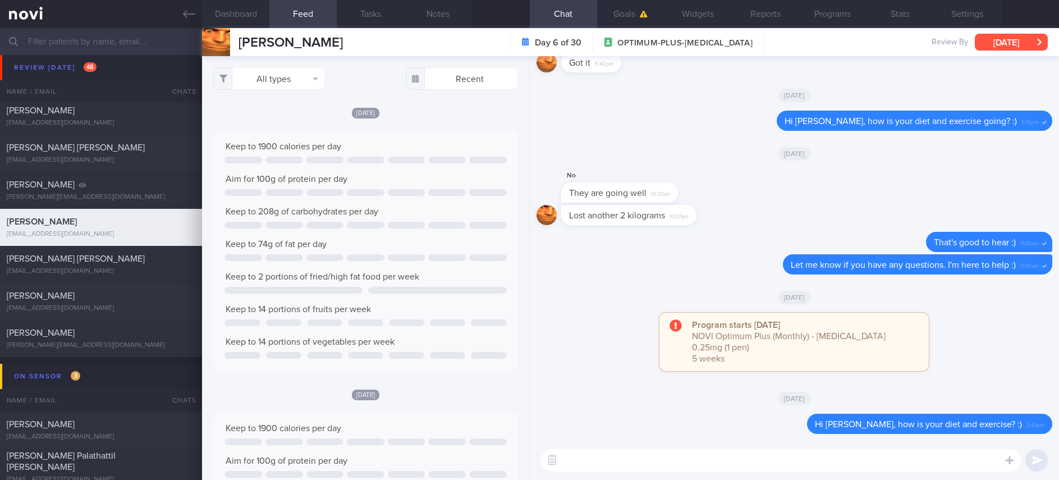
click at [1002, 49] on button "[DATE]" at bounding box center [1011, 42] width 73 height 17
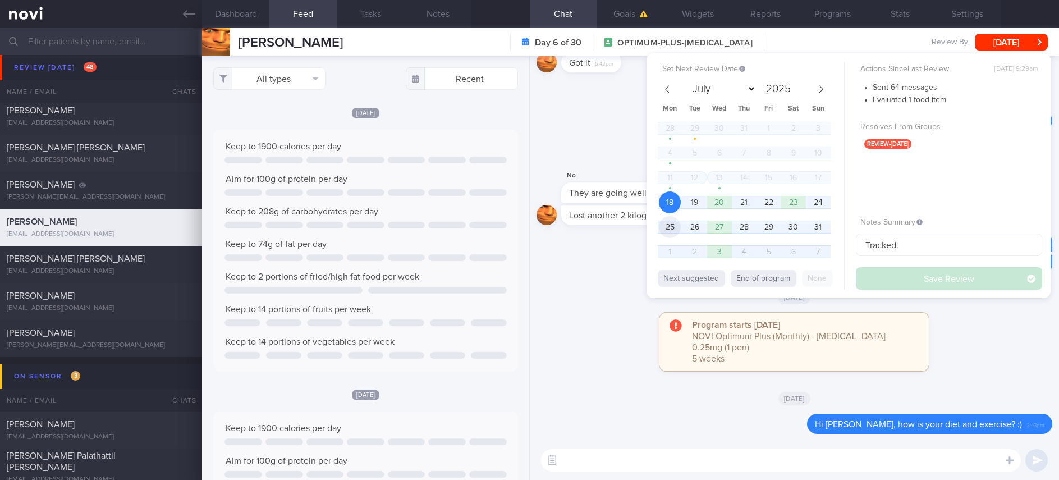
click at [677, 231] on span "25" at bounding box center [670, 227] width 22 height 22
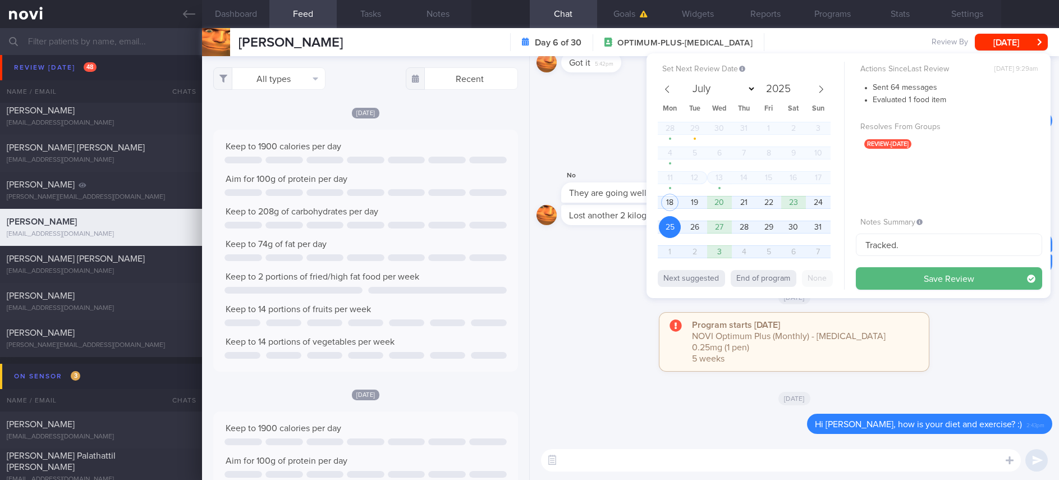
click at [884, 273] on button "Save Review" at bounding box center [949, 278] width 186 height 22
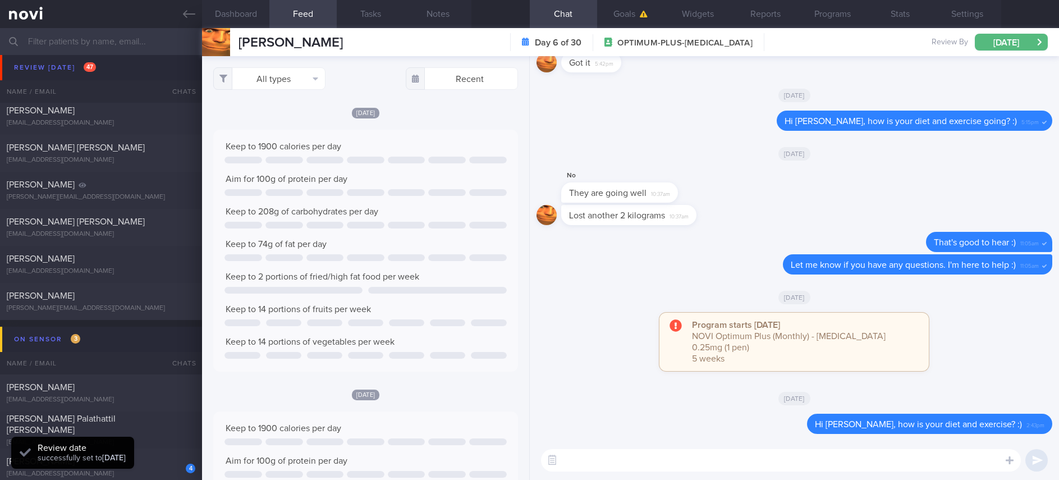
click at [646, 462] on textarea at bounding box center [781, 460] width 480 height 22
click at [632, 460] on textarea at bounding box center [781, 460] width 480 height 22
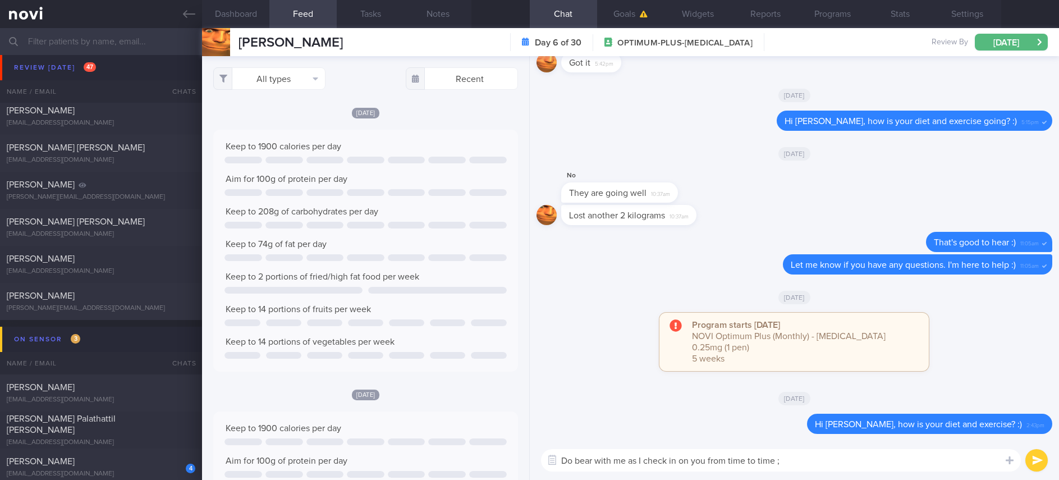
type textarea "Do bear with me as I check in on you from time to time ;)"
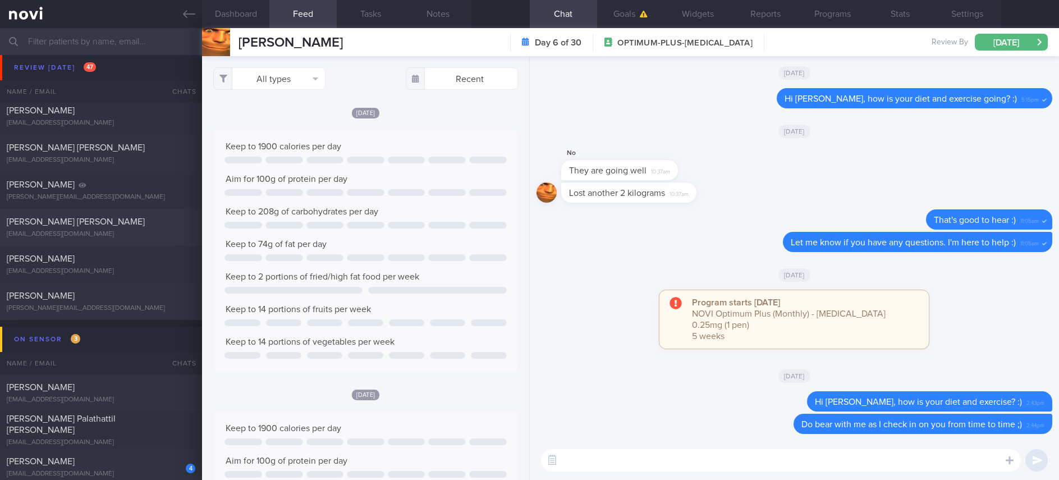
click at [120, 225] on div "Joanna Ng Li Peng" at bounding box center [100, 221] width 186 height 11
type input "Rybelsus. TLC - app tech issues"
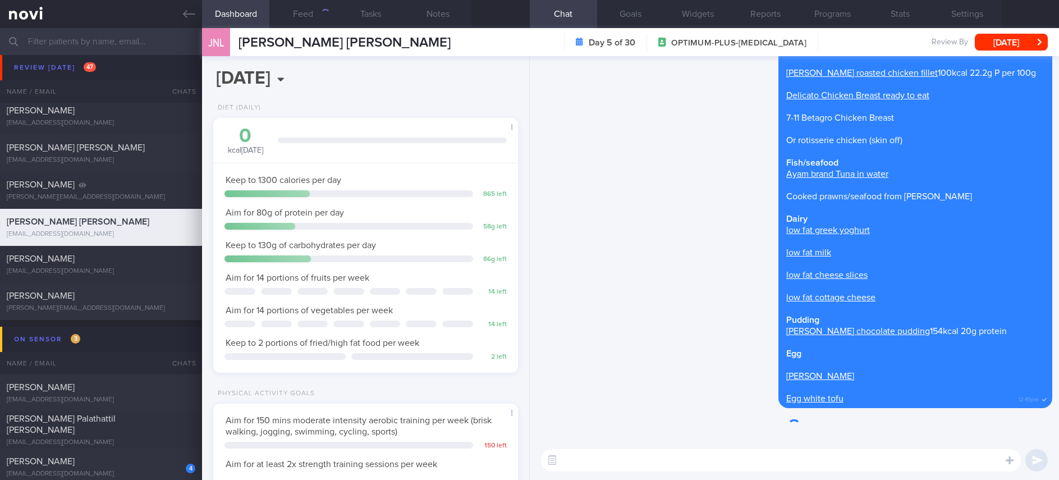
scroll to position [152, 271]
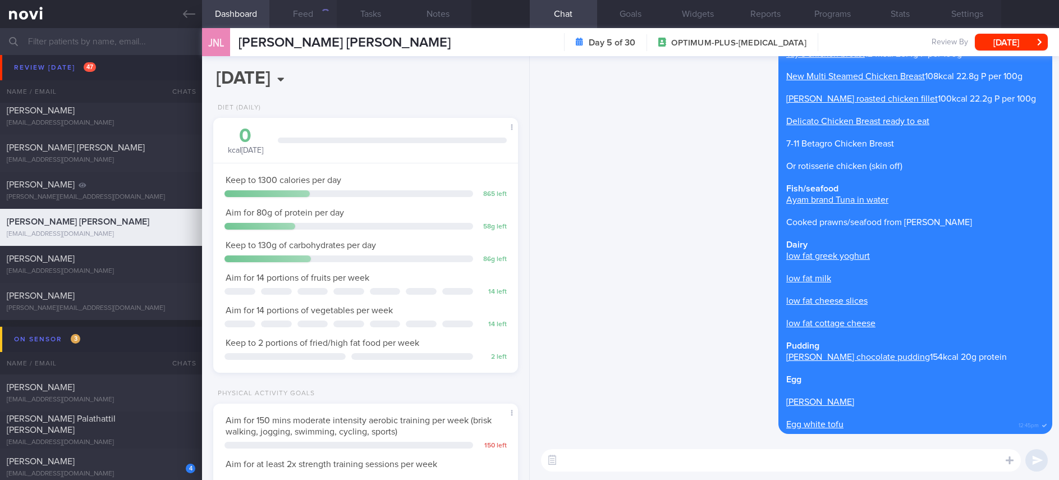
click at [317, 11] on button "Feed" at bounding box center [302, 14] width 67 height 28
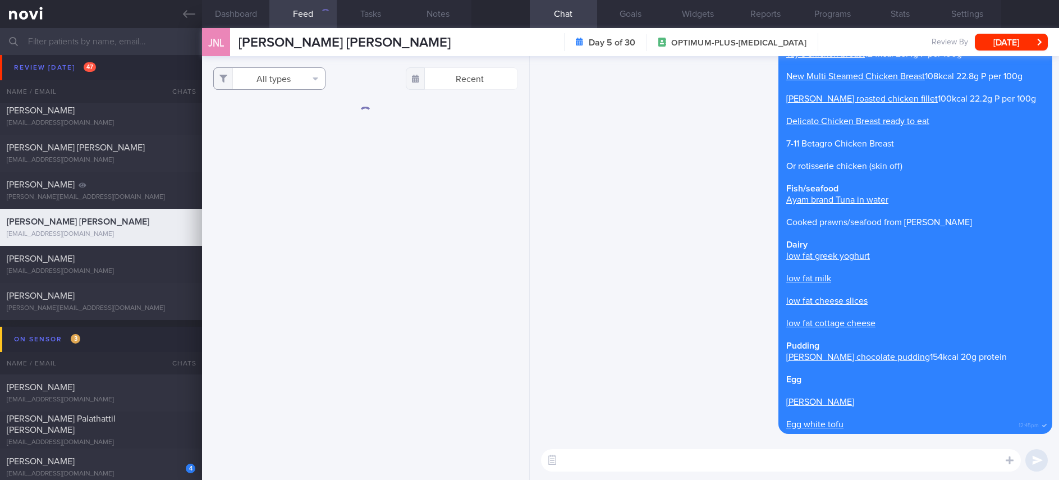
click at [290, 82] on button "All types" at bounding box center [269, 78] width 112 height 22
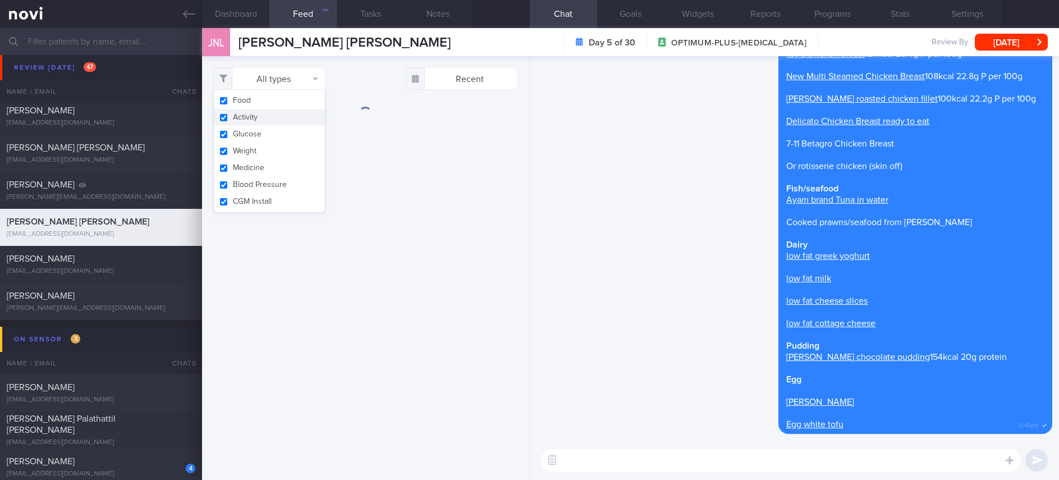
click at [265, 121] on button "Activity" at bounding box center [269, 117] width 111 height 17
checkbox input "false"
click at [418, 166] on div "Filtering type... Food Activity Glucose Weight Medicine Blood Pressure CGM Inst…" at bounding box center [365, 268] width 327 height 424
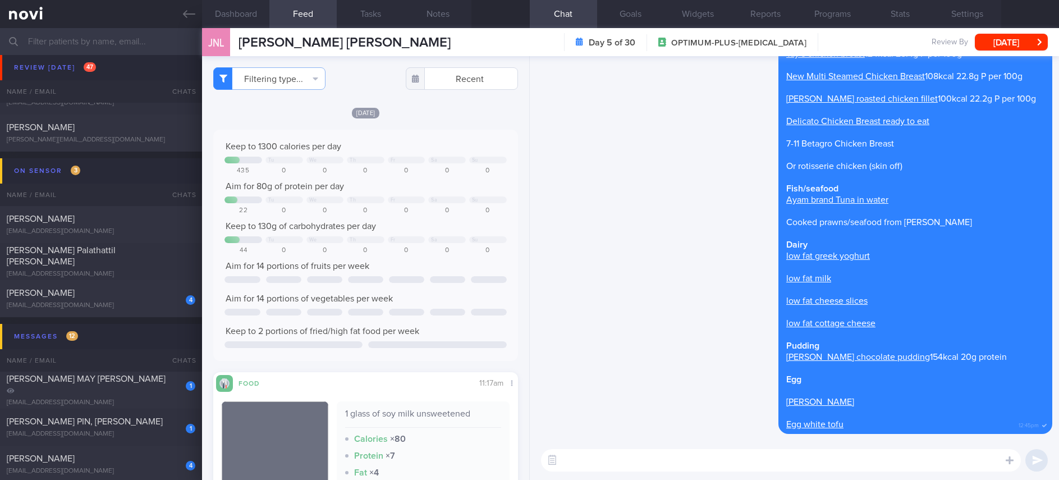
scroll to position [1647, 0]
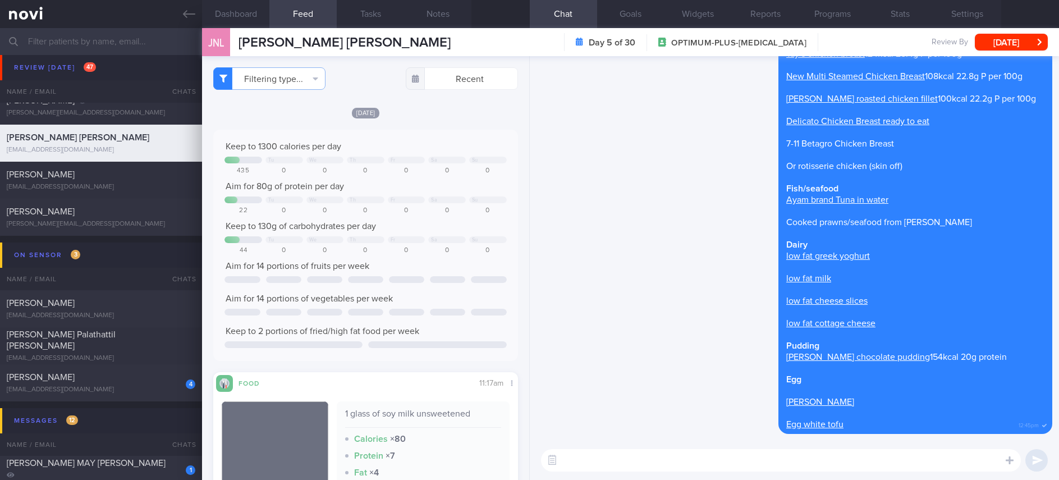
click at [403, 138] on div "Keep to 1300 calories per day Tu We Th Fr Sa Su 435 0 0 0 0 0 0 Aim for 80g of …" at bounding box center [365, 245] width 304 height 231
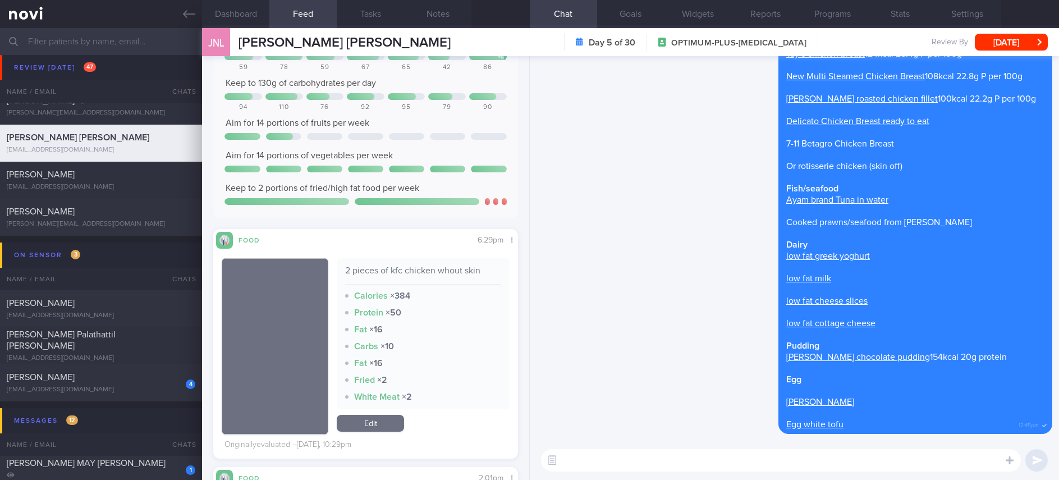
scroll to position [1094, 0]
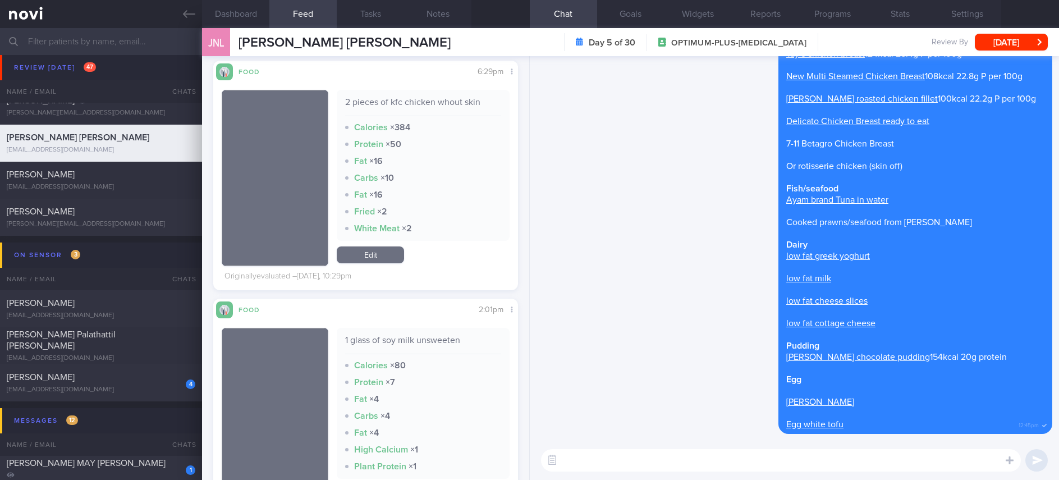
click at [616, 464] on textarea at bounding box center [781, 460] width 480 height 22
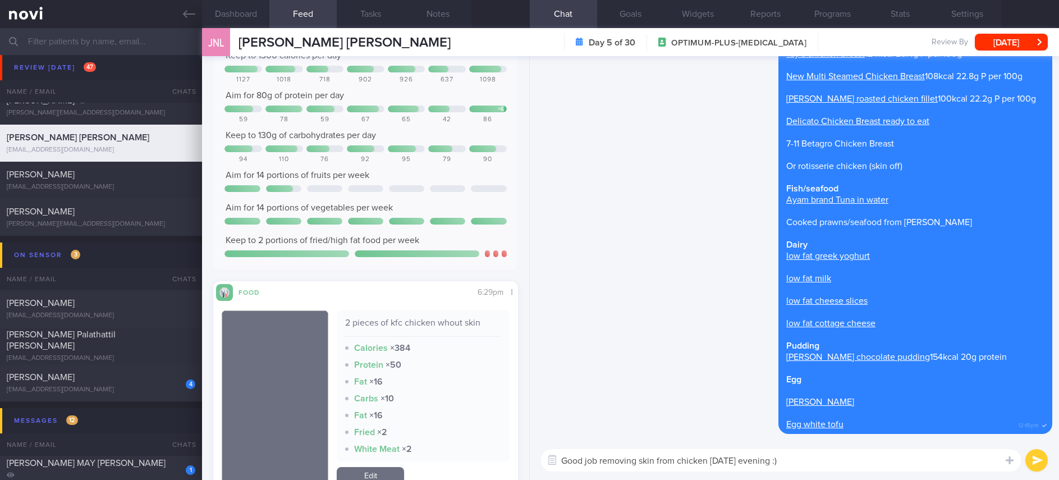
scroll to position [926, 0]
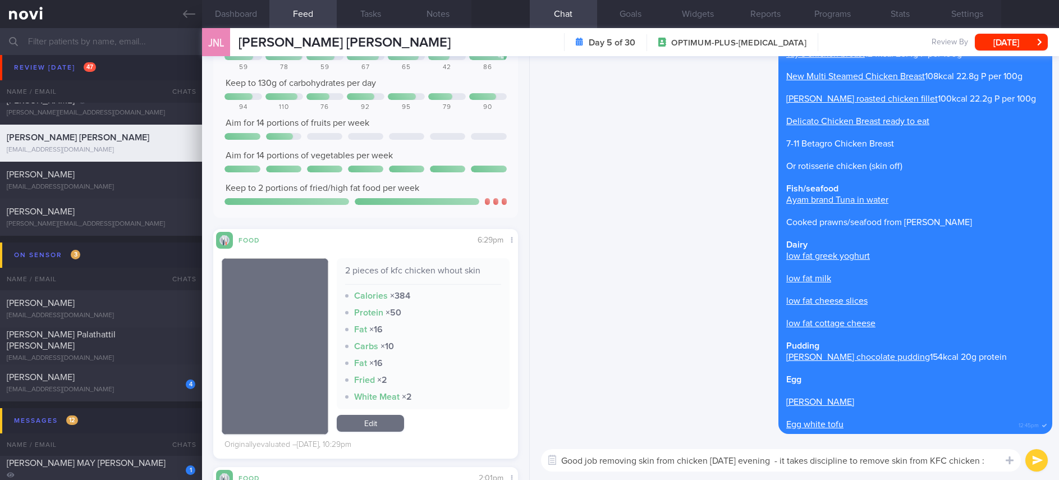
type textarea "Good job removing skin from chicken yesterday evening - it takes discipline to …"
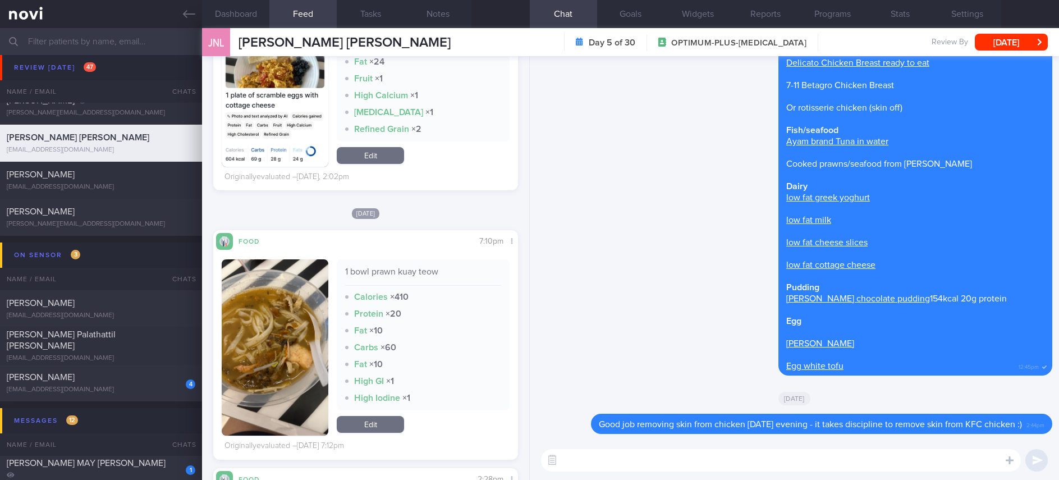
scroll to position [1852, 0]
type textarea "Well done!"
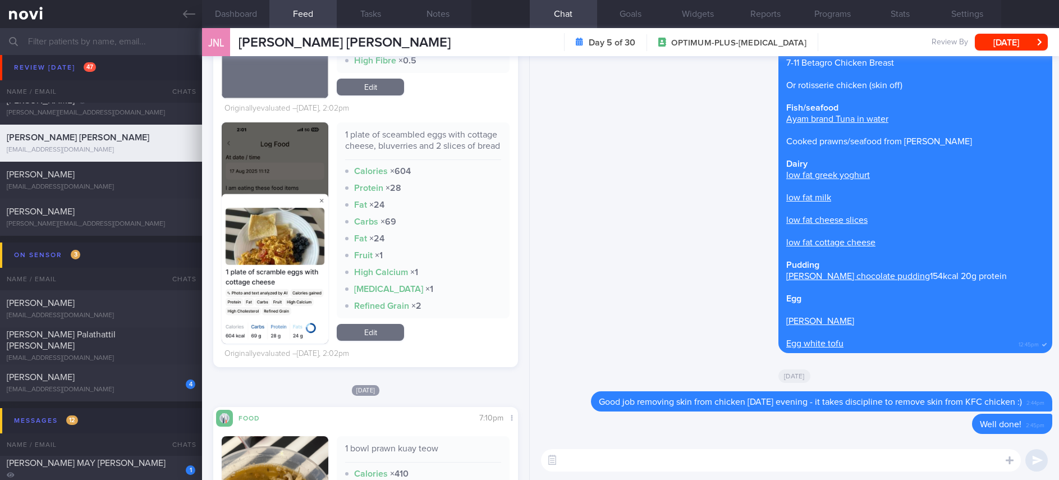
scroll to position [1599, 0]
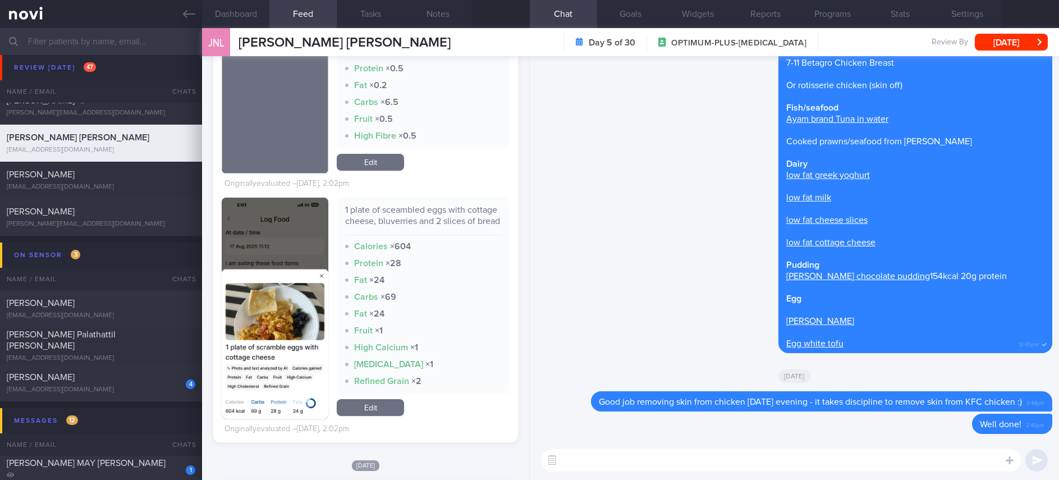
click at [265, 265] on button "button" at bounding box center [275, 308] width 107 height 221
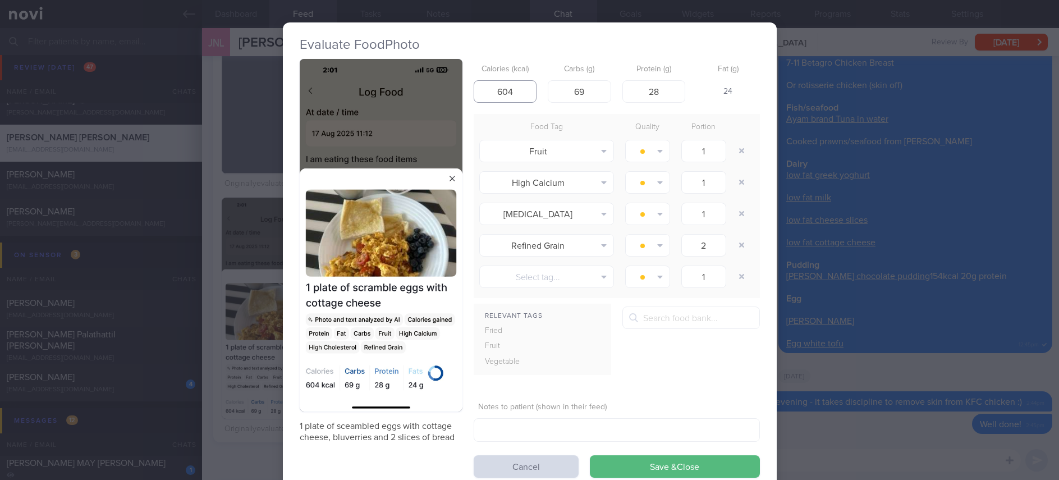
click at [511, 89] on input "604" at bounding box center [505, 91] width 63 height 22
drag, startPoint x: 584, startPoint y: 89, endPoint x: 555, endPoint y: 87, distance: 29.3
click at [555, 87] on input "69" at bounding box center [579, 91] width 63 height 22
type input "40"
drag, startPoint x: 667, startPoint y: 89, endPoint x: 630, endPoint y: 89, distance: 36.5
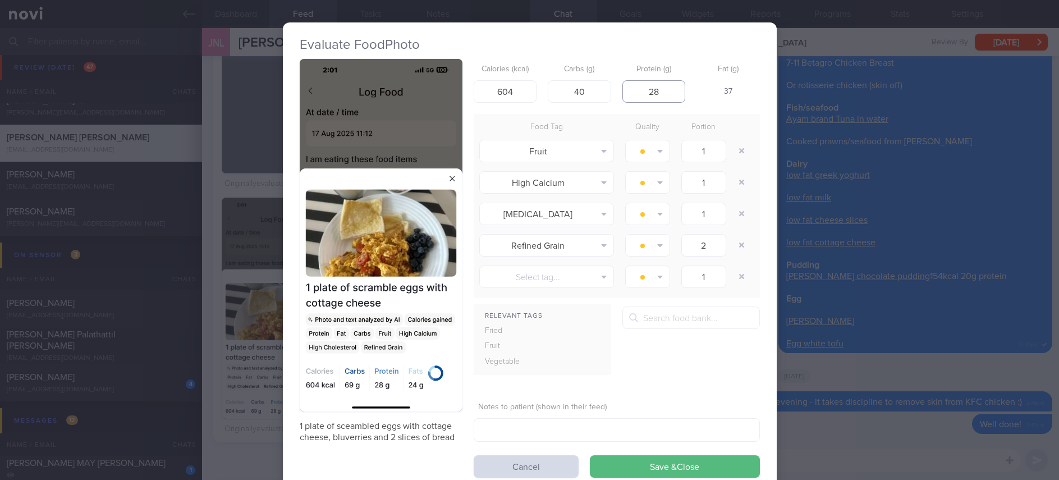
click at [630, 89] on input "28" at bounding box center [653, 91] width 63 height 22
type input "25"
drag, startPoint x: 511, startPoint y: 85, endPoint x: 444, endPoint y: 80, distance: 67.0
click at [444, 80] on div "1 plate of sceambled eggs with cottage cheese, bluverries and 2 slices of bread…" at bounding box center [530, 268] width 460 height 419
type input "450"
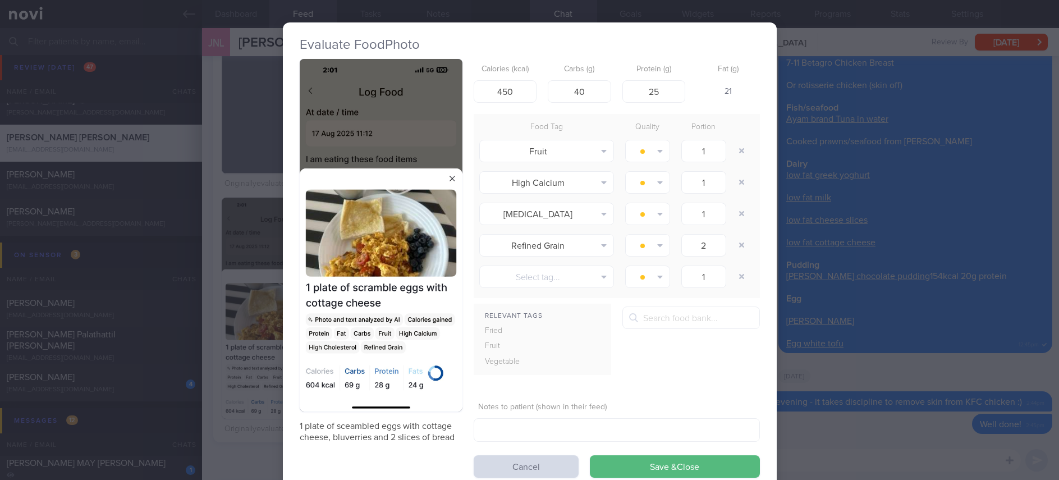
click at [730, 457] on button "Save & Close" at bounding box center [675, 466] width 170 height 22
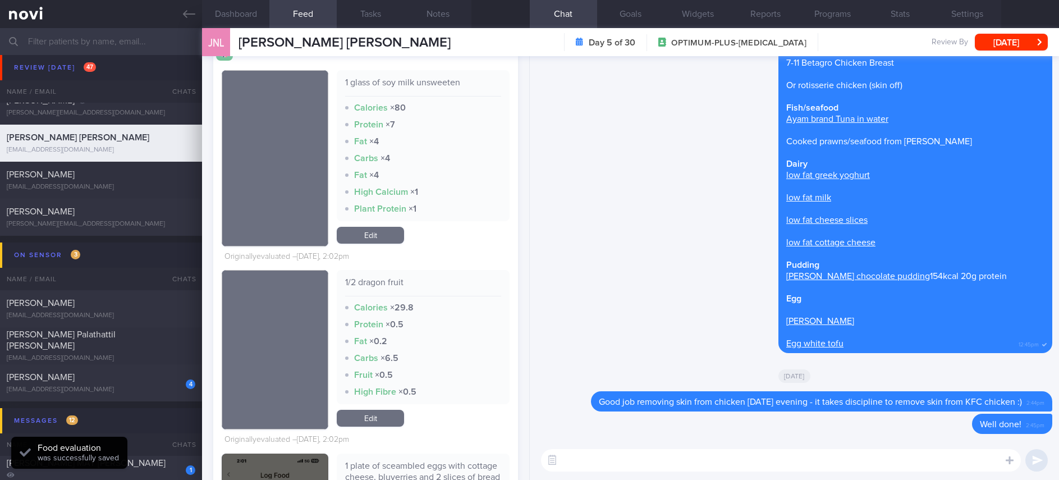
scroll to position [1263, 0]
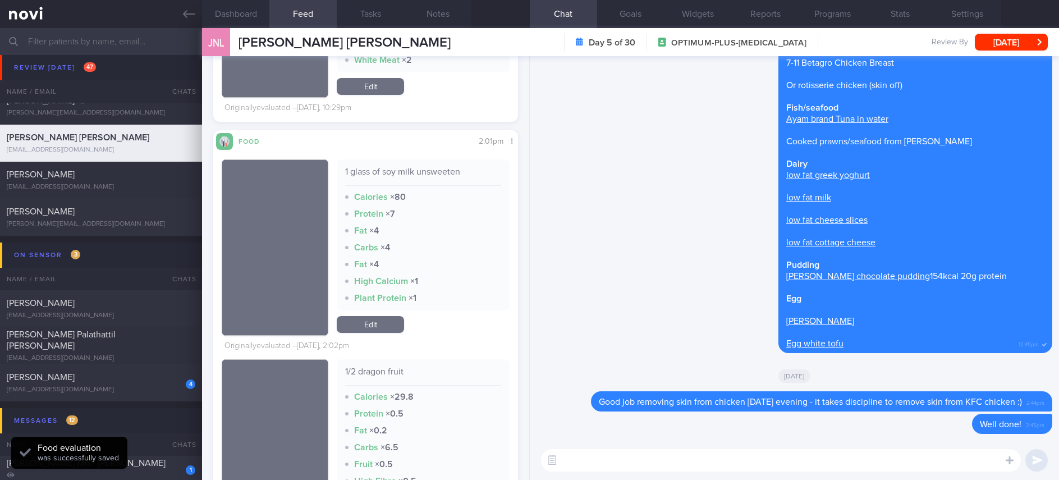
click at [600, 464] on textarea at bounding box center [781, 460] width 480 height 22
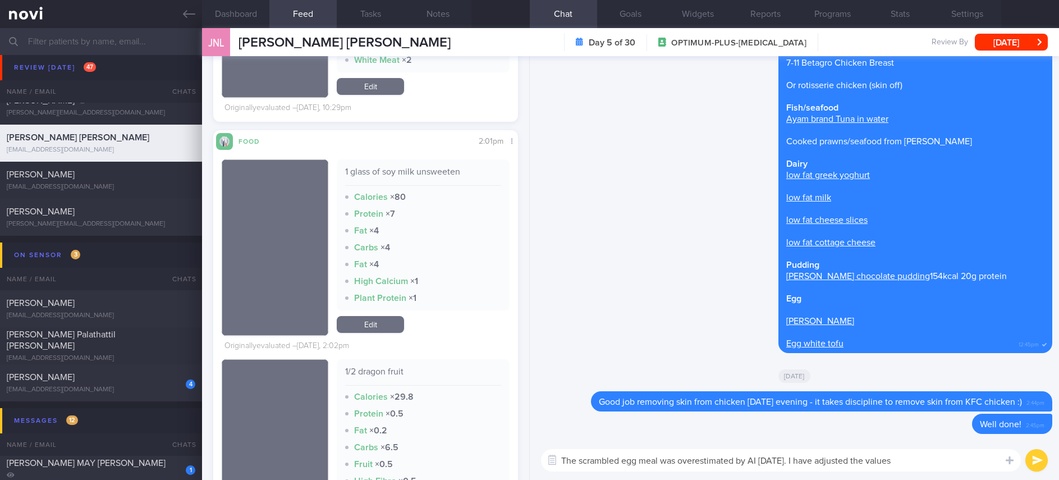
type textarea "The scrambled egg meal was overestimated by AI yesterday. I have adjusted the v…"
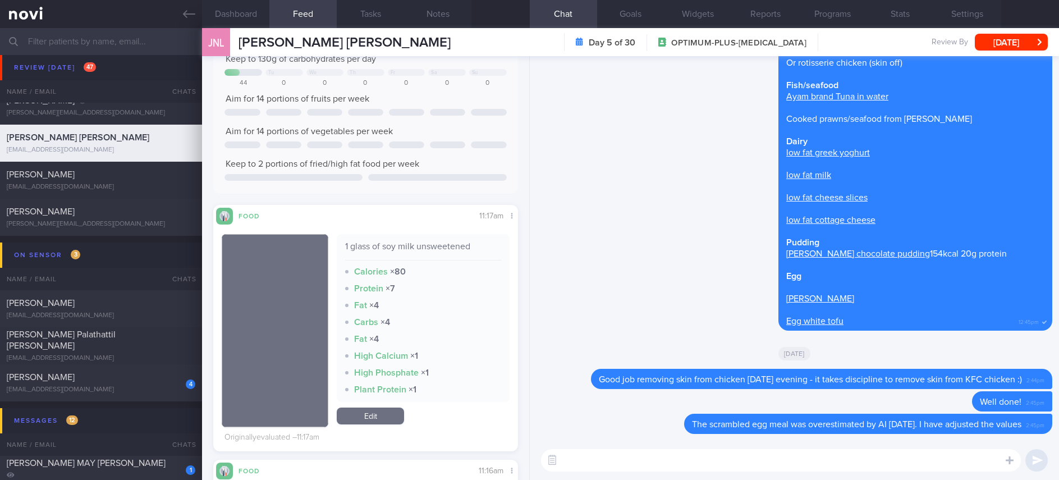
scroll to position [0, 0]
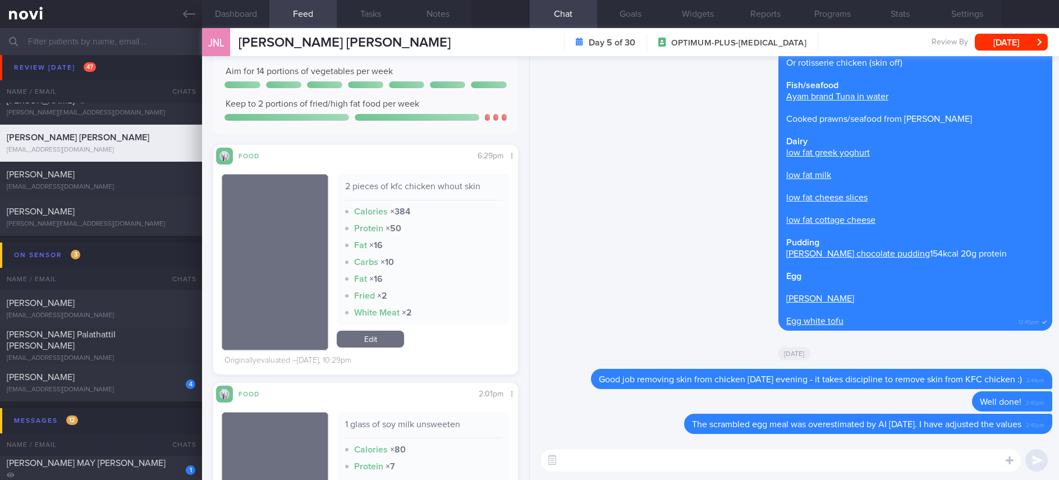
click at [625, 462] on textarea at bounding box center [781, 460] width 480 height 22
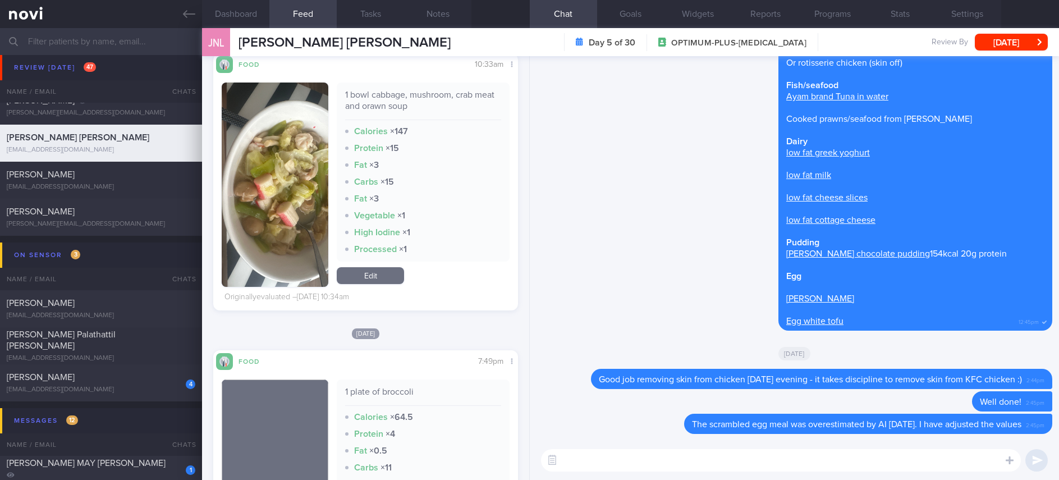
scroll to position [2441, 0]
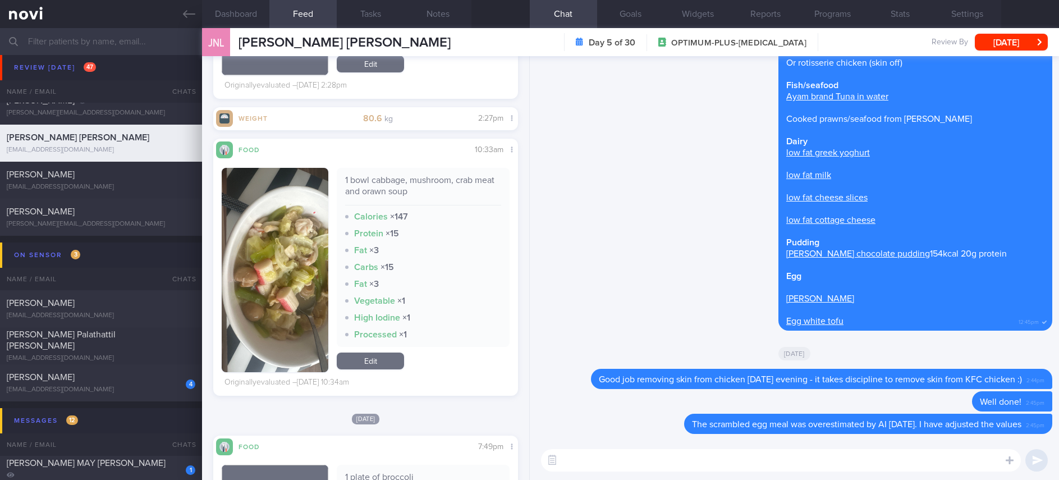
click at [748, 458] on textarea at bounding box center [781, 460] width 480 height 22
click at [1021, 50] on button "[DATE]" at bounding box center [1011, 42] width 73 height 17
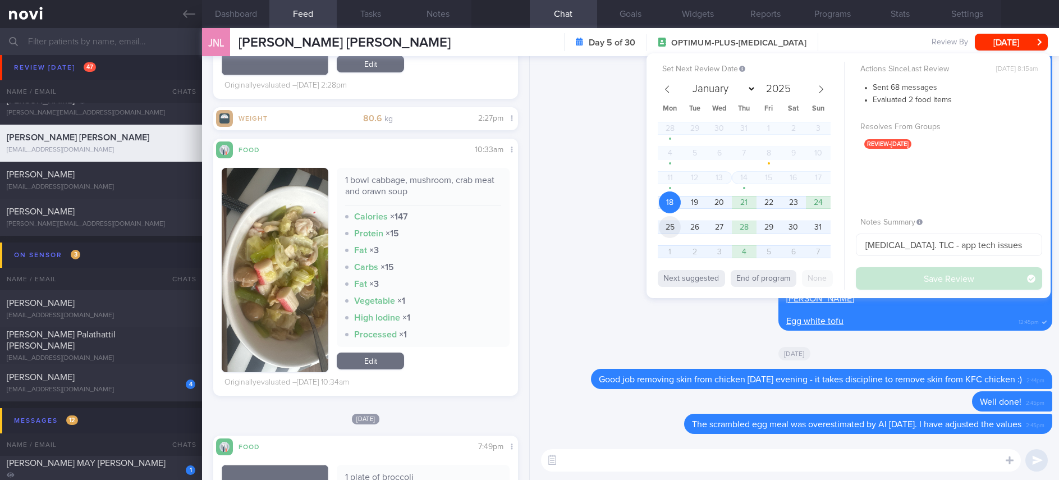
click at [663, 229] on span "25" at bounding box center [670, 227] width 22 height 22
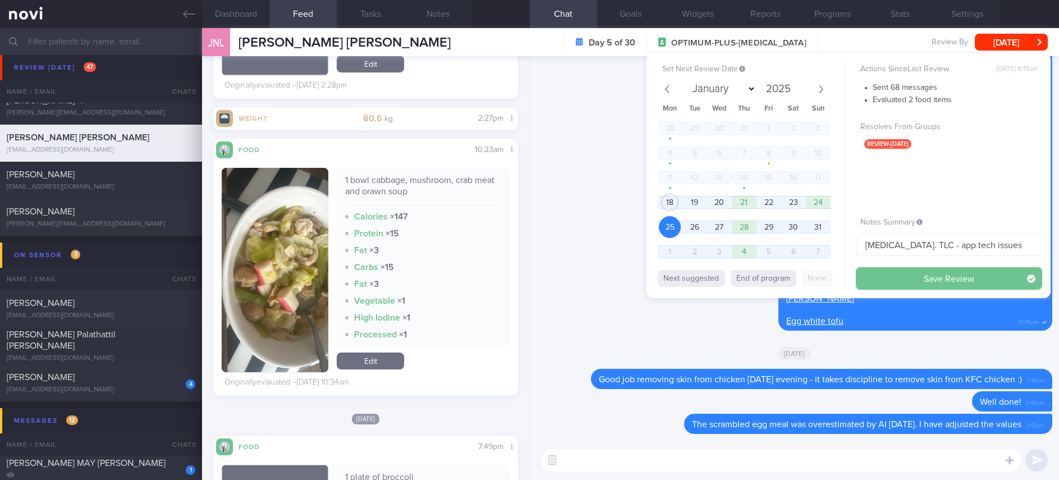
click at [904, 279] on button "Save Review" at bounding box center [949, 278] width 186 height 22
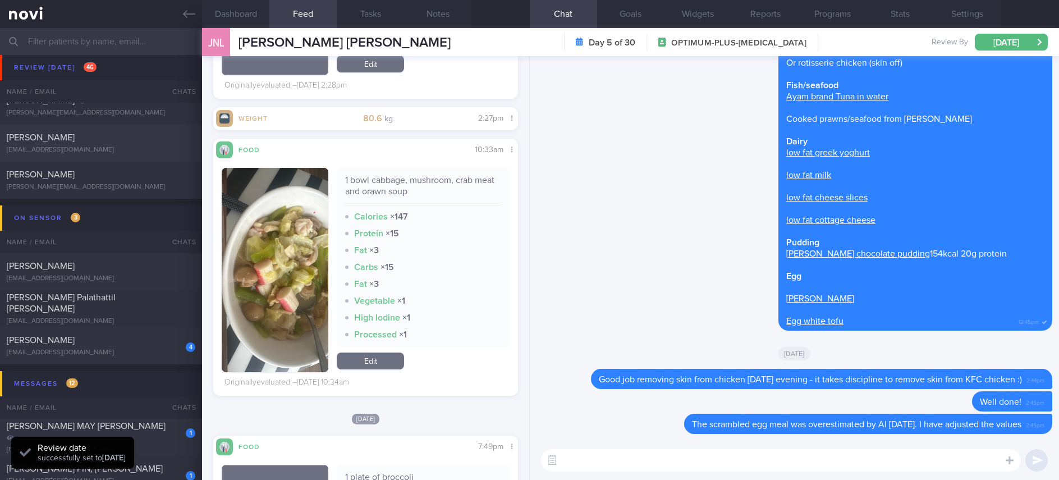
click at [121, 148] on div "petabromley@gmail.com" at bounding box center [101, 150] width 189 height 8
type input "Tracked"
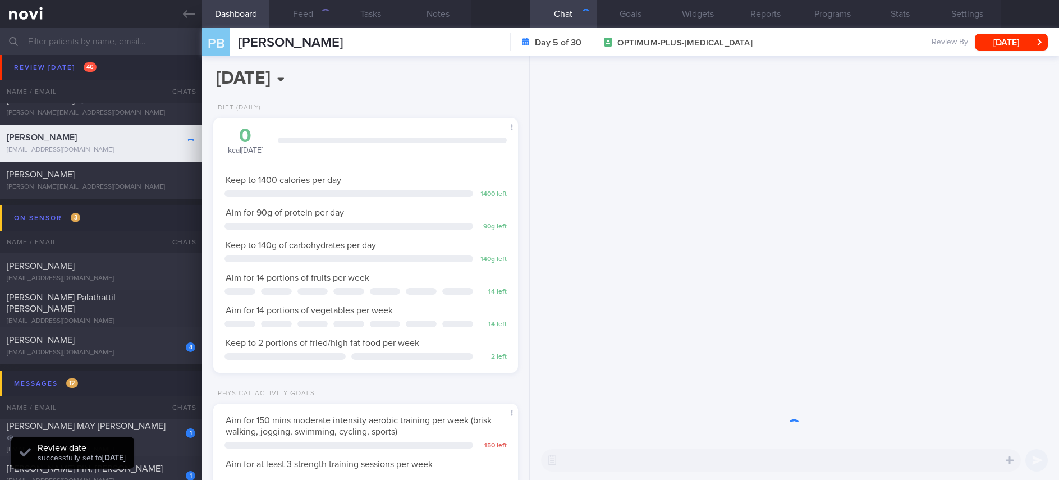
scroll to position [152, 271]
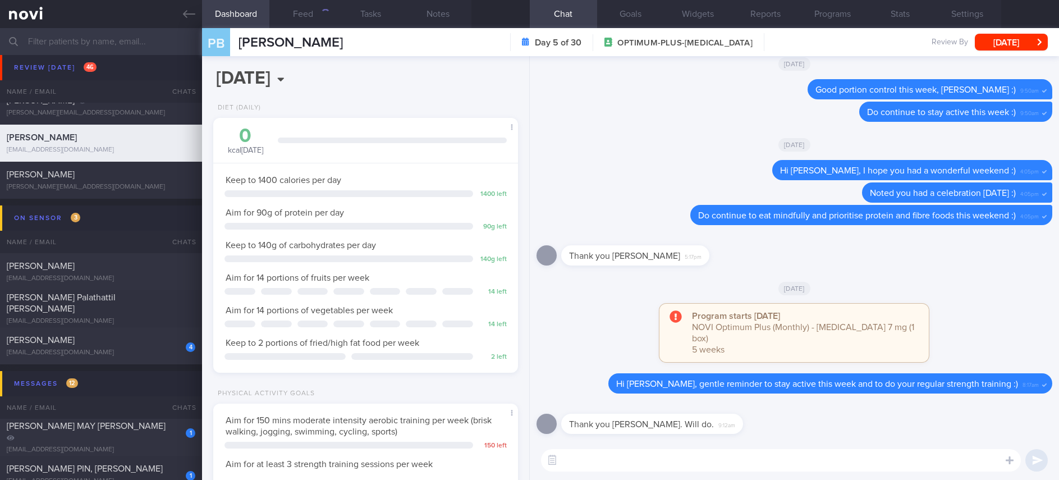
click at [781, 462] on textarea at bounding box center [781, 460] width 480 height 22
click at [299, 7] on button "Feed 338" at bounding box center [302, 14] width 67 height 28
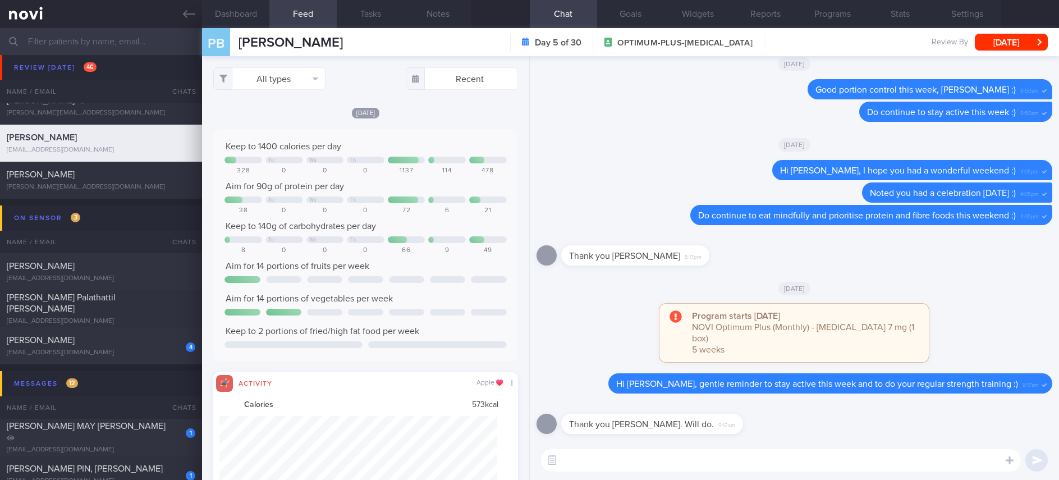
scroll to position [69, 277]
click at [265, 79] on button "All types" at bounding box center [269, 78] width 112 height 22
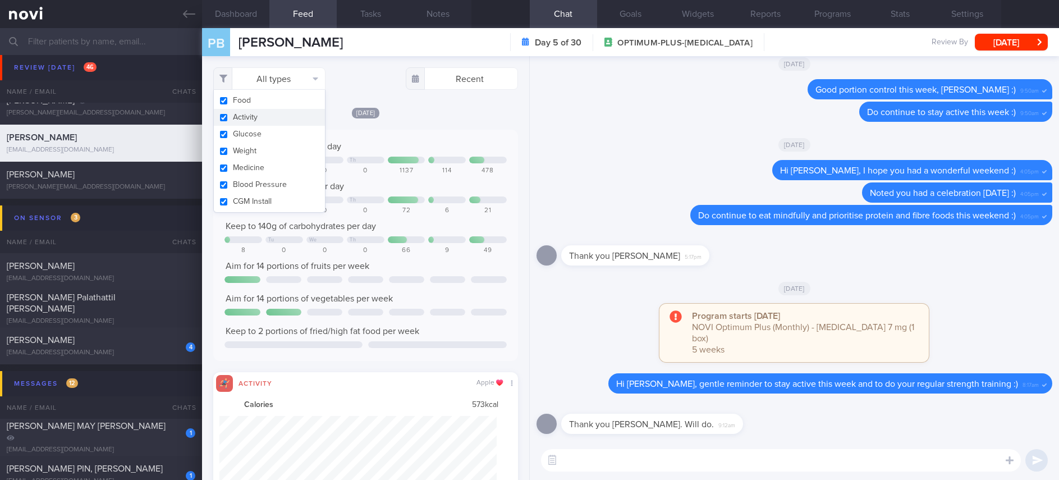
click at [252, 113] on button "Activity" at bounding box center [269, 117] width 111 height 17
checkbox input "false"
click at [434, 141] on div "Keep to 1400 calories per day" at bounding box center [365, 146] width 282 height 11
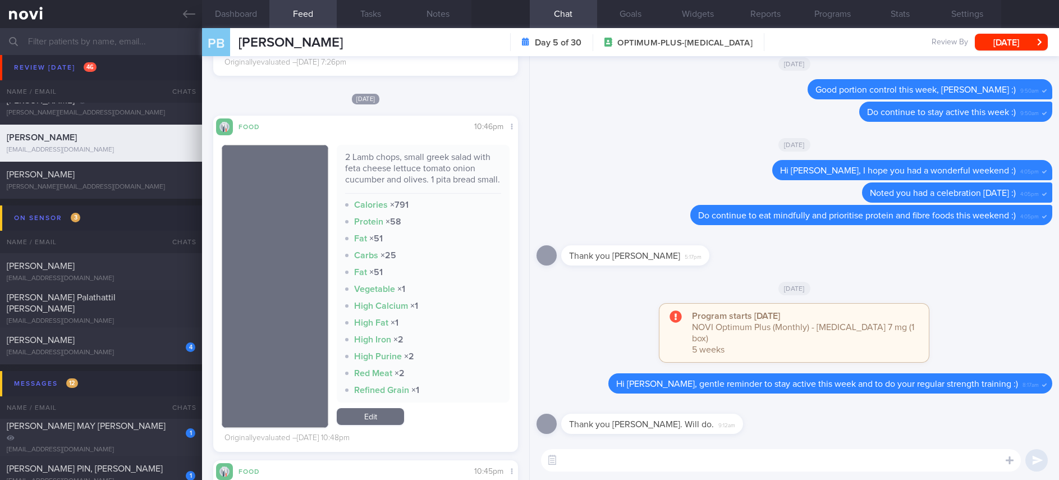
scroll to position [842, 0]
click at [600, 461] on textarea at bounding box center [781, 460] width 480 height 22
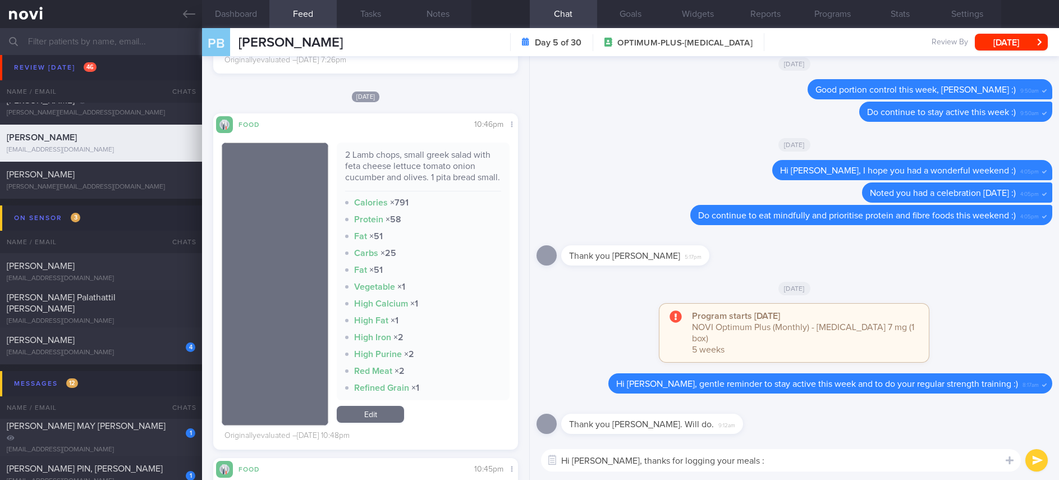
type textarea "Hi Ms Bromley, thanks for logging your meals :)"
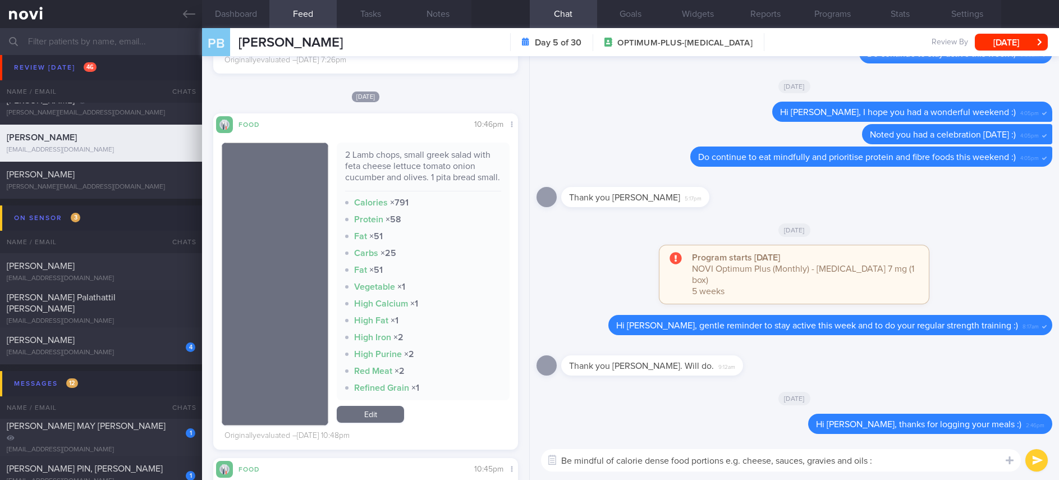
type textarea "Be mindful of calorie dense food portions e.g. cheese, sauces, gravies and oils…"
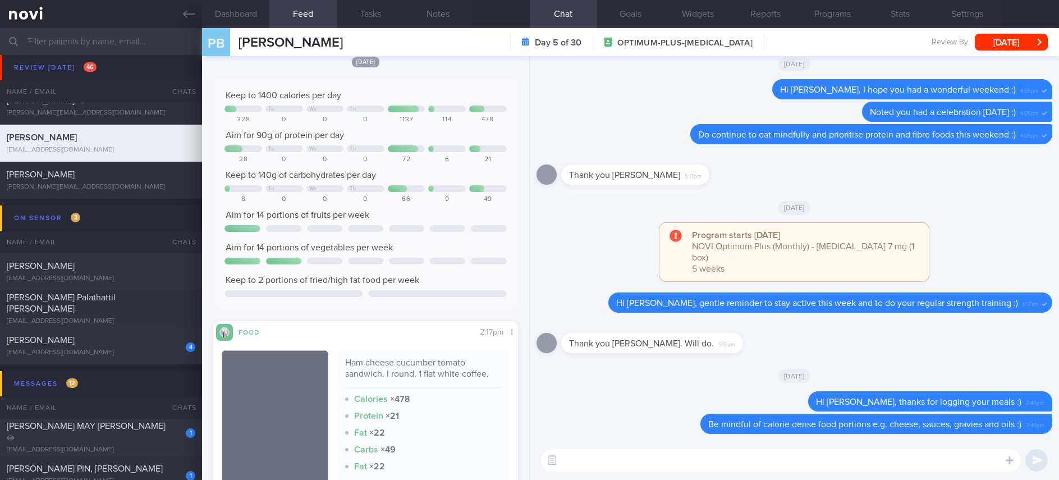
scroll to position [0, 0]
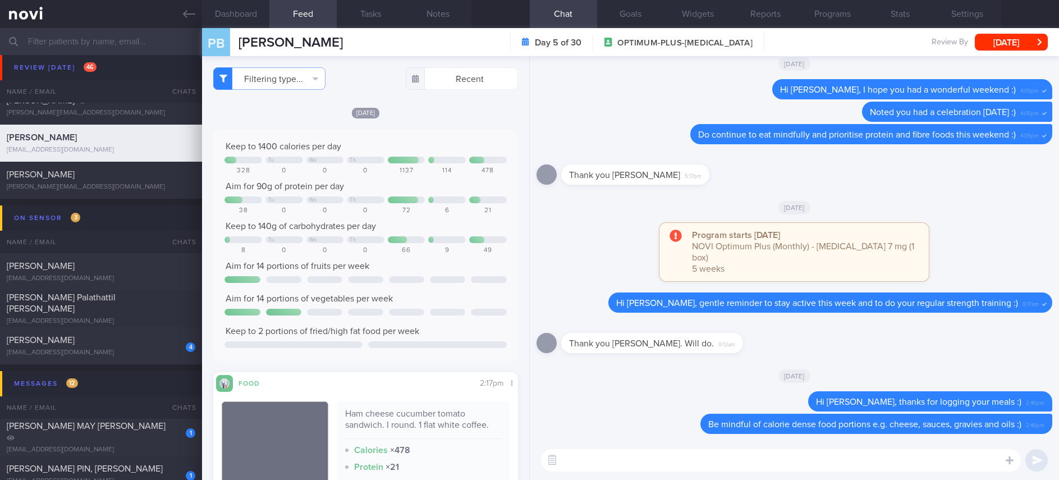
click at [692, 465] on textarea at bounding box center [781, 460] width 480 height 22
click at [689, 461] on textarea at bounding box center [781, 460] width 480 height 22
click at [712, 467] on textarea at bounding box center [781, 460] width 480 height 22
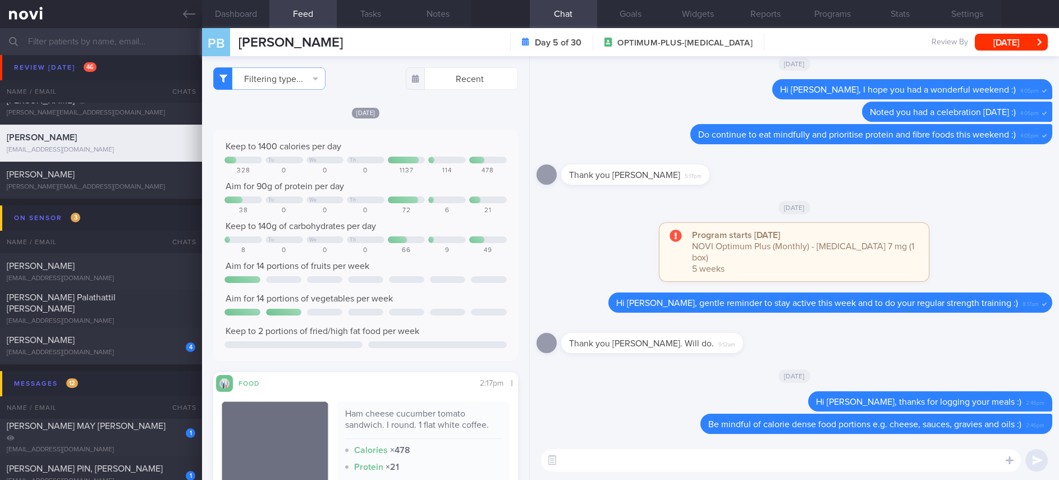
click at [711, 465] on textarea at bounding box center [781, 460] width 480 height 22
click at [714, 464] on textarea at bounding box center [781, 460] width 480 height 22
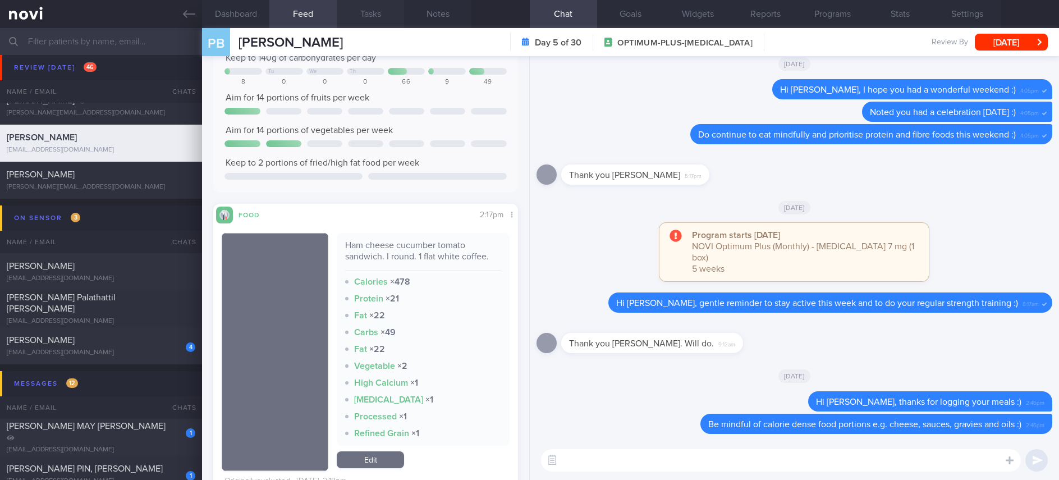
scroll to position [1, 0]
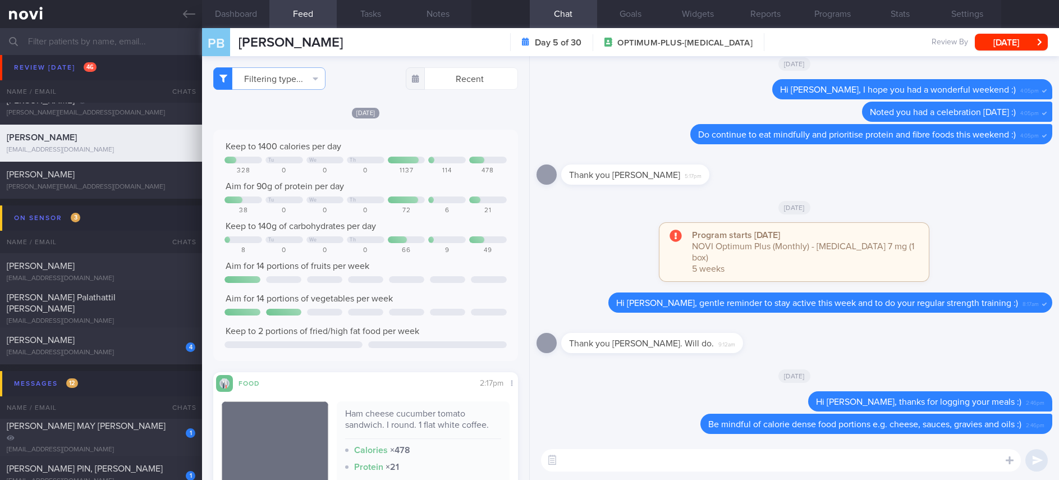
click at [615, 462] on textarea at bounding box center [781, 460] width 480 height 22
paste textarea "*Breakfast:* *“Egg mayo” Sandwich* 1 slice [Smart carb low GI bread](https://ww…"
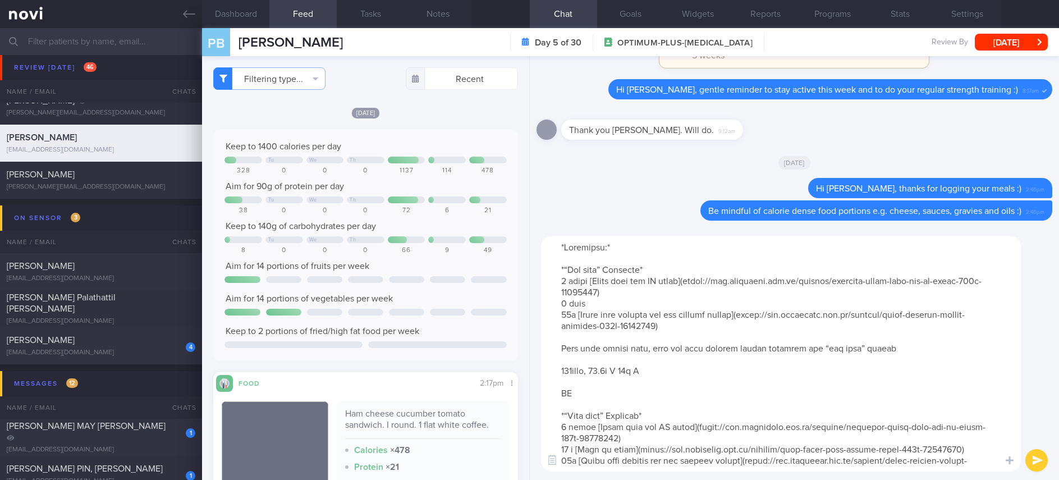
scroll to position [1089, 0]
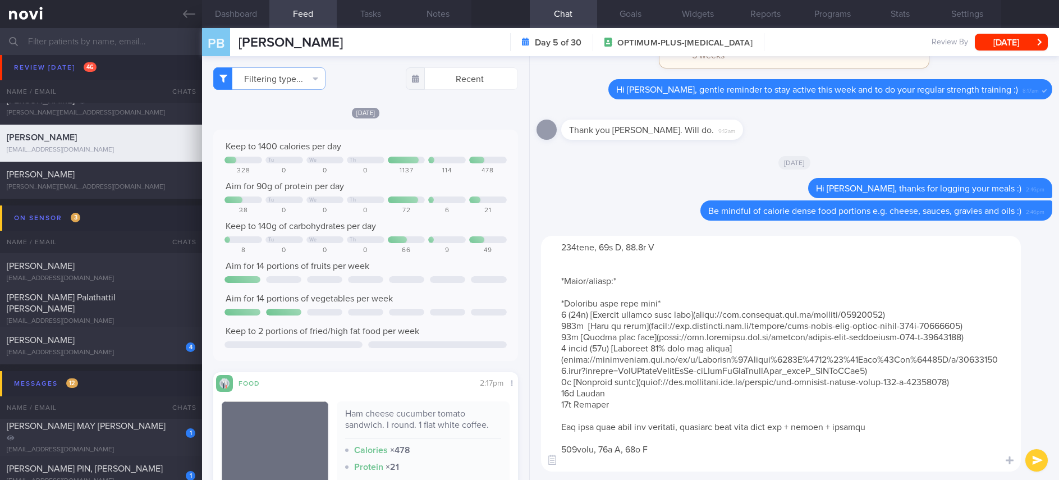
drag, startPoint x: 710, startPoint y: 465, endPoint x: 563, endPoint y: 280, distance: 236.0
click at [563, 280] on textarea at bounding box center [781, 354] width 480 height 236
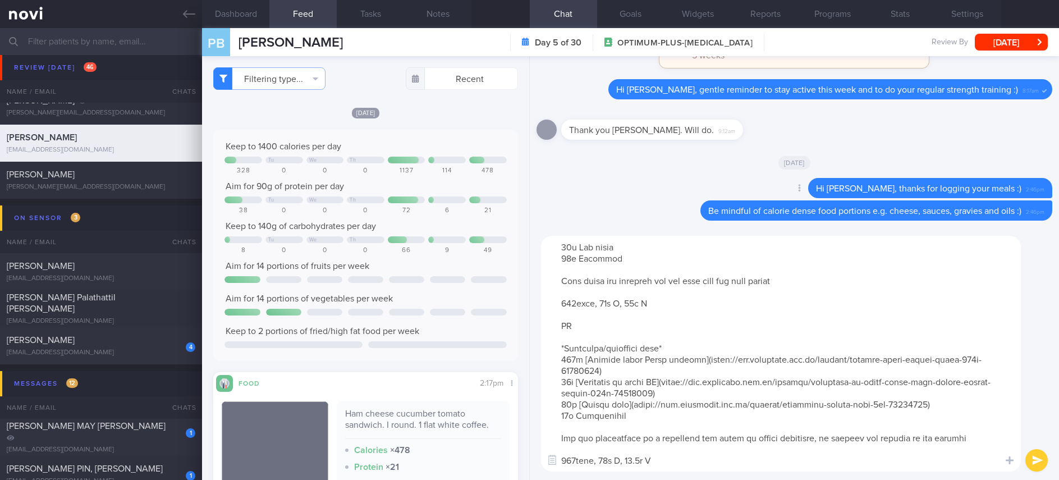
scroll to position [370, 0]
type textarea "*Breakfast:* *“Egg mayo” Sandwich* 1 slice [Smart carb low GI bread](https://ww…"
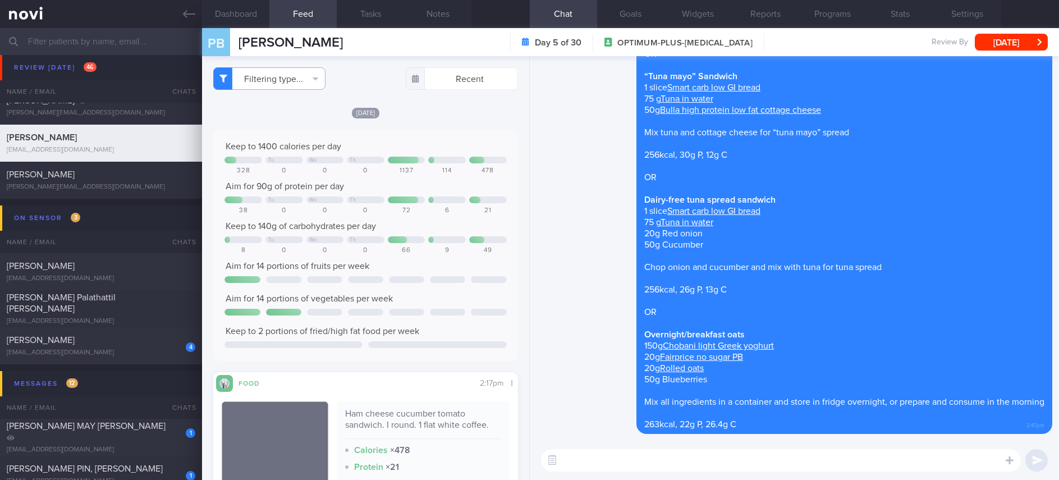
scroll to position [0, 0]
paste textarea "Lunch/dinner:* *Sriracha mayo tuna wrap* 1 (45g) [Mission reduced carb wrap](ht…"
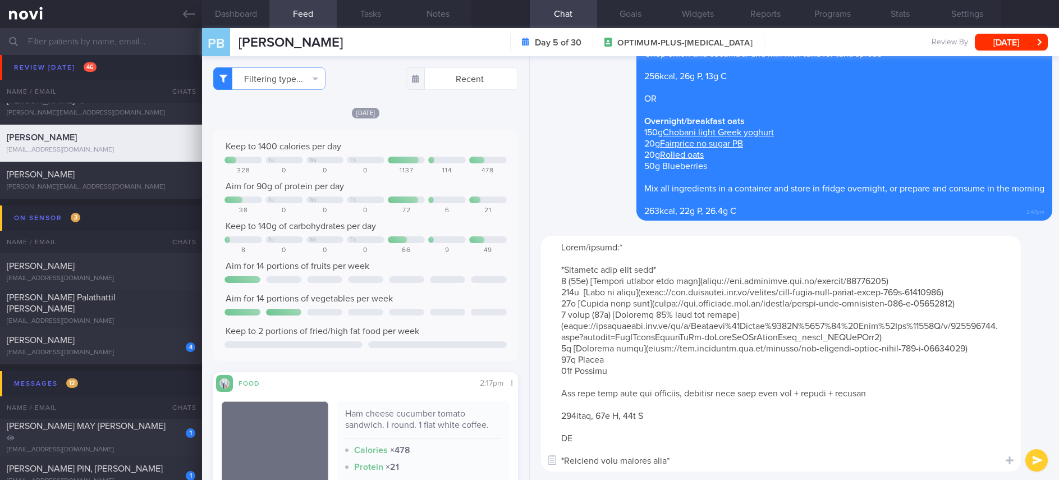
click at [561, 246] on textarea at bounding box center [781, 354] width 480 height 236
type textarea "*Lunch/dinner:* *Sriracha mayo tuna wrap* 1 (45g) [Mission reduced carb wrap](h…"
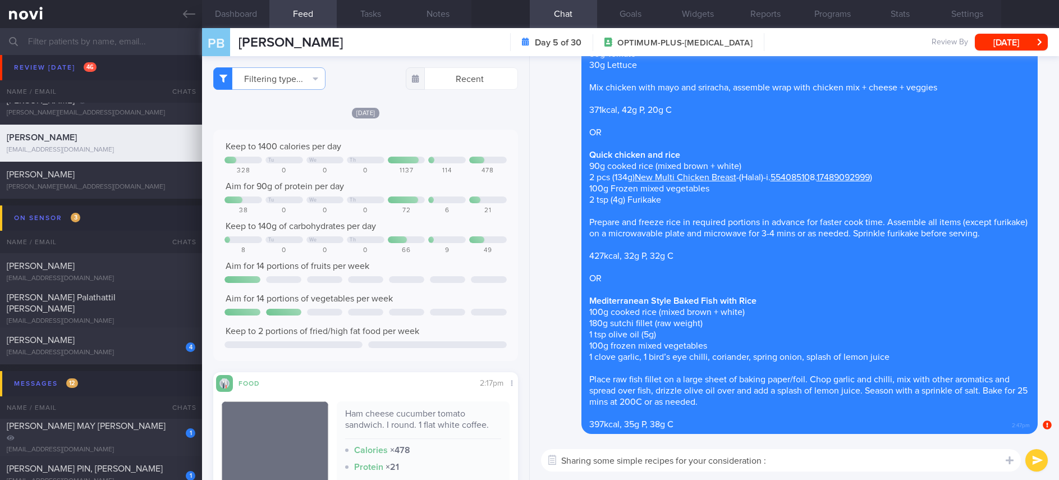
type textarea "Sharing some simple recipes for your consideration :)"
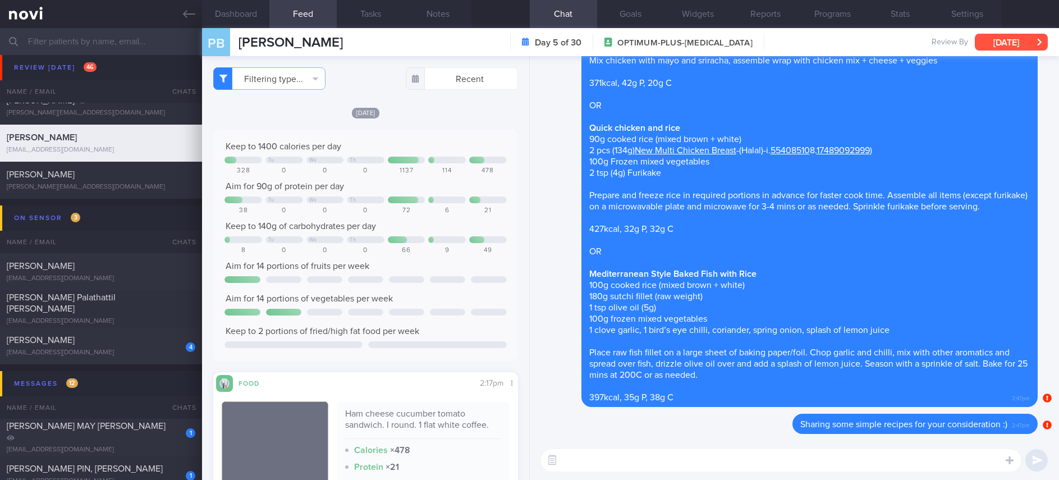
click at [1027, 42] on button "[DATE]" at bounding box center [1011, 42] width 73 height 17
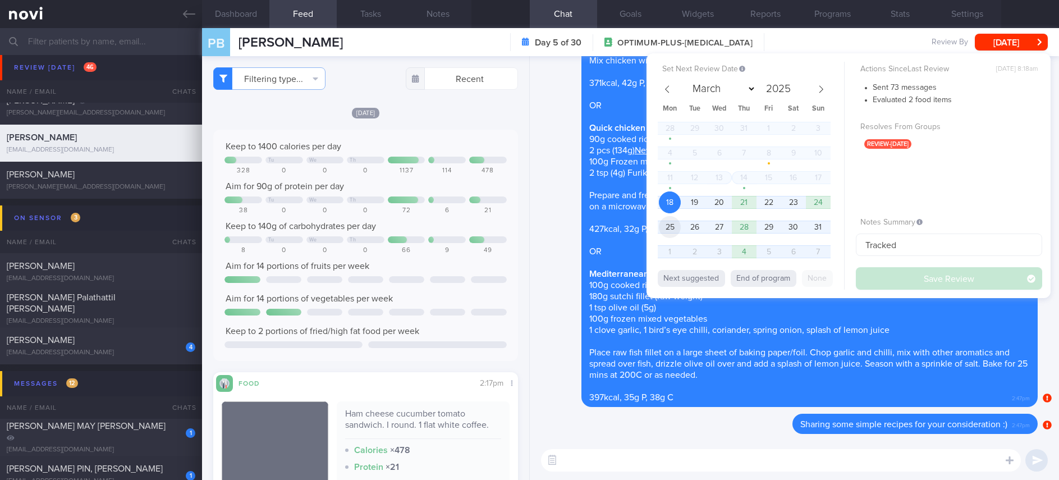
click at [678, 224] on span "25" at bounding box center [670, 227] width 22 height 22
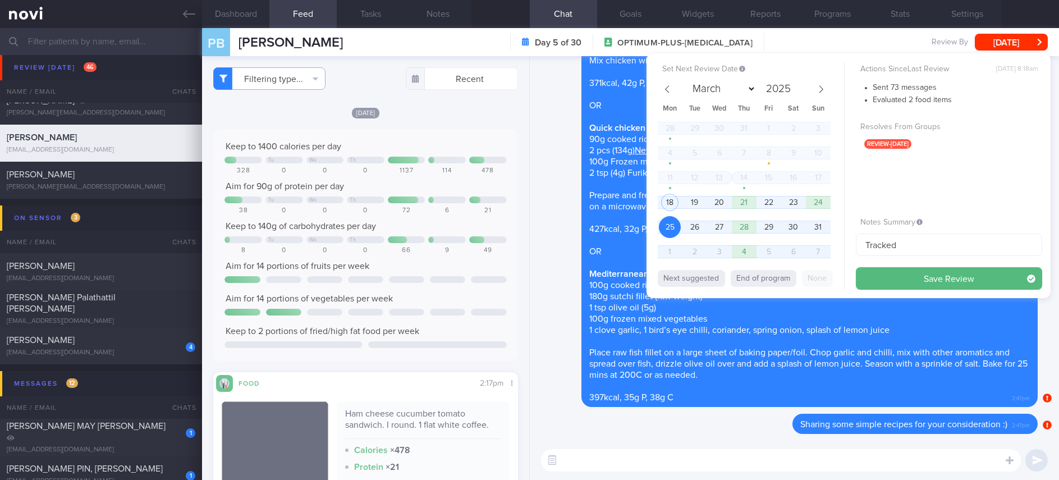
click at [920, 282] on button "Save Review" at bounding box center [949, 278] width 186 height 22
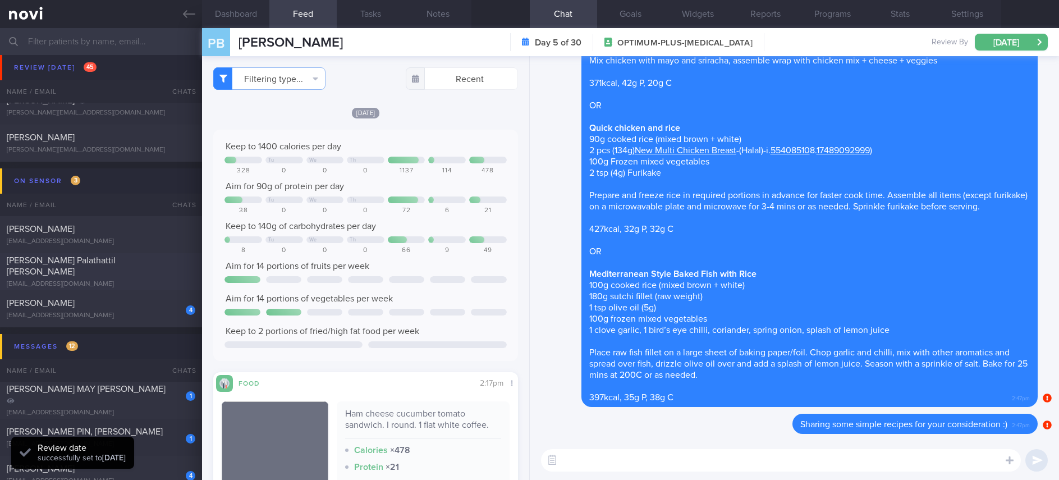
click at [153, 150] on div "jennifer_lopants@yahoo.com.sg" at bounding box center [101, 150] width 189 height 8
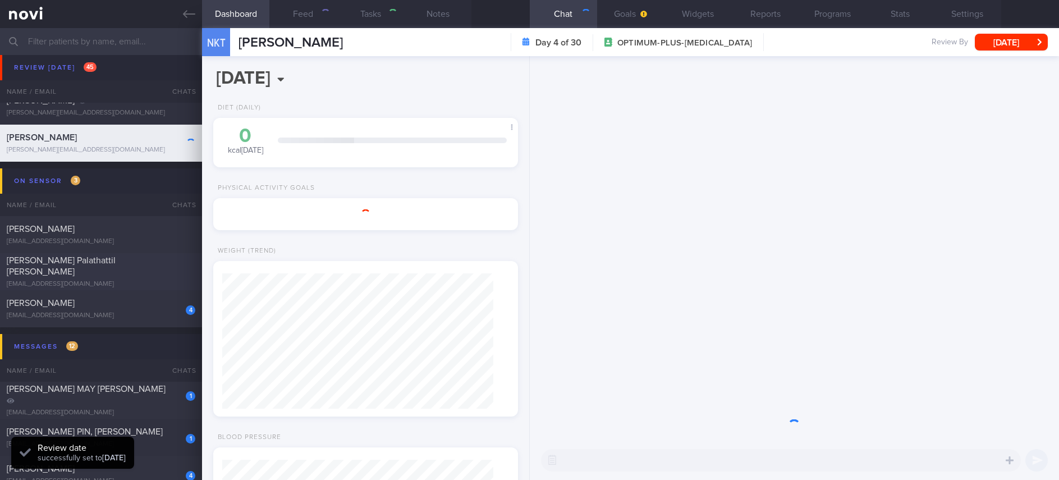
type input "Tracked. not compliant. too lazy to exercise"
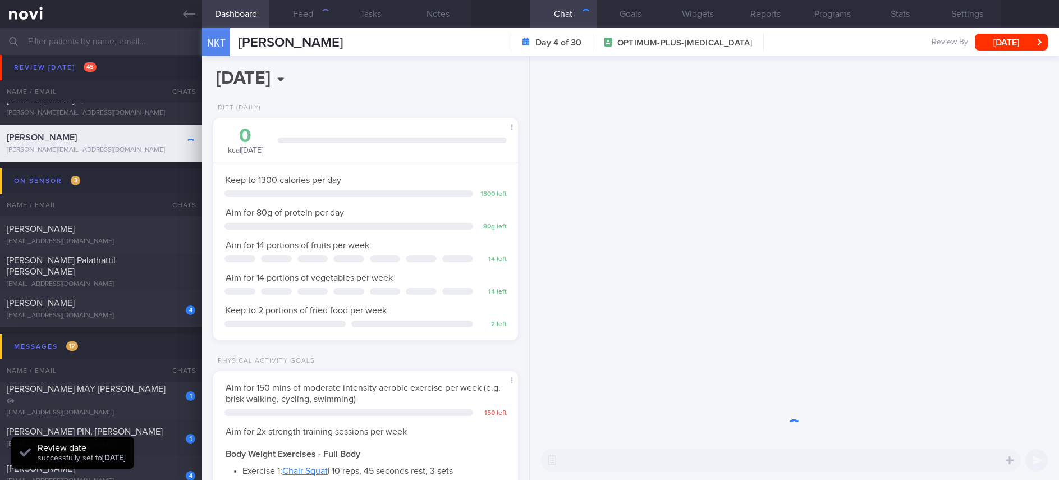
scroll to position [135, 271]
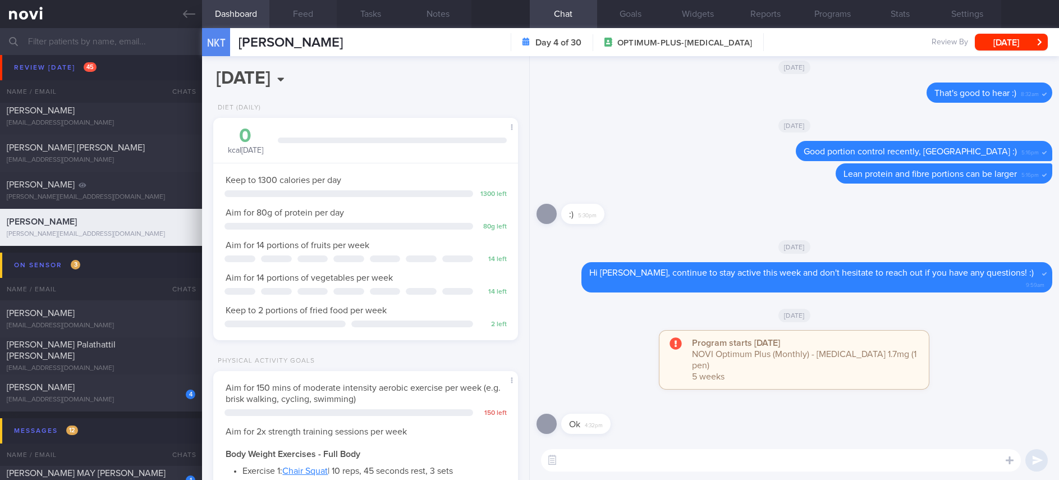
click at [303, 20] on button "Feed" at bounding box center [302, 14] width 67 height 28
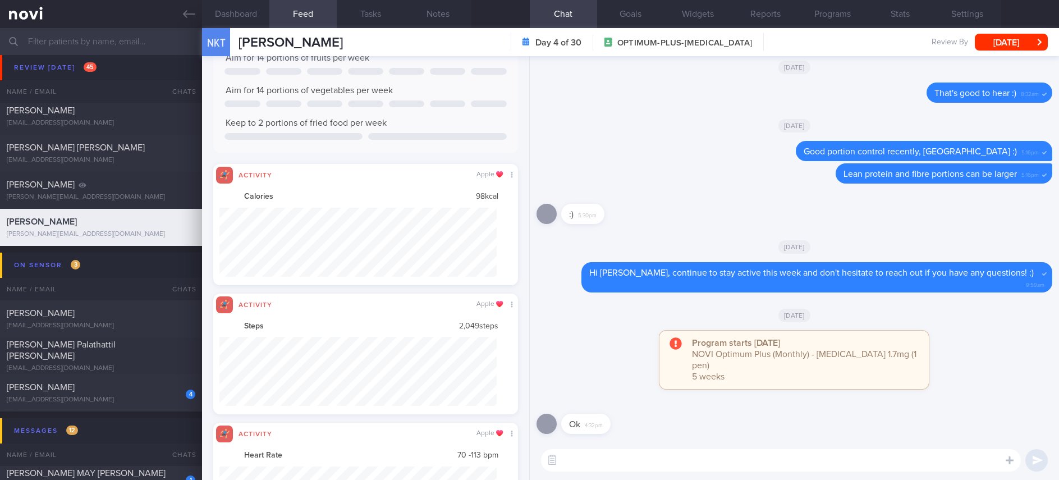
click at [636, 458] on textarea at bounding box center [781, 460] width 480 height 22
type textarea "Hi Nerissa, how is your diet and exercise going? :)"
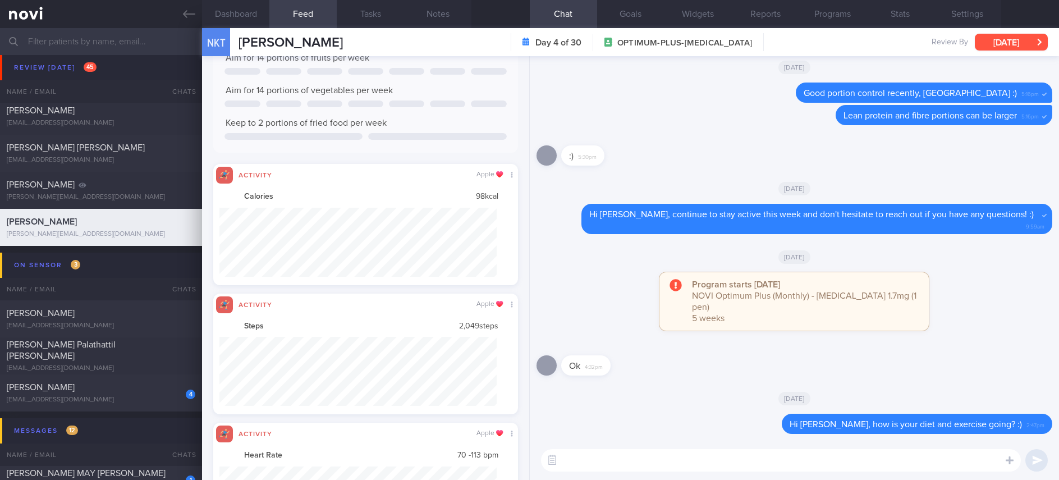
click at [1016, 34] on button "[DATE]" at bounding box center [1011, 42] width 73 height 17
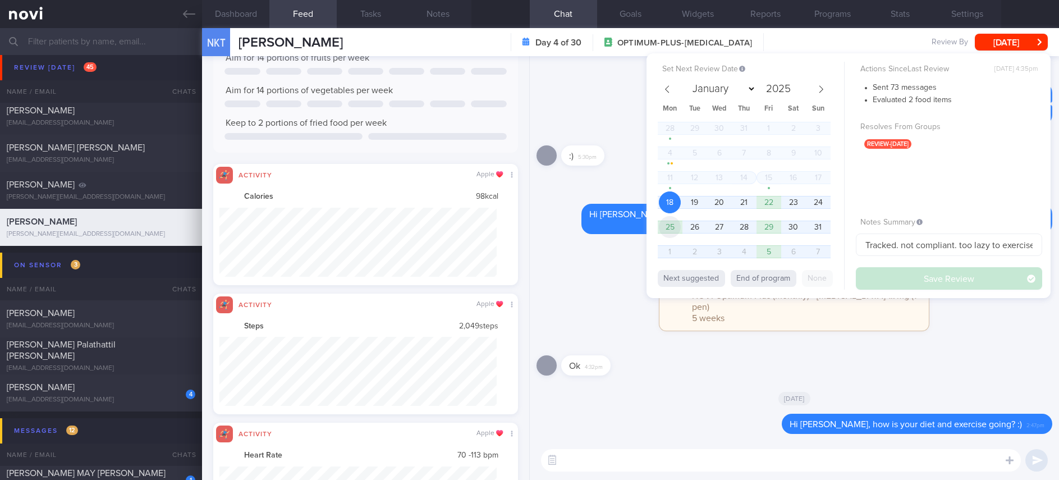
click at [672, 219] on span "25" at bounding box center [670, 227] width 22 height 22
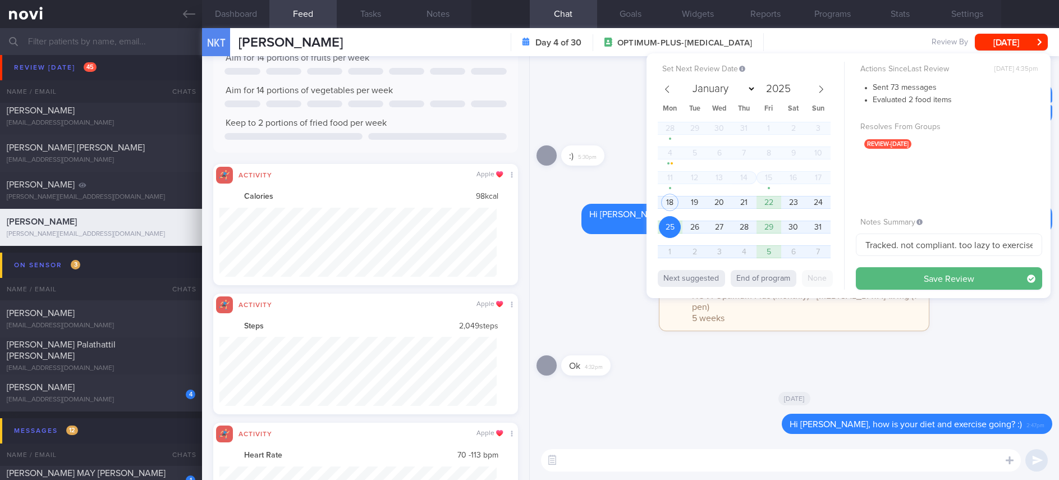
click at [880, 278] on button "Save Review" at bounding box center [949, 278] width 186 height 22
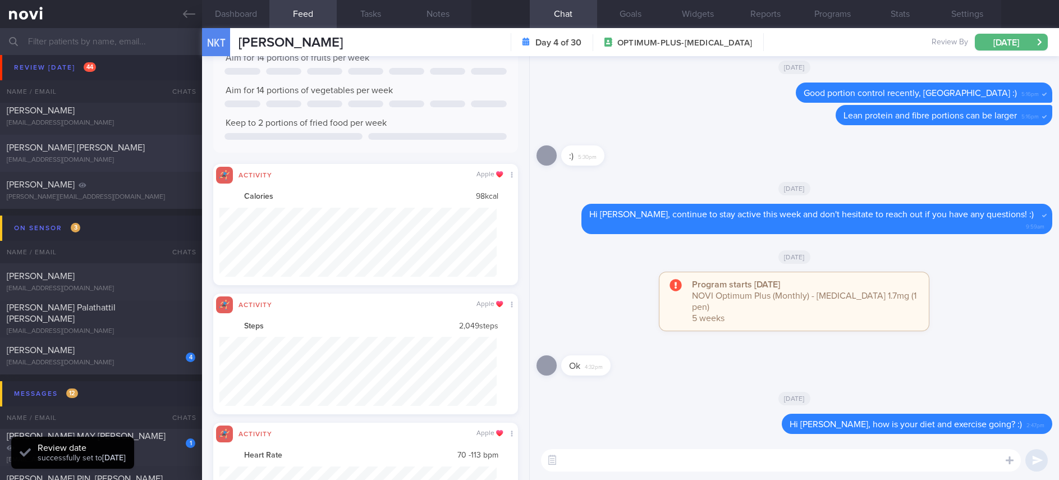
click at [140, 143] on span "[PERSON_NAME] [PERSON_NAME]" at bounding box center [76, 147] width 138 height 9
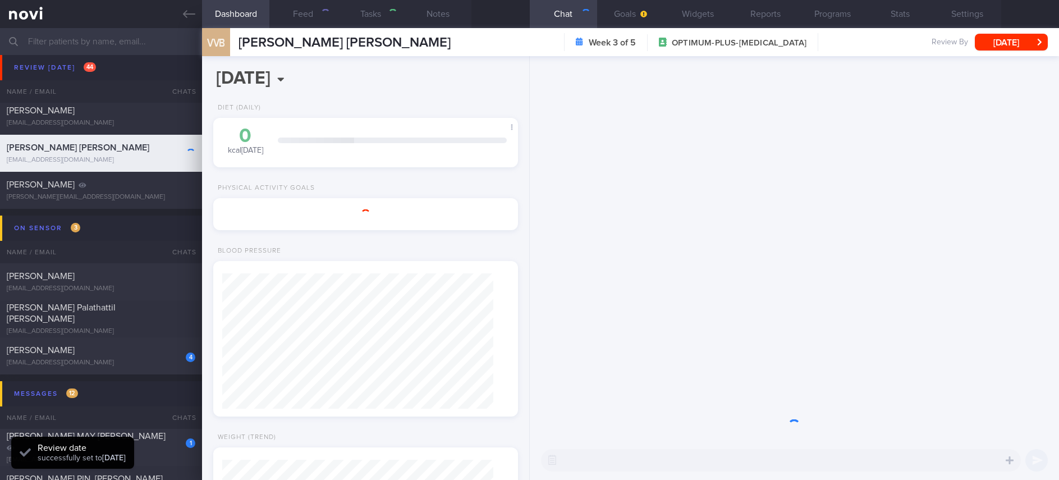
type input "tracked."
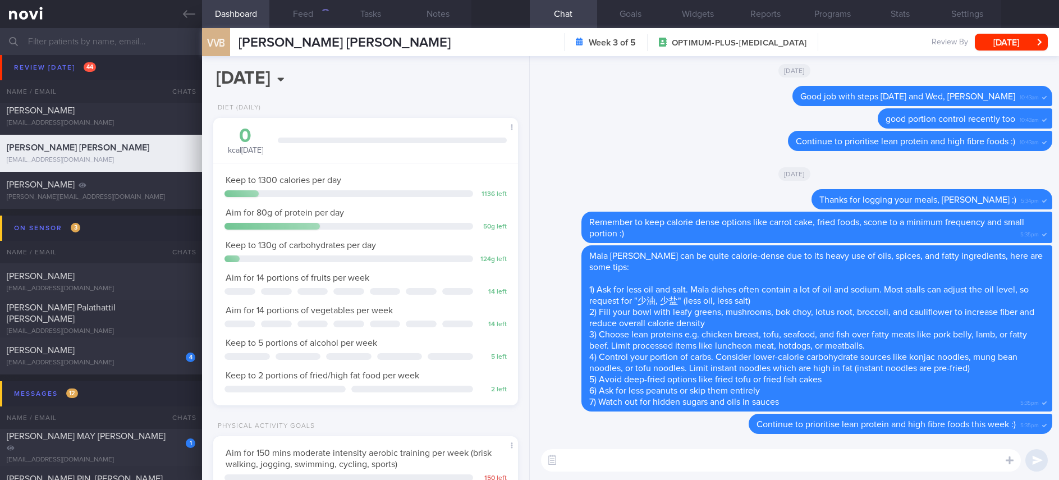
click at [916, 167] on div "[DATE]" at bounding box center [794, 173] width 516 height 31
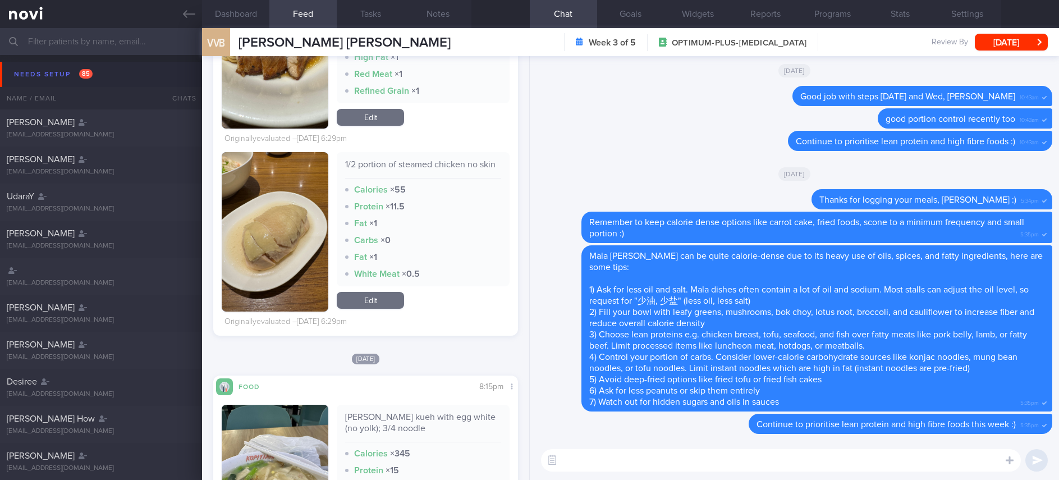
scroll to position [3367, 0]
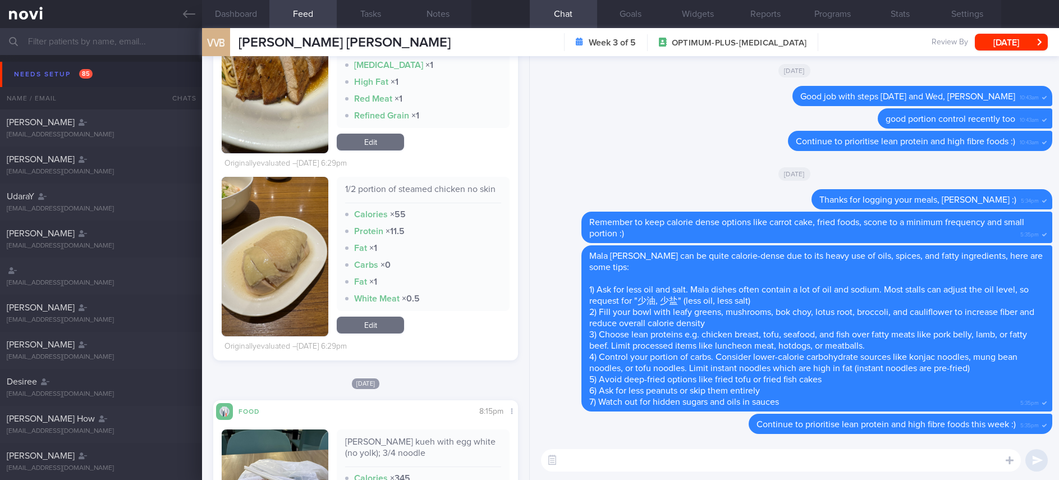
click at [629, 467] on textarea at bounding box center [781, 460] width 480 height 22
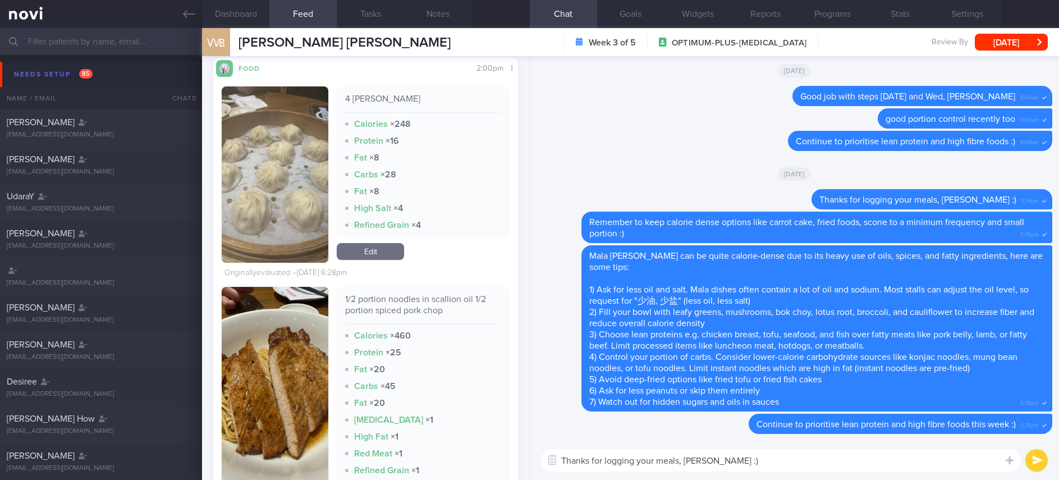
scroll to position [3115, 0]
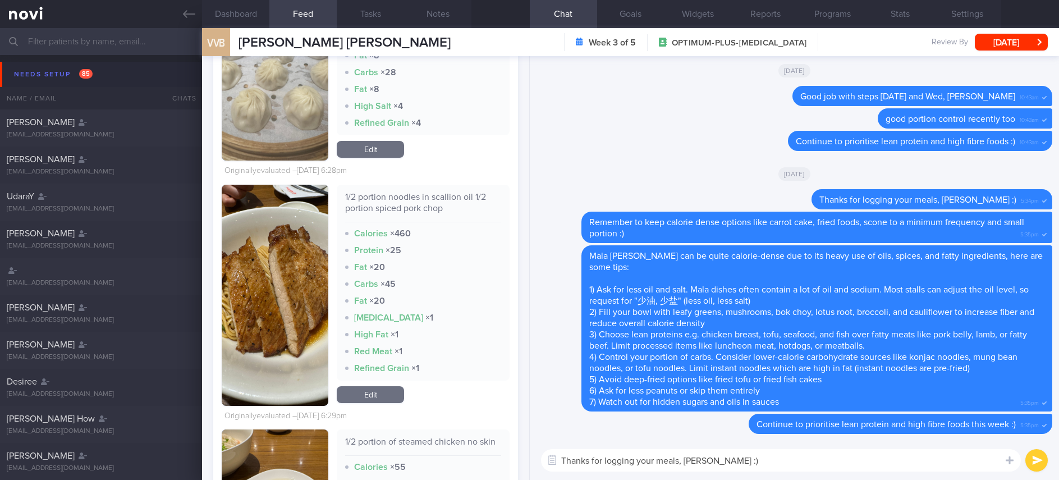
type textarea "Thanks for logging your meals, [PERSON_NAME] :)"
click at [268, 334] on img "button" at bounding box center [275, 295] width 107 height 221
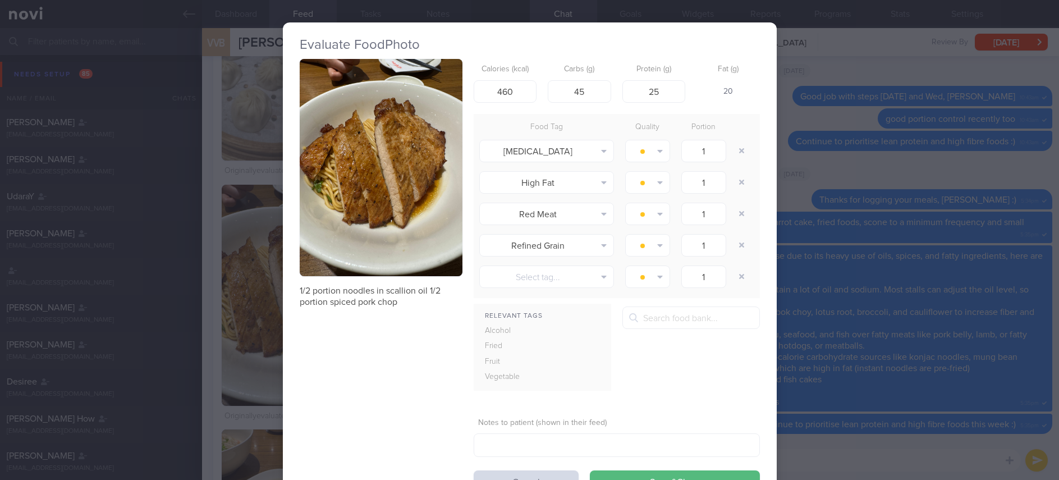
click at [421, 166] on button "button" at bounding box center [381, 167] width 163 height 217
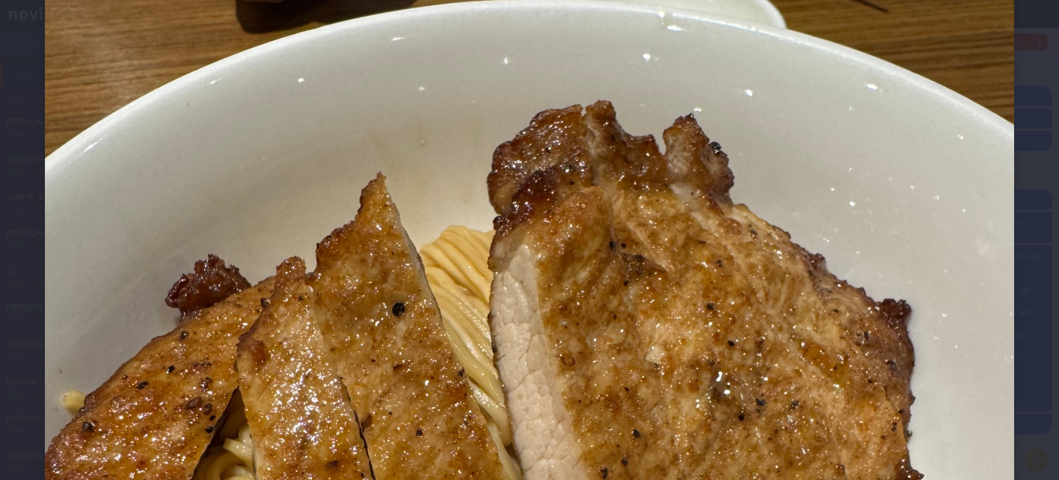
scroll to position [253, 0]
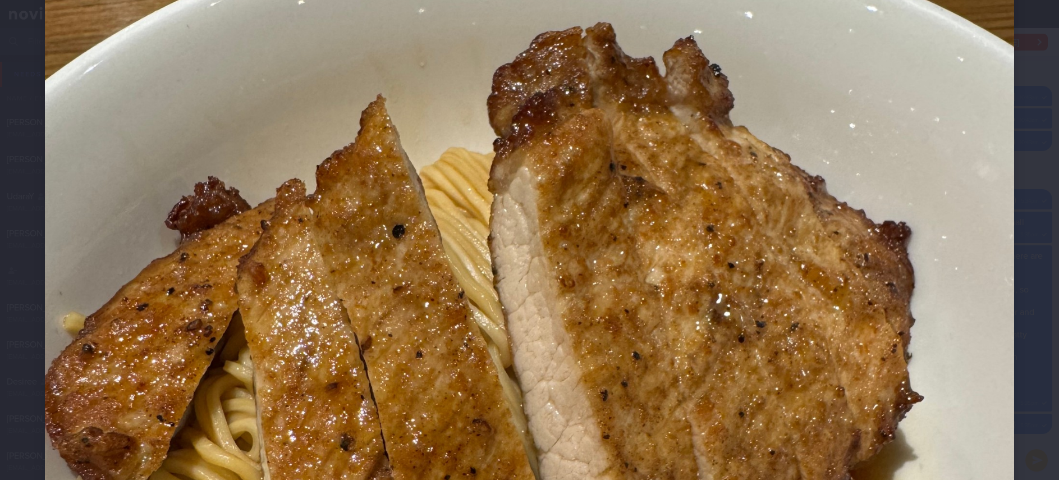
click at [866, 389] on img at bounding box center [529, 438] width 969 height 1292
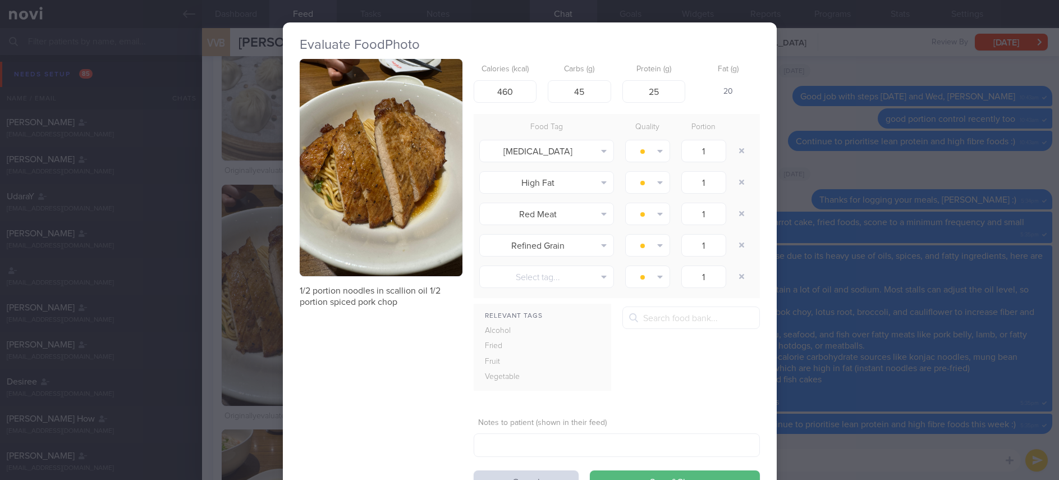
click at [911, 351] on div "Evaluate Food Photo 1/2 portion noodles in scallion oil 1/2 portion spiced pork…" at bounding box center [529, 240] width 1059 height 480
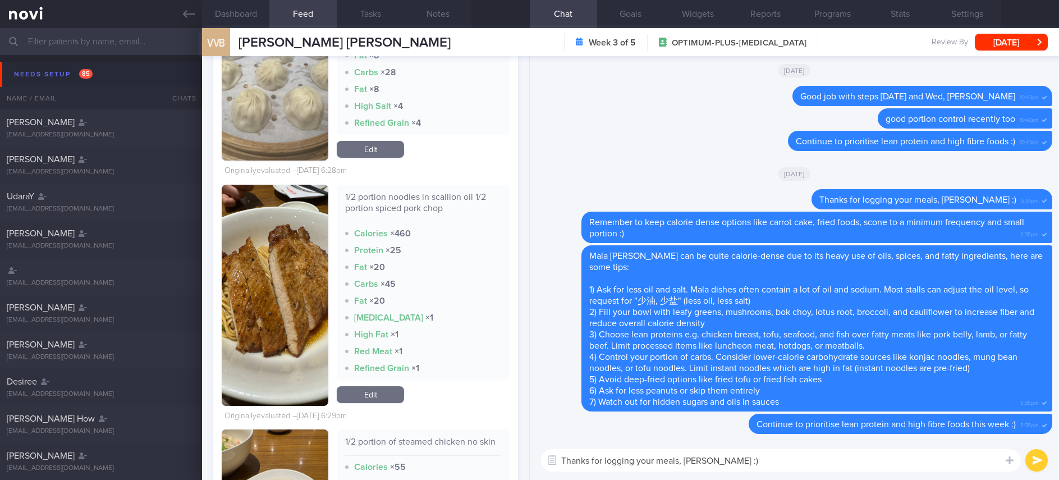
click at [846, 447] on div "Thanks for logging your meals, [PERSON_NAME] :) Thanks for logging your meals, …" at bounding box center [794, 460] width 529 height 39
click at [799, 462] on textarea "Thanks for logging your meals, [PERSON_NAME] :)" at bounding box center [781, 460] width 480 height 22
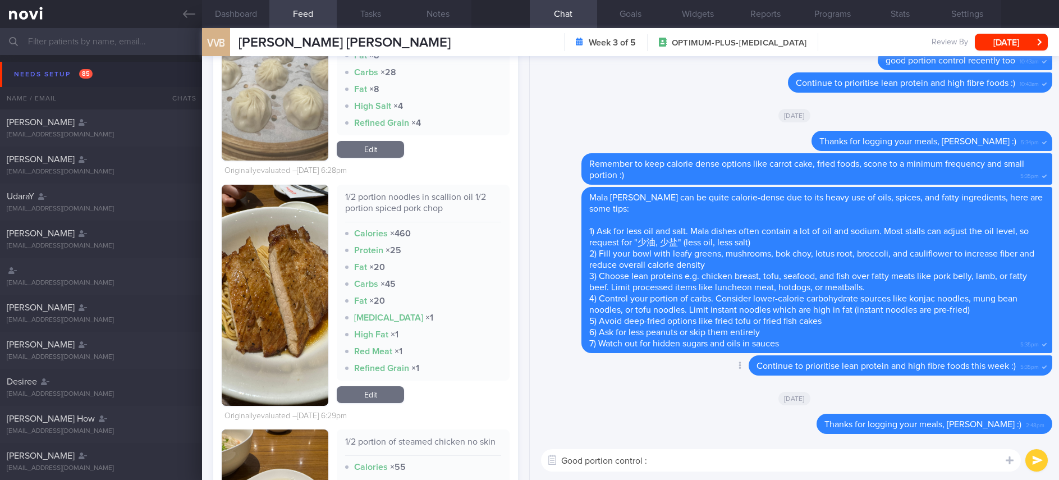
type textarea "Good portion control :)"
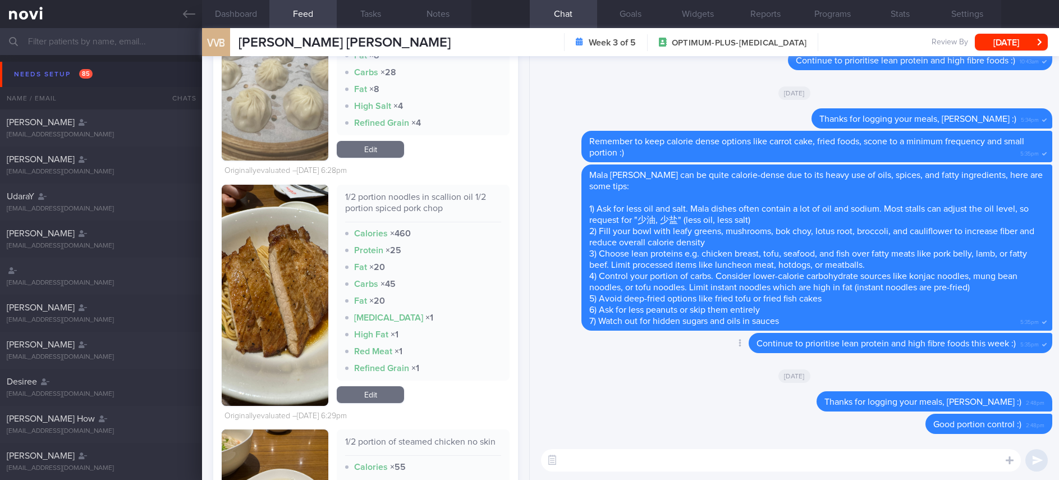
paste textarea "When eating Din [PERSON_NAME]/Chinese restaurants, here are some ways to contro…"
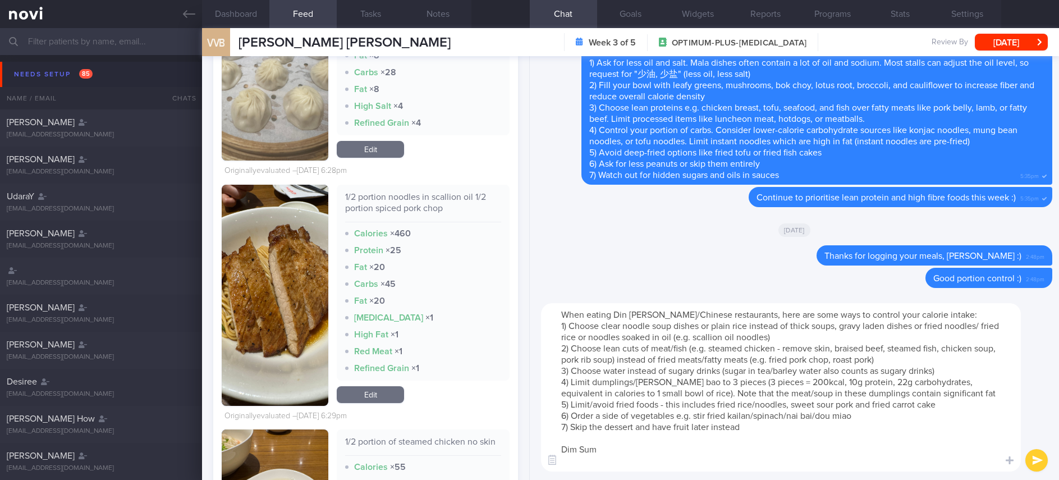
click at [600, 437] on textarea "When eating Din [PERSON_NAME]/Chinese restaurants, here are some ways to contro…" at bounding box center [781, 387] width 480 height 168
click at [628, 479] on html "You are offline! Some functionality will be unavailable Patients New Users Coac…" at bounding box center [529, 240] width 1059 height 480
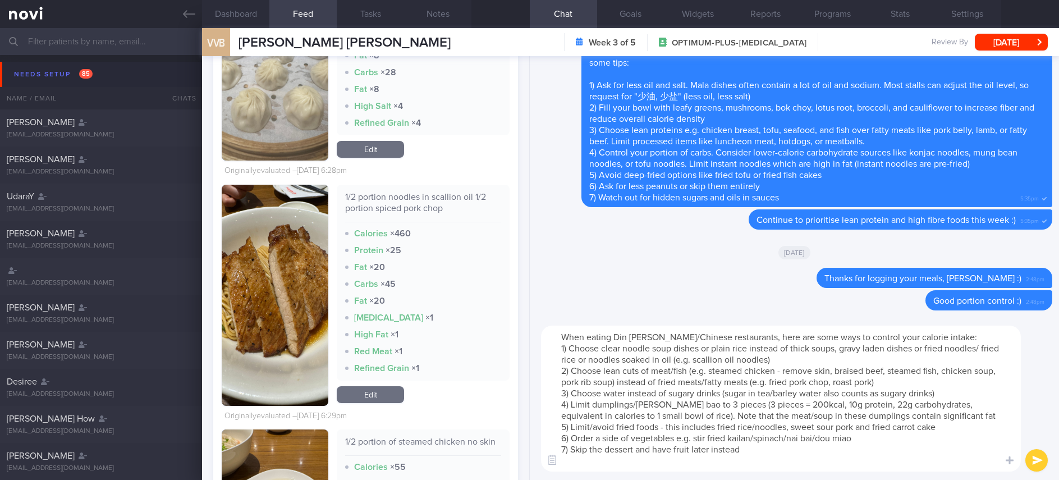
type textarea "When eating Din [PERSON_NAME]/Chinese restaurants, here are some ways to contro…"
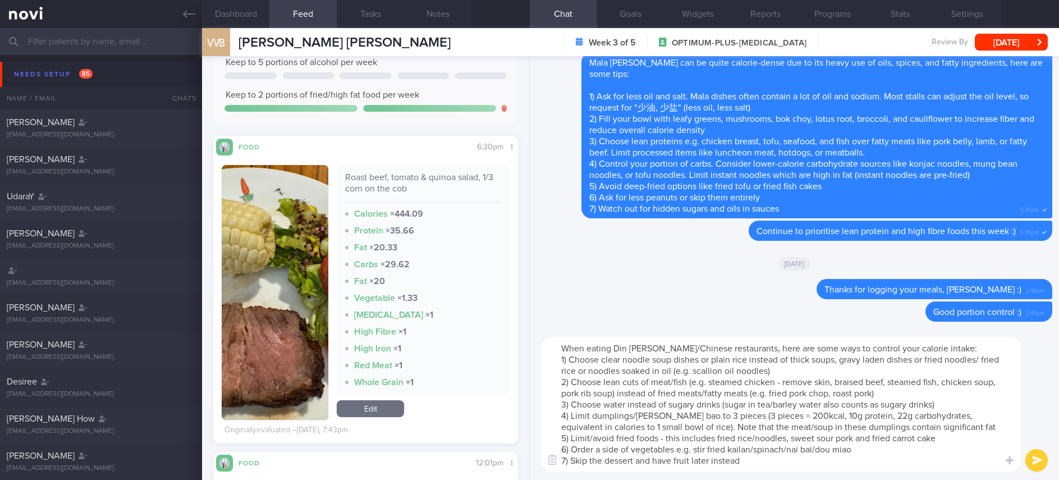
scroll to position [1178, 0]
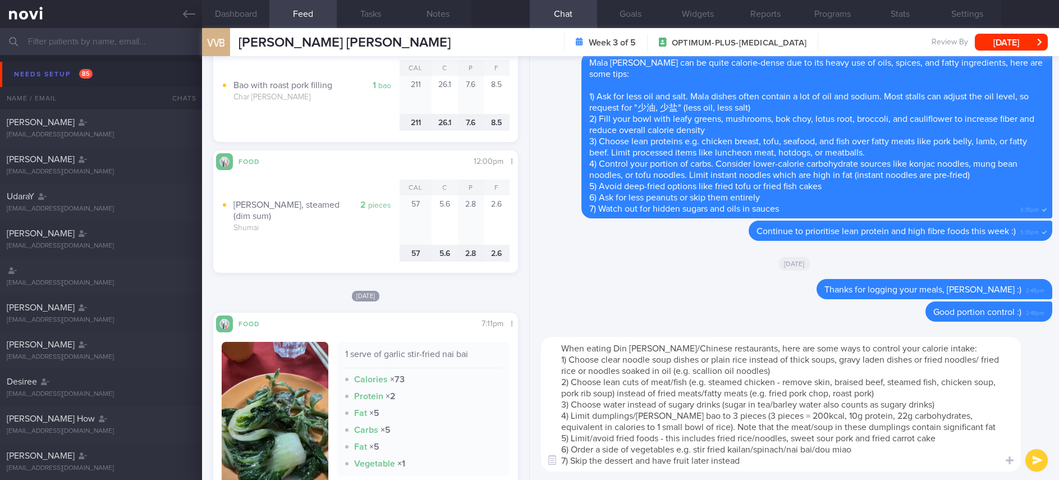
click at [760, 410] on textarea "When eating Din [PERSON_NAME]/Chinese restaurants, here are some ways to contro…" at bounding box center [781, 404] width 480 height 135
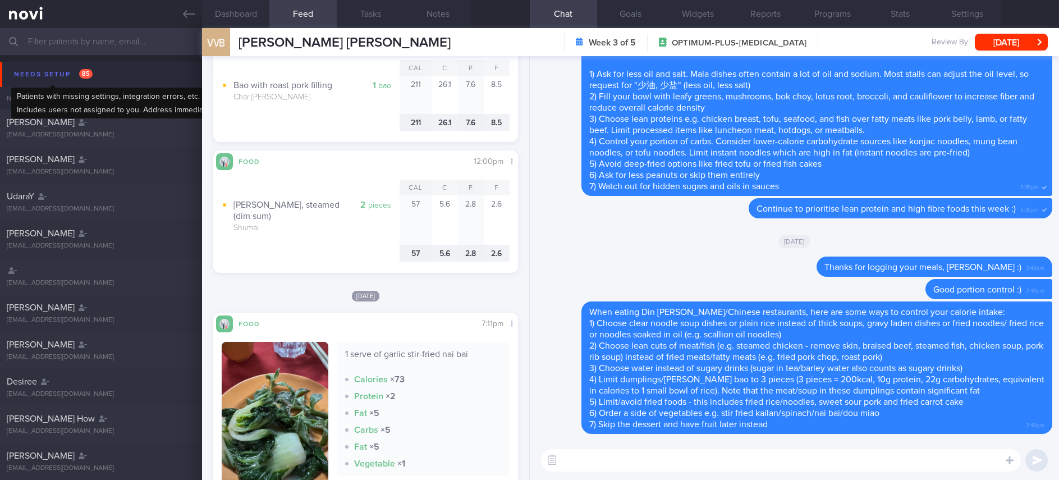
click at [75, 73] on div "Needs setup 85" at bounding box center [53, 74] width 84 height 15
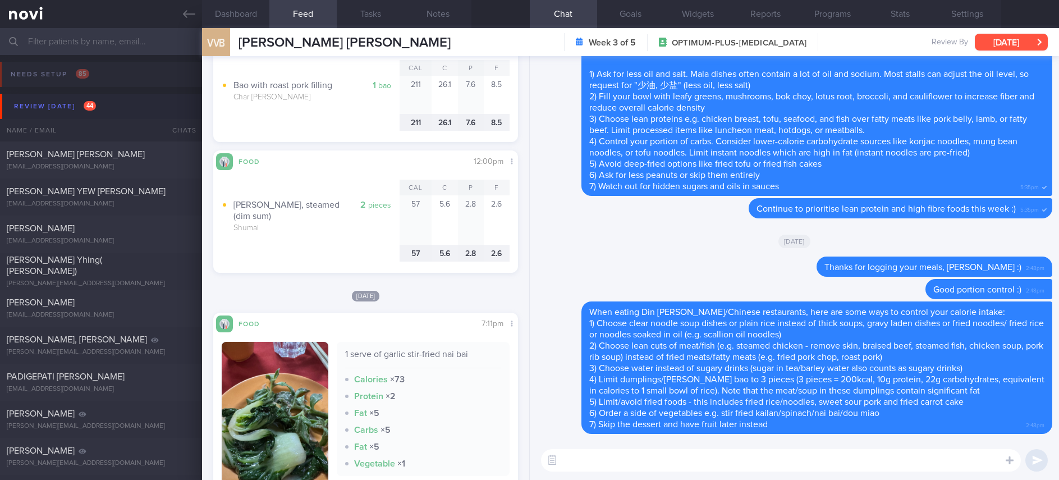
click at [1024, 40] on button "[DATE]" at bounding box center [1011, 42] width 73 height 17
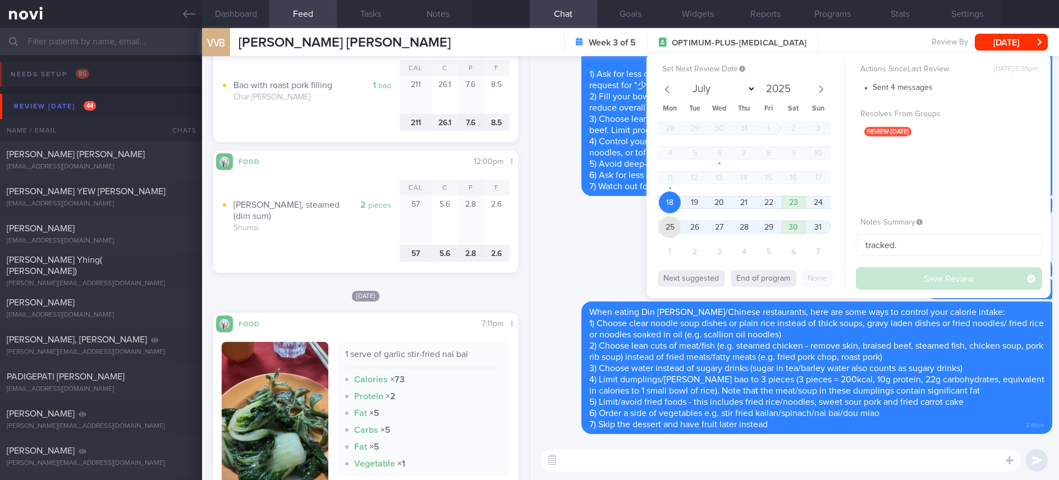
click at [674, 226] on span "25" at bounding box center [670, 227] width 22 height 22
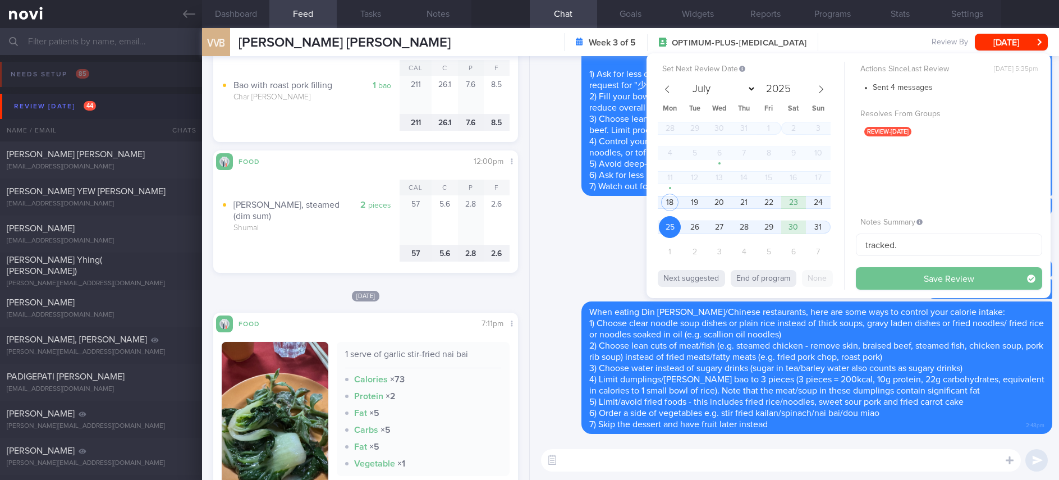
click at [919, 276] on button "Save Review" at bounding box center [949, 278] width 186 height 22
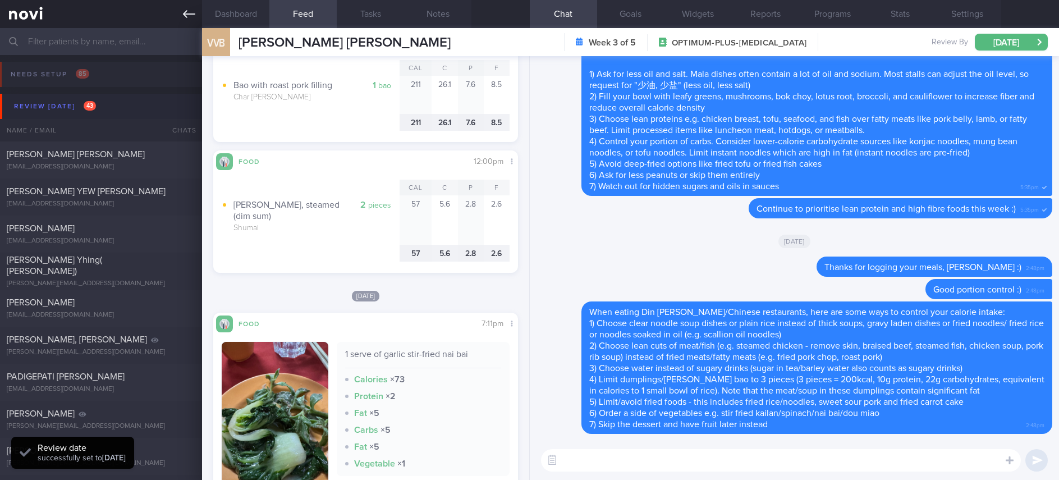
click at [178, 22] on link at bounding box center [101, 14] width 202 height 28
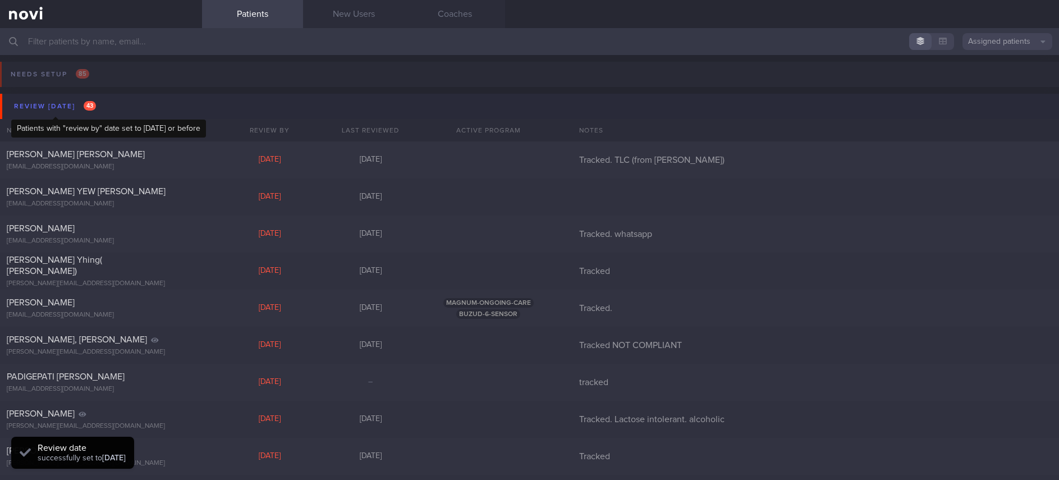
click at [45, 111] on div "Review [DATE] 43" at bounding box center [55, 106] width 88 height 15
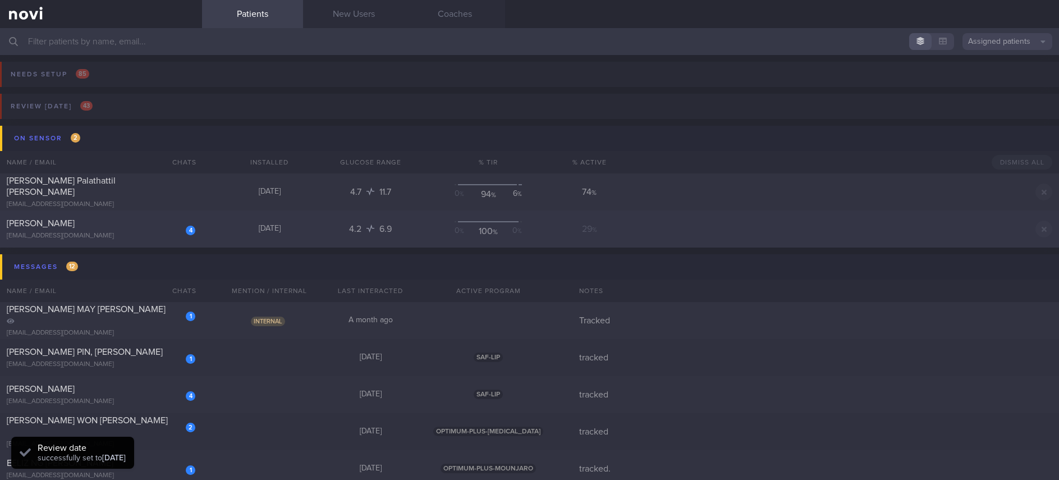
click at [235, 235] on div "4 [PERSON_NAME] [EMAIL_ADDRESS][DOMAIN_NAME] [DATE] 4.2 6.9 0 % 100 % 0 % 29 % …" at bounding box center [529, 228] width 1059 height 37
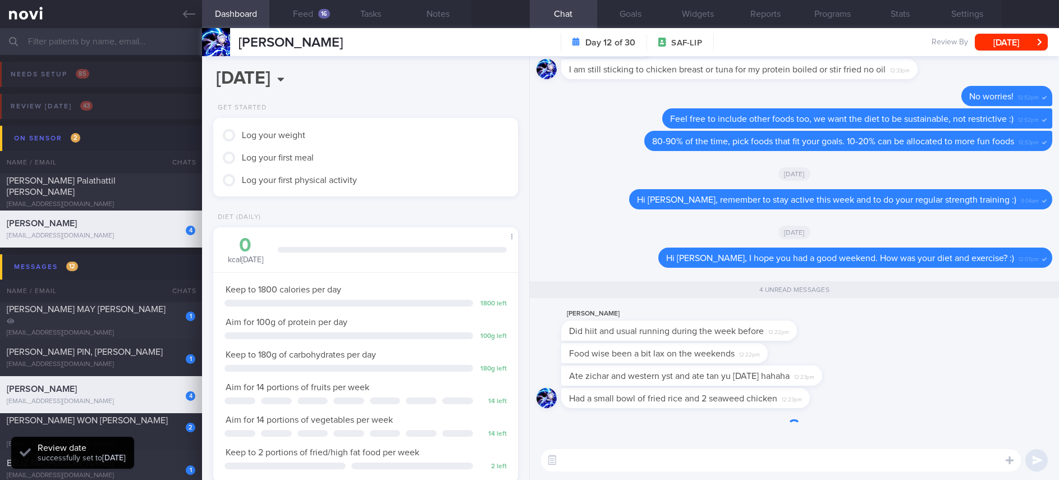
scroll to position [137, 276]
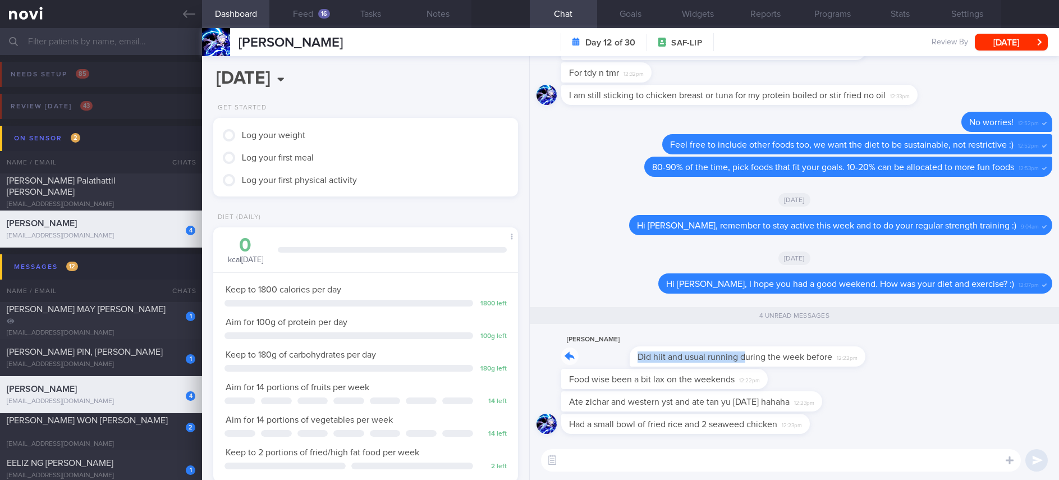
drag, startPoint x: 676, startPoint y: 347, endPoint x: 891, endPoint y: 354, distance: 215.0
click at [891, 354] on div "[PERSON_NAME] Did hiit and usual running during the week before 12:22pm" at bounding box center [794, 351] width 516 height 36
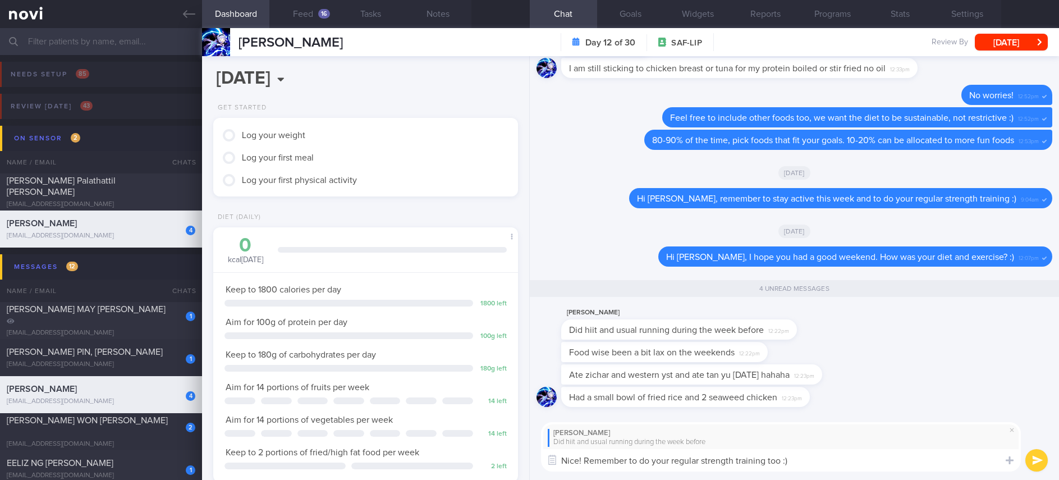
type textarea "Nice! Remember to do your regular strength training too :)"
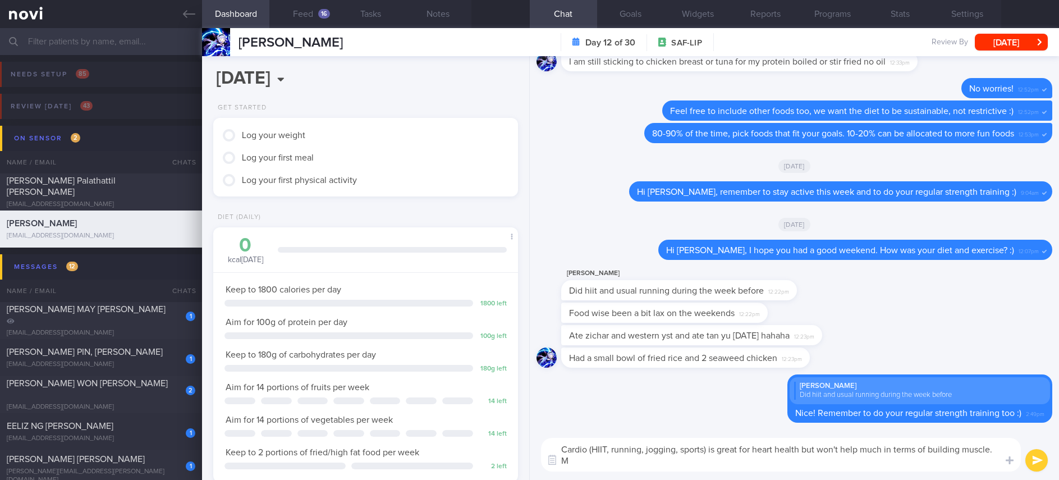
scroll to position [0, 0]
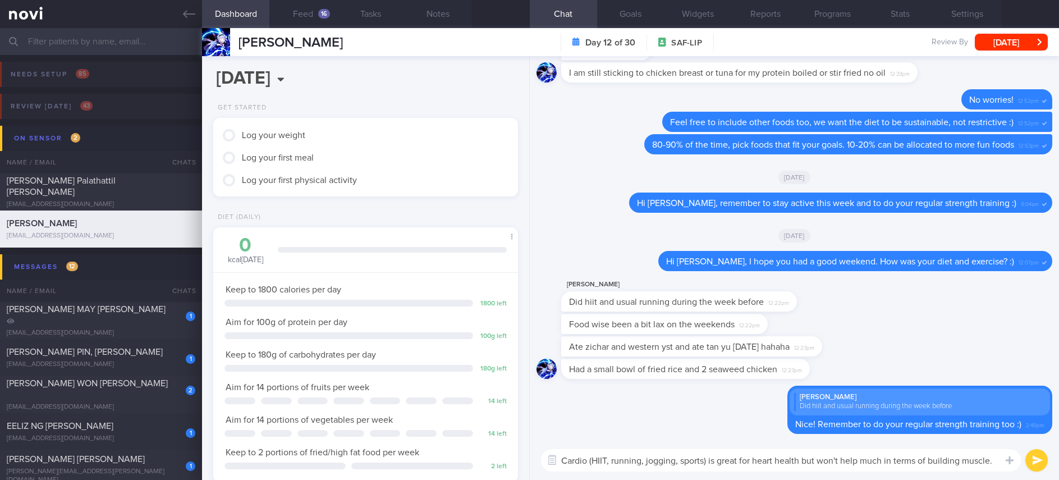
type textarea "Cardio (HIIT, running, jogging, sports) is great for heart health but won't hel…"
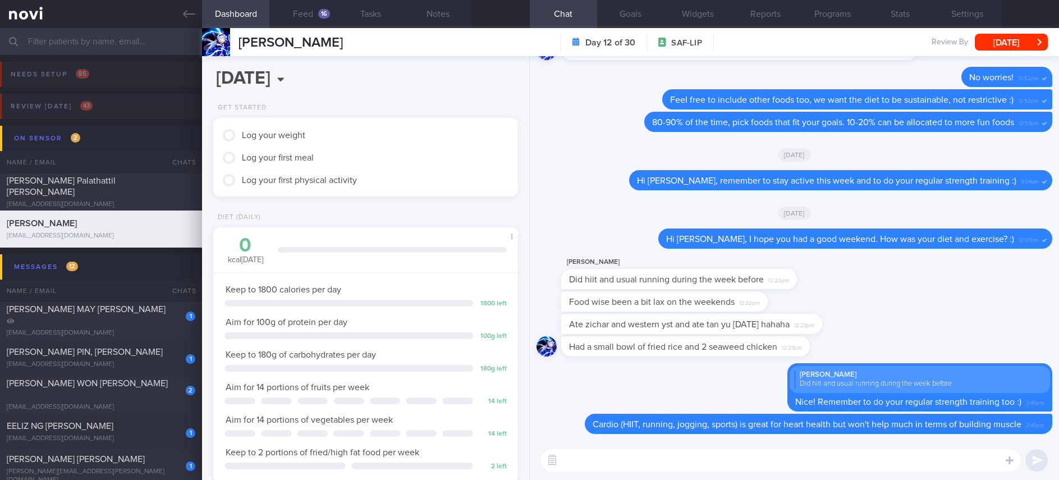
click at [609, 458] on textarea at bounding box center [781, 460] width 480 height 22
type textarea "Try 10-15 mins statics/bodyweight exercises before/after your runs :)"
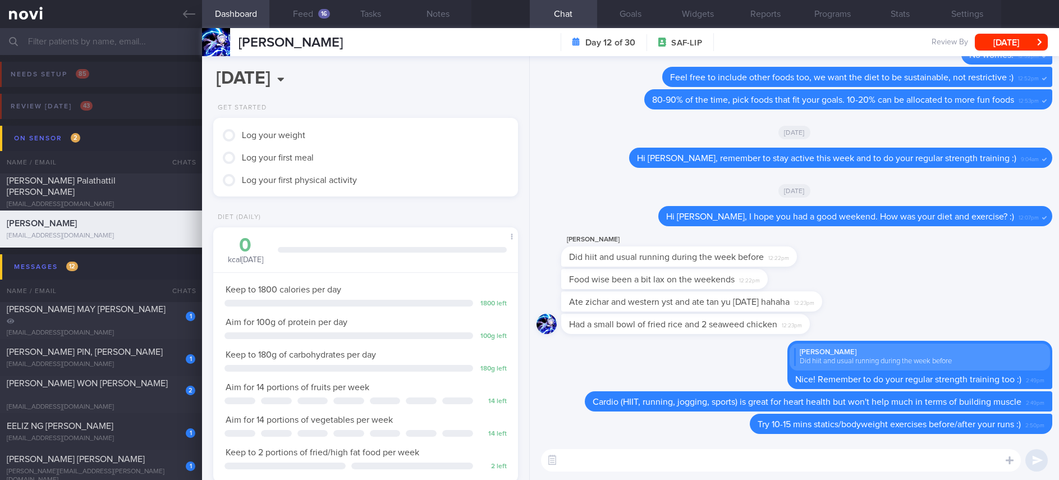
click at [624, 296] on div "Ate zichar and western yst and ate tan yu [DATE] hahaha 12:23pm" at bounding box center [691, 301] width 261 height 20
click at [974, 296] on div "Ate zichar and western yst and ate tan yu [DATE] hahaha 12:23pm" at bounding box center [794, 302] width 516 height 22
click at [757, 302] on div "Ate zichar and western yst and ate tan yu [DATE] hahaha 12:23pm" at bounding box center [794, 302] width 516 height 22
click at [673, 297] on div "Ate zichar and western yst and ate tan yu [DATE] hahaha 12:23pm" at bounding box center [691, 301] width 261 height 20
drag, startPoint x: 673, startPoint y: 297, endPoint x: 823, endPoint y: 295, distance: 149.9
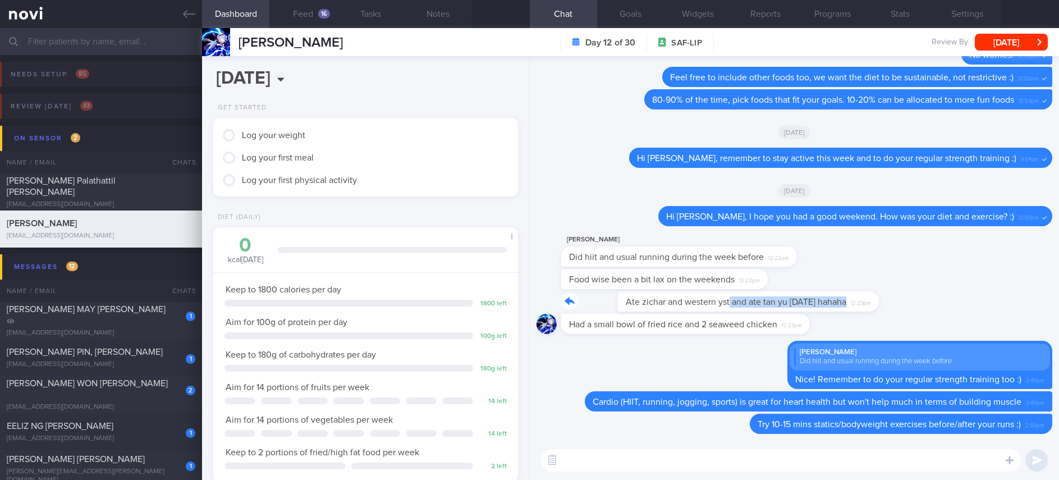
click at [823, 295] on div "Ate zichar and western yst and ate tan yu [DATE] hahaha 12:23pm" at bounding box center [708, 301] width 295 height 20
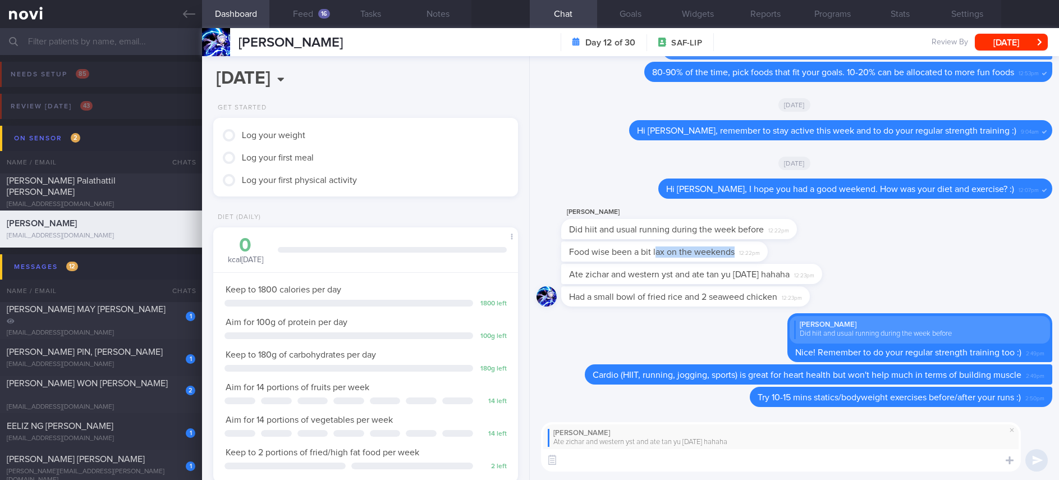
drag, startPoint x: 655, startPoint y: 244, endPoint x: 883, endPoint y: 251, distance: 228.0
click at [883, 251] on div "Food wise been a bit lax on the weekends 12:22pm" at bounding box center [794, 252] width 516 height 22
click at [749, 246] on span "12:22pm" at bounding box center [749, 251] width 21 height 11
drag, startPoint x: 713, startPoint y: 247, endPoint x: 918, endPoint y: 247, distance: 205.4
click at [918, 247] on div "Food wise been a bit lax on the weekends 12:22pm" at bounding box center [794, 252] width 516 height 22
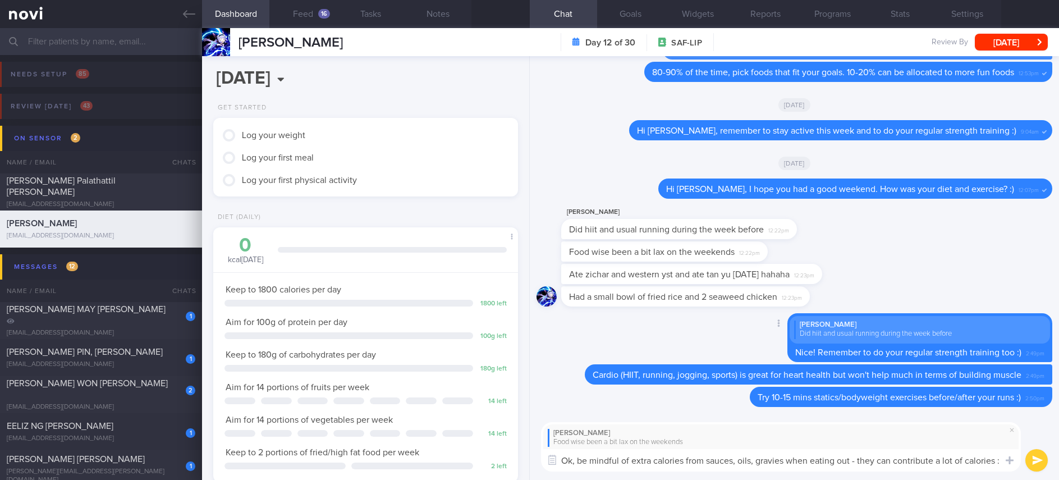
type textarea "Ok, be mindful of extra calories from sauces, oils, gravies when eating out - t…"
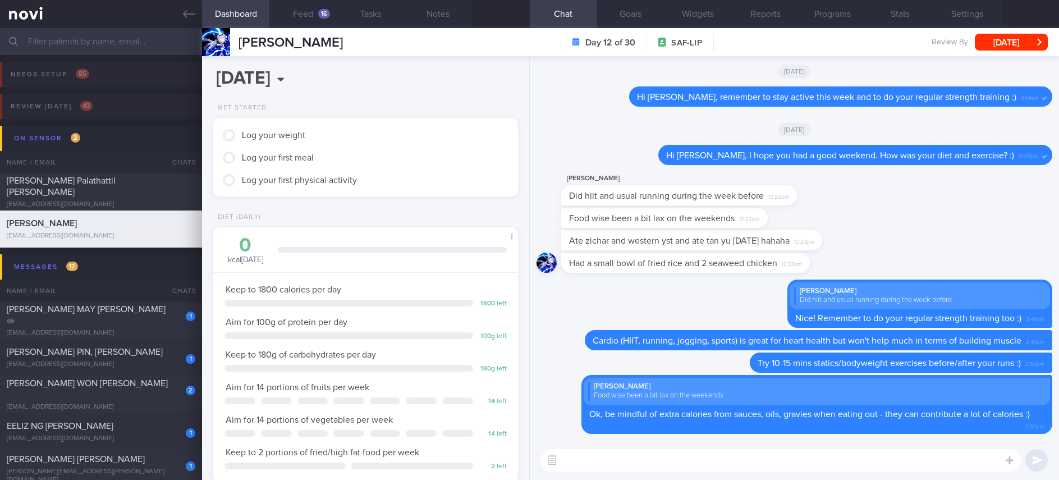
click at [721, 466] on textarea at bounding box center [781, 460] width 480 height 22
paste textarea "Here are some real life examples of how to hit your protein intake when eating …"
type textarea "Here are some real life examples of how to hit your protein intake when eating …"
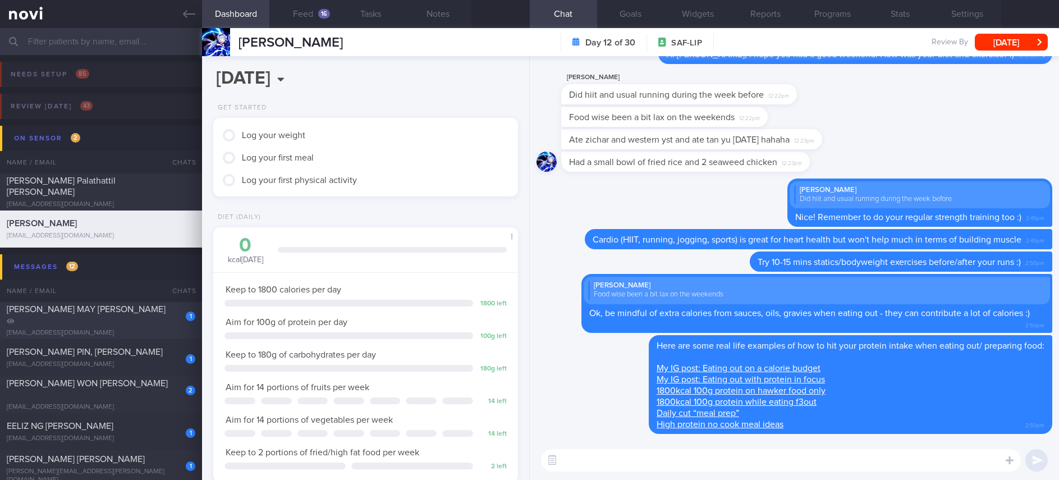
click at [125, 318] on div "[PERSON_NAME] MAY [PERSON_NAME]" at bounding box center [100, 315] width 186 height 22
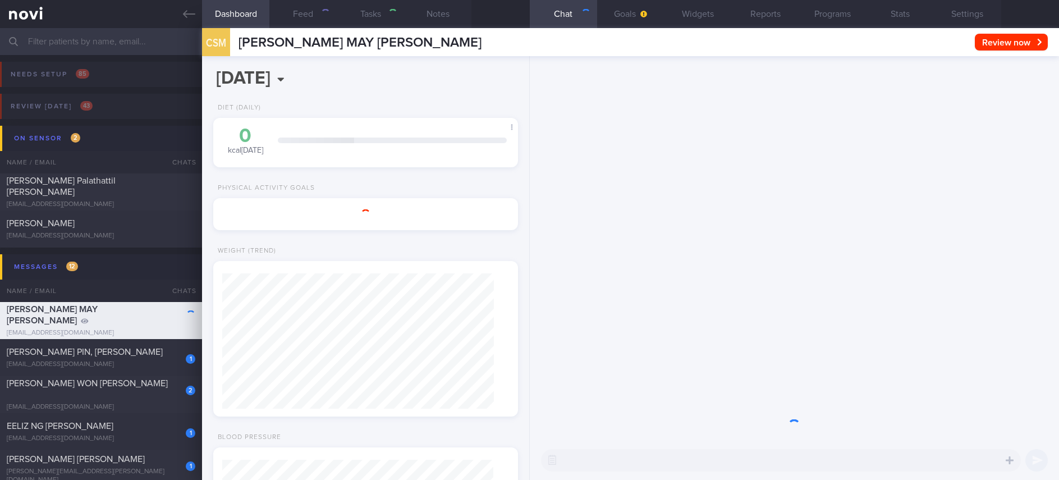
type input "Tracked"
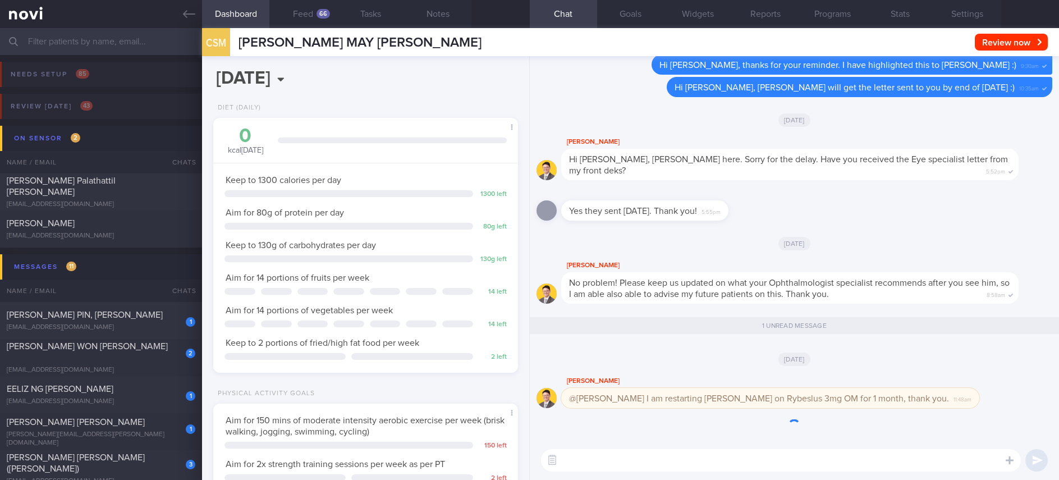
scroll to position [152, 271]
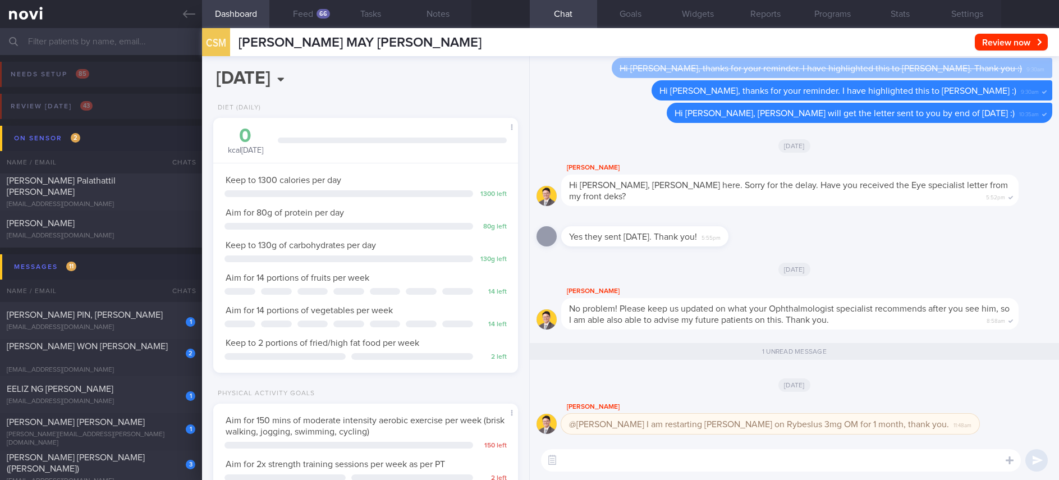
click at [832, 459] on textarea at bounding box center [781, 460] width 480 height 22
click at [557, 456] on button "button" at bounding box center [552, 460] width 20 height 20
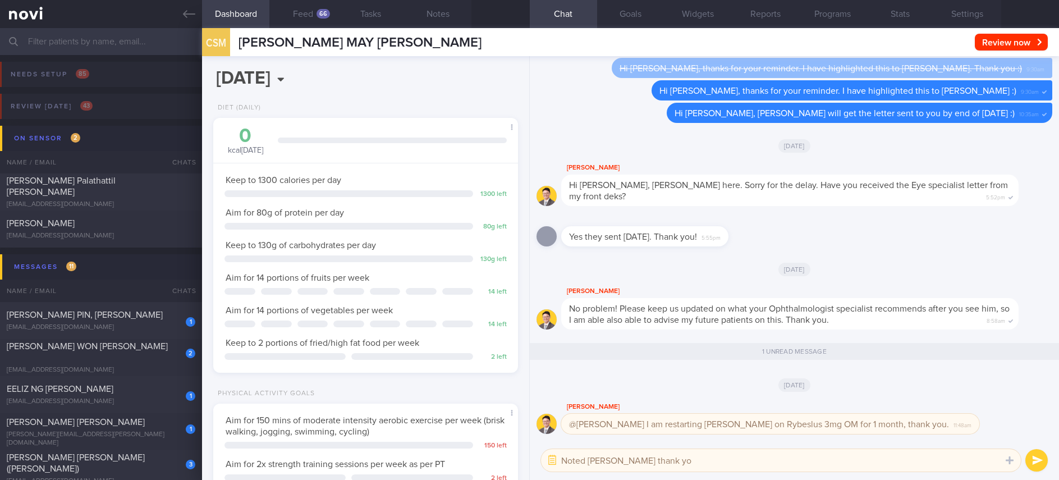
type textarea "Noted [PERSON_NAME] thank you"
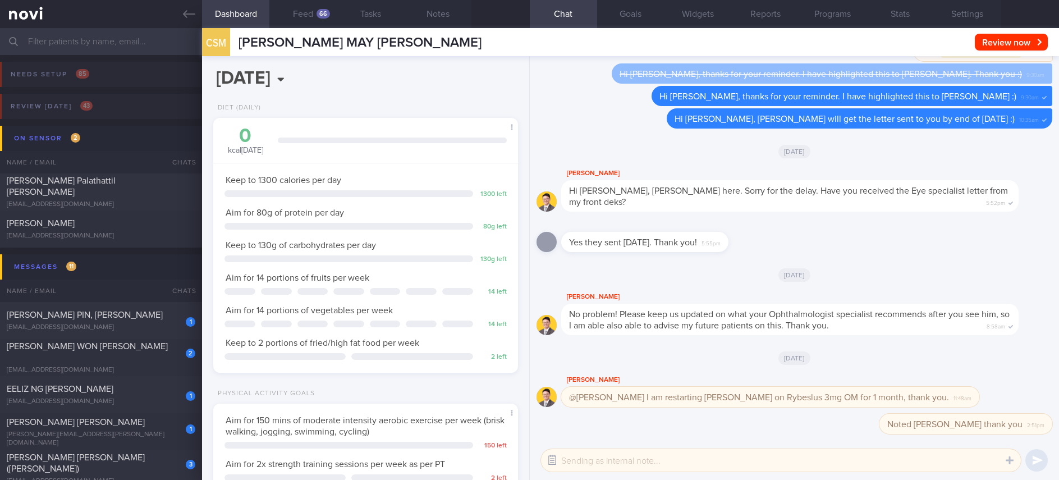
click at [555, 453] on button "button" at bounding box center [552, 460] width 20 height 20
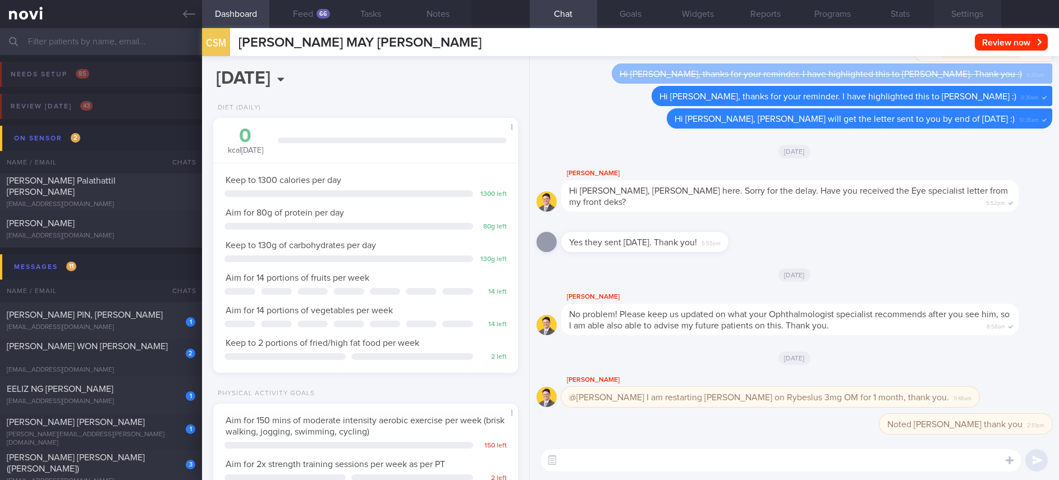
click at [979, 15] on button "Settings" at bounding box center [967, 14] width 67 height 28
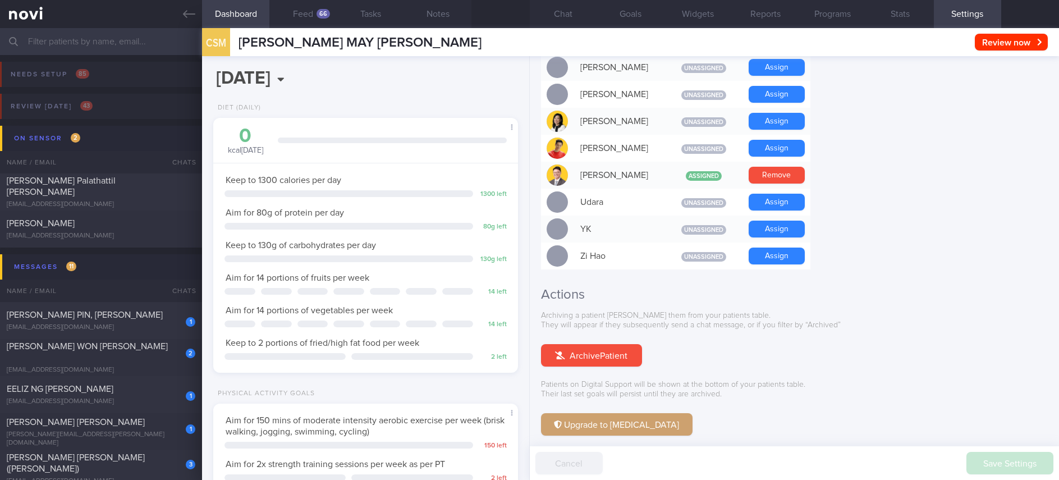
scroll to position [997, 0]
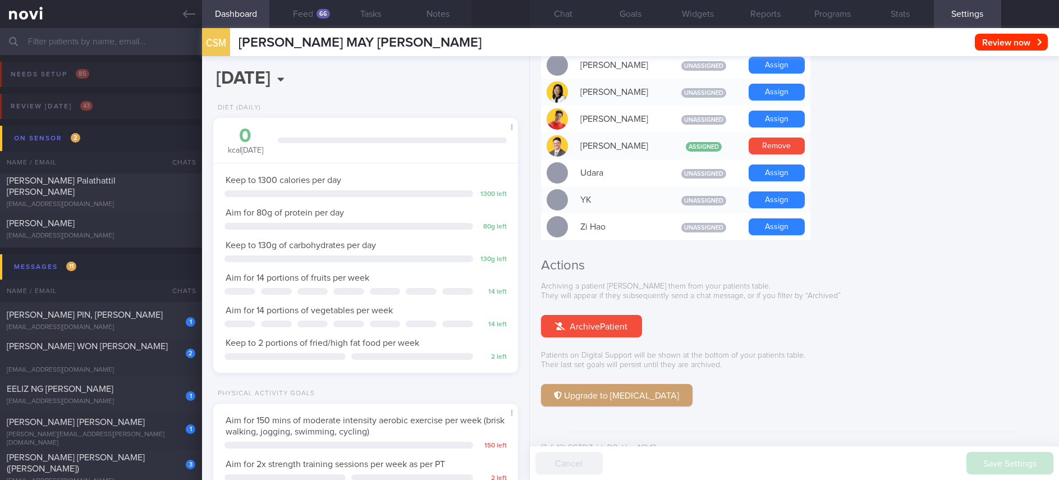
click at [614, 384] on button "Upgrade to [MEDICAL_DATA]" at bounding box center [617, 395] width 152 height 22
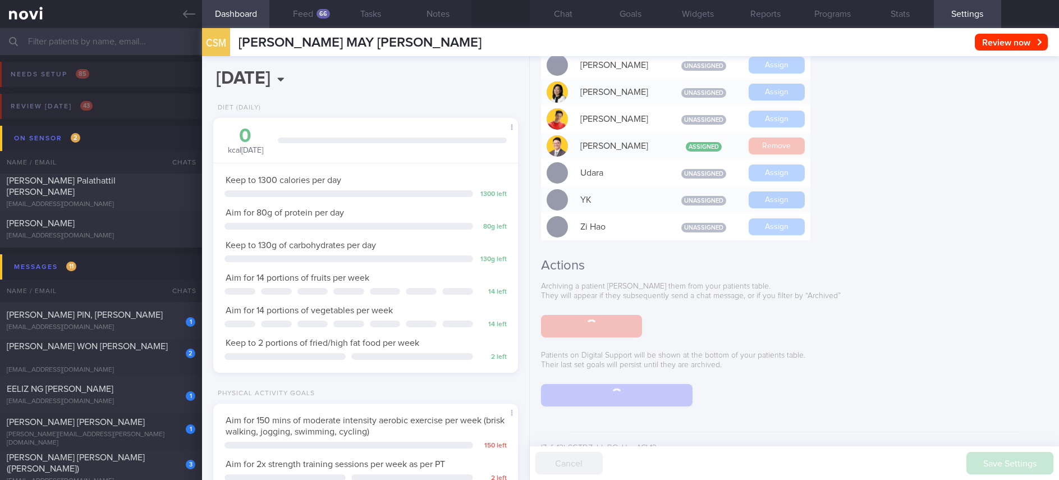
click at [879, 145] on div "Settings Profile Display Name [PERSON_NAME] MAY [PERSON_NAME] Email [EMAIL_ADDR…" at bounding box center [794, 268] width 529 height 424
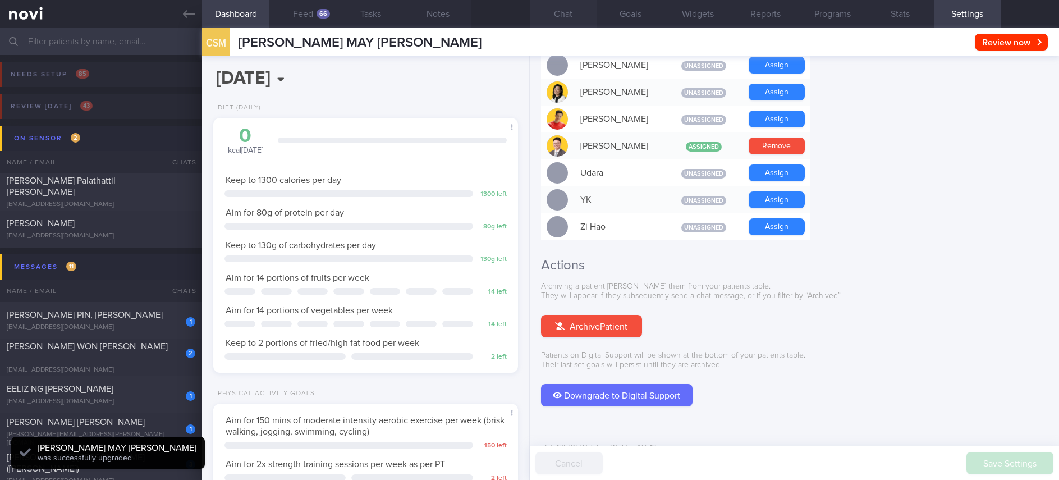
click at [563, 15] on button "Chat" at bounding box center [563, 14] width 67 height 28
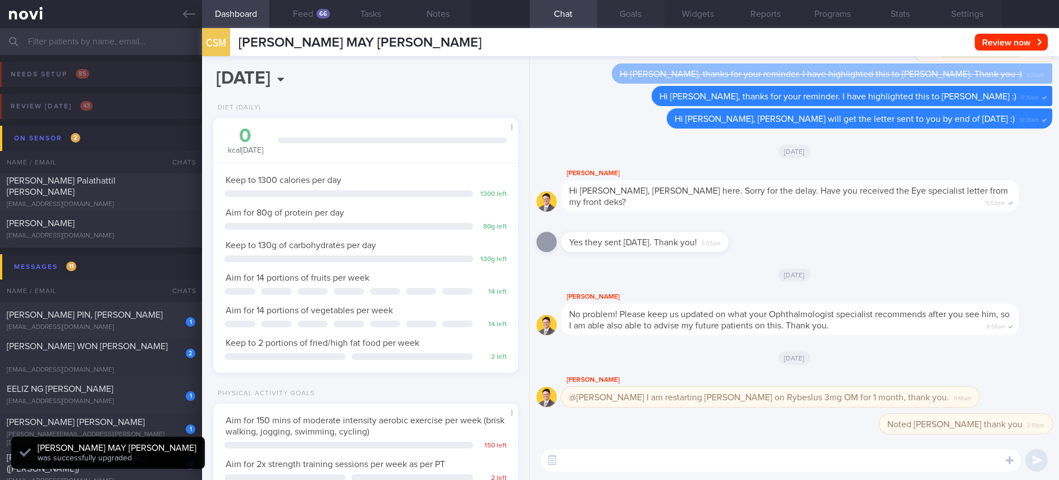
click at [628, 2] on button "Goals" at bounding box center [630, 14] width 67 height 28
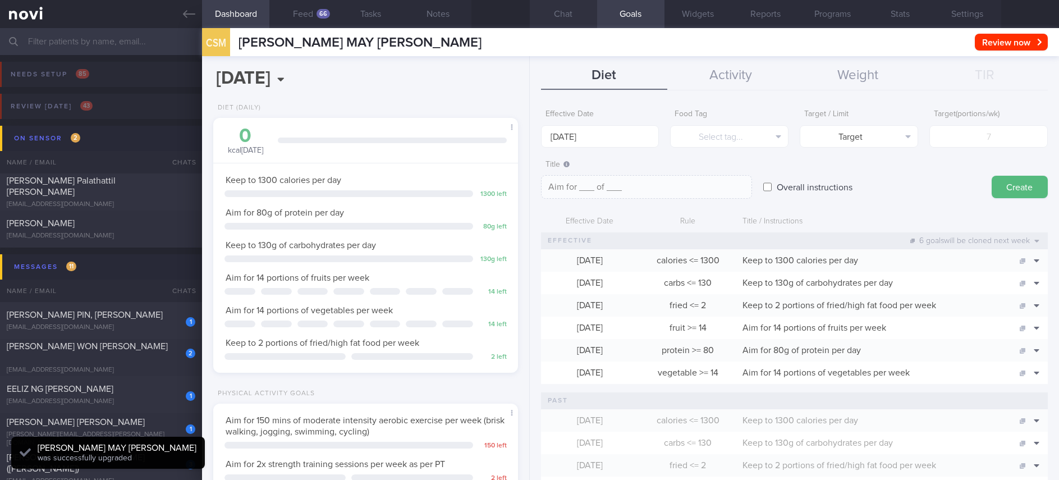
click at [583, 17] on button "Chat" at bounding box center [563, 14] width 67 height 28
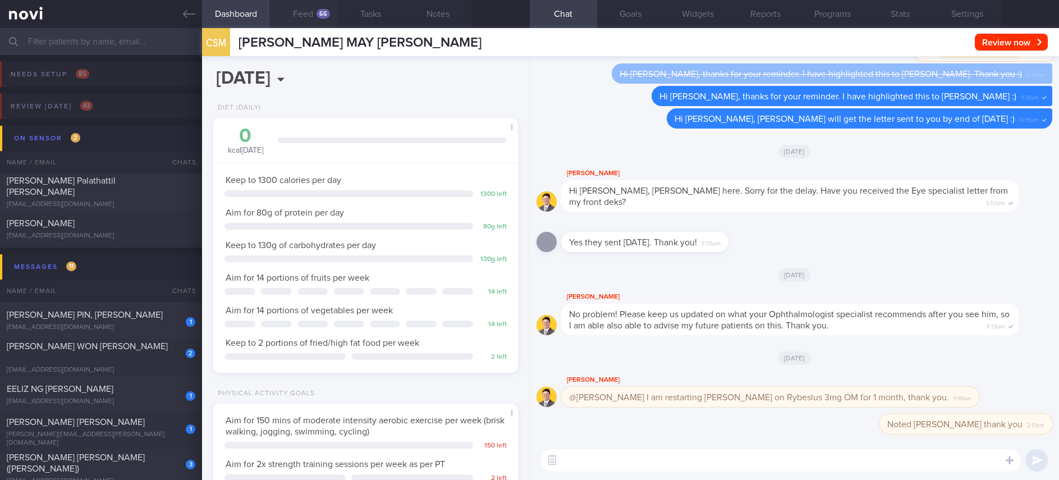
click at [320, 22] on button "Feed 66" at bounding box center [302, 14] width 67 height 28
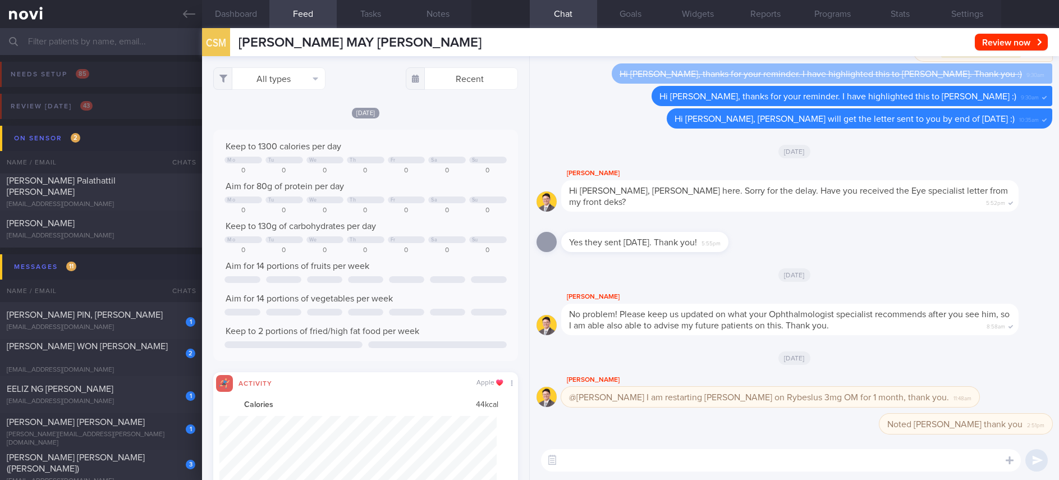
click at [617, 470] on textarea at bounding box center [781, 460] width 480 height 22
click at [617, 466] on textarea at bounding box center [781, 460] width 480 height 22
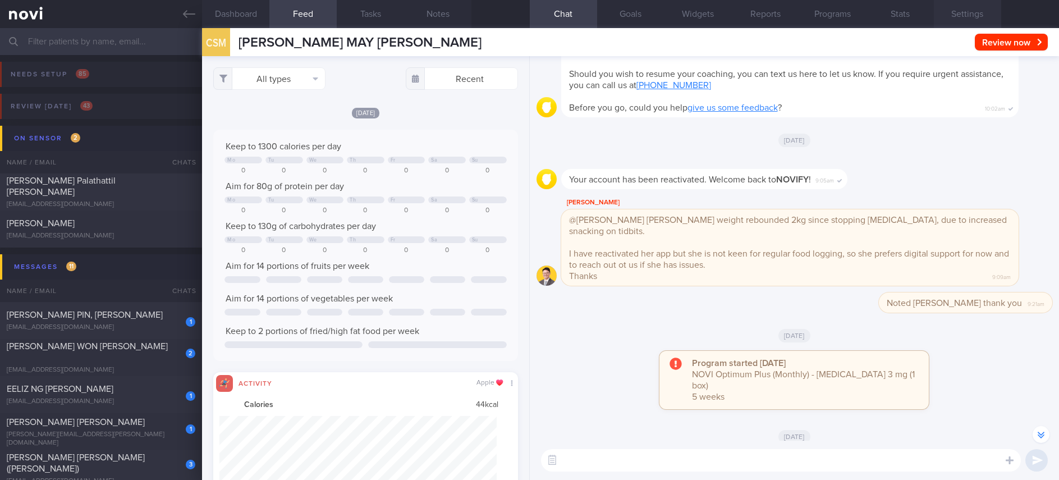
click at [976, 19] on button "Settings" at bounding box center [967, 14] width 67 height 28
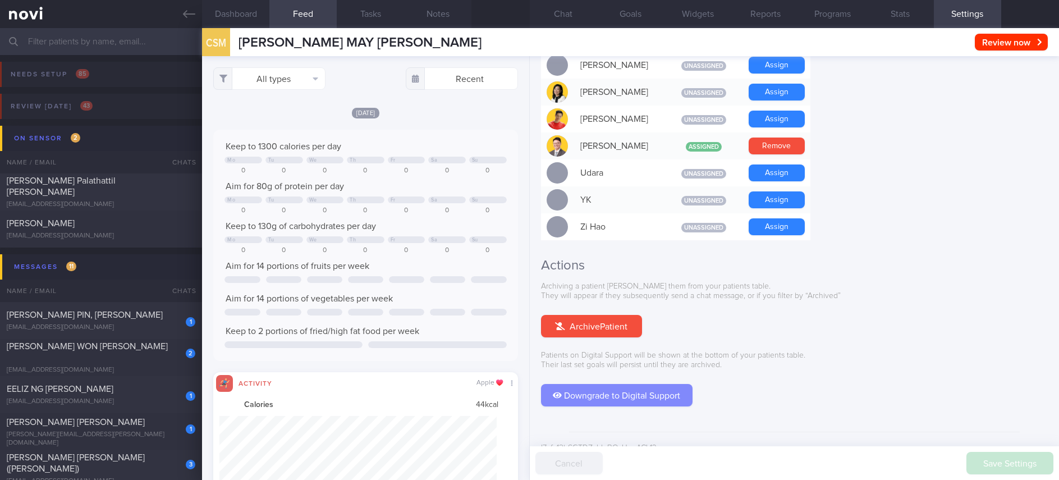
click at [650, 384] on button "Downgrade to Digital Support" at bounding box center [617, 395] width 152 height 22
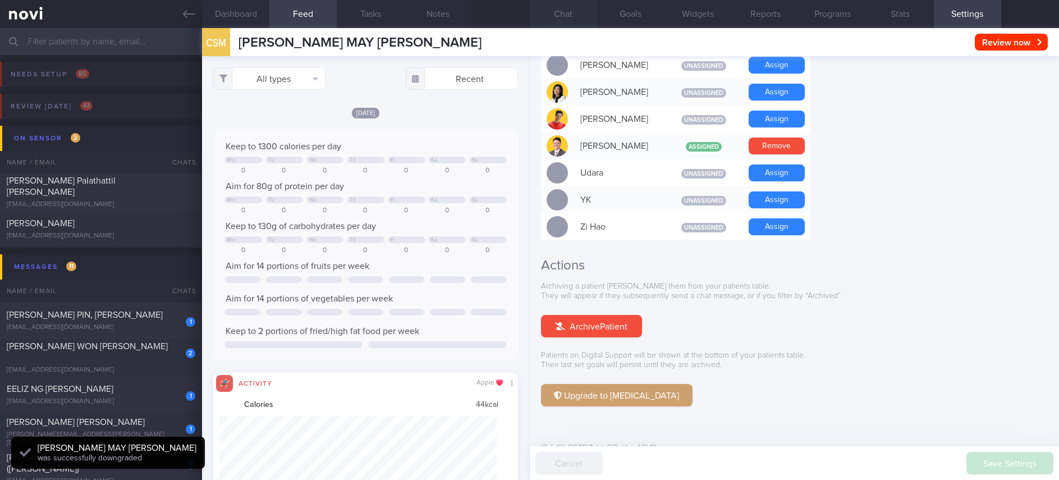
click at [562, 7] on button "Chat" at bounding box center [563, 14] width 67 height 28
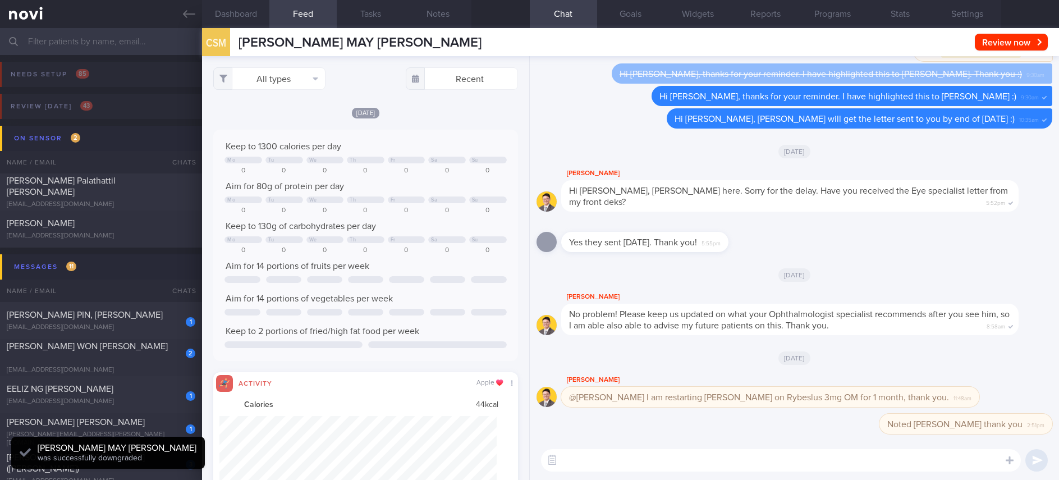
click at [700, 455] on textarea at bounding box center [781, 460] width 480 height 22
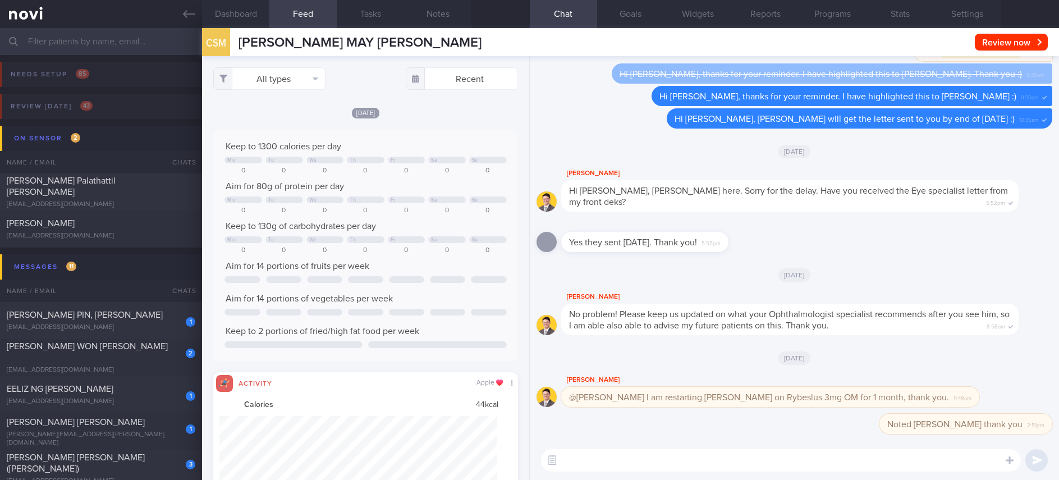
click at [678, 460] on textarea at bounding box center [781, 460] width 480 height 22
click at [628, 462] on textarea "Hi [PERSON_NAME], do let us know if you have any questions about your diet or e…" at bounding box center [781, 460] width 480 height 22
type textarea "Hi [PERSON_NAME], do let me know if you have any questions about your diet or e…"
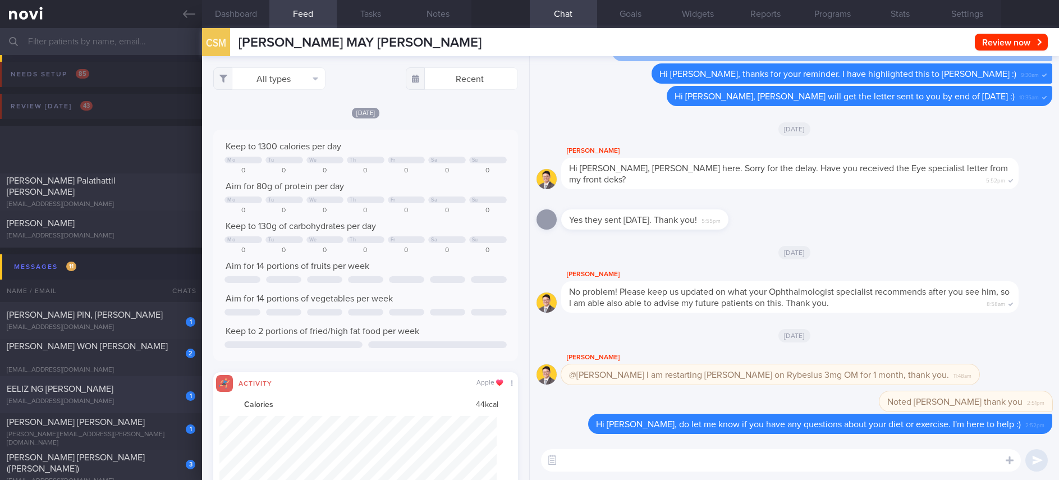
scroll to position [168, 0]
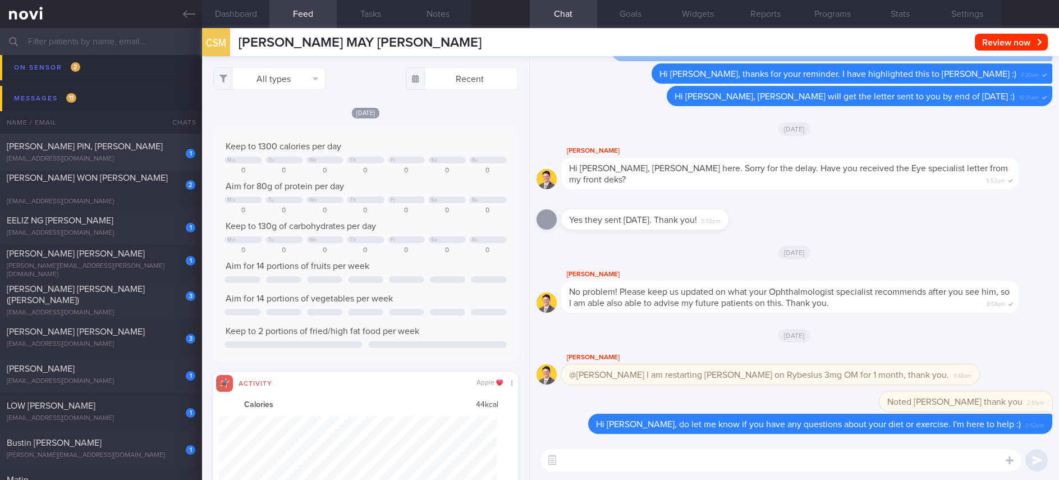
click at [141, 150] on div "[PERSON_NAME] PIN, [PERSON_NAME]" at bounding box center [100, 146] width 186 height 11
type input "tracked"
select select "6"
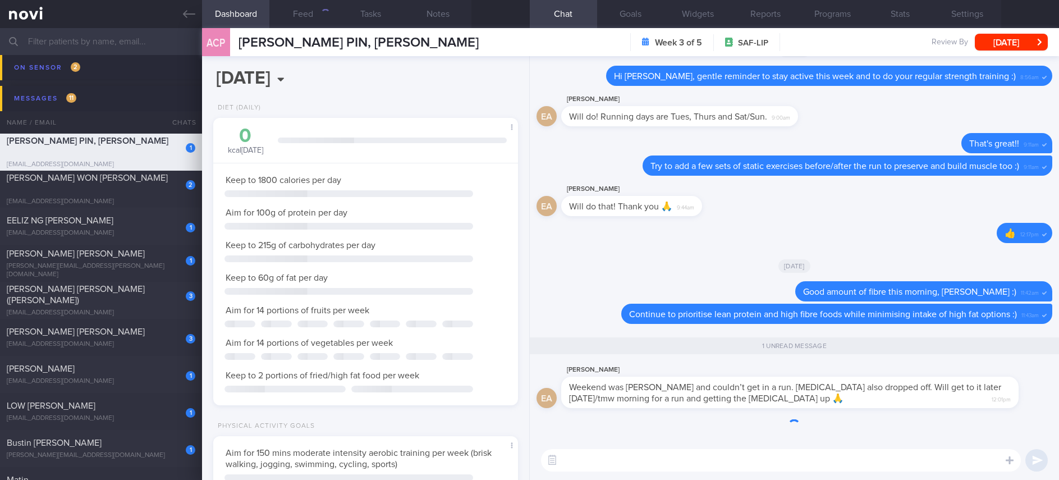
scroll to position [1, 0]
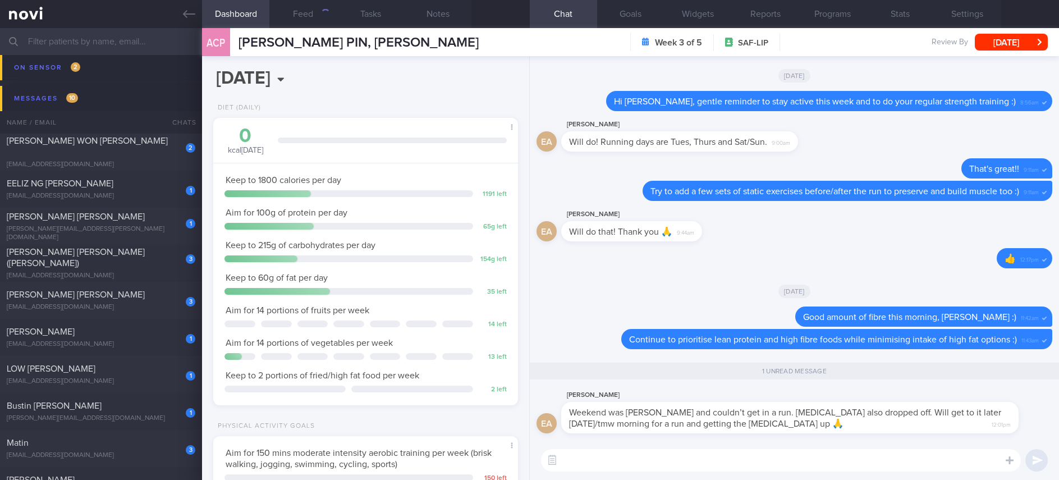
click at [798, 461] on textarea at bounding box center [781, 460] width 480 height 22
click at [815, 454] on textarea at bounding box center [781, 460] width 480 height 22
click at [800, 465] on textarea at bounding box center [781, 460] width 480 height 22
drag, startPoint x: 747, startPoint y: 423, endPoint x: 953, endPoint y: 418, distance: 205.4
click at [952, 418] on div "[PERSON_NAME] Weekend was [PERSON_NAME] and couldn’t get in a run. [MEDICAL_DAT…" at bounding box center [806, 410] width 491 height 45
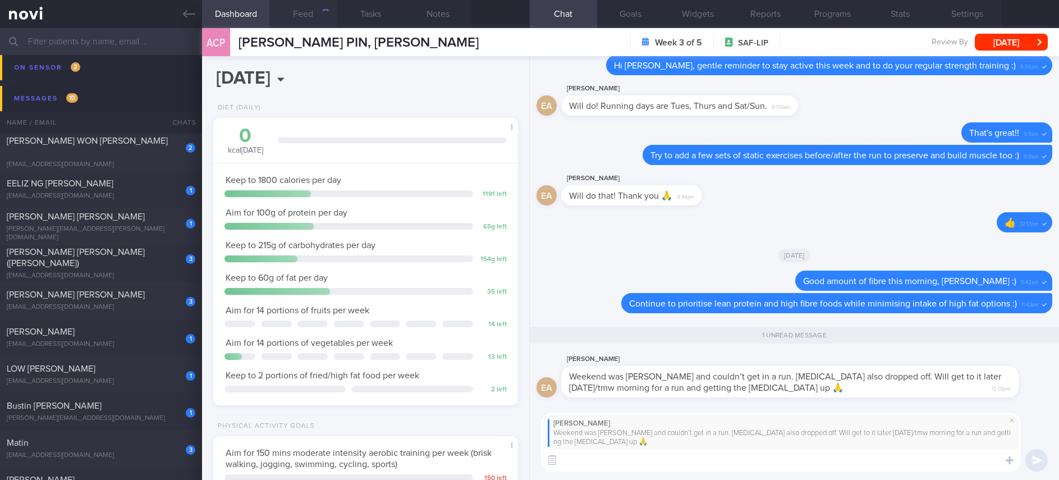
click at [304, 11] on button "Feed" at bounding box center [302, 14] width 67 height 28
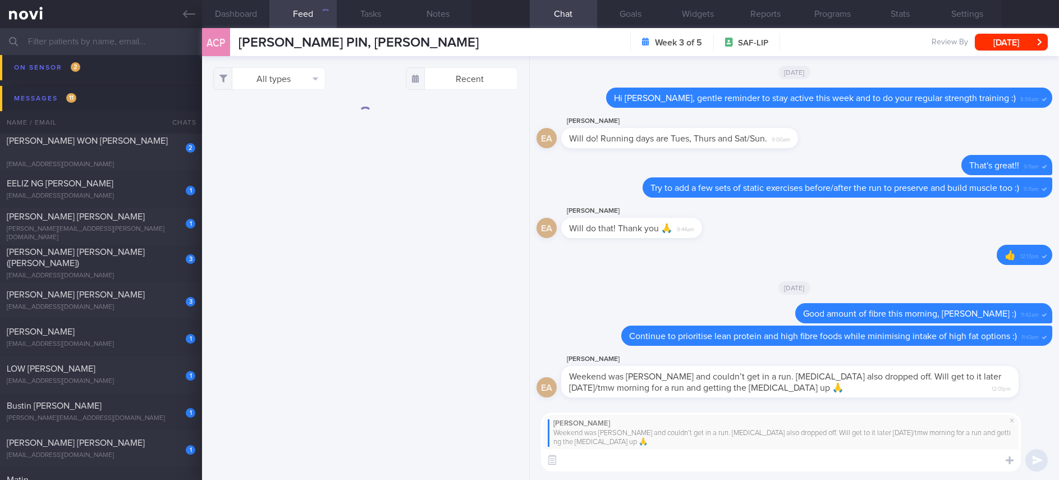
click at [703, 460] on textarea at bounding box center [781, 460] width 480 height 22
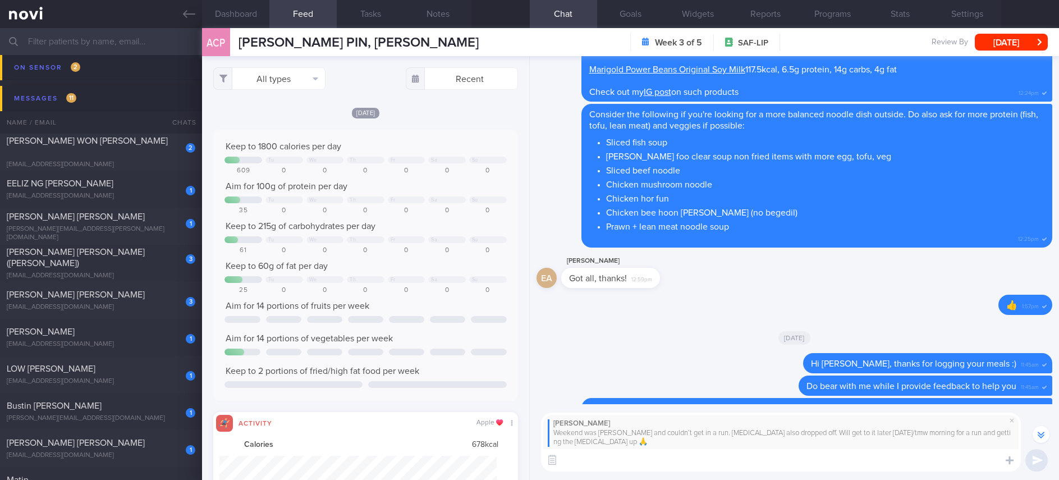
scroll to position [561112, 560905]
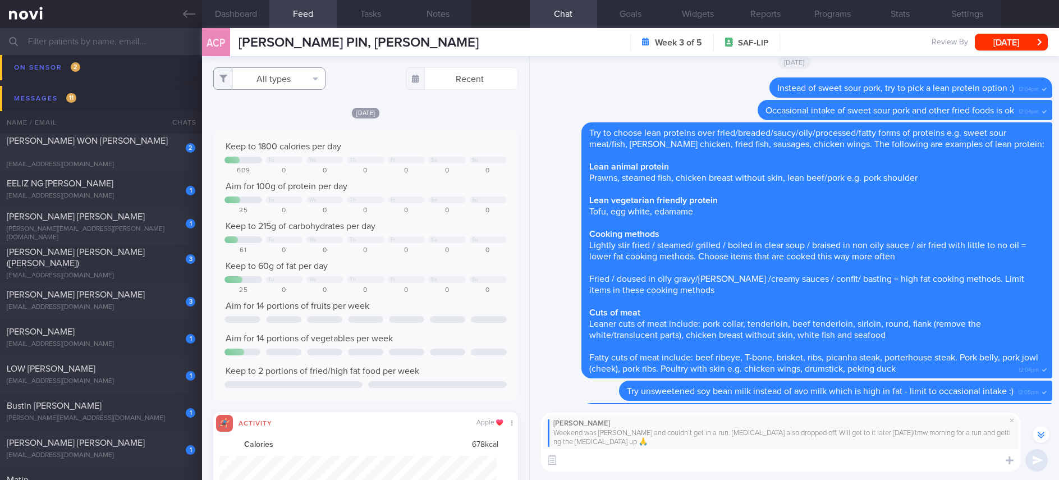
click at [287, 79] on button "All types" at bounding box center [269, 78] width 112 height 22
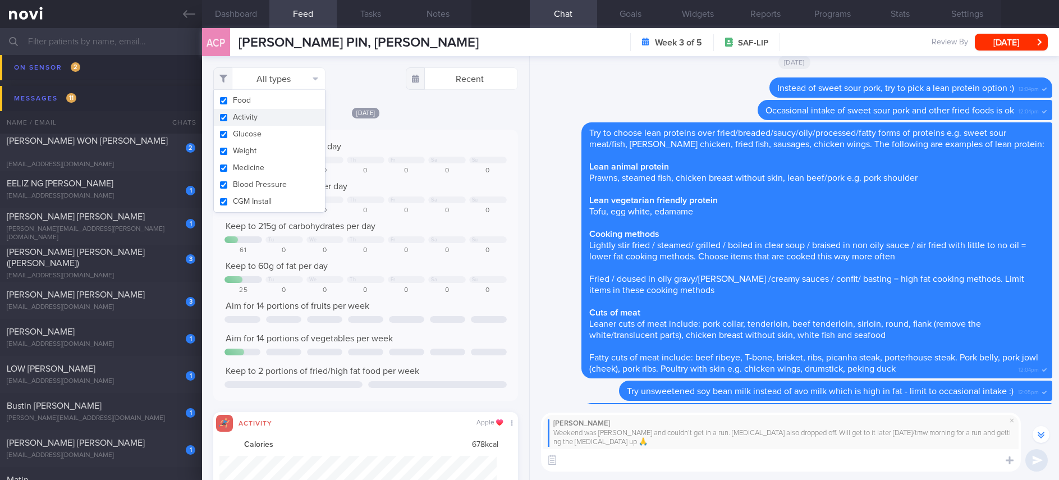
click at [258, 114] on button "Activity" at bounding box center [269, 117] width 111 height 17
checkbox input "false"
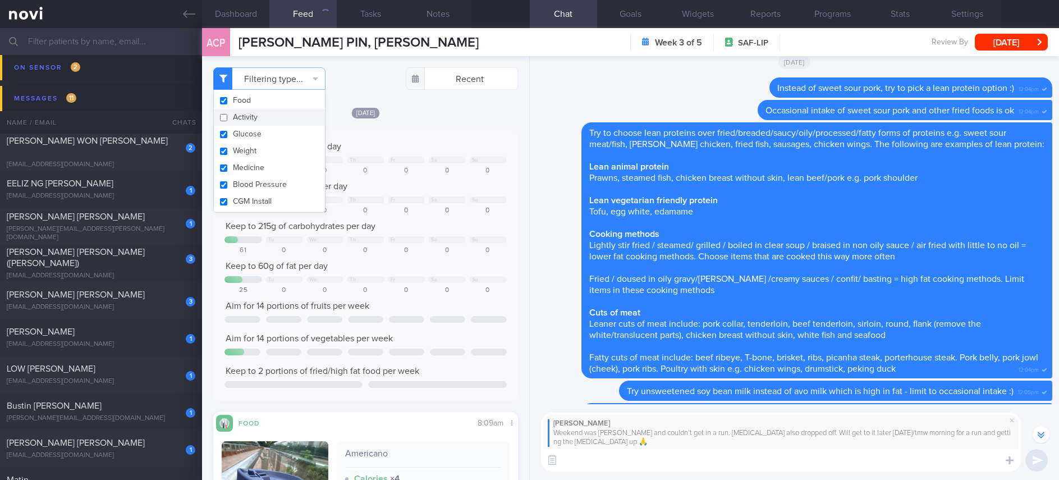
click at [428, 147] on div "Keep to 1800 calories per day" at bounding box center [365, 146] width 282 height 11
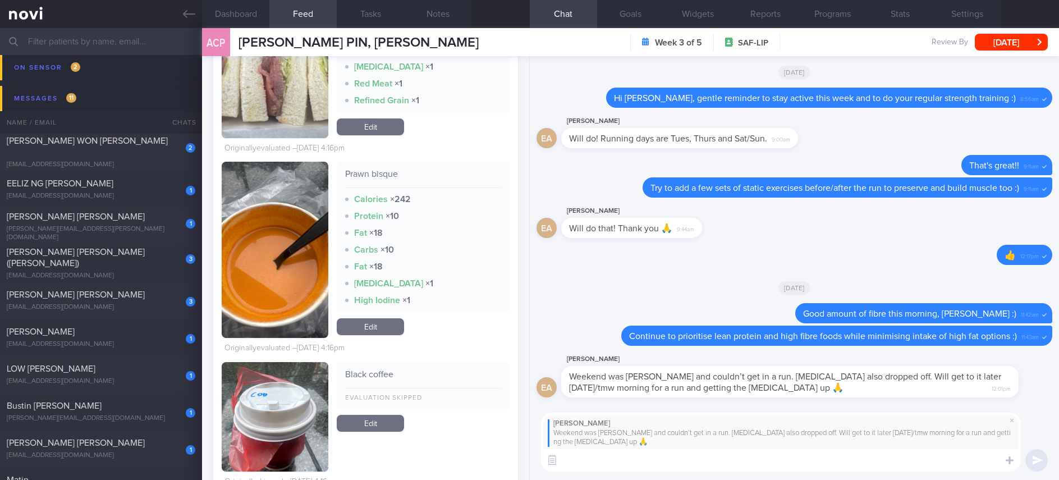
click at [646, 461] on textarea at bounding box center [781, 460] width 480 height 22
type textarea "O"
type textarea "I hope you have more time this week!"
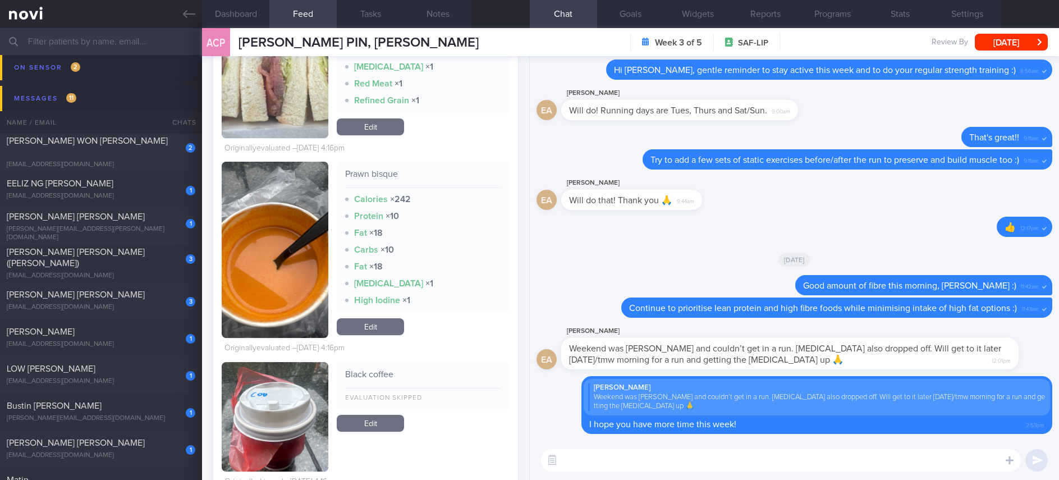
paste textarea "You may contact [PERSON_NAME] at [PHONE_NUMBER] or [PHONE_NUMBER] (8:30am – 5:3…"
type textarea "You may contact [PERSON_NAME] at [PHONE_NUMBER] or [PHONE_NUMBER] (8:30am – 5:3…"
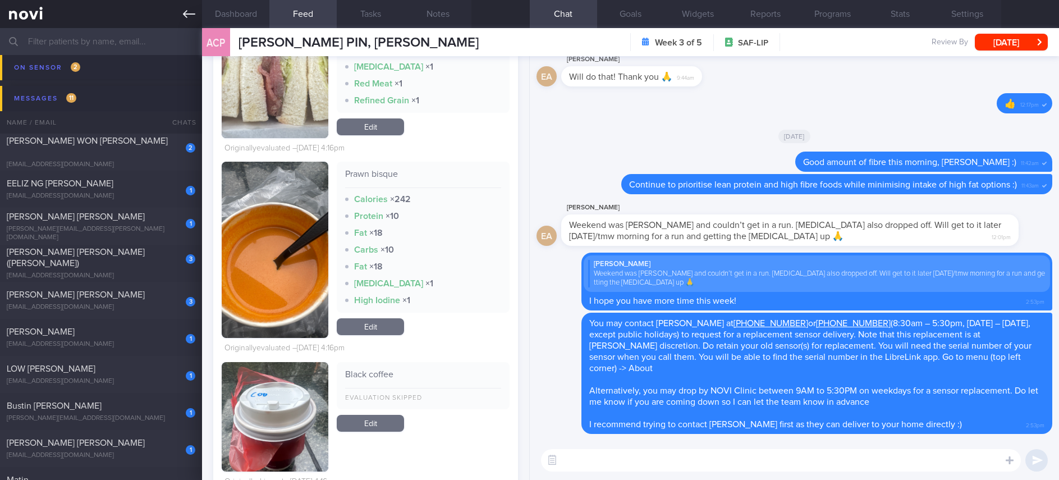
click at [190, 15] on icon at bounding box center [189, 14] width 12 height 12
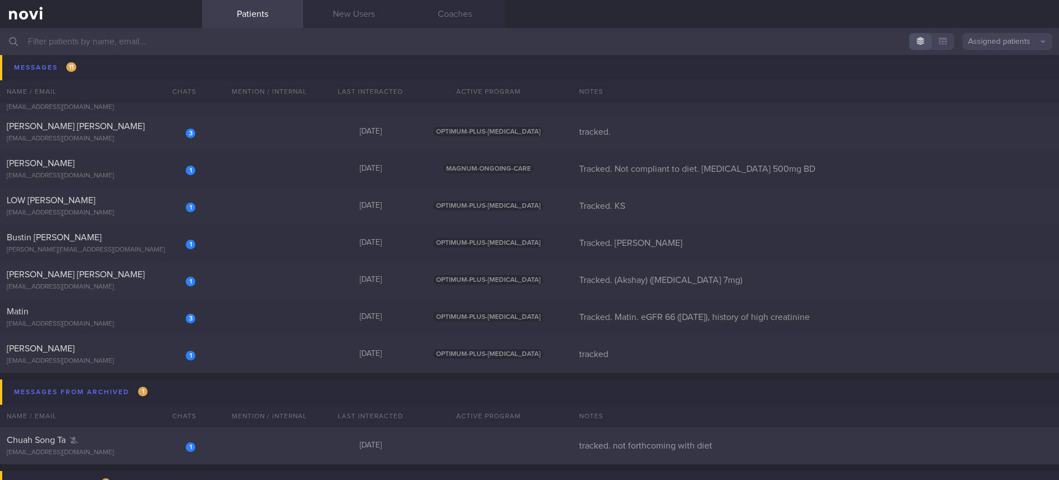
click at [259, 438] on div "1 Chuah Song Ta [EMAIL_ADDRESS][DOMAIN_NAME] [DATE] tracked. not forthcoming wi…" at bounding box center [529, 445] width 1059 height 37
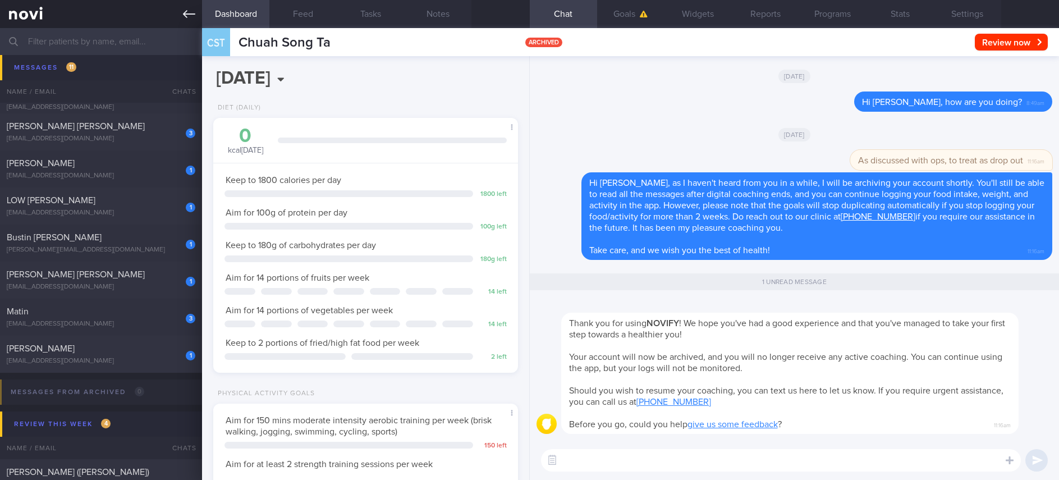
click at [179, 13] on link at bounding box center [101, 14] width 202 height 28
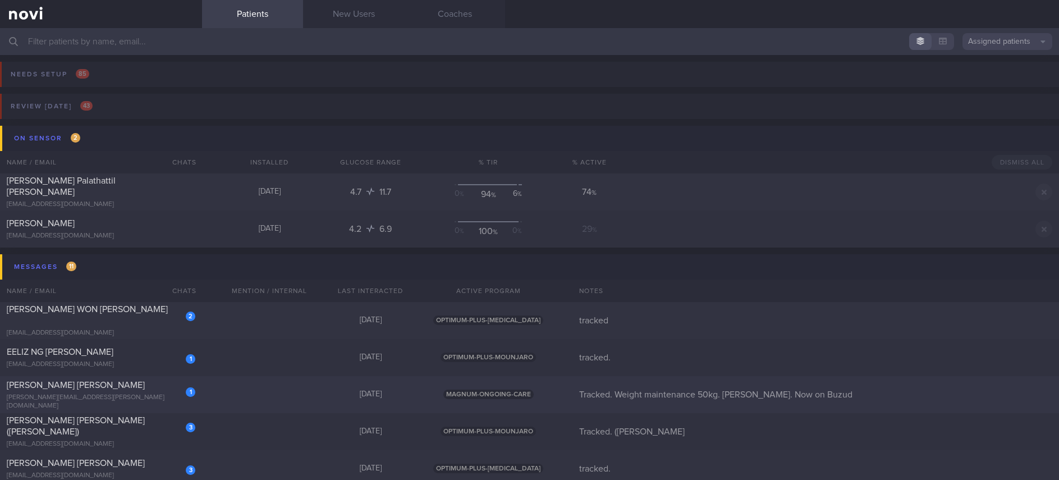
select select "7"
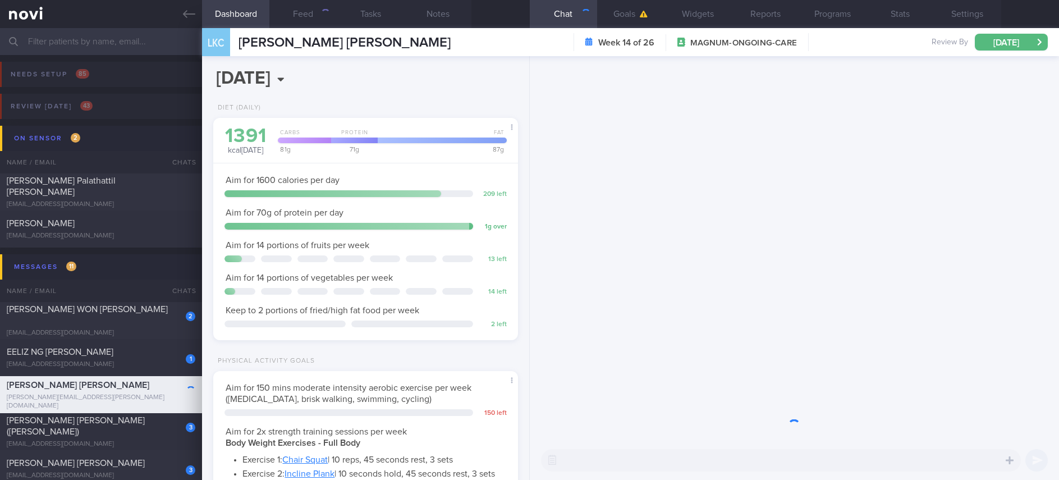
scroll to position [152, 271]
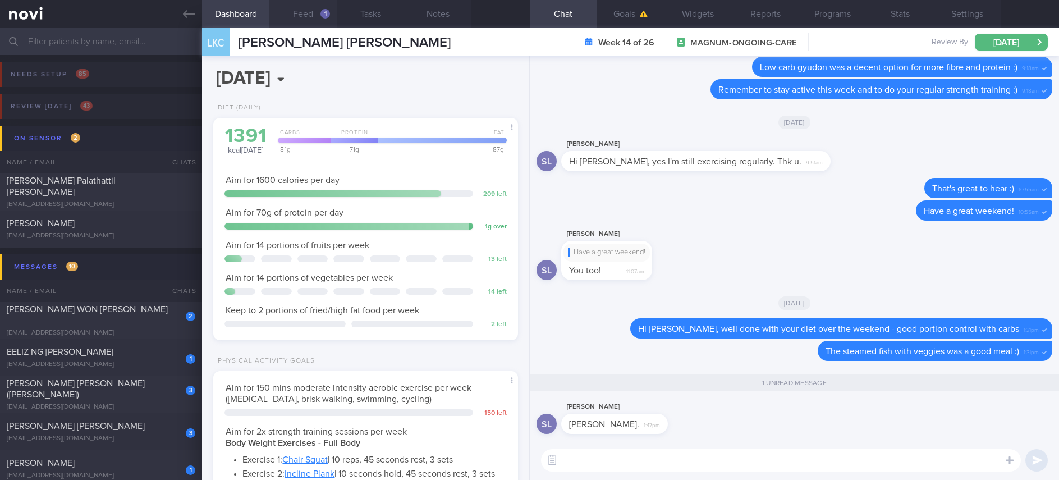
click at [312, 12] on button "Feed 1" at bounding box center [302, 14] width 67 height 28
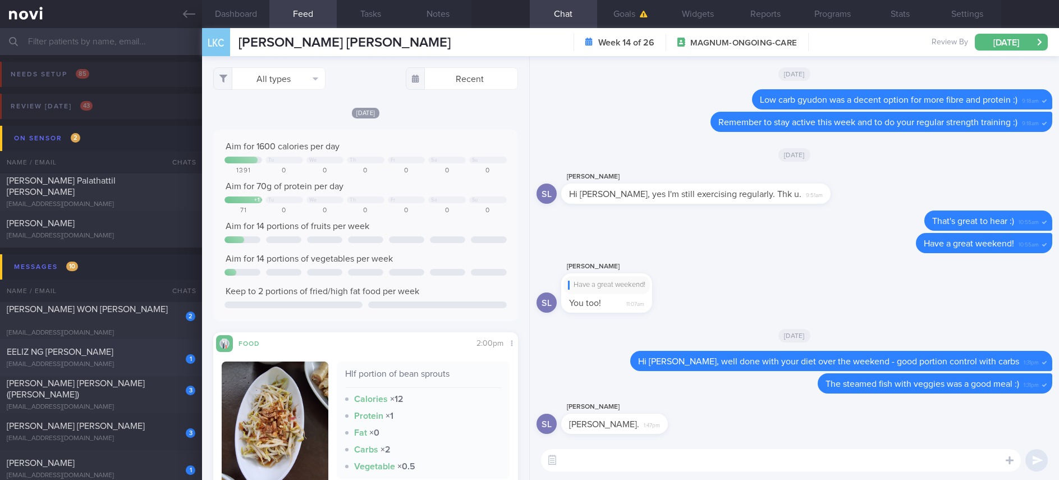
click at [131, 348] on div "EELIZ NG [PERSON_NAME]" at bounding box center [100, 351] width 186 height 11
type input "tracked."
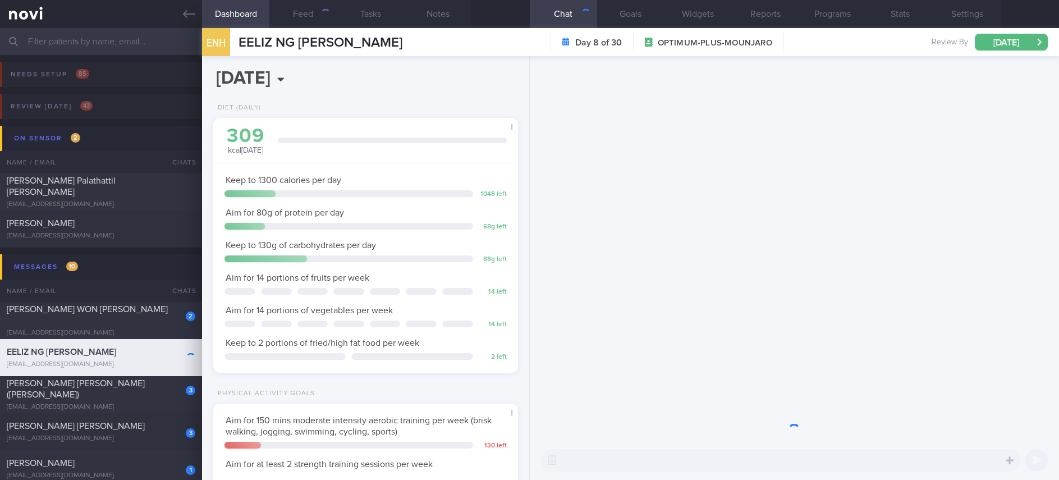
scroll to position [152, 271]
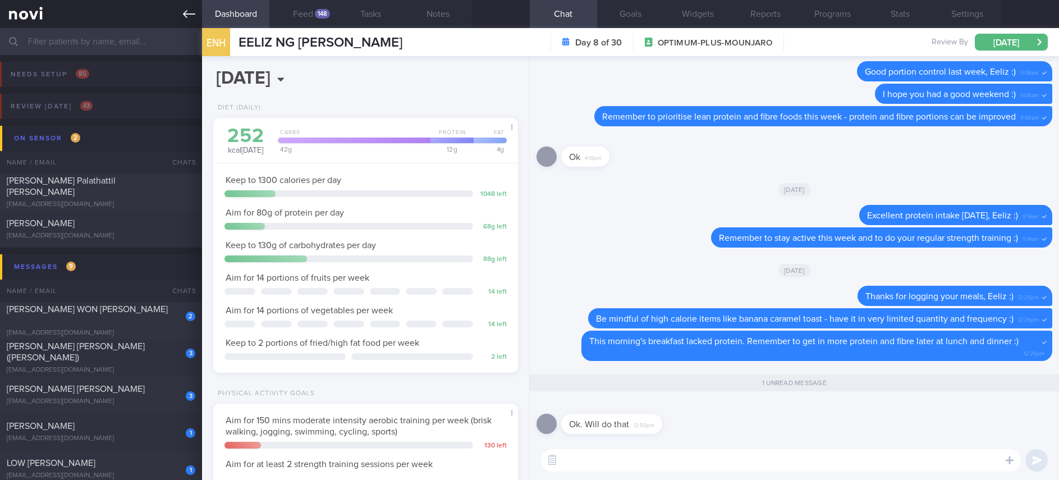
click at [191, 17] on icon at bounding box center [189, 14] width 12 height 12
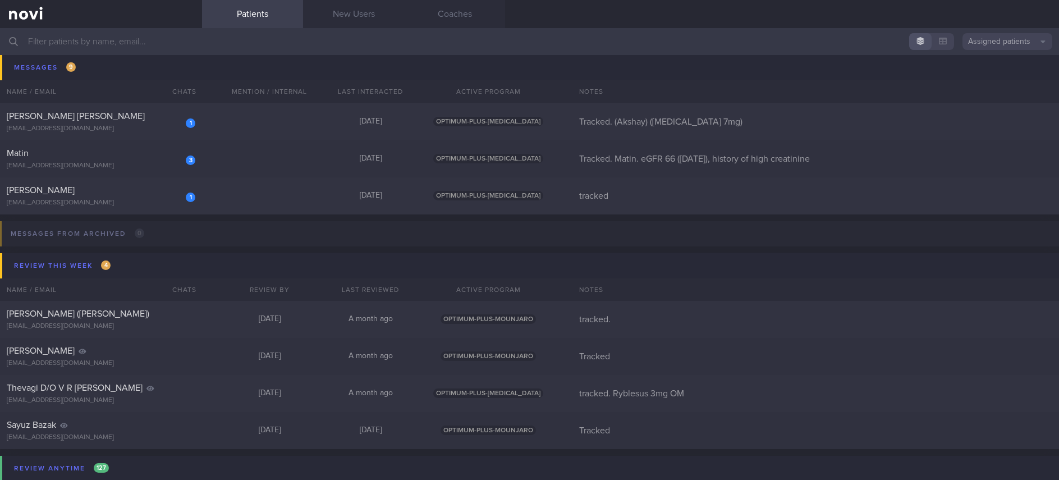
scroll to position [337, 0]
